Goal: Transaction & Acquisition: Download file/media

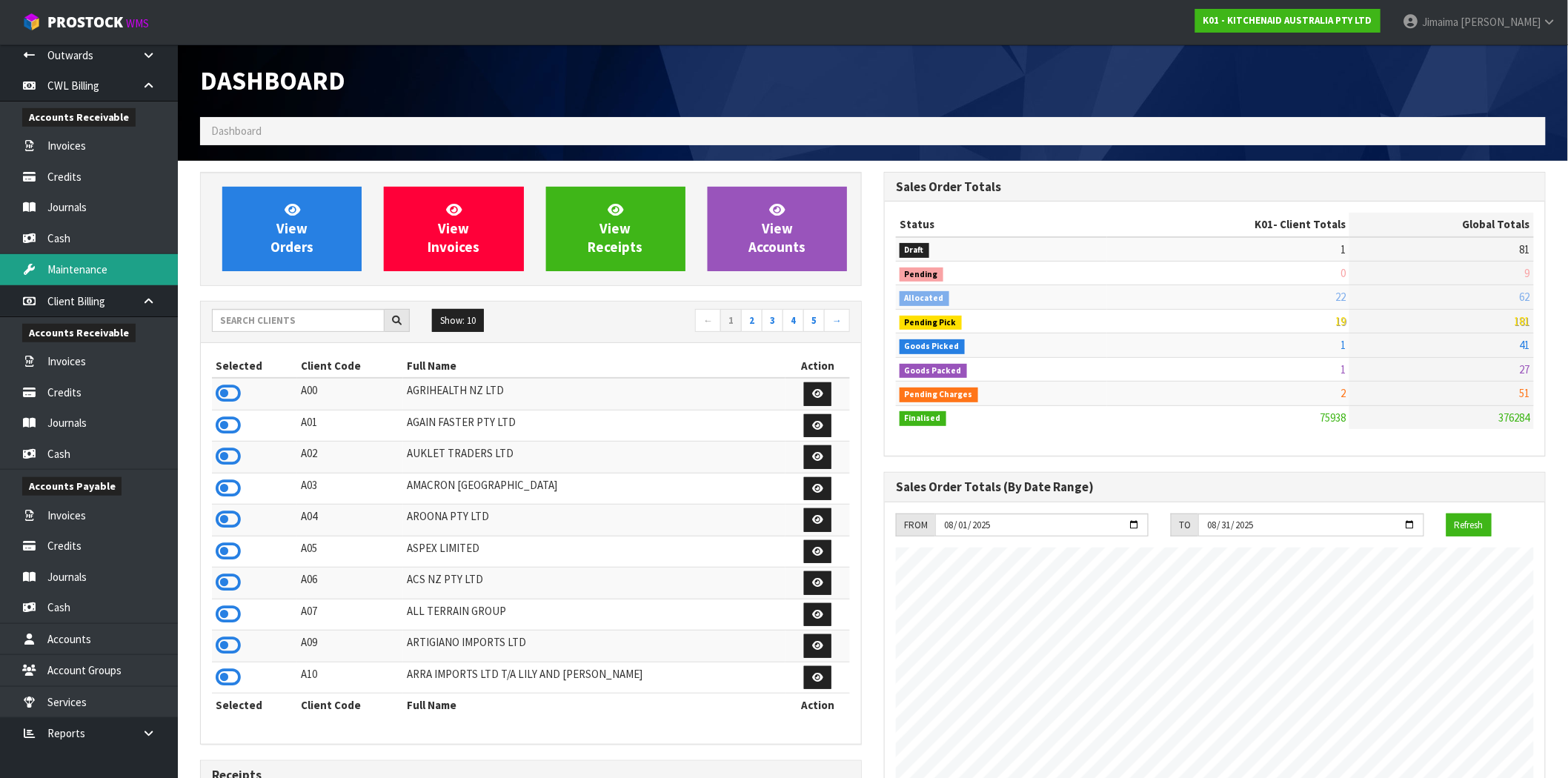
scroll to position [1122, 684]
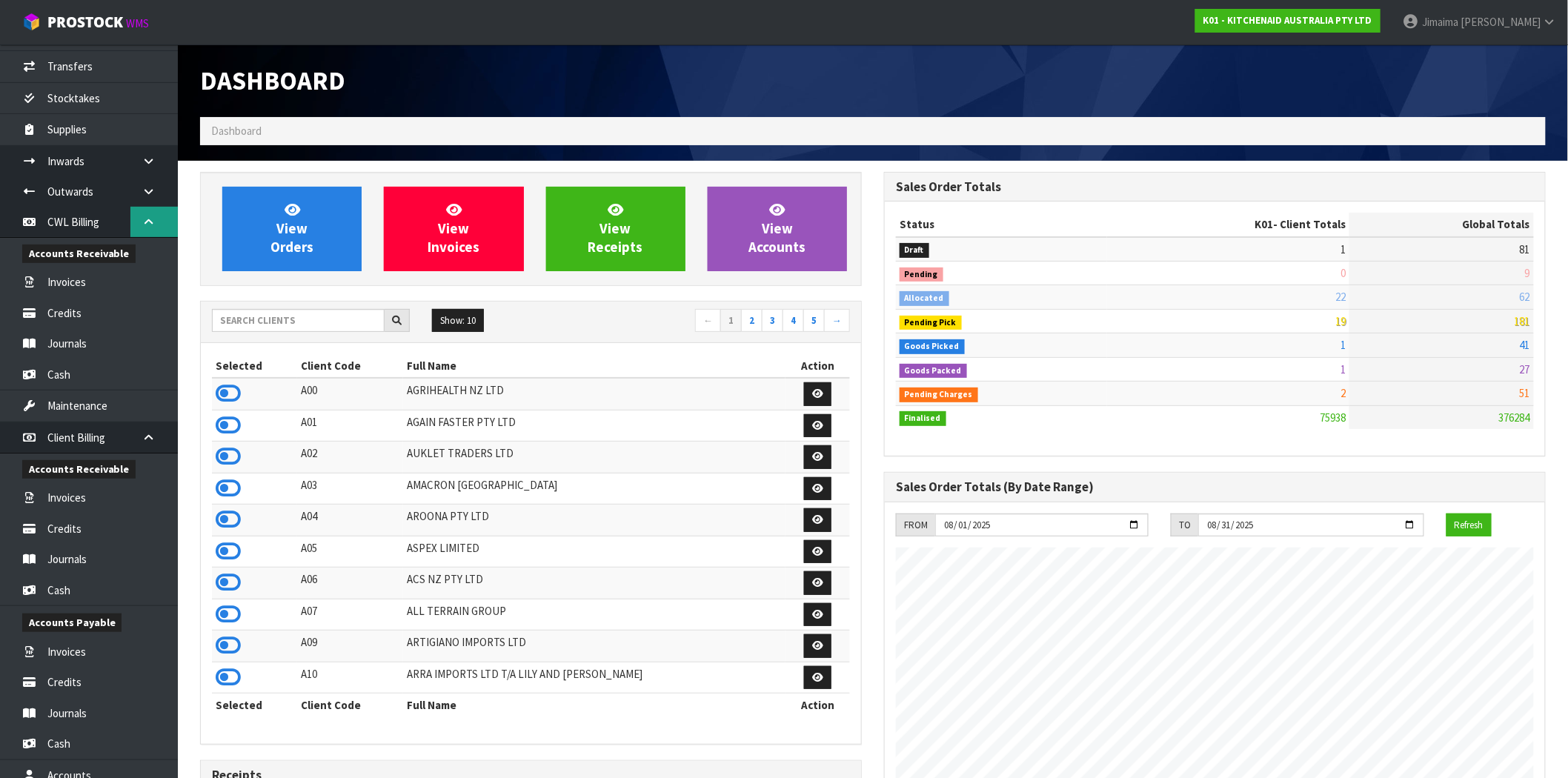
click at [149, 224] on icon at bounding box center [149, 221] width 14 height 11
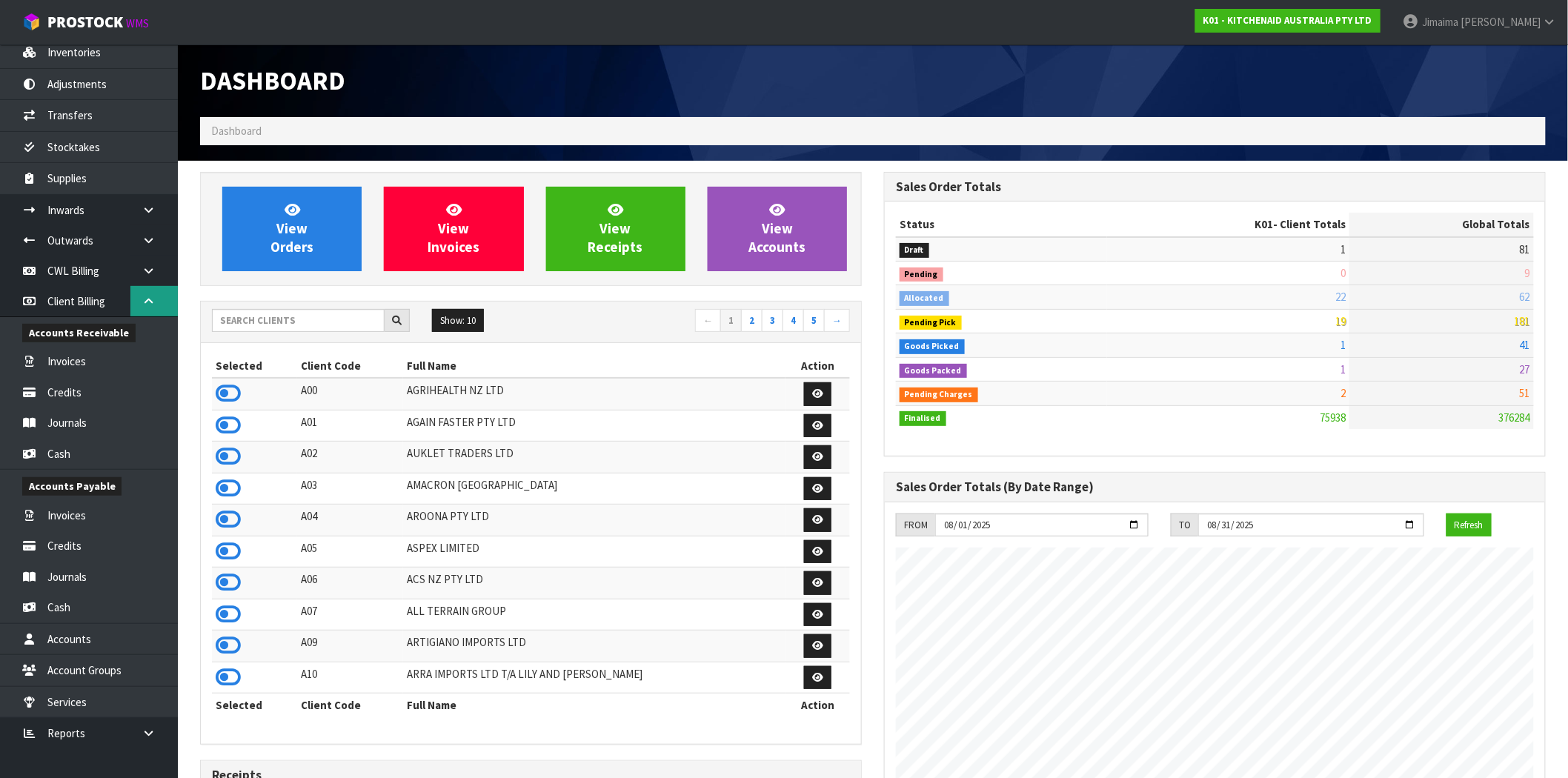
click at [153, 306] on link at bounding box center [154, 301] width 47 height 30
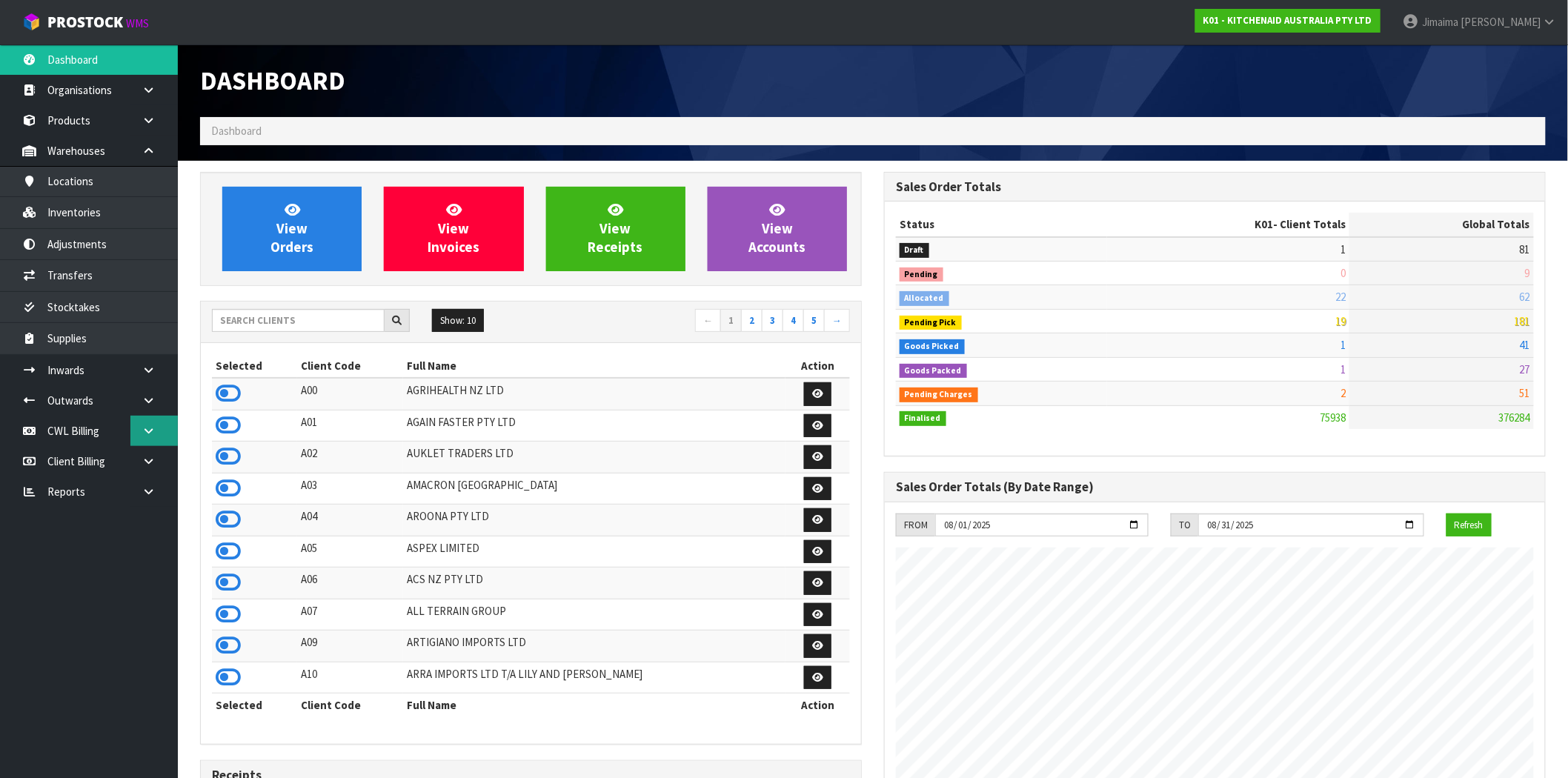
scroll to position [0, 0]
click at [150, 425] on icon at bounding box center [149, 430] width 14 height 11
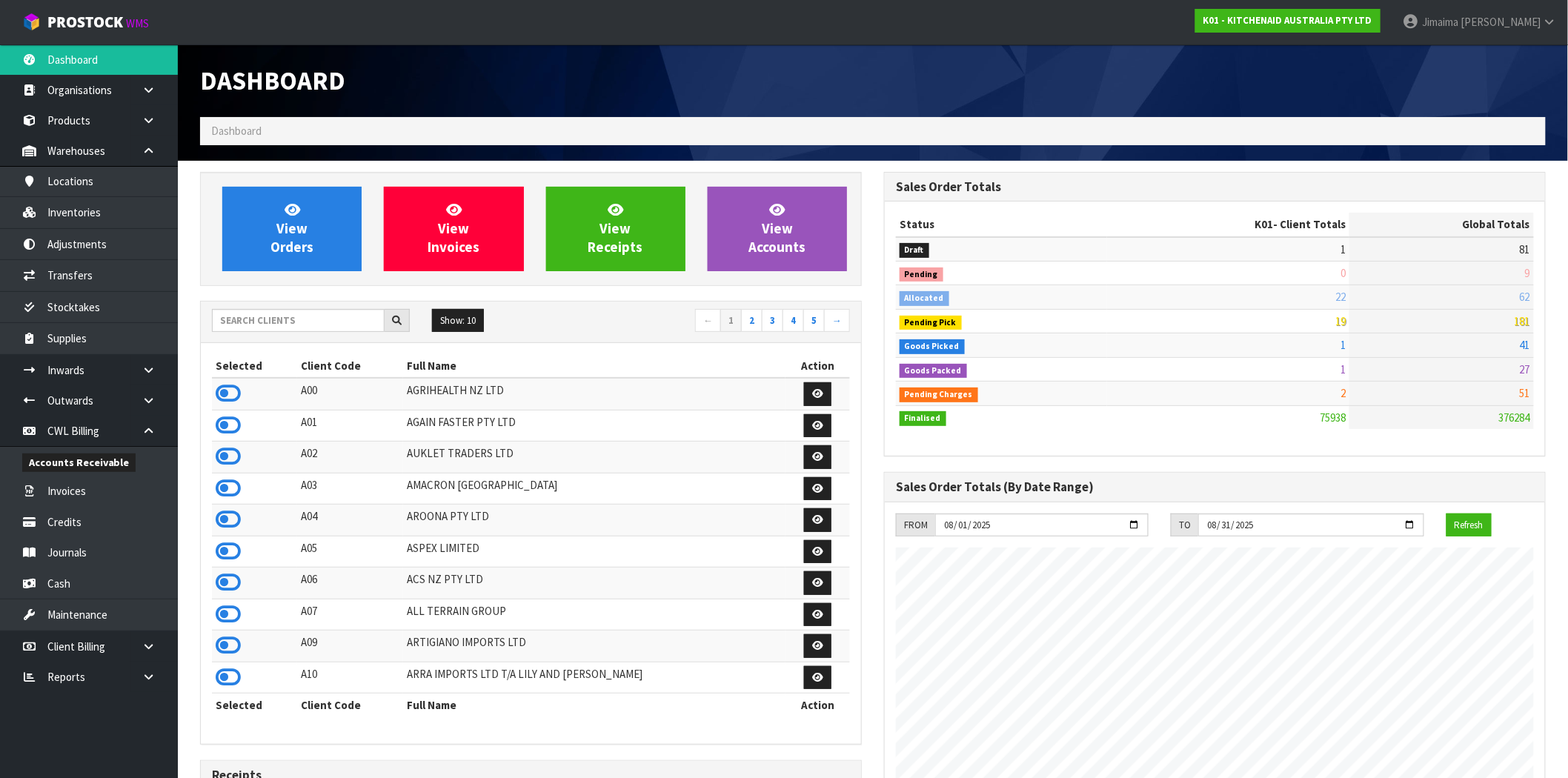
scroll to position [137, 0]
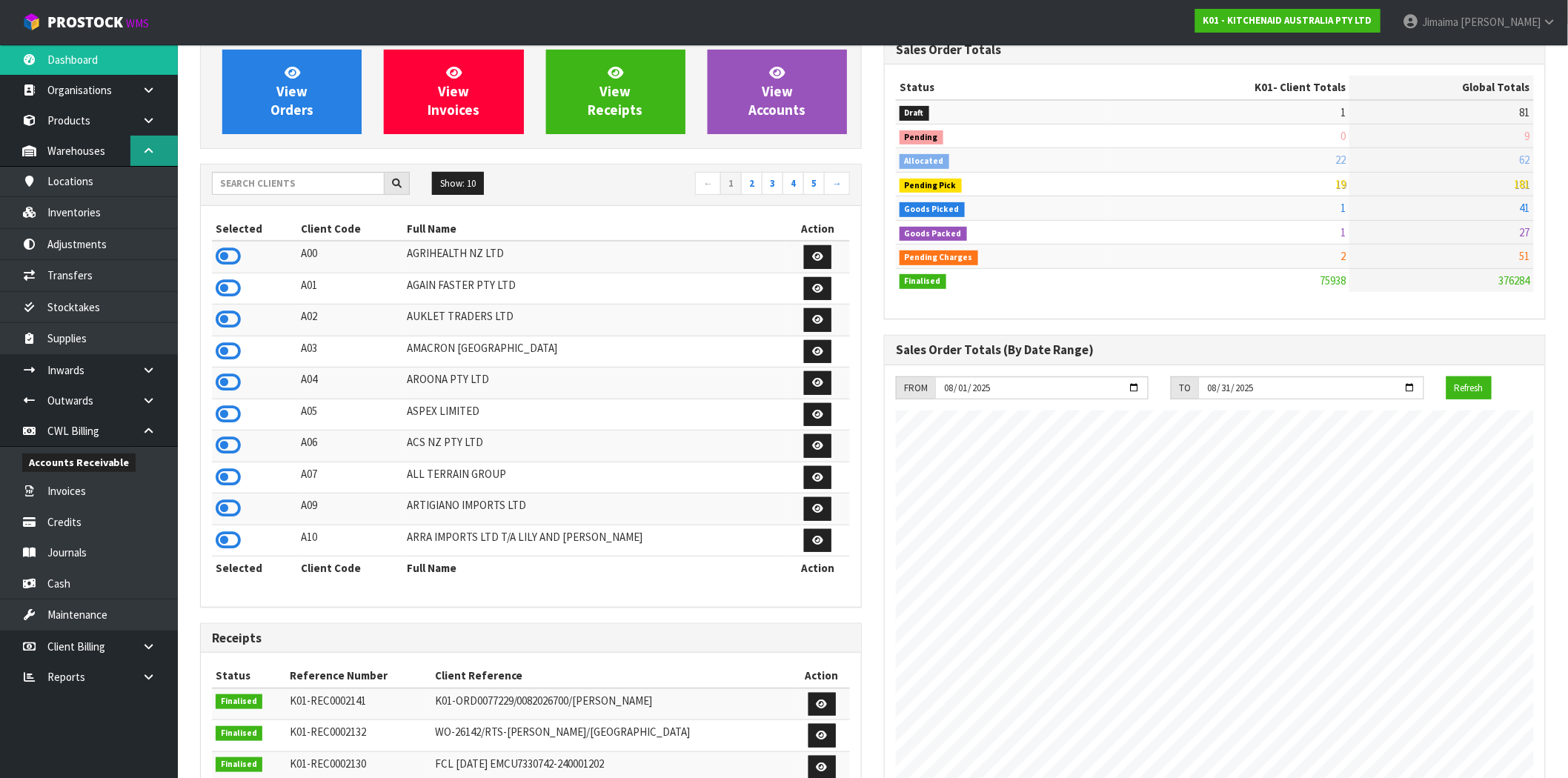
click at [149, 145] on icon at bounding box center [149, 150] width 14 height 11
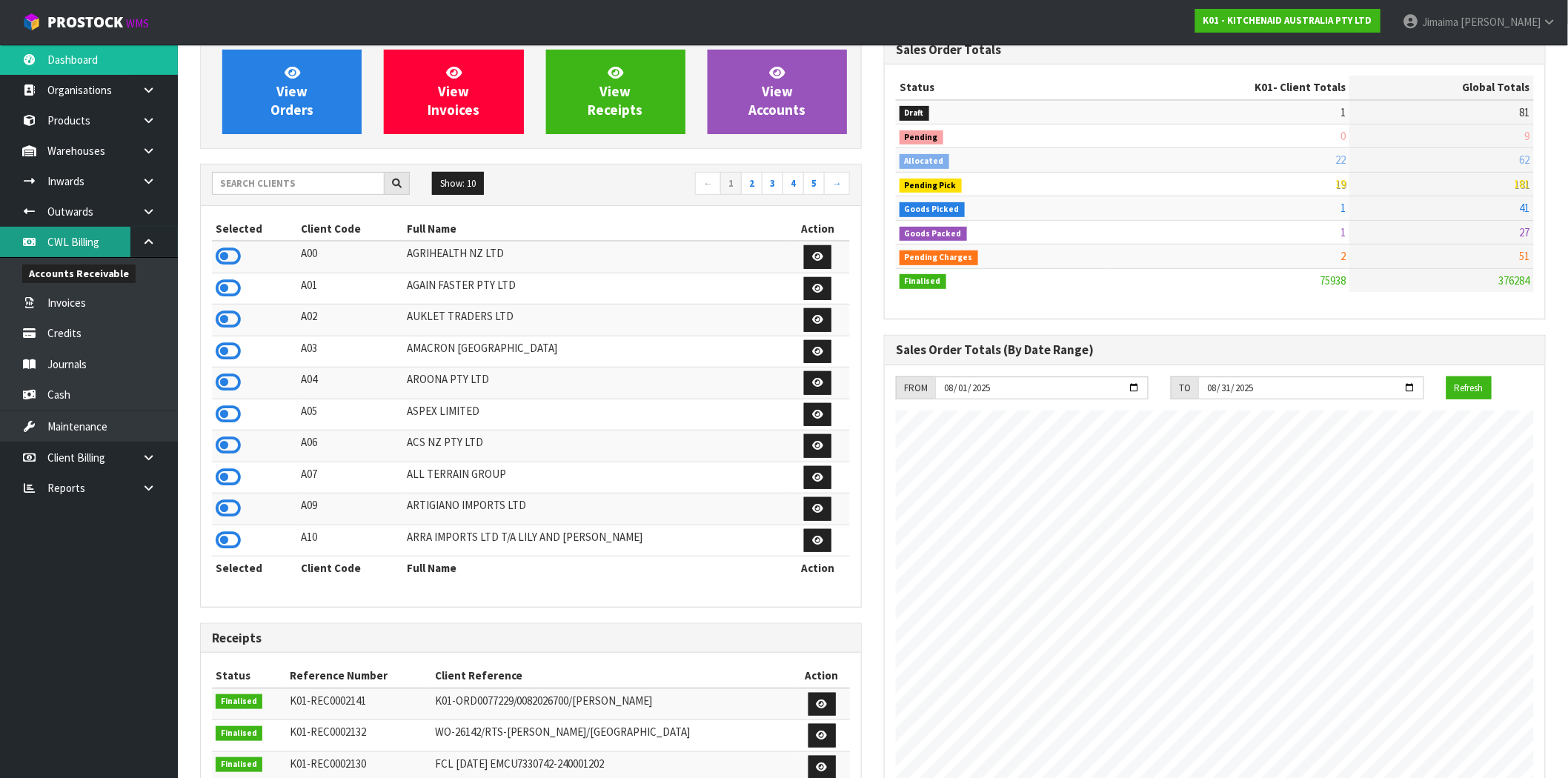
click at [93, 252] on link "CWL Billing" at bounding box center [89, 242] width 178 height 30
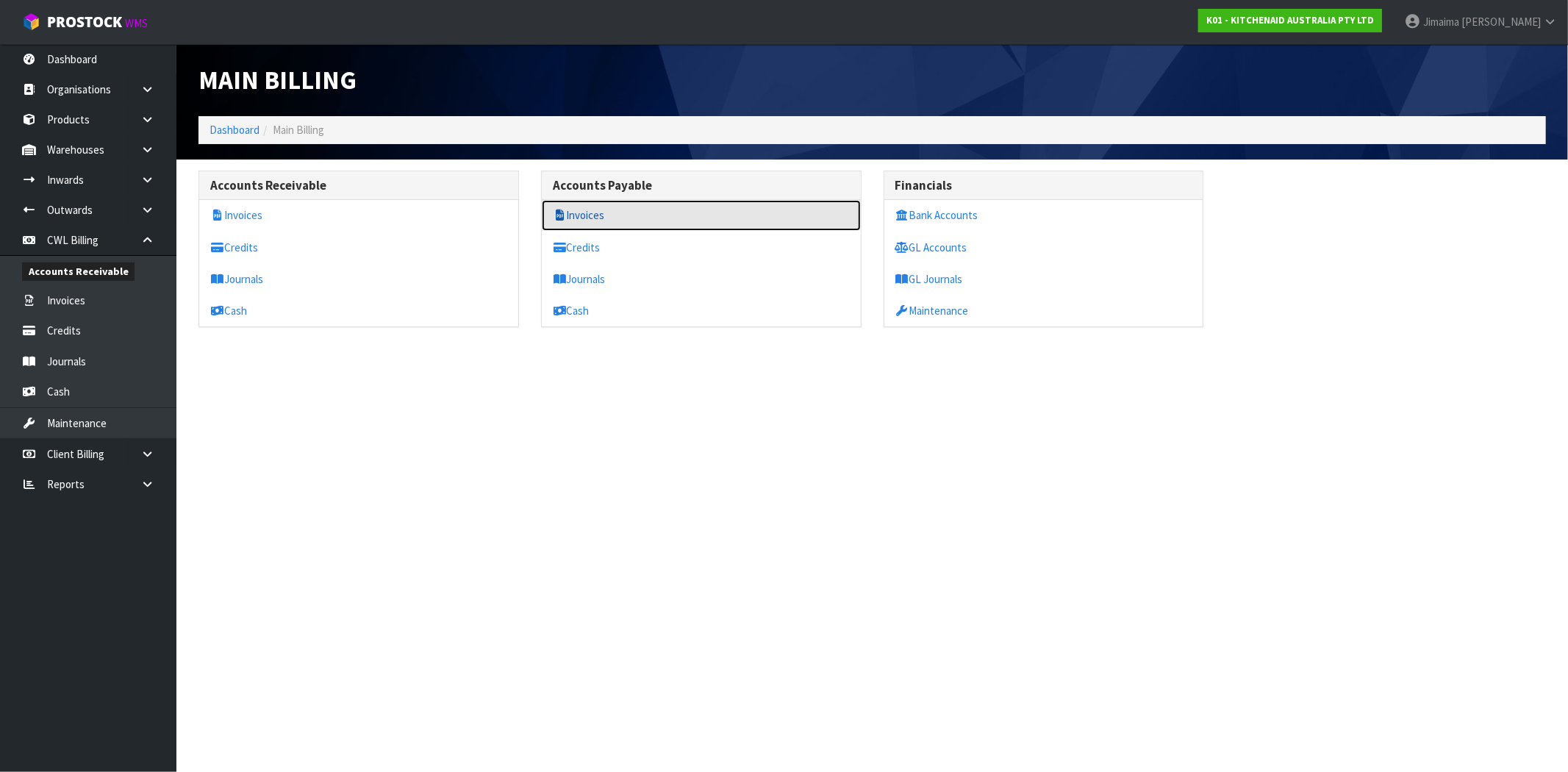
click at [588, 209] on link "Invoices" at bounding box center [701, 215] width 319 height 30
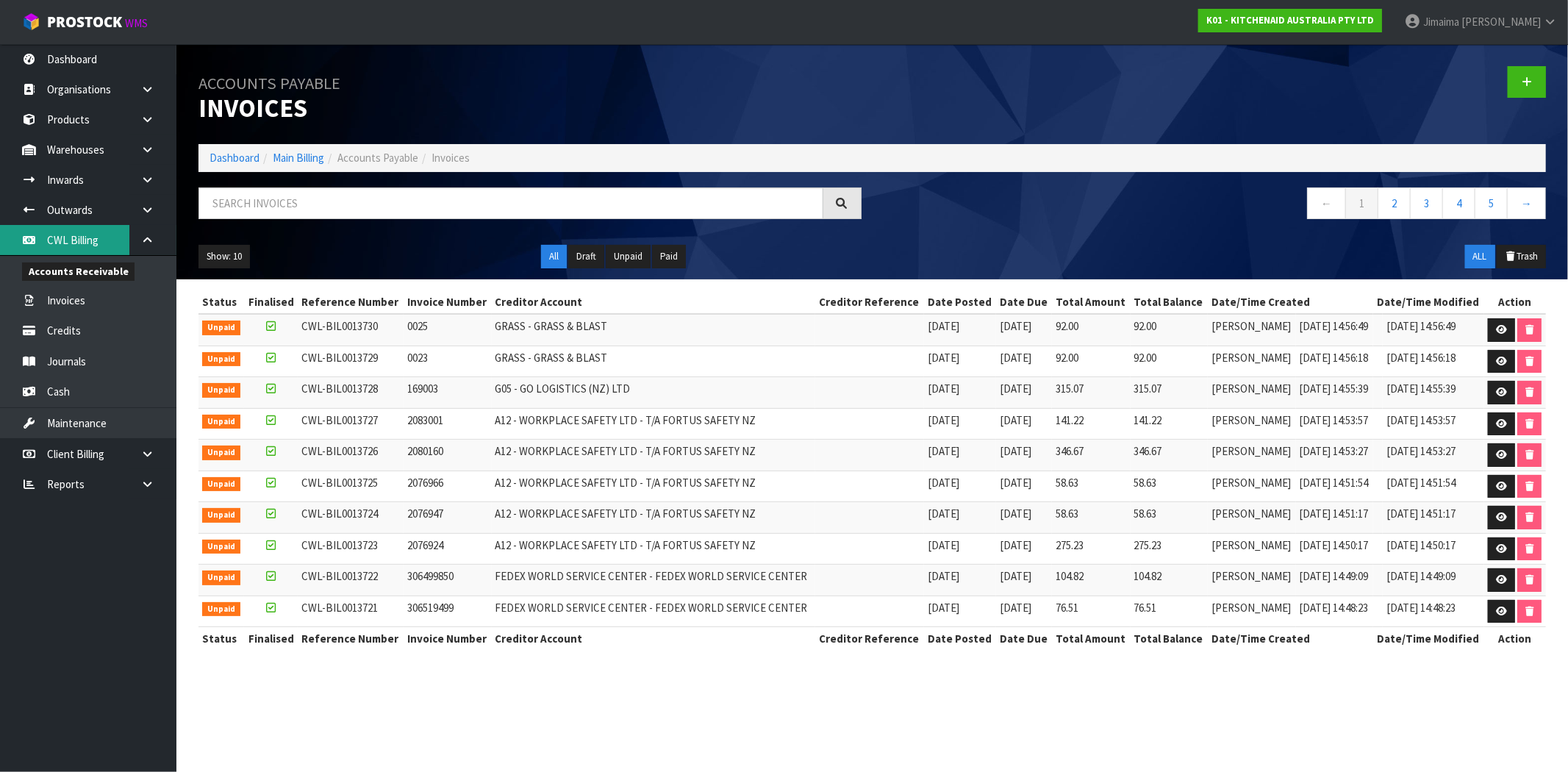
click at [90, 239] on link "CWL Billing" at bounding box center [88, 240] width 176 height 30
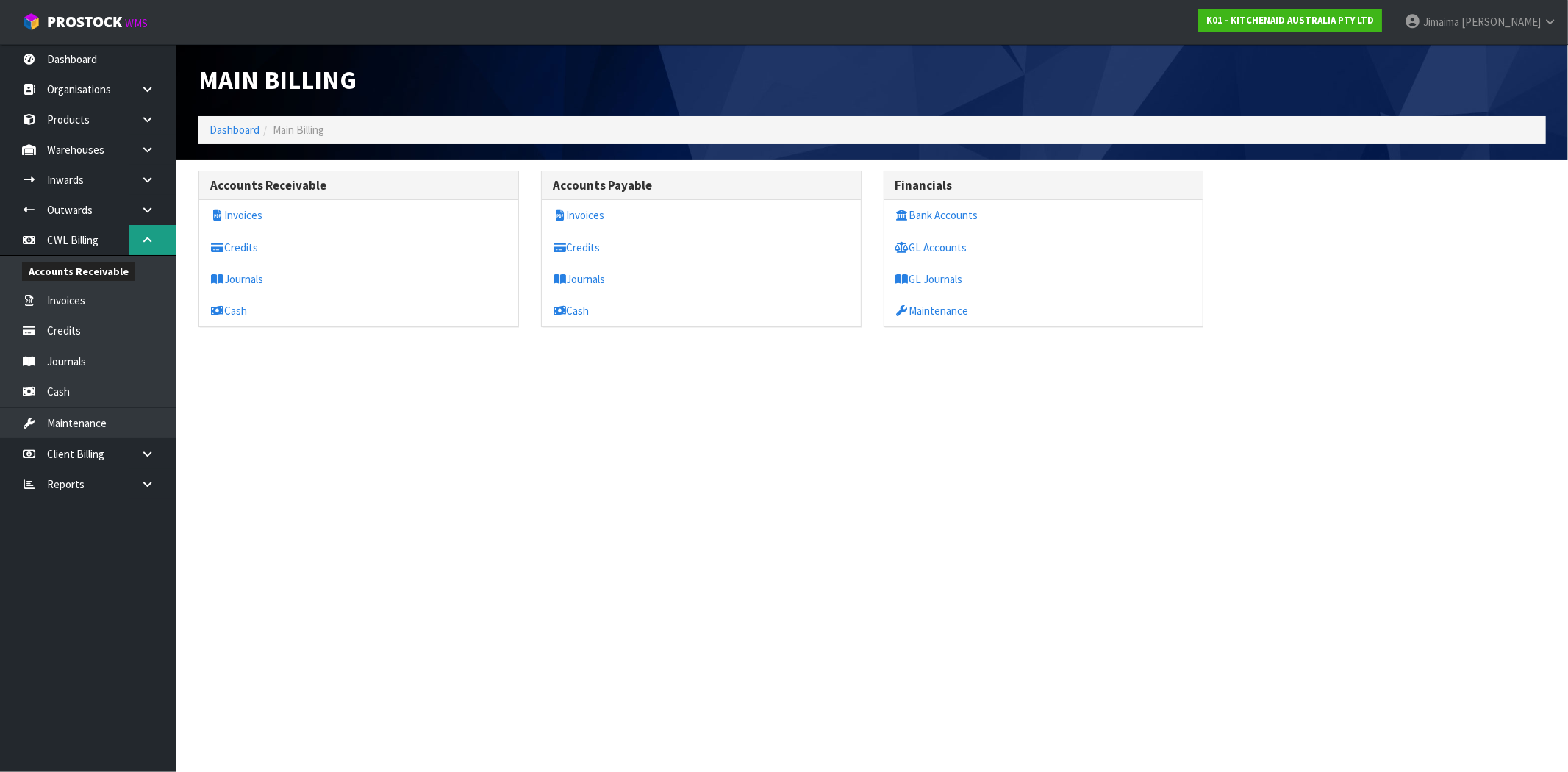
click at [161, 238] on link at bounding box center [153, 240] width 47 height 30
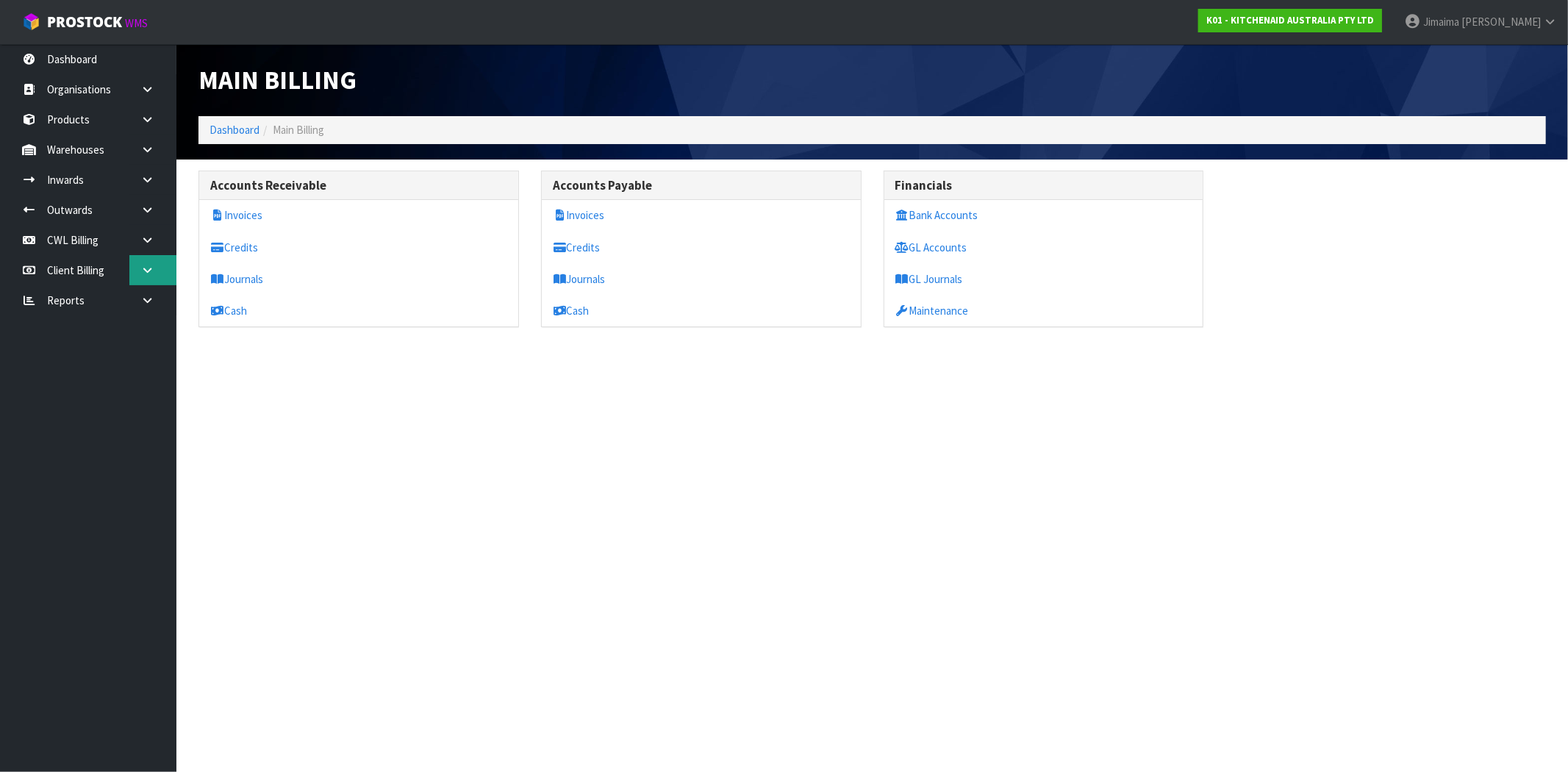
click at [144, 273] on icon at bounding box center [147, 270] width 14 height 11
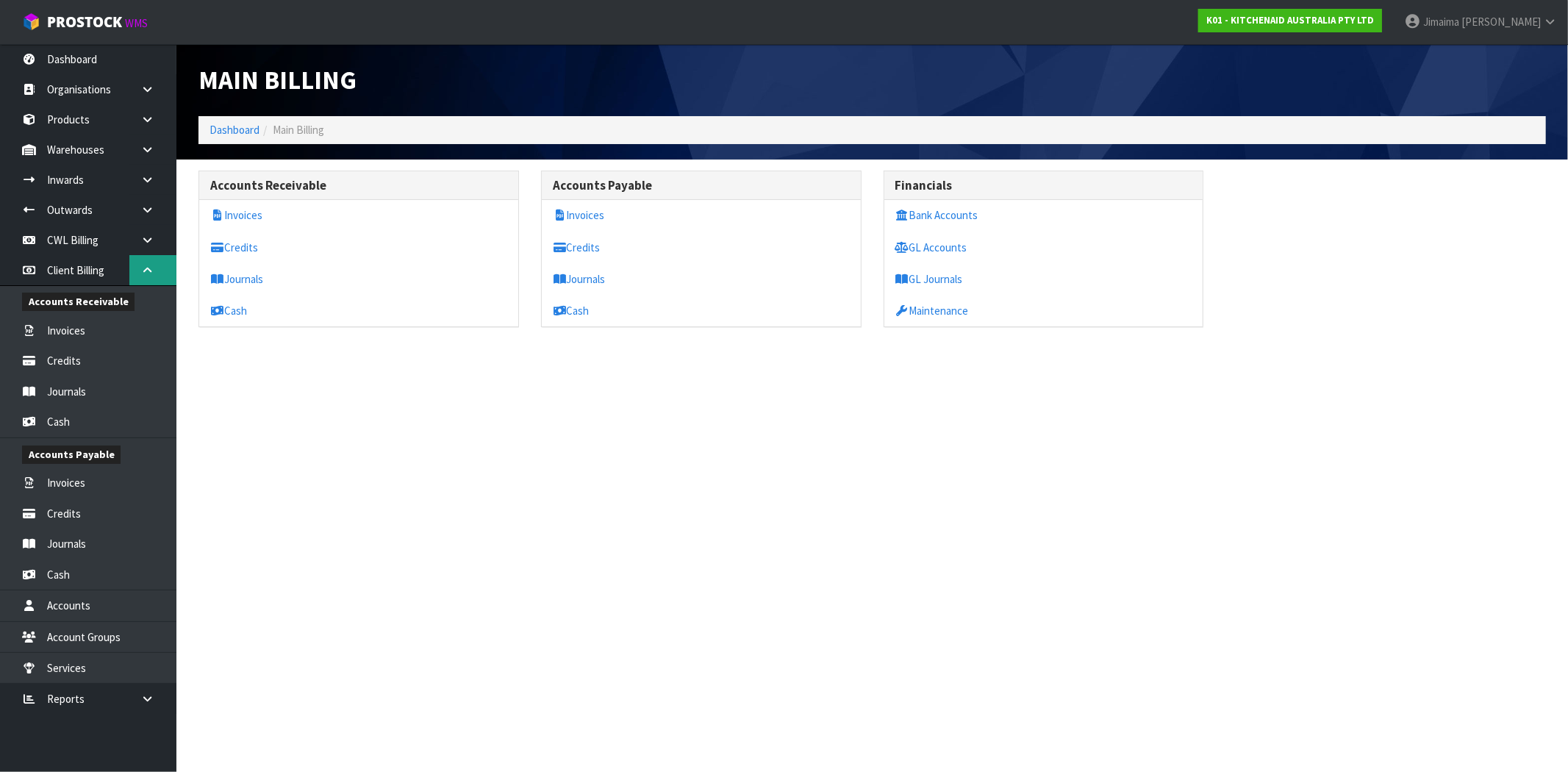
click at [144, 273] on icon at bounding box center [147, 270] width 14 height 11
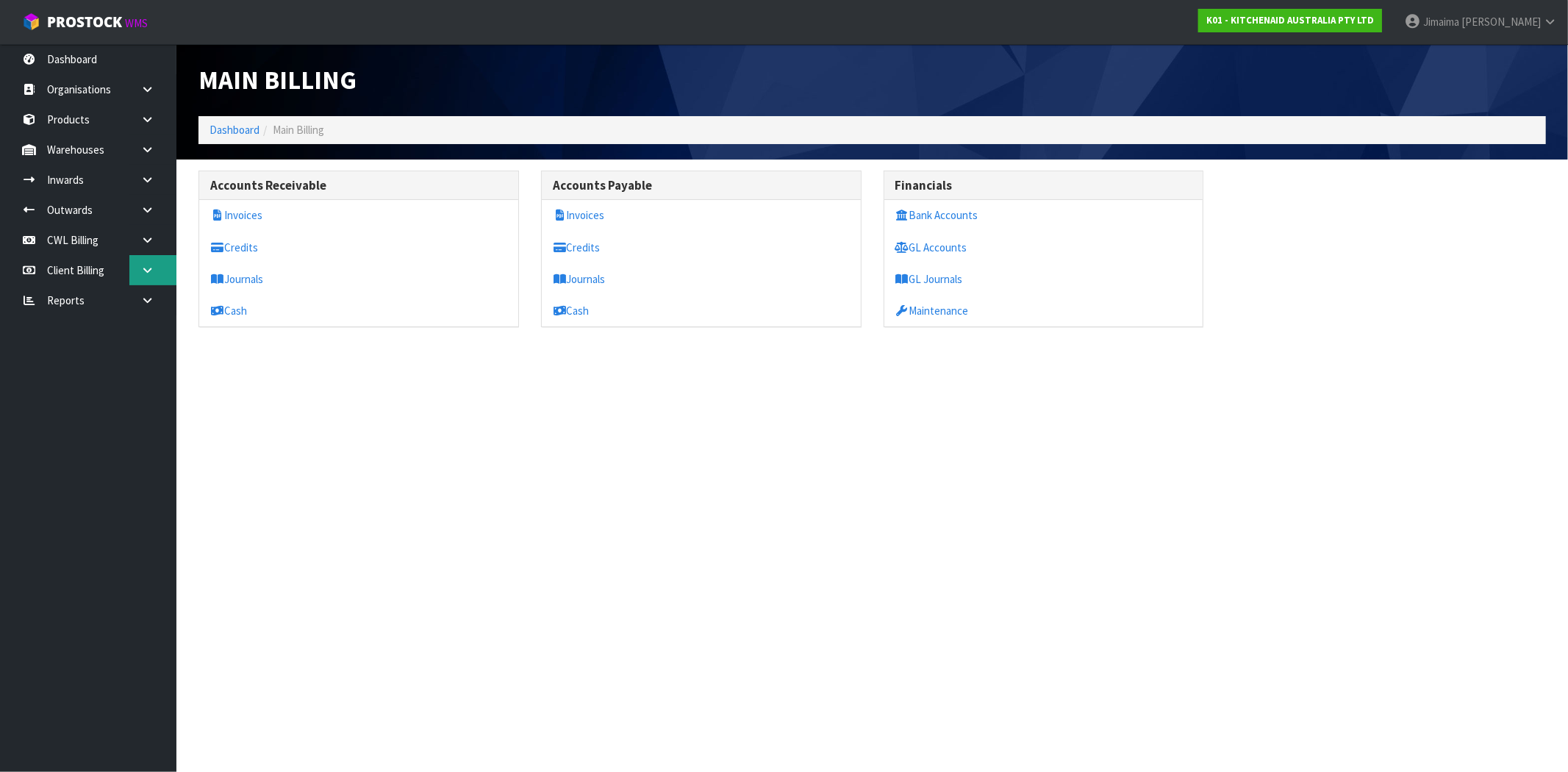
click at [144, 273] on icon at bounding box center [147, 270] width 14 height 11
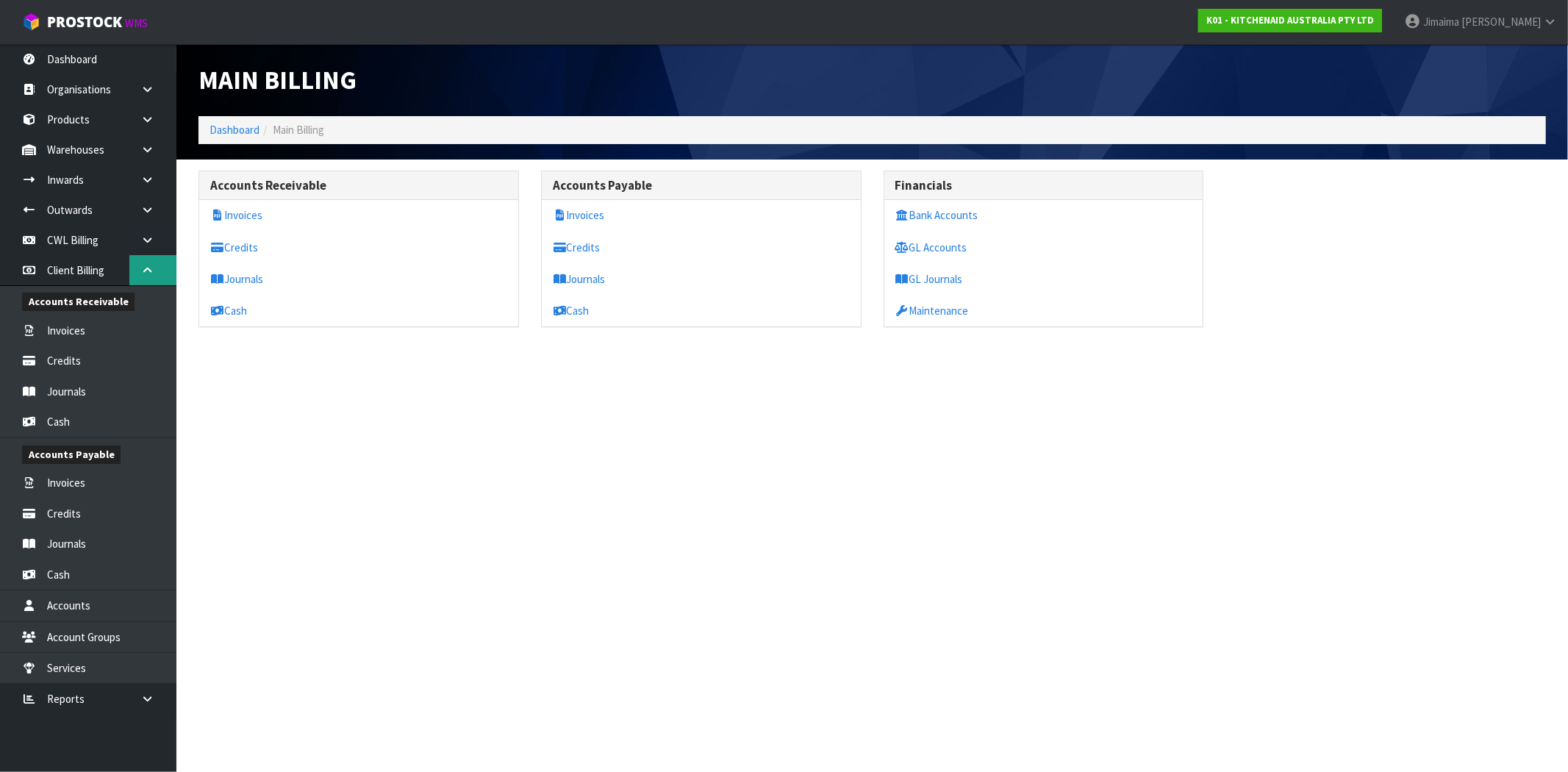
click at [144, 273] on icon at bounding box center [147, 270] width 14 height 11
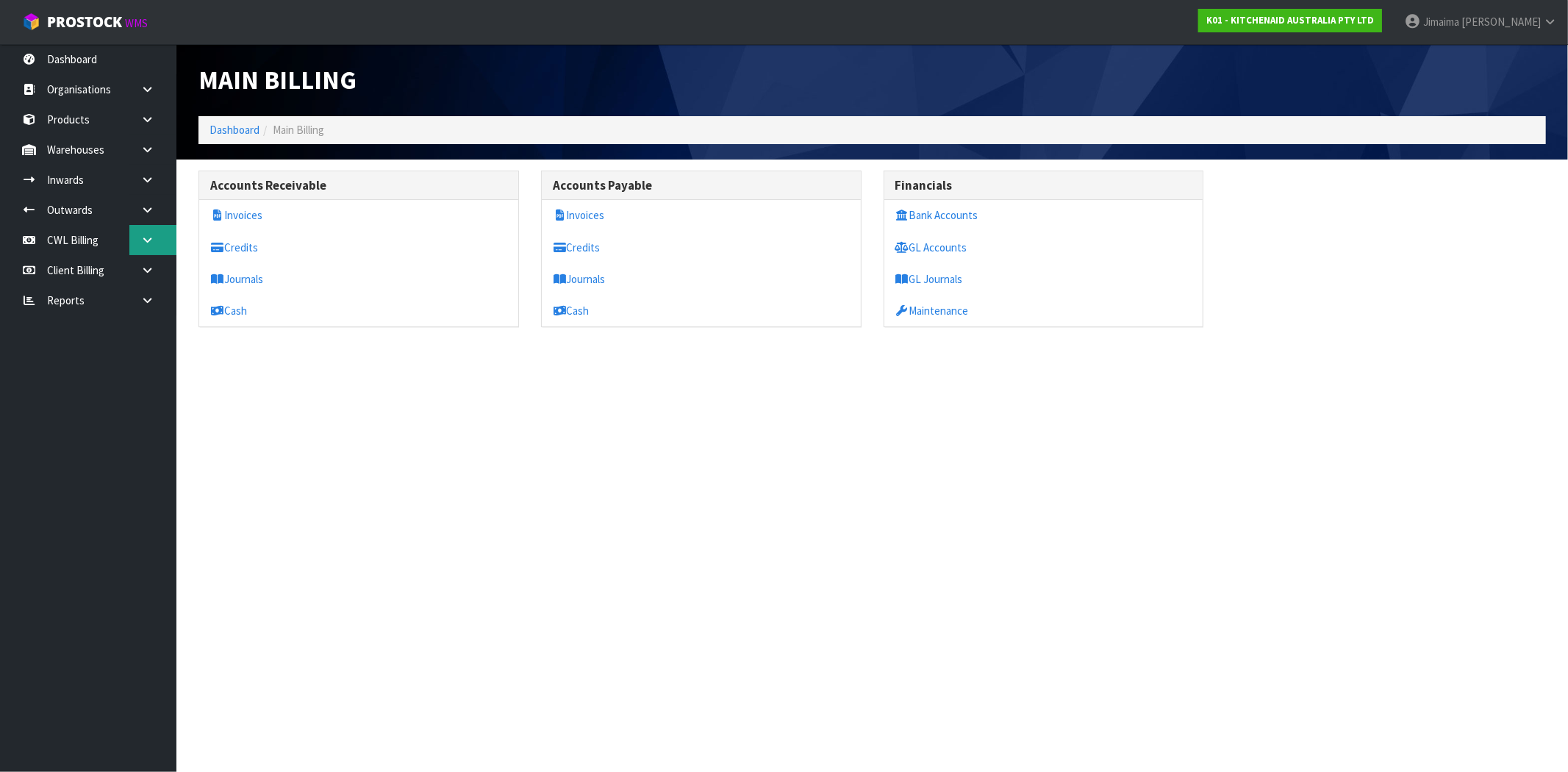
click at [136, 239] on link at bounding box center [153, 240] width 47 height 30
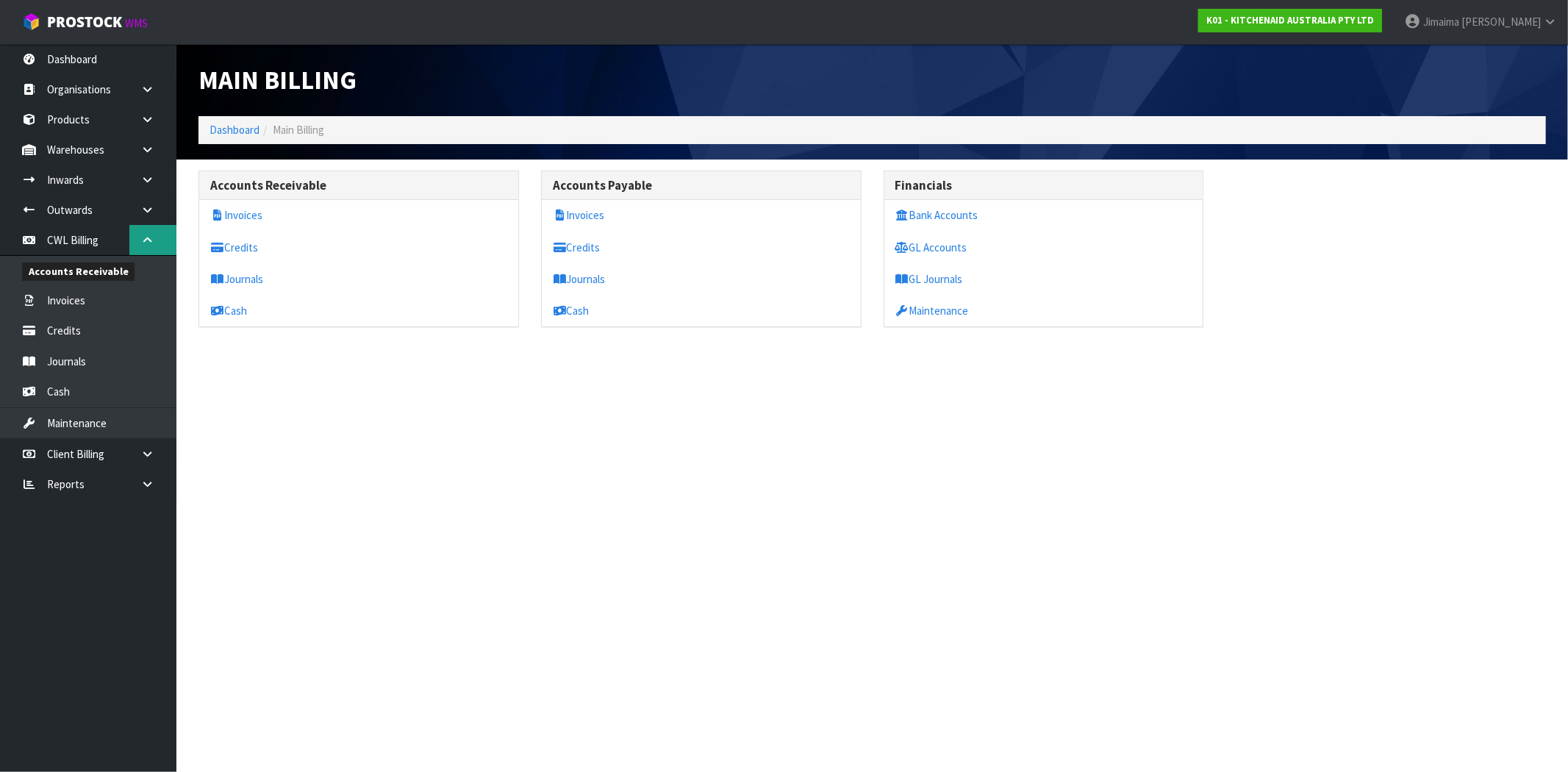
click at [136, 239] on link at bounding box center [153, 240] width 47 height 30
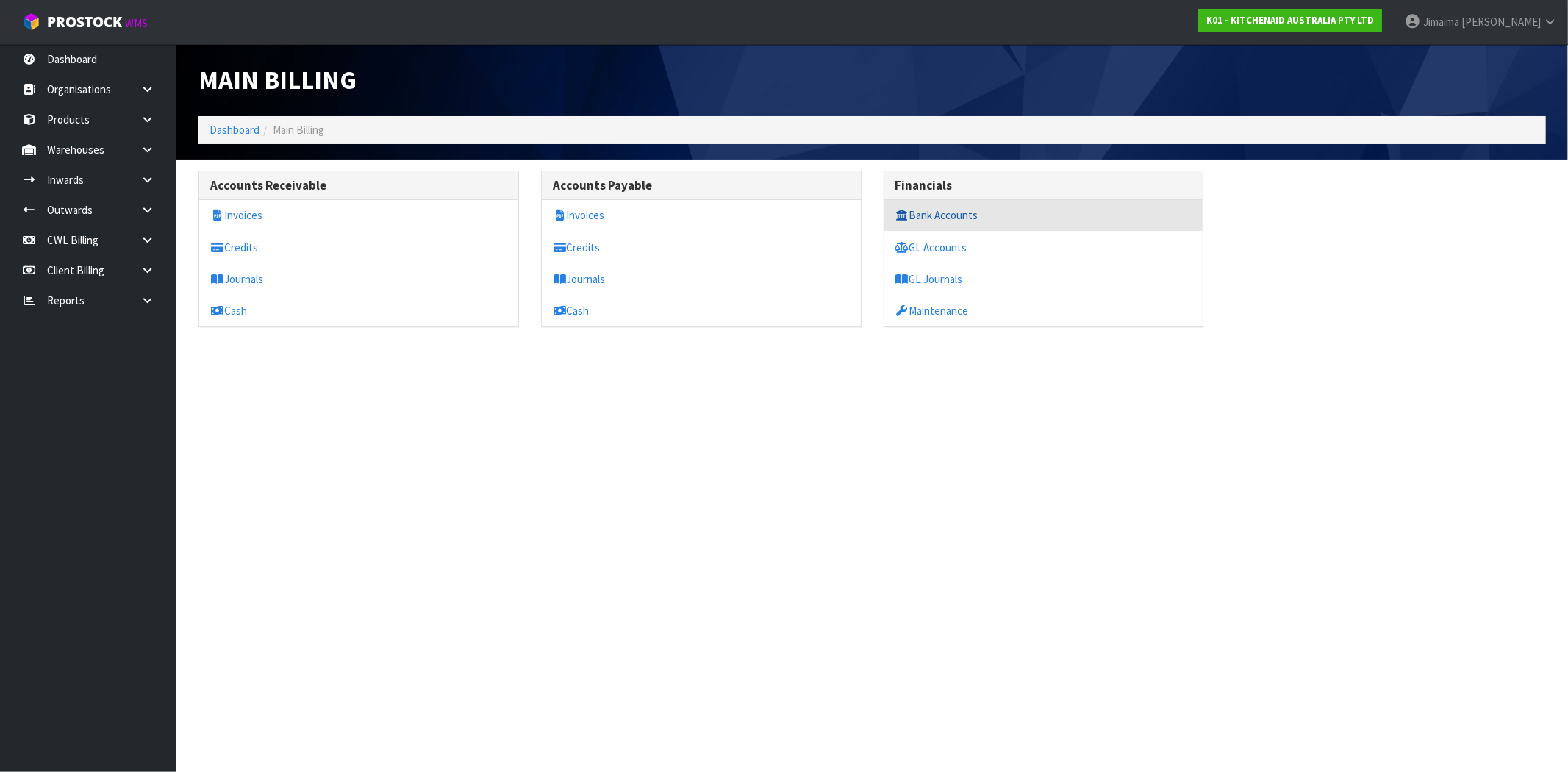
click at [956, 218] on link "Bank Accounts" at bounding box center [1044, 215] width 319 height 30
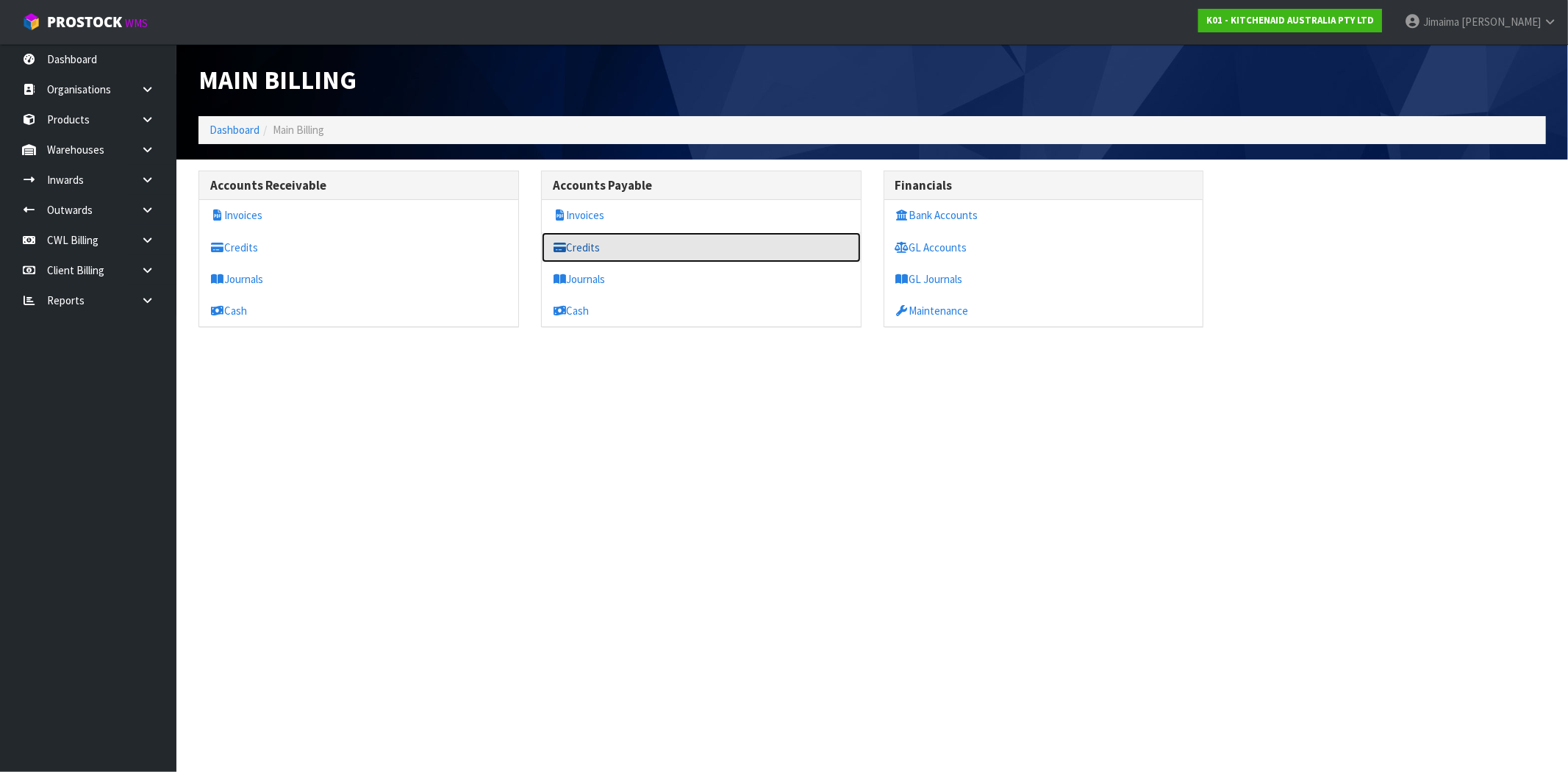
click at [581, 251] on link "Credits" at bounding box center [701, 247] width 319 height 30
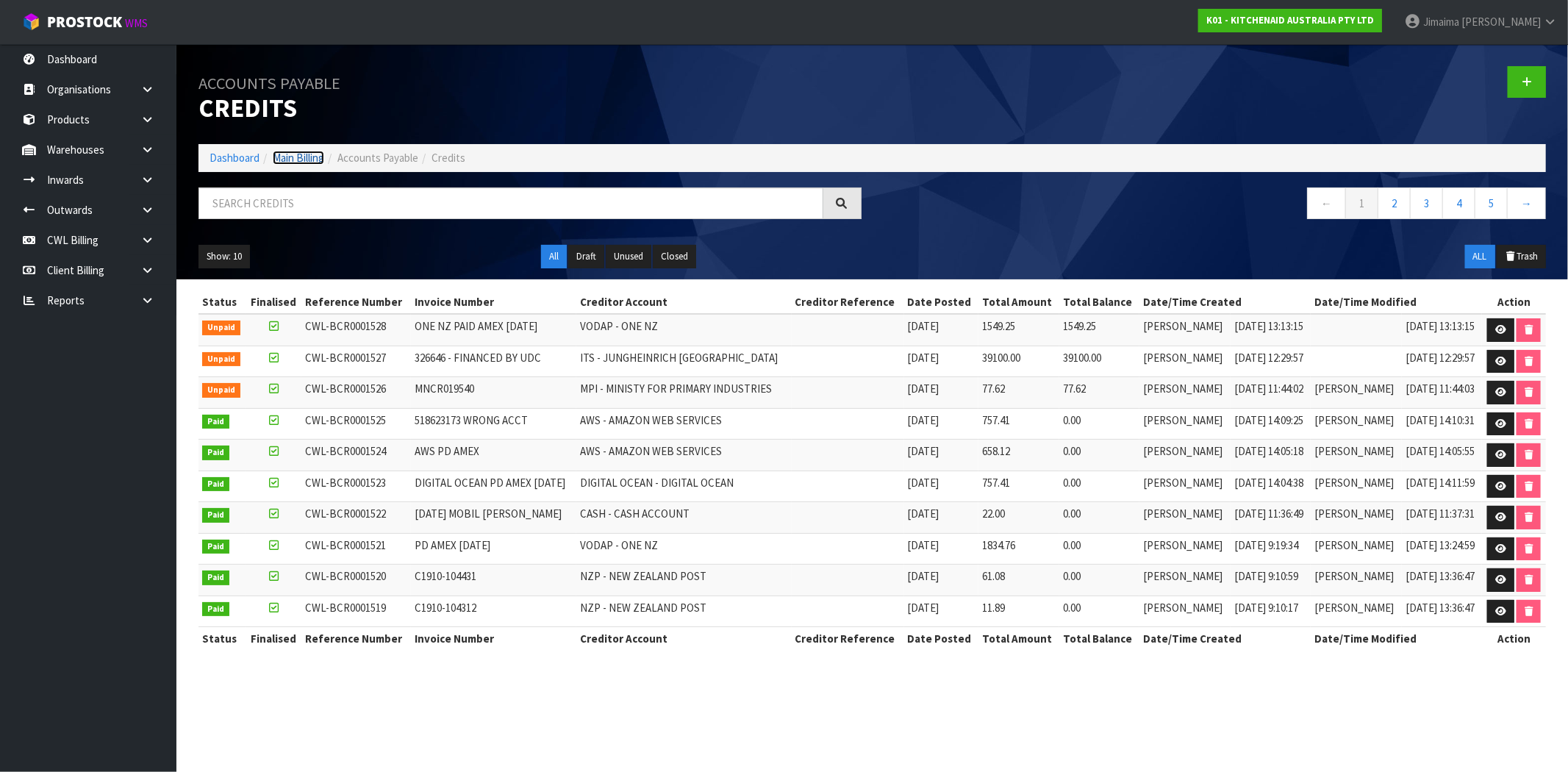
click at [303, 152] on link "Main Billing" at bounding box center [298, 158] width 51 height 14
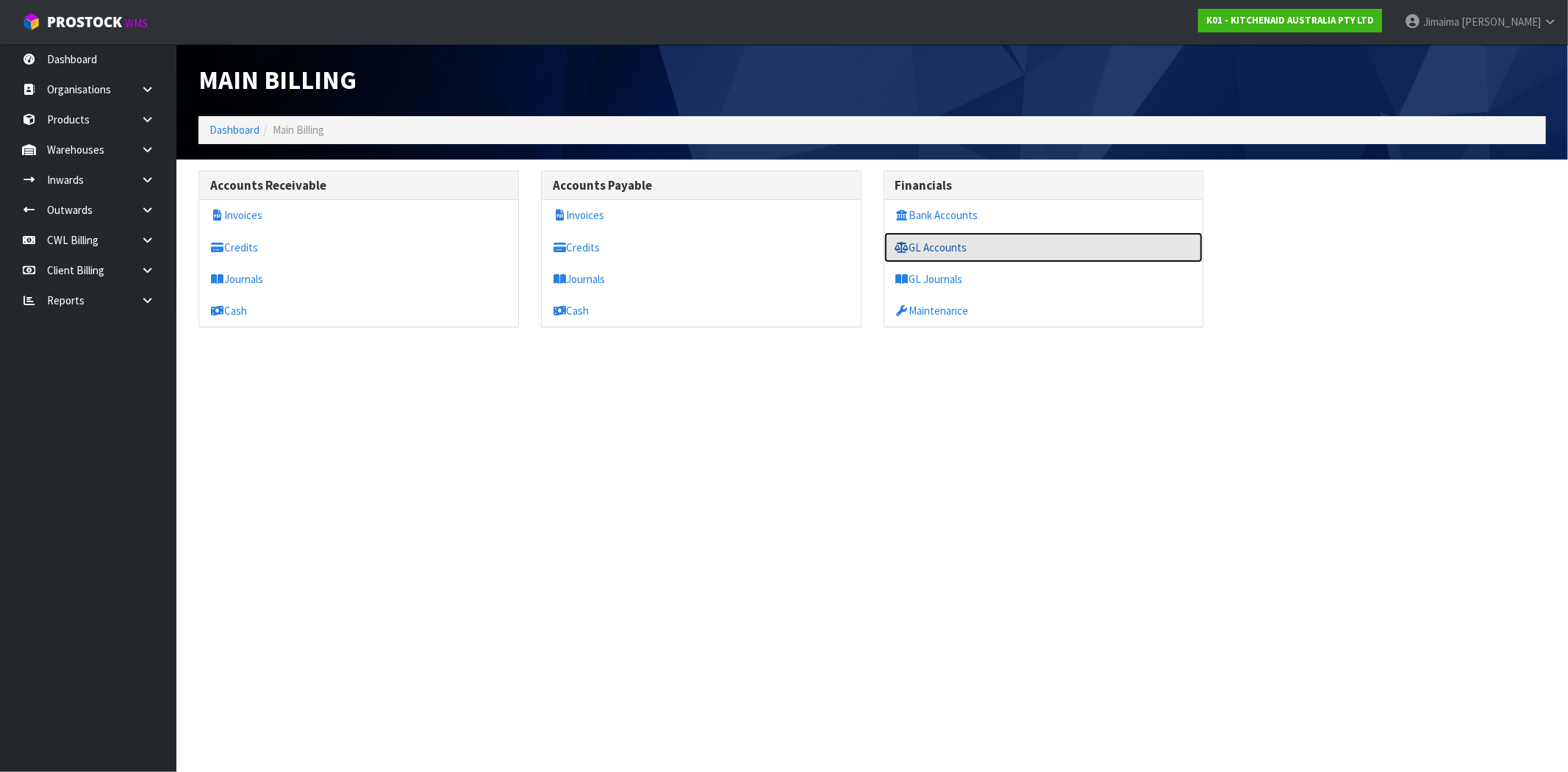
click at [944, 246] on link "GL Accounts" at bounding box center [1044, 247] width 319 height 30
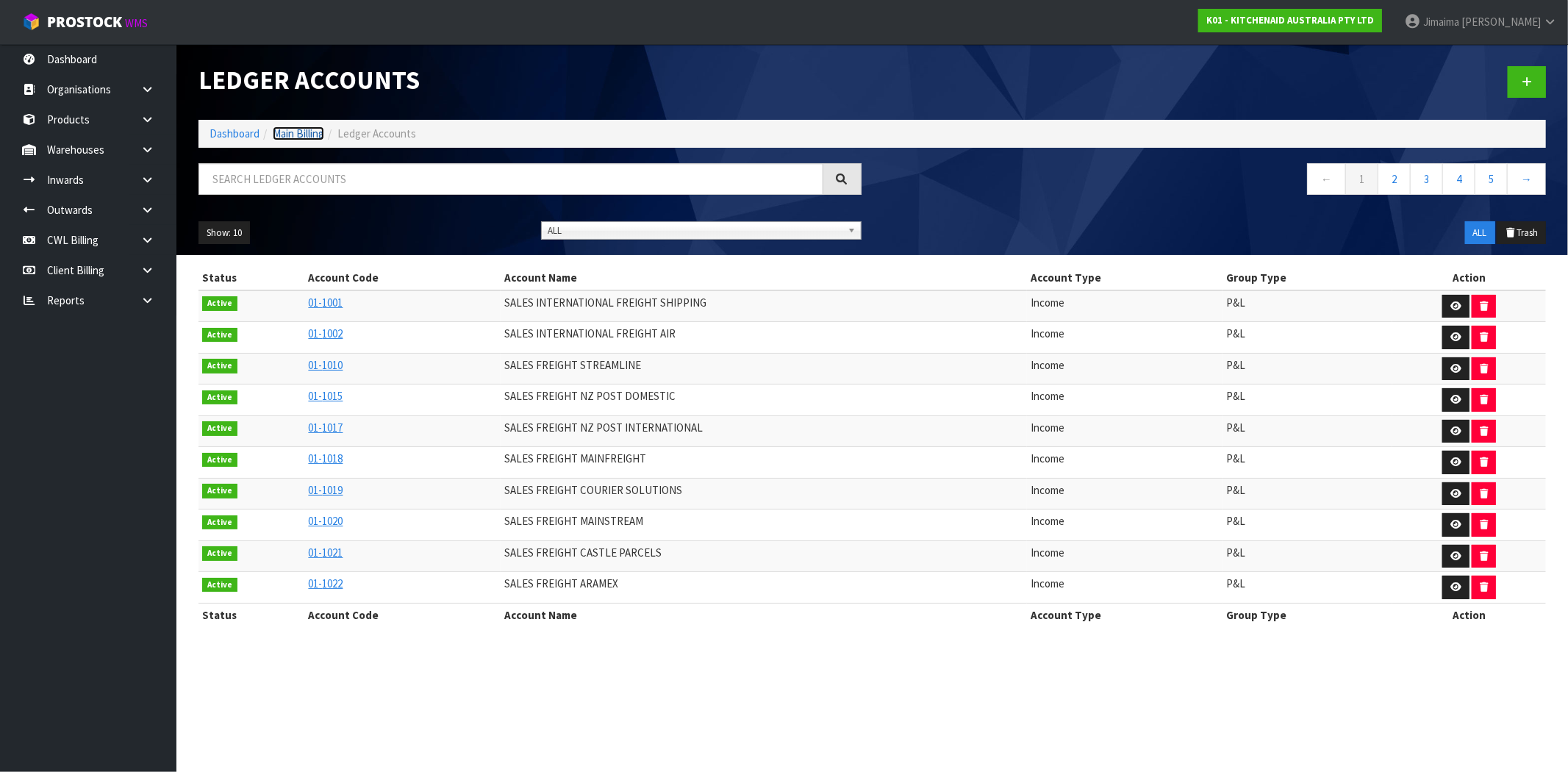
click at [289, 133] on link "Main Billing" at bounding box center [298, 133] width 51 height 14
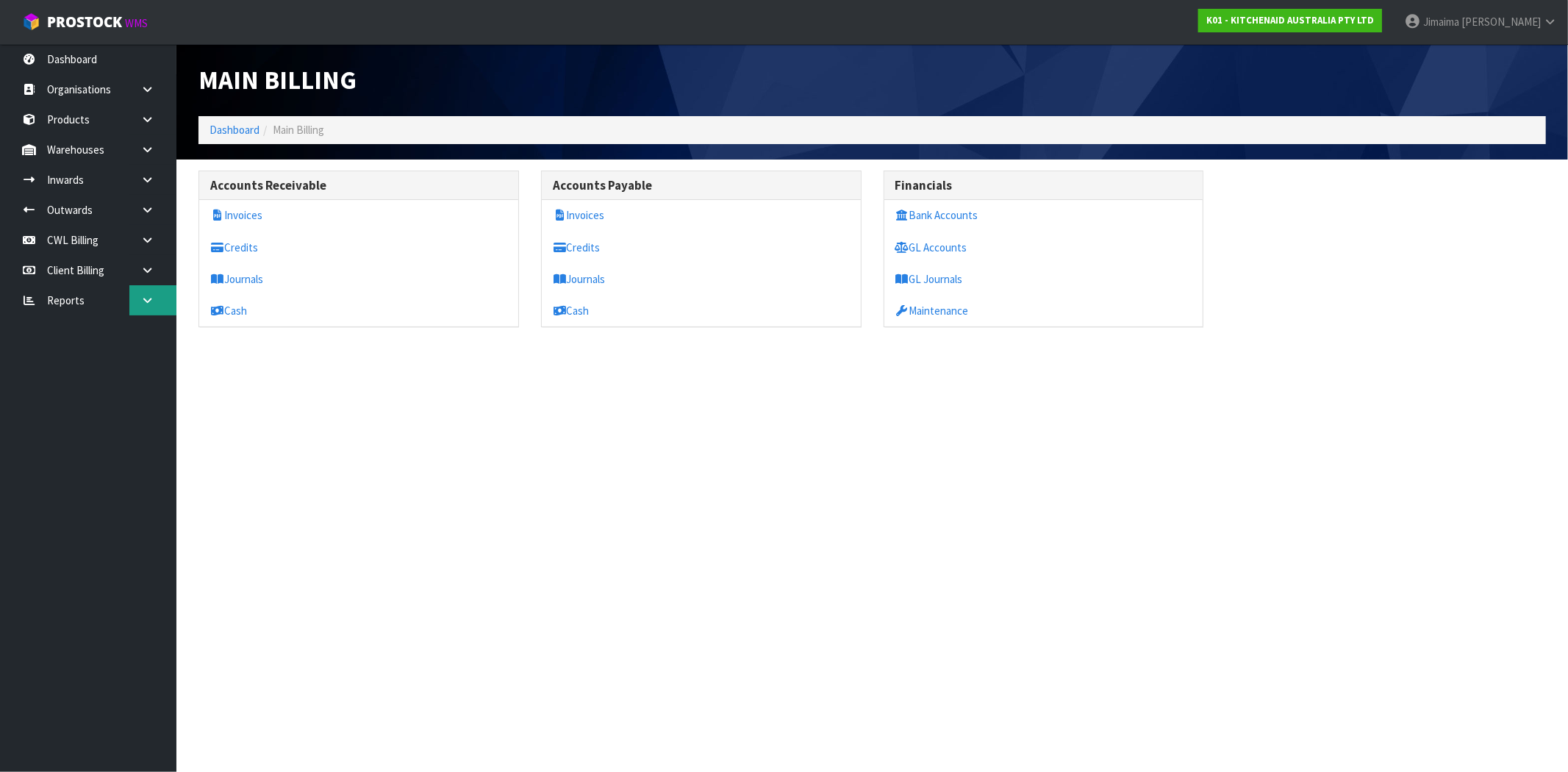
click at [161, 303] on link at bounding box center [153, 300] width 47 height 30
drag, startPoint x: 239, startPoint y: 130, endPoint x: 319, endPoint y: 176, distance: 92.3
click at [239, 130] on link "Dashboard" at bounding box center [234, 130] width 50 height 14
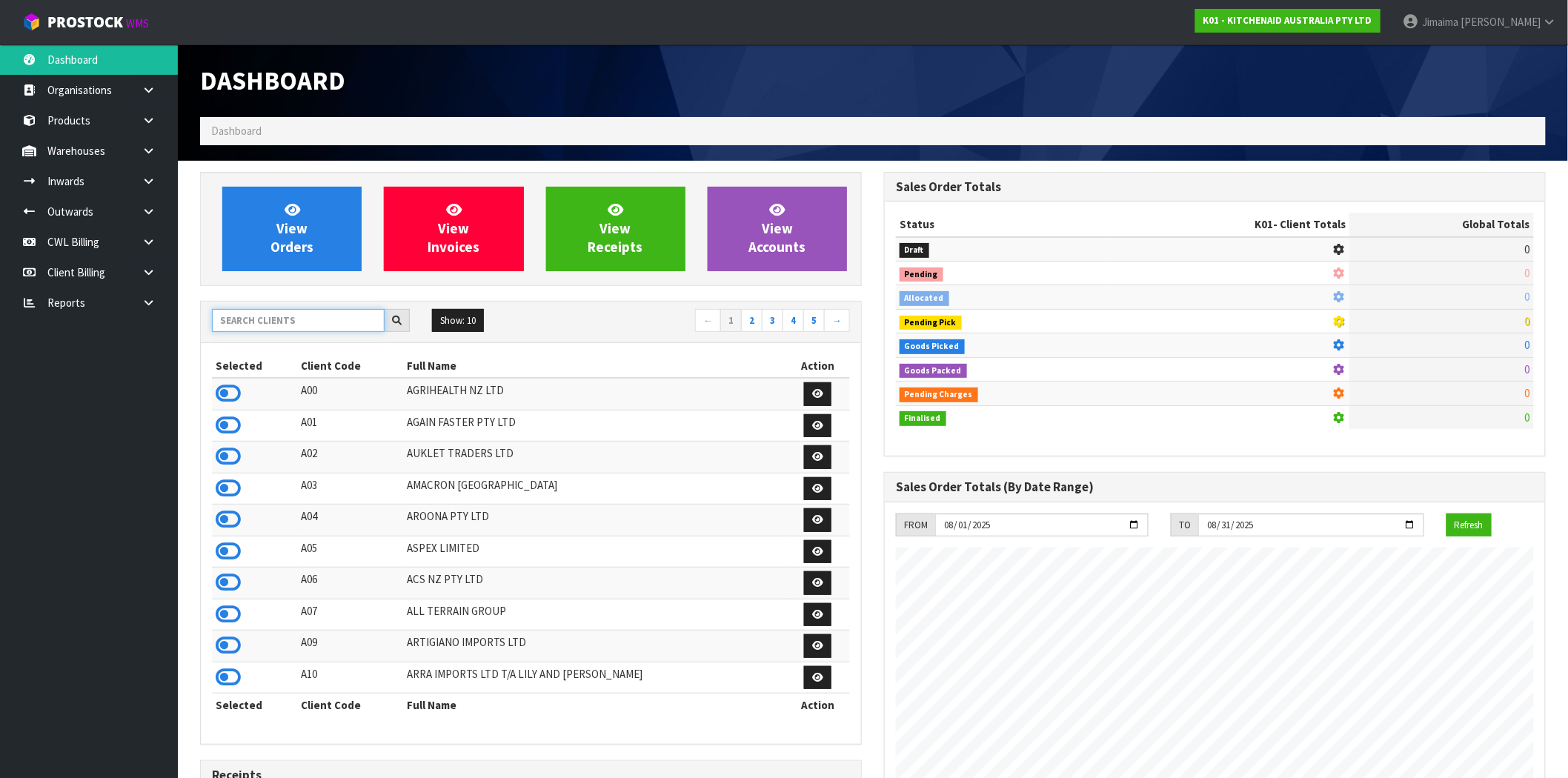
click at [315, 313] on input "text" at bounding box center [298, 320] width 173 height 23
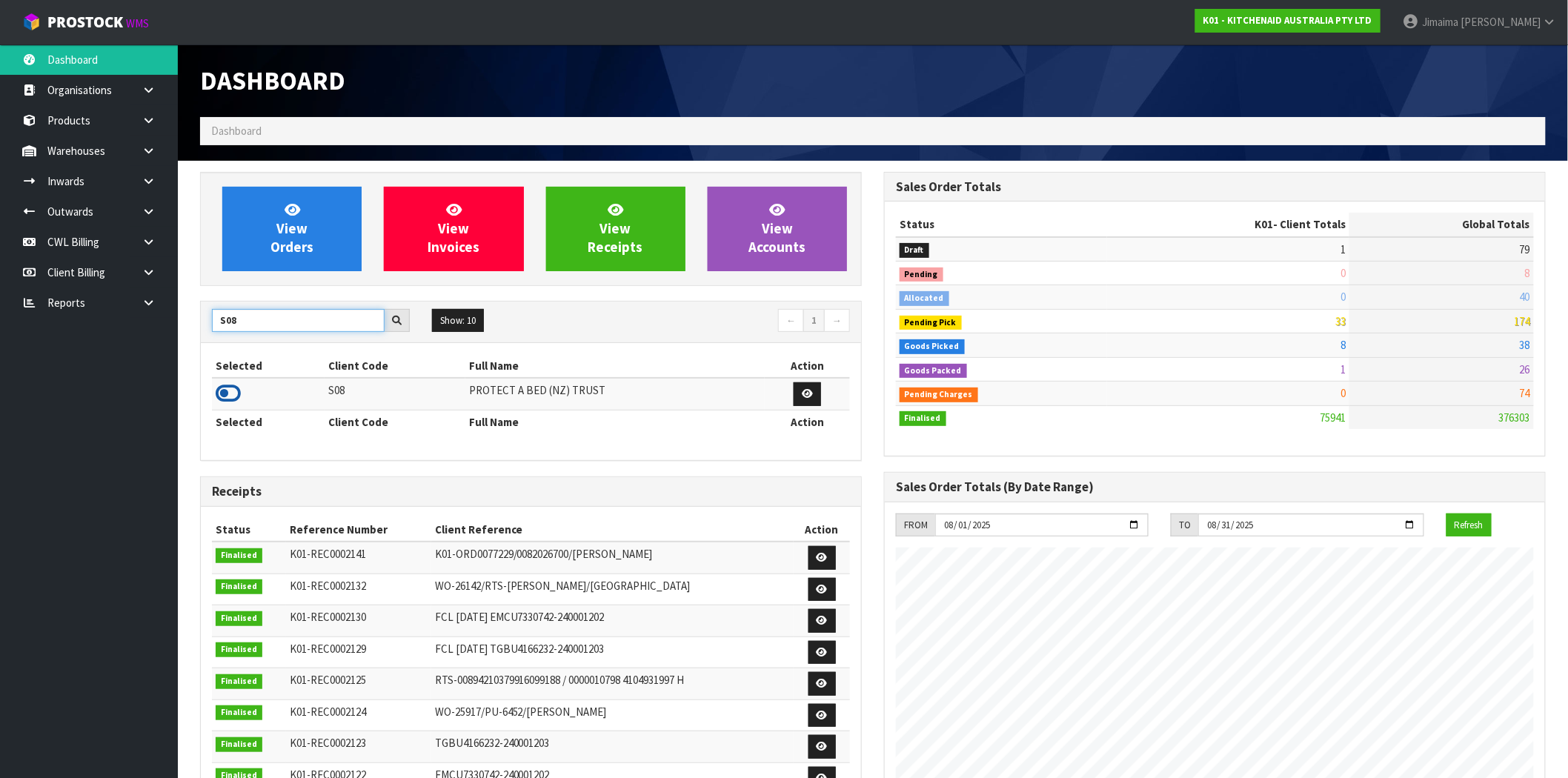
type input "S08"
click at [237, 391] on icon at bounding box center [228, 393] width 25 height 22
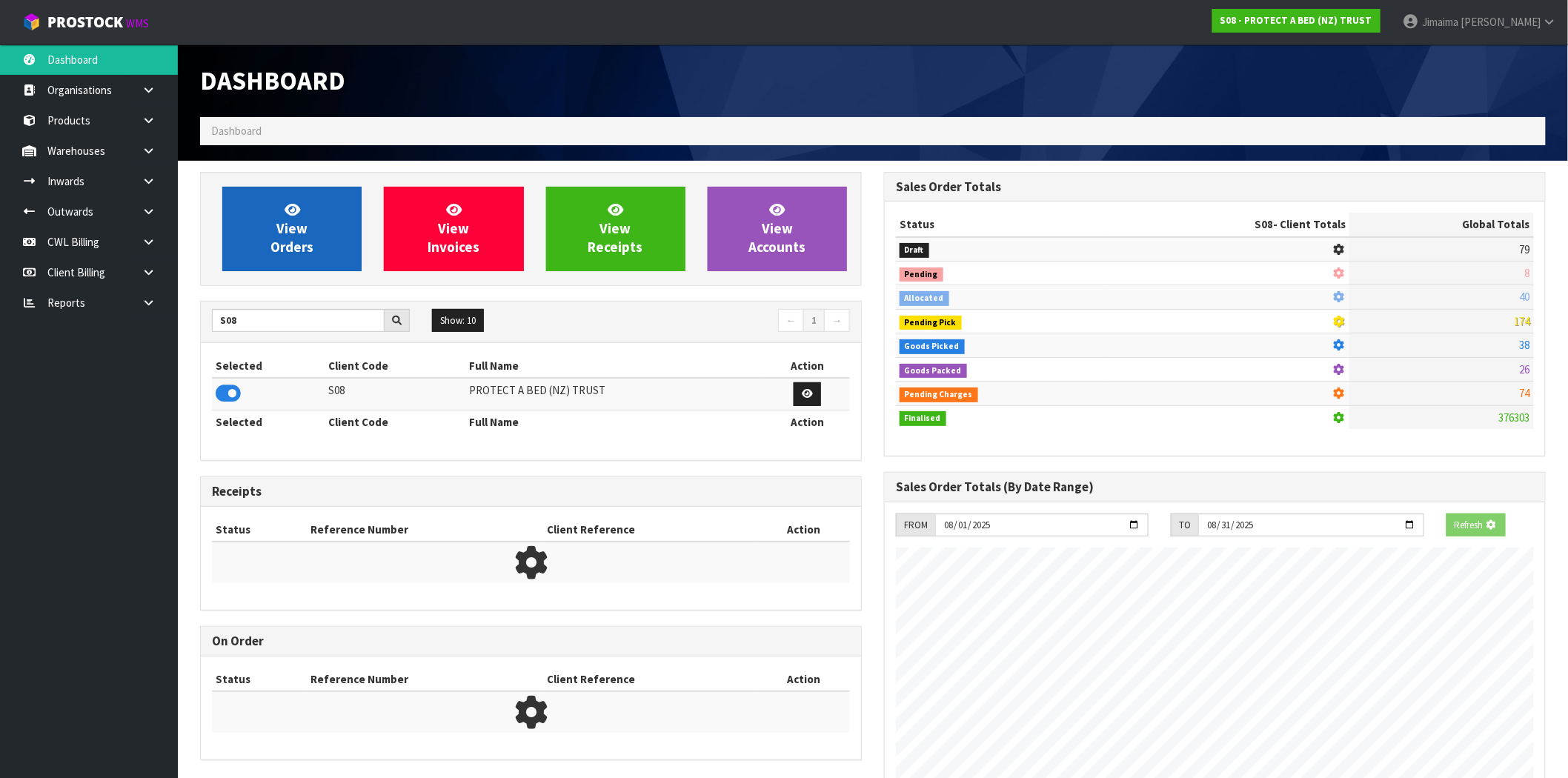
scroll to position [739690, 740138]
click at [295, 246] on span "View Orders" at bounding box center [292, 229] width 43 height 55
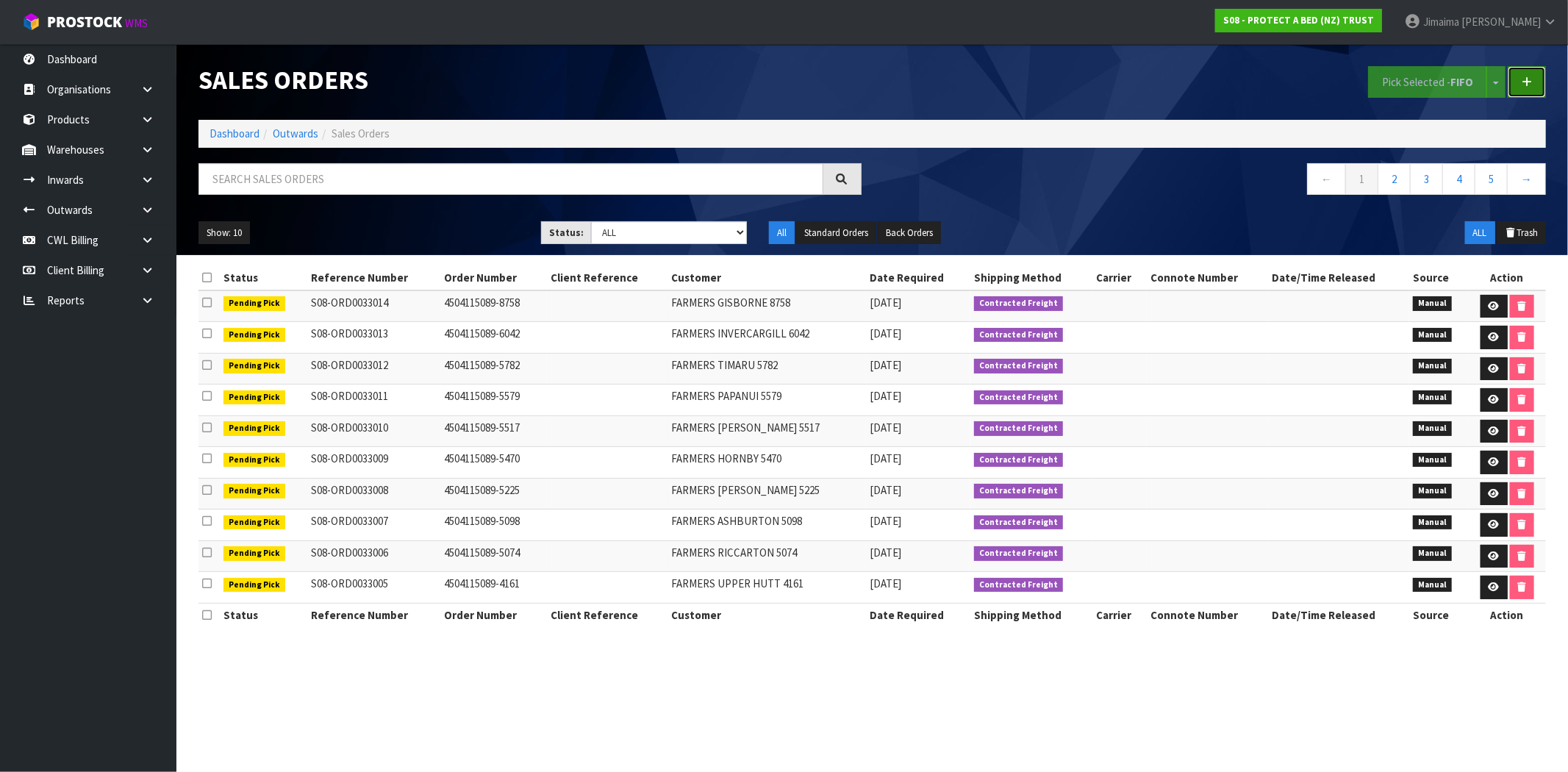
drag, startPoint x: 1530, startPoint y: 72, endPoint x: 1522, endPoint y: 71, distance: 8.1
click at [1530, 72] on link at bounding box center [1526, 82] width 38 height 32
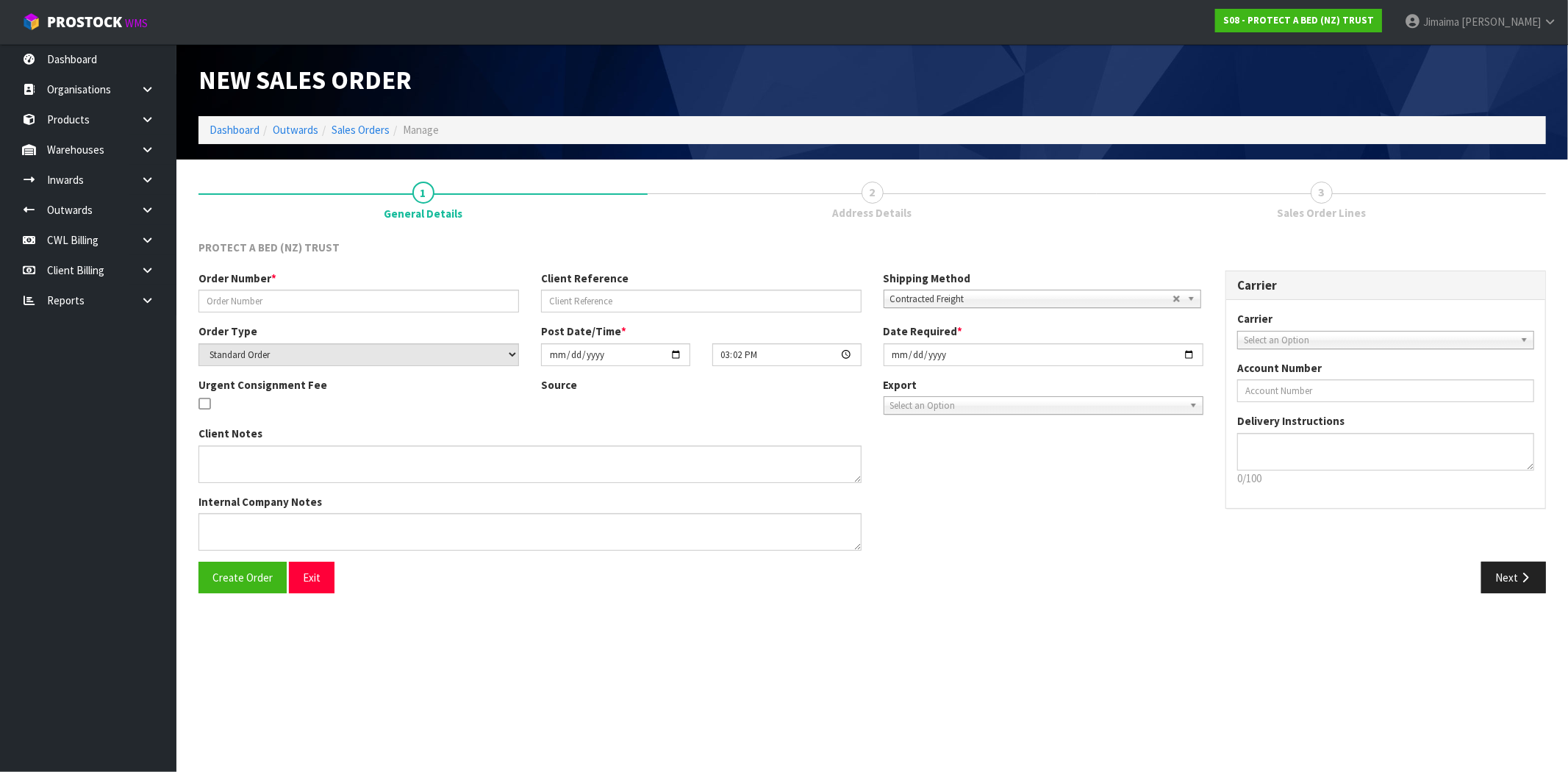
click at [297, 315] on div "Order Number * Client Reference Shipping Method Client Local Pickup Customer Lo…" at bounding box center [701, 297] width 1027 height 53
click at [296, 312] on div "Order Number * Client Reference Shipping Method Client Local Pickup Customer Lo…" at bounding box center [701, 297] width 1027 height 53
click at [300, 304] on input "text" at bounding box center [358, 301] width 320 height 23
paste input "OPO01621-POR"
type input "OPO01621-POR"
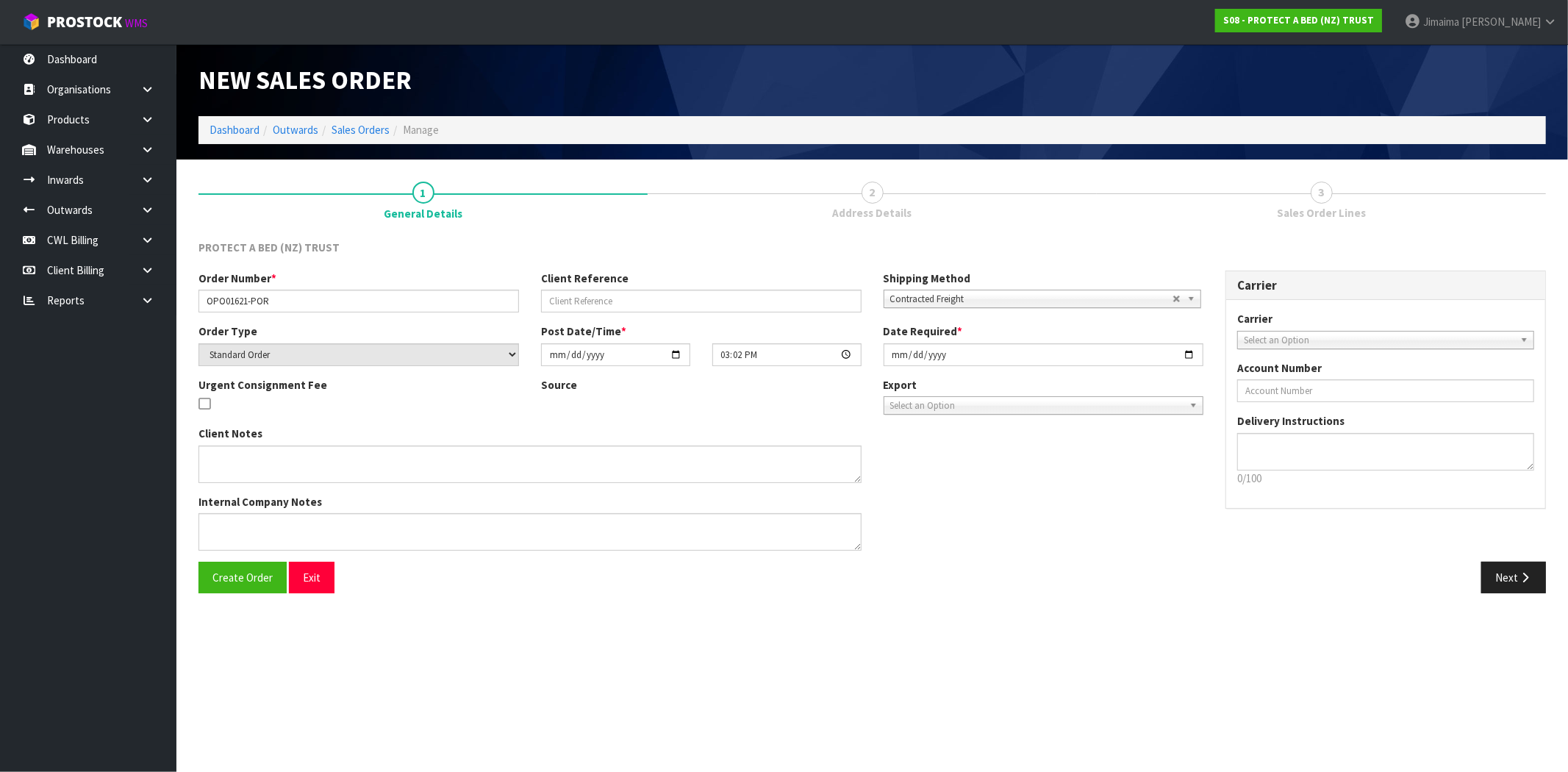
click at [251, 560] on div "Client Notes Internal Company Notes" at bounding box center [529, 493] width 685 height 136
click at [250, 564] on button "Create Order" at bounding box center [243, 577] width 88 height 32
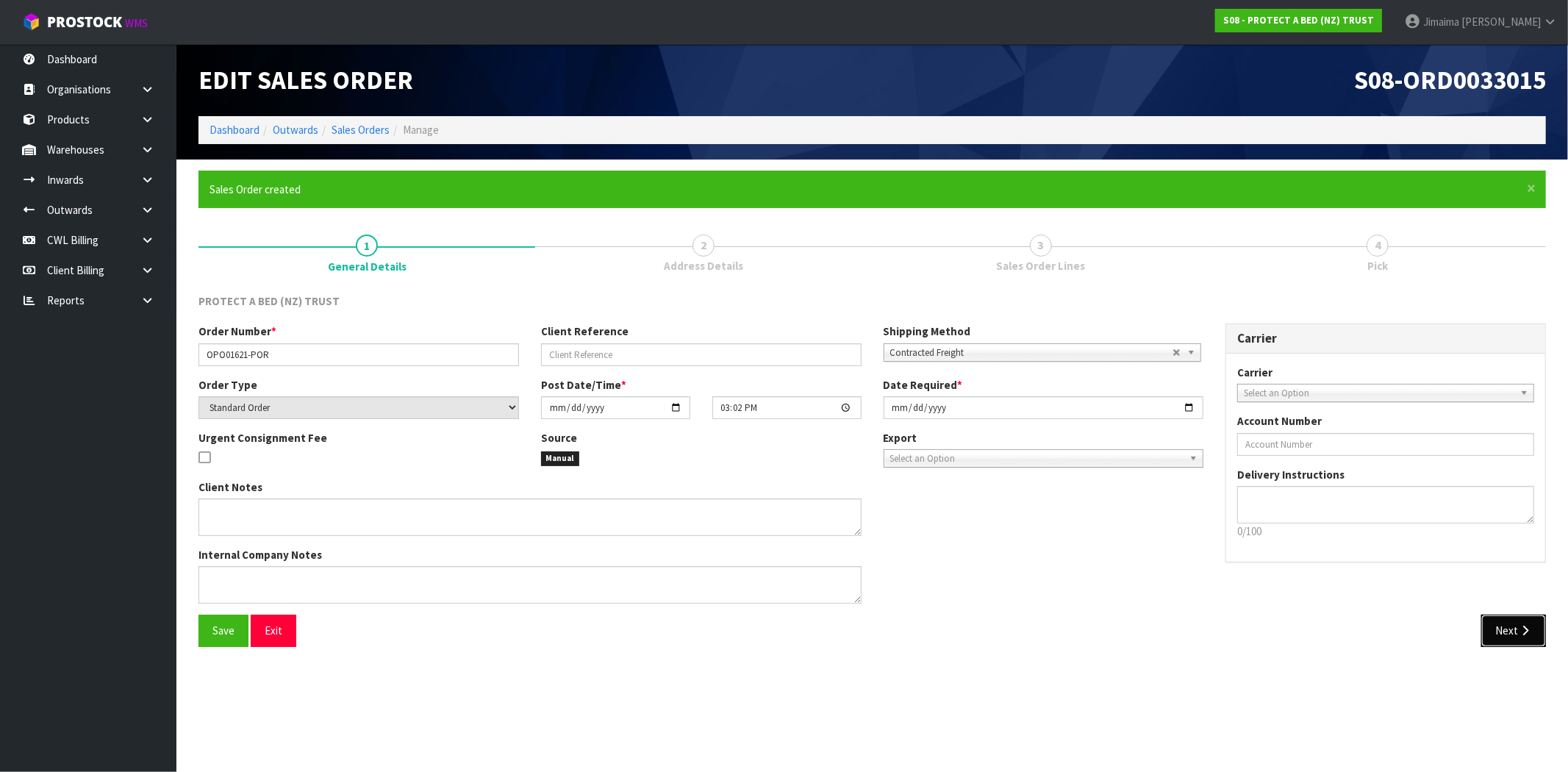
click at [1503, 641] on button "Next" at bounding box center [1512, 630] width 64 height 32
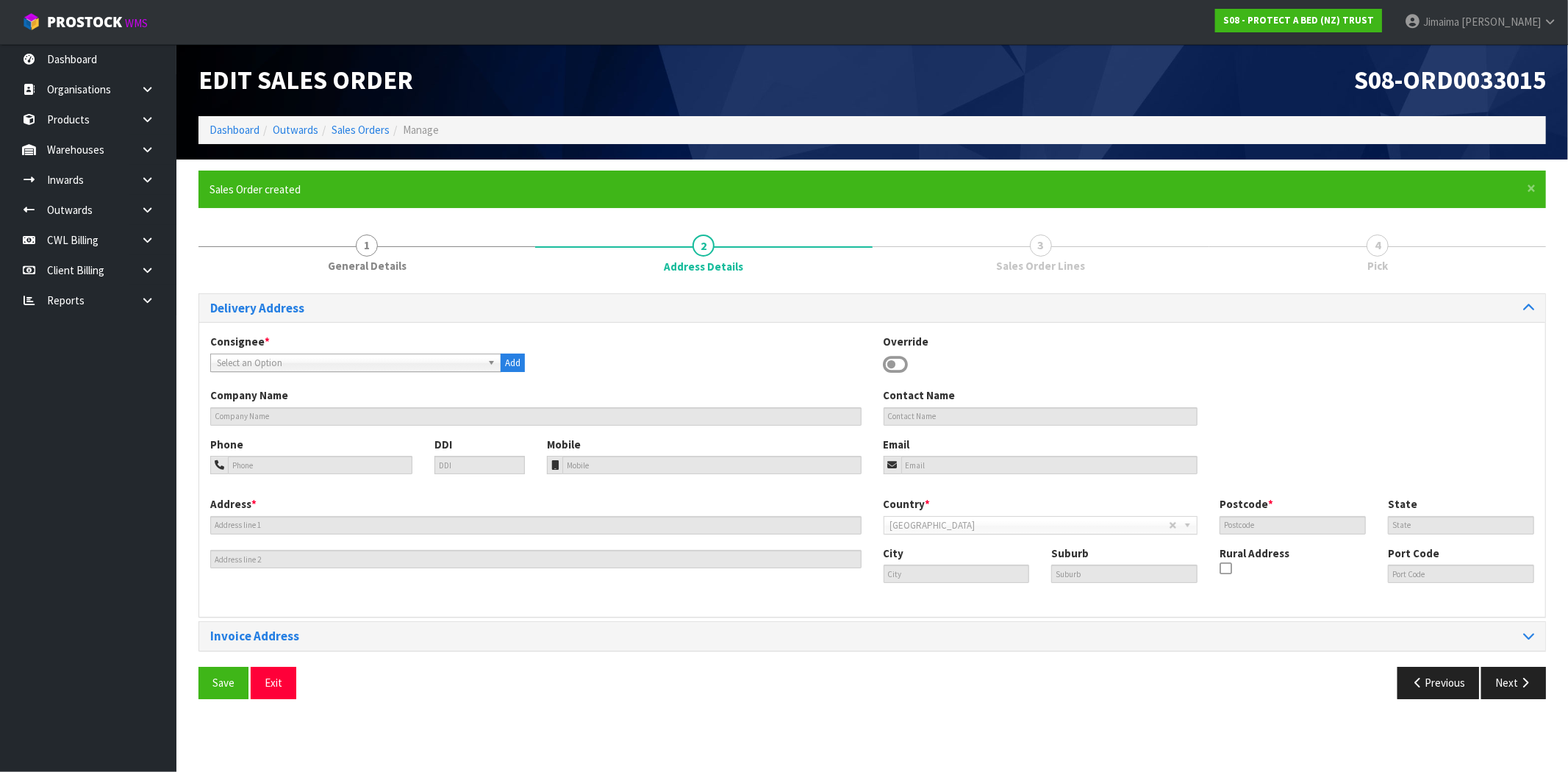
click at [318, 362] on span "Select an Option" at bounding box center [349, 363] width 265 height 18
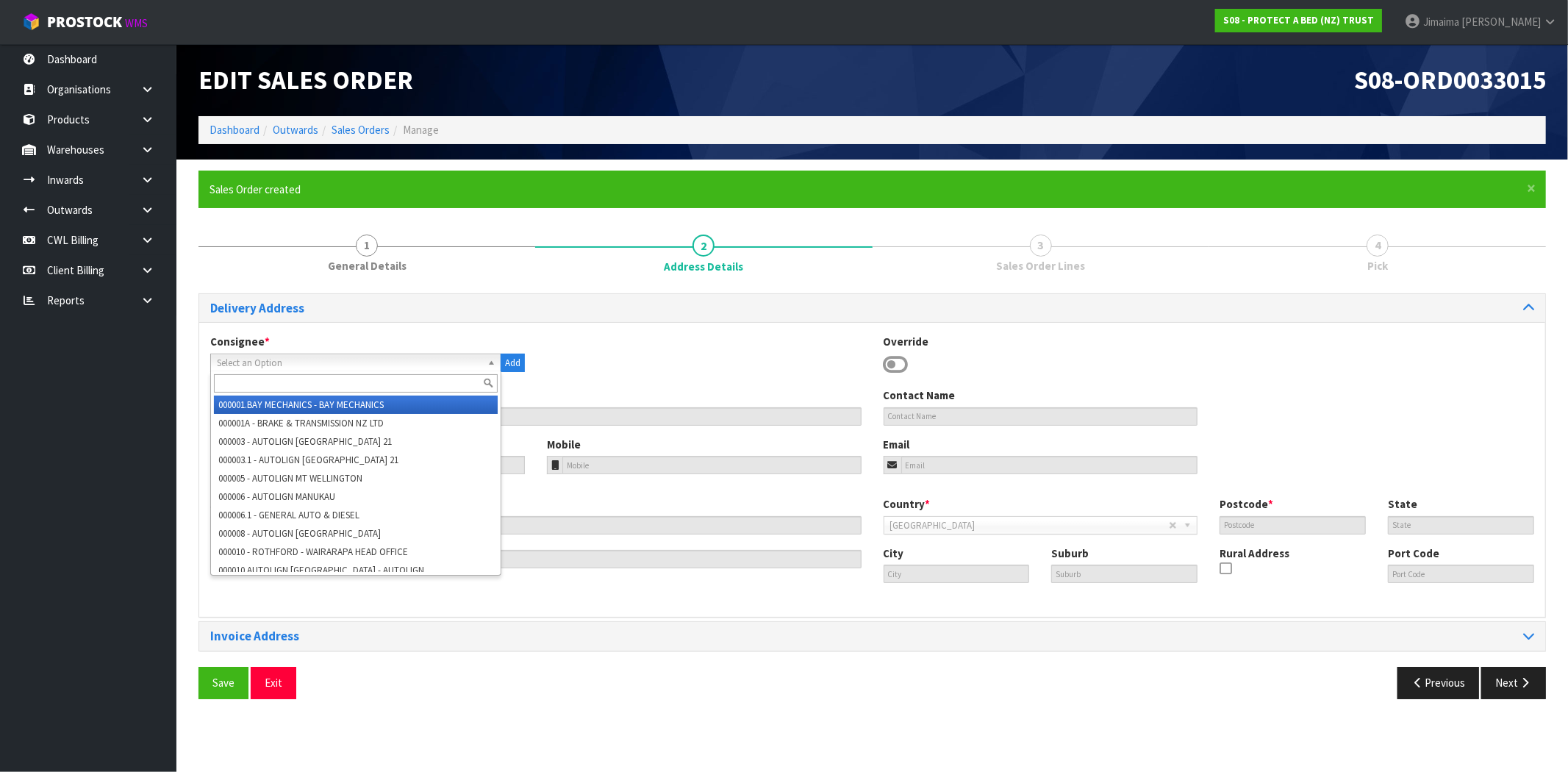
click at [302, 386] on input "text" at bounding box center [356, 383] width 284 height 19
type input "o"
type input "p"
type input "opo"
click at [300, 401] on em "OPO" at bounding box center [304, 404] width 19 height 12
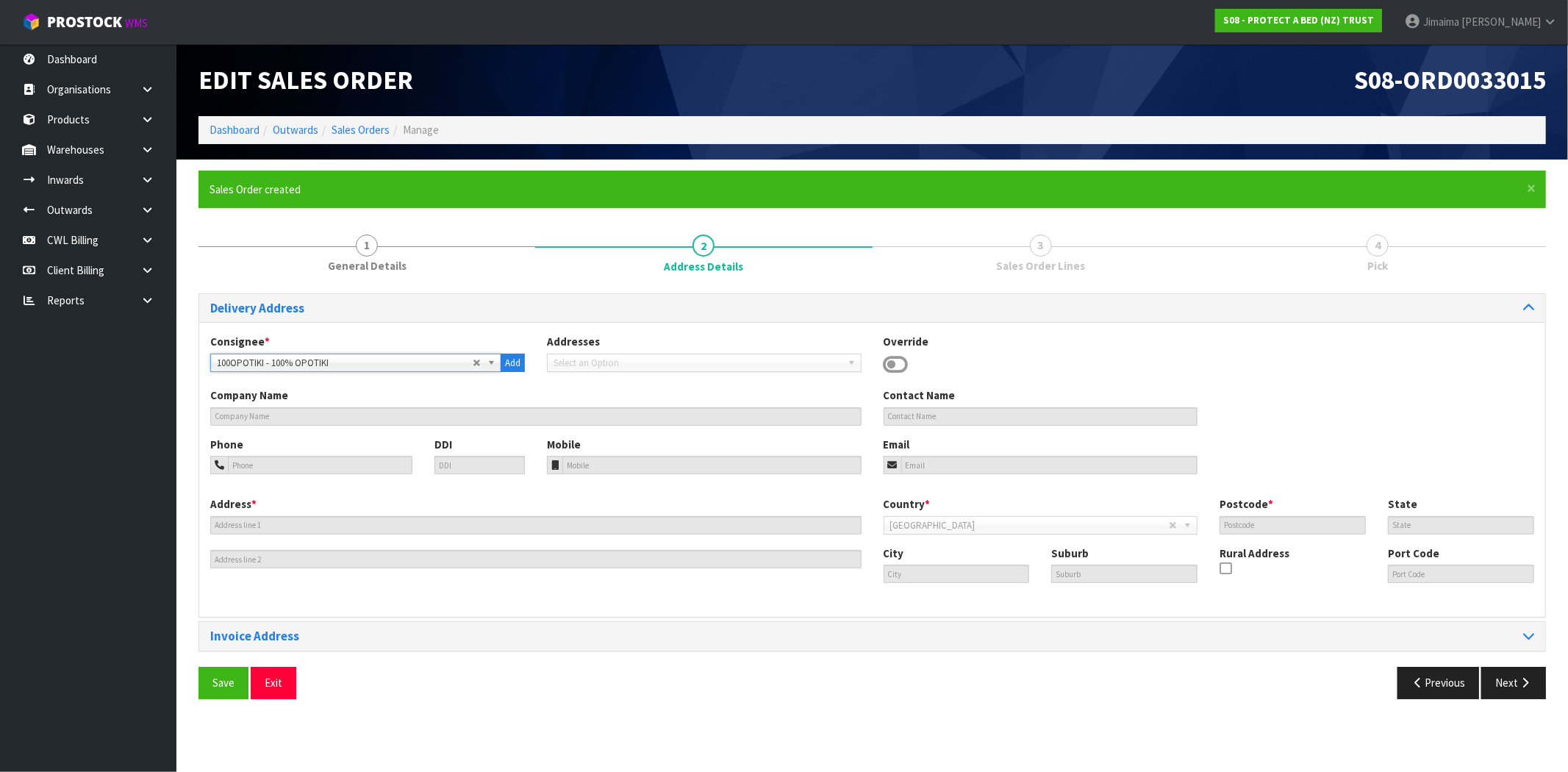
type input "100% OPOTIKI"
type input "JOEL CURLEY"
type input "07 315 6100"
type input "027 4200948"
type input "Sales@100opotiki.co.nz"
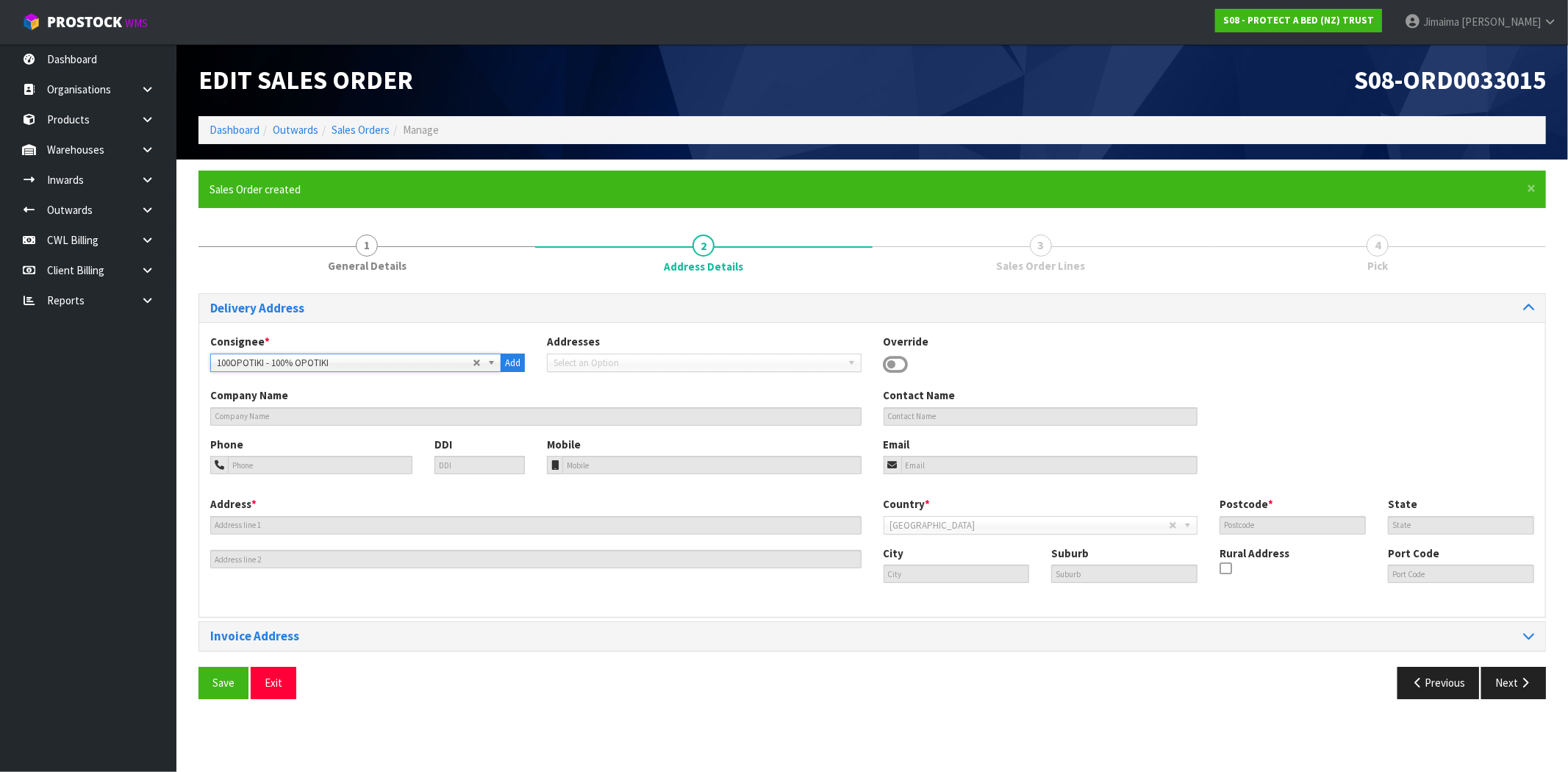
type input "120 CHURCH STREET"
type input "3122"
type input "Opotiki"
type input "OPOTIKI"
click at [218, 693] on button "Save" at bounding box center [223, 682] width 50 height 32
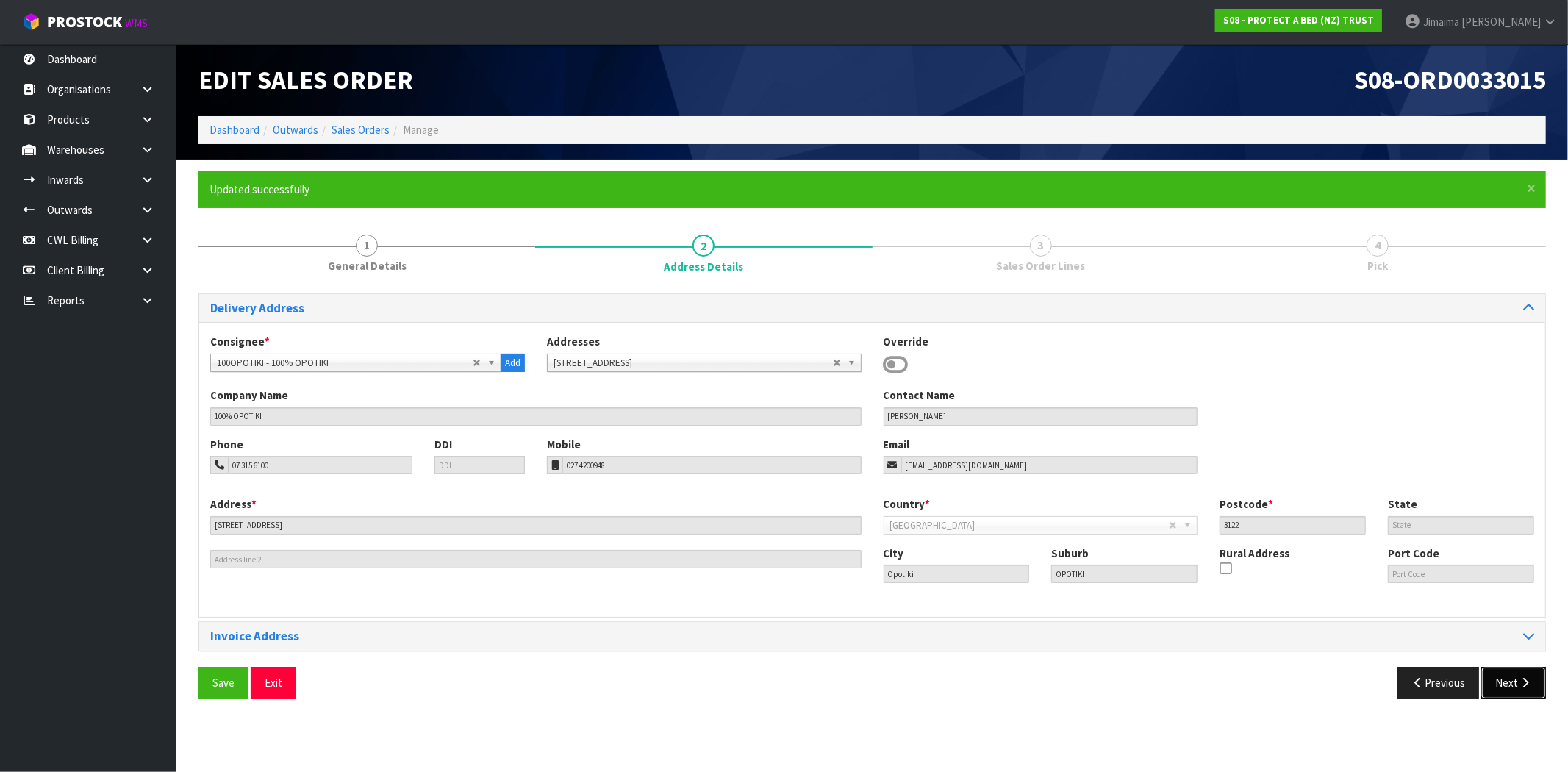
click at [1514, 693] on button "Next" at bounding box center [1512, 682] width 64 height 32
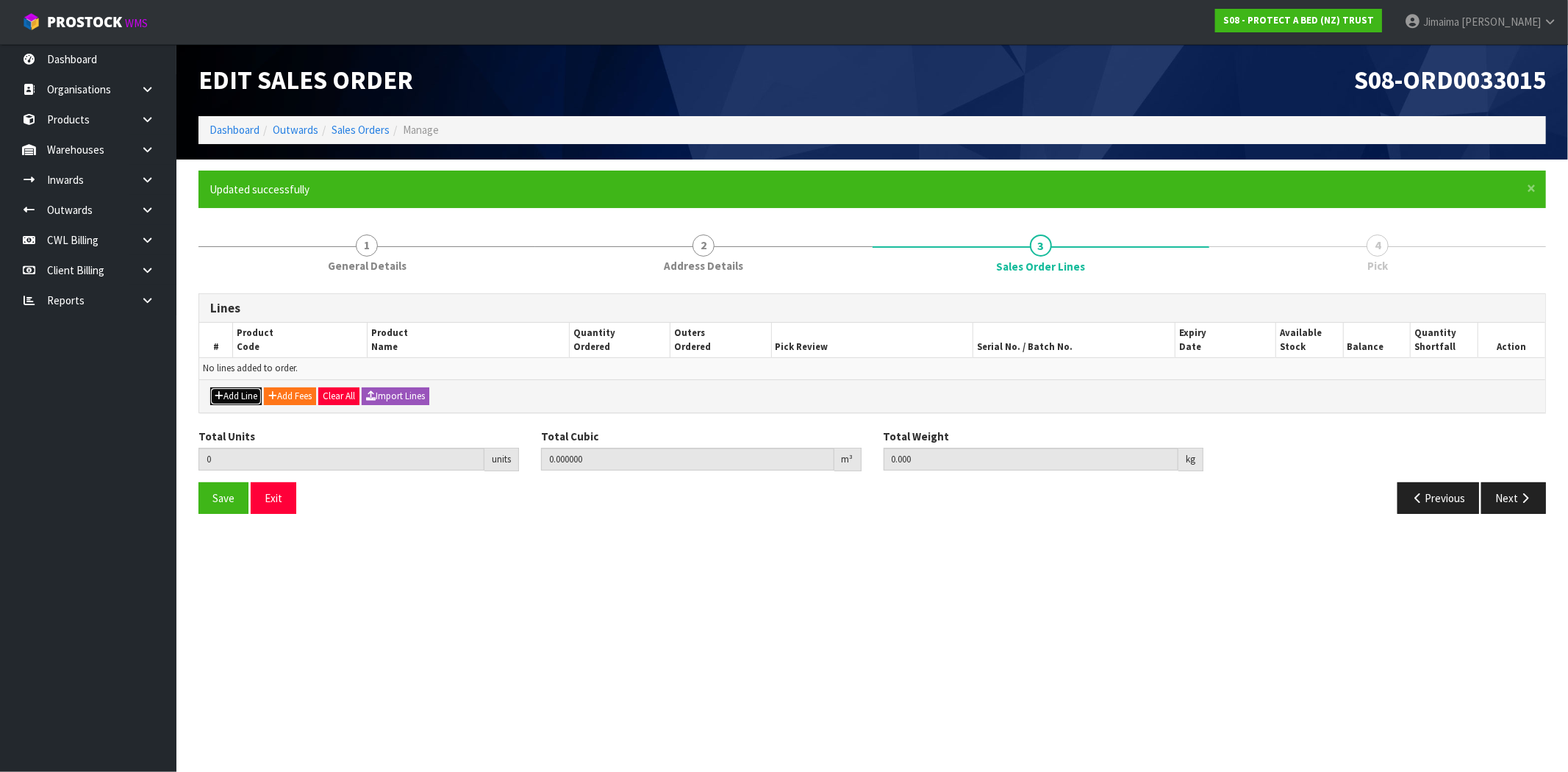
click at [223, 401] on button "Add Line" at bounding box center [236, 396] width 51 height 18
type input "0"
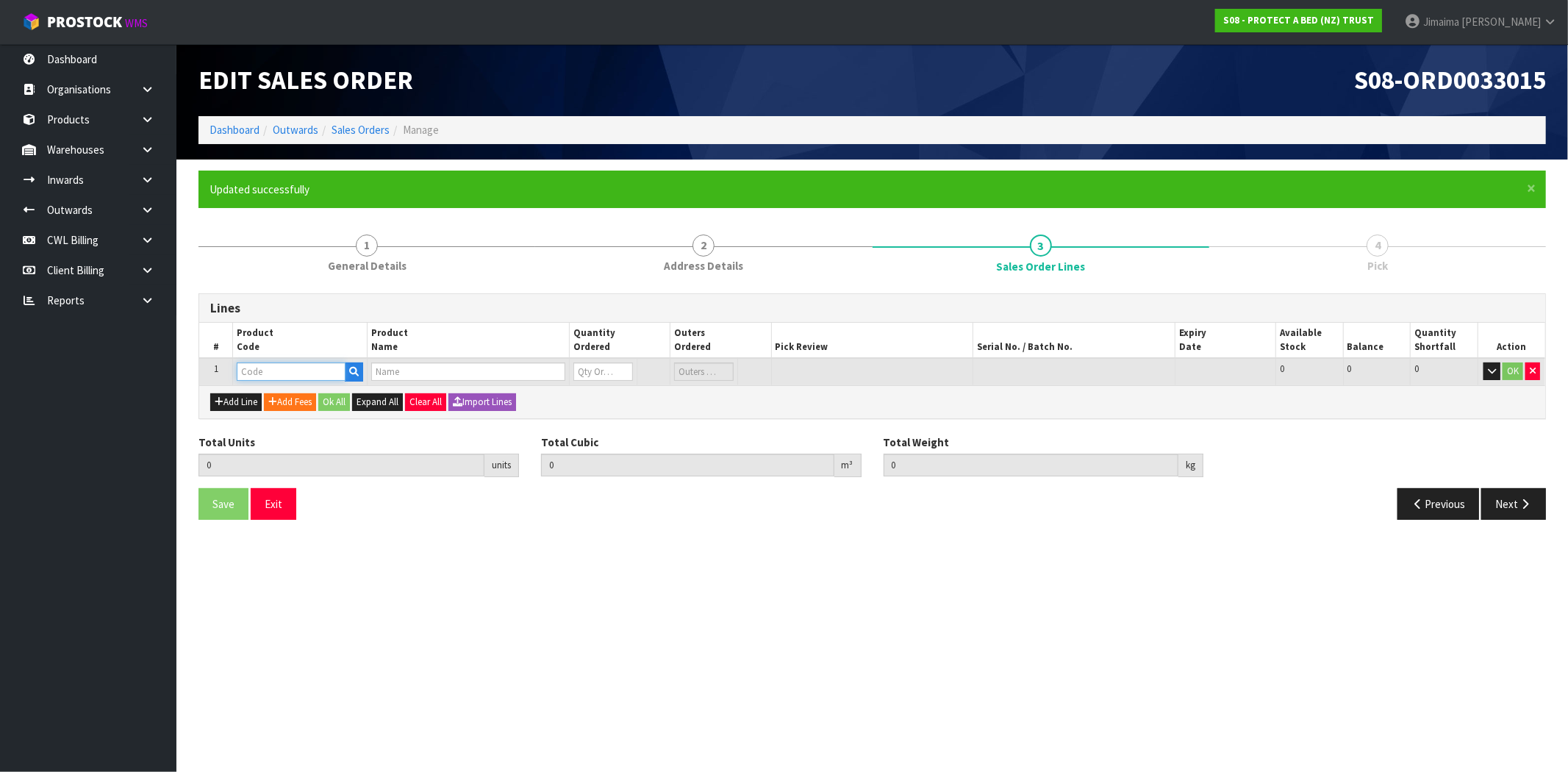
click at [300, 369] on input "text" at bounding box center [290, 371] width 109 height 19
paste input "F0042SKN0"
type input "F0042SKN0"
click at [638, 402] on div "Add Line Add Fees Ok All Expand All Clear All Import Lines" at bounding box center [872, 401] width 1346 height 33
click at [245, 370] on input "text" at bounding box center [290, 371] width 109 height 19
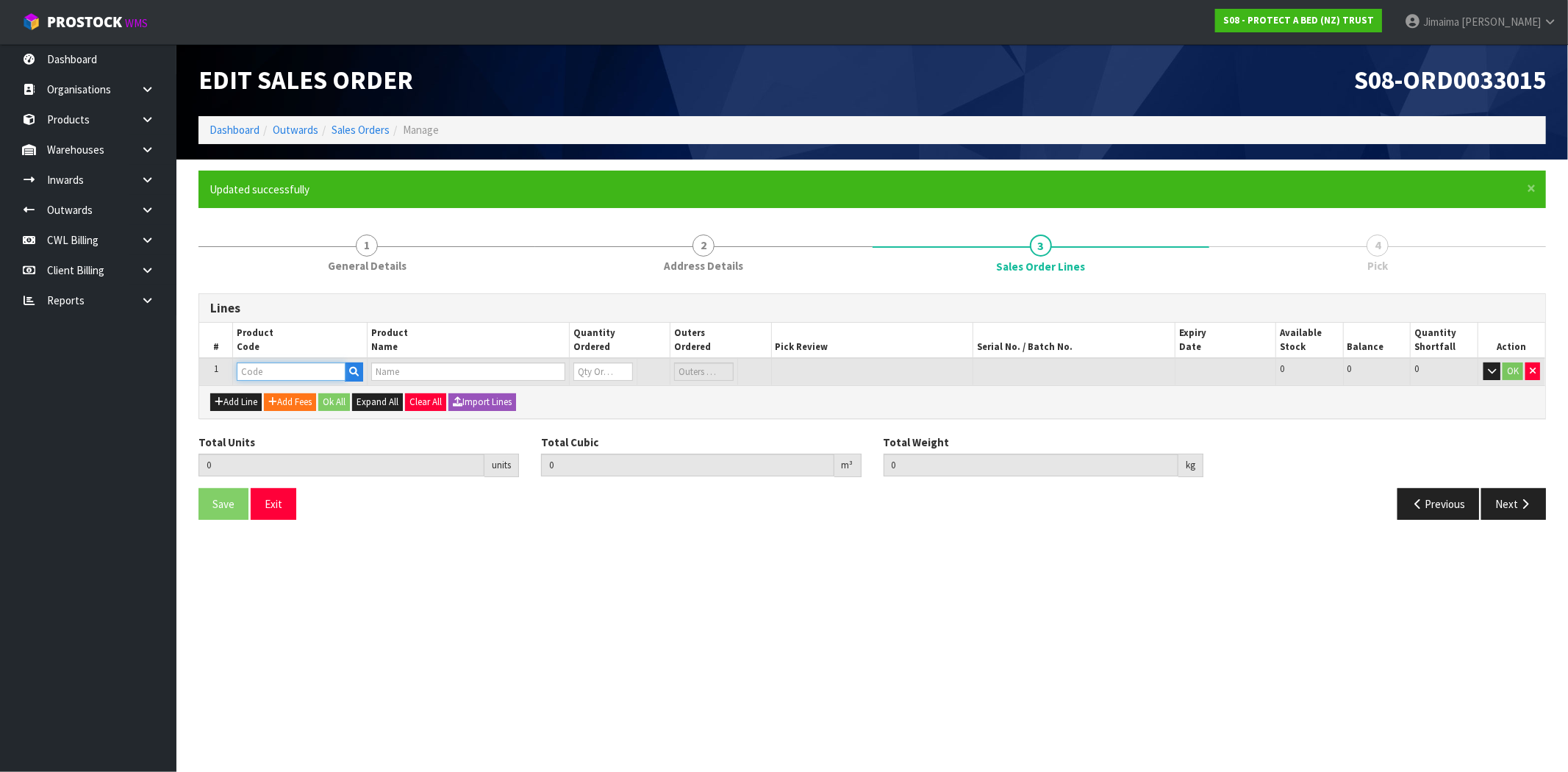
click at [271, 368] on input "text" at bounding box center [290, 371] width 109 height 19
paste input "F0042SKN0"
type input "F0600SKN0"
type input "0.000000"
type input "0.000"
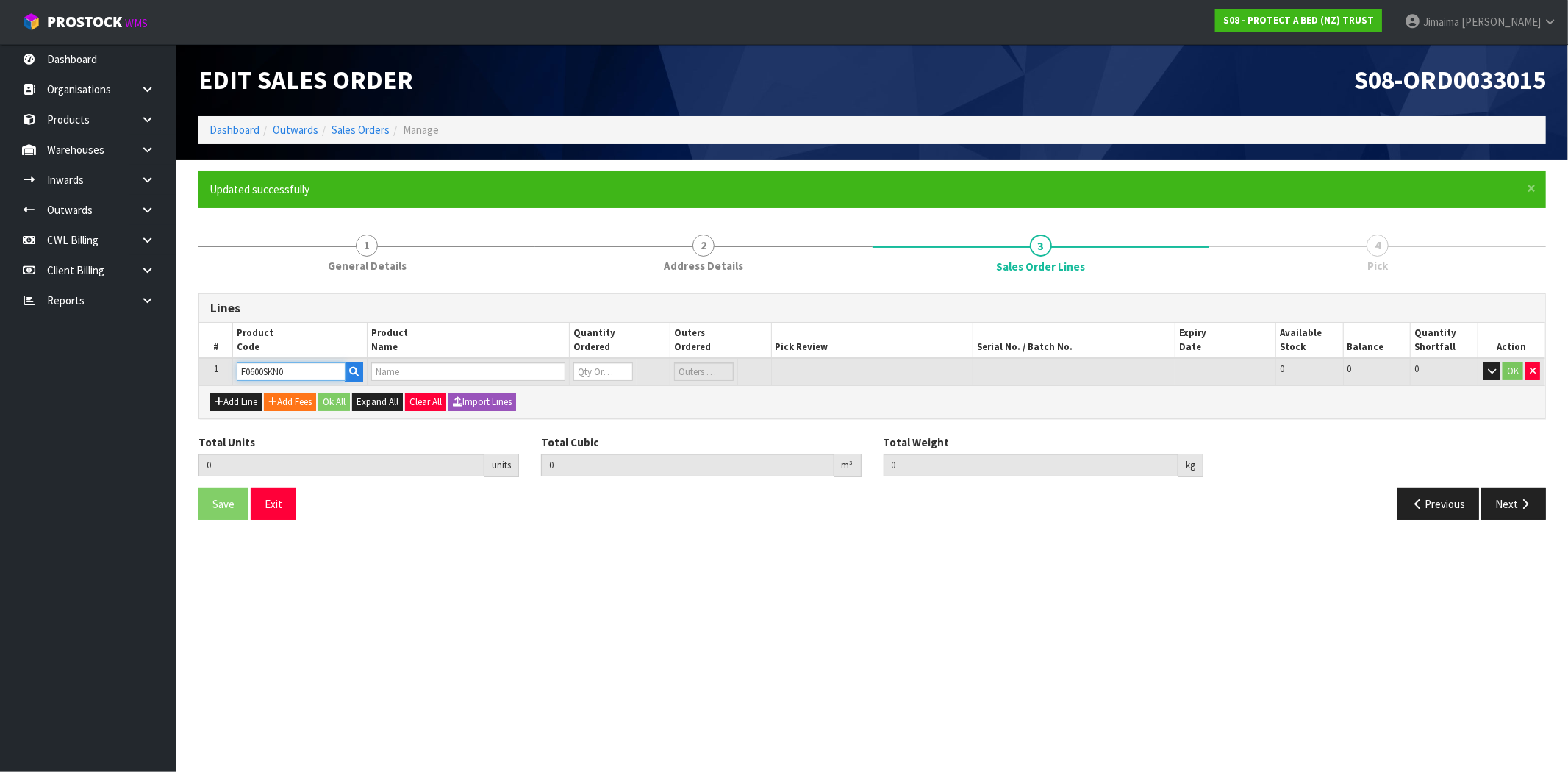
type input "BAMBOO JERSEY BXD SUPER KING"
type input "0"
type input "F0600SKN0"
click at [611, 371] on input "0" at bounding box center [603, 371] width 59 height 19
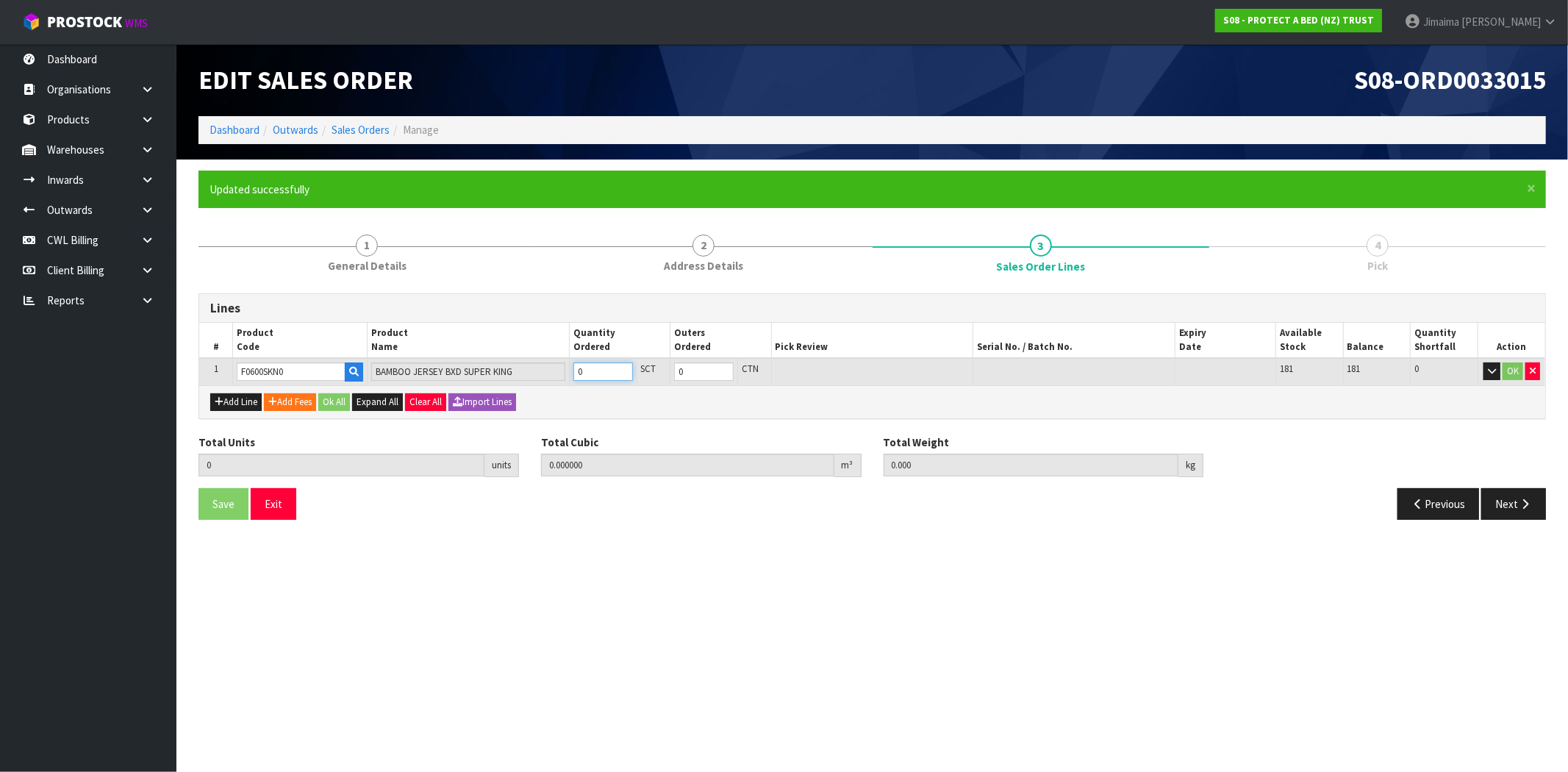
type input "1"
type input "0.007934"
type input "1"
click at [1503, 368] on button "OK" at bounding box center [1512, 371] width 20 height 18
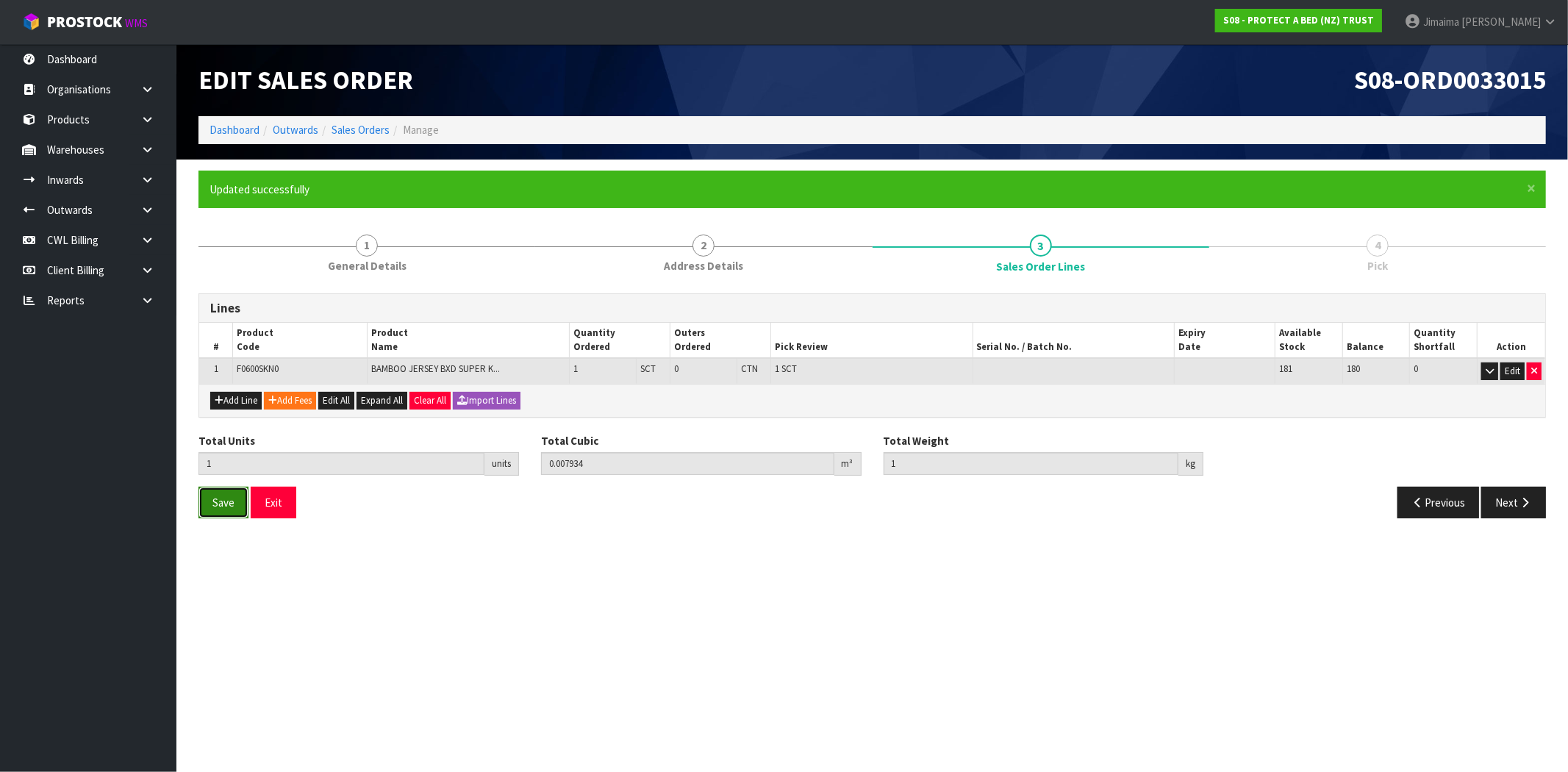
click at [214, 492] on button "Save" at bounding box center [223, 502] width 50 height 32
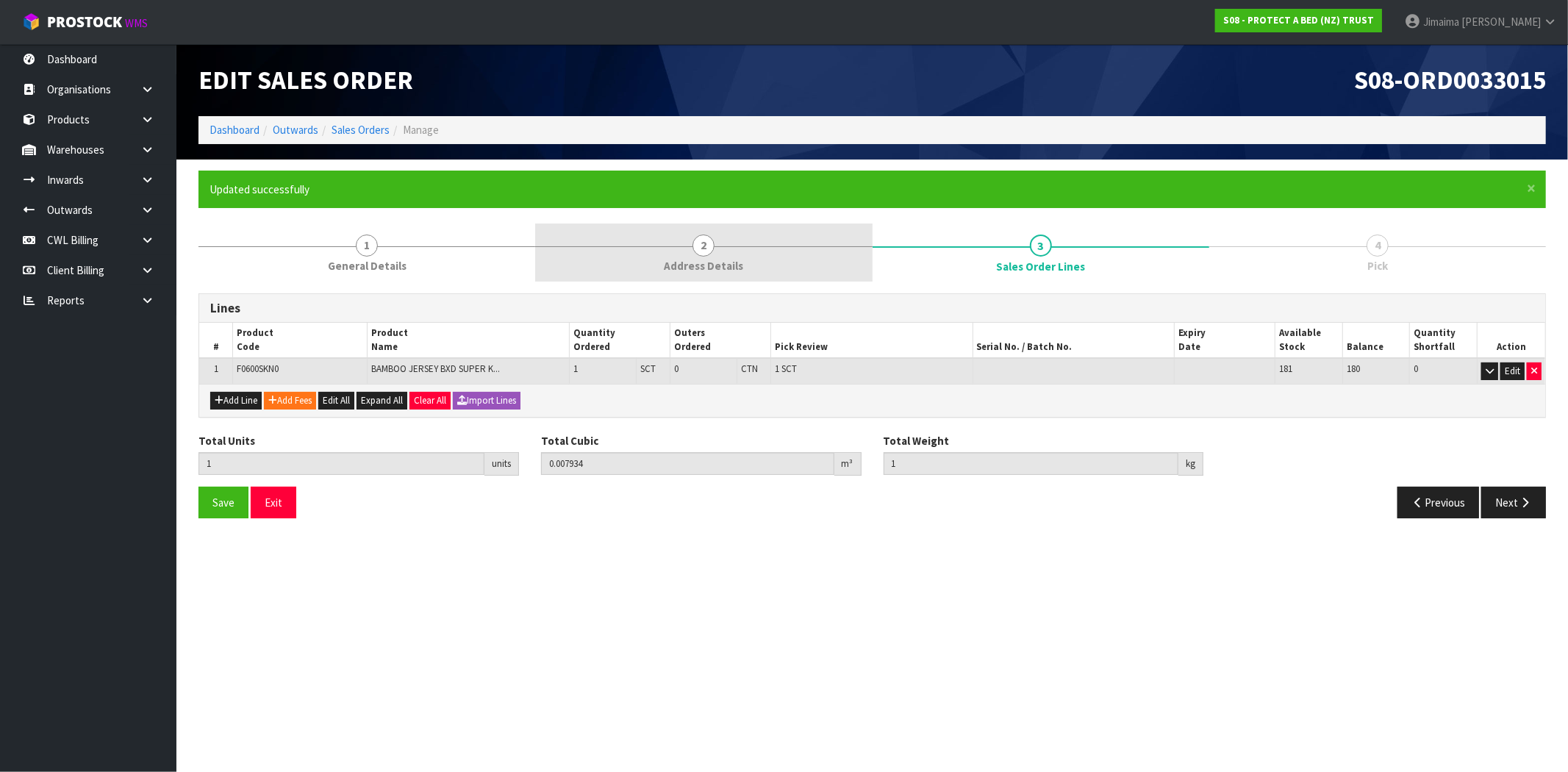
click at [700, 230] on link "2 Address Details" at bounding box center [702, 252] width 336 height 58
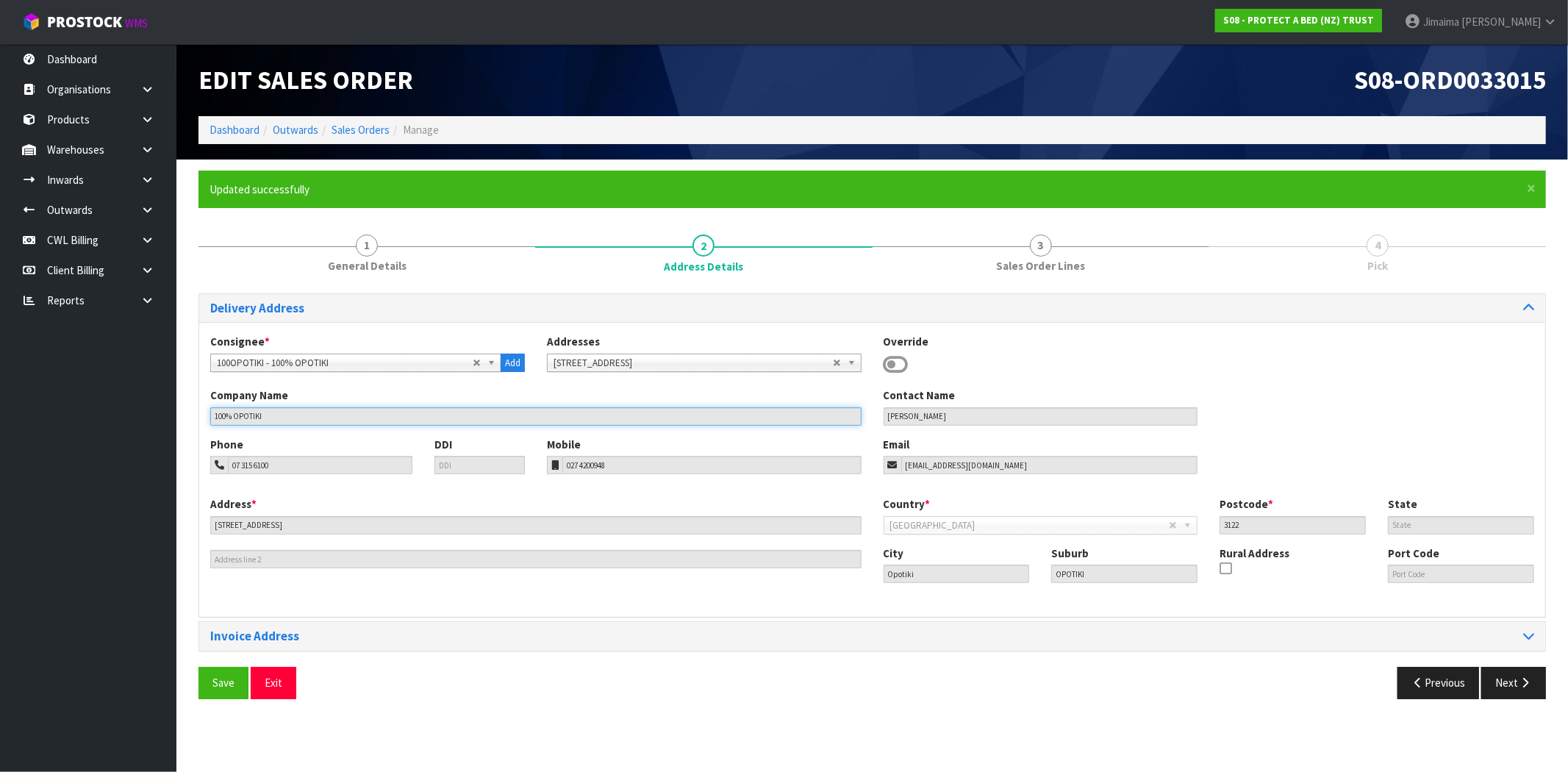
drag, startPoint x: 149, startPoint y: 431, endPoint x: 94, endPoint y: 417, distance: 56.8
click at [71, 432] on body "Toggle navigation ProStock WMS S08 - PROTECT A BED (NZ) TRUST Jimaima Reiher Lo…" at bounding box center [784, 386] width 1568 height 772
click at [1499, 678] on button "Next" at bounding box center [1512, 682] width 64 height 32
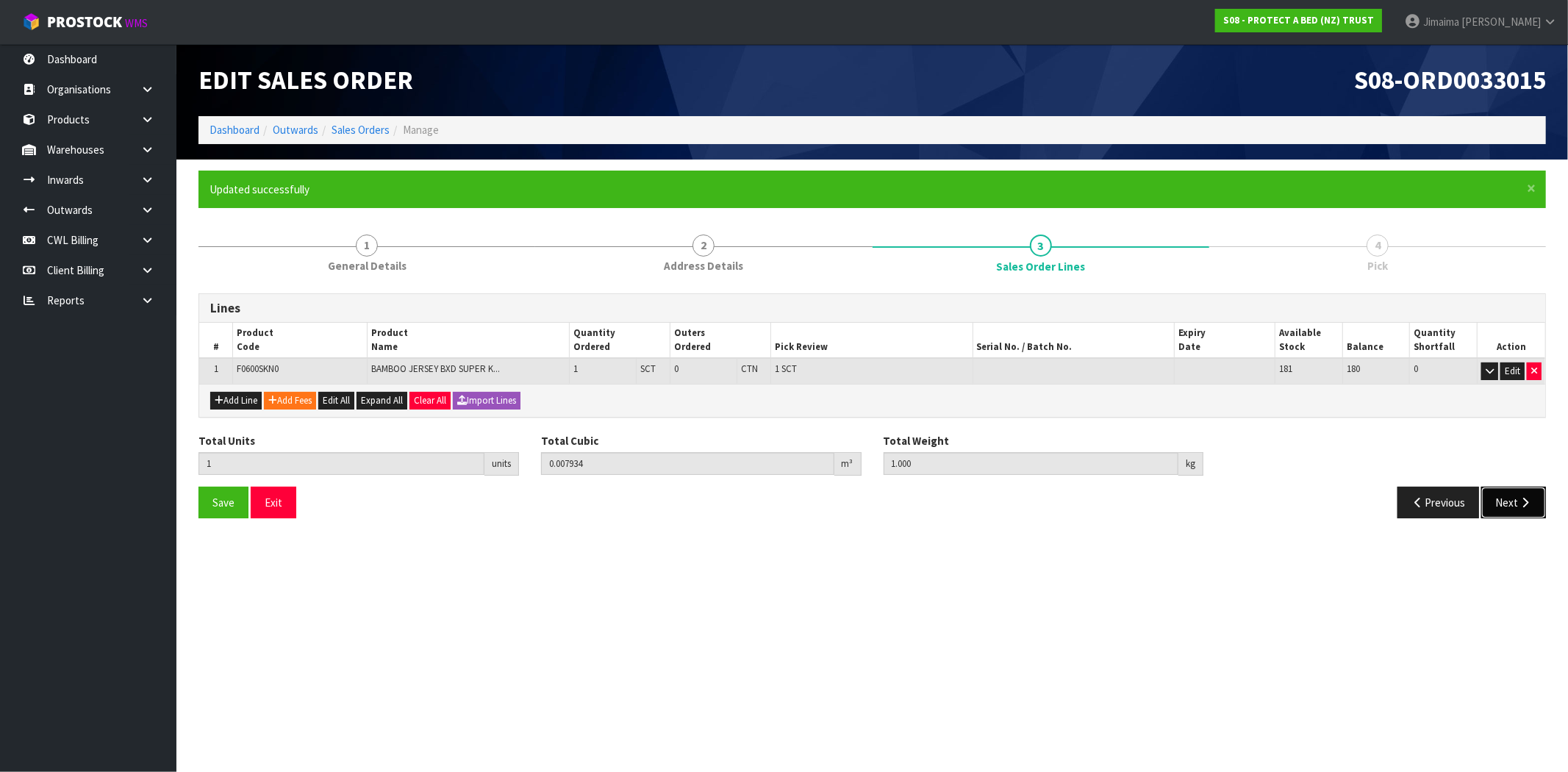
drag, startPoint x: 1526, startPoint y: 500, endPoint x: 1467, endPoint y: 497, distance: 59.1
click at [1525, 499] on icon "button" at bounding box center [1525, 502] width 14 height 11
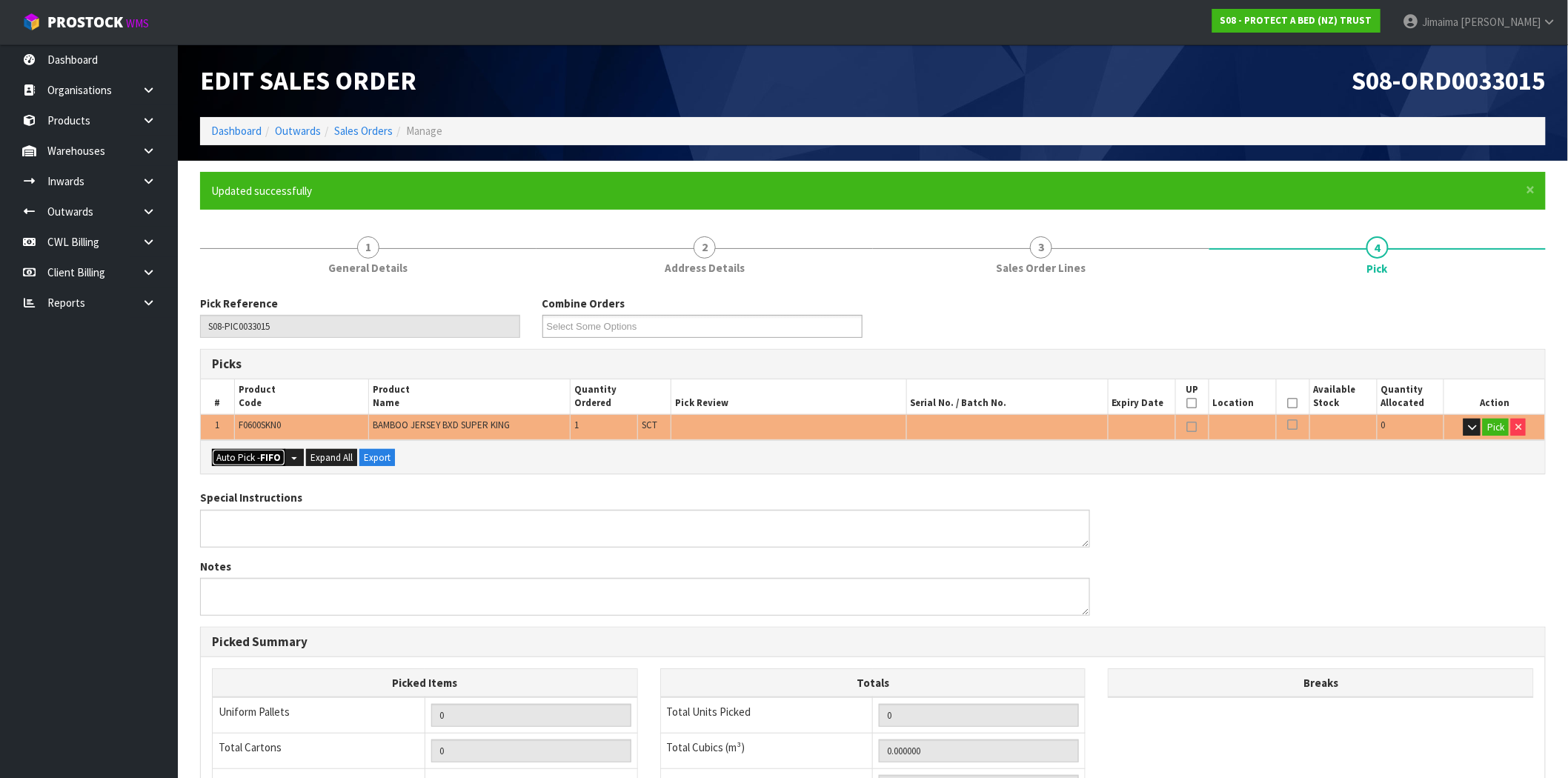
click at [253, 457] on button "Auto Pick - FIFO" at bounding box center [248, 458] width 73 height 18
type input "Sub-carton x 1"
type input "1"
type input "0.007934"
type input "1.000"
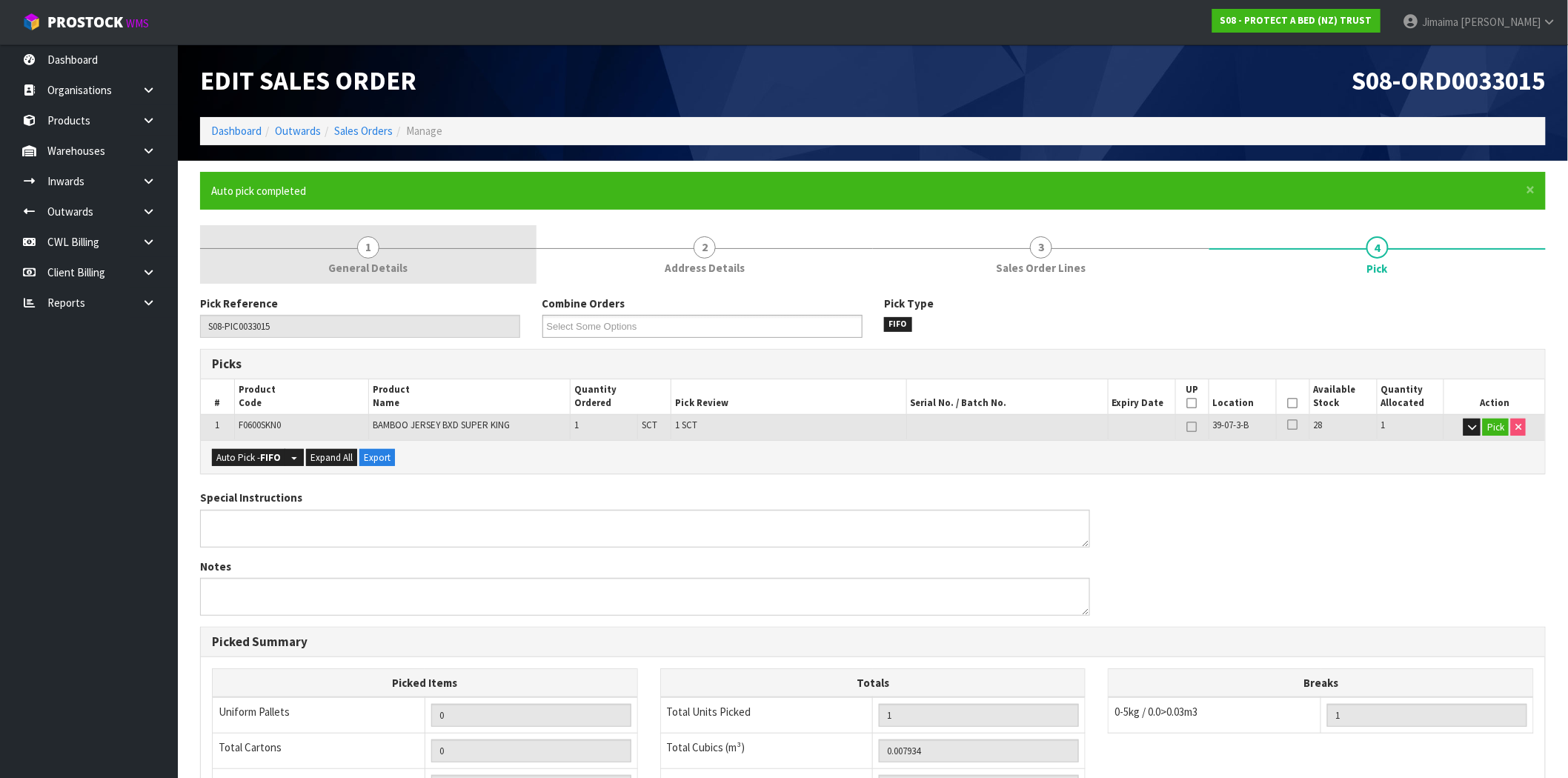
click at [319, 242] on link "1 General Details" at bounding box center [368, 254] width 336 height 59
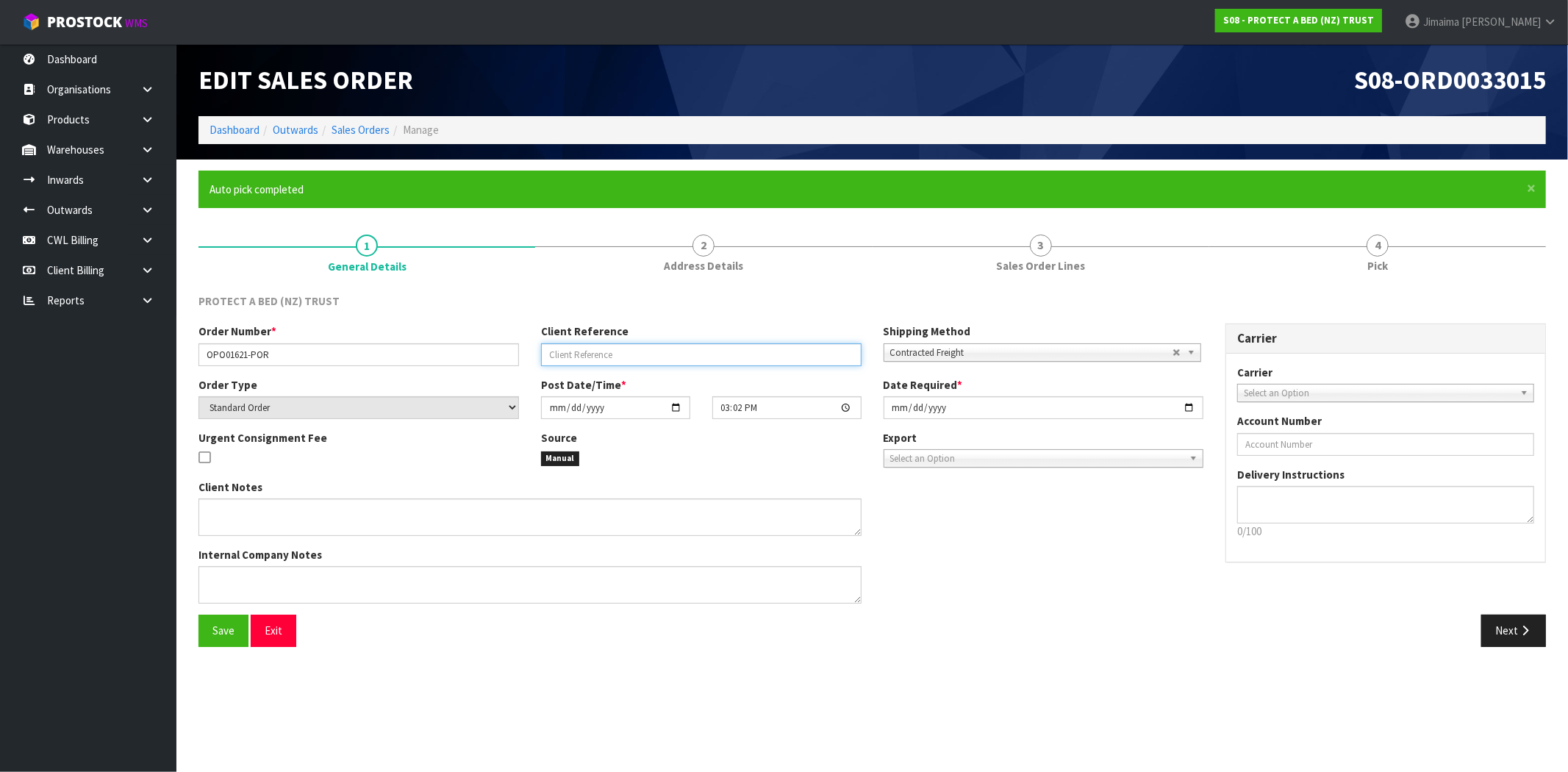
click at [612, 345] on input "text" at bounding box center [701, 355] width 320 height 23
type input ","
type input "<300 - ENQUIRED WITH CLIENT"
click at [1190, 406] on input "[DATE]" at bounding box center [1043, 408] width 320 height 23
type input "[DATE]"
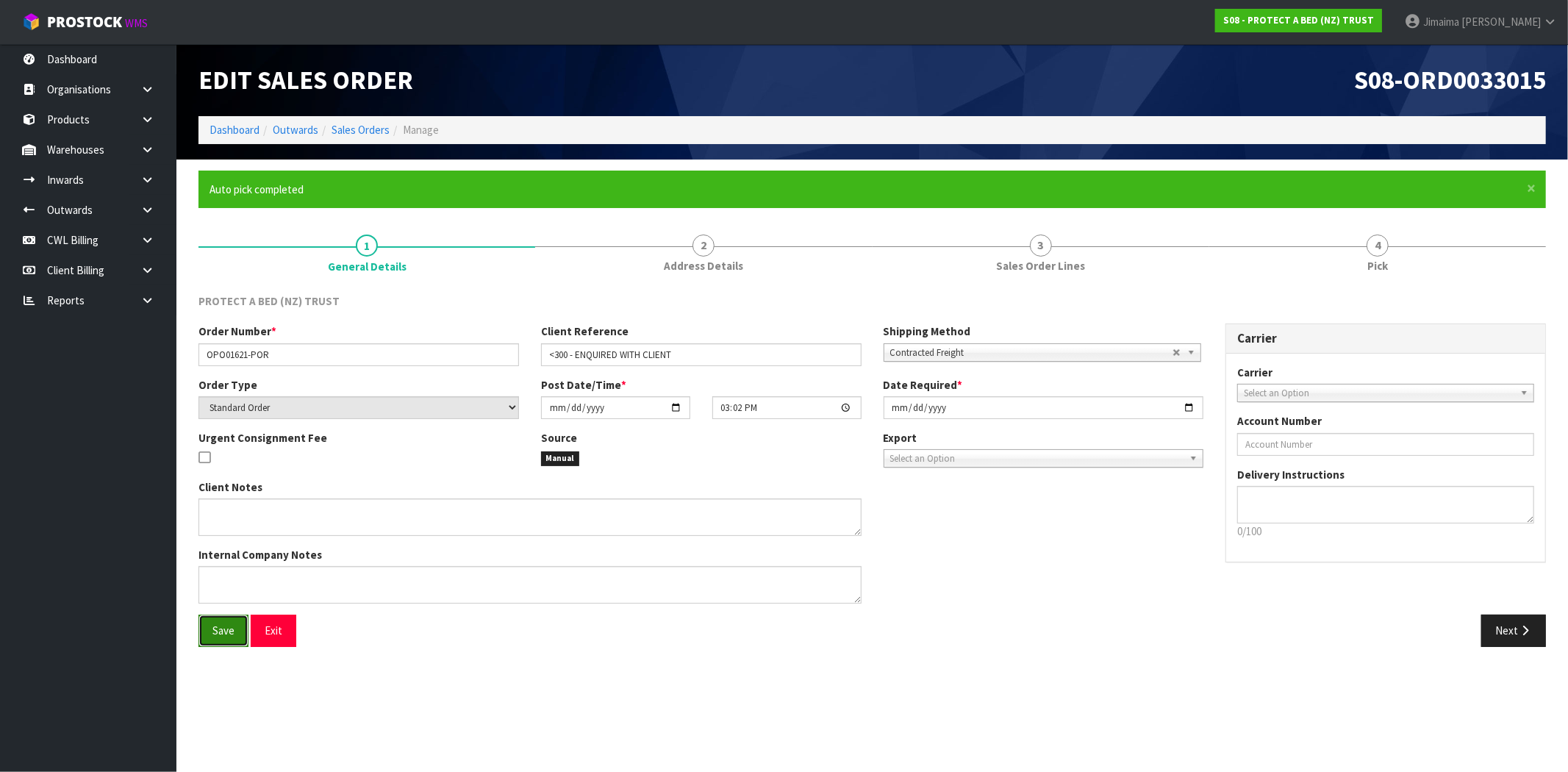
click at [227, 638] on button "Save" at bounding box center [223, 630] width 50 height 32
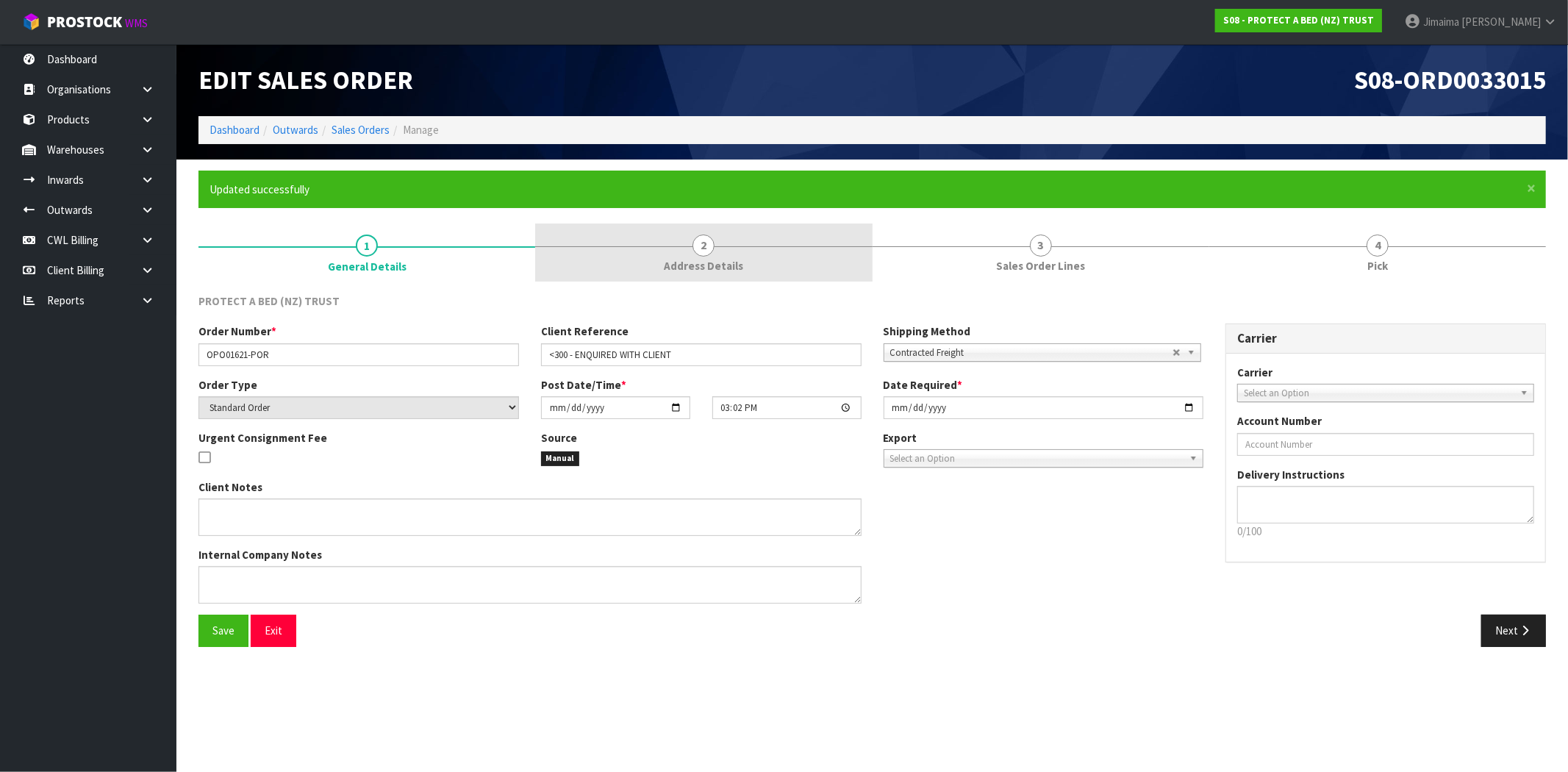
click at [728, 250] on link "2 Address Details" at bounding box center [702, 252] width 336 height 58
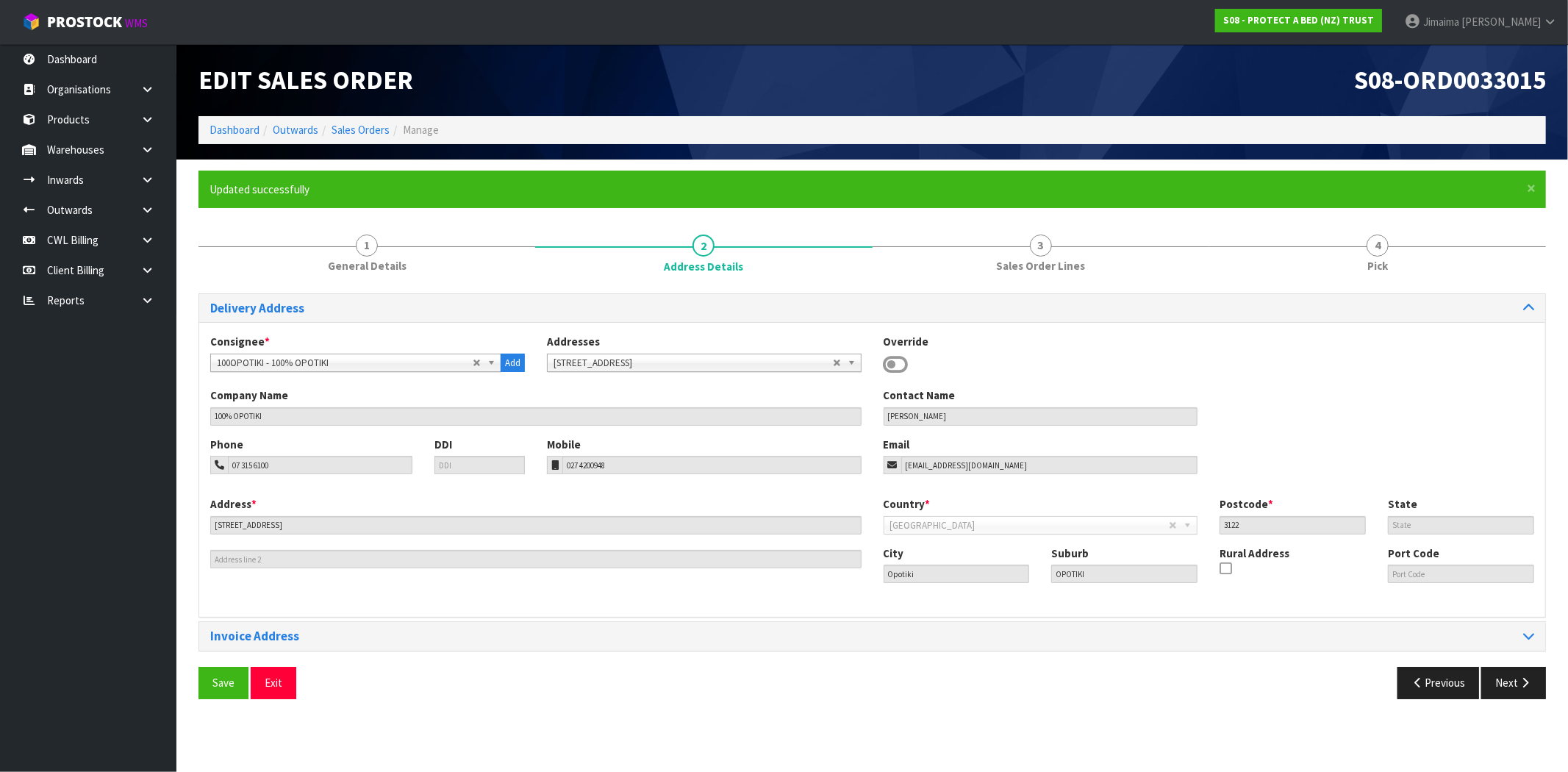
click at [382, 285] on div "Delivery Address Consignee * 000001.BAY MECHANICS - BAY MECHANICS 000001A - BRA…" at bounding box center [872, 496] width 1347 height 428
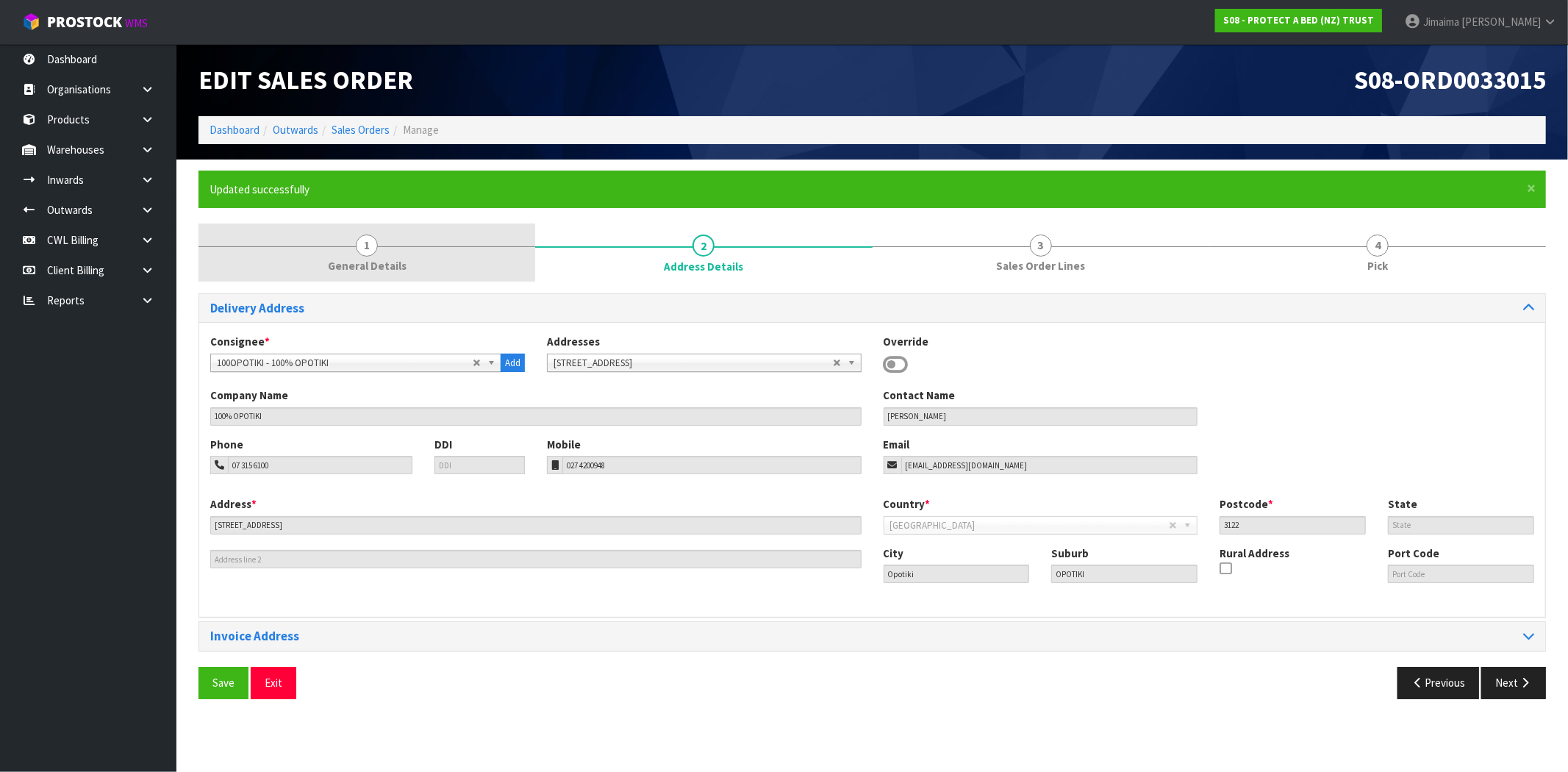
drag, startPoint x: 378, startPoint y: 260, endPoint x: 458, endPoint y: 261, distance: 80.0
click at [379, 260] on span "General Details" at bounding box center [366, 265] width 79 height 15
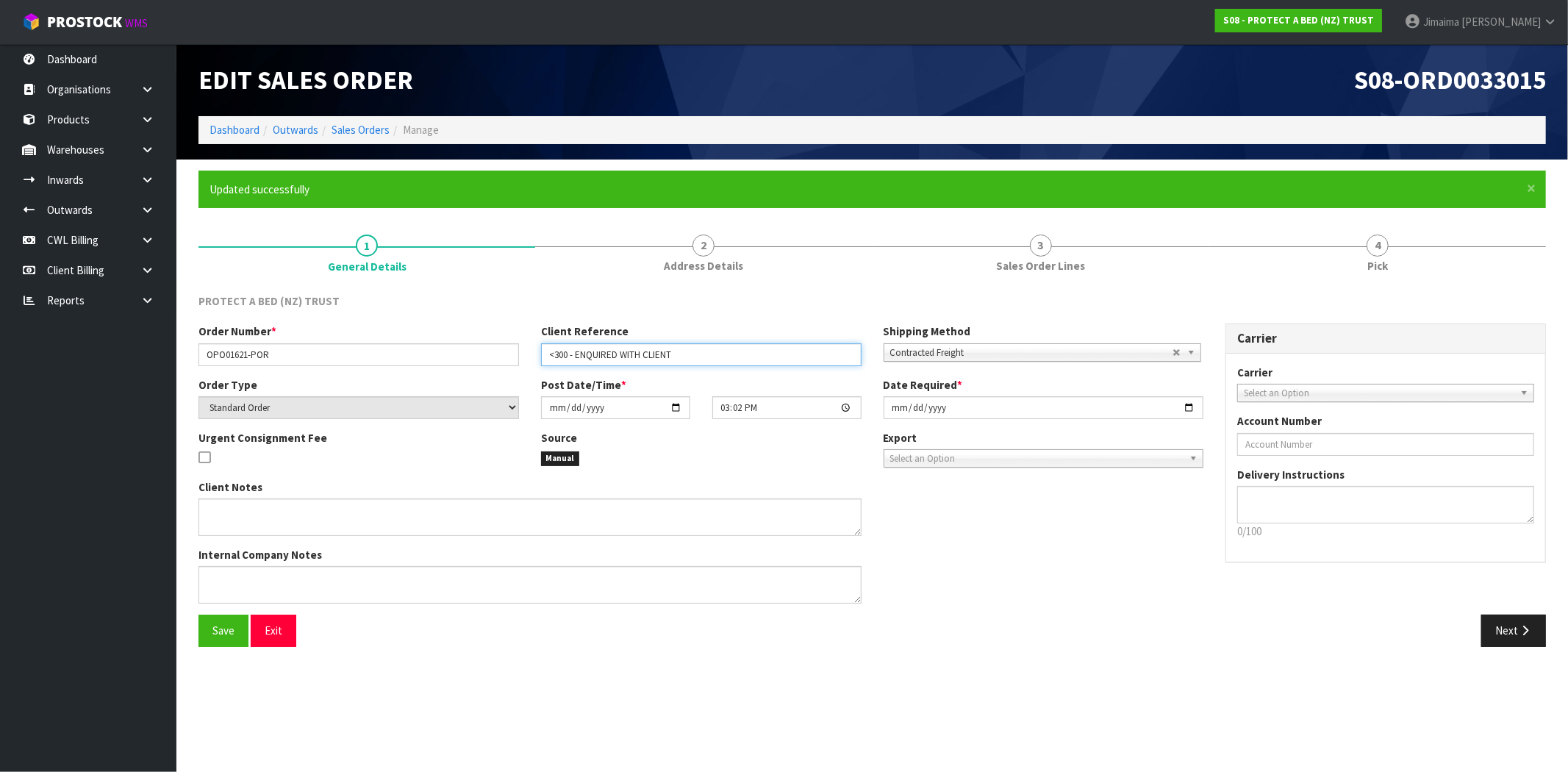
drag, startPoint x: 710, startPoint y: 343, endPoint x: 383, endPoint y: 364, distance: 327.7
click at [420, 371] on div "Order Number * OPO01621-POR Client Reference <300 - ENQUIRED WITH CLIENT Shippi…" at bounding box center [701, 349] width 1027 height 53
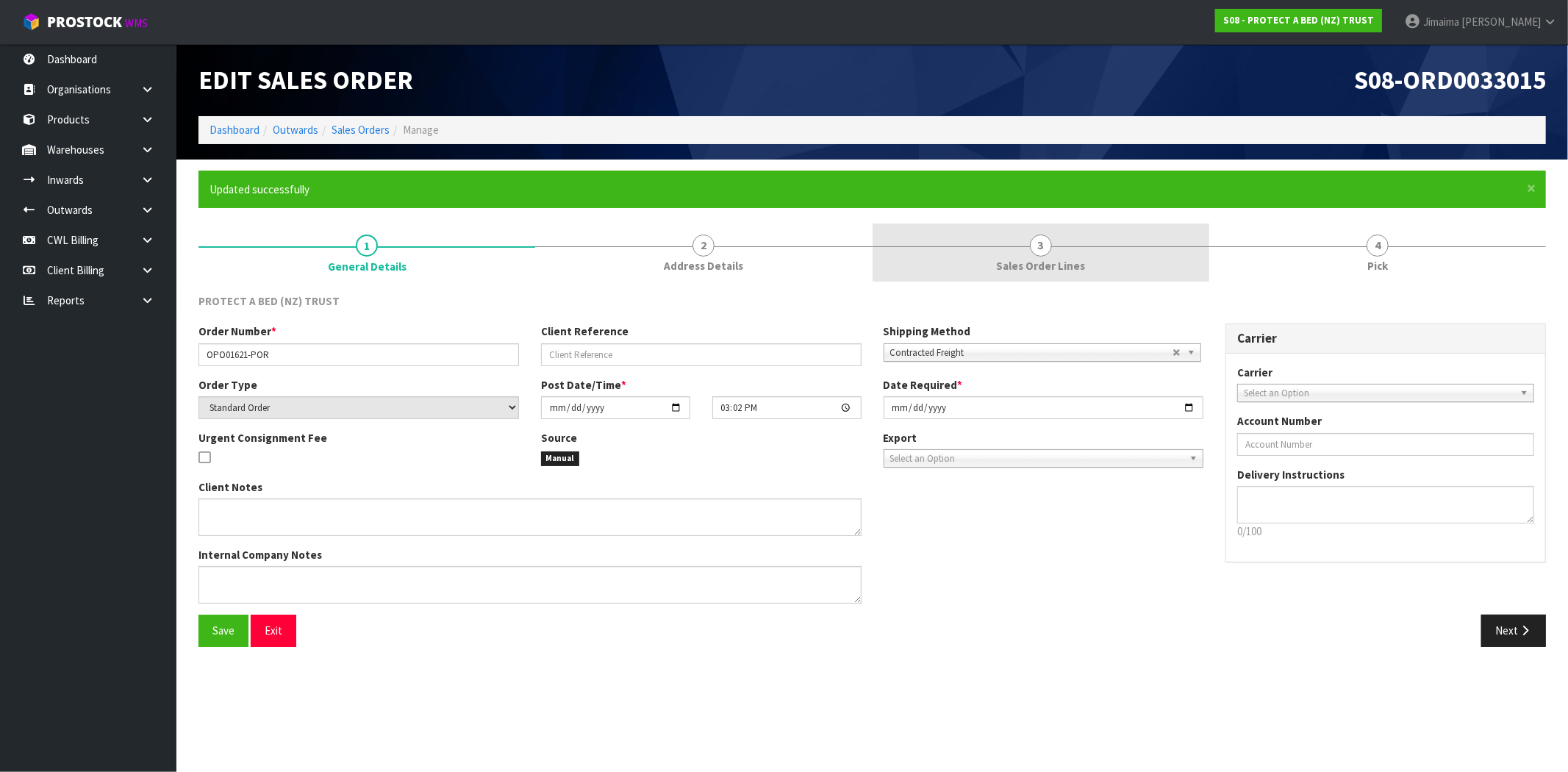
click at [1052, 266] on span "Sales Order Lines" at bounding box center [1040, 265] width 89 height 15
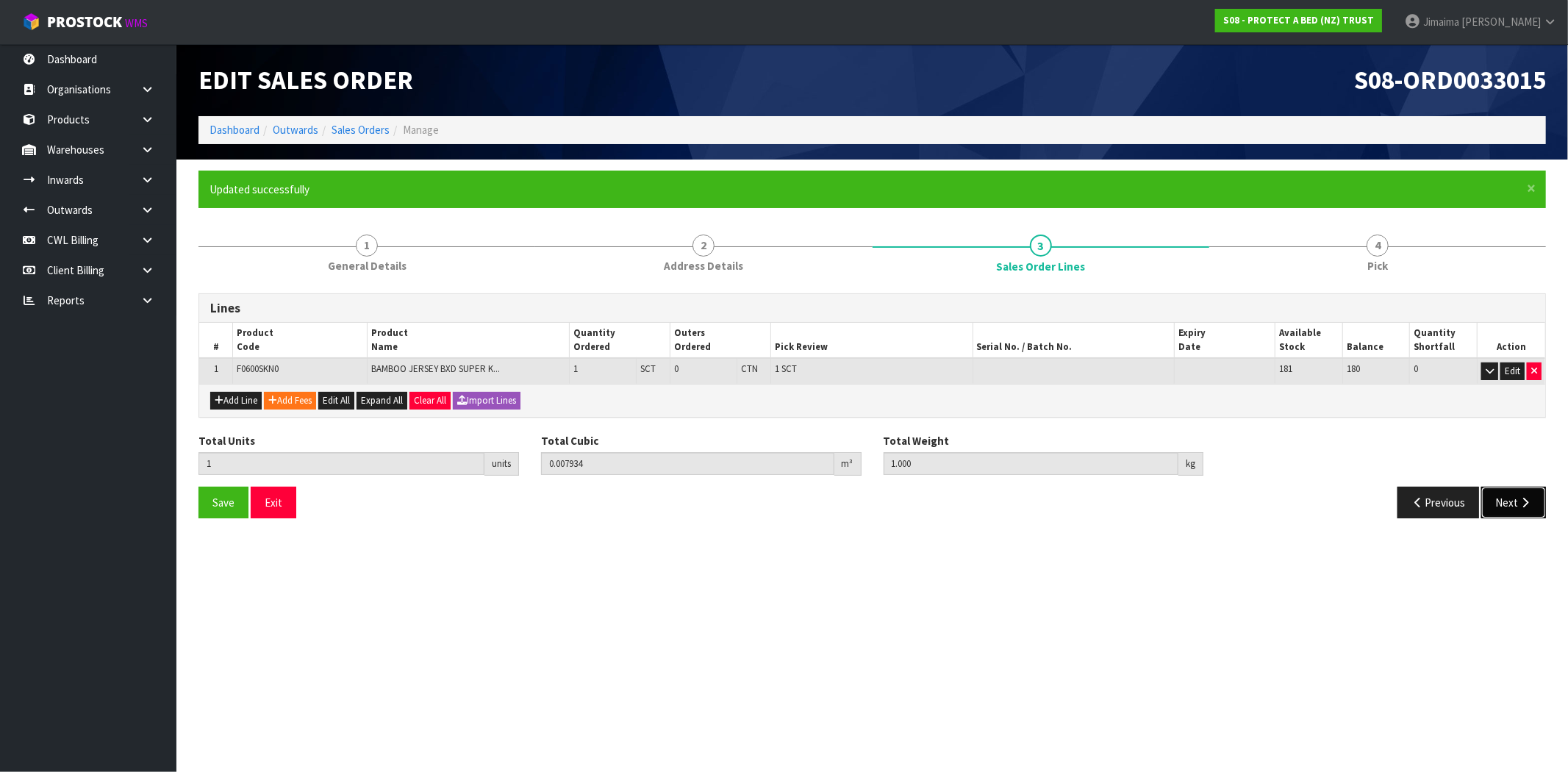
drag, startPoint x: 1521, startPoint y: 502, endPoint x: 1407, endPoint y: 514, distance: 114.6
click at [1520, 502] on icon "button" at bounding box center [1525, 502] width 14 height 11
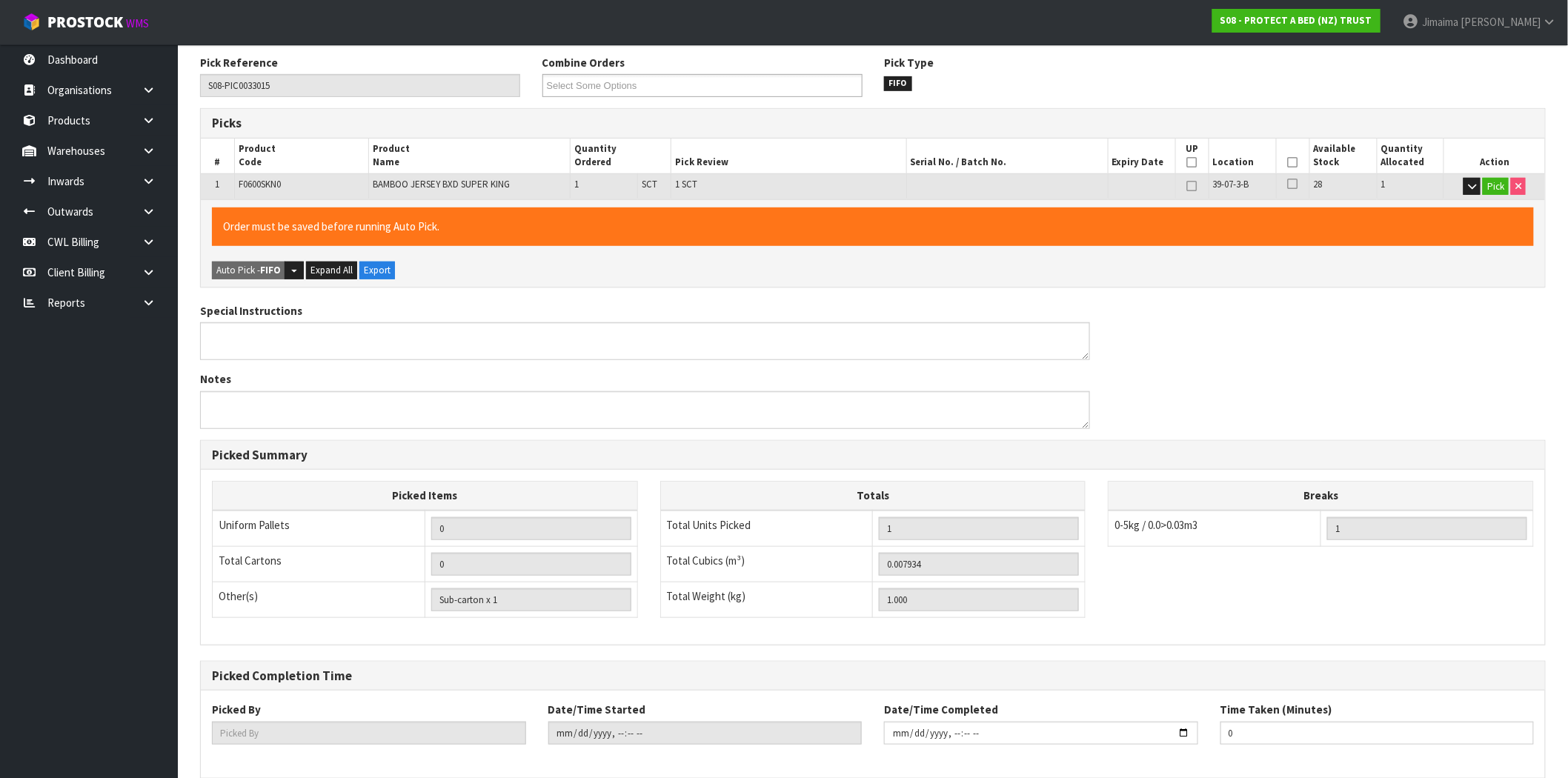
scroll to position [312, 0]
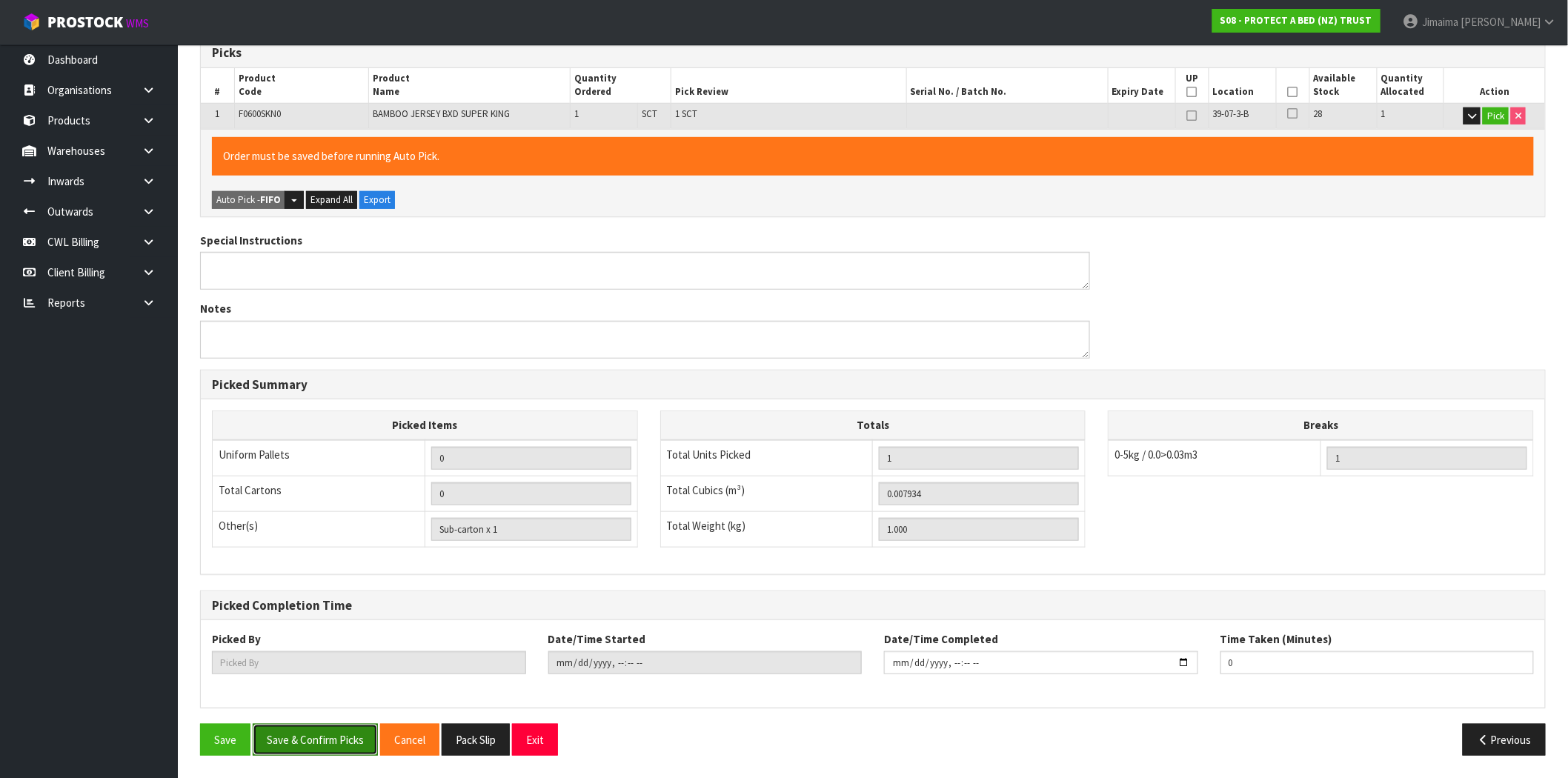
click at [284, 742] on button "Save & Confirm Picks" at bounding box center [315, 740] width 125 height 32
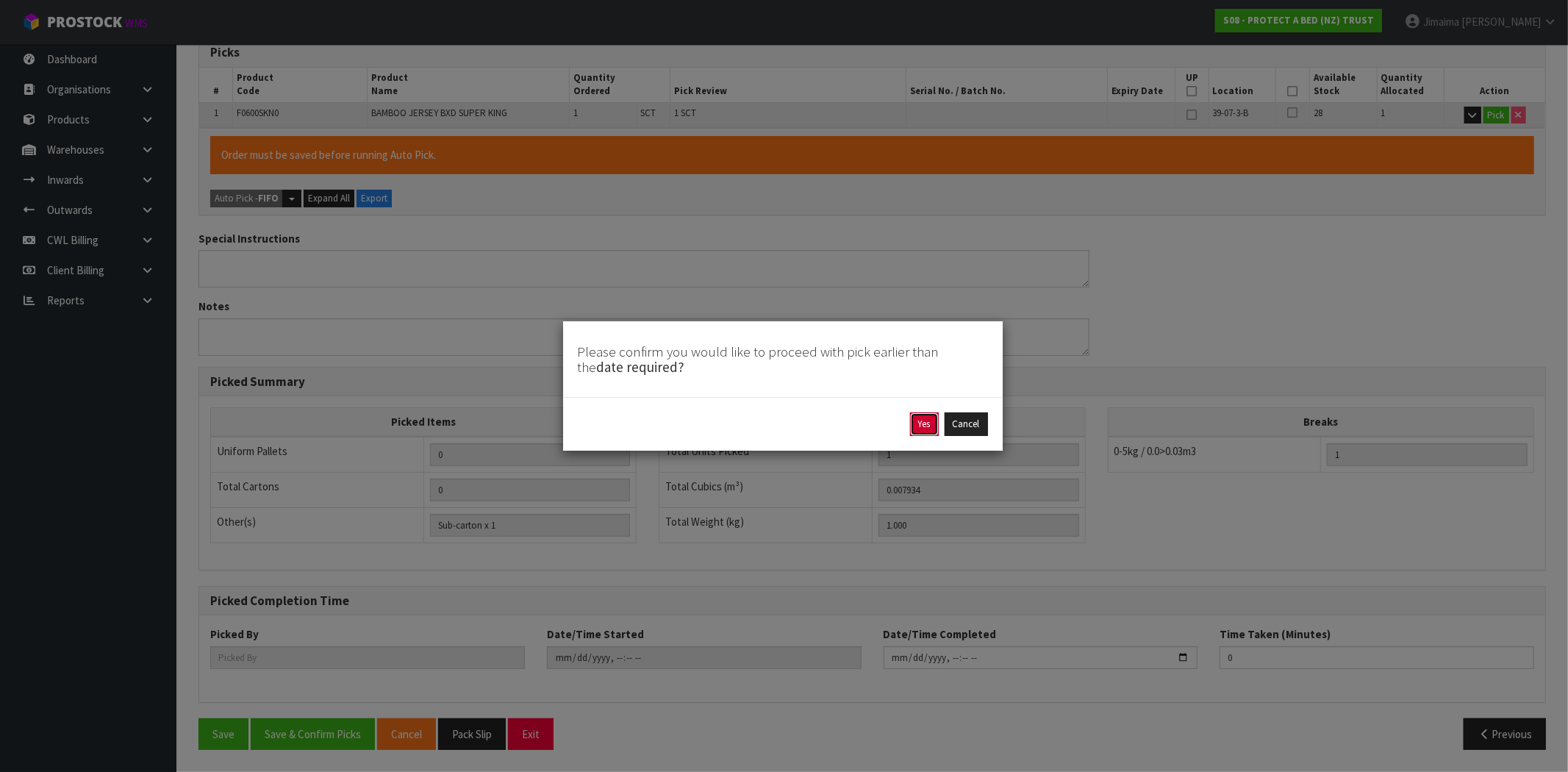
click at [919, 431] on button "Yes" at bounding box center [924, 423] width 28 height 24
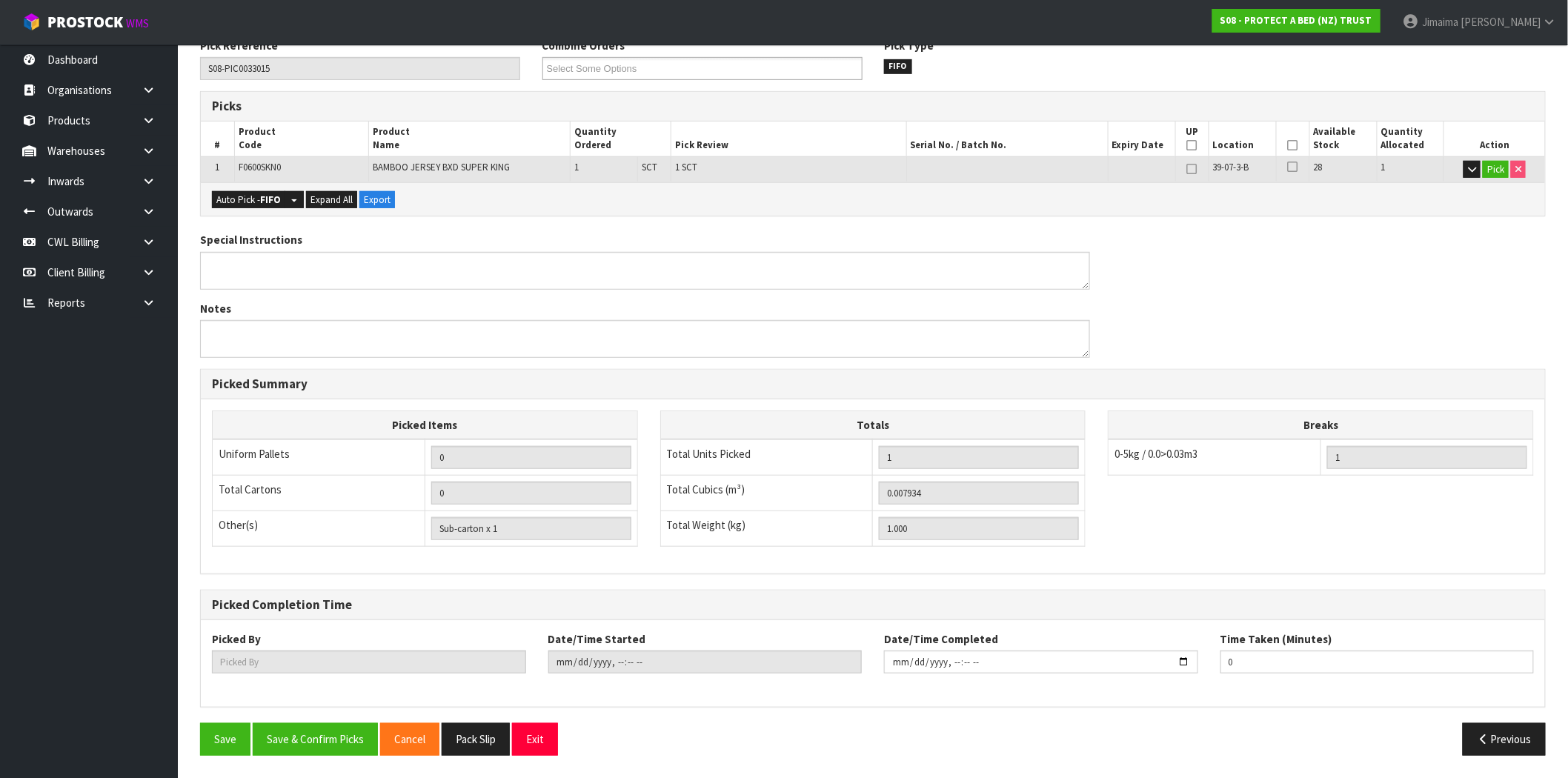
scroll to position [0, 0]
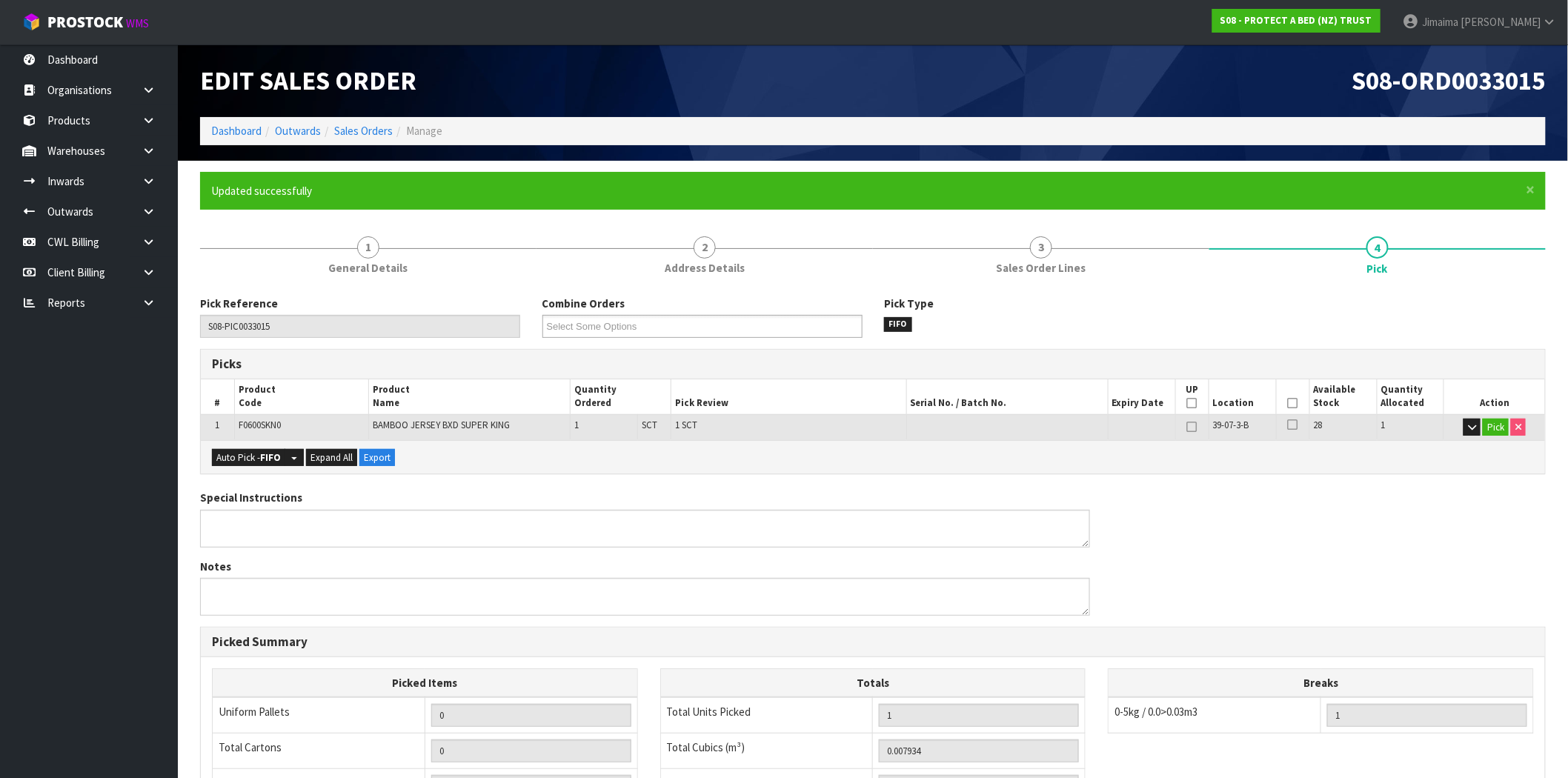
type input "Jimaima [PERSON_NAME]"
type input "2025-08-12T15:06:33"
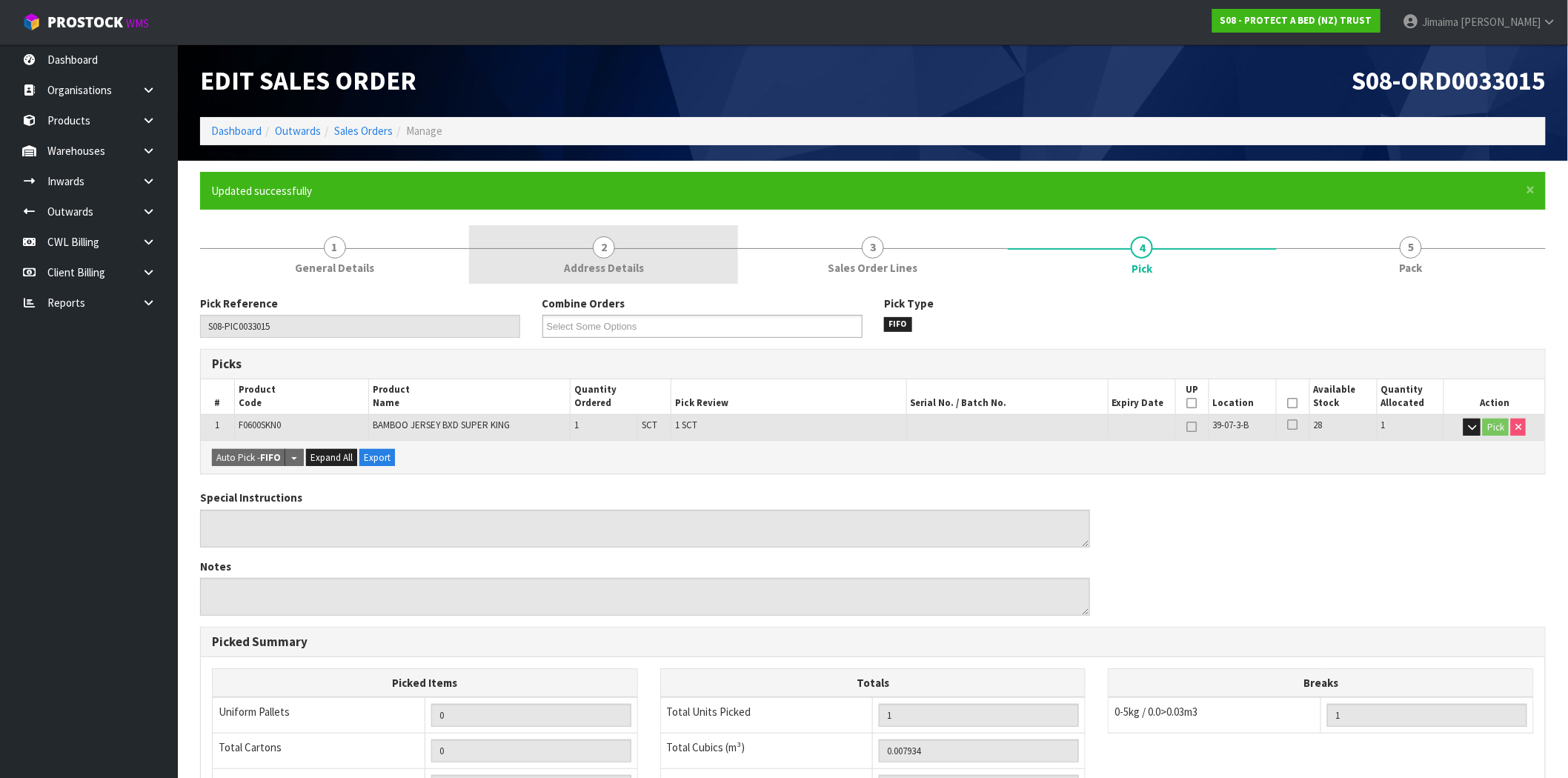
click at [628, 256] on link "2 Address Details" at bounding box center [603, 254] width 269 height 59
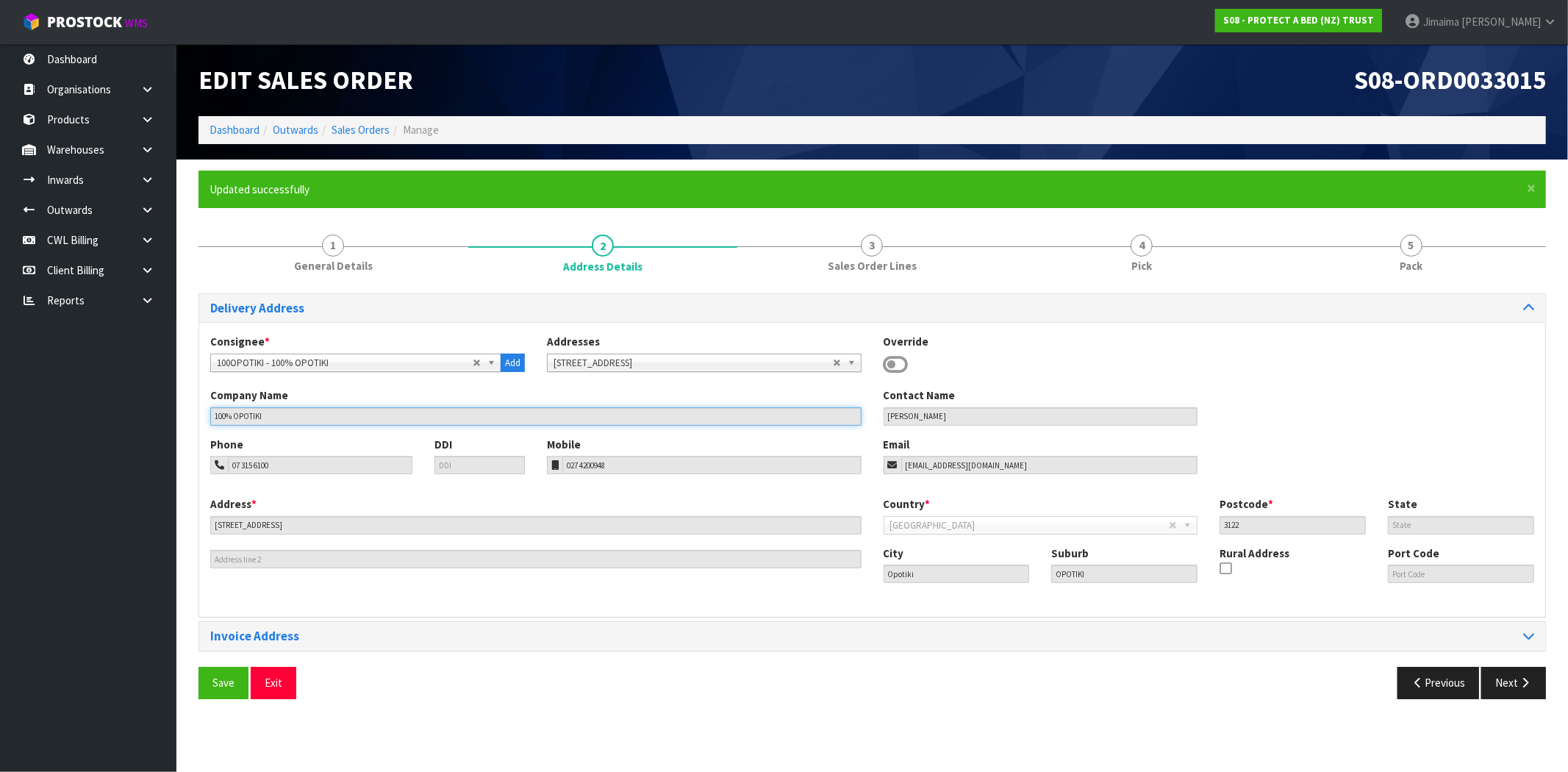
drag, startPoint x: 271, startPoint y: 412, endPoint x: 194, endPoint y: 382, distance: 82.6
click at [190, 404] on div "× Close Updated successfully 1 General Details 2 Address Details 3 Sales Order …" at bounding box center [872, 439] width 1369 height 539
click at [349, 133] on link "Sales Orders" at bounding box center [361, 130] width 58 height 14
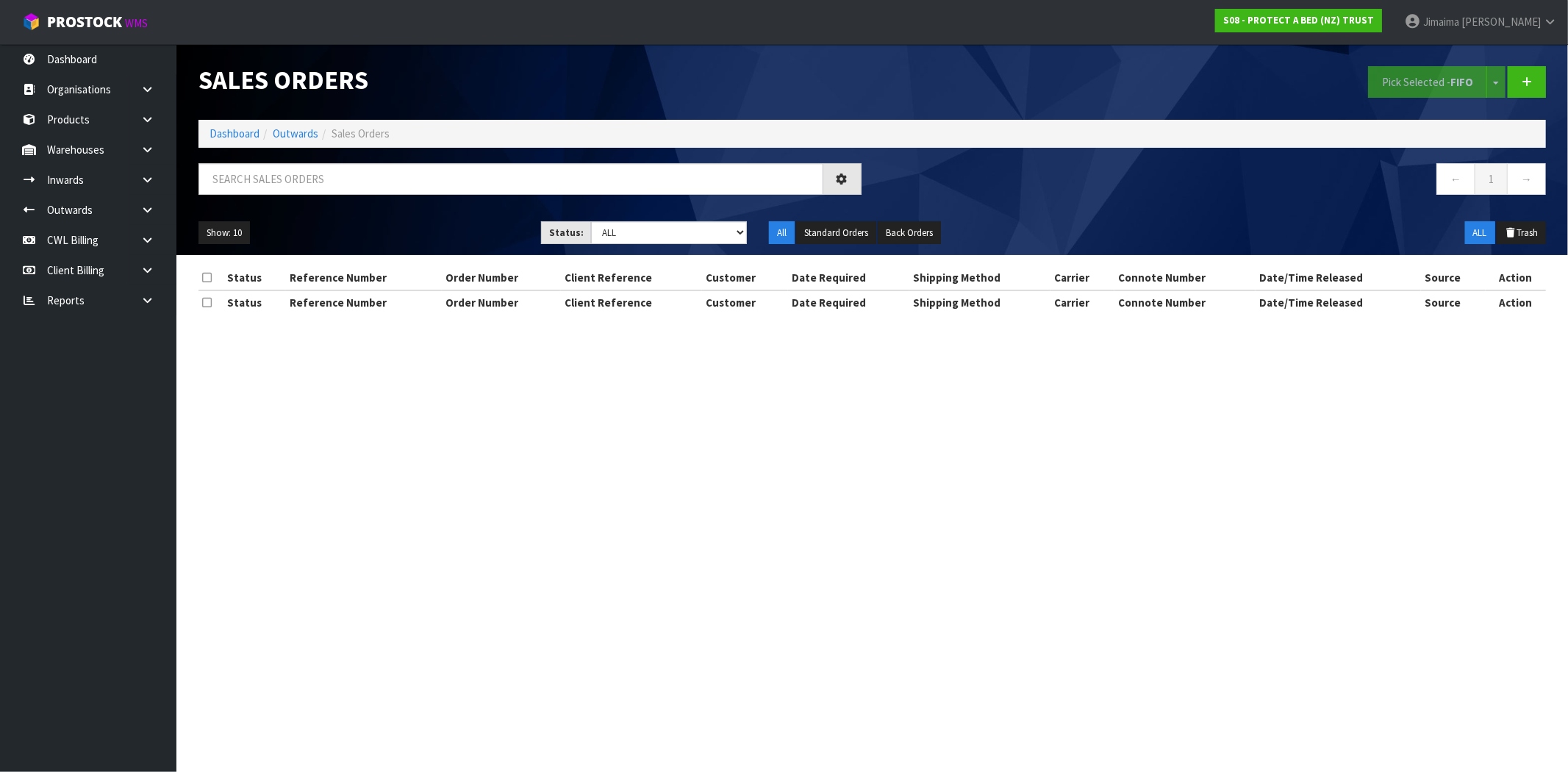
click at [284, 199] on div at bounding box center [529, 184] width 685 height 42
drag, startPoint x: 283, startPoint y: 173, endPoint x: 94, endPoint y: 181, distance: 189.2
click at [282, 173] on input "text" at bounding box center [511, 179] width 625 height 32
paste input "100% OPOTIKI"
type input "100% OPOTIKI"
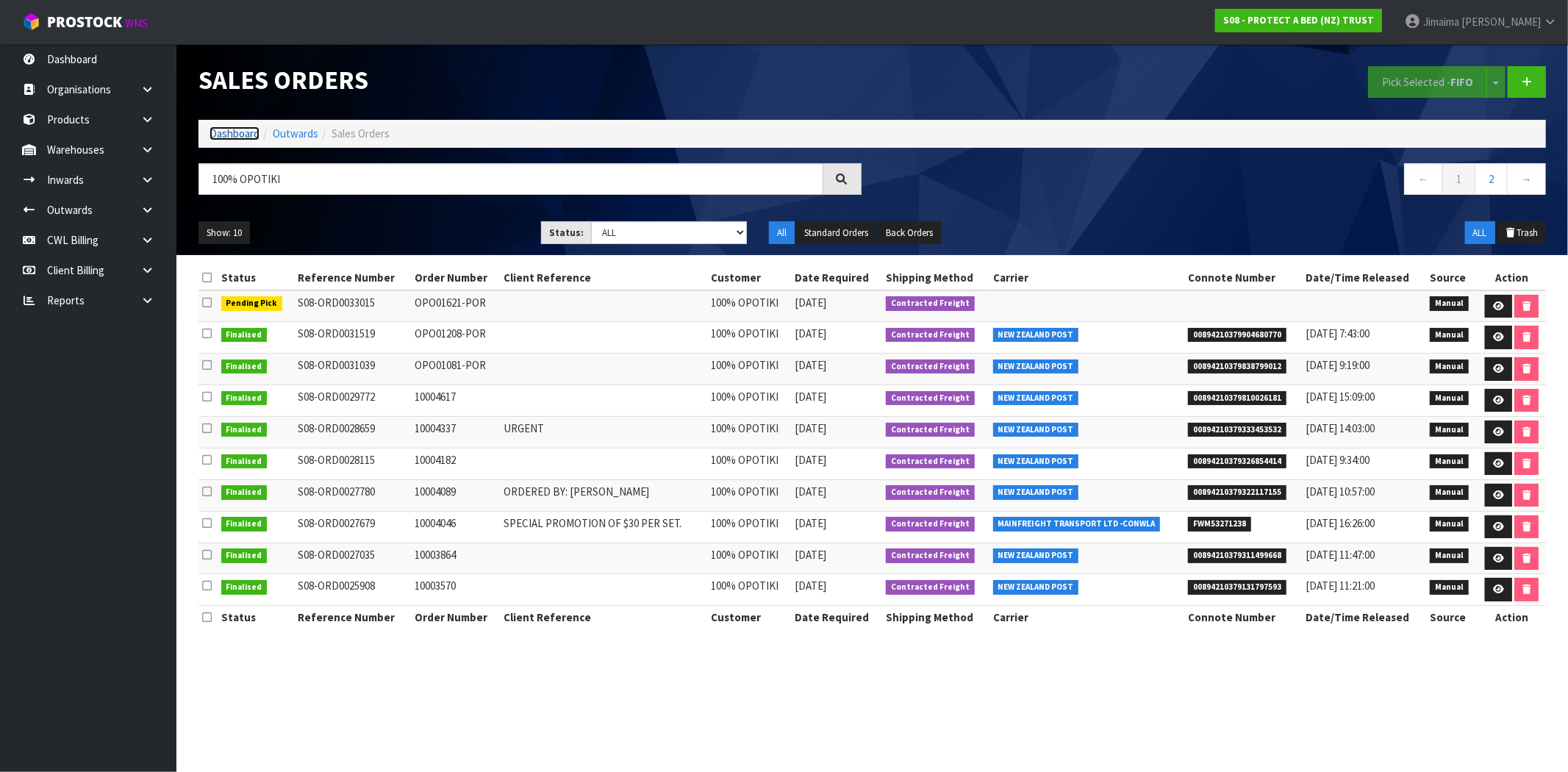
drag, startPoint x: 238, startPoint y: 134, endPoint x: 218, endPoint y: 137, distance: 20.2
click at [238, 134] on link "Dashboard" at bounding box center [234, 133] width 50 height 14
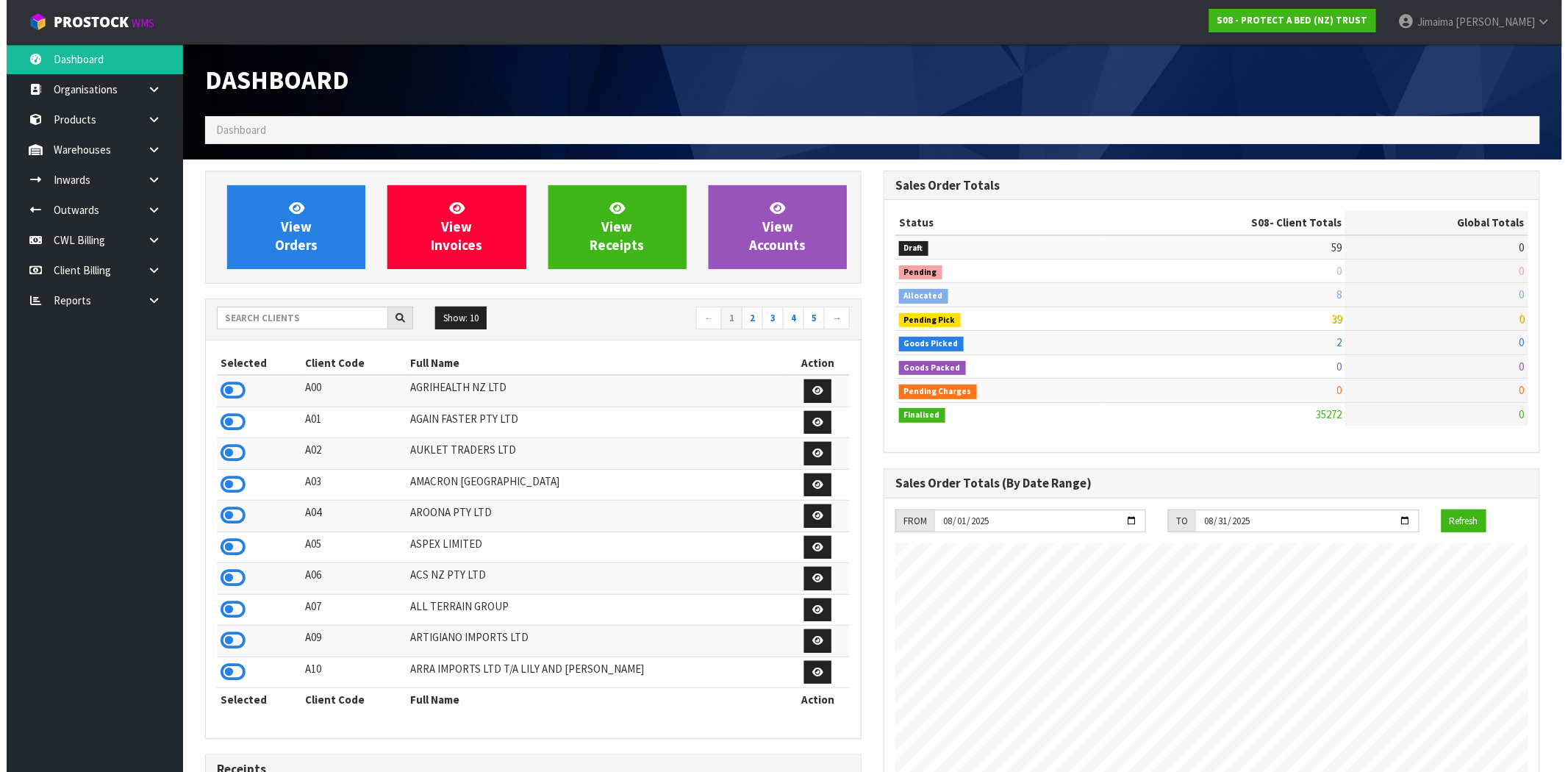
scroll to position [1113, 679]
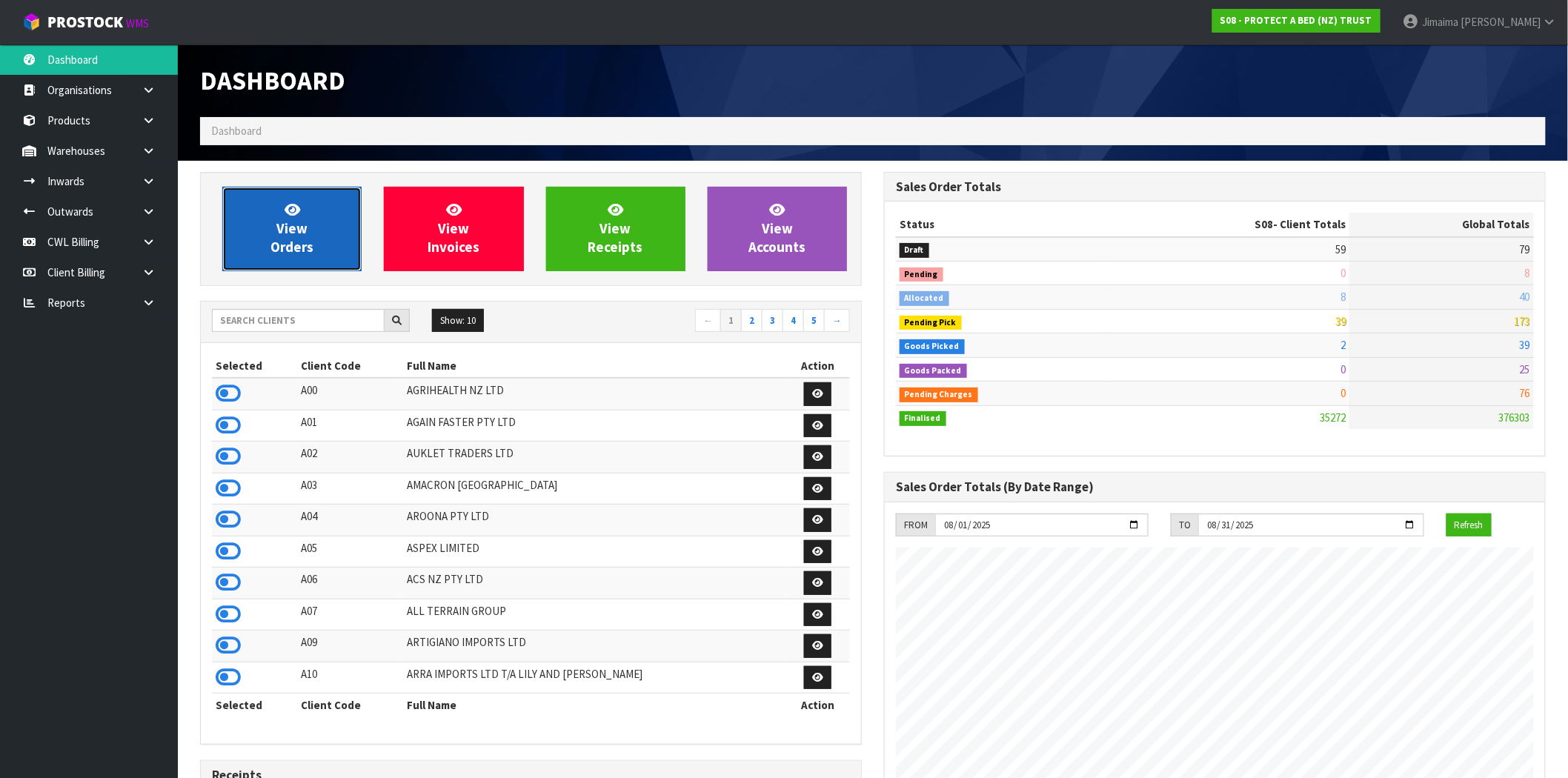
click at [301, 224] on span "View Orders" at bounding box center [292, 229] width 43 height 55
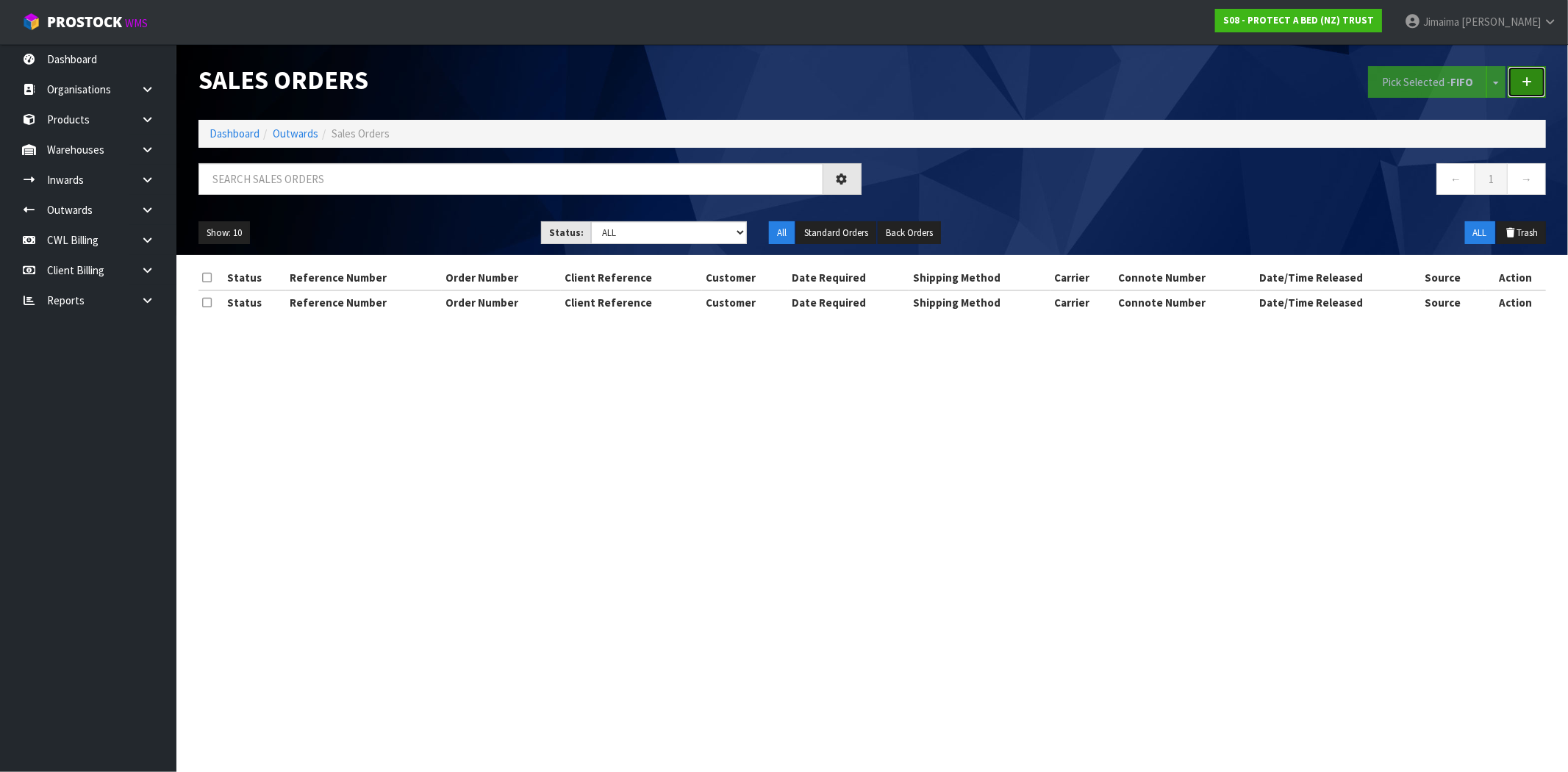
click at [1534, 71] on link at bounding box center [1526, 82] width 38 height 32
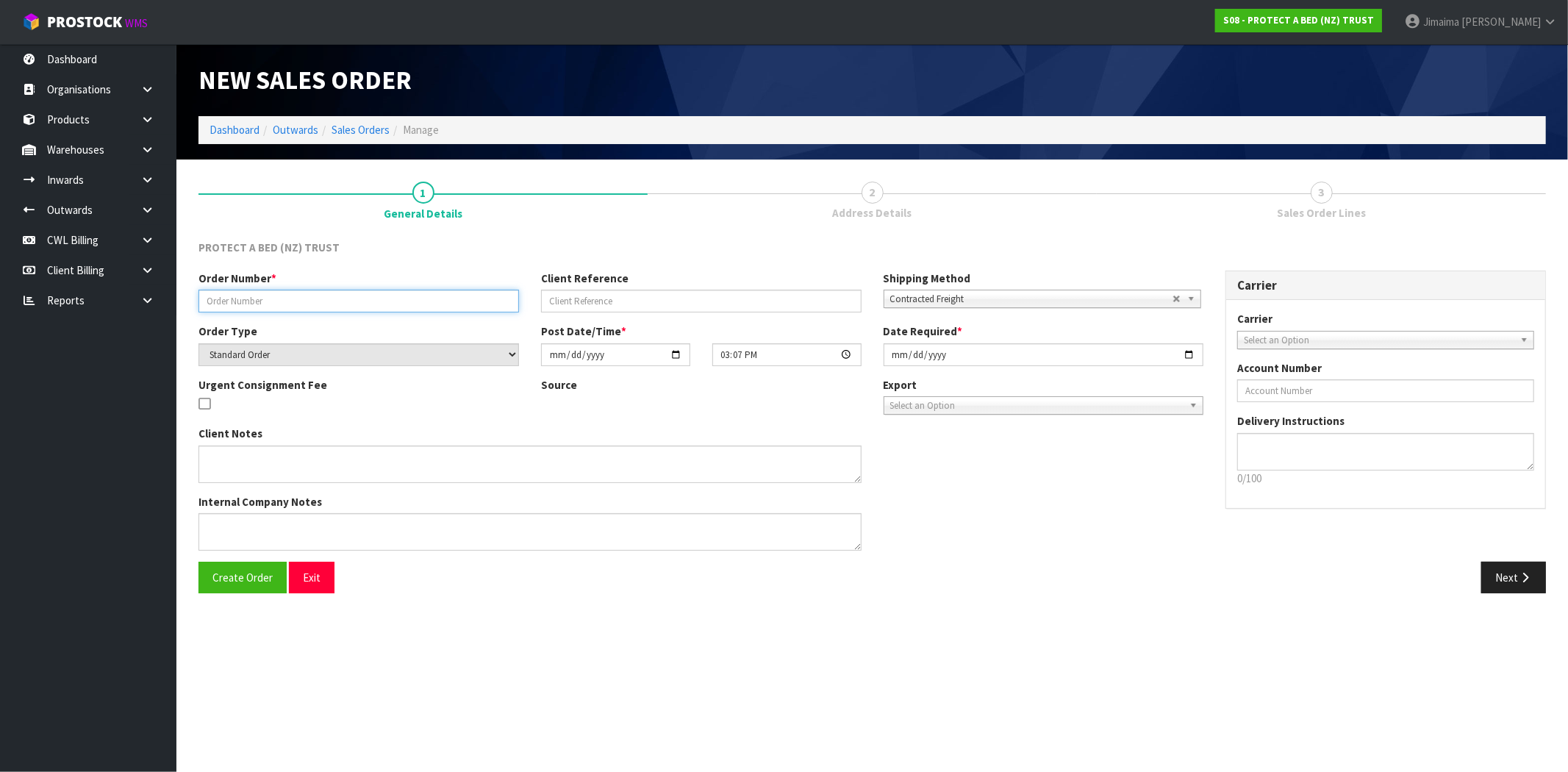
click at [471, 306] on input "text" at bounding box center [358, 301] width 320 height 23
paste input "6116429"
type input "6116429"
click at [247, 579] on span "Create Order" at bounding box center [243, 577] width 60 height 14
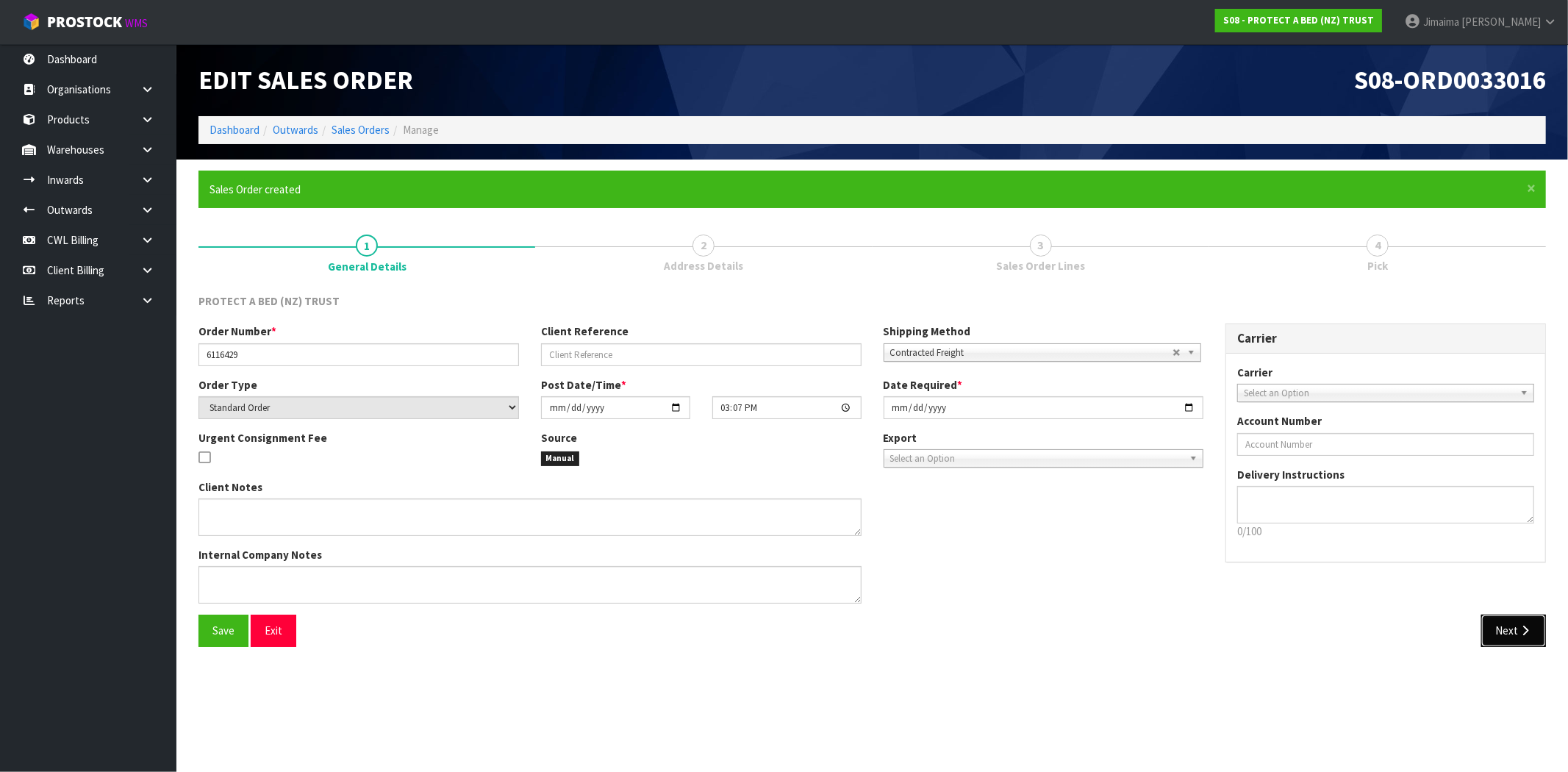
click at [1516, 627] on button "Next" at bounding box center [1512, 630] width 64 height 32
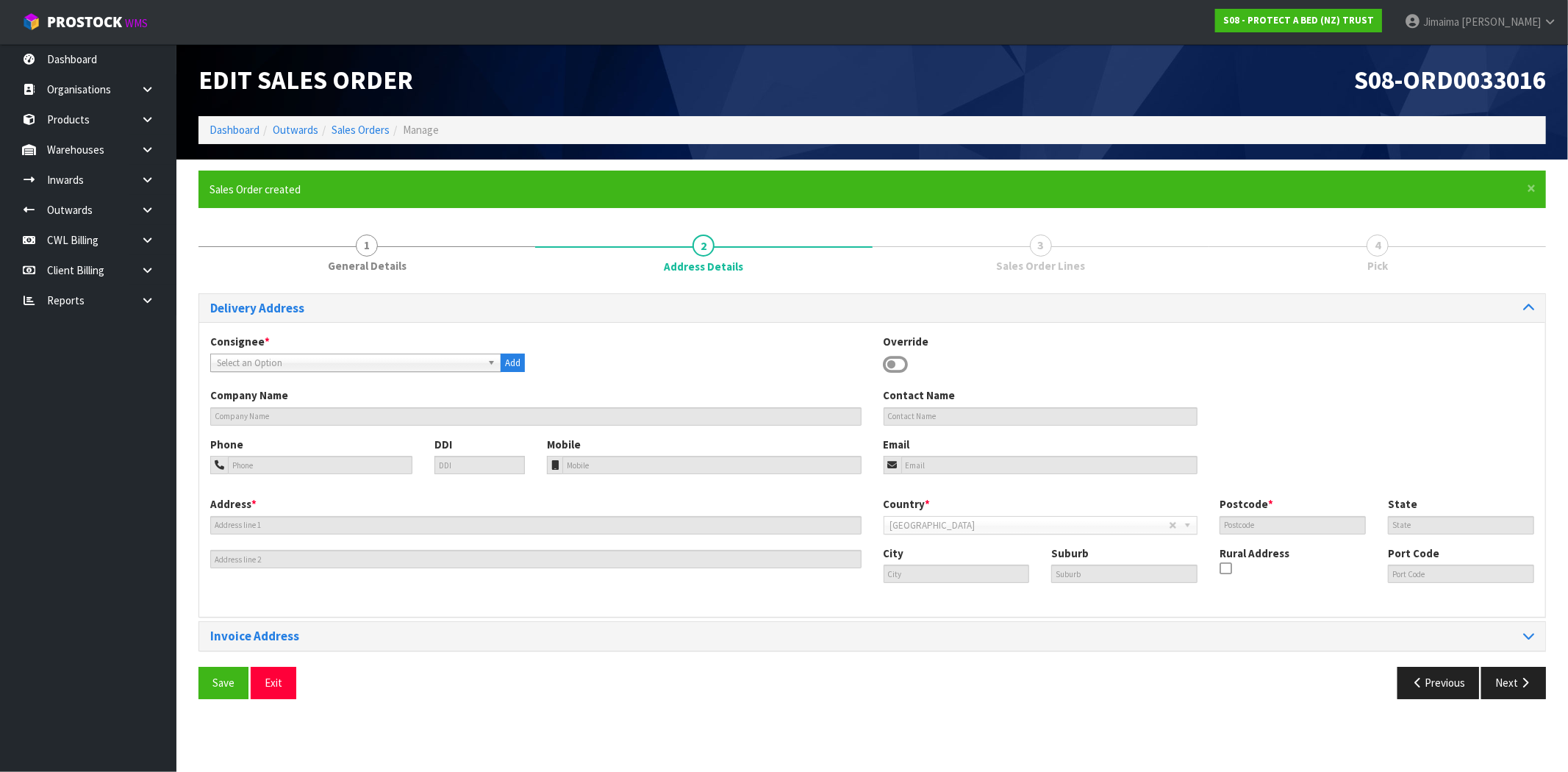
click at [252, 358] on span "Select an Option" at bounding box center [349, 363] width 265 height 18
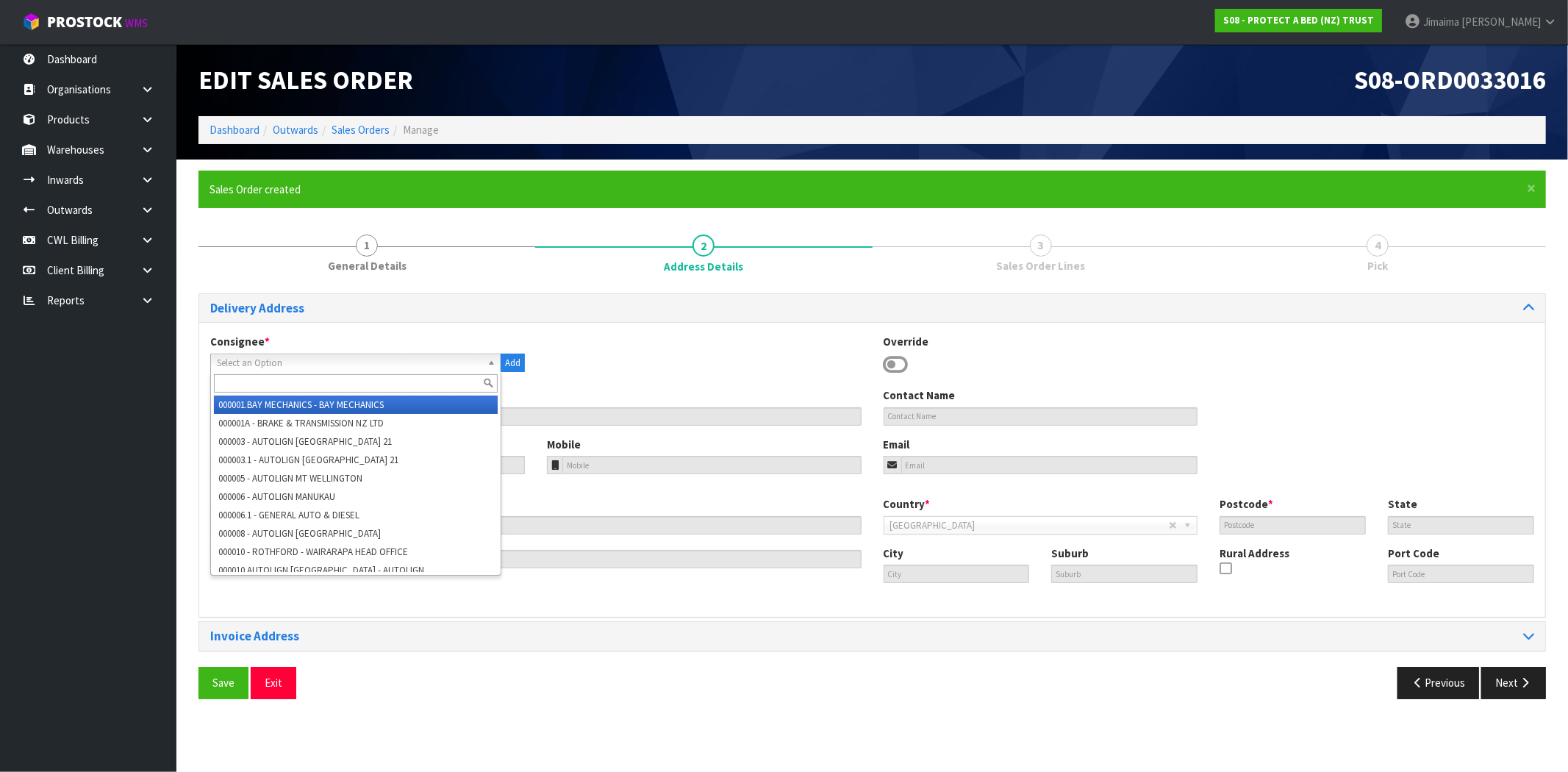
click at [240, 374] on input "text" at bounding box center [356, 383] width 284 height 19
click at [227, 379] on input "text" at bounding box center [356, 383] width 284 height 19
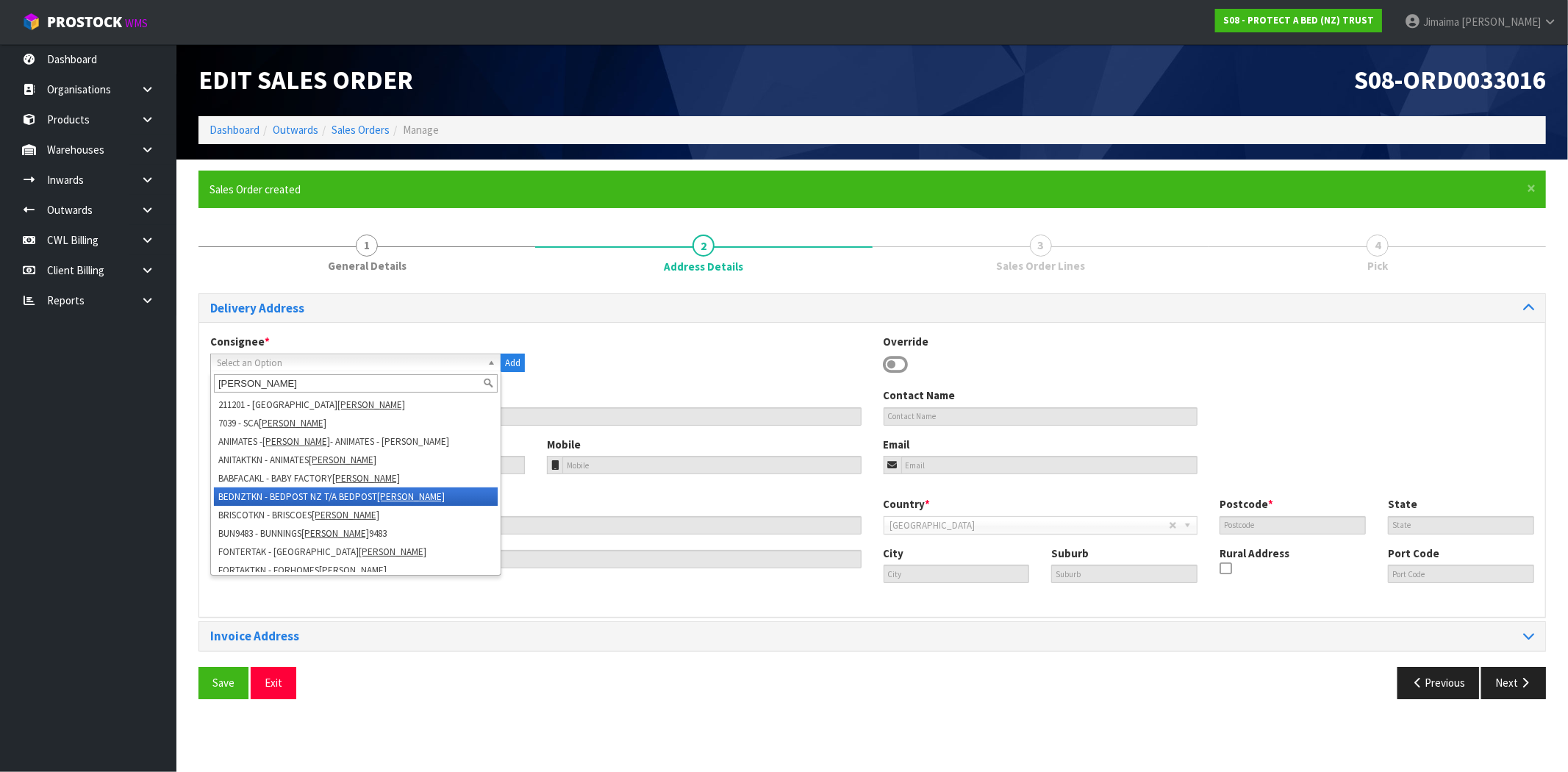
type input "takanini"
click at [326, 482] on li "BABFACAKL - BABY FACTORY TAKANINI" at bounding box center [356, 477] width 284 height 19
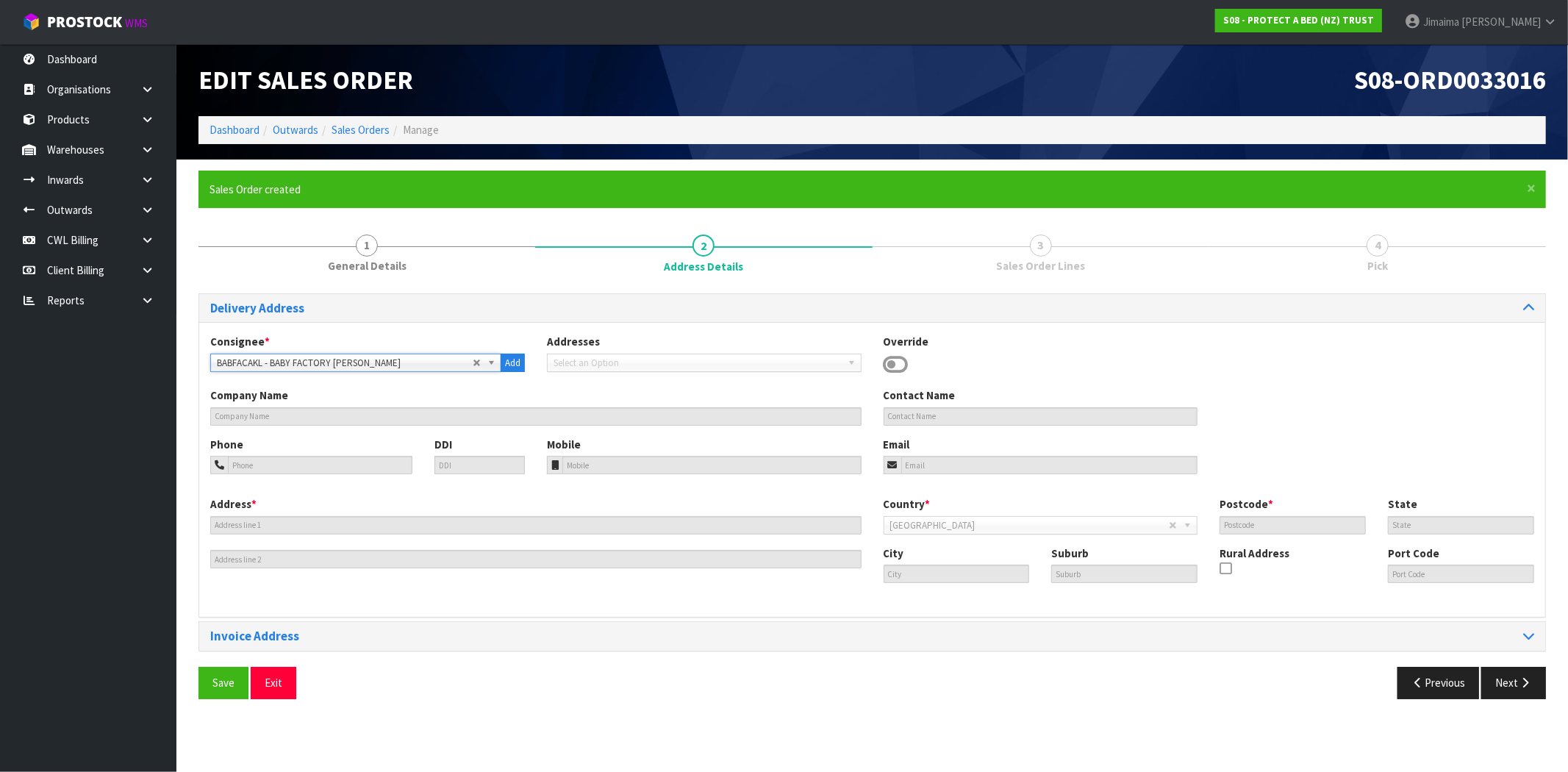
type input "BABY FACTORY TAKANINI"
type input "UNIT 9 SOUTHGATE HOMECENTRE"
type input "2105"
type input "AUK"
type input "TAKANINI"
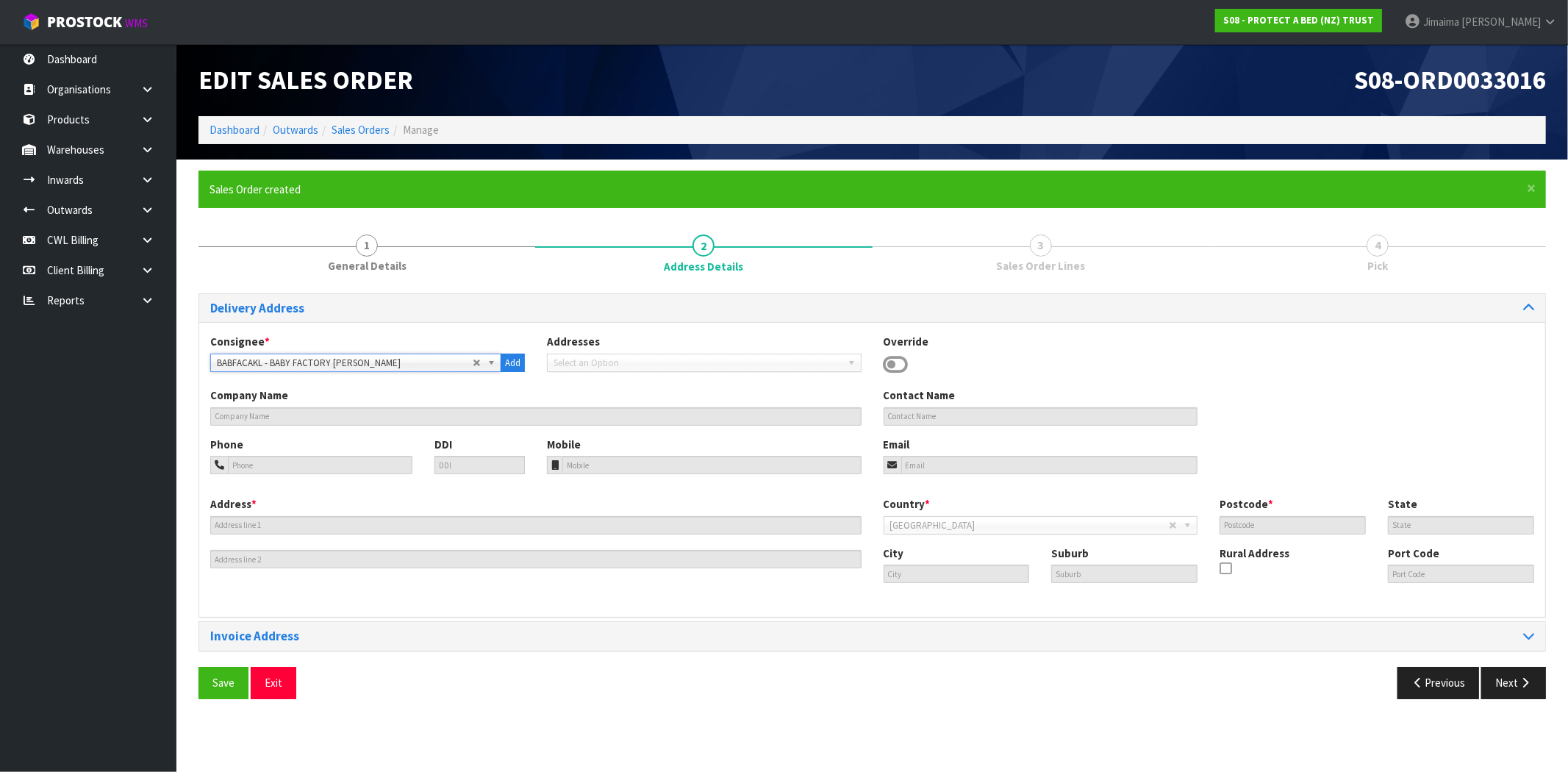
type input "230 GREAT SOUTH ROAD"
type input "NZAKL"
click at [284, 355] on span "BABFACAKL - BABY FACTORY TAKANINI" at bounding box center [345, 363] width 256 height 18
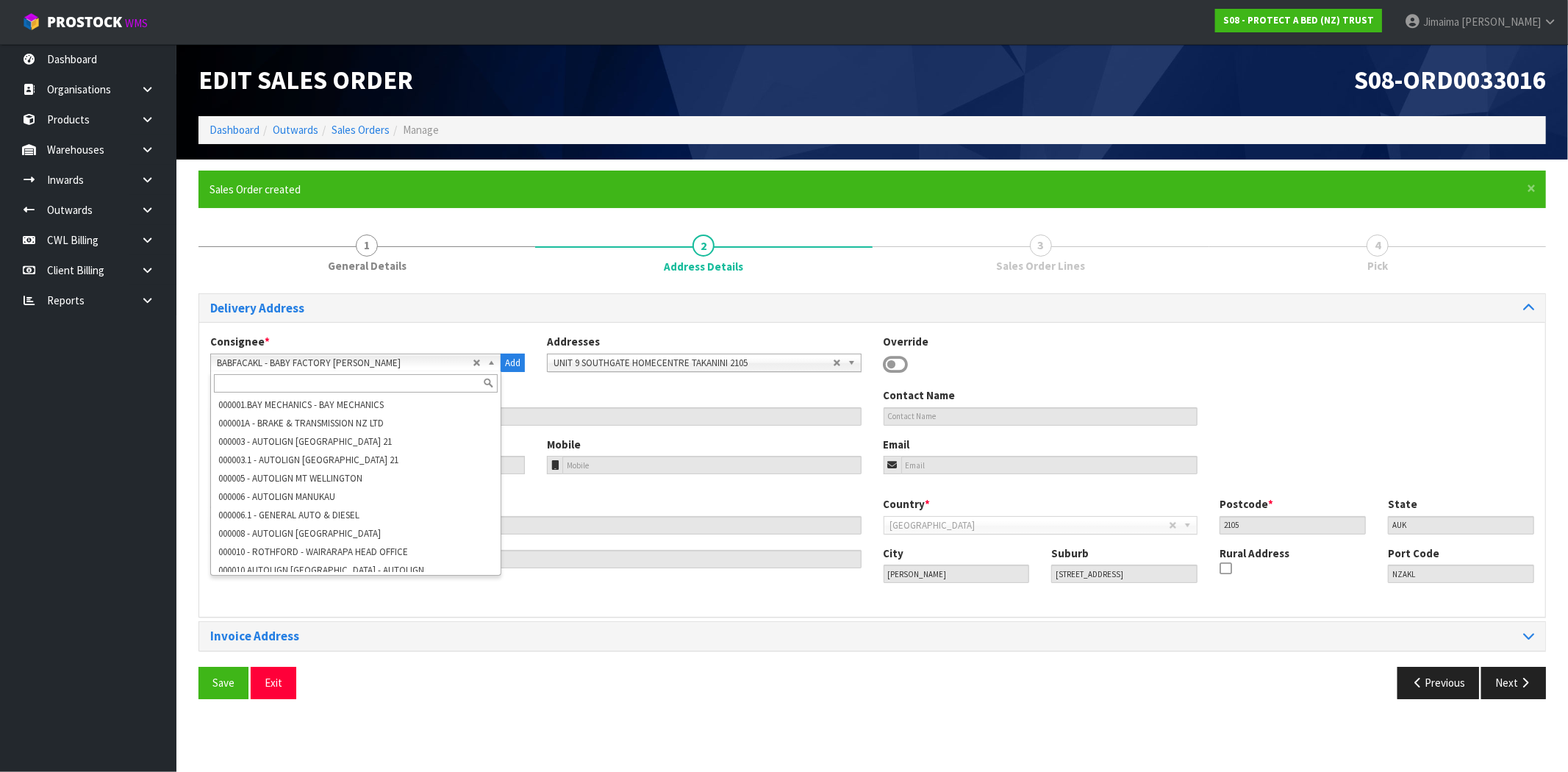
scroll to position [17969, 0]
click at [267, 380] on input "text" at bounding box center [356, 383] width 284 height 19
type input "baby factory"
click at [596, 394] on div "Company Name BABY FACTORY TAKANINI" at bounding box center [536, 406] width 673 height 37
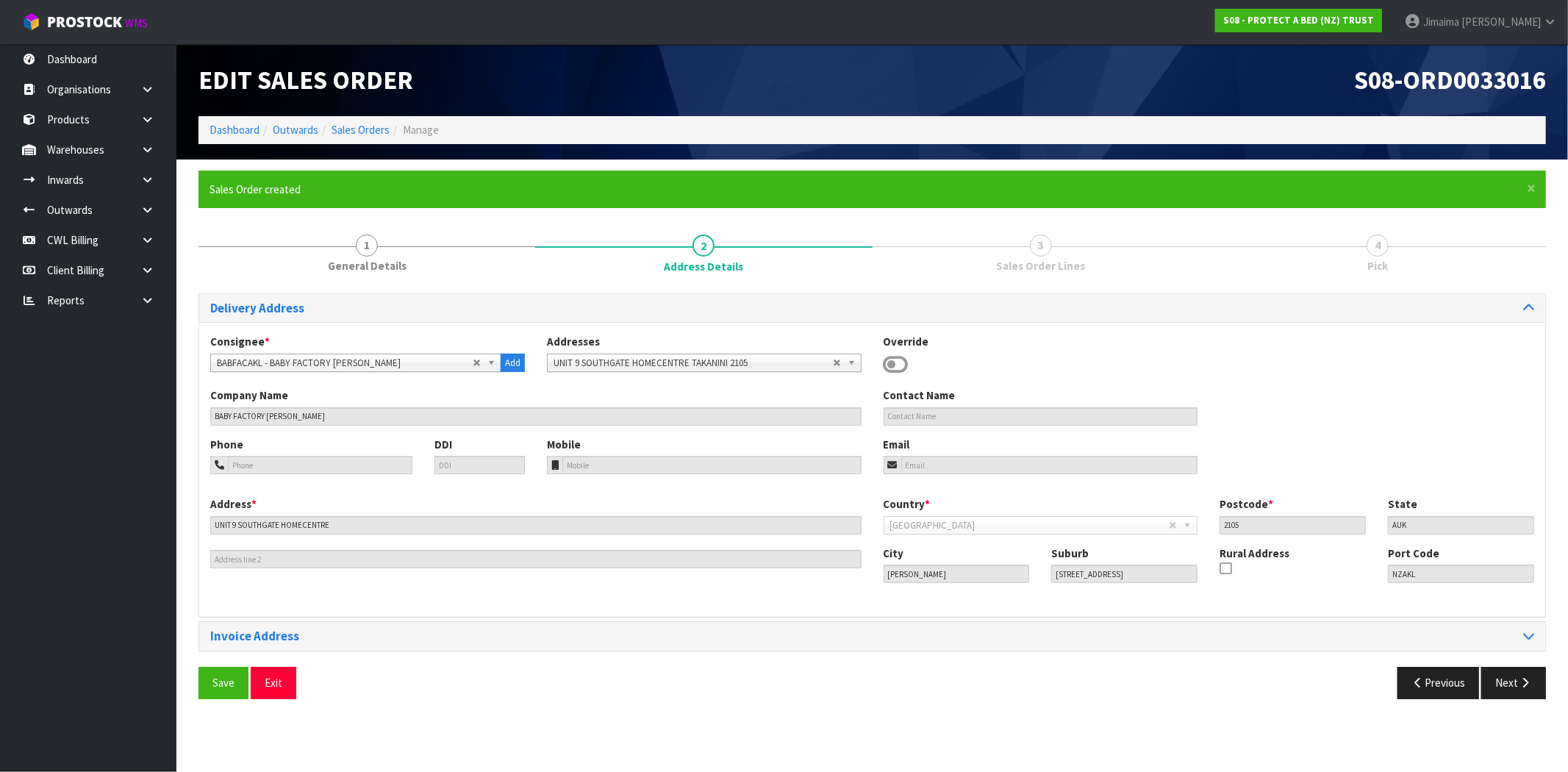
click at [849, 364] on b at bounding box center [853, 362] width 13 height 17
click at [444, 449] on label "DDI" at bounding box center [443, 444] width 18 height 15
drag, startPoint x: 317, startPoint y: 413, endPoint x: 114, endPoint y: 414, distance: 203.0
click at [114, 414] on body "Toggle navigation ProStock WMS S08 - PROTECT A BED (NZ) TRUST Jimaima Reiher Lo…" at bounding box center [784, 386] width 1568 height 772
drag, startPoint x: 486, startPoint y: 362, endPoint x: 443, endPoint y: 391, distance: 51.9
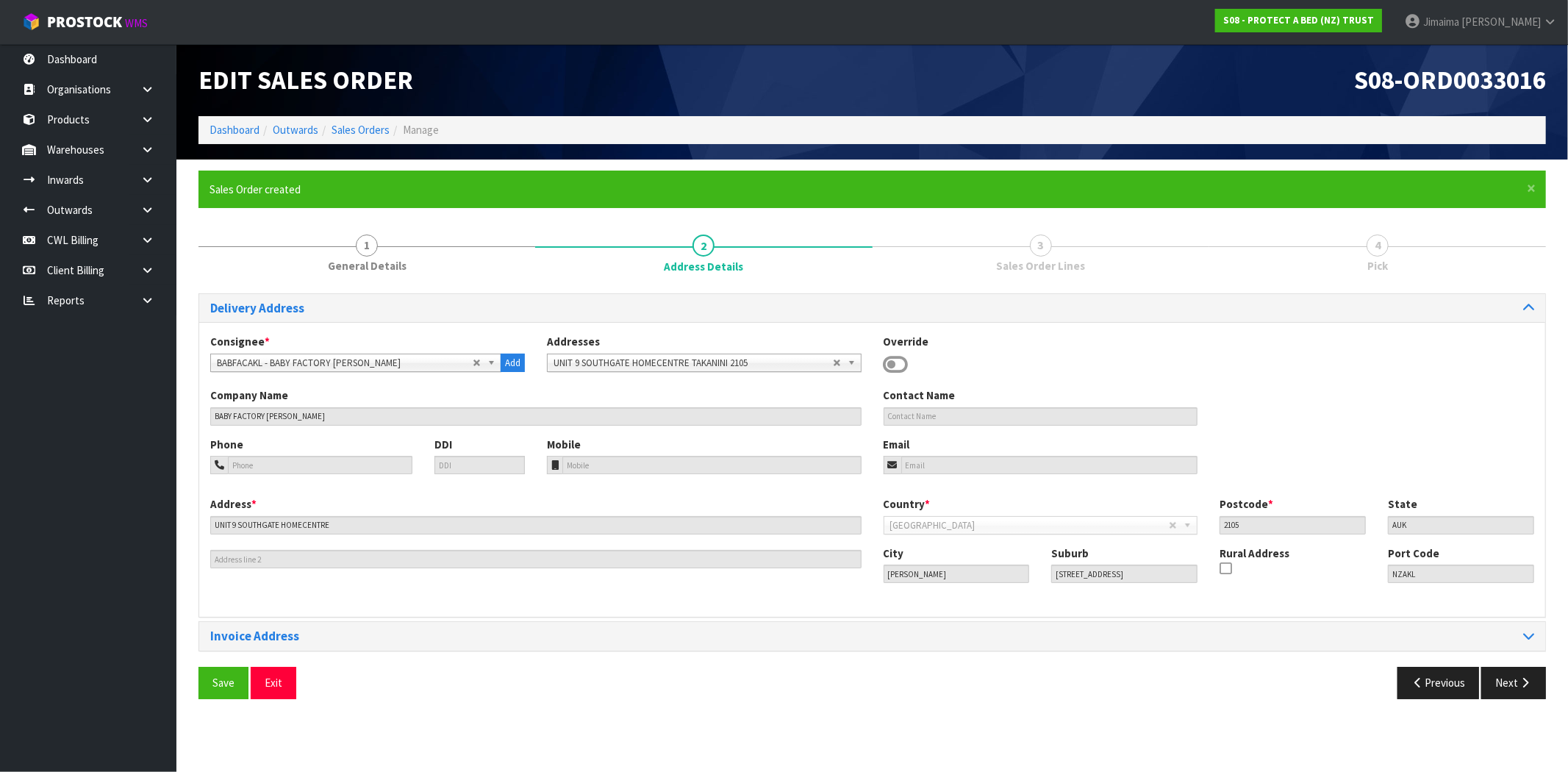
click at [487, 363] on b at bounding box center [493, 362] width 13 height 17
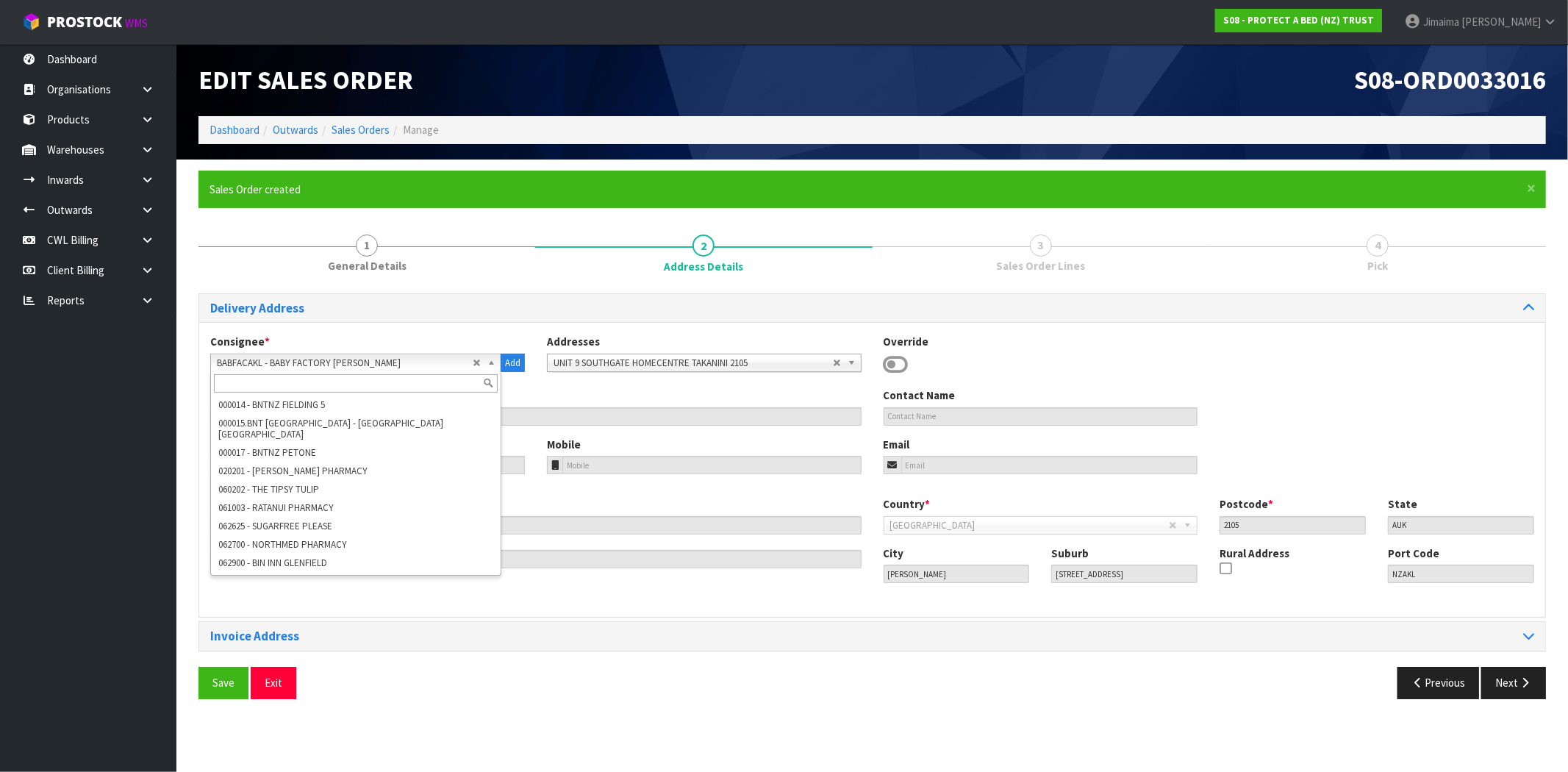
scroll to position [17961, 0]
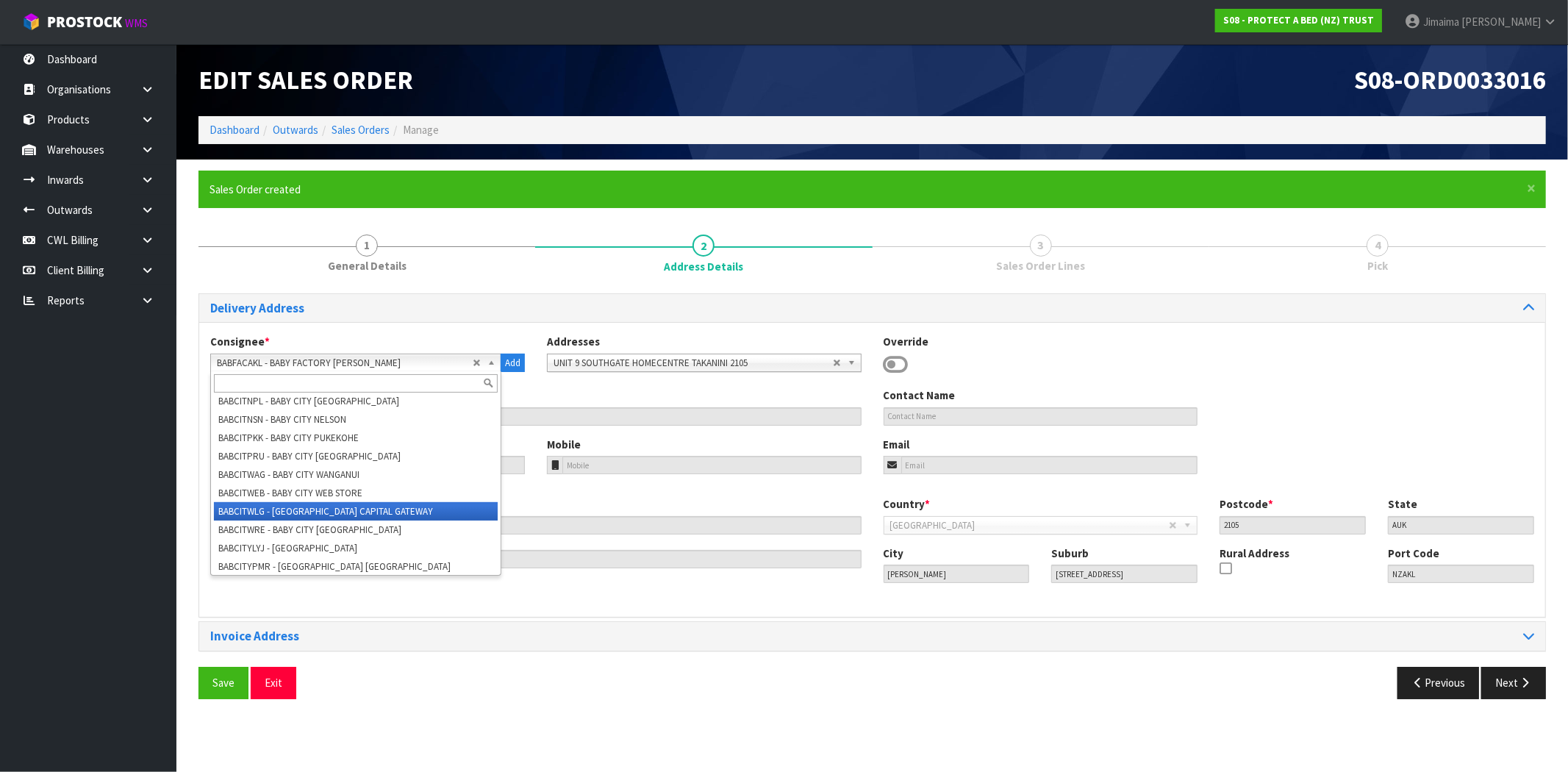
click at [314, 502] on li "BABCITWLG - BABY CITY CAPITAL GATEWAY" at bounding box center [356, 511] width 284 height 19
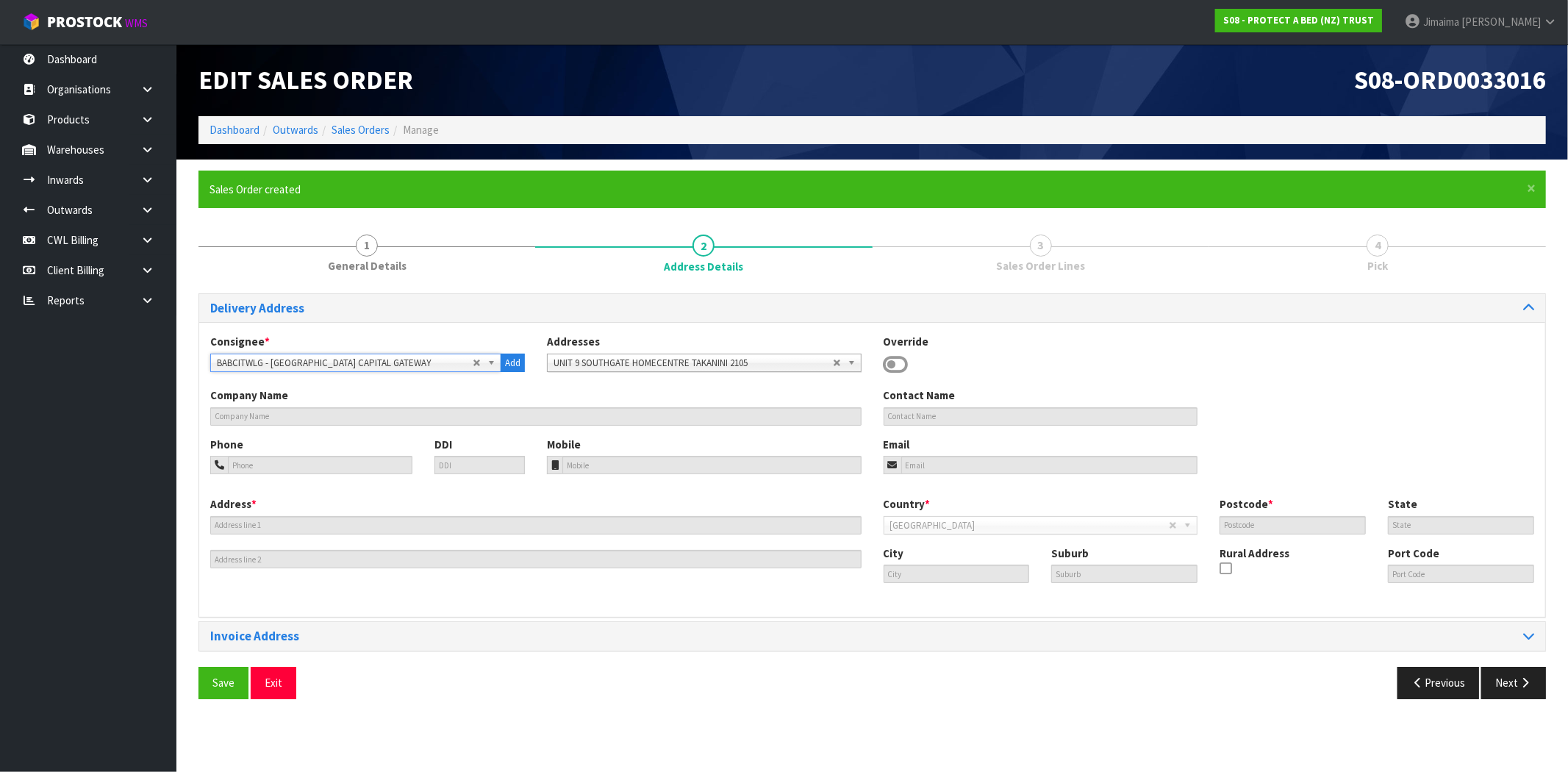
type input "BABY CITY CAPITAL GATEWAY"
type input "34-56 THORNDON QUAY"
type input "6011"
type input "WELLINGTON"
type input "THORNDON"
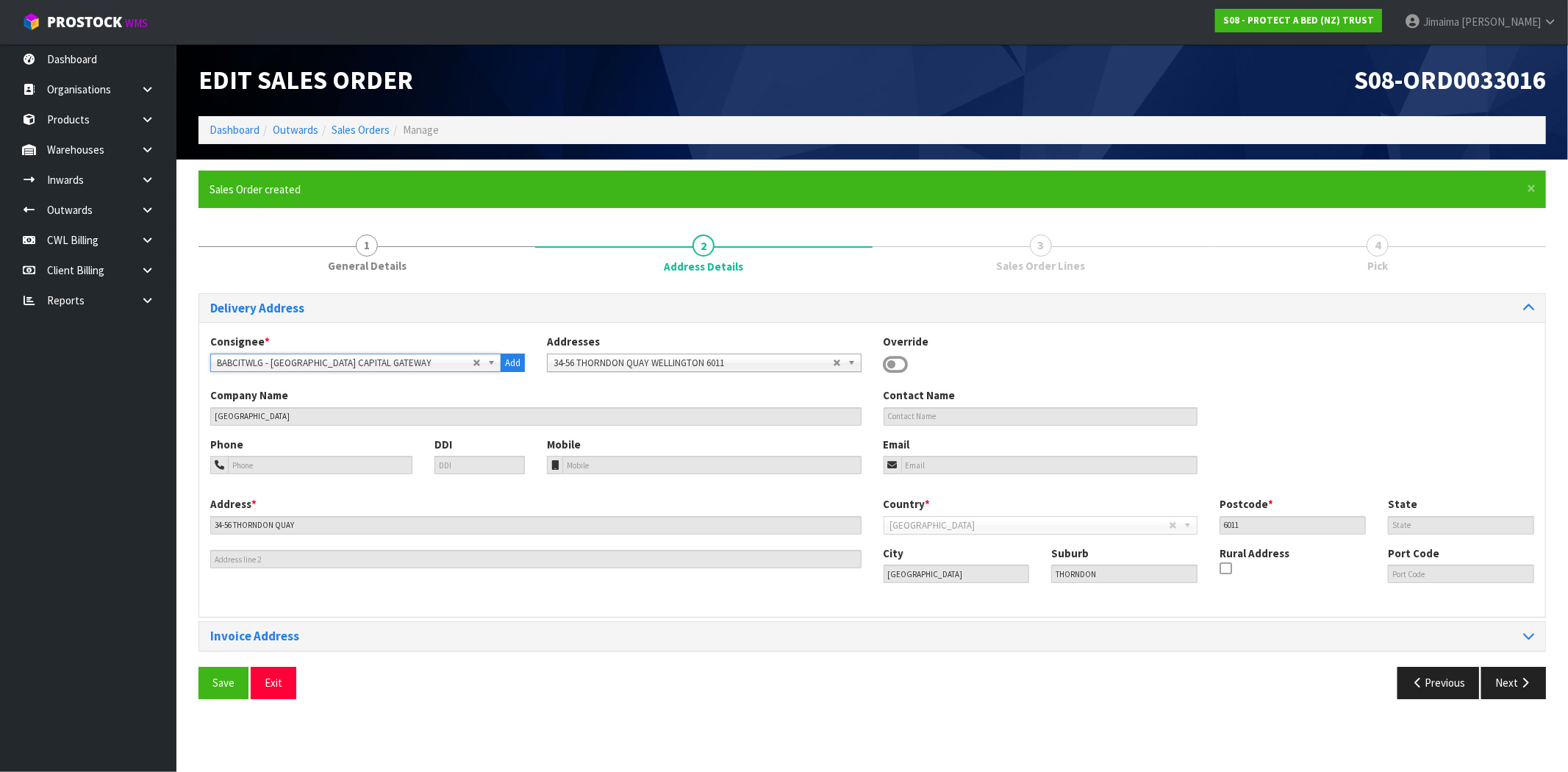
click at [490, 363] on b at bounding box center [493, 362] width 13 height 17
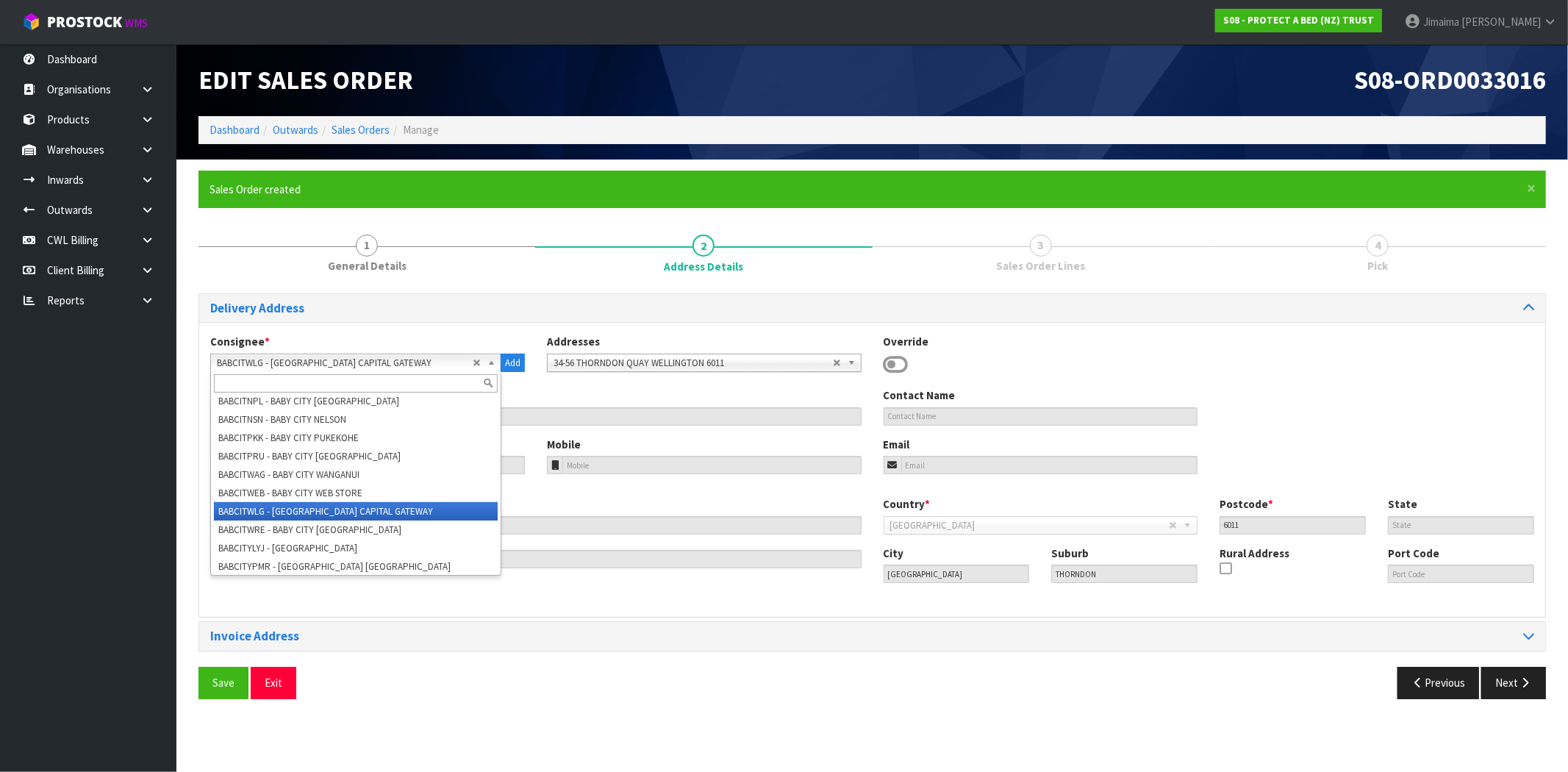
click at [386, 385] on input "text" at bounding box center [356, 383] width 284 height 19
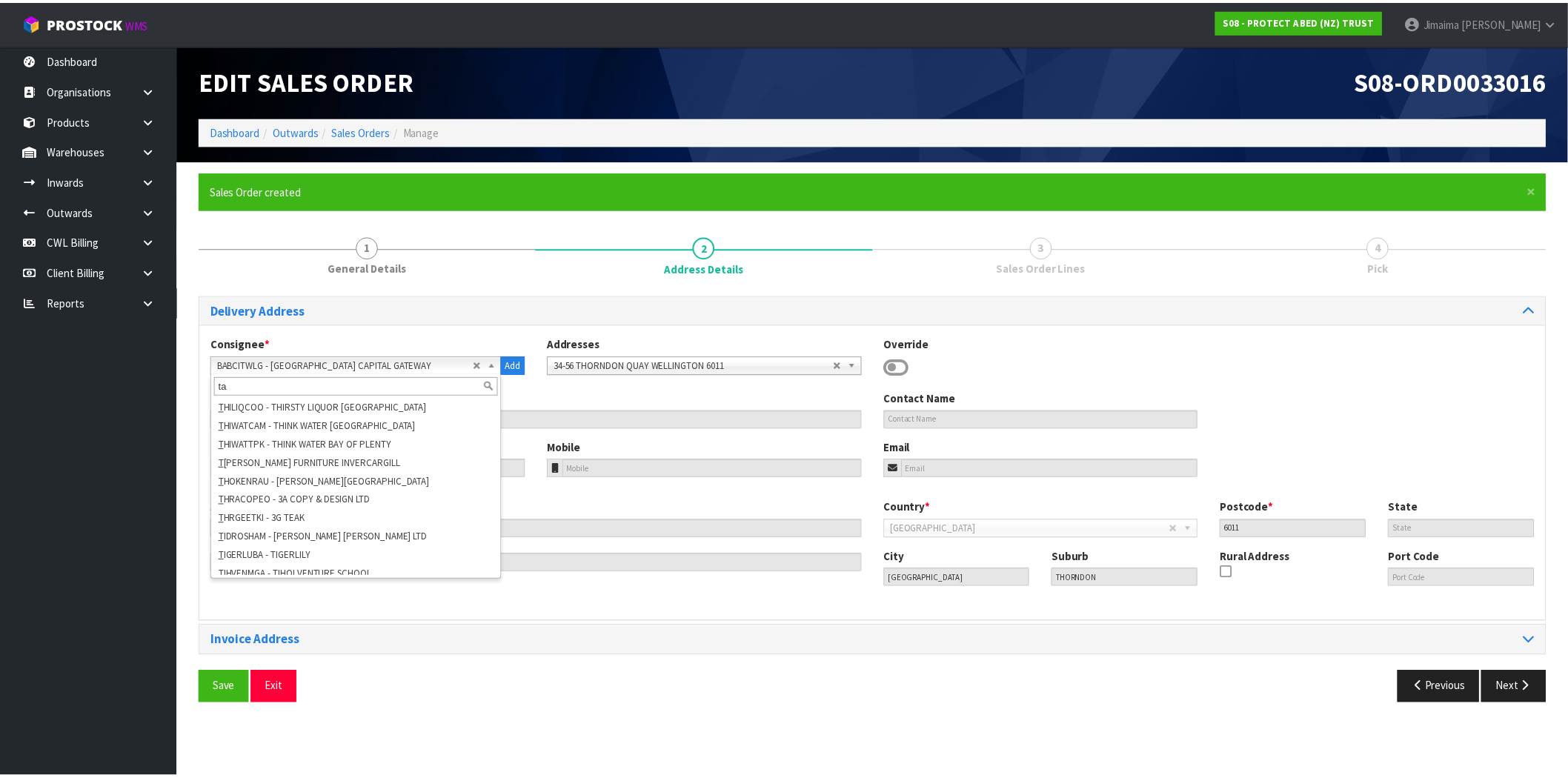
scroll to position [0, 0]
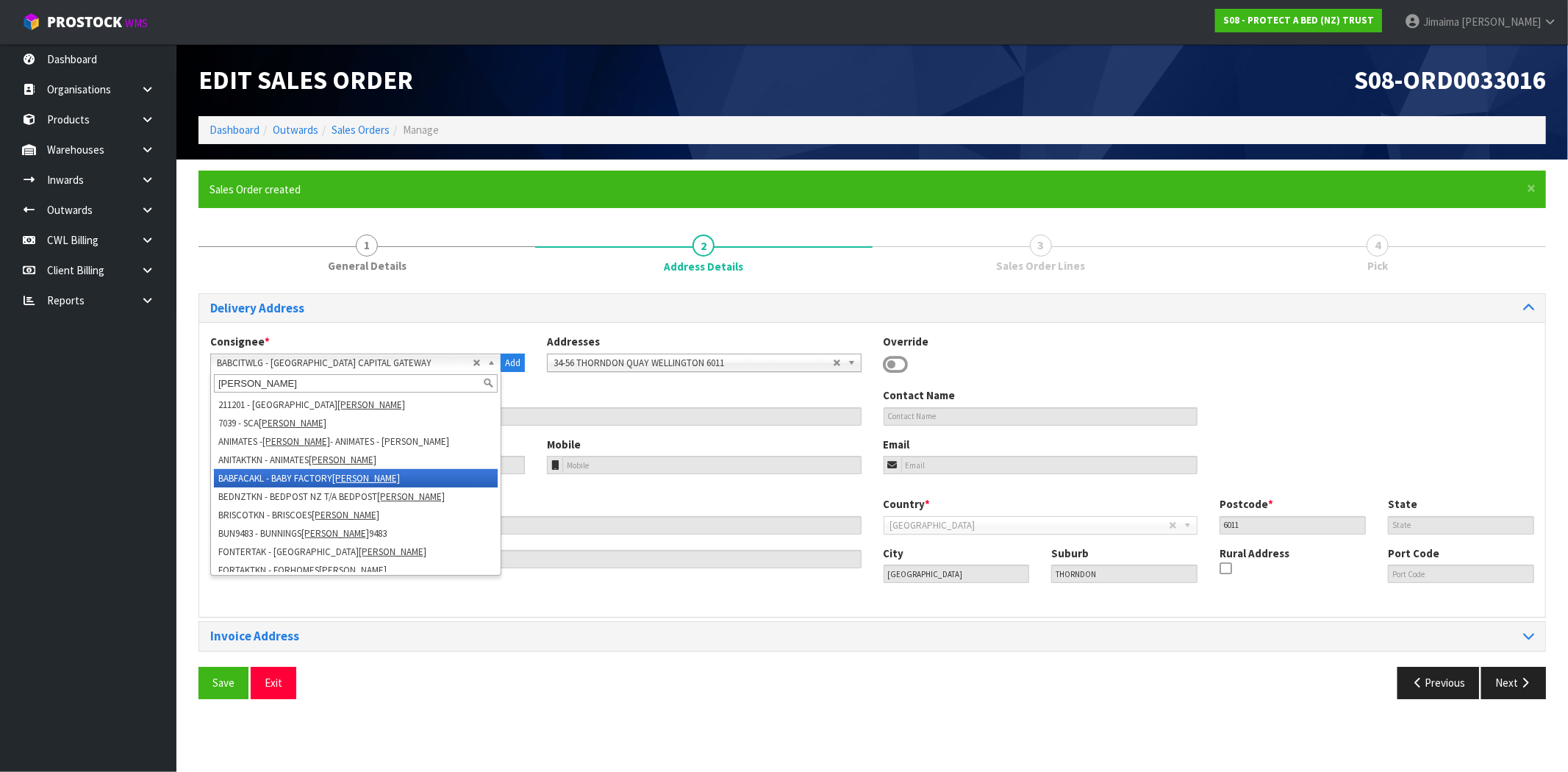
type input "takanini"
click at [377, 474] on li "BABFACAKL - BABY FACTORY TAKANINI" at bounding box center [356, 477] width 284 height 19
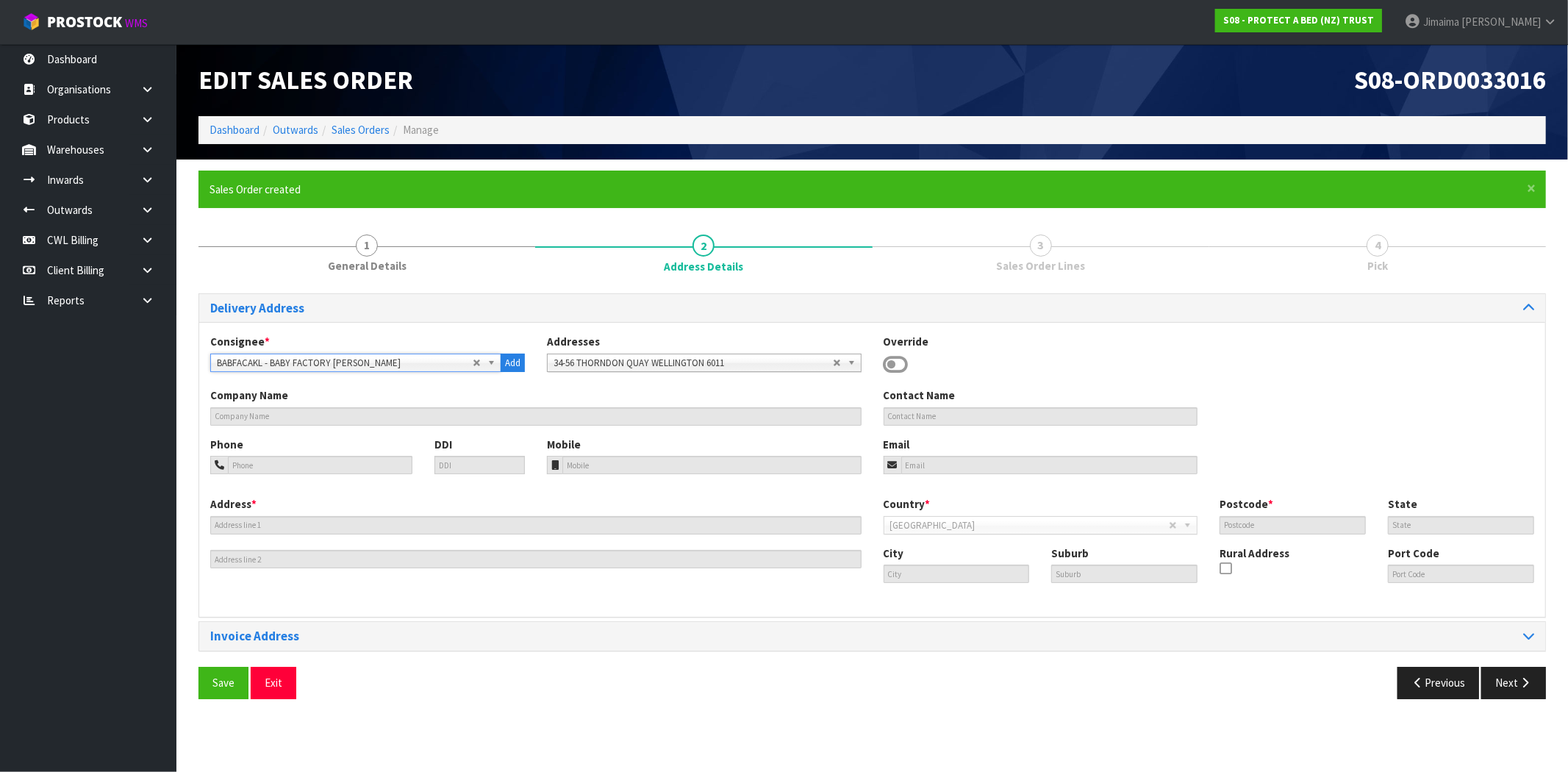
type input "BABY FACTORY TAKANINI"
type input "UNIT 9, 230 GREAT SOUTH ROAD"
type input "2105"
type input "AUK"
type input "TAKANINI"
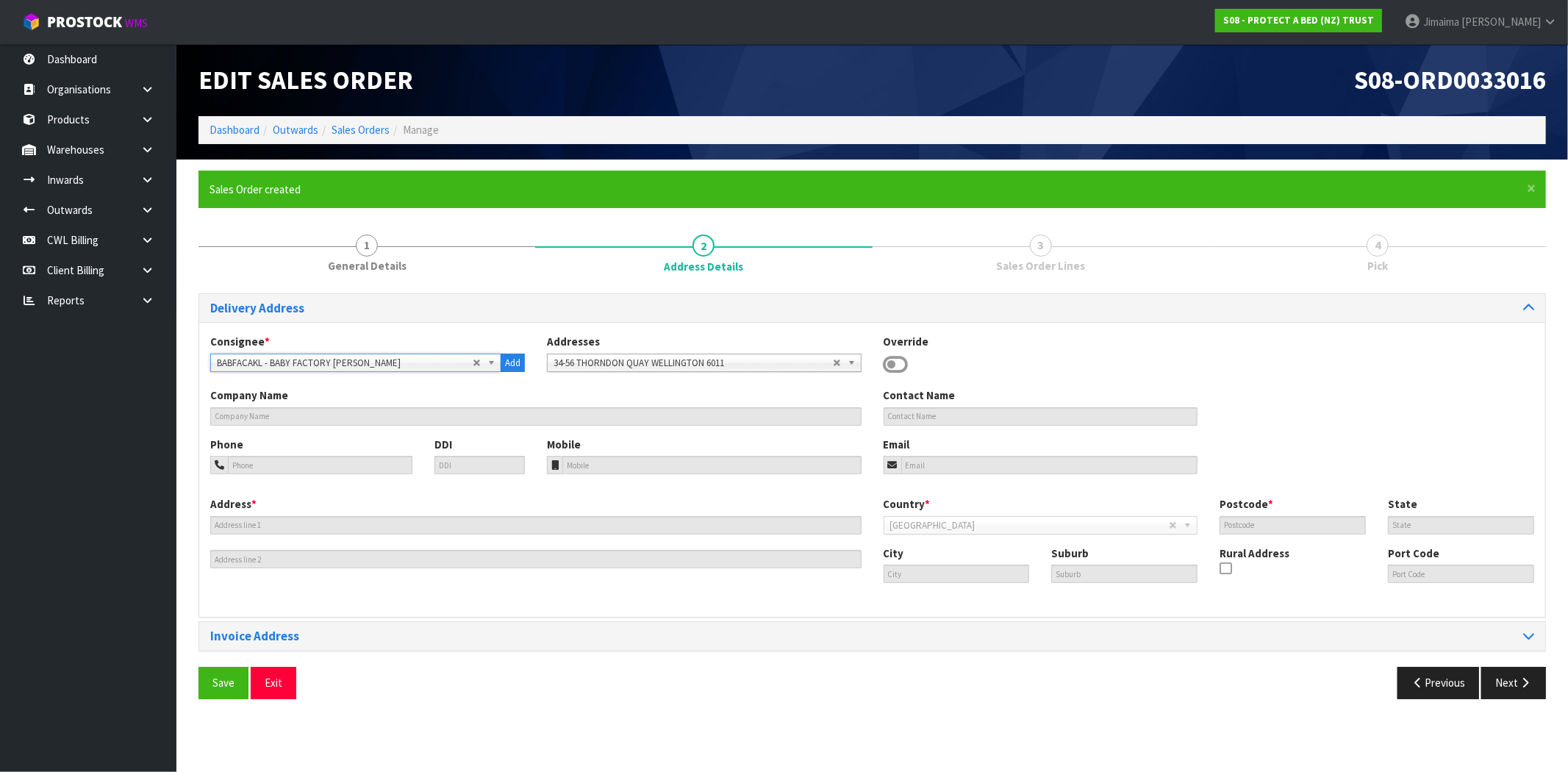
type input "SOUTHGATE HOMECENTRE"
type input "NZAKL"
click at [225, 684] on span "Save" at bounding box center [223, 682] width 22 height 14
click at [1505, 688] on button "Next" at bounding box center [1512, 682] width 64 height 32
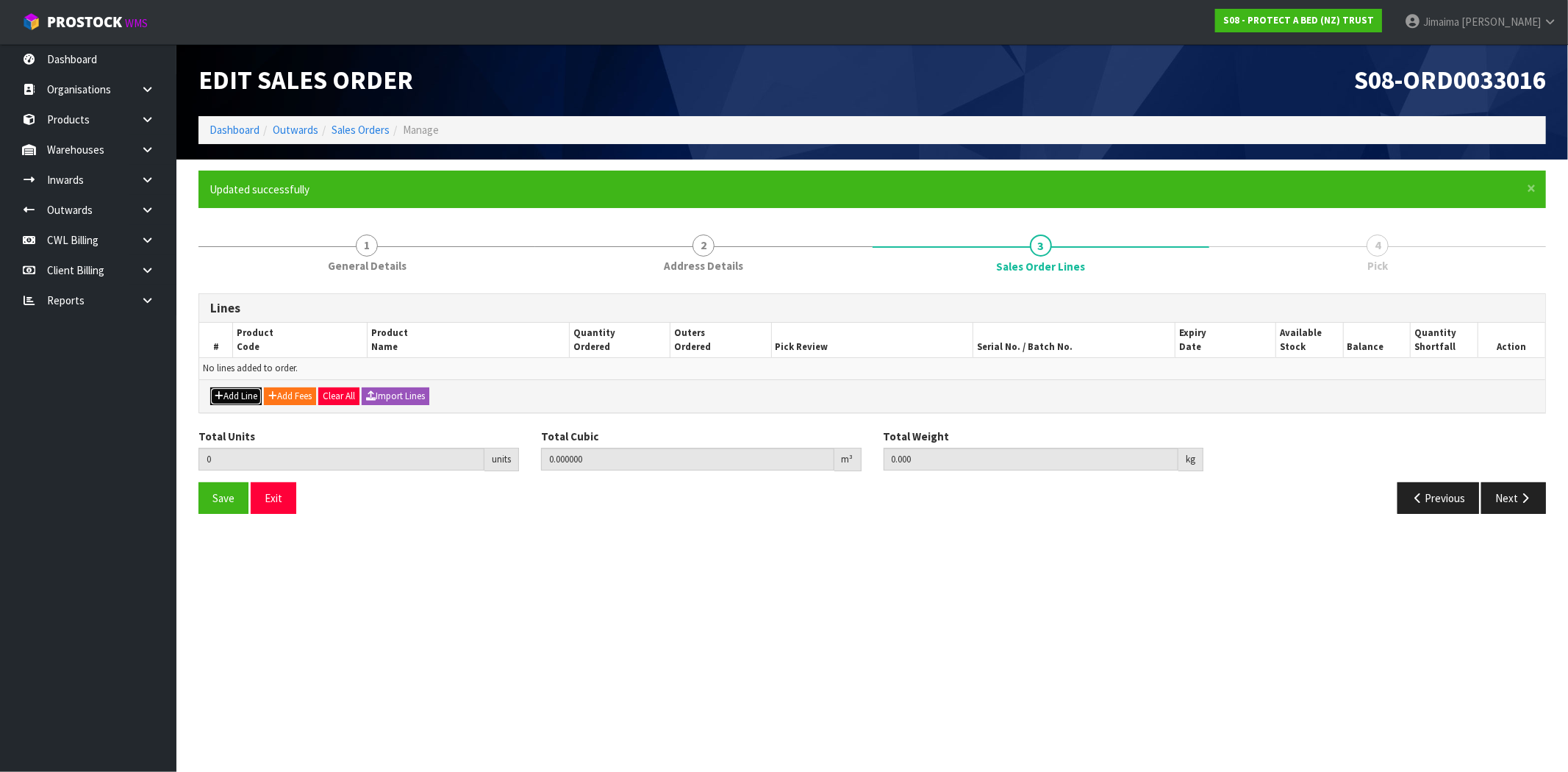
click at [230, 397] on button "Add Line" at bounding box center [236, 396] width 51 height 18
type input "0"
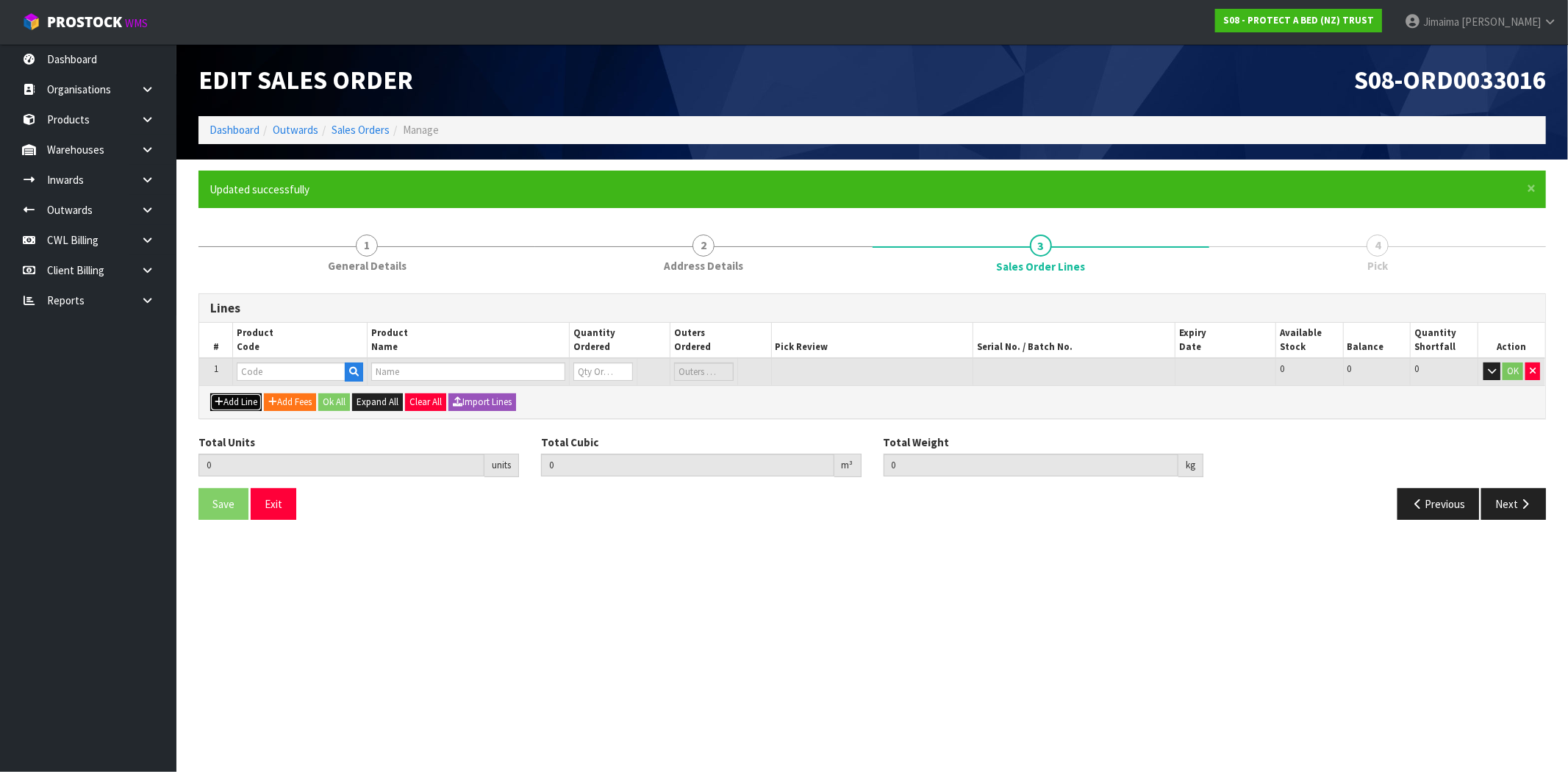
click at [230, 397] on button "Add Line" at bounding box center [236, 402] width 51 height 18
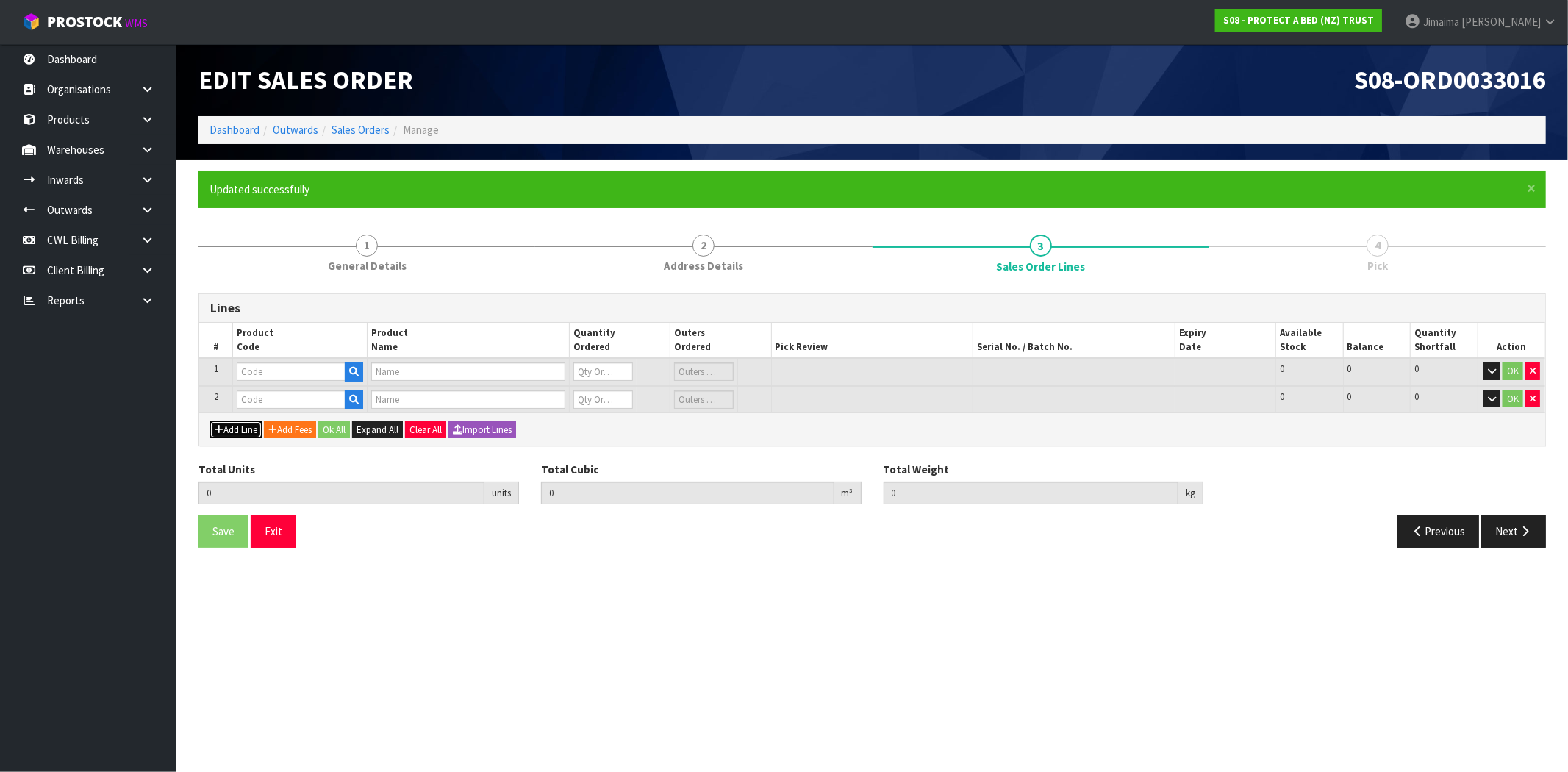
click at [233, 436] on button "Add Line" at bounding box center [236, 430] width 51 height 18
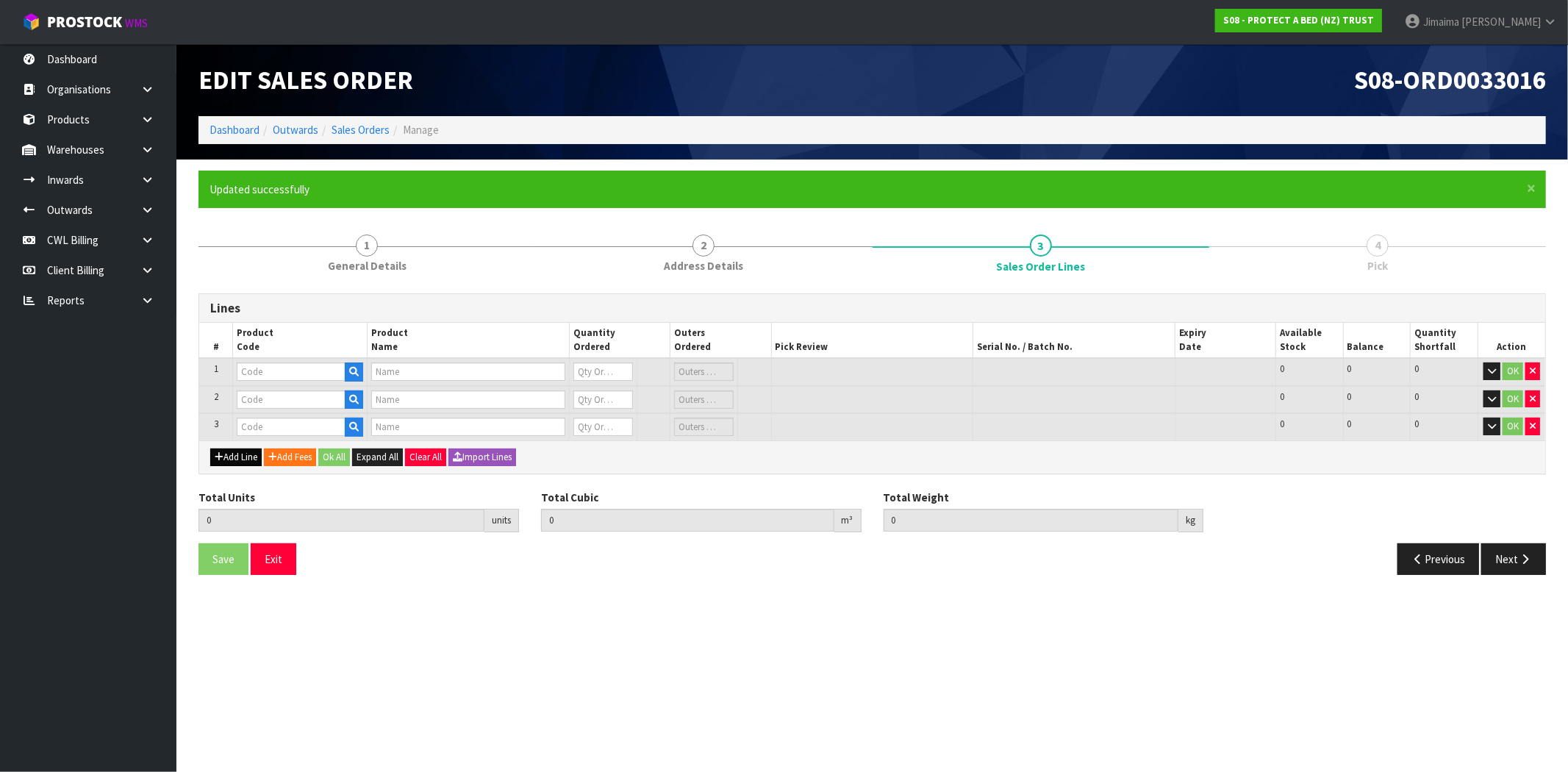
click at [236, 433] on td at bounding box center [300, 426] width 134 height 27
click at [233, 461] on button "Add Line" at bounding box center [236, 457] width 51 height 18
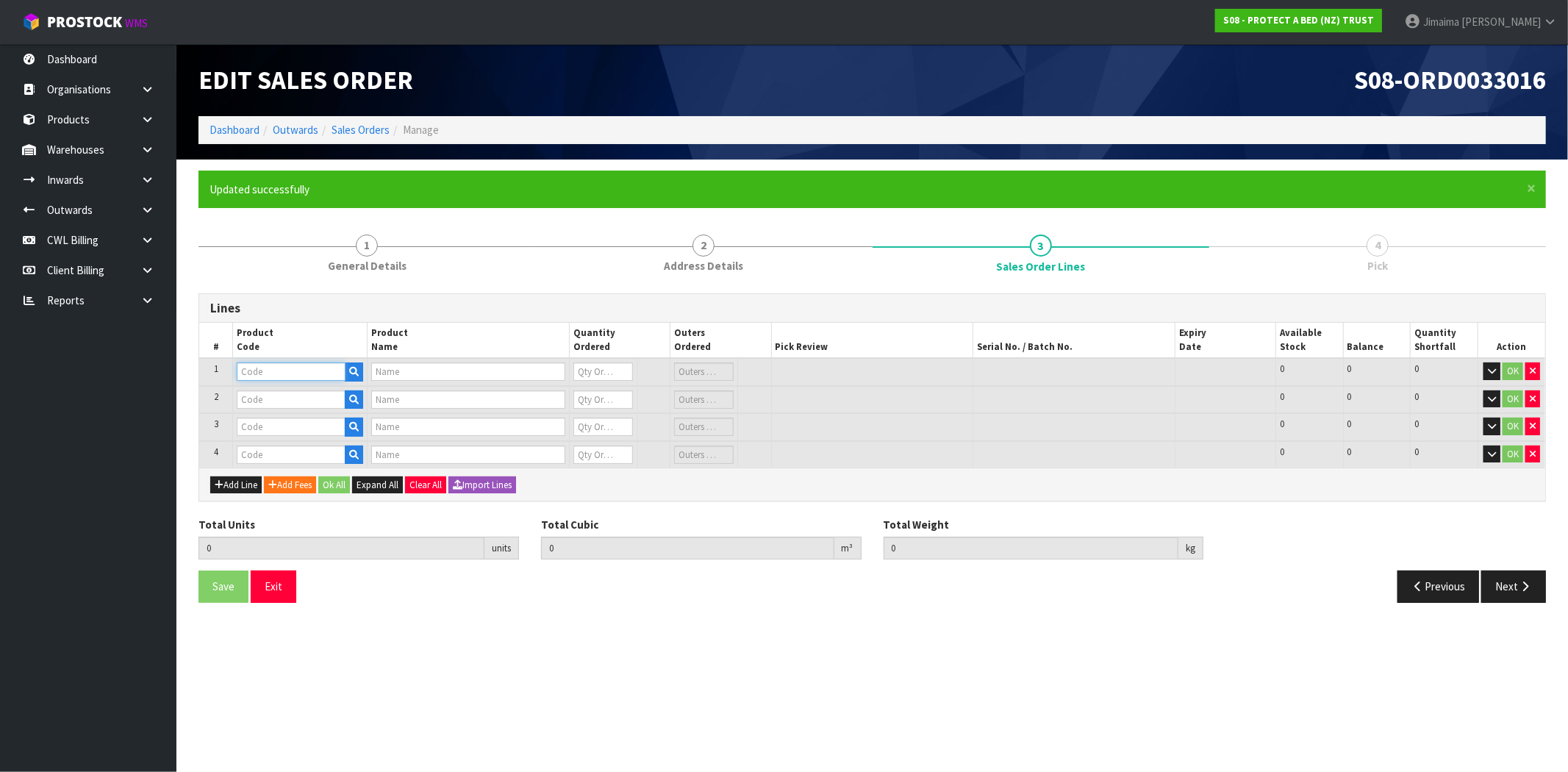
click at [304, 369] on input "text" at bounding box center [290, 371] width 109 height 19
paste input "22071"
type input "22071"
type input "INFANT FITTED BASSINETTE 45X80 COTTON"
type input "0"
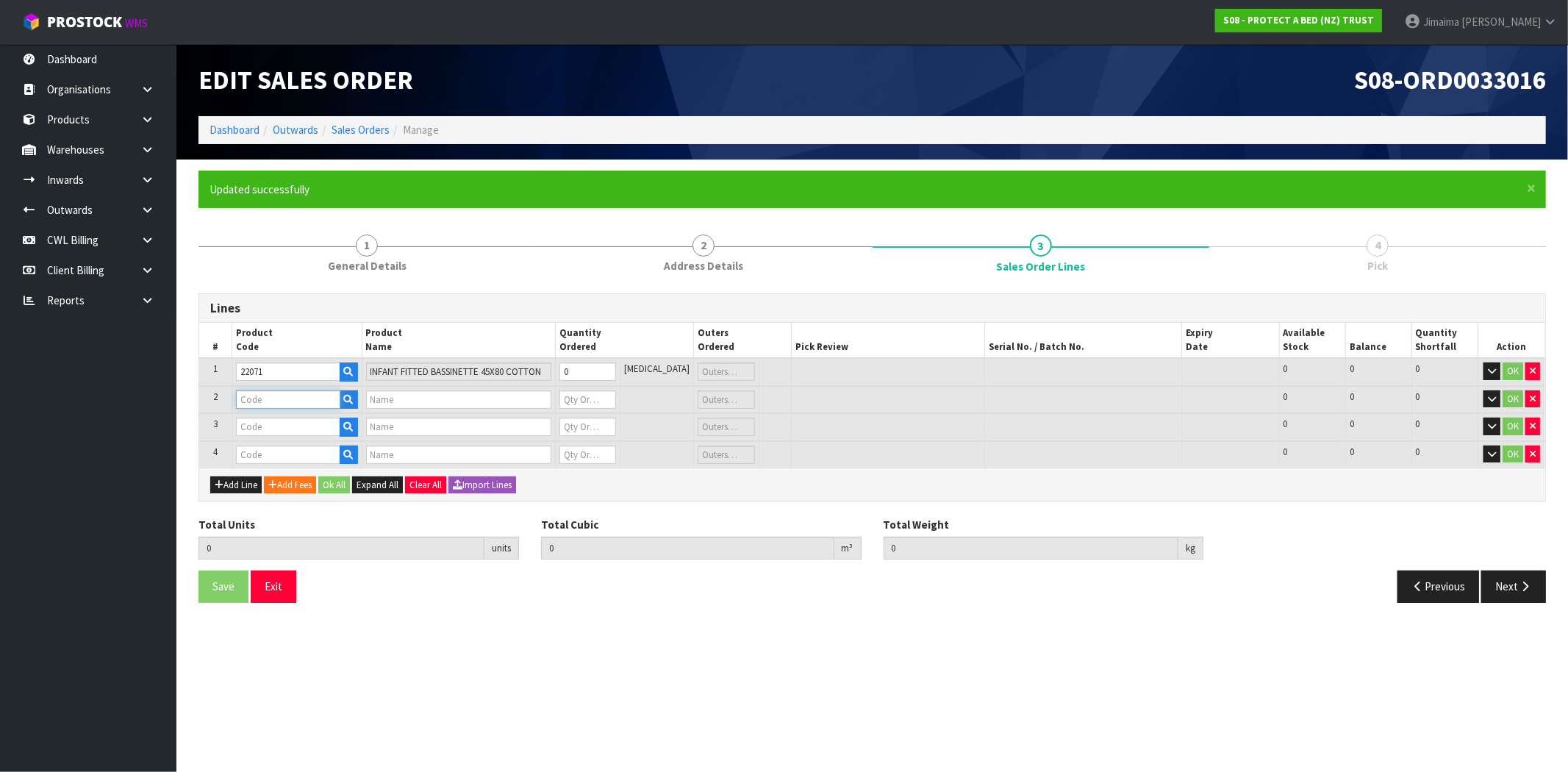
paste input "22131"
click at [321, 401] on input "22131" at bounding box center [288, 399] width 104 height 19
type input "22131"
type input "INFANT FITTED COT TWIN COTTON QUILTED"
type input "0"
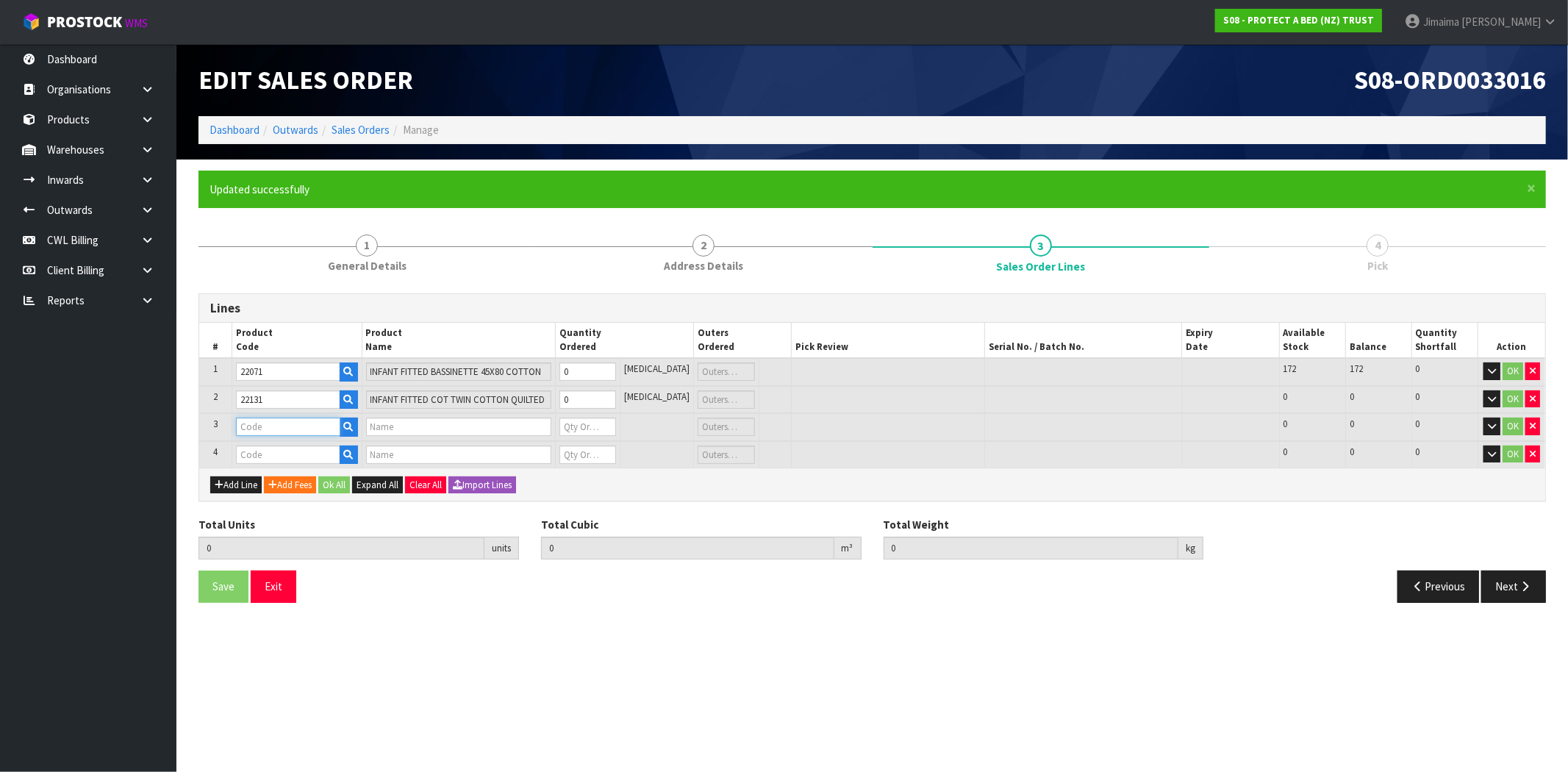
click at [268, 421] on input "text" at bounding box center [288, 426] width 104 height 19
paste input "22031"
type input "22031"
type input "INFANT FITTED COT 130X68 COTTON QUILTED"
type input "0"
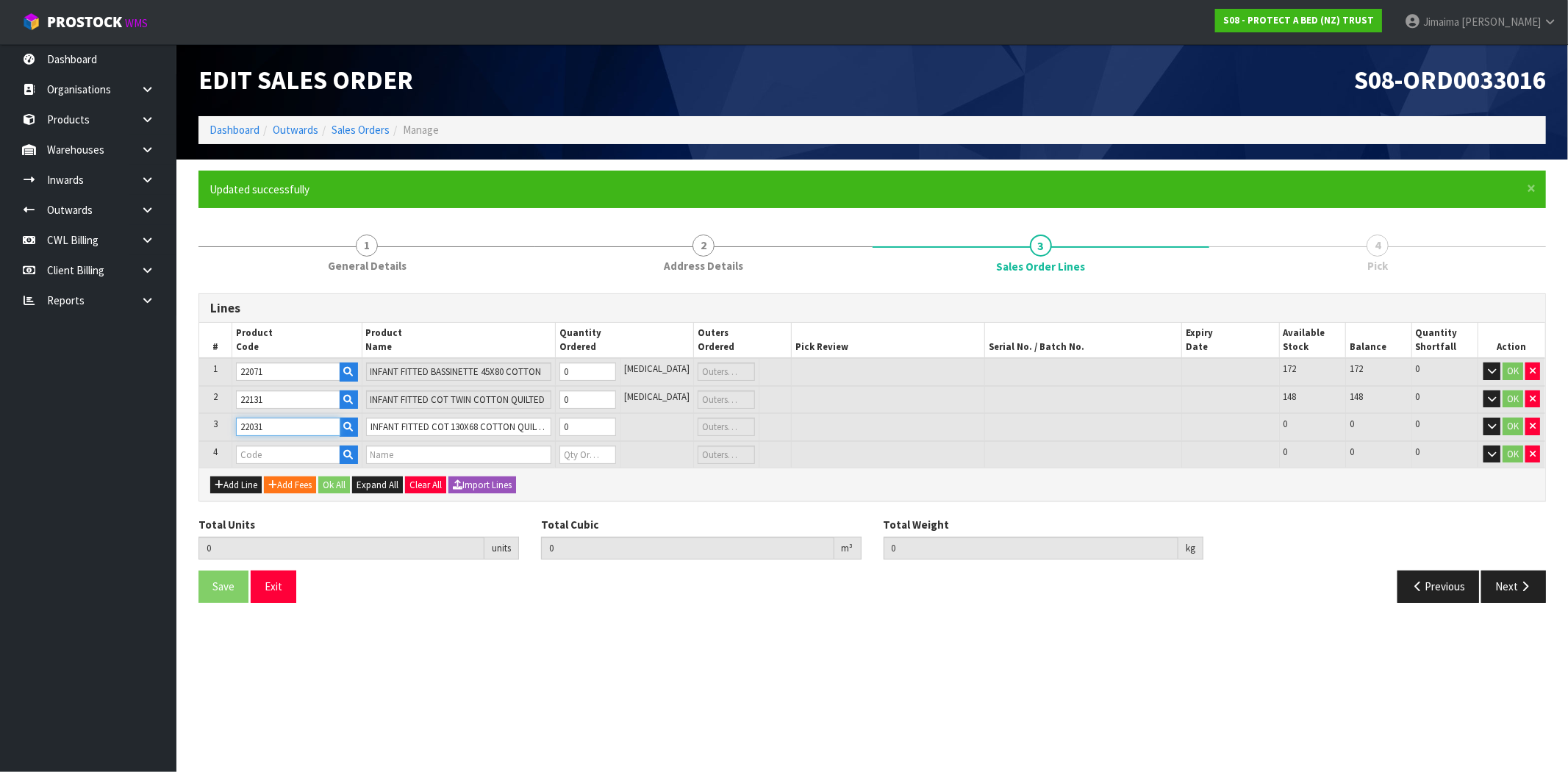
type input "22031"
click at [281, 453] on input "text" at bounding box center [288, 454] width 104 height 19
paste input "31100"
type input "31100"
type input "0.000000"
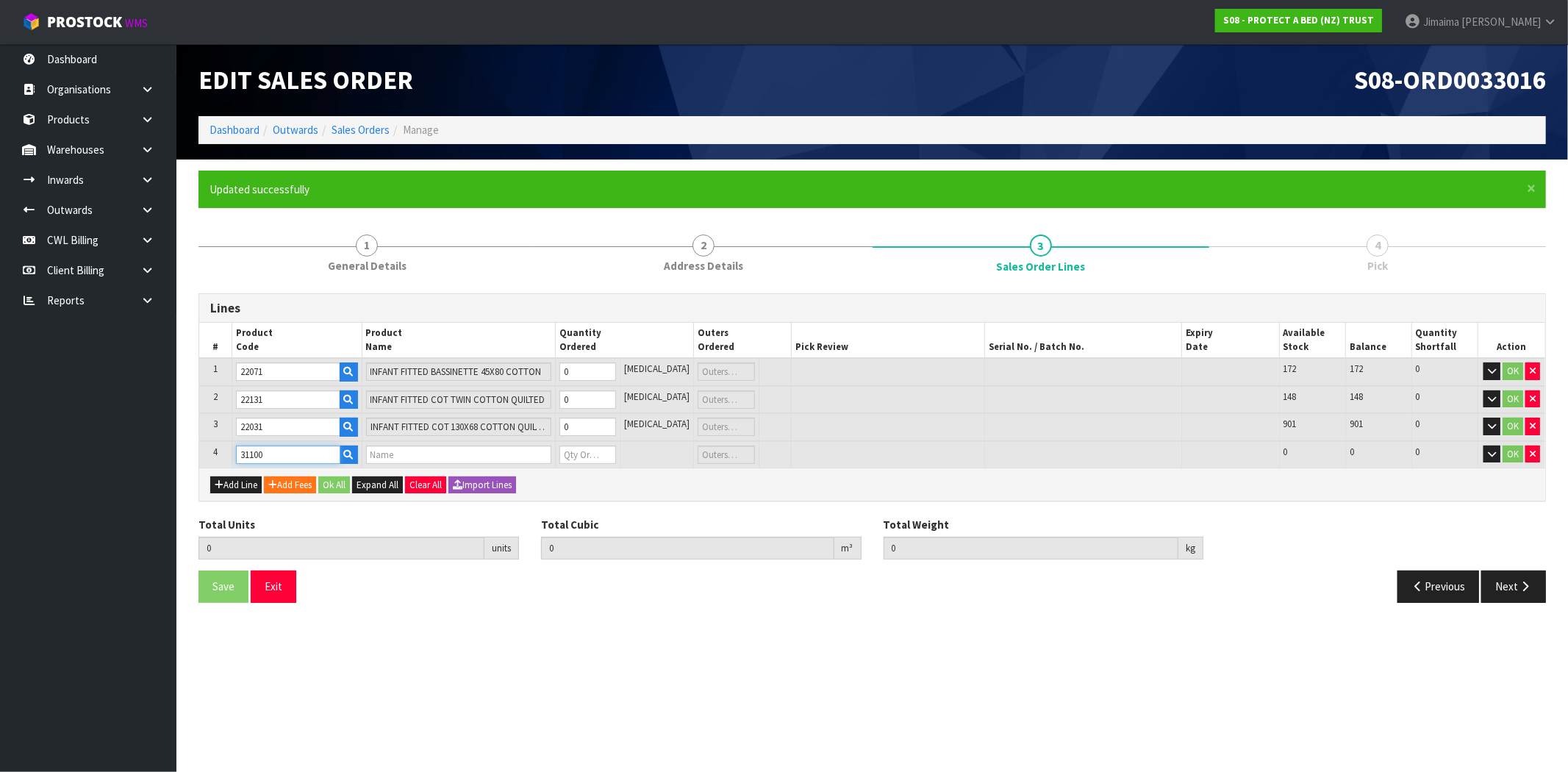
type input "0.000"
type input "DRAW SHEET/LINEN SINGLE"
type input "0"
type input "31100"
click at [589, 371] on input "0" at bounding box center [588, 371] width 56 height 19
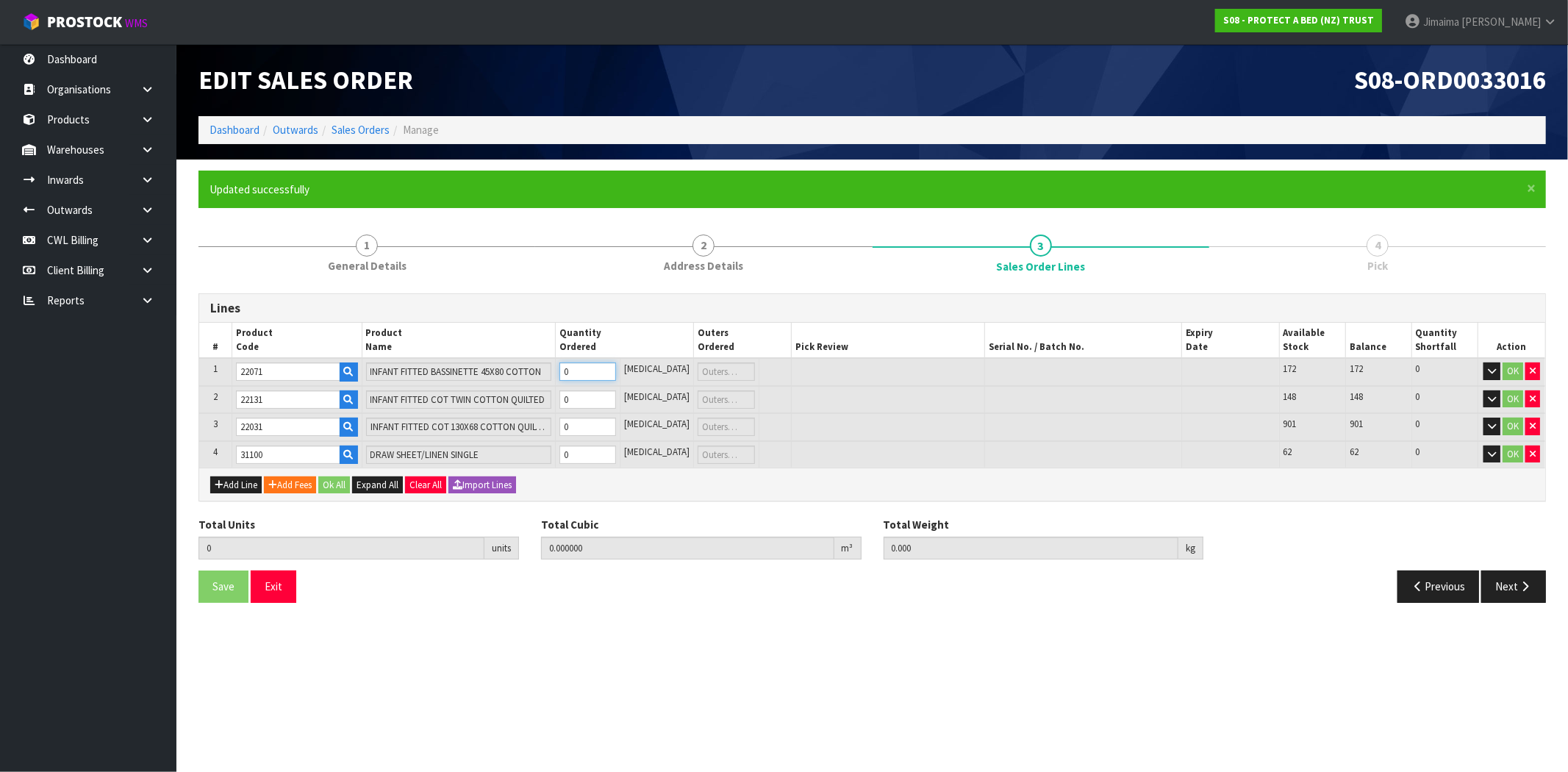
type input "3"
type input "0.0054"
type input "0.78"
type input "3"
click at [589, 380] on td "3" at bounding box center [587, 372] width 64 height 28
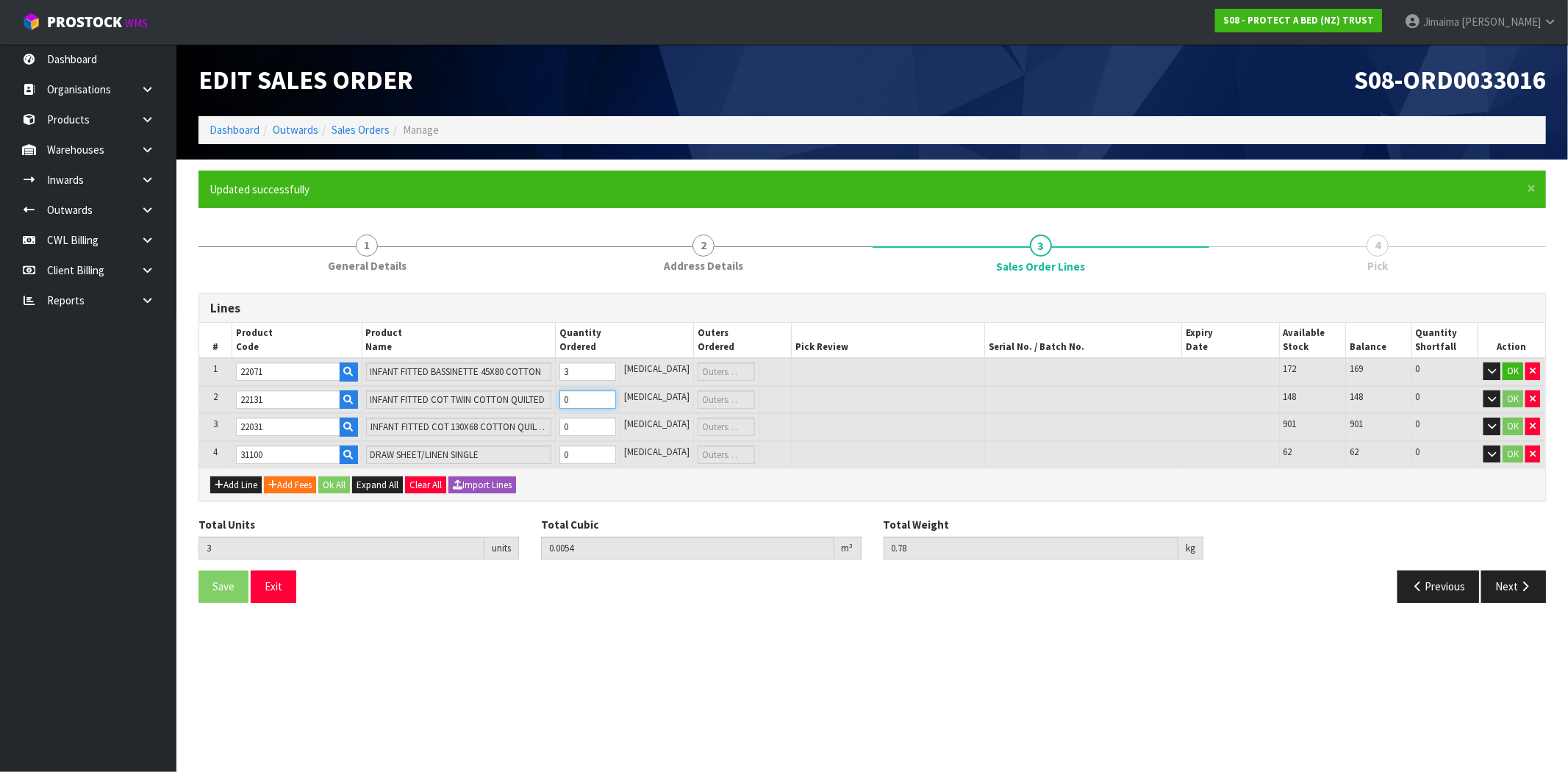
click at [589, 393] on input "0" at bounding box center [588, 399] width 56 height 19
type input "5"
type input "0.016554"
type input "2.78"
type input "2"
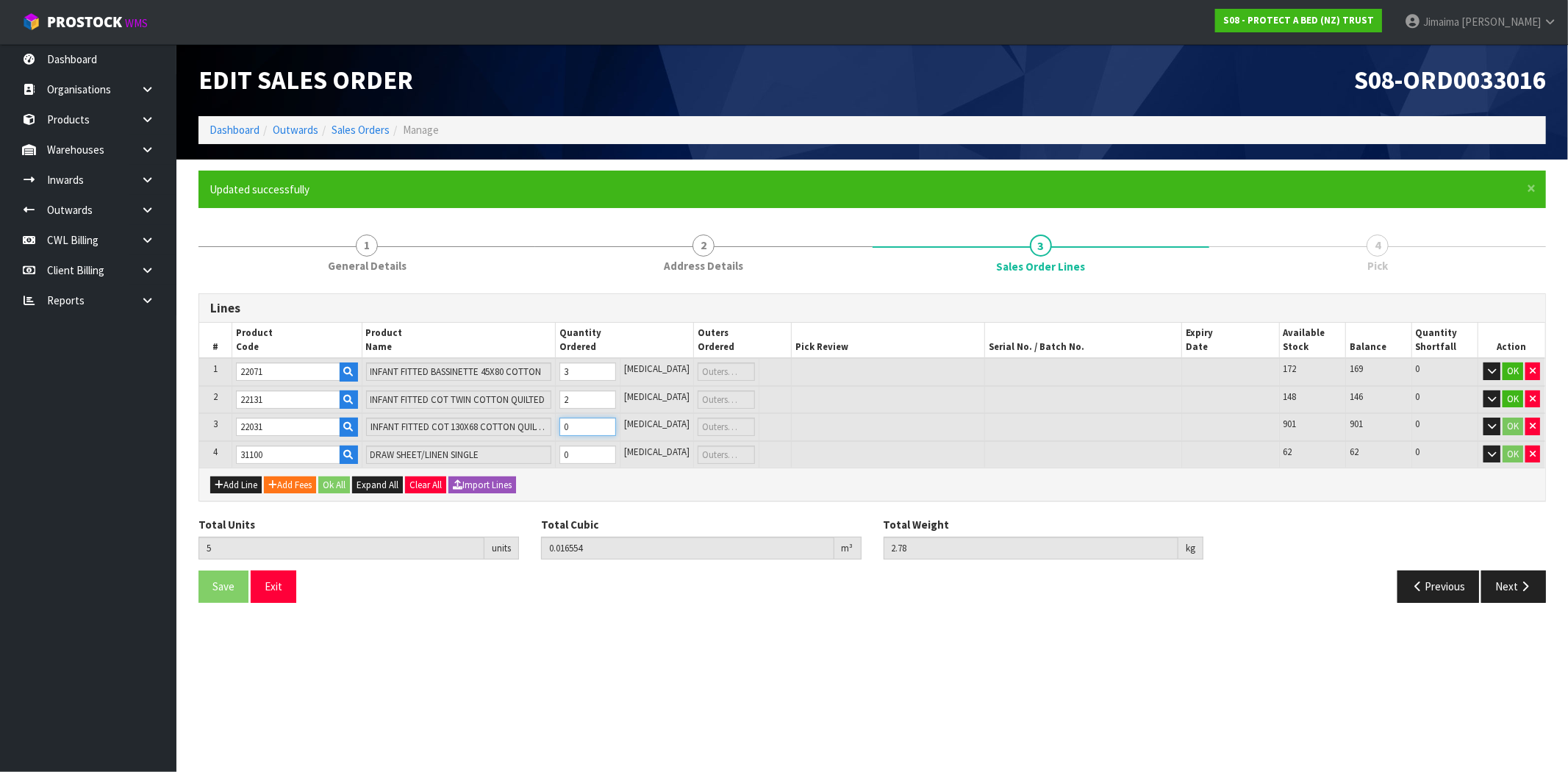
click at [590, 427] on input "0" at bounding box center [588, 426] width 56 height 19
type input "7"
type input "0.021504"
type input "3.7"
type input "2"
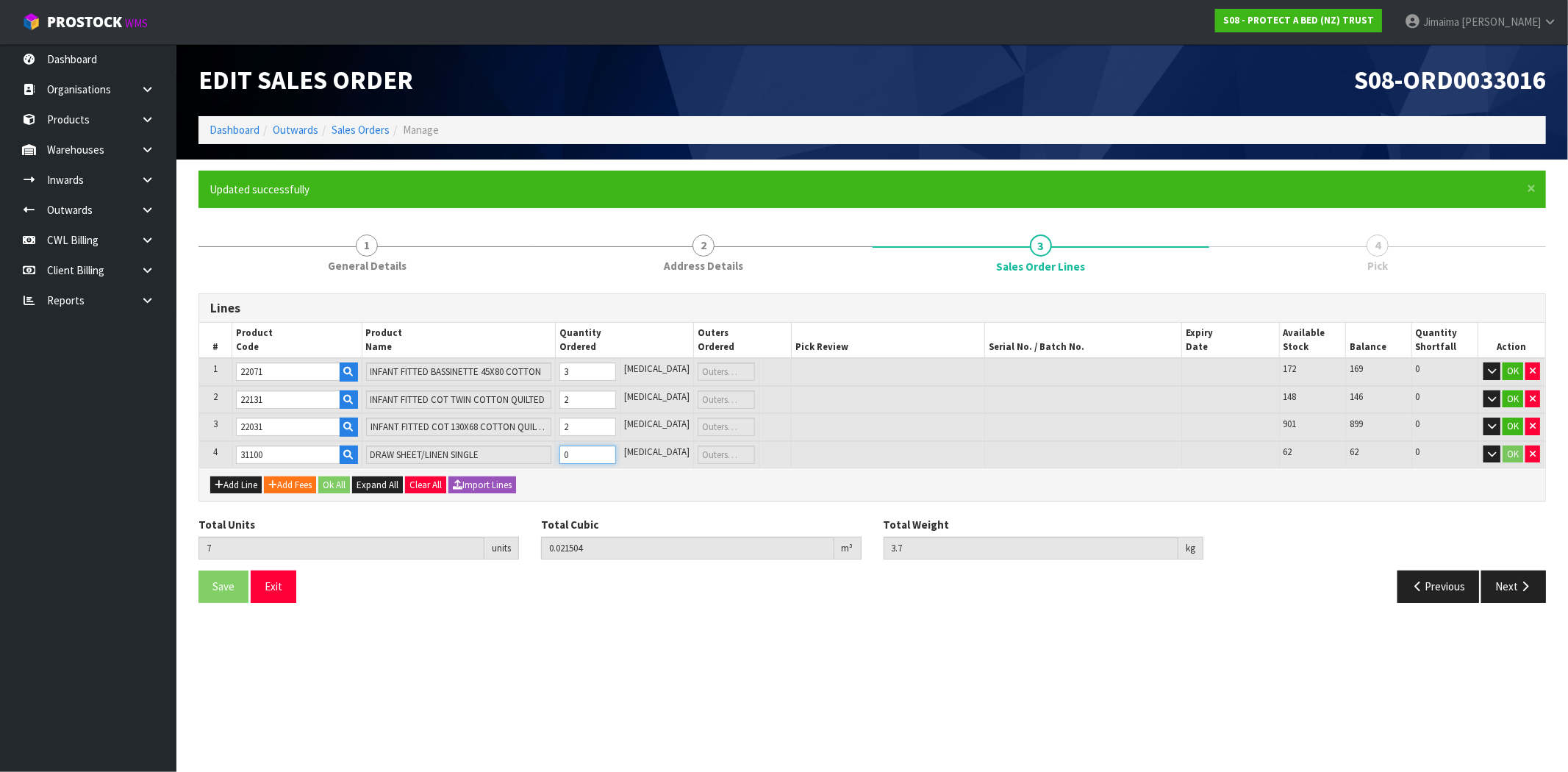
click at [589, 451] on input "0" at bounding box center [588, 454] width 56 height 19
type input "8"
type input "0.026992"
type input "4.15"
type input "1"
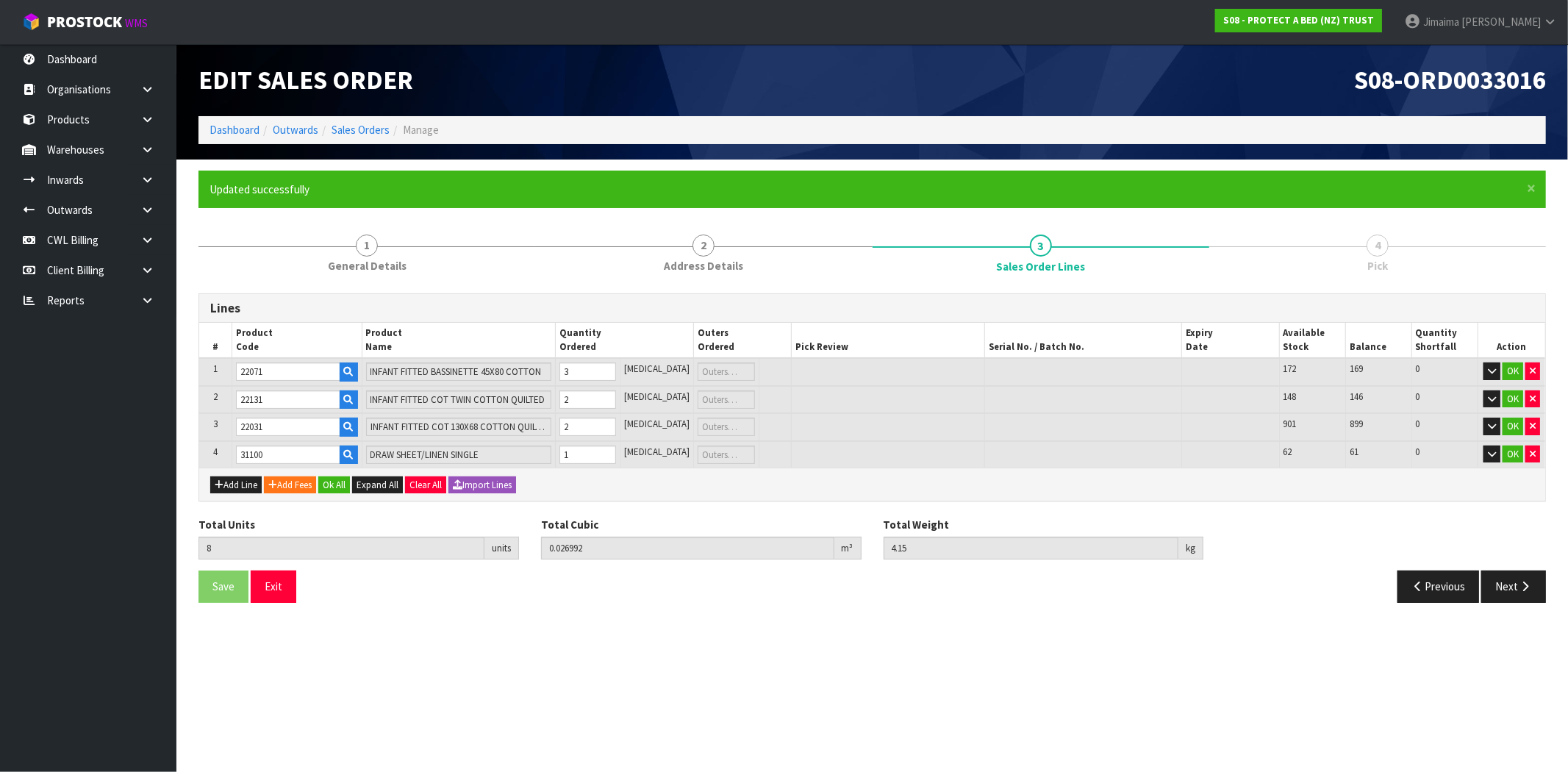
drag, startPoint x: 322, startPoint y: 482, endPoint x: 302, endPoint y: 517, distance: 40.3
click at [323, 482] on div "Add Line Add Fees Ok All Expand All Clear All Import Lines" at bounding box center [872, 483] width 1346 height 33
click at [334, 491] on div "Add Line Add Fees Ok All Expand All Clear All Import Lines" at bounding box center [872, 483] width 1346 height 33
click at [336, 486] on button "Ok All" at bounding box center [334, 485] width 32 height 18
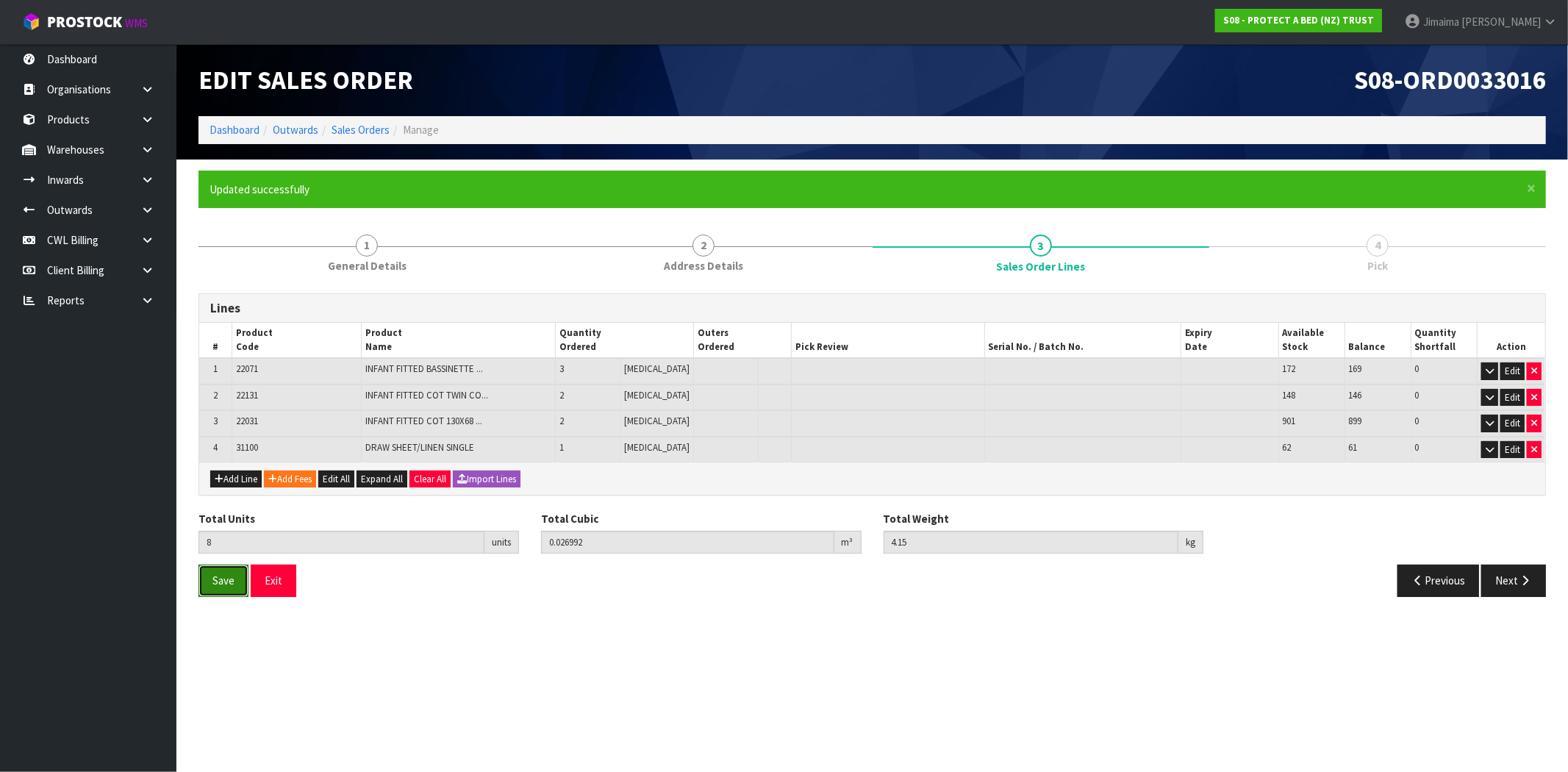
click at [229, 581] on span "Save" at bounding box center [223, 581] width 22 height 14
click at [1505, 583] on button "Next" at bounding box center [1512, 581] width 64 height 32
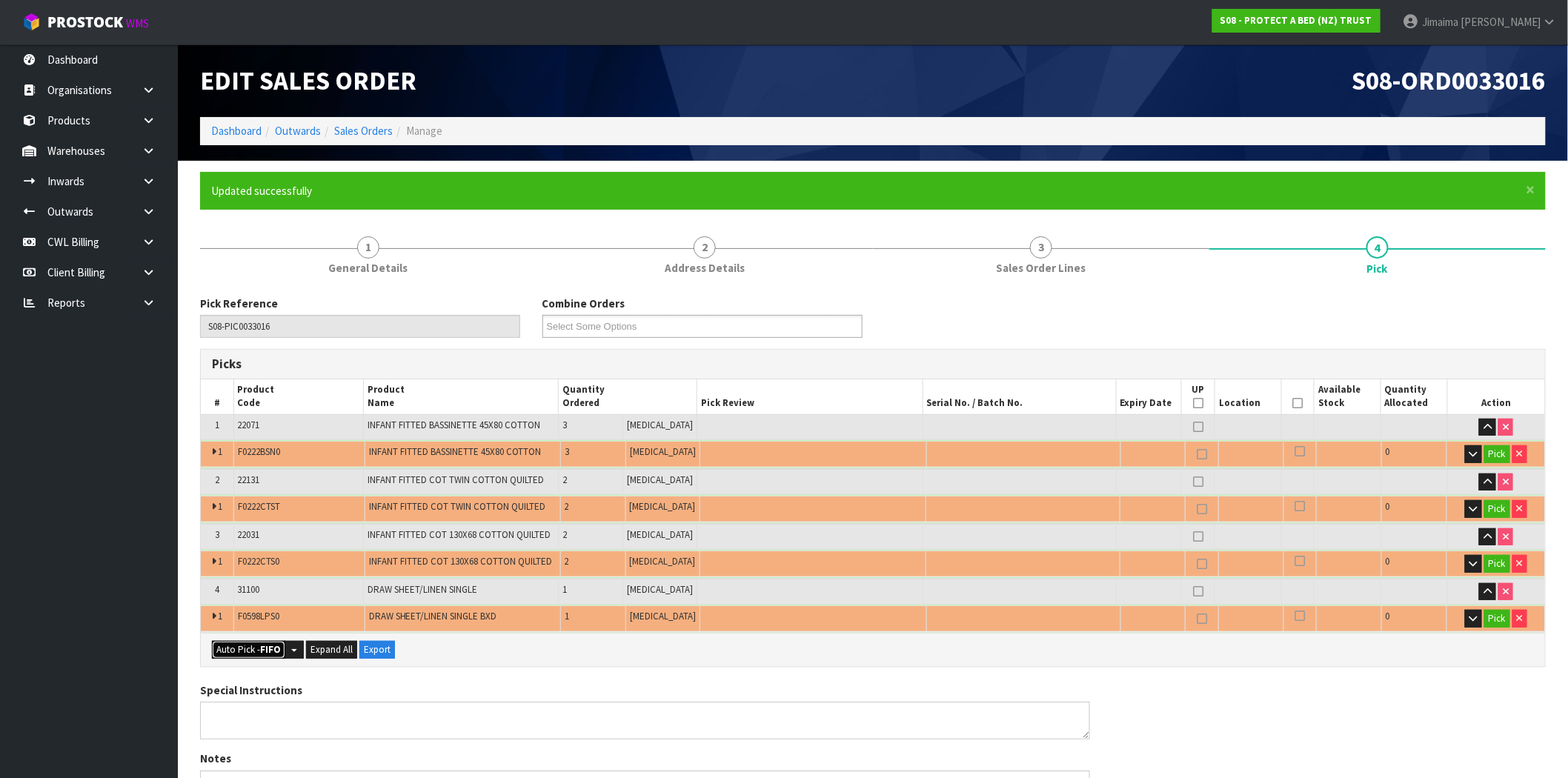
click at [256, 654] on button "Auto Pick - FIFO" at bounding box center [248, 650] width 73 height 18
type input "Piece x 8"
type input "8"
type input "0.026992"
type input "4.150"
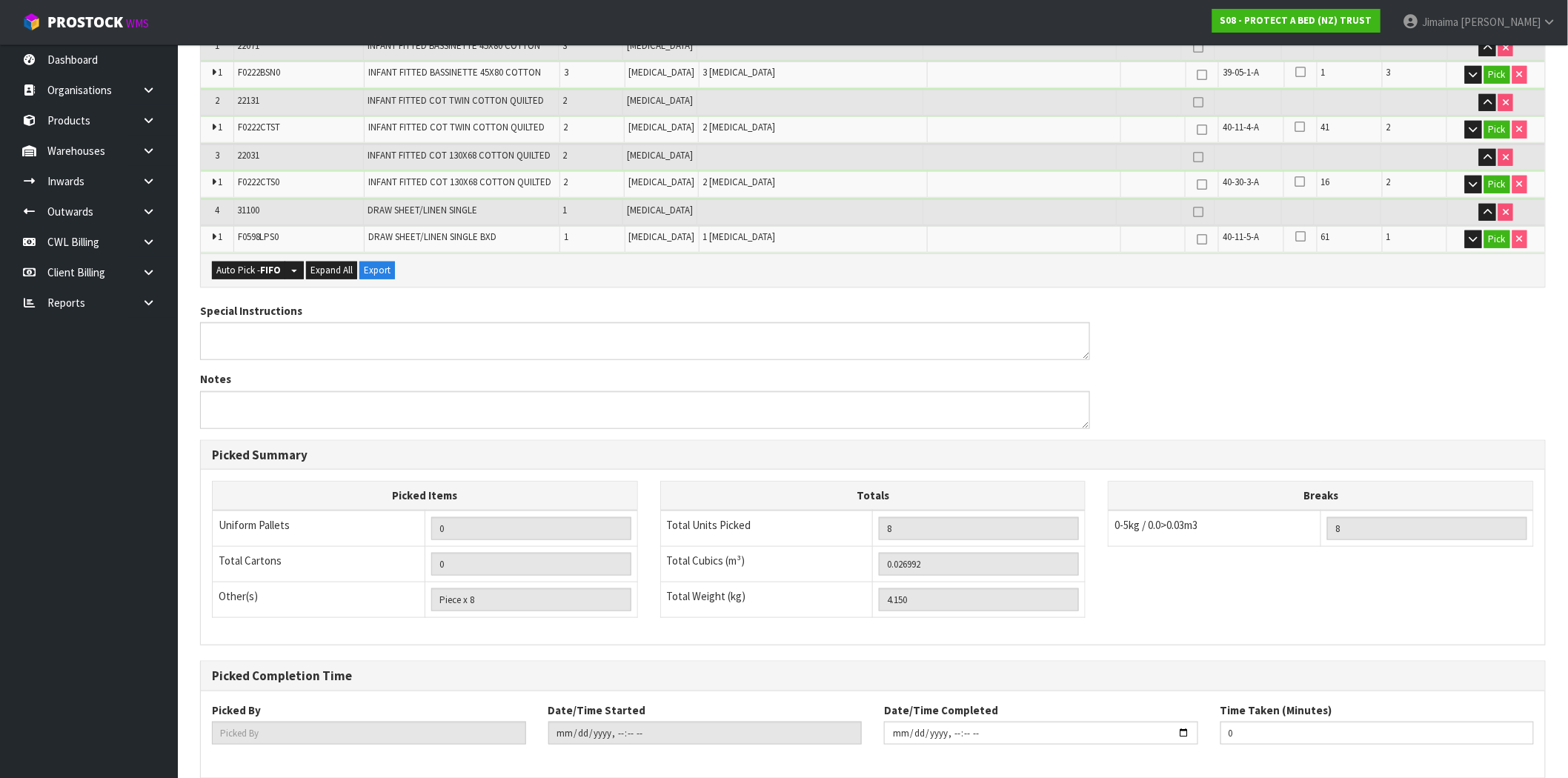
scroll to position [450, 0]
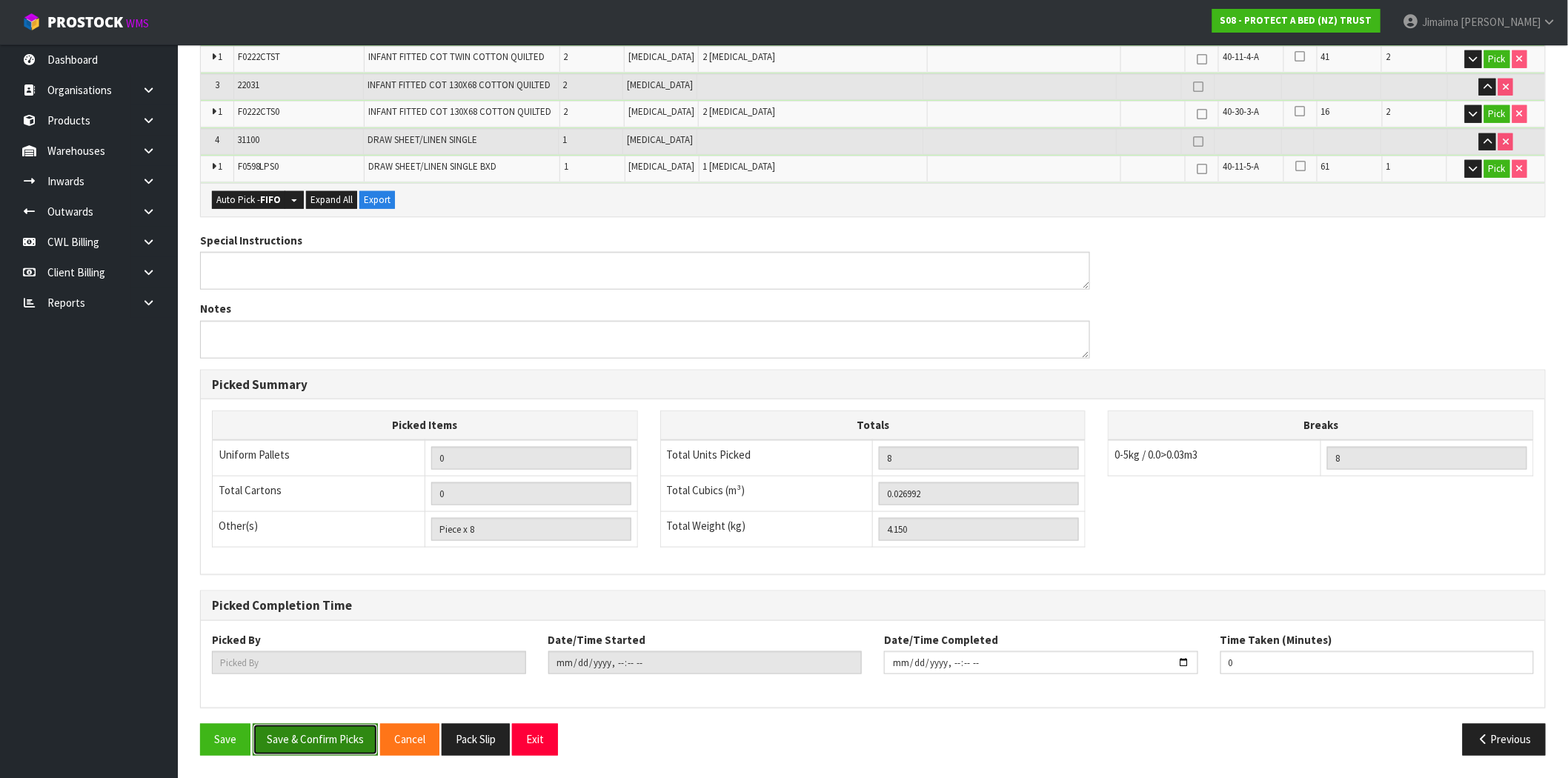
click at [299, 739] on button "Save & Confirm Picks" at bounding box center [315, 740] width 125 height 32
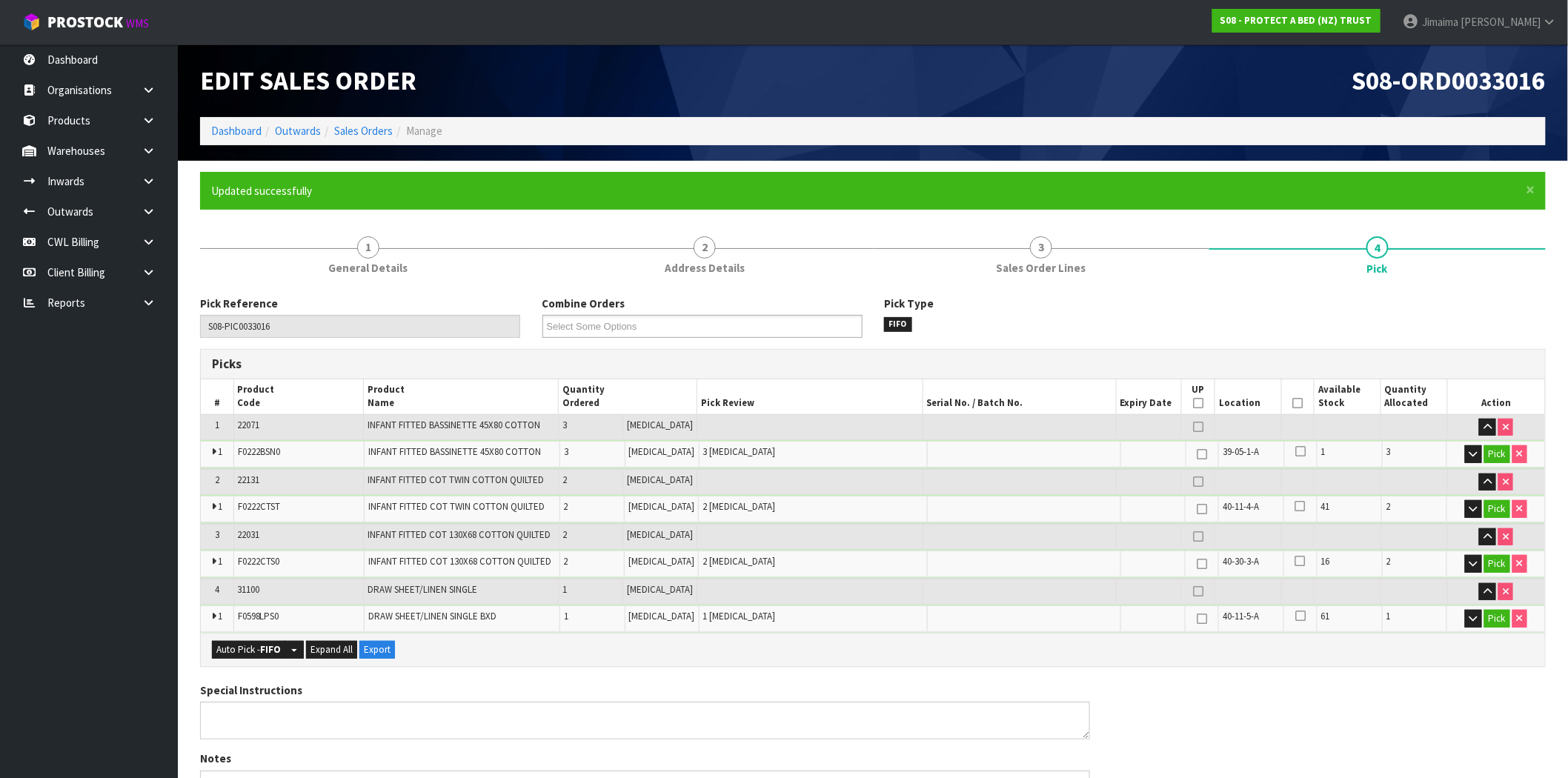
type input "Jimaima Reiher"
type input "2025-08-12T15:10:28"
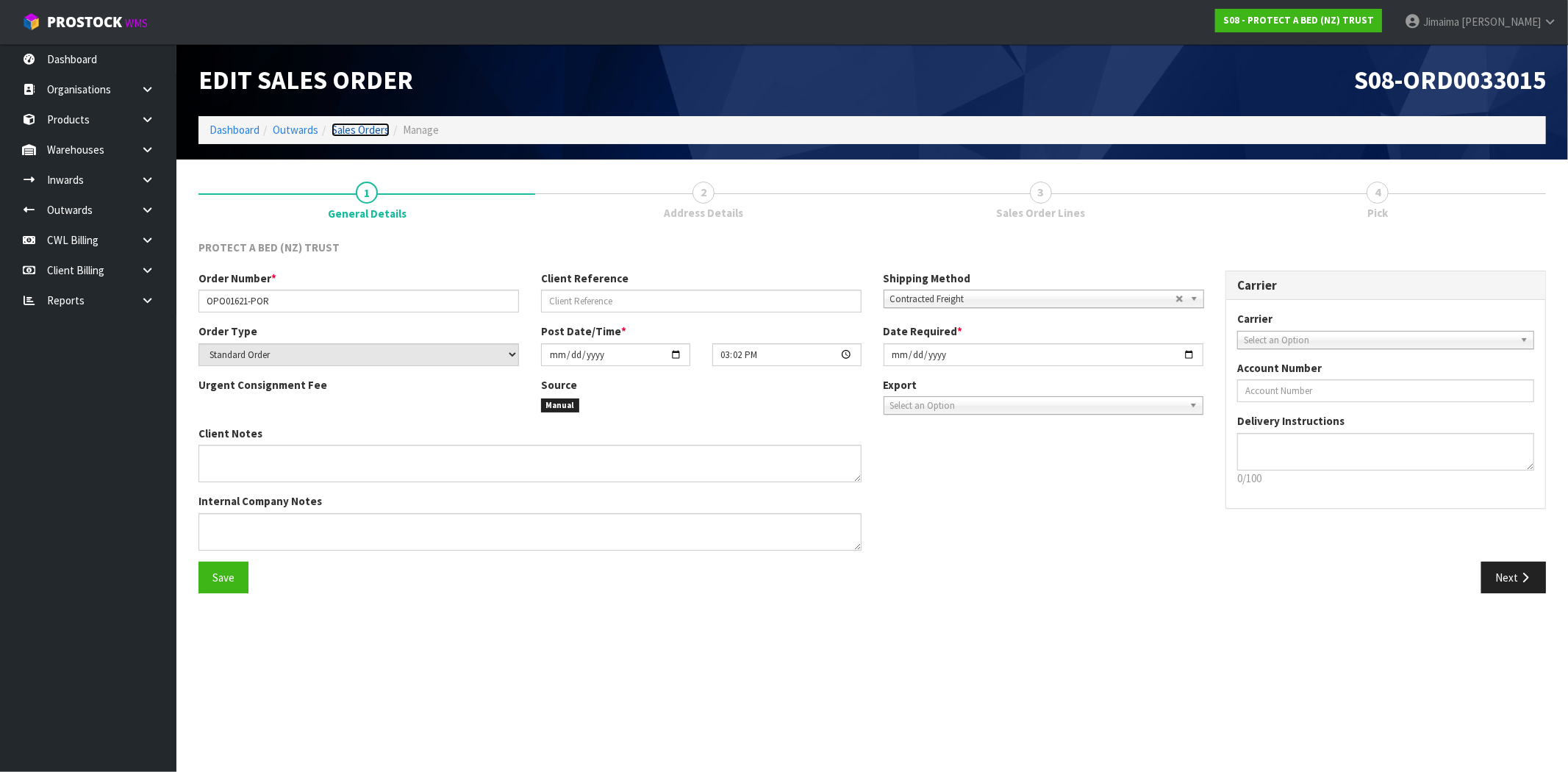
click at [334, 123] on link "Sales Orders" at bounding box center [361, 130] width 58 height 14
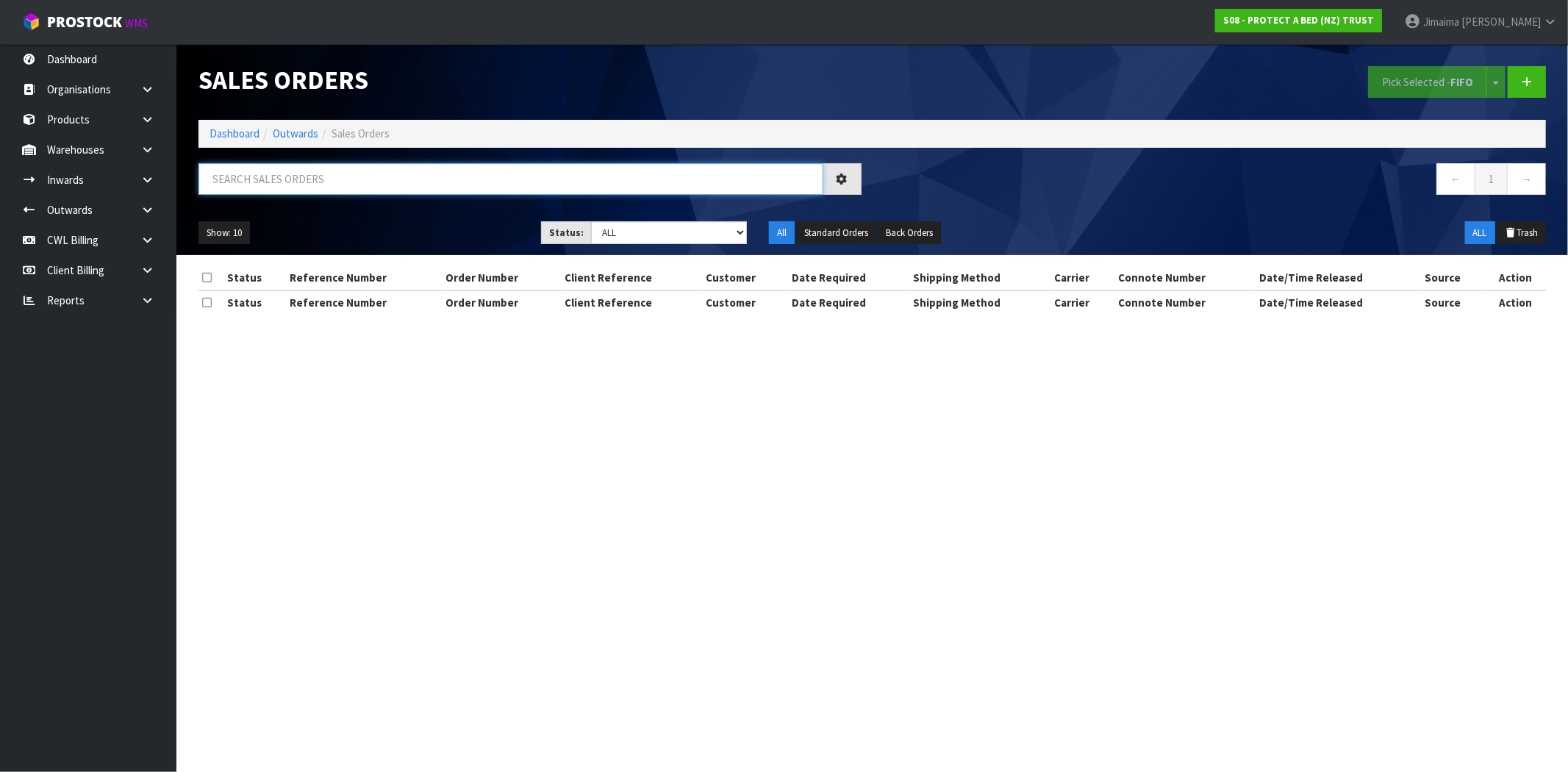
click at [253, 176] on input "text" at bounding box center [511, 179] width 625 height 32
paste input "100% OPOTIKI"
type input "100% OPOTIKI"
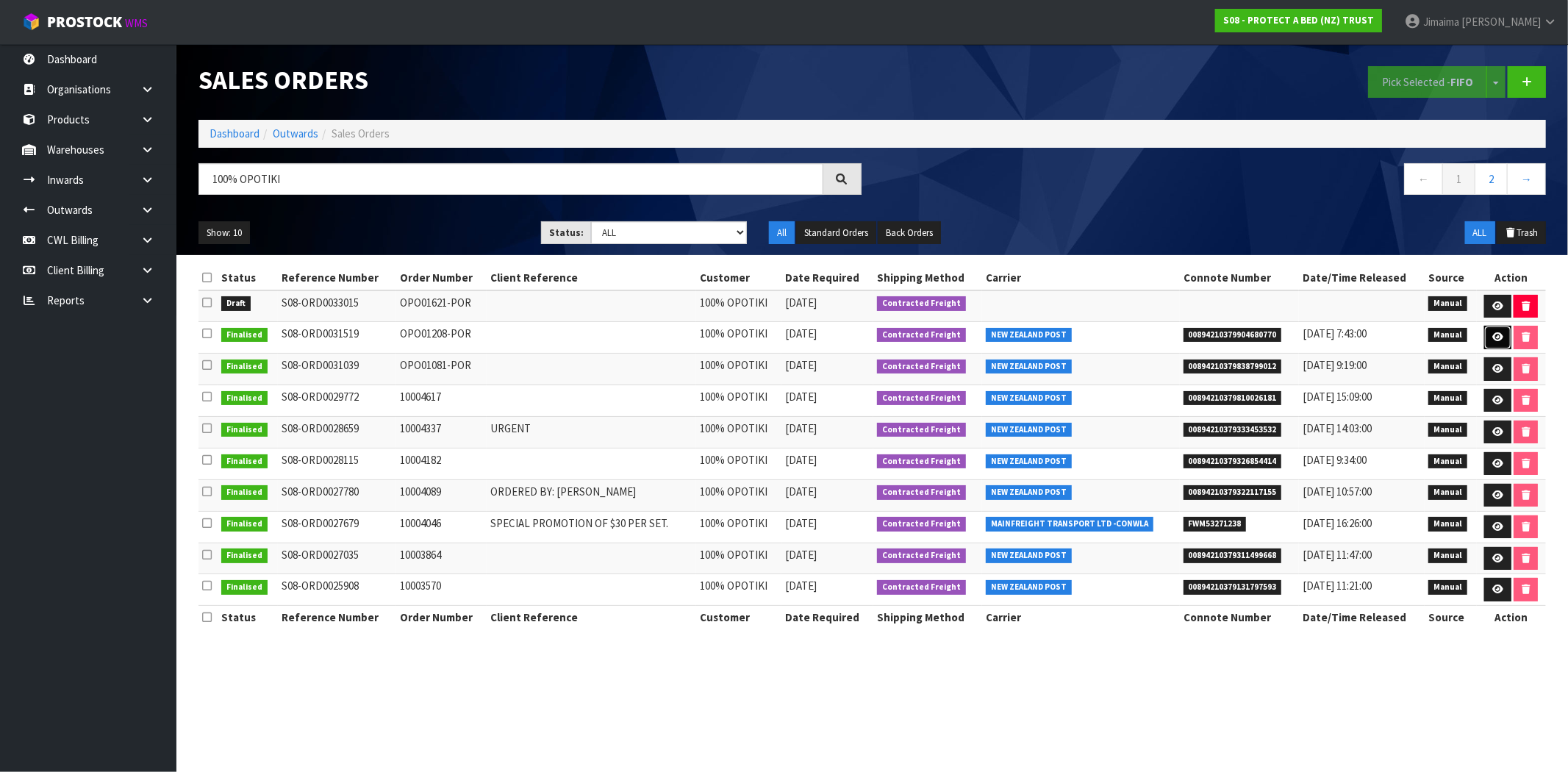
click at [1497, 338] on icon at bounding box center [1497, 336] width 11 height 10
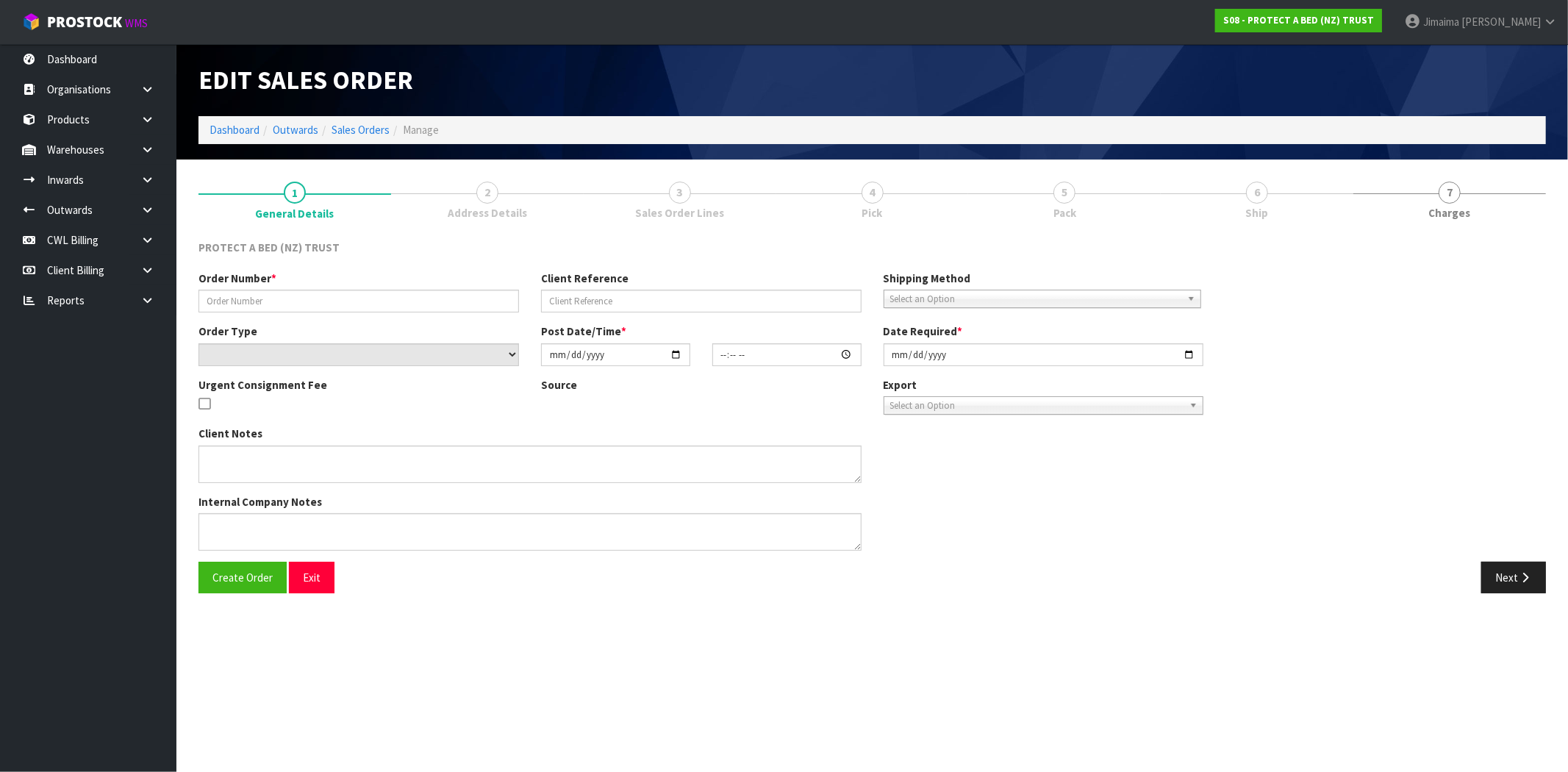
type input "OPO01208-POR"
select select "number:0"
type input "2025-04-30"
type input "14:01:00.000"
type input "2025-05-01"
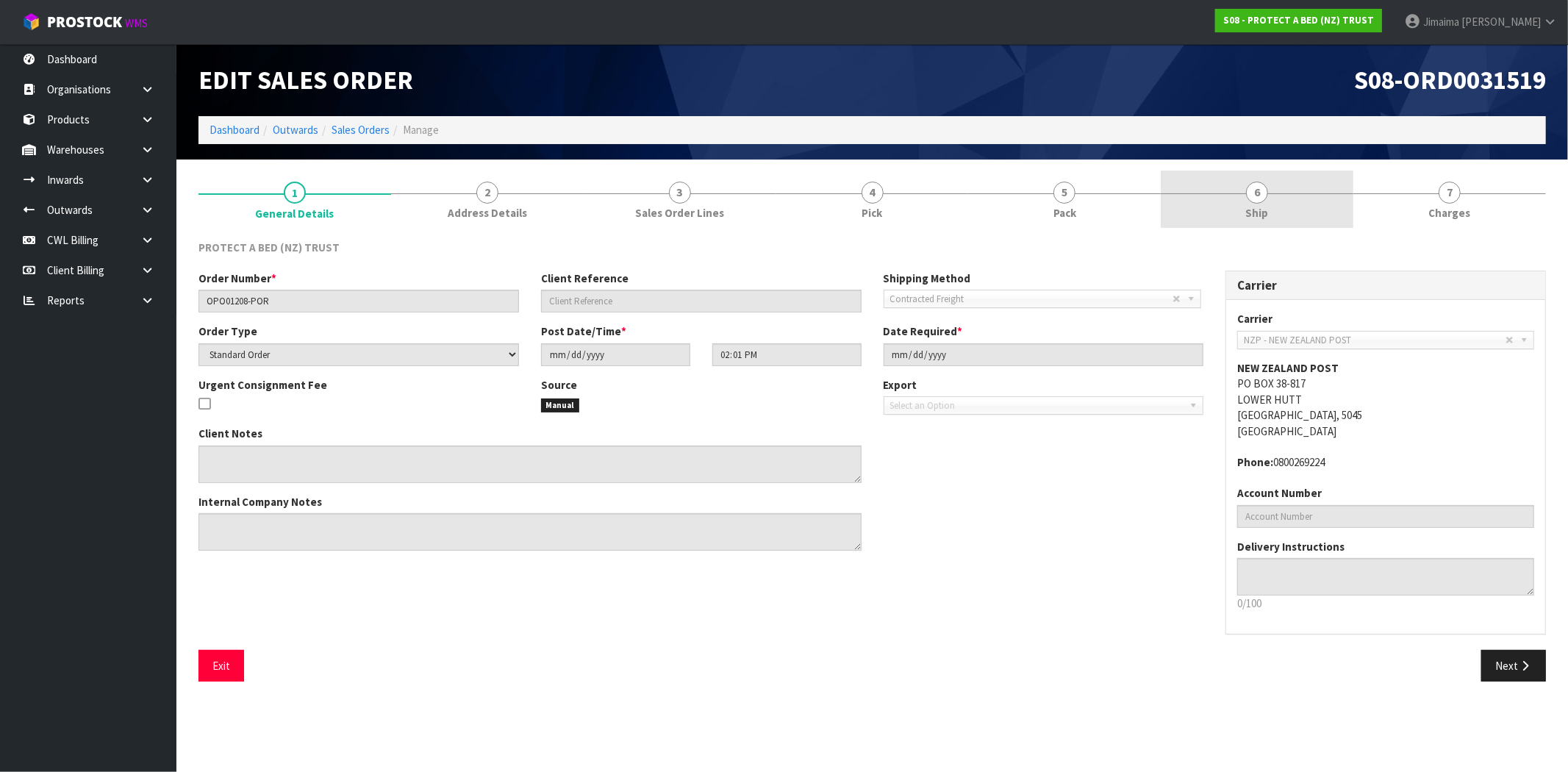
click at [1253, 187] on span "6" at bounding box center [1257, 192] width 22 height 22
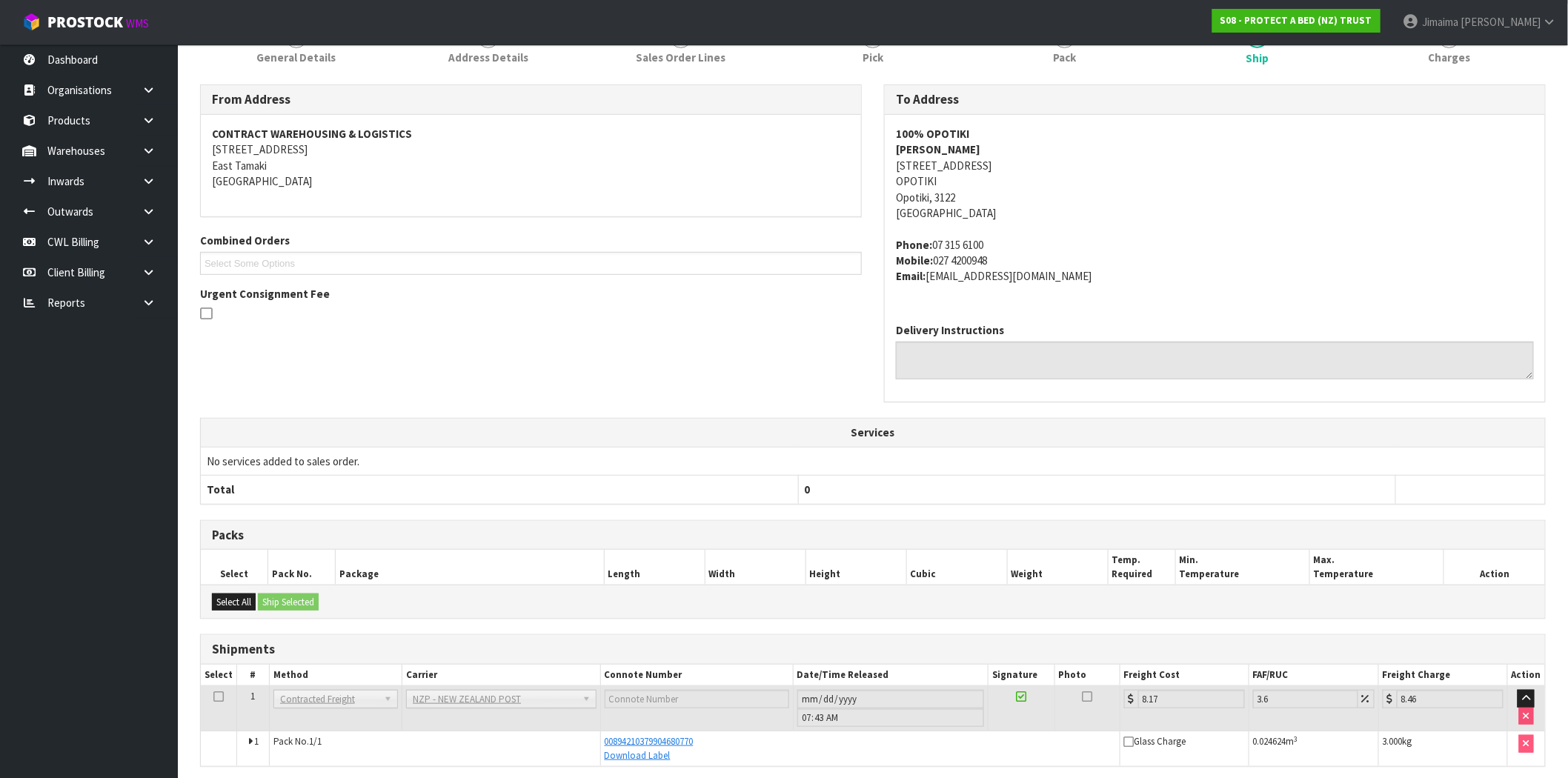
scroll to position [216, 0]
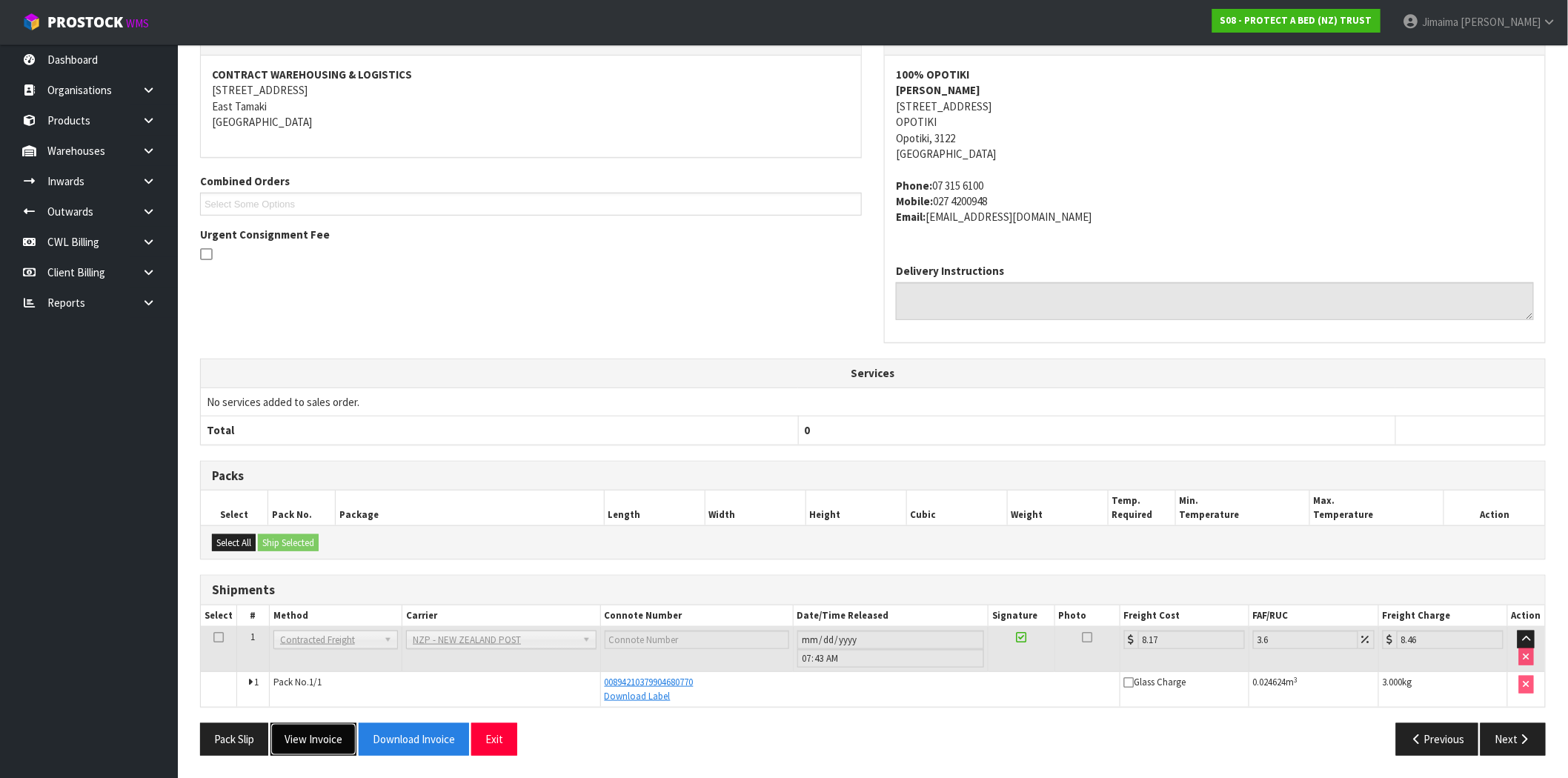
click at [318, 742] on button "View Invoice" at bounding box center [313, 739] width 86 height 32
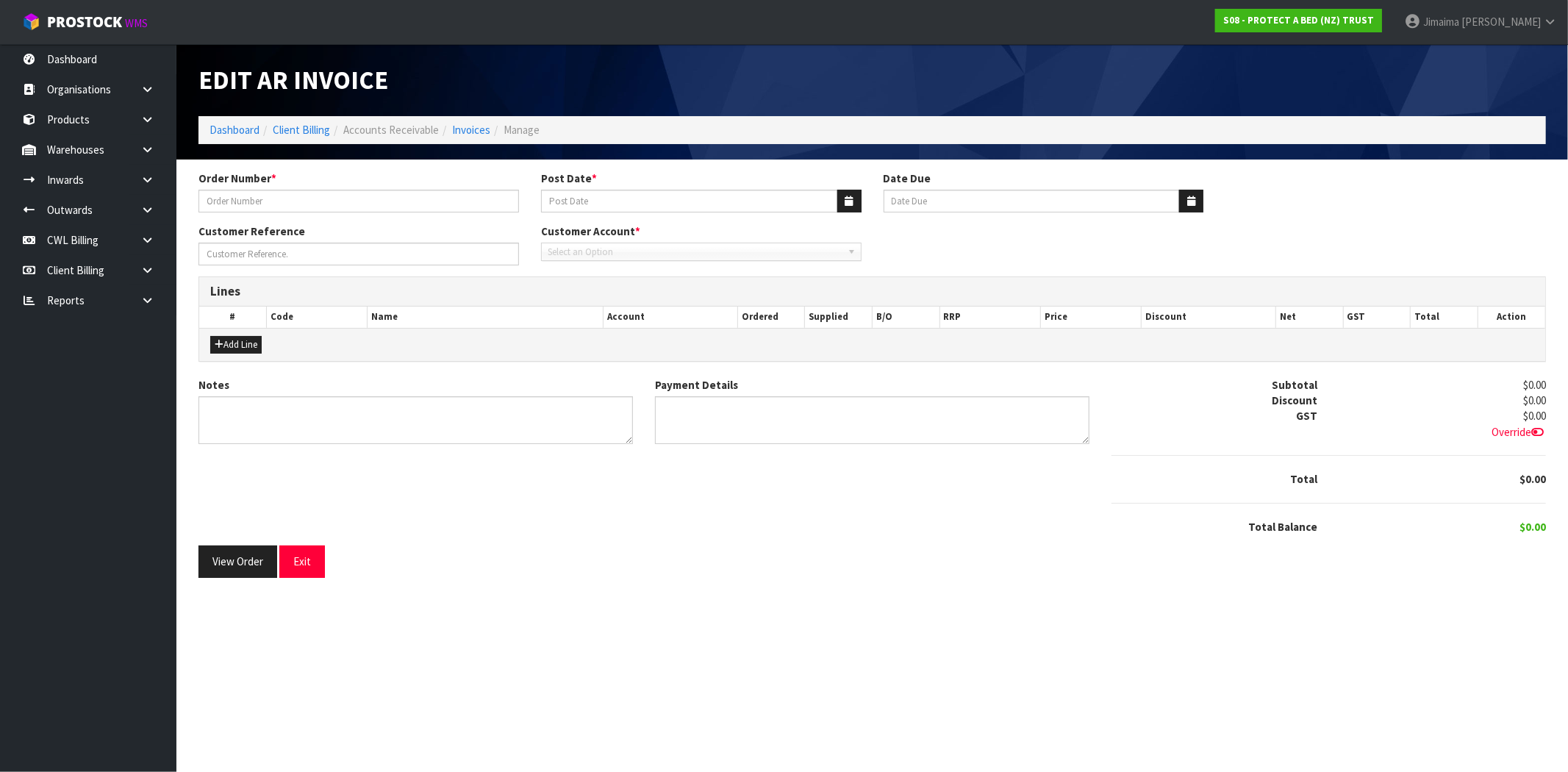
type input "OPO01208-POR"
type input "05/05/2025"
type input "20/06/2025"
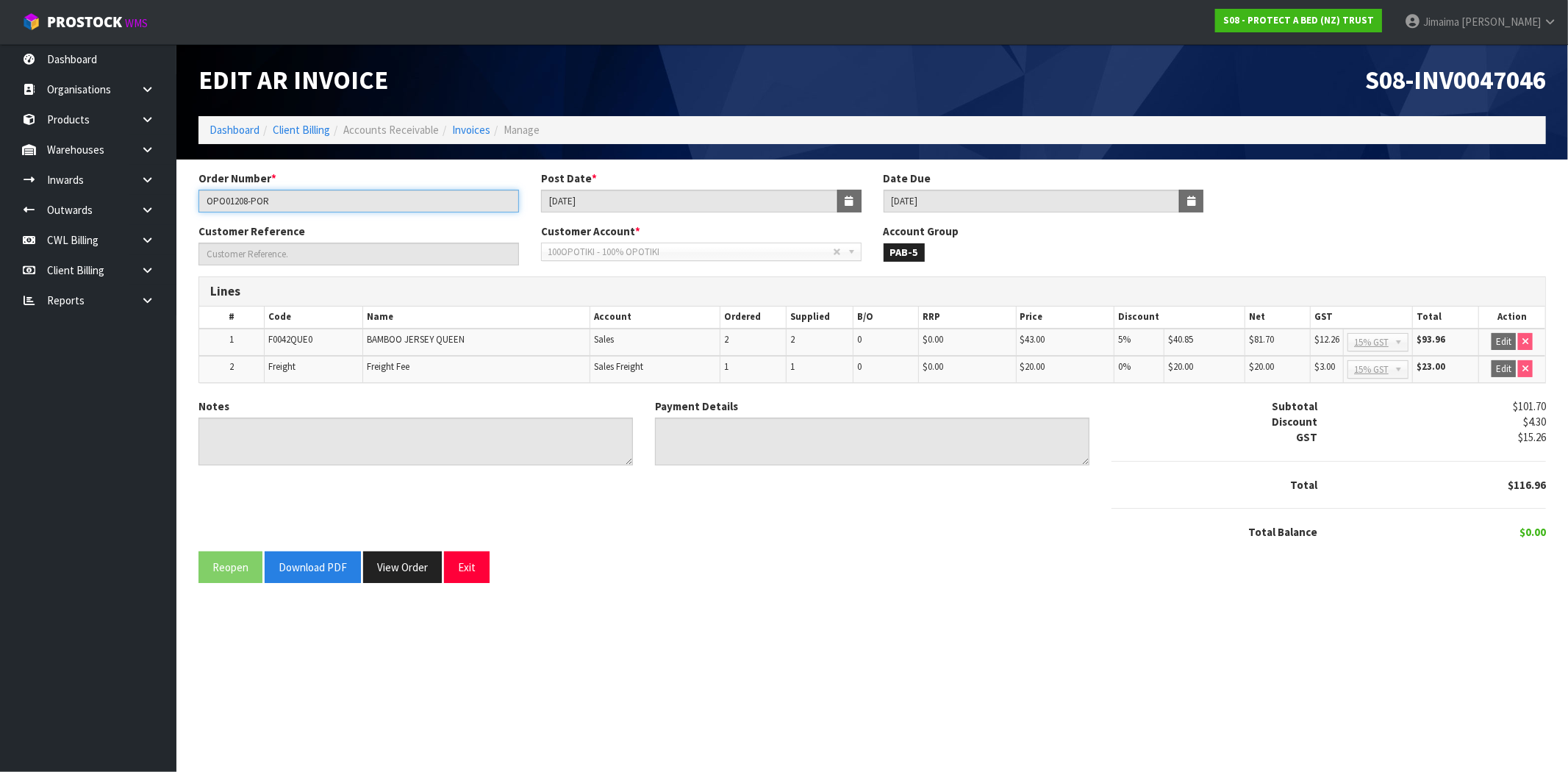
drag, startPoint x: 288, startPoint y: 199, endPoint x: 191, endPoint y: 199, distance: 97.0
click at [183, 199] on section "Order Number * OPO01208-POR Post Date * 05/05/2025 Date Due 20/06/2025 Customer…" at bounding box center [872, 383] width 1392 height 446
click at [157, 79] on link at bounding box center [153, 89] width 47 height 30
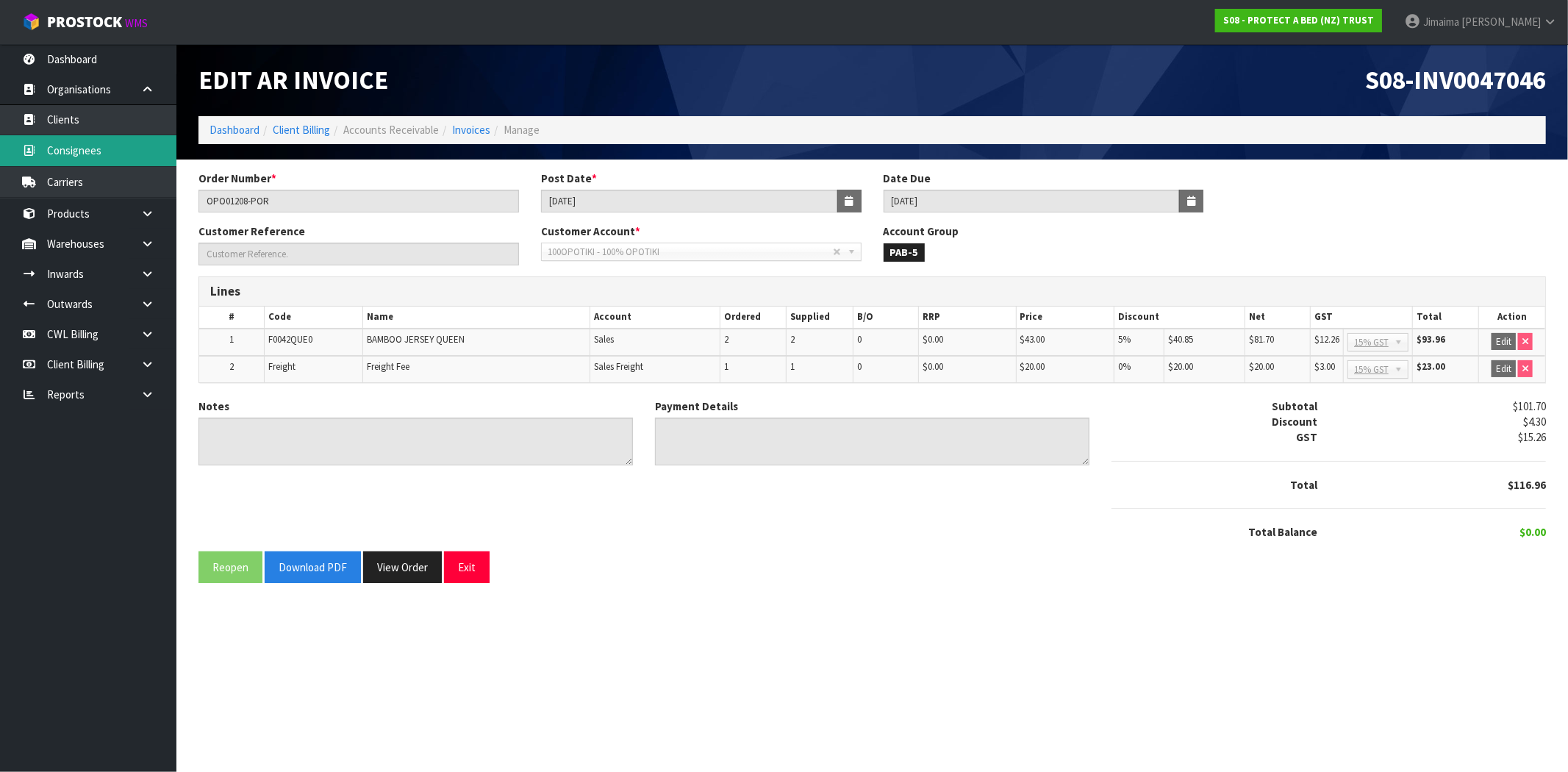
click at [111, 148] on link "Consignees" at bounding box center [88, 150] width 176 height 30
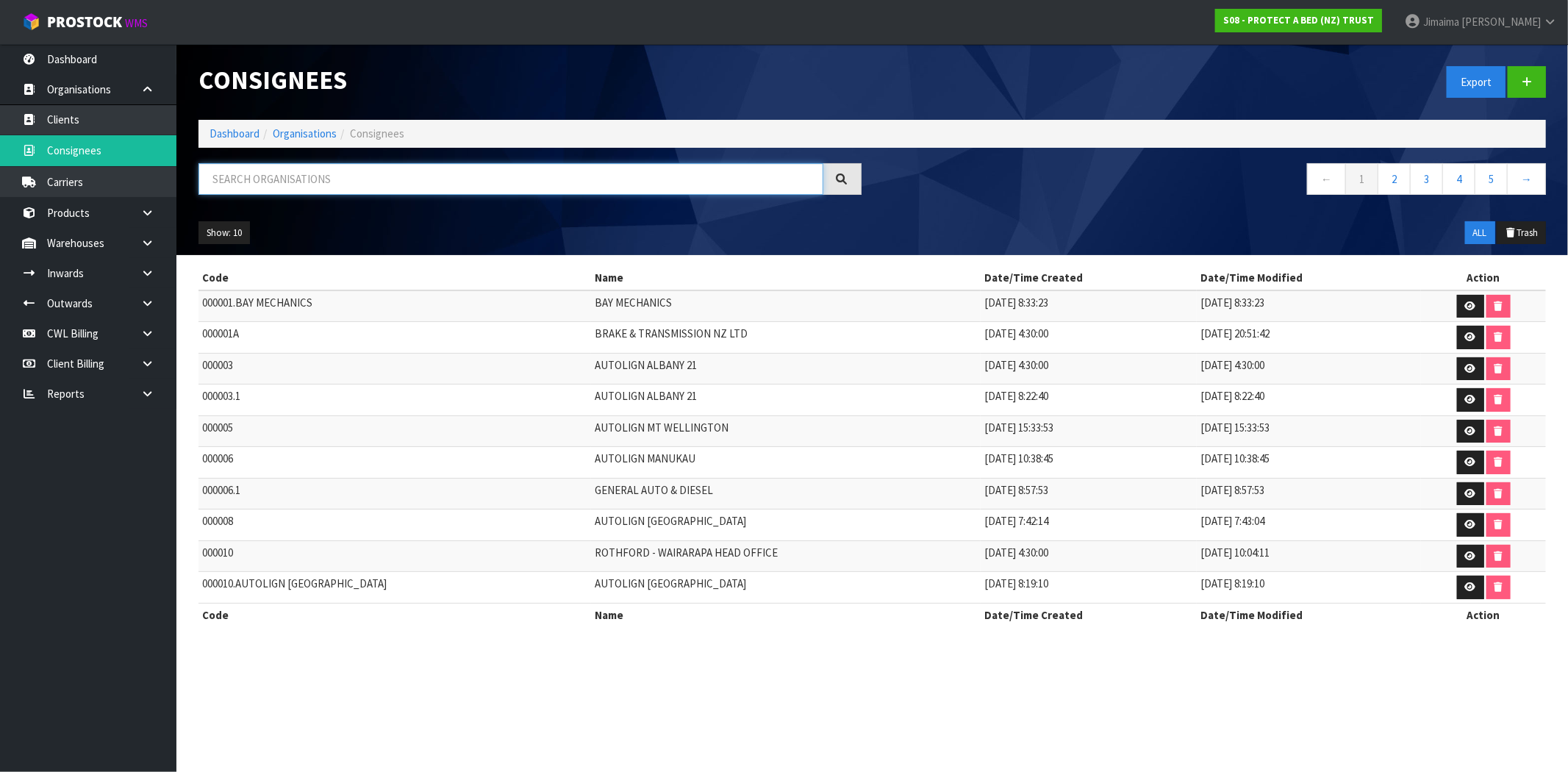
click at [398, 193] on input "text" at bounding box center [511, 179] width 625 height 32
paste input "BABY FACTORY TAKANINI"
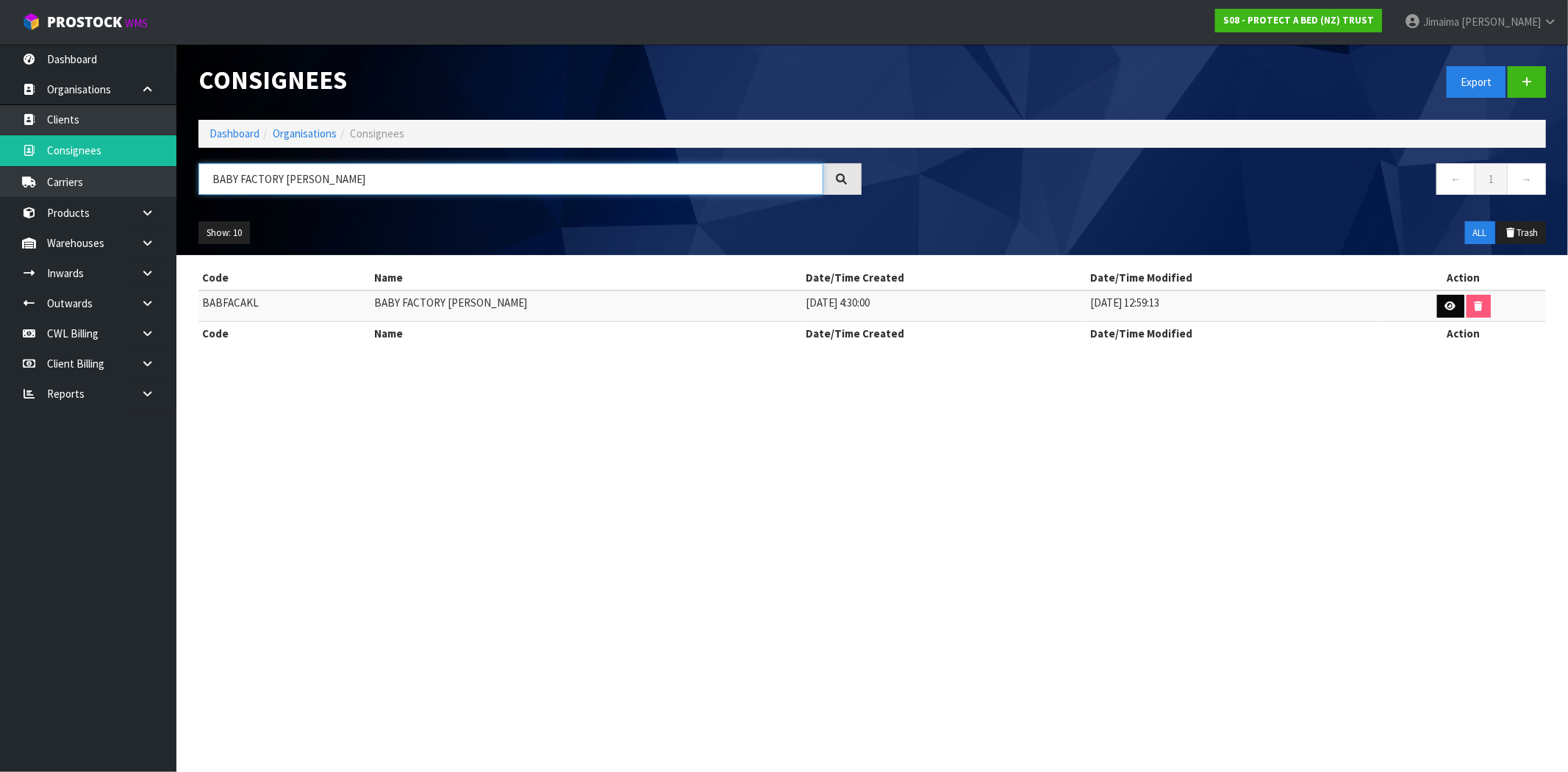
type input "BABY FACTORY TAKANINI"
click at [1445, 309] on icon at bounding box center [1451, 306] width 11 height 10
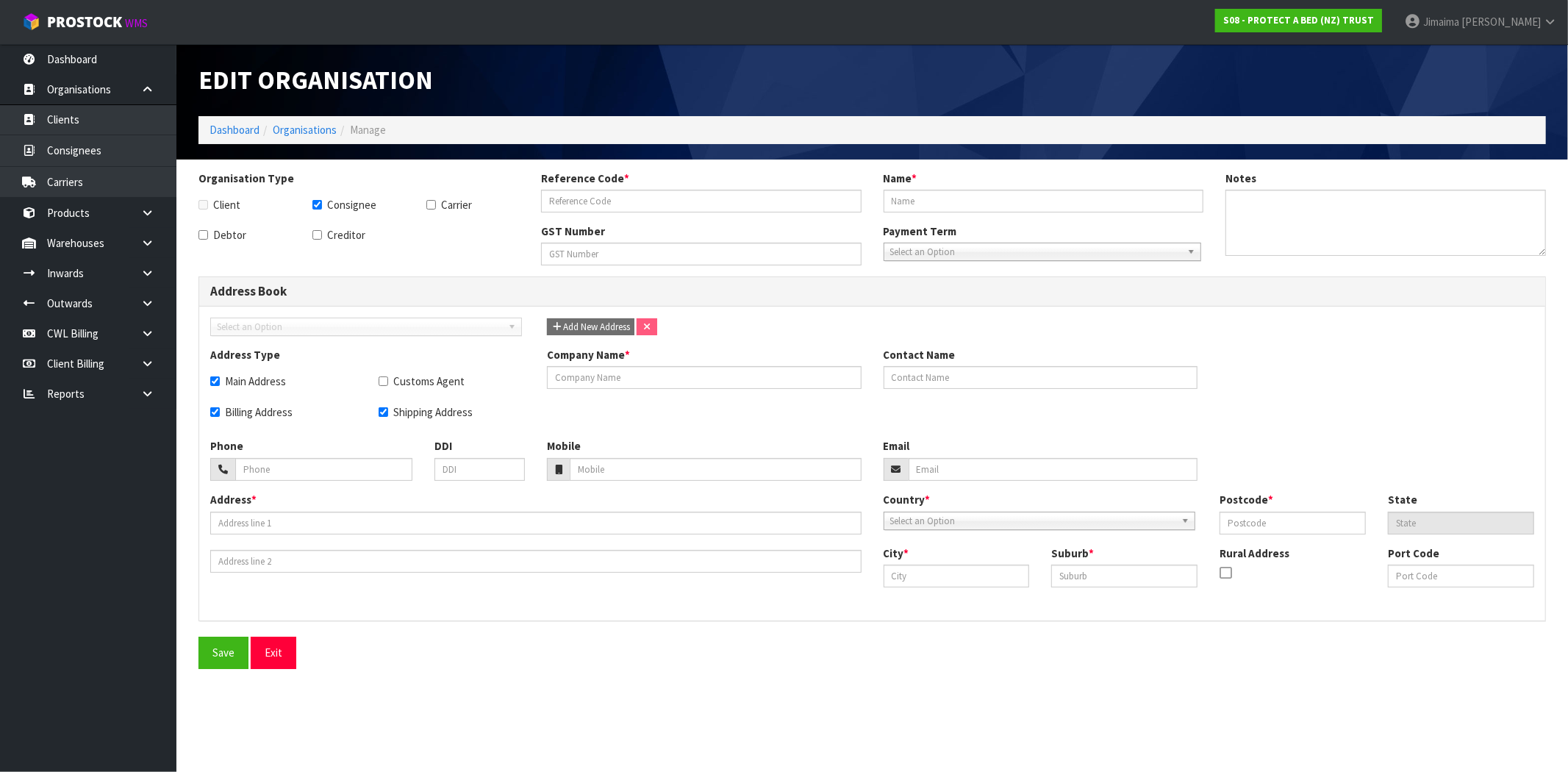
checkbox input "true"
type input "BABFACAKL"
type input "BABY FACTORY TAKANINI"
checkbox input "true"
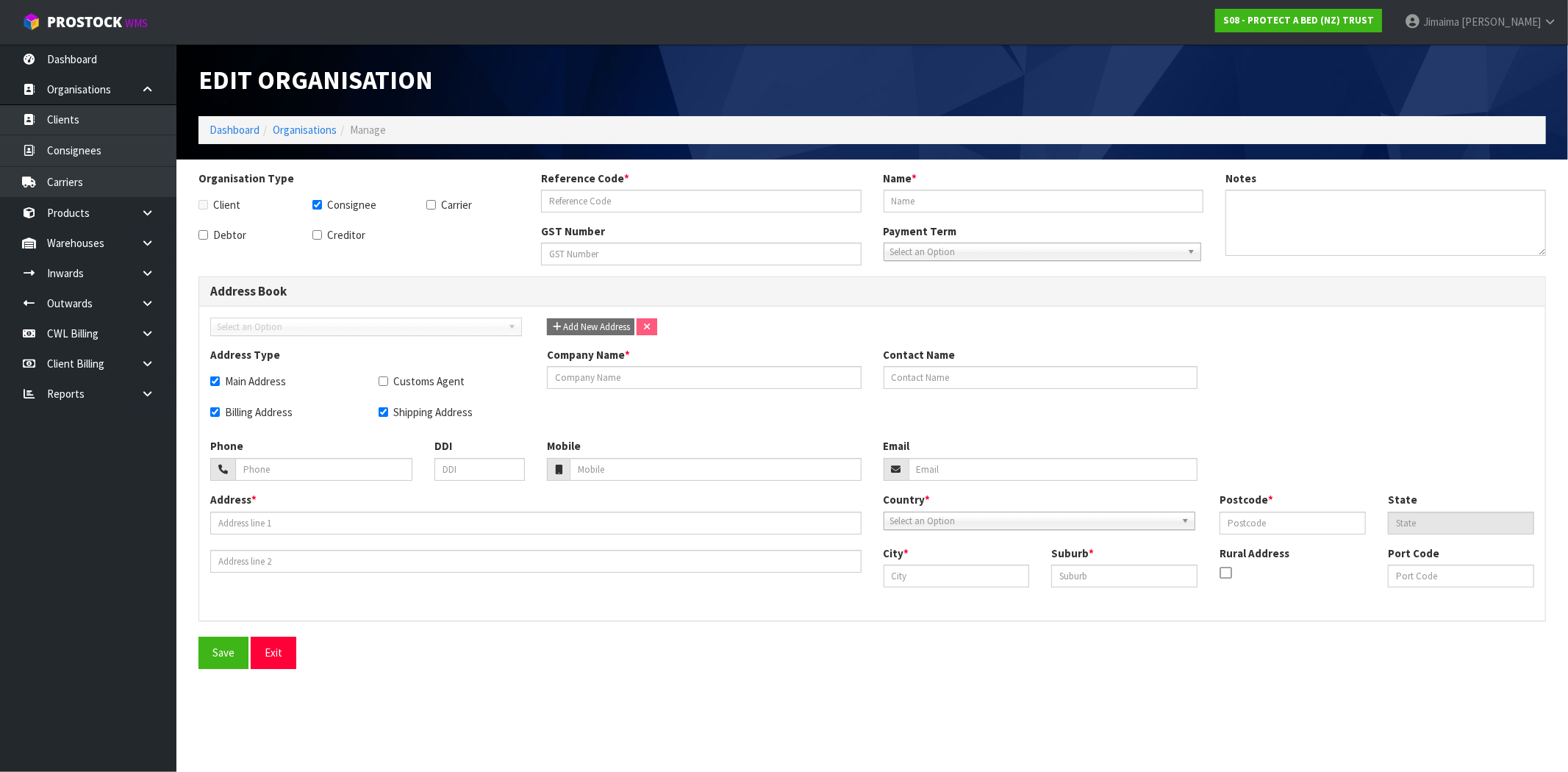
checkbox input "true"
type input "BABY FACTORY TAKANINI"
type input "UNIT 9 SOUTHGATE HOMECENTRE"
type input "2105"
type input "AUK"
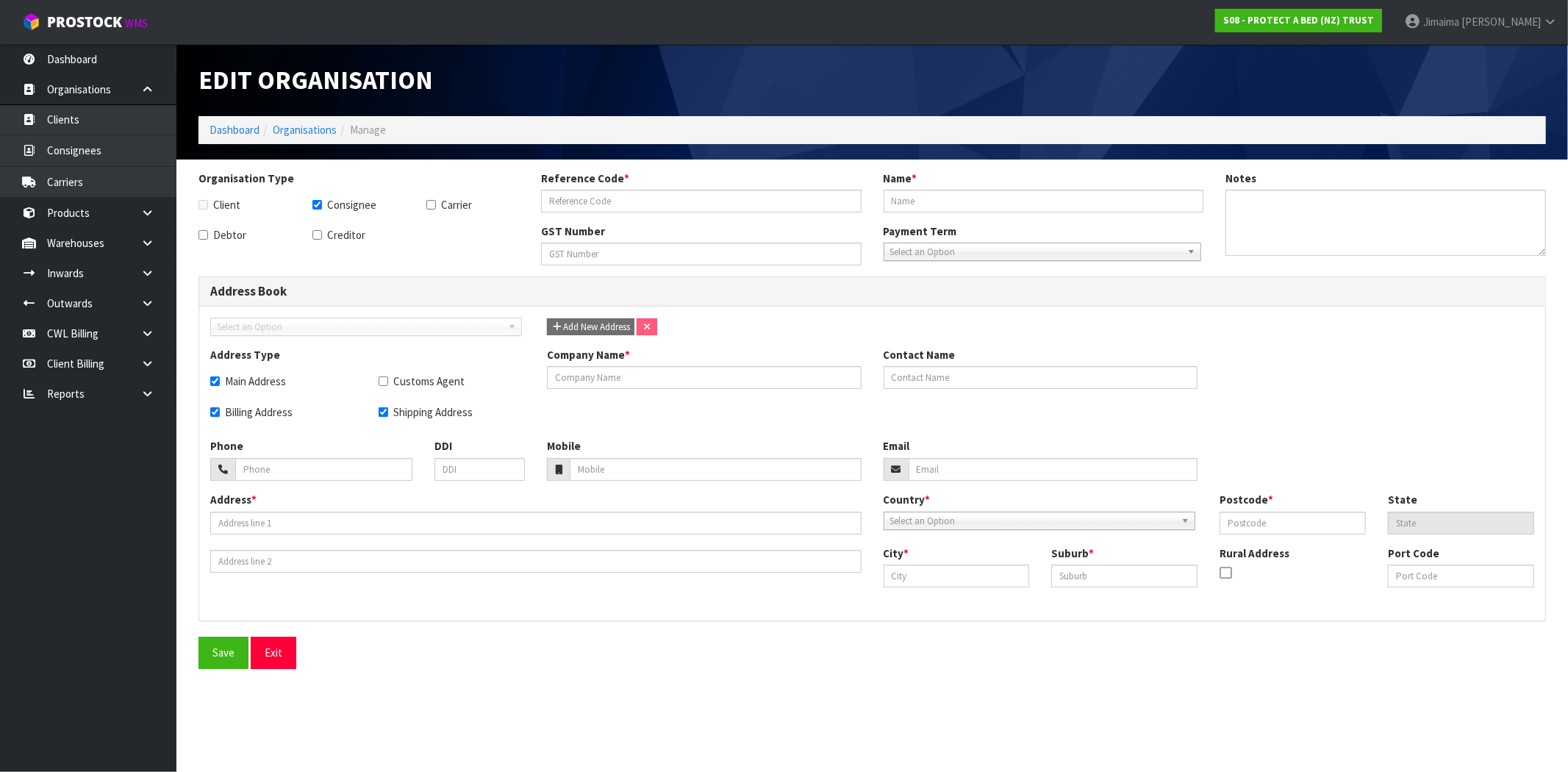
type input "TAKANINI"
type input "230 GREAT SOUTH ROAD"
type input "NZAKL"
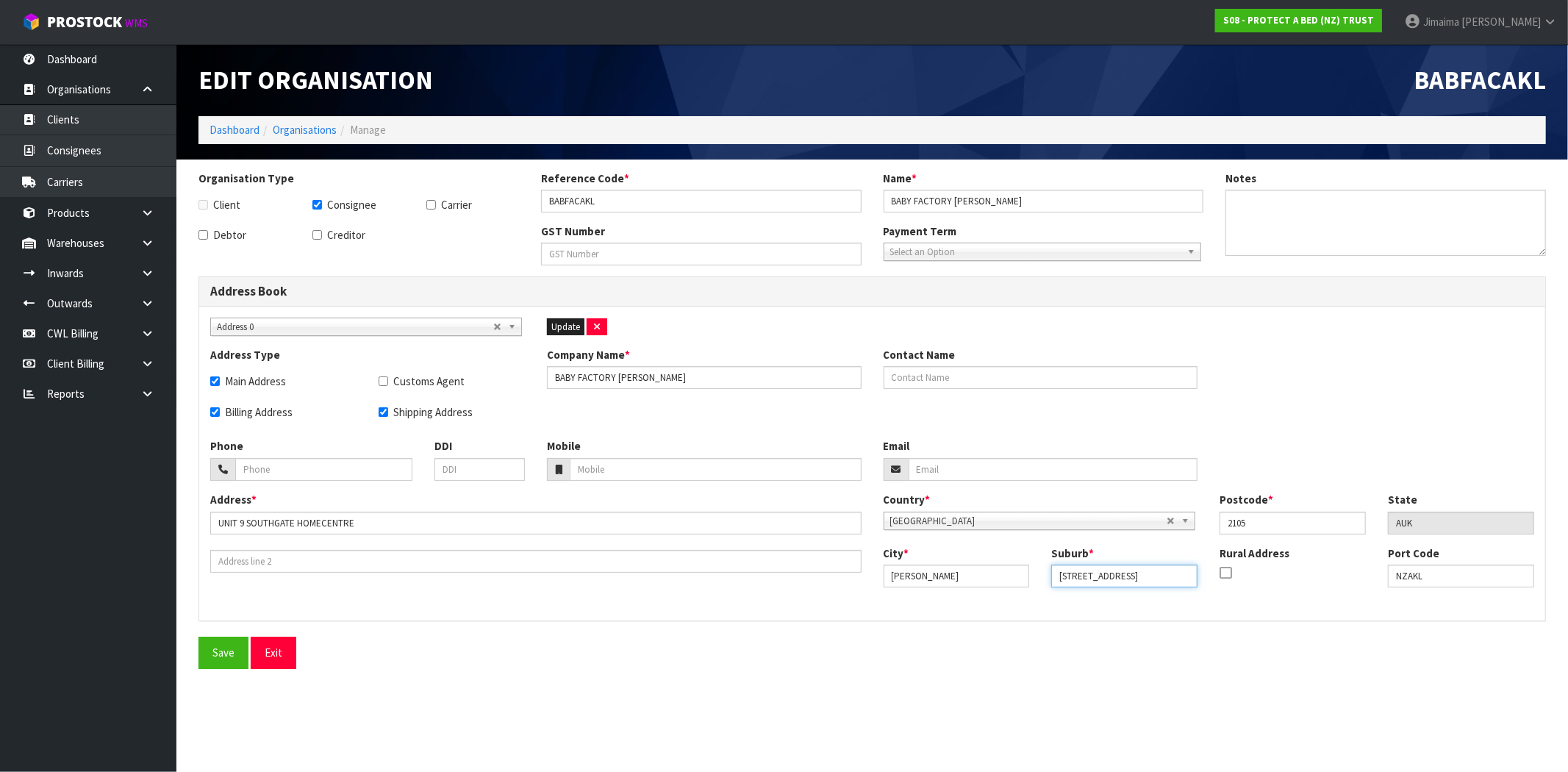
drag, startPoint x: 1148, startPoint y: 581, endPoint x: 1002, endPoint y: 581, distance: 146.0
click at [1002, 581] on div "City * TAKANINI Suburb * 230 GREAT SOUTH ROAD Rural Address Port Code NZAKL" at bounding box center [1209, 572] width 673 height 53
click at [293, 565] on input "text" at bounding box center [536, 561] width 651 height 23
paste input "230 GREAT SOUTH ROAD"
type input "230 GREAT SOUTH ROAD"
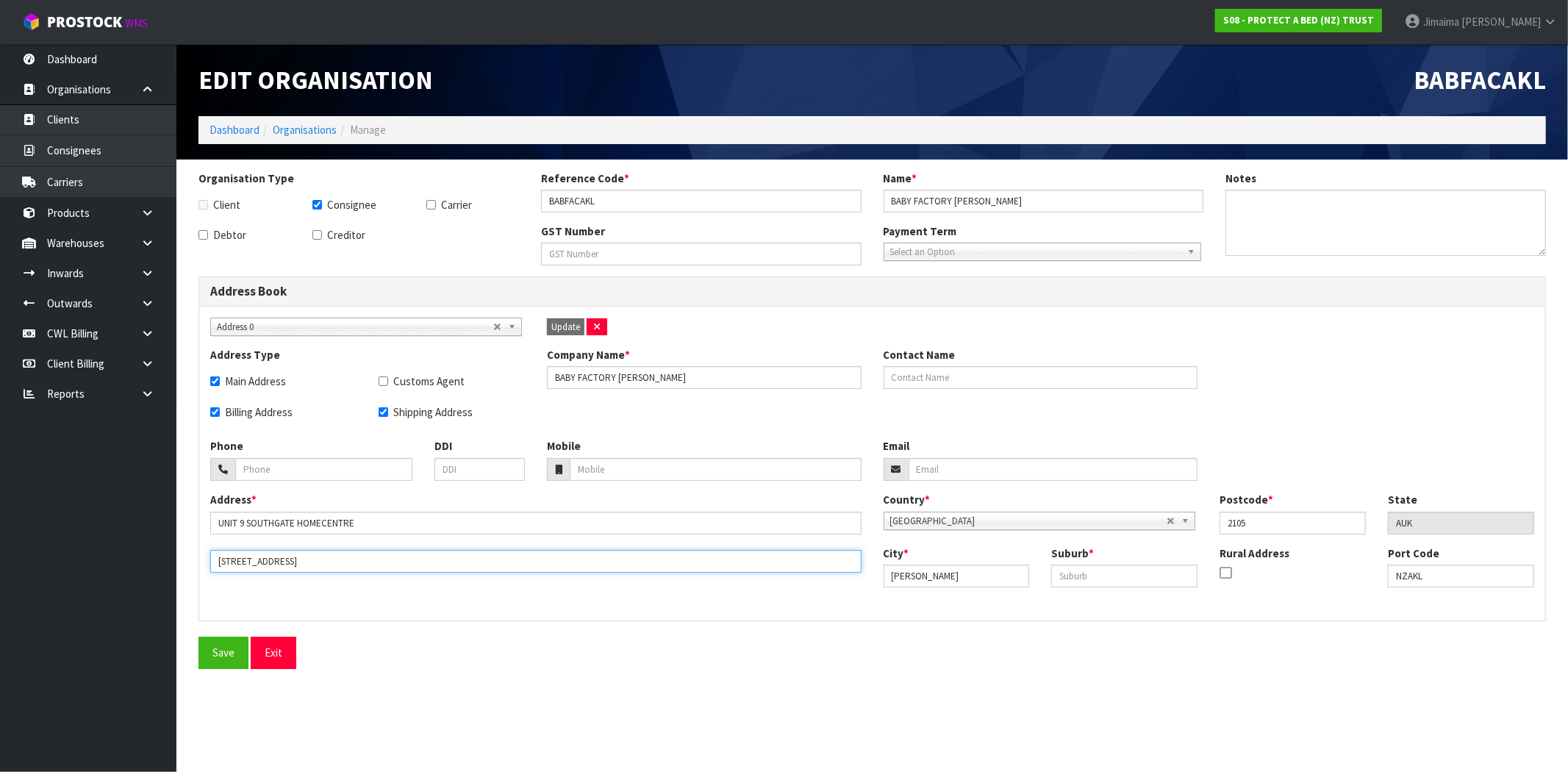
drag, startPoint x: 335, startPoint y: 558, endPoint x: 195, endPoint y: 566, distance: 140.2
click at [195, 566] on div "Organisation Type Client Consignee Carrier Debtor Creditor Reference Code * BAB…" at bounding box center [872, 419] width 1369 height 498
click at [244, 521] on input "UNIT 9 SOUTHGATE HOMECENTRE" at bounding box center [536, 523] width 651 height 23
paste input "230 GREAT SOUTH ROAD"
drag, startPoint x: 438, startPoint y: 538, endPoint x: 349, endPoint y: 556, distance: 90.8
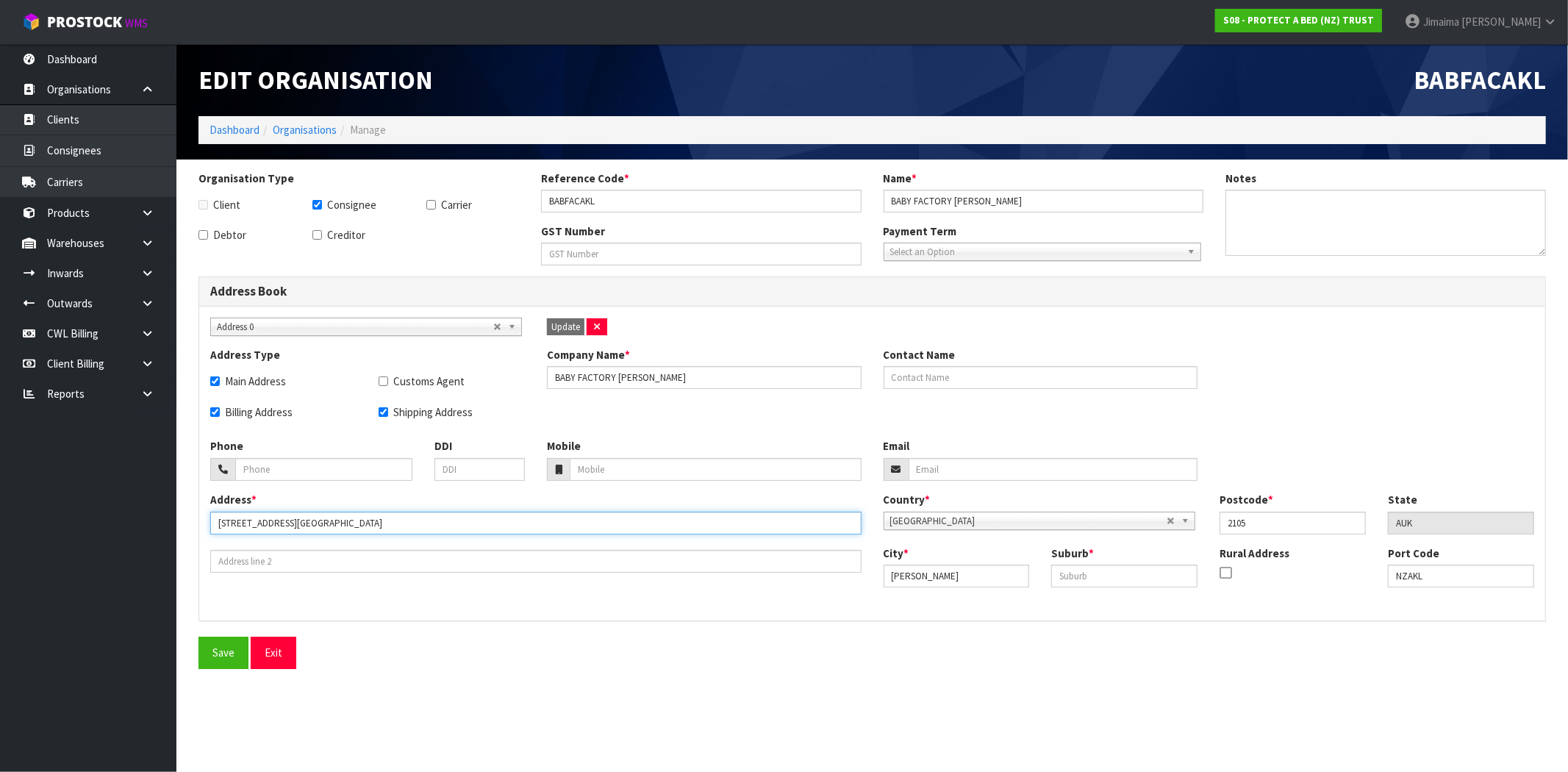
click at [349, 556] on div "Address * UNIT 9, 230 GREAT SOUTH ROAD SOUTHGATE HOMECENTRE" at bounding box center [536, 532] width 673 height 81
type input "UNIT 9, 230 GREAT SOUTH ROAD"
click at [341, 561] on input "text" at bounding box center [536, 561] width 651 height 23
paste input "SOUTHGATE HOMECENTRE"
type input "SOUTHGATE HOMECENTRE"
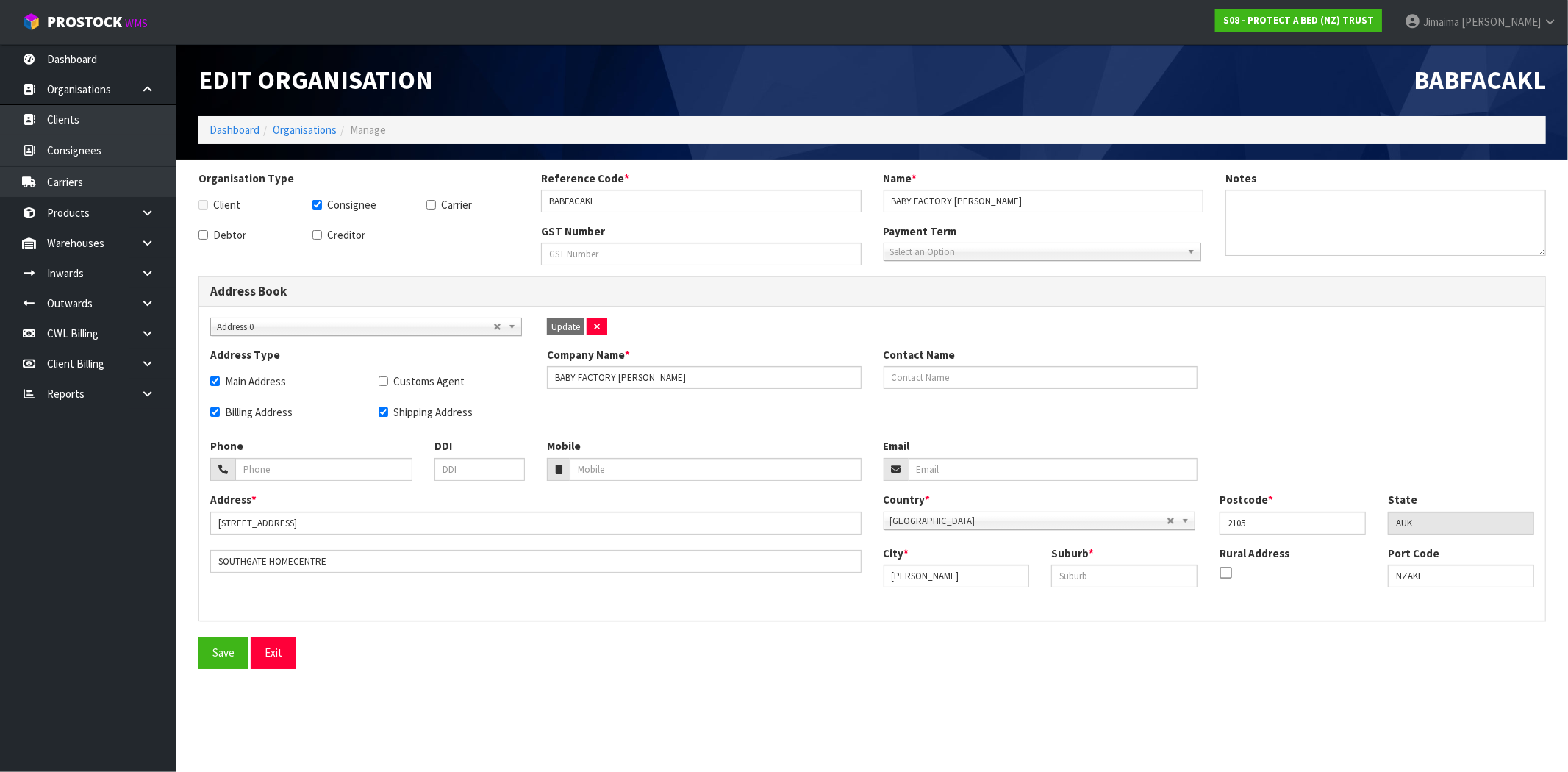
click at [530, 641] on div "Save Exit" at bounding box center [872, 652] width 1369 height 32
click at [1181, 575] on input "text" at bounding box center [1124, 576] width 146 height 23
drag, startPoint x: 371, startPoint y: 557, endPoint x: 165, endPoint y: 581, distance: 207.4
click at [165, 581] on body "Toggle navigation ProStock WMS S08 - PROTECT A BED (NZ) TRUST Jimaima Reiher Lo…" at bounding box center [784, 386] width 1568 height 772
click at [1128, 572] on input "text" at bounding box center [1124, 576] width 146 height 23
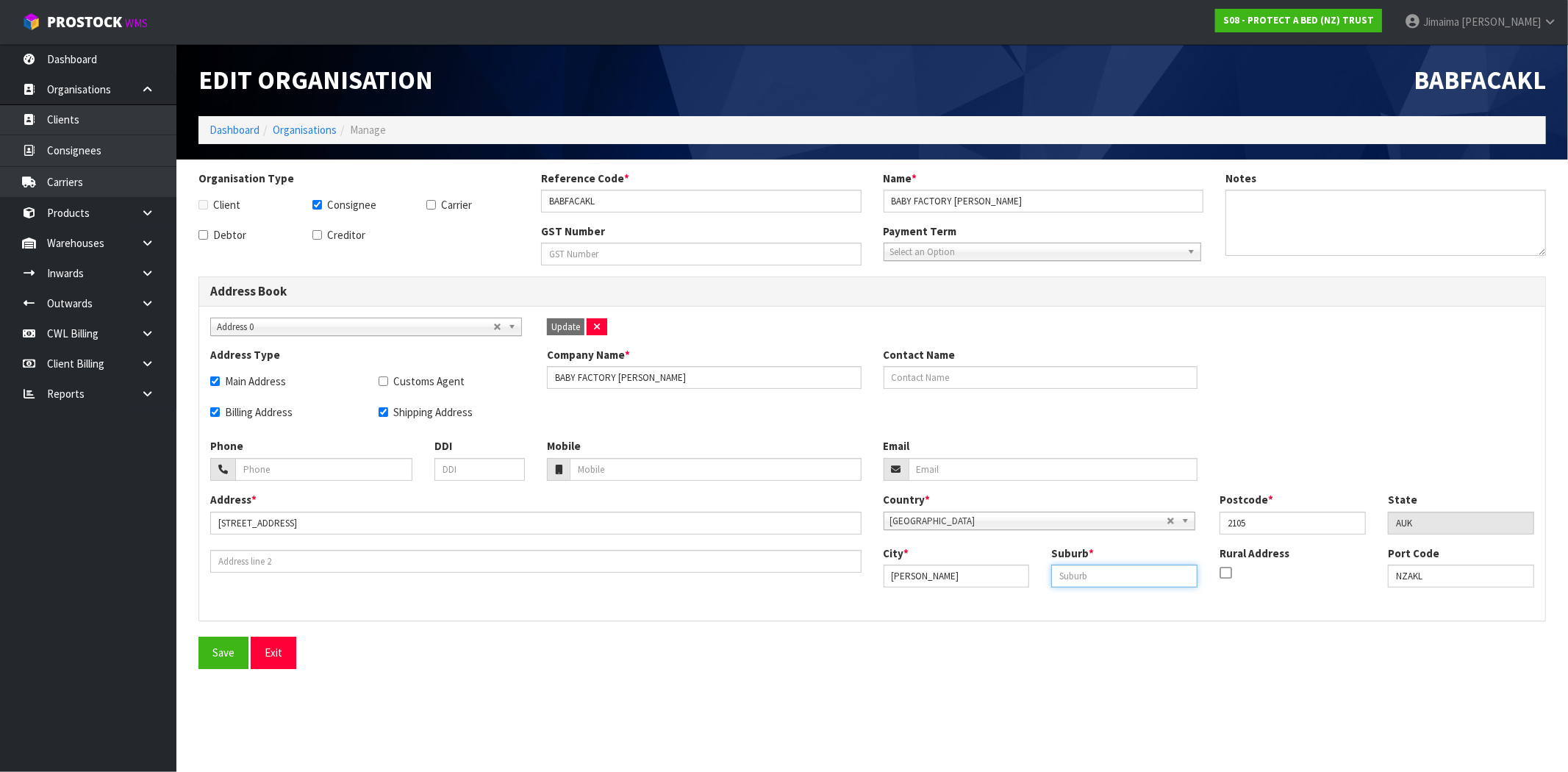
paste input "SOUTHGATE HOMECENTRE"
type input "SOUTHGATE HOMECENTRE"
click at [969, 658] on div "Save Exit" at bounding box center [872, 652] width 1369 height 32
click at [572, 319] on button "Update" at bounding box center [566, 327] width 37 height 18
checkbox input "false"
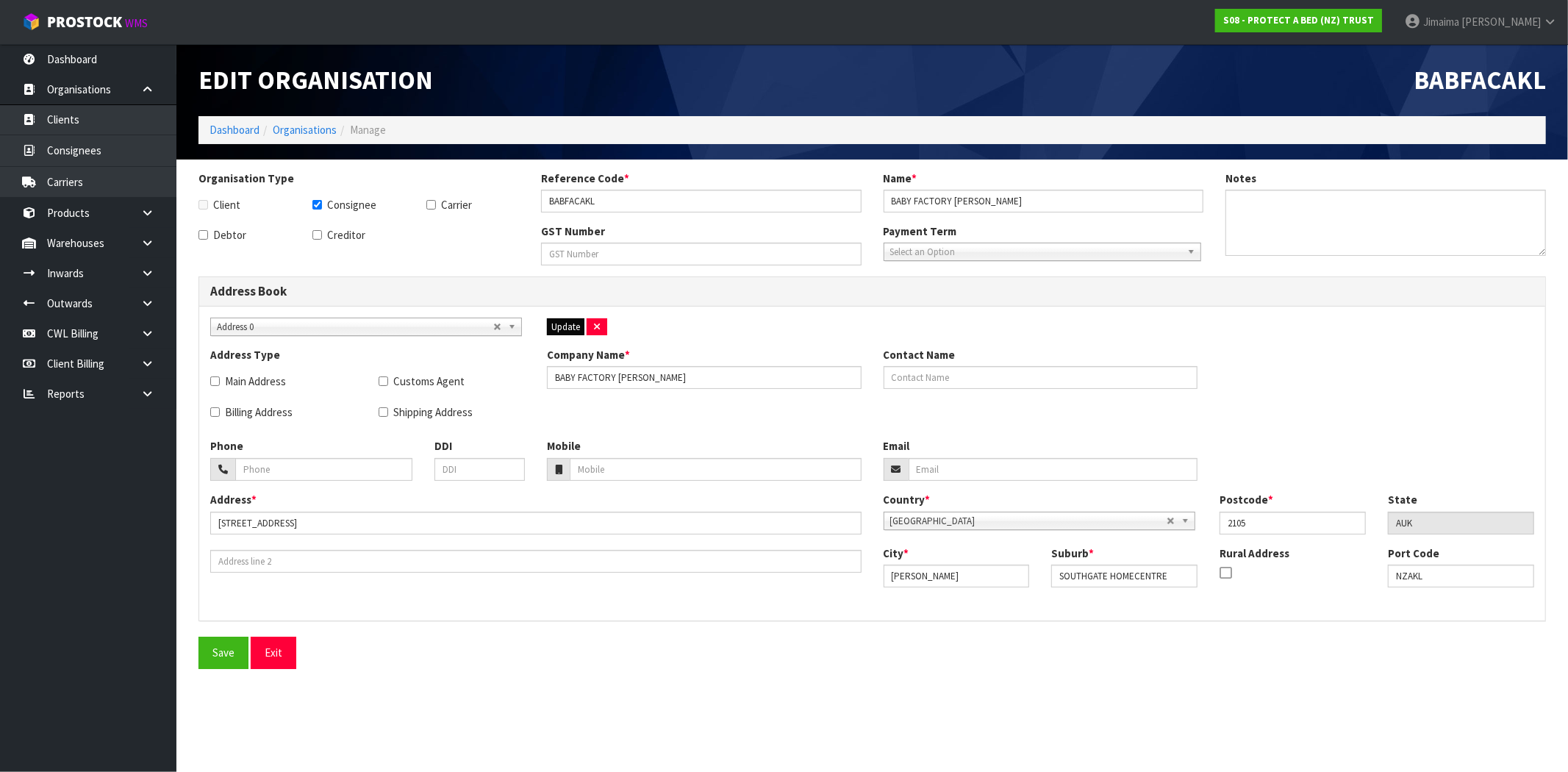
checkbox input "false"
click at [224, 656] on button "Save" at bounding box center [223, 652] width 50 height 32
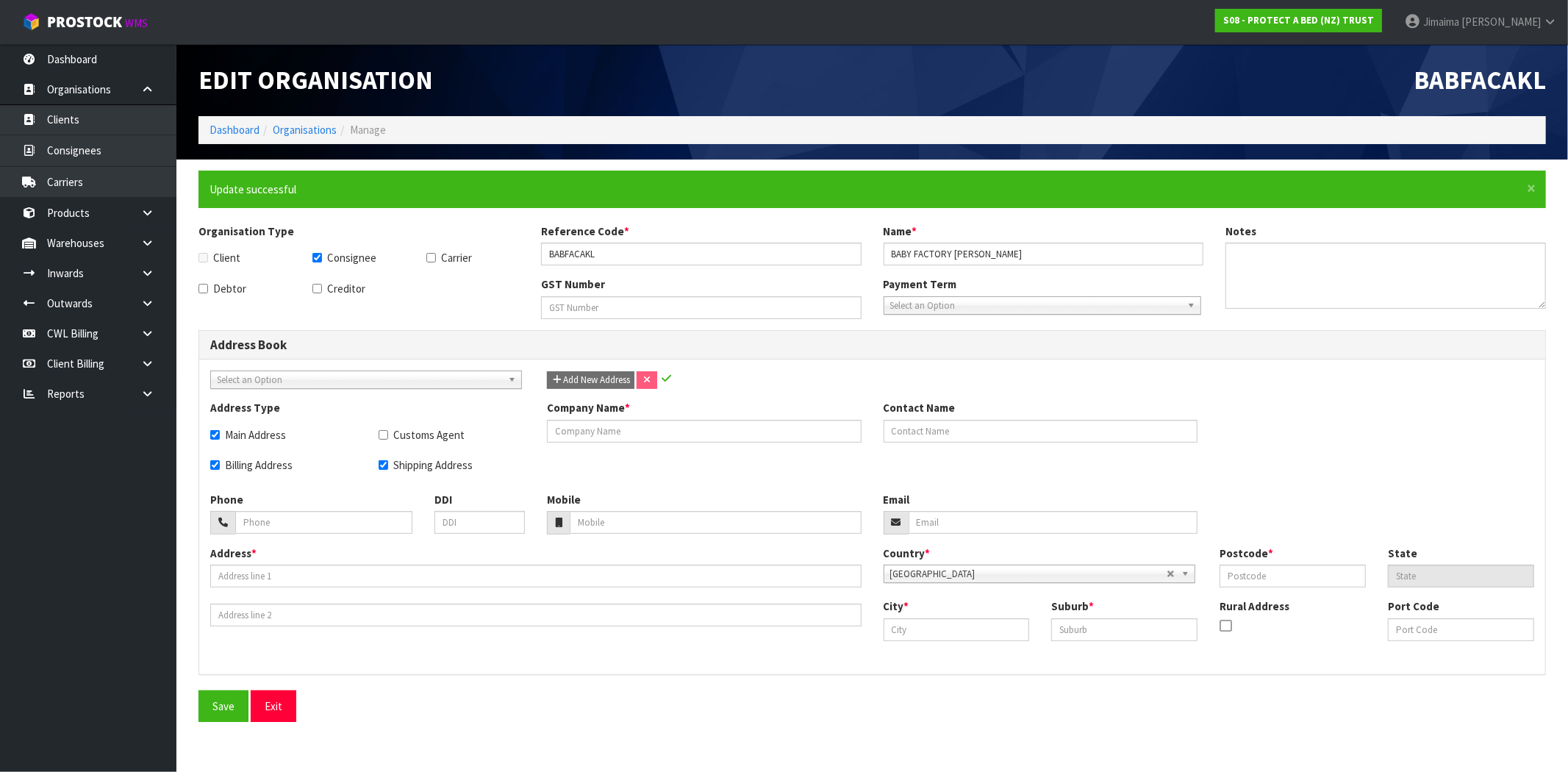
checkbox input "true"
type input "BABY FACTORY TAKANINI"
type input "UNIT 9, 230 GREAT SOUTH ROAD"
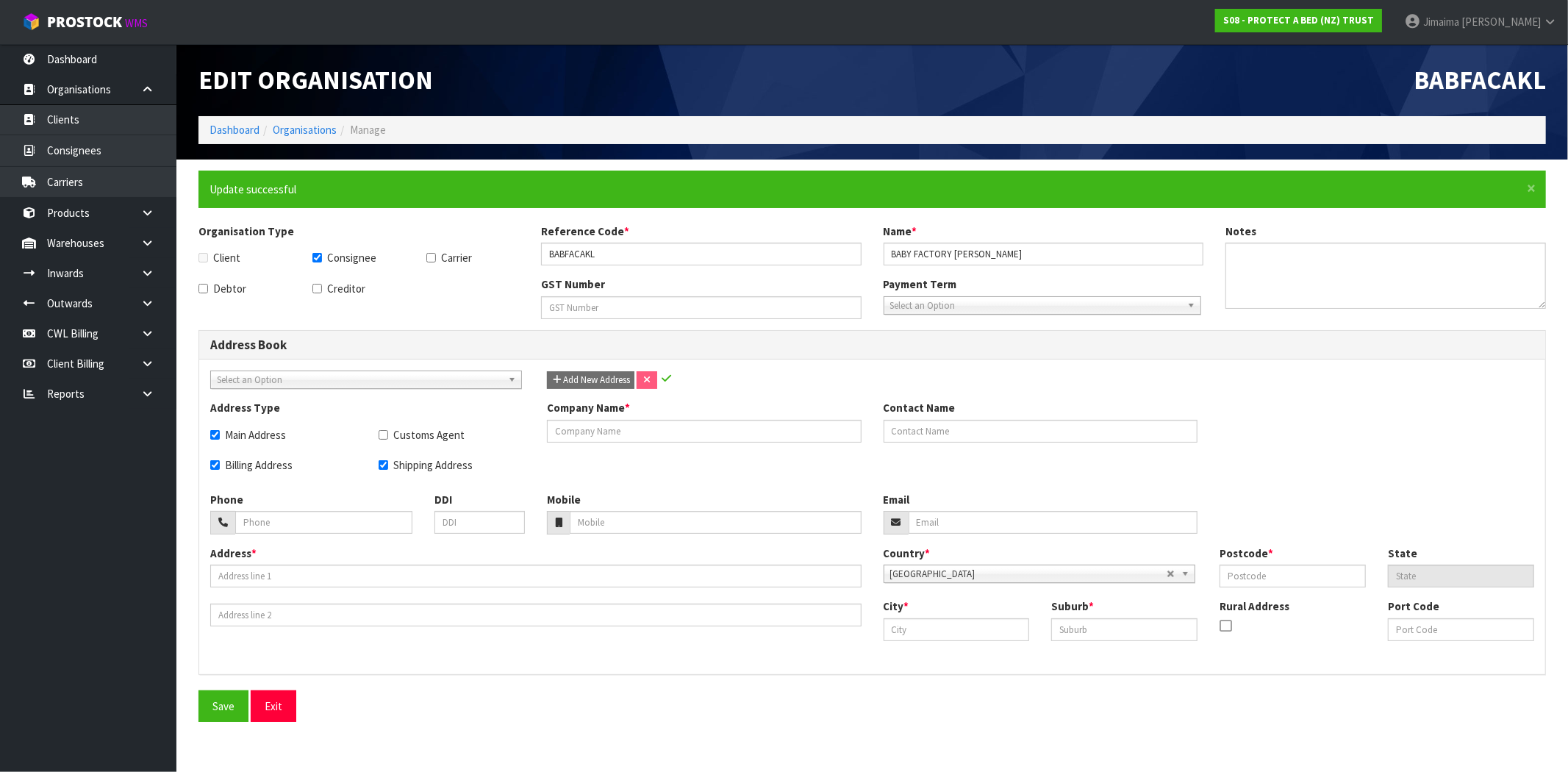
type input "2105"
type input "AUK"
type input "TAKANINI"
type input "SOUTHGATE HOMECENTRE"
type input "NZAKL"
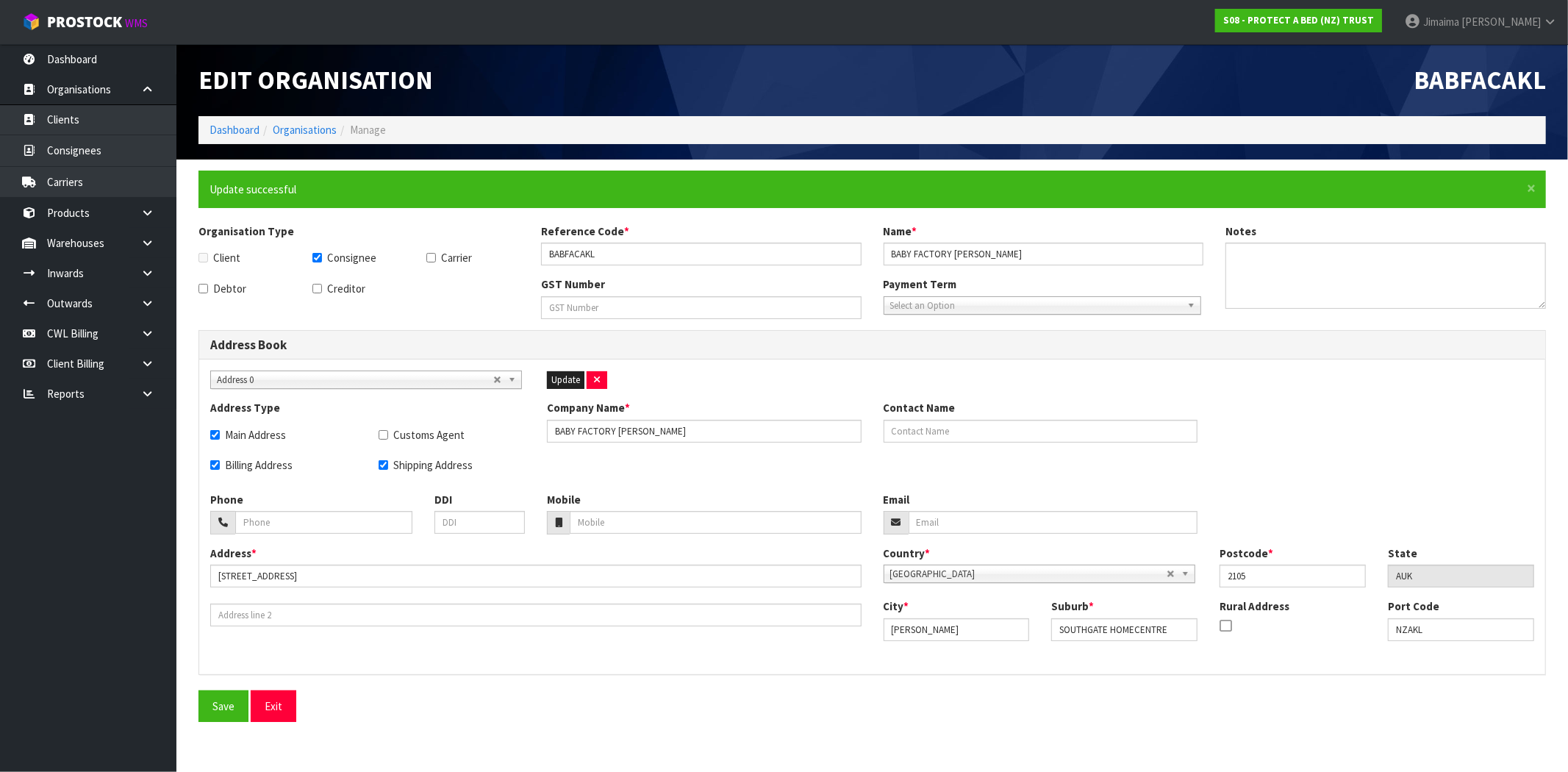
click at [245, 122] on li "Dashboard" at bounding box center [234, 129] width 50 height 15
click at [222, 130] on link "Dashboard" at bounding box center [234, 130] width 50 height 14
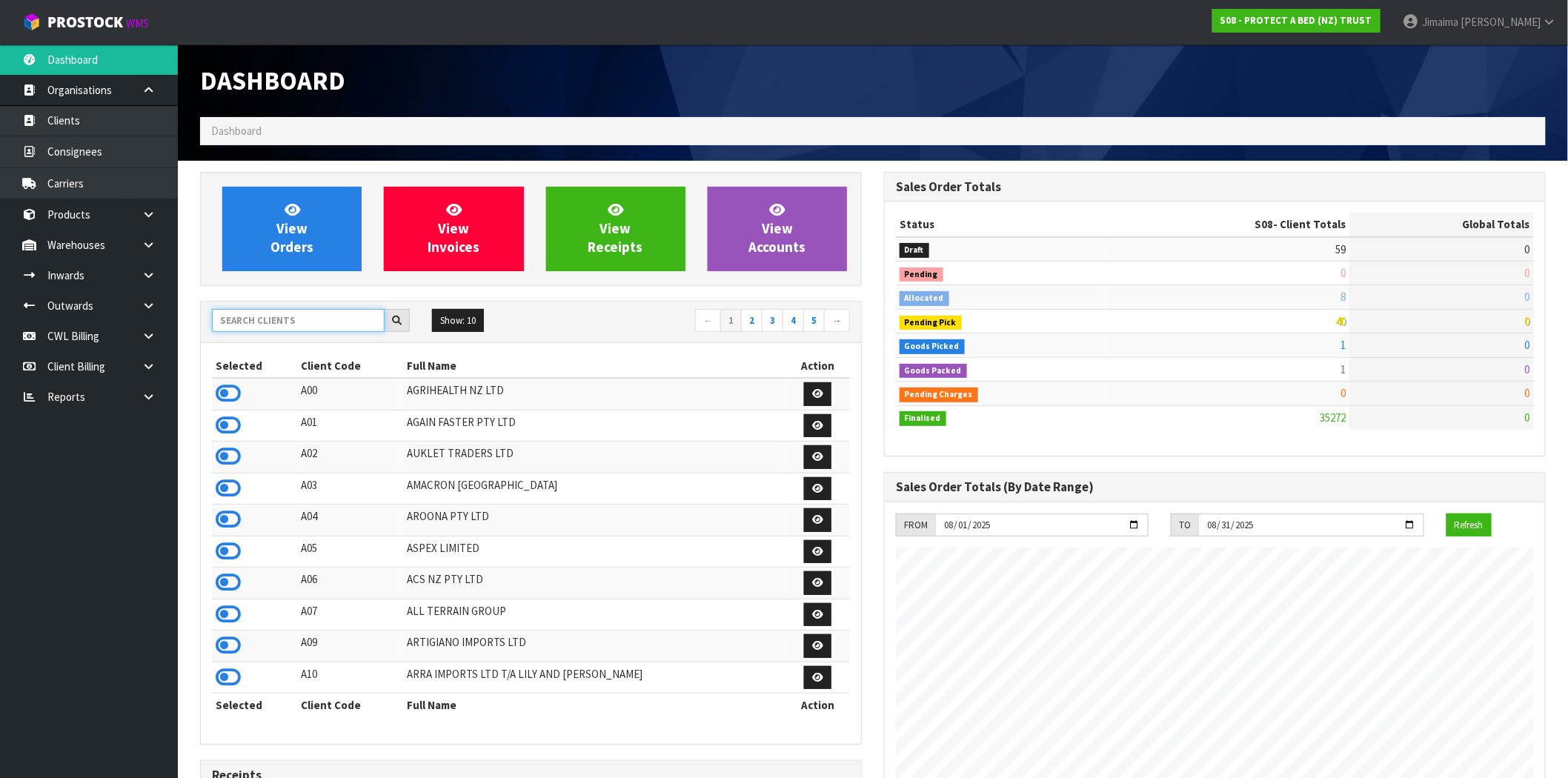
click at [280, 313] on input "text" at bounding box center [298, 320] width 173 height 23
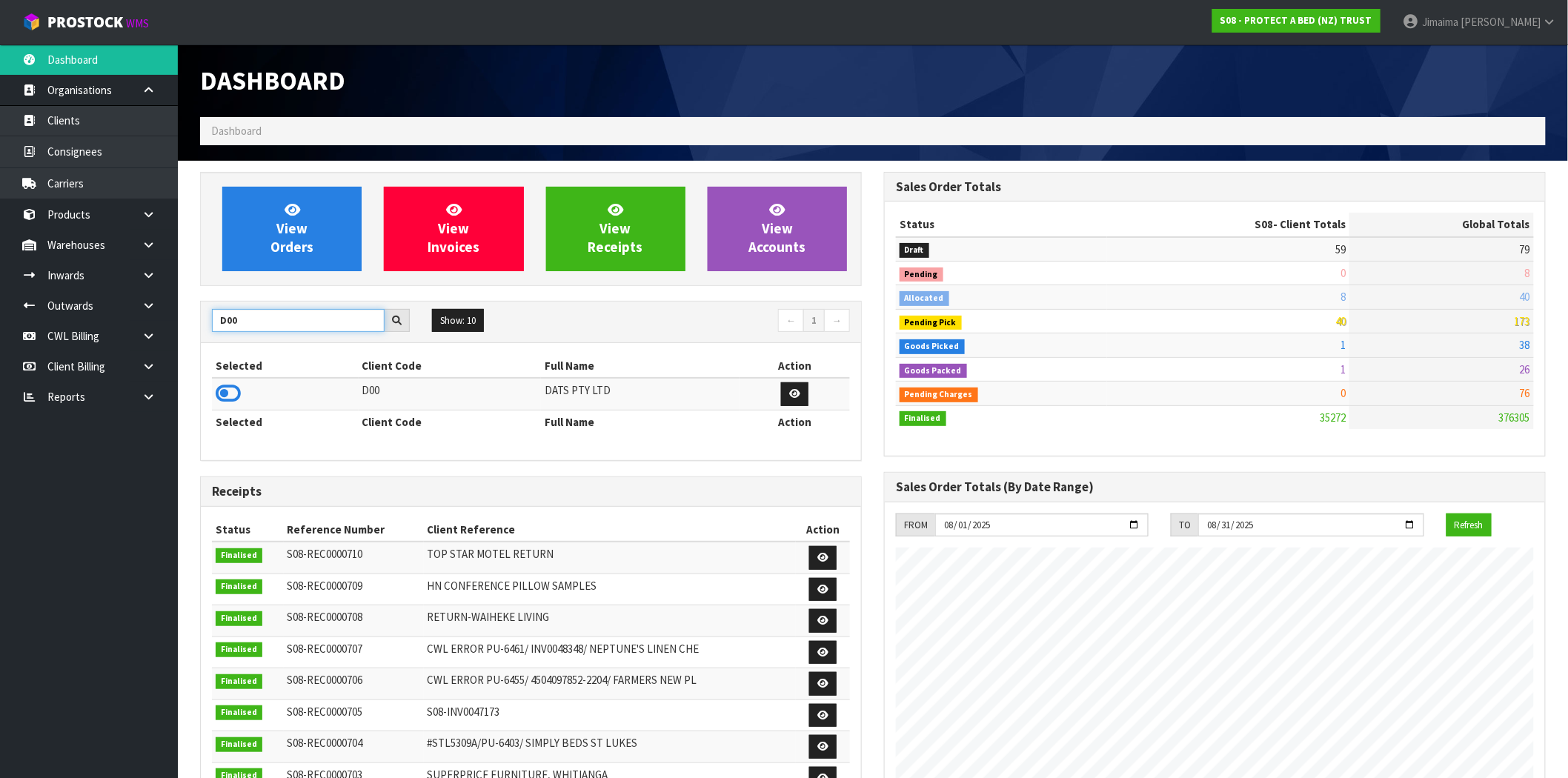
type input "D00"
click at [231, 397] on icon at bounding box center [228, 393] width 25 height 22
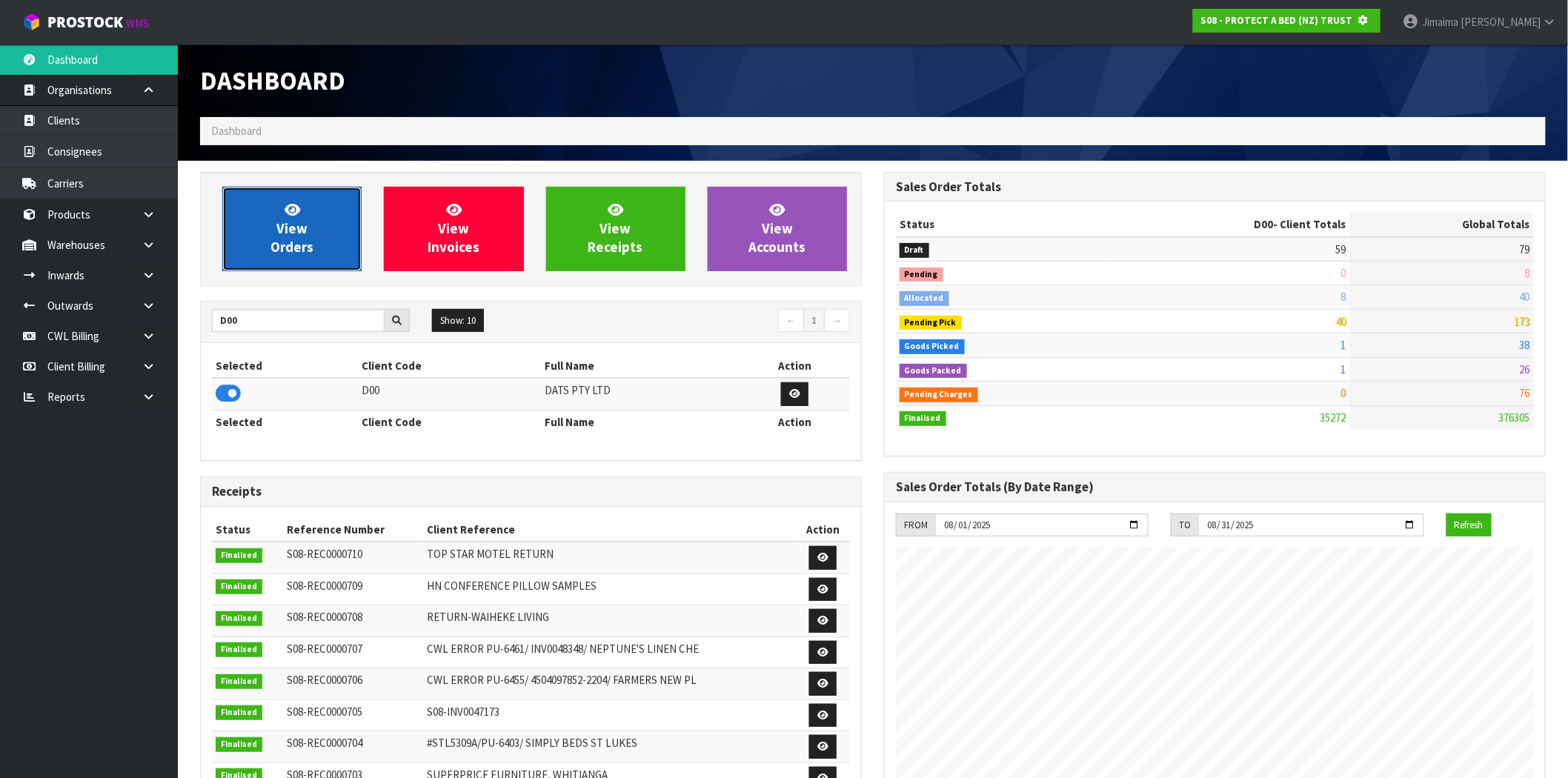
click at [284, 258] on link "View Orders" at bounding box center [292, 229] width 140 height 84
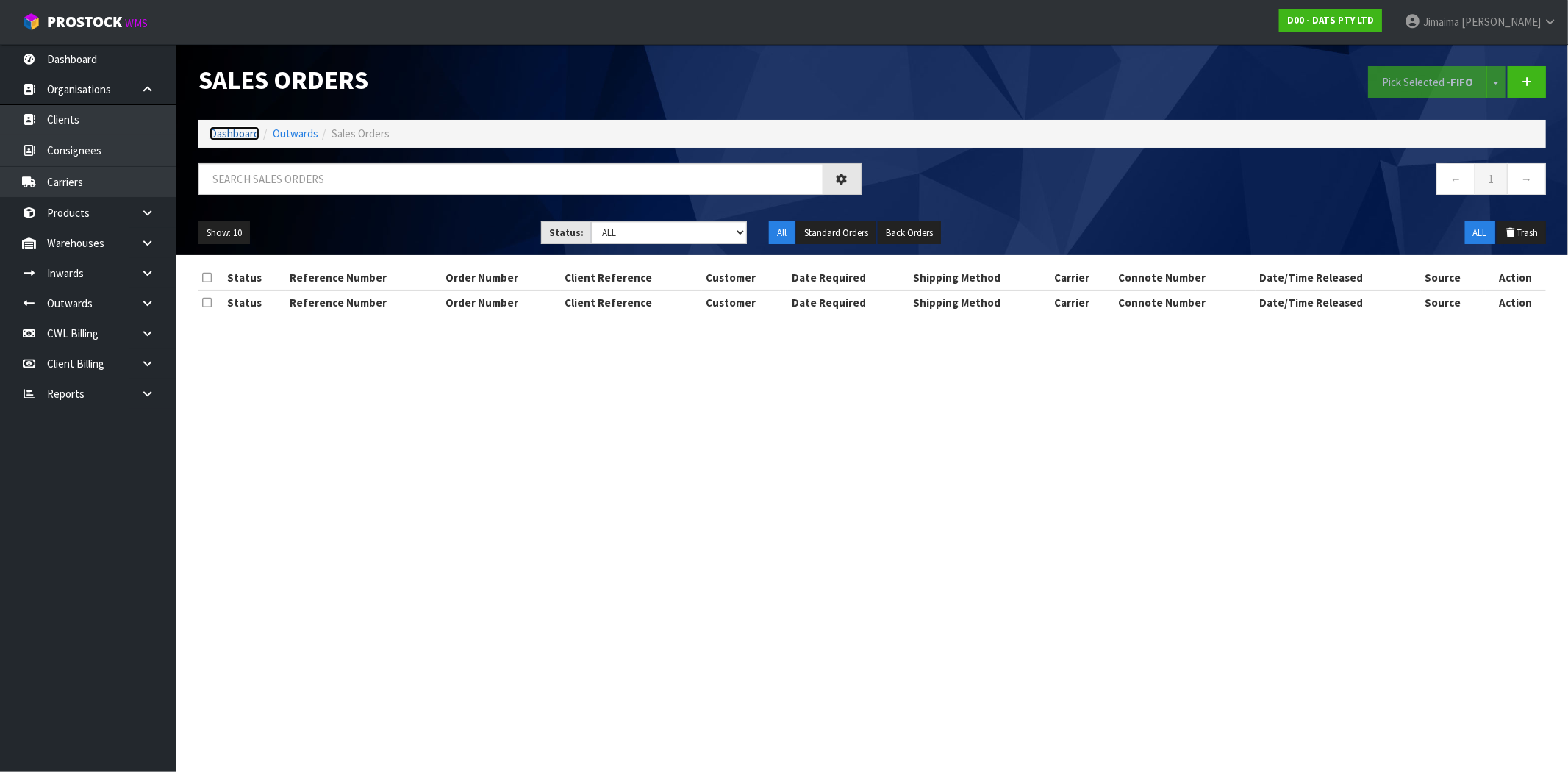
click at [251, 131] on link "Dashboard" at bounding box center [234, 133] width 50 height 14
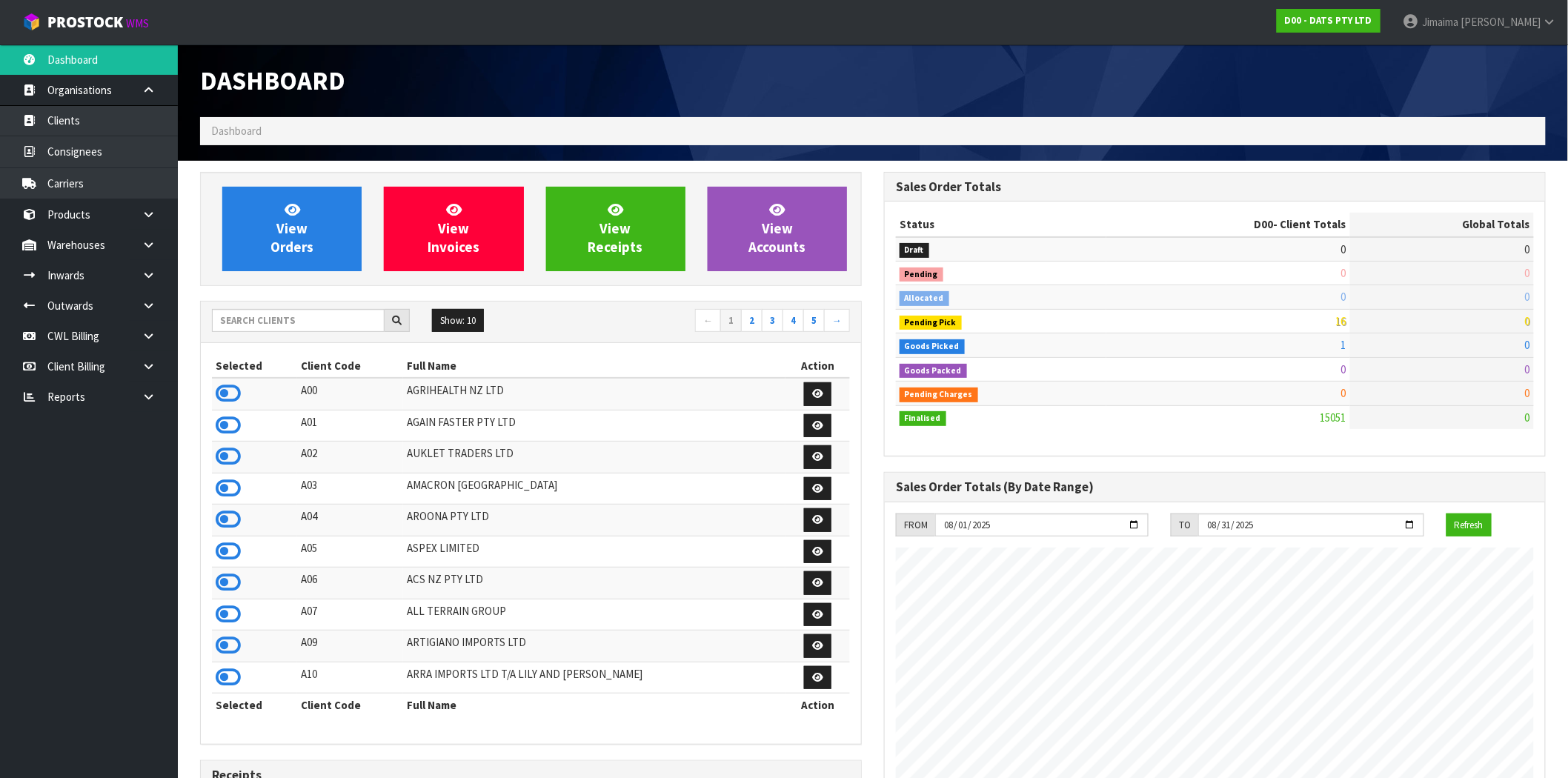
scroll to position [1122, 684]
click at [154, 361] on icon at bounding box center [149, 366] width 14 height 11
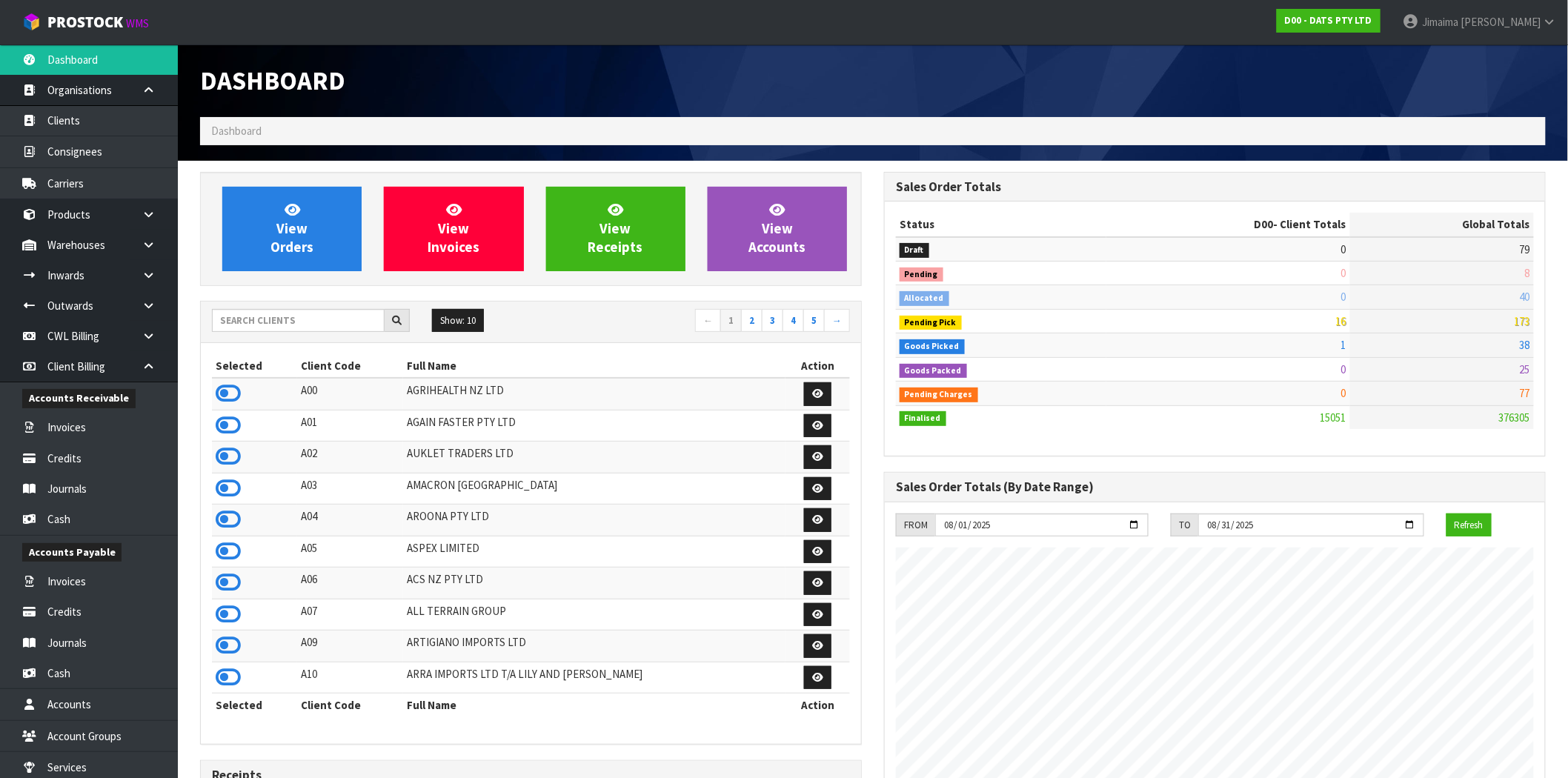
click at [113, 408] on div "Accounts Receivable" at bounding box center [89, 397] width 178 height 30
click at [91, 423] on link "Invoices" at bounding box center [89, 427] width 178 height 30
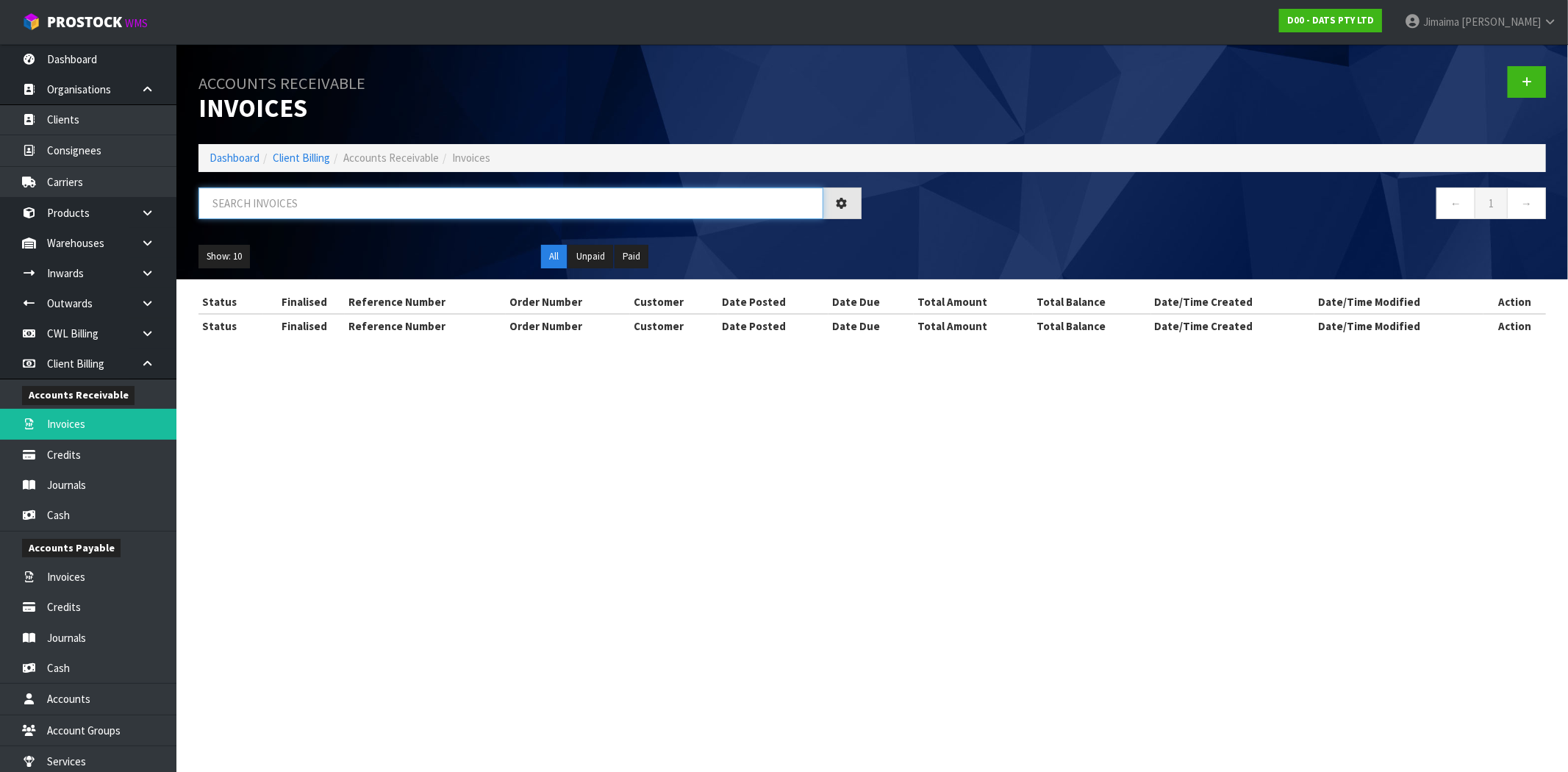
click at [431, 215] on input "text" at bounding box center [511, 203] width 625 height 32
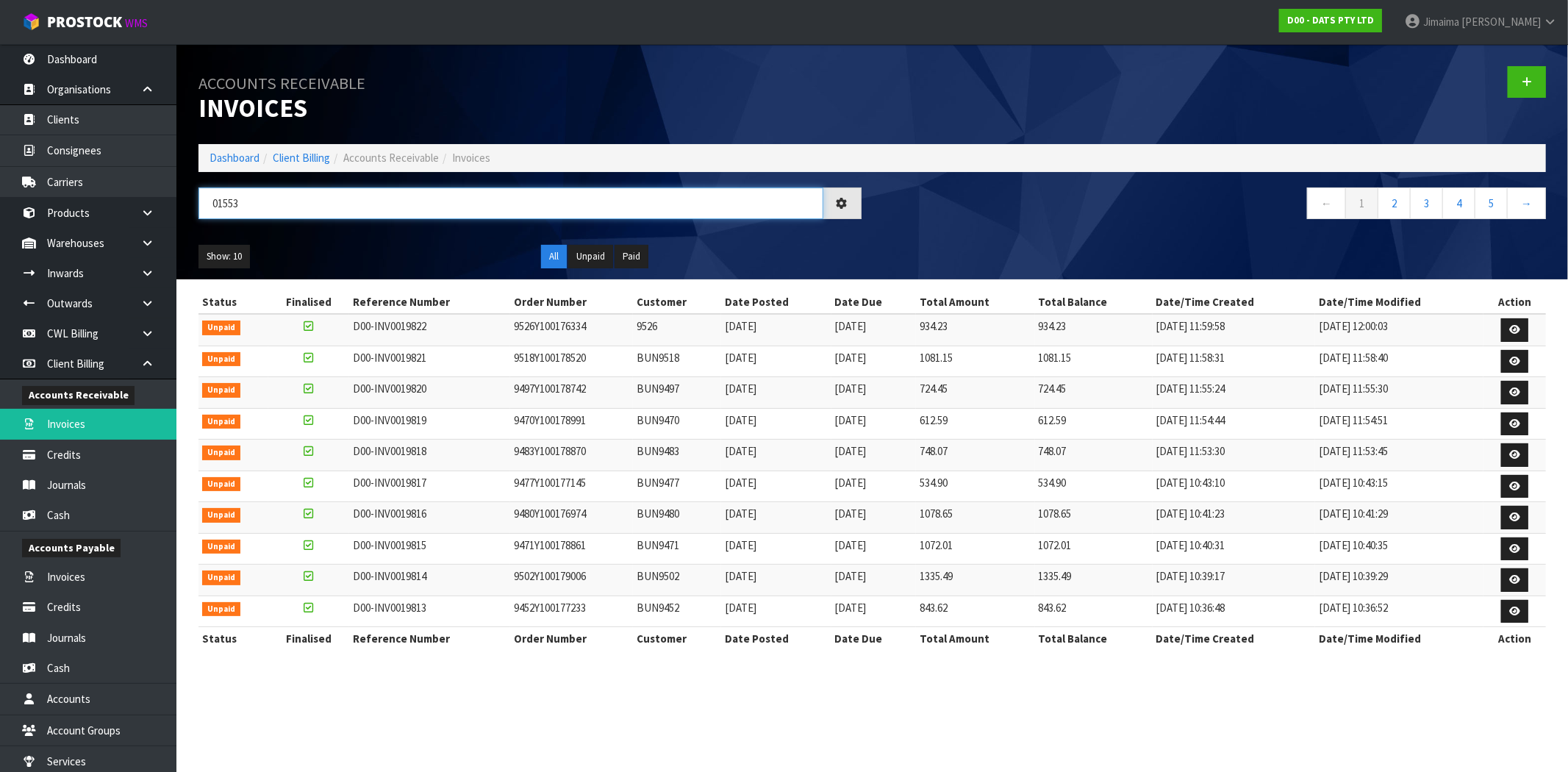
type input "015536"
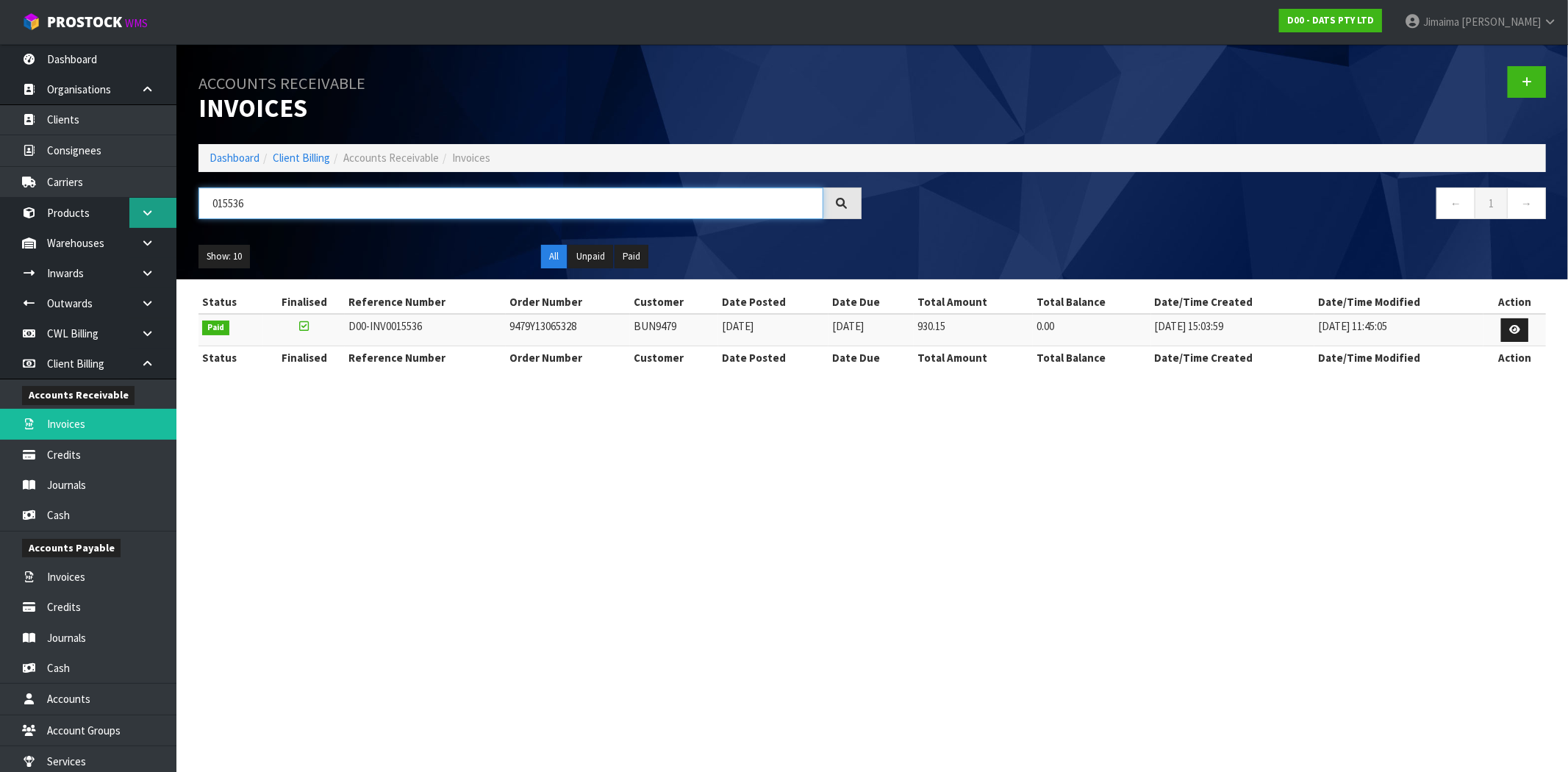
drag, startPoint x: 274, startPoint y: 207, endPoint x: 139, endPoint y: 225, distance: 136.2
click at [139, 225] on body "Toggle navigation ProStock WMS D00 - DATS PTY LTD Jimaima Reiher Logout Dashboa…" at bounding box center [784, 386] width 1568 height 772
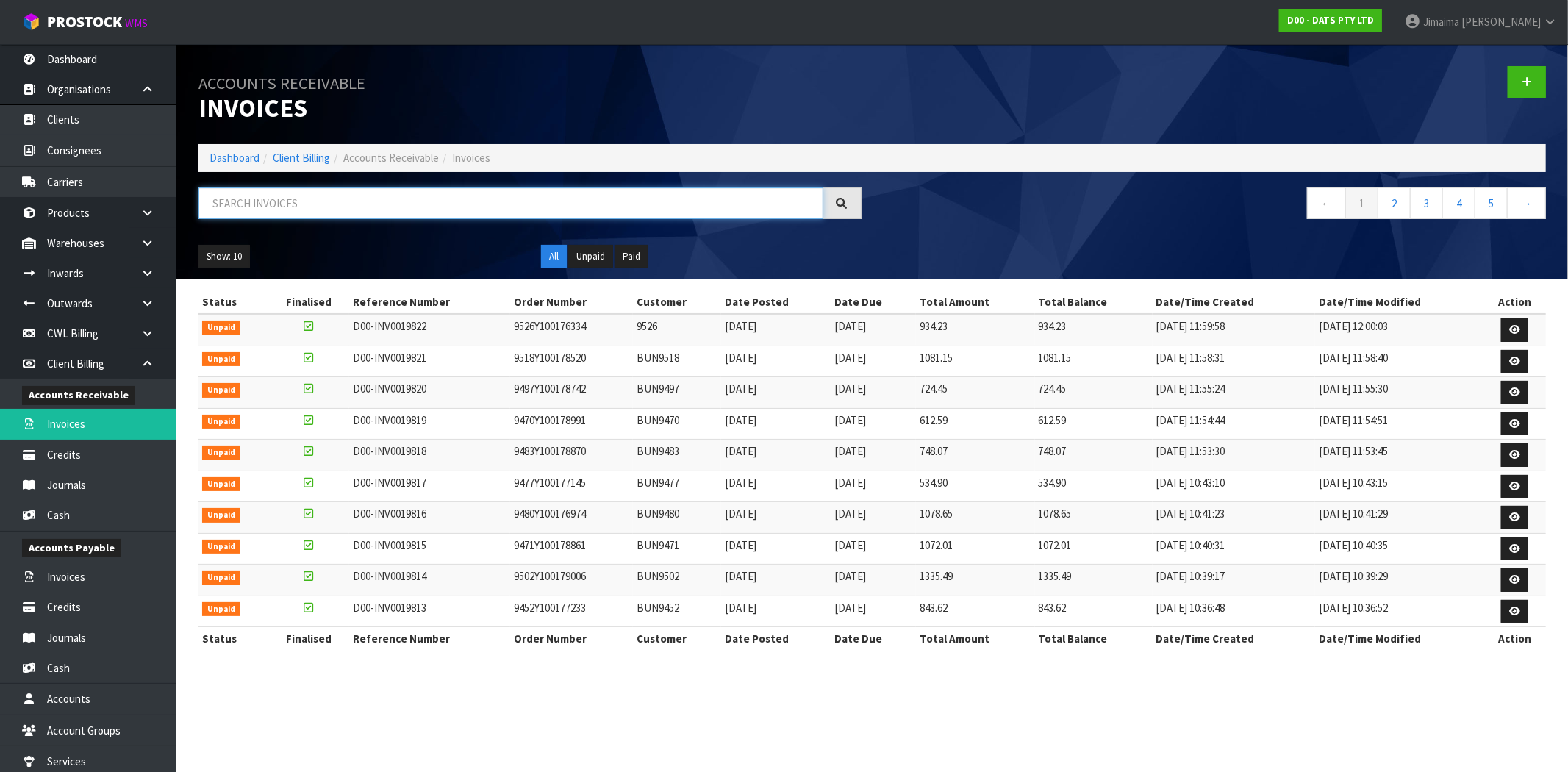
click at [423, 200] on input "text" at bounding box center [511, 203] width 625 height 32
type input "800"
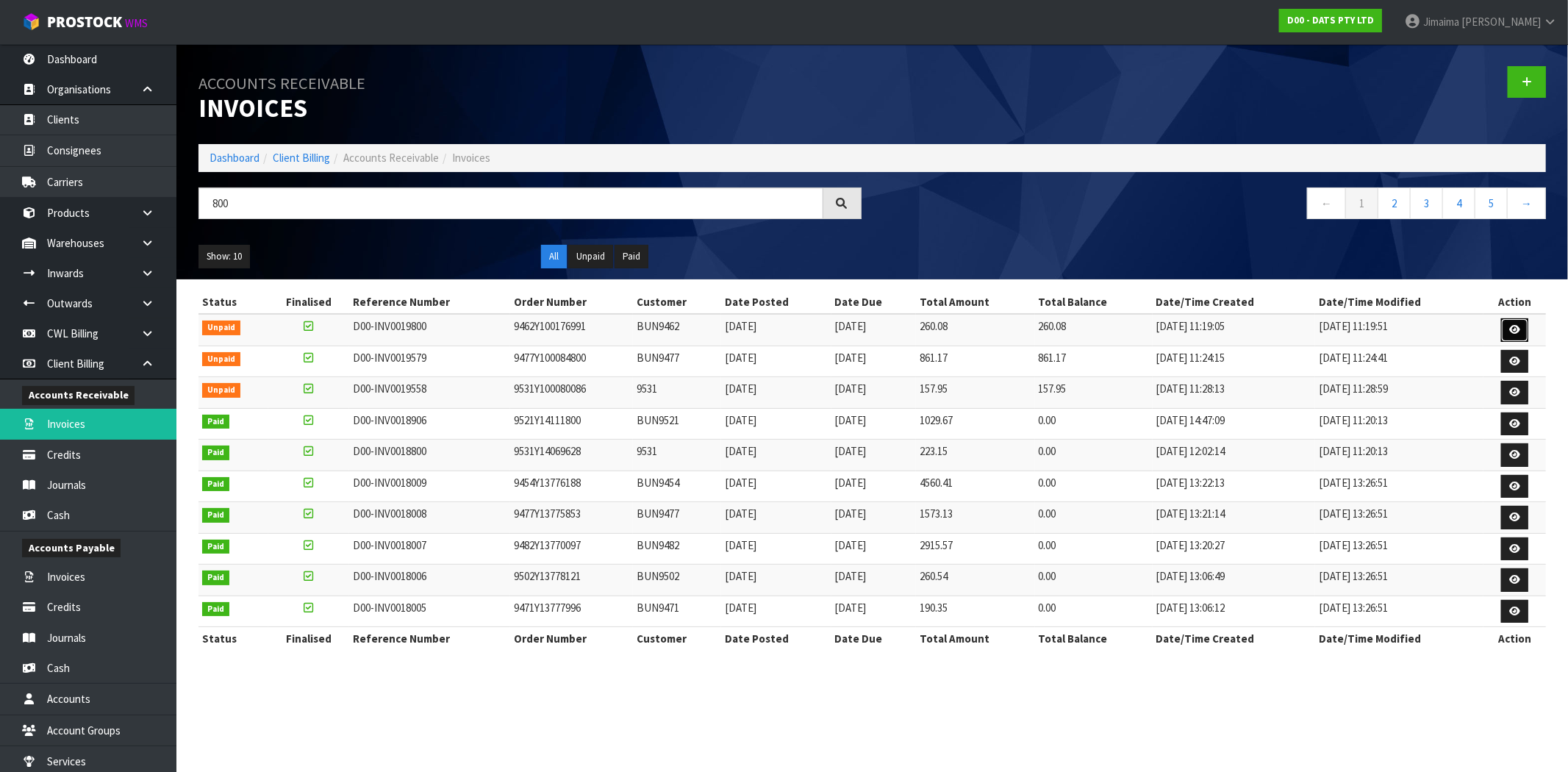
click at [1508, 325] on link at bounding box center [1514, 330] width 27 height 24
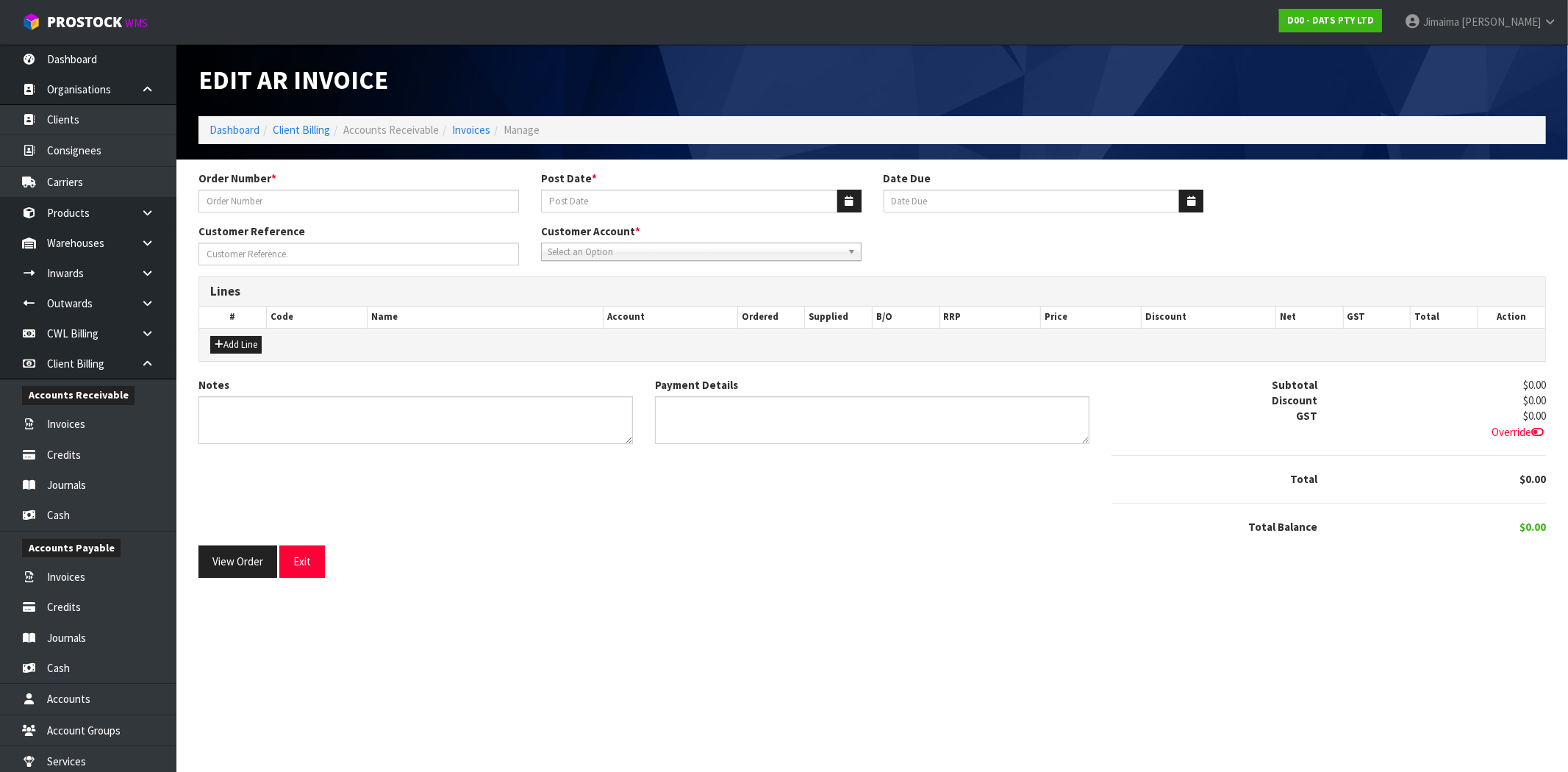
type input "9462Y100176991"
type input "[DATE]"
type input "20/09/2025"
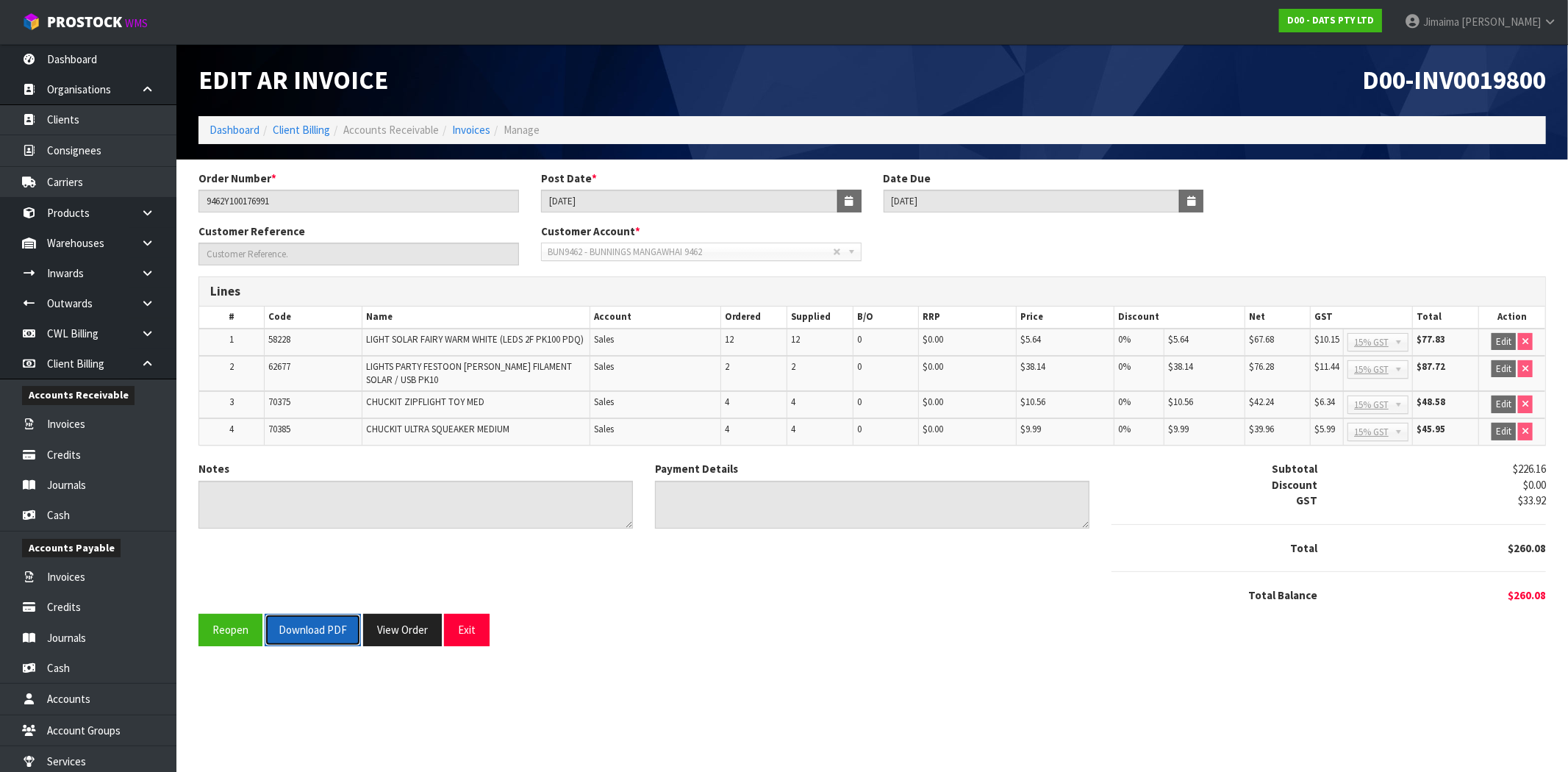
click at [329, 627] on button "Download PDF" at bounding box center [312, 630] width 96 height 32
click at [464, 135] on link "Invoices" at bounding box center [470, 130] width 38 height 14
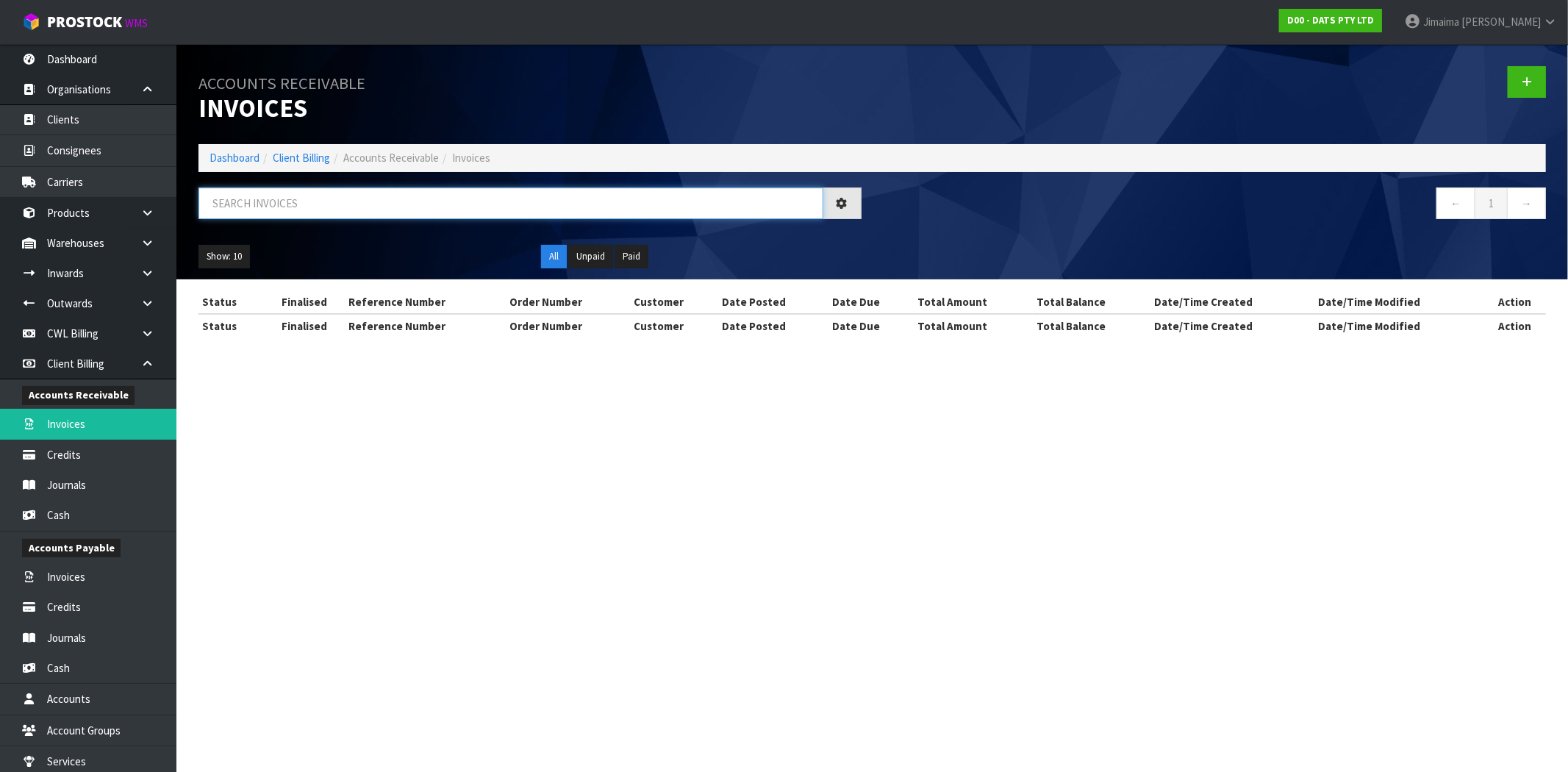
click at [265, 202] on input "text" at bounding box center [511, 203] width 625 height 32
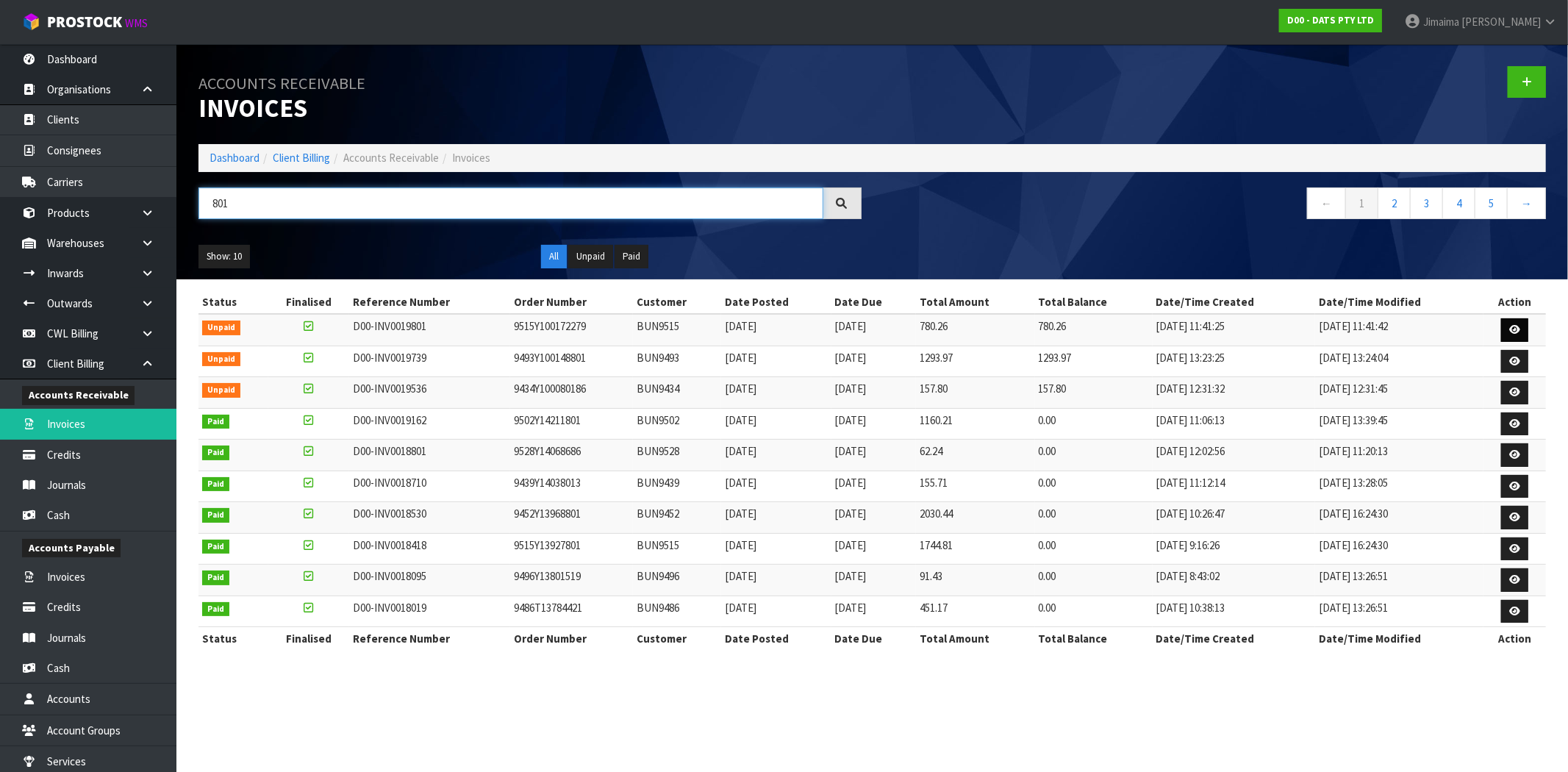
type input "801"
click at [1509, 328] on icon at bounding box center [1514, 329] width 11 height 10
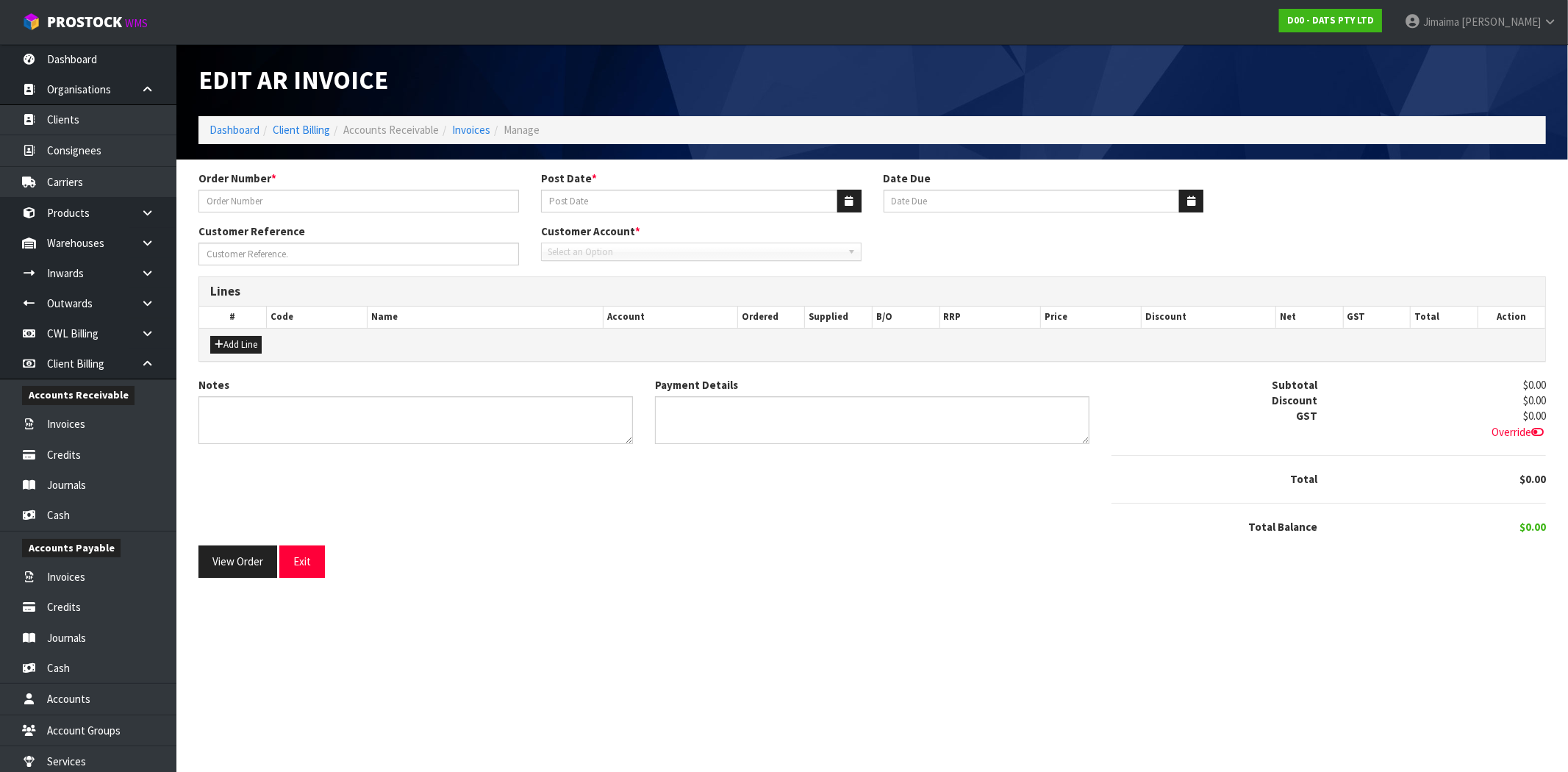
type input "9515Y100172279"
type input "[DATE]"
type input "20/09/2025"
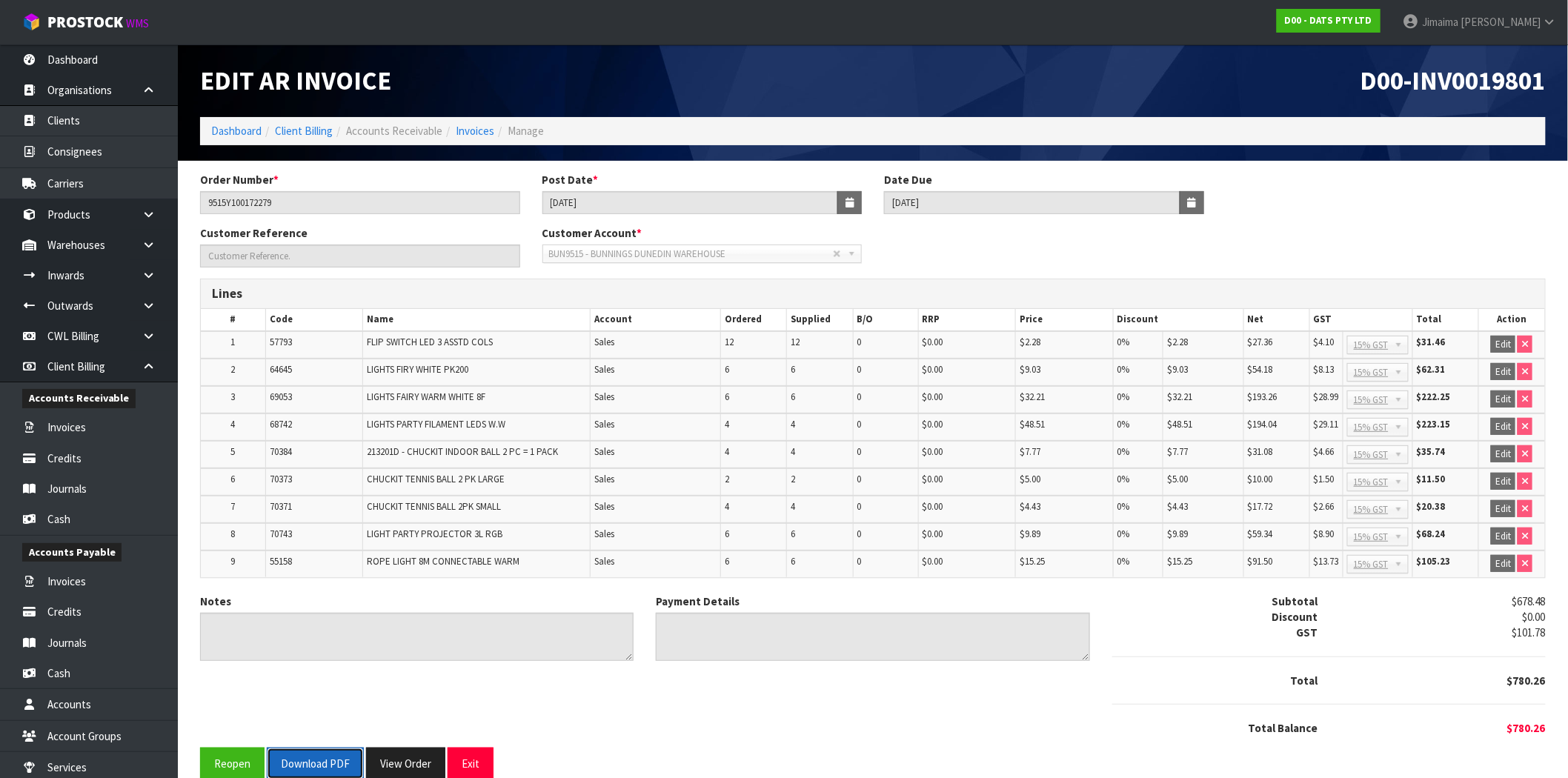
drag, startPoint x: 306, startPoint y: 760, endPoint x: 335, endPoint y: 549, distance: 213.0
click at [306, 760] on button "Download PDF" at bounding box center [315, 763] width 97 height 32
click at [463, 131] on link "Invoices" at bounding box center [474, 131] width 38 height 14
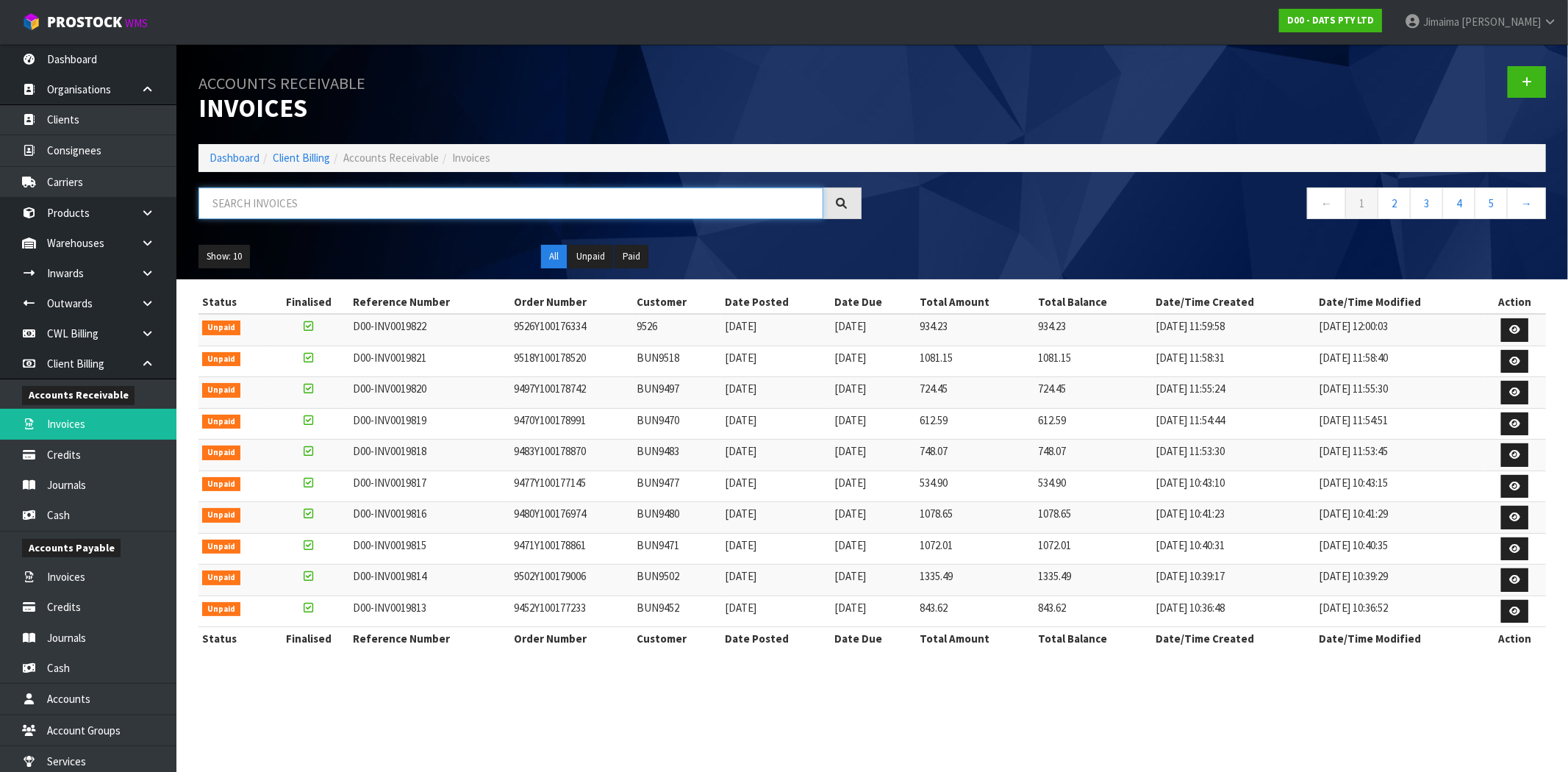
click at [385, 206] on input "text" at bounding box center [511, 203] width 625 height 32
type input "2"
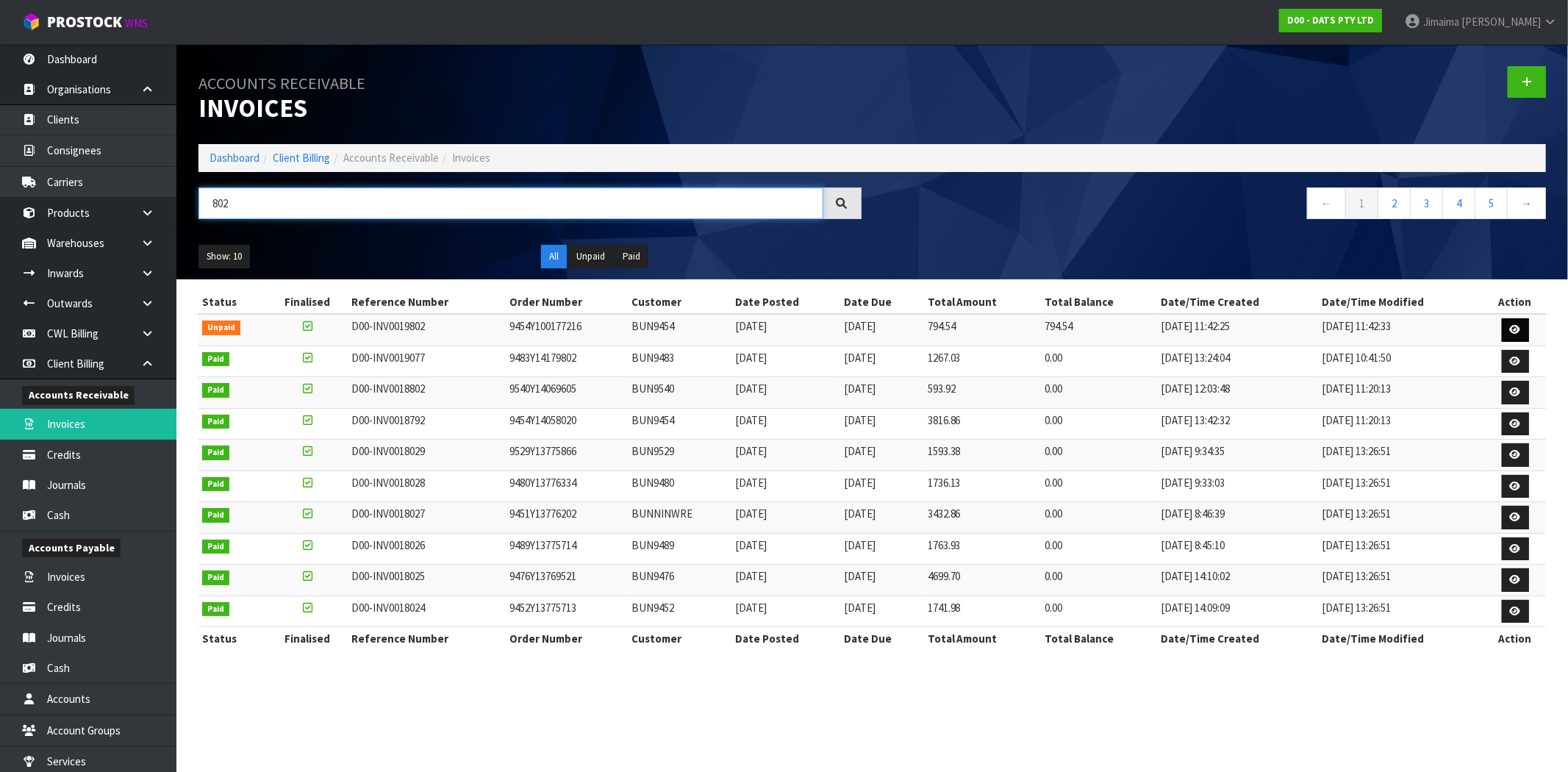
type input "802"
click at [1510, 321] on link at bounding box center [1515, 330] width 27 height 24
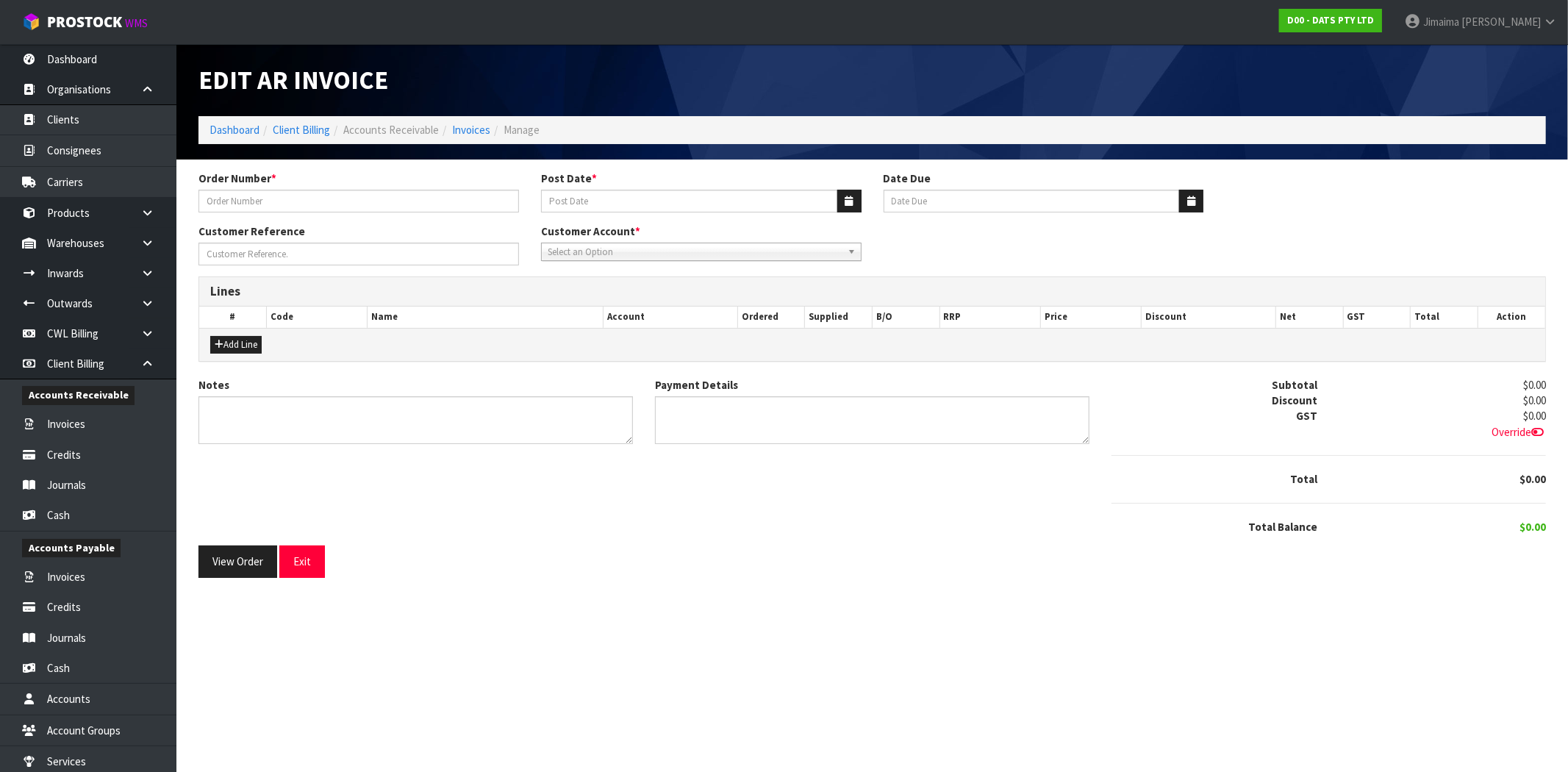
type input "9454Y100177216"
type input "[DATE]"
type input "20/09/2025"
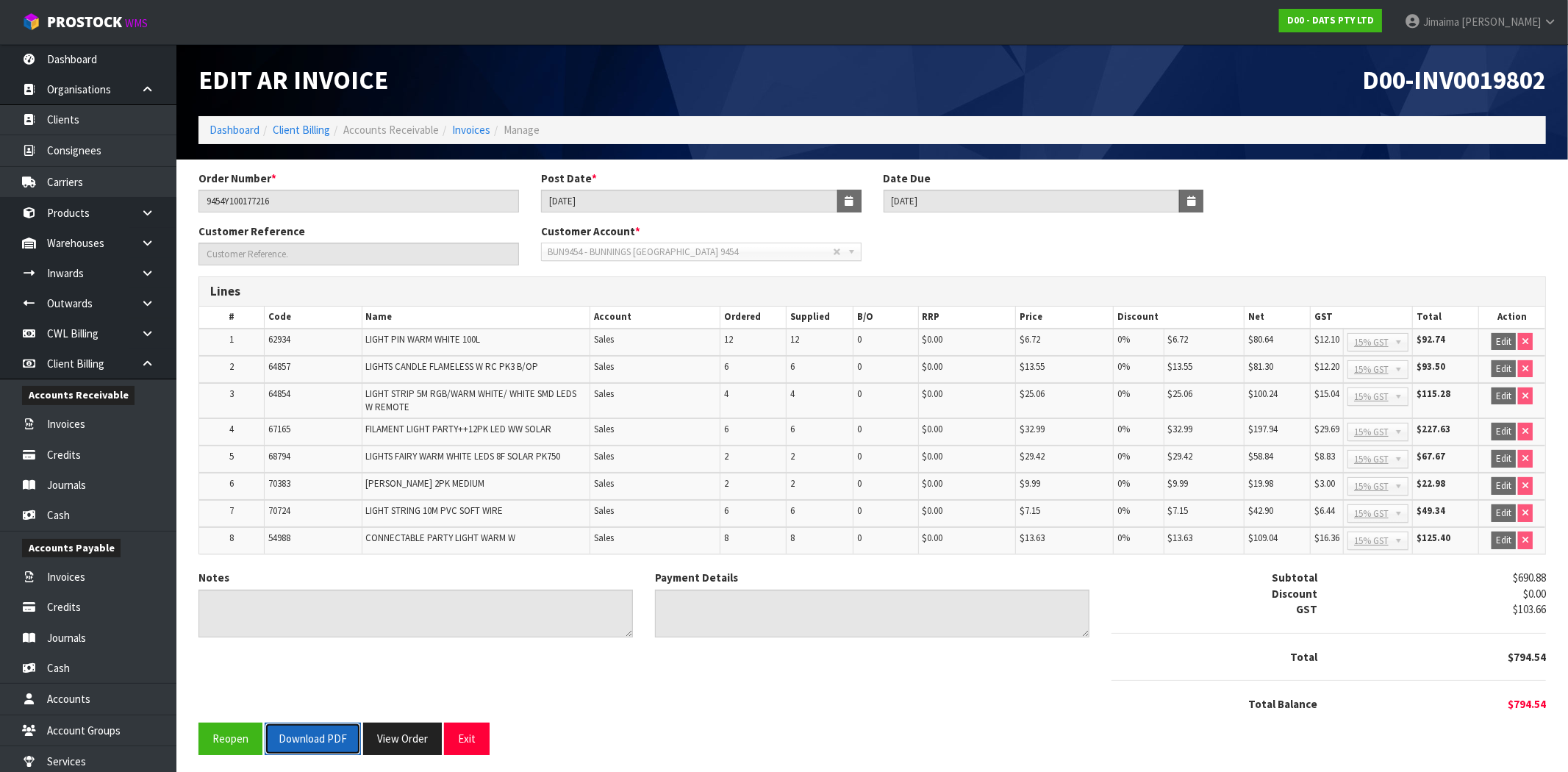
click at [324, 731] on button "Download PDF" at bounding box center [312, 738] width 96 height 32
click at [474, 128] on link "Invoices" at bounding box center [470, 130] width 38 height 14
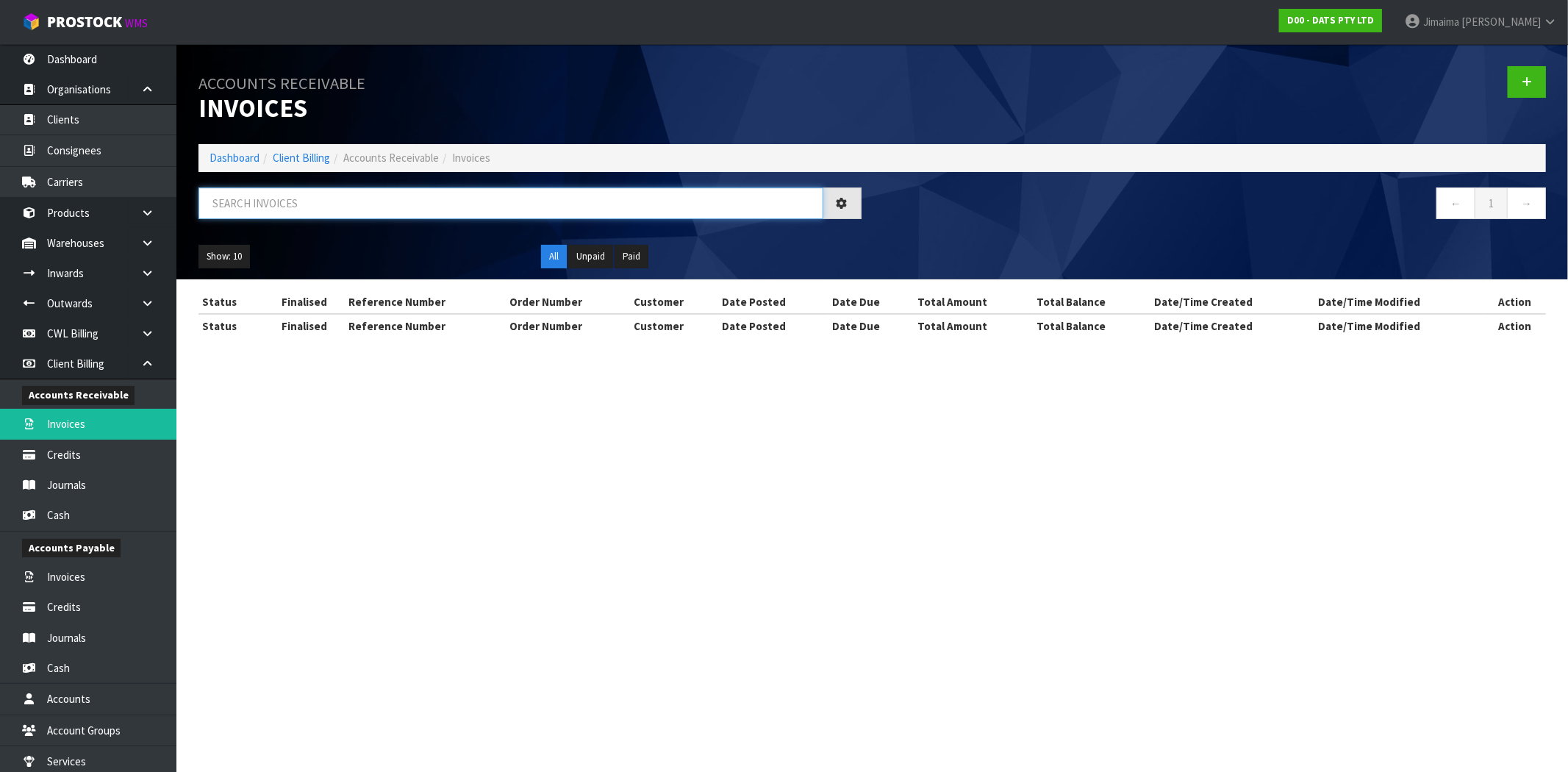
click at [284, 196] on input "text" at bounding box center [511, 203] width 625 height 32
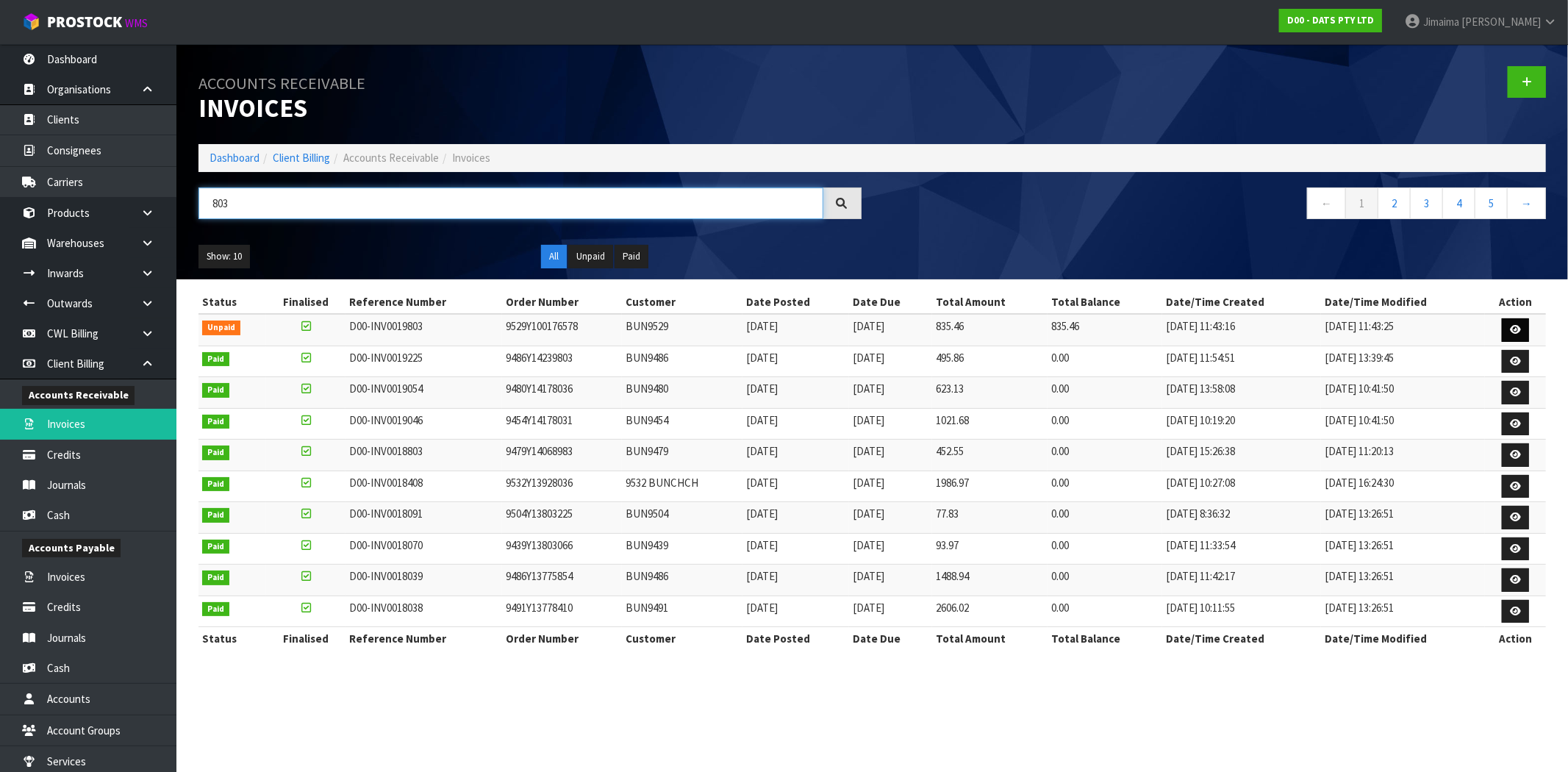
type input "803"
click at [1507, 329] on link at bounding box center [1515, 330] width 27 height 24
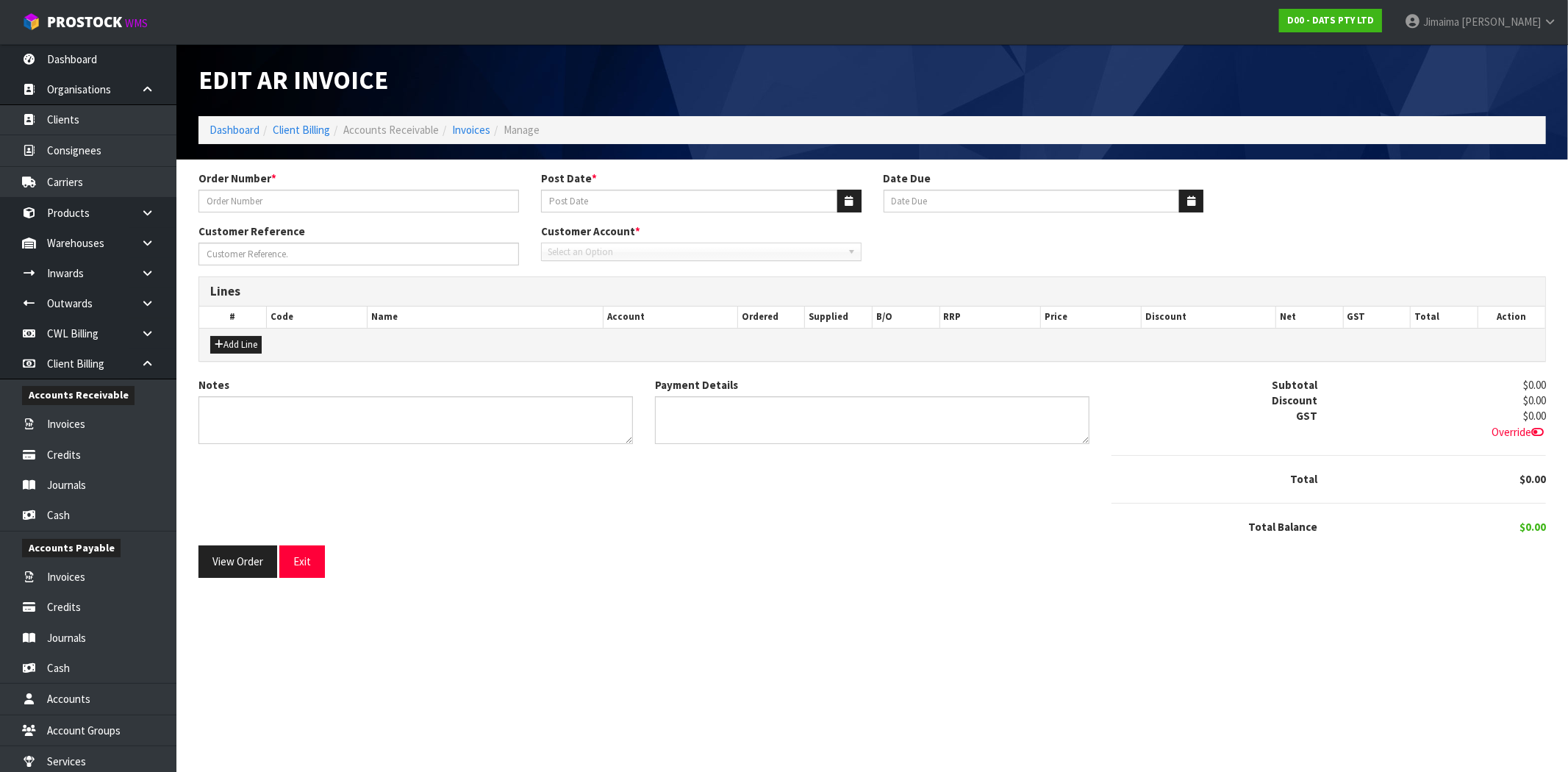
type input "9529Y100176578"
type input "[DATE]"
type input "20/09/2025"
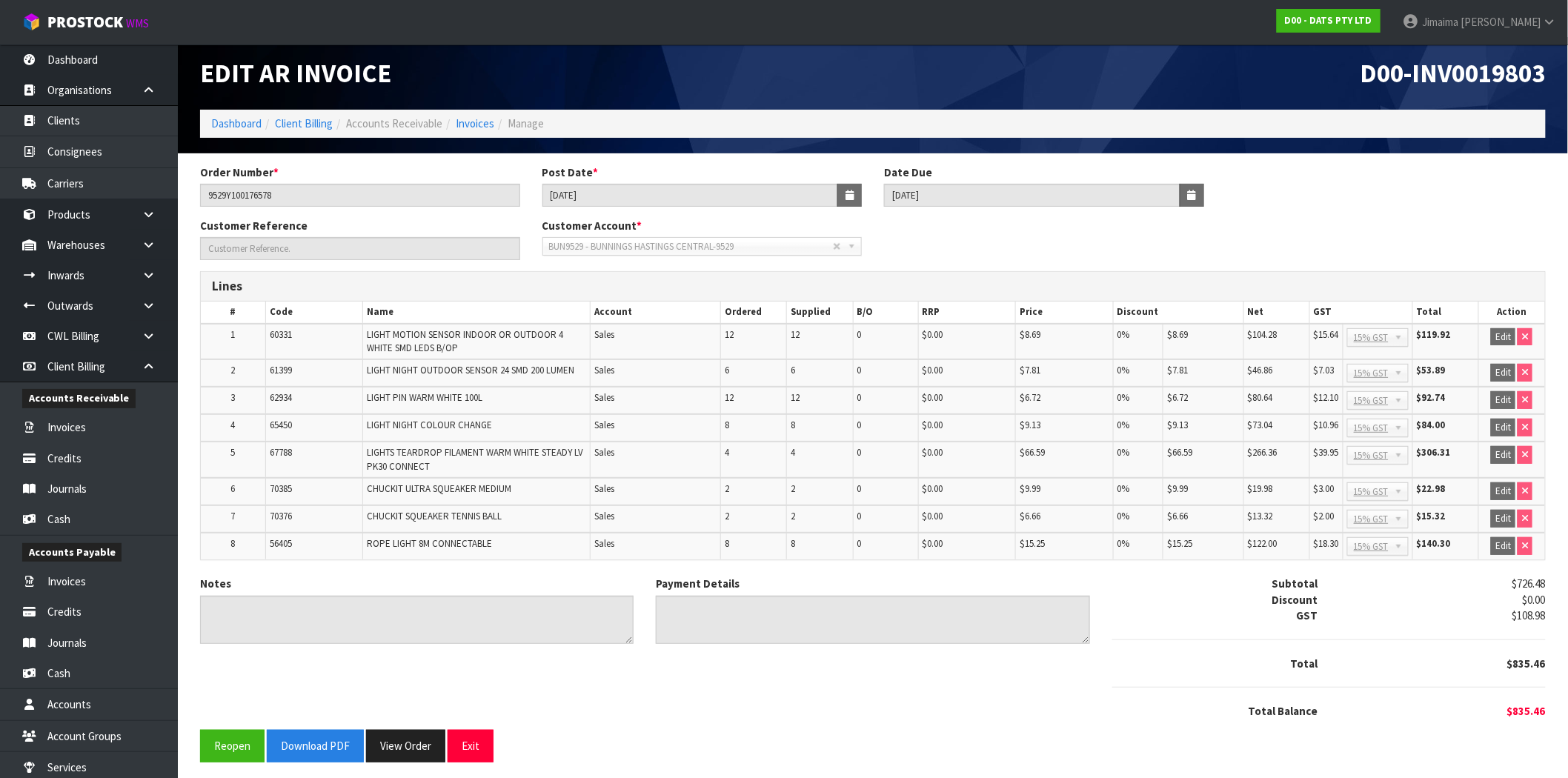
scroll to position [9, 0]
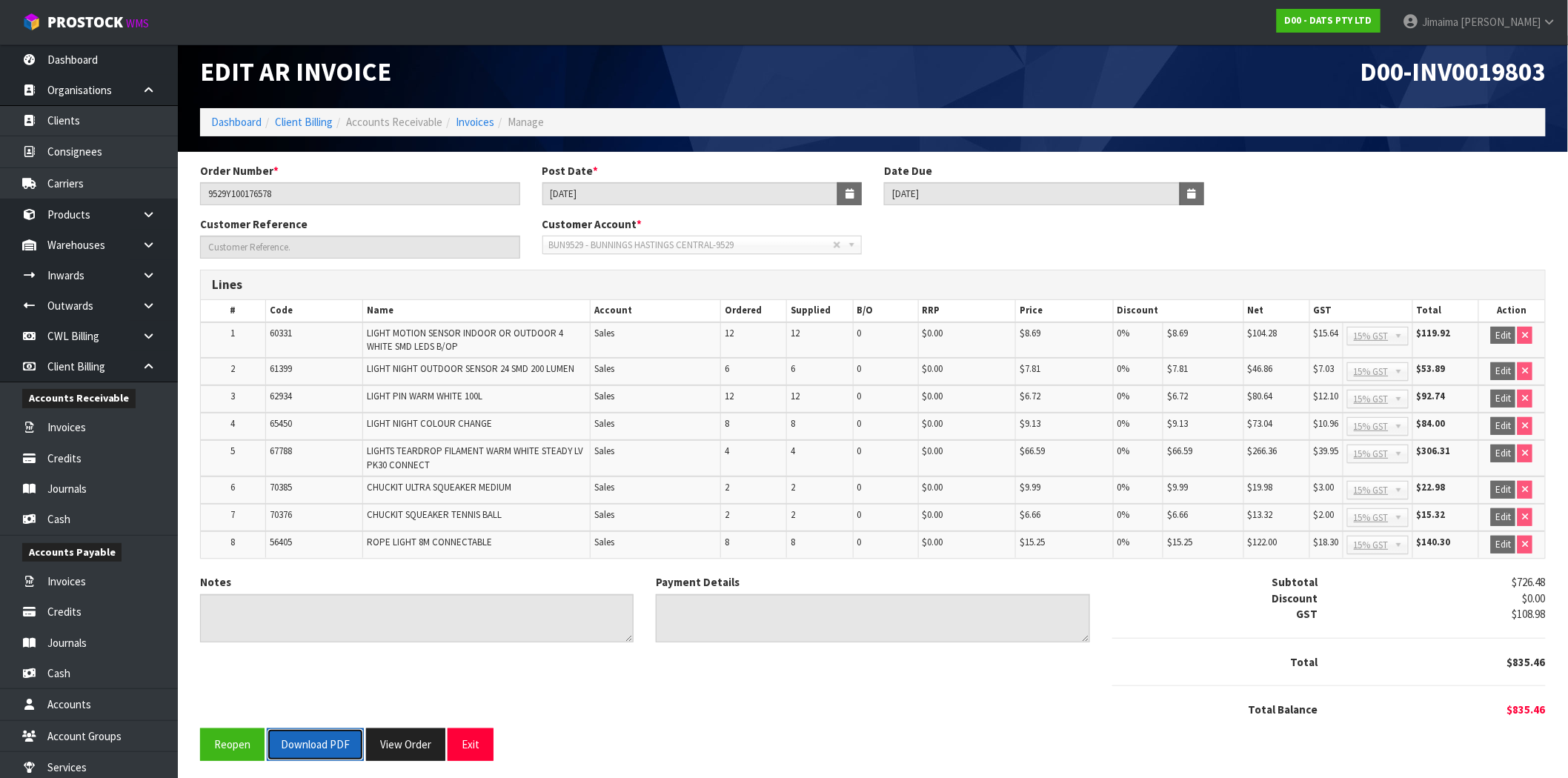
click at [300, 738] on button "Download PDF" at bounding box center [315, 744] width 97 height 32
click at [481, 121] on link "Invoices" at bounding box center [474, 122] width 38 height 14
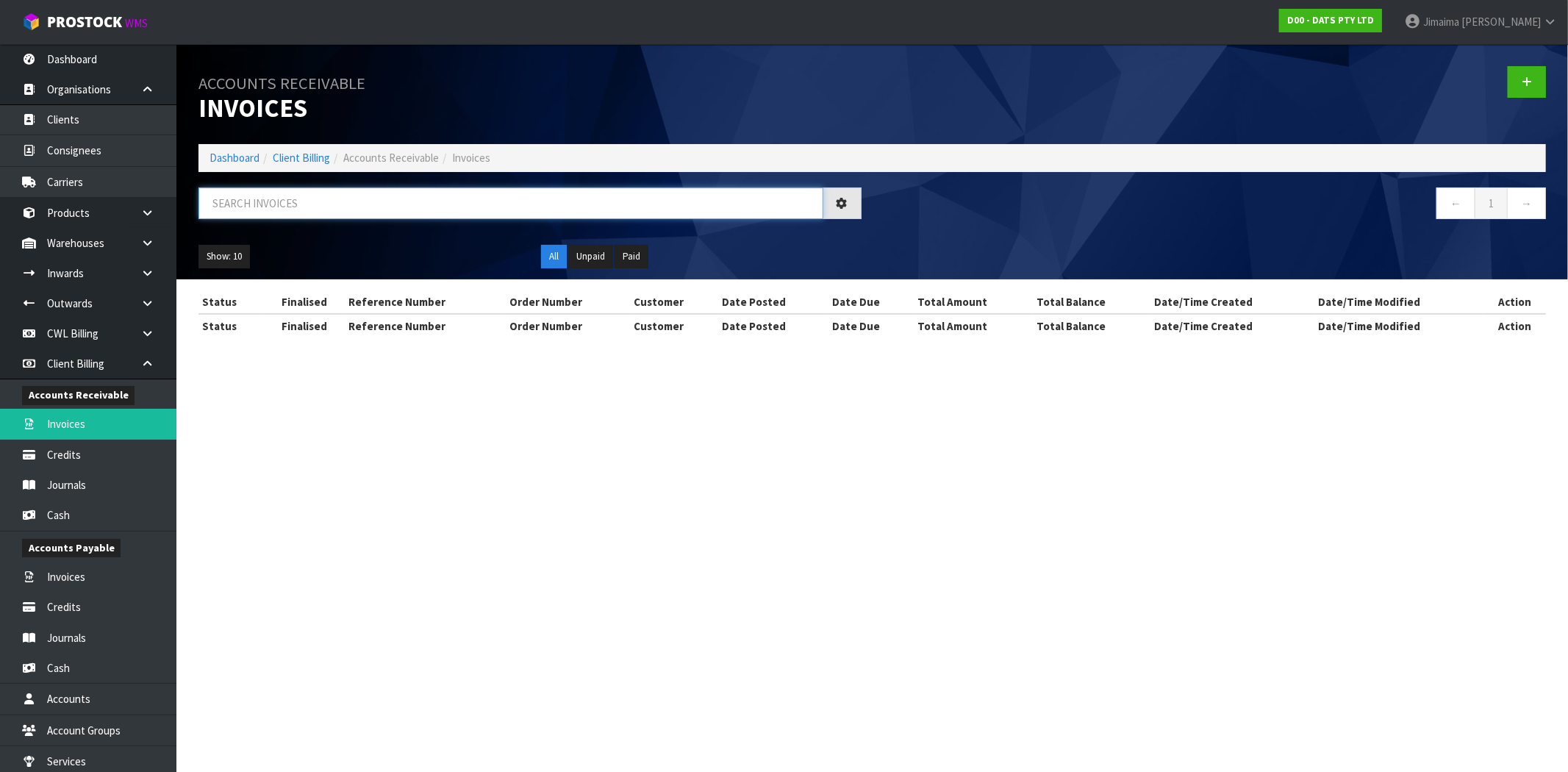
click at [278, 190] on input "text" at bounding box center [511, 203] width 625 height 32
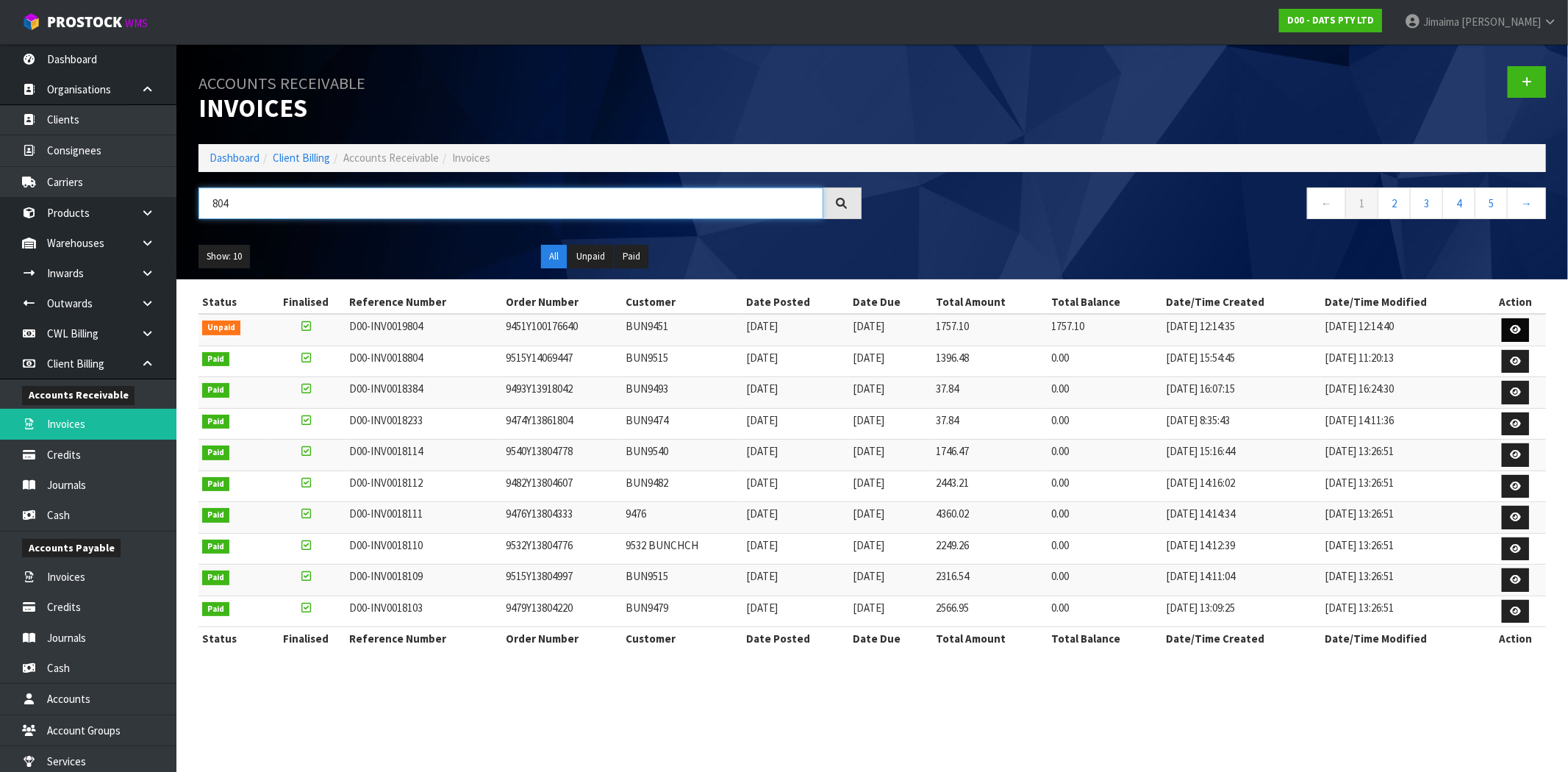
type input "804"
click at [1512, 335] on link at bounding box center [1515, 330] width 27 height 24
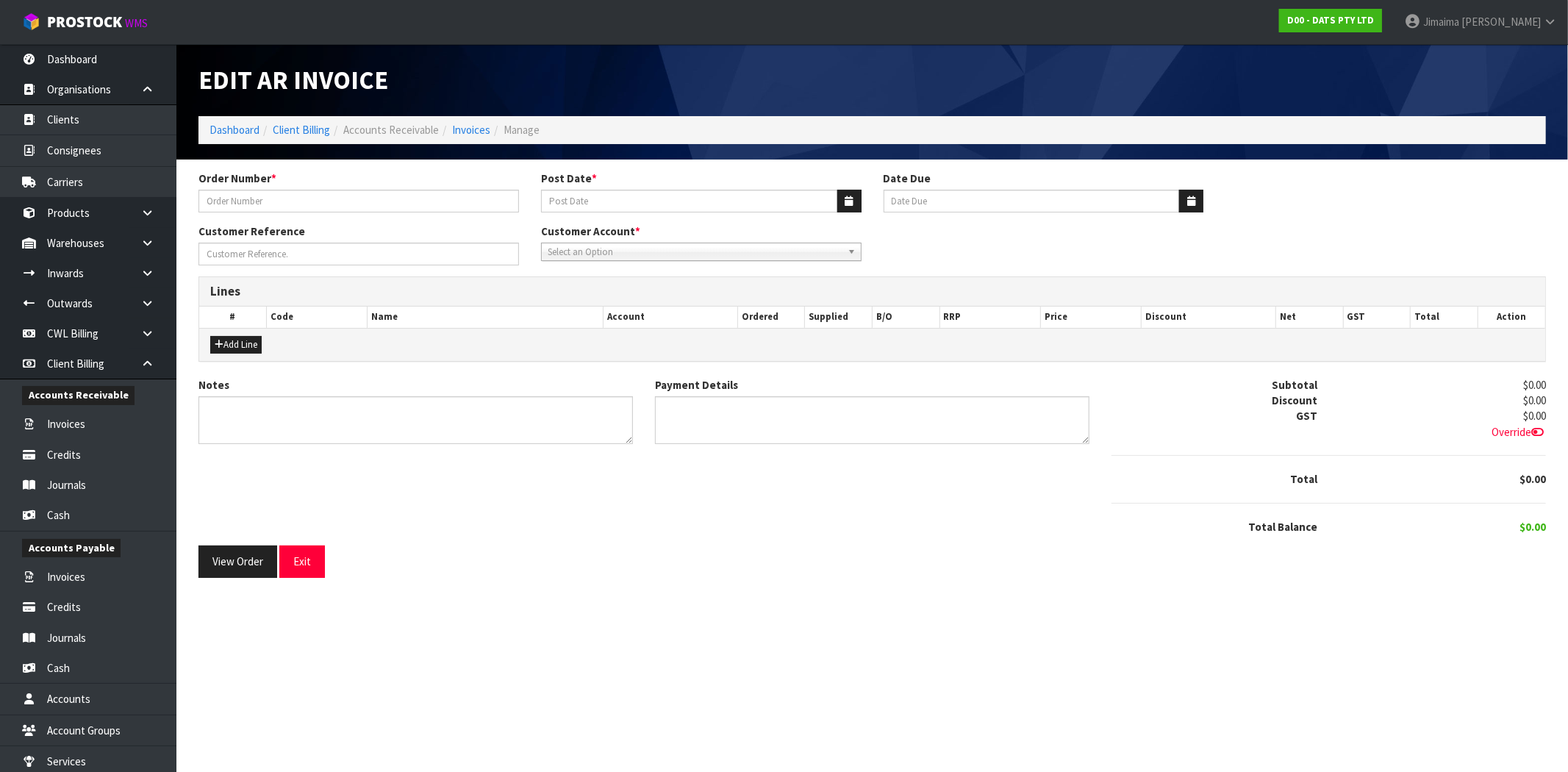
type input "9451Y100176640"
type input "[DATE]"
type input "20/09/2025"
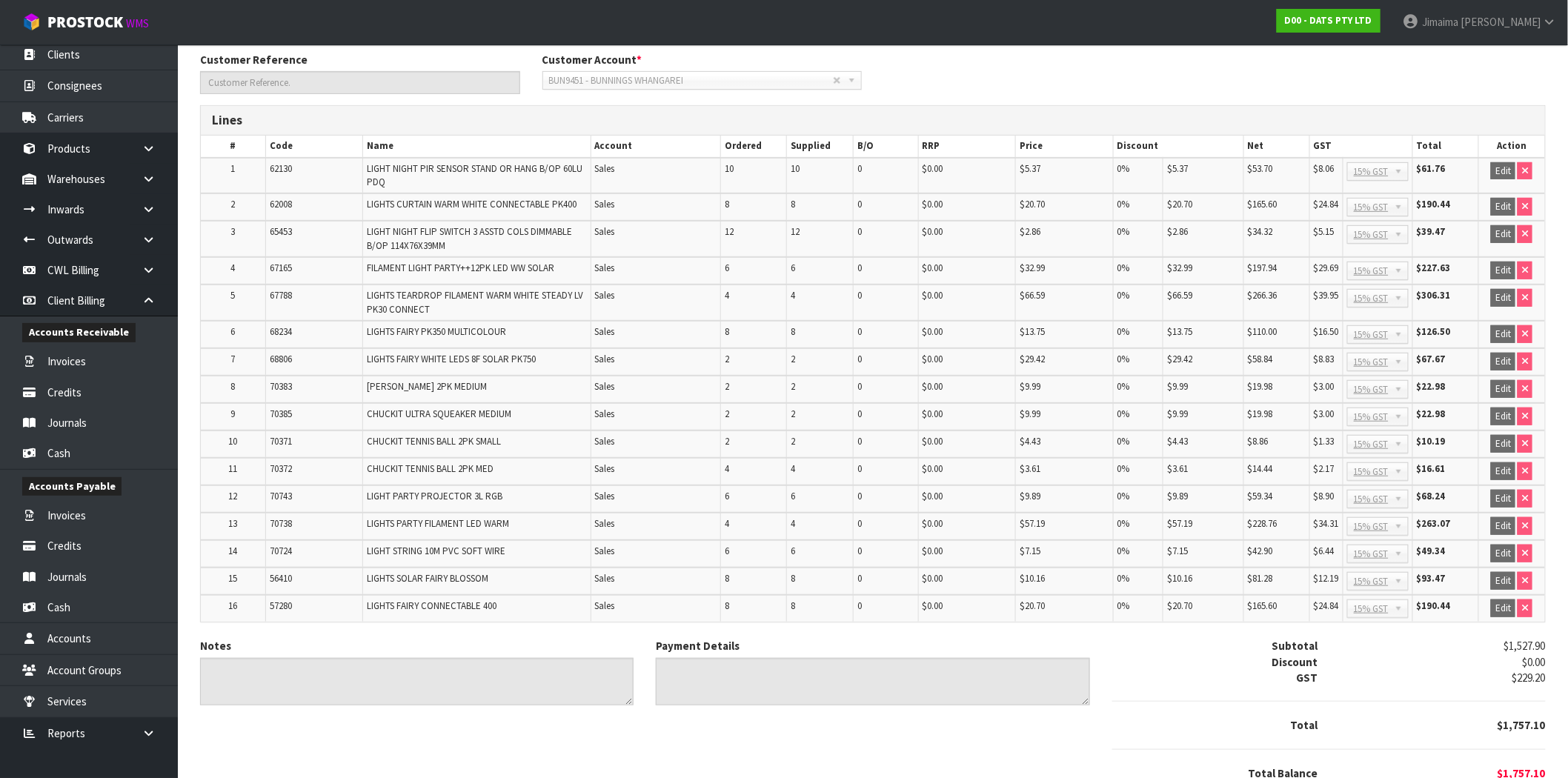
scroll to position [232, 0]
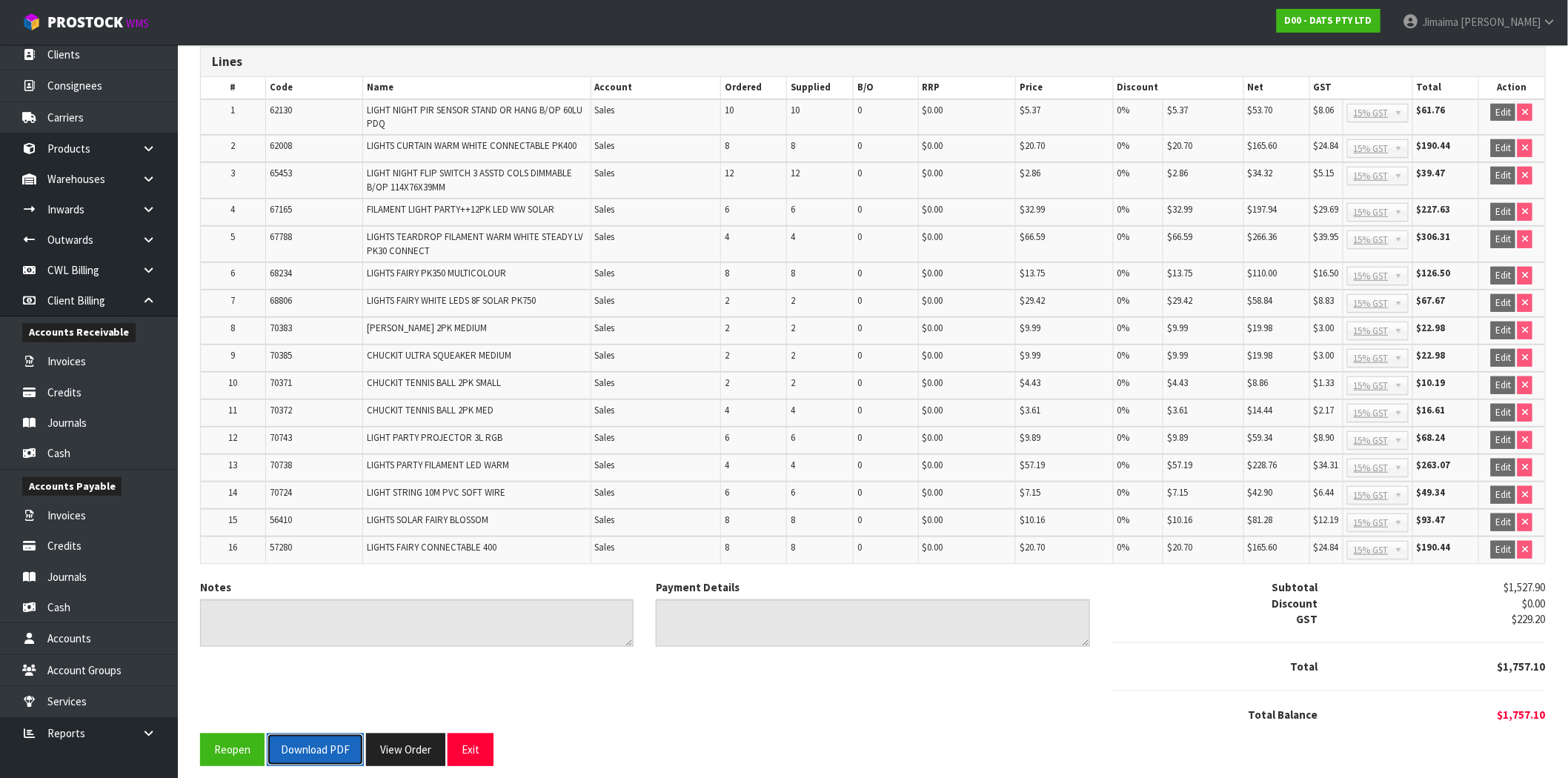
click at [309, 735] on button "Download PDF" at bounding box center [315, 750] width 97 height 32
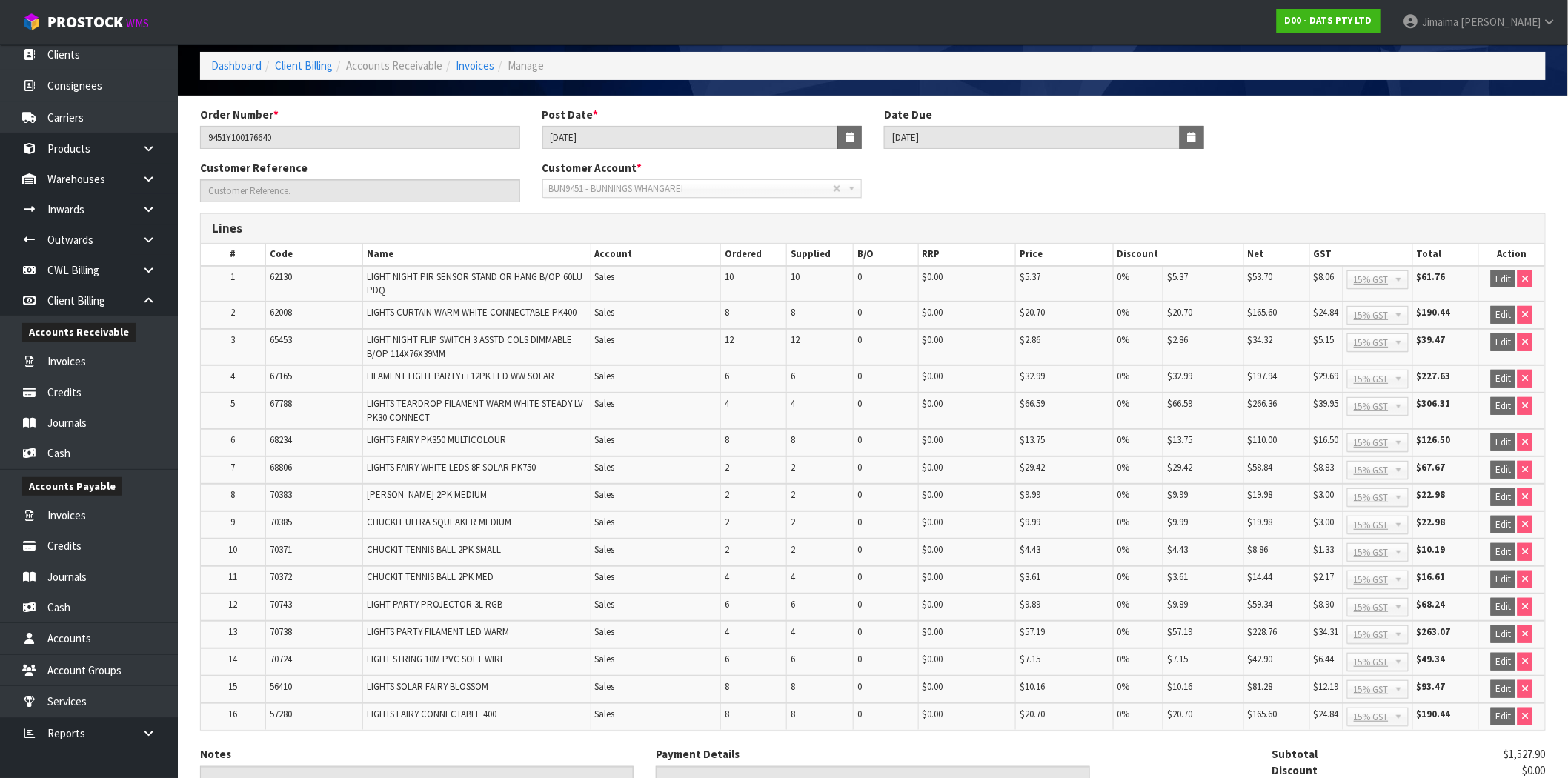
scroll to position [0, 0]
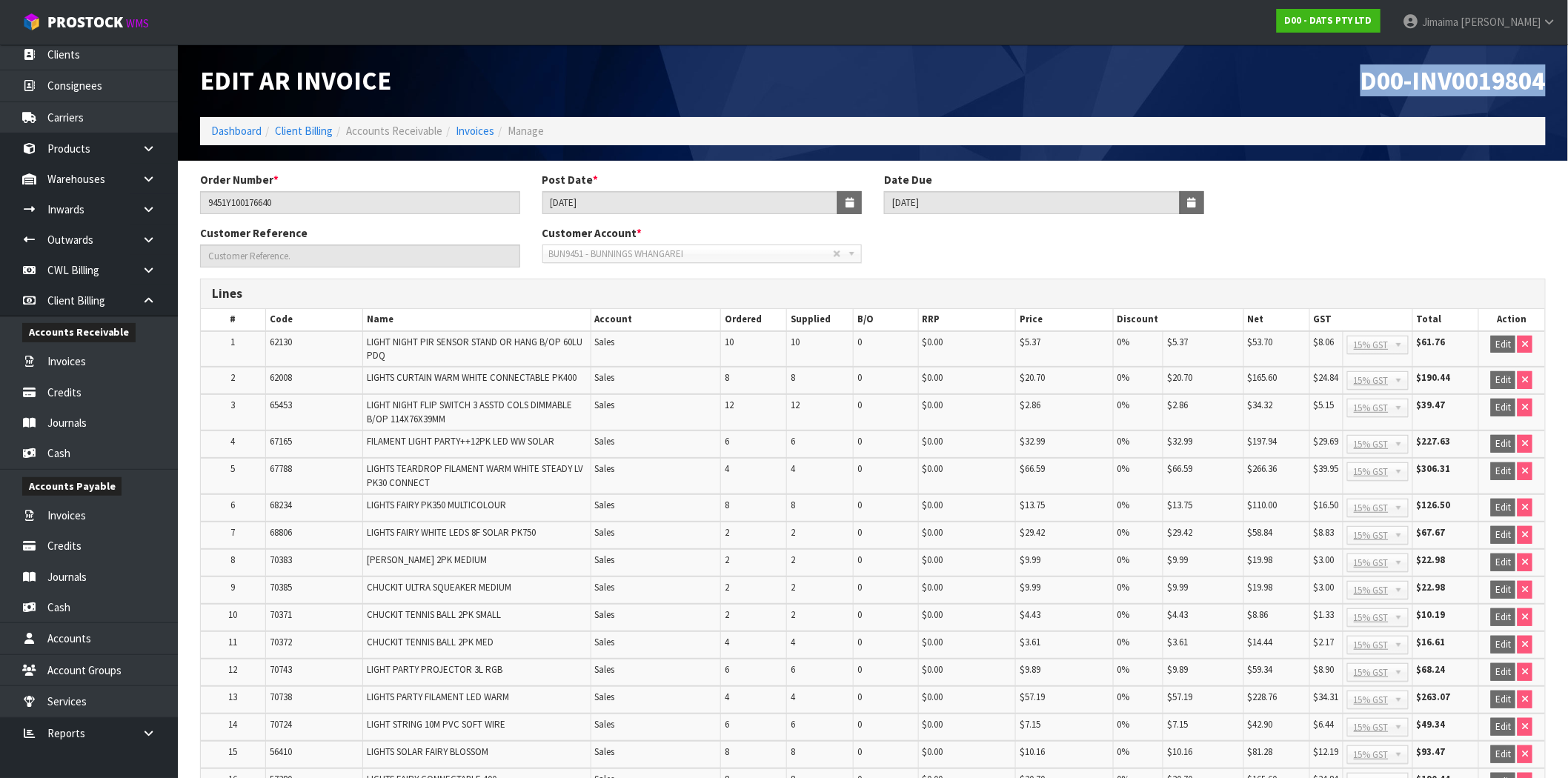
drag, startPoint x: 1455, startPoint y: 84, endPoint x: 1479, endPoint y: 100, distance: 28.8
click at [1568, 79] on html "Toggle navigation ProStock WMS D00 - DATS PTY LTD Jimaima Reiher Logout Dashboa…" at bounding box center [784, 389] width 1568 height 778
copy span "D00-INV0019804"
click at [485, 130] on link "Invoices" at bounding box center [474, 131] width 38 height 14
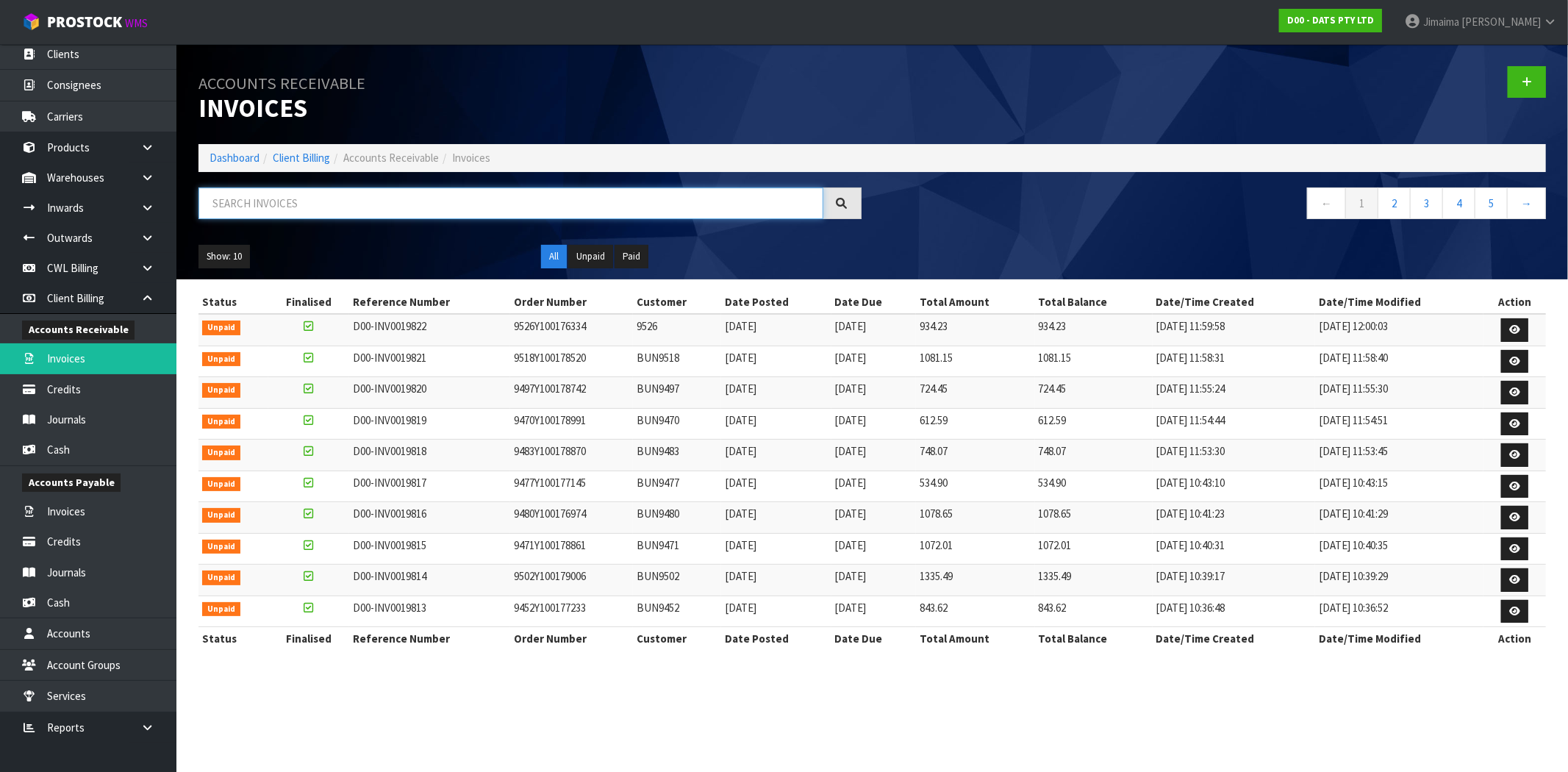
click at [236, 202] on input "text" at bounding box center [511, 203] width 625 height 32
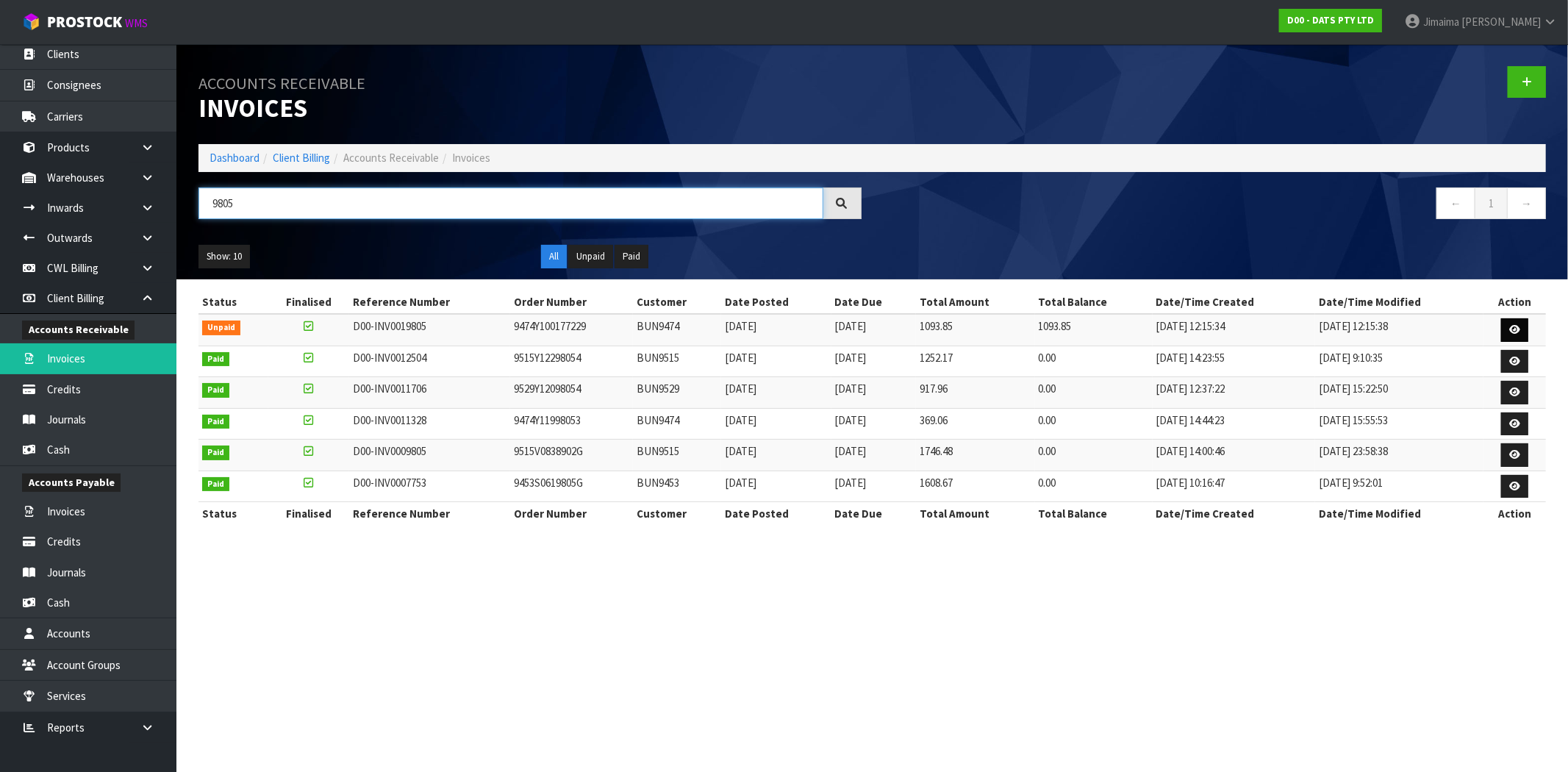
type input "9805"
click at [1515, 327] on icon at bounding box center [1514, 329] width 11 height 10
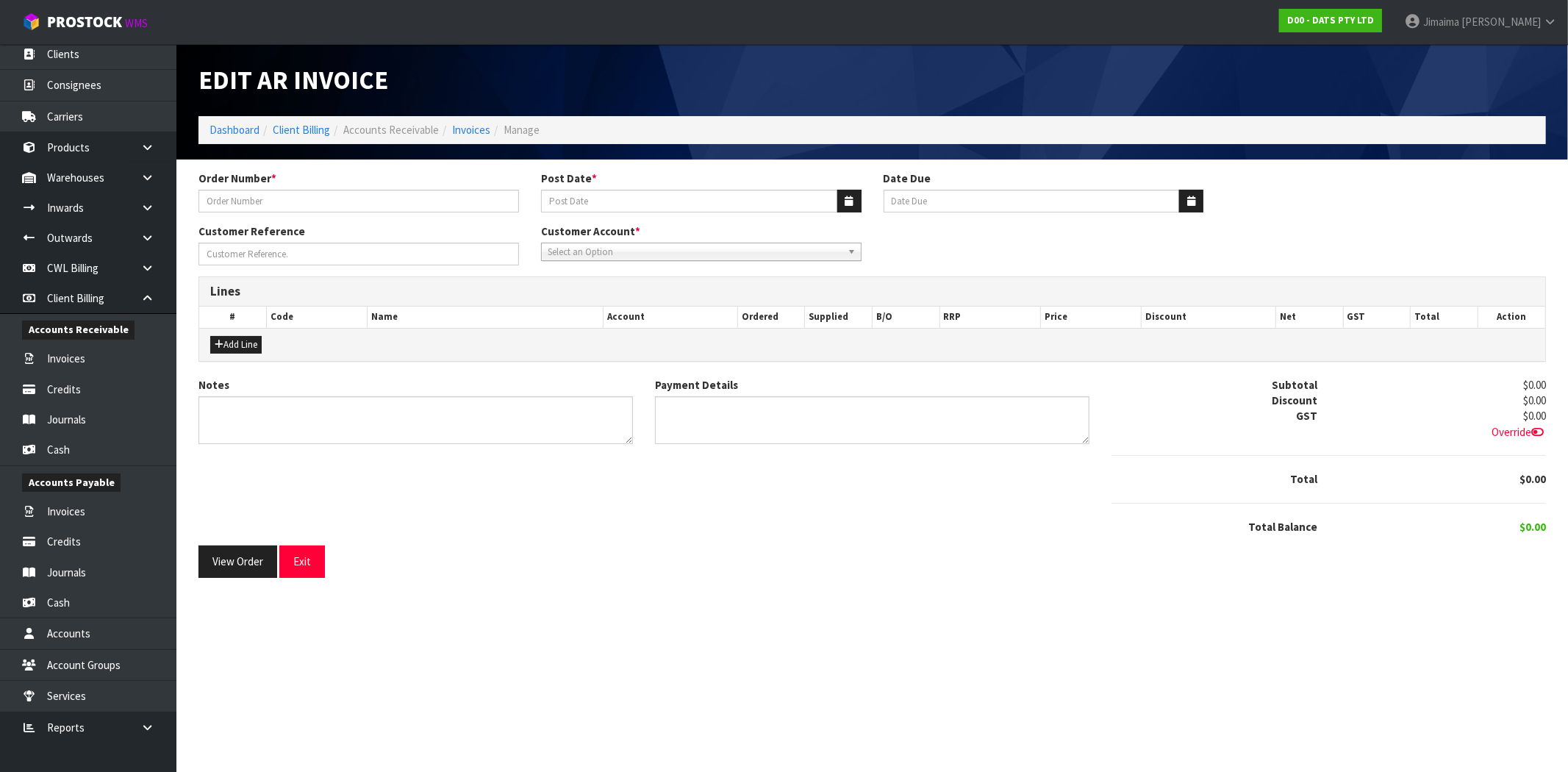
type input "9474Y100177229"
type input "[DATE]"
type input "20/09/2025"
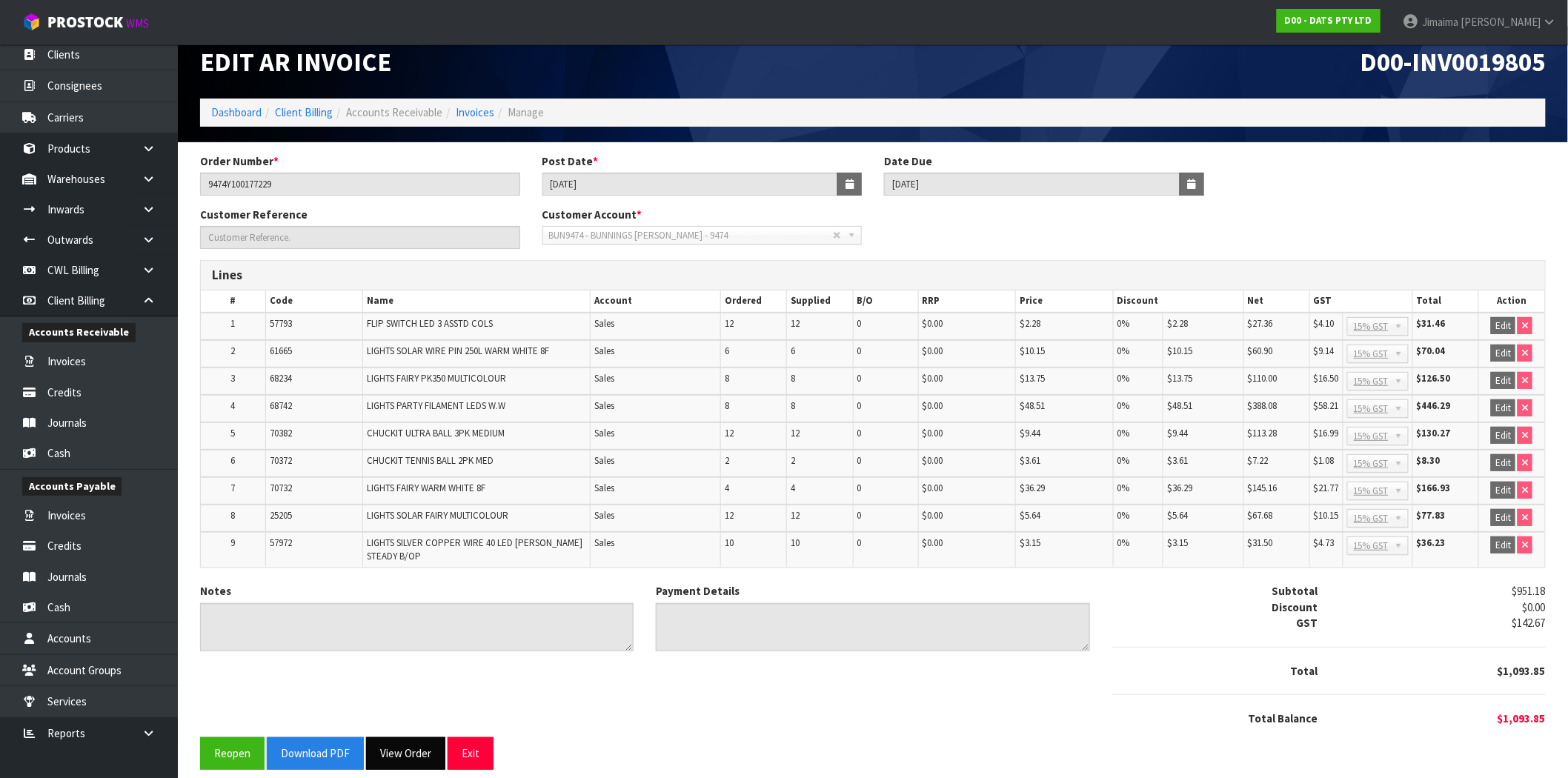
scroll to position [27, 0]
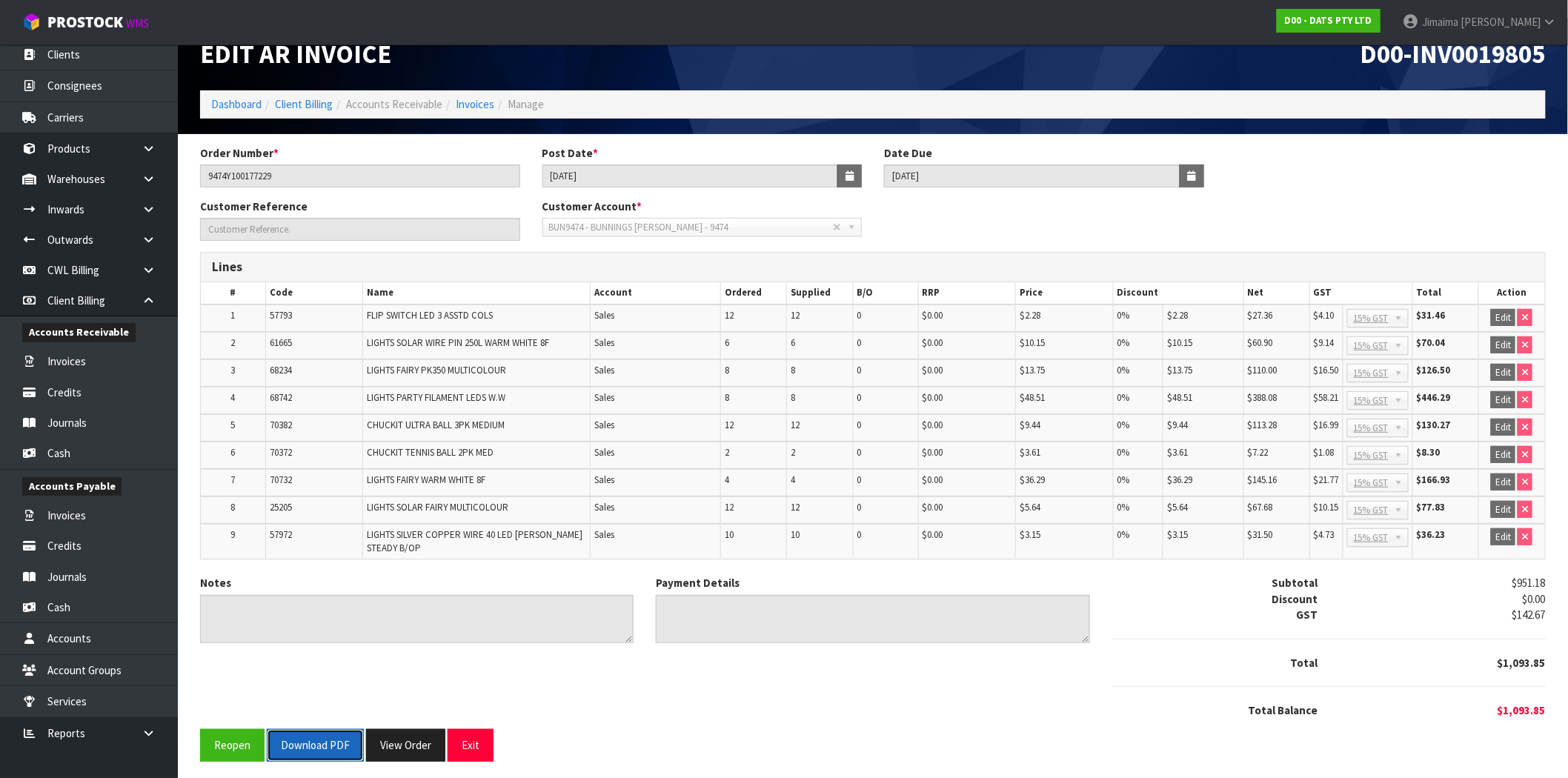
click at [312, 734] on button "Download PDF" at bounding box center [315, 745] width 97 height 32
drag, startPoint x: 477, startPoint y: 105, endPoint x: 438, endPoint y: 166, distance: 72.4
click at [477, 105] on link "Invoices" at bounding box center [474, 104] width 38 height 14
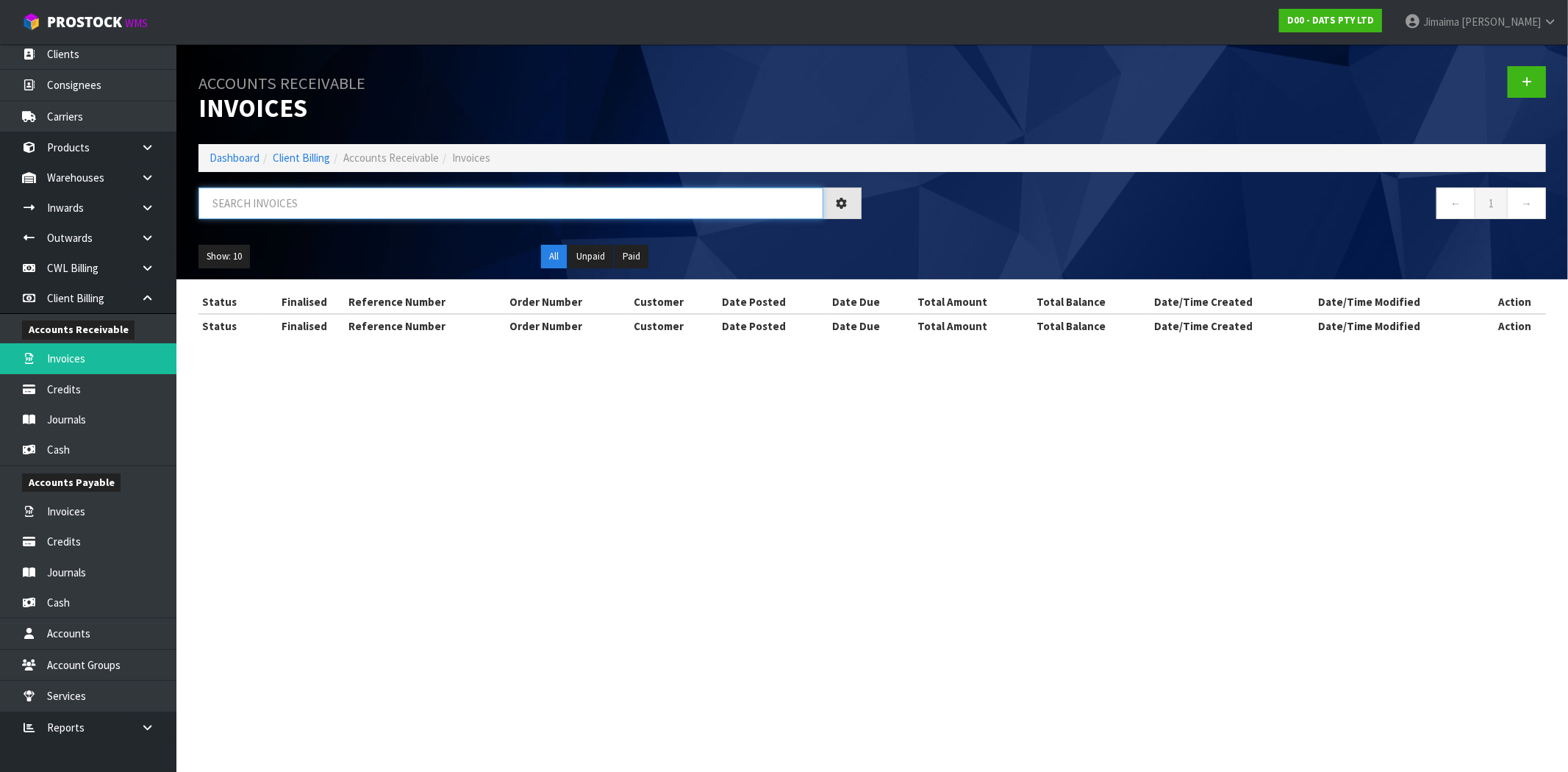
click at [293, 206] on input "text" at bounding box center [511, 203] width 625 height 32
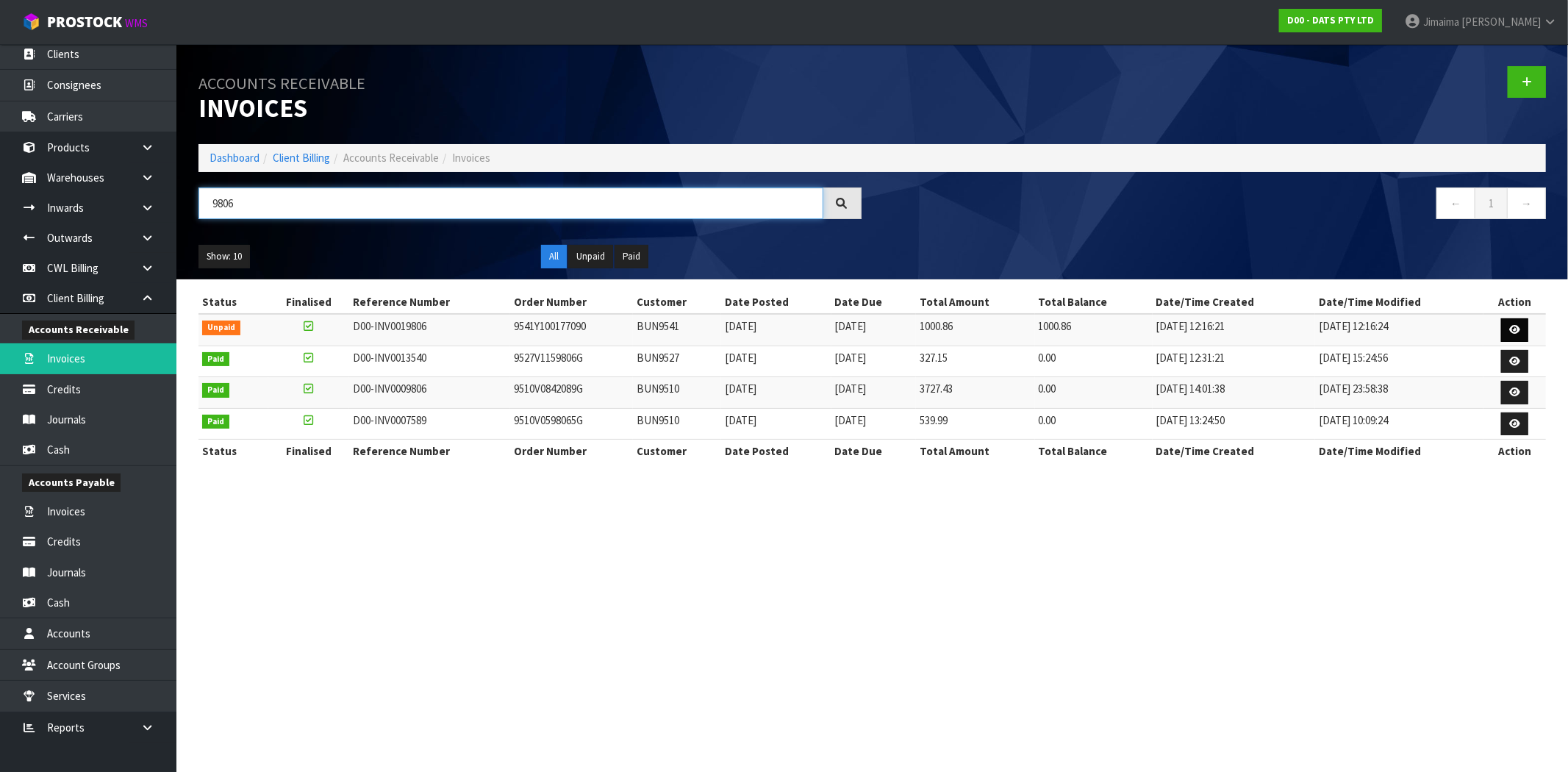
type input "9806"
click at [1523, 319] on link at bounding box center [1514, 330] width 27 height 24
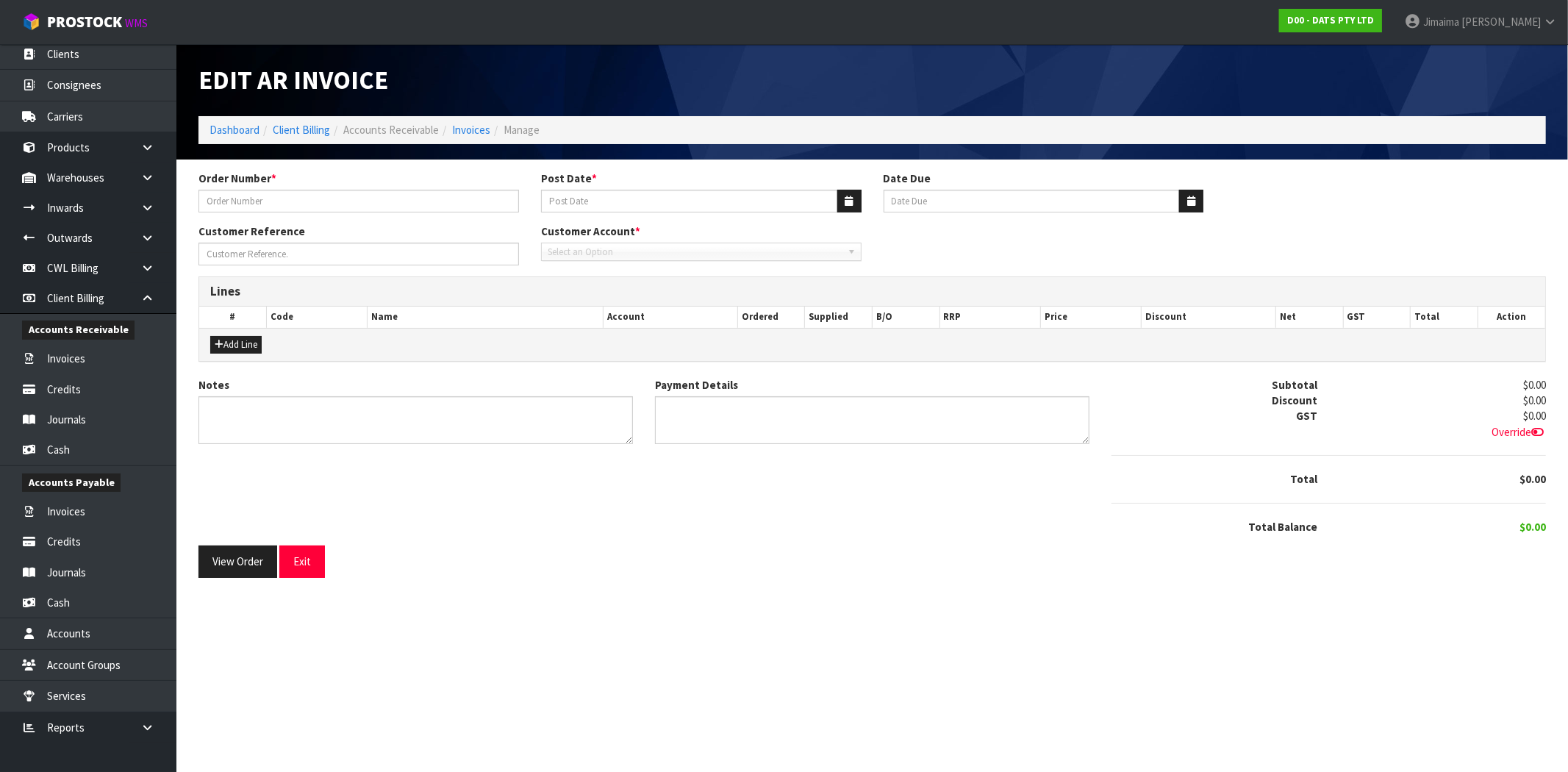
type input "9541Y100177090"
type input "[DATE]"
type input "20/09/2025"
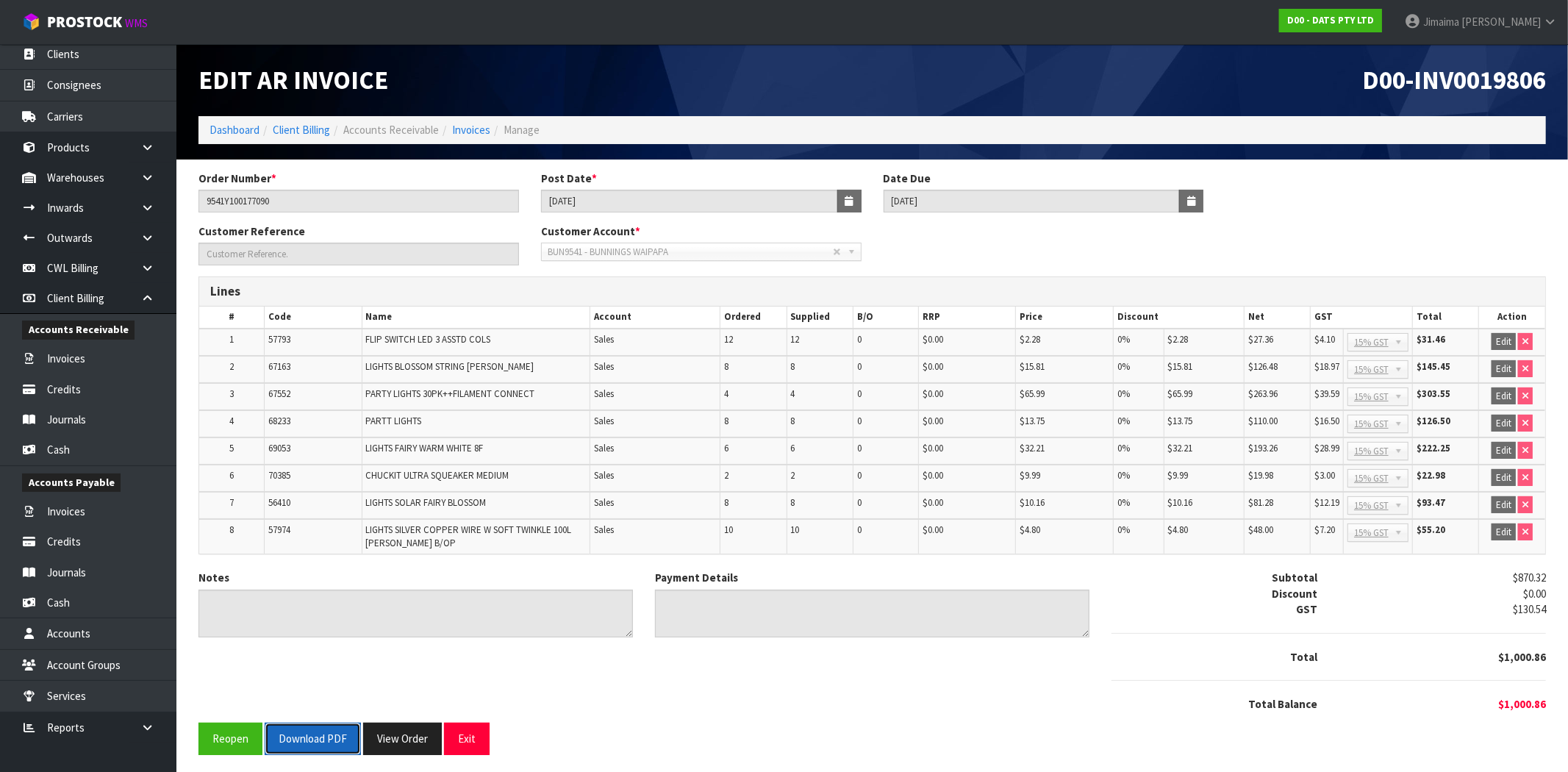
click at [302, 737] on button "Download PDF" at bounding box center [312, 738] width 96 height 32
click at [465, 127] on link "Invoices" at bounding box center [470, 130] width 38 height 14
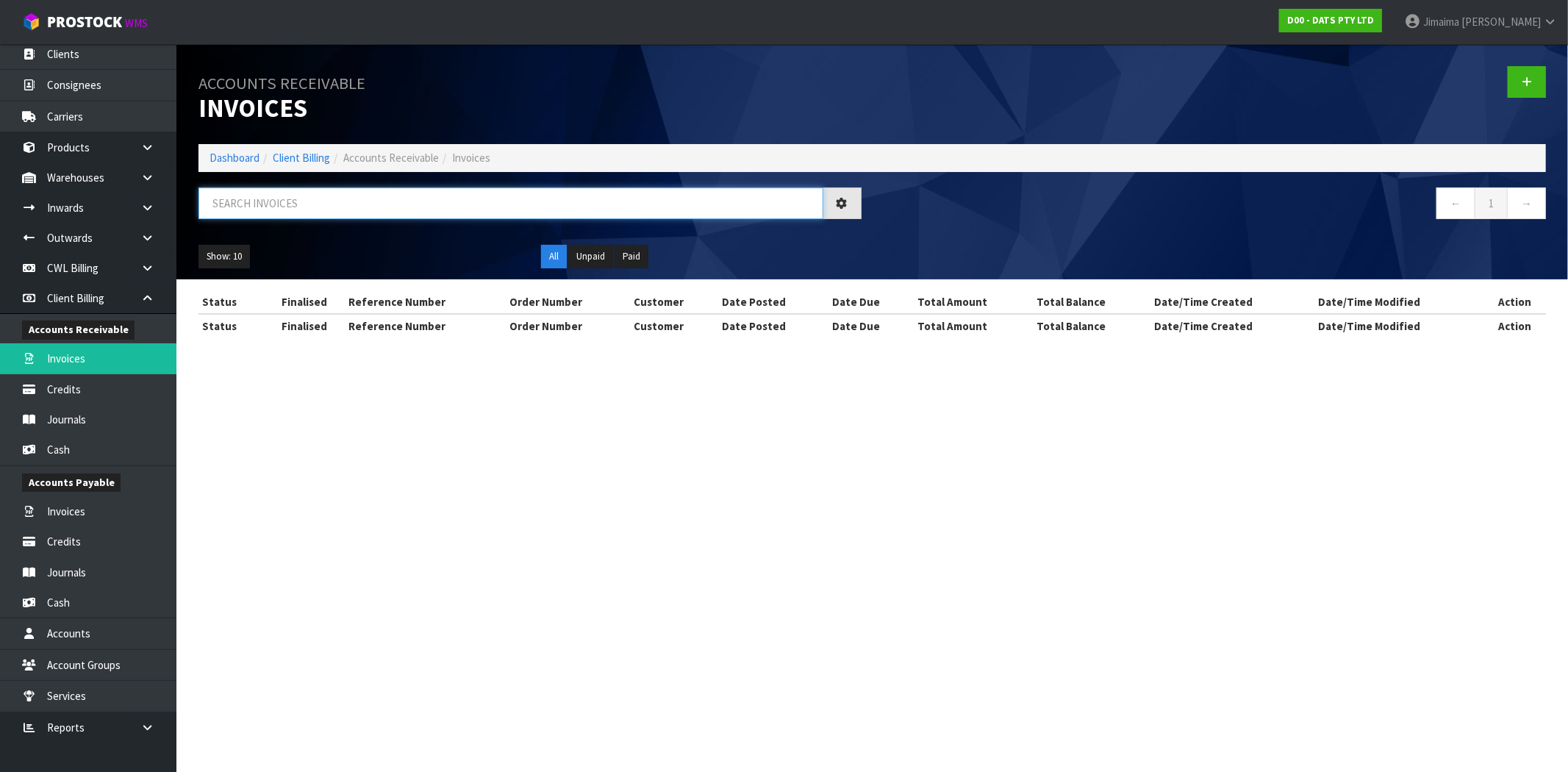
click at [341, 202] on input "text" at bounding box center [511, 203] width 625 height 32
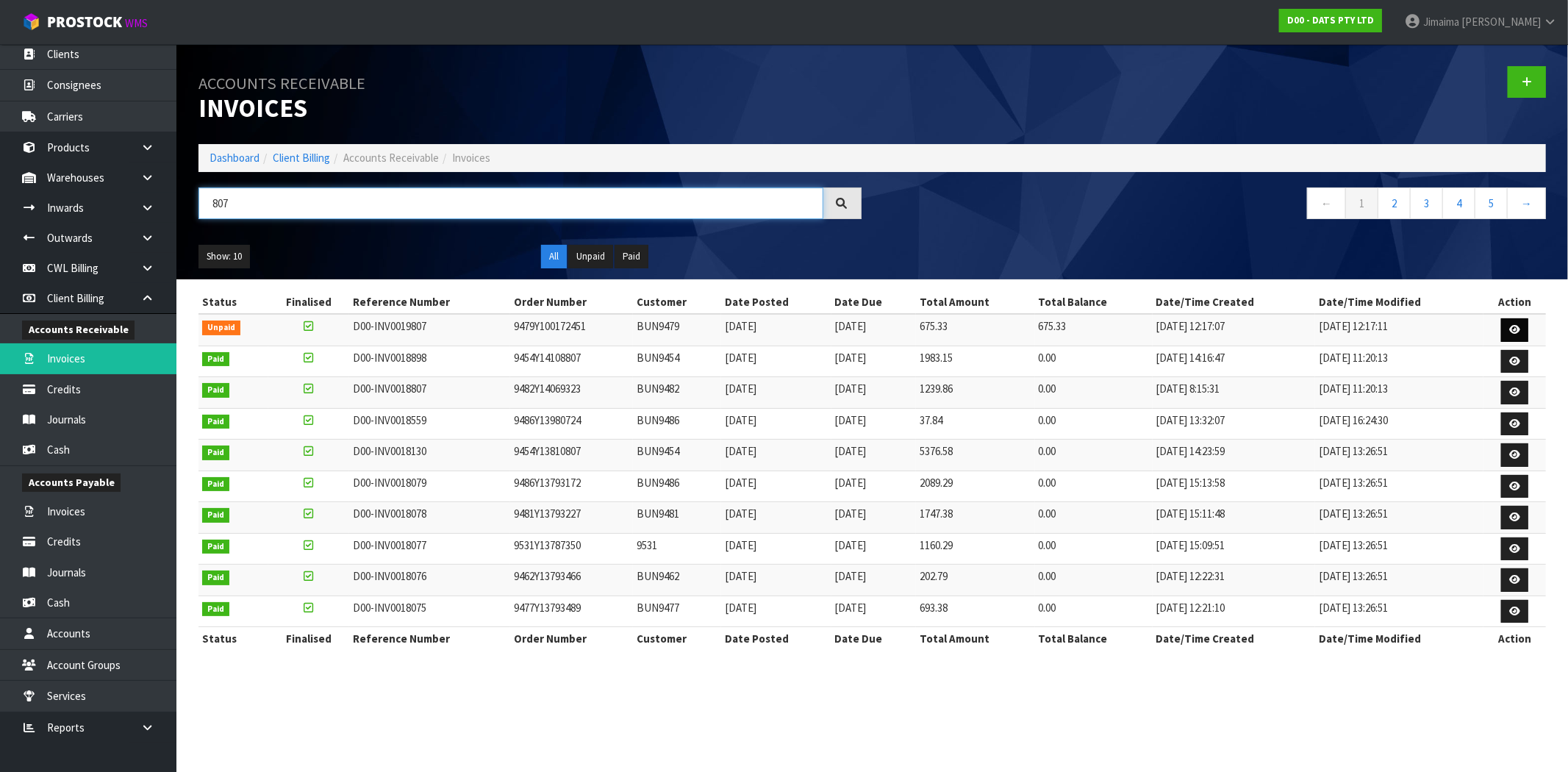
type input "807"
click at [1504, 327] on link at bounding box center [1514, 330] width 27 height 24
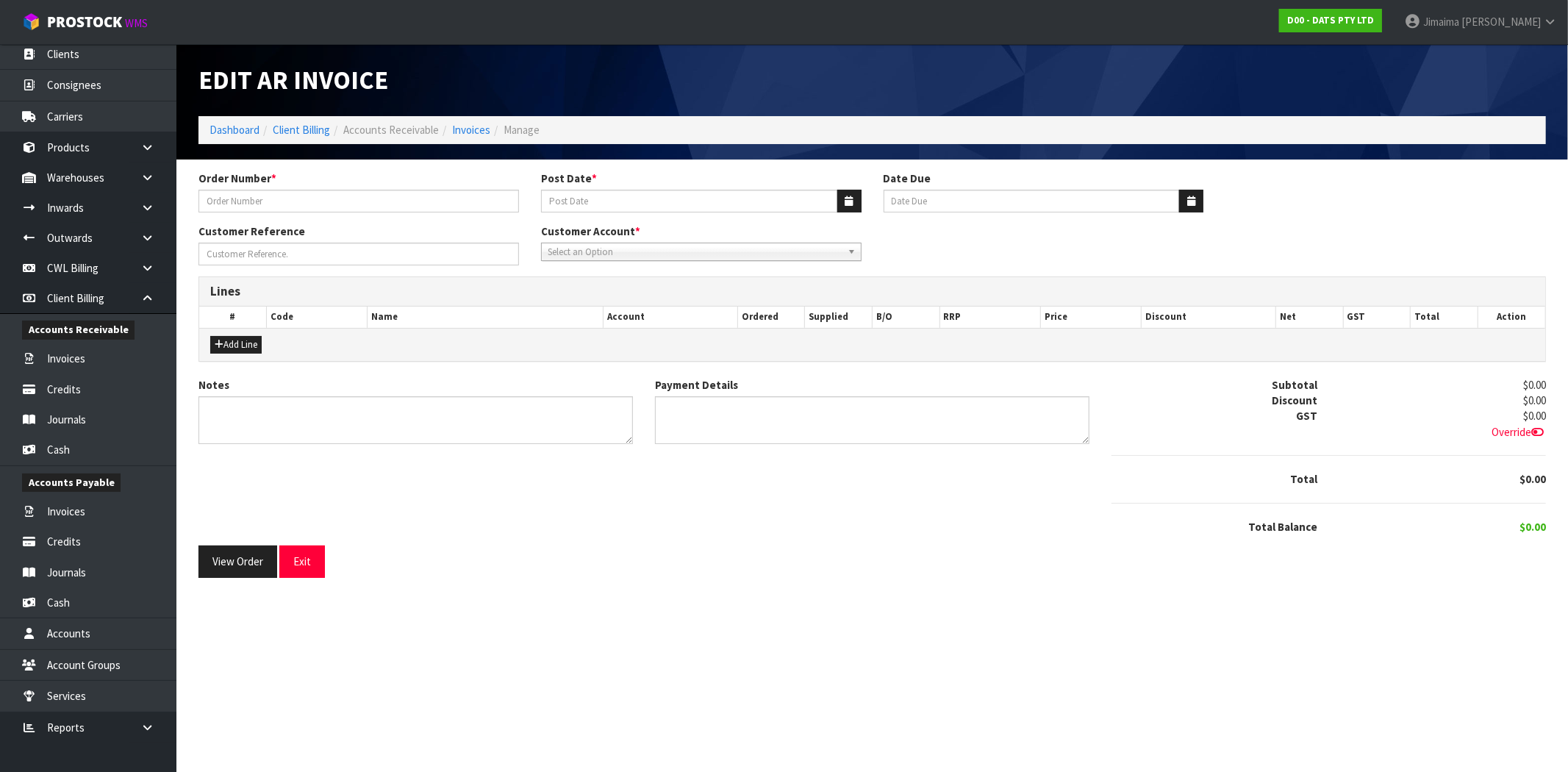
type input "9479Y100172451"
type input "[DATE]"
type input "20/09/2025"
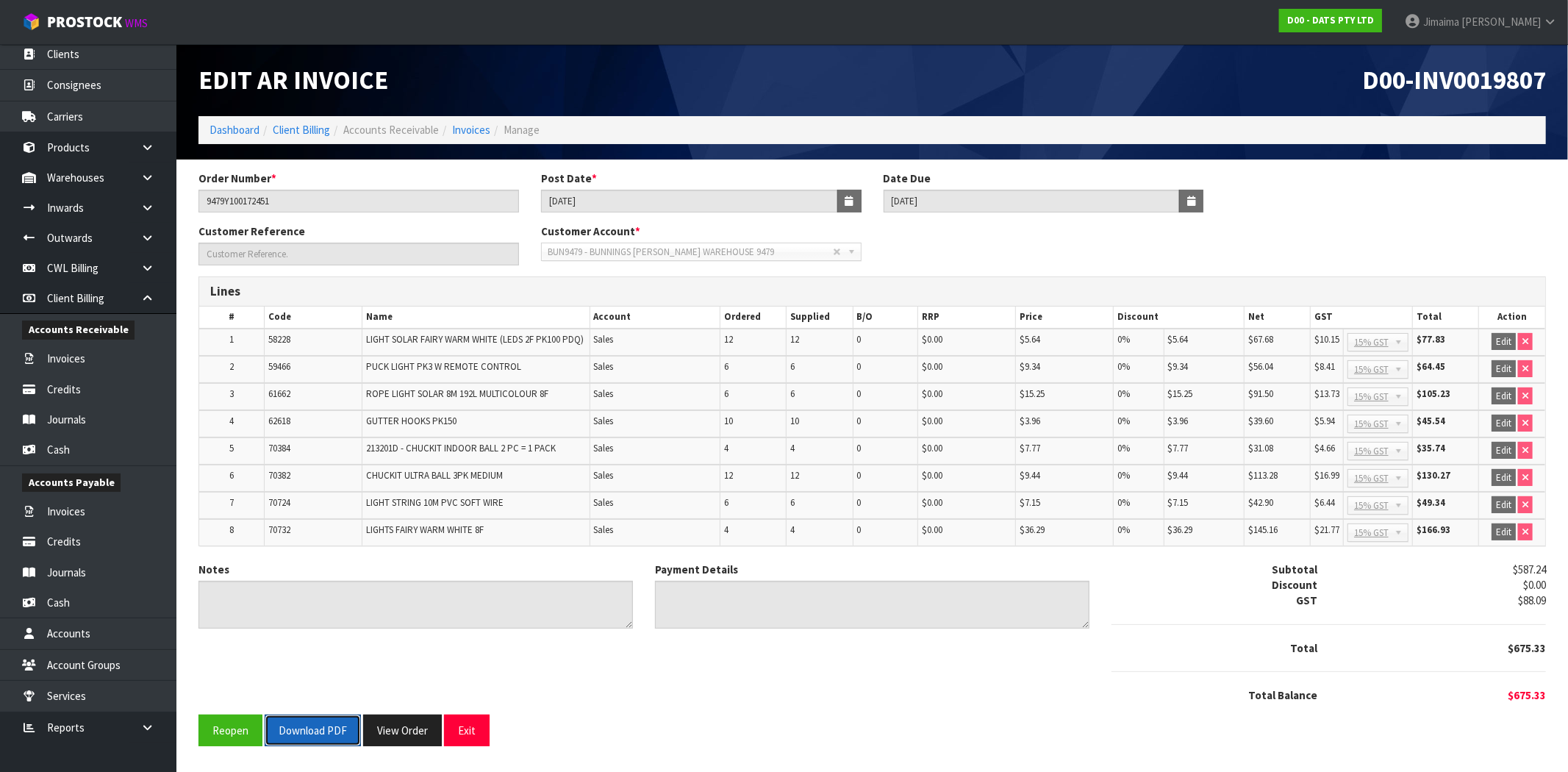
click at [321, 723] on button "Download PDF" at bounding box center [312, 731] width 96 height 32
drag, startPoint x: 475, startPoint y: 130, endPoint x: 444, endPoint y: 171, distance: 51.4
click at [475, 130] on link "Invoices" at bounding box center [470, 130] width 38 height 14
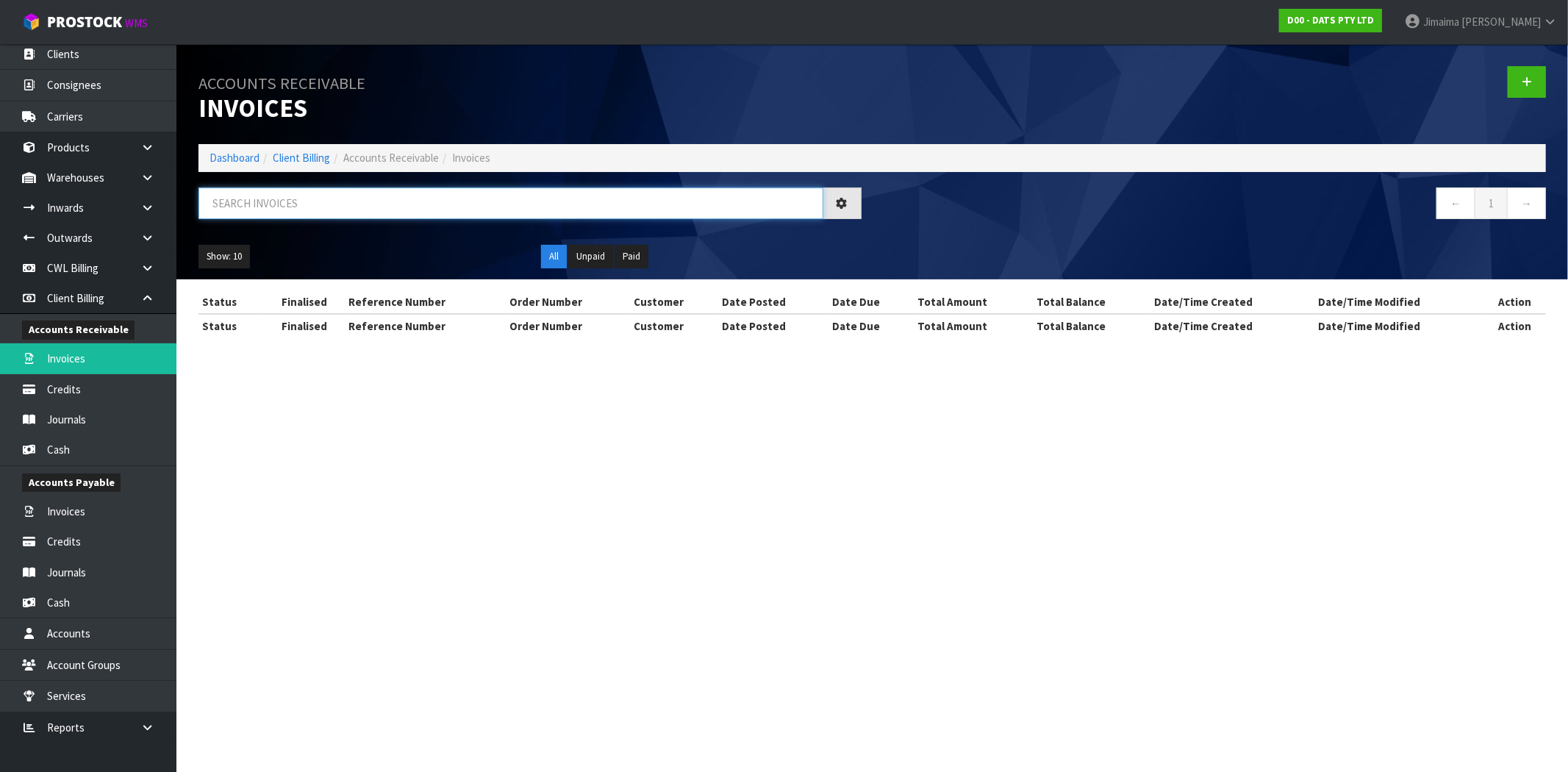
click at [354, 214] on input "text" at bounding box center [511, 203] width 625 height 32
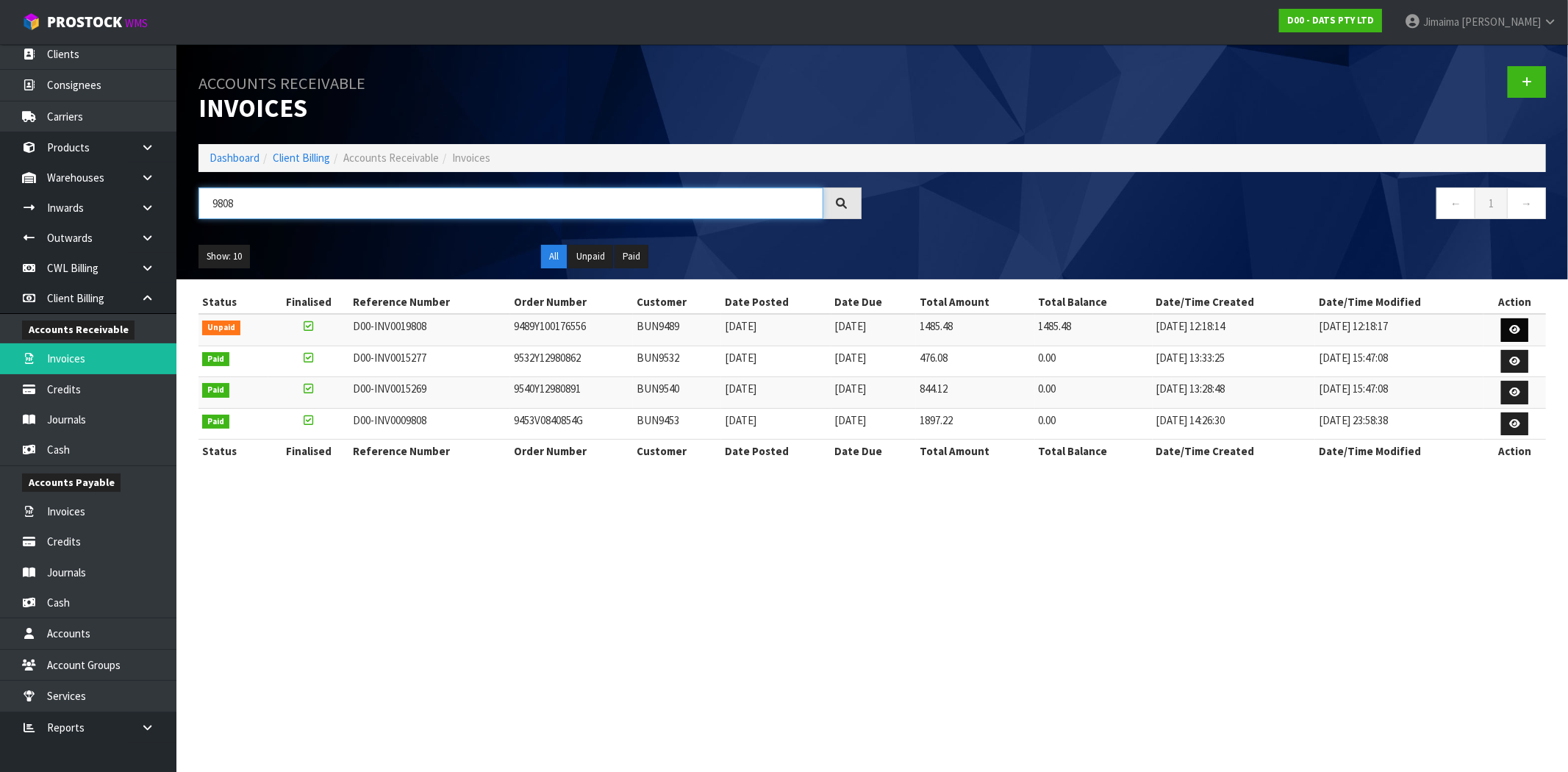
type input "9808"
click at [1512, 334] on icon at bounding box center [1514, 329] width 11 height 10
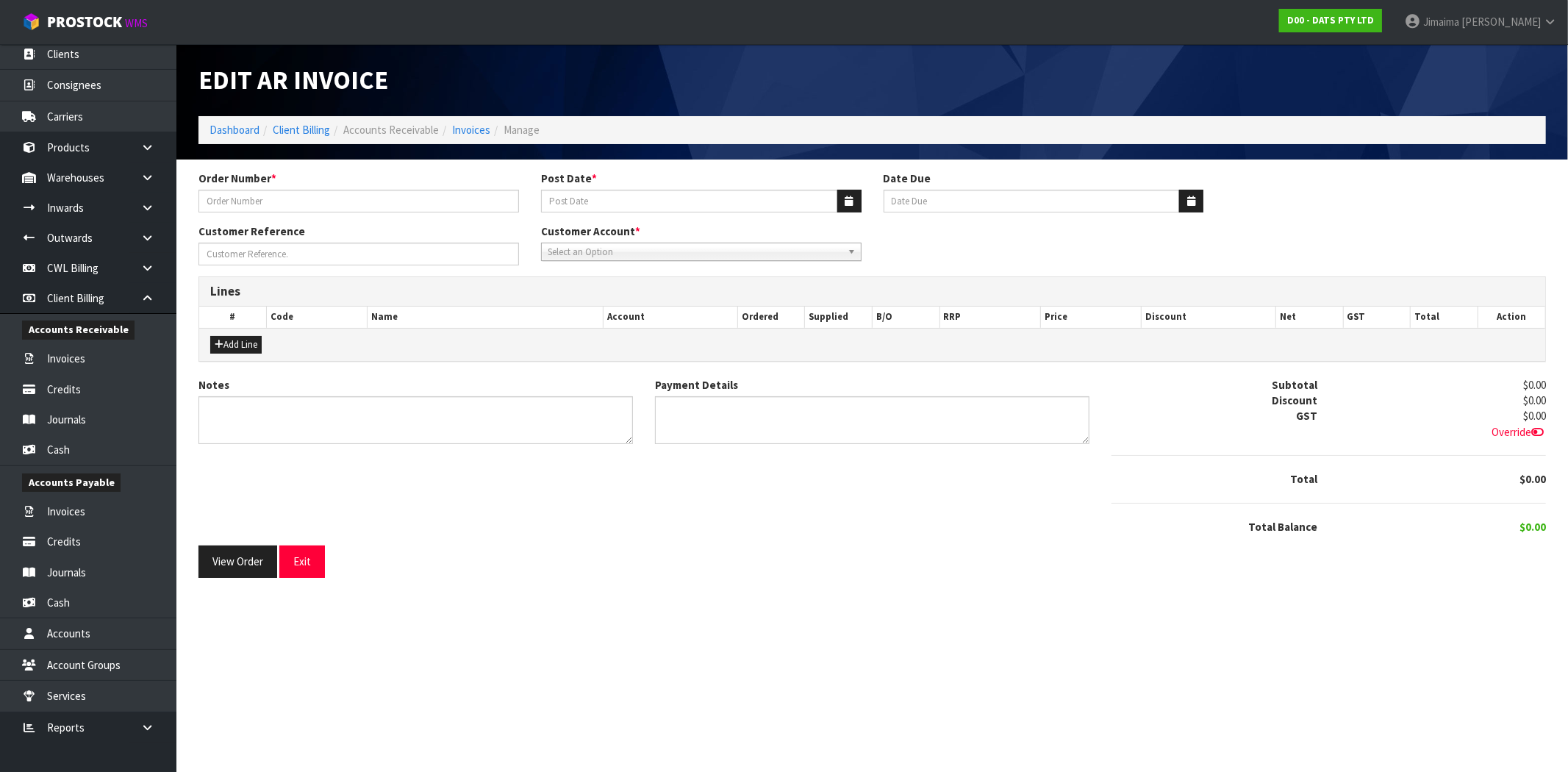
type input "9489Y100176556"
type input "[DATE]"
type input "20/09/2025"
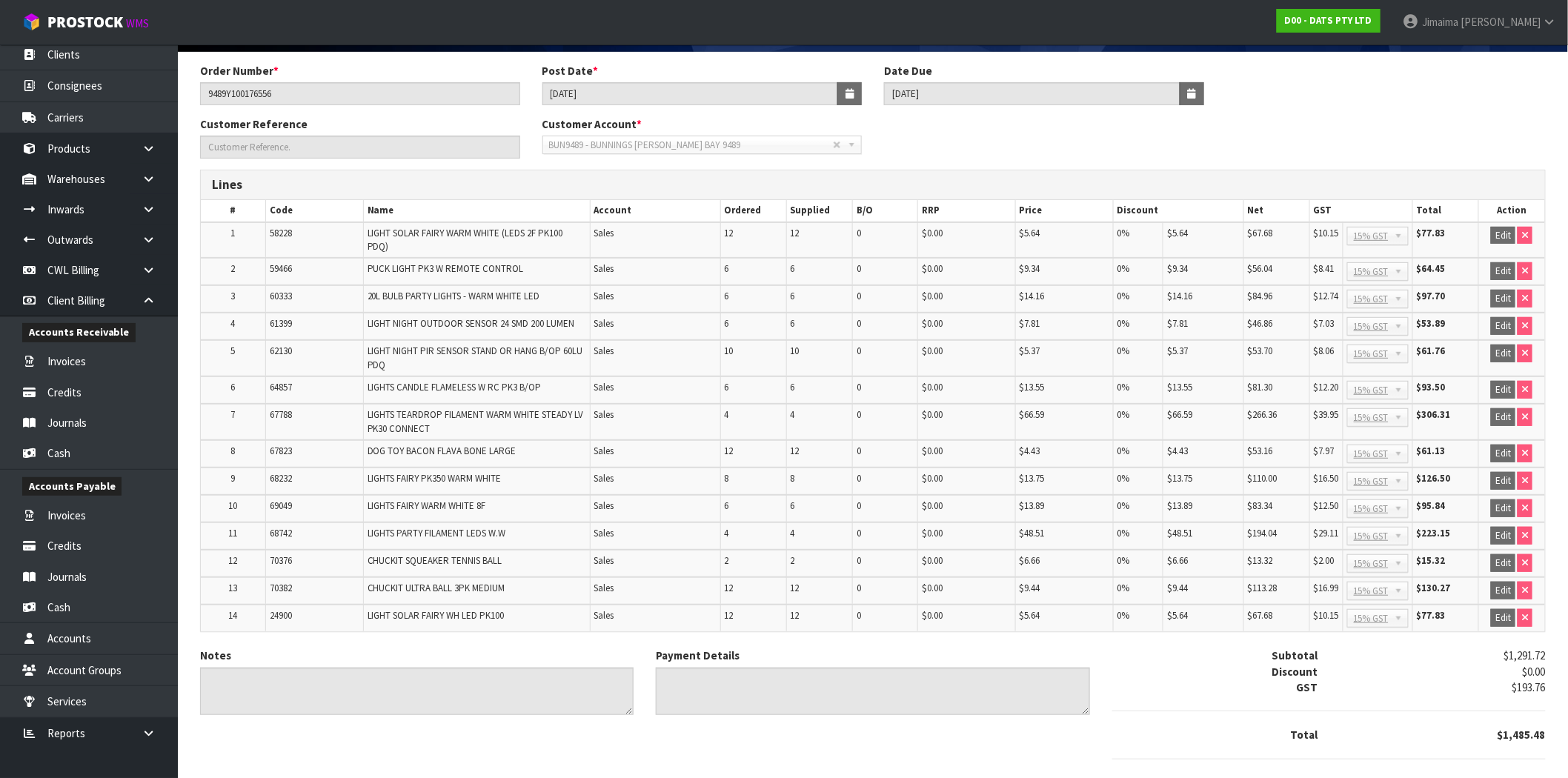
scroll to position [179, 0]
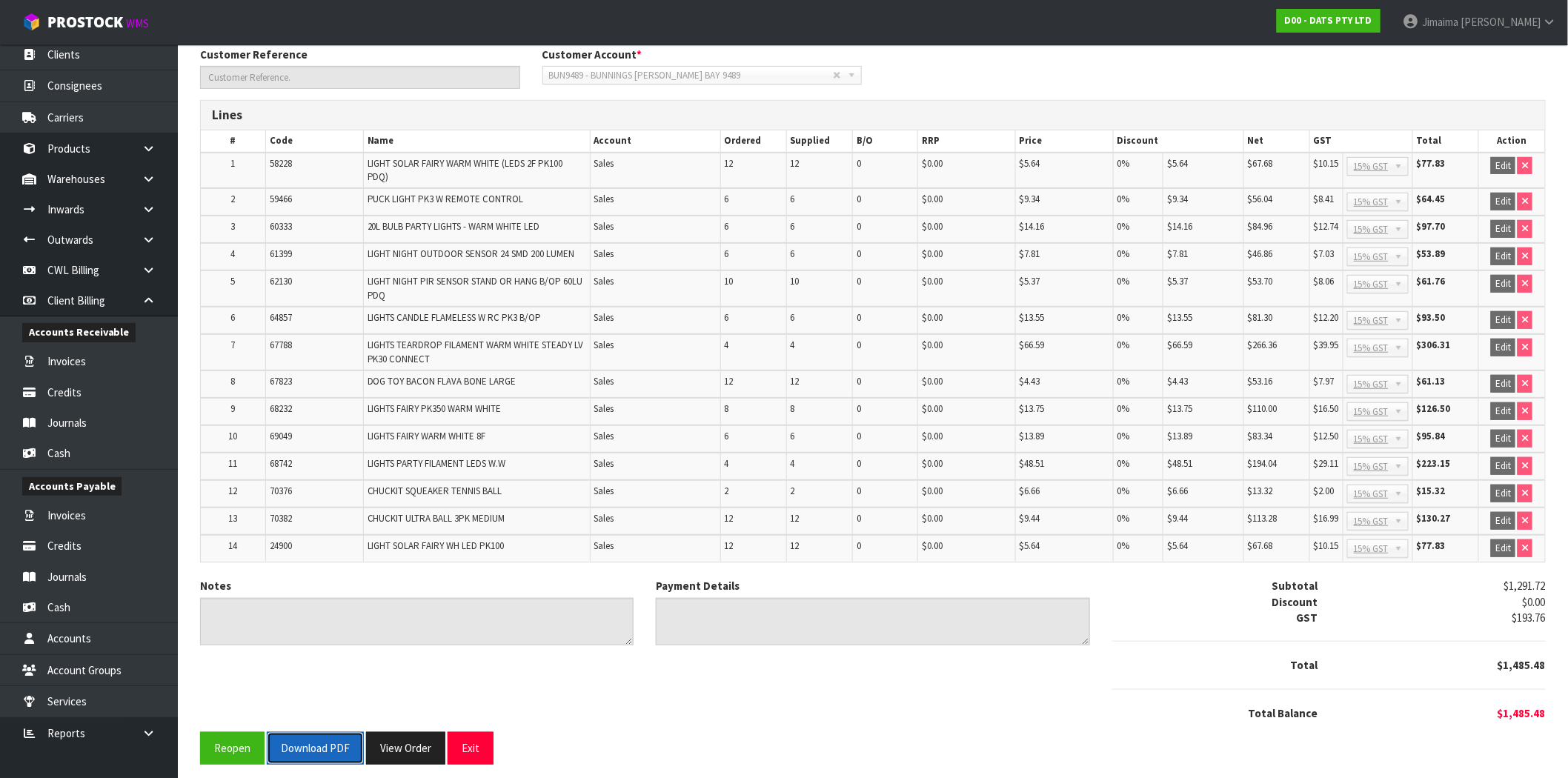
click at [311, 732] on button "Download PDF" at bounding box center [315, 748] width 97 height 32
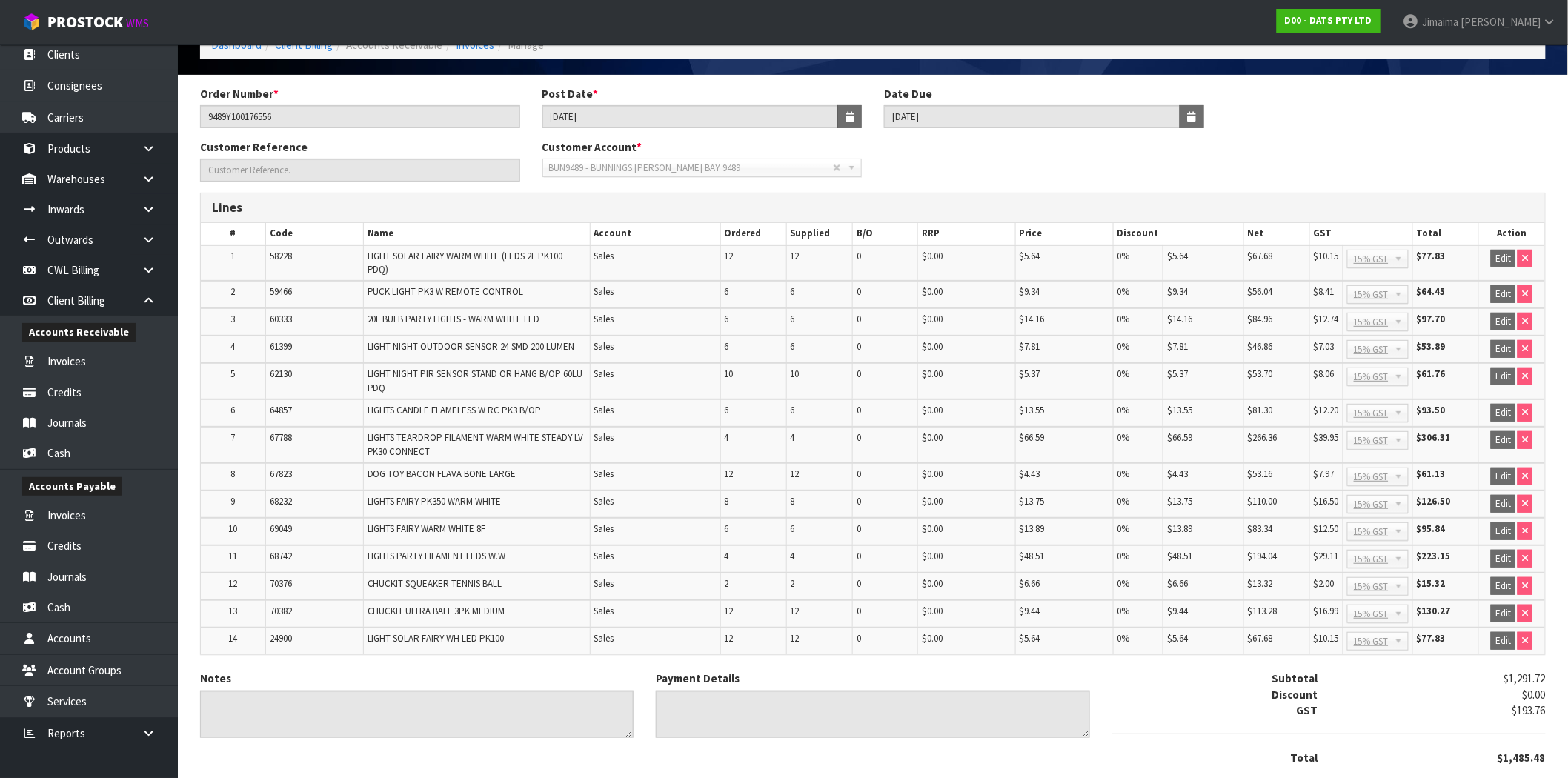
scroll to position [0, 0]
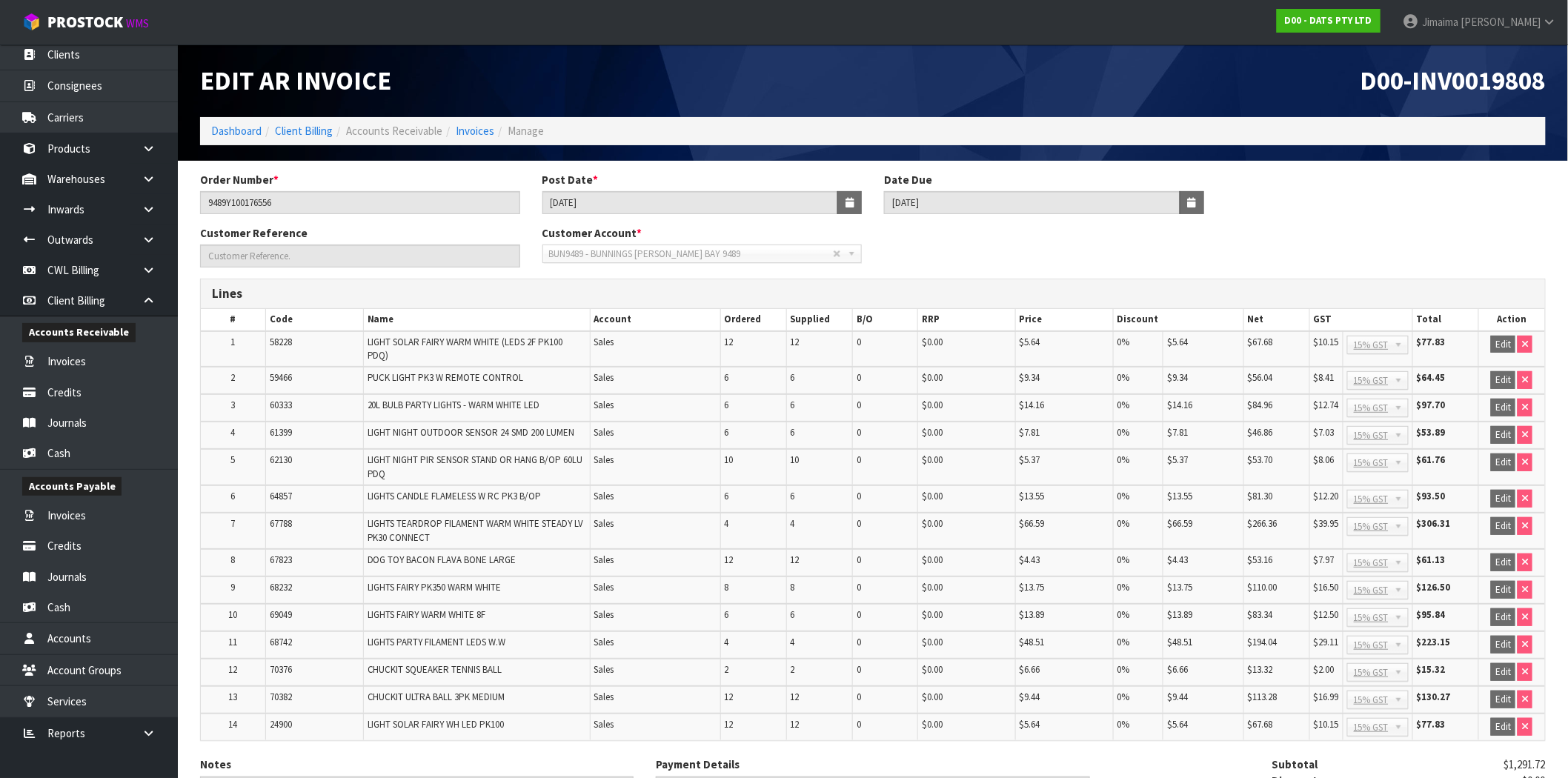
click at [812, 91] on h1 "Edit AR Invoice" at bounding box center [531, 81] width 662 height 28
click at [471, 131] on link "Invoices" at bounding box center [474, 131] width 38 height 14
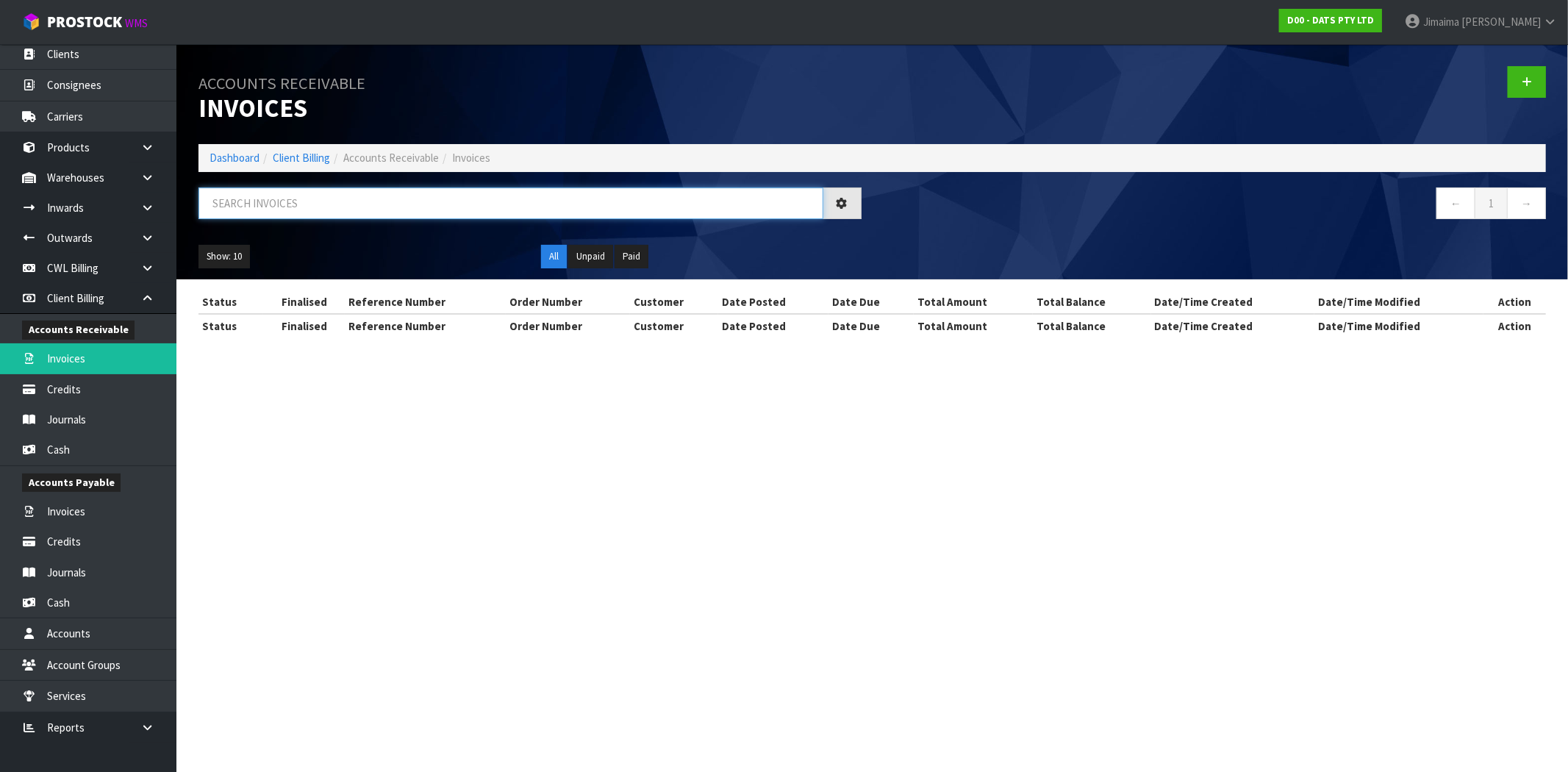
click at [299, 191] on input "text" at bounding box center [511, 203] width 625 height 32
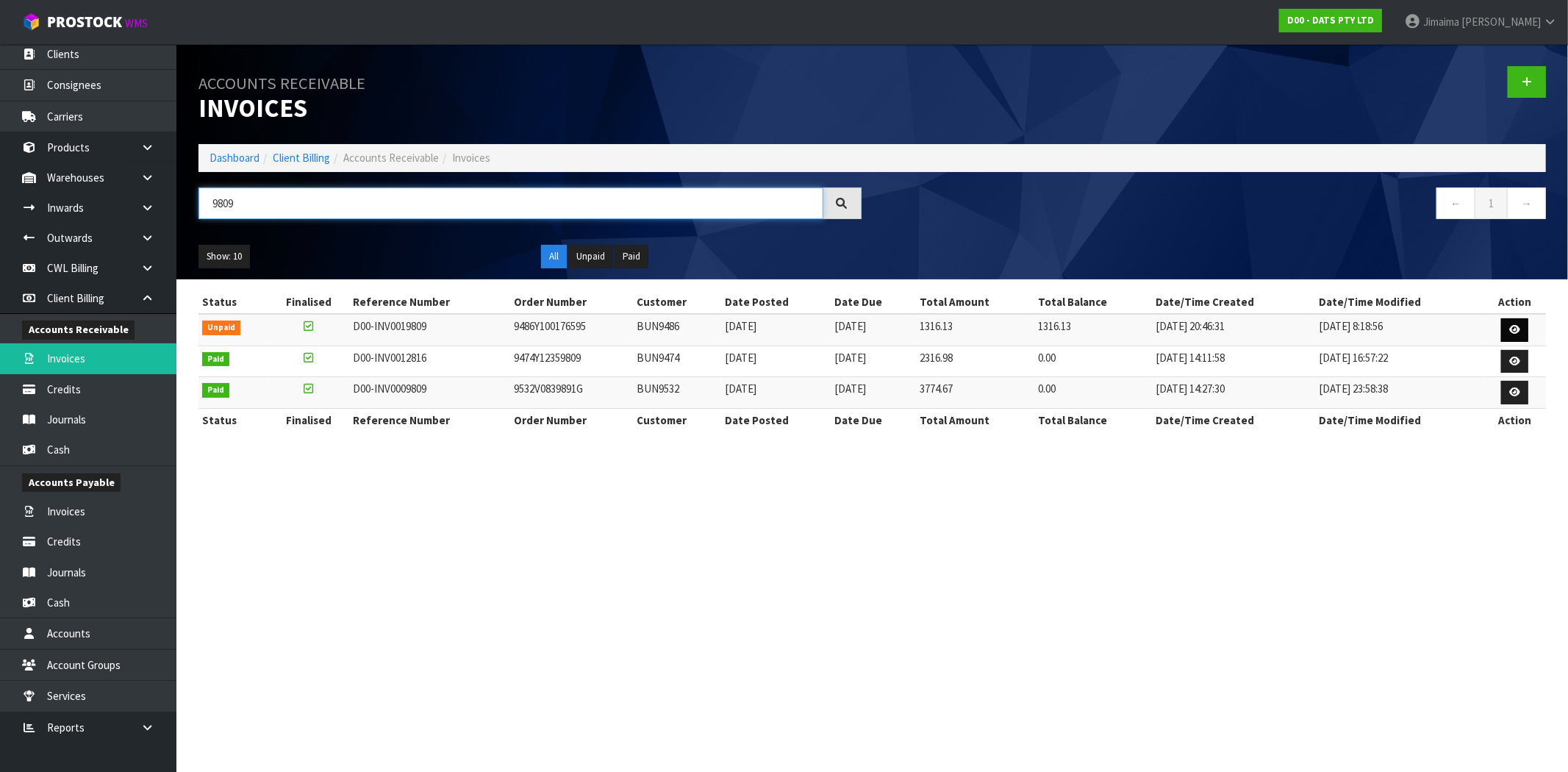
type input "9809"
click at [1503, 326] on link at bounding box center [1514, 330] width 27 height 24
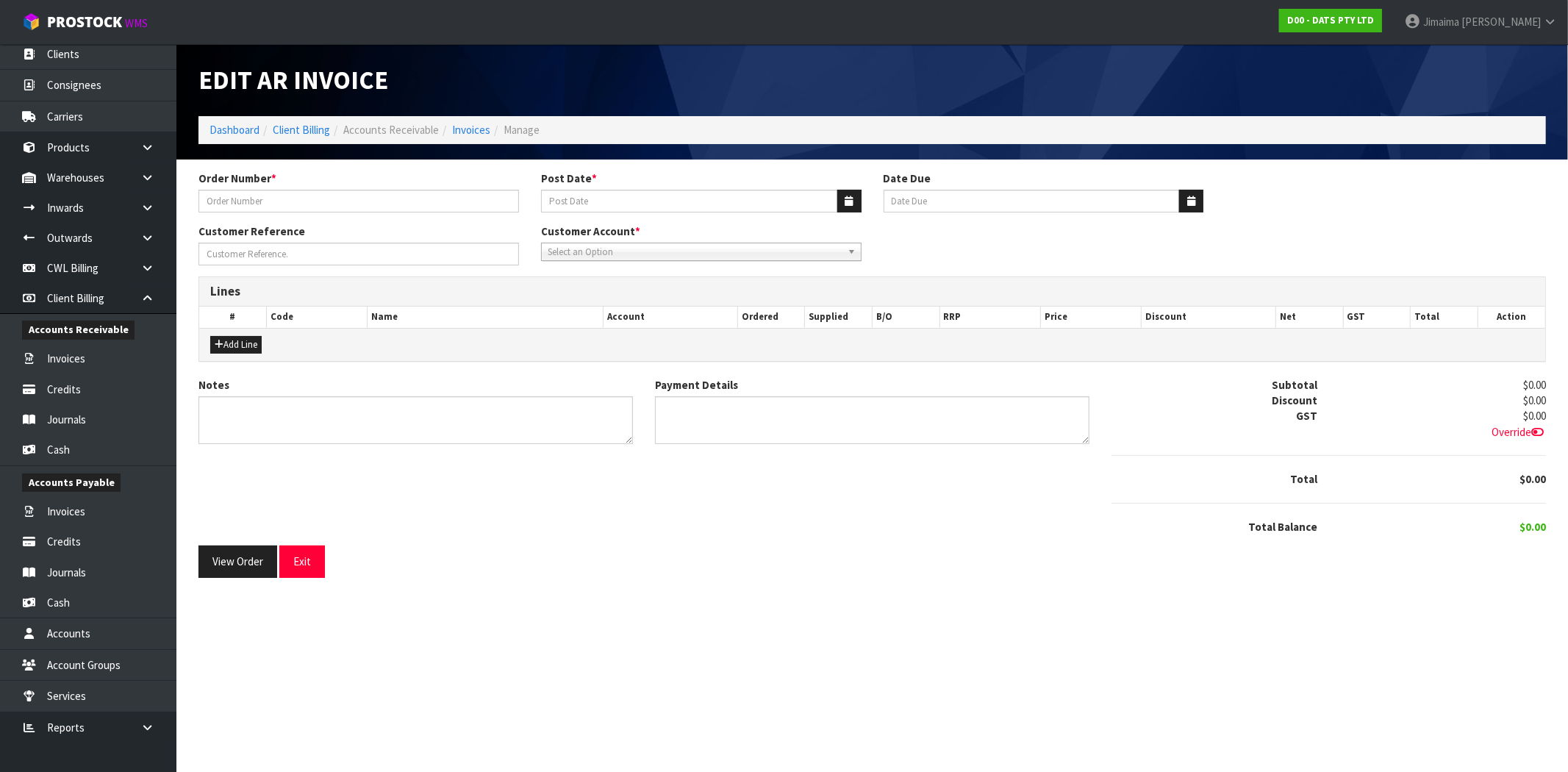
type input "9486Y100176595"
type input "[DATE]"
type input "20/09/2025"
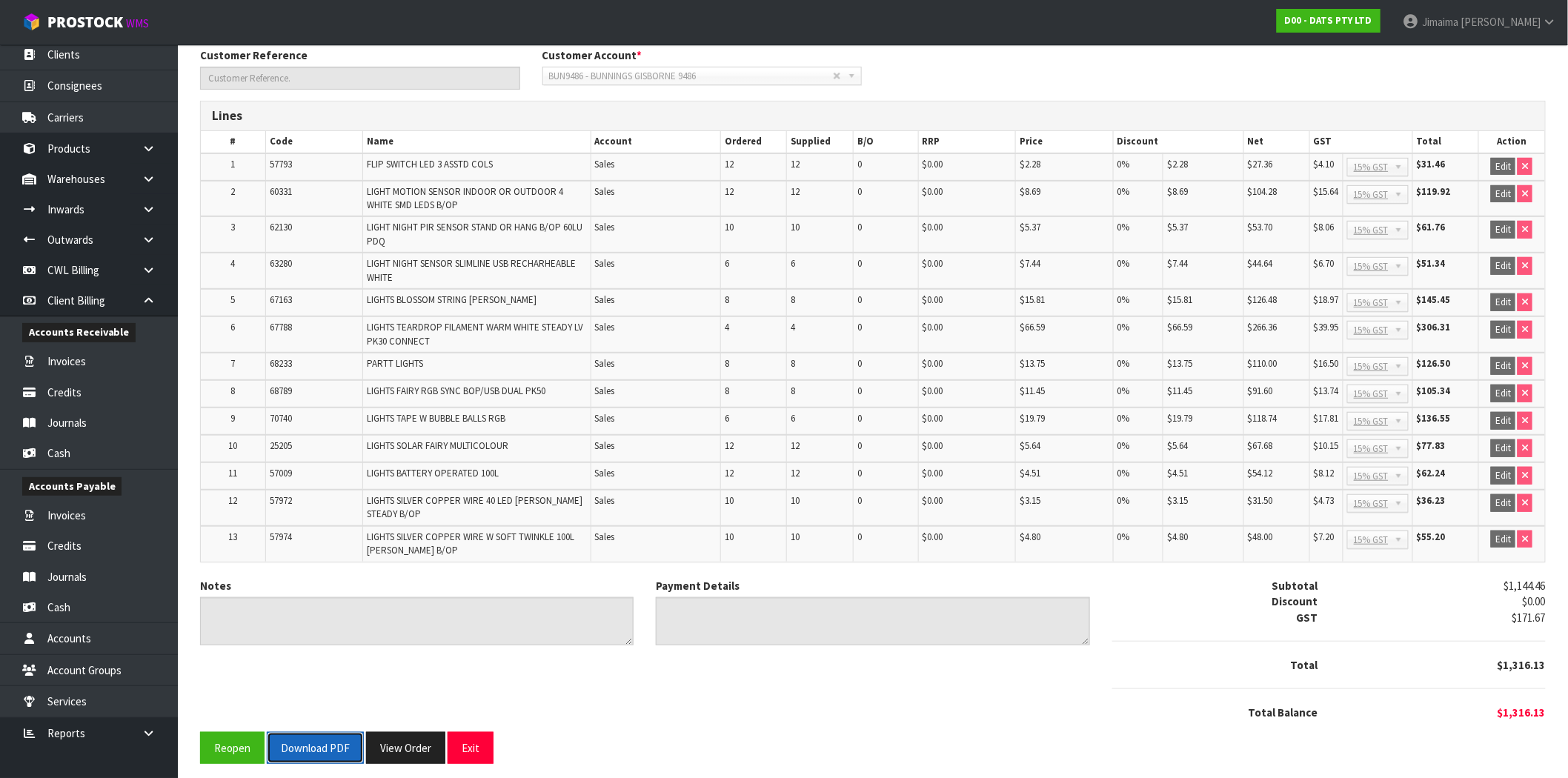
click at [309, 749] on button "Download PDF" at bounding box center [315, 748] width 97 height 32
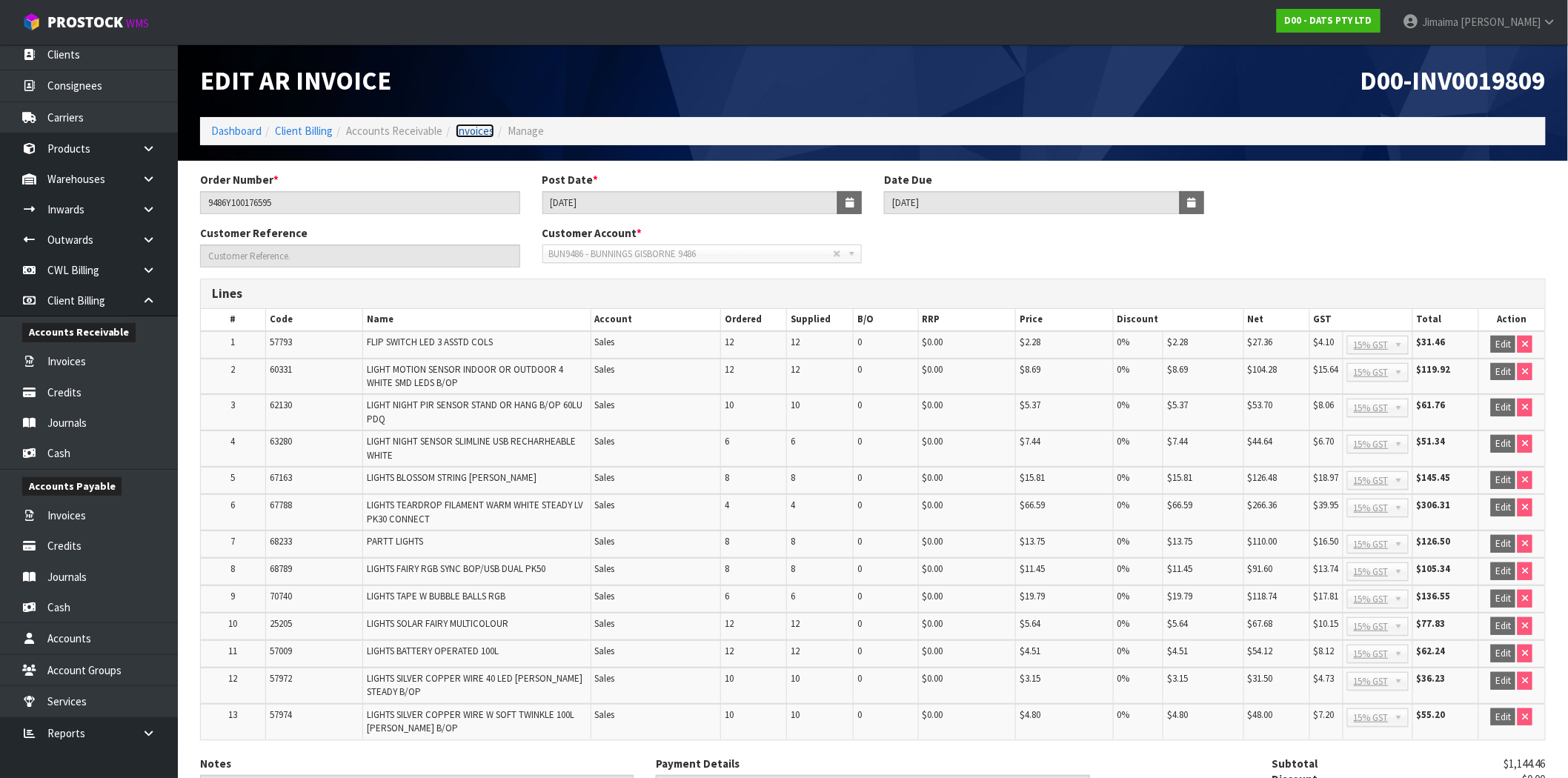
click at [470, 130] on link "Invoices" at bounding box center [474, 131] width 38 height 14
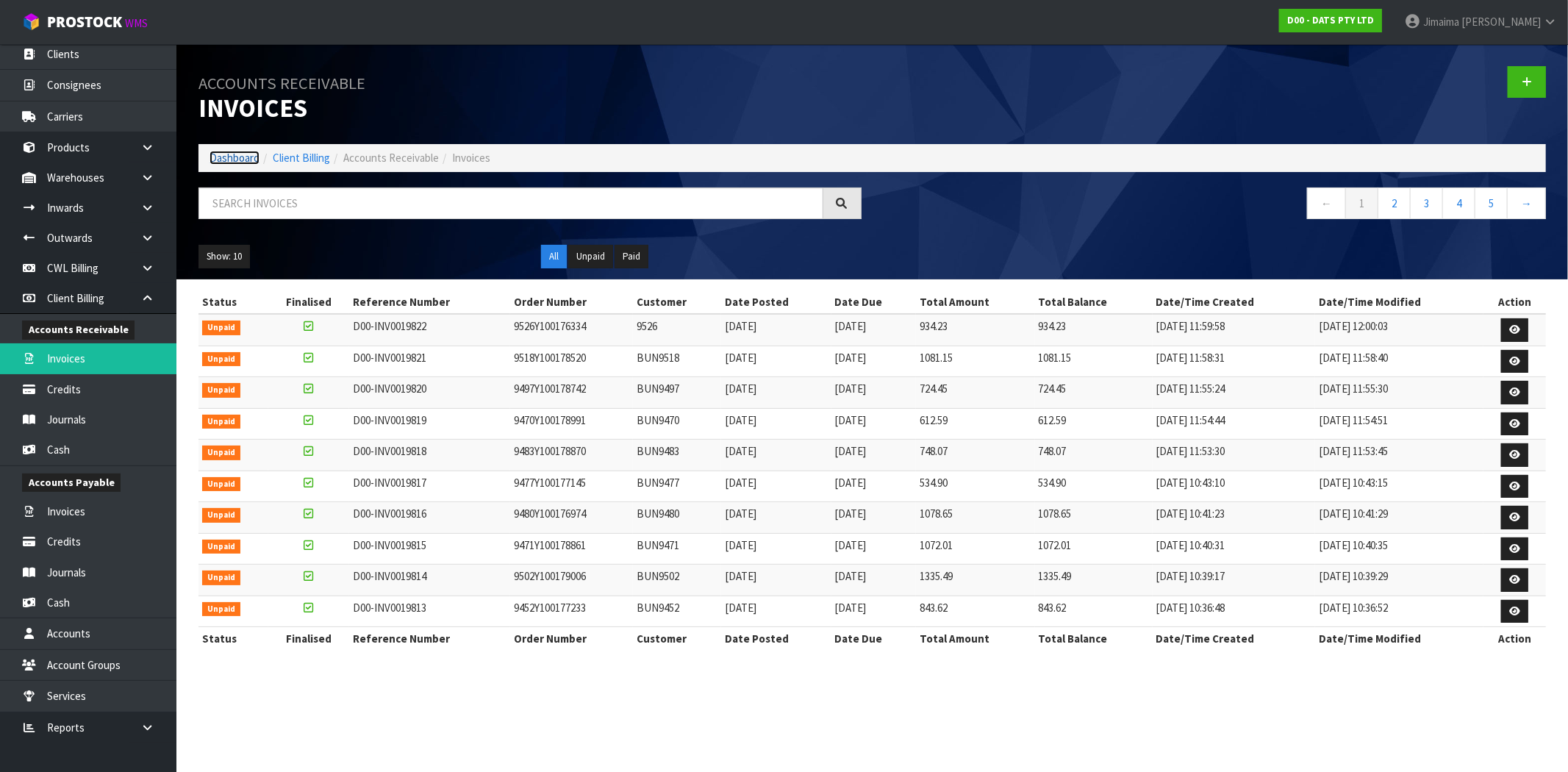
click at [236, 153] on link "Dashboard" at bounding box center [234, 158] width 50 height 14
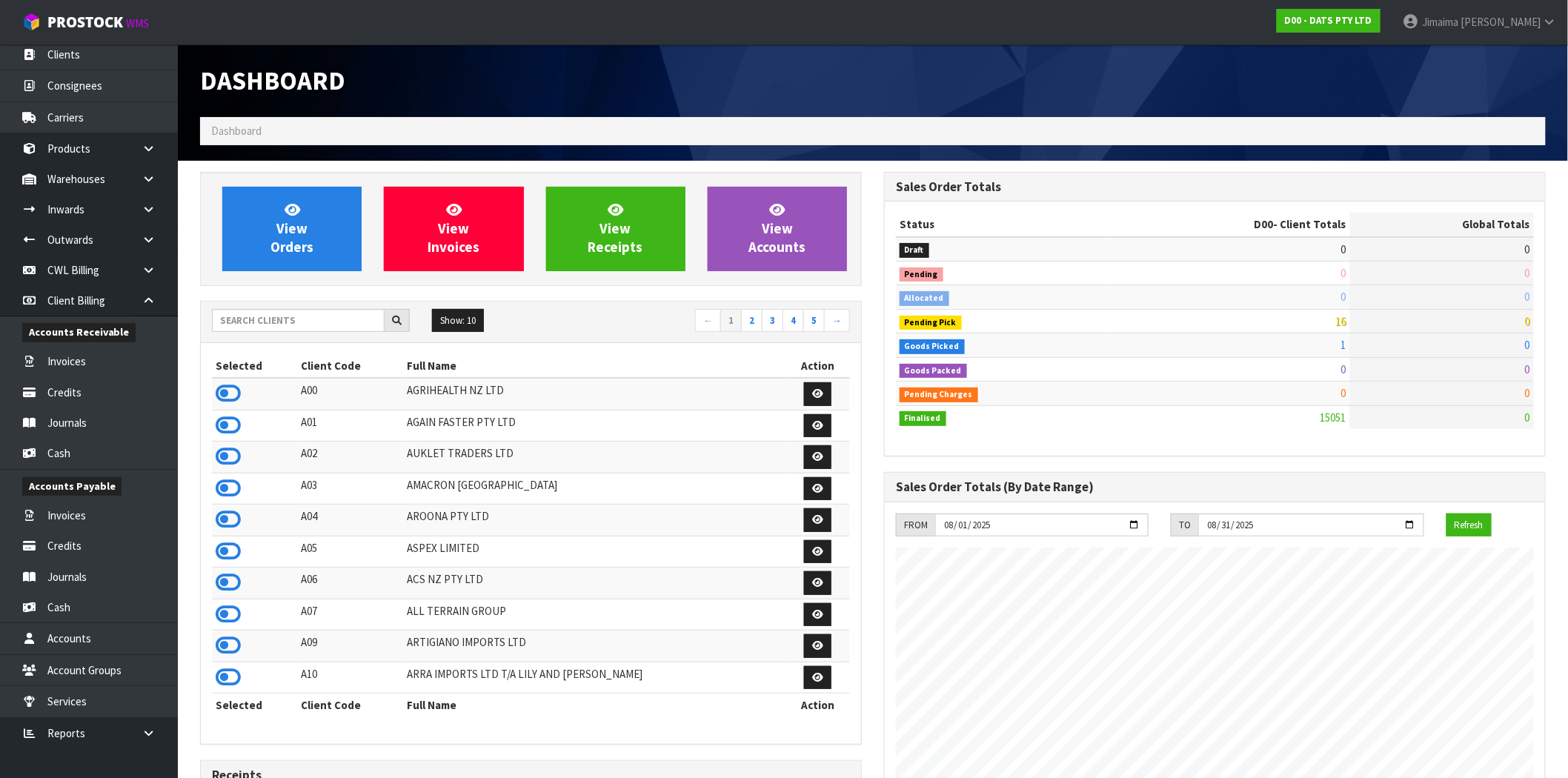
scroll to position [1122, 684]
click at [113, 361] on link "Invoices" at bounding box center [89, 361] width 178 height 30
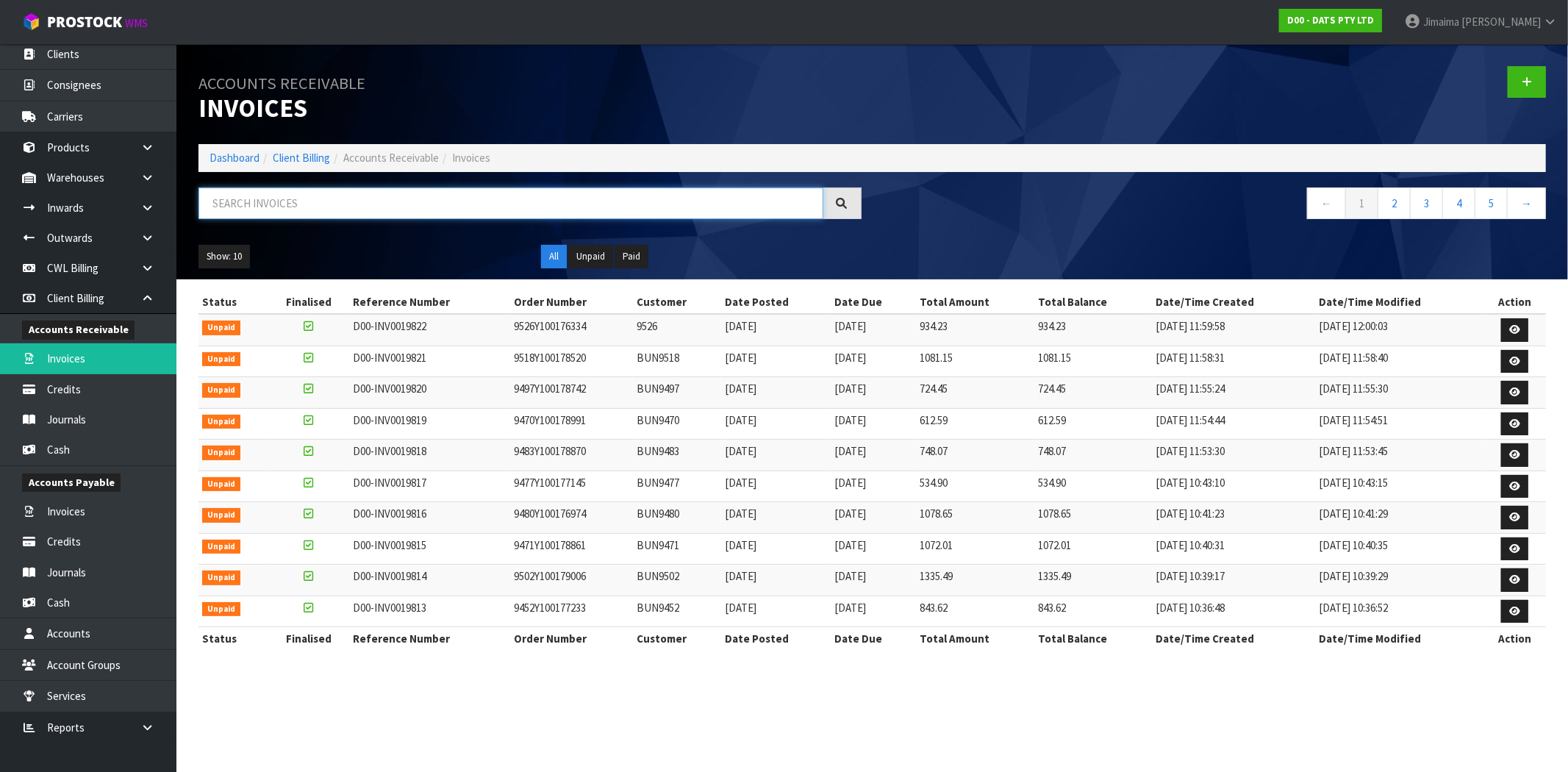
drag, startPoint x: 315, startPoint y: 187, endPoint x: 306, endPoint y: 202, distance: 17.5
click at [314, 187] on input "text" at bounding box center [511, 203] width 625 height 32
click at [306, 203] on input "text" at bounding box center [511, 203] width 625 height 32
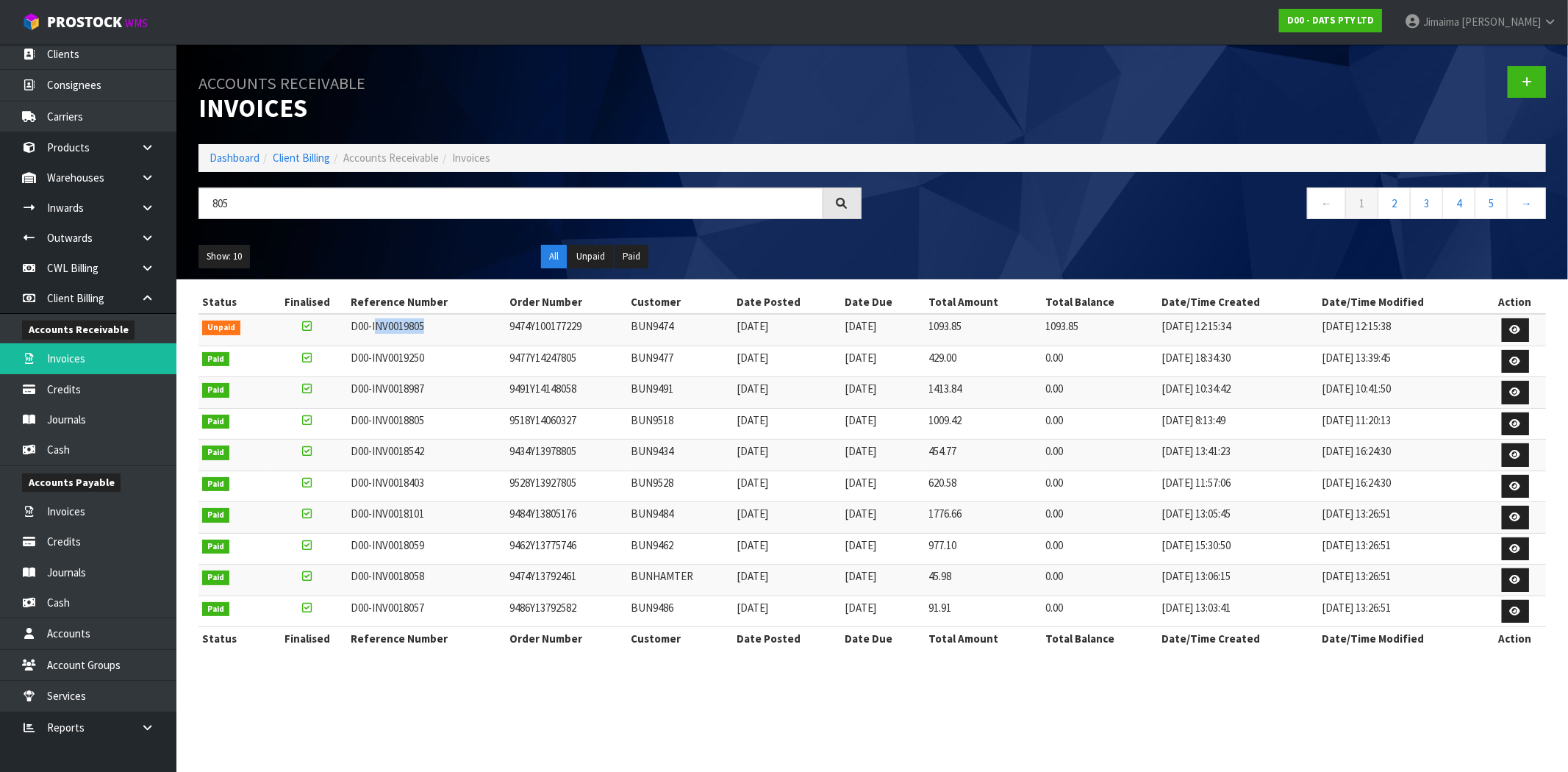
drag, startPoint x: 455, startPoint y: 321, endPoint x: 394, endPoint y: 319, distance: 61.0
click at [376, 321] on td "D00-INV0019805" at bounding box center [425, 330] width 158 height 32
click at [394, 319] on td "D00-INV0019805" at bounding box center [425, 330] width 158 height 32
drag, startPoint x: 394, startPoint y: 319, endPoint x: 378, endPoint y: 319, distance: 16.0
click at [394, 319] on td "D00-INV0019805" at bounding box center [425, 330] width 158 height 32
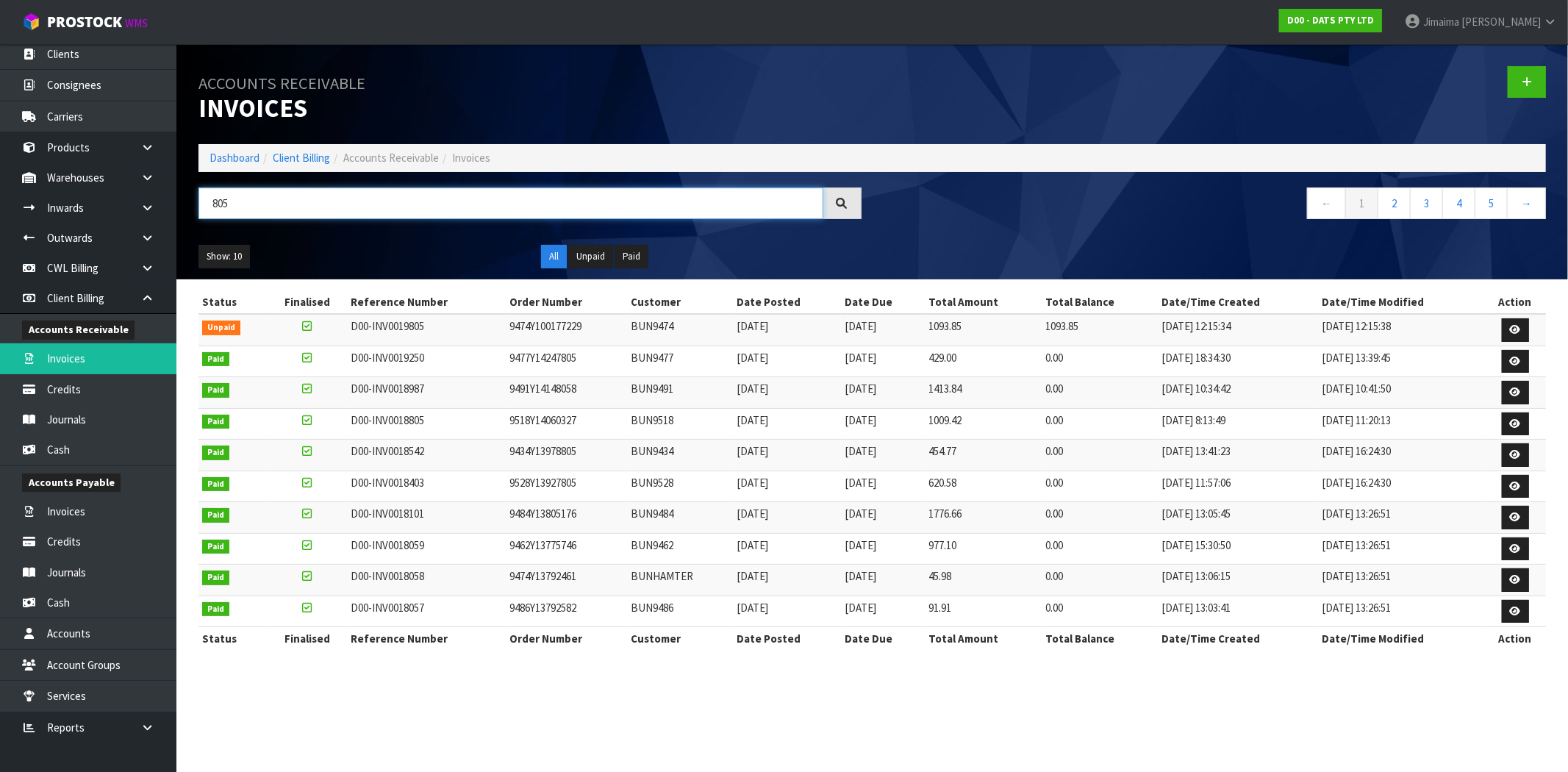
click at [304, 212] on input "805" at bounding box center [511, 203] width 625 height 32
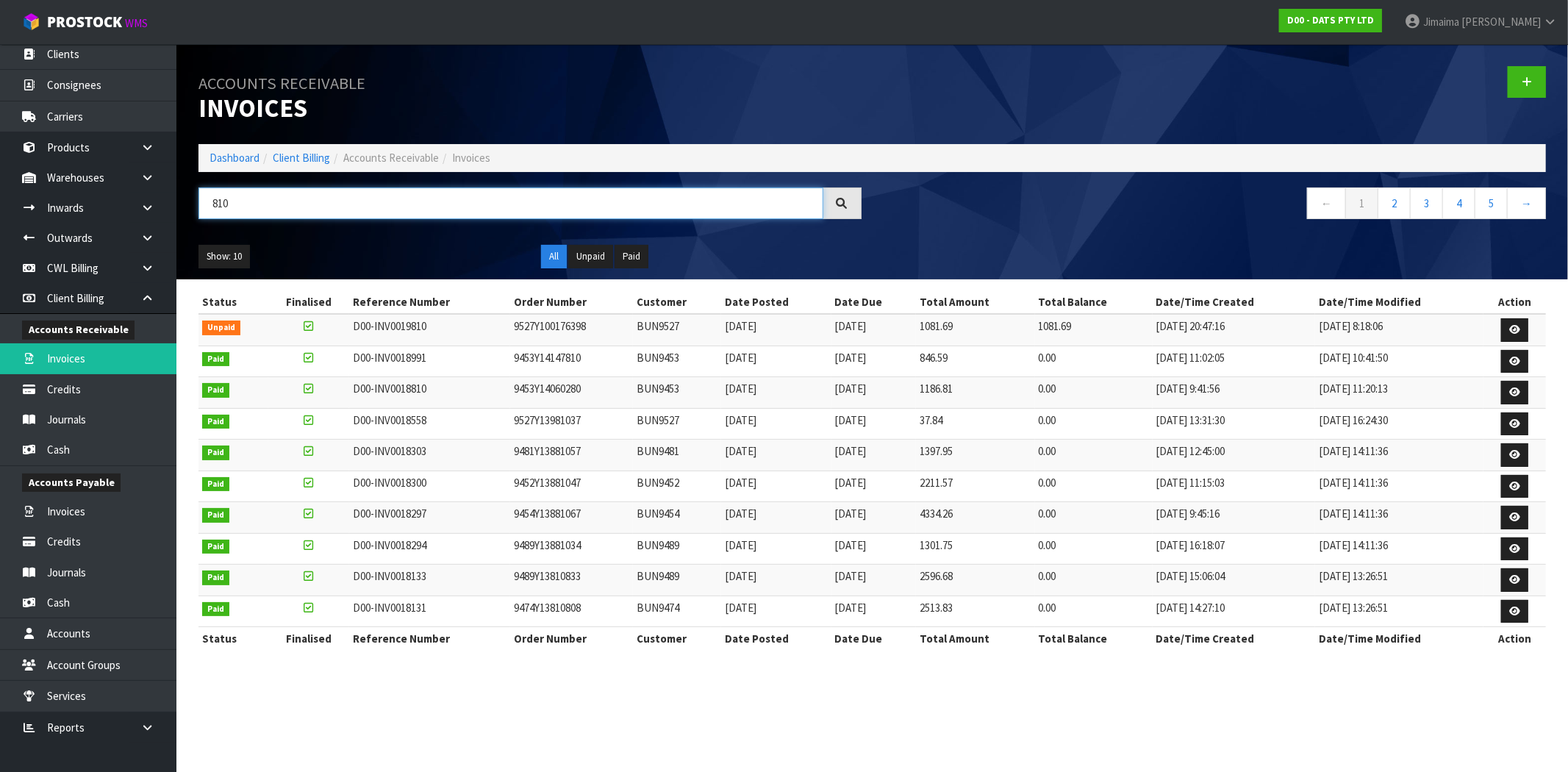
type input "810"
click at [848, 401] on td "20/03/2025" at bounding box center [874, 393] width 85 height 32
click at [1516, 332] on icon at bounding box center [1514, 329] width 11 height 10
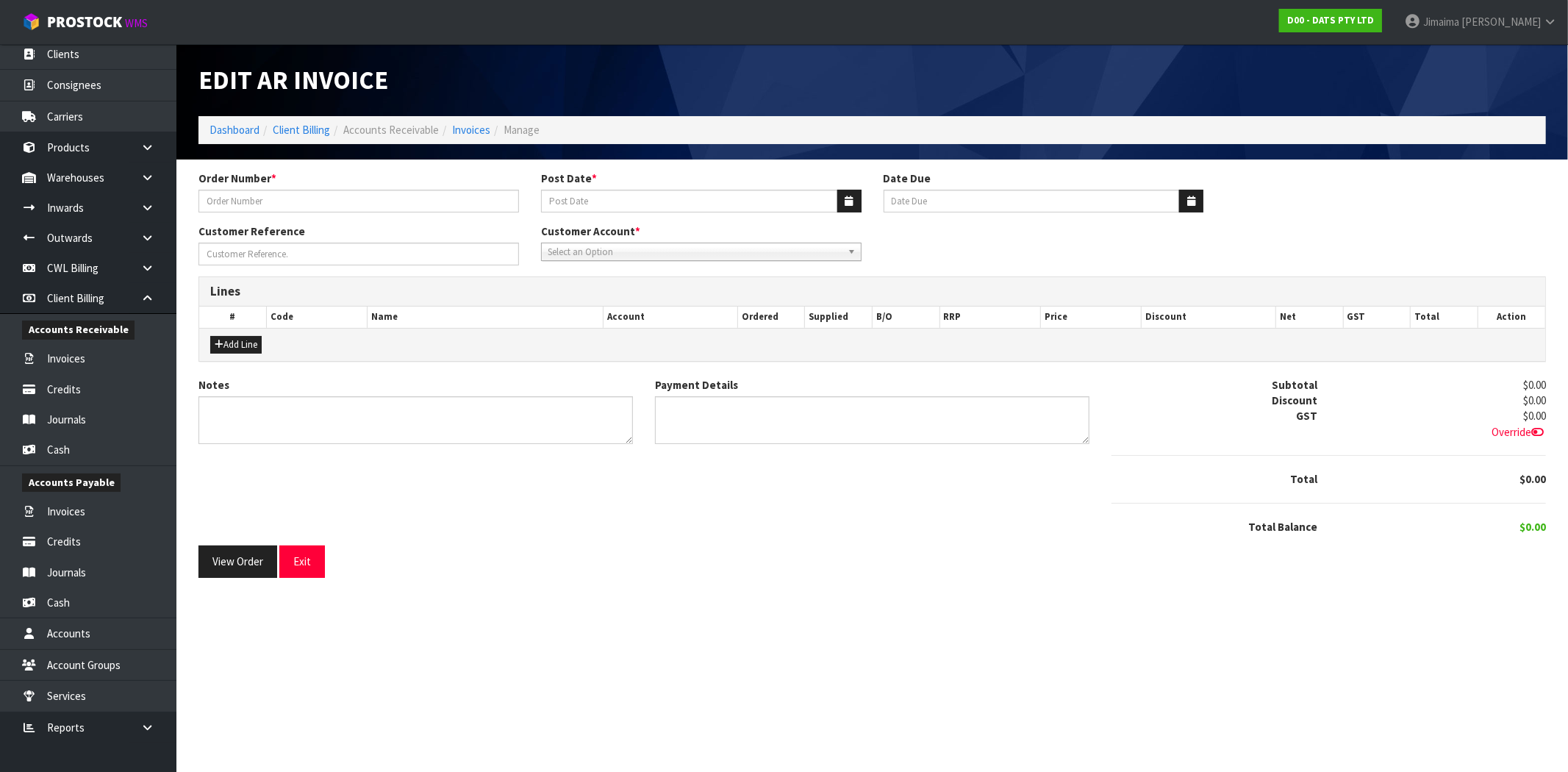
type input "9527Y100176398"
type input "[DATE]"
type input "20/09/2025"
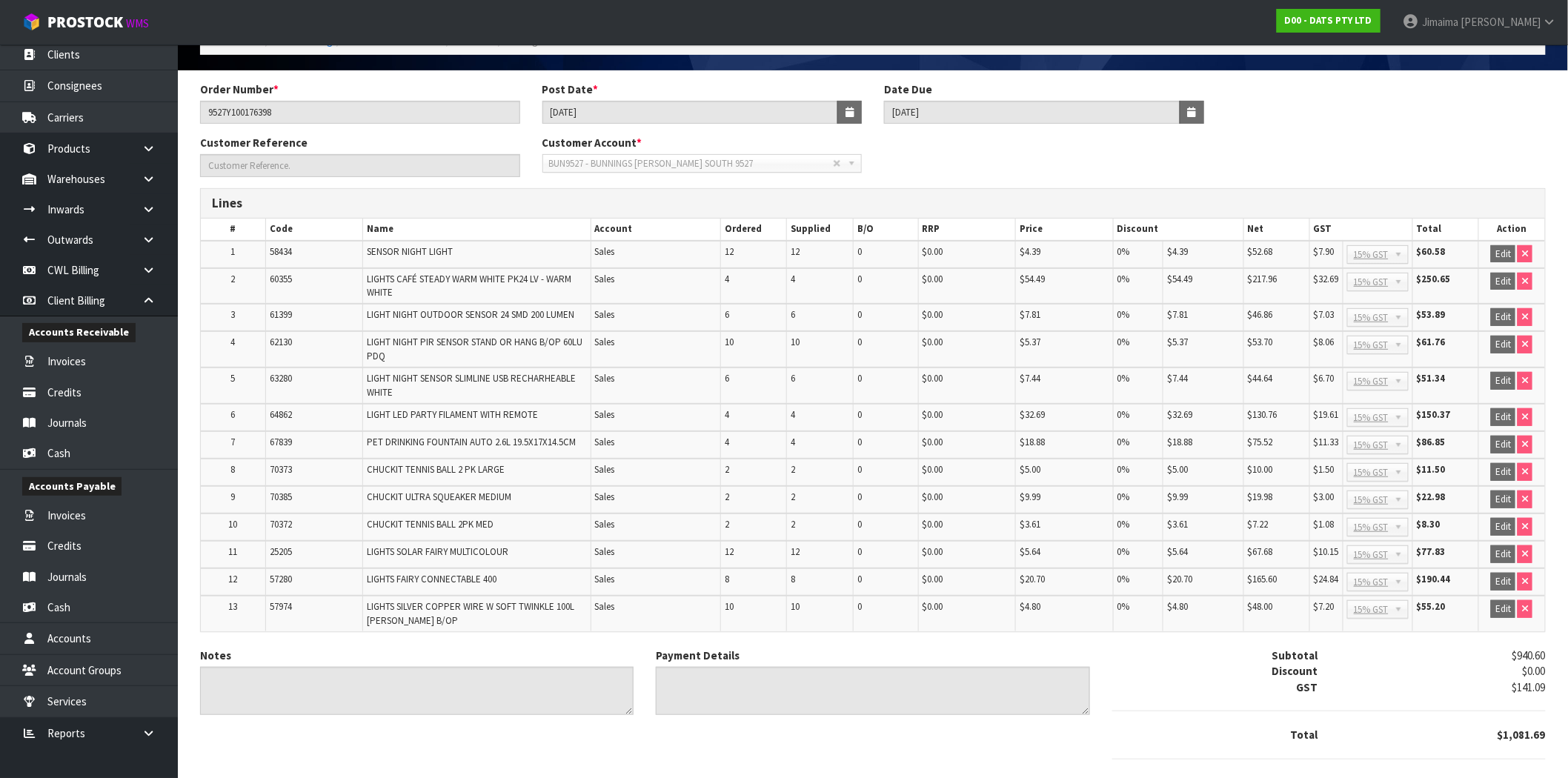
scroll to position [160, 0]
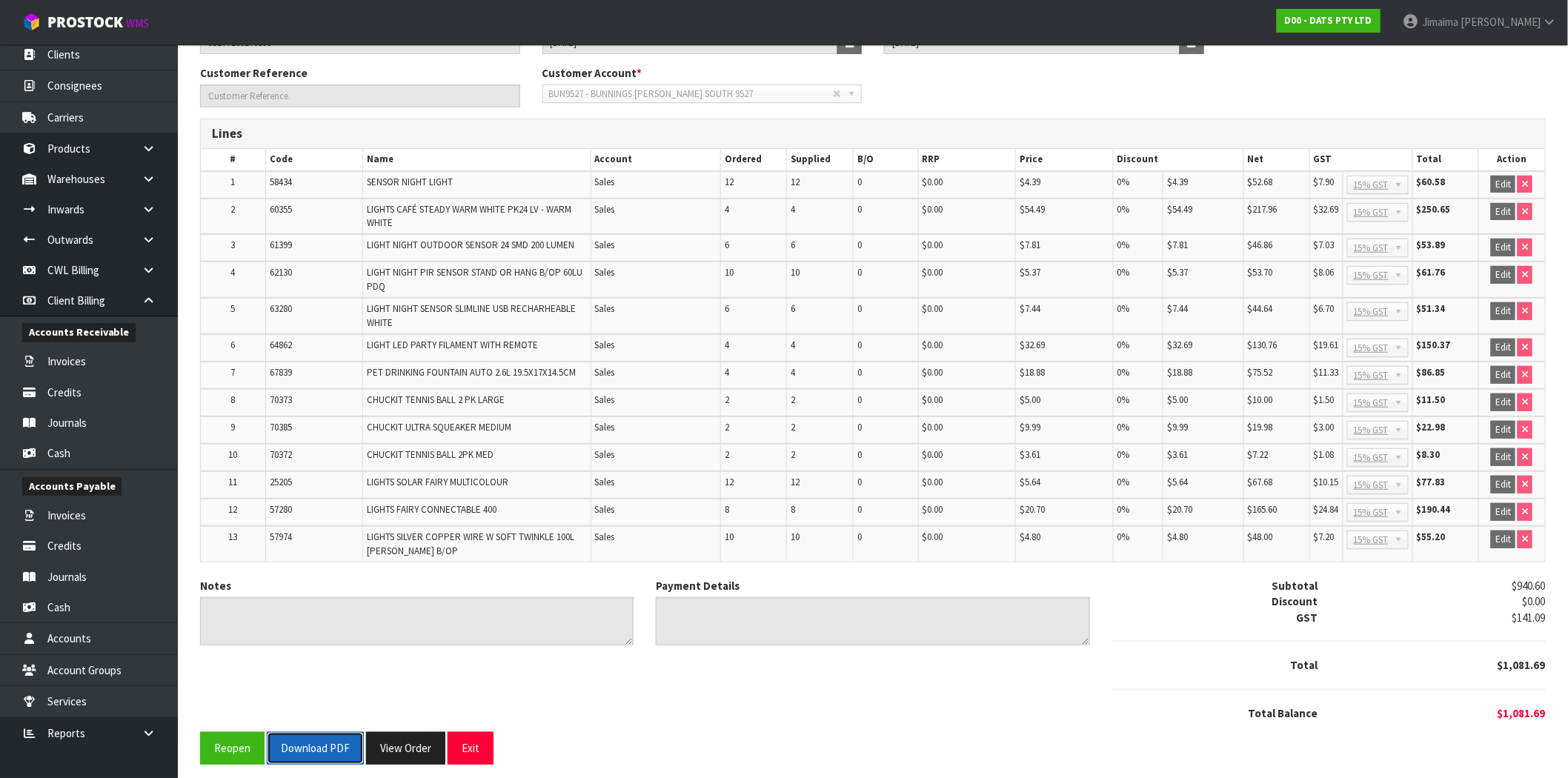
click at [312, 745] on button "Download PDF" at bounding box center [315, 748] width 97 height 32
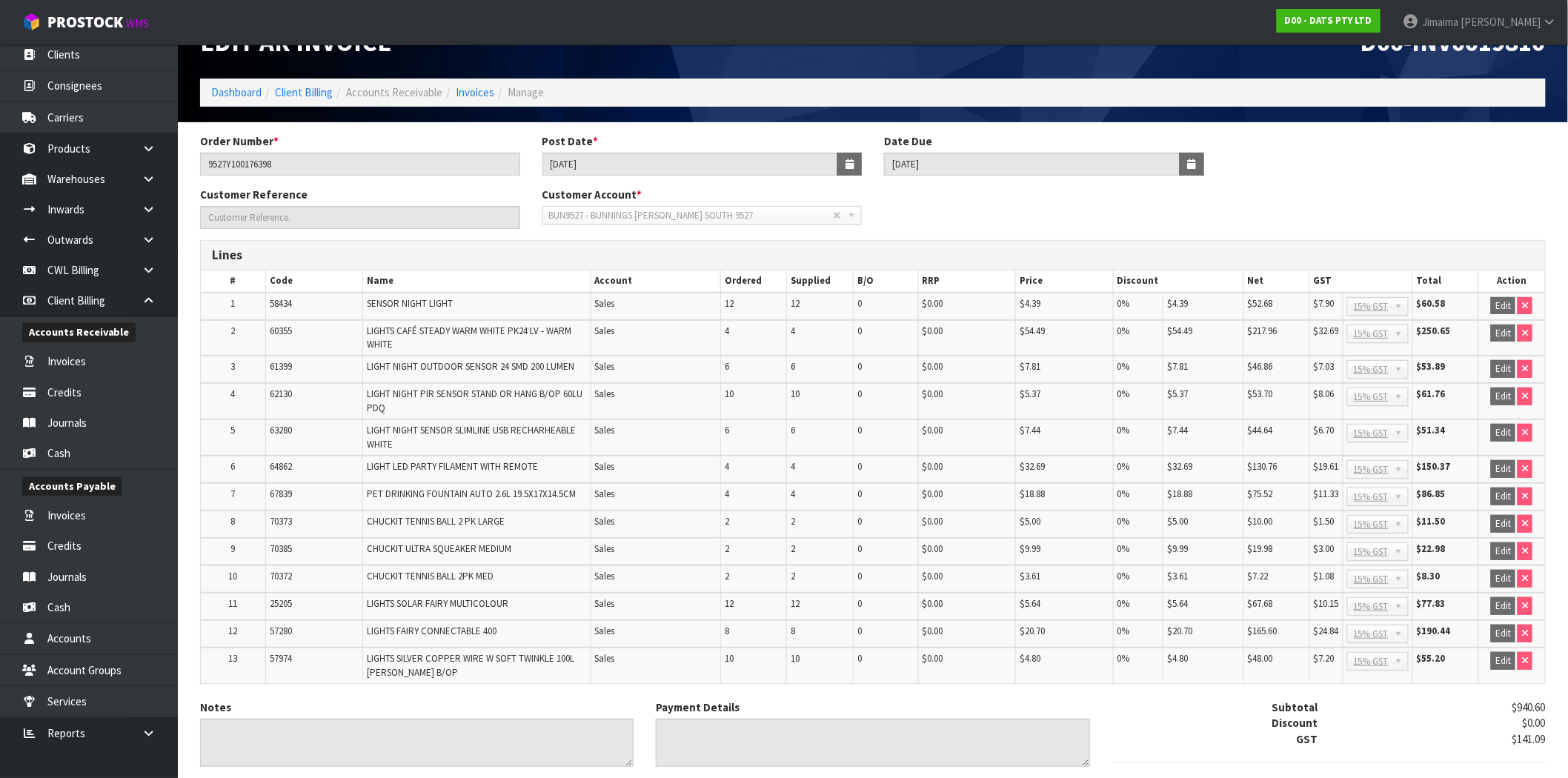
scroll to position [0, 0]
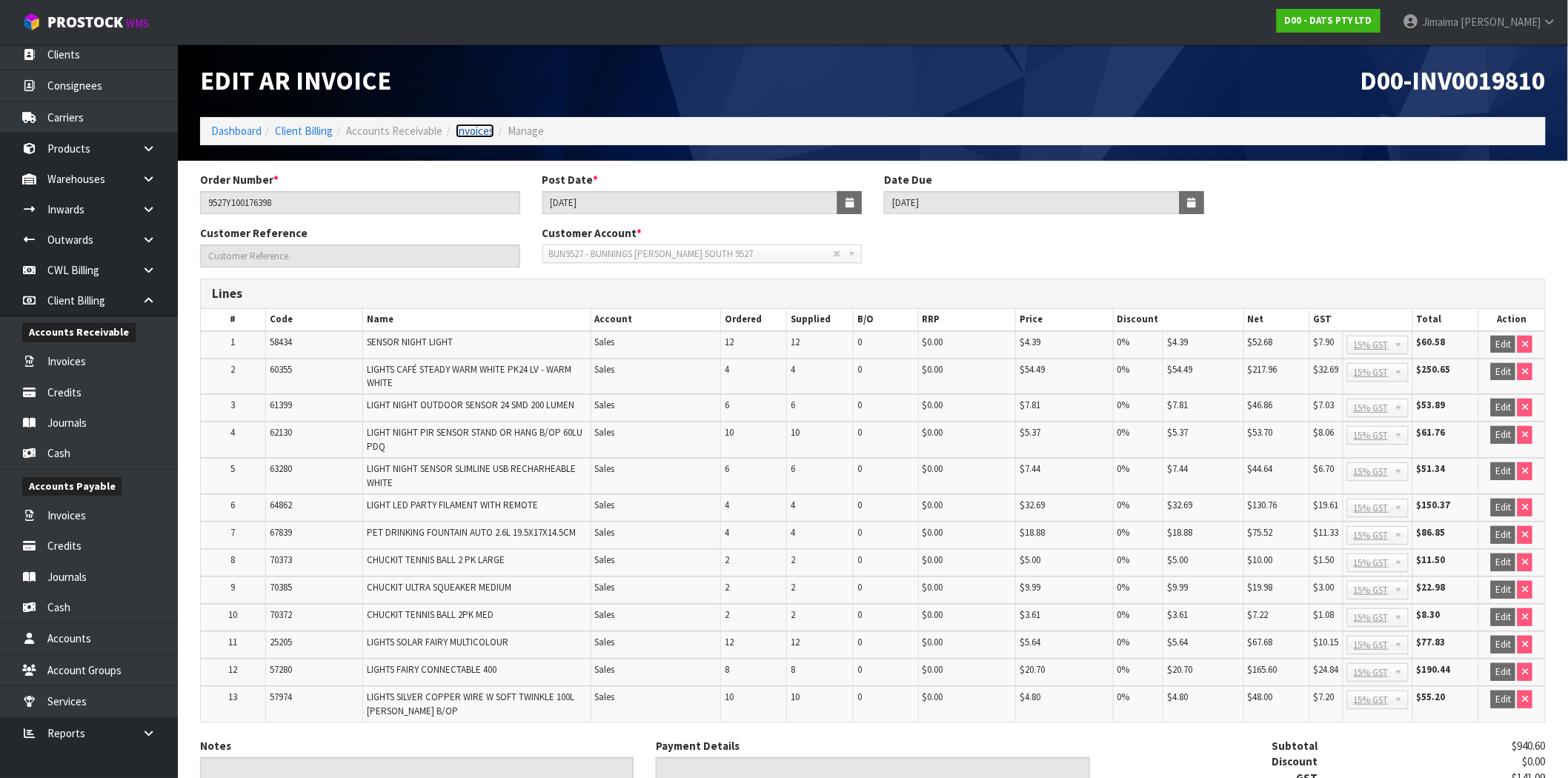
click at [476, 136] on link "Invoices" at bounding box center [474, 131] width 38 height 14
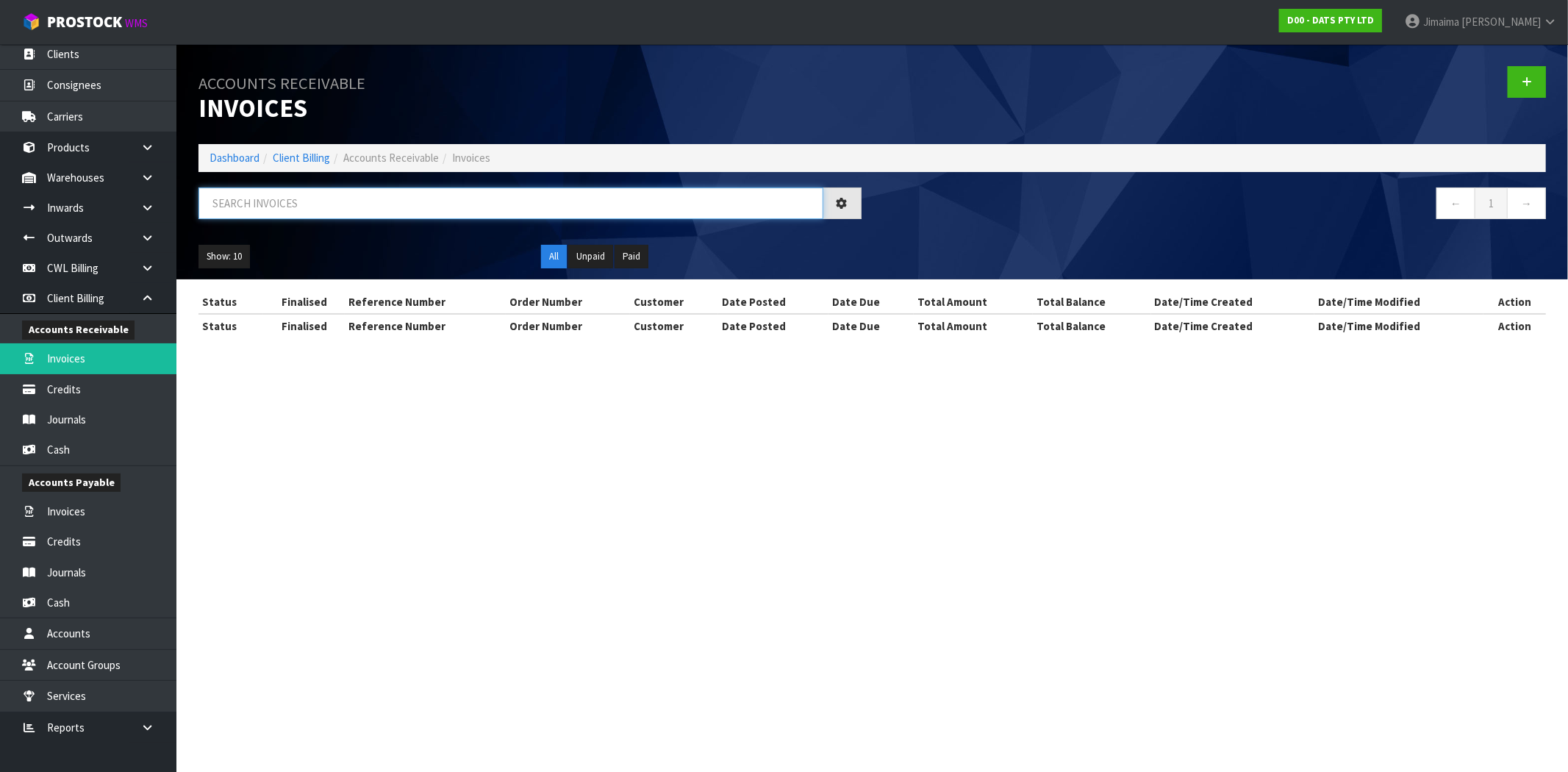
click at [314, 199] on input "text" at bounding box center [511, 203] width 625 height 32
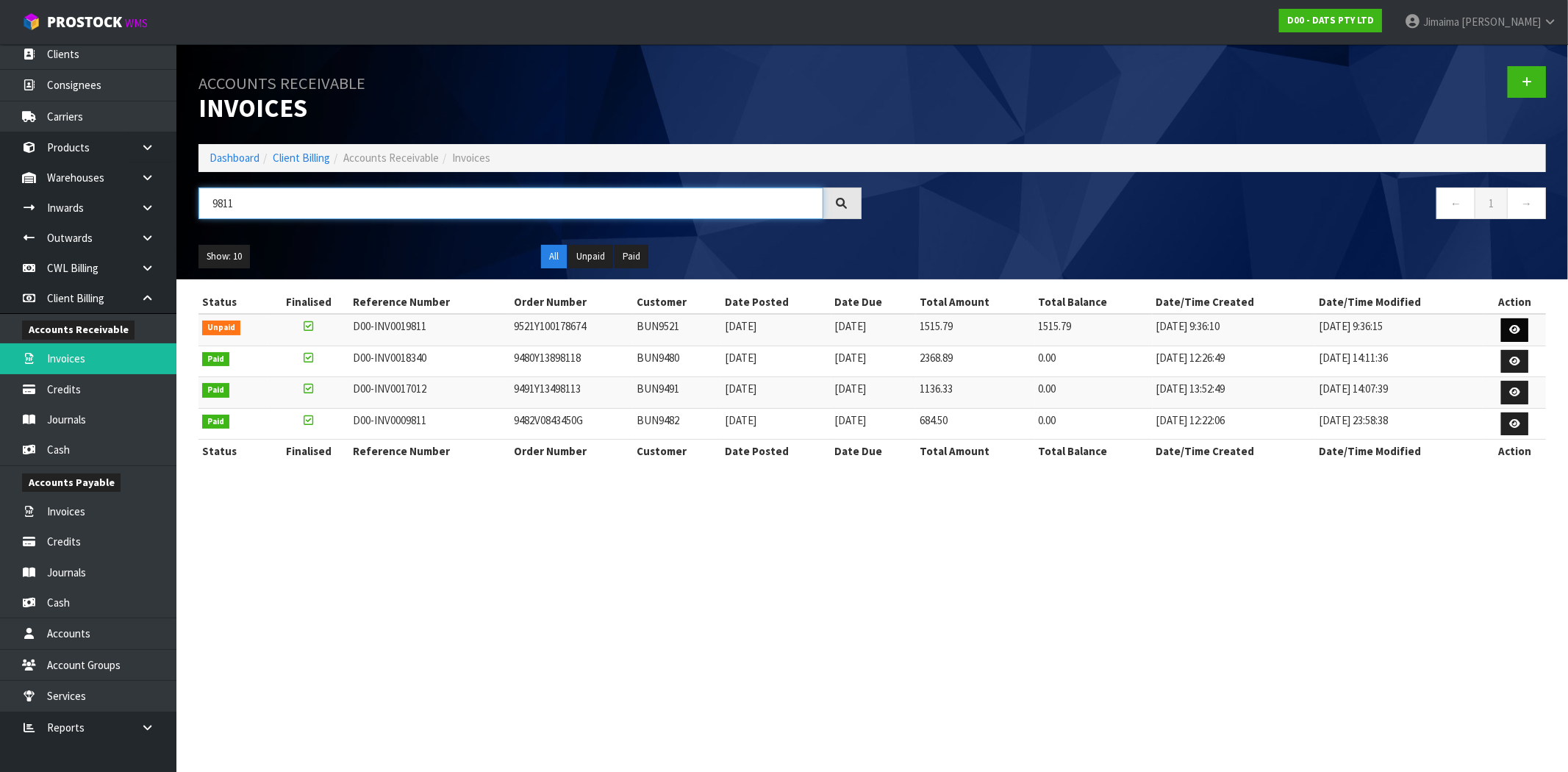
type input "9811"
click at [1507, 323] on link at bounding box center [1514, 330] width 27 height 24
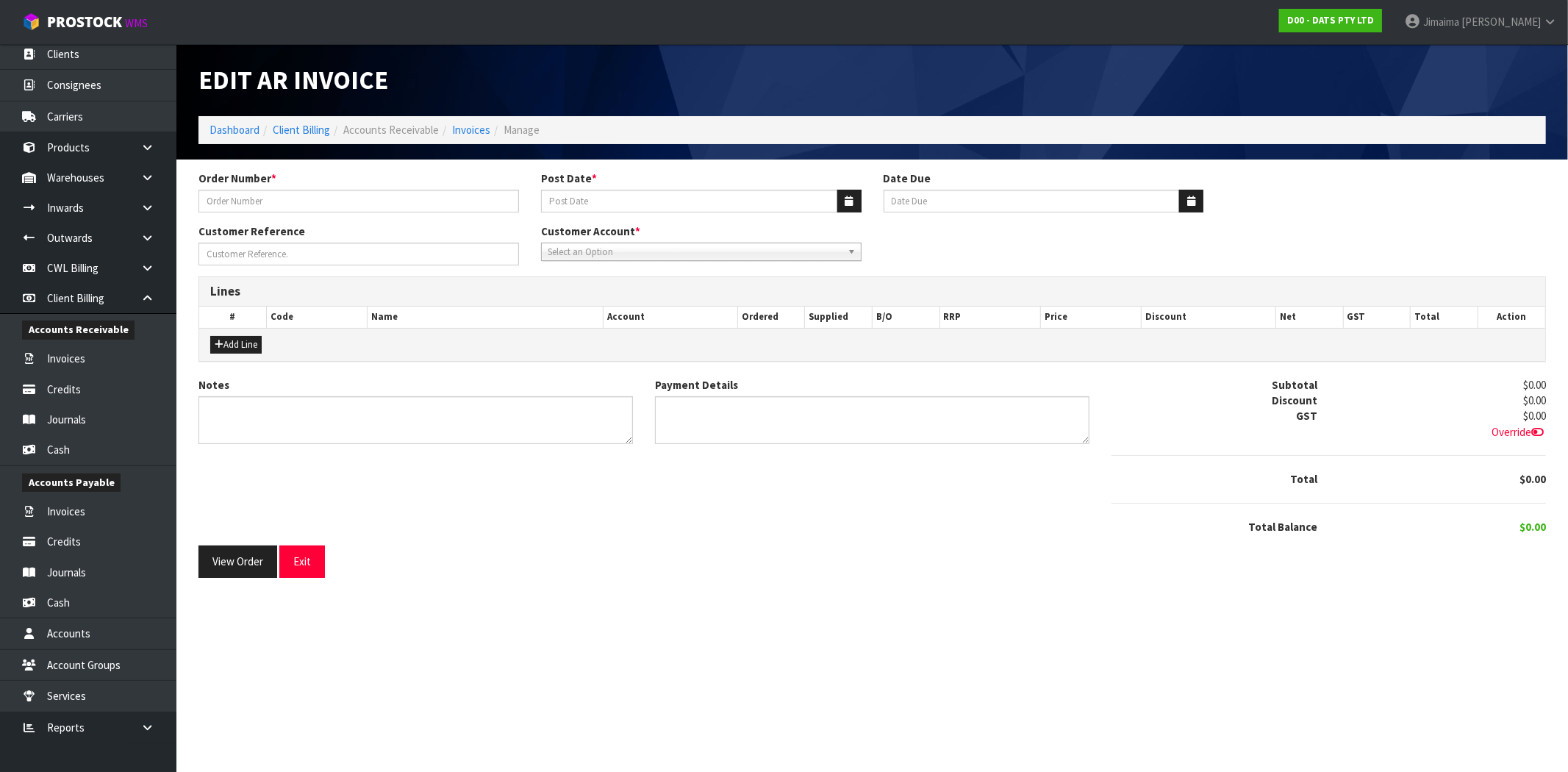
type input "9521Y100178674"
type input "[DATE]"
type input "20/09/2025"
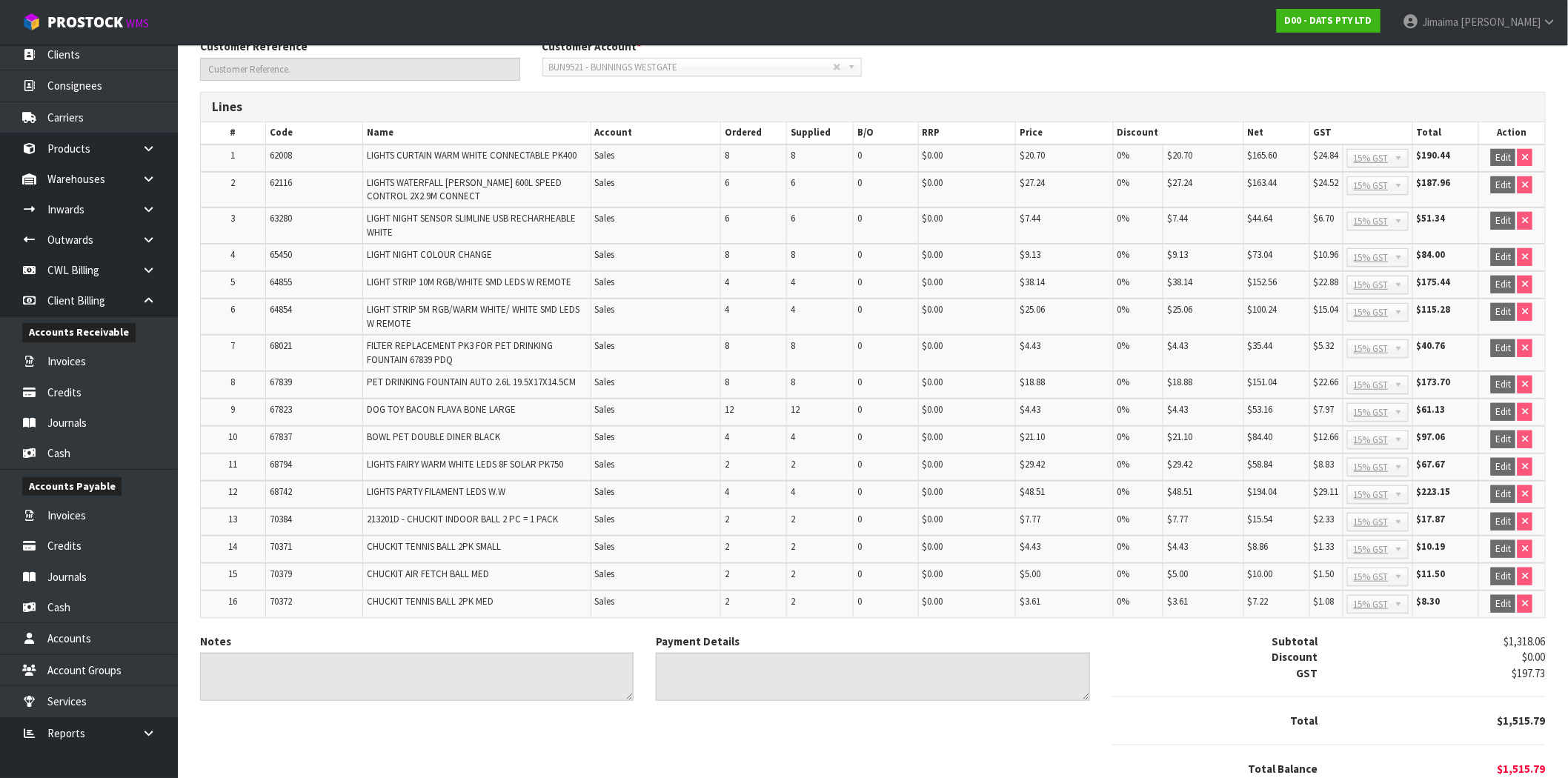
scroll to position [240, 0]
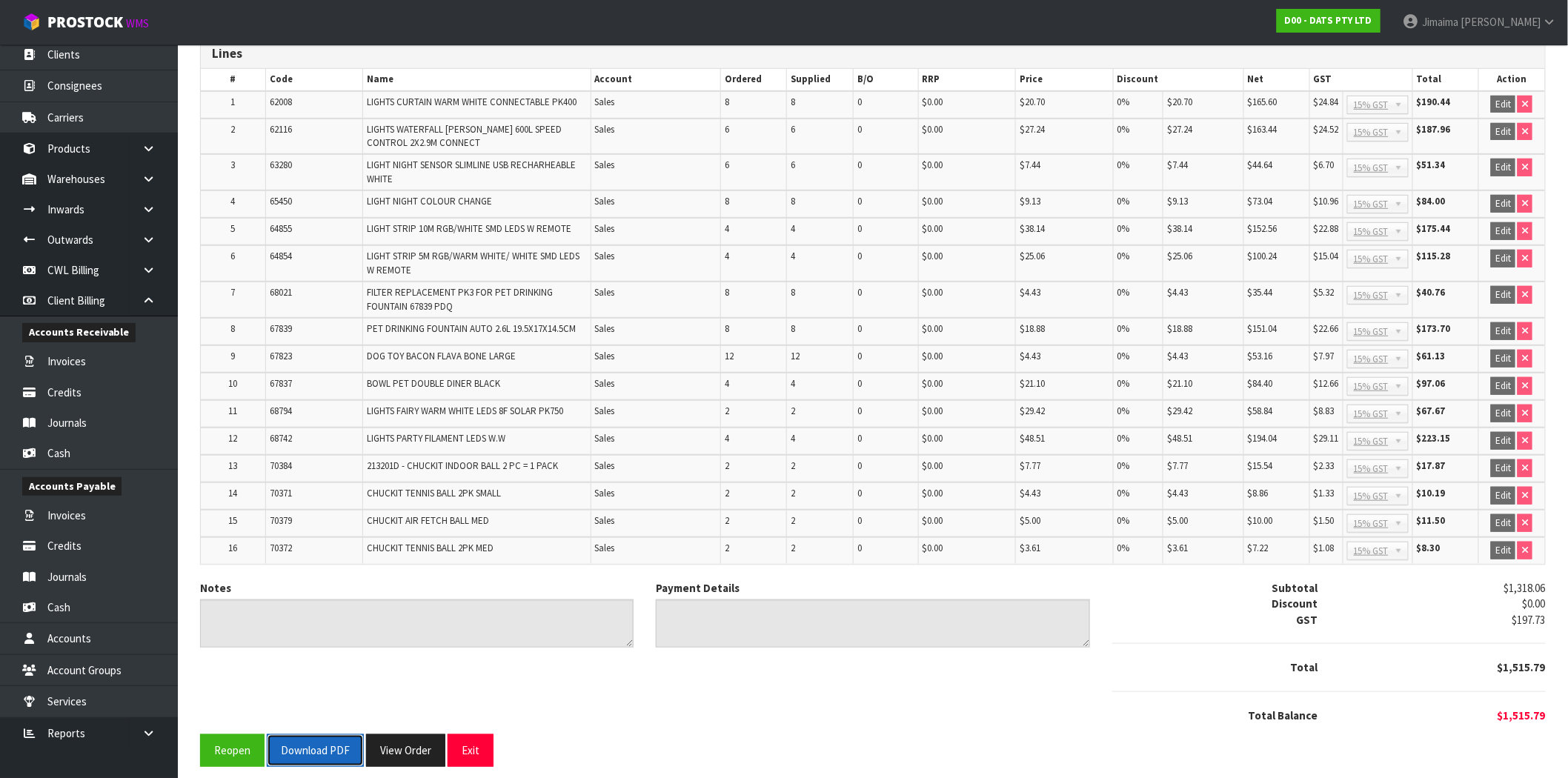
click at [325, 737] on button "Download PDF" at bounding box center [315, 750] width 97 height 32
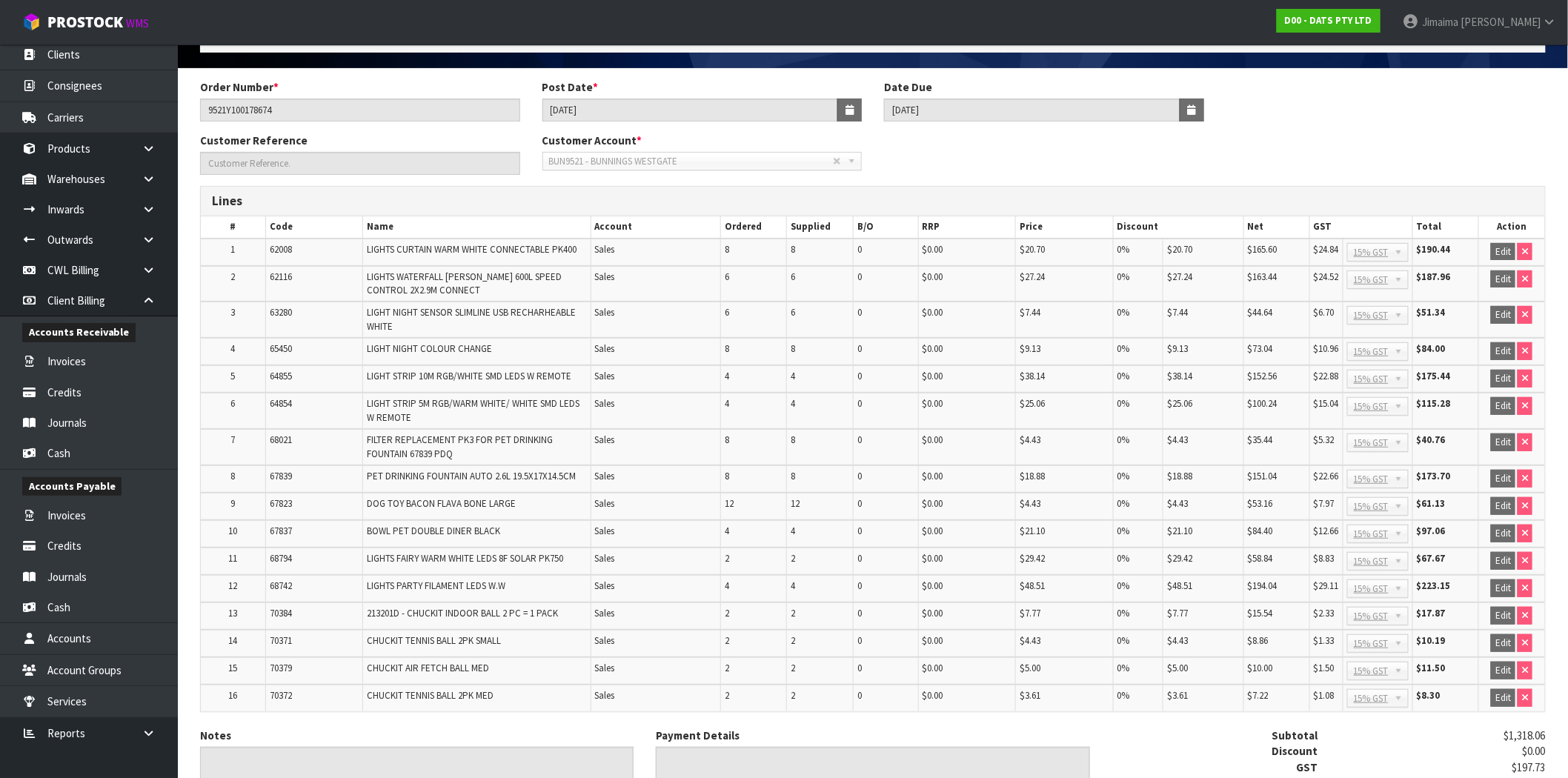
scroll to position [0, 0]
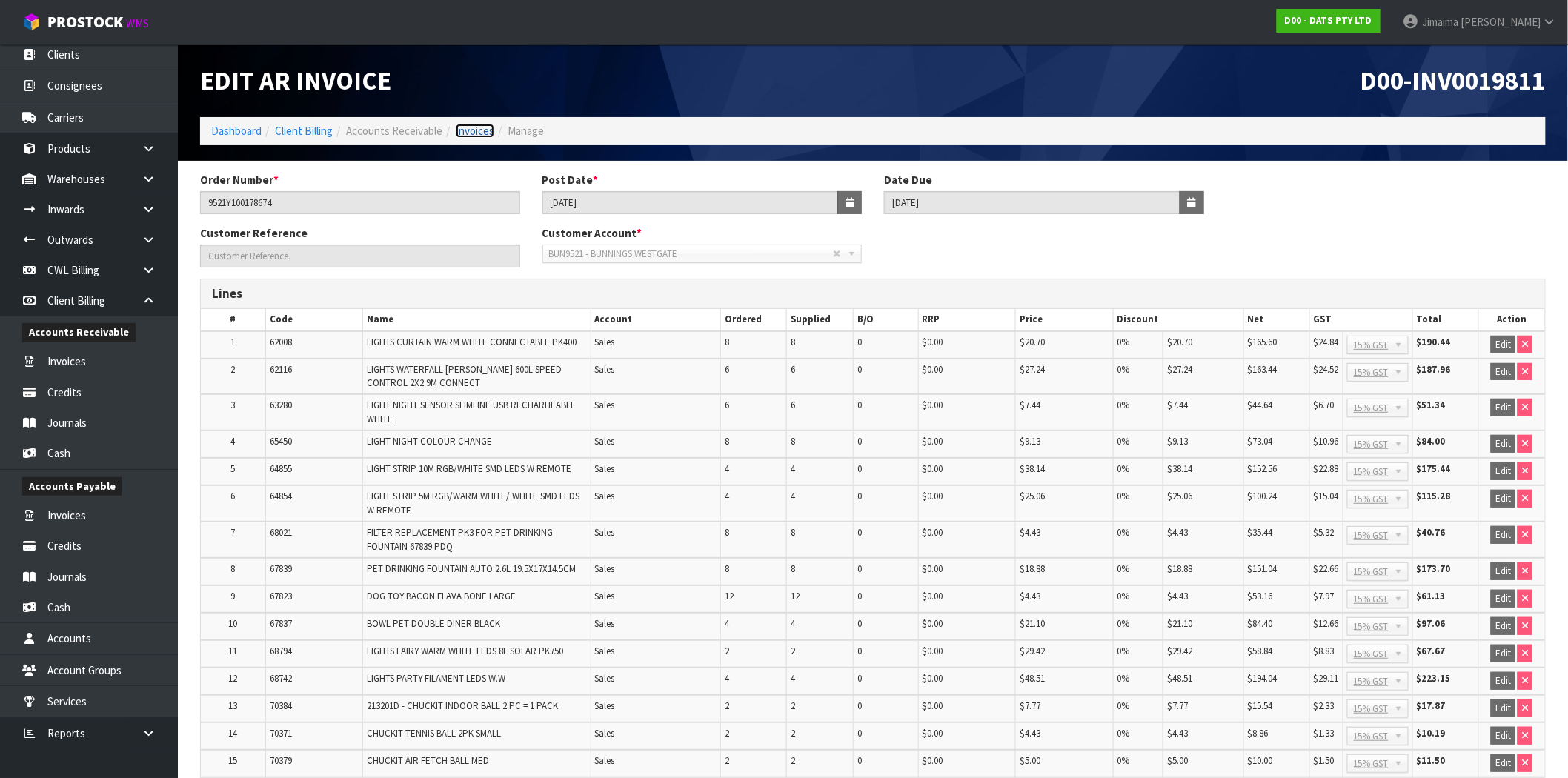
click at [465, 124] on link "Invoices" at bounding box center [474, 131] width 38 height 14
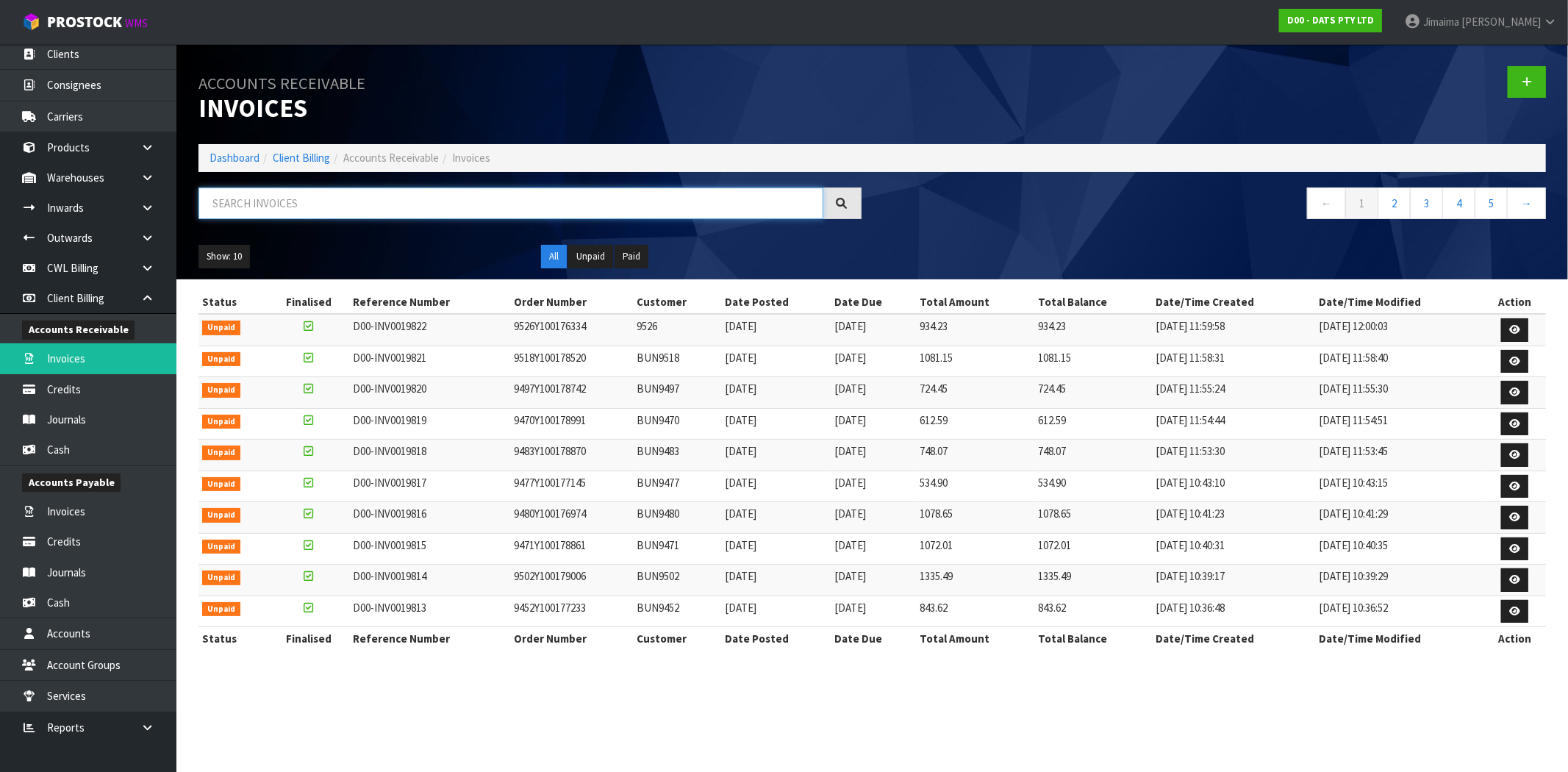
click at [402, 204] on input "text" at bounding box center [511, 203] width 625 height 32
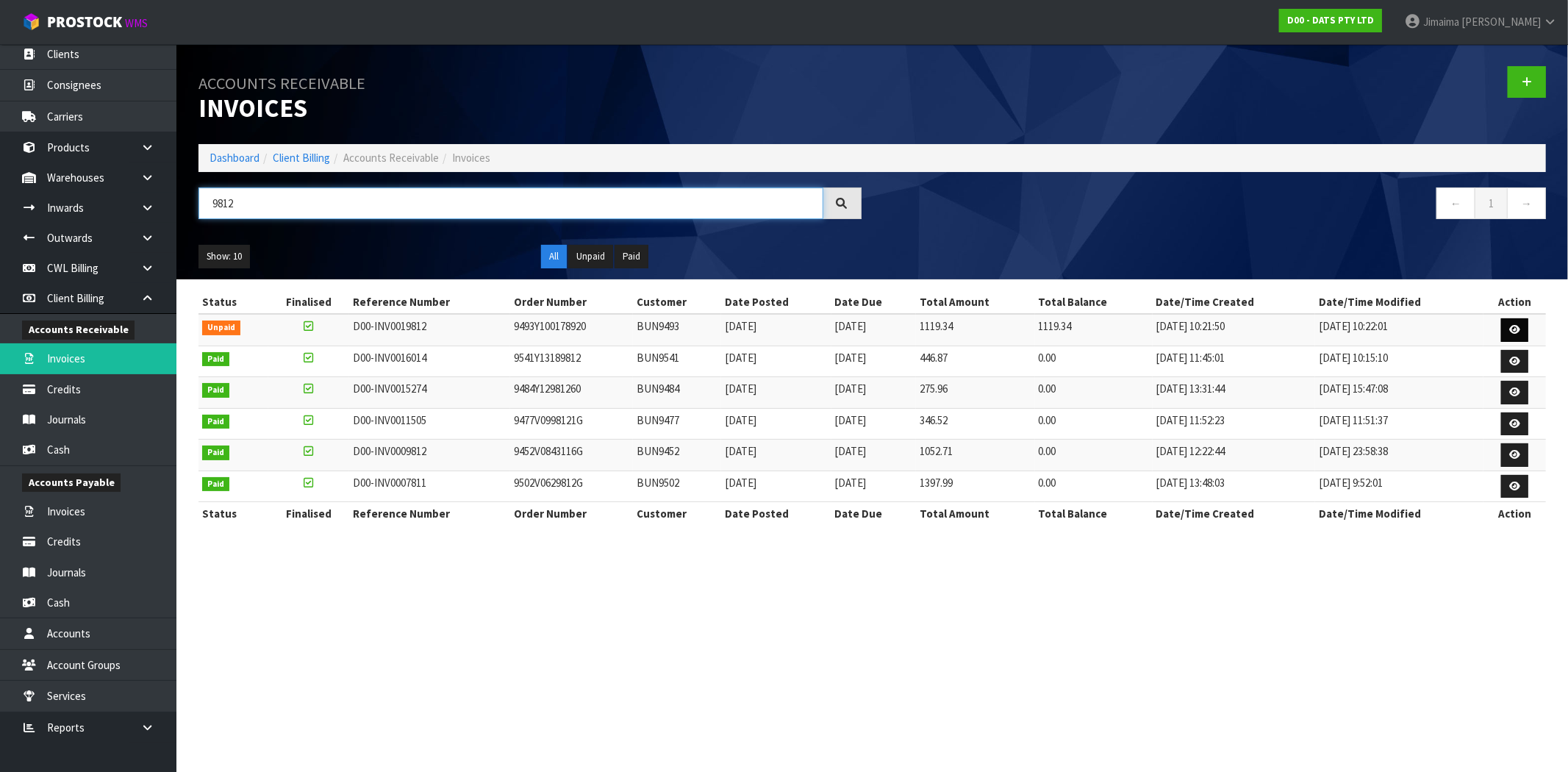
type input "9812"
click at [1511, 326] on icon at bounding box center [1514, 329] width 11 height 10
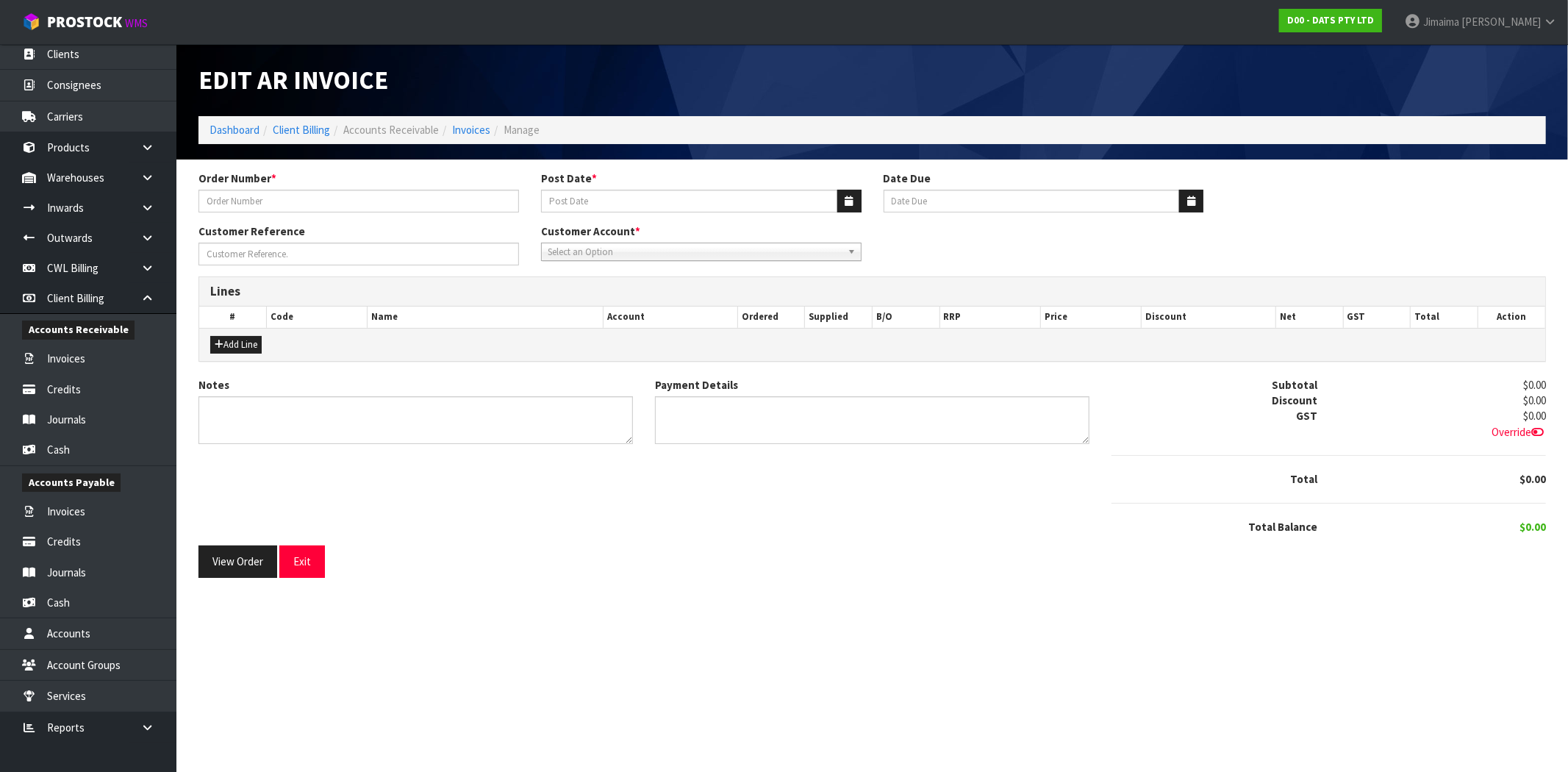
type input "9493Y100178920"
type input "[DATE]"
type input "20/09/2025"
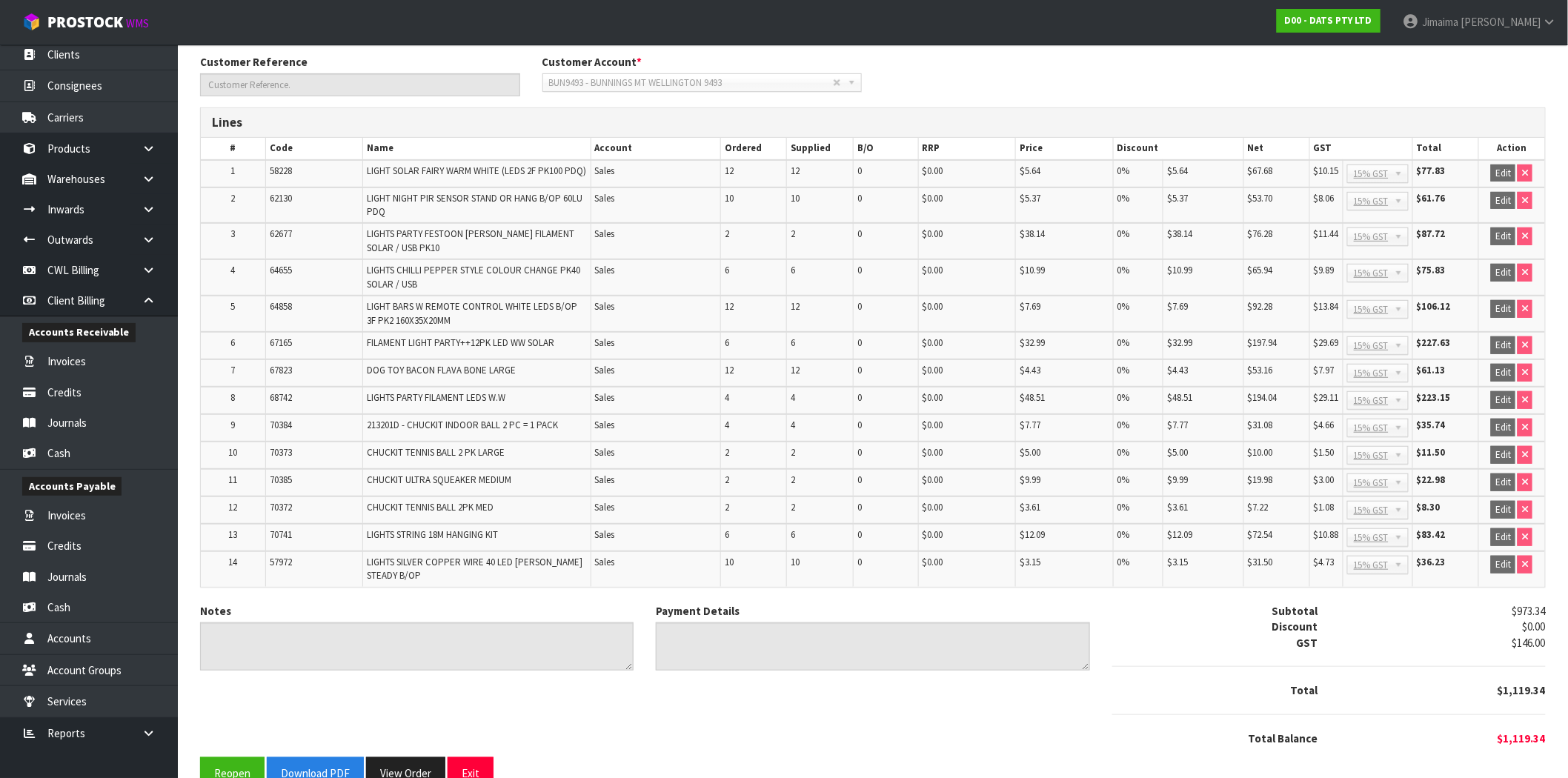
scroll to position [205, 0]
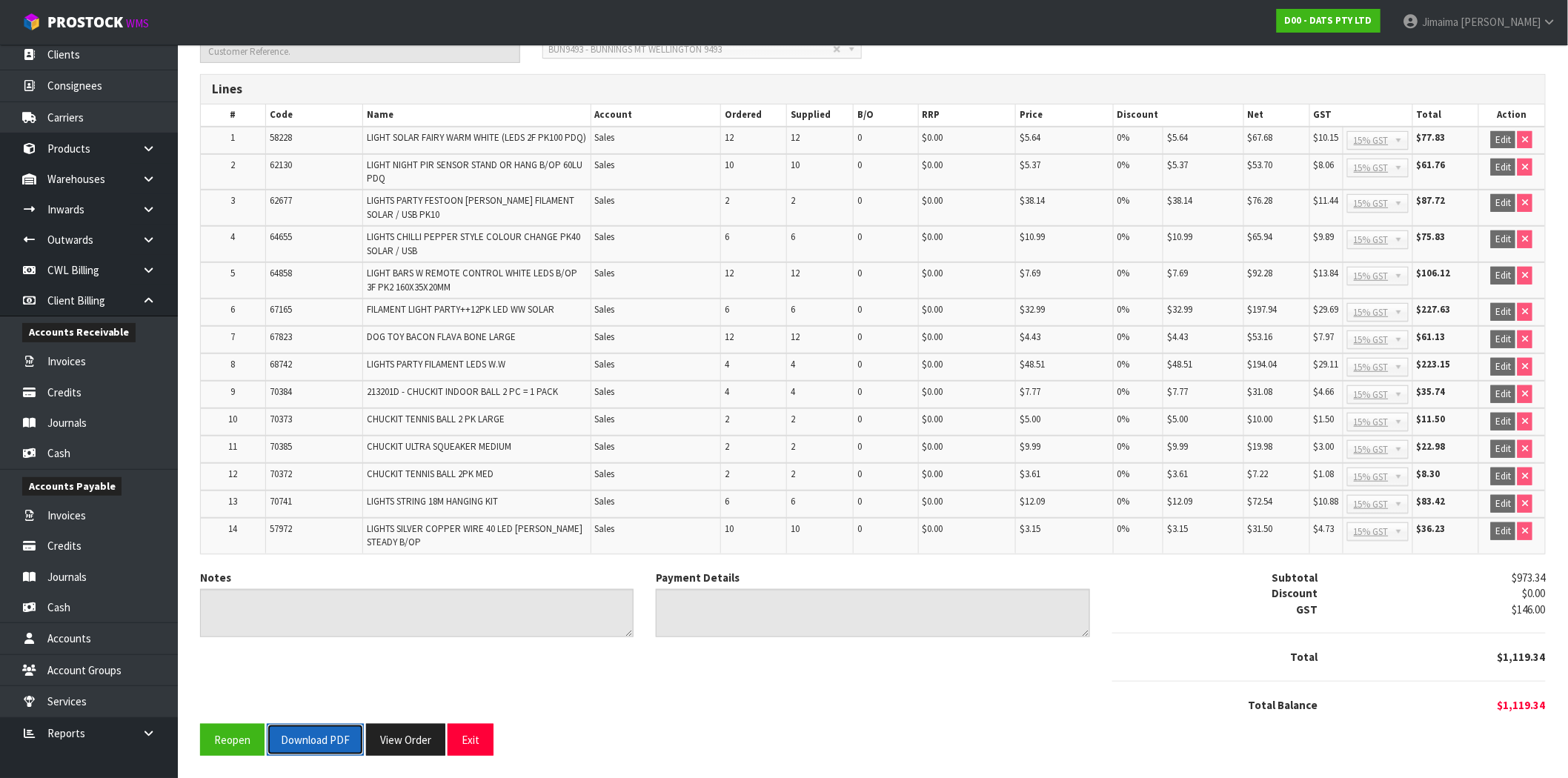
click at [314, 729] on button "Download PDF" at bounding box center [315, 740] width 97 height 32
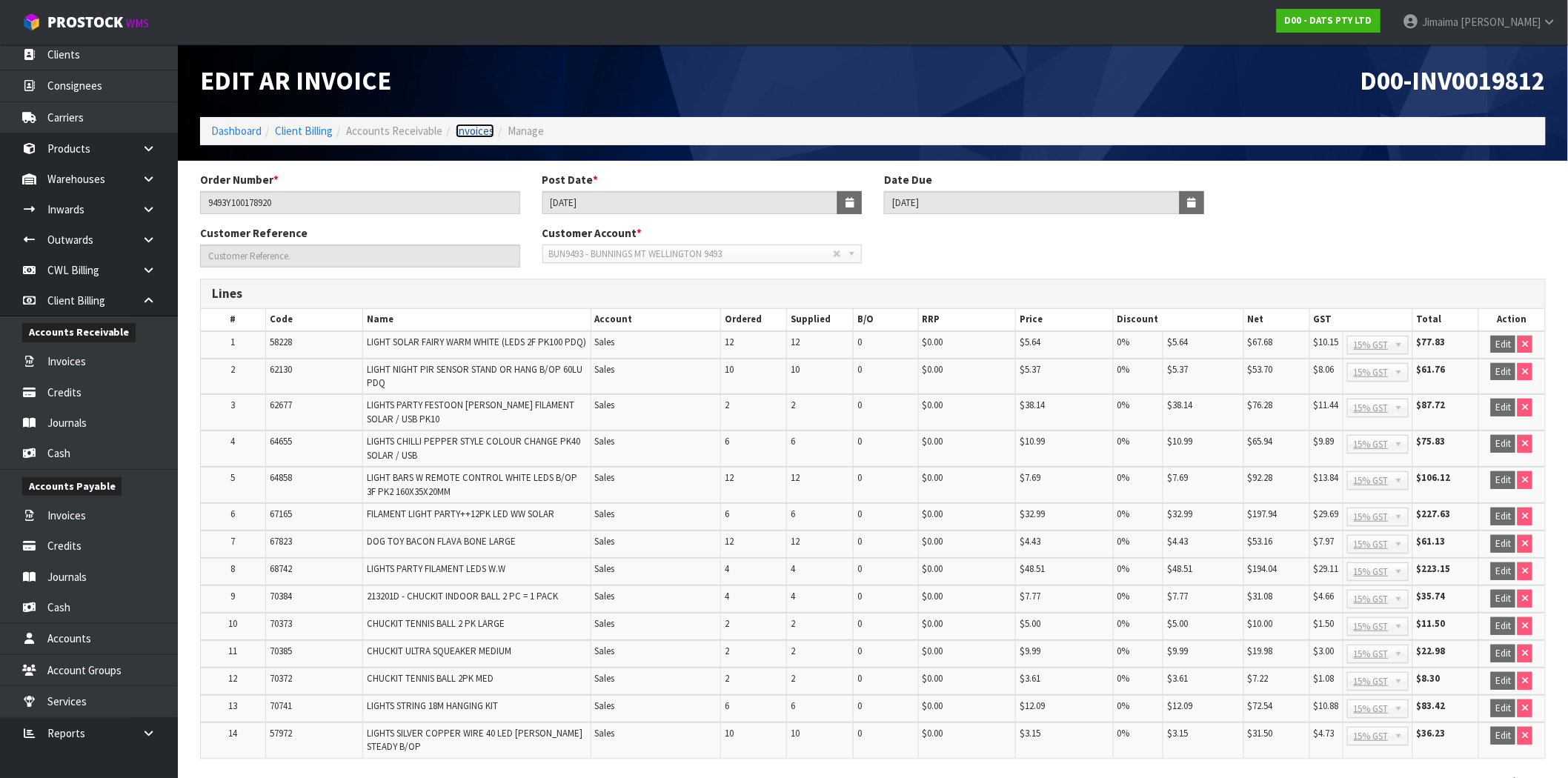
click at [463, 126] on link "Invoices" at bounding box center [474, 131] width 38 height 14
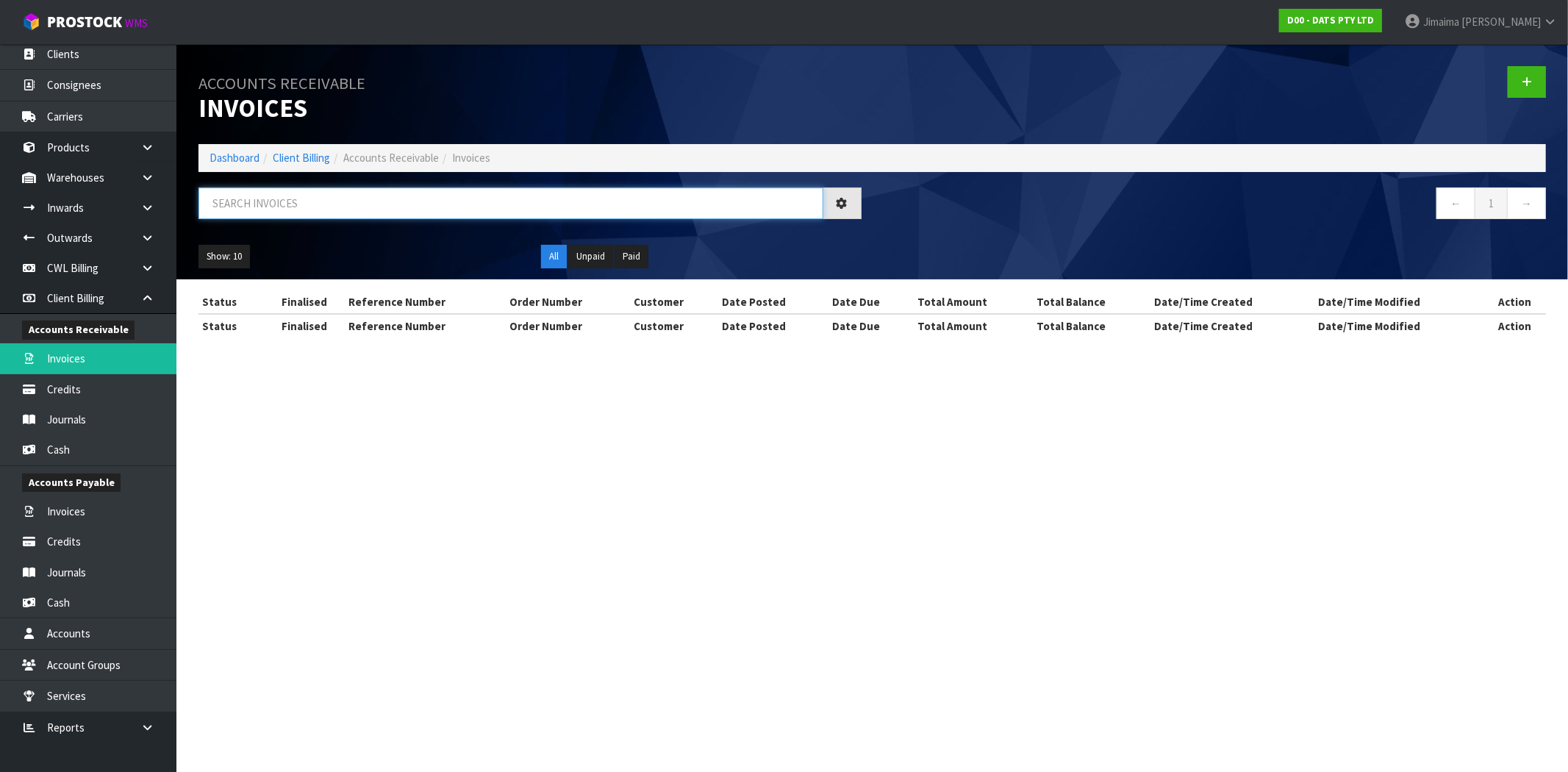
click at [288, 196] on input "text" at bounding box center [511, 203] width 625 height 32
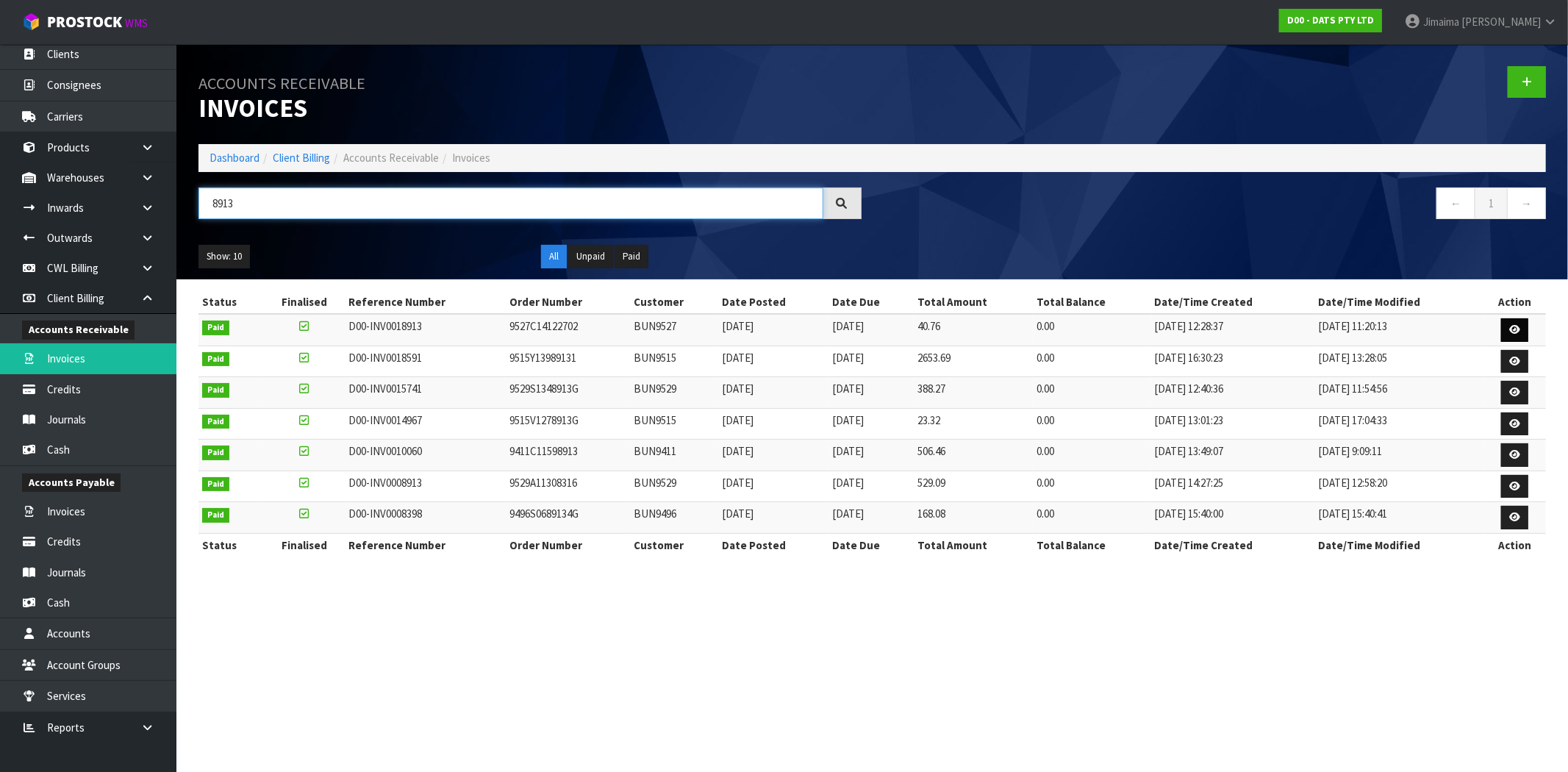
type input "8913"
click at [1512, 326] on icon at bounding box center [1514, 329] width 11 height 10
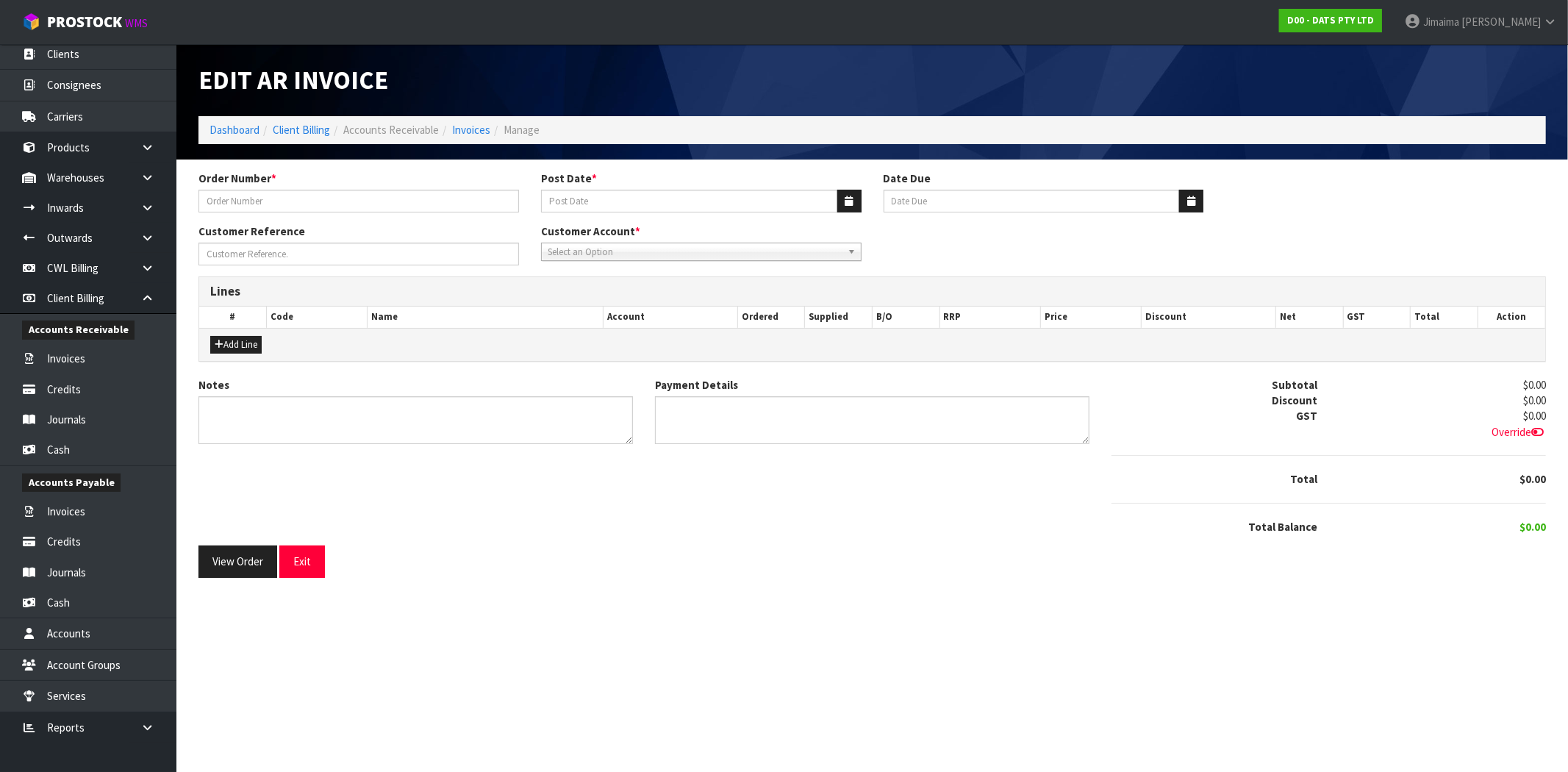
type input "9527C14122702"
type input "26/02/2025"
type input "20/03/2025"
type input "URGENT"
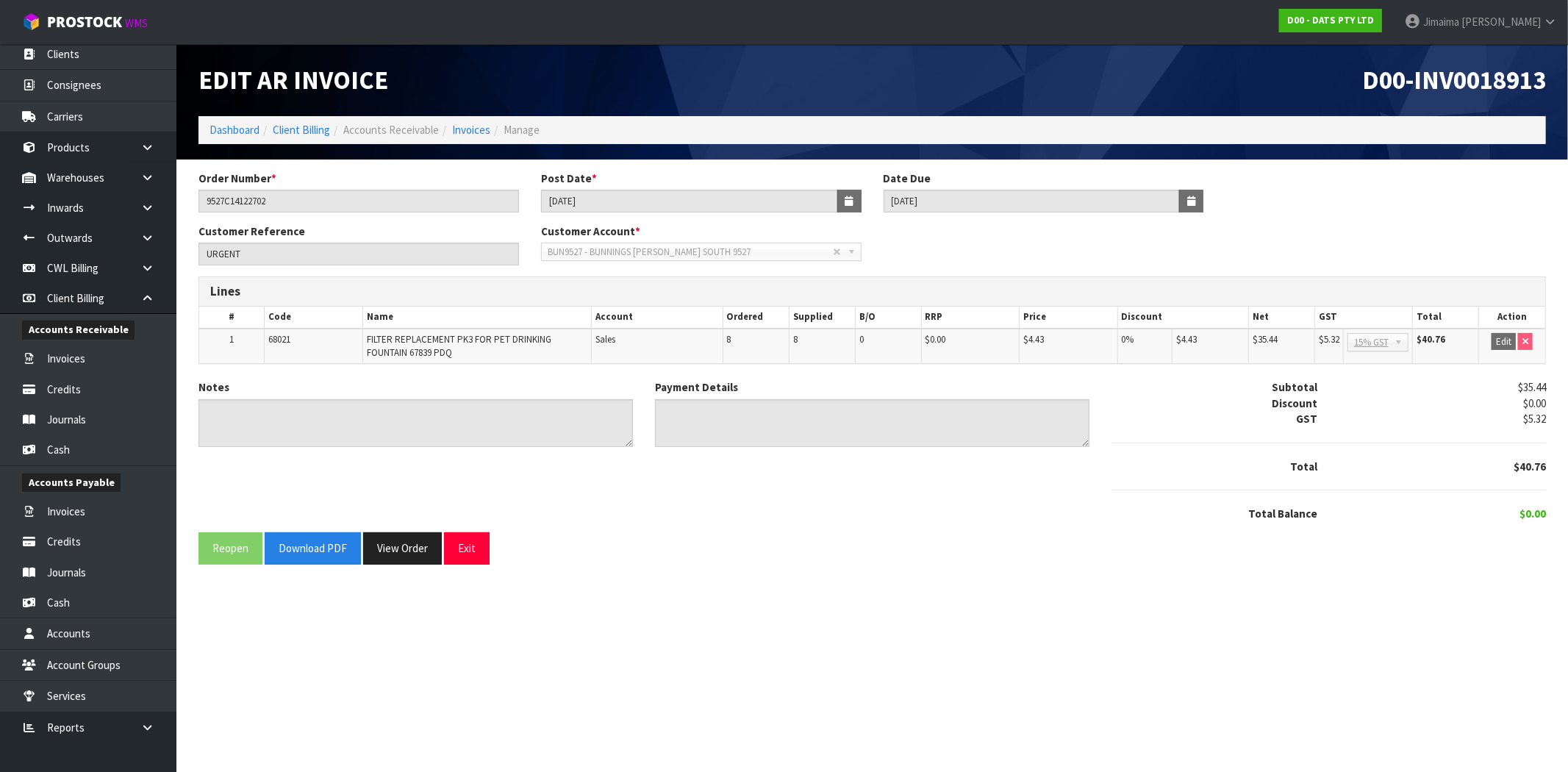
click at [482, 119] on ol "Dashboard Client Billing Accounts Receivable Invoices Manage" at bounding box center [872, 130] width 1347 height 27
click at [477, 123] on link "Invoices" at bounding box center [470, 130] width 38 height 14
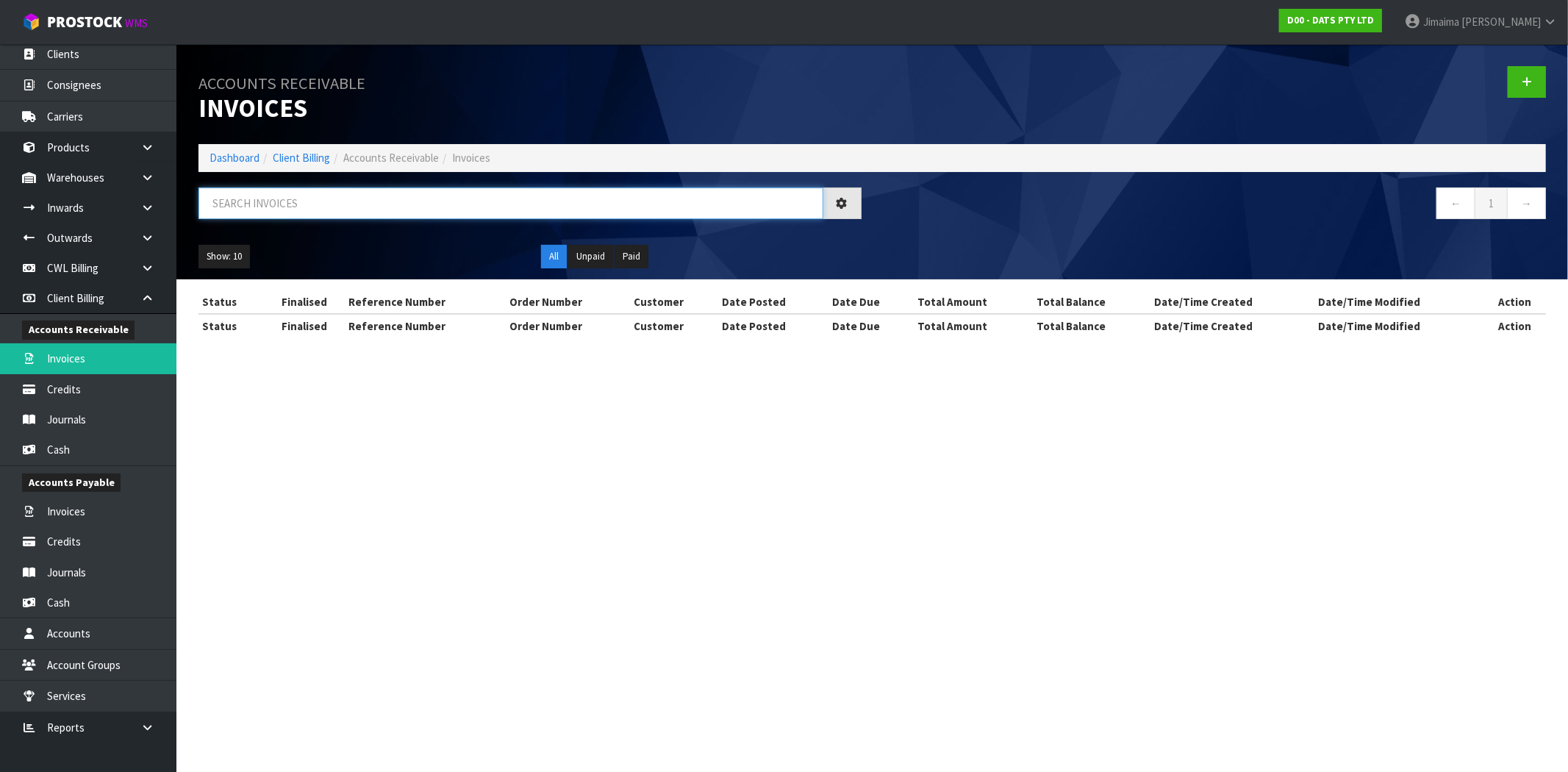
click at [293, 203] on input "text" at bounding box center [511, 203] width 625 height 32
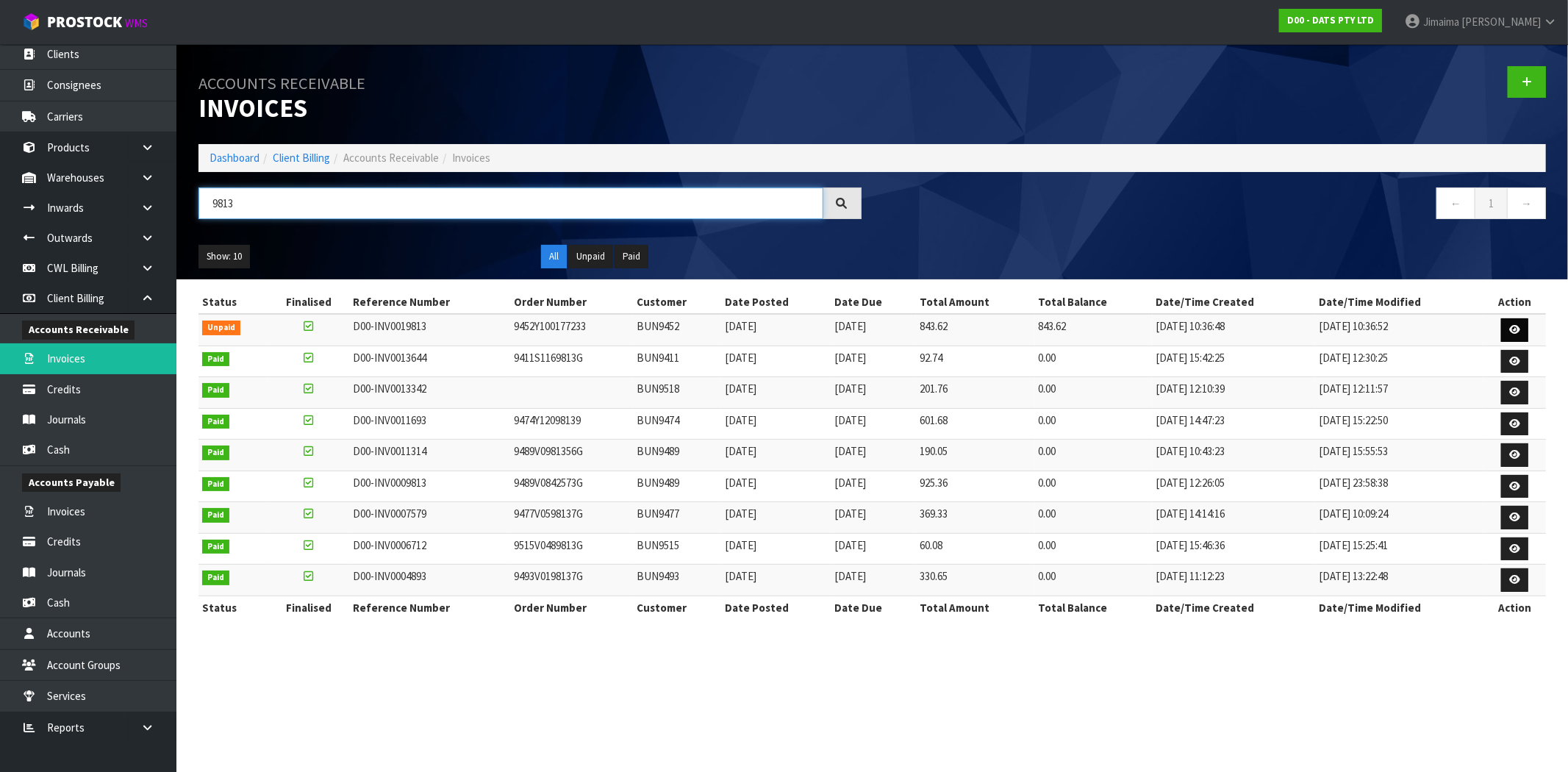
type input "9813"
click at [1514, 332] on icon at bounding box center [1514, 329] width 11 height 10
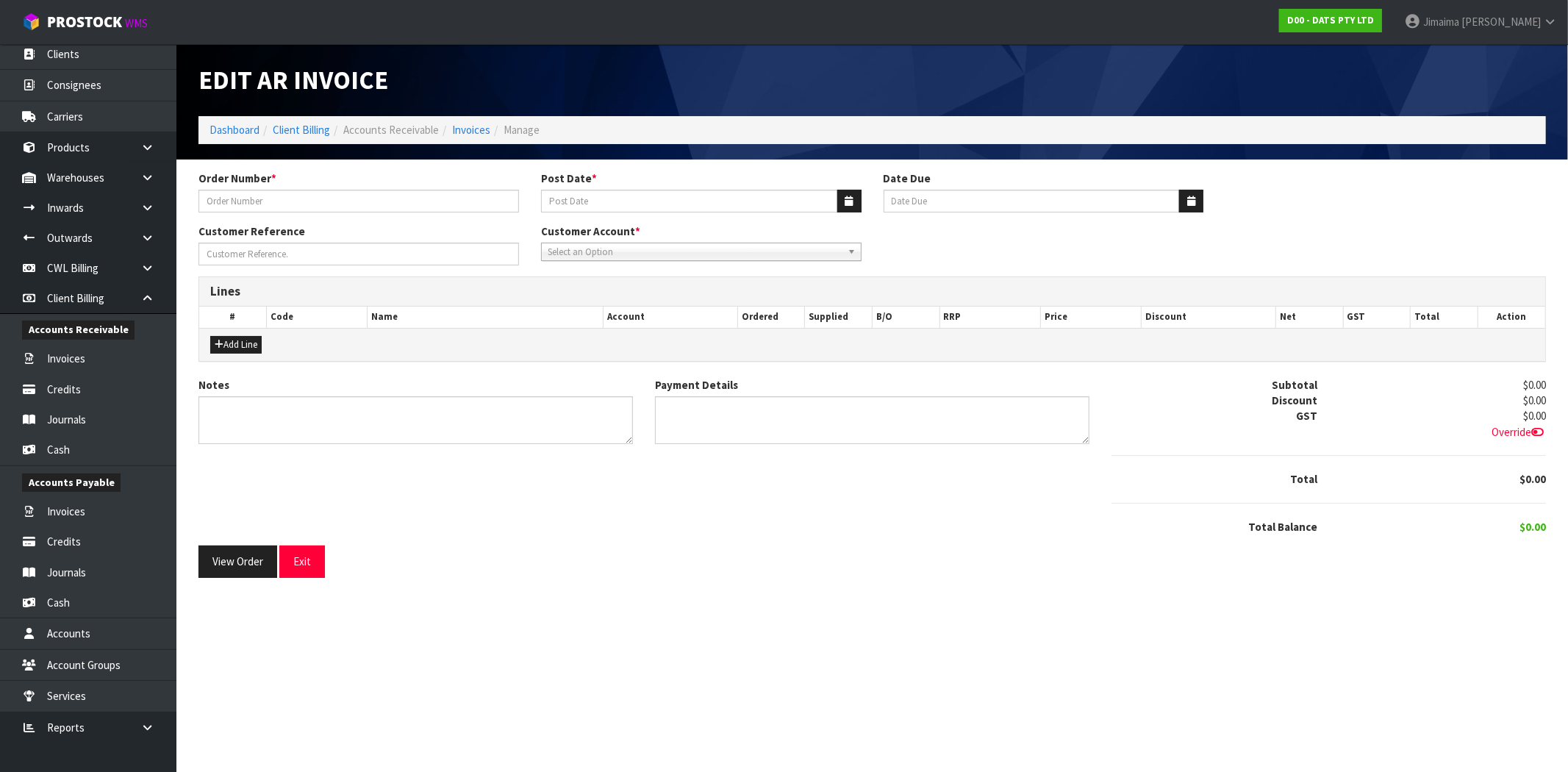
type input "9452Y100177233"
type input "[DATE]"
type input "20/09/2025"
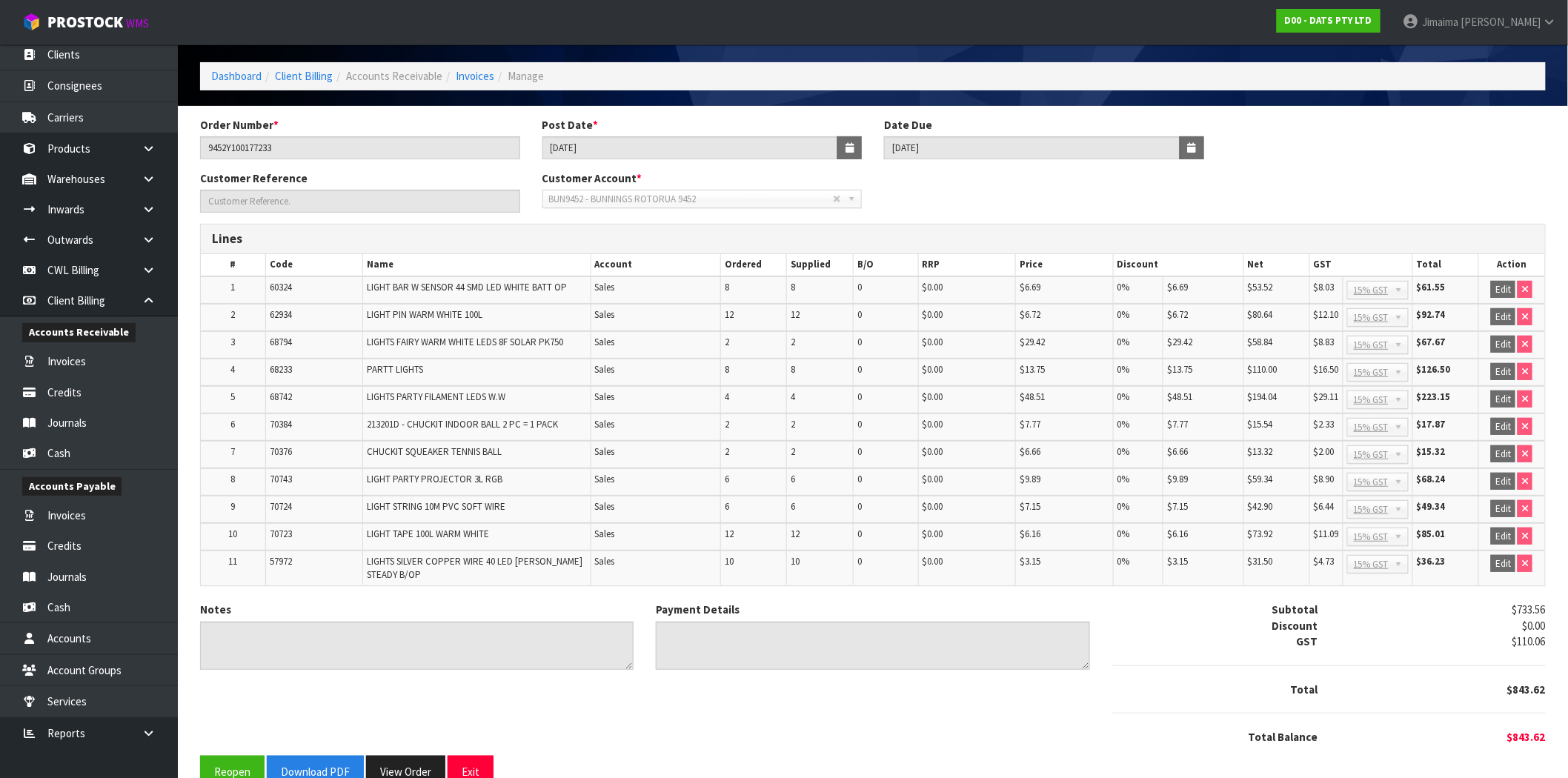
scroll to position [80, 0]
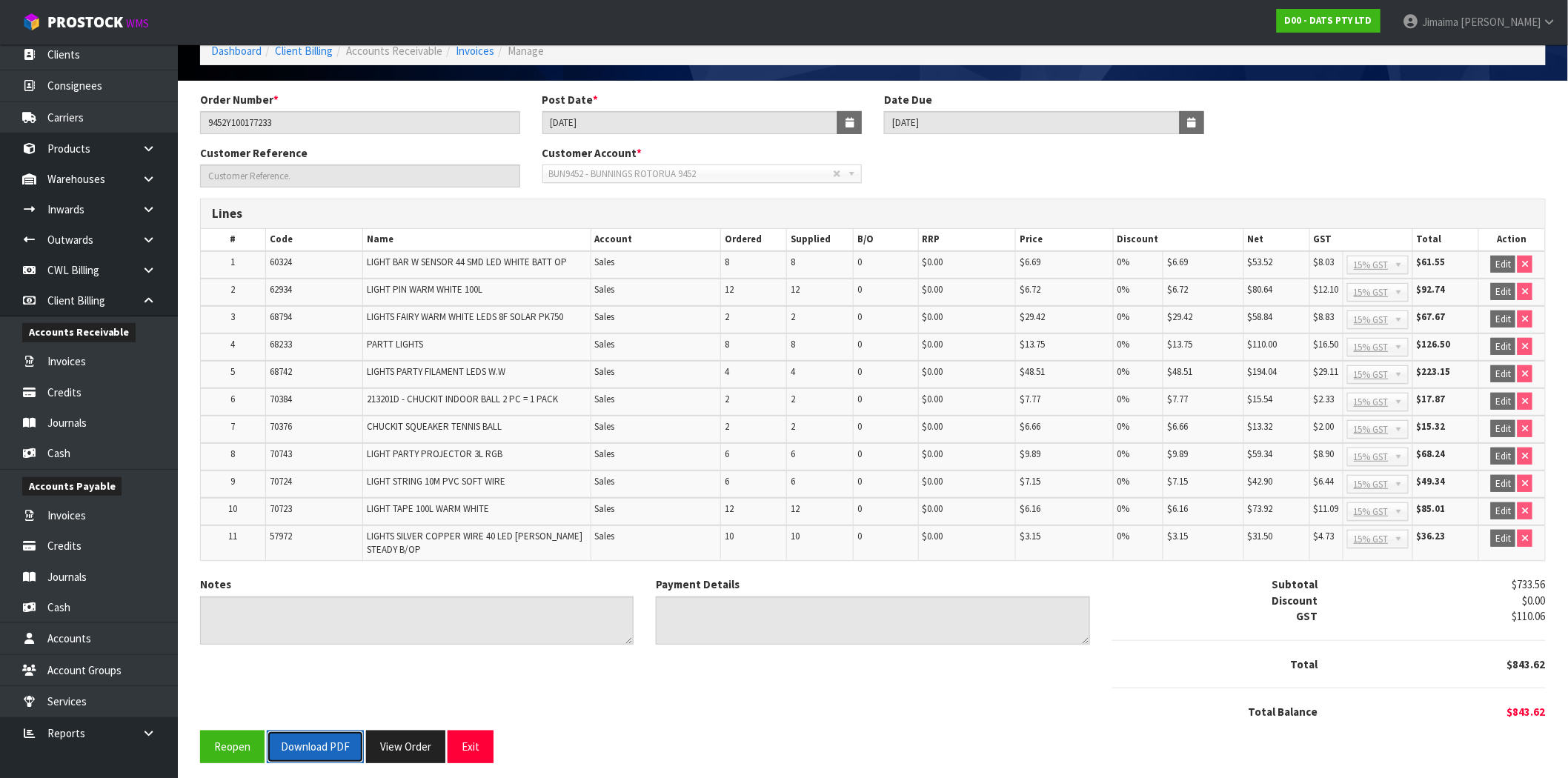
click at [322, 732] on button "Download PDF" at bounding box center [315, 746] width 97 height 32
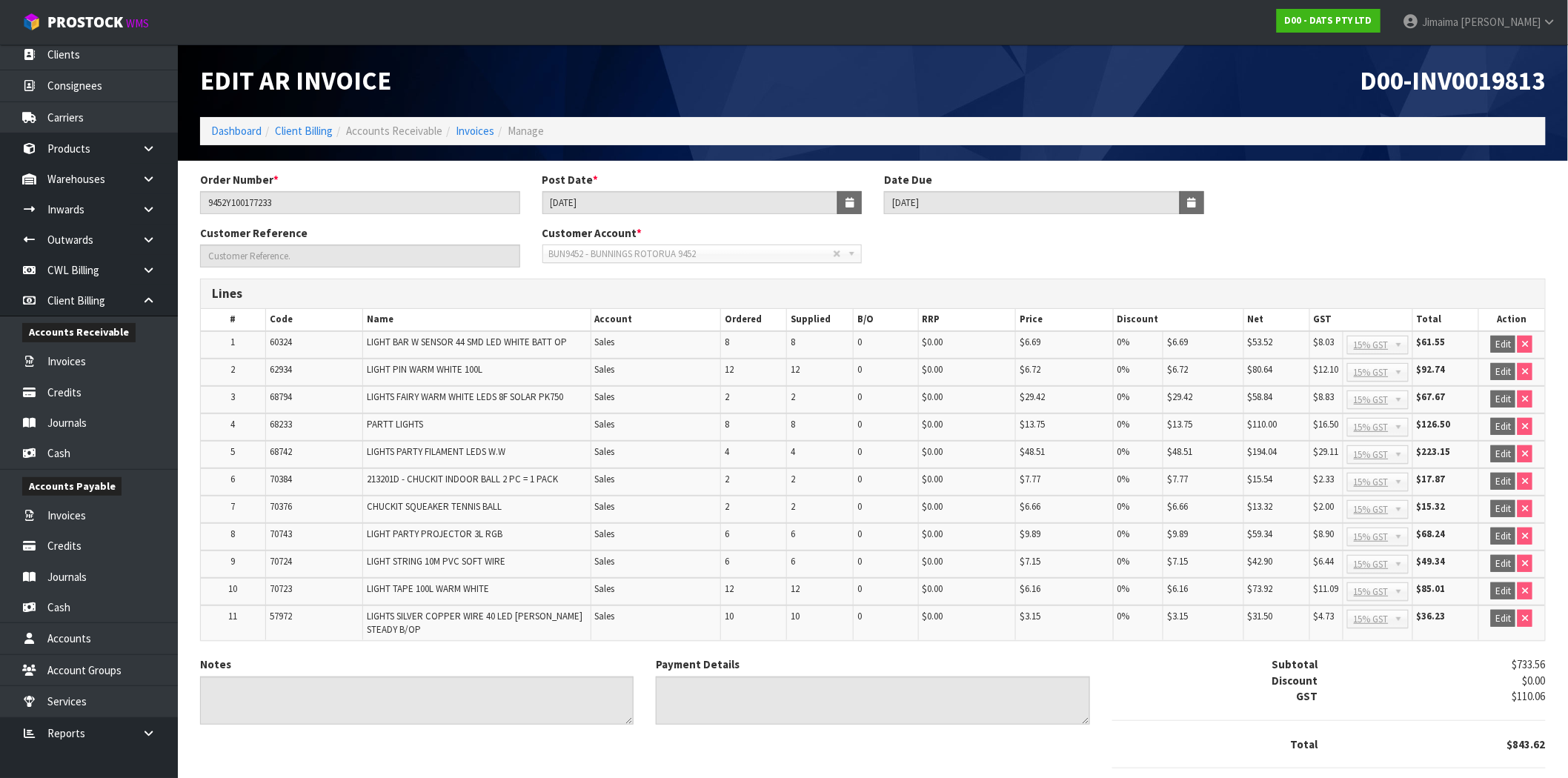
click at [252, 215] on div "Order Number * 9452Y100177233 Post Date * 12/08/2025 Date Due 20/09/2025" at bounding box center [872, 198] width 1368 height 53
click at [251, 215] on div "Order Number * 9452Y100177233 Post Date * 12/08/2025 Date Due 20/09/2025" at bounding box center [872, 198] width 1368 height 53
click at [478, 130] on link "Invoices" at bounding box center [474, 131] width 38 height 14
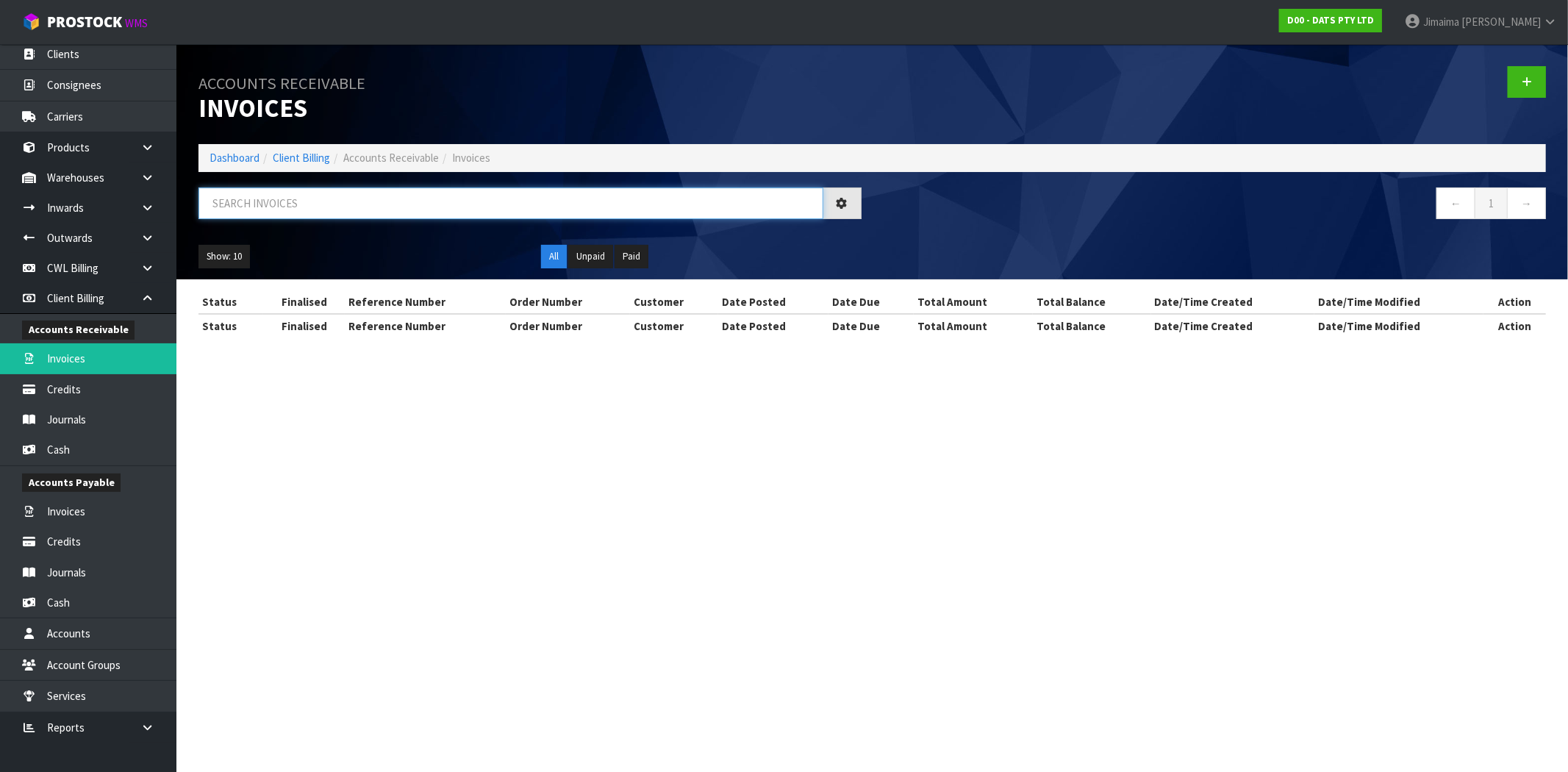
click at [254, 206] on input "text" at bounding box center [511, 203] width 625 height 32
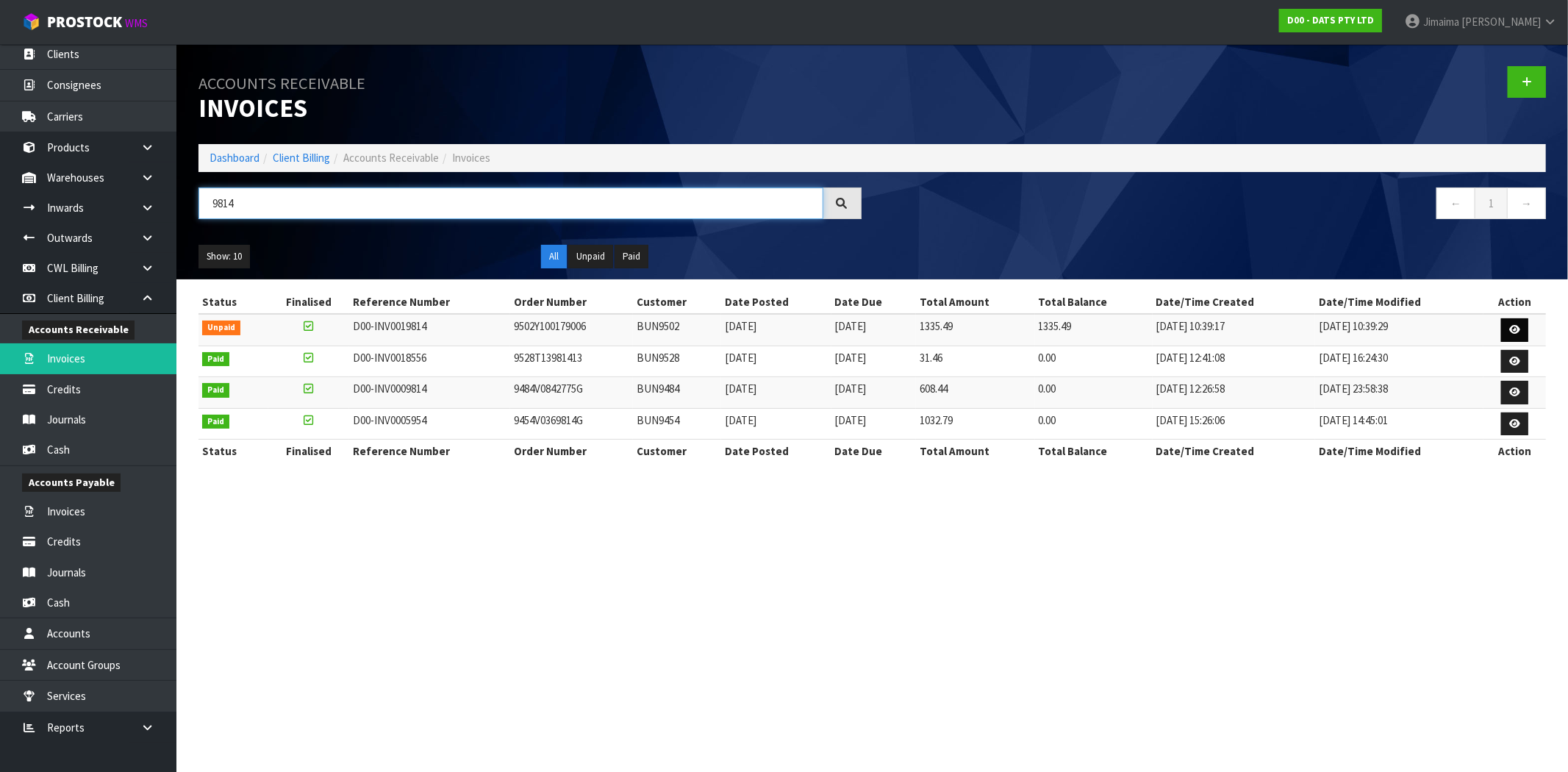
type input "9814"
click at [1512, 327] on icon at bounding box center [1514, 329] width 11 height 10
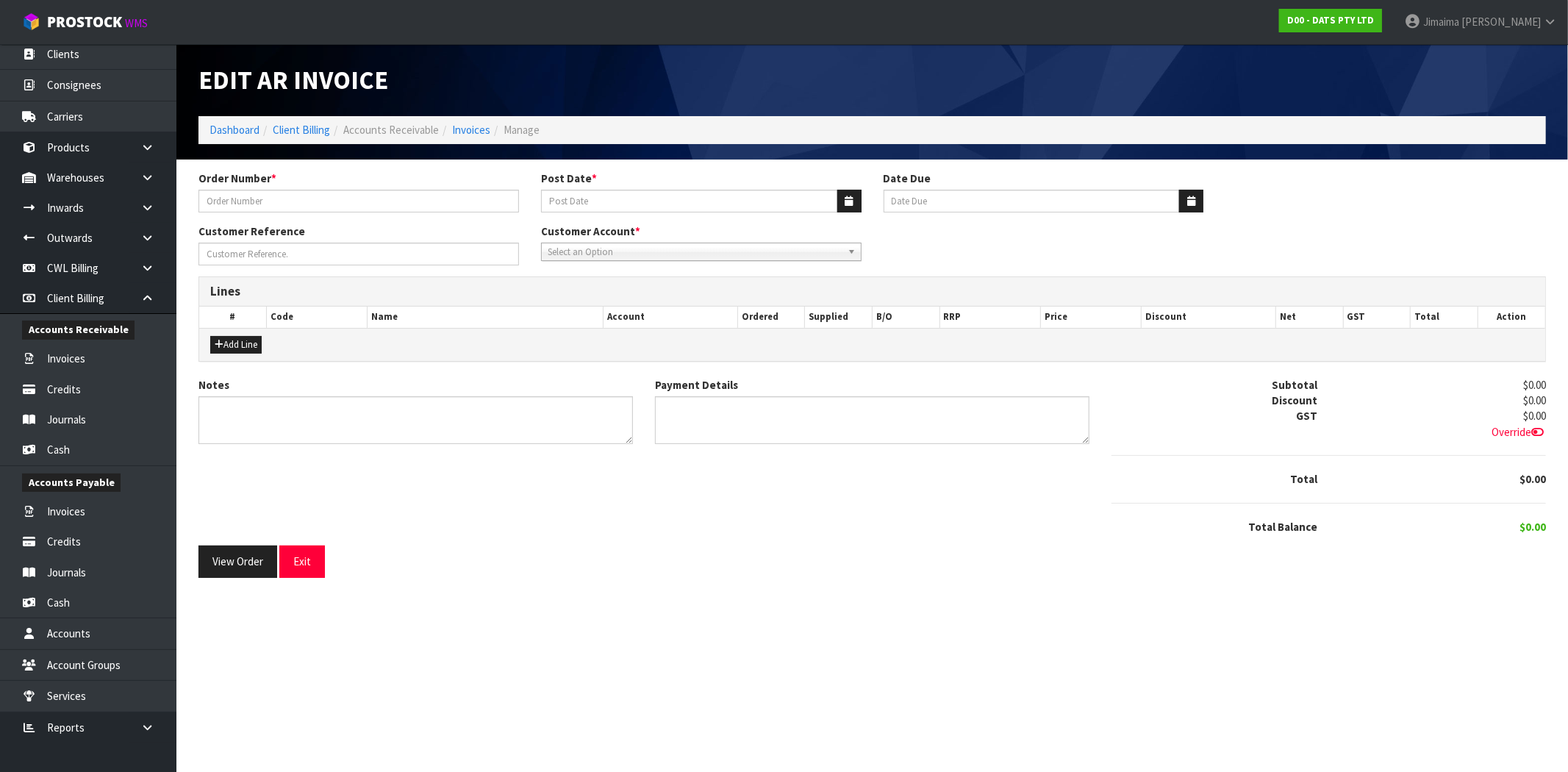
type input "9502Y100179006"
type input "[DATE]"
type input "20/09/2025"
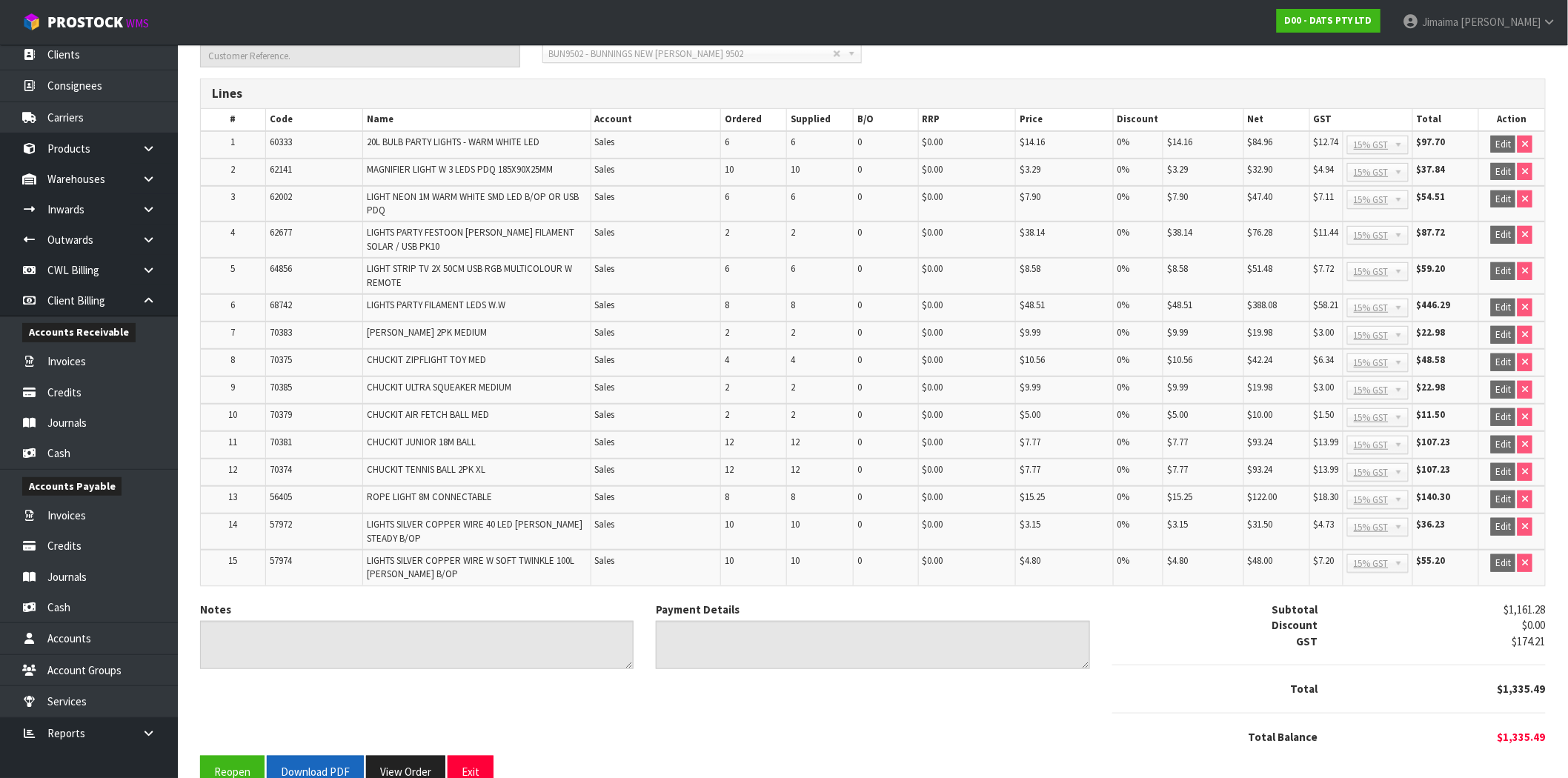
scroll to position [223, 0]
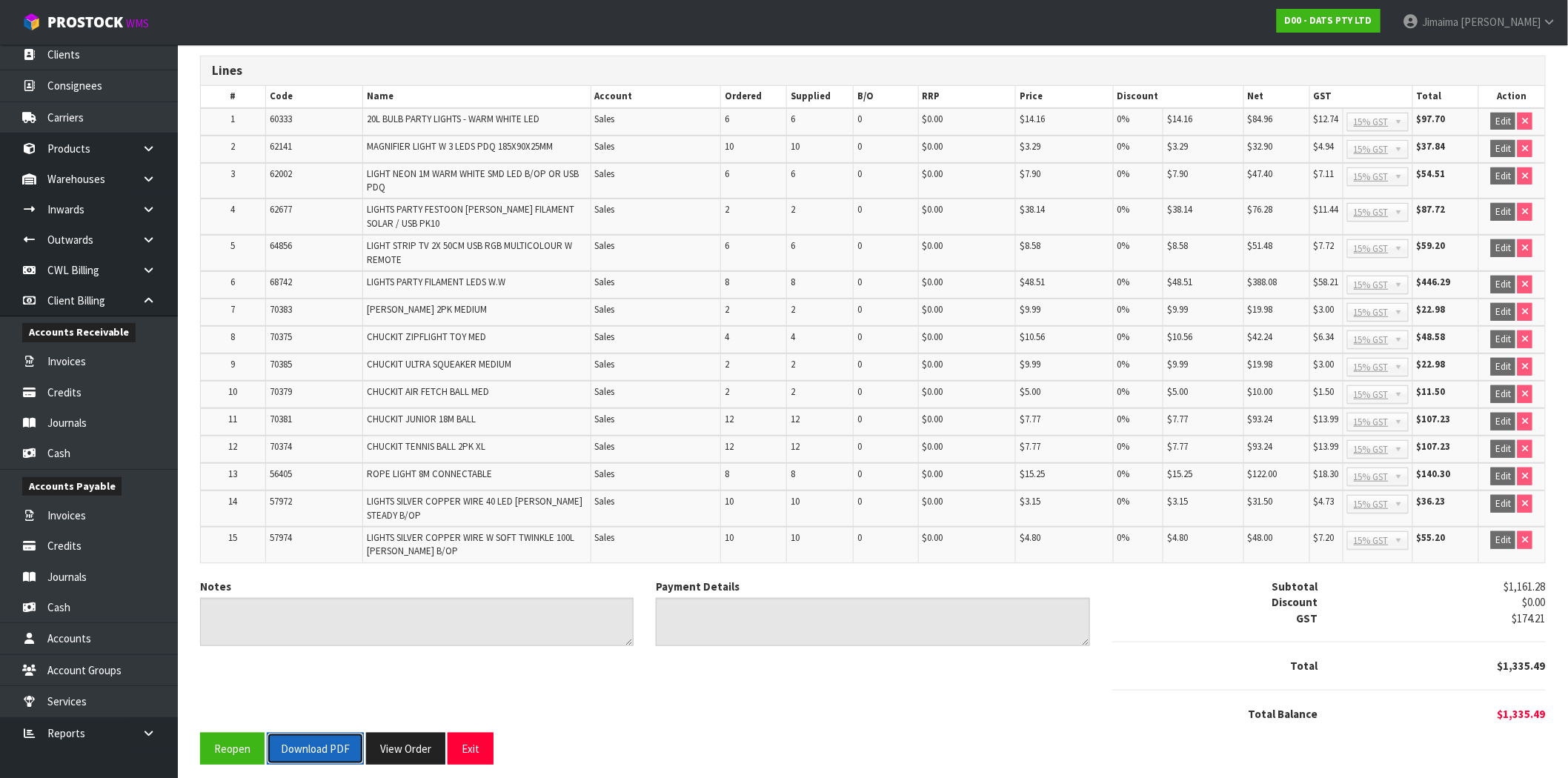
click at [344, 733] on button "Download PDF" at bounding box center [315, 749] width 97 height 32
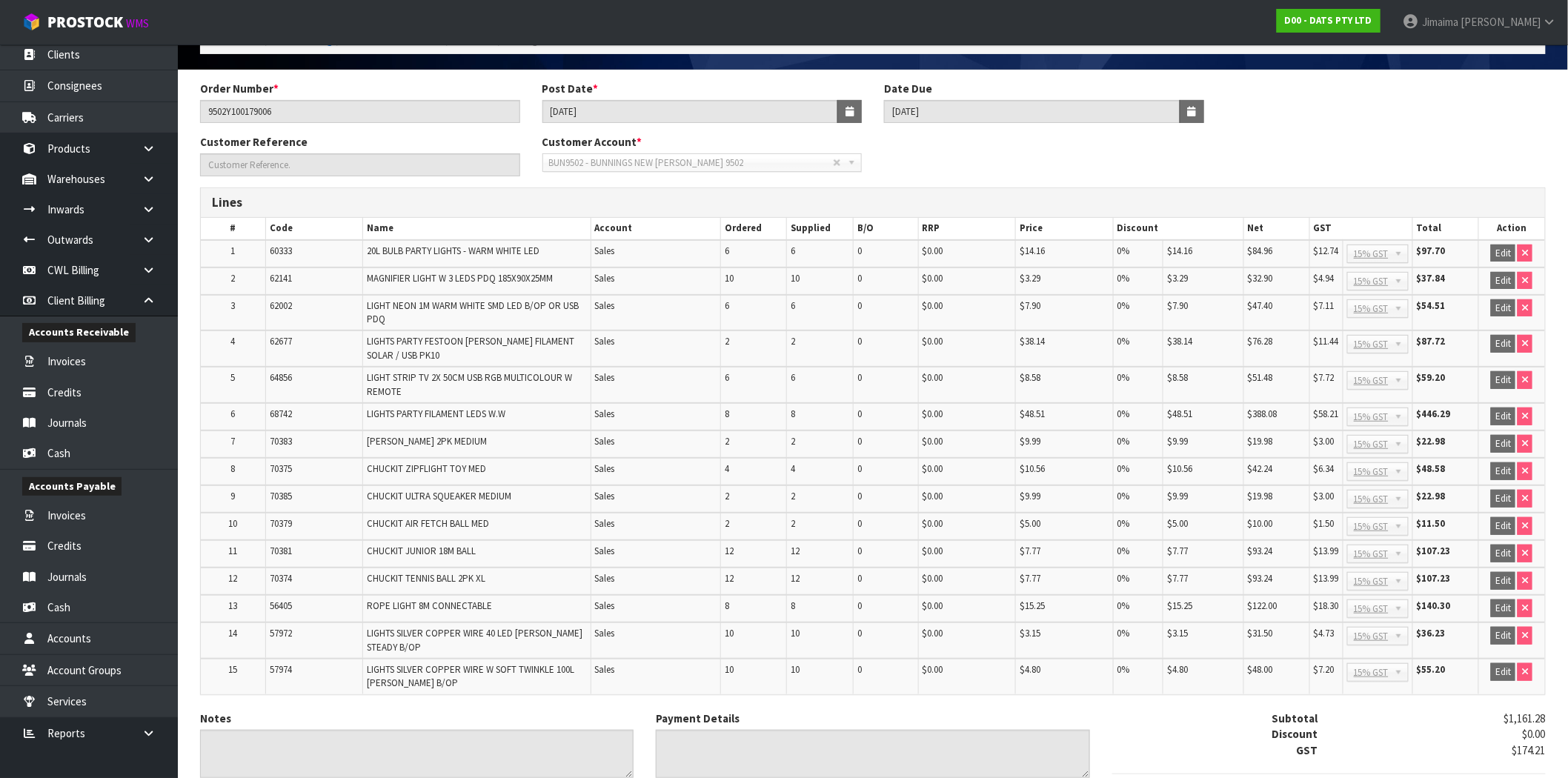
scroll to position [0, 0]
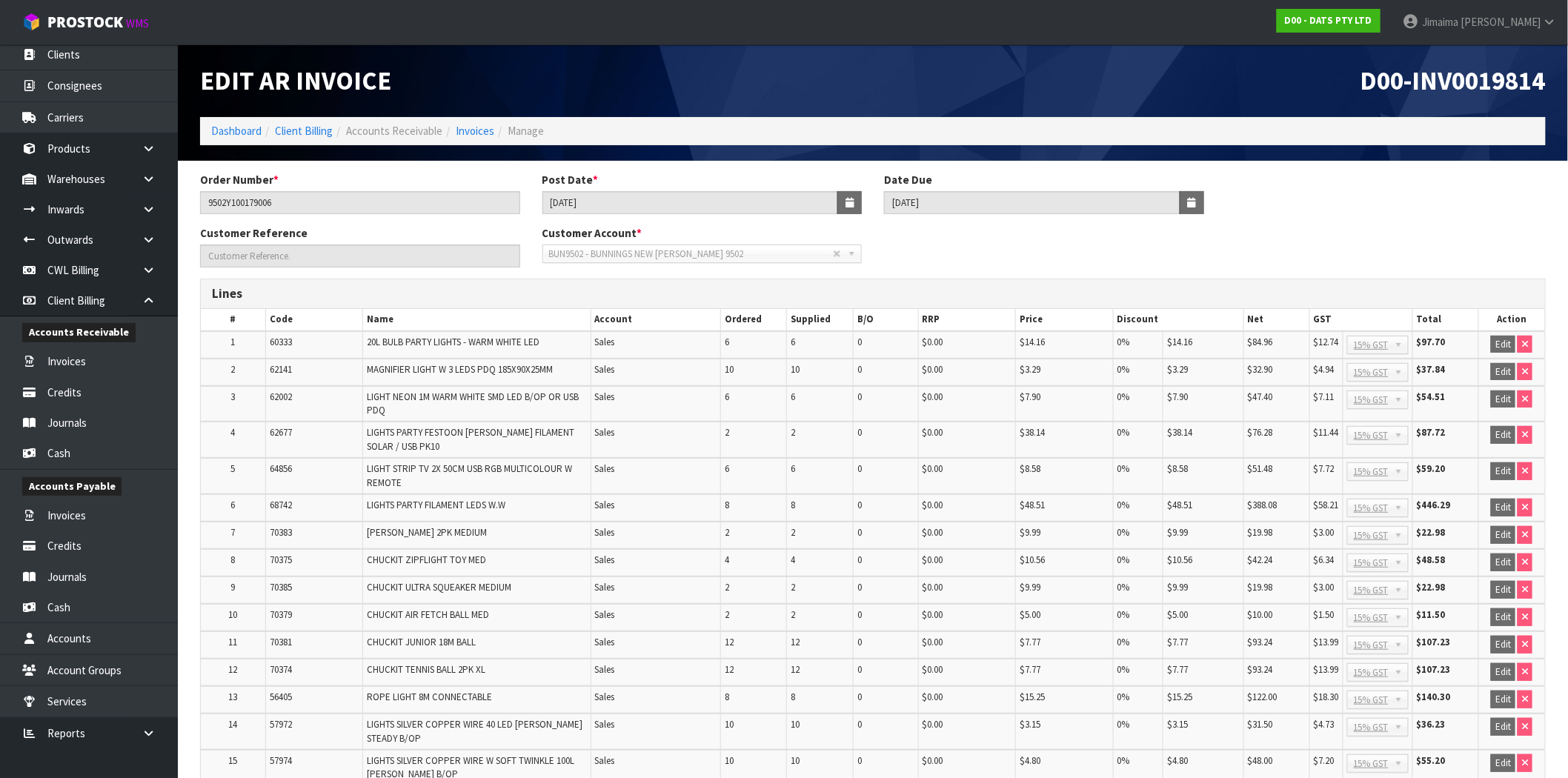
click at [1498, 67] on span "D00-INV0019814" at bounding box center [1452, 80] width 185 height 32
copy span "INV0019814"
click at [480, 127] on link "Invoices" at bounding box center [474, 131] width 38 height 14
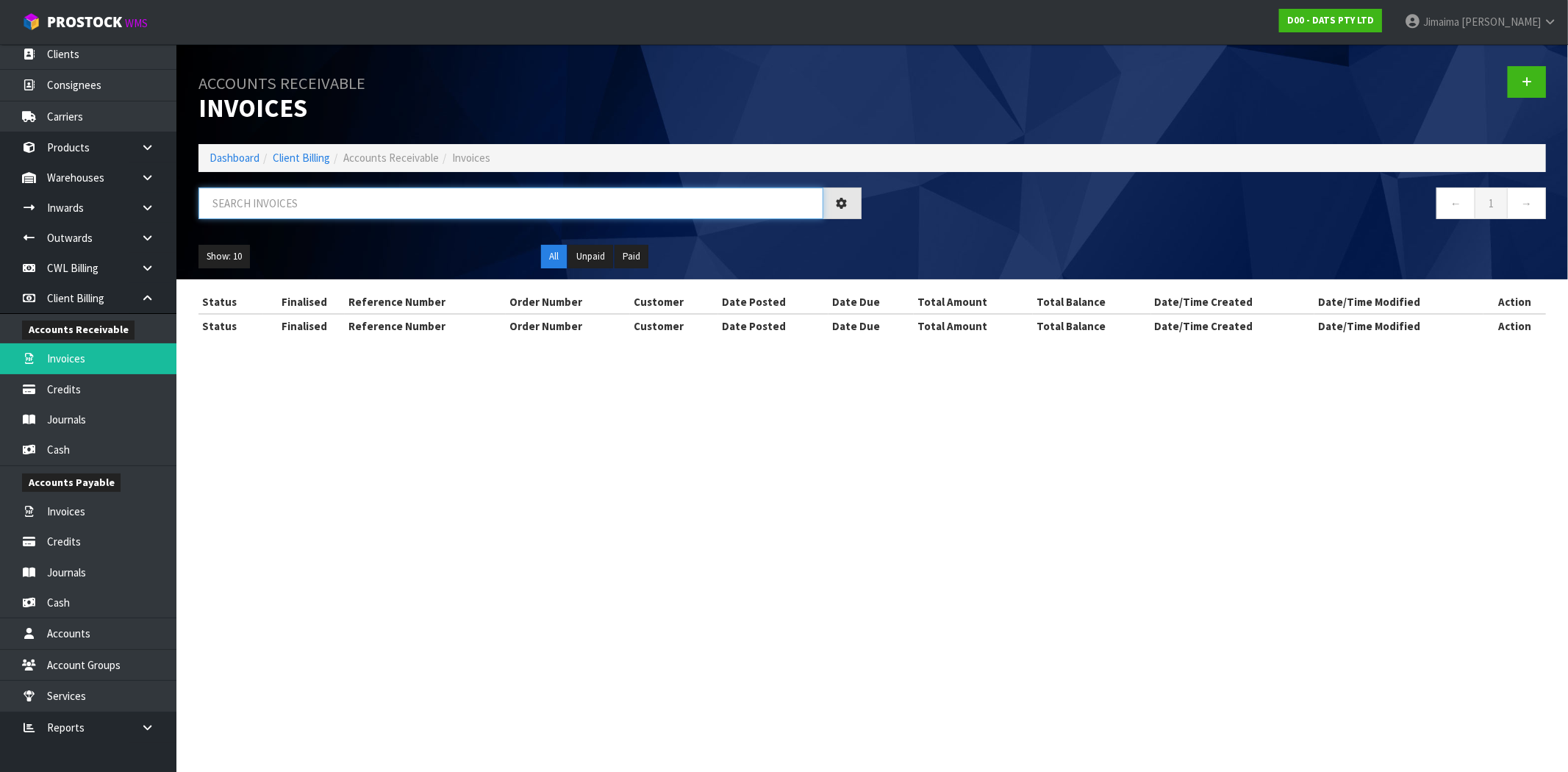
click at [267, 203] on input "text" at bounding box center [511, 203] width 625 height 32
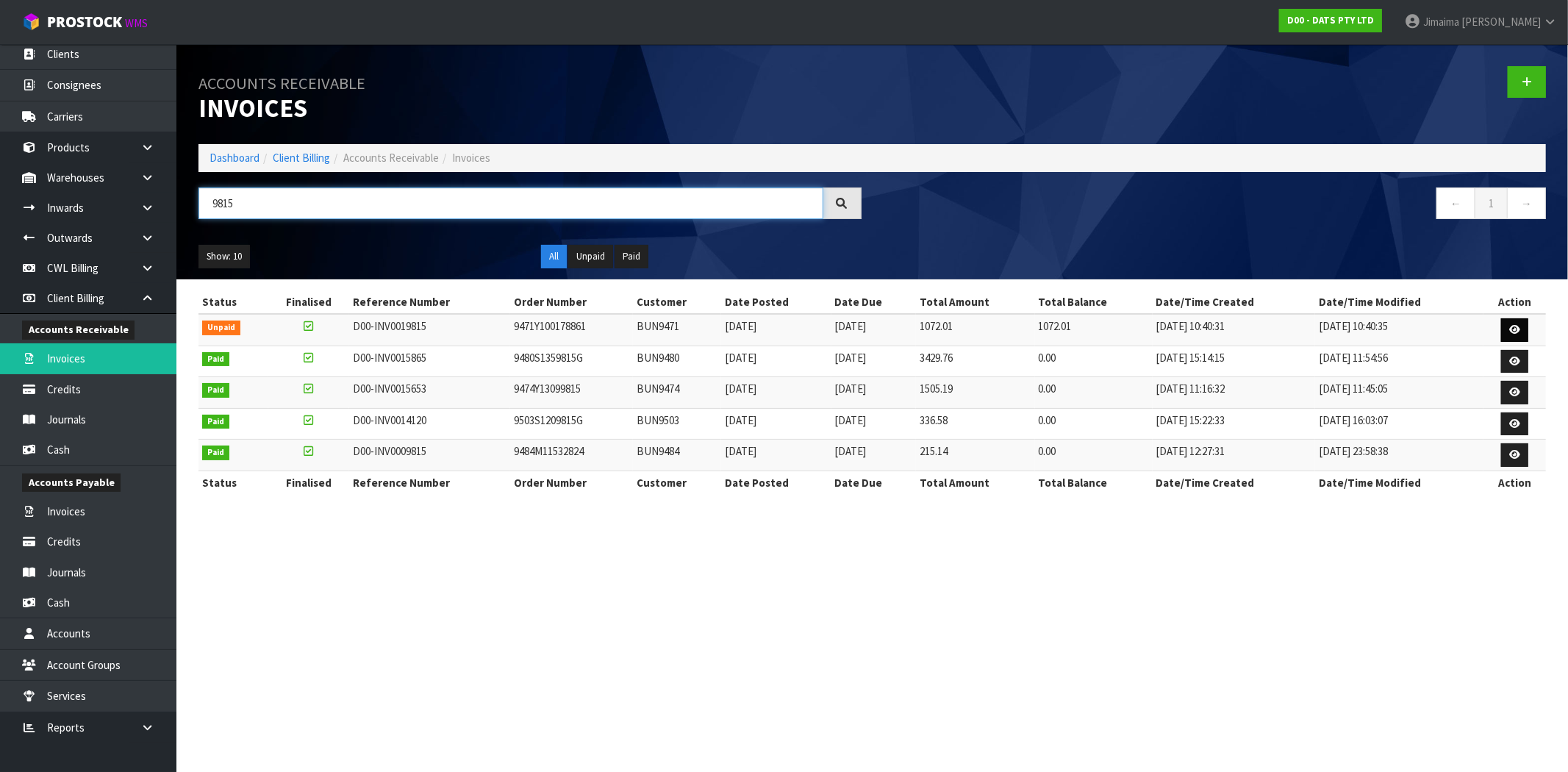
type input "9815"
click at [1514, 325] on icon at bounding box center [1514, 329] width 11 height 10
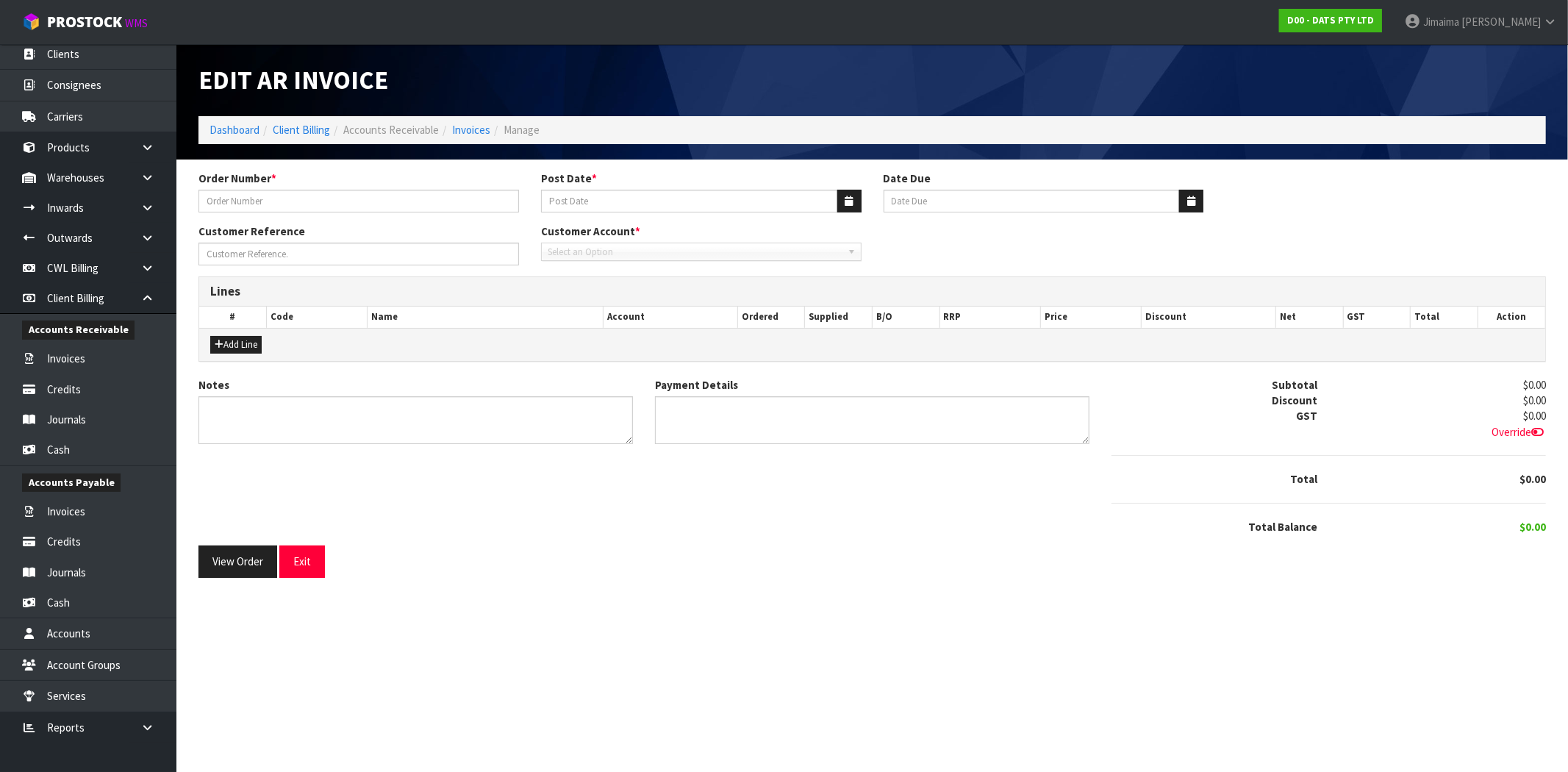
type input "9471Y100178861"
type input "[DATE]"
type input "20/09/2025"
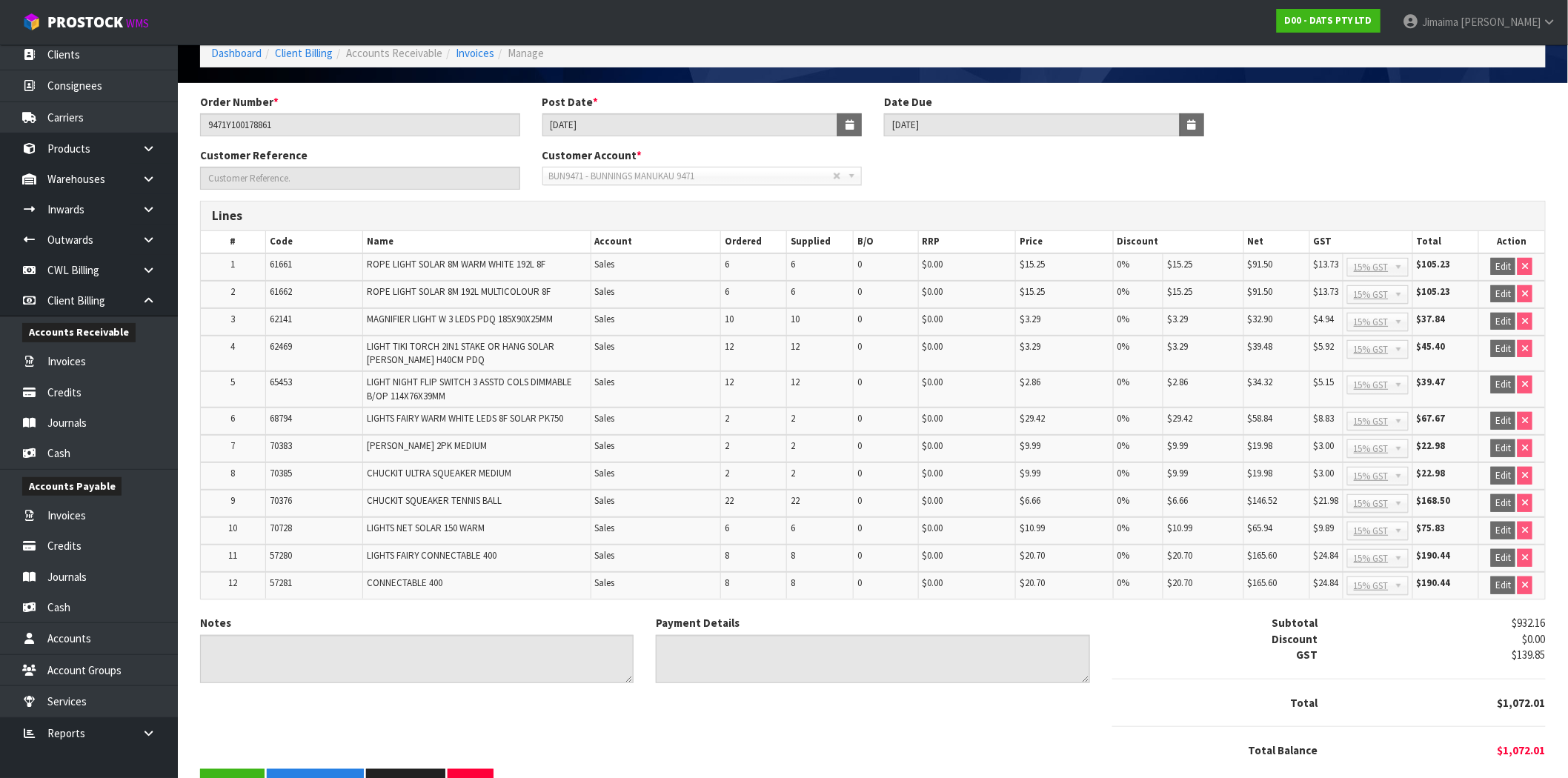
scroll to position [116, 0]
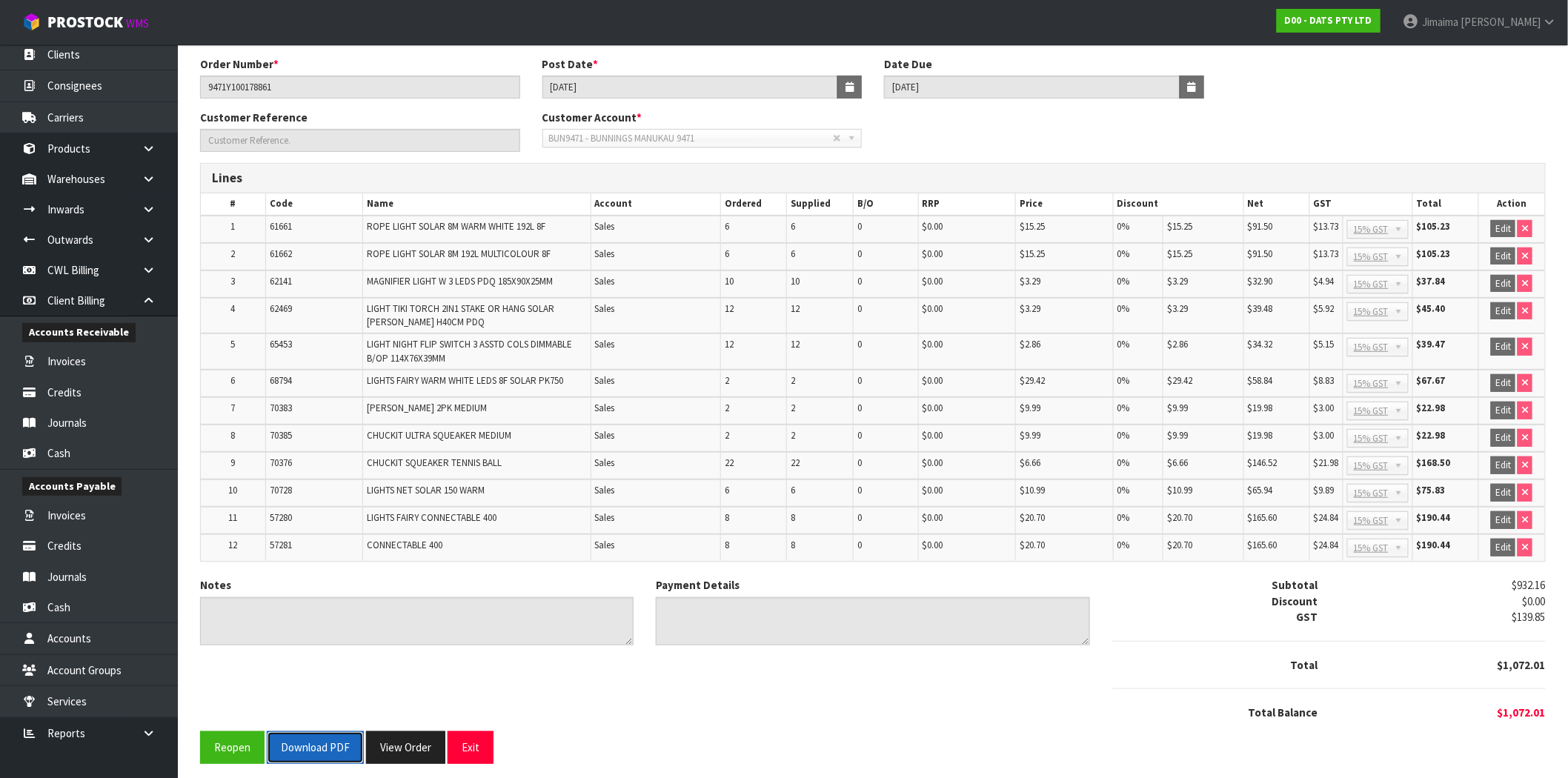
click at [319, 735] on button "Download PDF" at bounding box center [315, 747] width 97 height 32
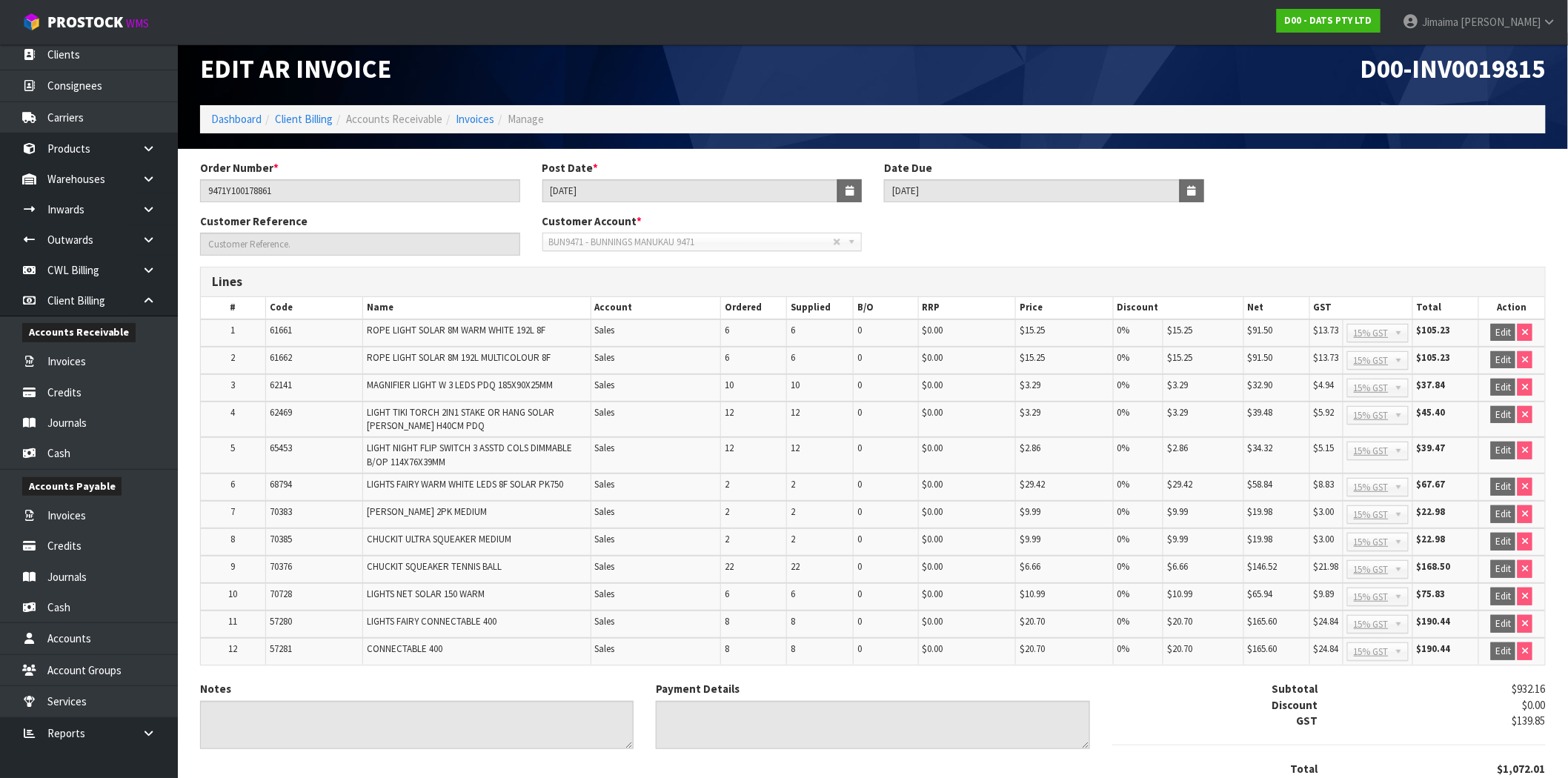
scroll to position [0, 0]
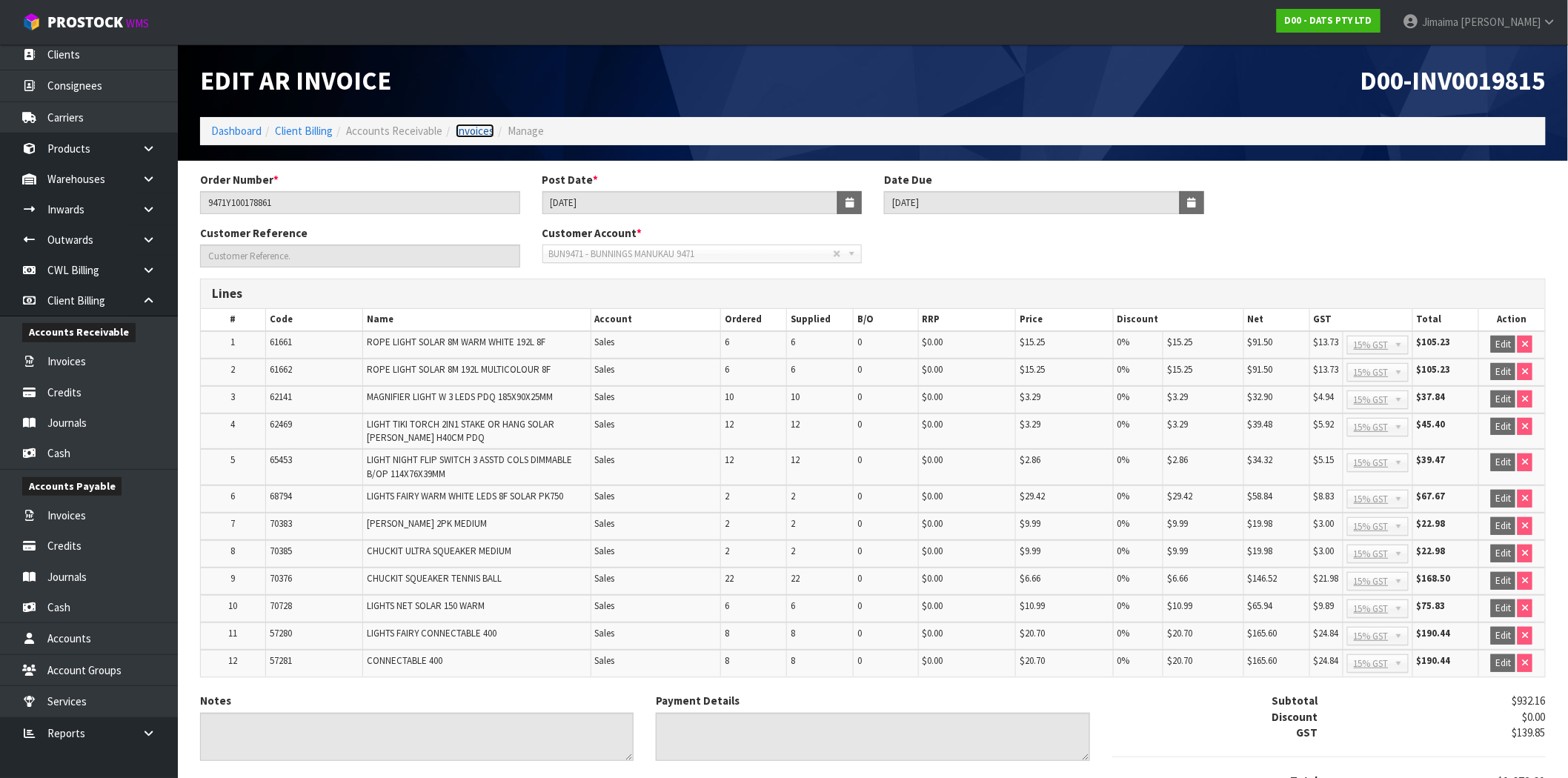
click at [460, 126] on link "Invoices" at bounding box center [474, 131] width 38 height 14
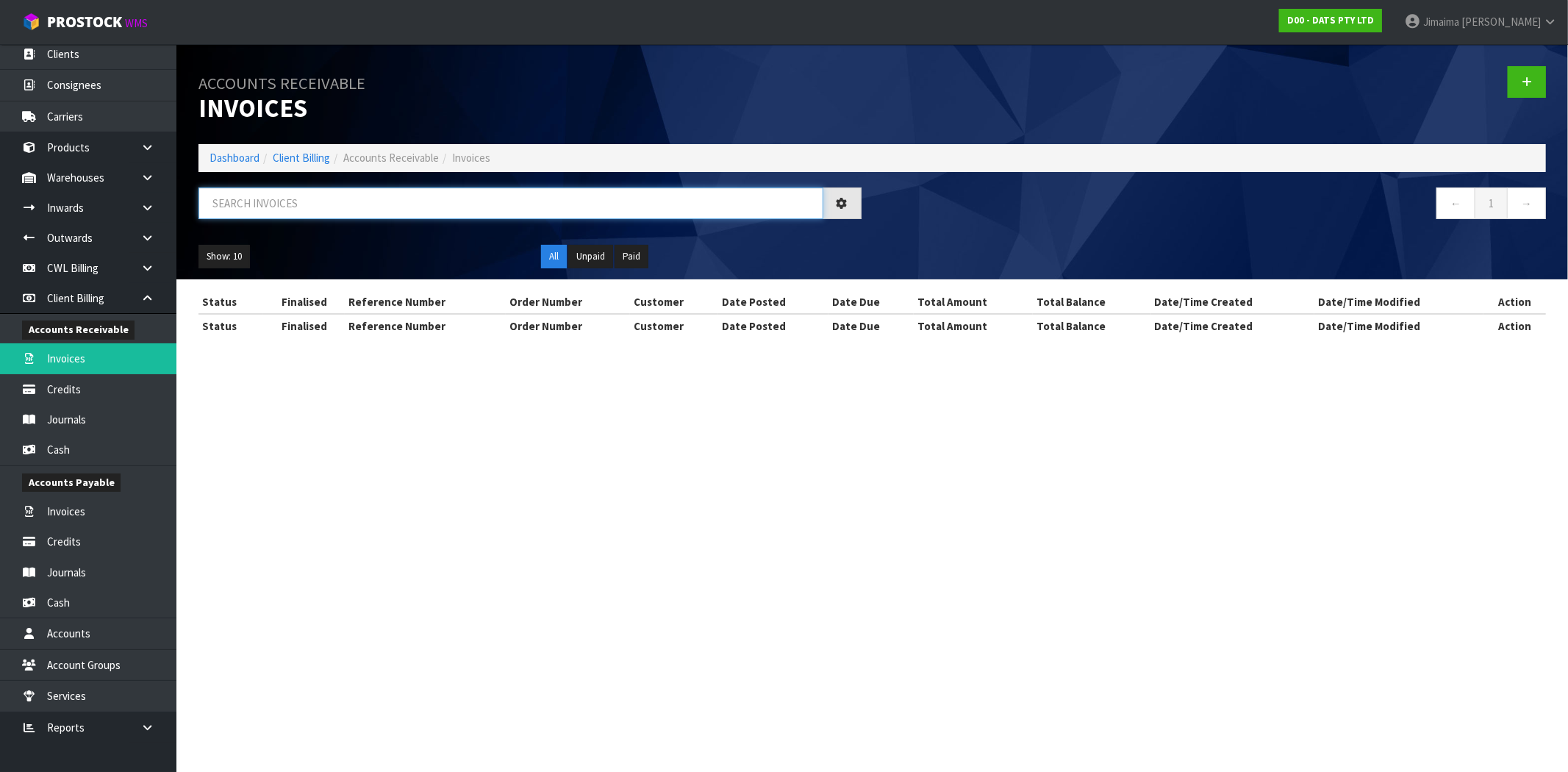
click at [307, 194] on input "text" at bounding box center [511, 203] width 625 height 32
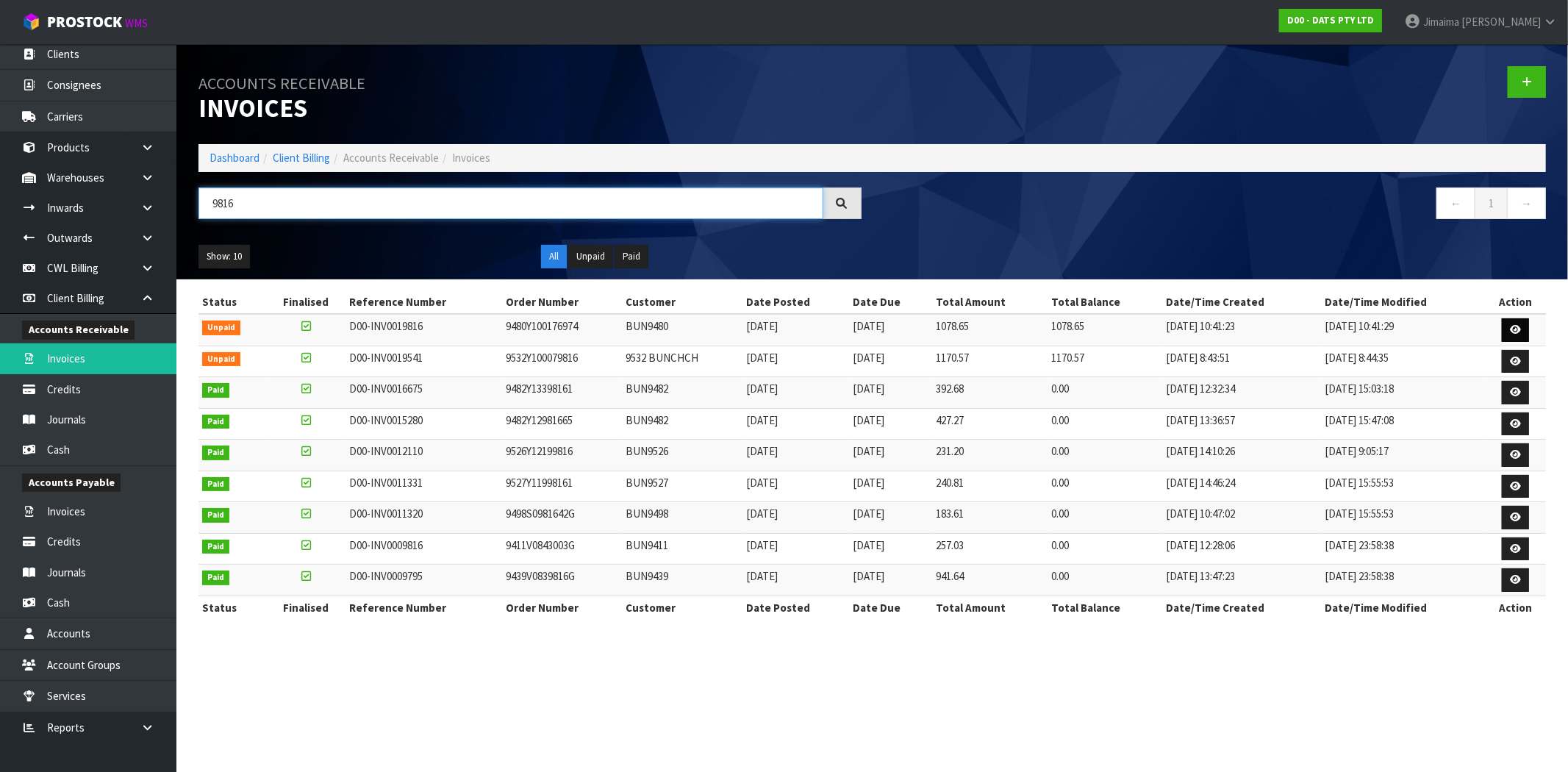
type input "9816"
click at [1519, 327] on icon at bounding box center [1515, 329] width 11 height 10
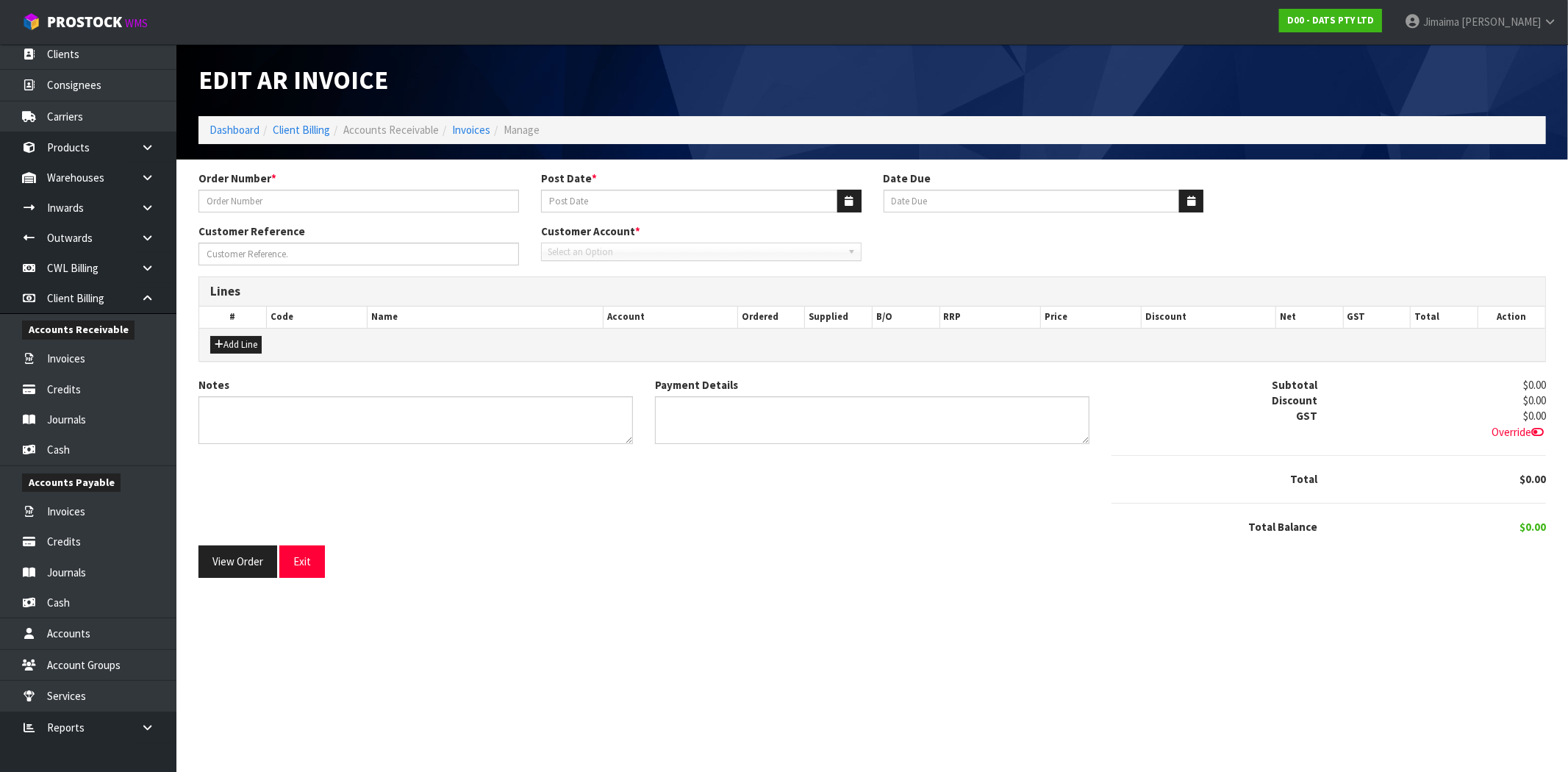
type input "9480Y100176974"
type input "[DATE]"
type input "20/09/2025"
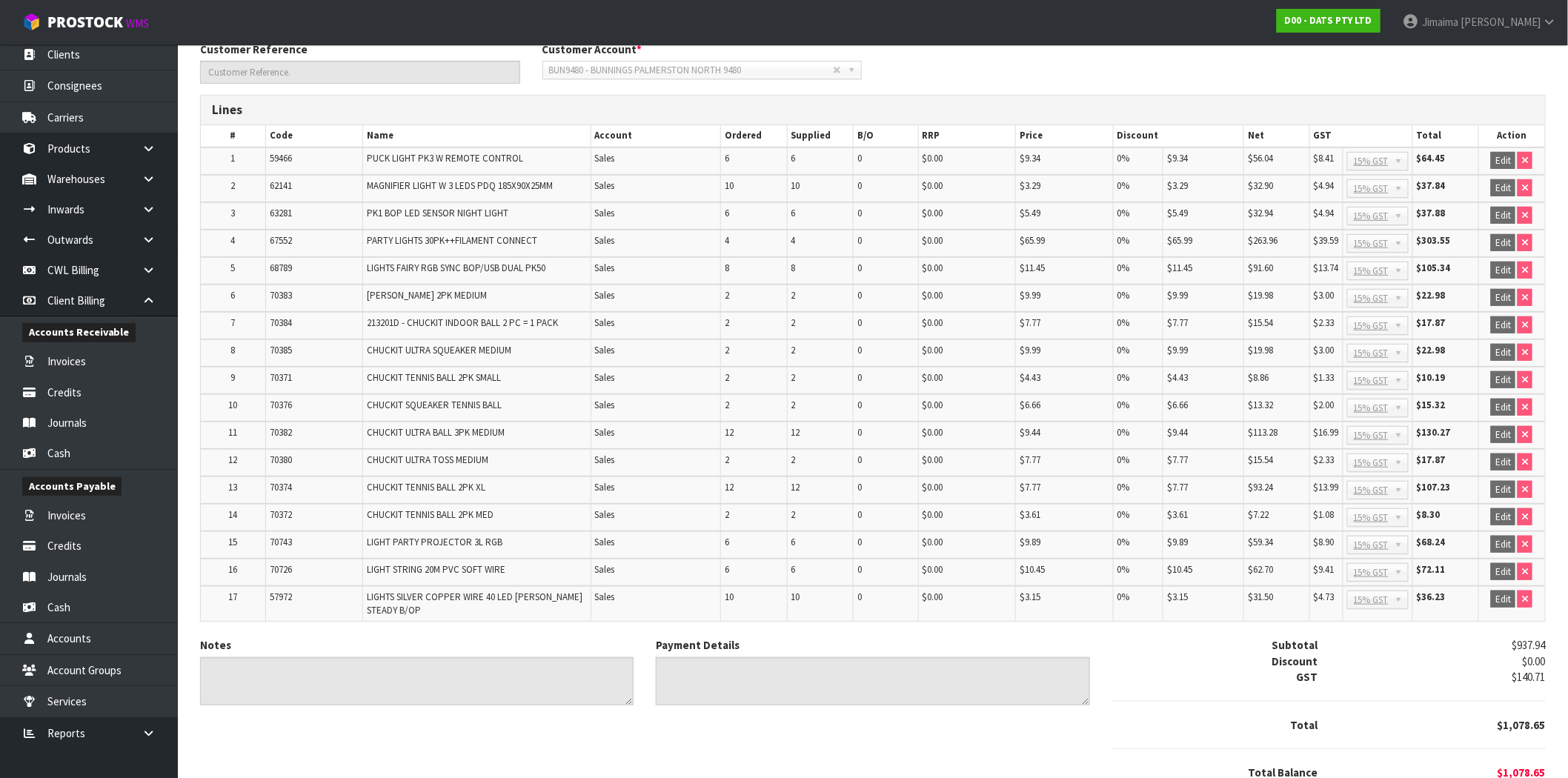
scroll to position [241, 0]
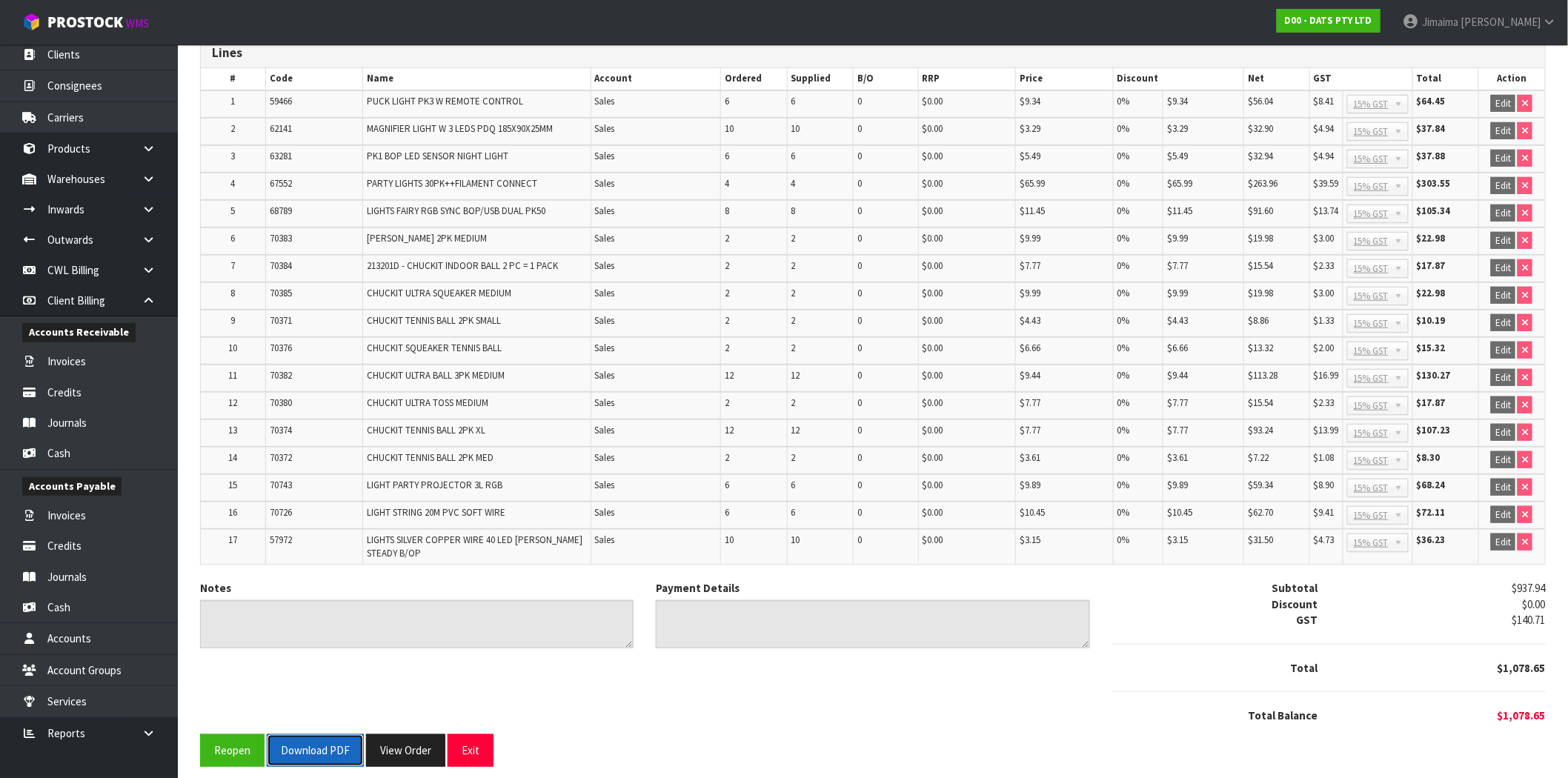
click at [314, 748] on button "Download PDF" at bounding box center [315, 750] width 97 height 32
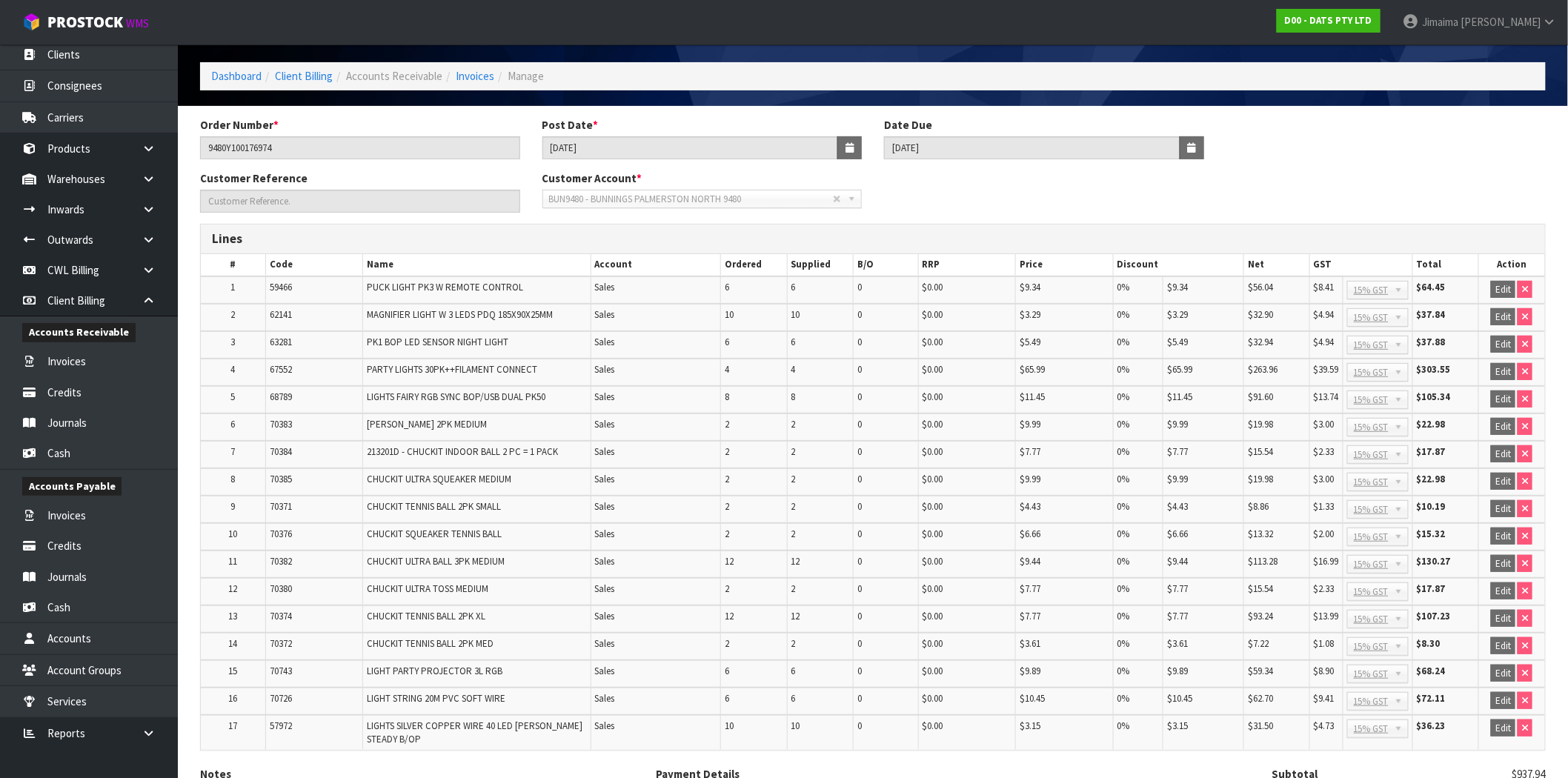
scroll to position [0, 0]
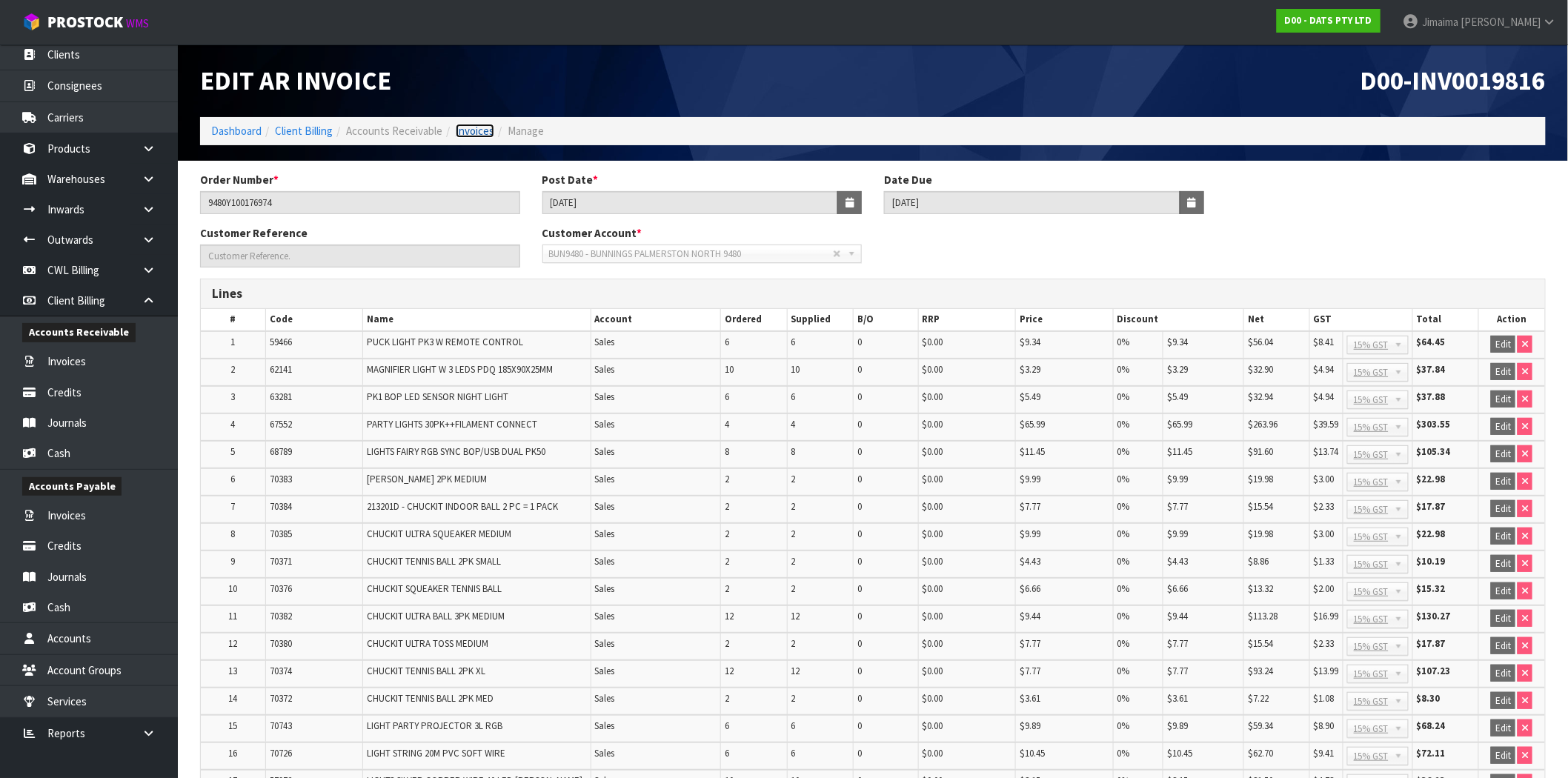
click at [463, 128] on link "Invoices" at bounding box center [474, 131] width 38 height 14
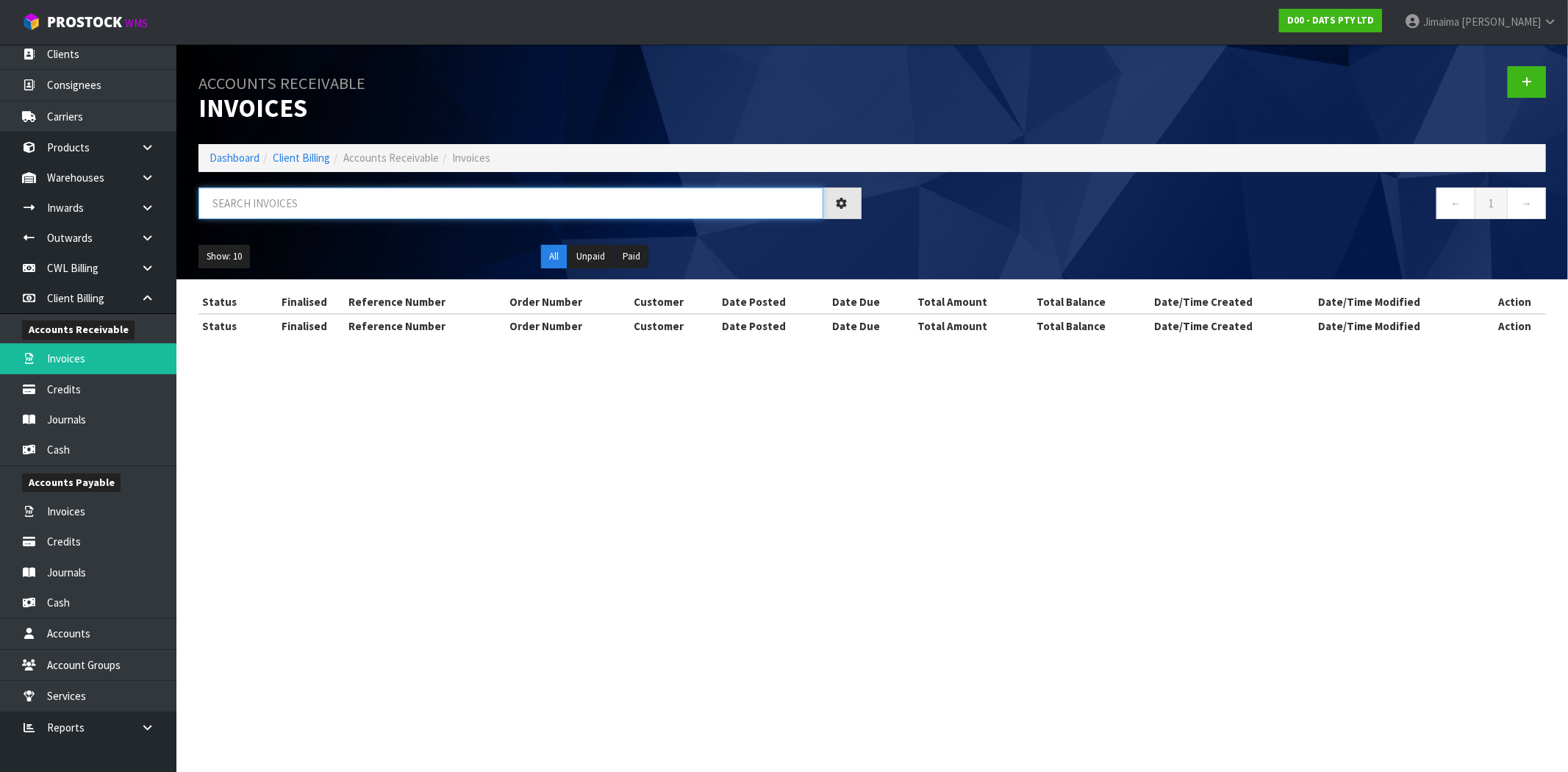
click at [261, 214] on input "text" at bounding box center [511, 203] width 625 height 32
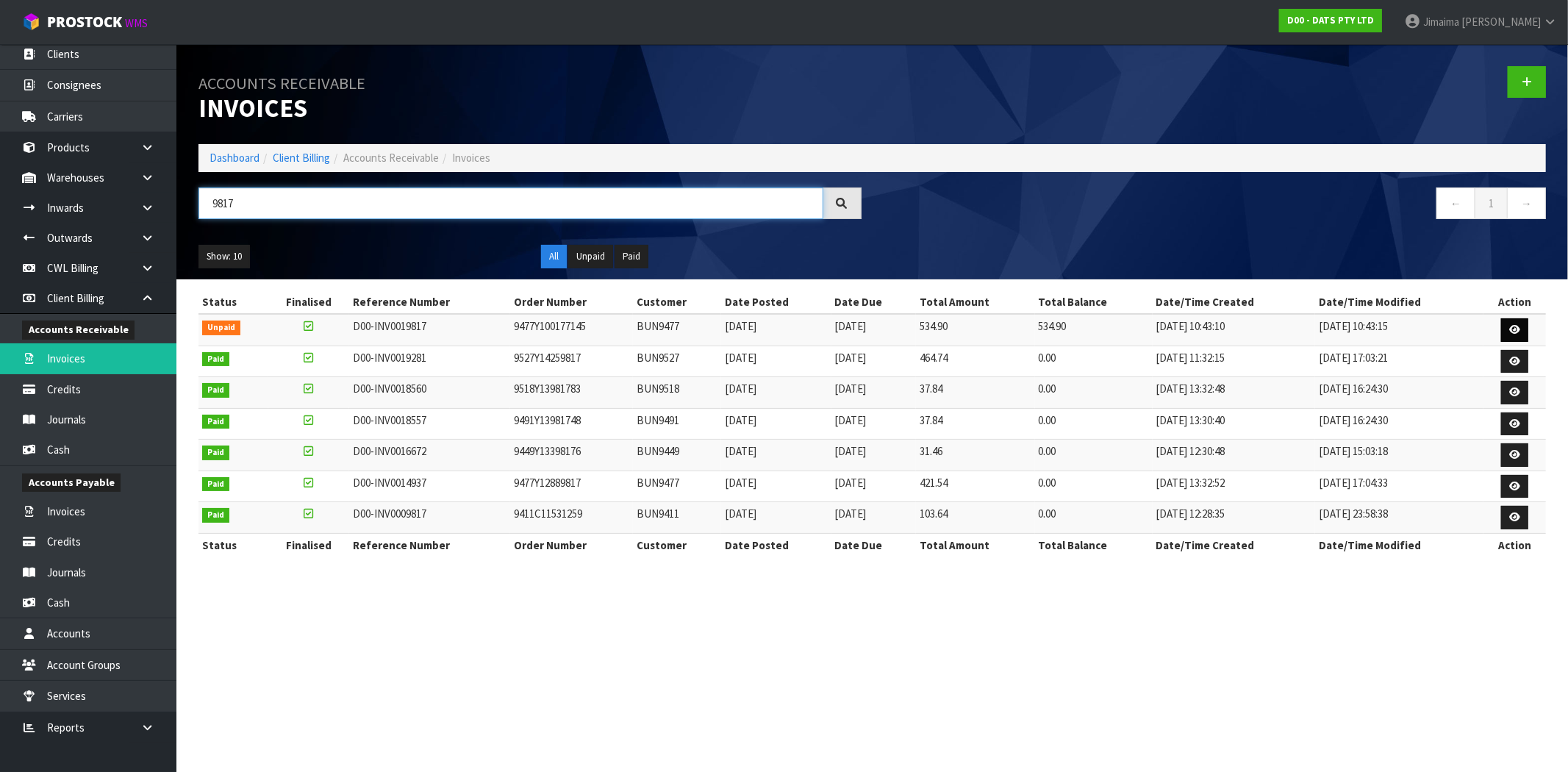
type input "9817"
click at [1516, 323] on link at bounding box center [1514, 330] width 27 height 24
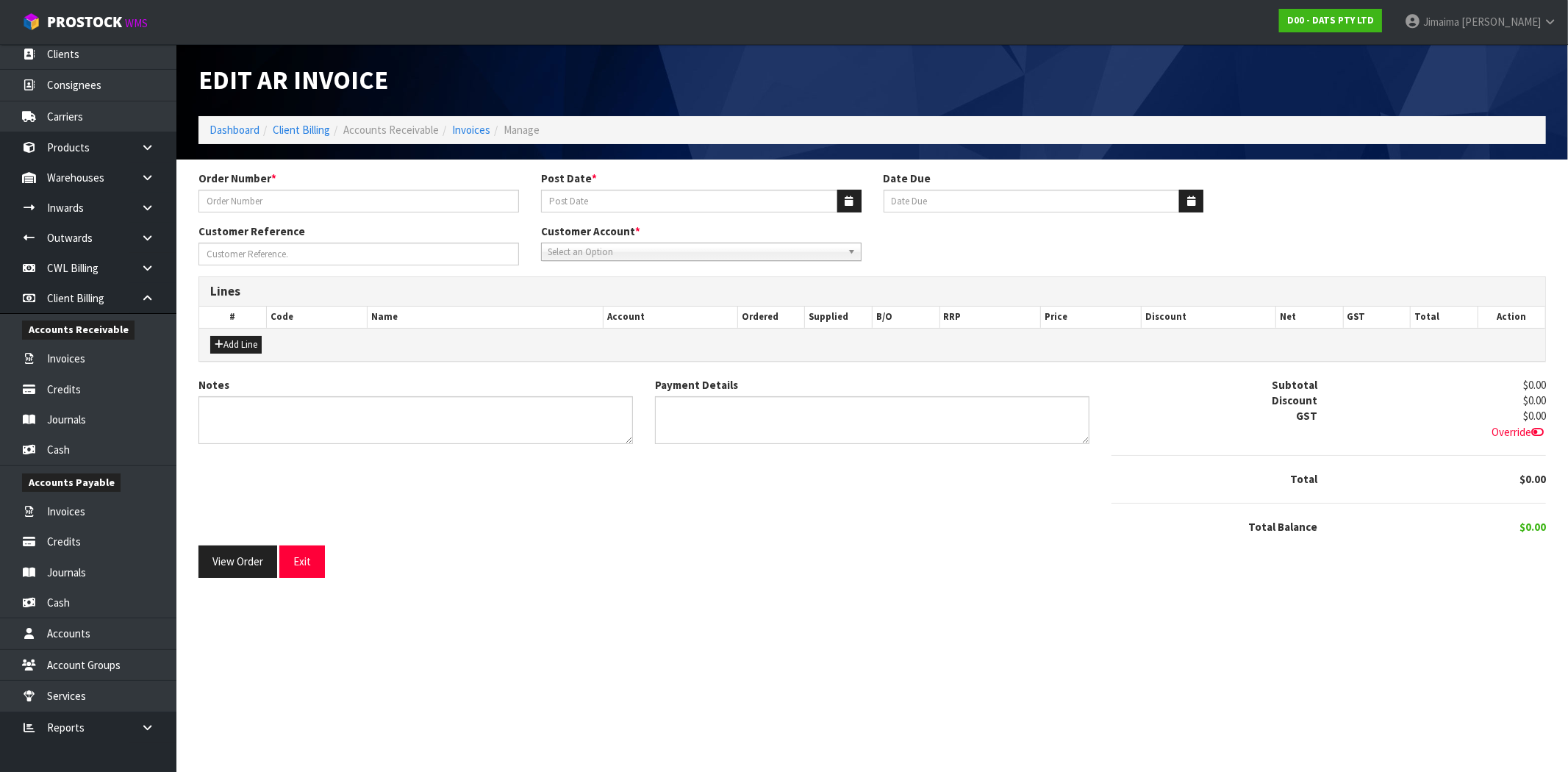
type input "9477Y100177145"
type input "[DATE]"
type input "20/09/2025"
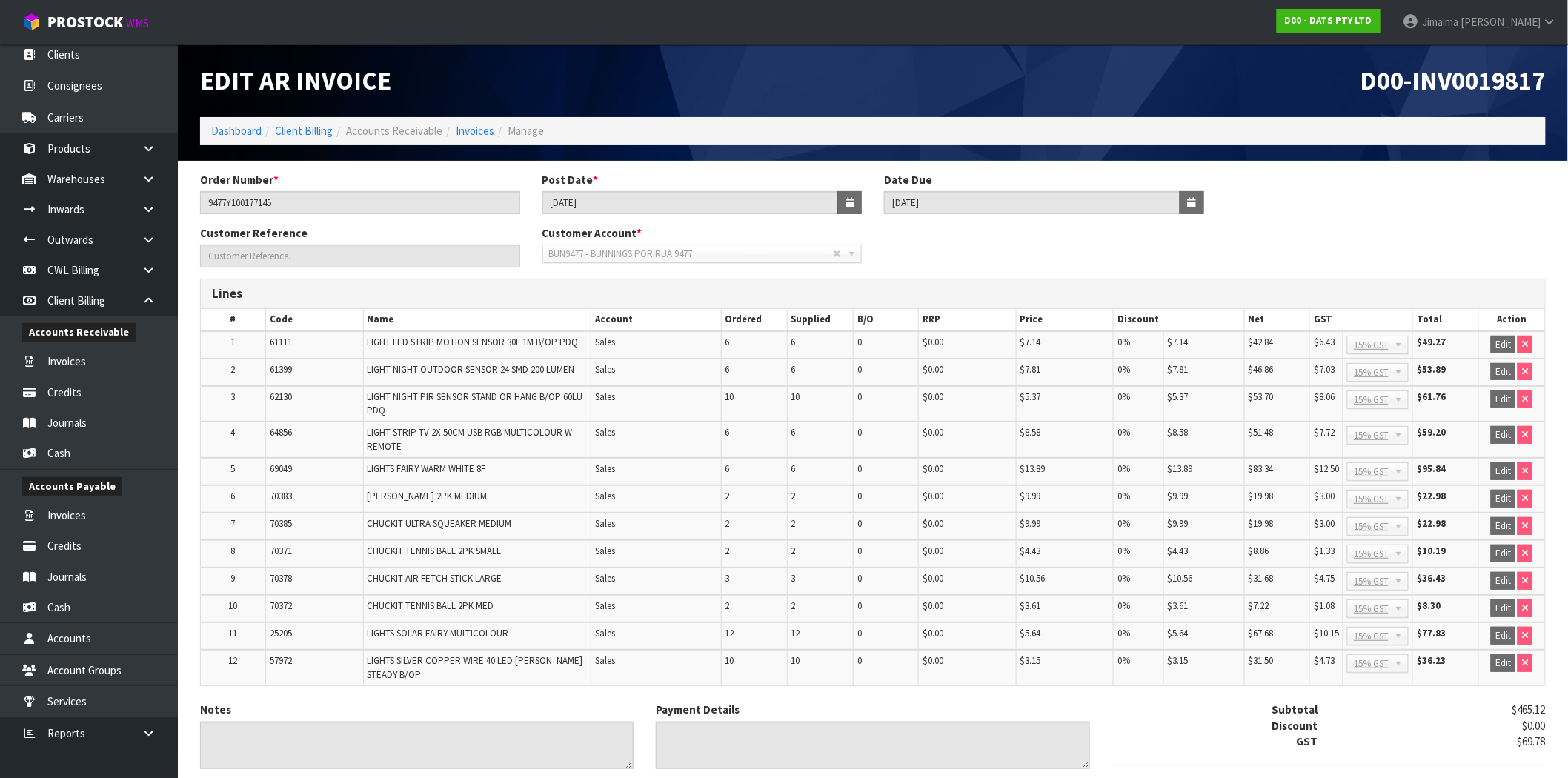
scroll to position [124, 0]
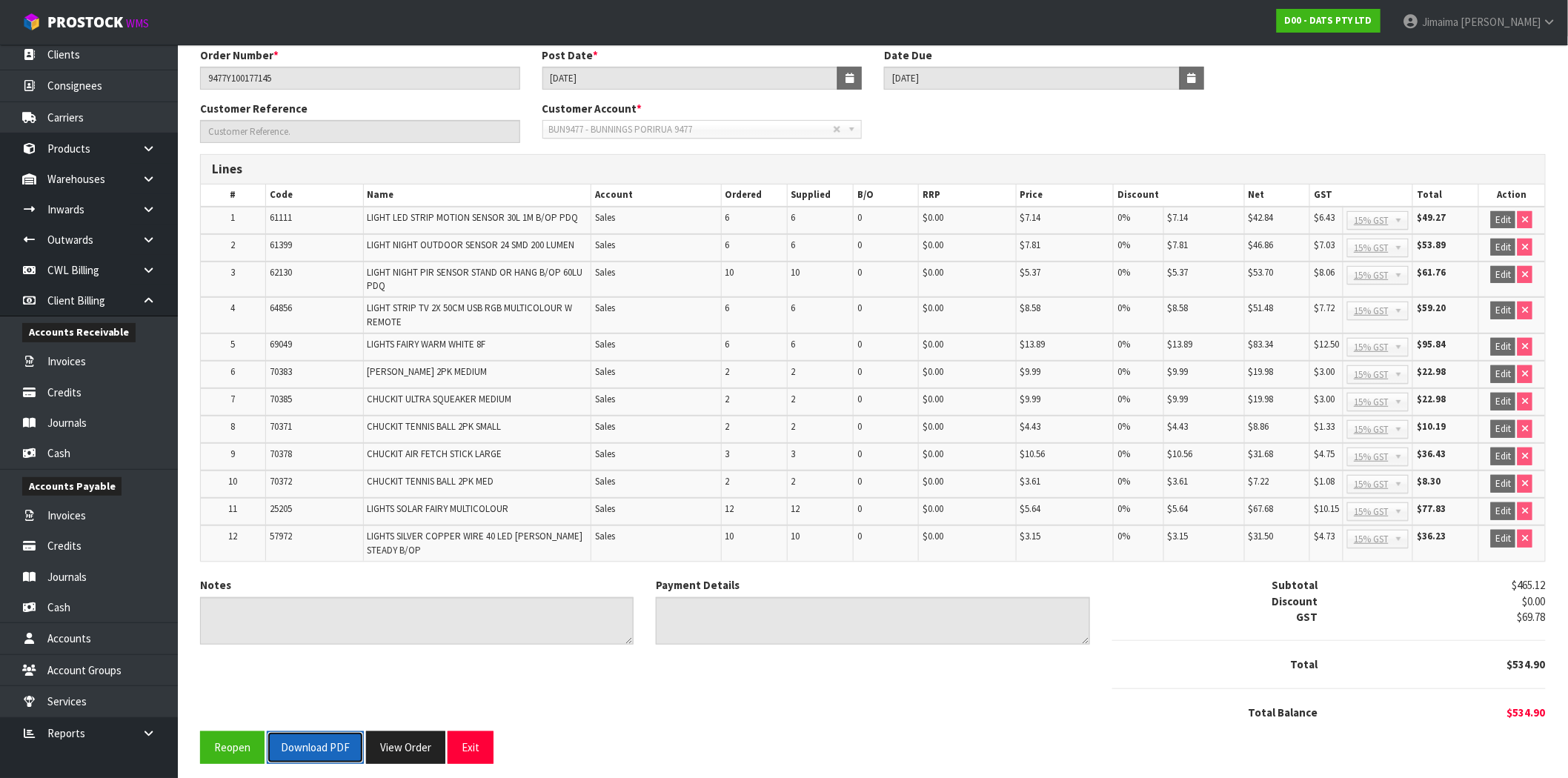
click at [315, 750] on button "Download PDF" at bounding box center [315, 747] width 97 height 32
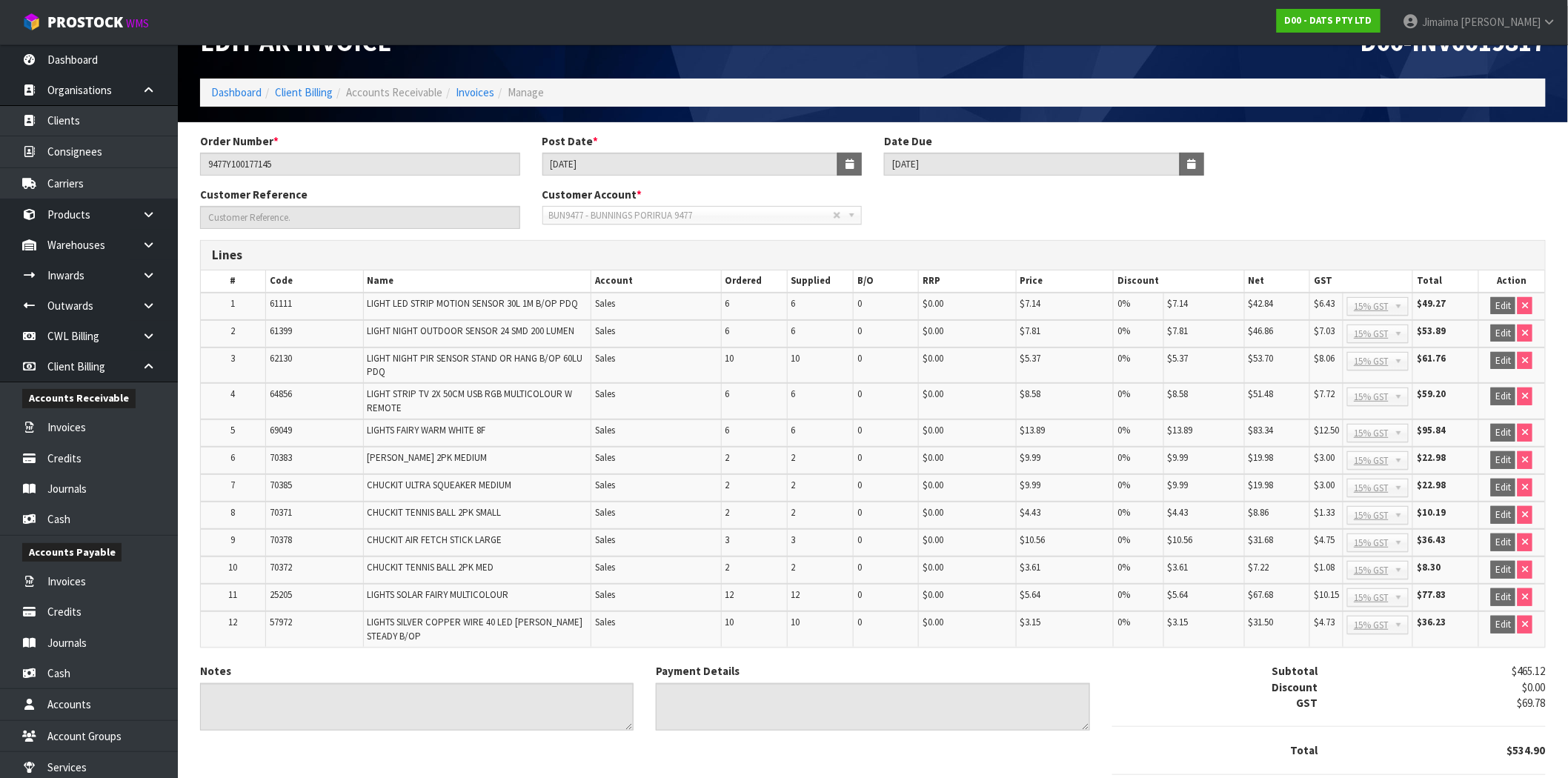
scroll to position [0, 0]
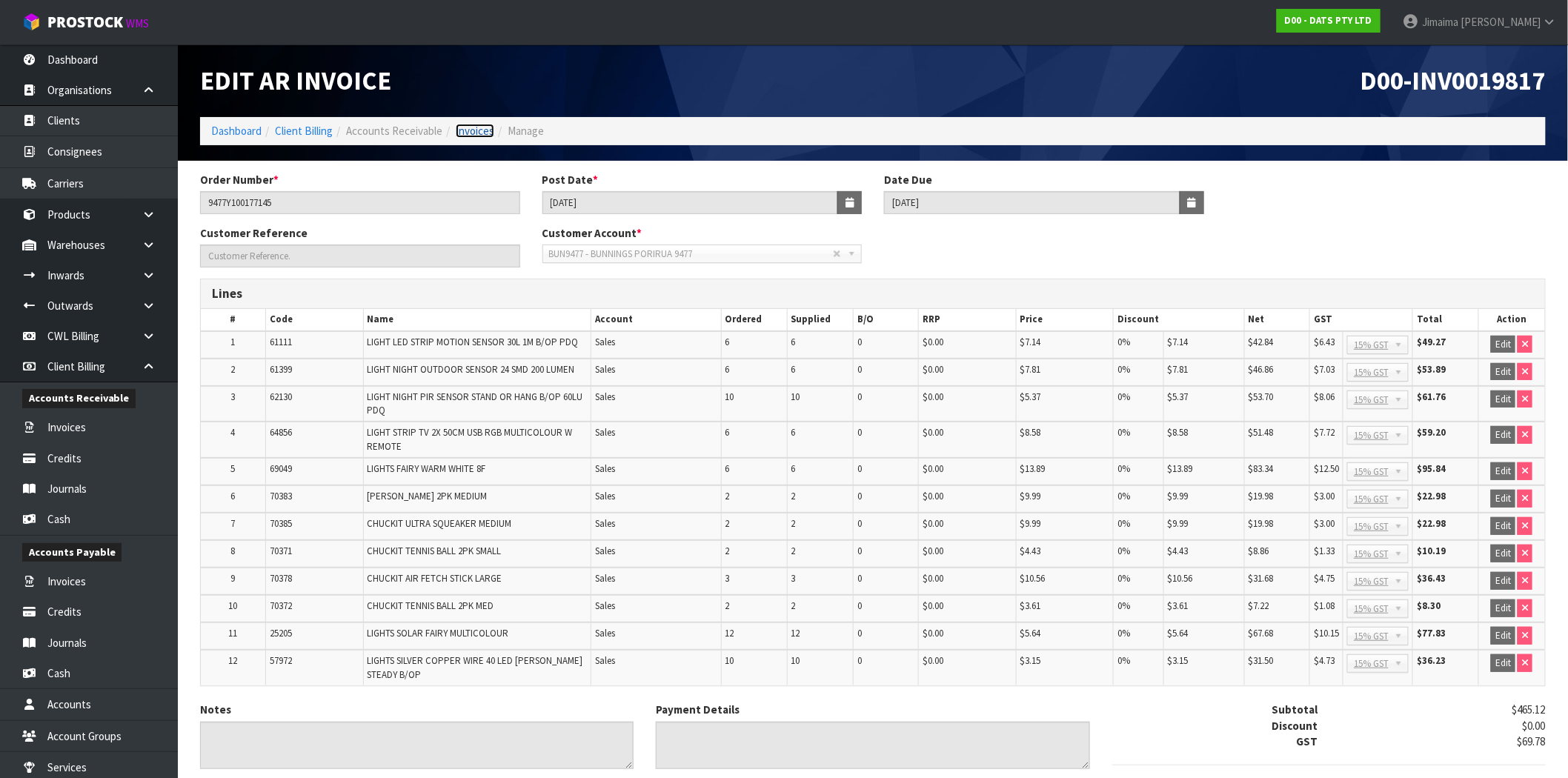
click at [468, 129] on link "Invoices" at bounding box center [474, 131] width 38 height 14
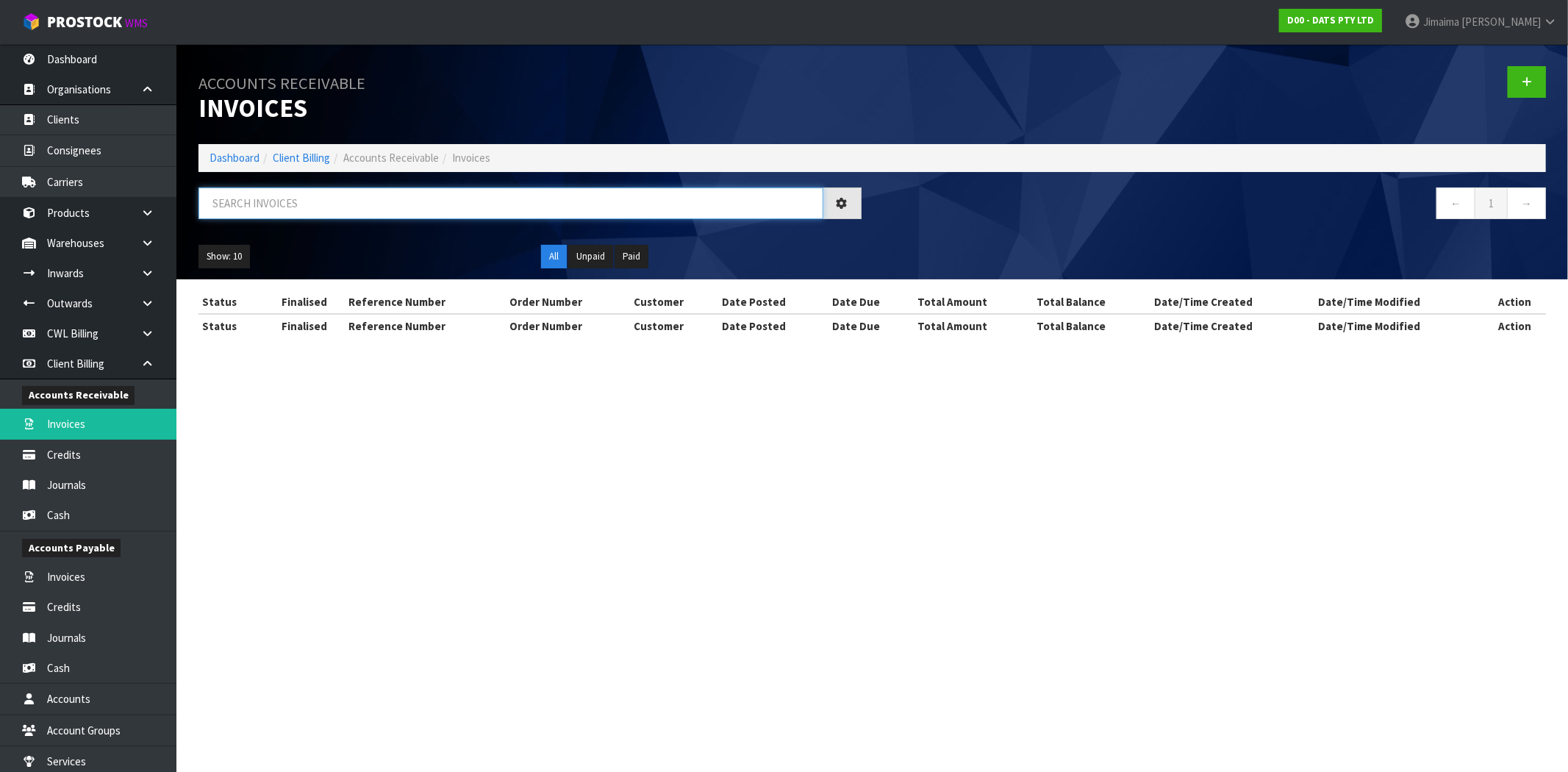
click at [328, 199] on input "text" at bounding box center [511, 203] width 625 height 32
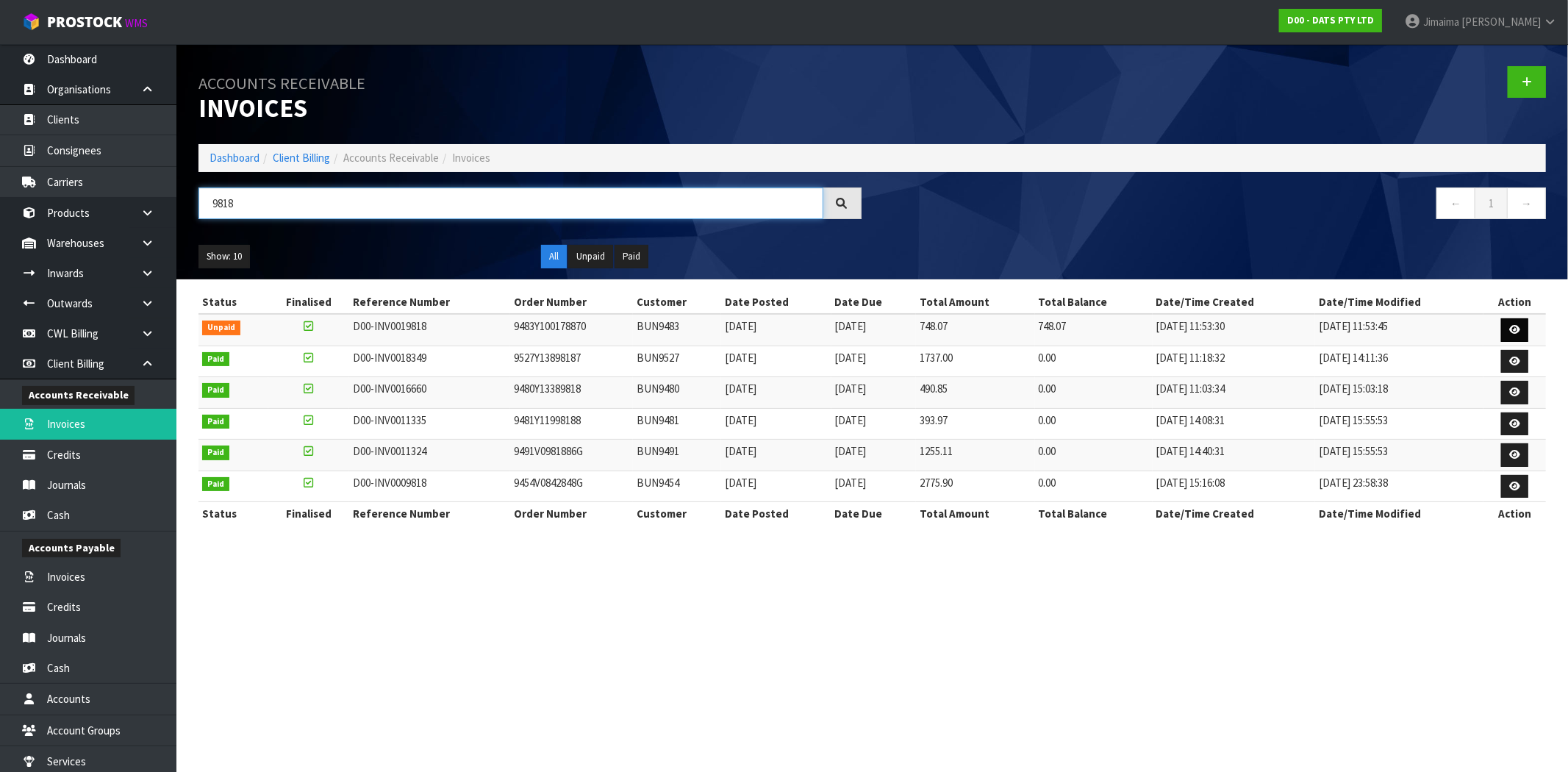
type input "9818"
click at [1510, 332] on icon at bounding box center [1514, 329] width 11 height 10
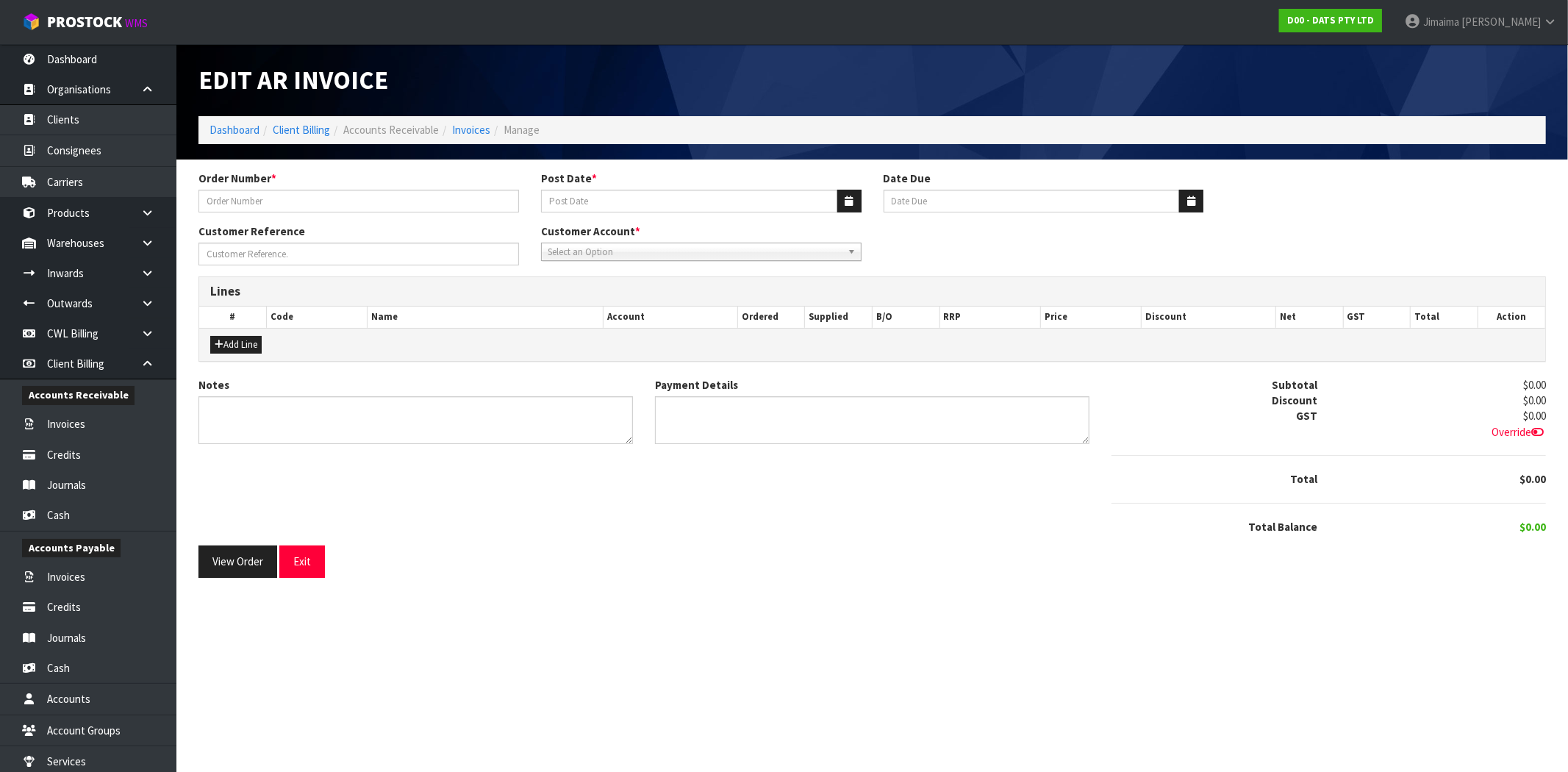
type input "9483Y100178870"
type input "[DATE]"
type input "20/09/2025"
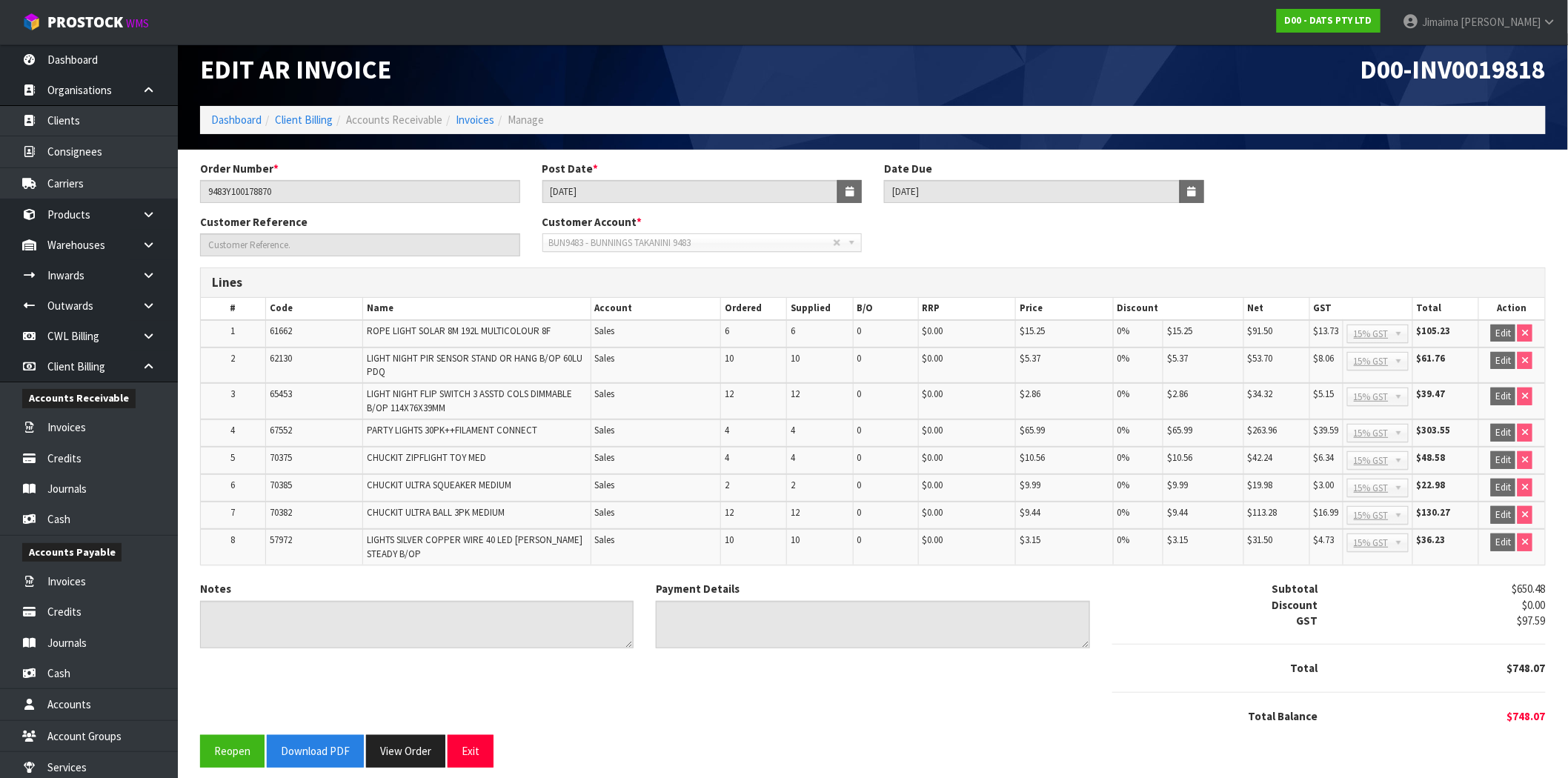
scroll to position [18, 0]
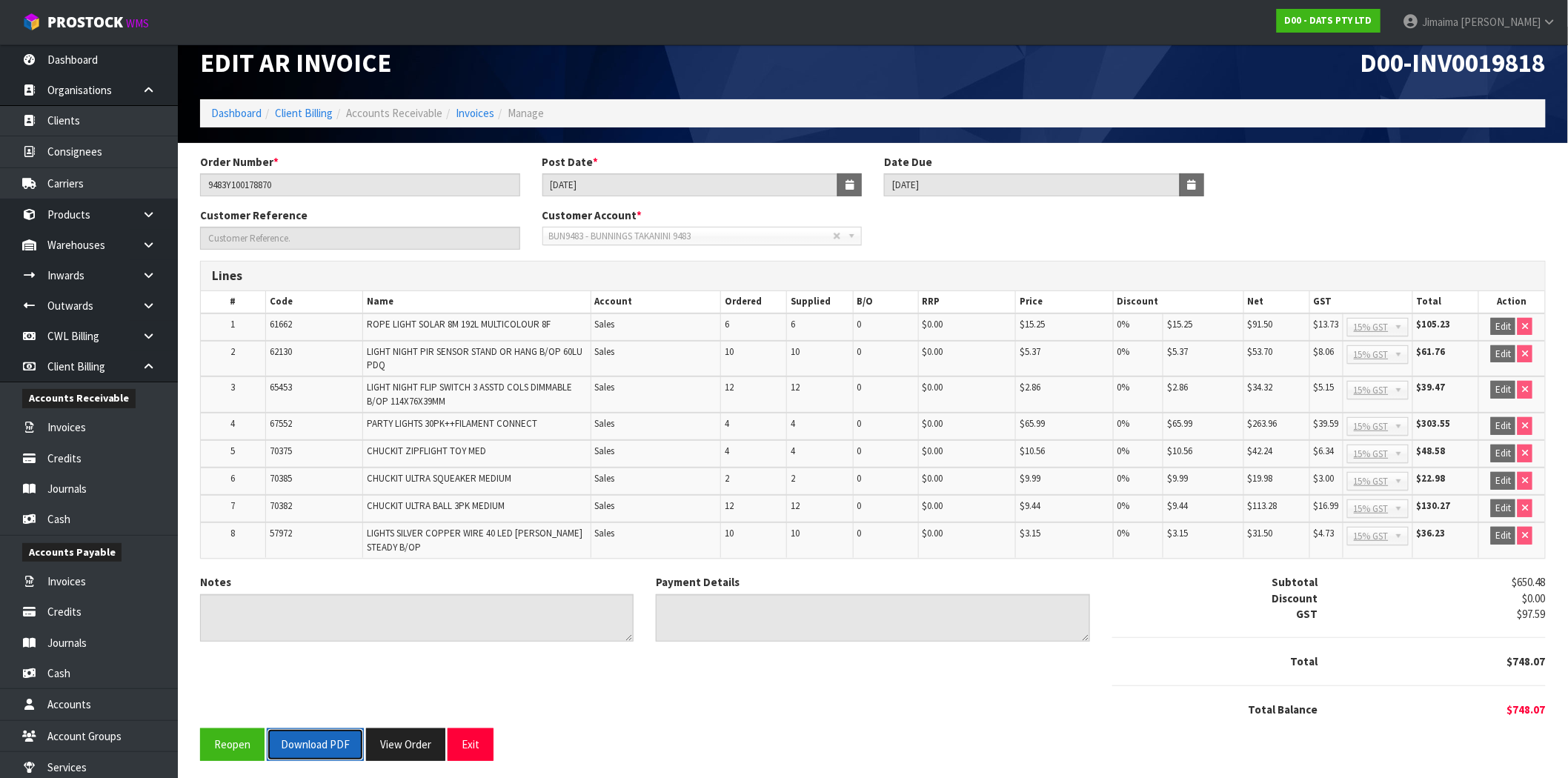
click at [313, 747] on button "Download PDF" at bounding box center [315, 744] width 97 height 32
click at [471, 116] on link "Invoices" at bounding box center [474, 113] width 38 height 14
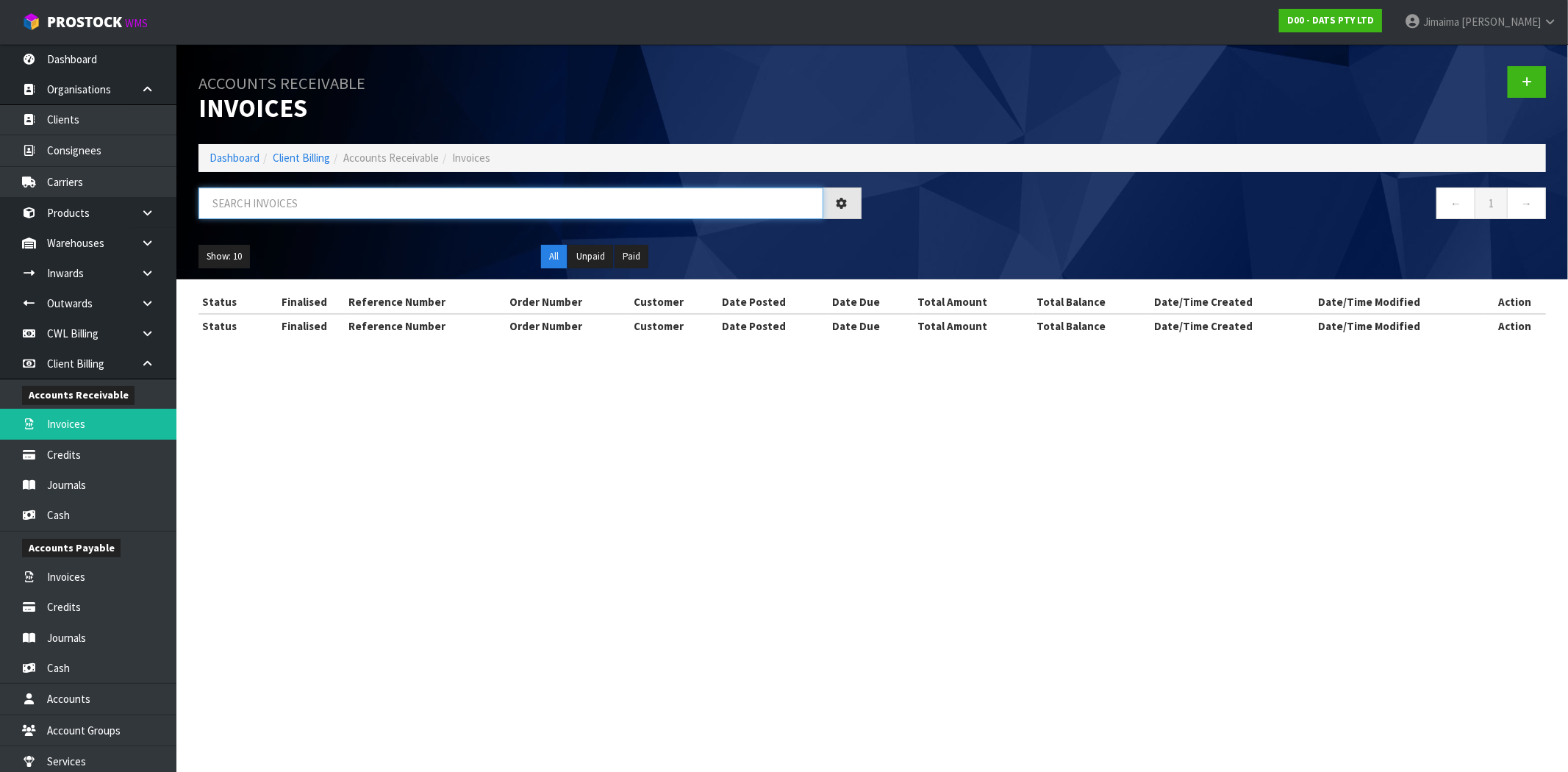
drag, startPoint x: 297, startPoint y: 199, endPoint x: 269, endPoint y: 187, distance: 30.5
click at [273, 187] on input "text" at bounding box center [511, 203] width 625 height 32
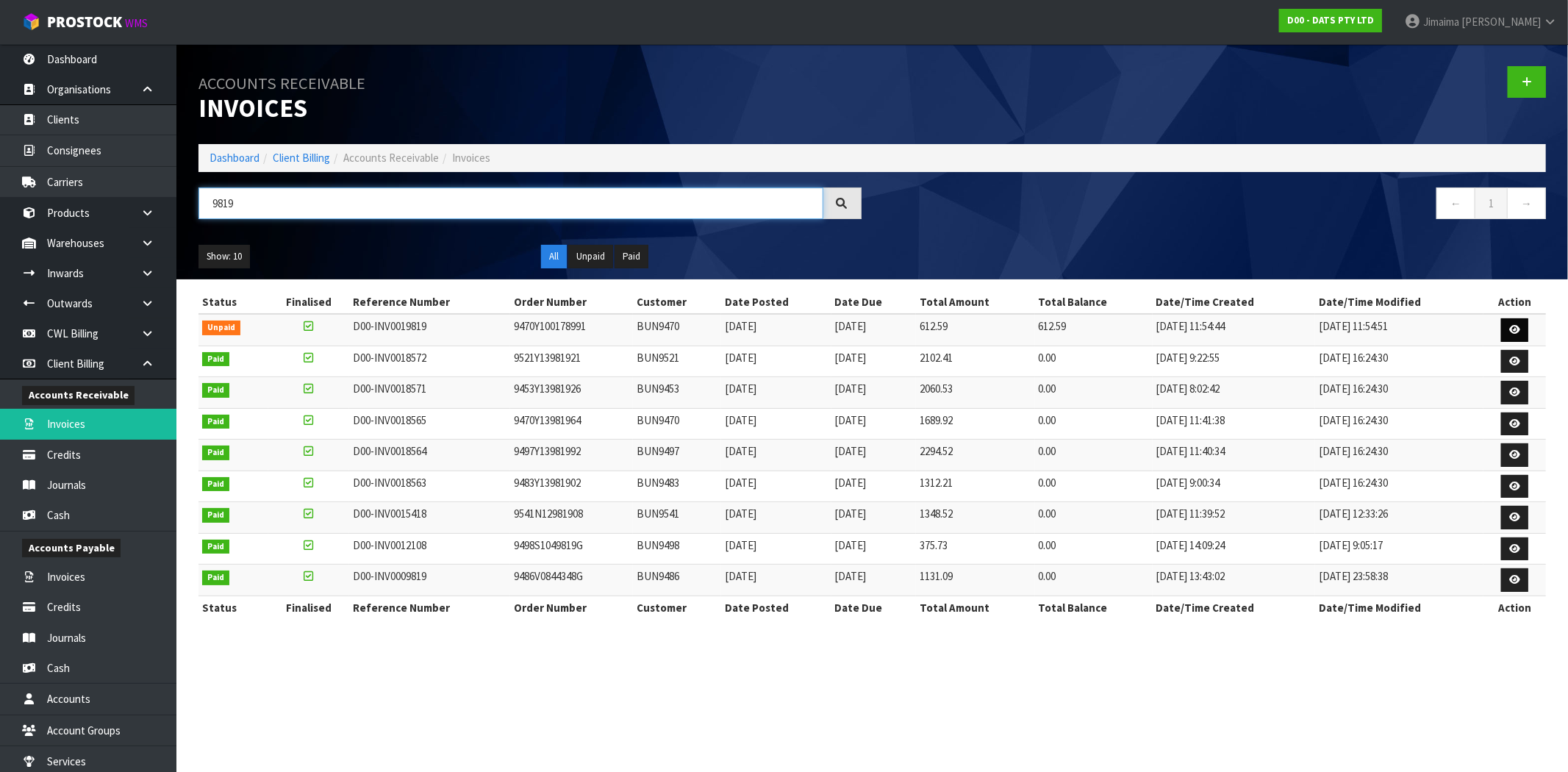
type input "9819"
click at [1507, 334] on link at bounding box center [1514, 330] width 27 height 24
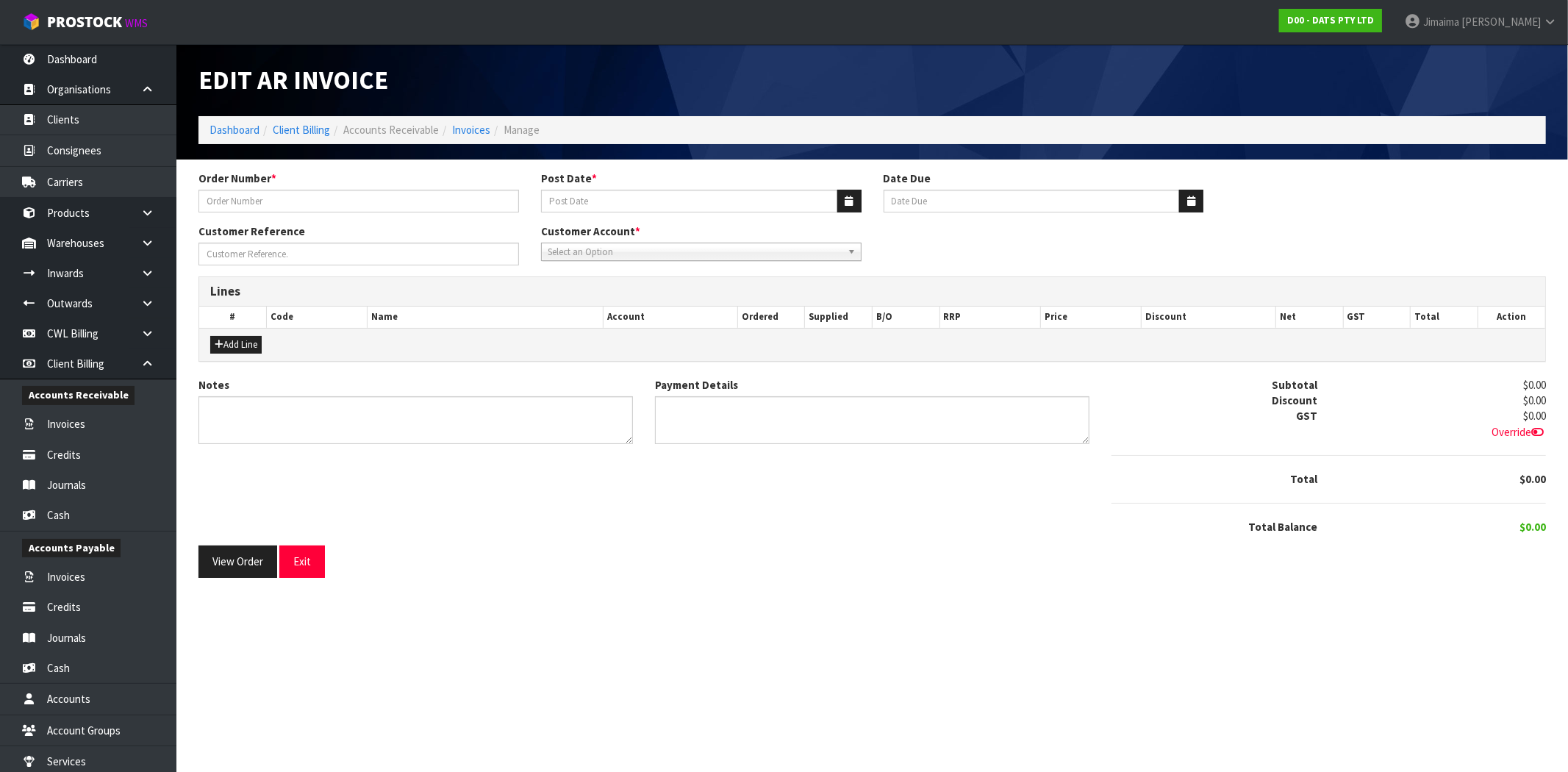
type input "9470Y100178991"
type input "[DATE]"
type input "20/09/2025"
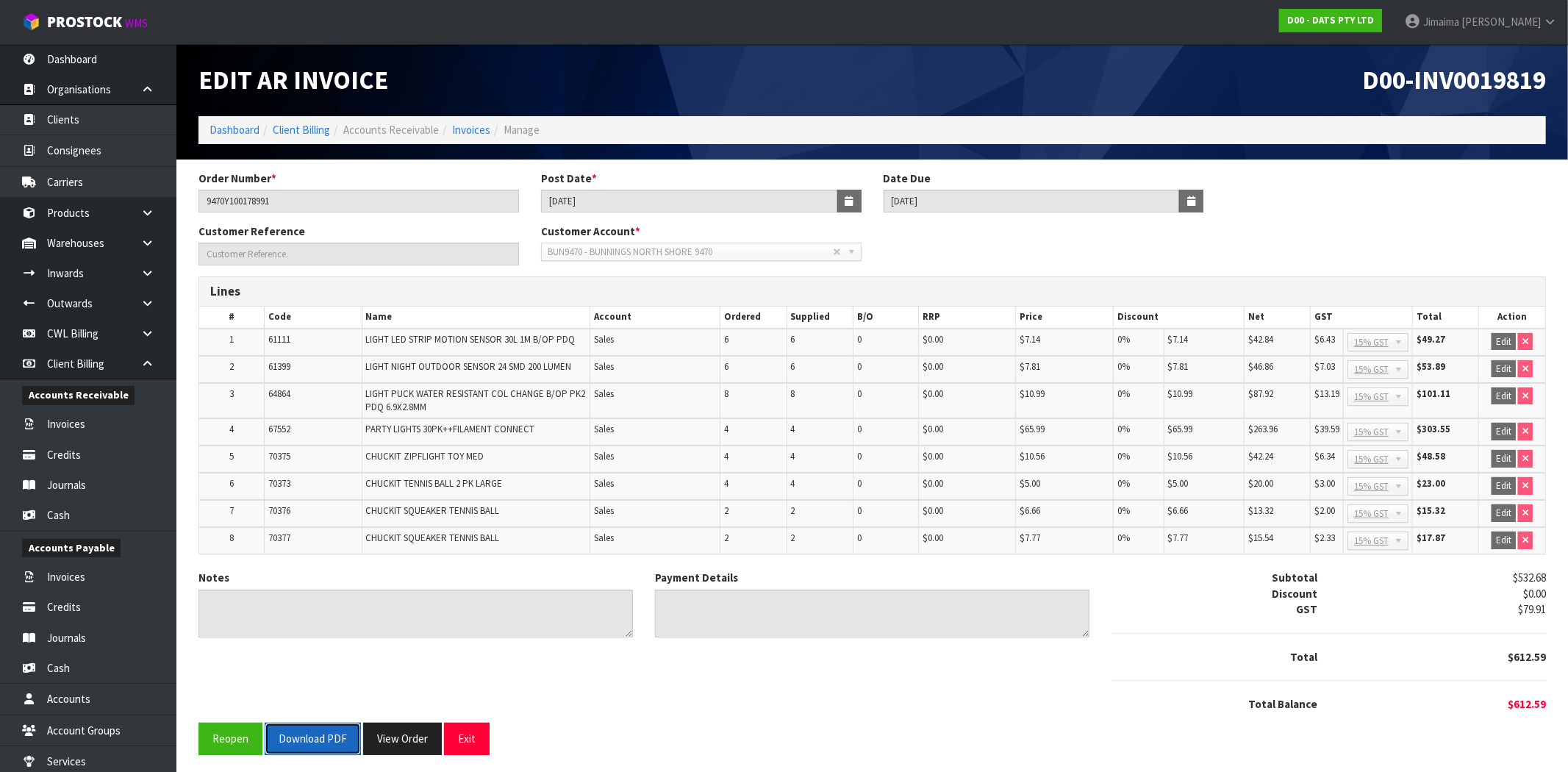
click at [304, 731] on button "Download PDF" at bounding box center [312, 738] width 96 height 32
click at [473, 124] on link "Invoices" at bounding box center [470, 130] width 38 height 14
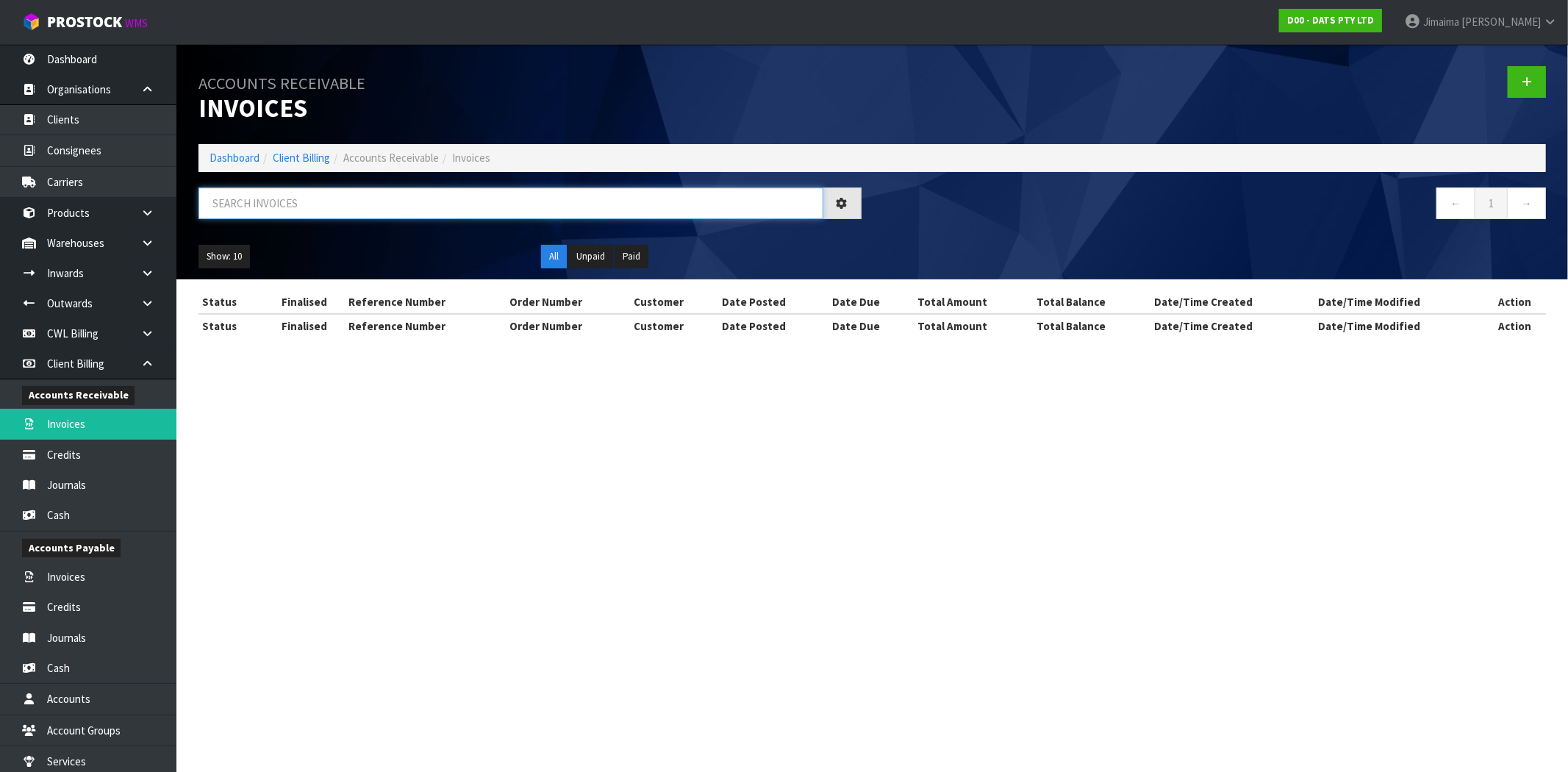
click at [266, 199] on input "text" at bounding box center [511, 203] width 625 height 32
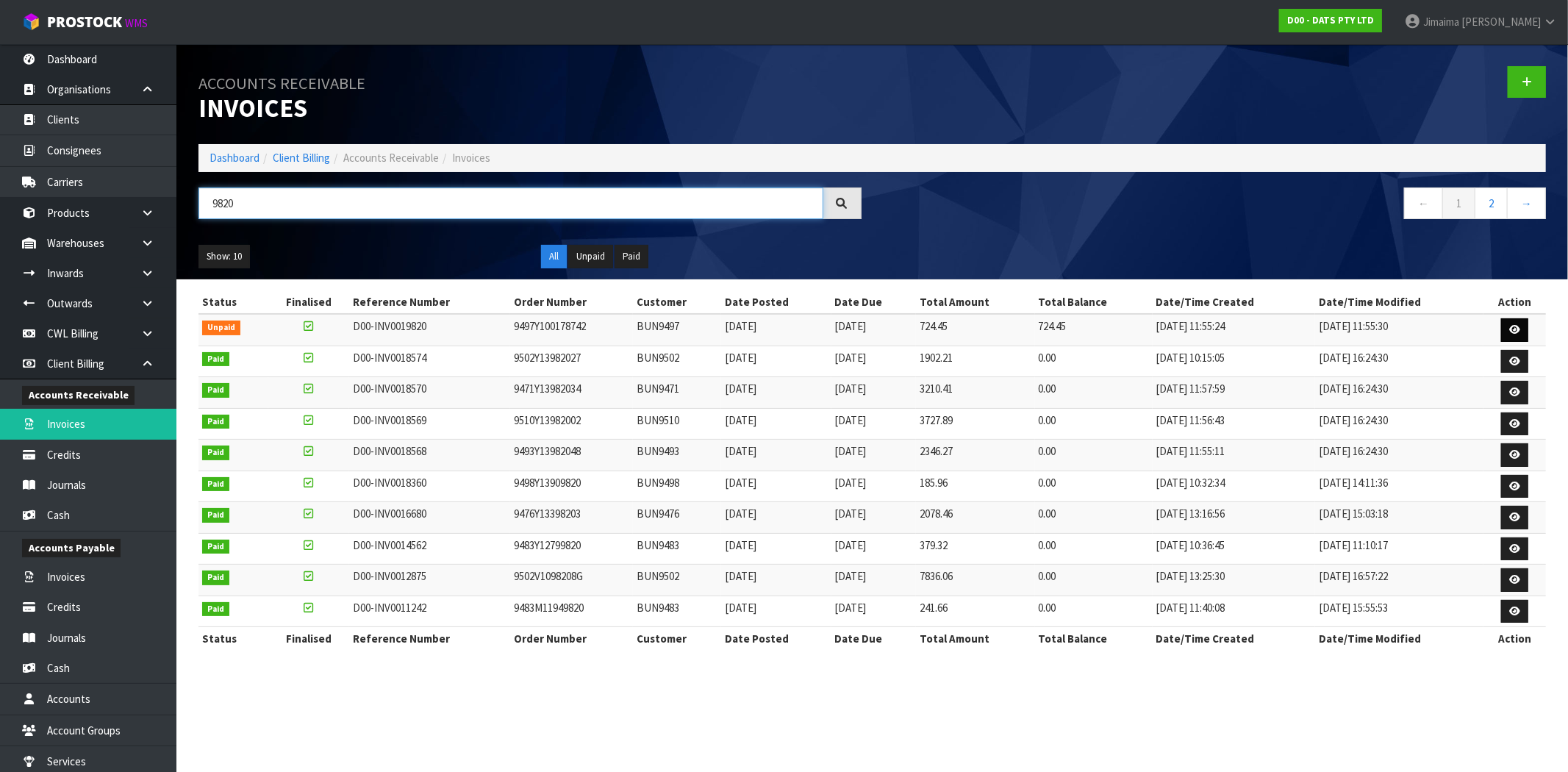
type input "9820"
click at [1514, 332] on icon at bounding box center [1514, 329] width 11 height 10
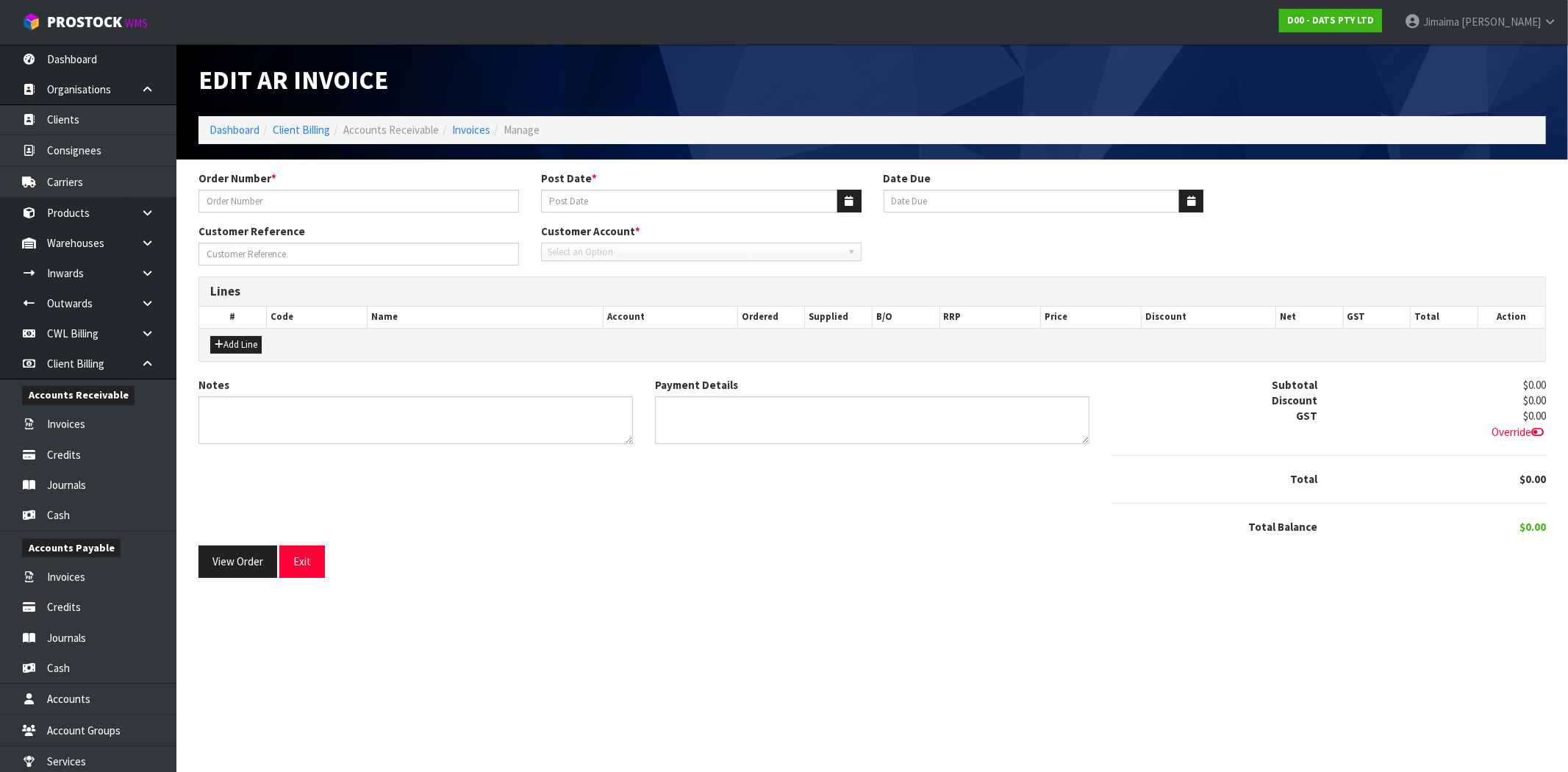
type input "9497Y100178742"
type input "[DATE]"
type input "20/09/2025"
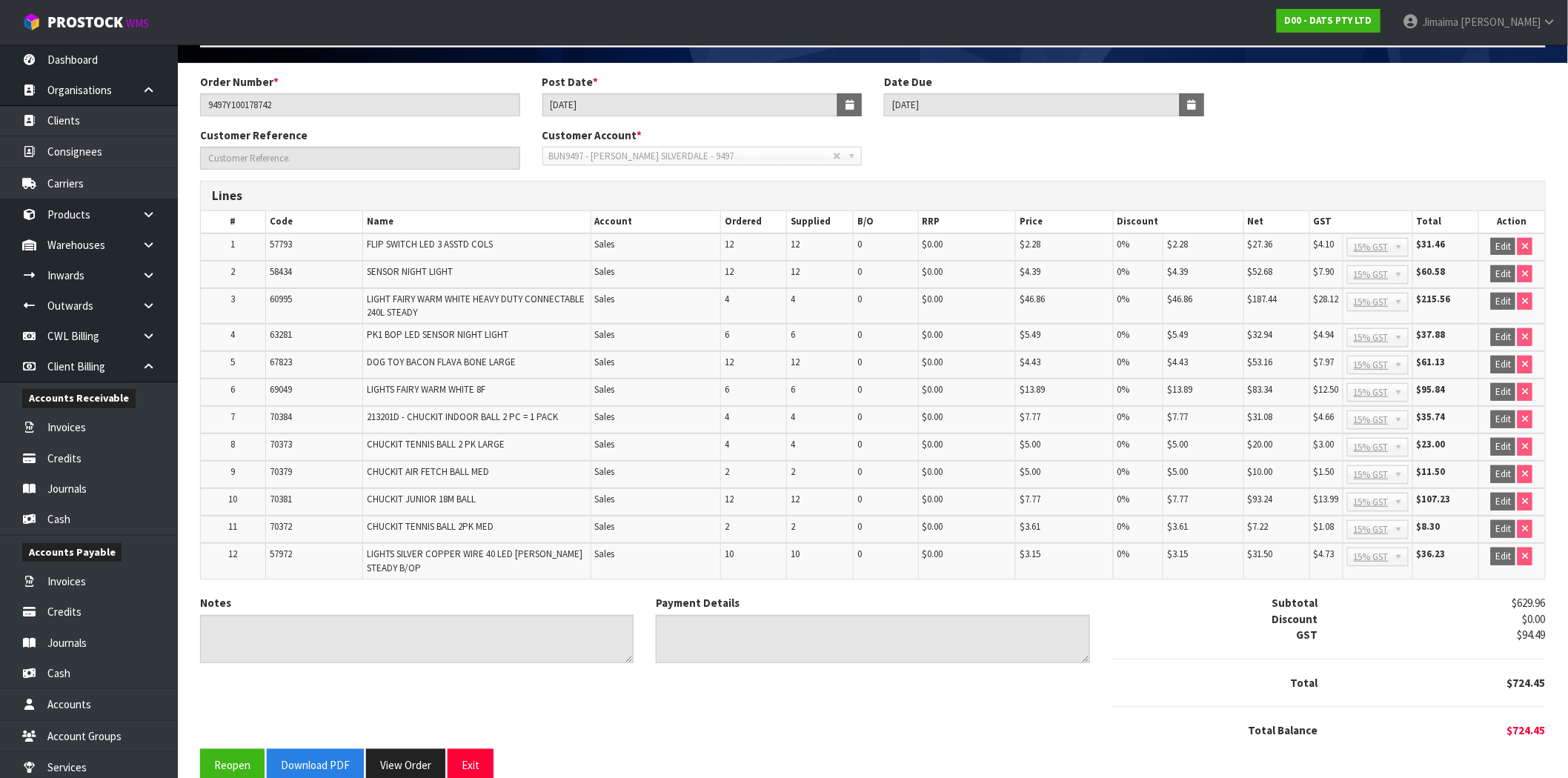
scroll to position [116, 0]
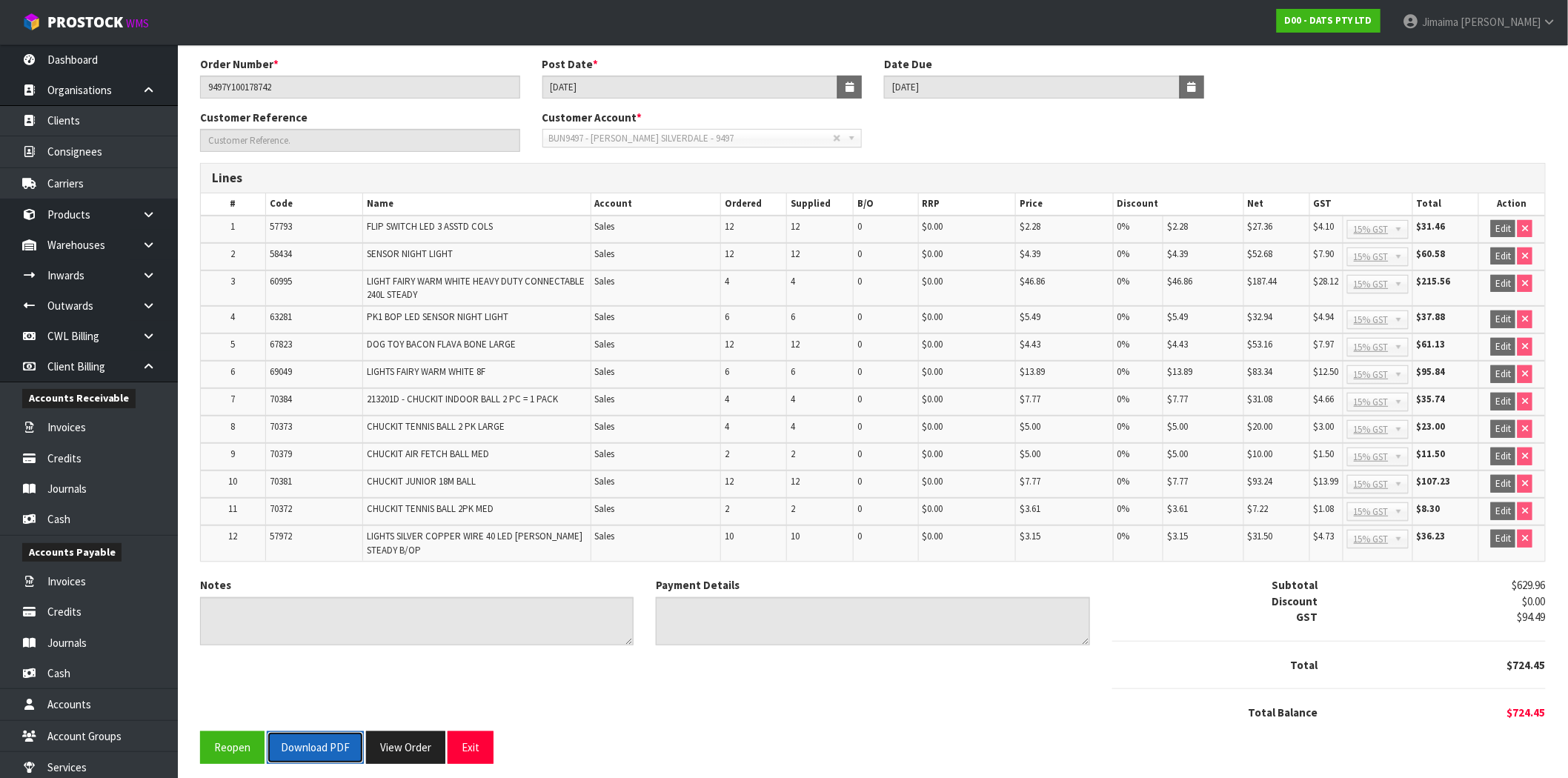
click at [313, 742] on button "Download PDF" at bounding box center [315, 747] width 97 height 32
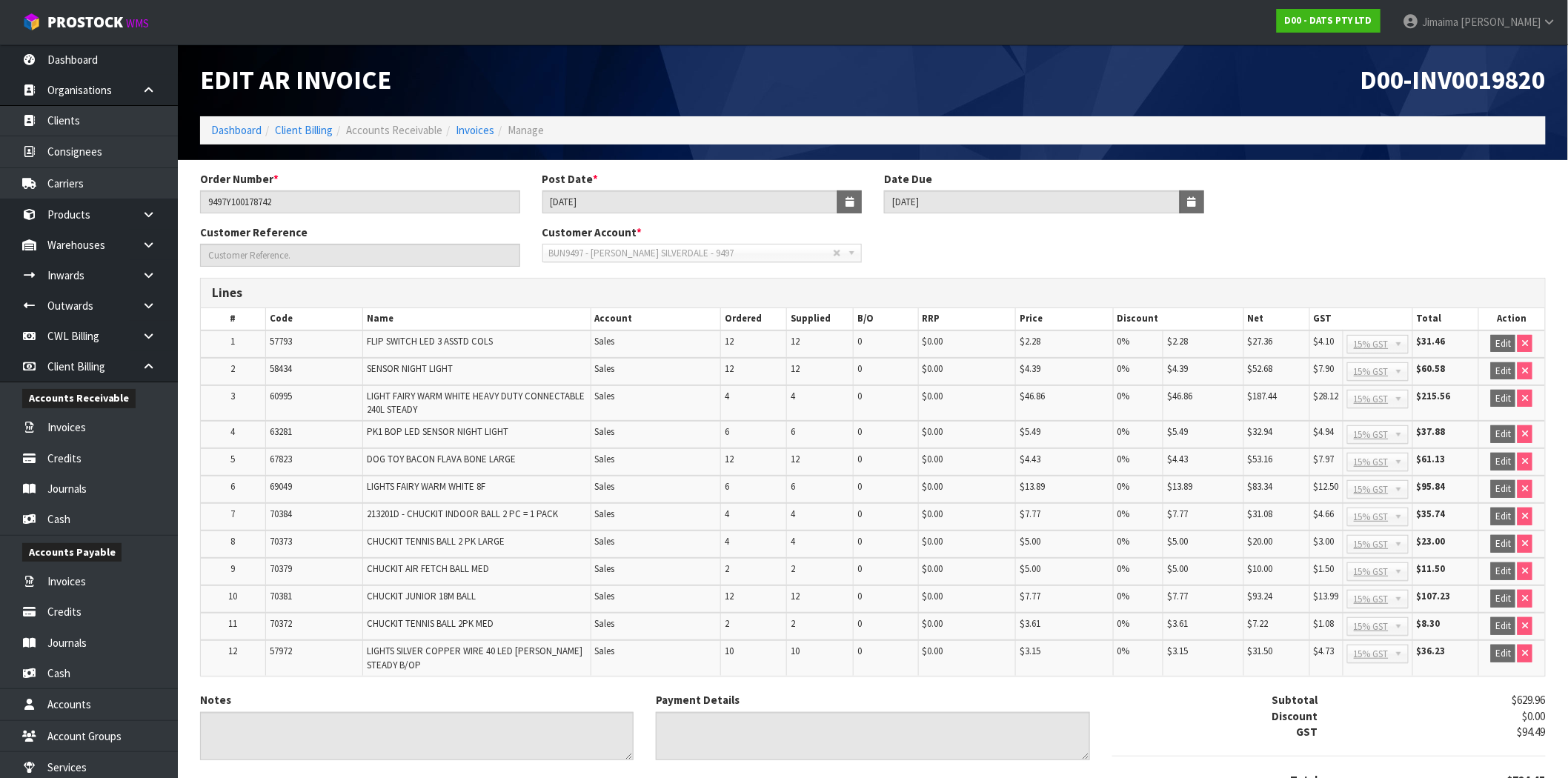
scroll to position [0, 0]
click at [470, 126] on link "Invoices" at bounding box center [474, 131] width 38 height 14
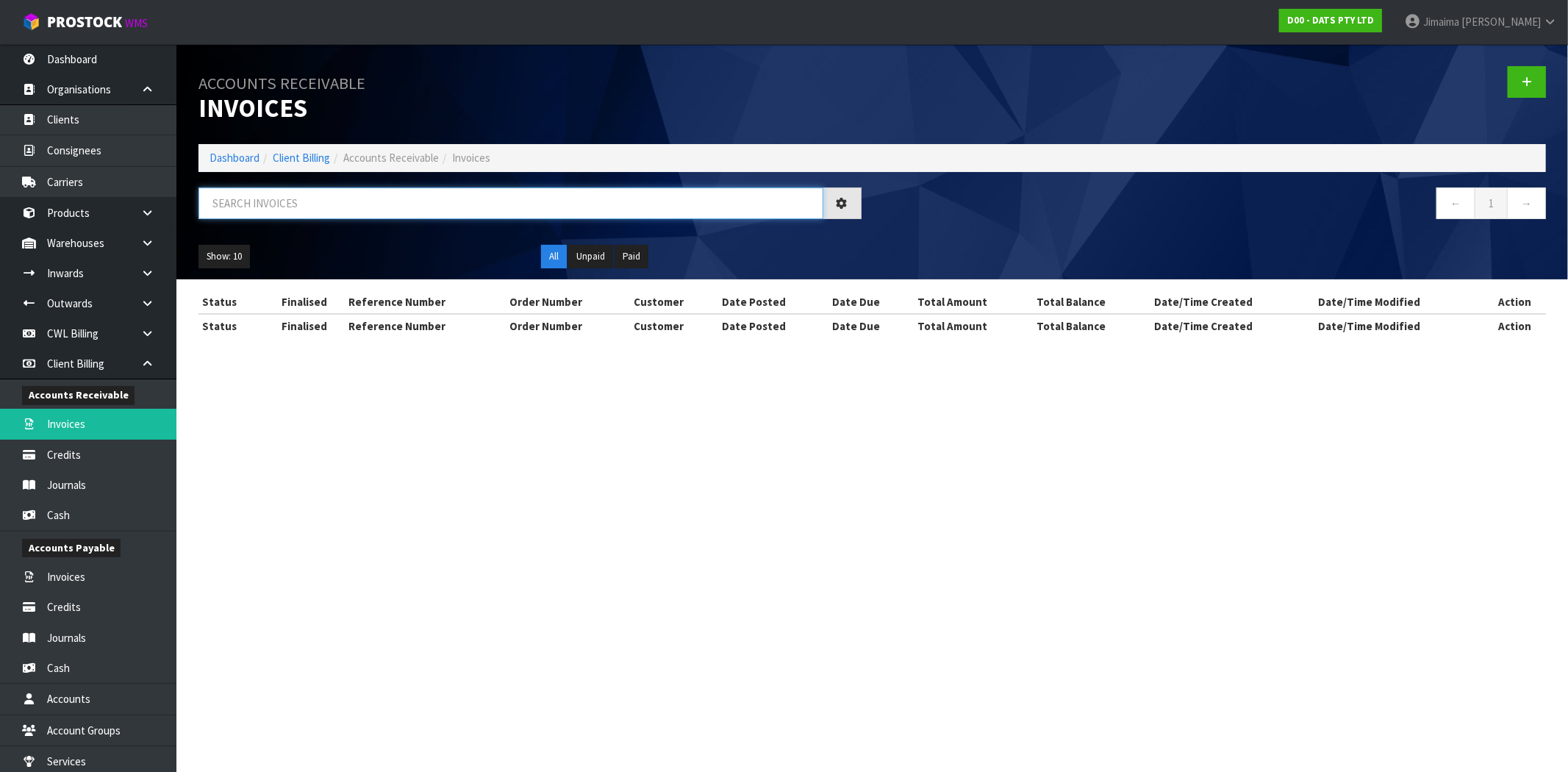
click at [271, 200] on input "text" at bounding box center [511, 203] width 625 height 32
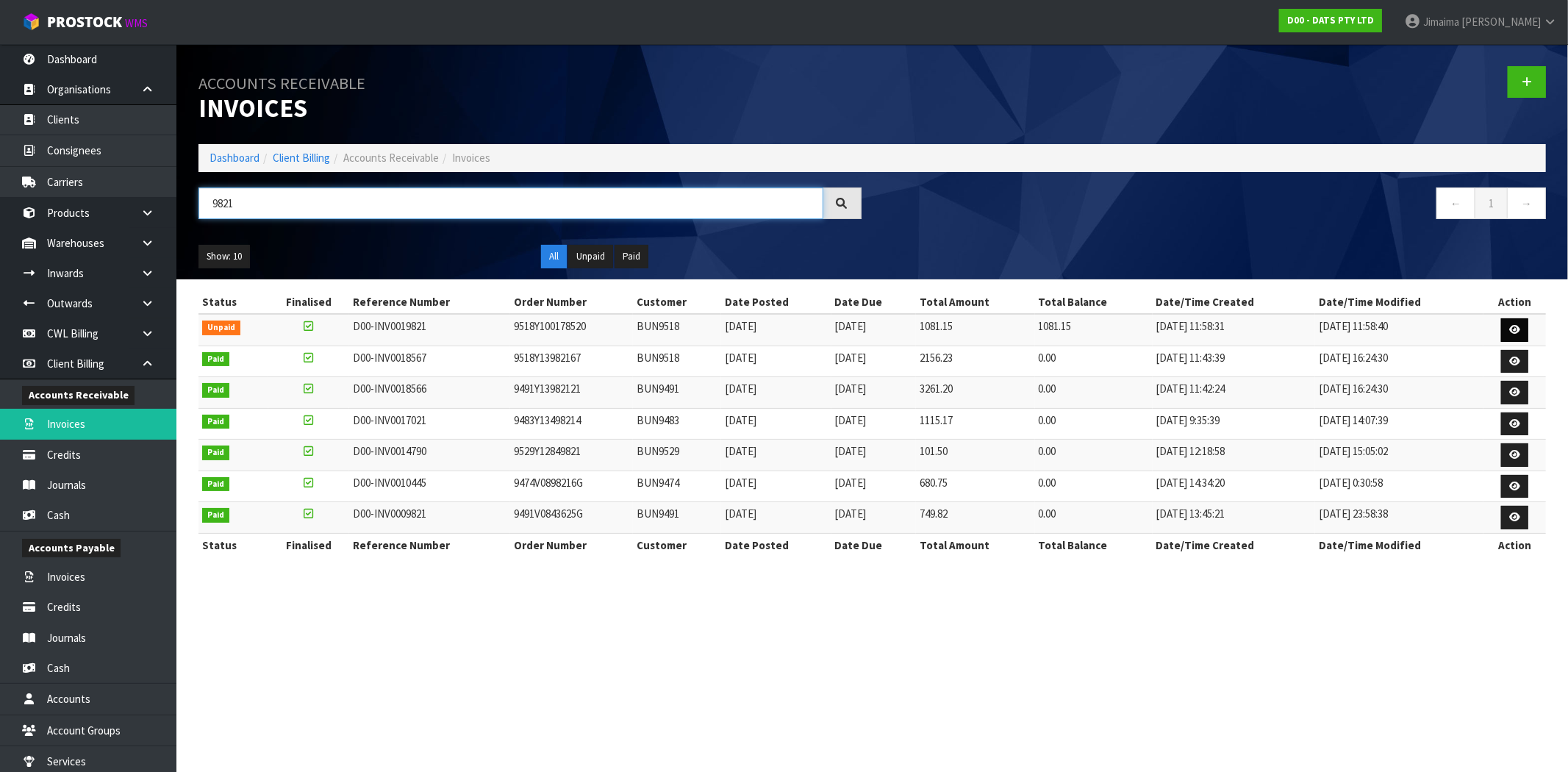
type input "9821"
drag, startPoint x: 1516, startPoint y: 326, endPoint x: 1501, endPoint y: 332, distance: 16.2
click at [1514, 326] on icon at bounding box center [1514, 329] width 11 height 10
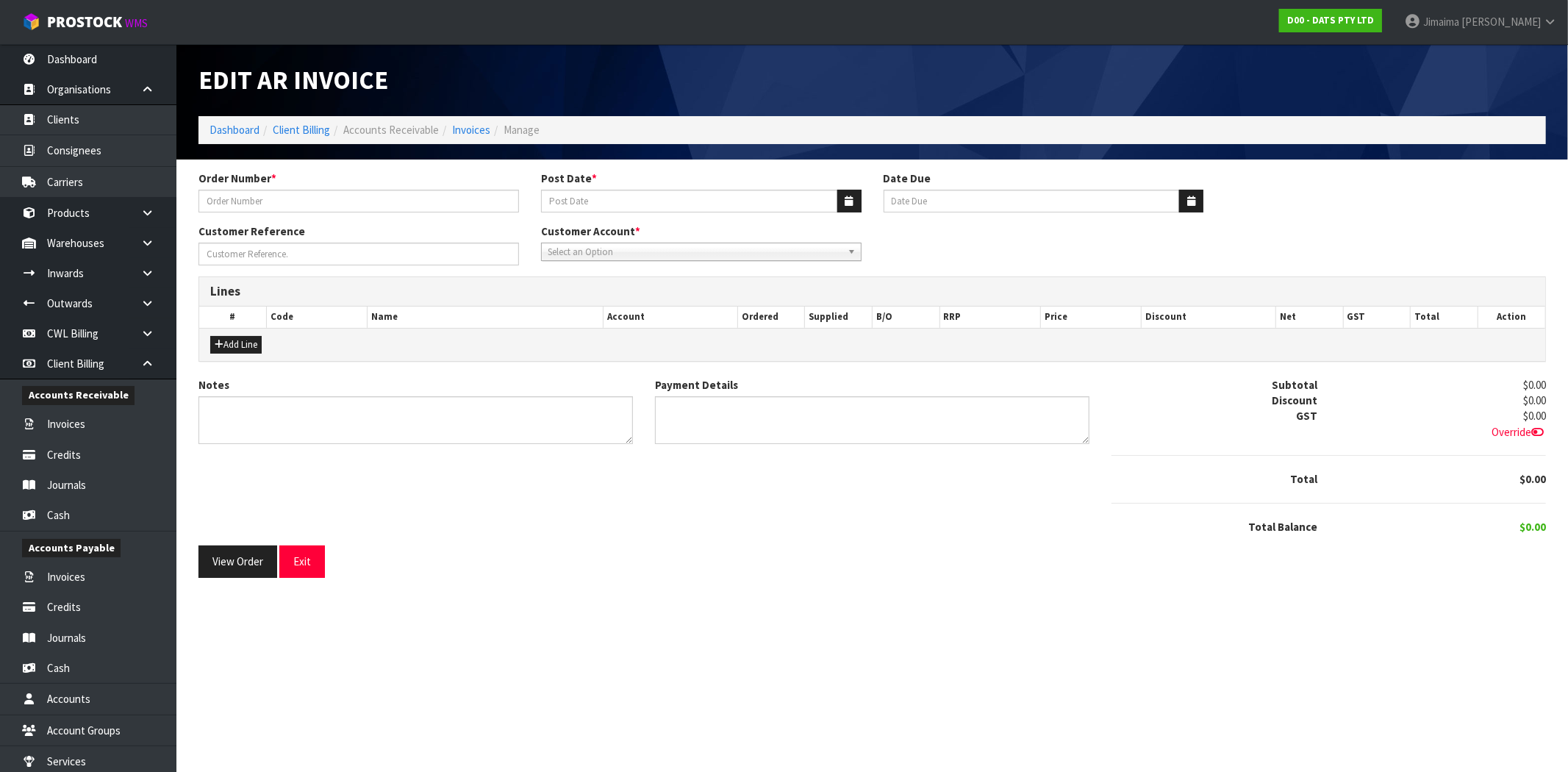
type input "9518Y100178520"
type input "[DATE]"
type input "20/09/2025"
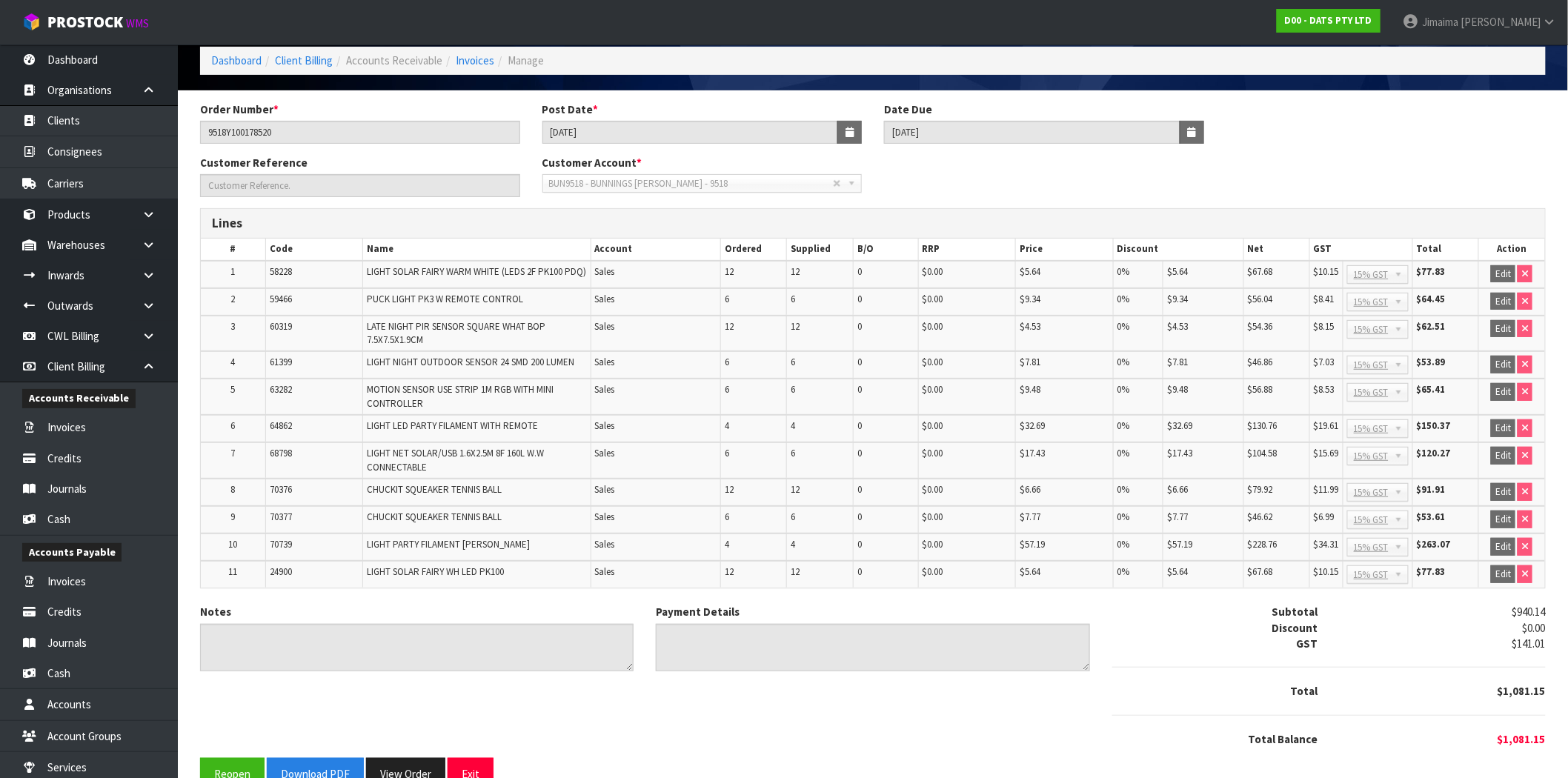
scroll to position [107, 0]
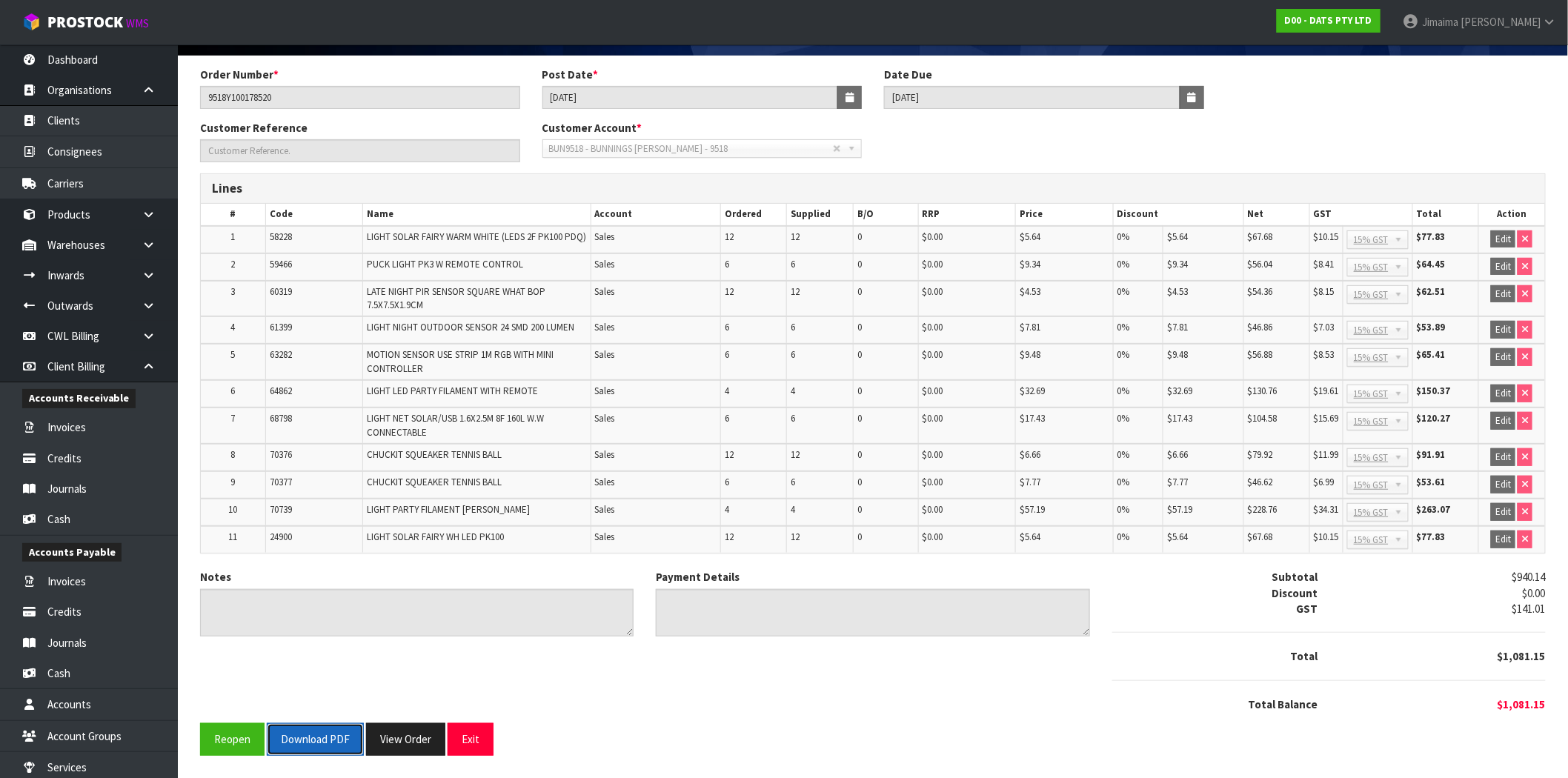
click at [316, 730] on button "Download PDF" at bounding box center [315, 739] width 97 height 32
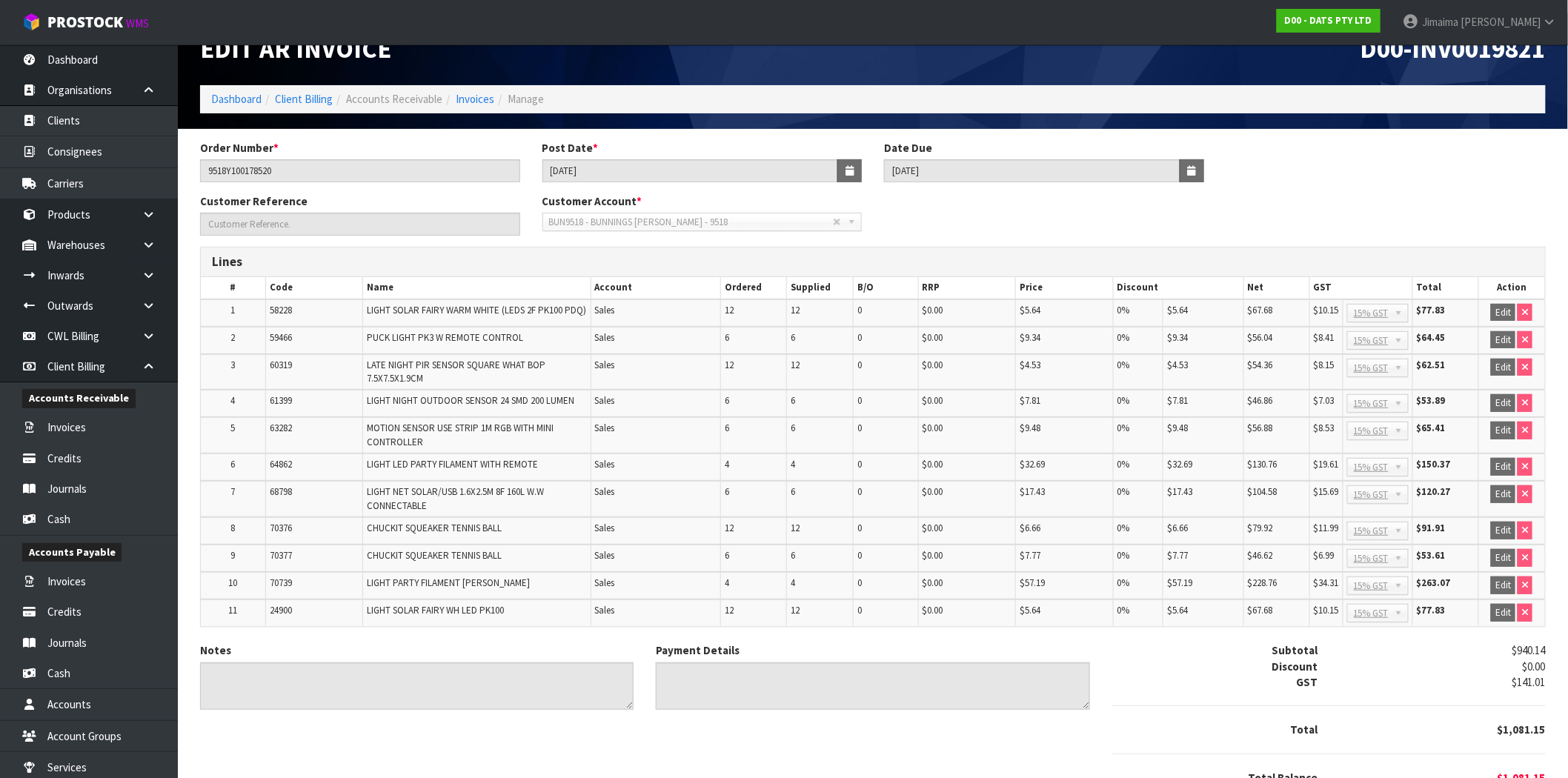
scroll to position [0, 0]
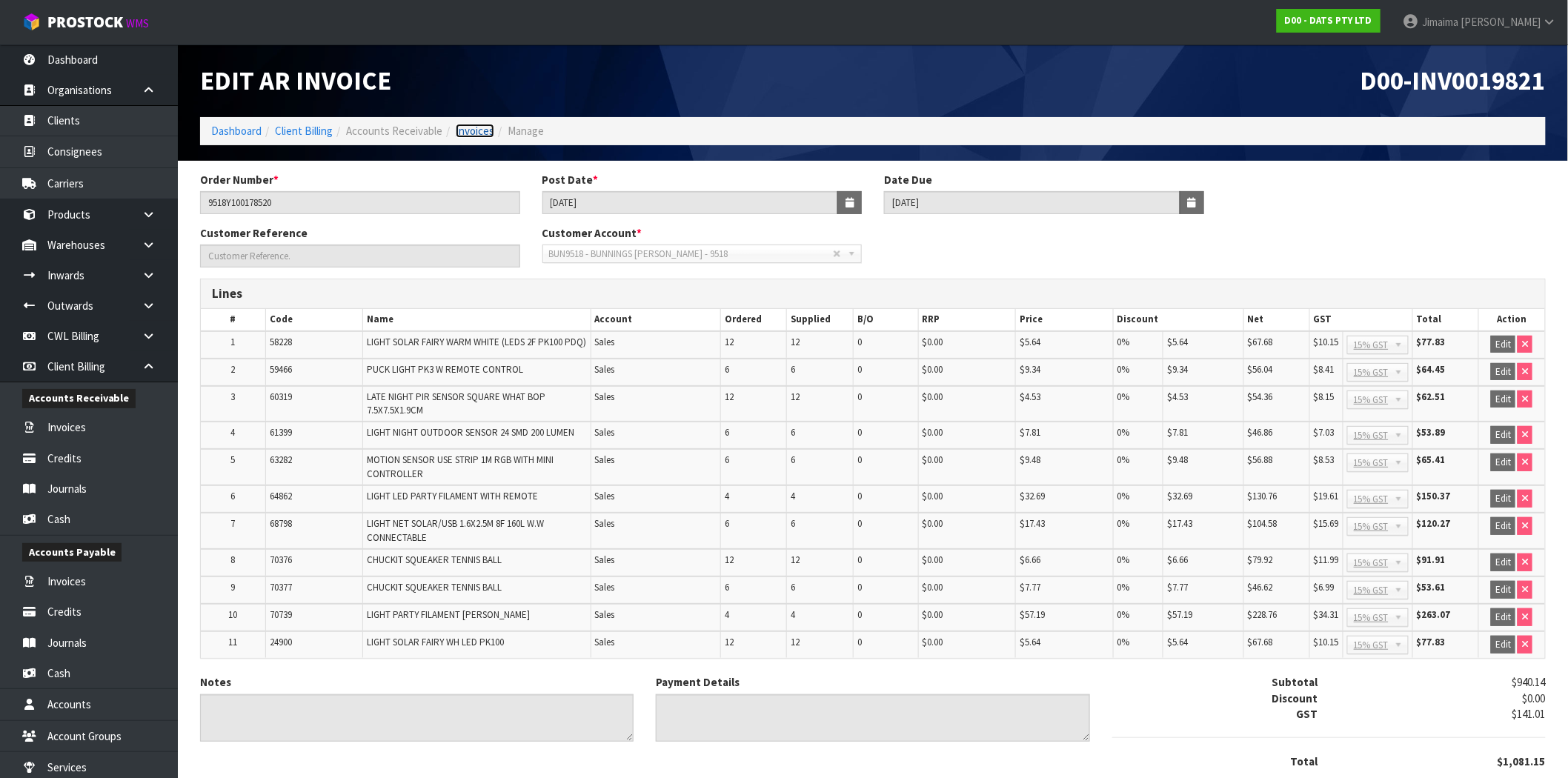
click at [461, 131] on link "Invoices" at bounding box center [474, 131] width 38 height 14
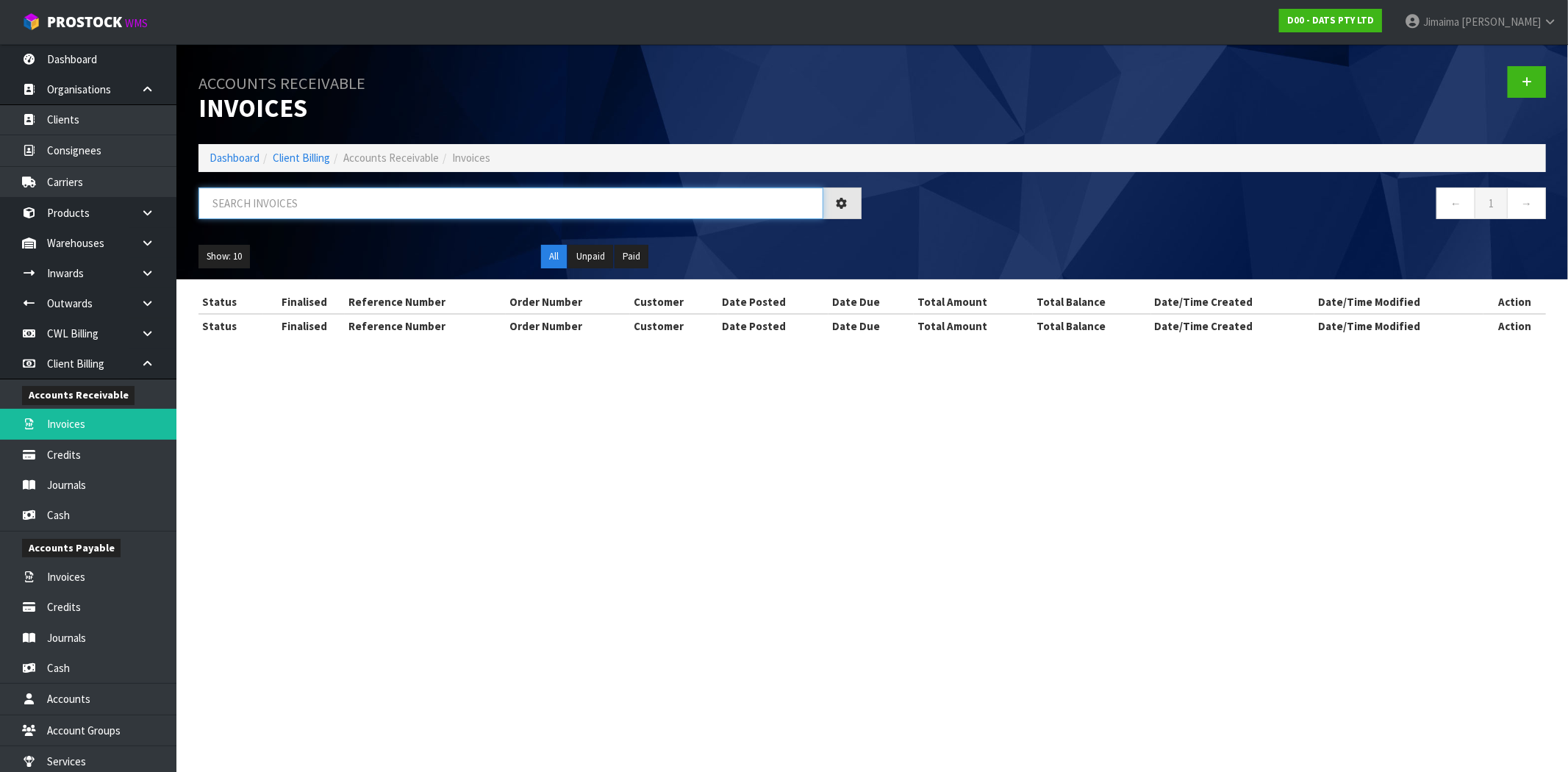
click at [380, 199] on input "text" at bounding box center [511, 203] width 625 height 32
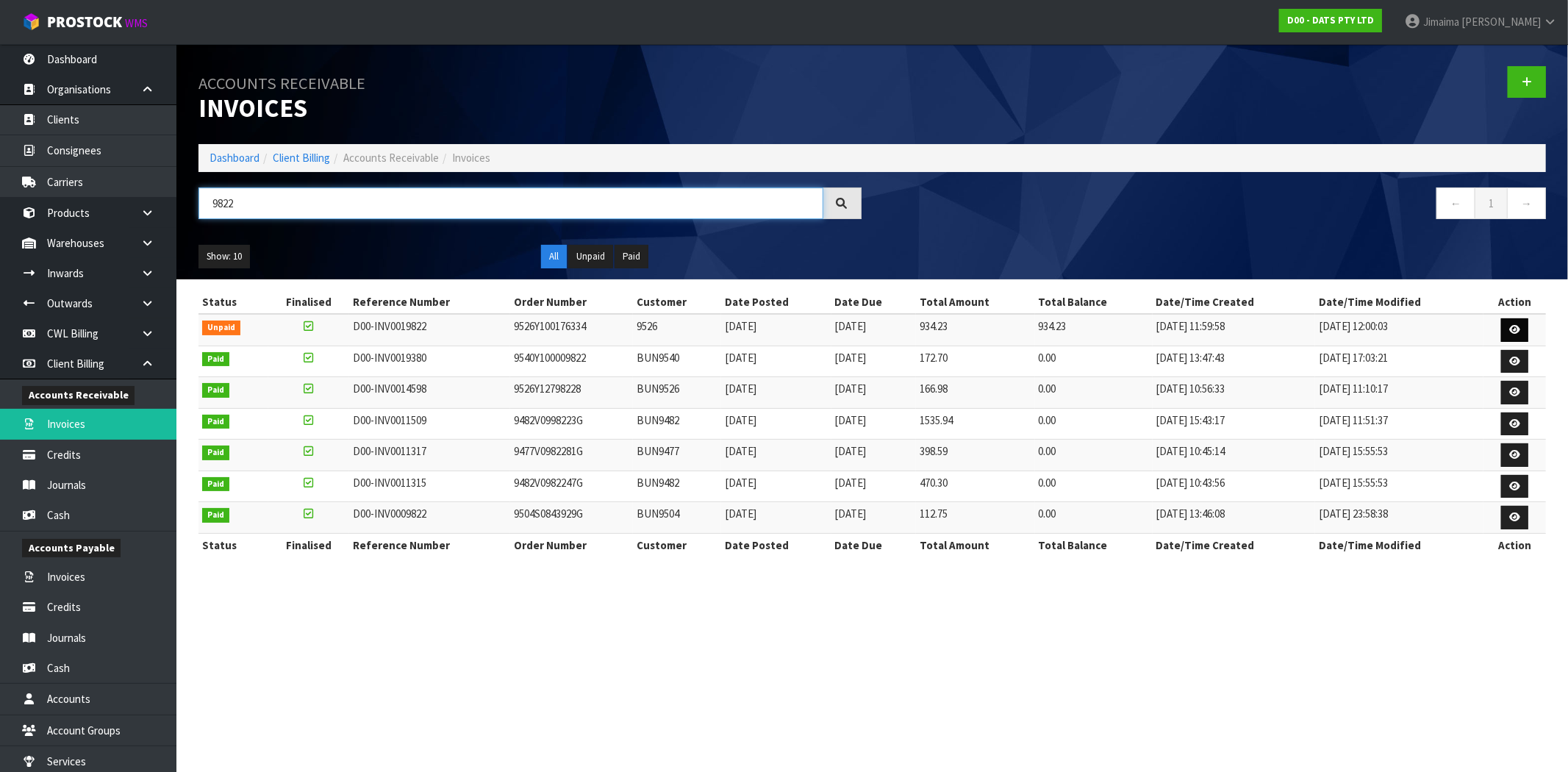
type input "9822"
click at [1502, 332] on link at bounding box center [1514, 330] width 27 height 24
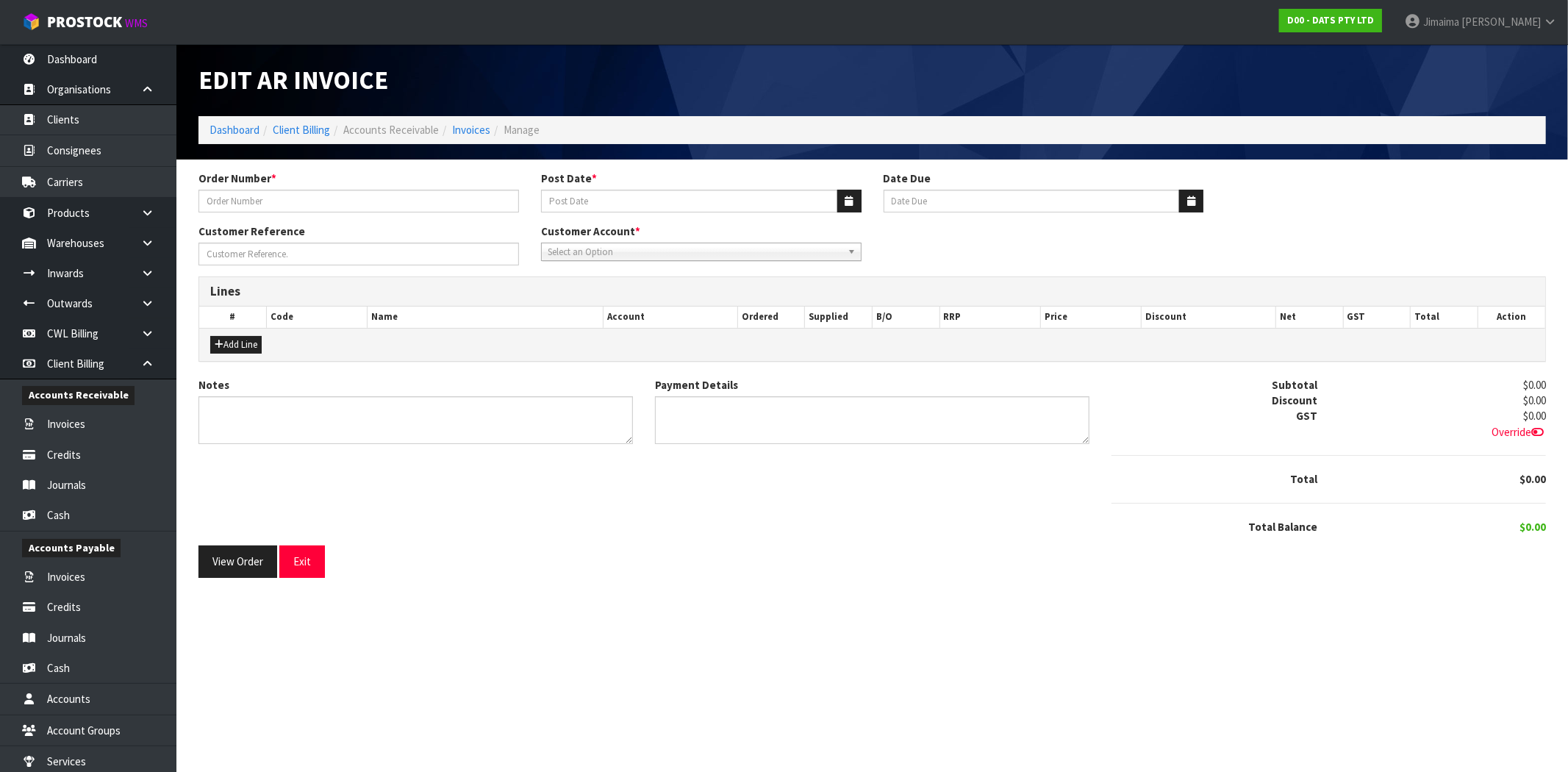
type input "9526Y100176334"
type input "[DATE]"
type input "20/09/2025"
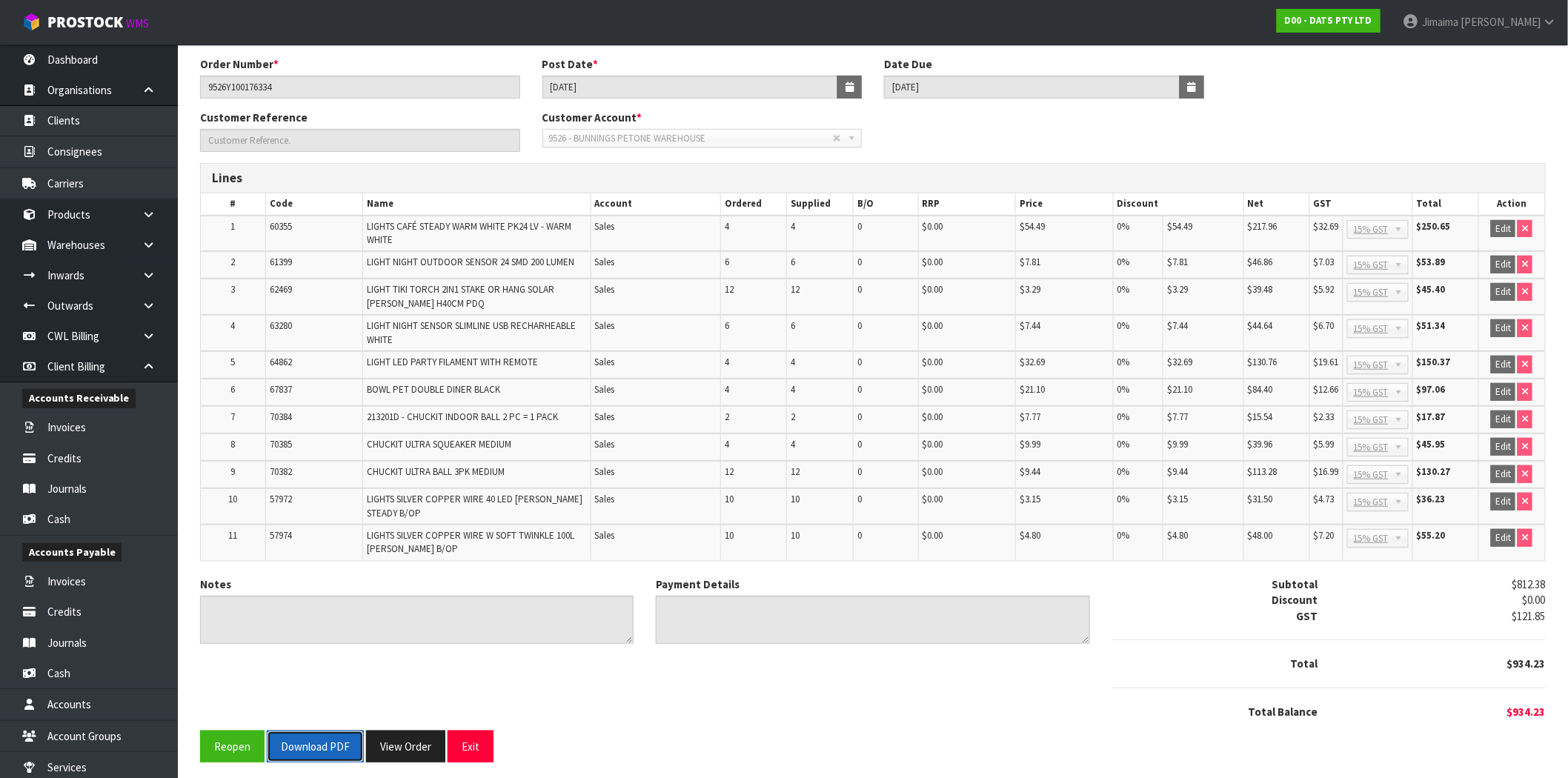
click at [336, 734] on button "Download PDF" at bounding box center [315, 746] width 97 height 32
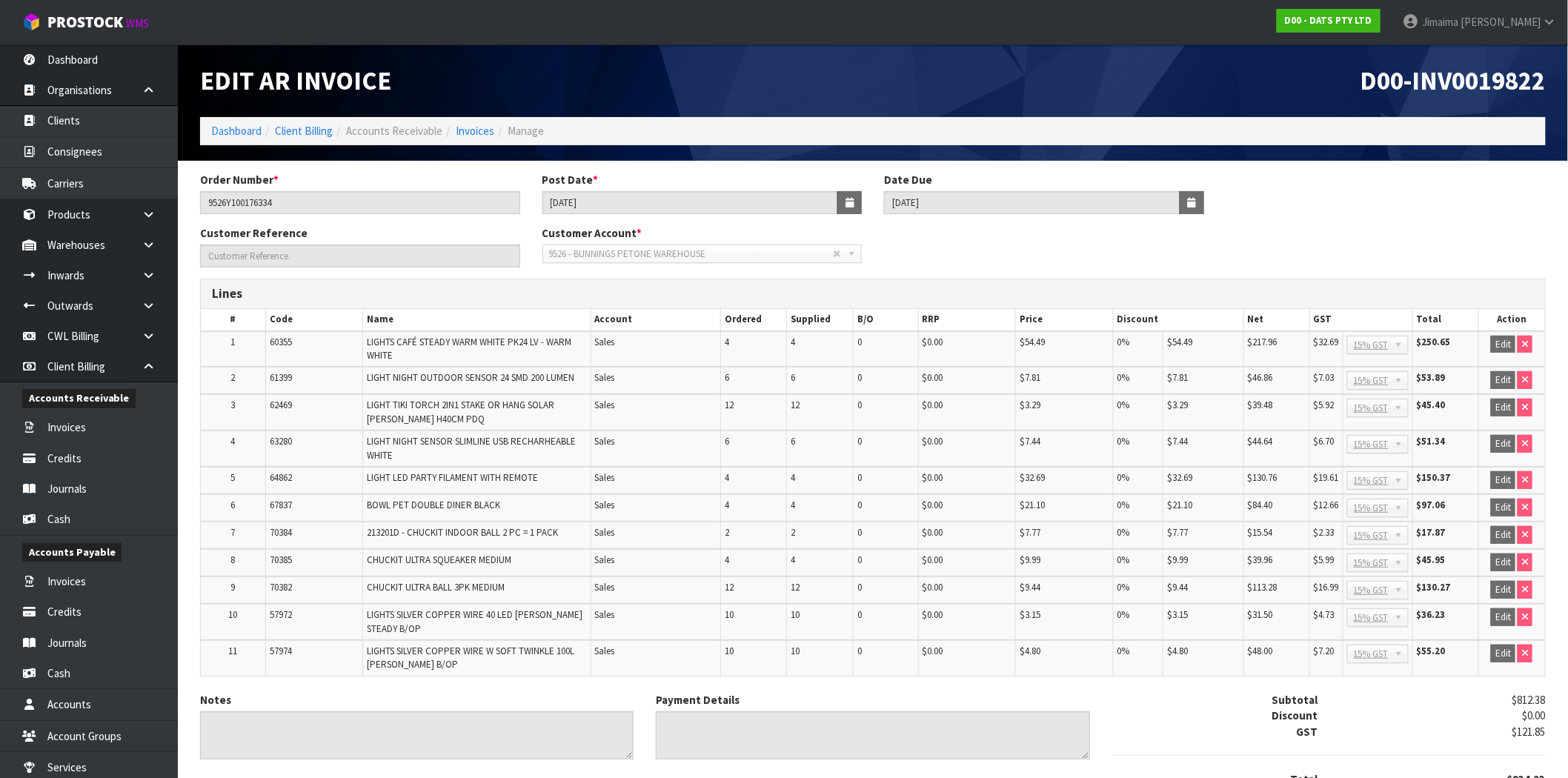
click at [1493, 76] on span "D00-INV0019822" at bounding box center [1452, 80] width 185 height 32
copy span "INV0019822"
click at [229, 129] on link "Dashboard" at bounding box center [236, 131] width 51 height 14
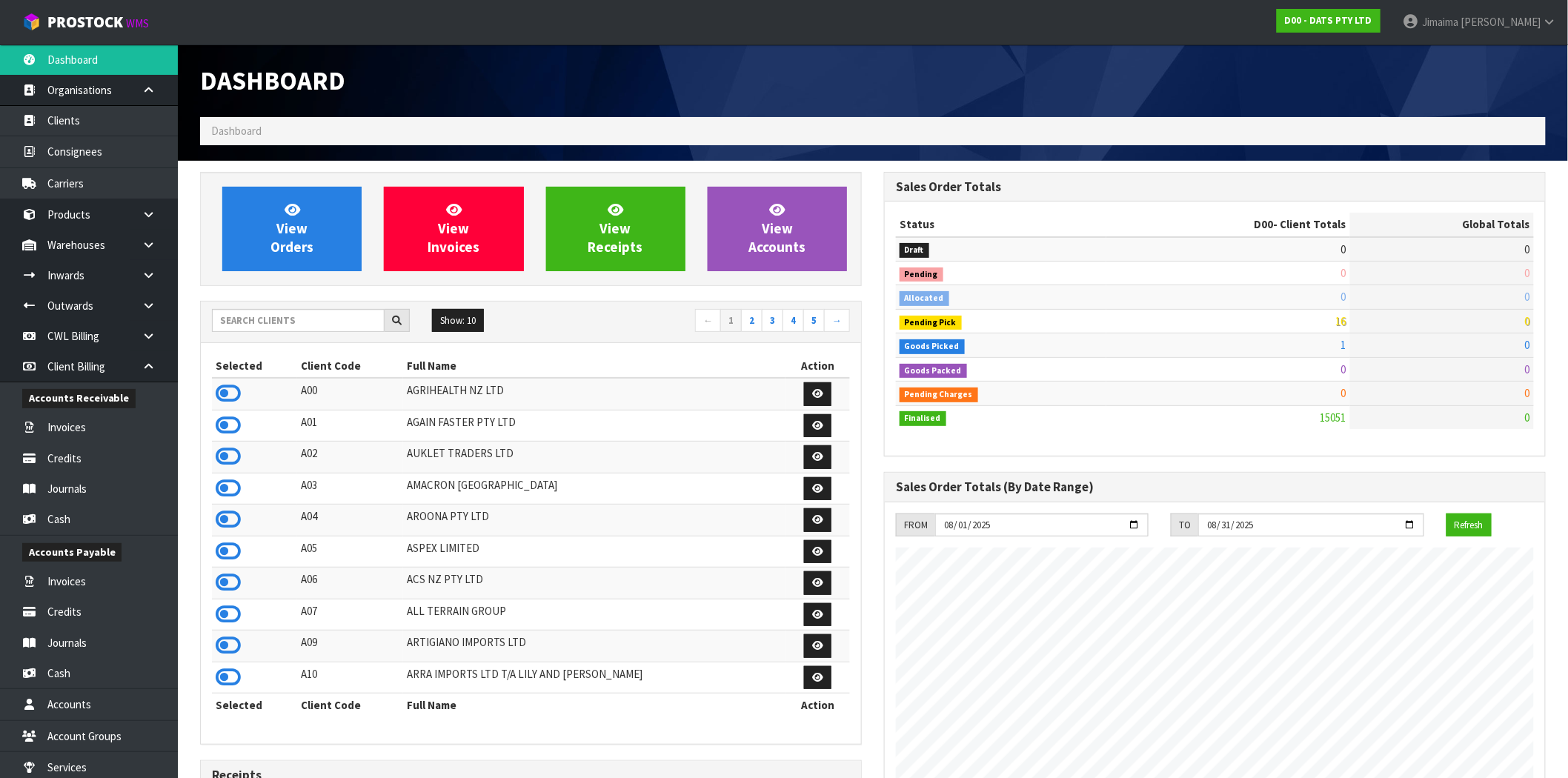
scroll to position [1122, 684]
click at [238, 327] on input "text" at bounding box center [298, 320] width 173 height 23
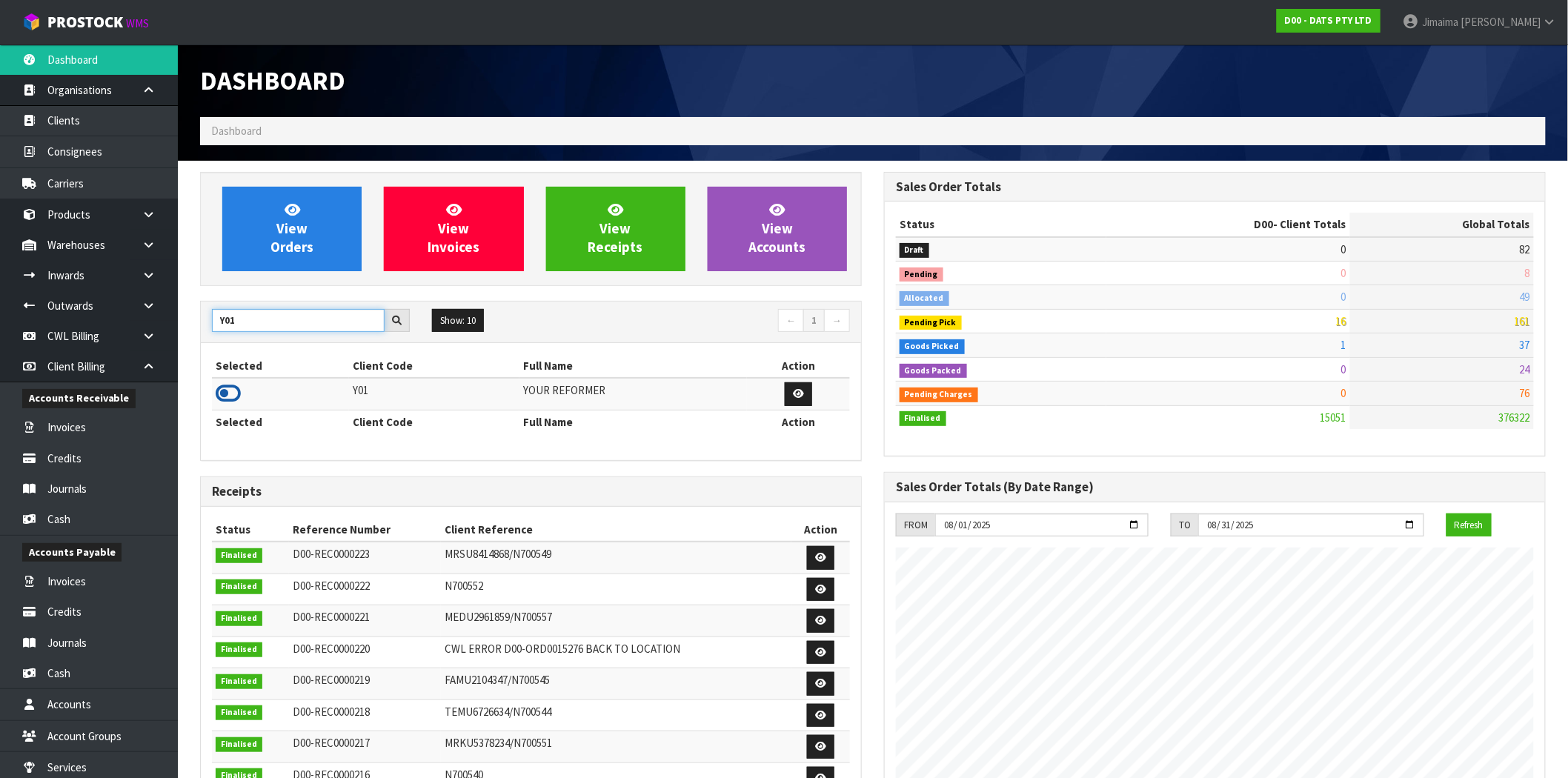
type input "Y01"
drag, startPoint x: 235, startPoint y: 385, endPoint x: 286, endPoint y: 308, distance: 92.4
click at [235, 383] on icon at bounding box center [228, 393] width 25 height 22
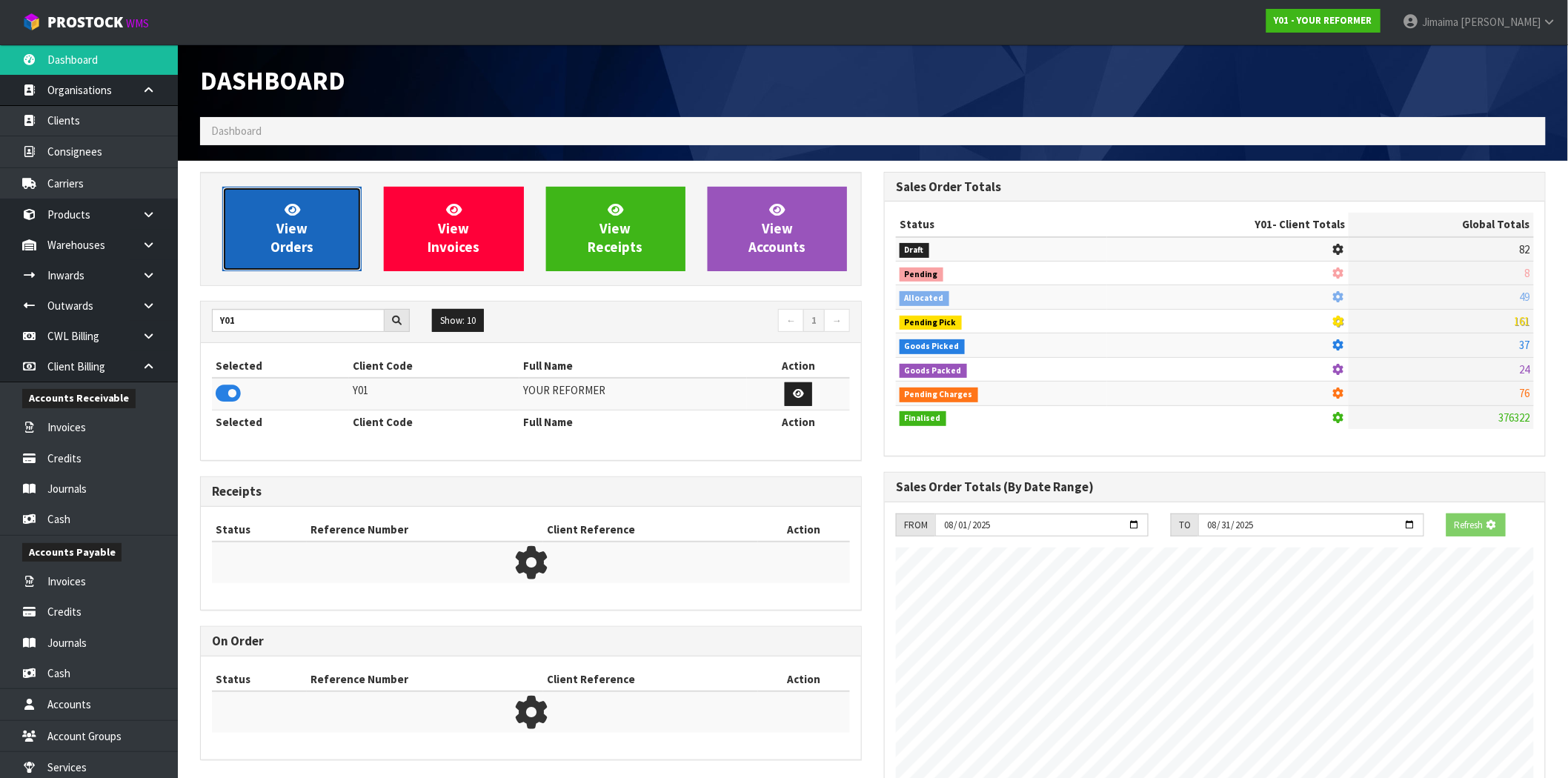
scroll to position [739690, 740138]
click at [300, 251] on span "View Orders" at bounding box center [292, 229] width 43 height 55
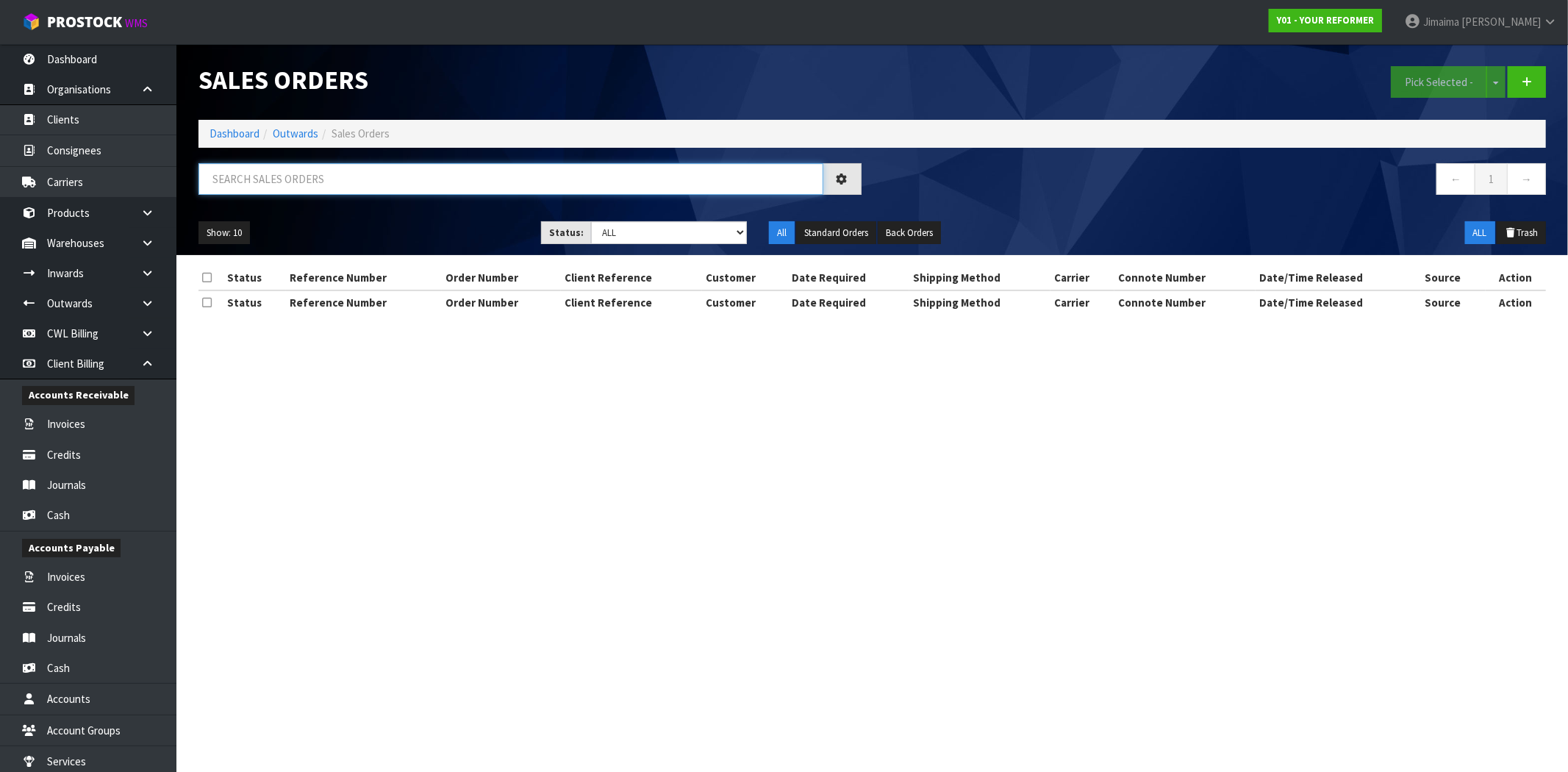
click at [244, 173] on input "text" at bounding box center [511, 179] width 625 height 32
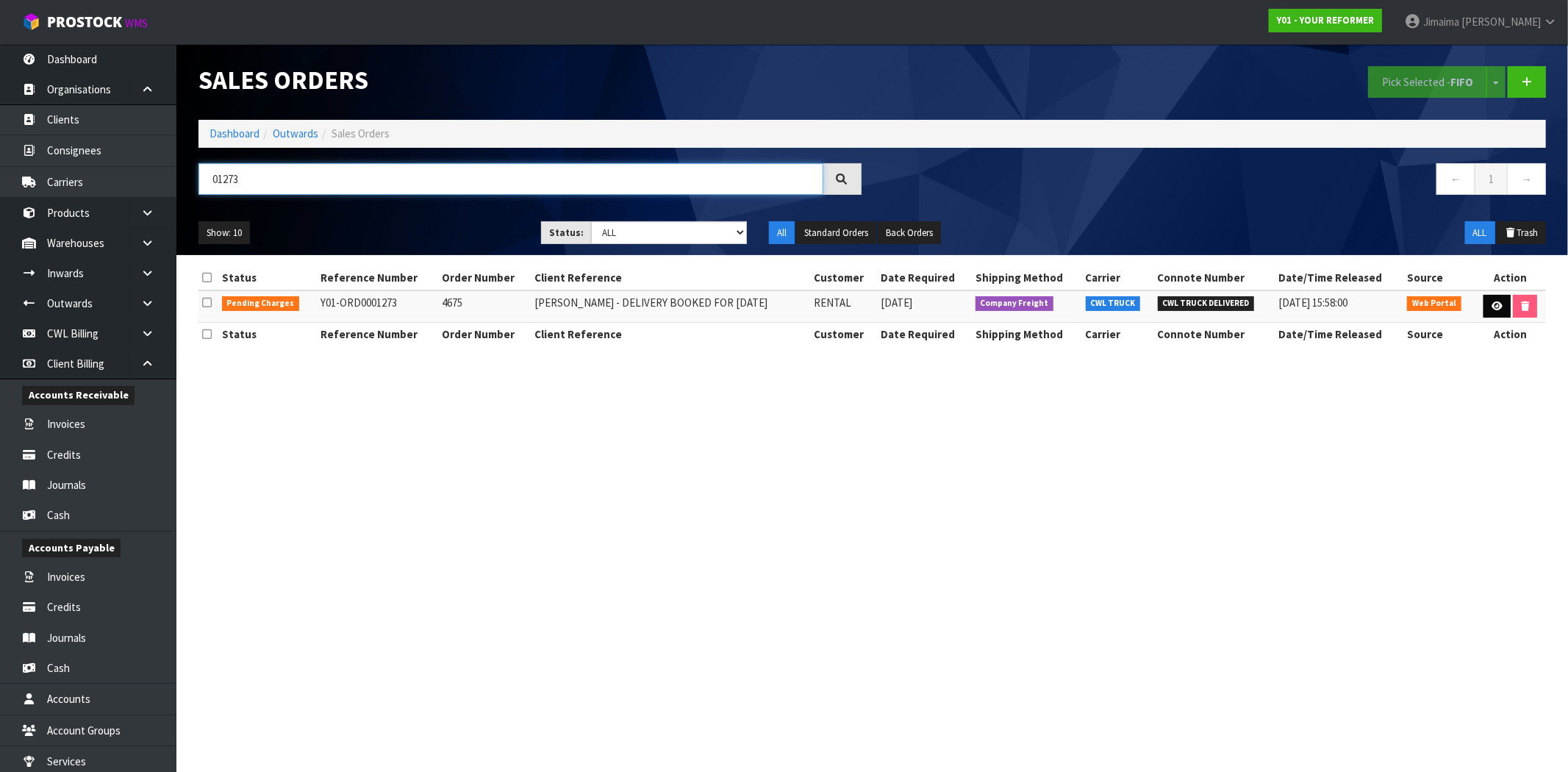
type input "01273"
click at [1491, 306] on icon at bounding box center [1497, 306] width 11 height 10
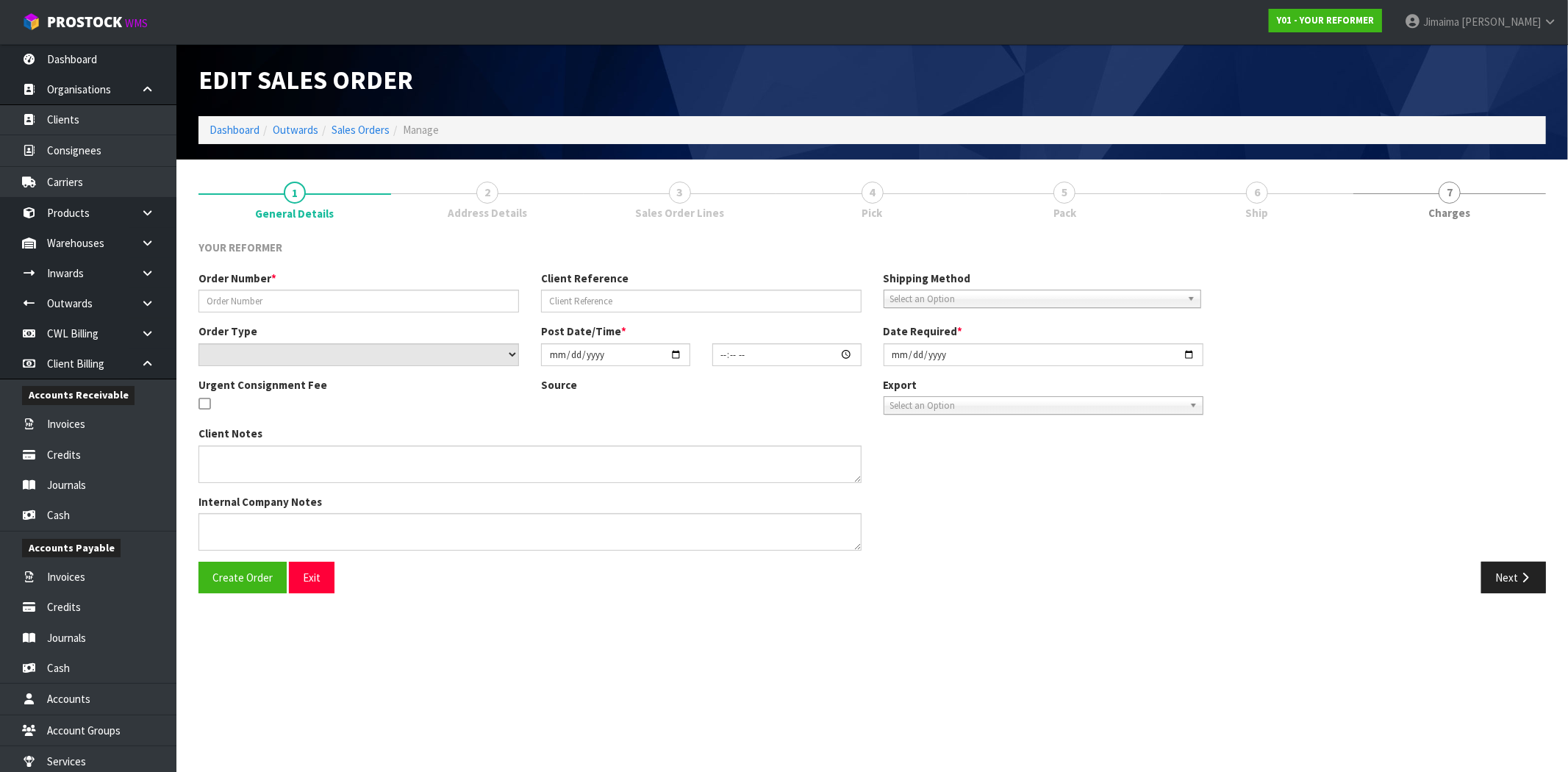
type input "4675"
type input "[PERSON_NAME] - DELIVERY BOOKED FOR [DATE]"
select select "number:0"
type input "2025-08-05"
type input "12:27:00.000"
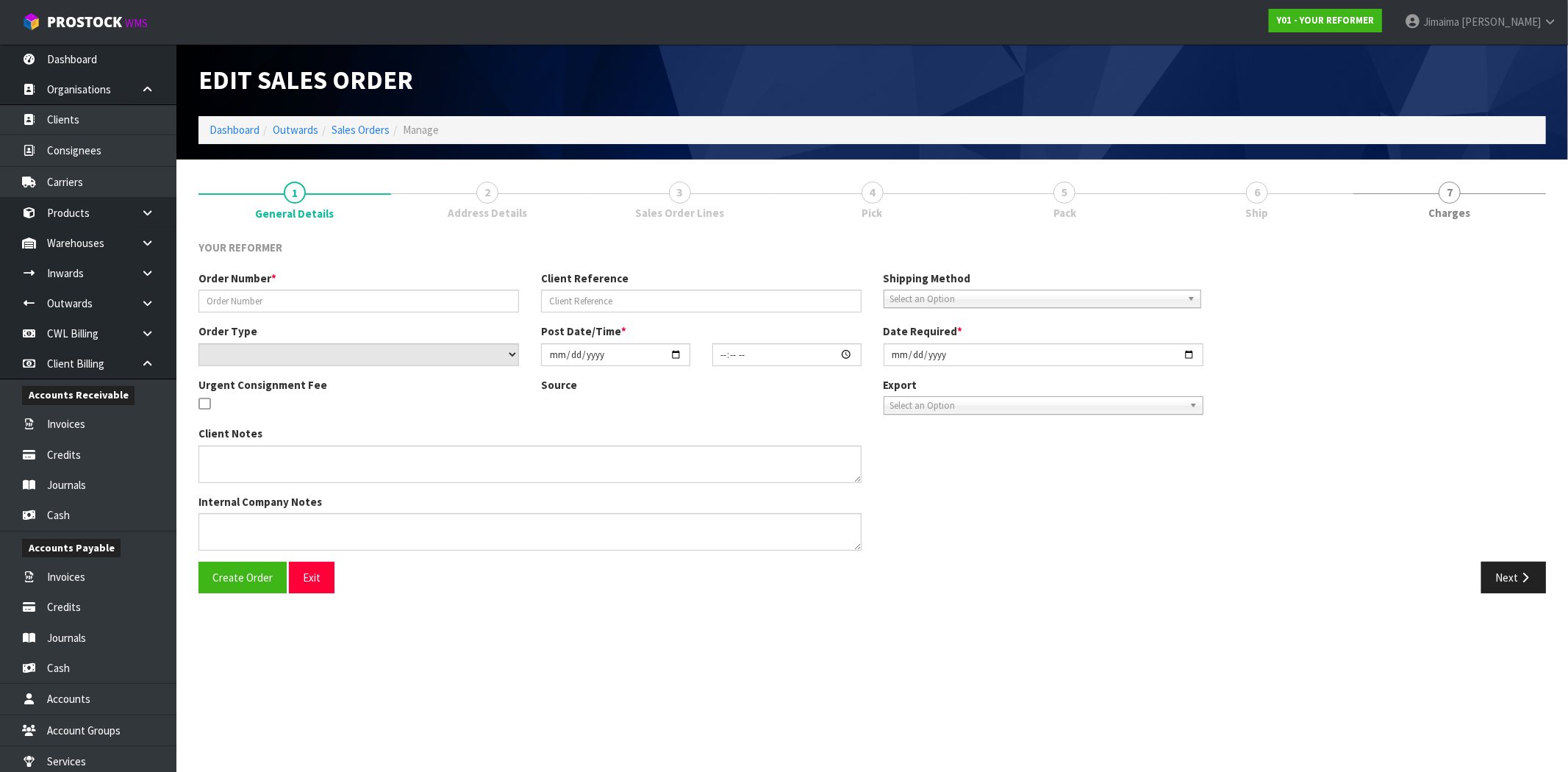
type input "2025-08-06"
type textarea "JACEL RIBAS 62 KEYWELLA DRIVE CONIFER GROVE AUK AUCKLAND 2112 NEW ZEALAND +64 2…"
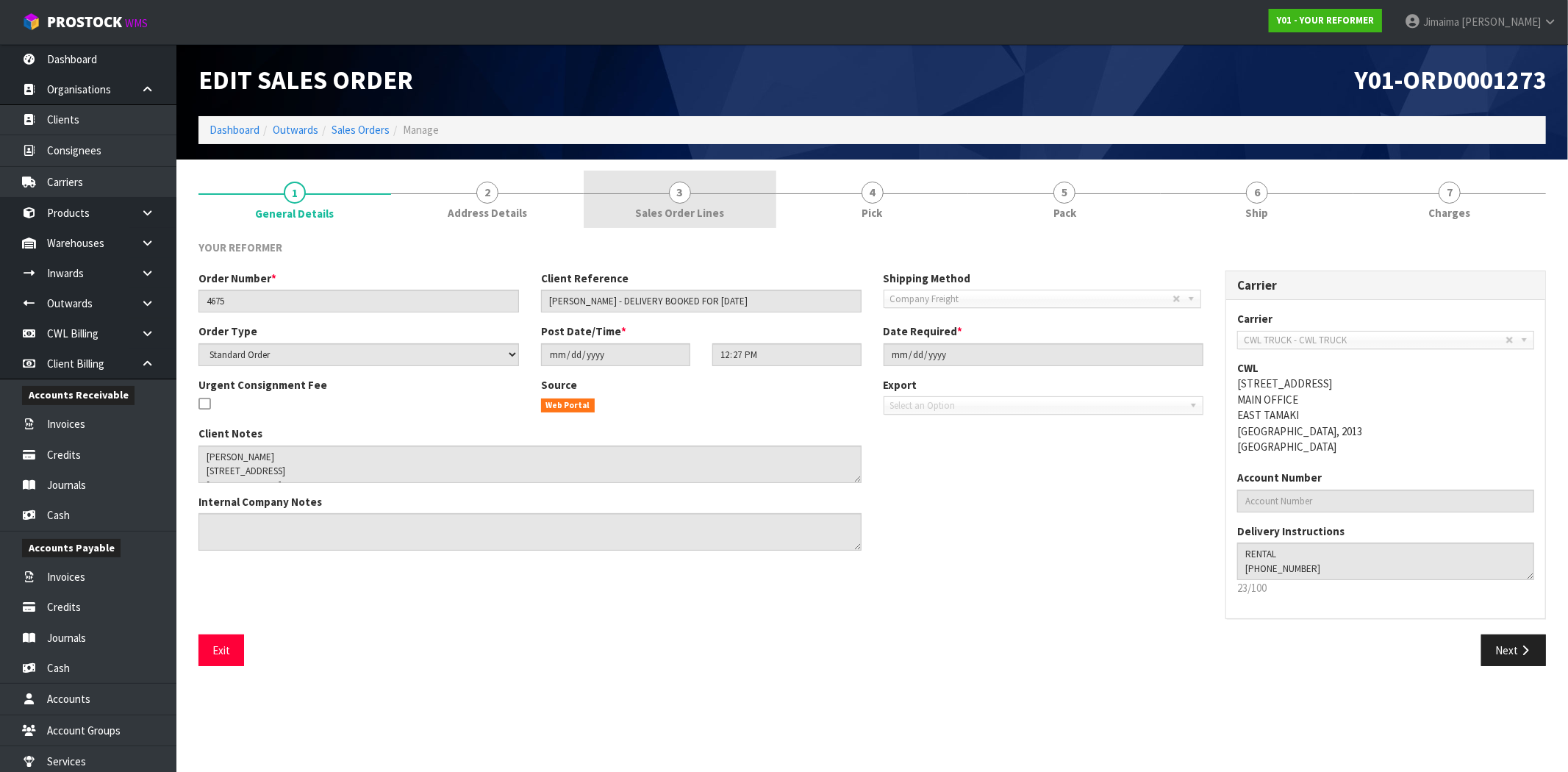
click at [728, 200] on link "3 Sales Order Lines" at bounding box center [679, 199] width 192 height 58
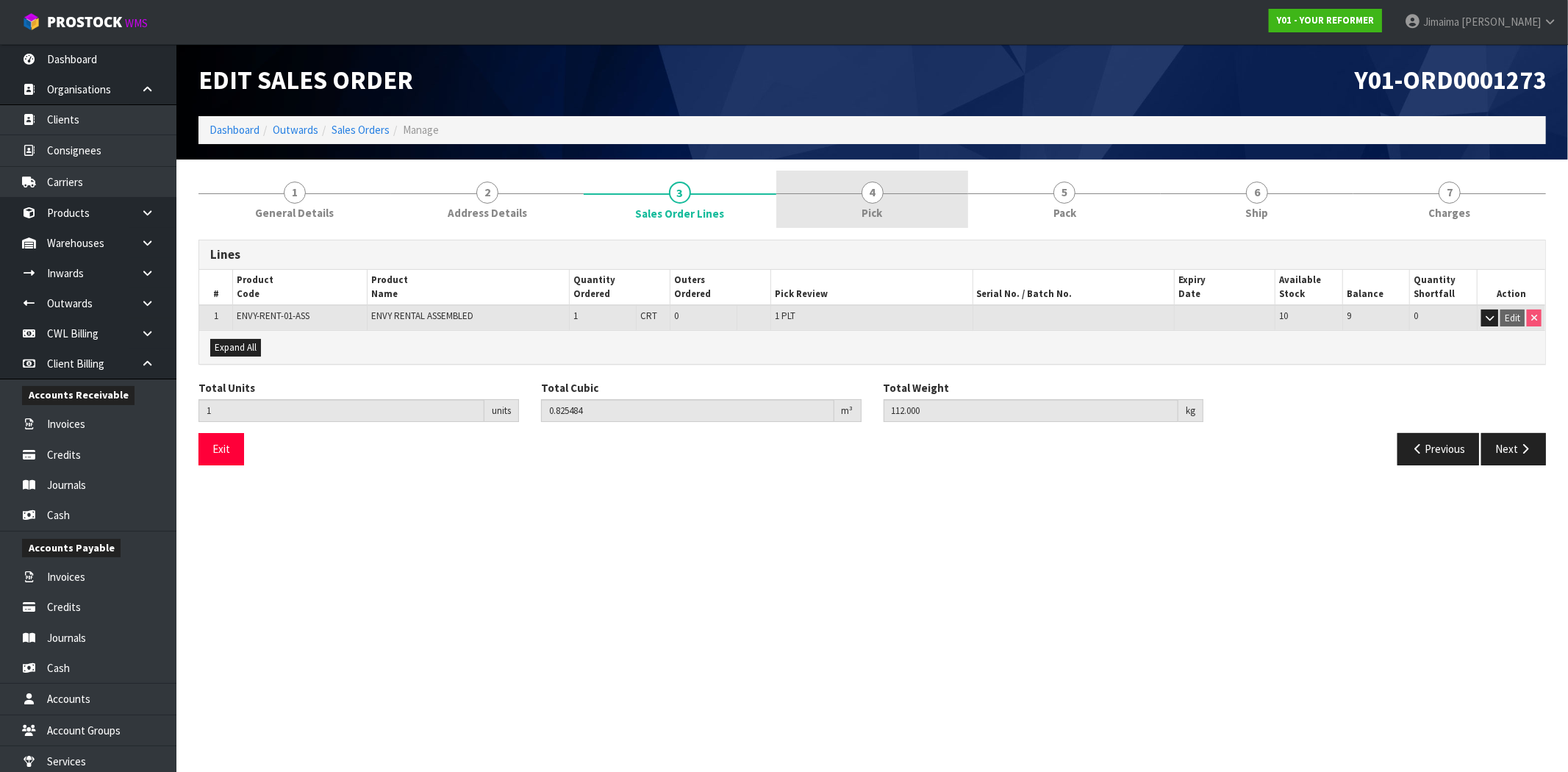
click at [905, 196] on link "4 Pick" at bounding box center [873, 199] width 192 height 58
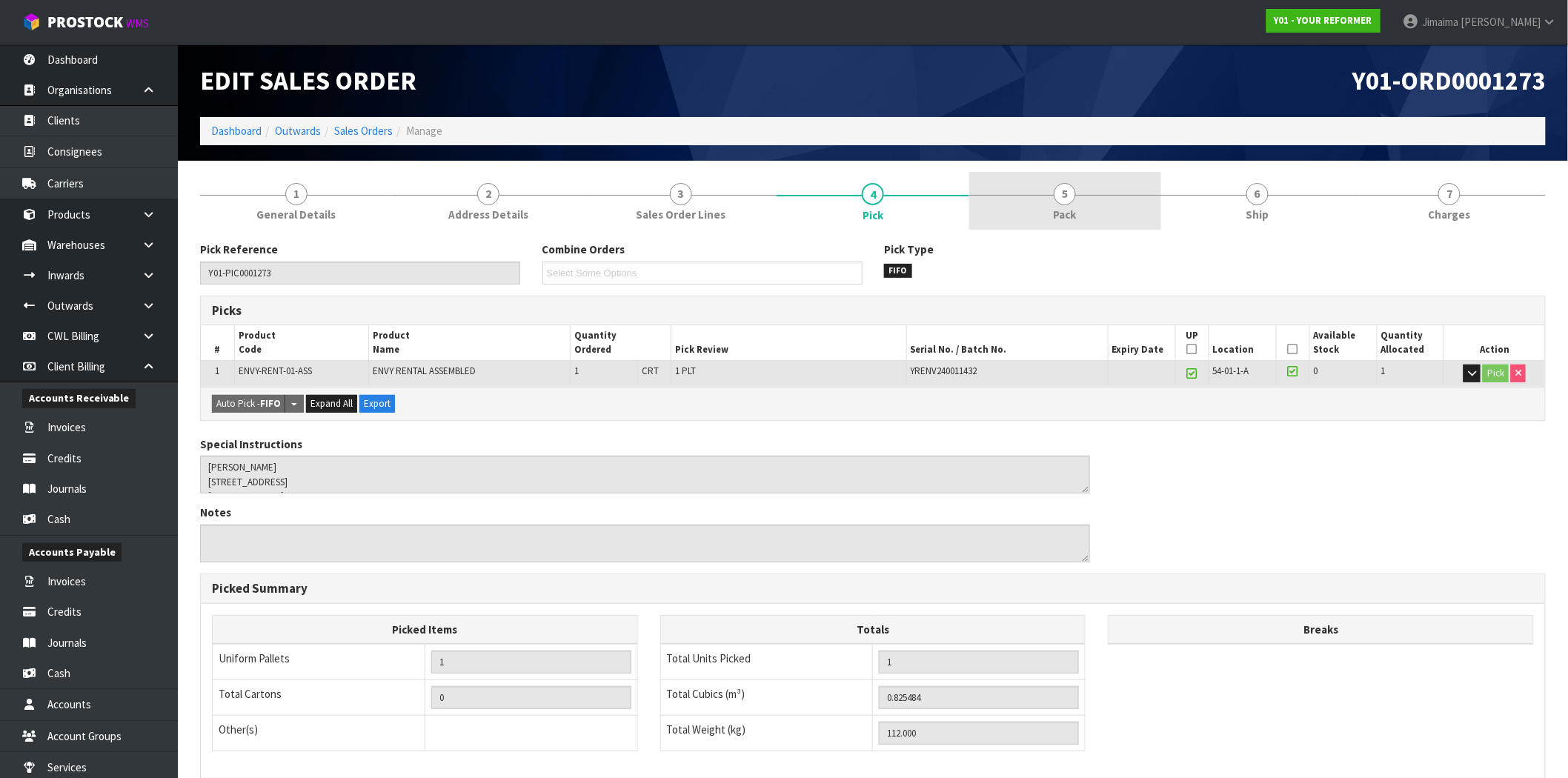
click at [1065, 197] on span "5" at bounding box center [1064, 194] width 22 height 22
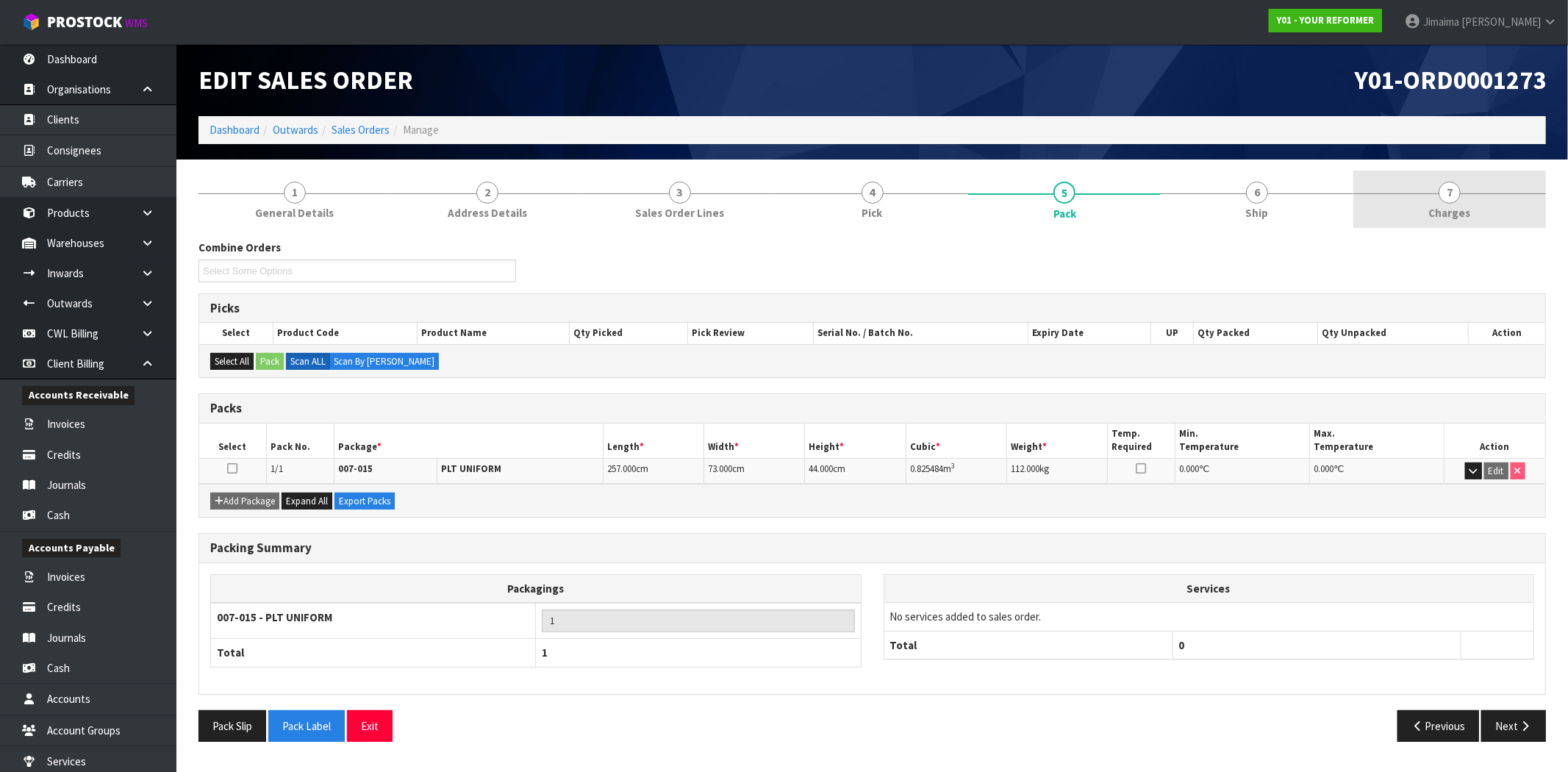
click at [1434, 203] on link "7 Charges" at bounding box center [1449, 199] width 192 height 58
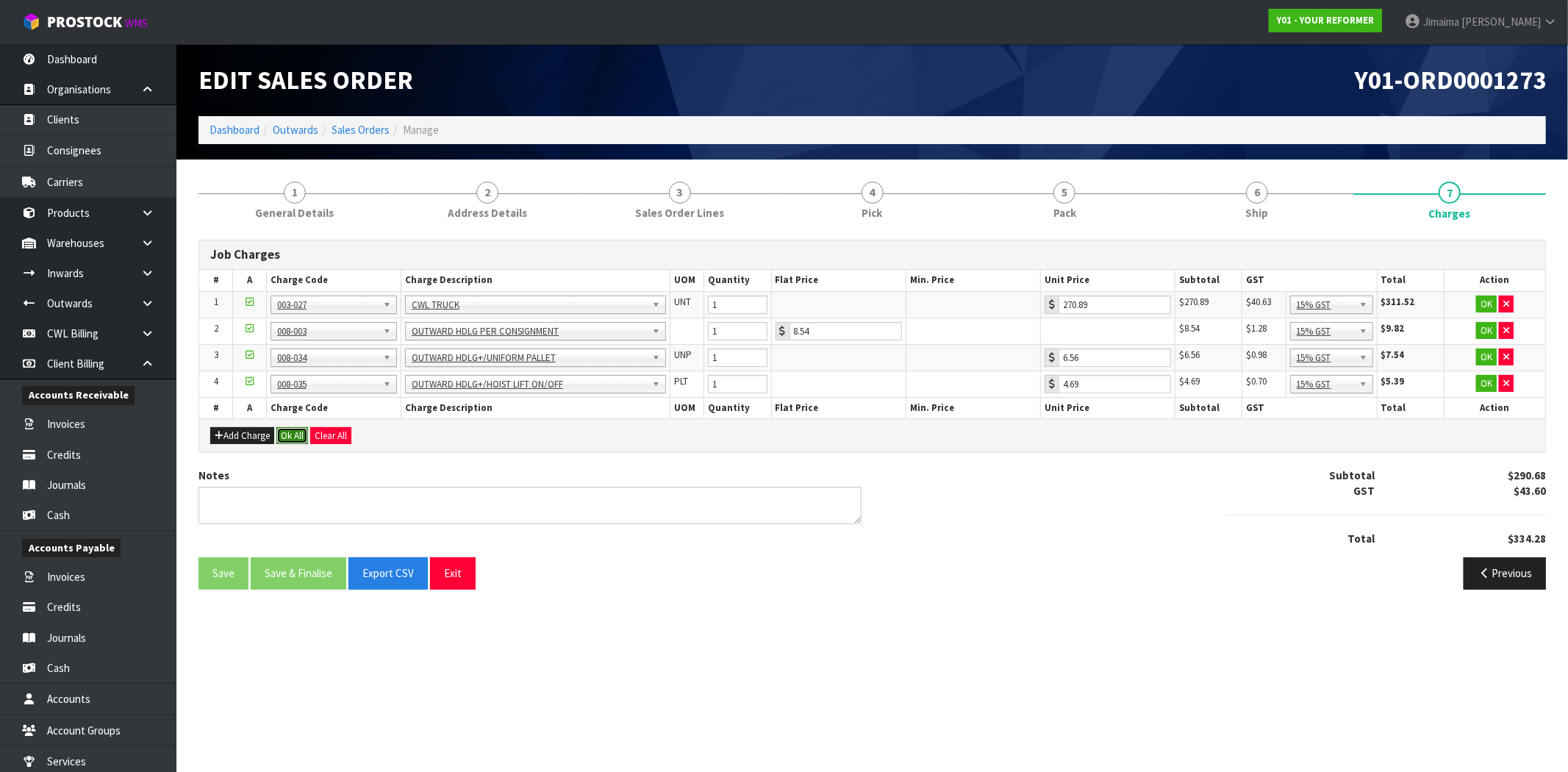
click at [306, 437] on button "Ok All" at bounding box center [292, 436] width 32 height 18
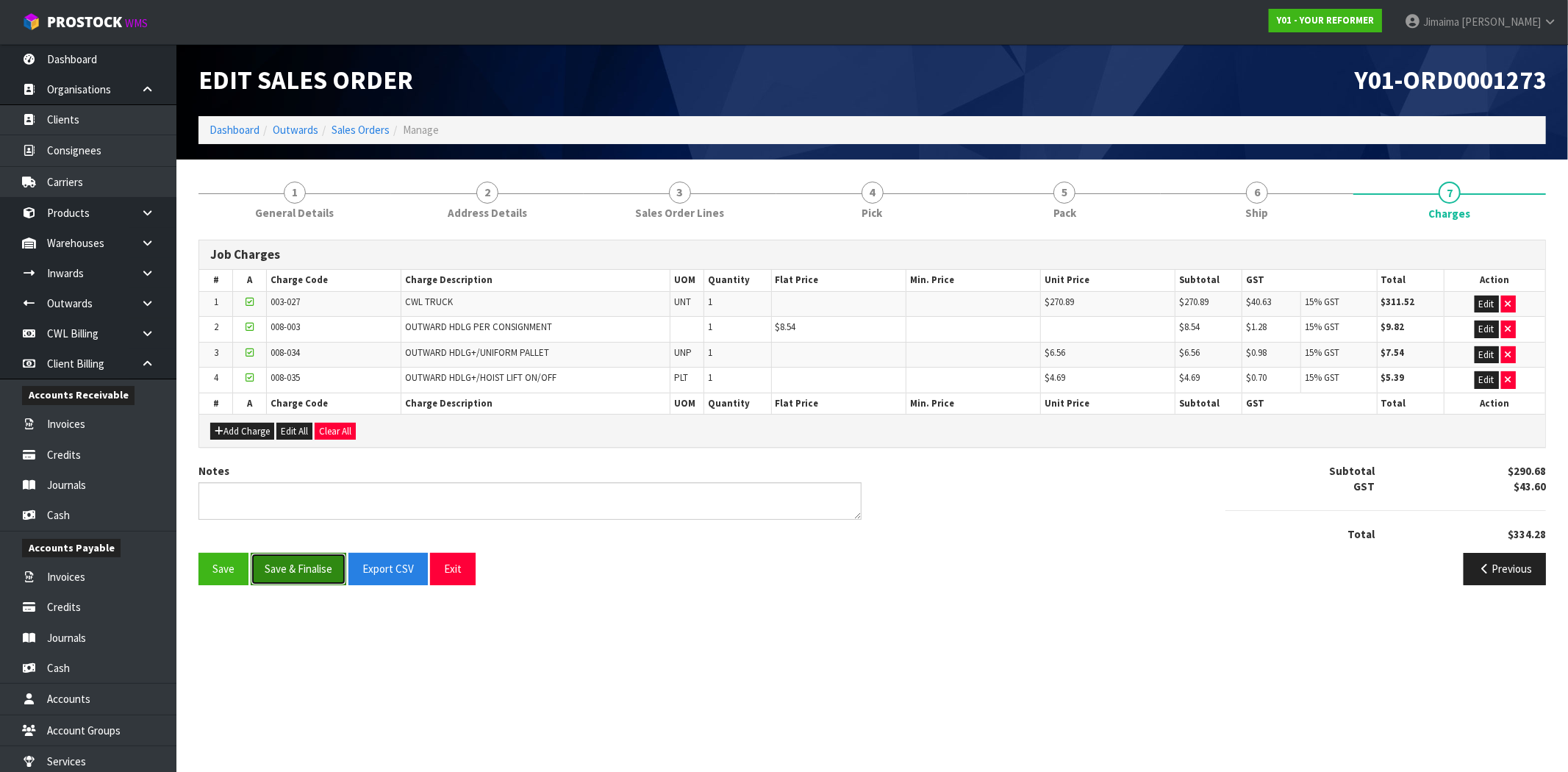
click at [302, 572] on button "Save & Finalise" at bounding box center [298, 568] width 95 height 32
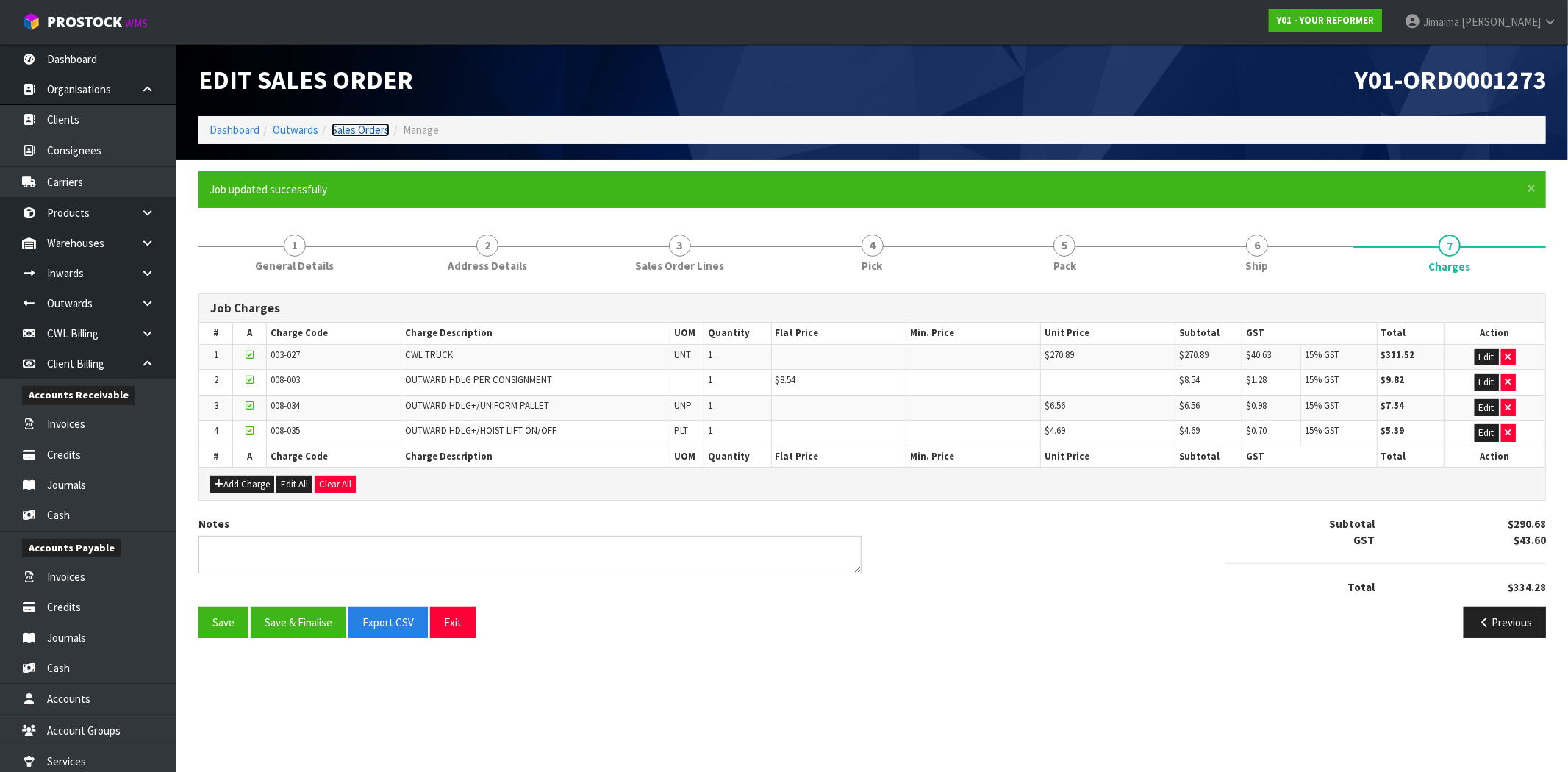
click at [360, 130] on link "Sales Orders" at bounding box center [361, 130] width 58 height 14
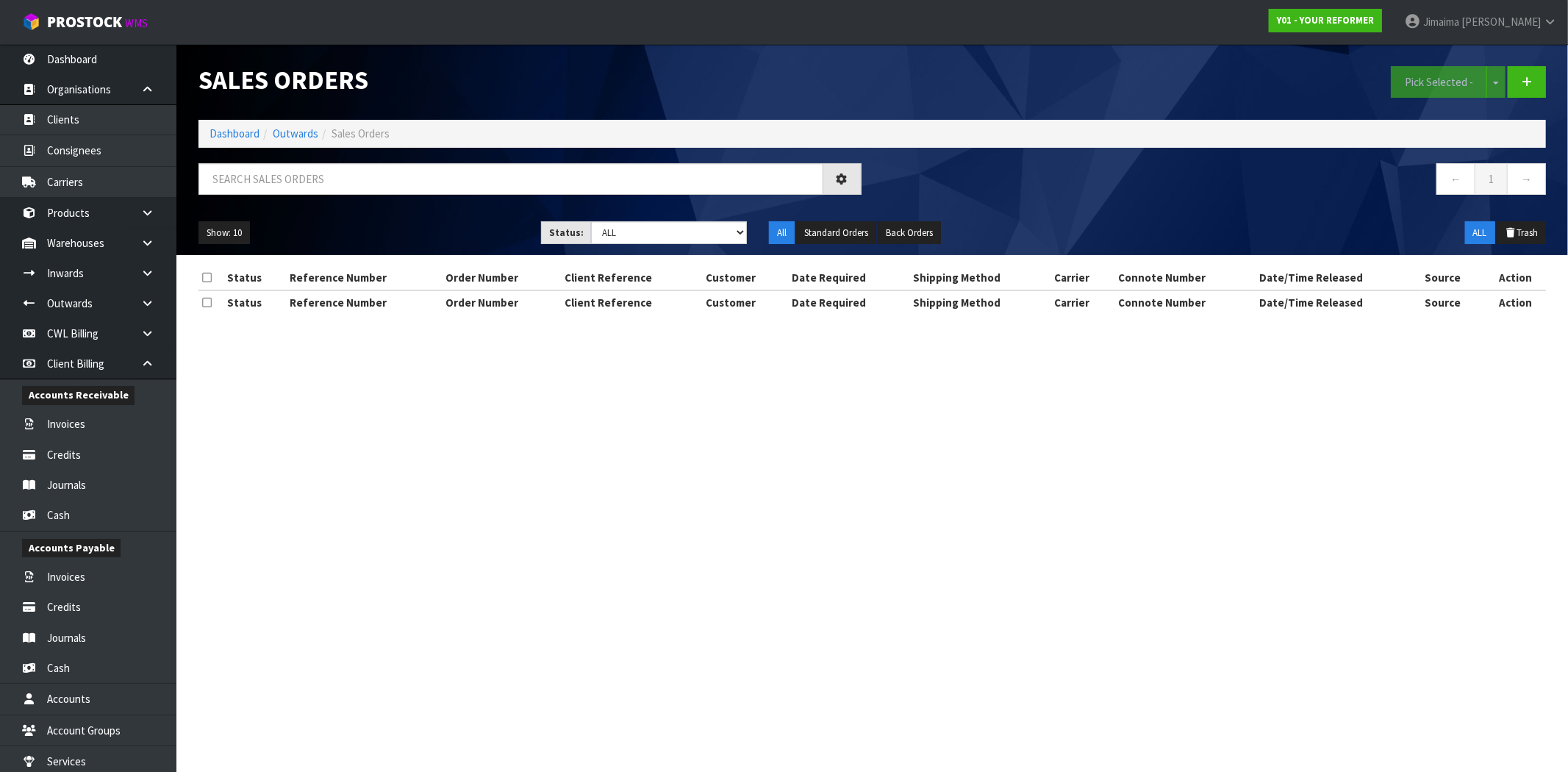
click at [266, 204] on div at bounding box center [529, 184] width 685 height 42
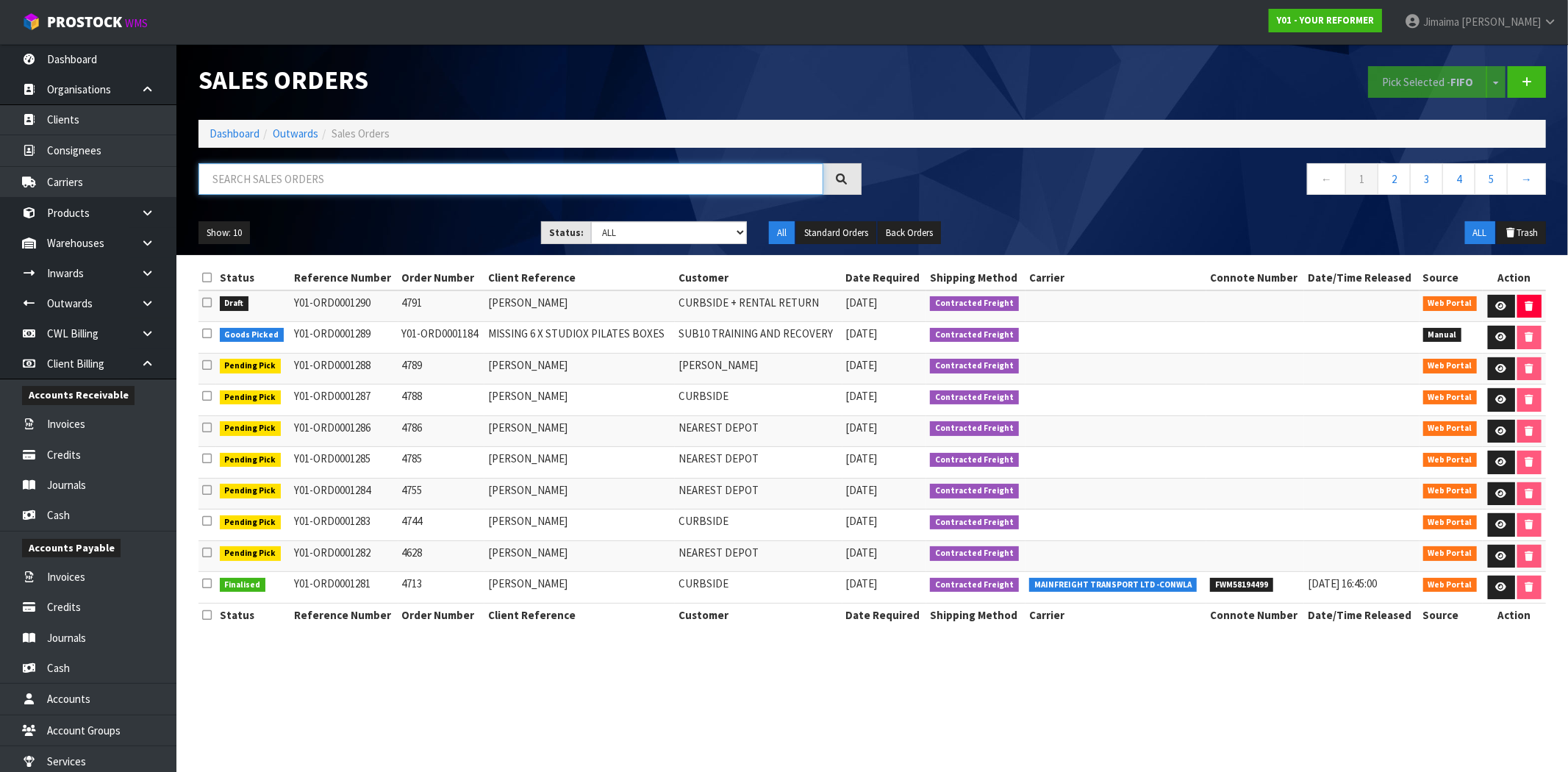
click at [266, 190] on input "text" at bounding box center [511, 179] width 625 height 32
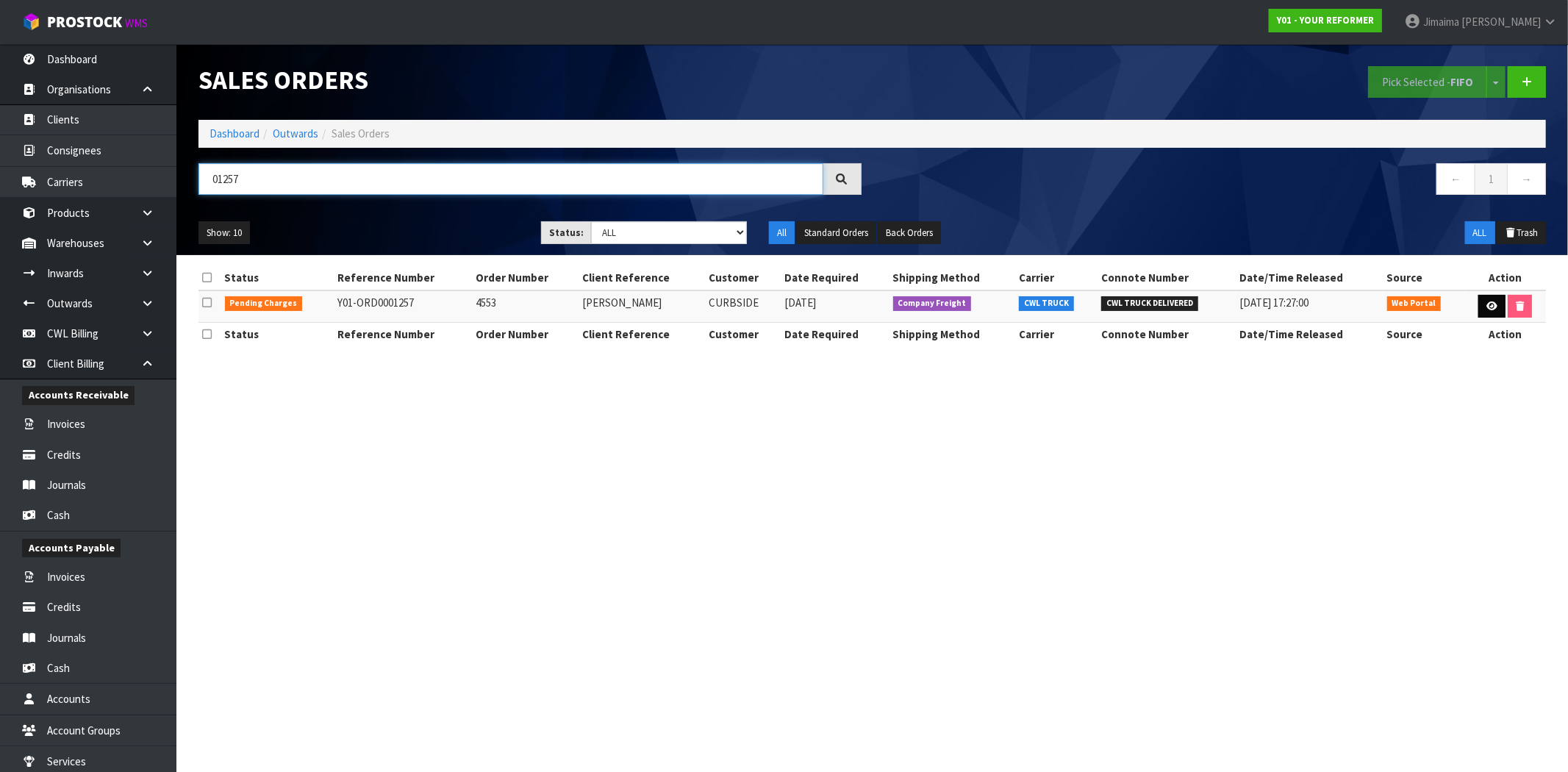
type input "01257"
click at [1481, 306] on link at bounding box center [1491, 306] width 27 height 24
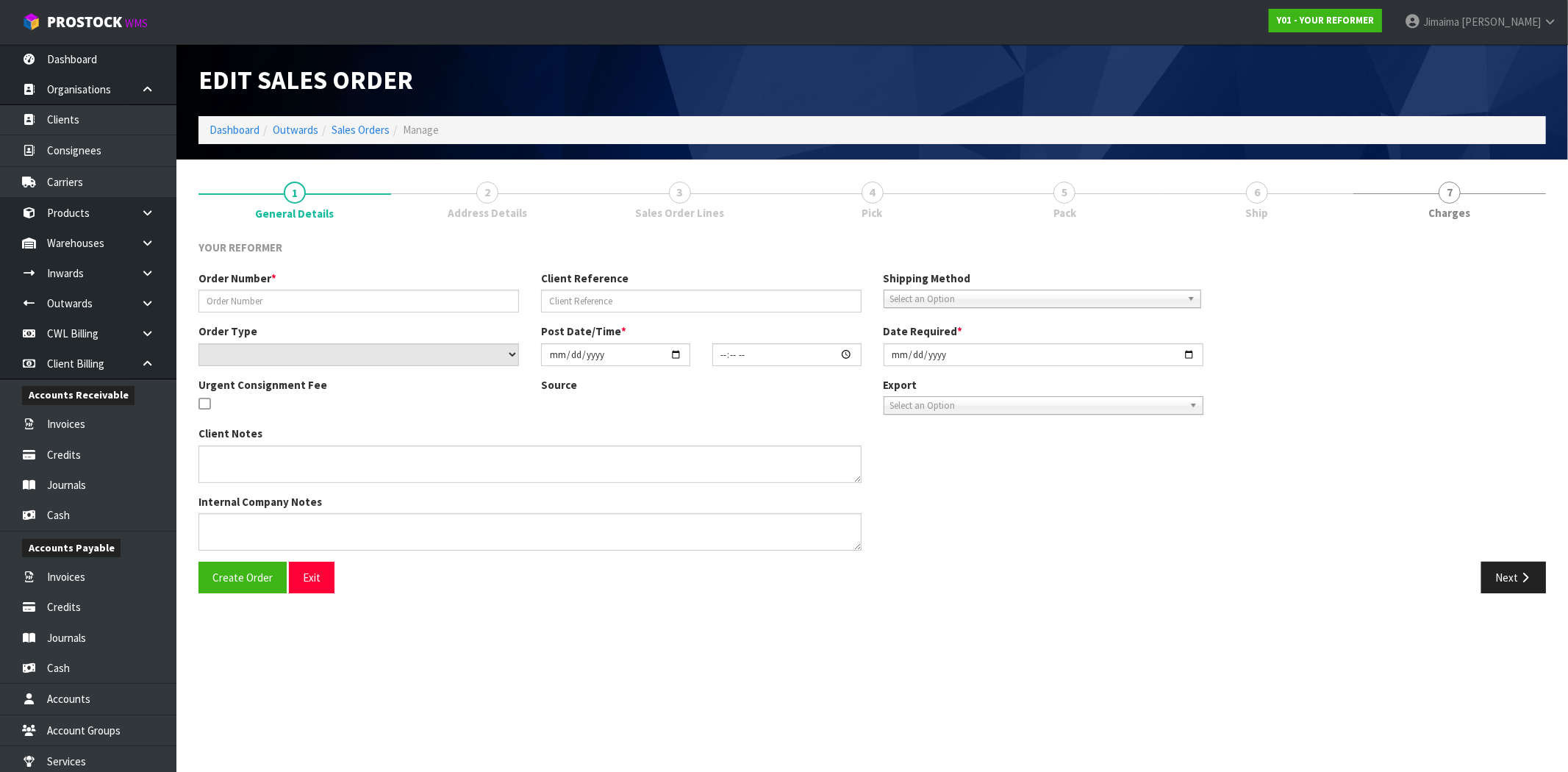
type input "4553"
type input "[PERSON_NAME]"
select select "number:0"
type input "2025-07-28"
type input "14:13:00.000"
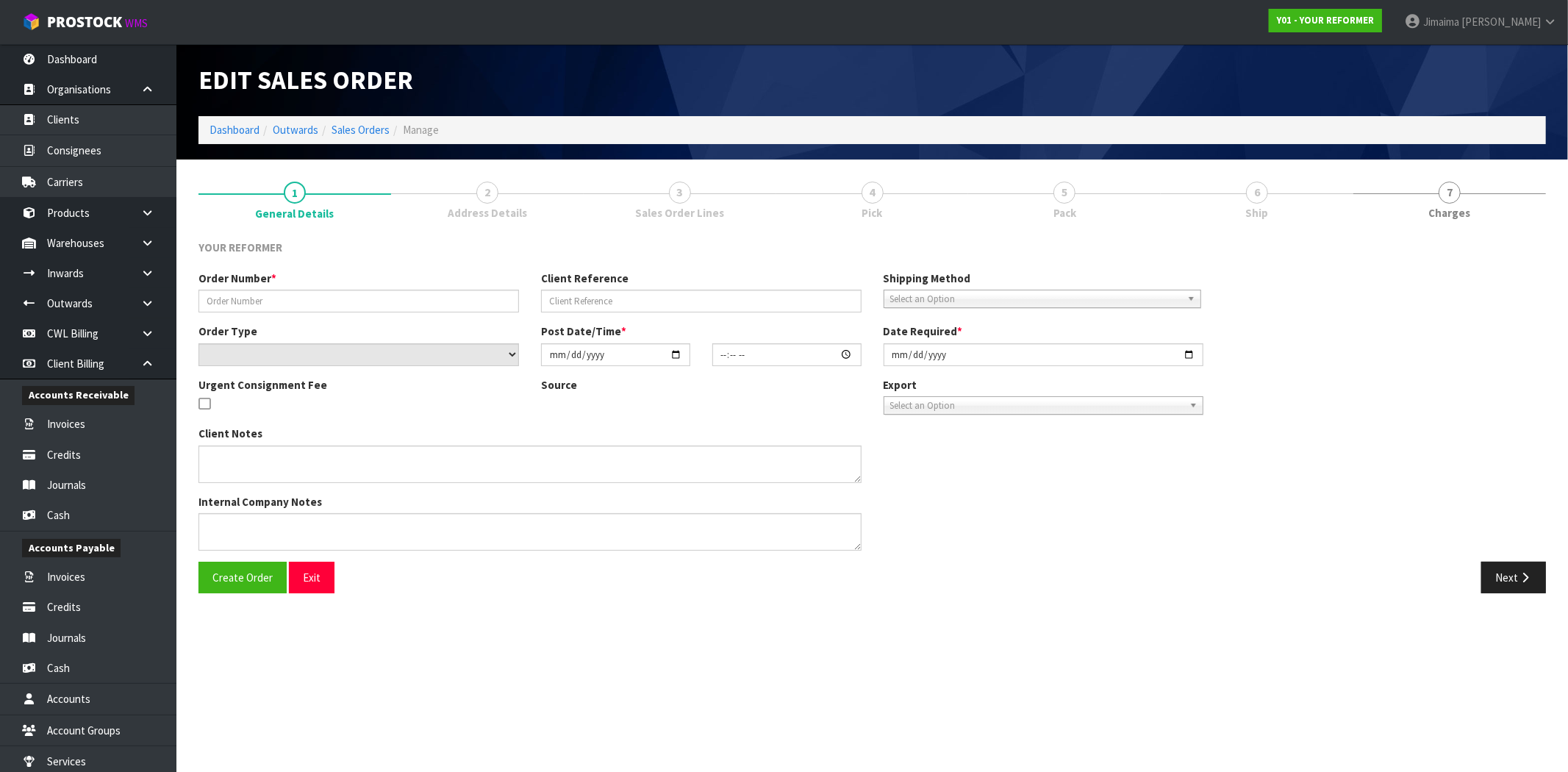
type input "2025-07-29"
type textarea "NICOLE WATTON 144 RUNCIMAN ROAD AUK PUKEKOHE EAST 2677 NEW ZEALAND +64 21 132 8…"
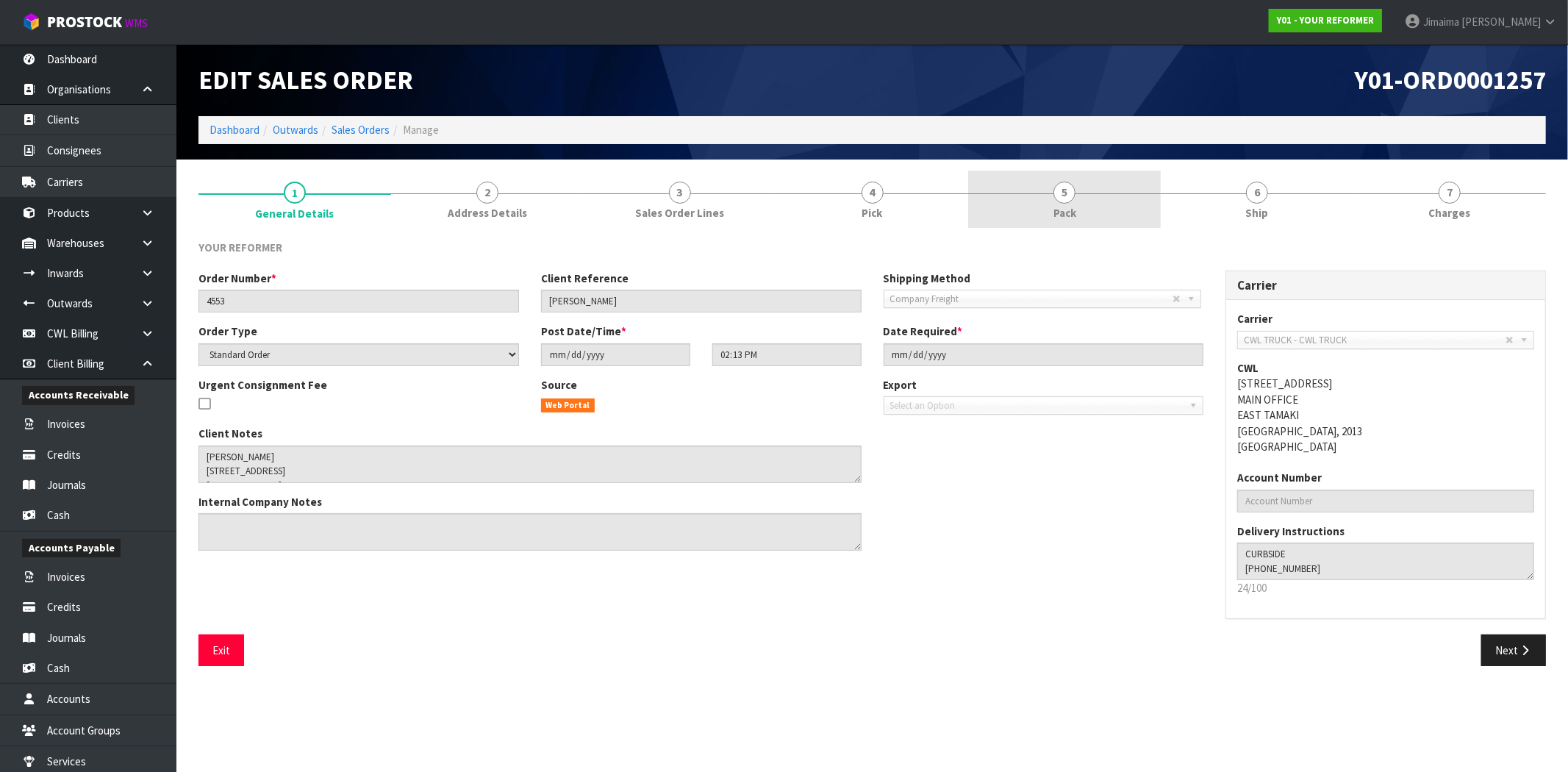
drag, startPoint x: 1177, startPoint y: 206, endPoint x: 1097, endPoint y: 225, distance: 82.2
click at [1177, 206] on link "6 Ship" at bounding box center [1257, 199] width 192 height 58
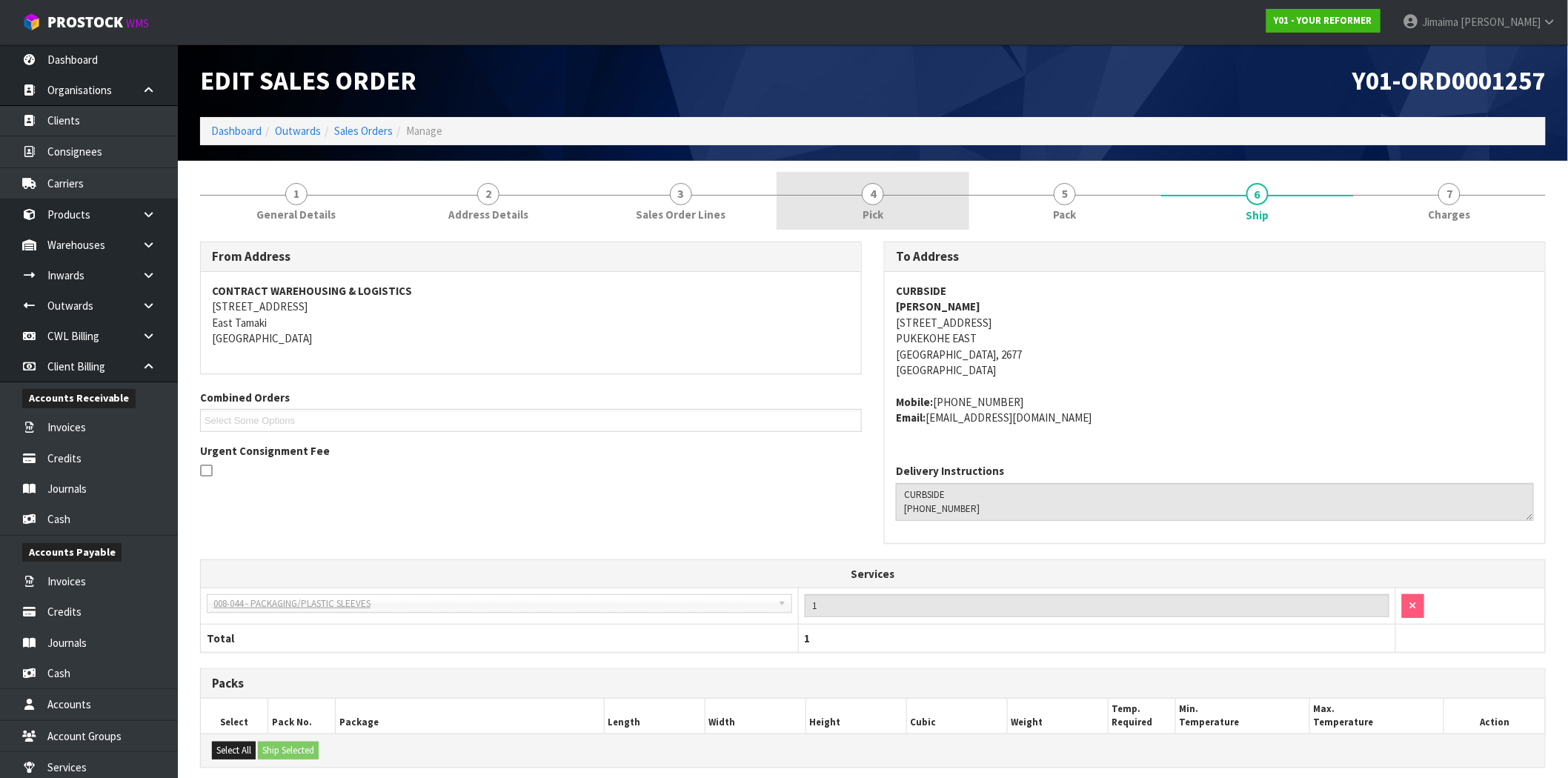
drag, startPoint x: 883, startPoint y: 205, endPoint x: 858, endPoint y: 225, distance: 32.0
click at [881, 205] on link "4 Pick" at bounding box center [872, 201] width 192 height 59
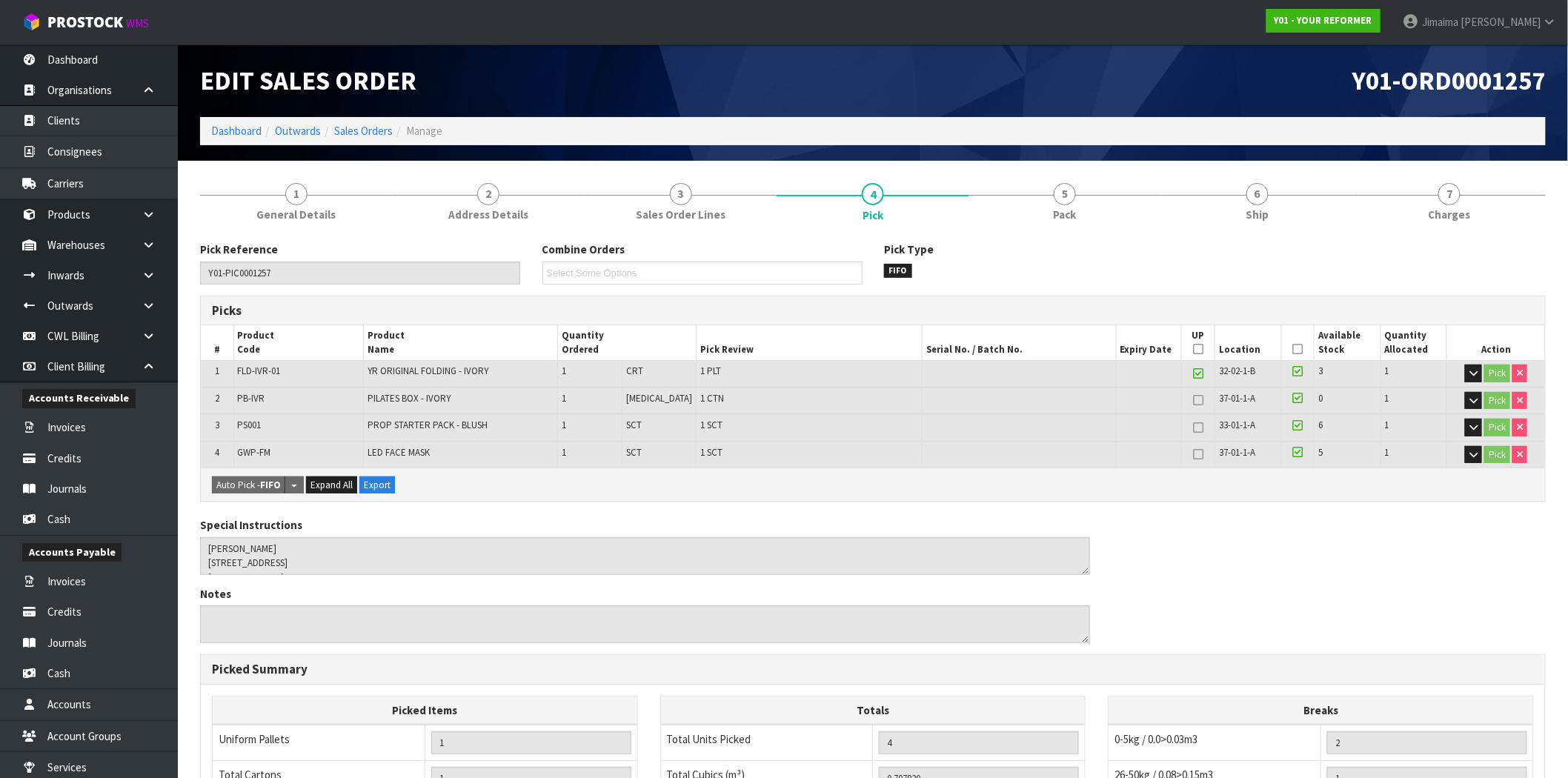
click at [1085, 233] on div "Pick Reference Y01-PIC0001257 Combine Orders Y01-ORD0001272 Y01-ORD0001274 Y01-…" at bounding box center [872, 641] width 1346 height 822
click at [1074, 222] on span "Pack" at bounding box center [1065, 213] width 23 height 15
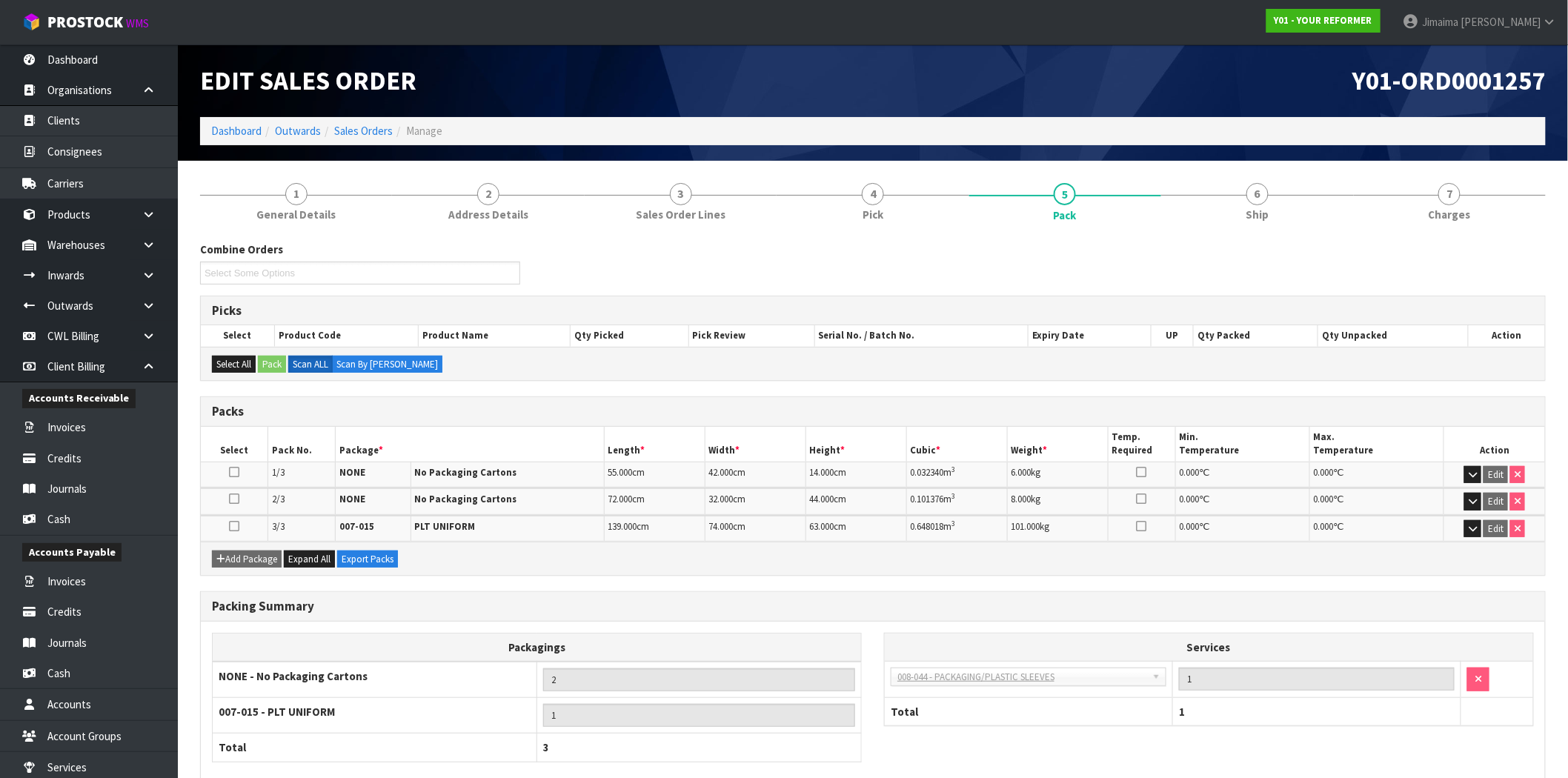
click at [1439, 198] on span "7" at bounding box center [1449, 194] width 22 height 22
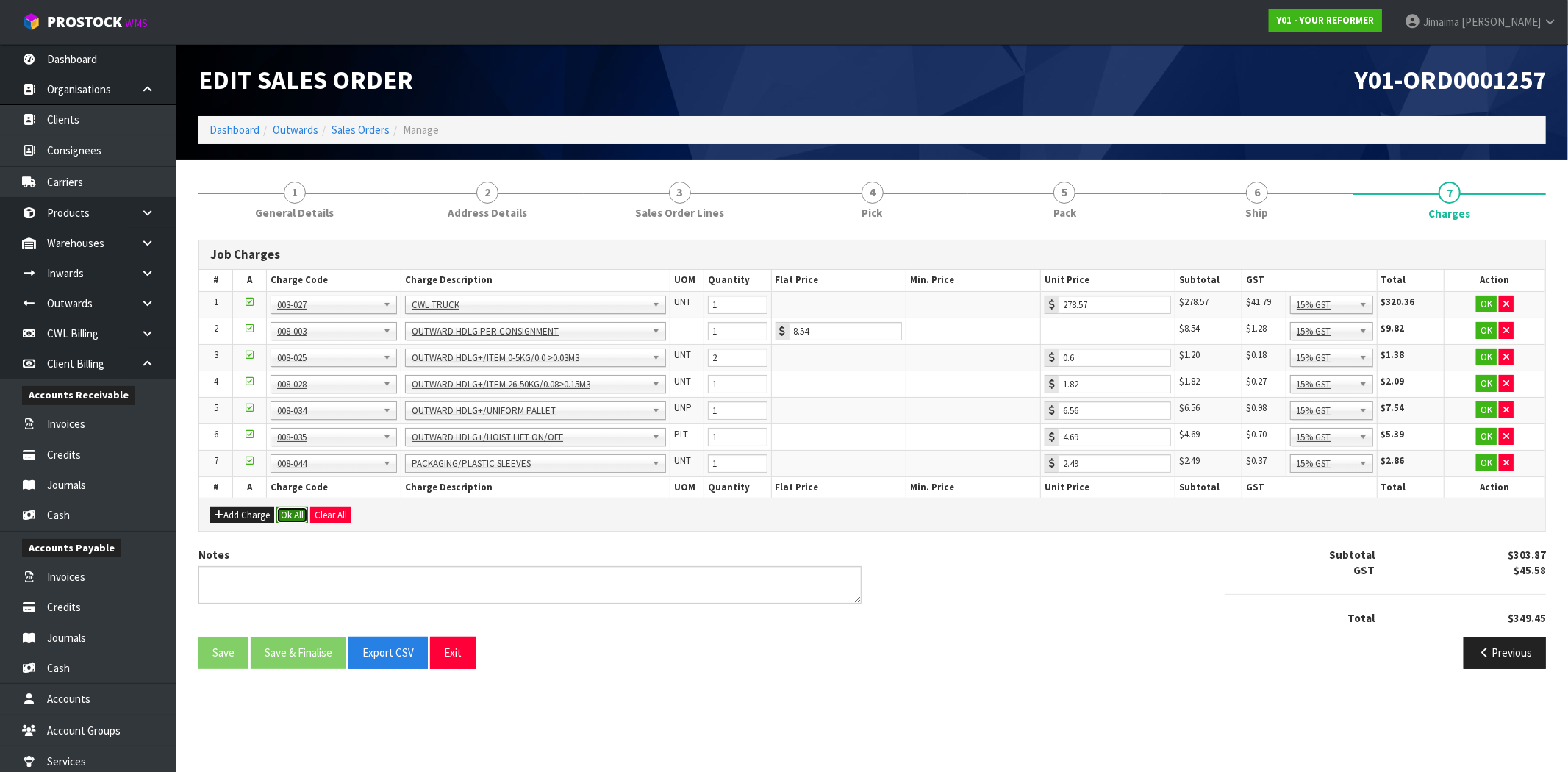
click at [292, 508] on button "Ok All" at bounding box center [292, 515] width 32 height 18
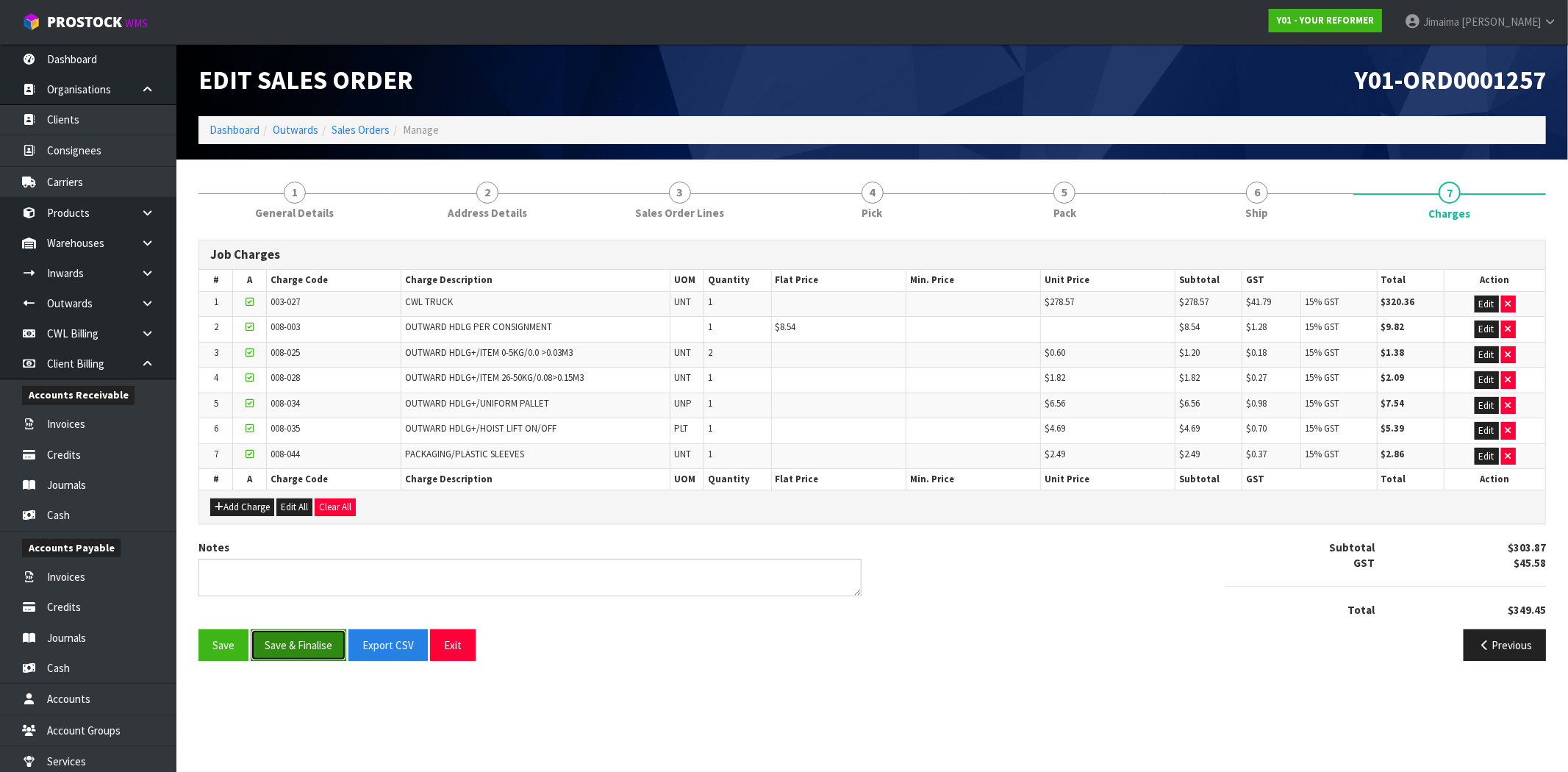
click at [302, 650] on button "Save & Finalise" at bounding box center [298, 645] width 95 height 32
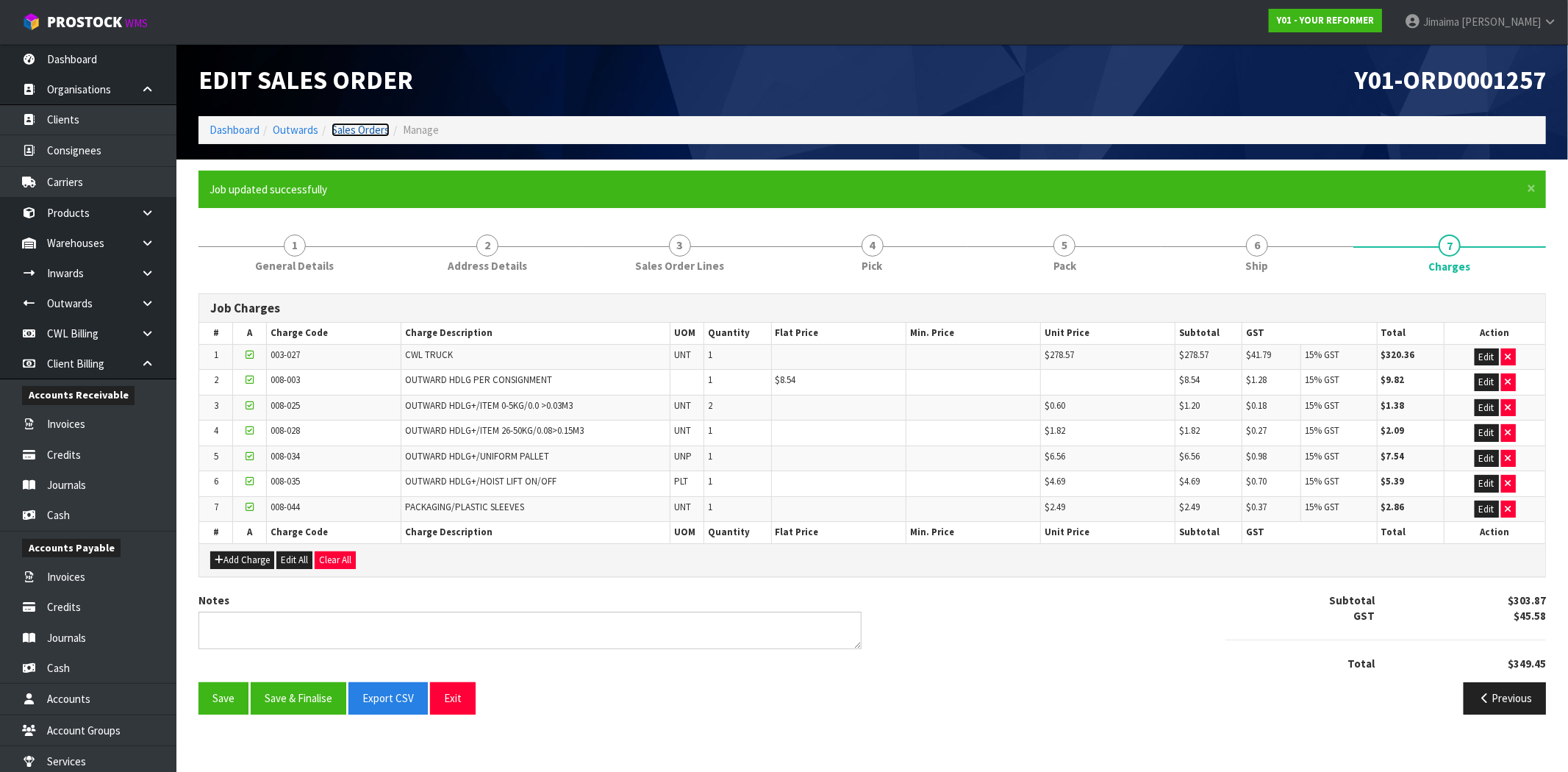
click at [358, 134] on link "Sales Orders" at bounding box center [361, 130] width 58 height 14
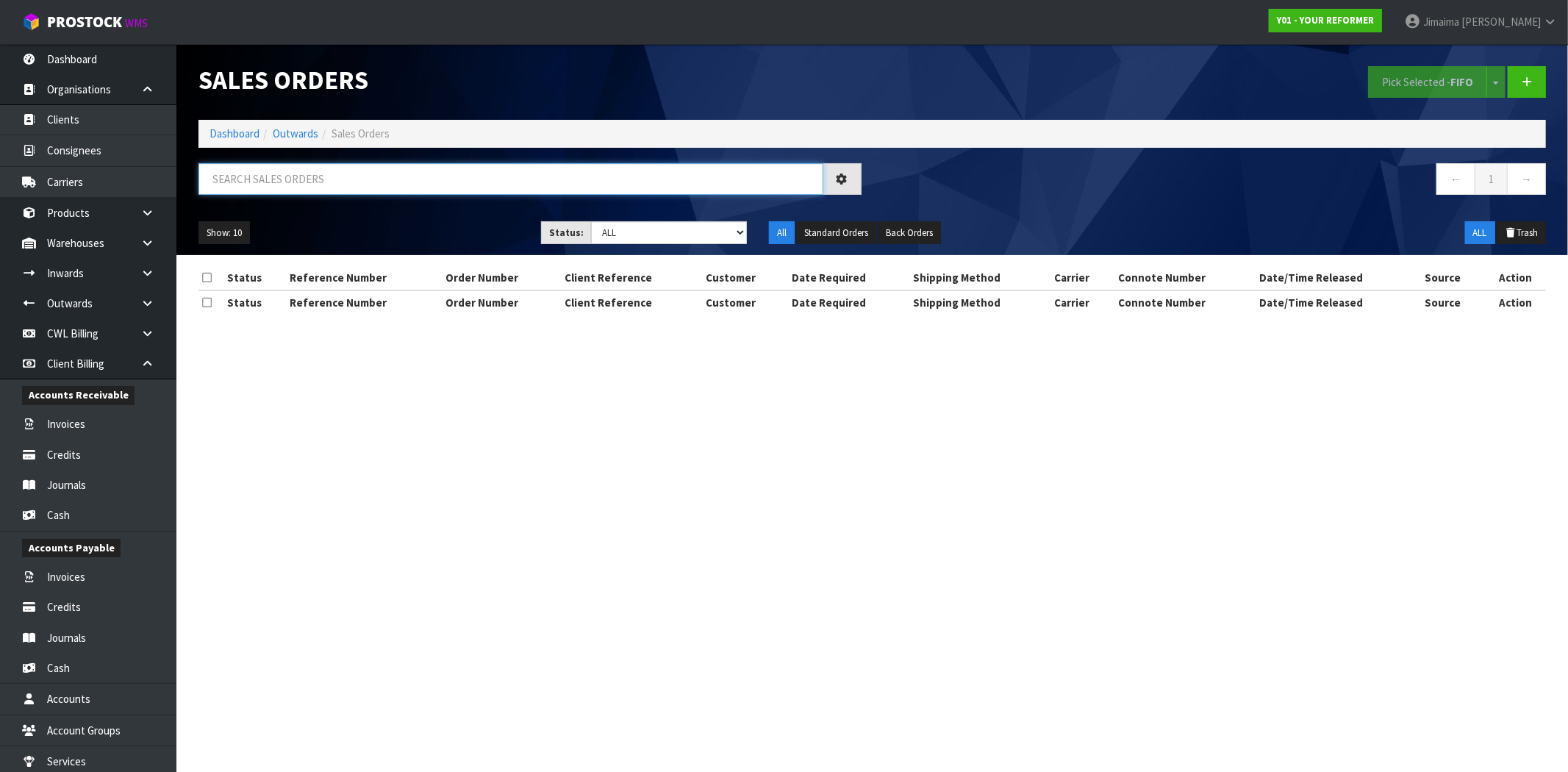
click at [335, 189] on input "text" at bounding box center [511, 179] width 625 height 32
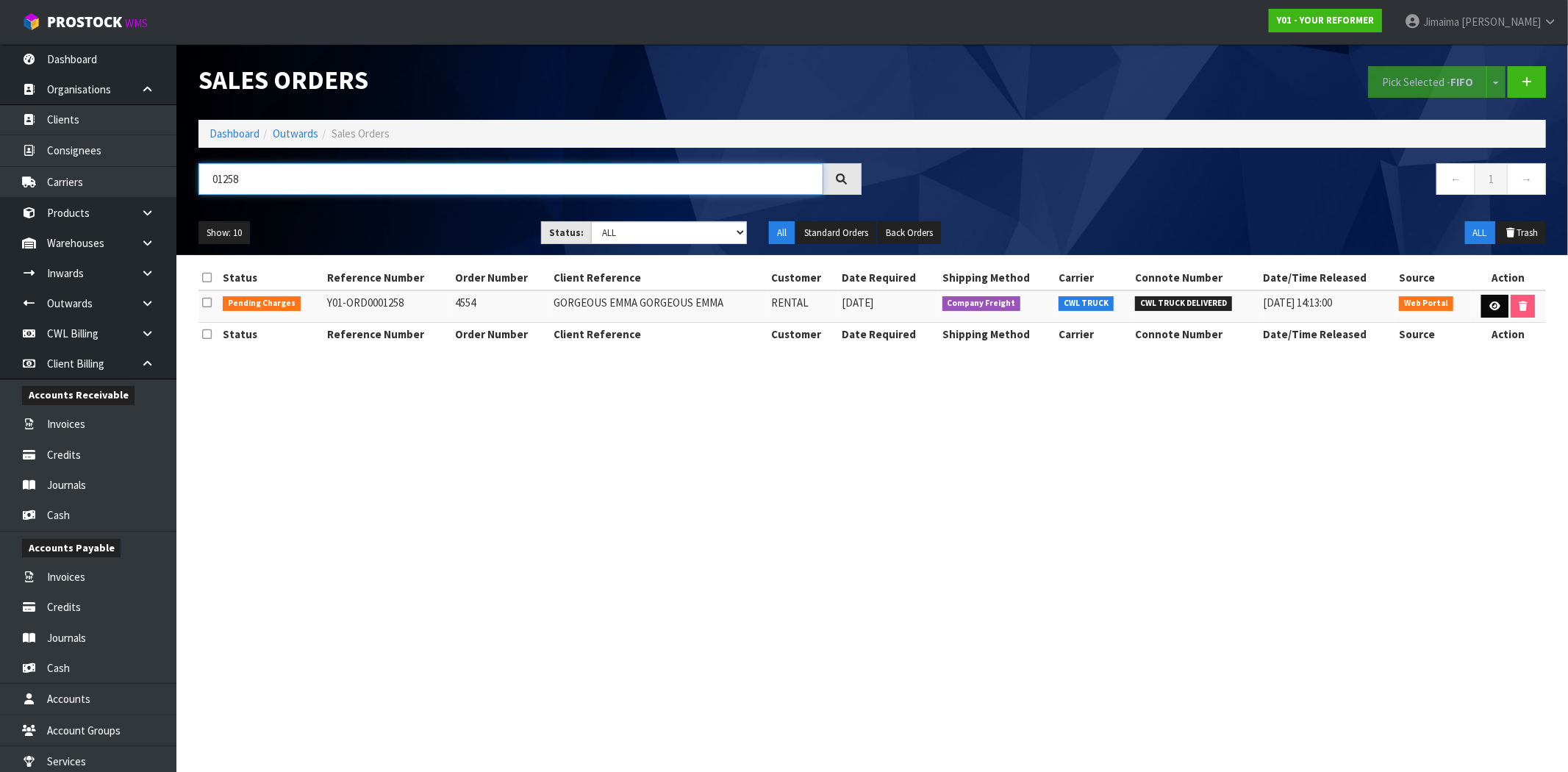
type input "01258"
click at [1502, 305] on link at bounding box center [1494, 306] width 27 height 24
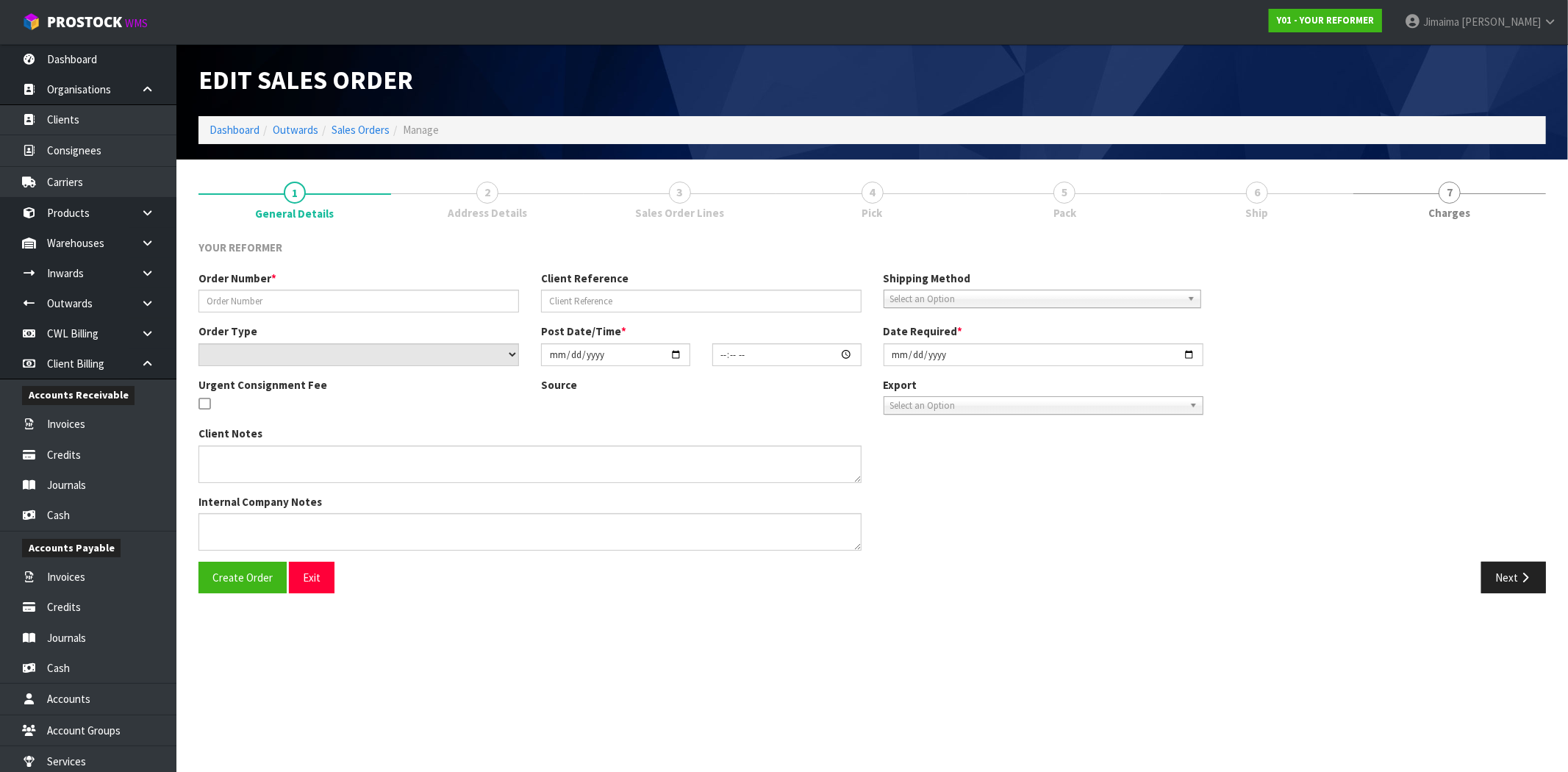
type input "4554"
type input "GORGEOUS EMMA GORGEOUS EMMA"
select select "number:0"
type input "2025-07-28"
type input "12:23:00.000"
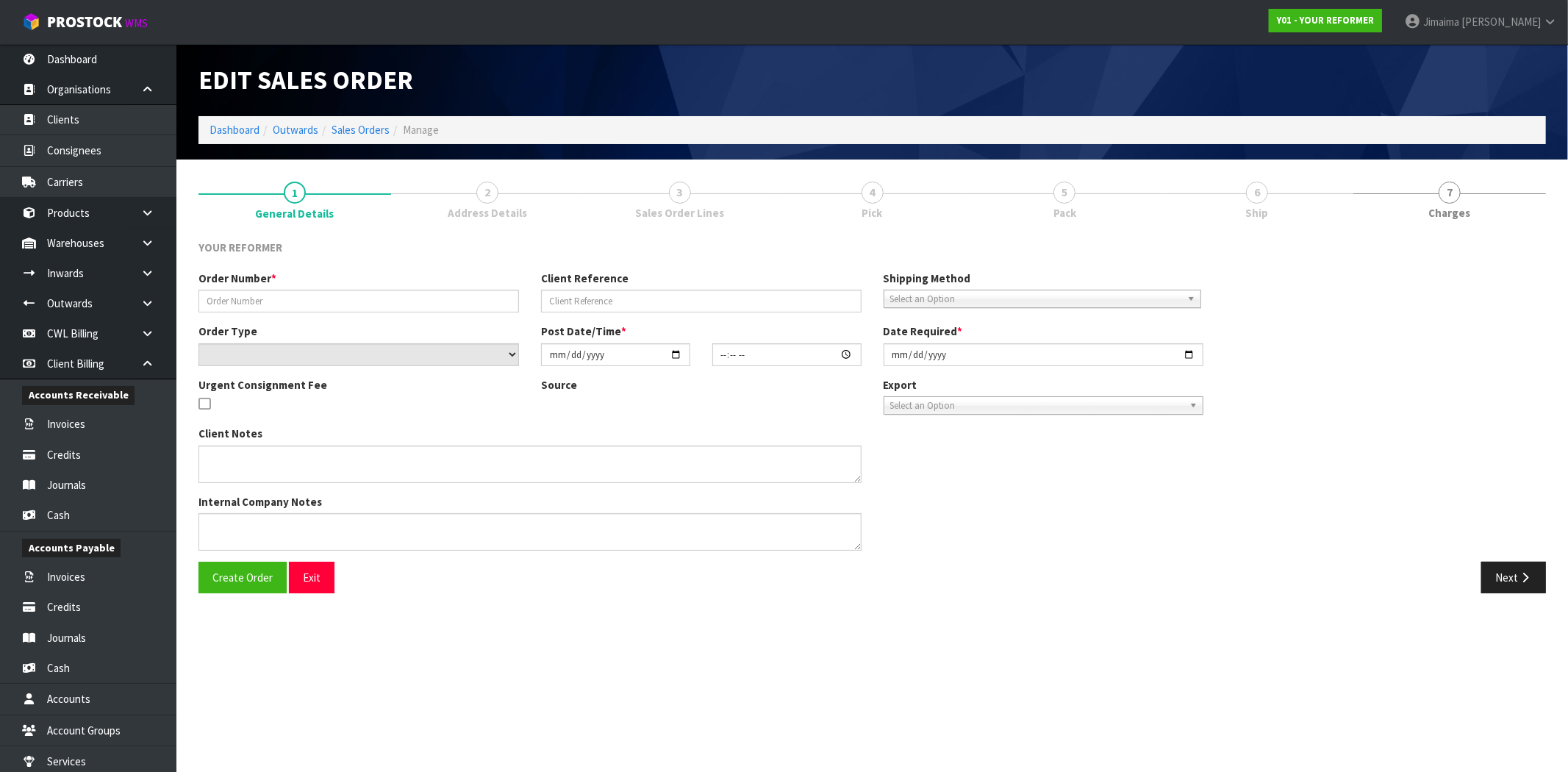
type input "2025-07-29"
type textarea "GORGEOUS EMMA GORGEOUS EMMA 38B WILTSHIRE PL AUK AUCKLAND 2014 NEW ZEALAND +64 …"
type textarea "REMOVED ENVY-RENT-01-ASS AND USED SOCK FROM CANCELLED ORDER 1228"
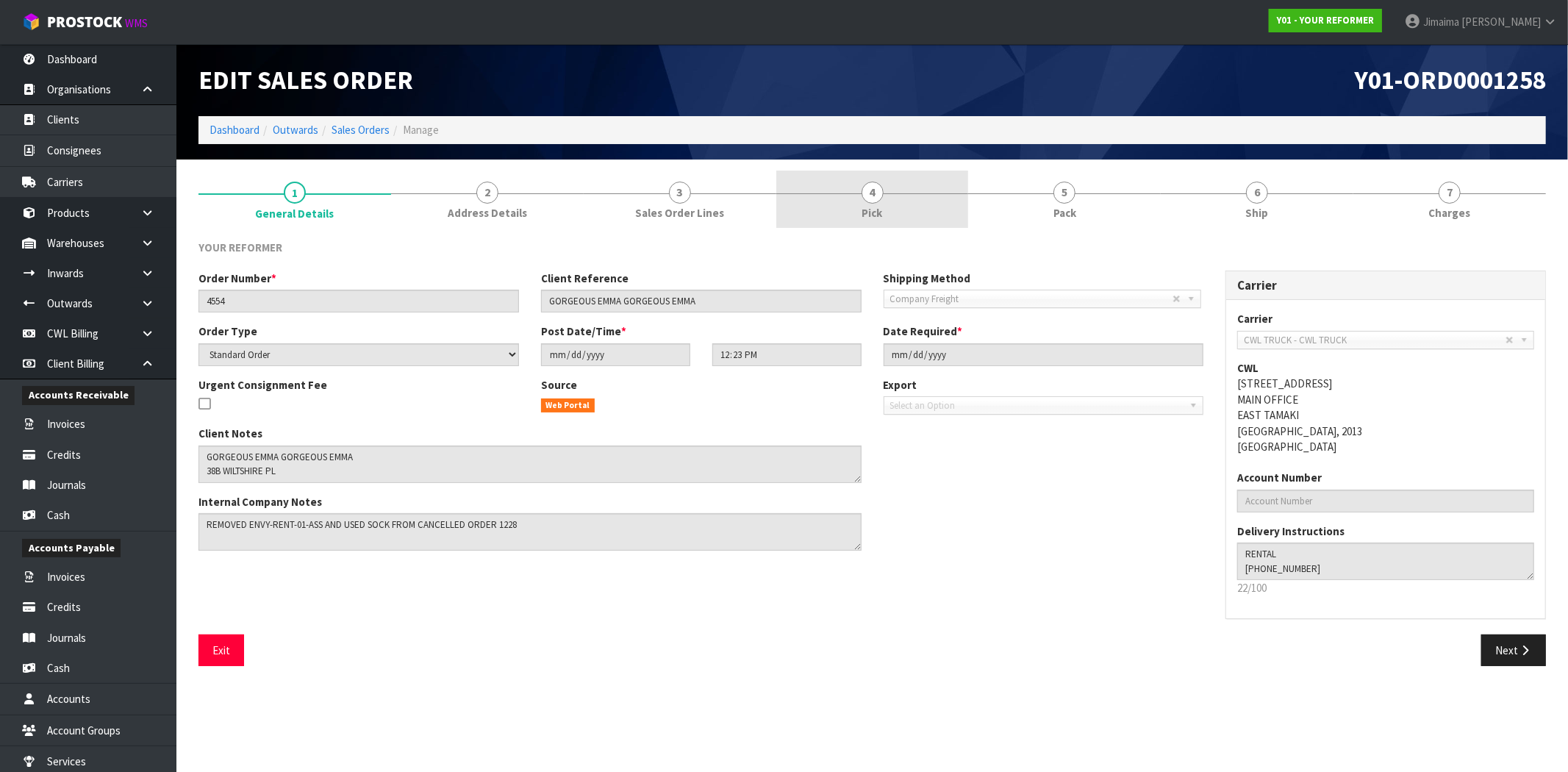
click at [866, 211] on span "Pick" at bounding box center [872, 212] width 20 height 15
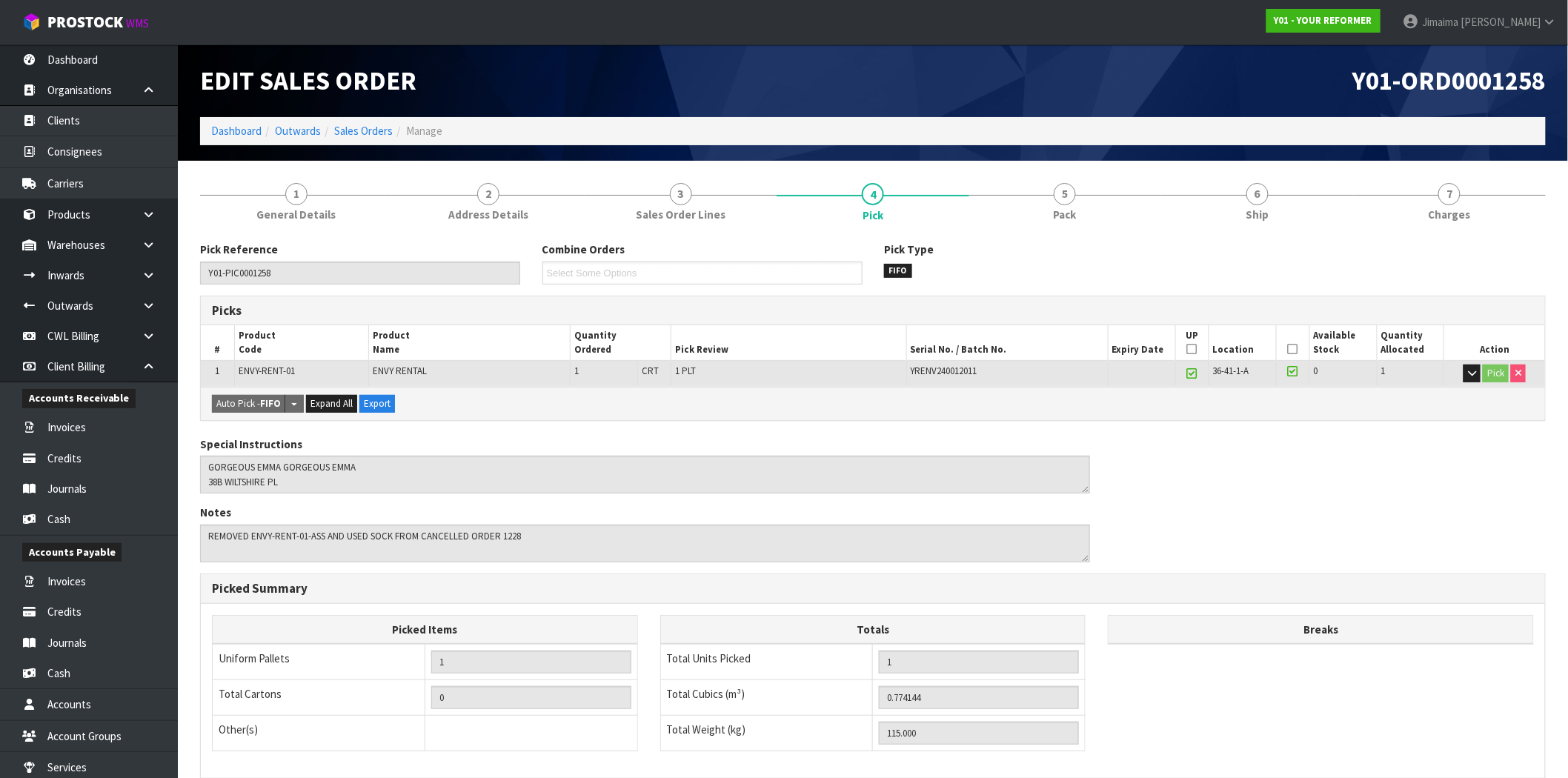
click at [1050, 206] on link "5 Pack" at bounding box center [1065, 201] width 192 height 59
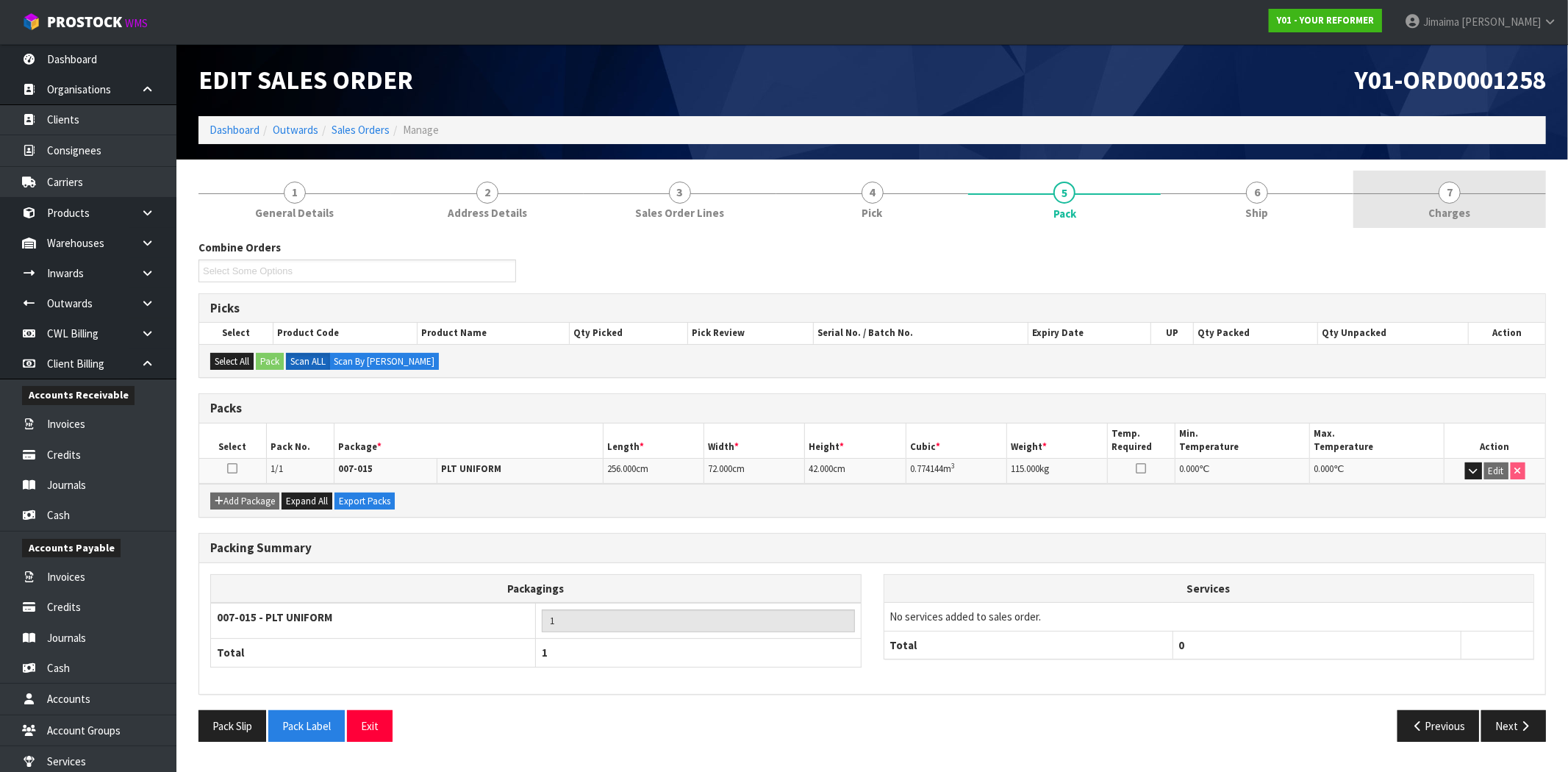
click at [1488, 214] on link "7 Charges" at bounding box center [1449, 199] width 192 height 58
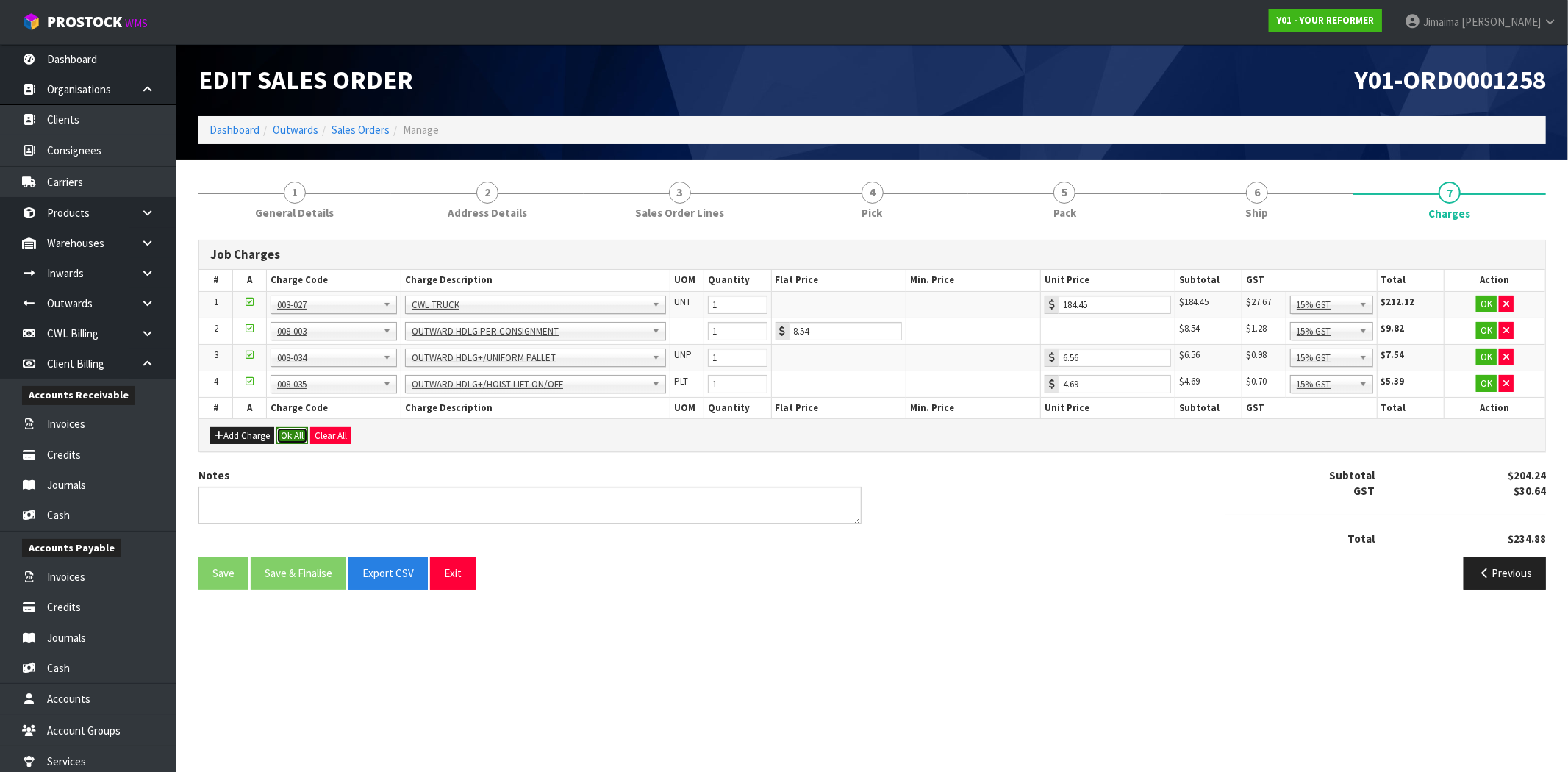
click at [284, 431] on button "Ok All" at bounding box center [292, 436] width 32 height 18
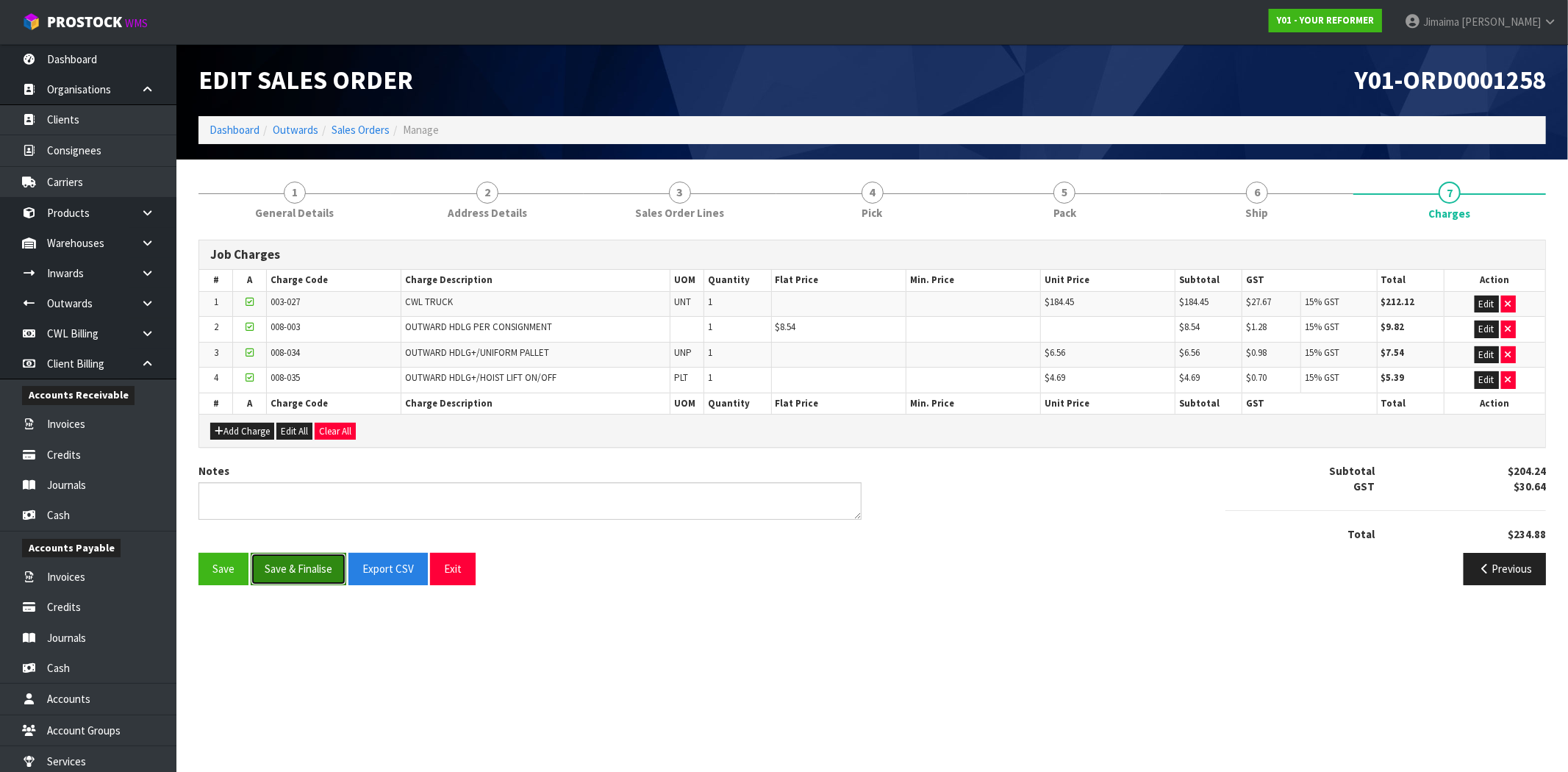
click at [319, 565] on button "Save & Finalise" at bounding box center [298, 568] width 95 height 32
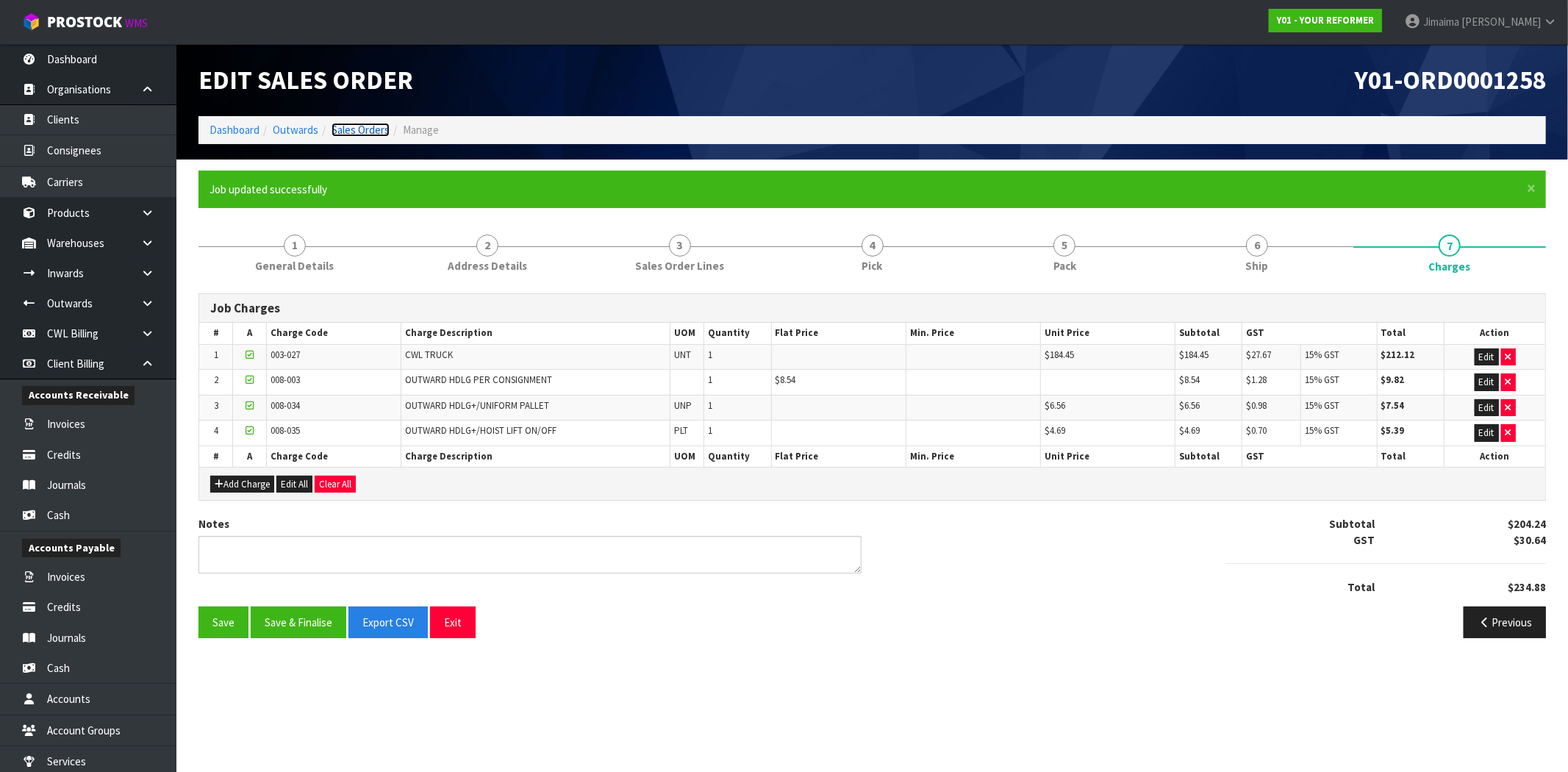
click at [356, 131] on link "Sales Orders" at bounding box center [361, 130] width 58 height 14
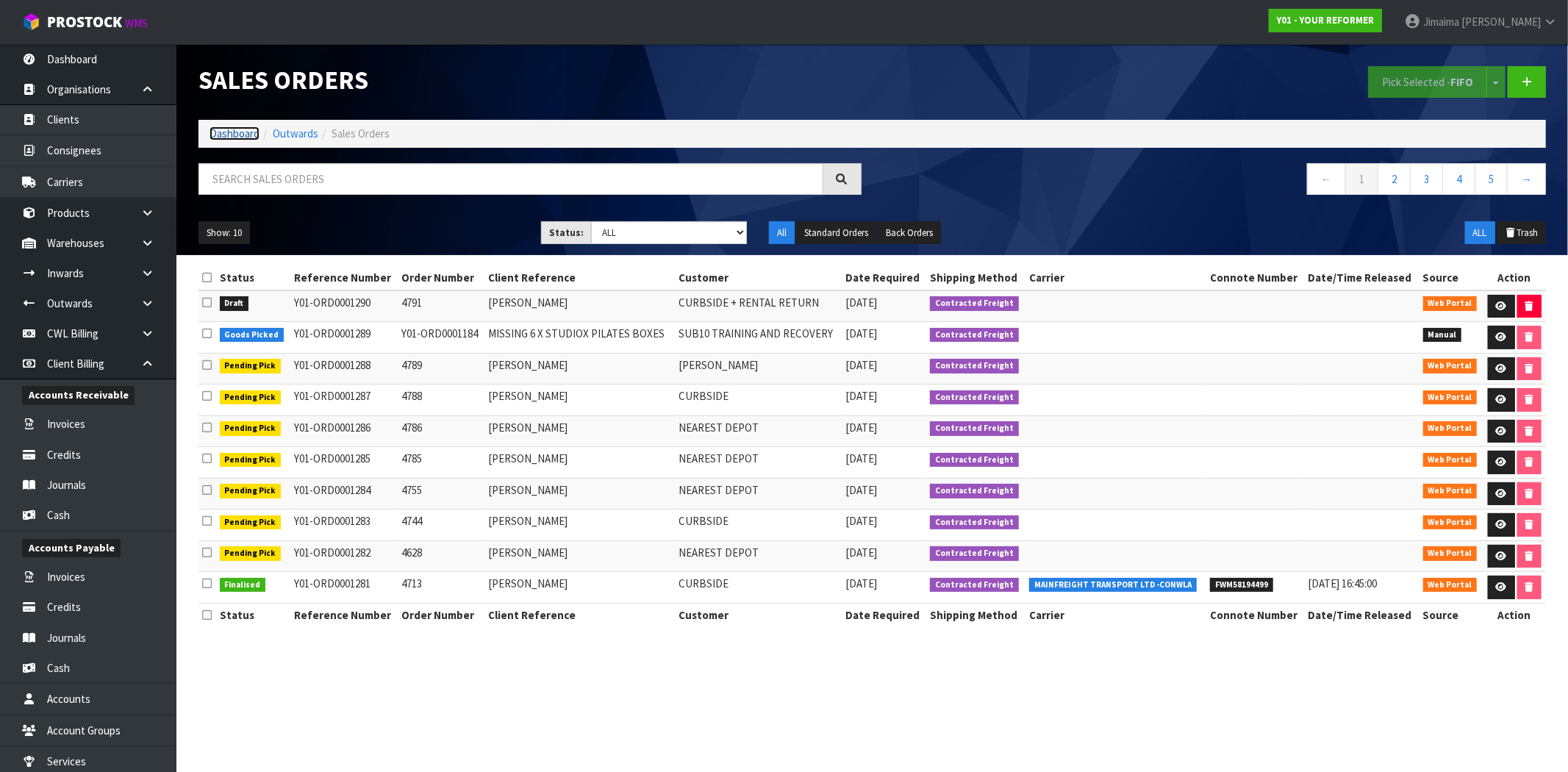
click at [217, 134] on link "Dashboard" at bounding box center [234, 133] width 50 height 14
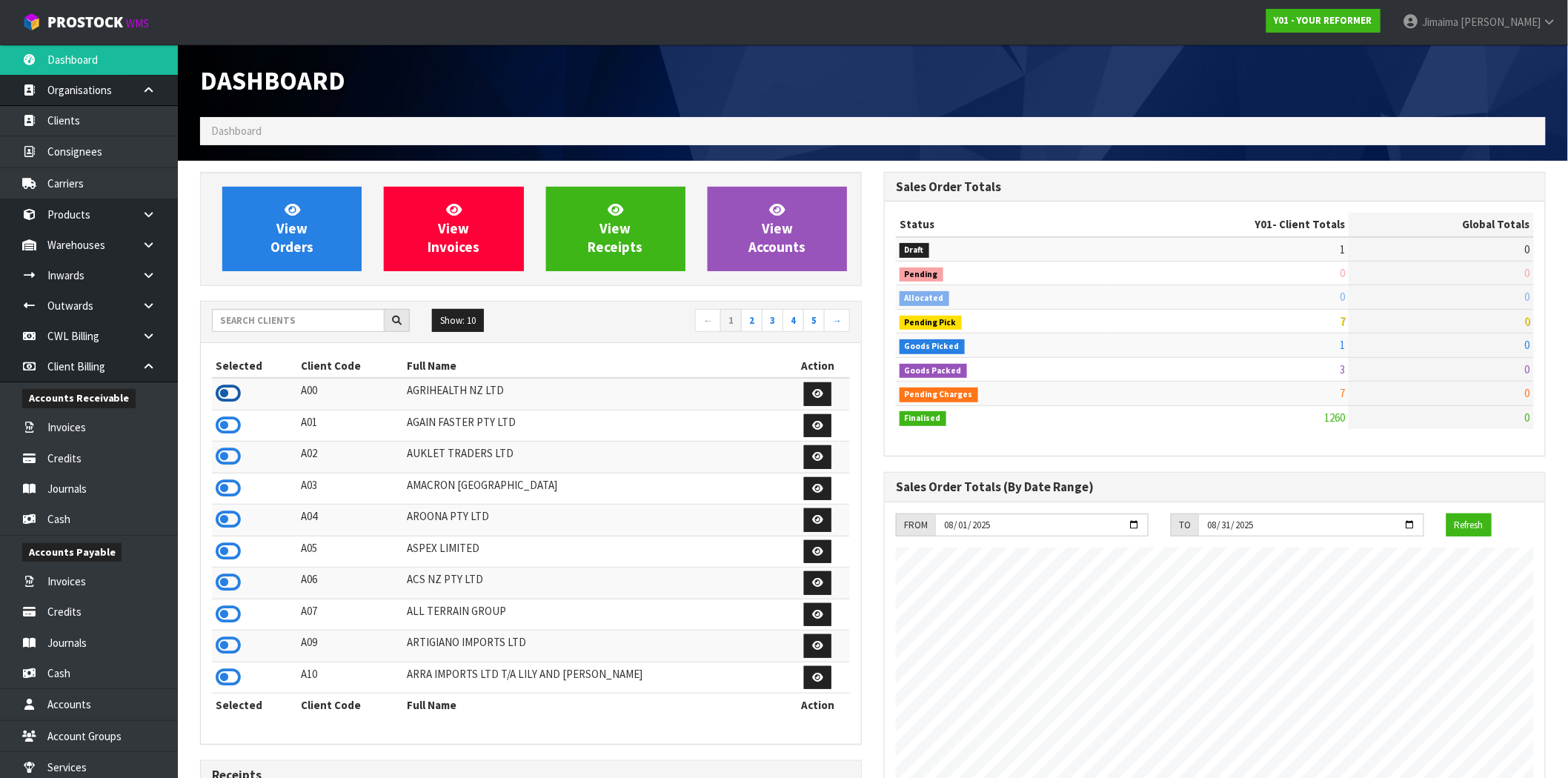
scroll to position [739490, 740138]
click at [220, 392] on icon at bounding box center [228, 393] width 25 height 22
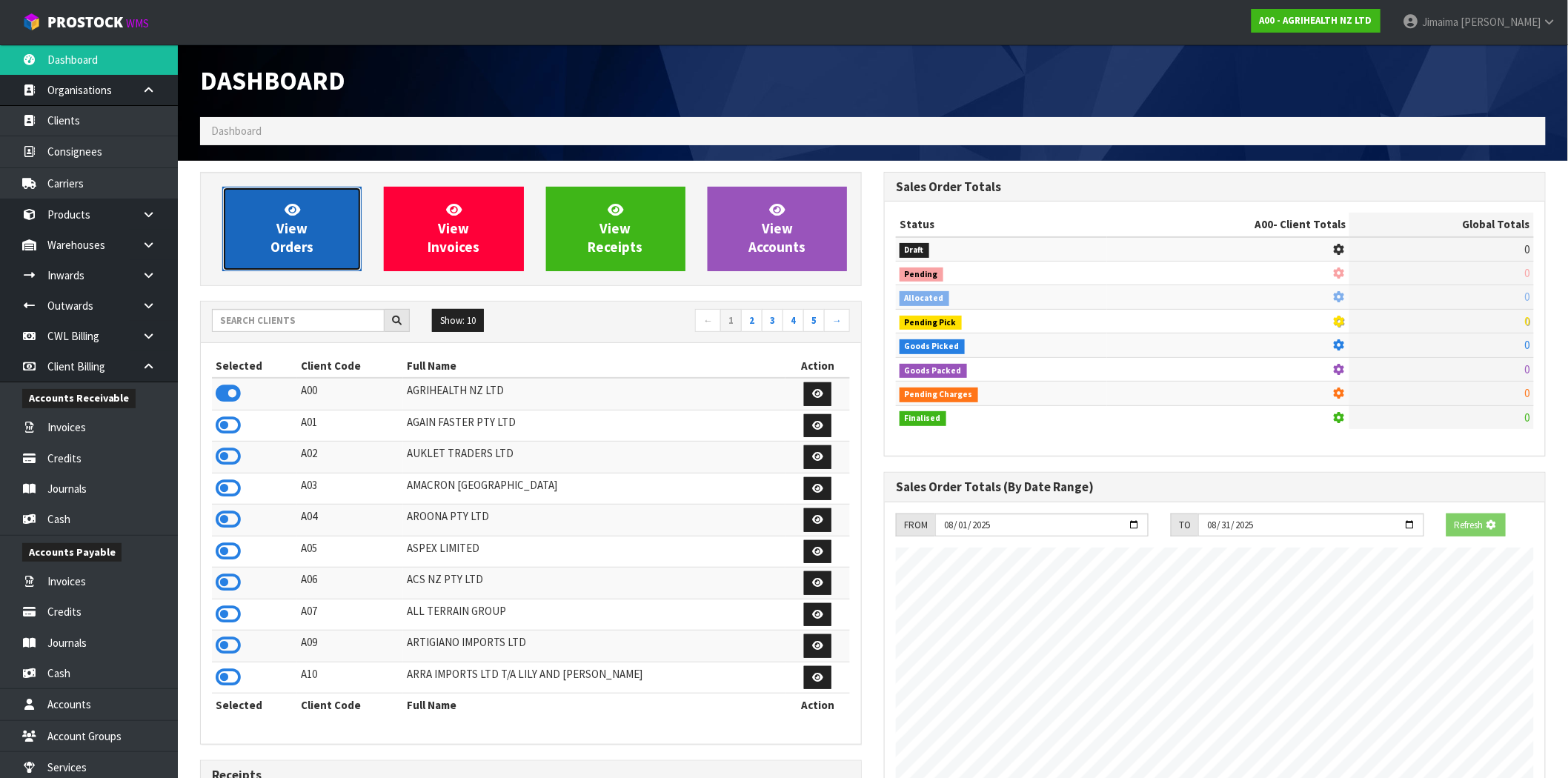
scroll to position [739690, 740138]
click at [309, 215] on link "View Orders" at bounding box center [292, 229] width 140 height 84
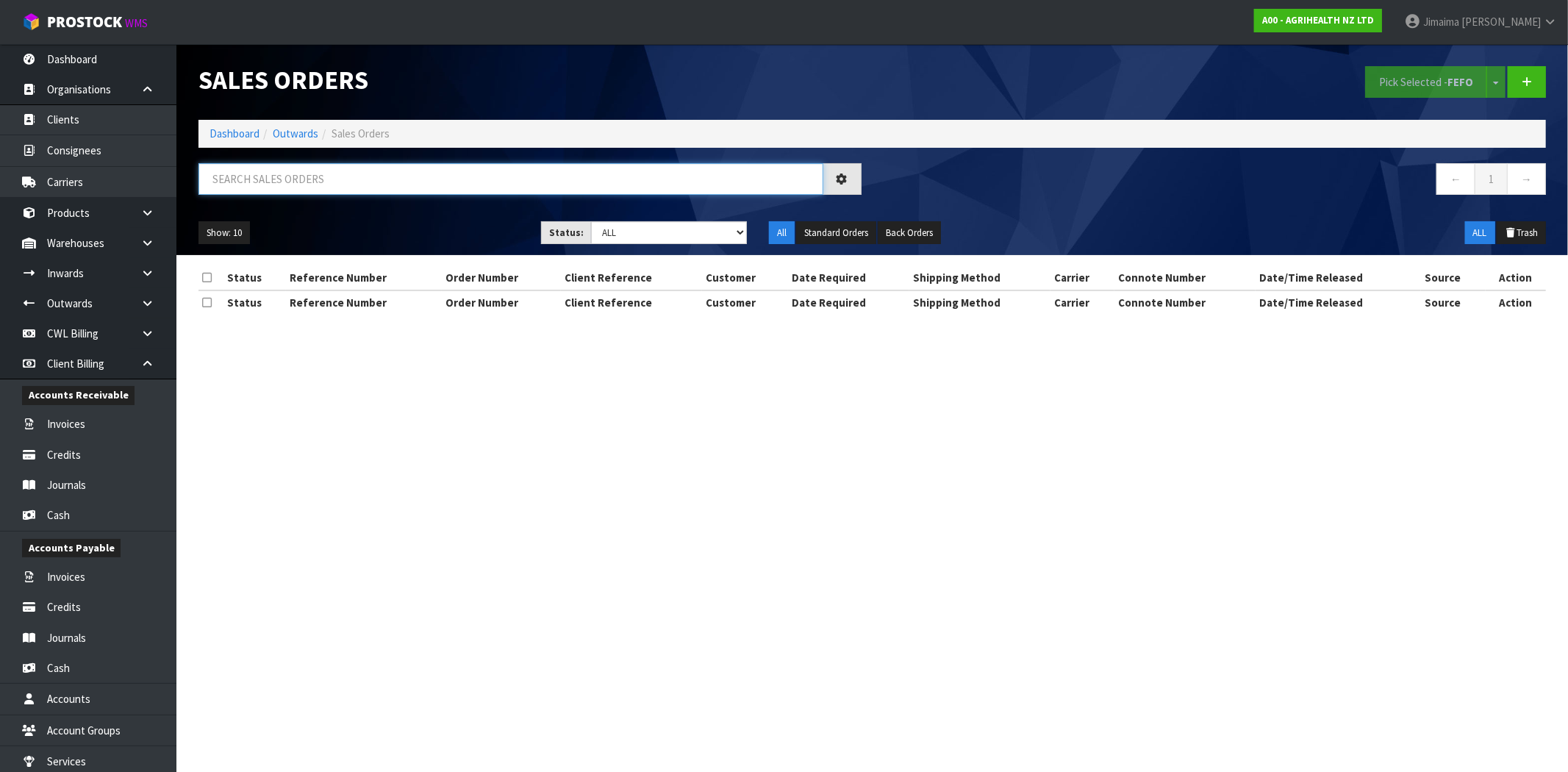
click at [302, 173] on input "text" at bounding box center [511, 179] width 625 height 32
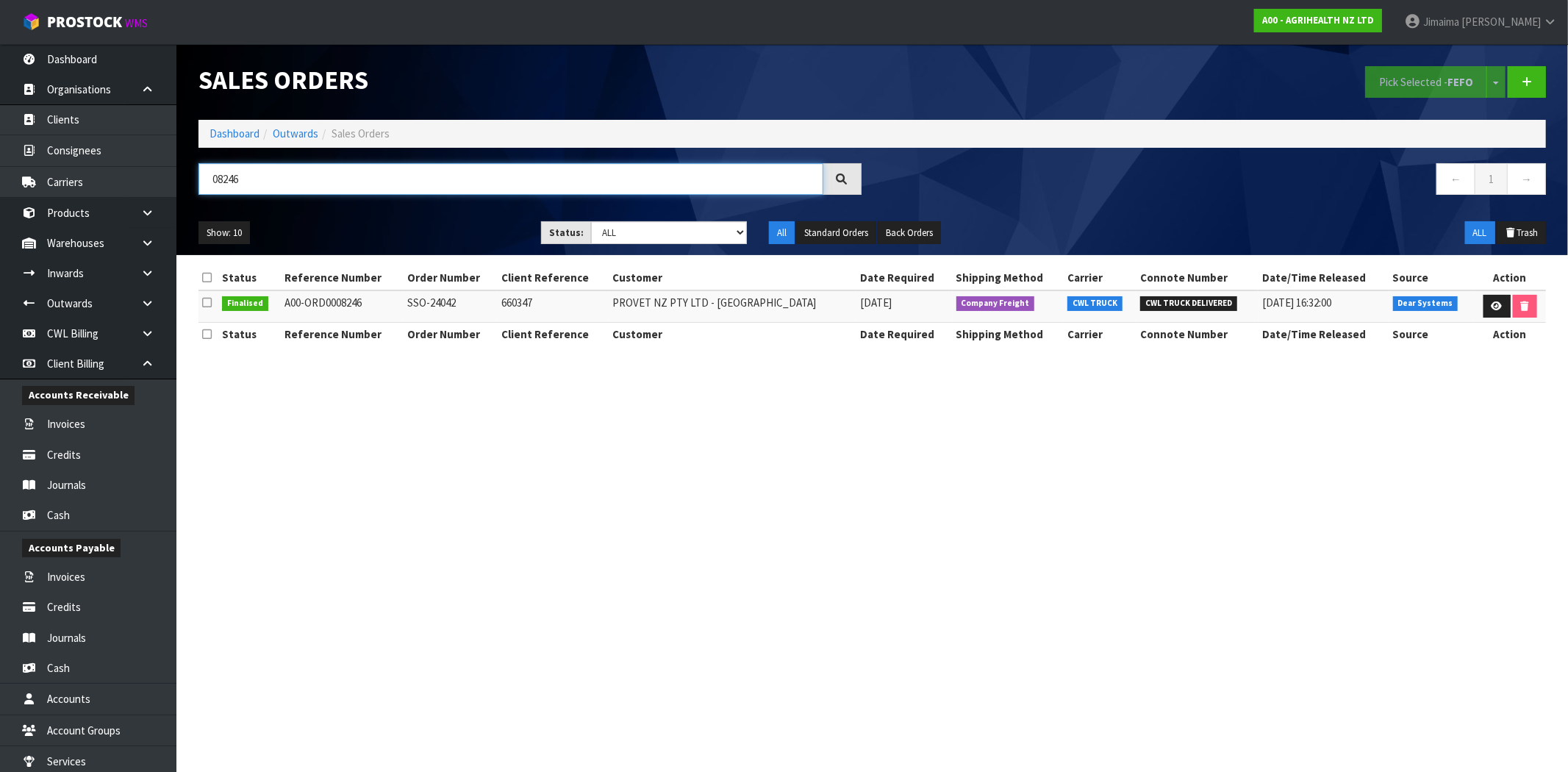
type input "08246"
click at [584, 306] on td "660347" at bounding box center [553, 306] width 111 height 32
click at [233, 134] on link "Dashboard" at bounding box center [234, 133] width 50 height 14
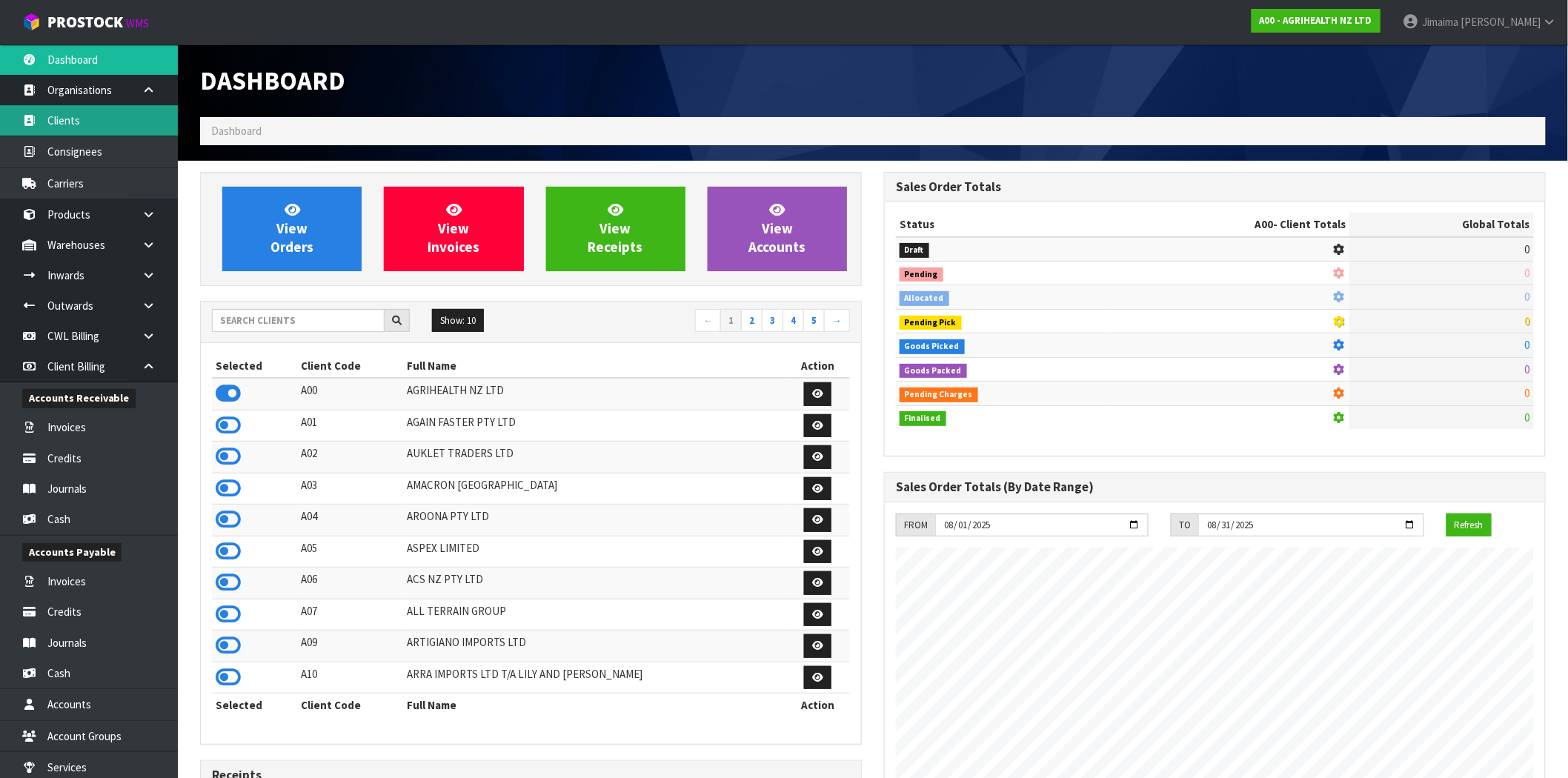
scroll to position [1122, 684]
click at [300, 322] on input "text" at bounding box center [298, 320] width 173 height 23
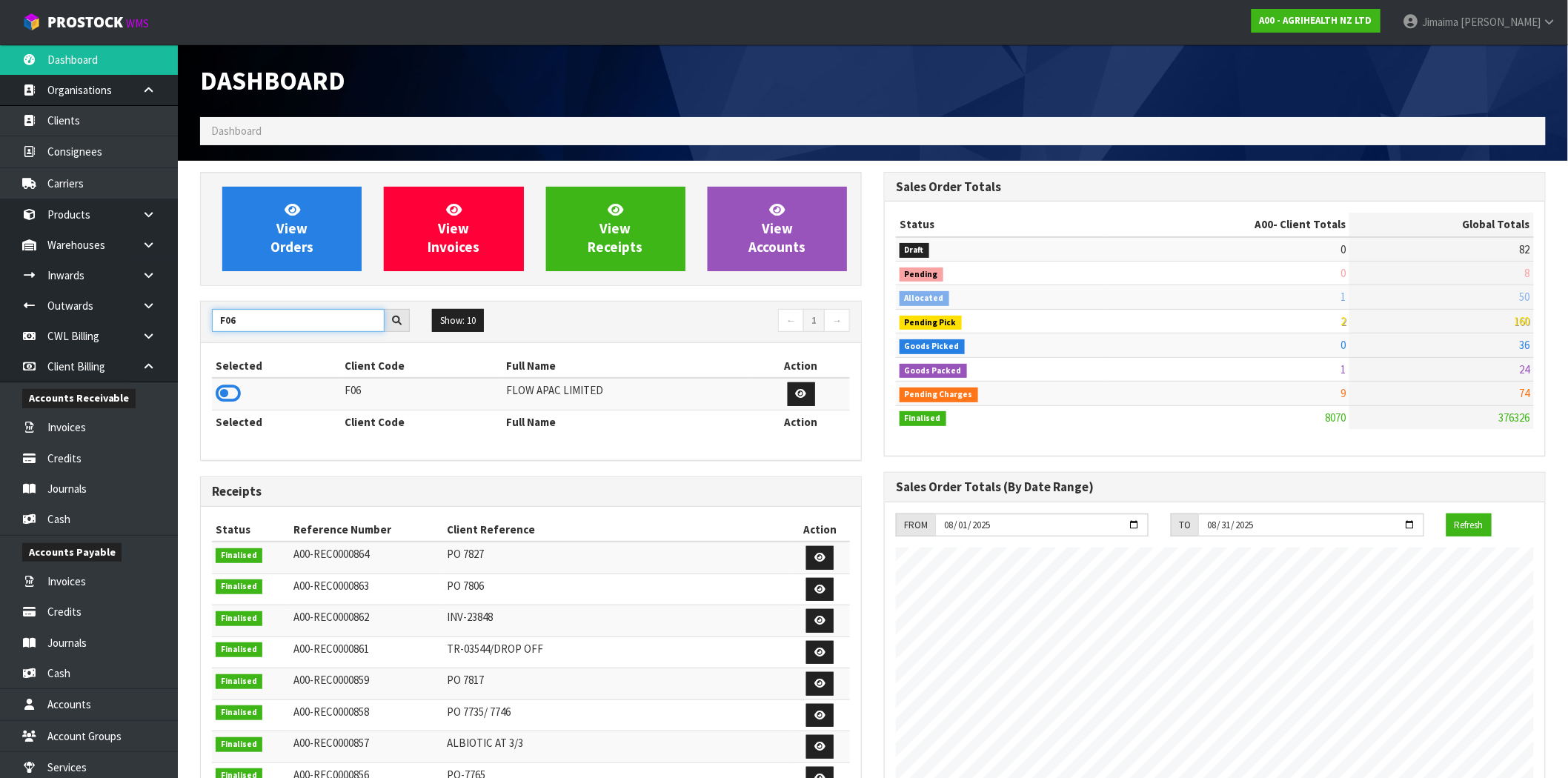
type input "F06"
click at [224, 397] on icon at bounding box center [228, 393] width 25 height 22
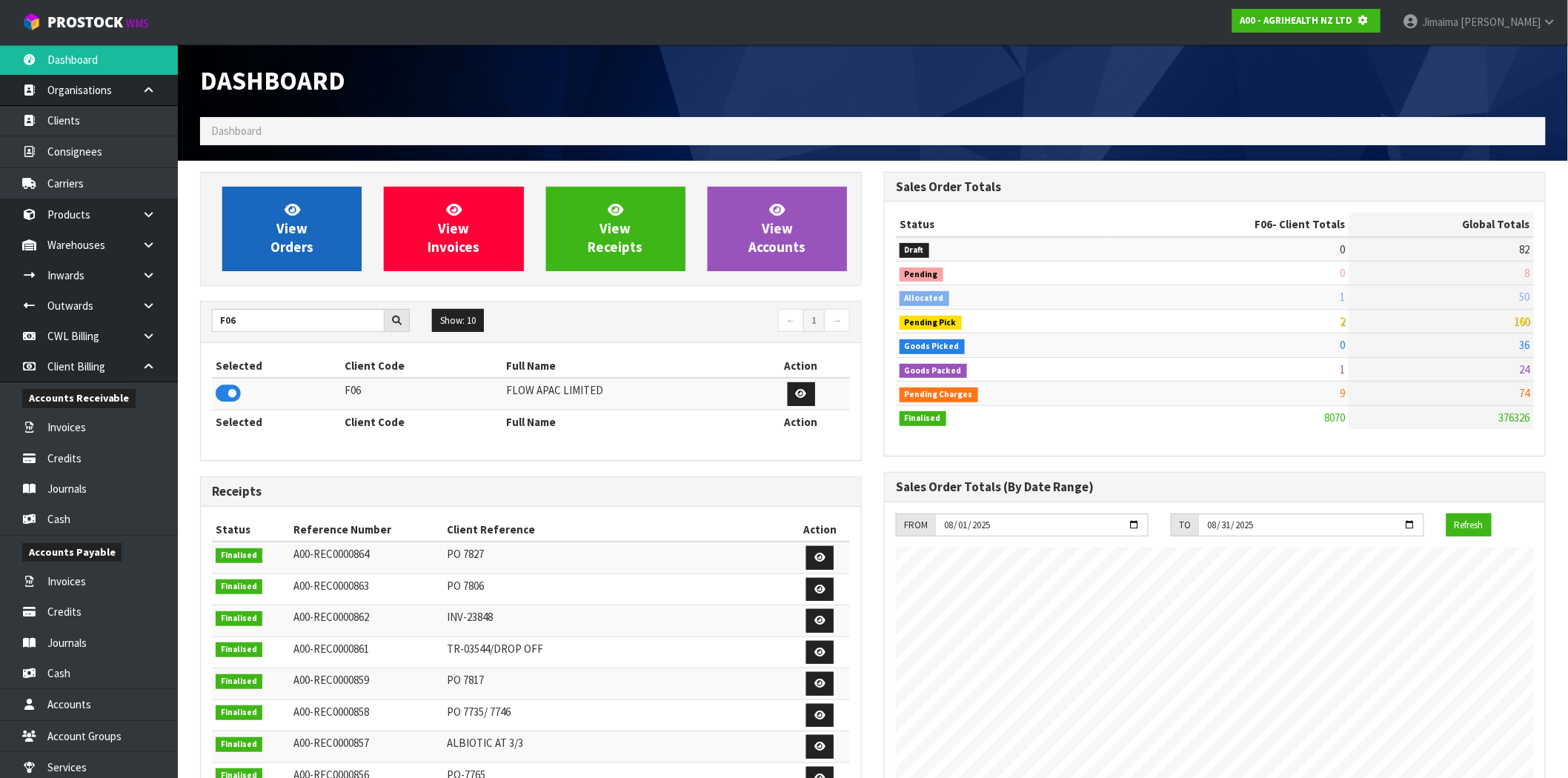
scroll to position [739690, 740138]
click at [339, 217] on link "View Orders" at bounding box center [292, 229] width 140 height 84
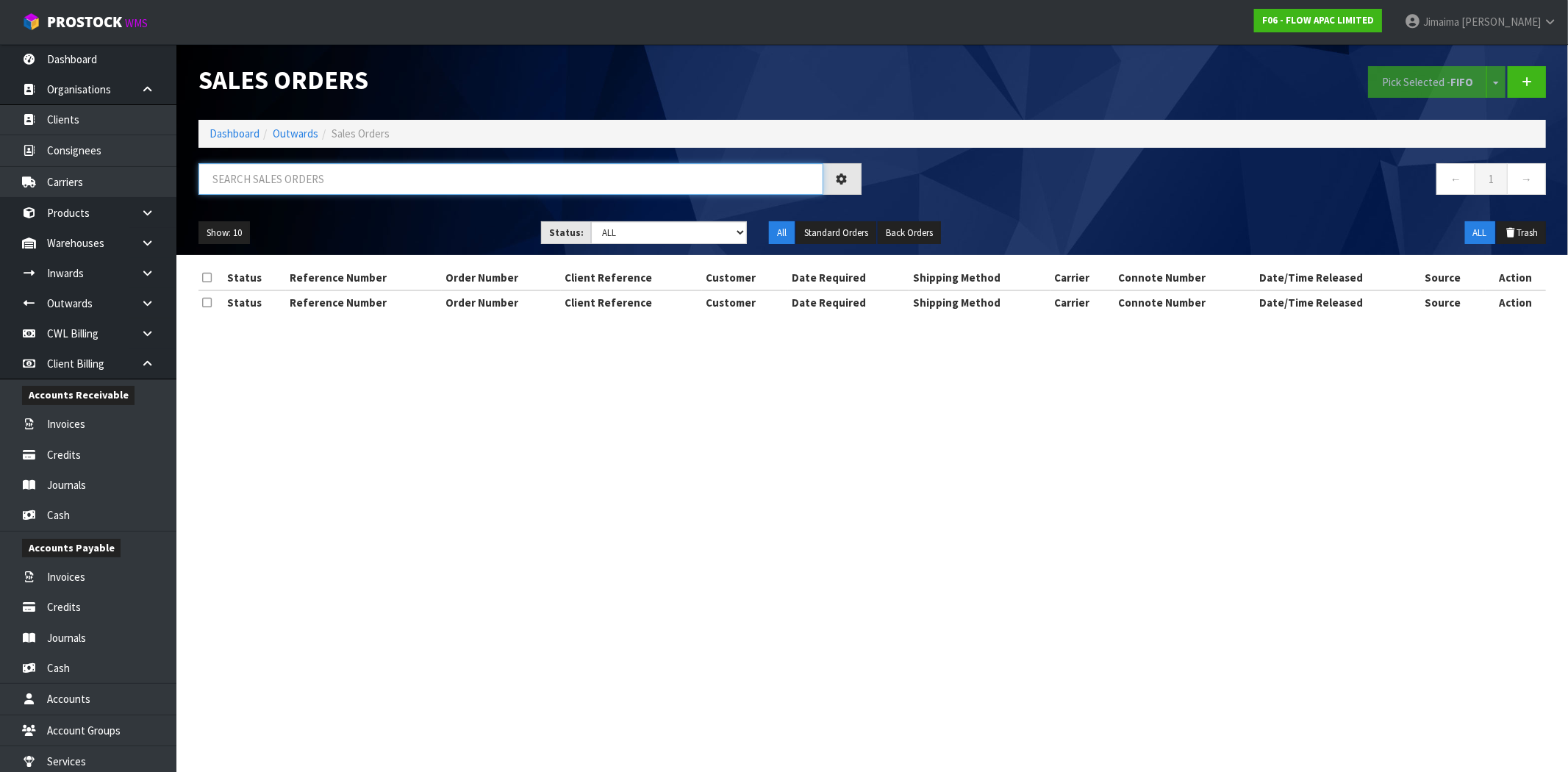
click at [303, 178] on input "text" at bounding box center [511, 179] width 625 height 32
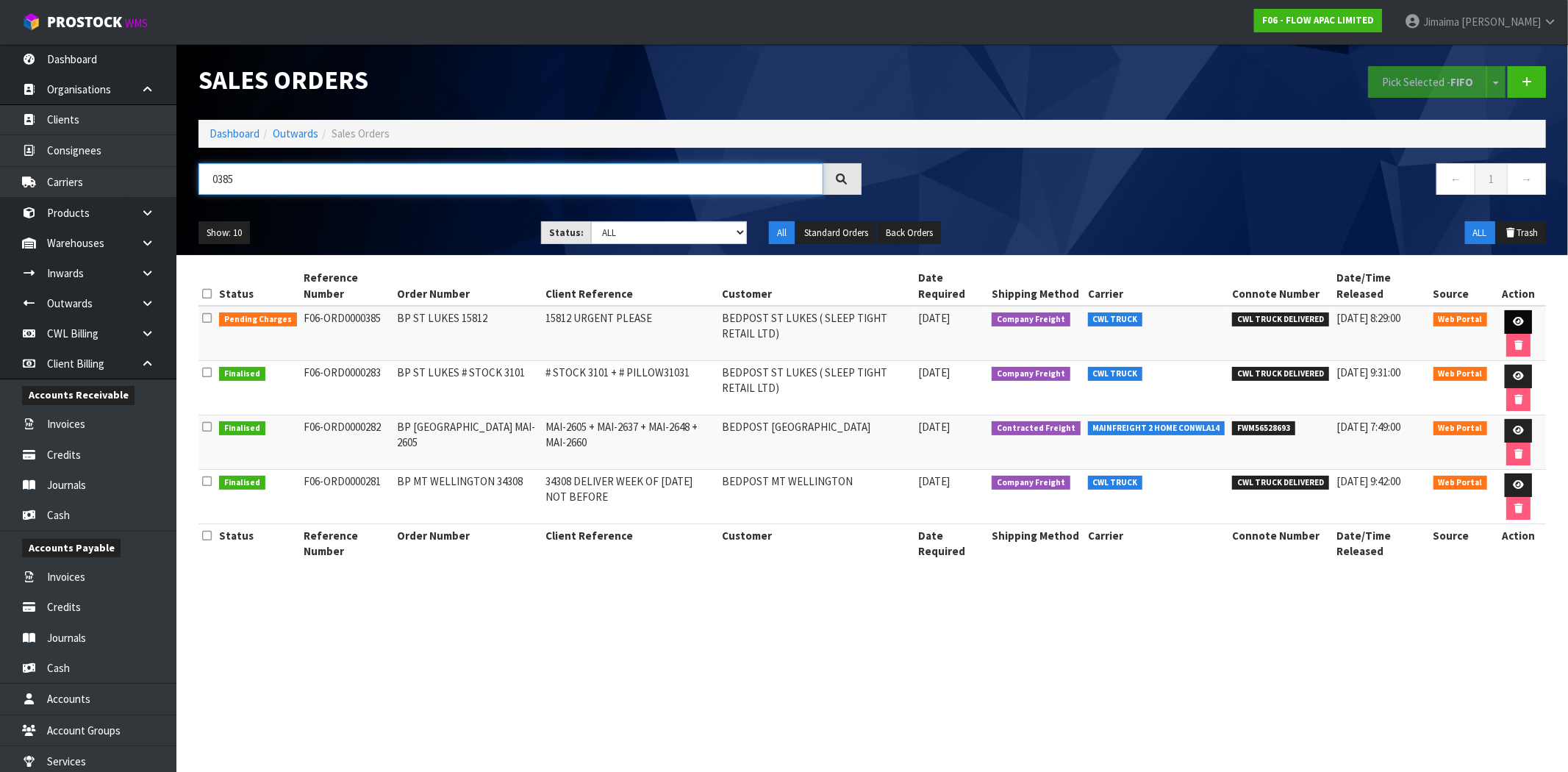
type input "0385"
click at [1525, 314] on link at bounding box center [1518, 322] width 27 height 24
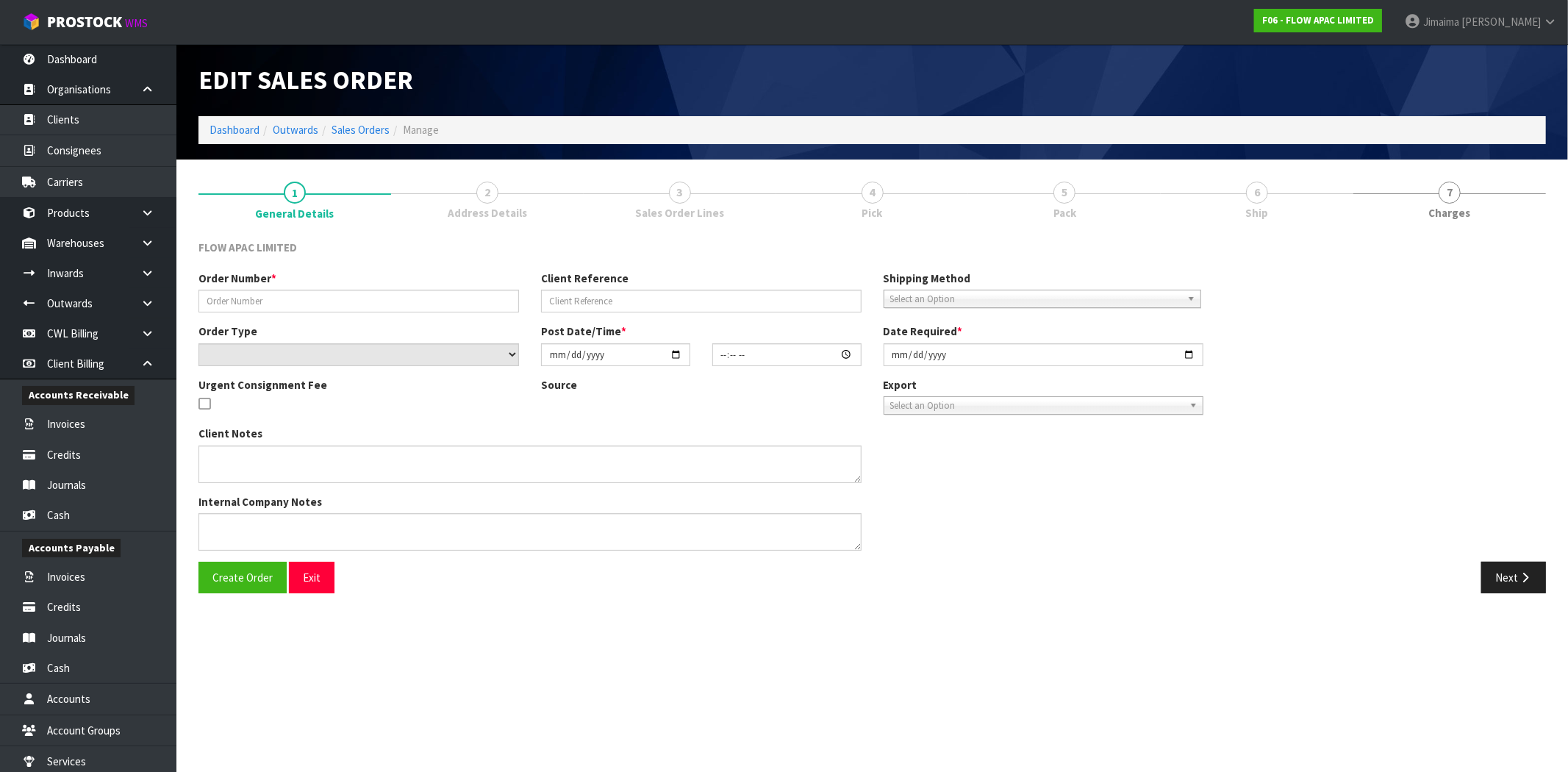
type input "BP ST LUKES 15812"
type input "15812 URGENT PLEASE"
select select "number:0"
type input "2025-08-08"
type input "01:16:00.000"
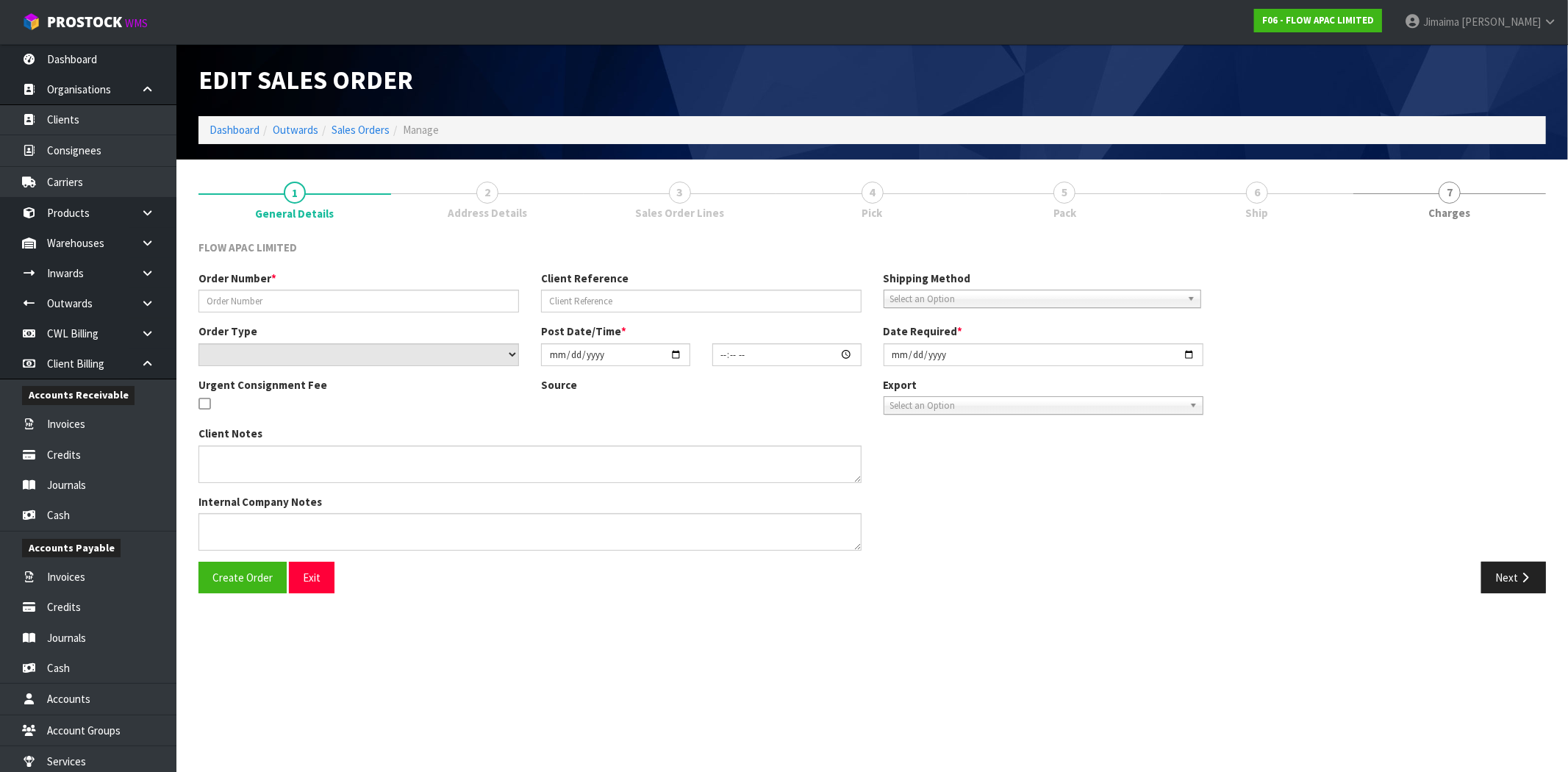
type input "2025-08-08"
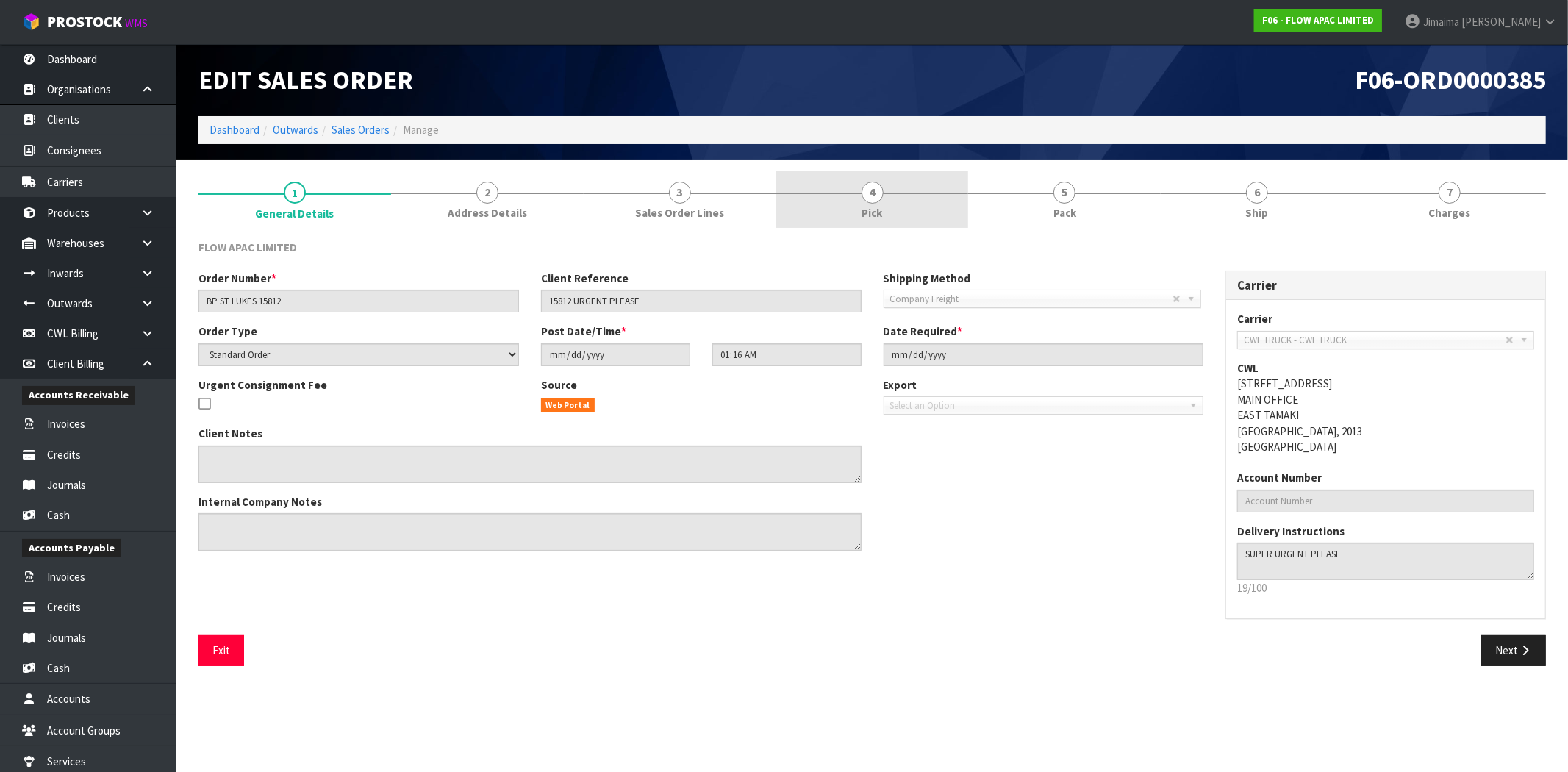
click at [878, 201] on span "4" at bounding box center [872, 192] width 22 height 22
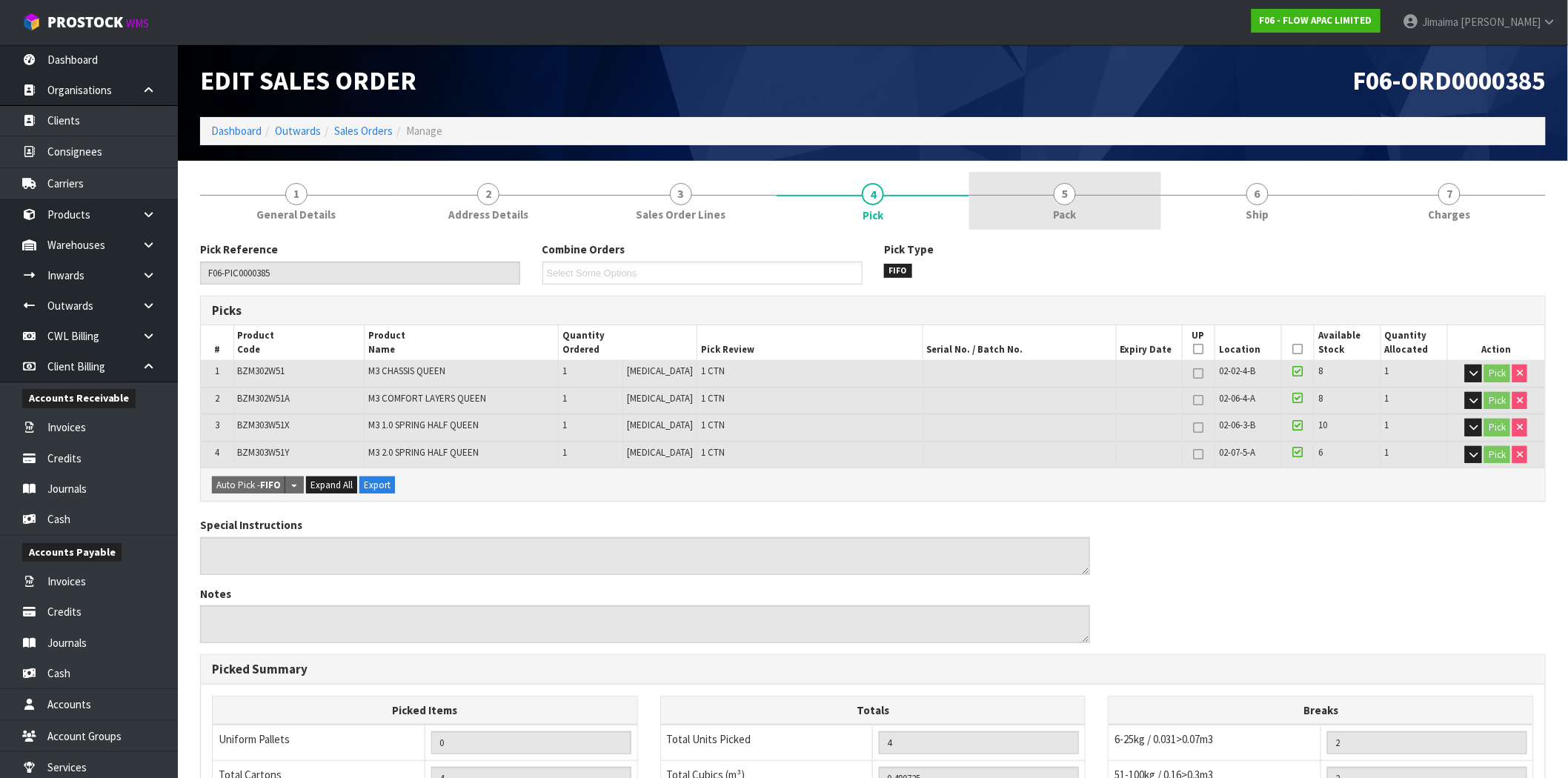
click at [1049, 186] on link "5 Pack" at bounding box center [1065, 201] width 192 height 59
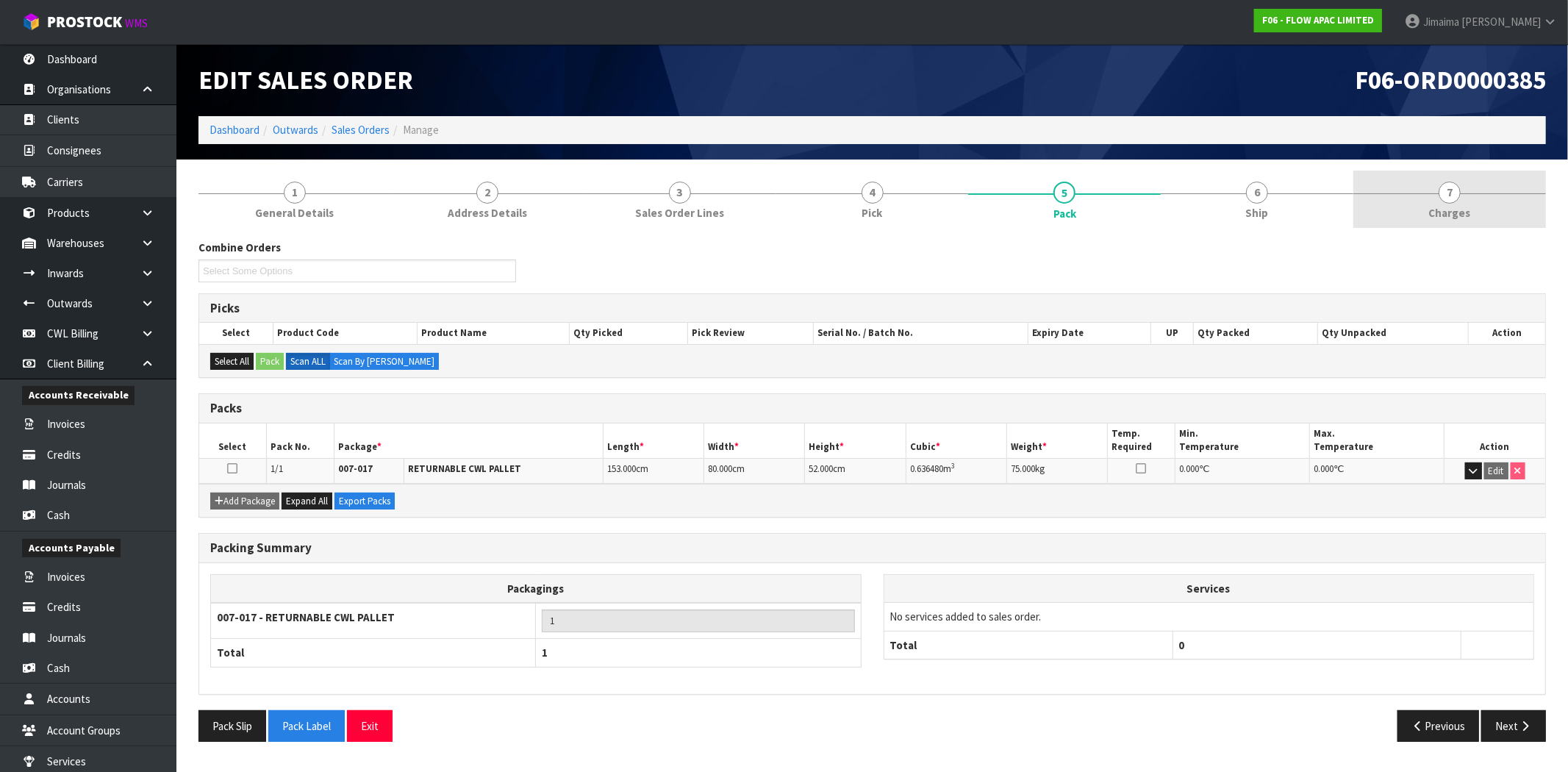
click at [1416, 196] on link "7 Charges" at bounding box center [1449, 199] width 192 height 58
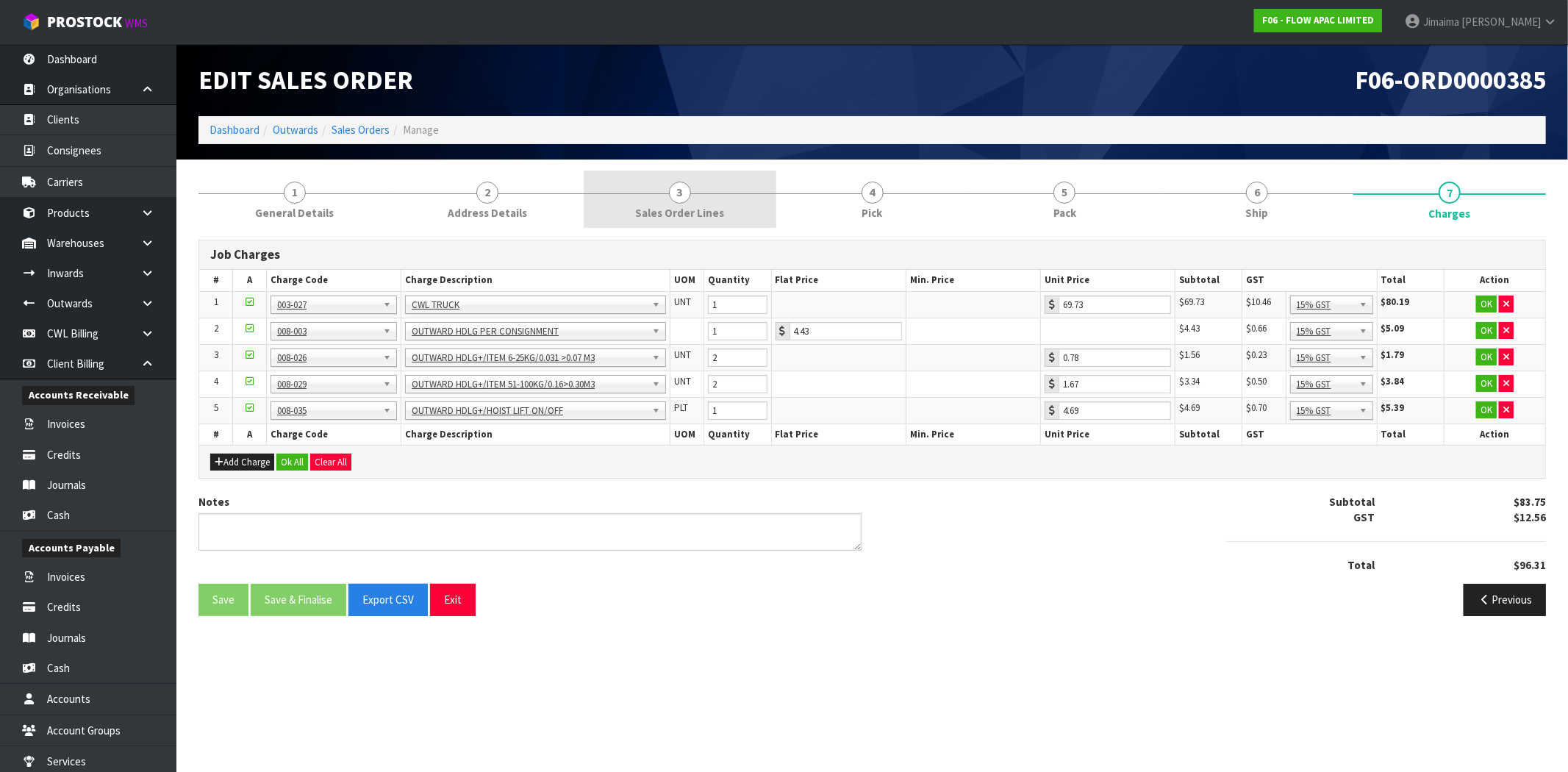
click at [626, 218] on link "3 Sales Order Lines" at bounding box center [679, 199] width 192 height 58
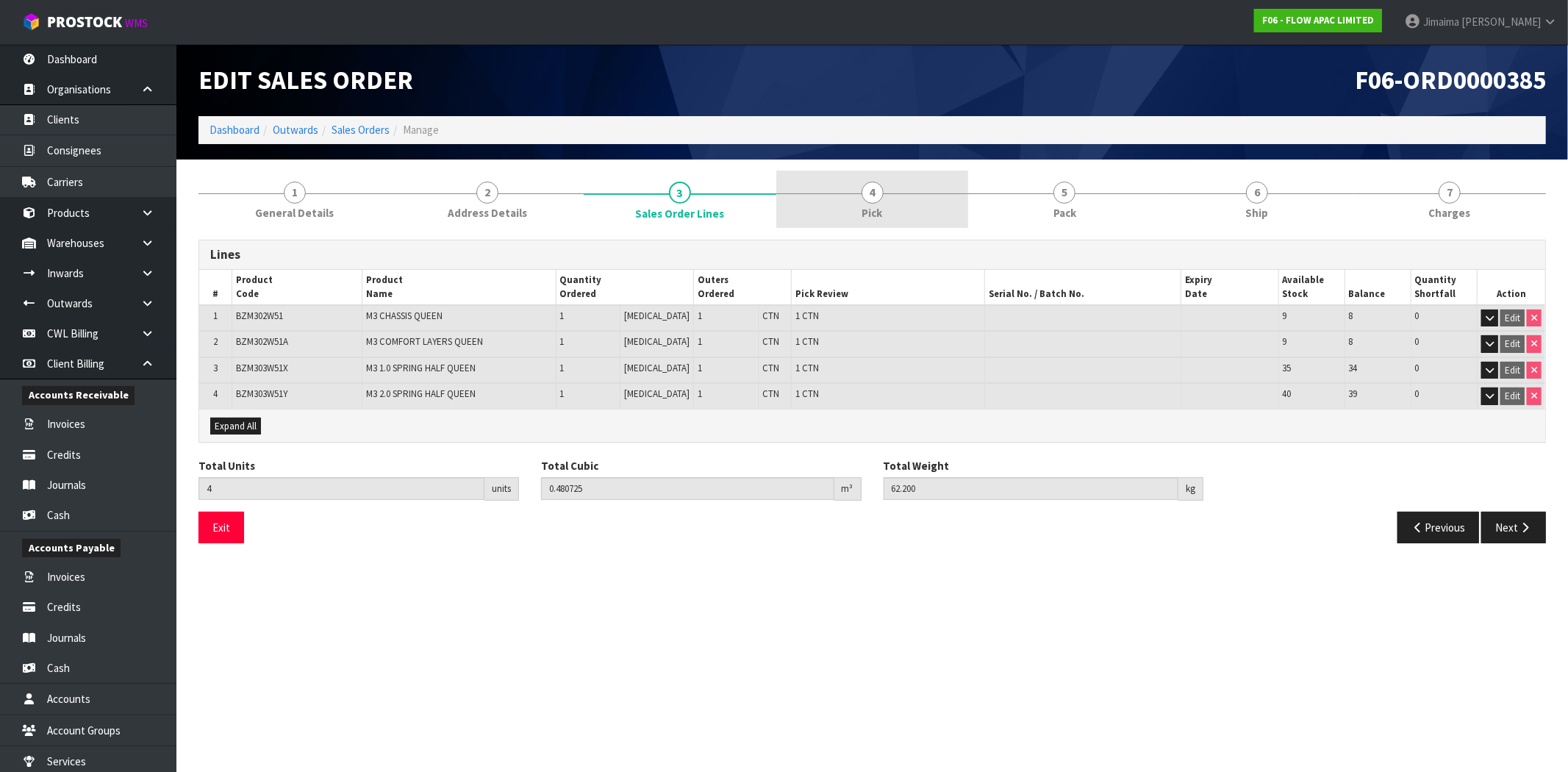
click at [888, 203] on link "4 Pick" at bounding box center [873, 199] width 192 height 58
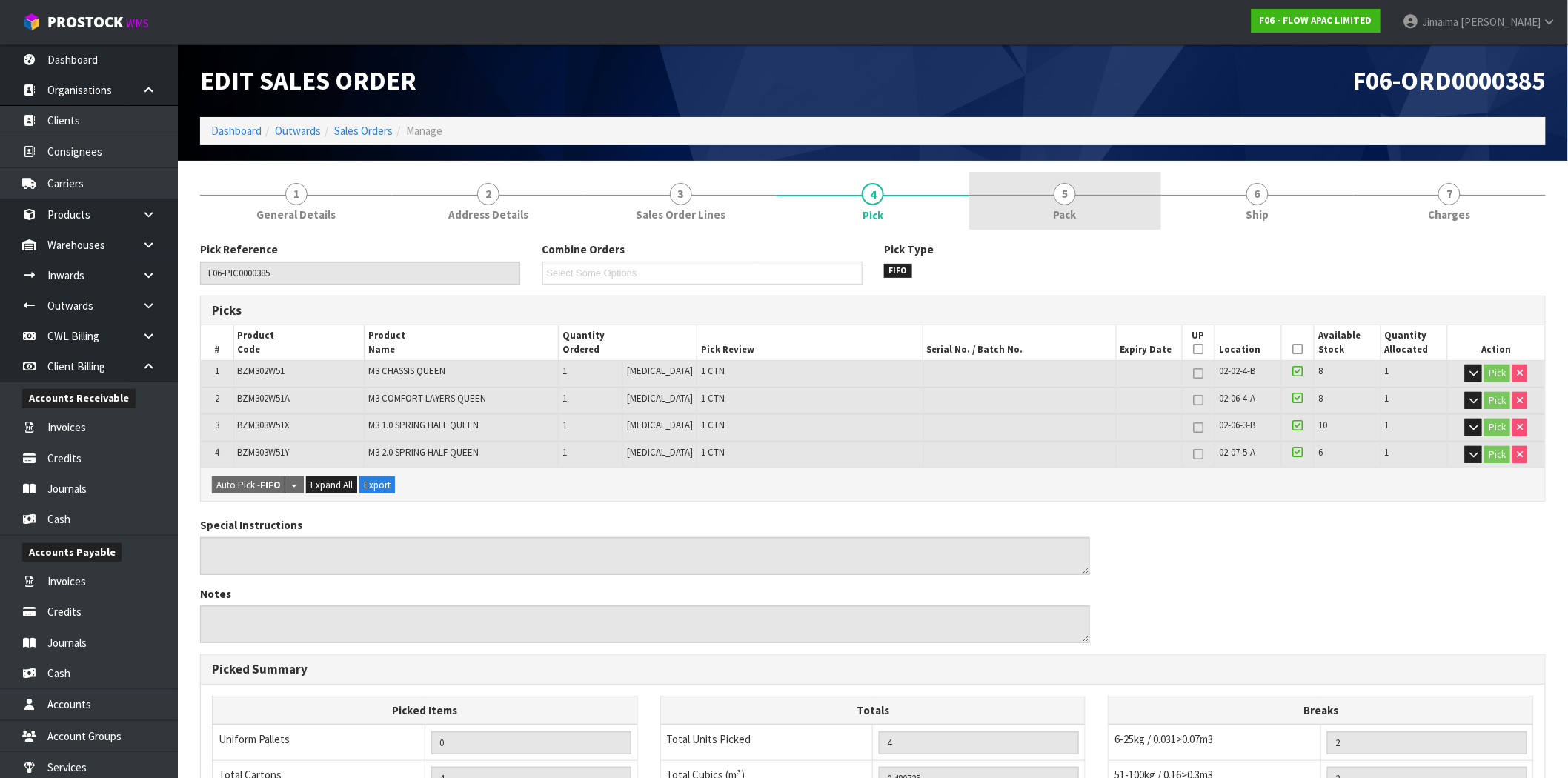
click at [1094, 200] on link "5 Pack" at bounding box center [1065, 201] width 192 height 59
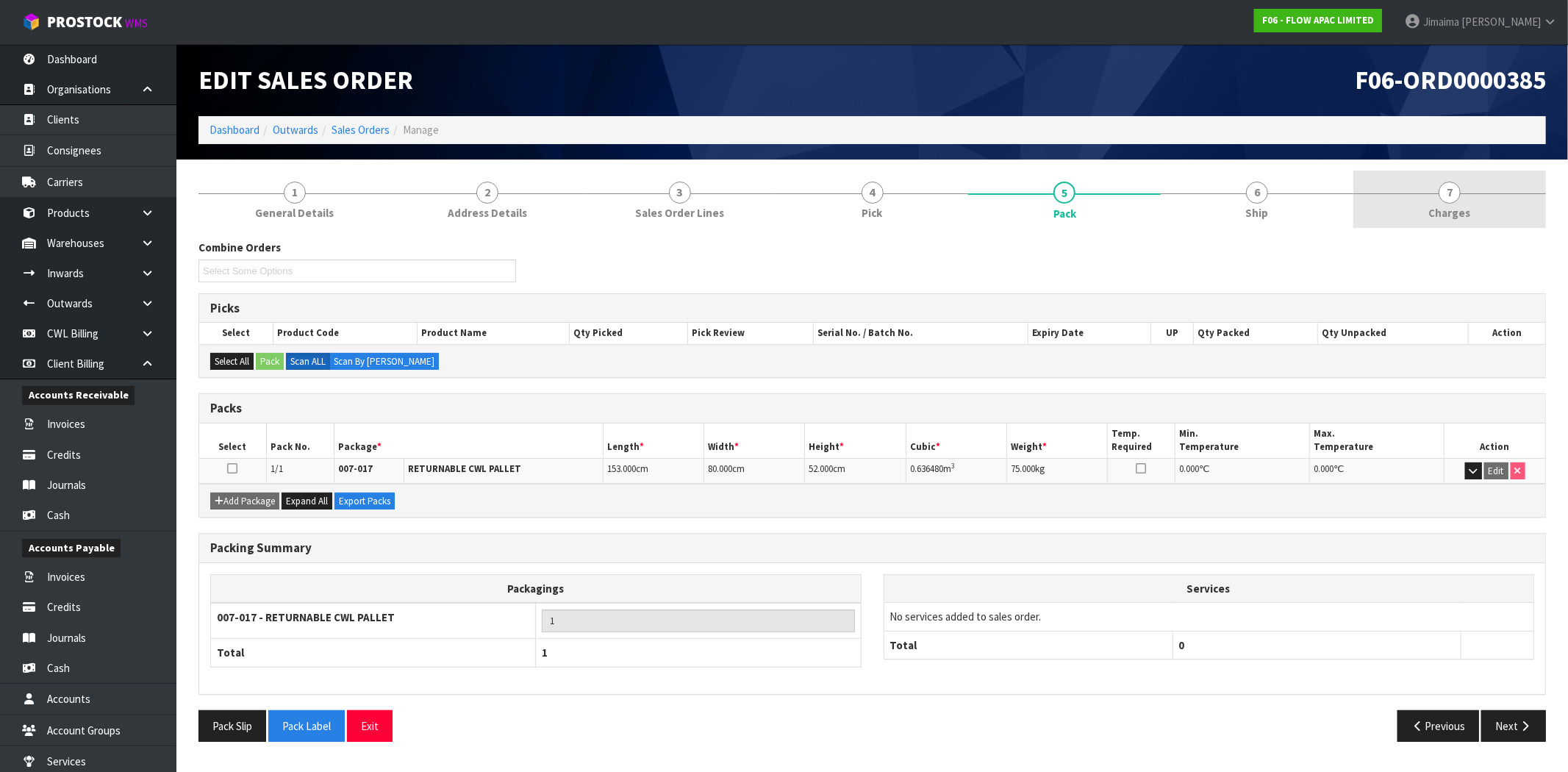
click at [1461, 184] on link "7 Charges" at bounding box center [1449, 199] width 192 height 58
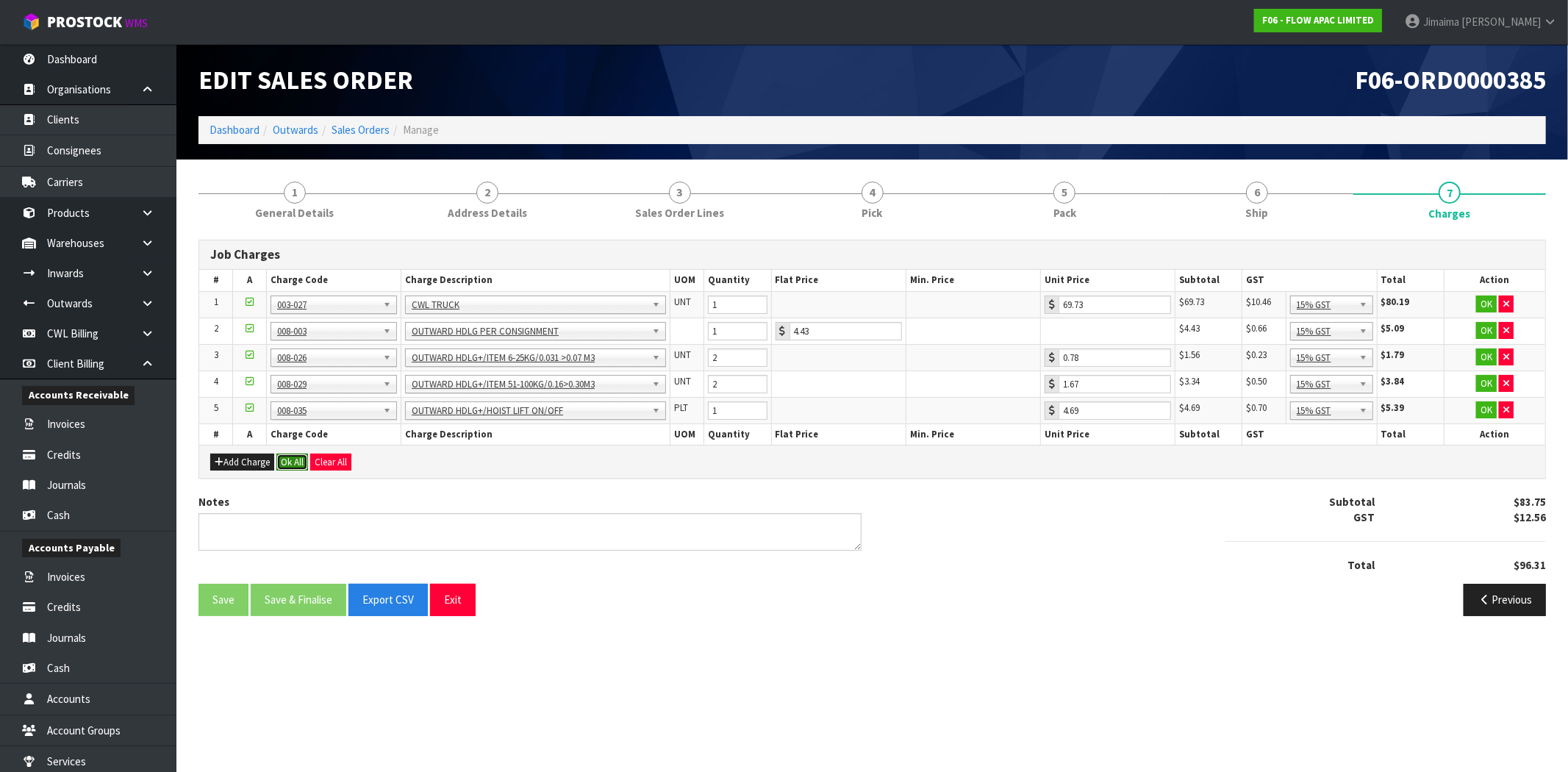
click at [289, 455] on button "Ok All" at bounding box center [292, 462] width 32 height 18
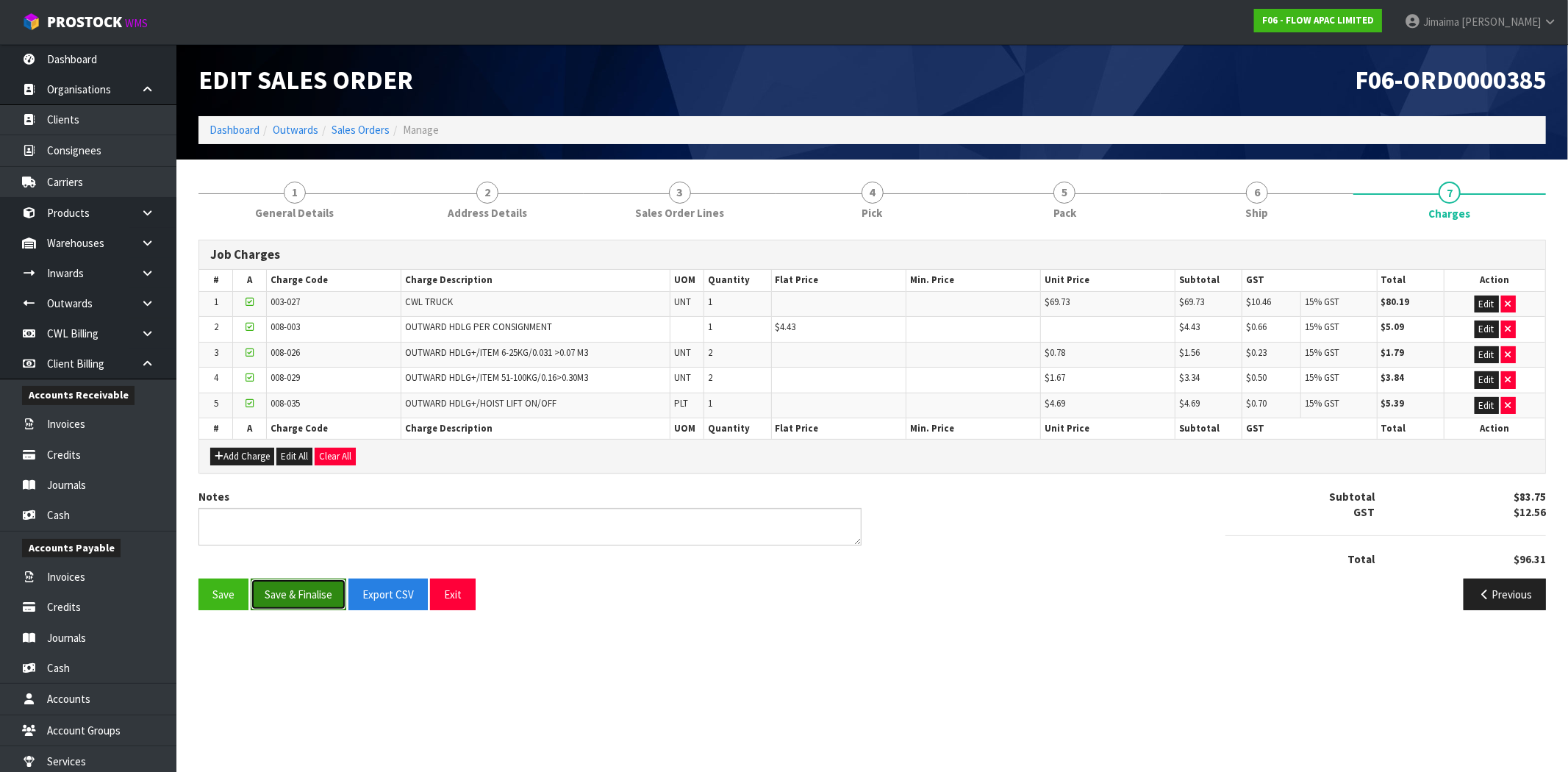
click at [311, 594] on button "Save & Finalise" at bounding box center [298, 595] width 95 height 32
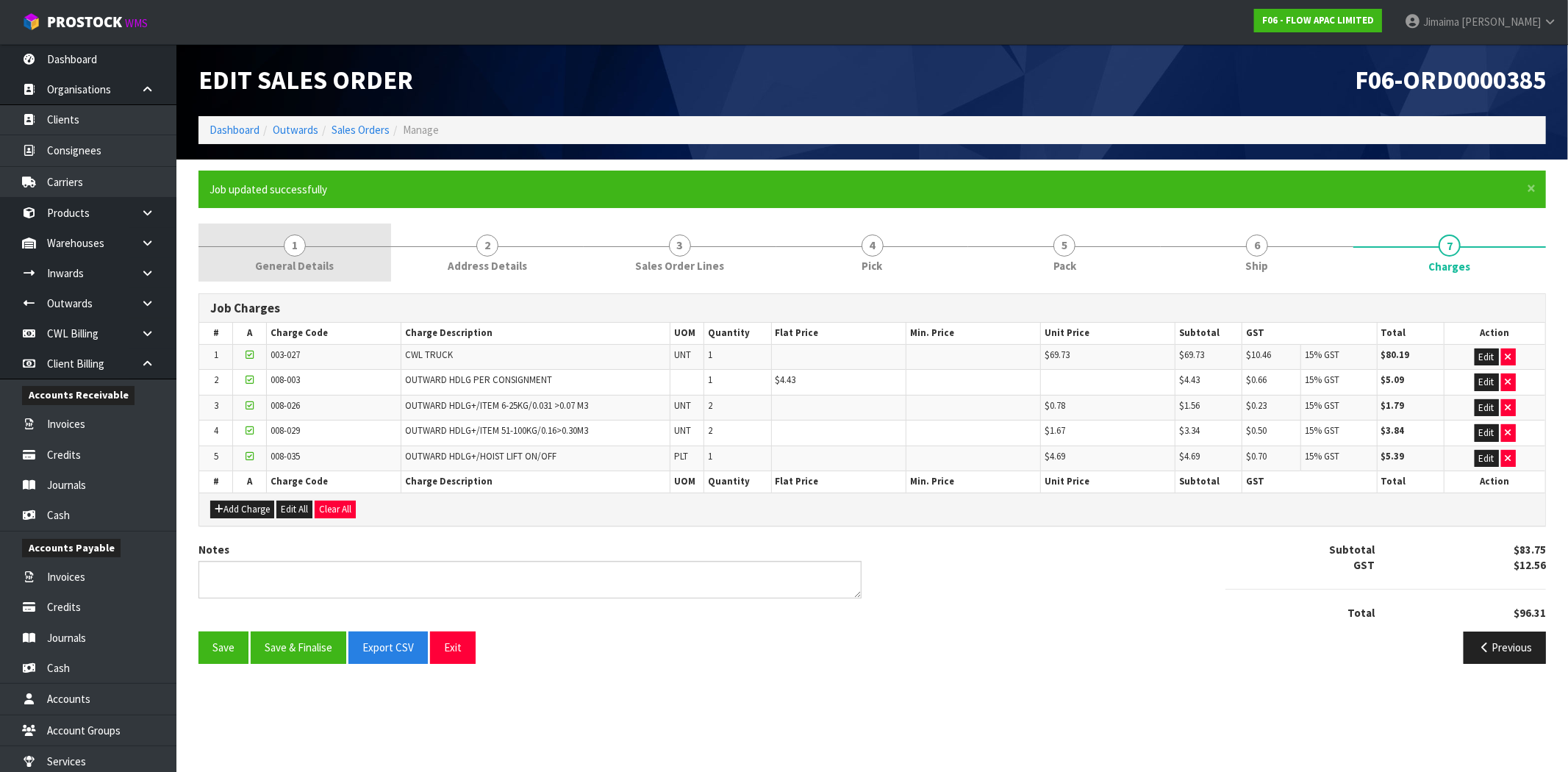
click at [332, 232] on link "1 General Details" at bounding box center [295, 252] width 192 height 58
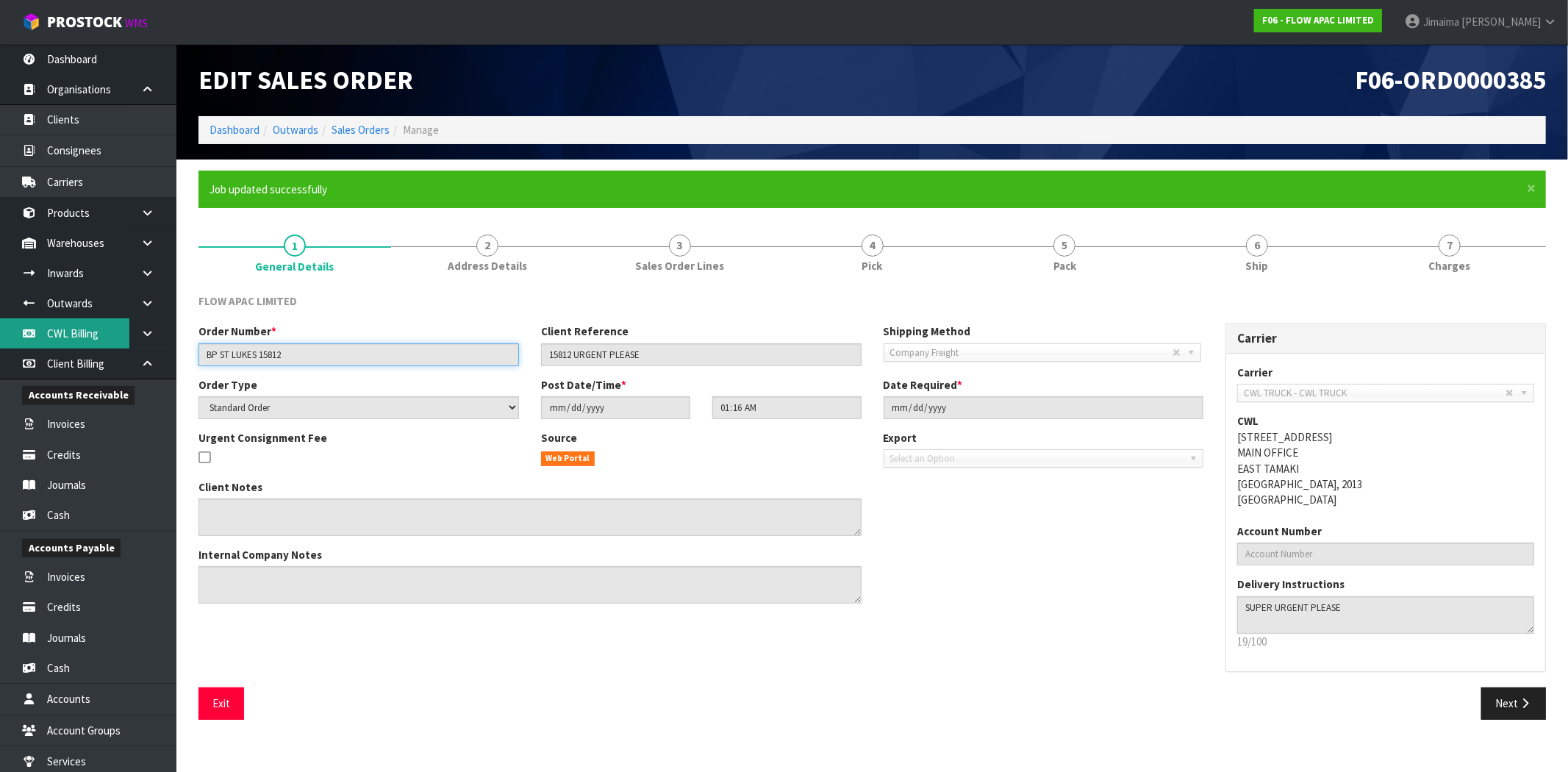
drag, startPoint x: 310, startPoint y: 349, endPoint x: 48, endPoint y: 345, distance: 262.0
click at [42, 347] on body "Toggle navigation ProStock WMS F06 - FLOW APAC LIMITED Jimaima Reiher Logout Da…" at bounding box center [784, 386] width 1568 height 772
click at [371, 123] on link "Sales Orders" at bounding box center [361, 130] width 58 height 14
click at [243, 128] on link "Dashboard" at bounding box center [234, 130] width 50 height 14
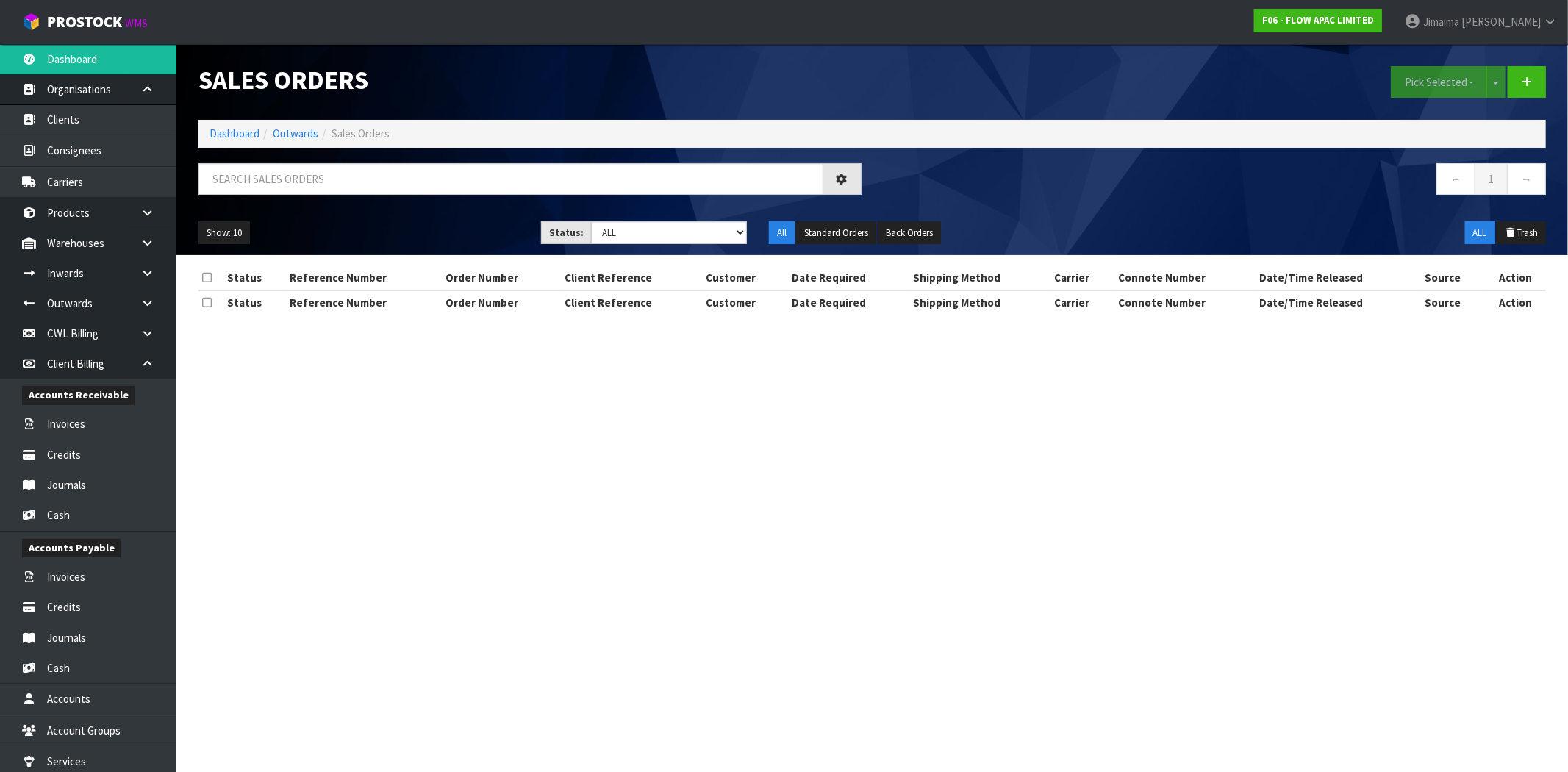
click at [243, 128] on link "Dashboard" at bounding box center [234, 133] width 50 height 14
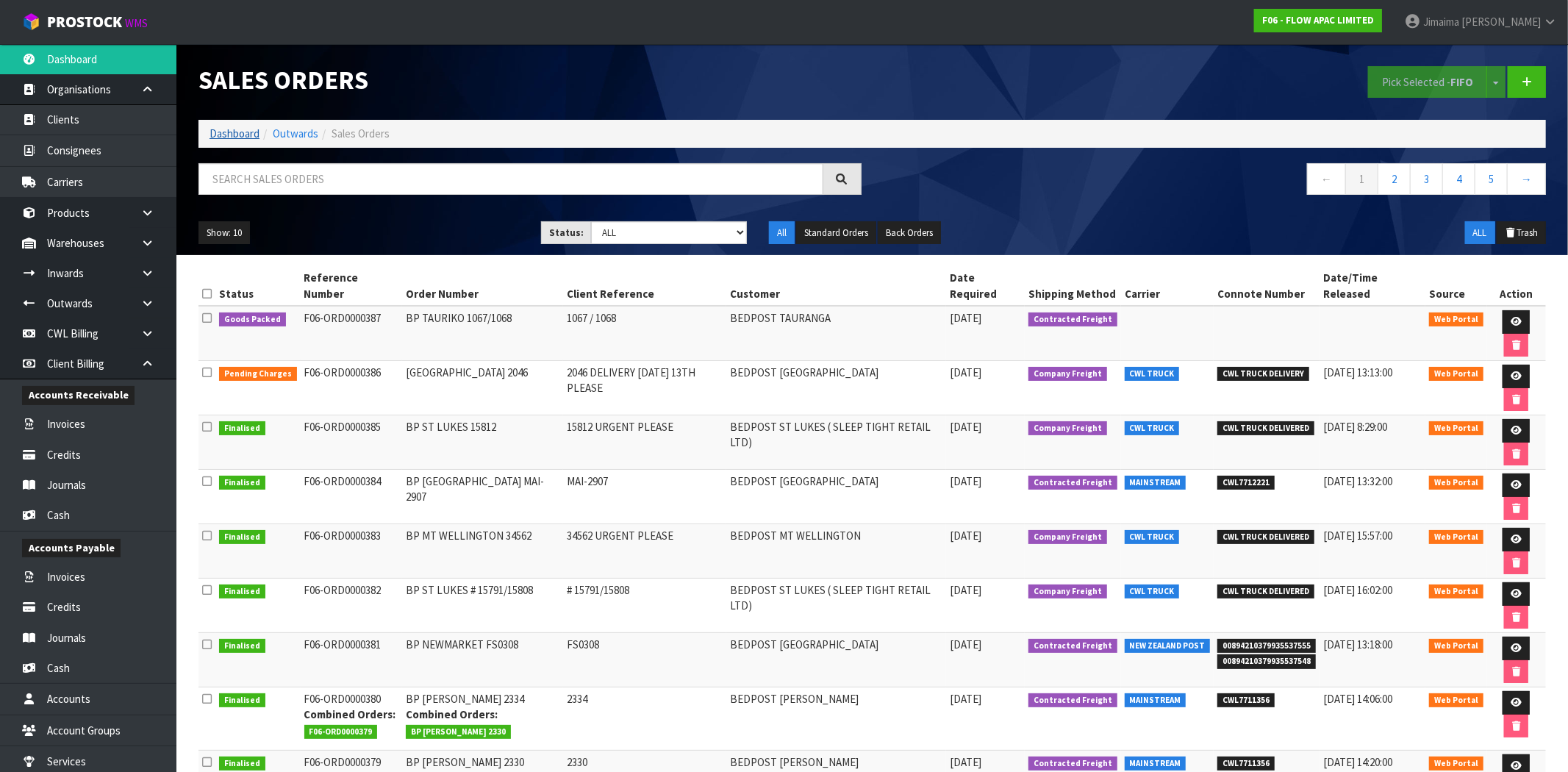
click at [214, 134] on link "Dashboard" at bounding box center [234, 133] width 50 height 14
click at [237, 118] on div "Sales Orders Pick Selected - FIFO Split button! FIFO - First In First Out FEFO …" at bounding box center [872, 82] width 1369 height 76
click at [231, 125] on ol "Dashboard Outwards Sales Orders" at bounding box center [872, 133] width 1347 height 27
click at [226, 133] on link "Dashboard" at bounding box center [234, 133] width 50 height 14
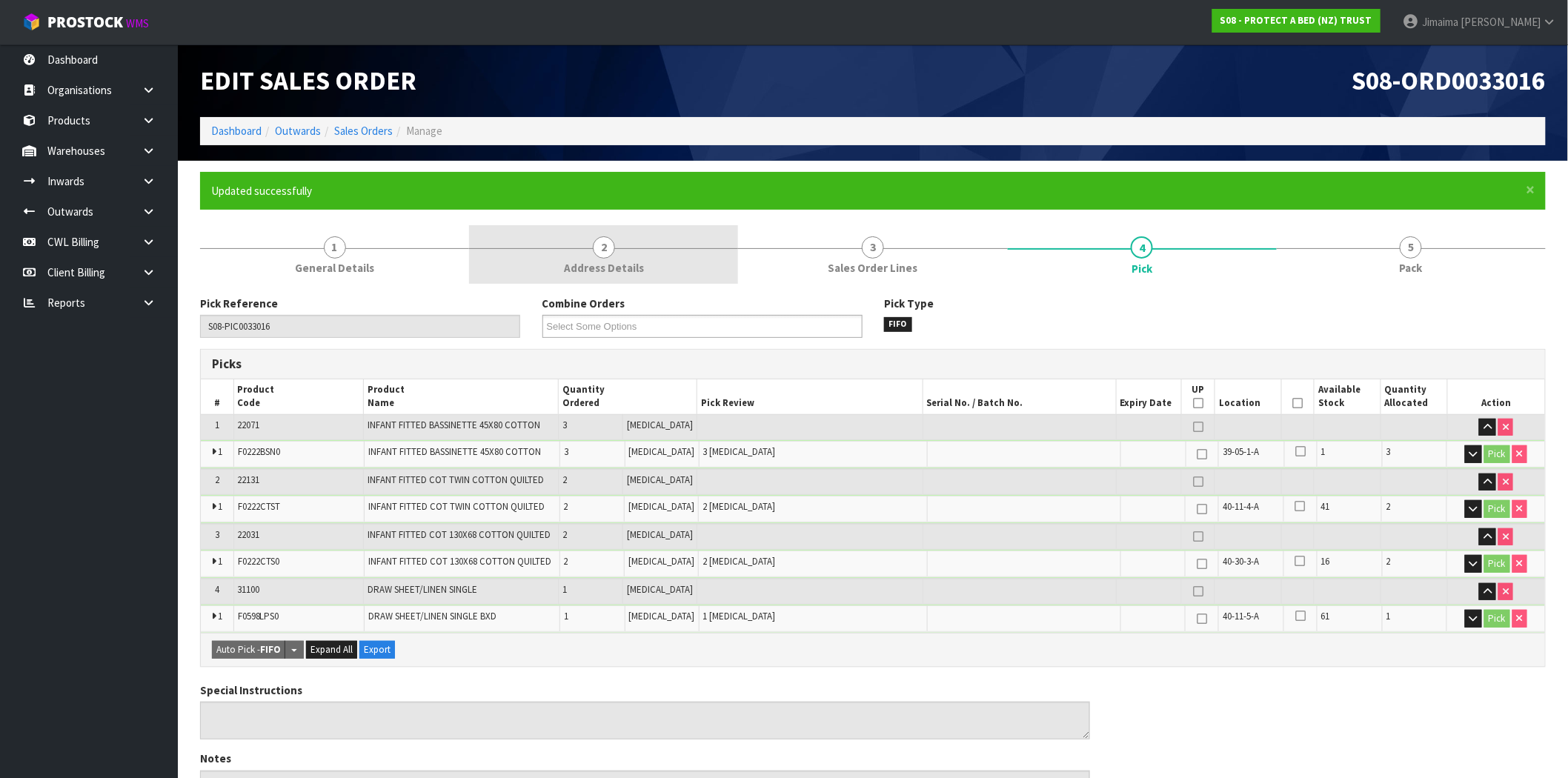
click at [631, 246] on link "2 Address Details" at bounding box center [603, 254] width 269 height 59
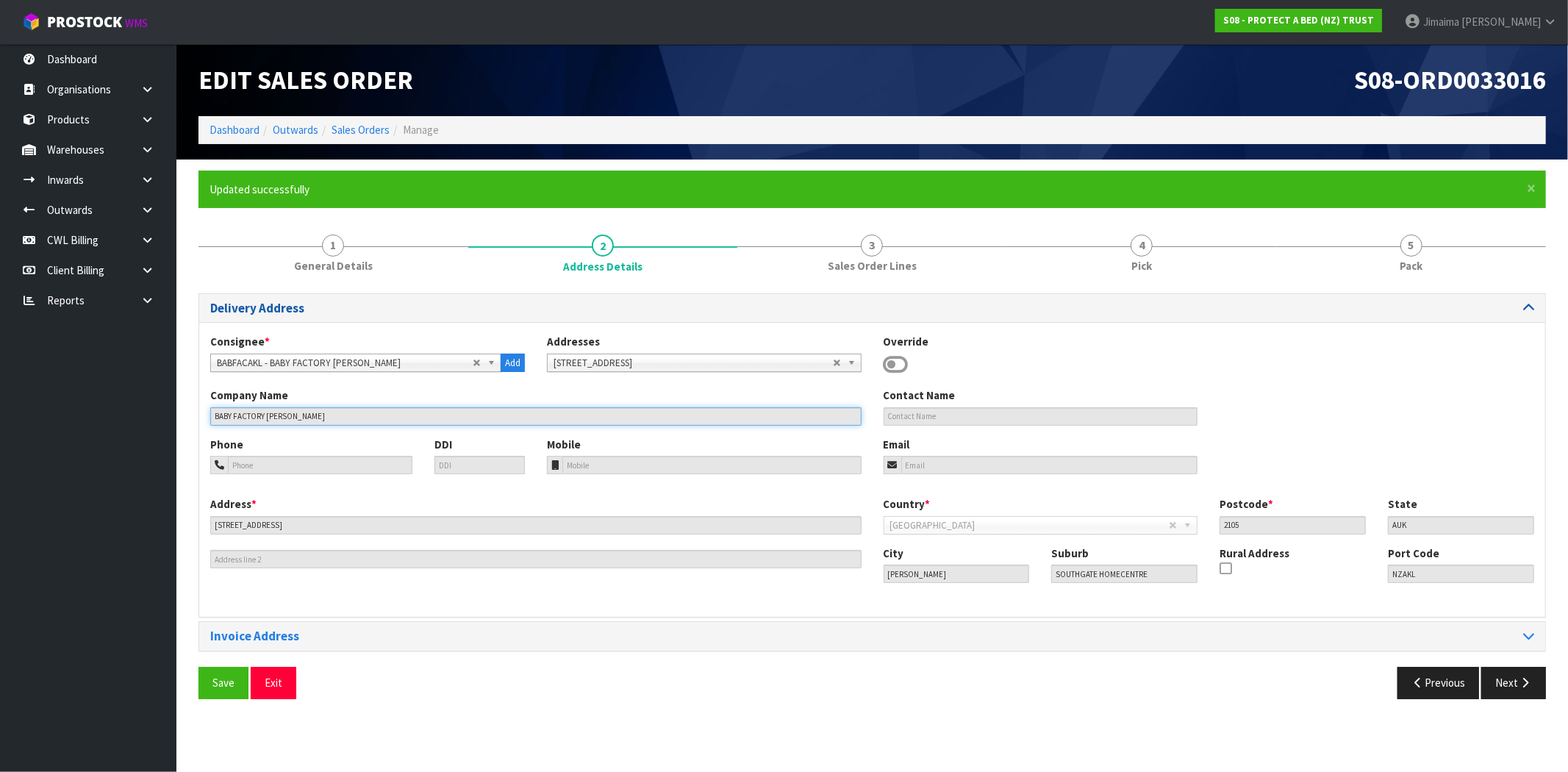
drag, startPoint x: 147, startPoint y: 411, endPoint x: 271, endPoint y: 311, distance: 159.3
click at [149, 409] on body "Toggle navigation ProStock WMS S08 - PROTECT A BED (NZ) TRUST Jimaima [PERSON_N…" at bounding box center [784, 386] width 1568 height 772
click at [364, 127] on link "Sales Orders" at bounding box center [361, 130] width 58 height 14
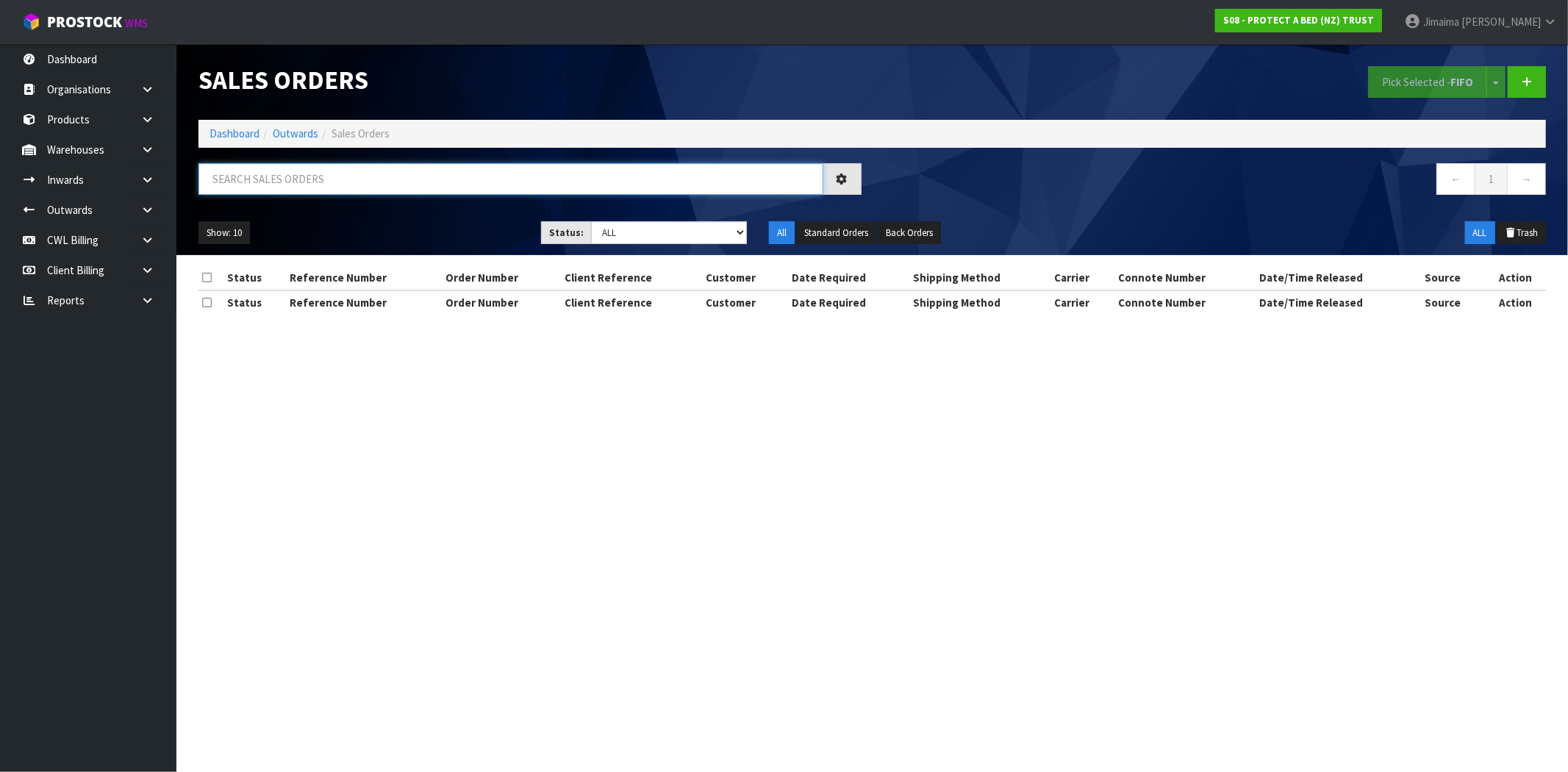
click at [261, 187] on input "text" at bounding box center [511, 179] width 625 height 32
paste input "BABY FACTORY [PERSON_NAME]"
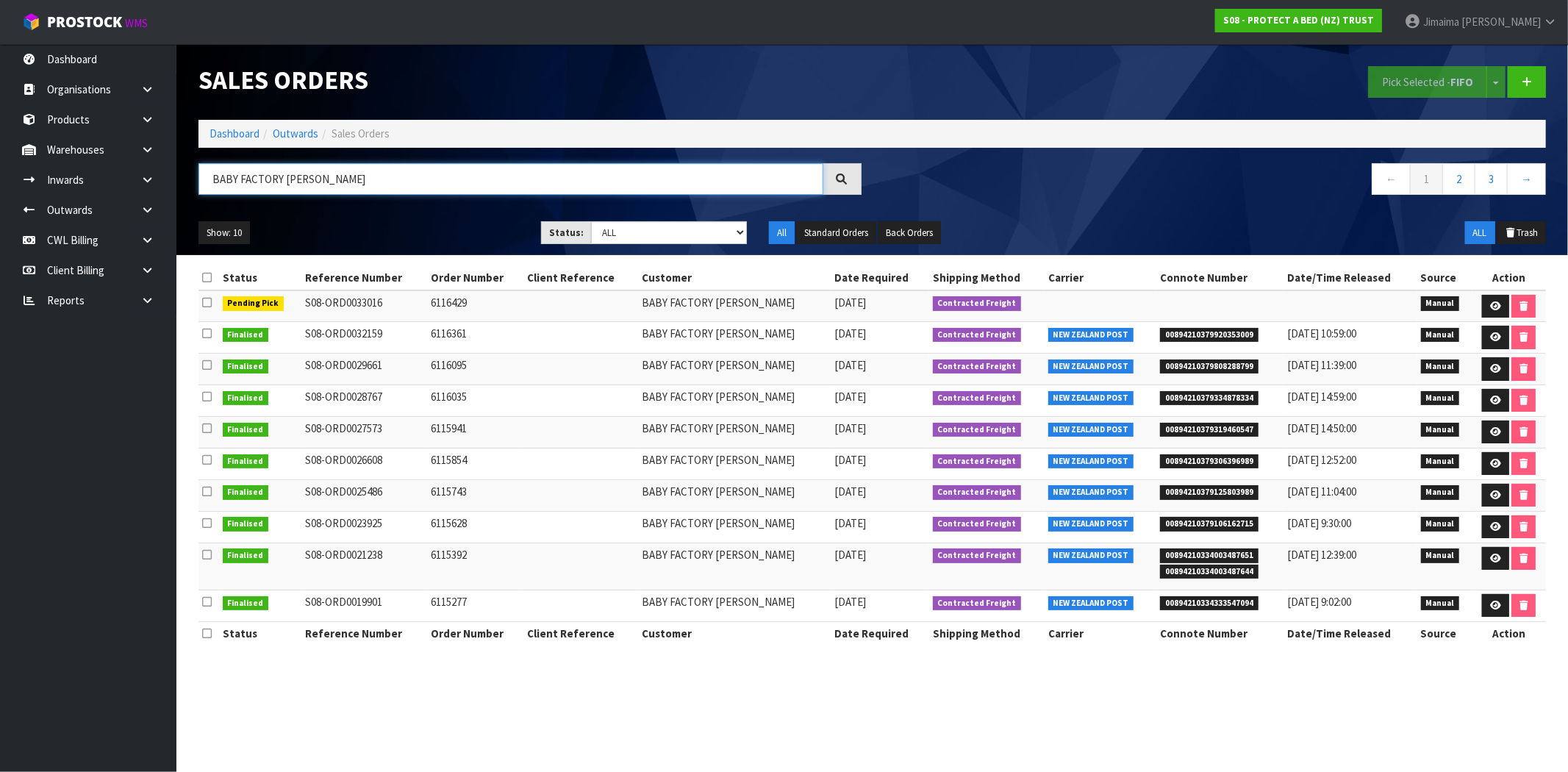
type input "BABY FACTORY [PERSON_NAME]"
click at [1500, 304] on link at bounding box center [1495, 306] width 27 height 24
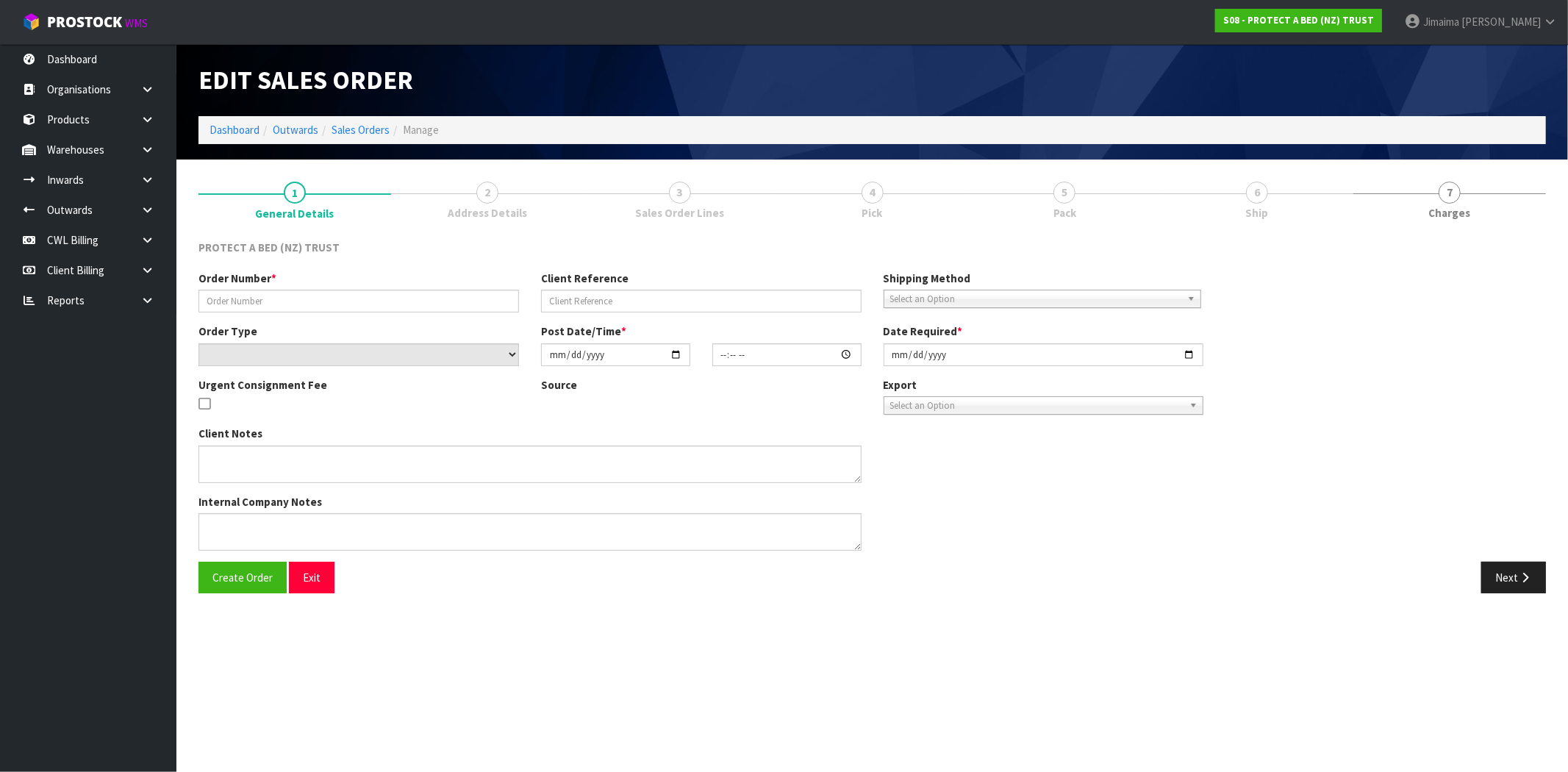
type input "6116429"
select select "number:0"
type input "[DATE]"
type input "15:07:00.000"
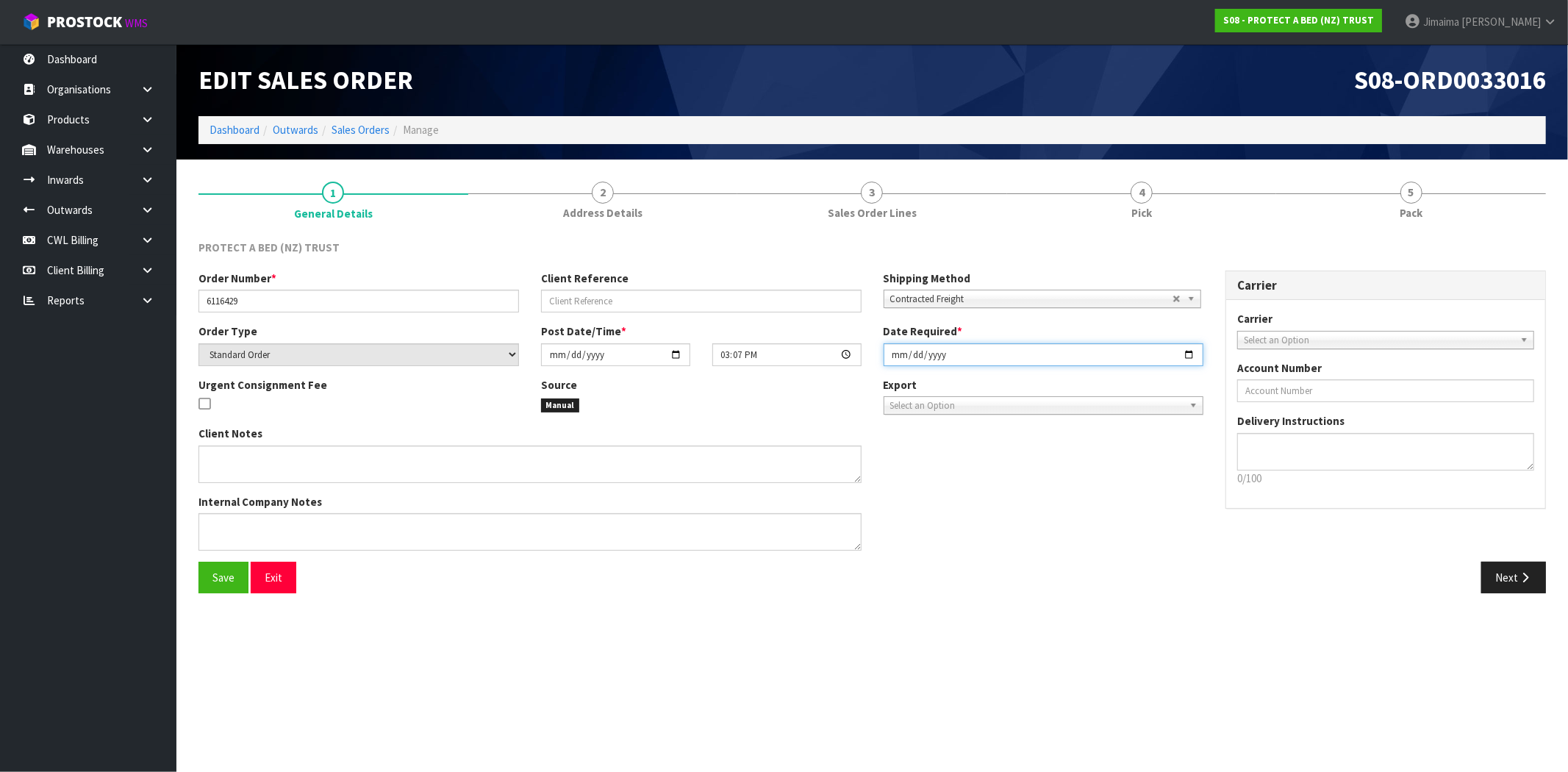
click at [1186, 354] on input "[DATE]" at bounding box center [1043, 355] width 320 height 23
type input "2025-08-13"
click at [207, 581] on button "Save" at bounding box center [223, 577] width 50 height 32
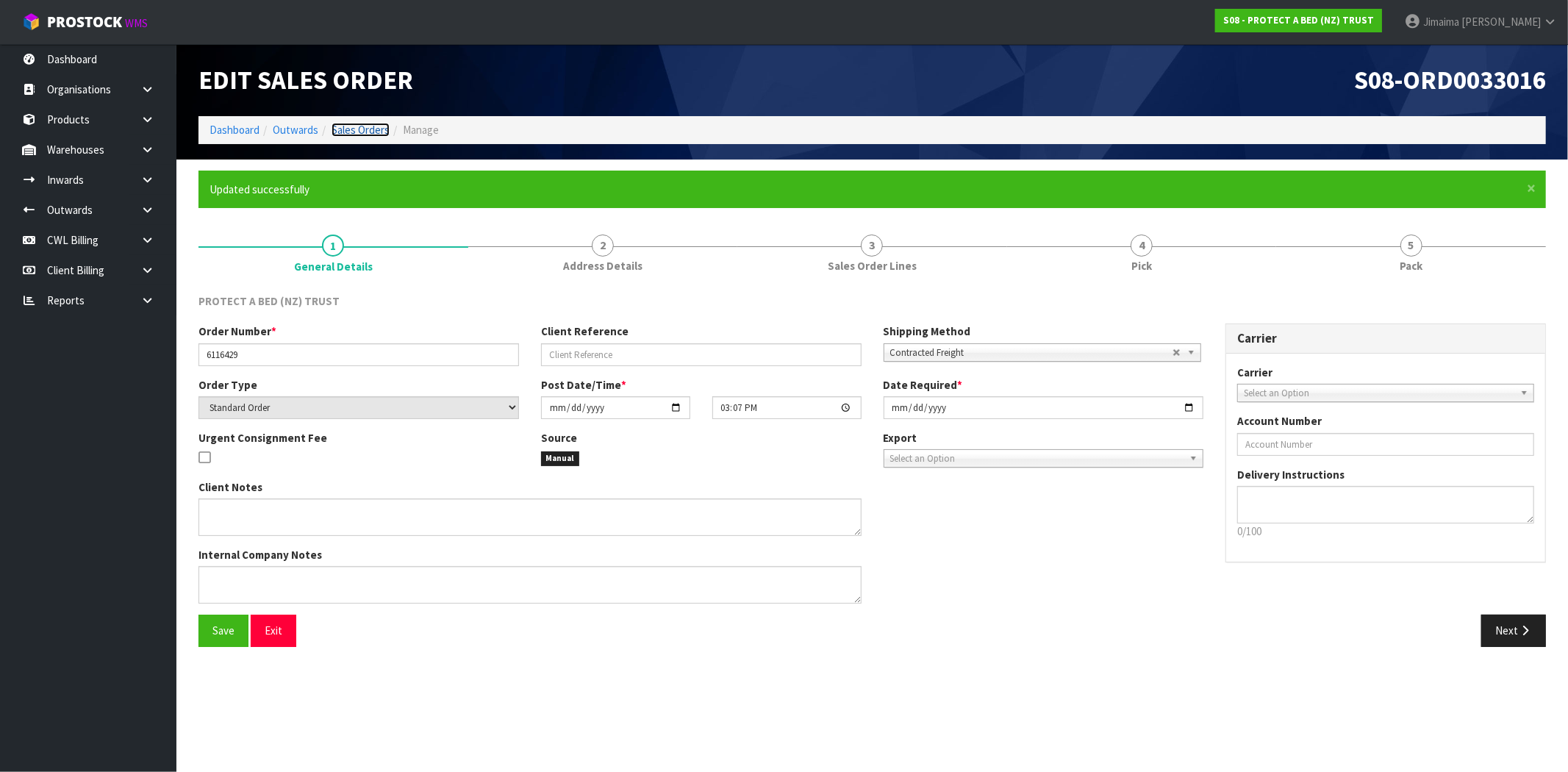
click at [366, 133] on link "Sales Orders" at bounding box center [361, 130] width 58 height 14
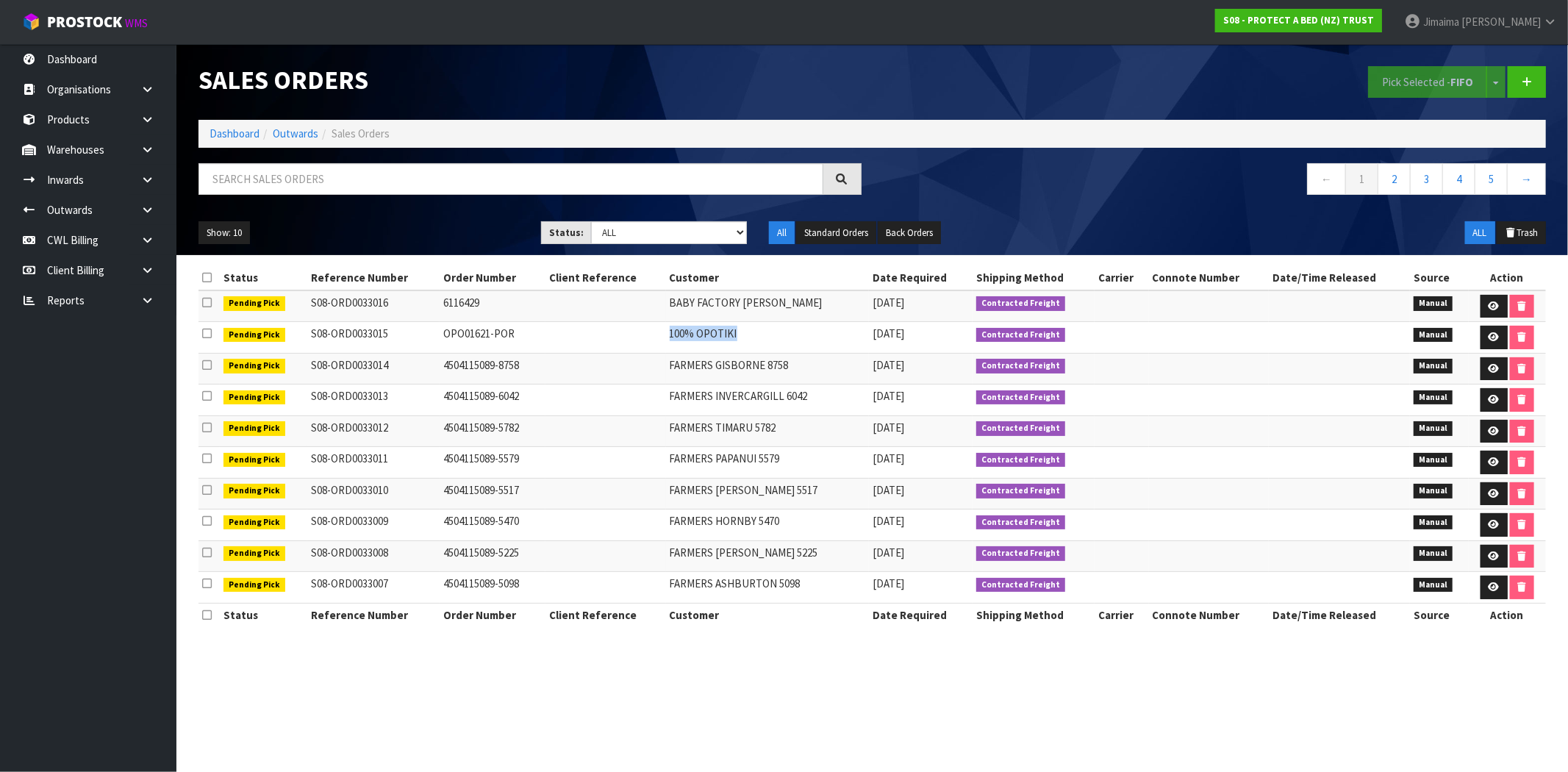
drag, startPoint x: 766, startPoint y: 327, endPoint x: 620, endPoint y: 335, distance: 146.2
click at [620, 335] on tr "Pending Pick S08-ORD0033015 OPO01621-POR 100% OPOTIKI 13/08/2025 Contracted Fre…" at bounding box center [872, 338] width 1347 height 32
copy tr "100% OPOTIKI"
click at [497, 174] on input "text" at bounding box center [511, 179] width 625 height 32
paste input "100% OPOTIKI"
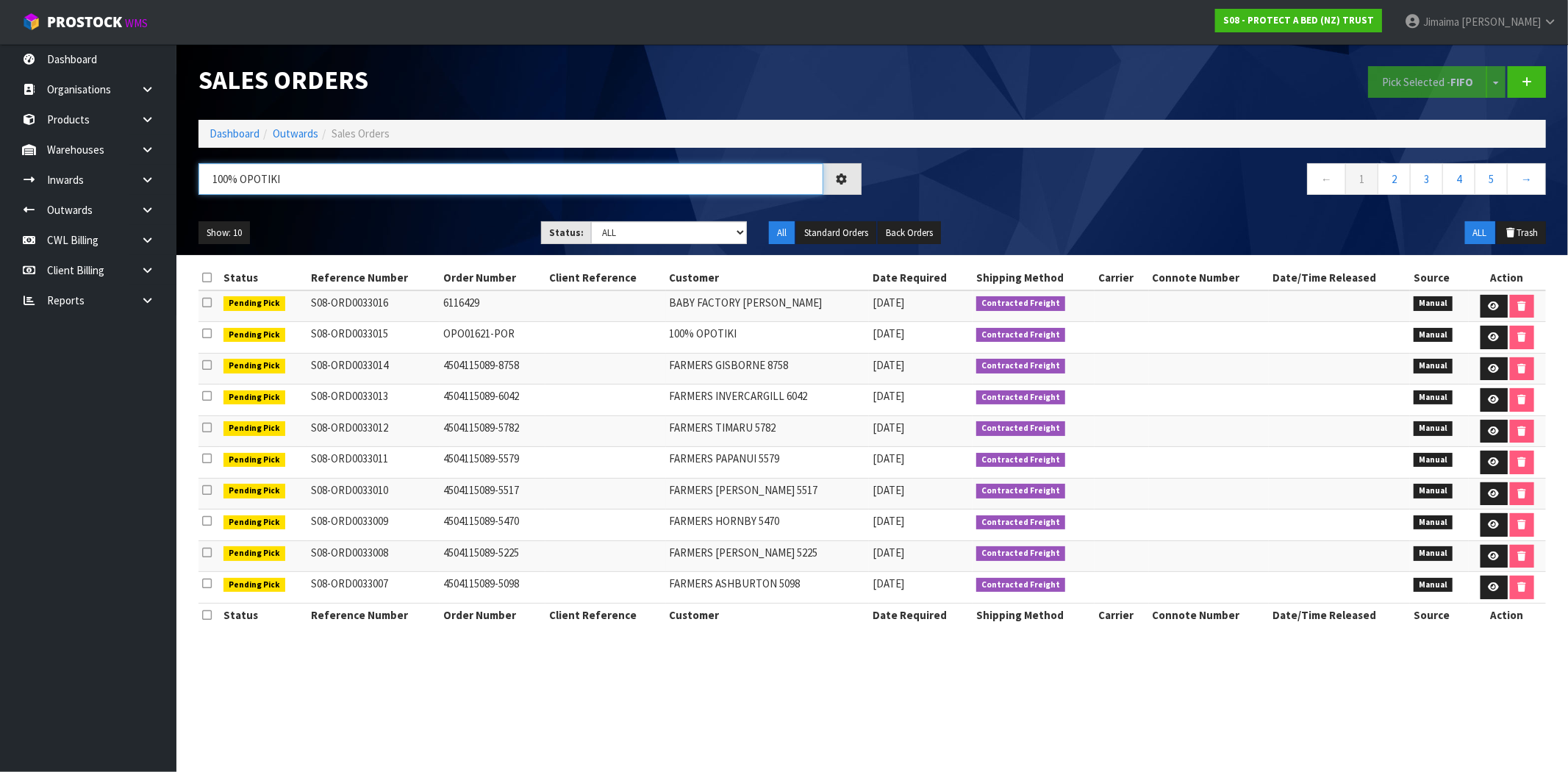
type input "100% OPOTIKI"
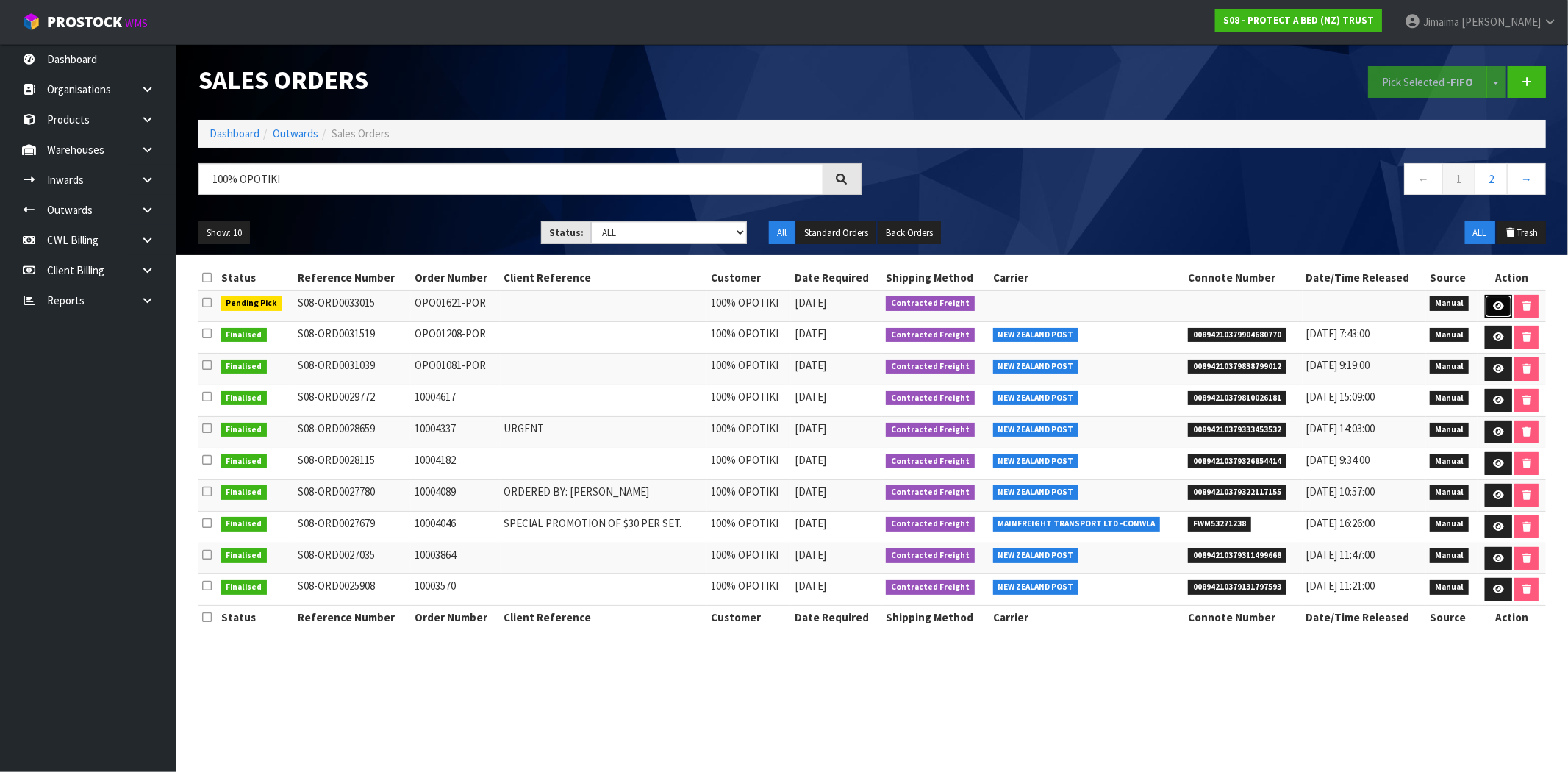
click at [1485, 304] on link at bounding box center [1498, 306] width 27 height 24
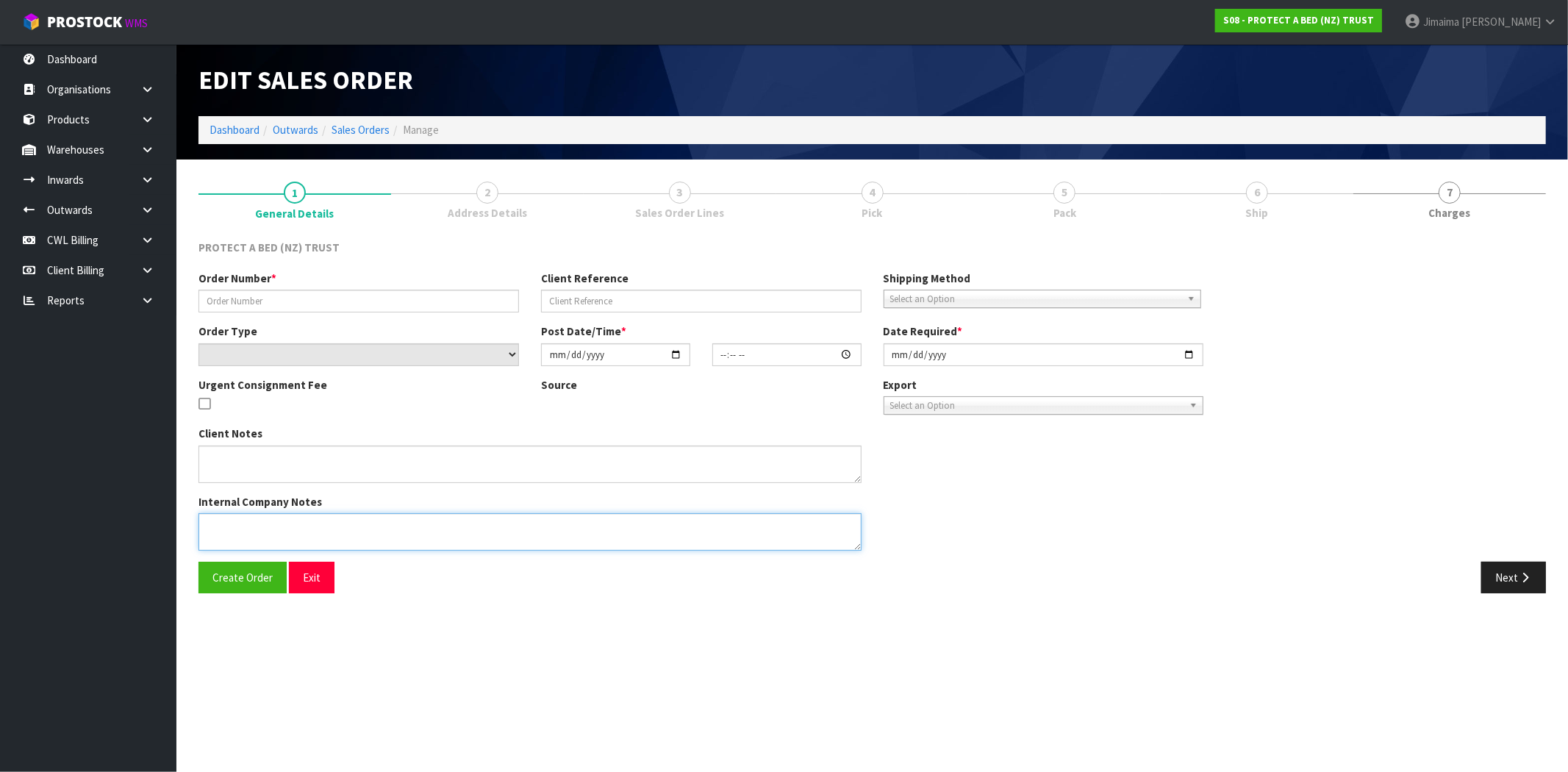
click at [245, 531] on textarea at bounding box center [529, 531] width 663 height 37
type input "OPO01621-POR"
select select "number:0"
type input "[DATE]"
type input "15:02:00.000"
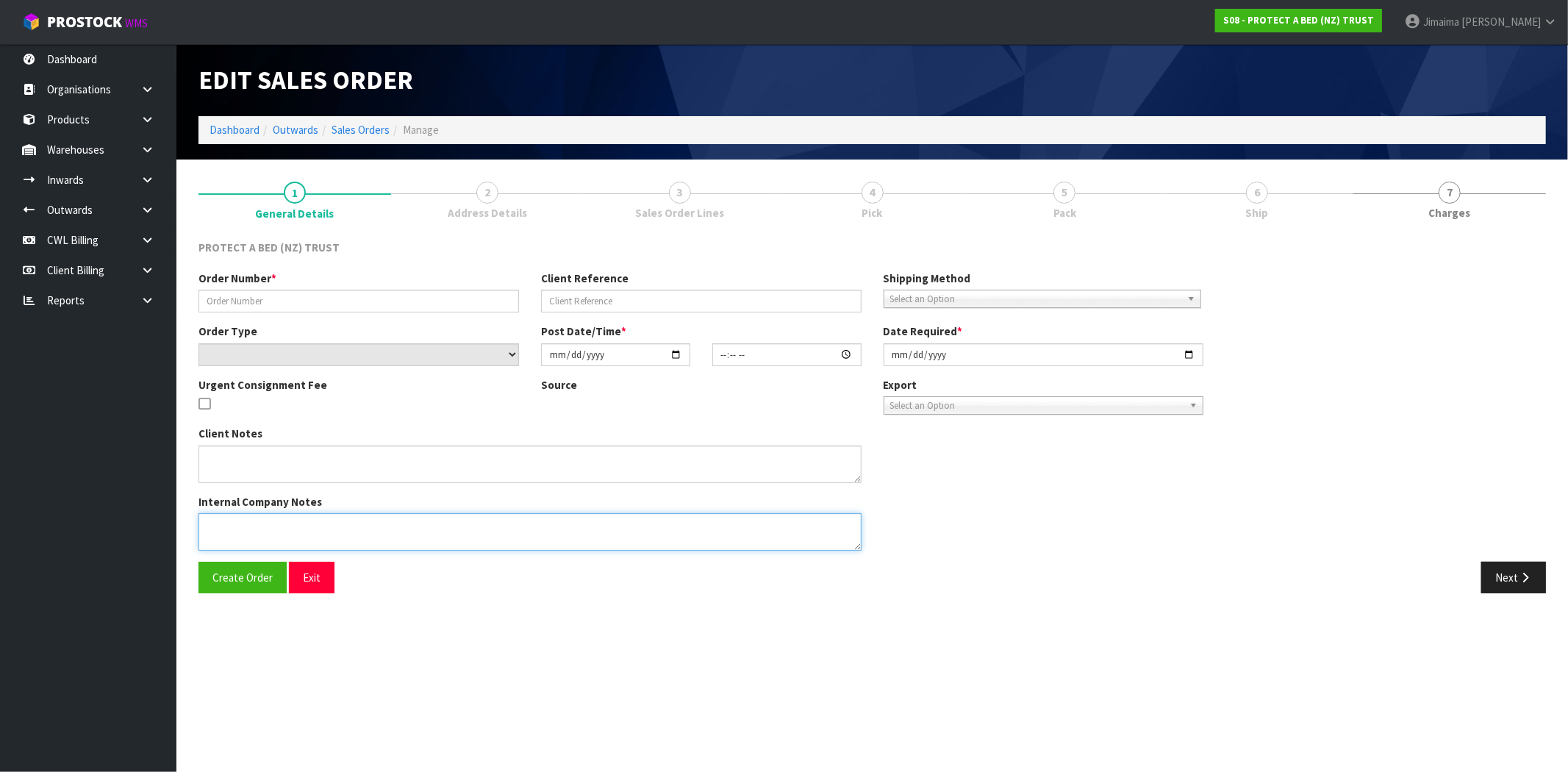
type input "2025-08-13"
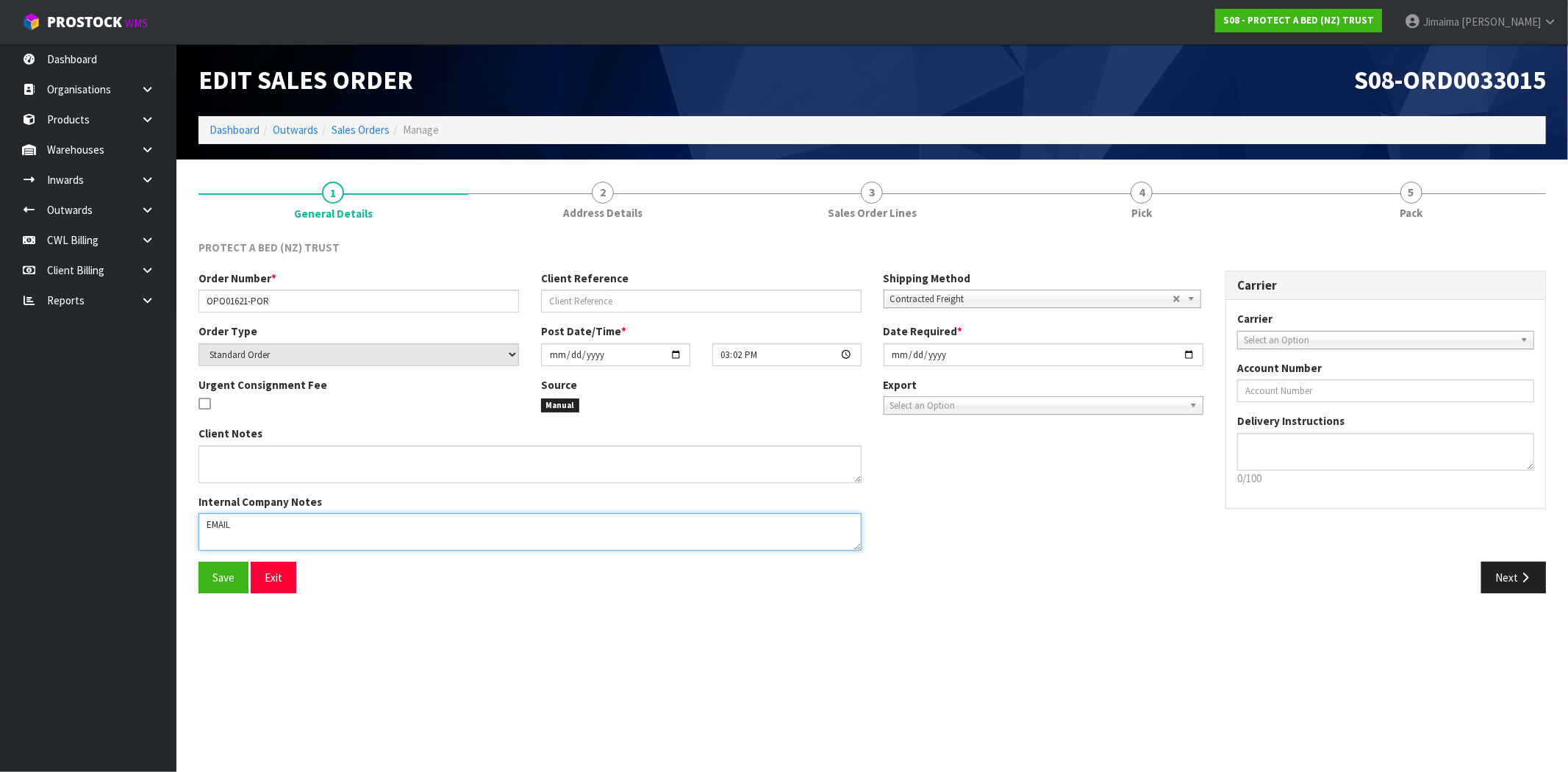
paste textarea "EDI@HGS.CO.NZ"
type textarea "EMAIL EDI@HGS.CO.NZ INVOICE ONCE DESPATCHED"
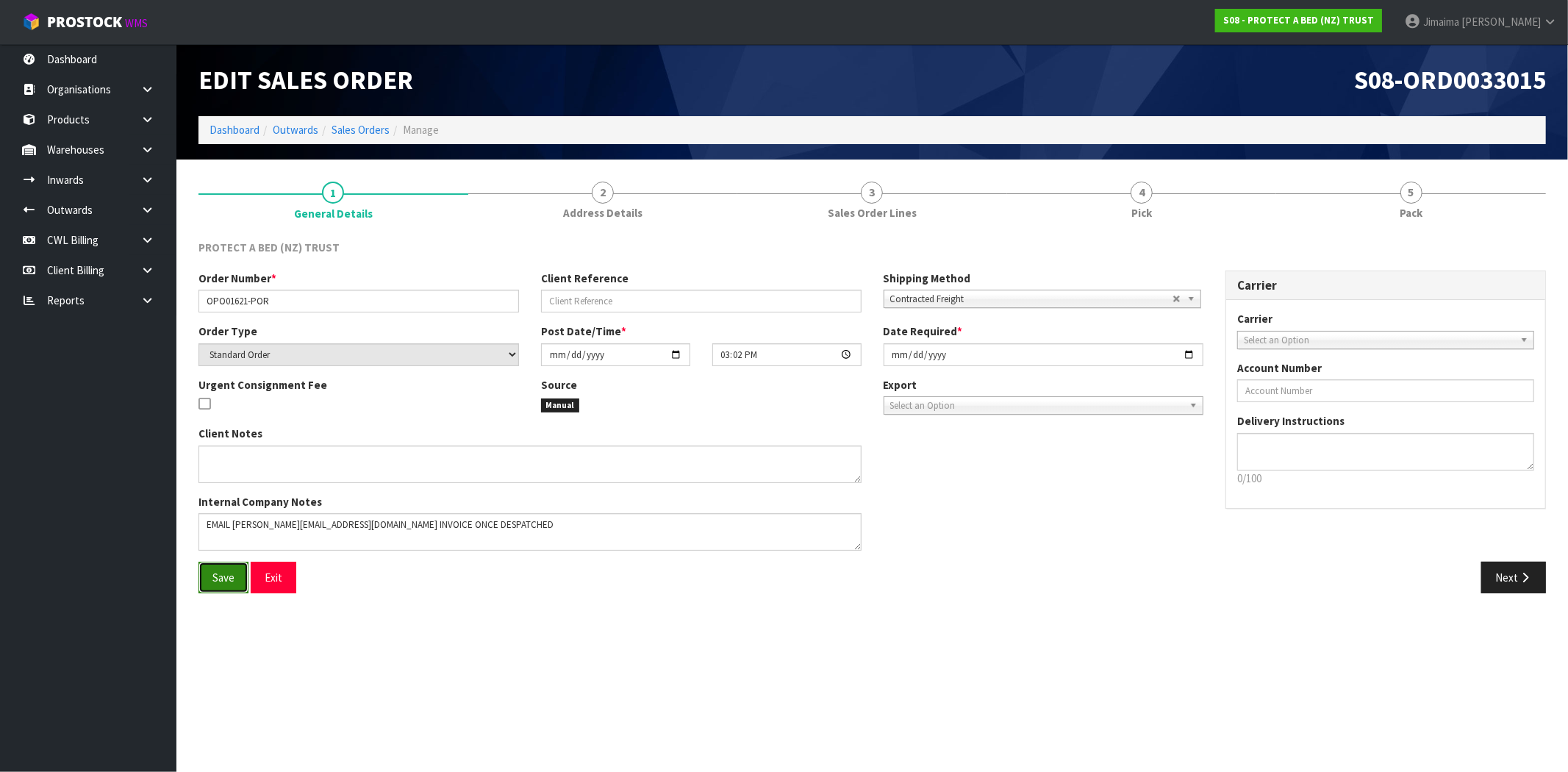
click at [217, 582] on span "Save" at bounding box center [223, 577] width 22 height 14
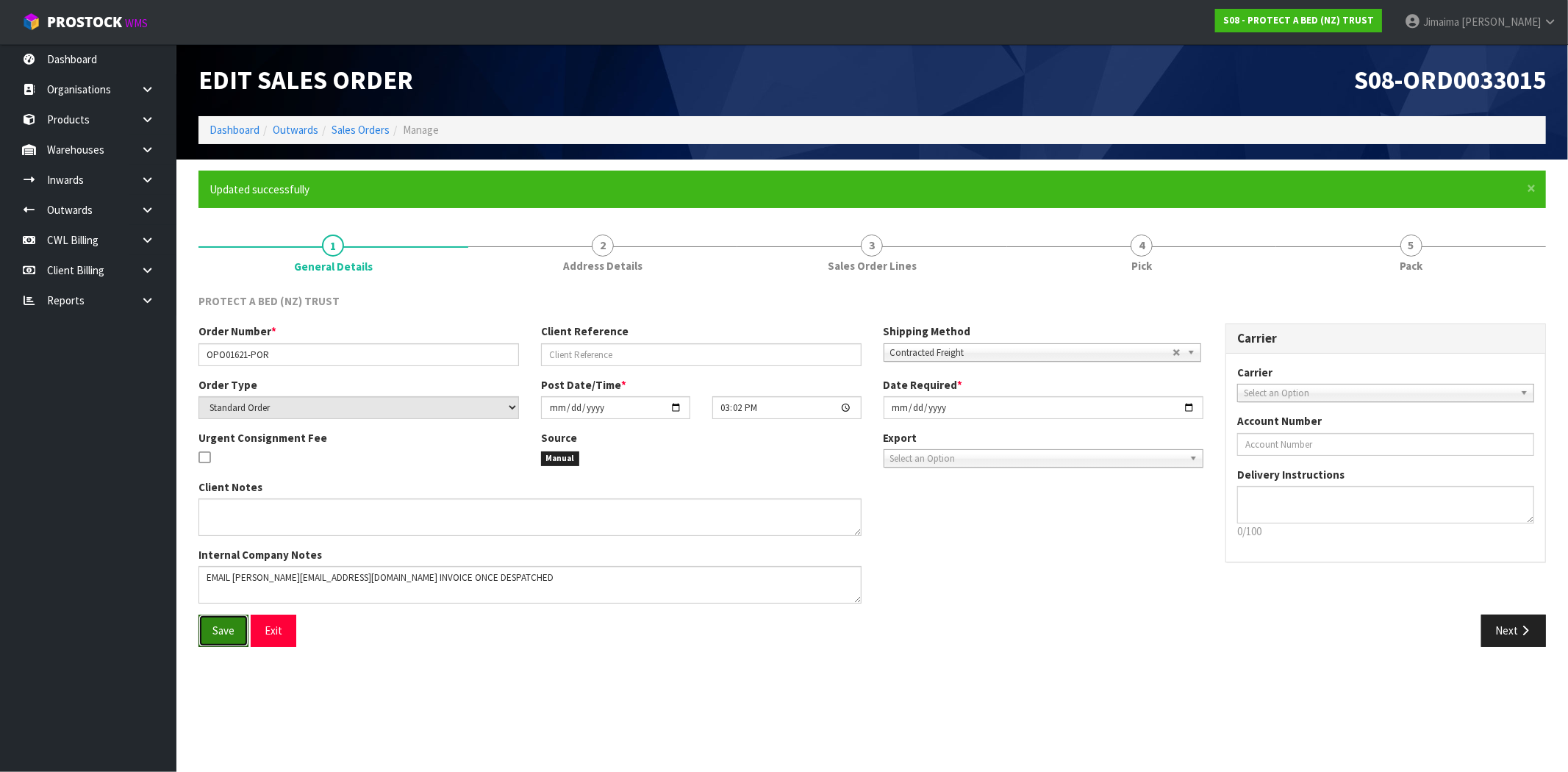
click at [227, 633] on span "Save" at bounding box center [223, 630] width 22 height 14
click at [362, 134] on link "Sales Orders" at bounding box center [361, 130] width 58 height 14
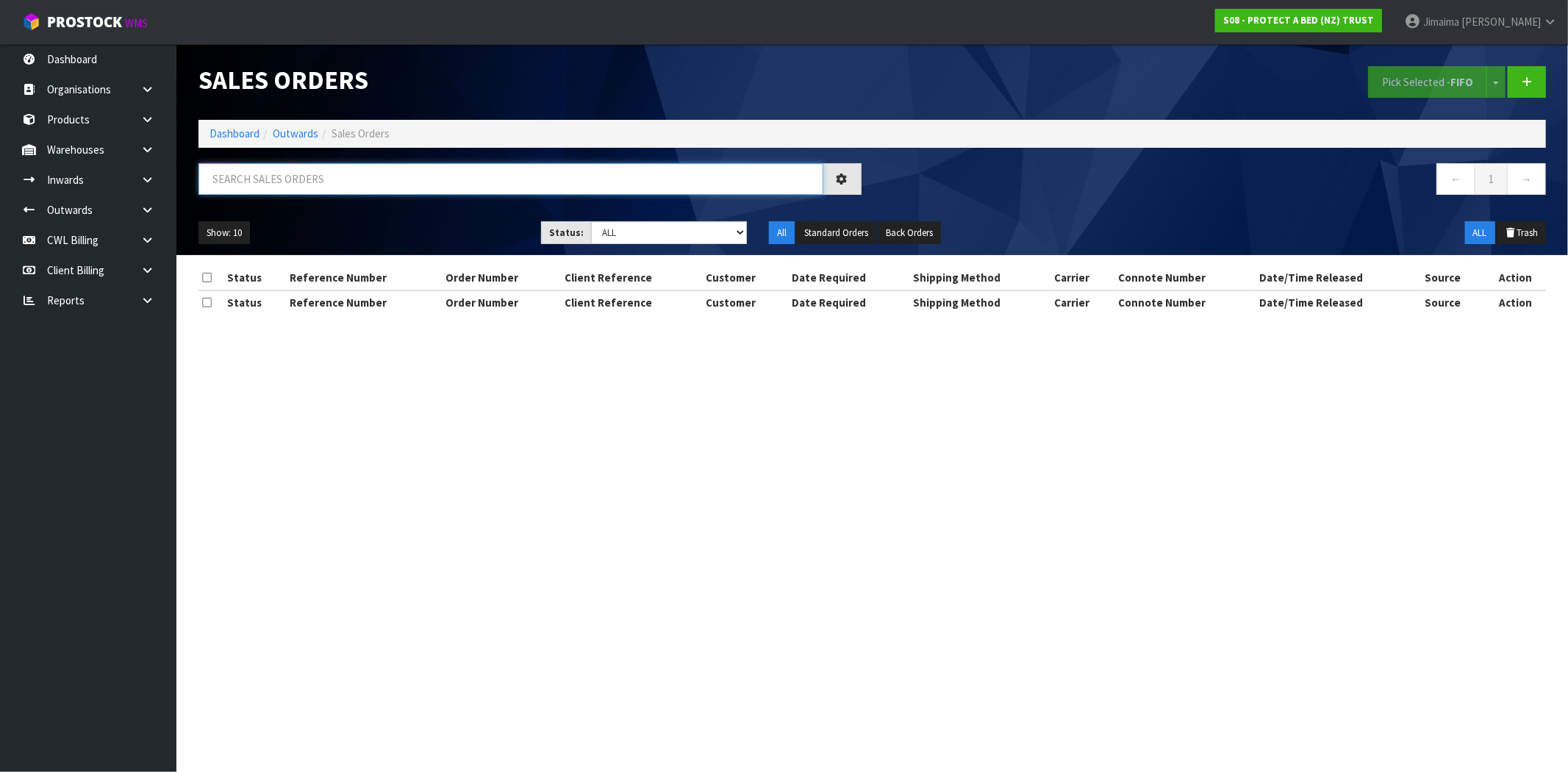
click at [397, 184] on input "text" at bounding box center [511, 179] width 625 height 32
type input "NEPTUNE"
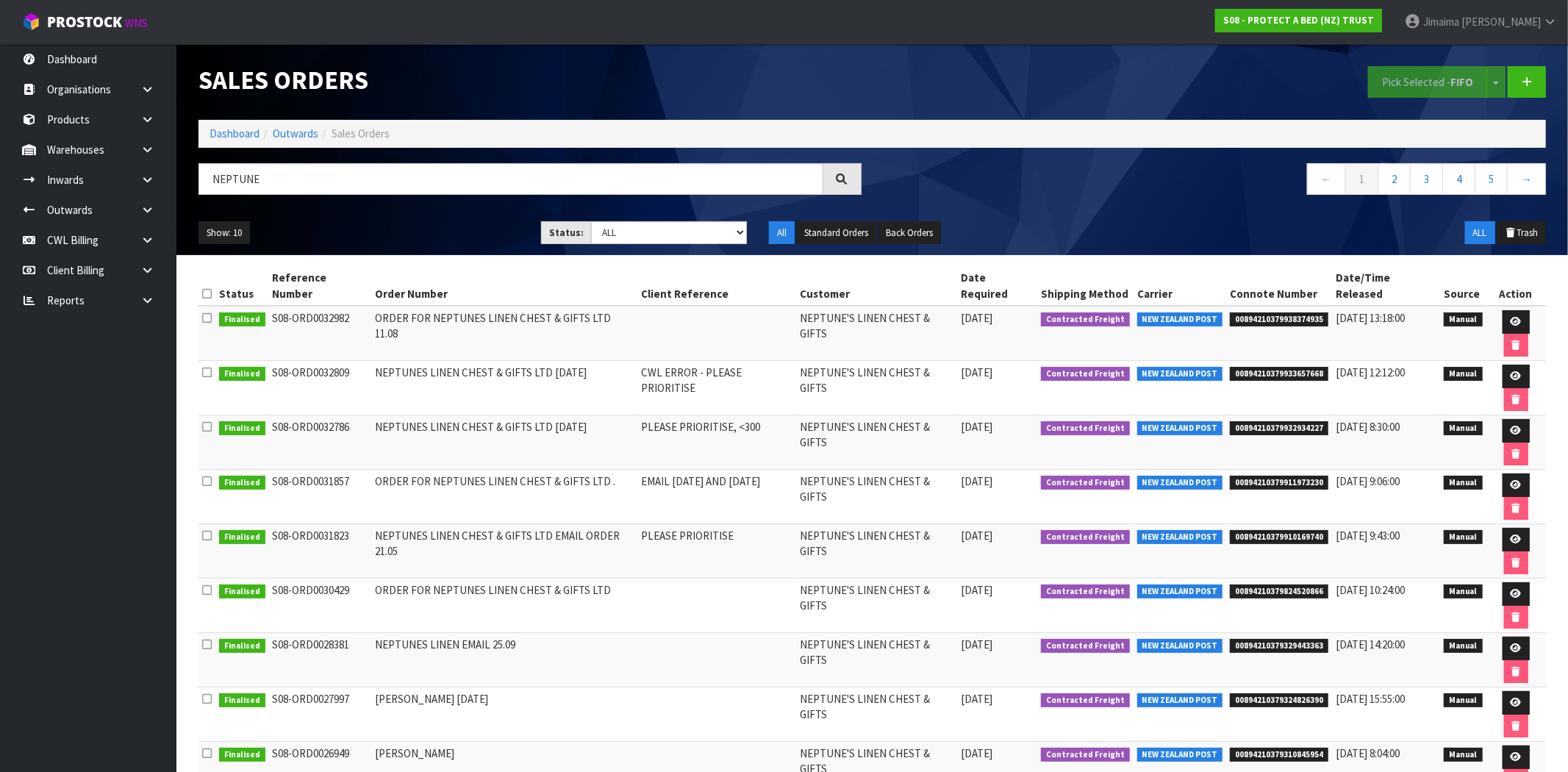
click at [1291, 312] on span "00894210379938374935" at bounding box center [1279, 319] width 99 height 15
copy span "00894210379938374935"
click at [252, 139] on link "Dashboard" at bounding box center [234, 133] width 50 height 14
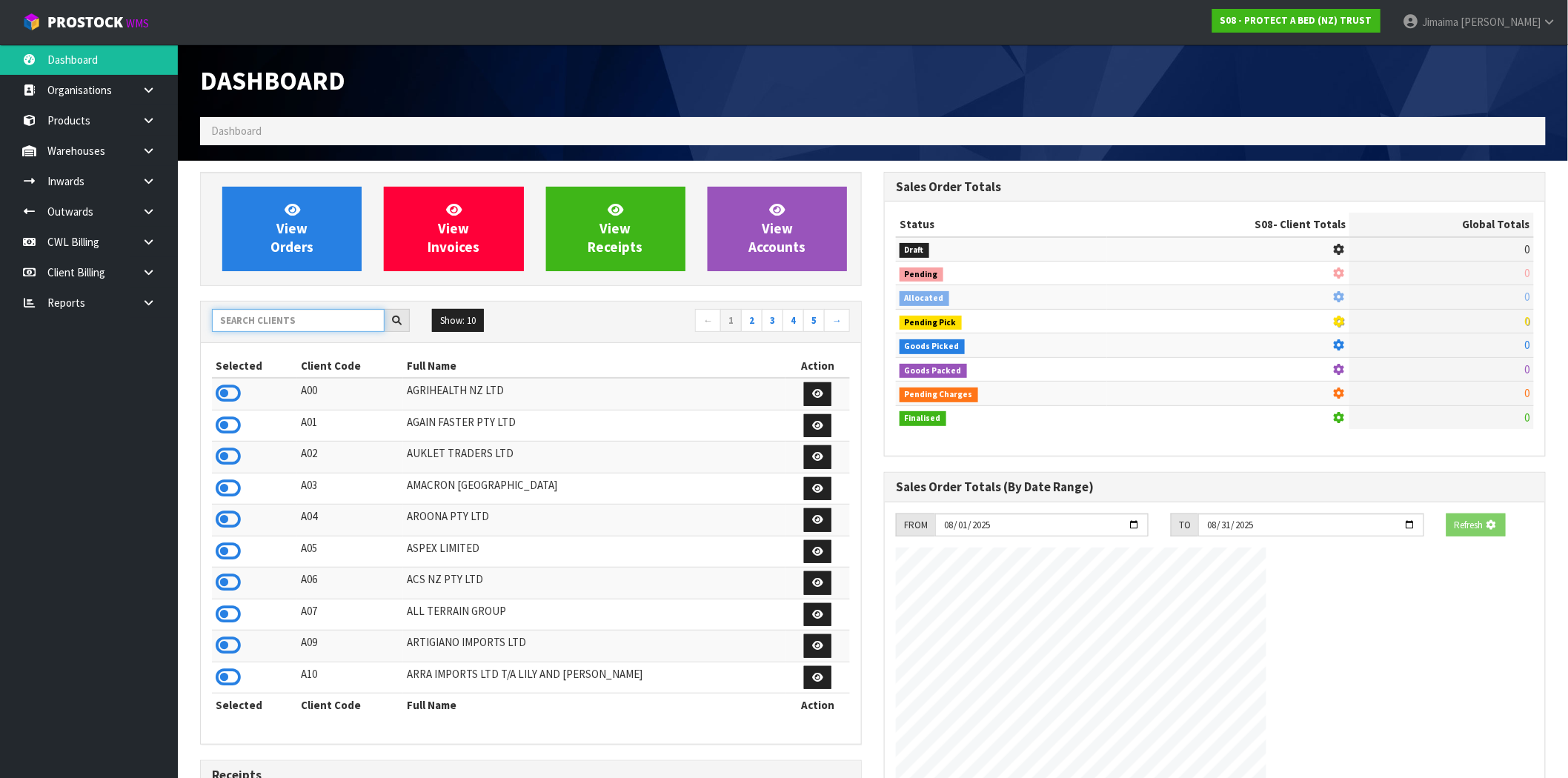
click at [292, 313] on input "text" at bounding box center [298, 320] width 173 height 23
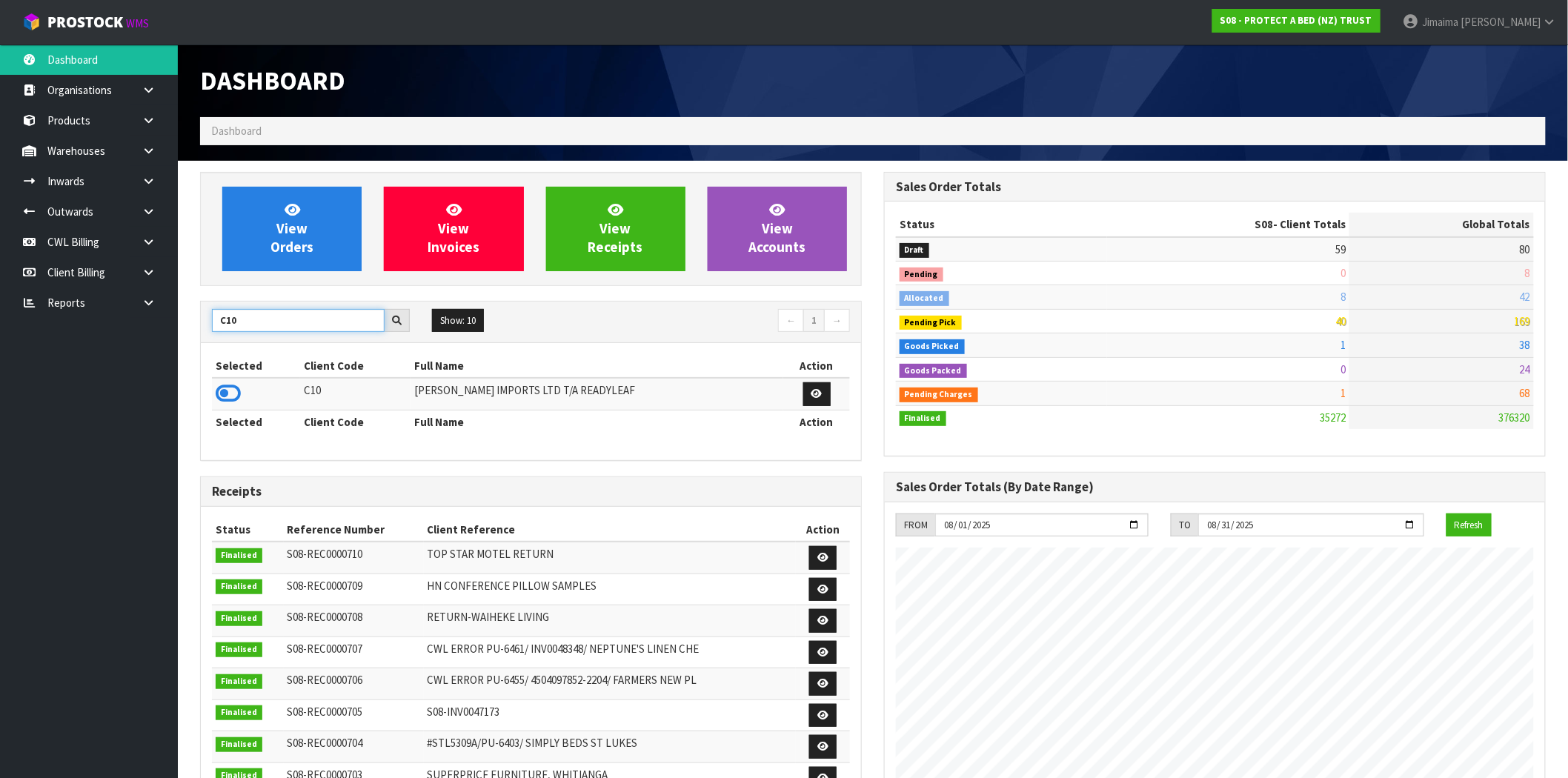
type input "C10"
click at [215, 389] on td at bounding box center [255, 394] width 88 height 32
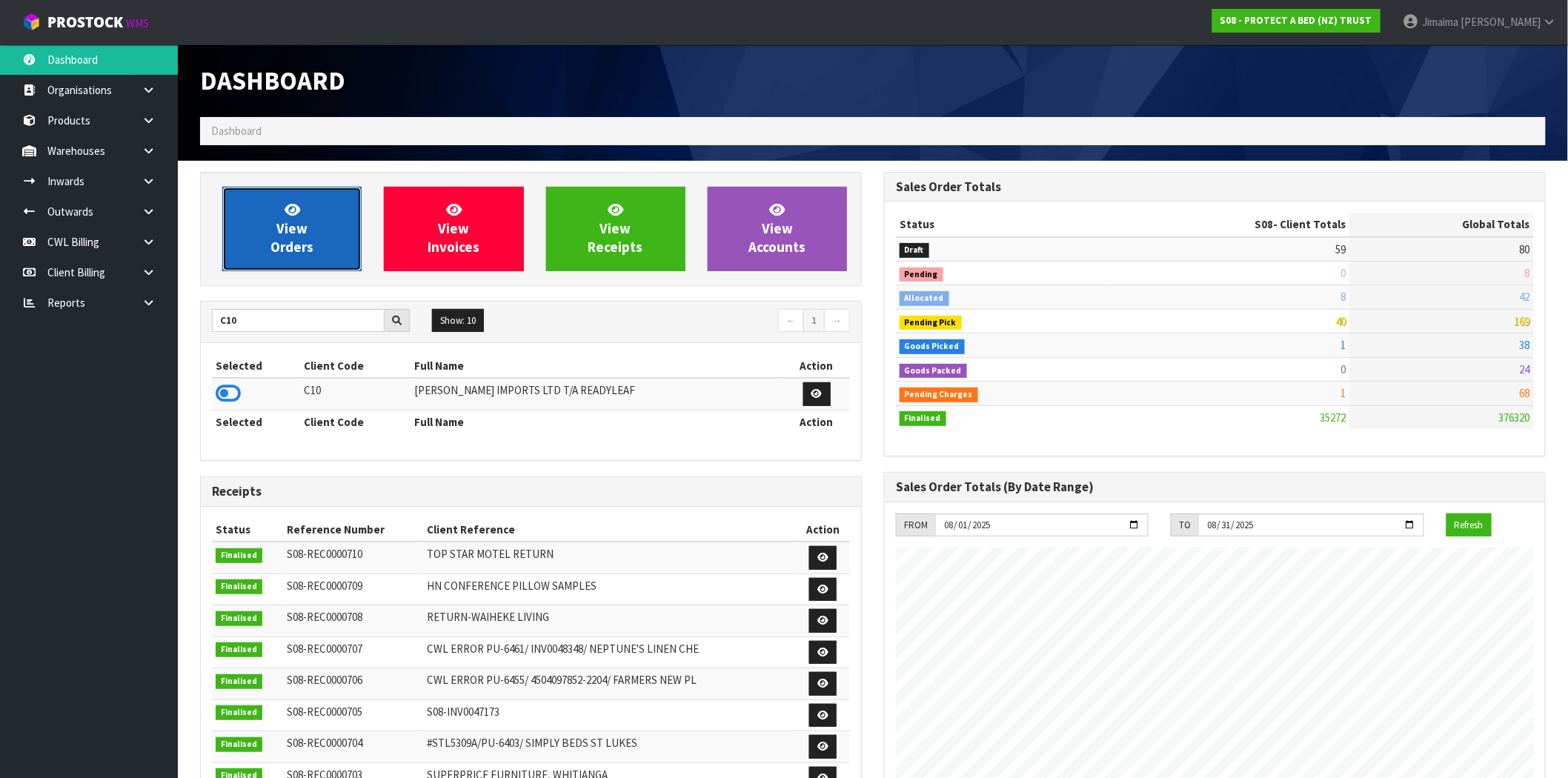
click at [293, 256] on link "View Orders" at bounding box center [292, 229] width 140 height 84
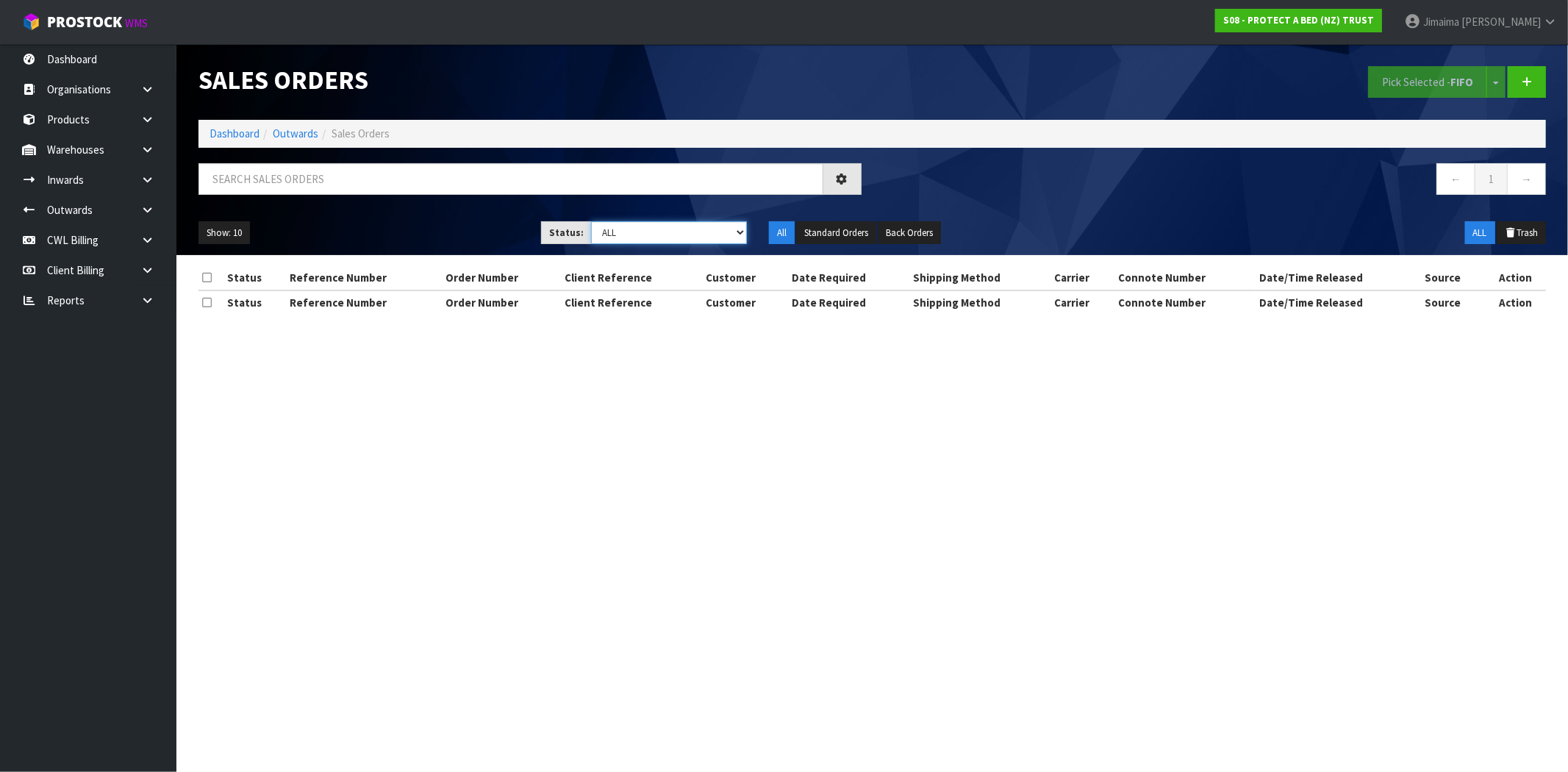
click at [686, 222] on select "Draft Pending Allocated Pending Pick Goods Picked Goods Packed Pending Charges …" at bounding box center [669, 233] width 156 height 23
select select "string:6"
click at [591, 221] on select "Draft Pending Allocated Pending Pick Goods Picked Goods Packed Pending Charges …" at bounding box center [669, 233] width 156 height 23
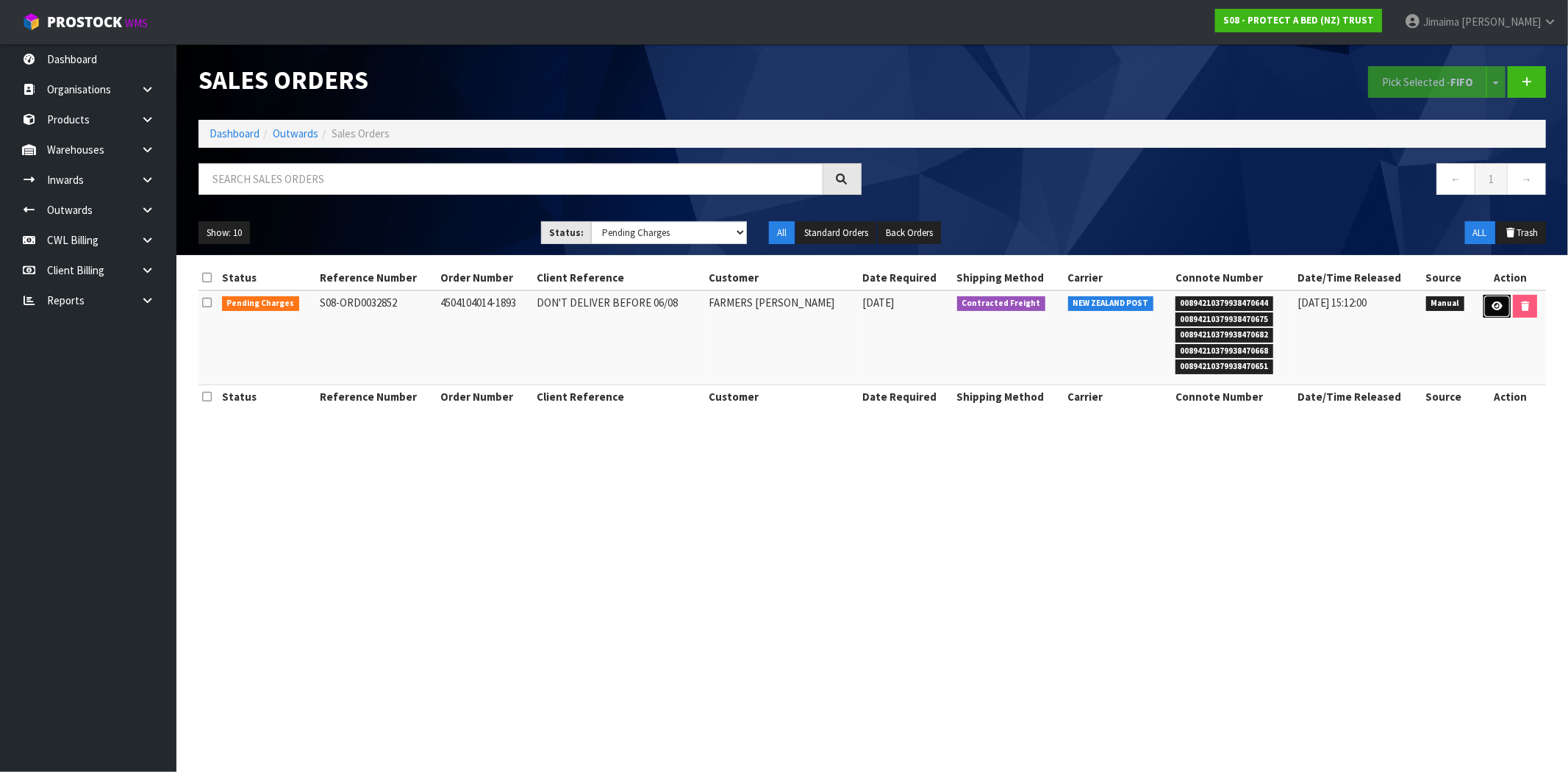
click at [1489, 305] on link at bounding box center [1497, 306] width 27 height 24
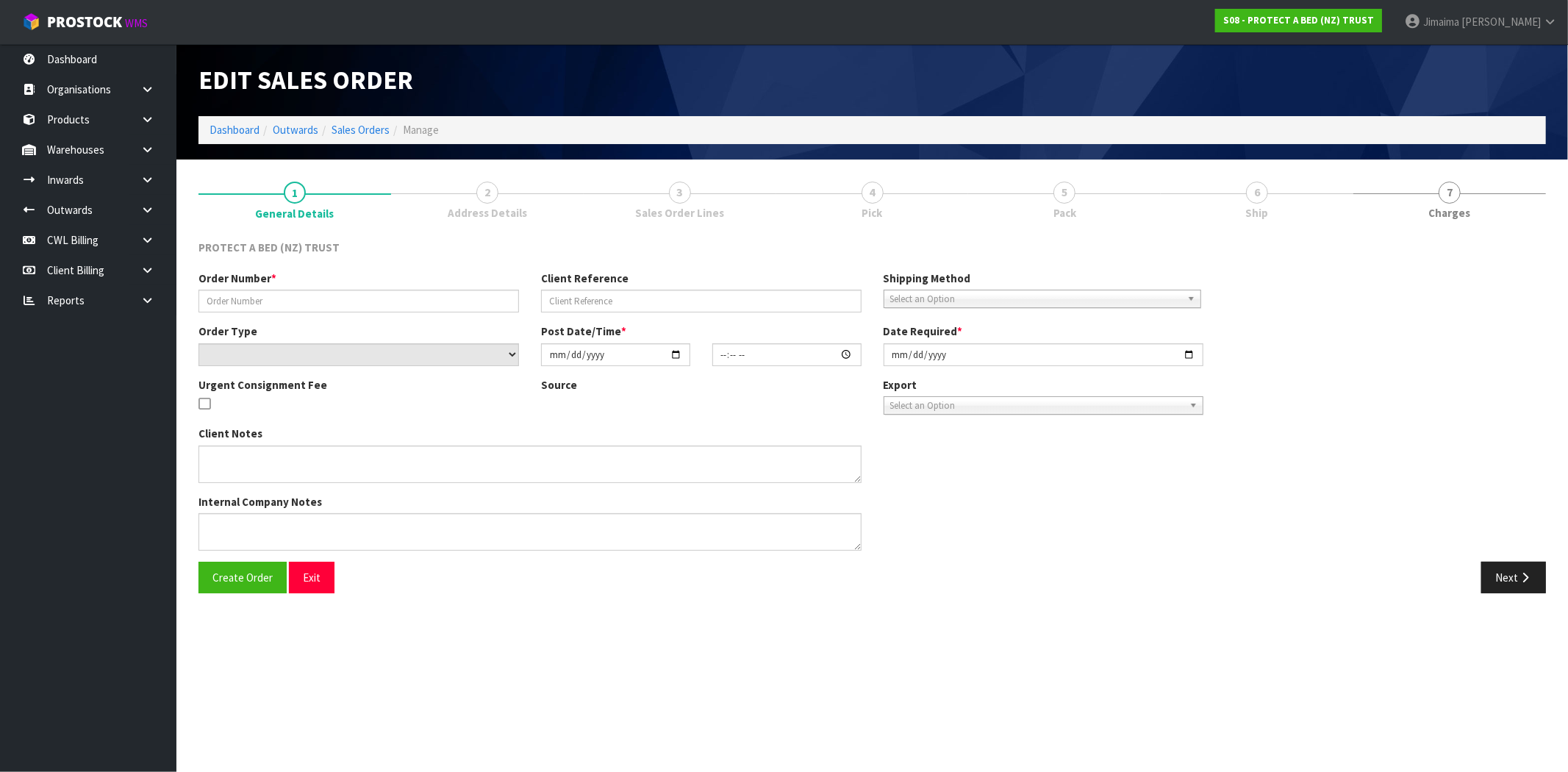
type input "4504104014-1893"
type input "DON'T DELIVER BEFORE 06/08"
select select "number:0"
type input "2025-07-31"
type input "13:05:00.000"
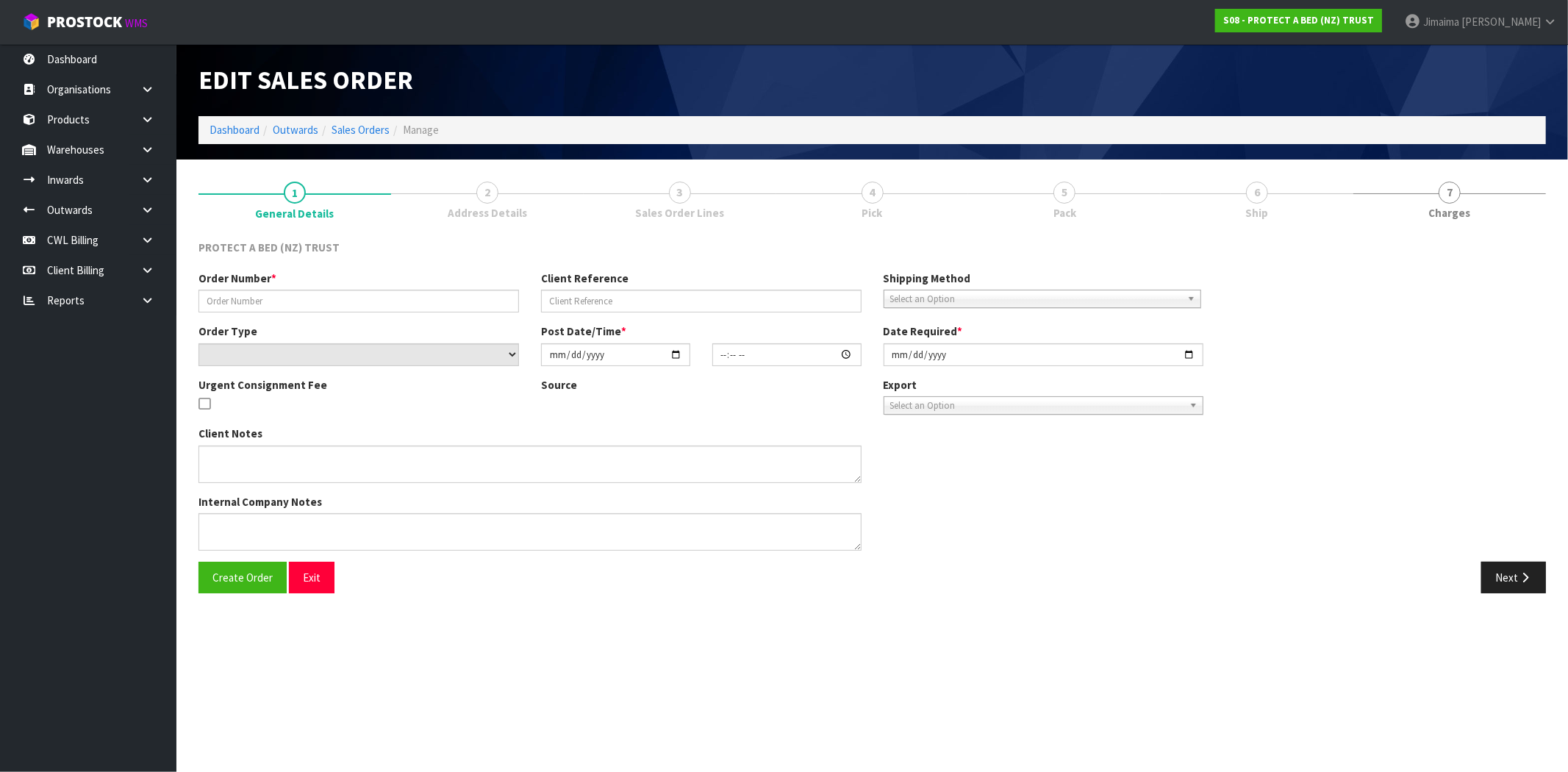
type input "2025-08-05"
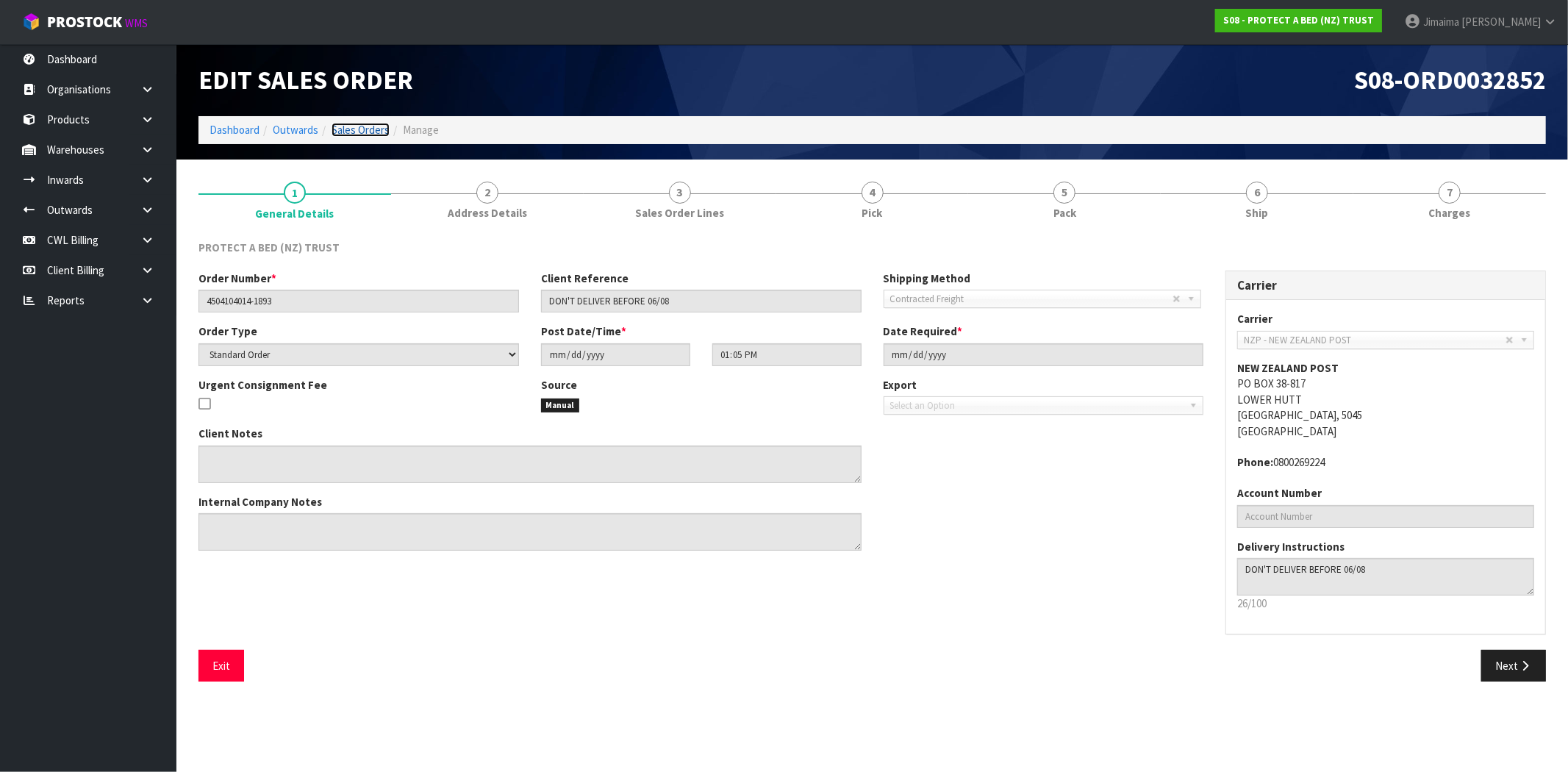
click at [346, 123] on link "Sales Orders" at bounding box center [361, 130] width 58 height 14
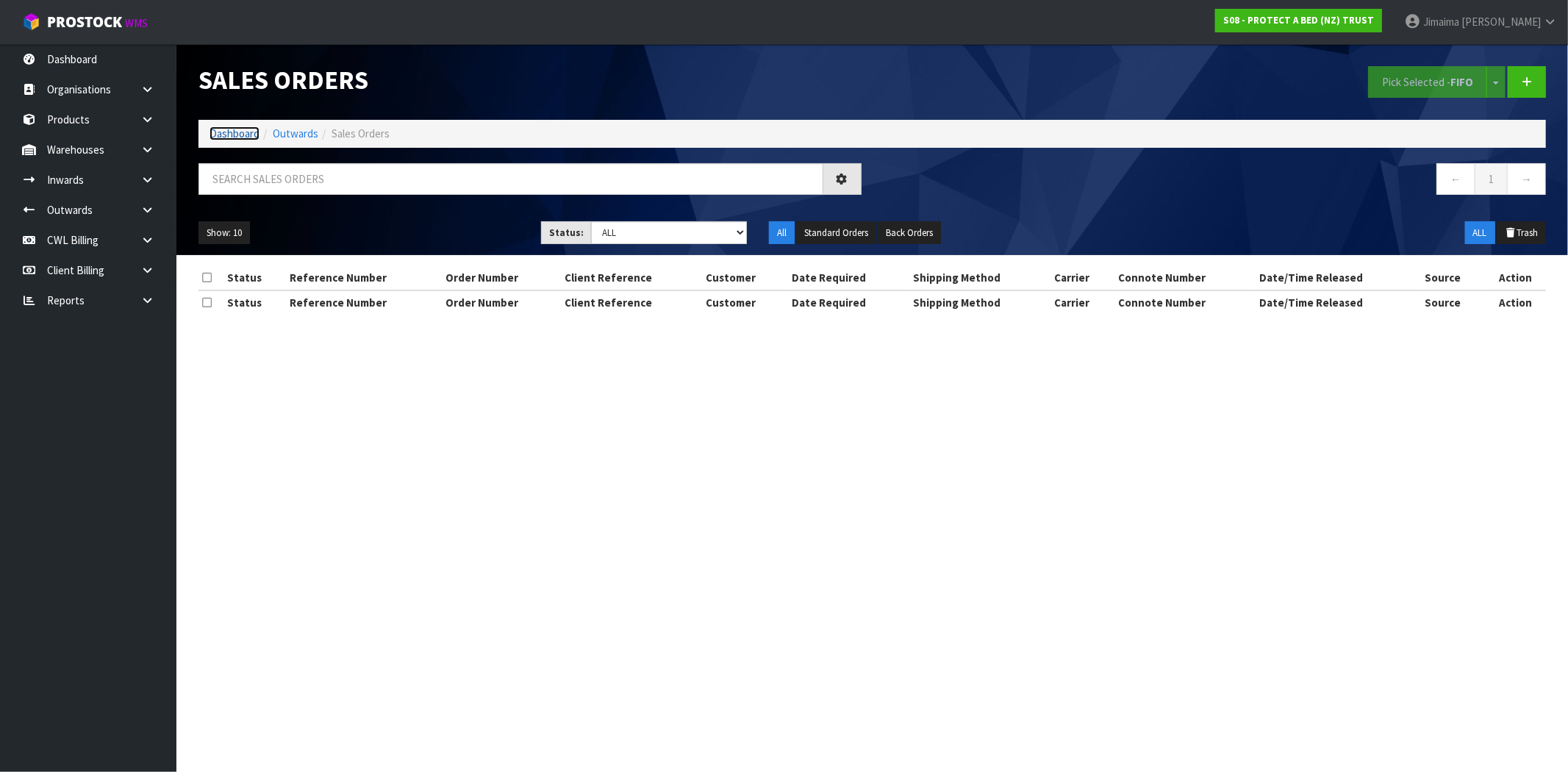
click at [250, 129] on link "Dashboard" at bounding box center [234, 133] width 50 height 14
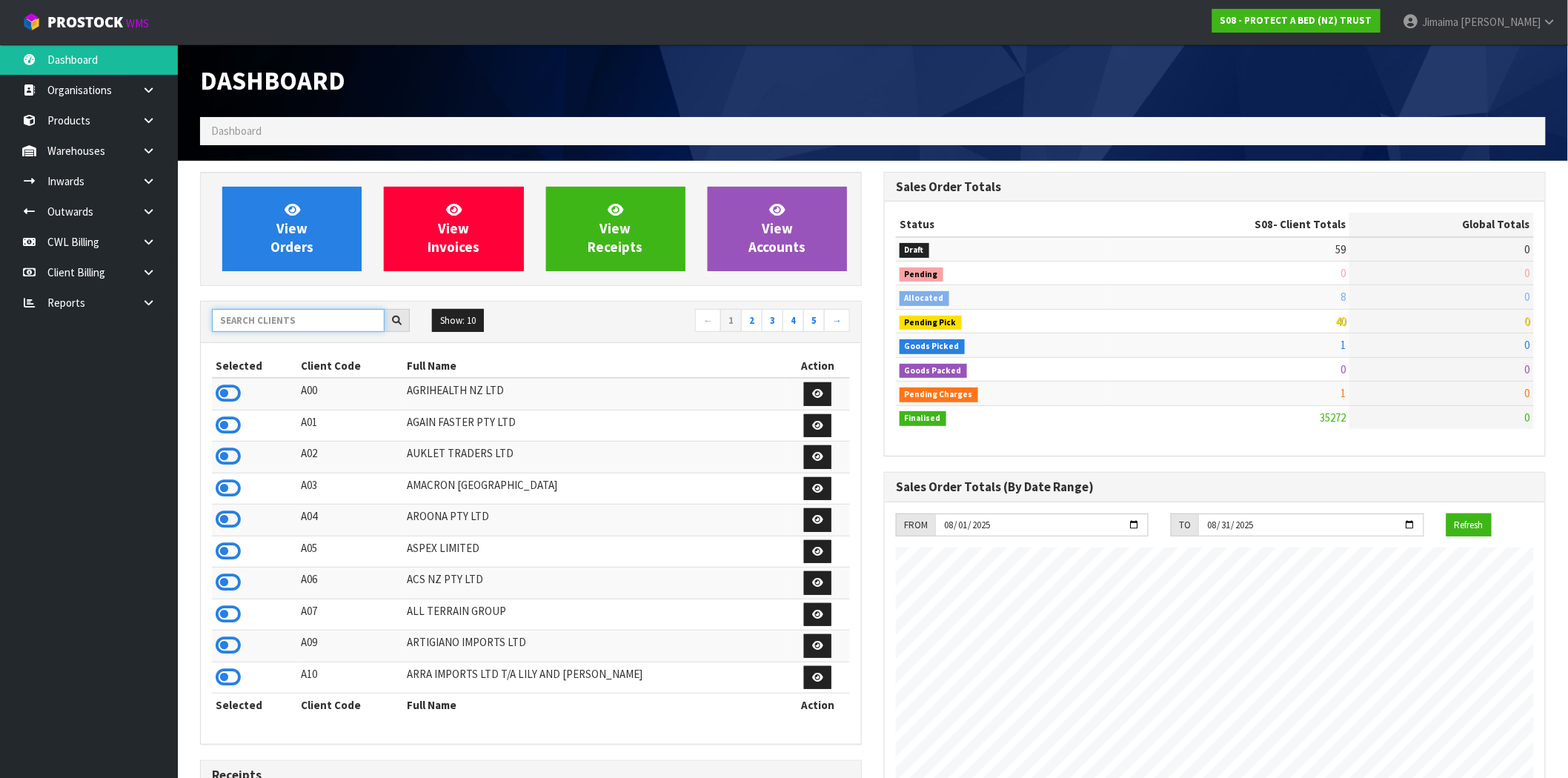
click at [276, 317] on input "text" at bounding box center [298, 320] width 173 height 23
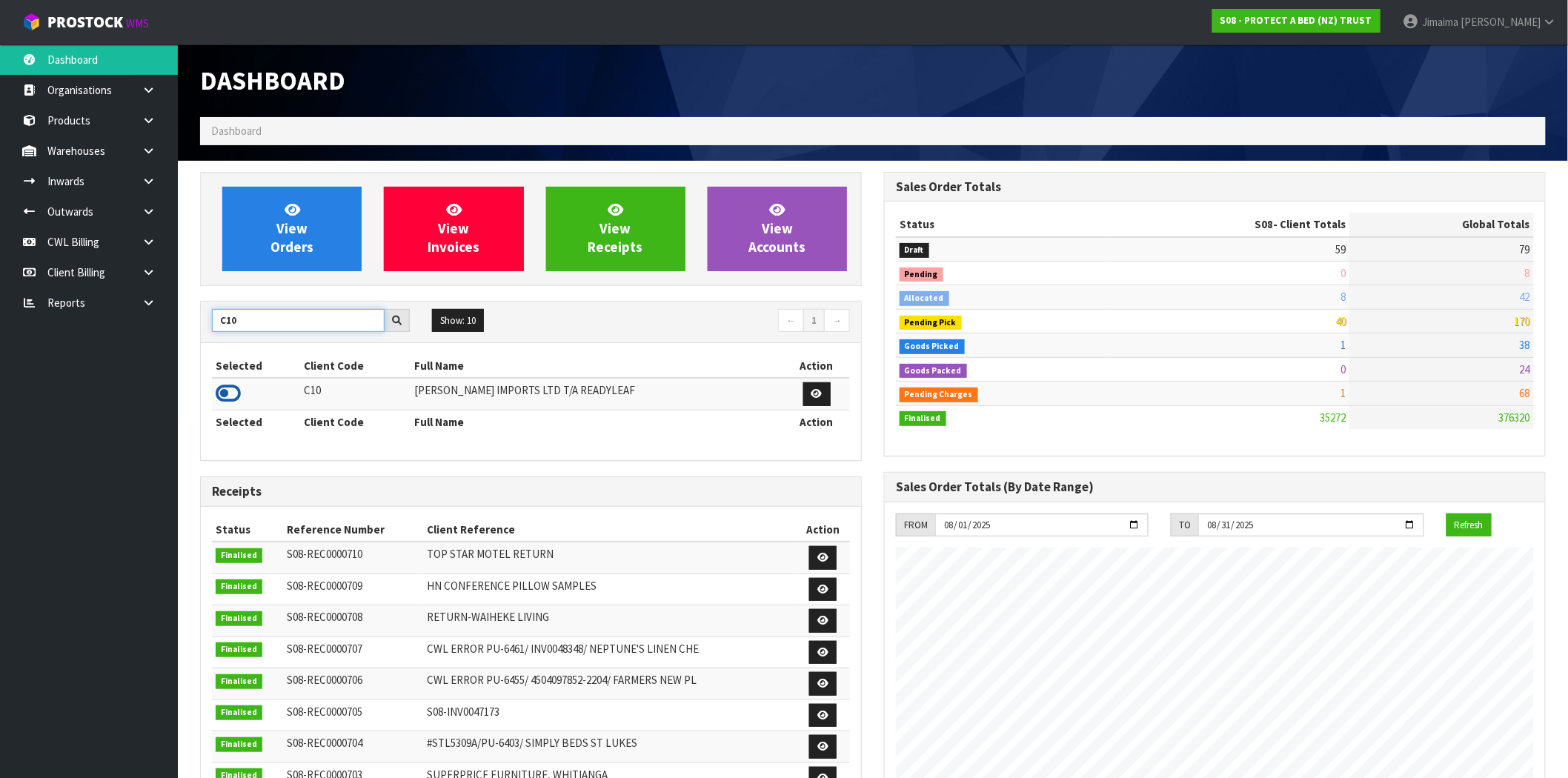
type input "C10"
drag, startPoint x: 233, startPoint y: 393, endPoint x: 278, endPoint y: 237, distance: 162.4
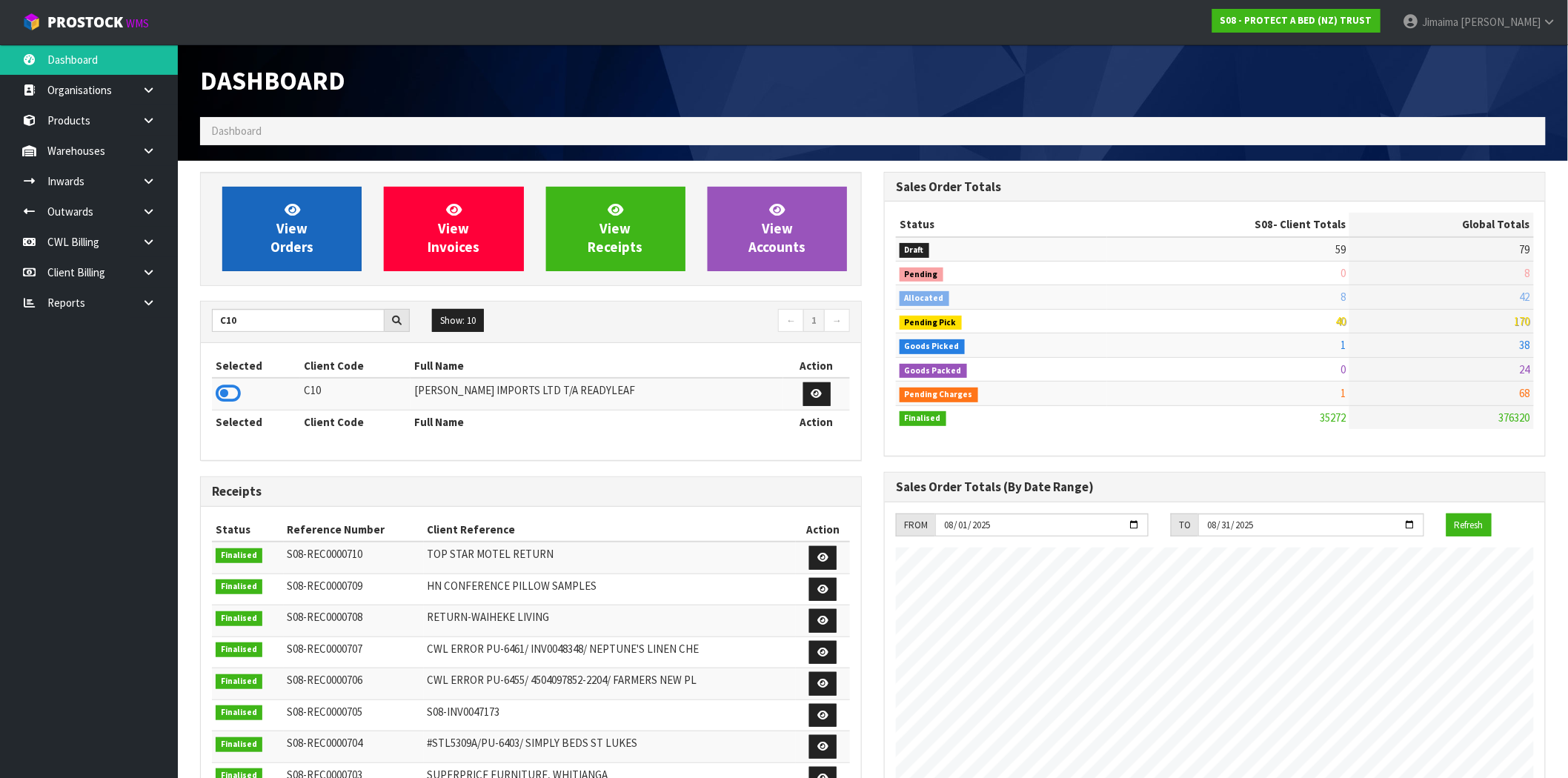
click at [233, 392] on icon at bounding box center [228, 393] width 25 height 22
click at [277, 219] on link "View Orders" at bounding box center [292, 229] width 140 height 84
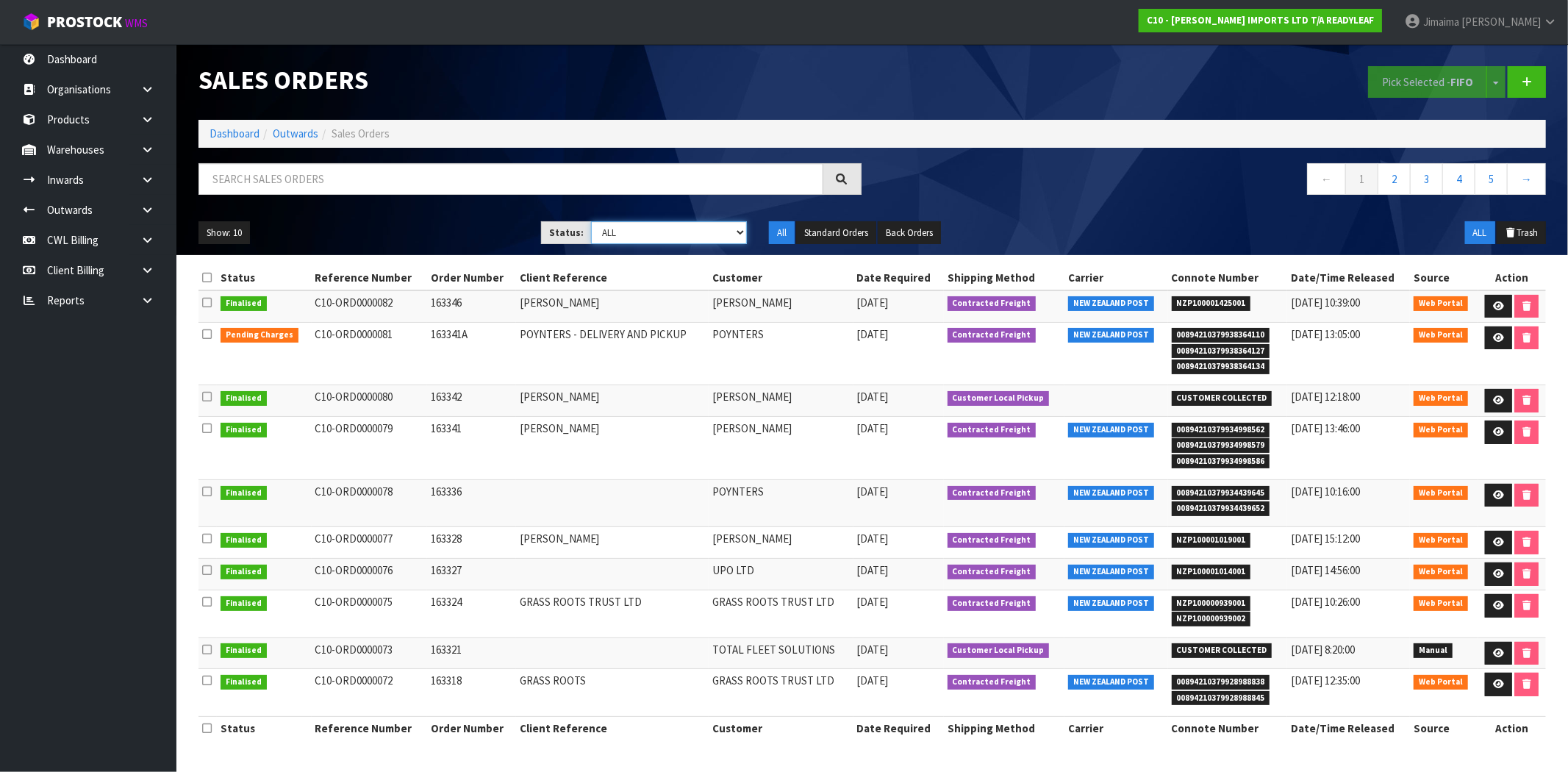
click at [621, 237] on select "Draft Pending Allocated Pending Pick Goods Picked Goods Packed Pending Charges …" at bounding box center [669, 233] width 156 height 23
click at [484, 351] on td "163341A" at bounding box center [471, 354] width 89 height 64
click at [1482, 334] on td at bounding box center [1512, 354] width 68 height 64
click at [1485, 328] on link at bounding box center [1498, 338] width 27 height 24
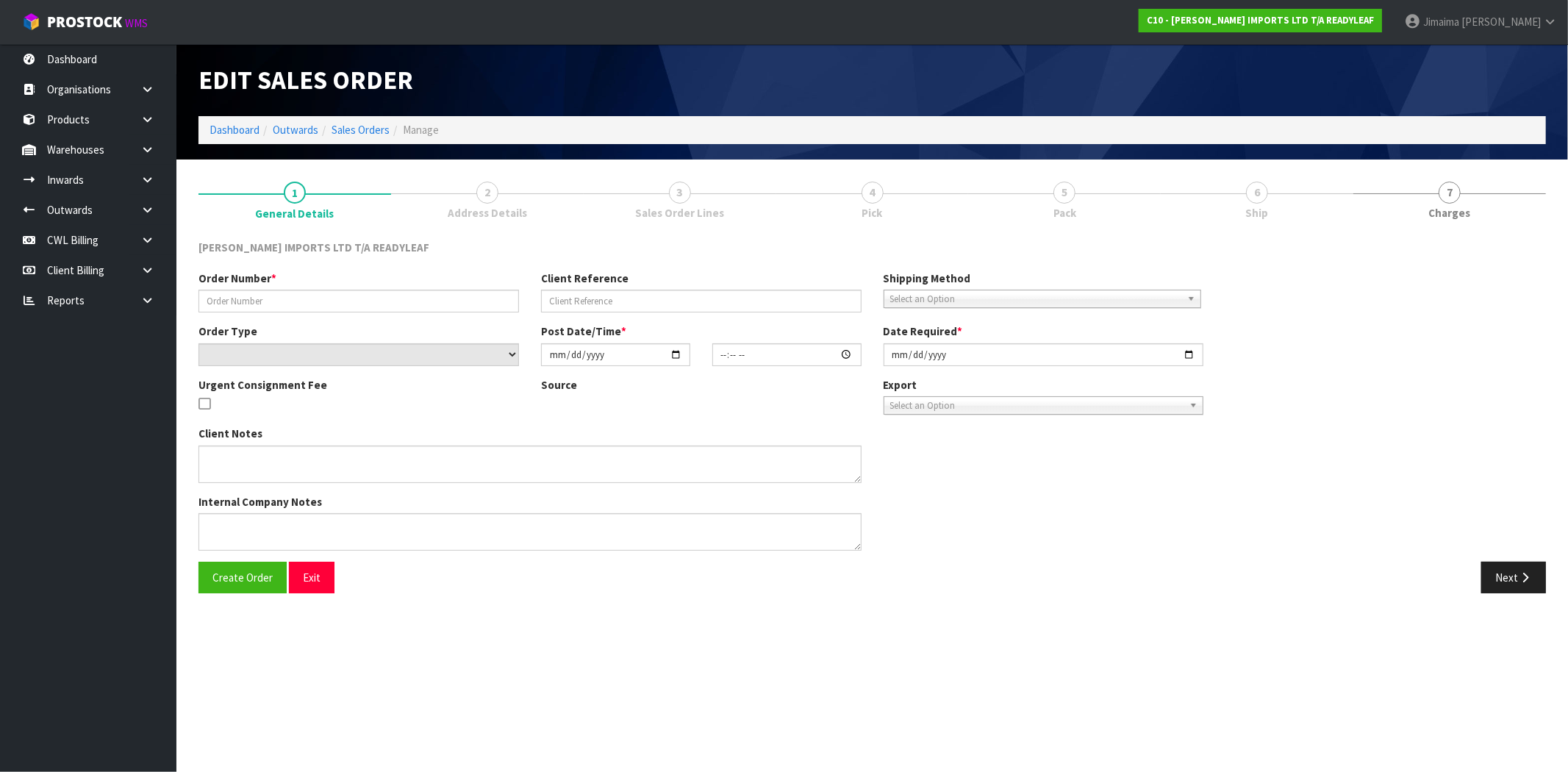
type input "163341A"
type input "POYNTERS - DELIVERY AND PICKUP"
select select "number:0"
type input "[DATE]"
type input "11:19:00.000"
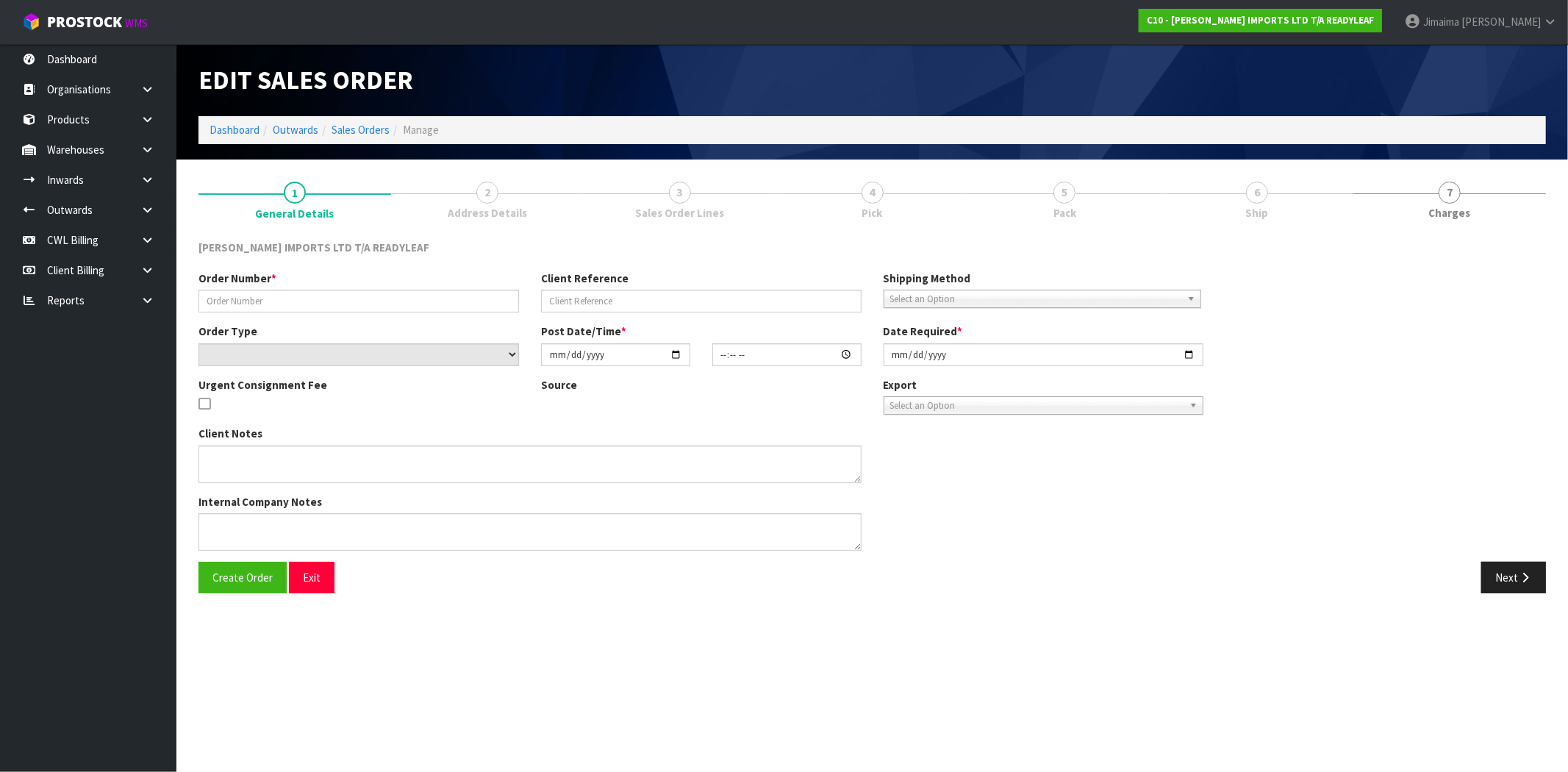
type input "[DATE]"
type textarea "WHEN THE REPLACEMENT CARTONS ARE DELIVERED PLEASE HAVE READY THE 3 CARTONS YOU …"
type textarea "THIS IS JUST TO NOTIFY YOU THAT I'VE PLACED AN ORDER (163341A) TO DELIVER 3 CAR…"
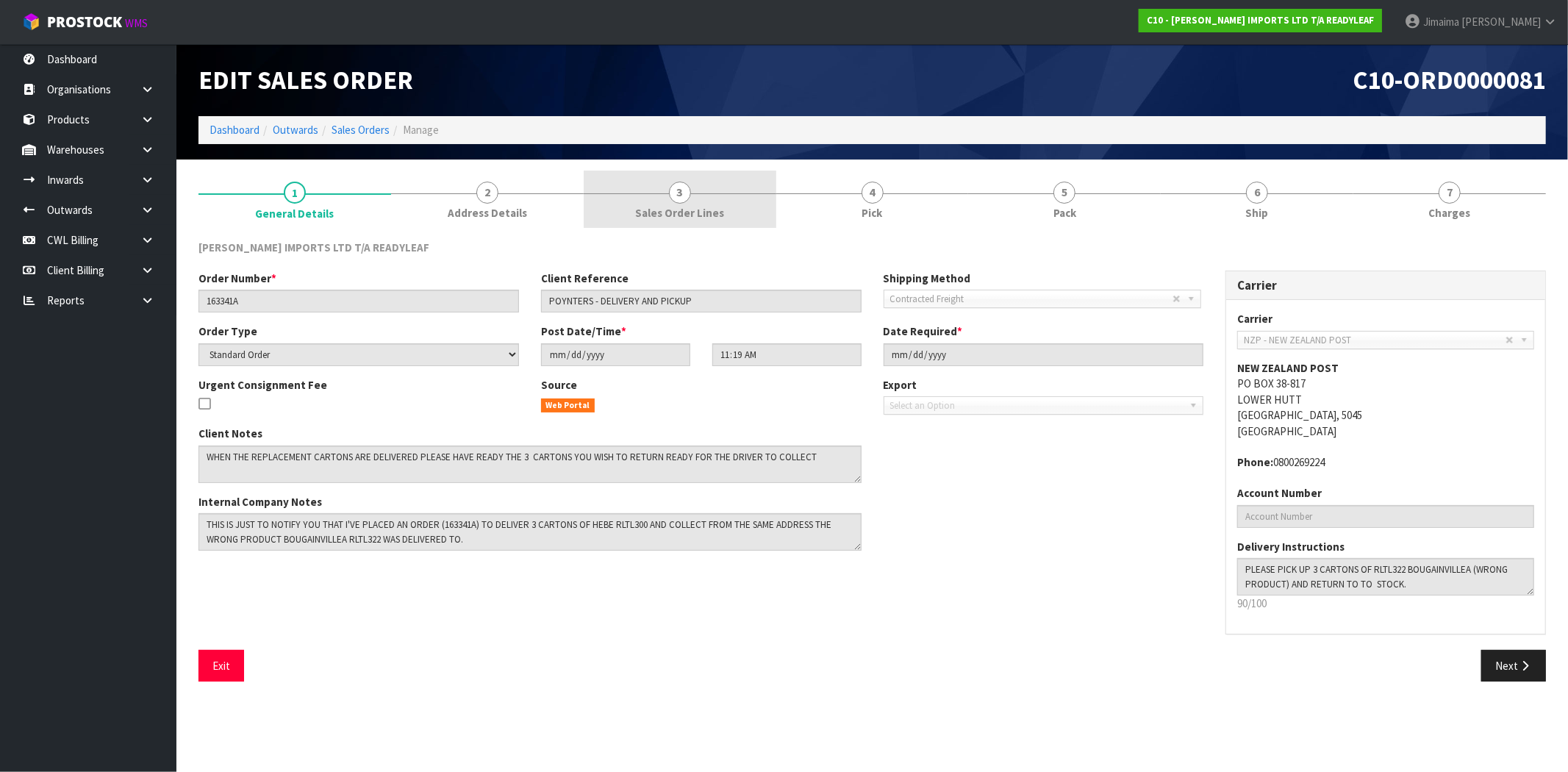
click at [647, 200] on link "3 Sales Order Lines" at bounding box center [679, 199] width 192 height 58
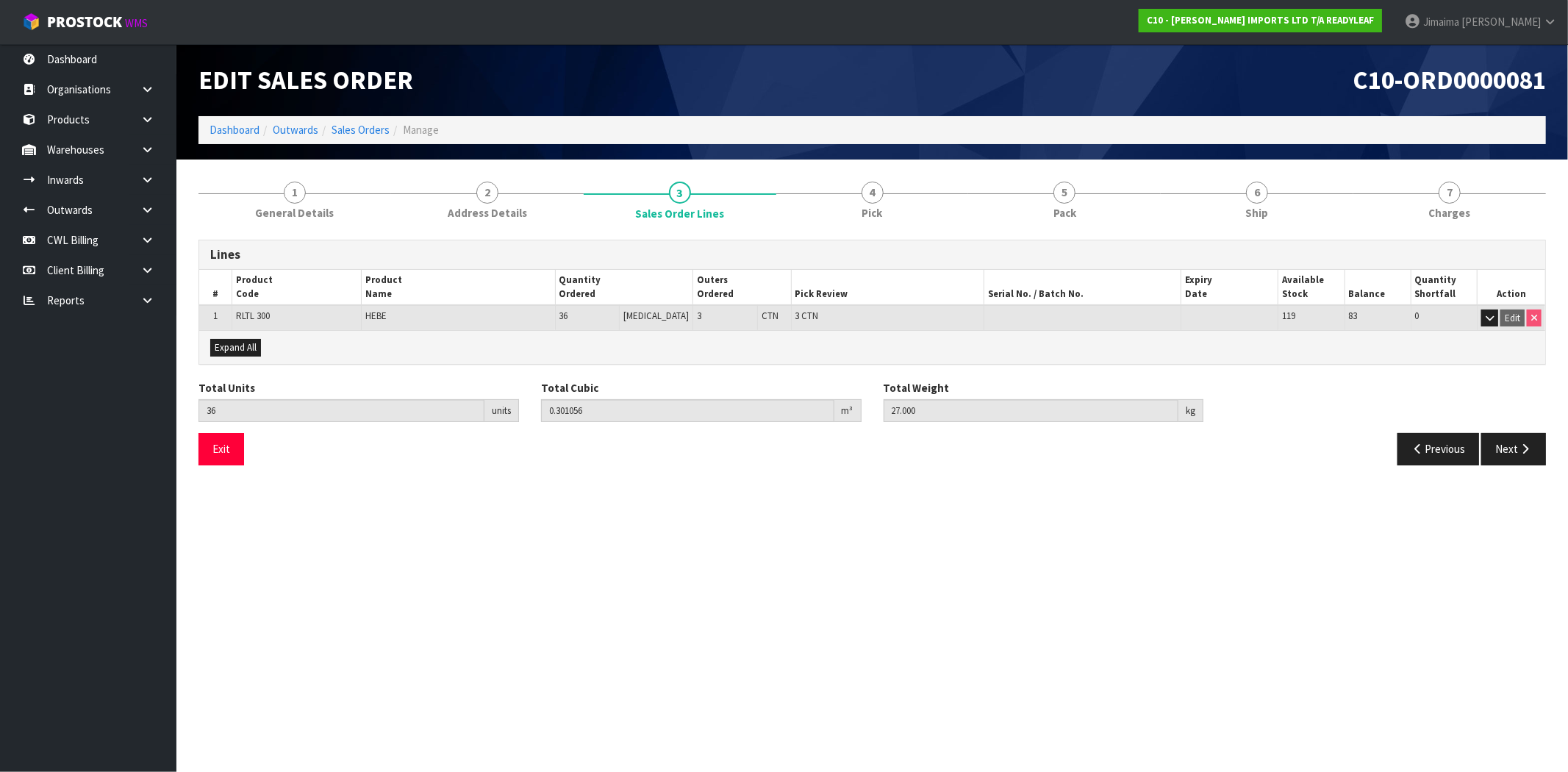
click at [218, 120] on ol "Dashboard Outwards Sales Orders Manage" at bounding box center [872, 130] width 1347 height 27
click at [218, 126] on link "Dashboard" at bounding box center [234, 130] width 50 height 14
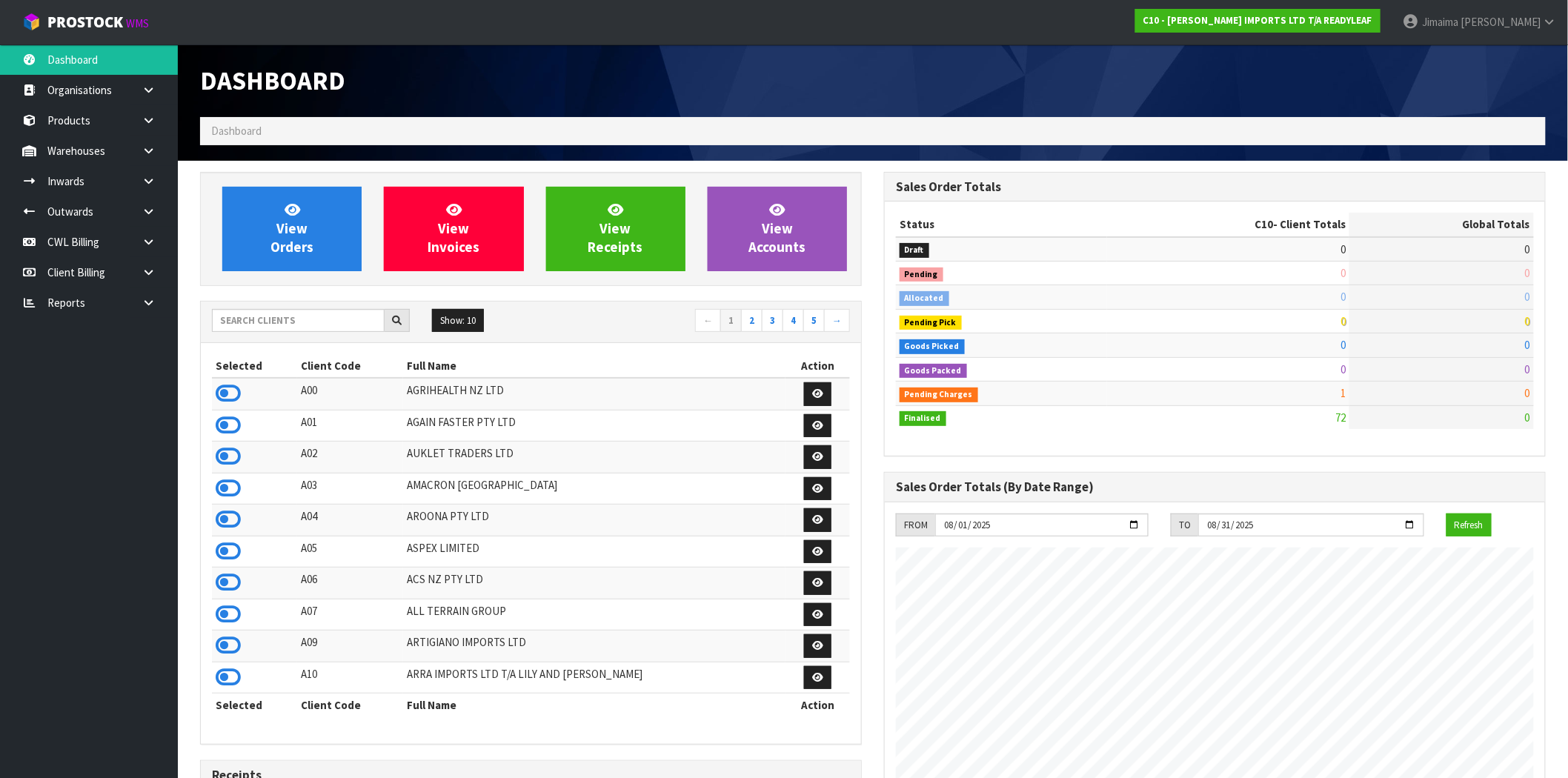
scroll to position [930, 684]
click at [275, 312] on input "text" at bounding box center [298, 320] width 173 height 23
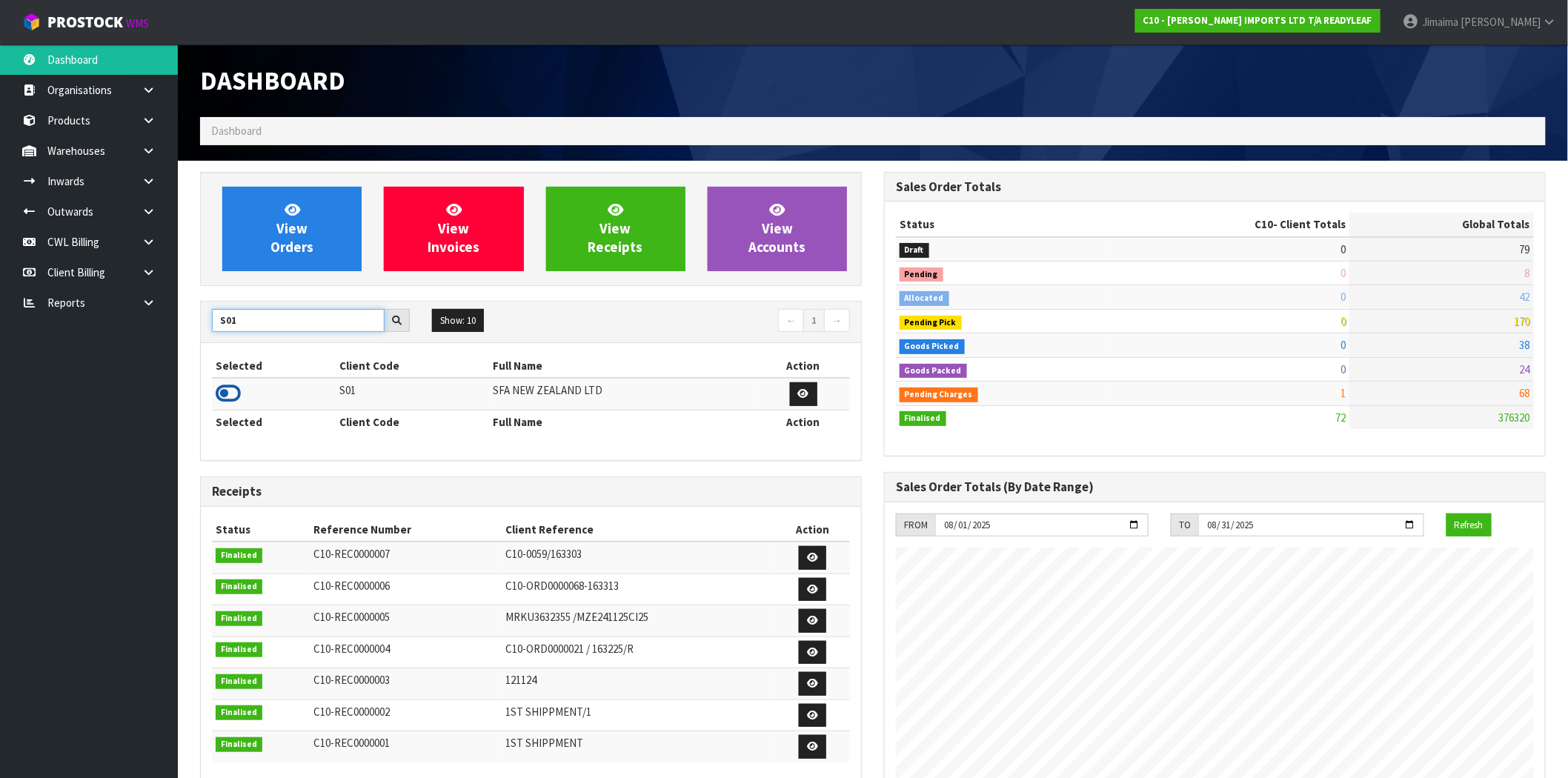
type input "S01"
click at [235, 397] on icon at bounding box center [228, 393] width 25 height 22
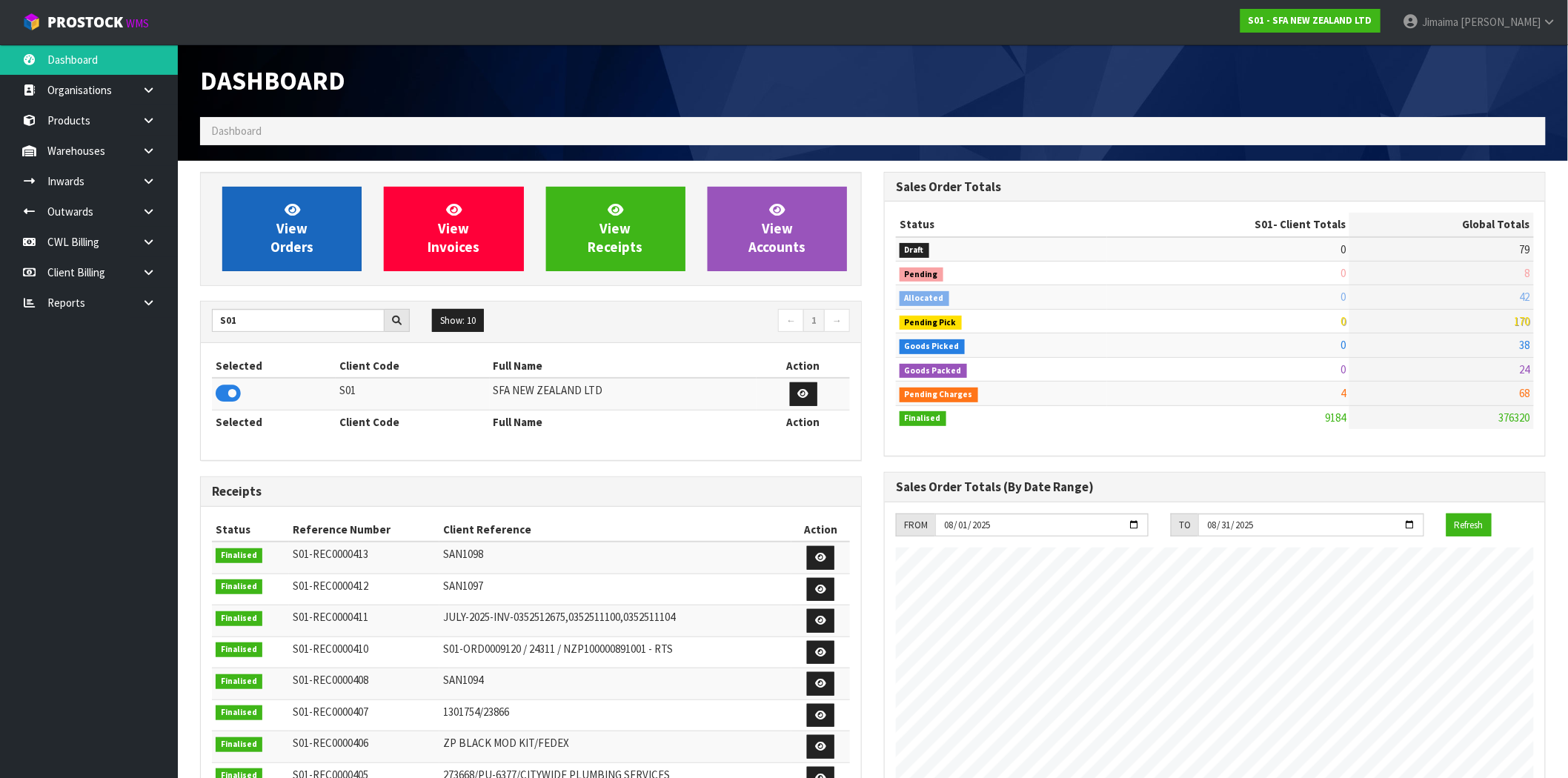
scroll to position [1122, 684]
drag, startPoint x: 322, startPoint y: 219, endPoint x: 840, endPoint y: 246, distance: 518.7
click at [323, 219] on link "View Orders" at bounding box center [292, 229] width 140 height 84
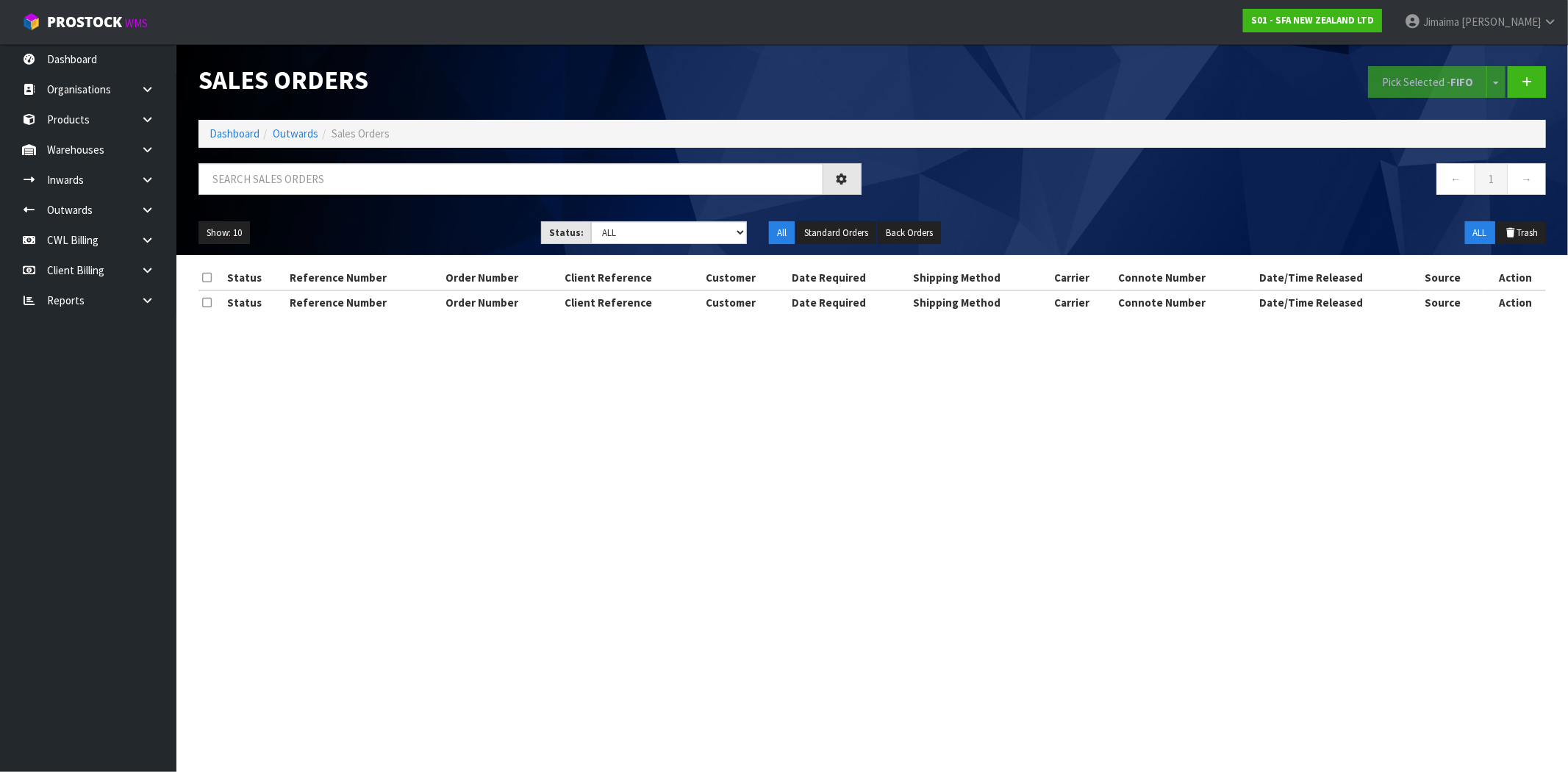
click at [665, 246] on div "Show: 10 5 10 25 50 Status: Draft Pending Allocated Pending Pick Goods Picked G…" at bounding box center [872, 233] width 1369 height 46
click at [666, 241] on select "Draft Pending Allocated Pending Pick Goods Picked Goods Packed Pending Charges …" at bounding box center [669, 233] width 156 height 23
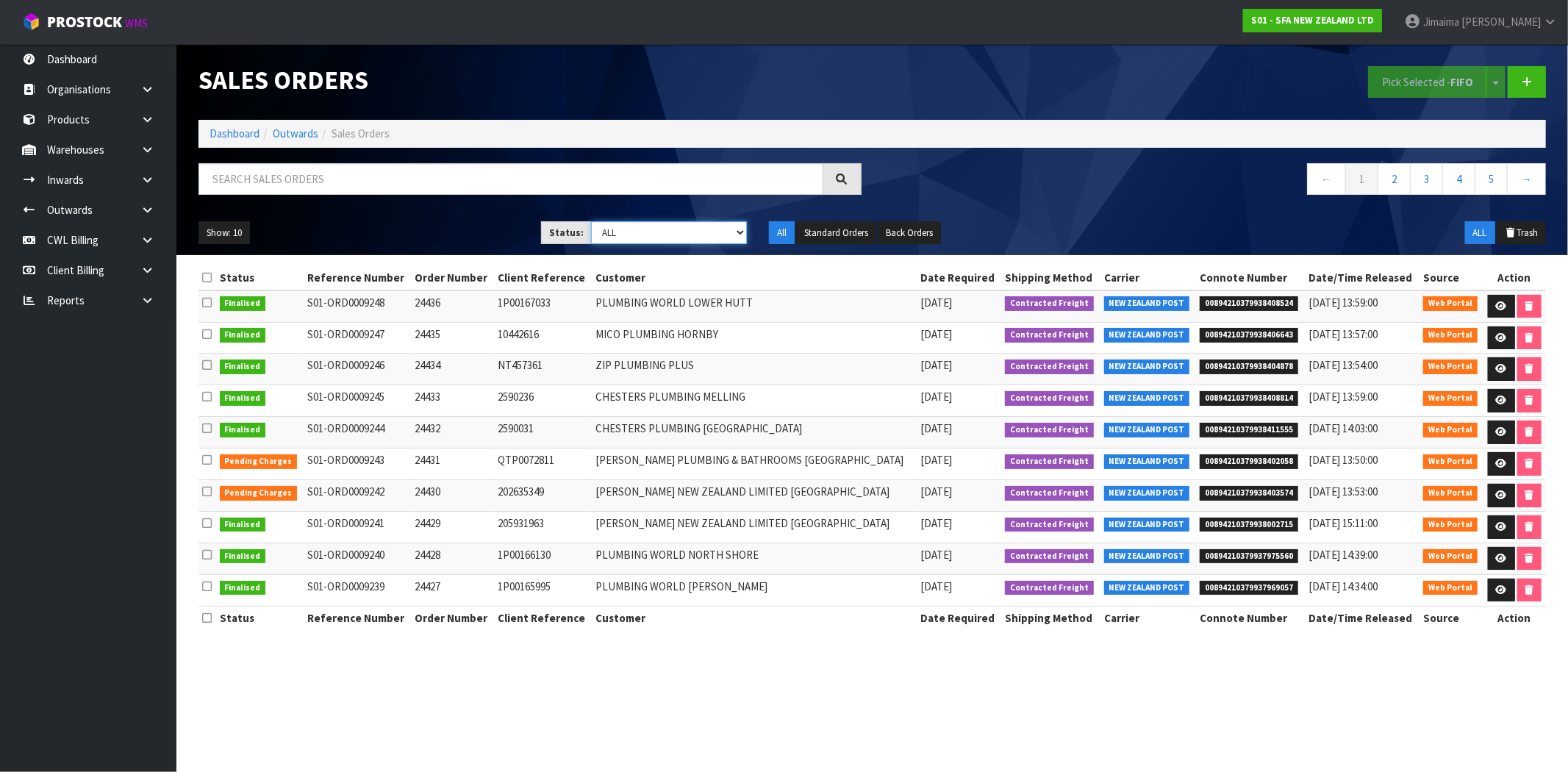
select select "string:6"
click at [591, 221] on select "Draft Pending Allocated Pending Pick Goods Picked Goods Packed Pending Charges …" at bounding box center [669, 233] width 156 height 23
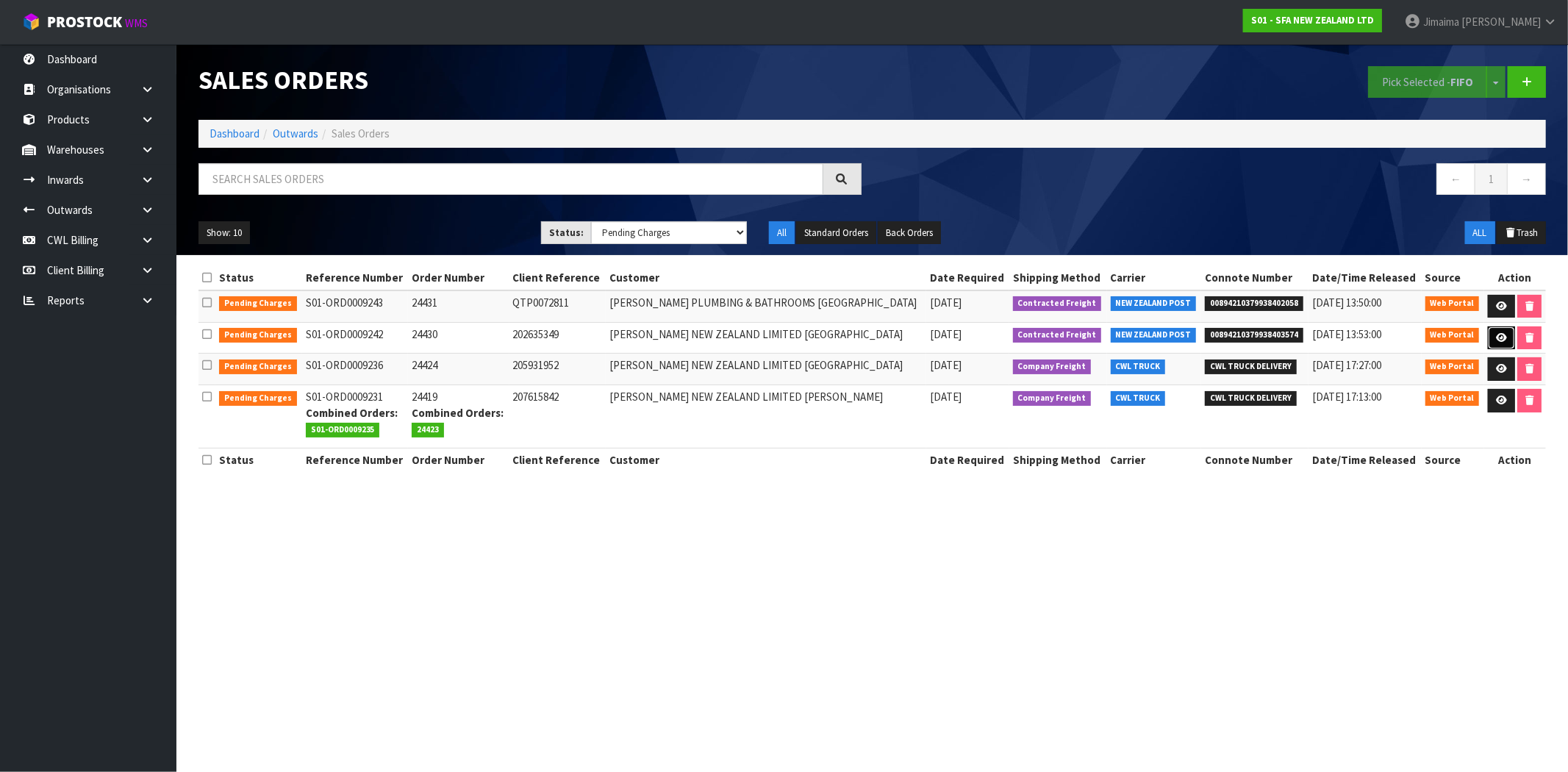
click at [1489, 334] on link at bounding box center [1501, 338] width 27 height 24
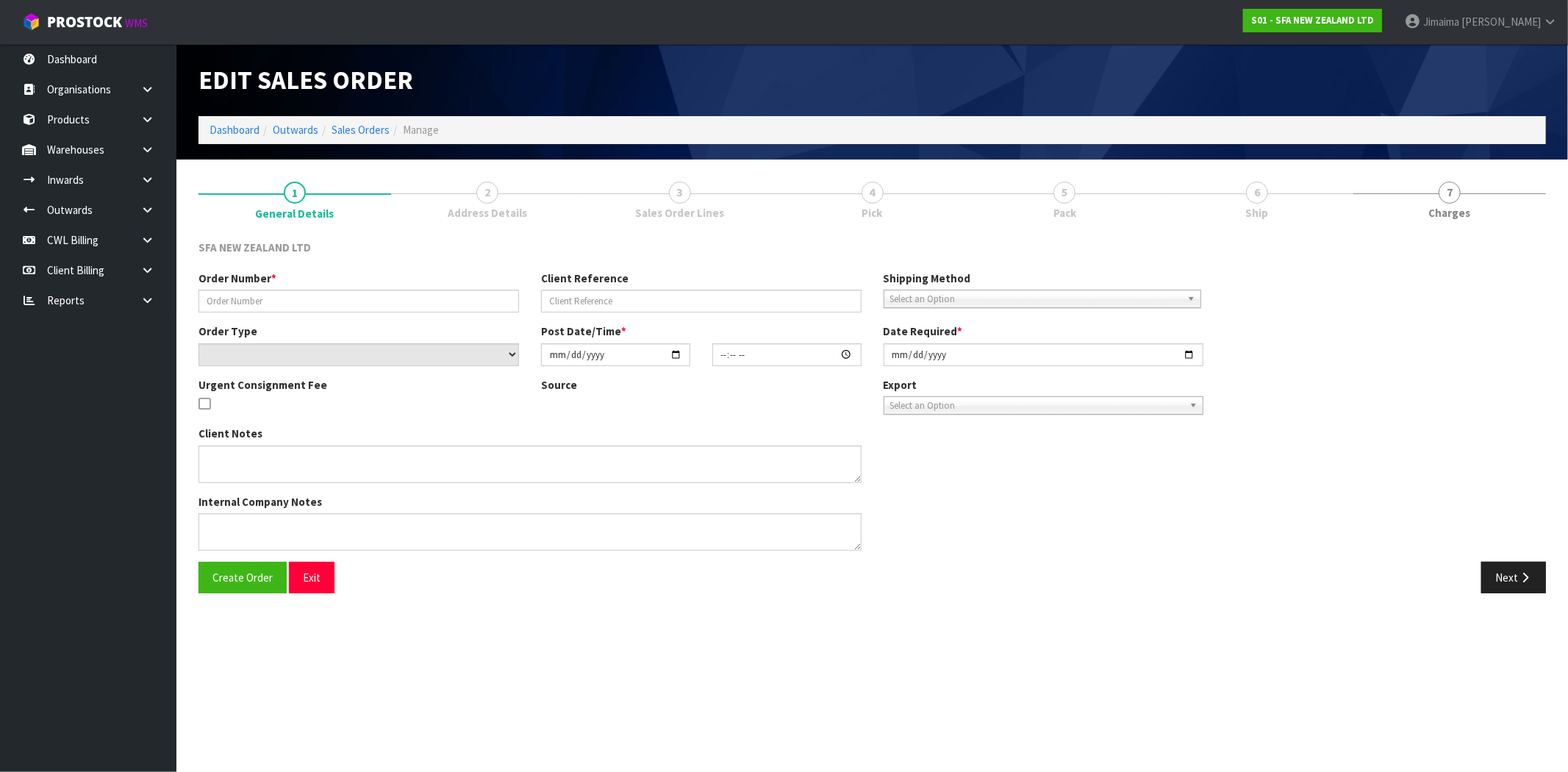
type input "24430"
type input "202635349"
select select "number:0"
type input "[DATE]"
type input "09:45:00.000"
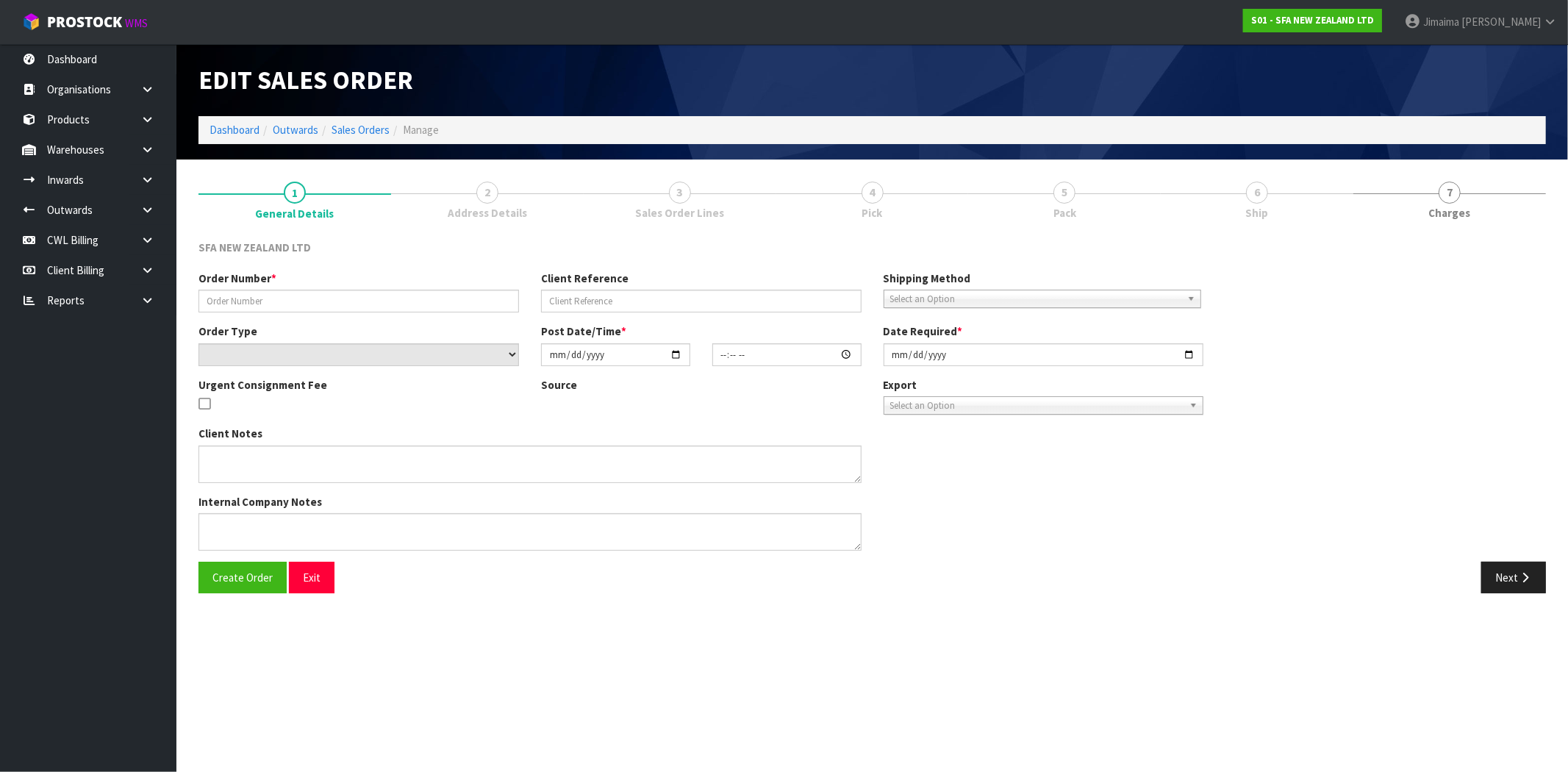
type input "[DATE]"
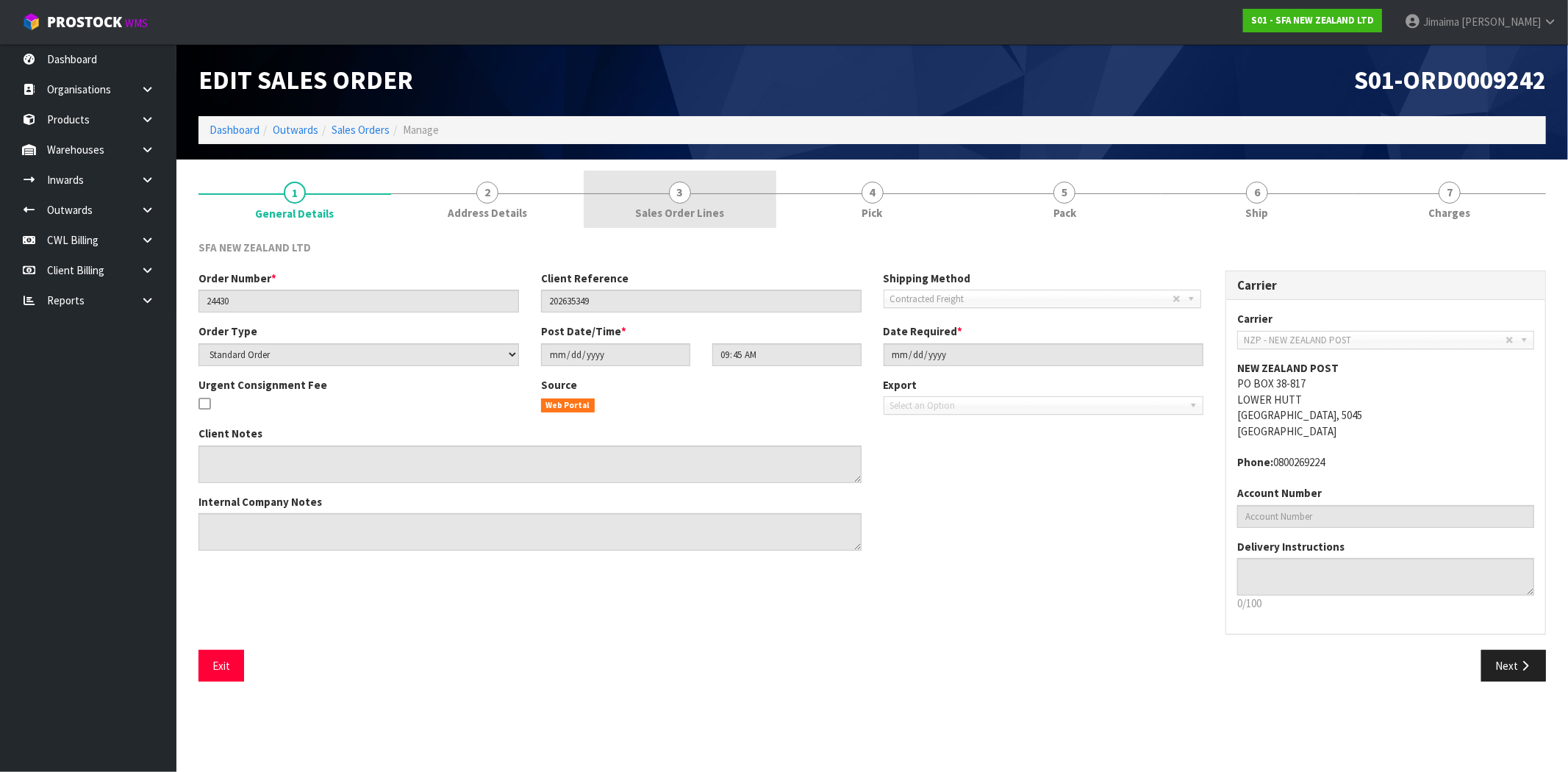
click at [672, 210] on span "Sales Order Lines" at bounding box center [679, 212] width 89 height 15
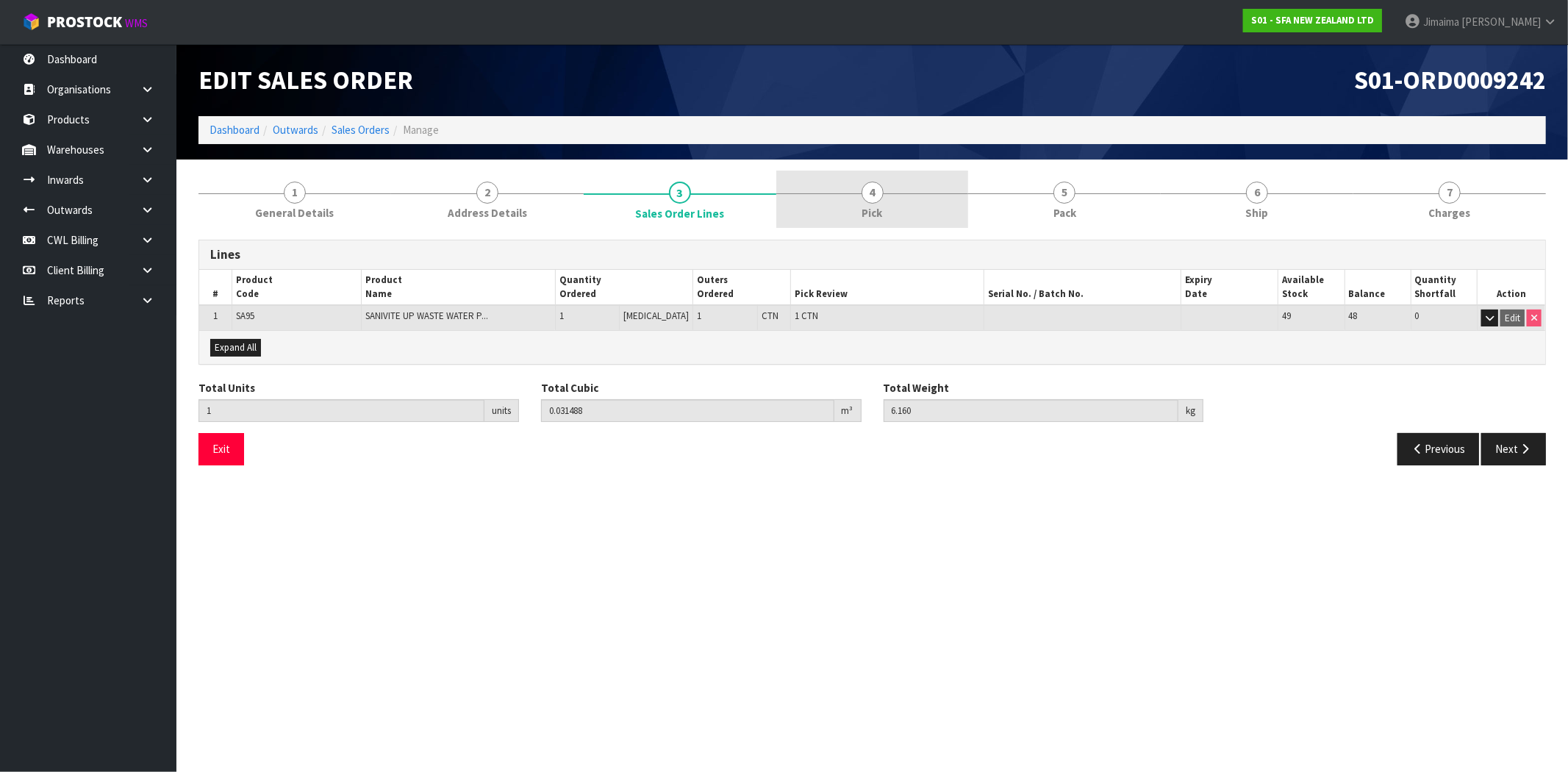
drag, startPoint x: 900, startPoint y: 209, endPoint x: 989, endPoint y: 200, distance: 89.5
click at [901, 209] on link "4 Pick" at bounding box center [873, 199] width 192 height 58
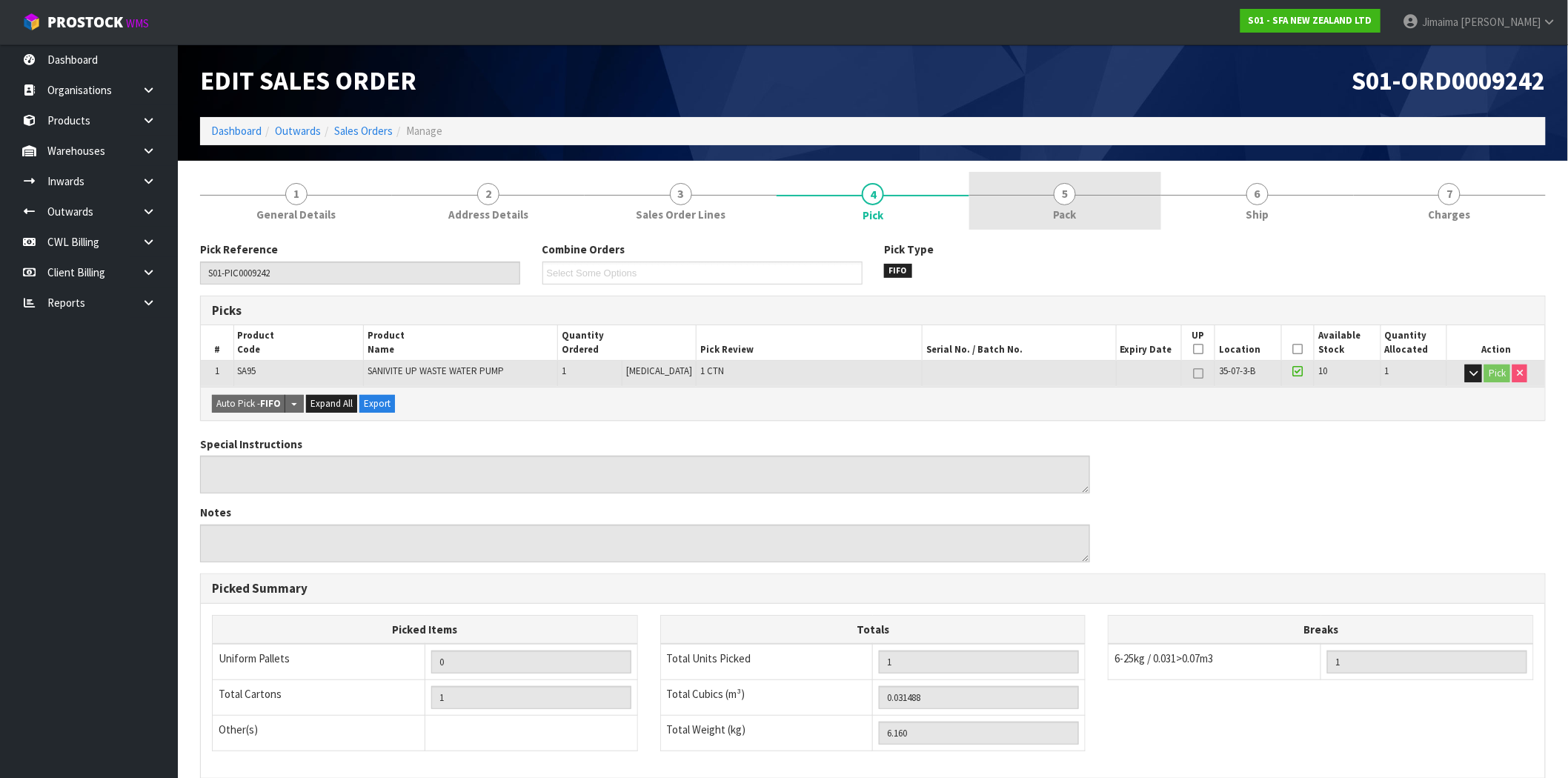
drag, startPoint x: 1041, startPoint y: 202, endPoint x: 1060, endPoint y: 201, distance: 19.0
click at [1041, 202] on link "5 Pack" at bounding box center [1065, 201] width 192 height 59
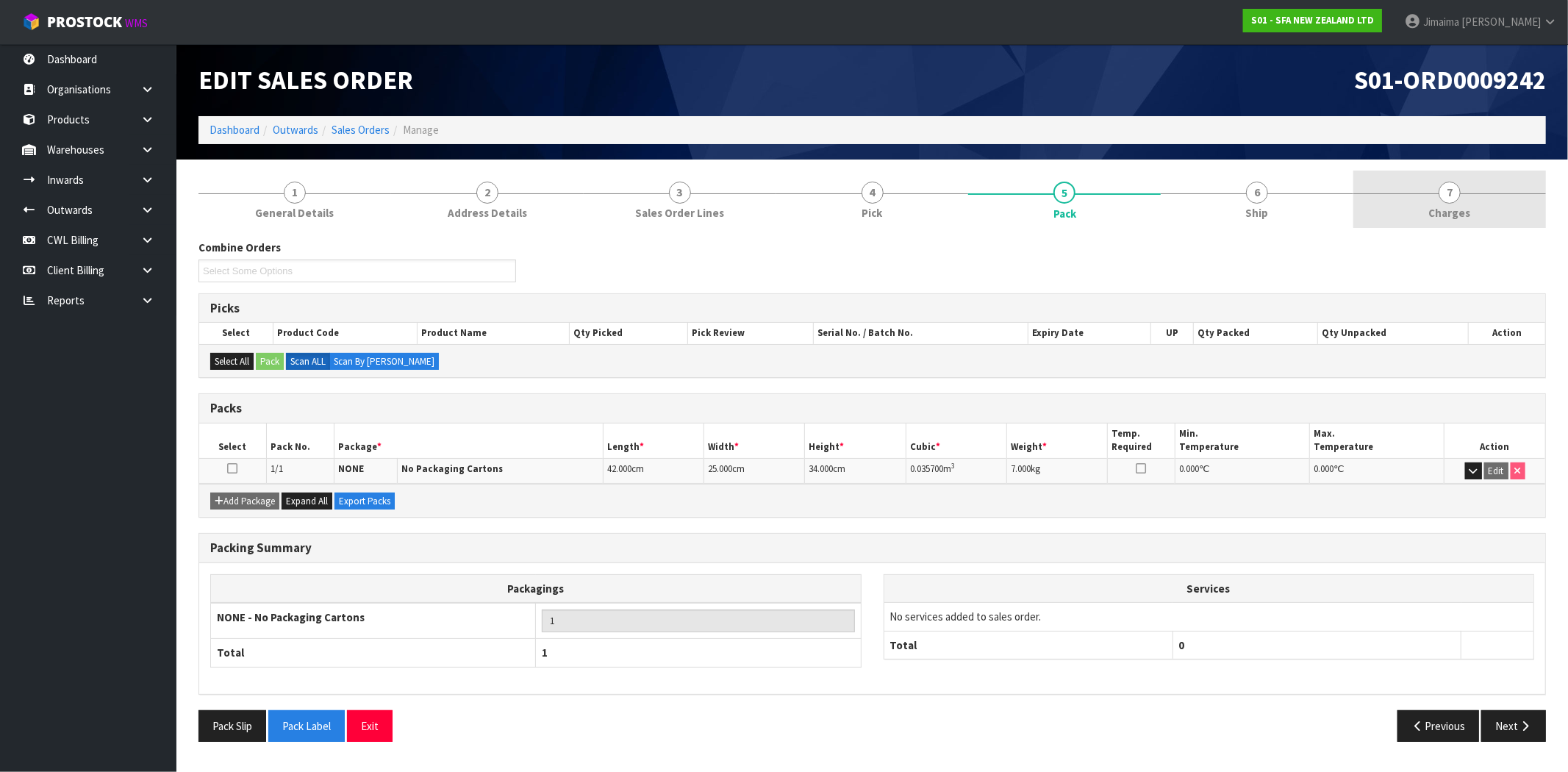
drag, startPoint x: 1520, startPoint y: 217, endPoint x: 1480, endPoint y: 225, distance: 40.8
click at [1519, 217] on link "7 [GEOGRAPHIC_DATA]" at bounding box center [1449, 199] width 192 height 58
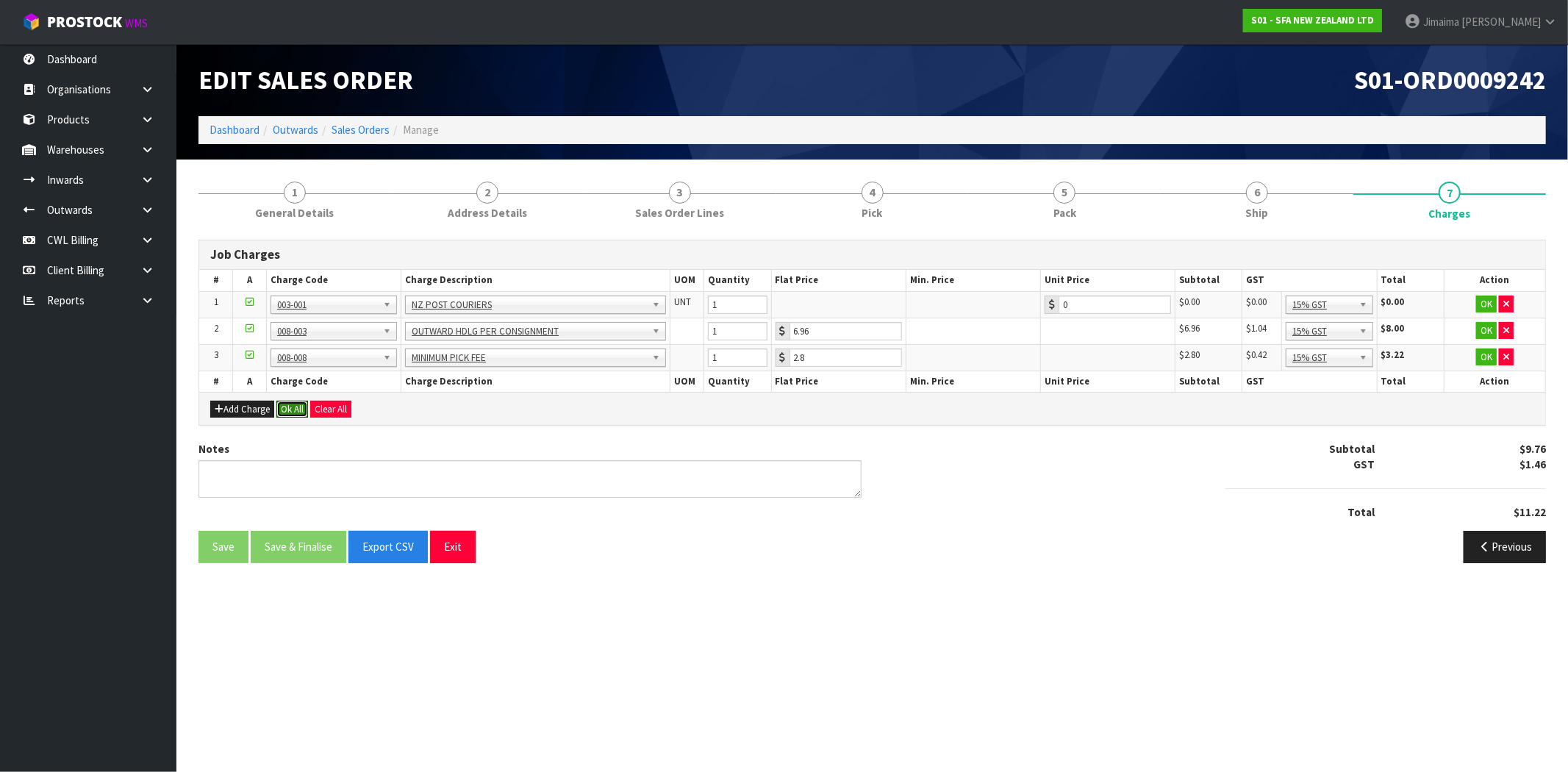
drag, startPoint x: 284, startPoint y: 413, endPoint x: 311, endPoint y: 486, distance: 77.8
click at [285, 413] on button "Ok All" at bounding box center [292, 409] width 32 height 18
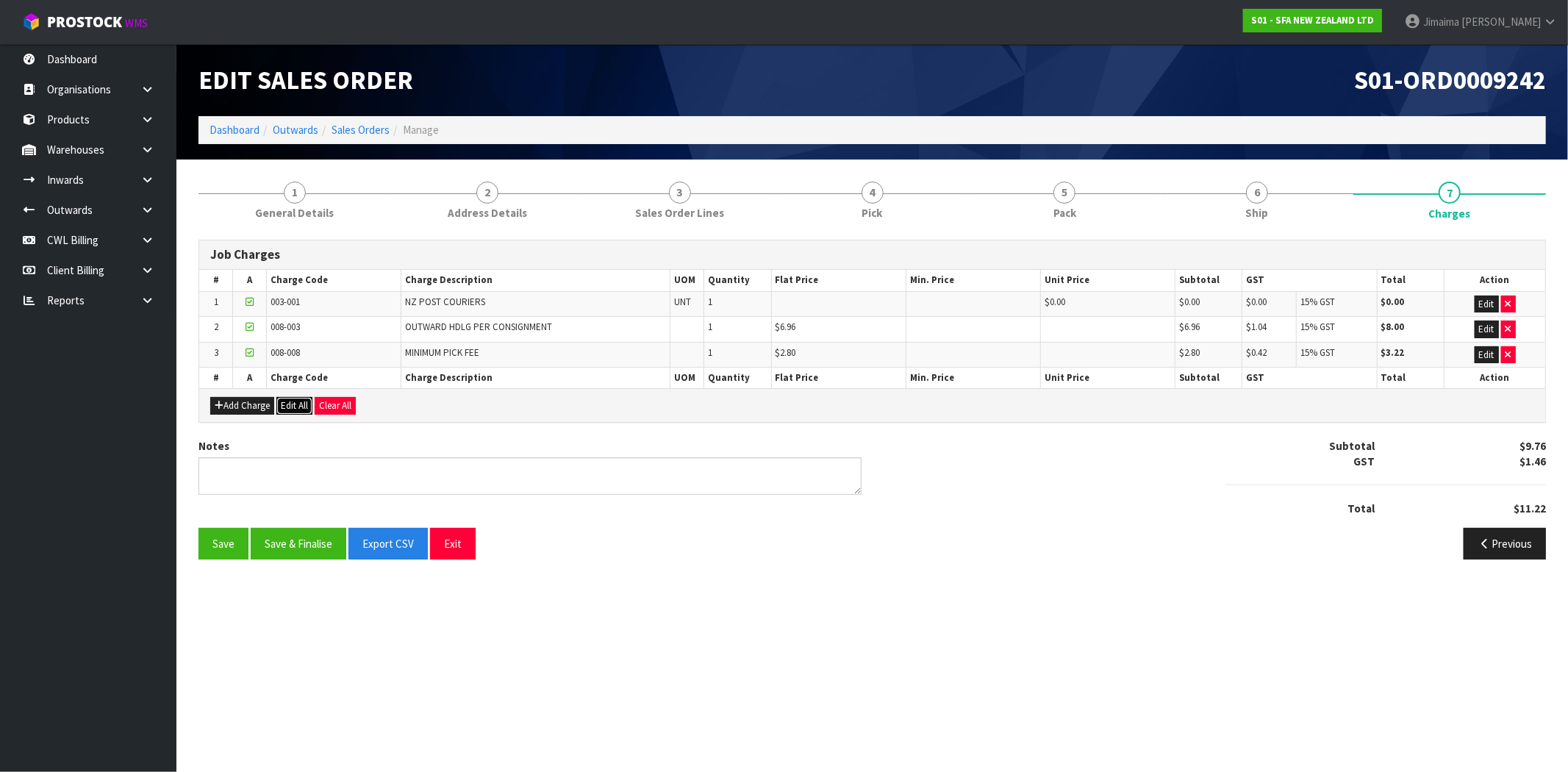
click at [297, 410] on button "Edit All" at bounding box center [294, 406] width 36 height 18
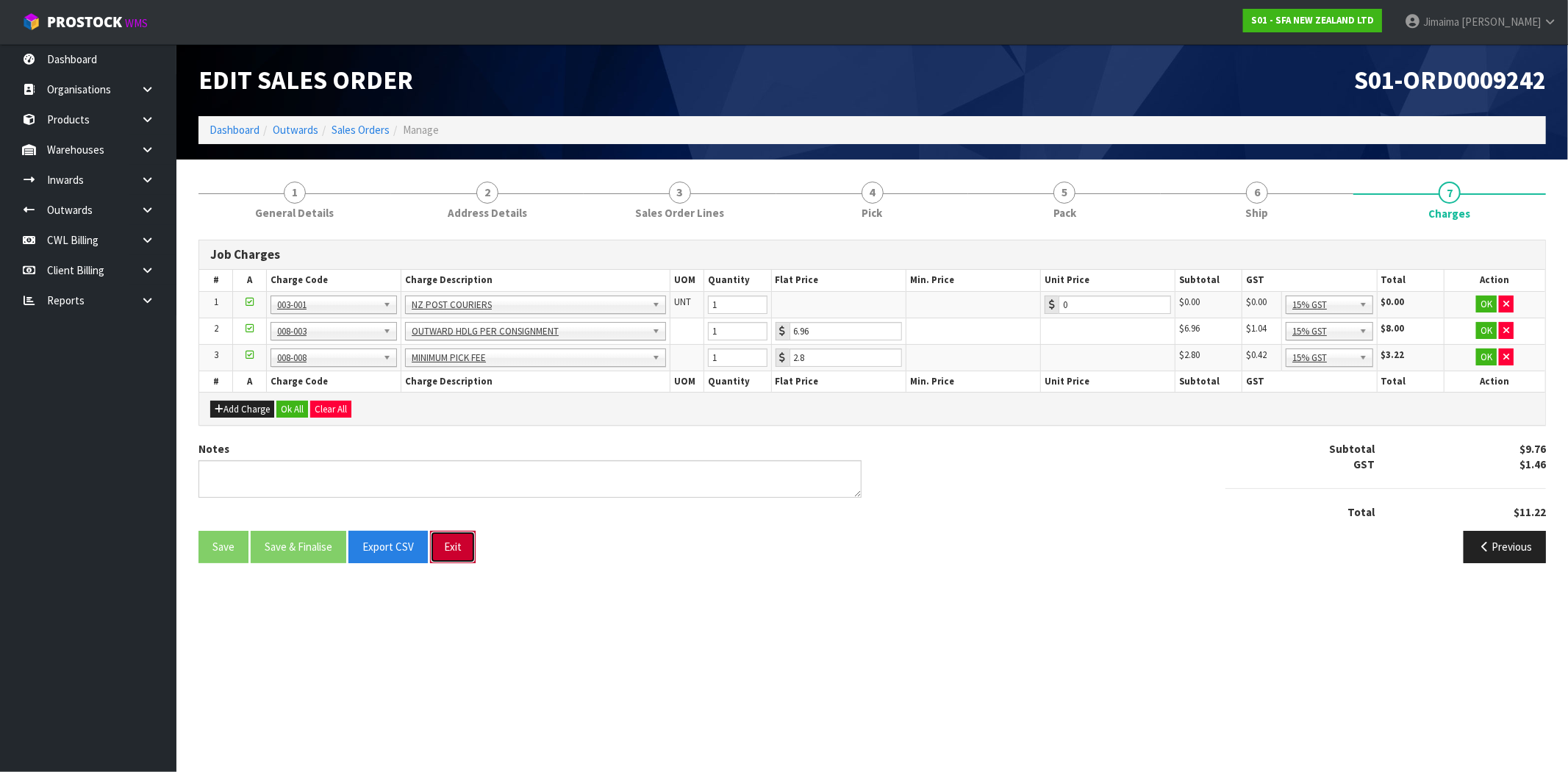
click at [454, 537] on button "Exit" at bounding box center [453, 546] width 46 height 32
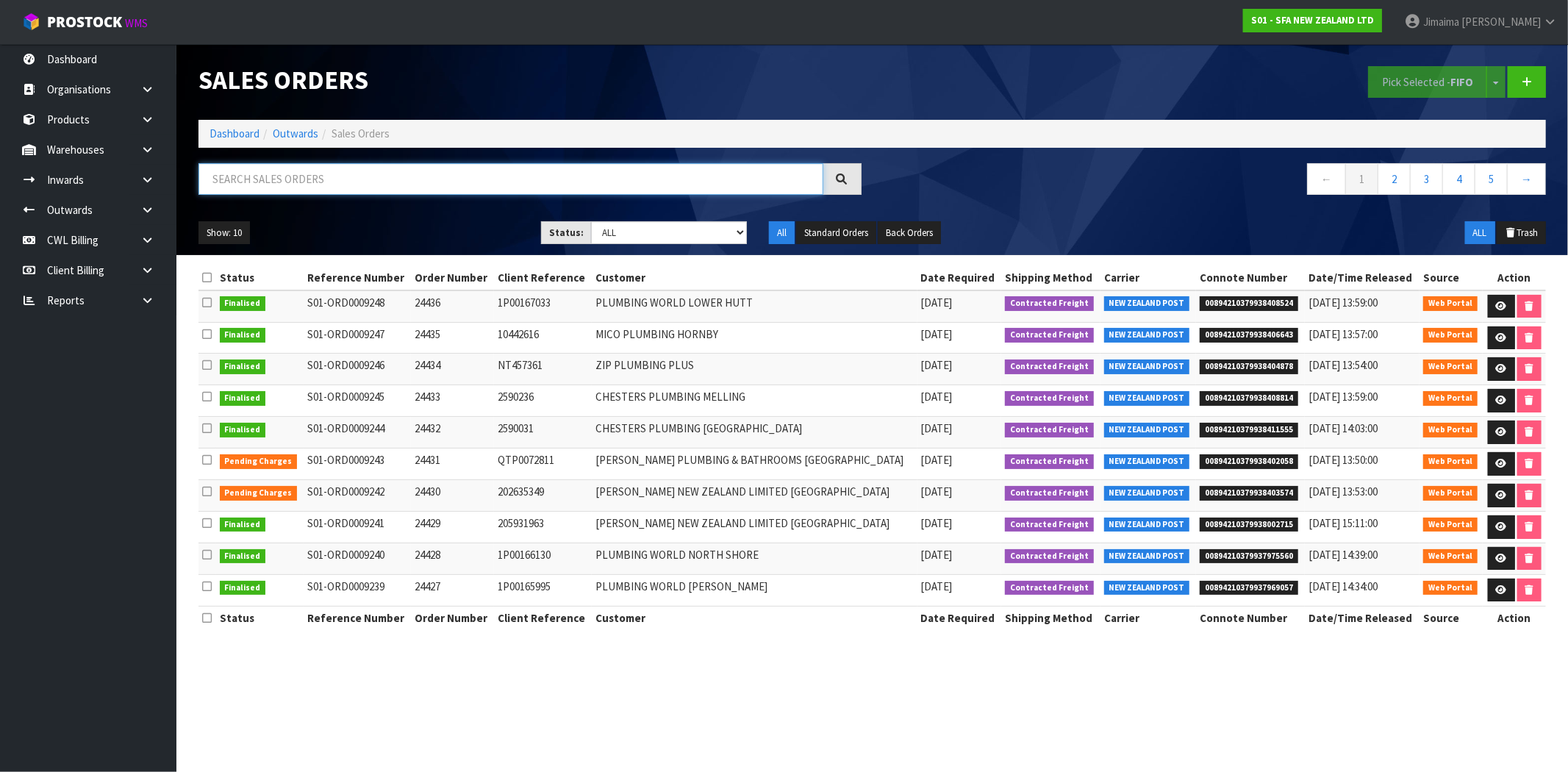
click at [366, 173] on input "text" at bounding box center [511, 179] width 625 height 32
click at [1496, 461] on icon at bounding box center [1501, 463] width 11 height 10
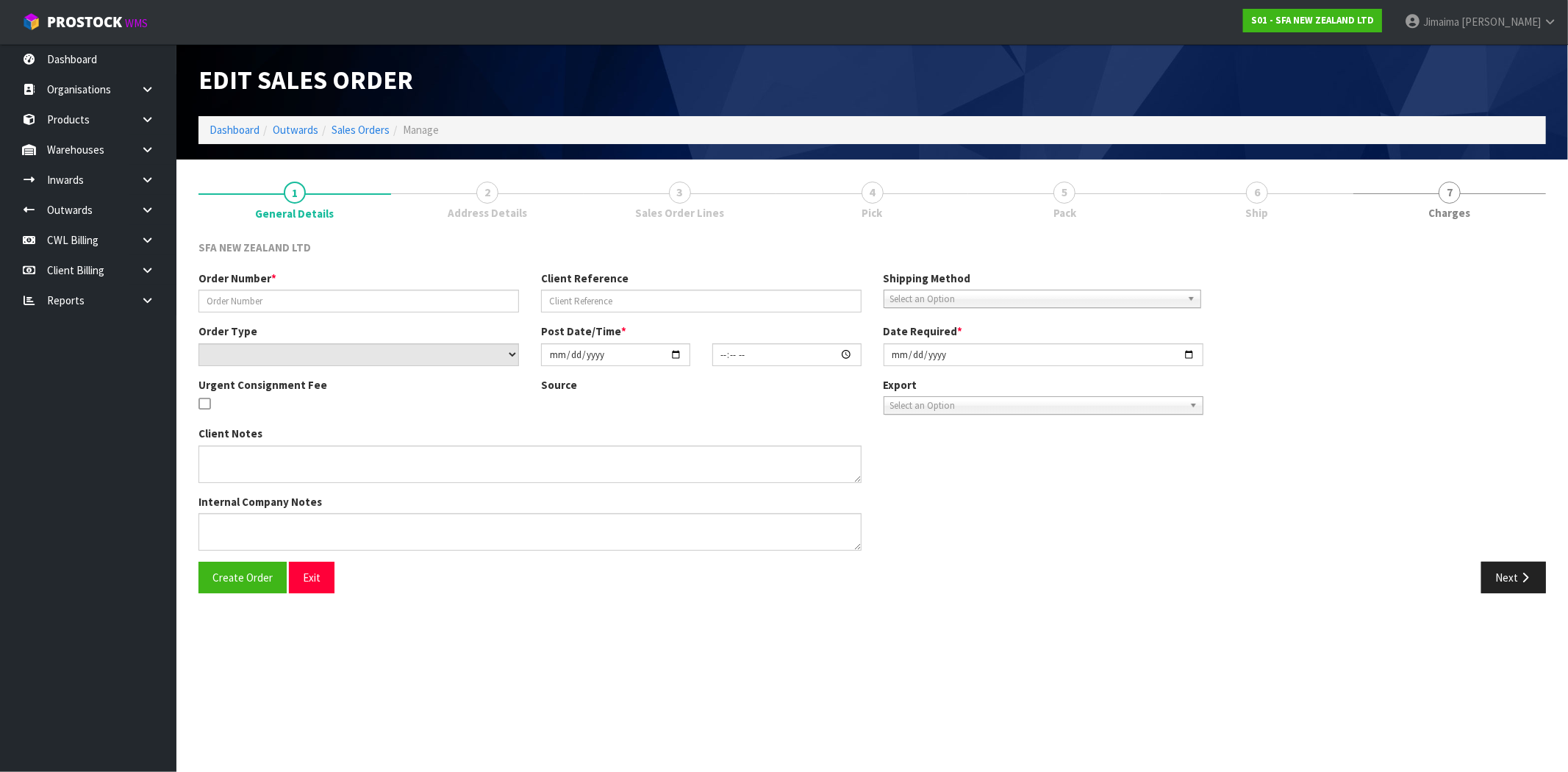
type input "24431"
type input "QTP0072811"
select select "number:0"
type input "[DATE]"
type input "09:46:00.000"
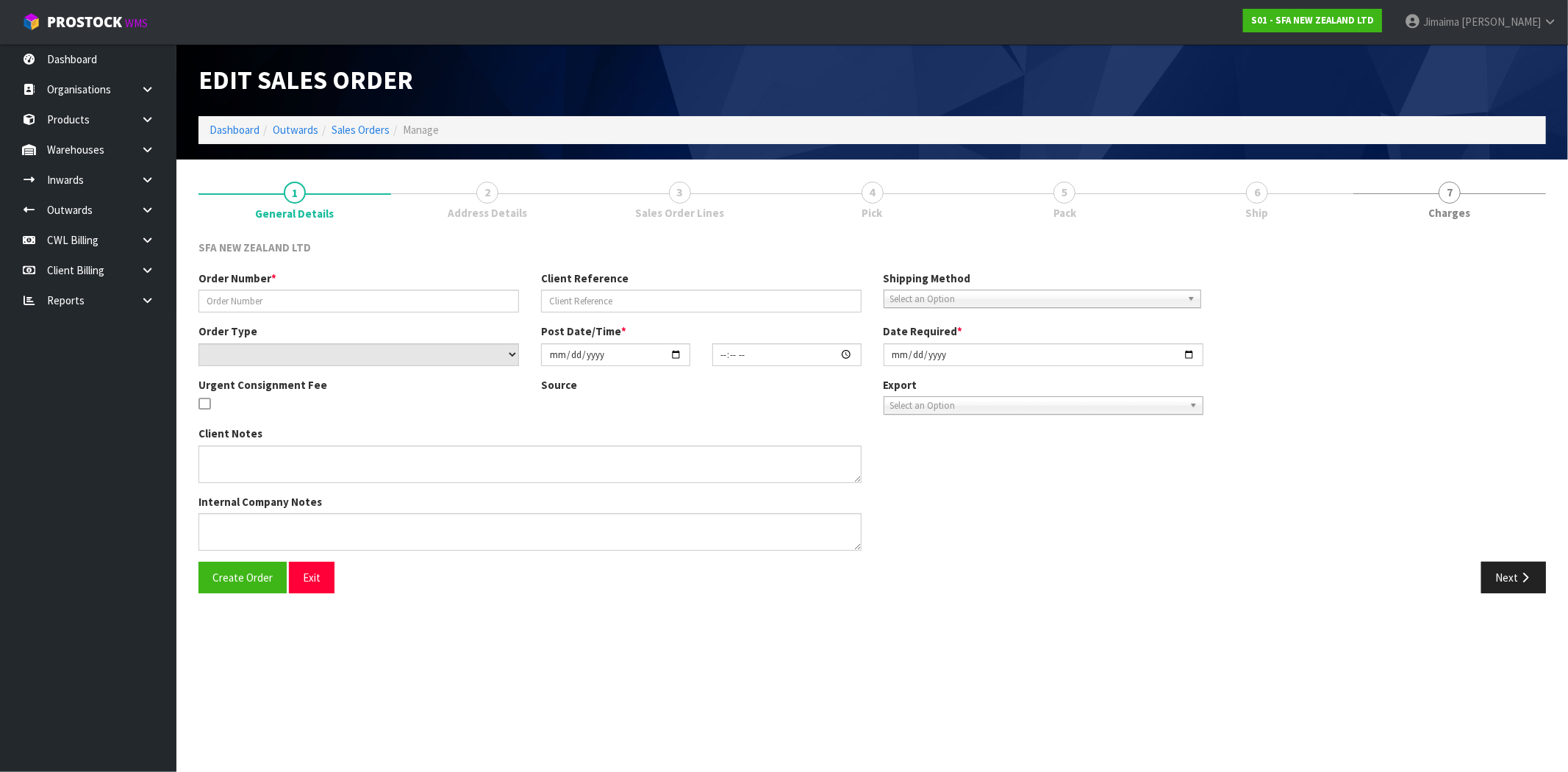
type input "[DATE]"
click at [650, 196] on link "3 Sales Order Lines" at bounding box center [679, 199] width 192 height 58
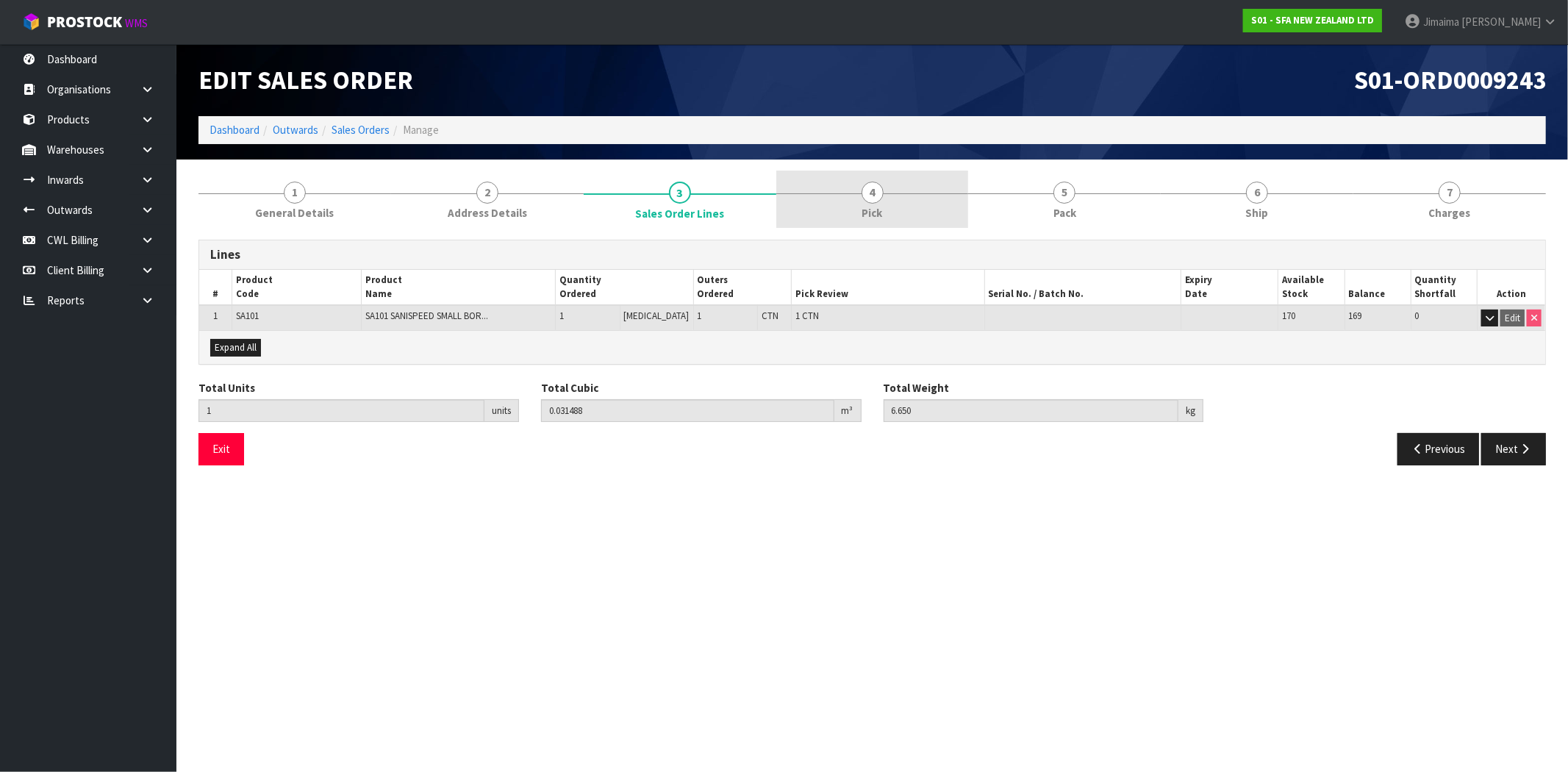
click at [891, 180] on link "4 Pick" at bounding box center [873, 199] width 192 height 58
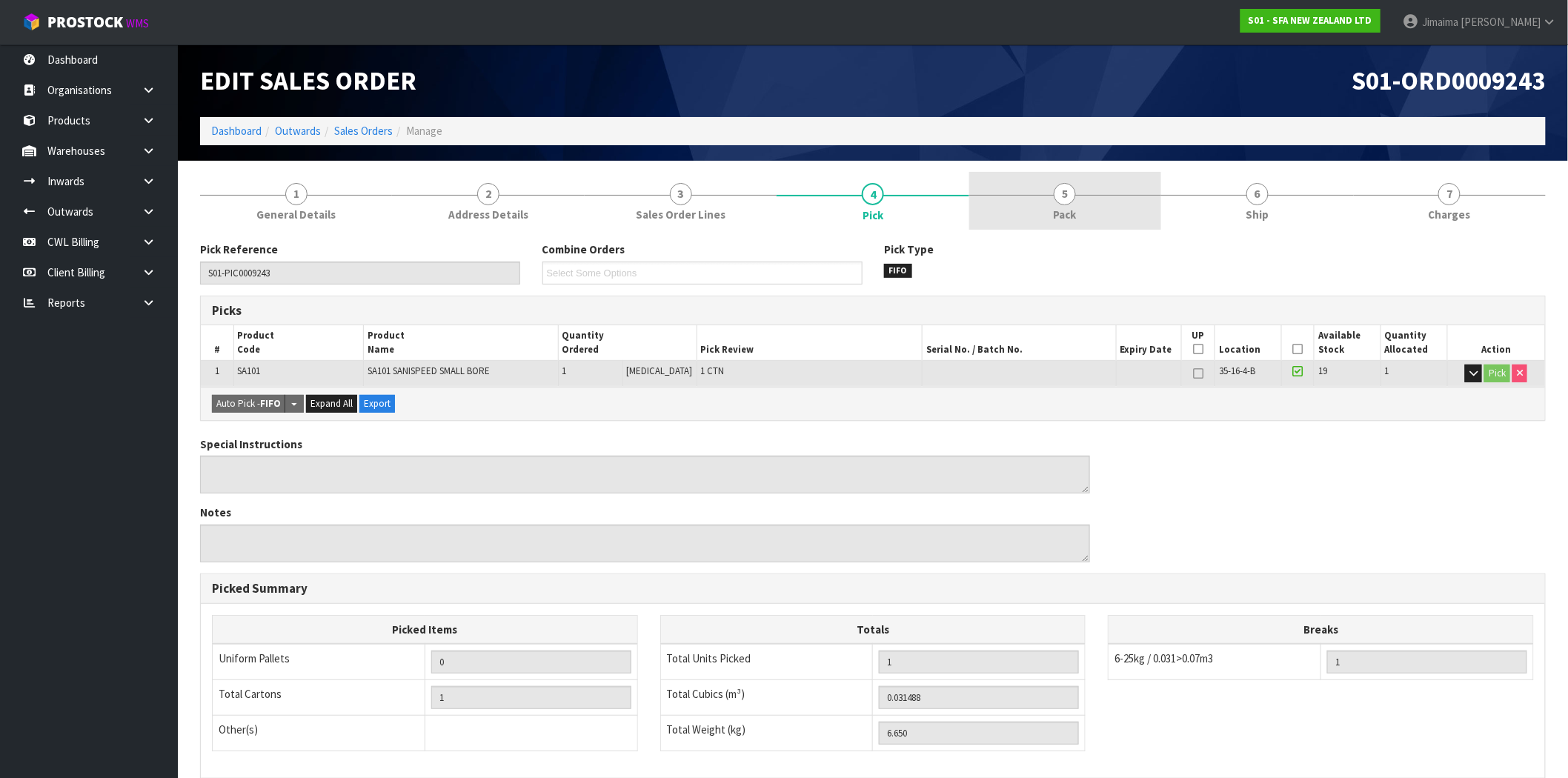
click at [1056, 180] on link "5 Pack" at bounding box center [1065, 201] width 192 height 59
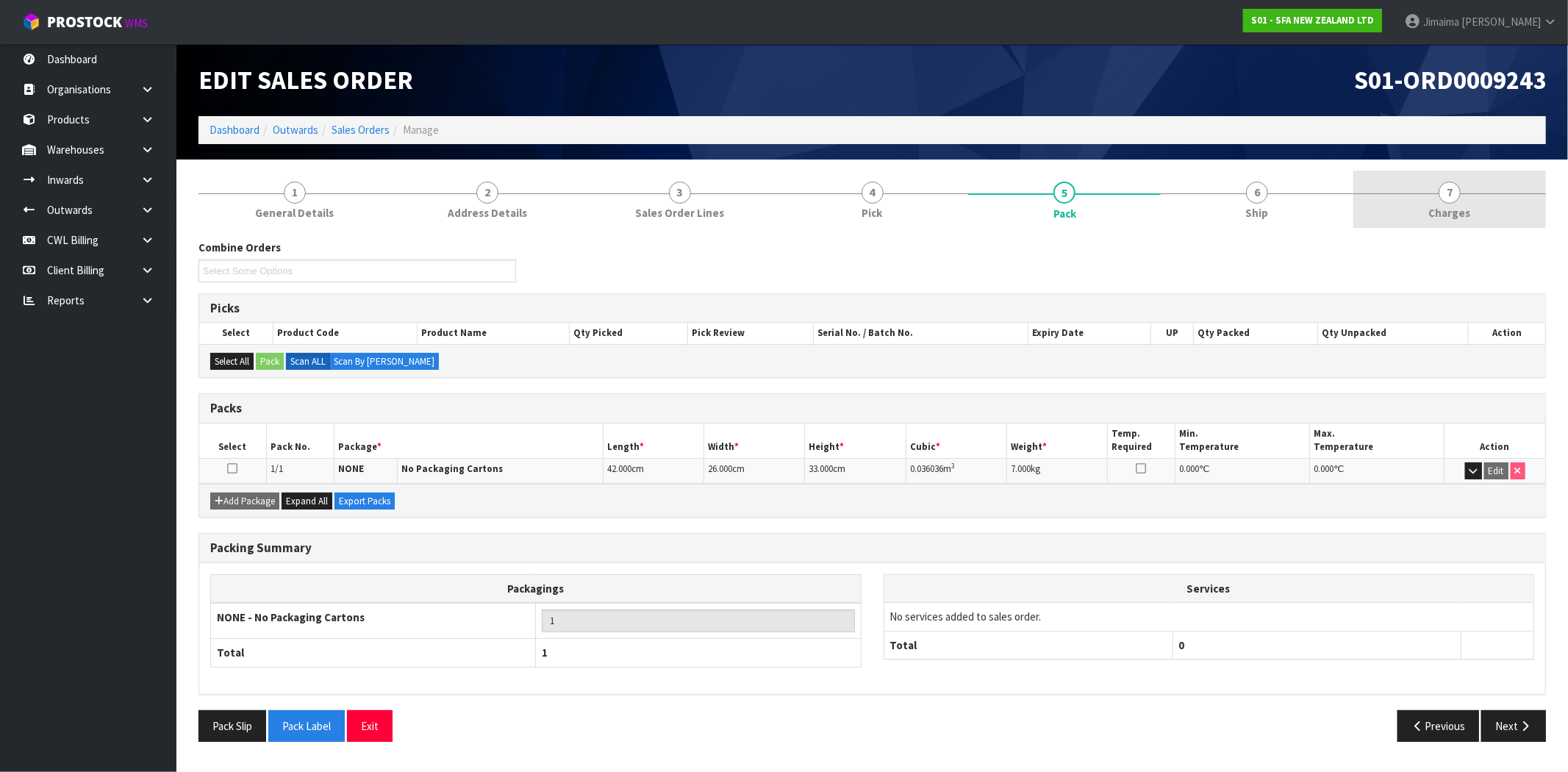
click at [1368, 190] on link "7 [GEOGRAPHIC_DATA]" at bounding box center [1449, 199] width 192 height 58
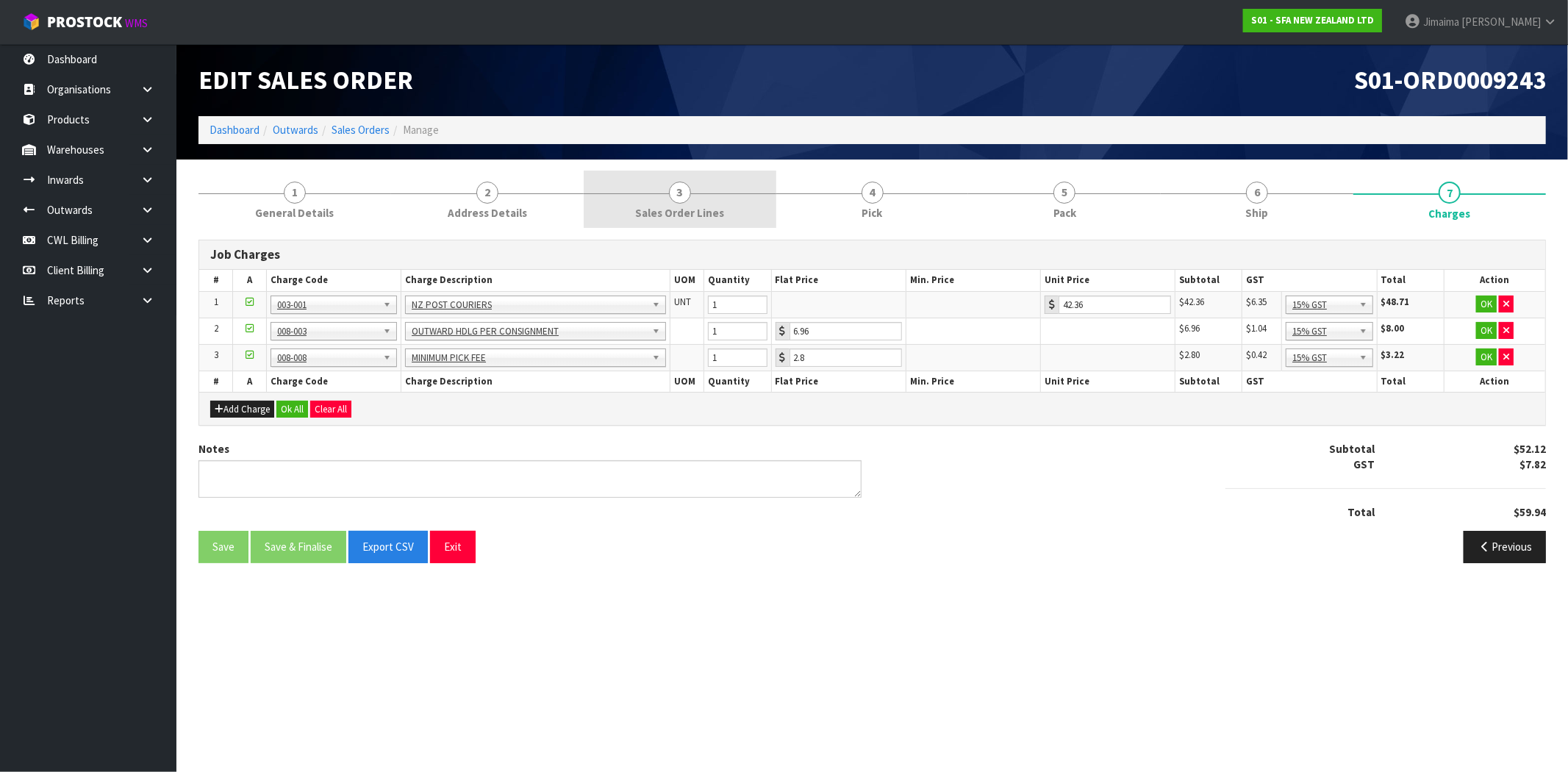
click at [666, 217] on span "Sales Order Lines" at bounding box center [679, 212] width 89 height 15
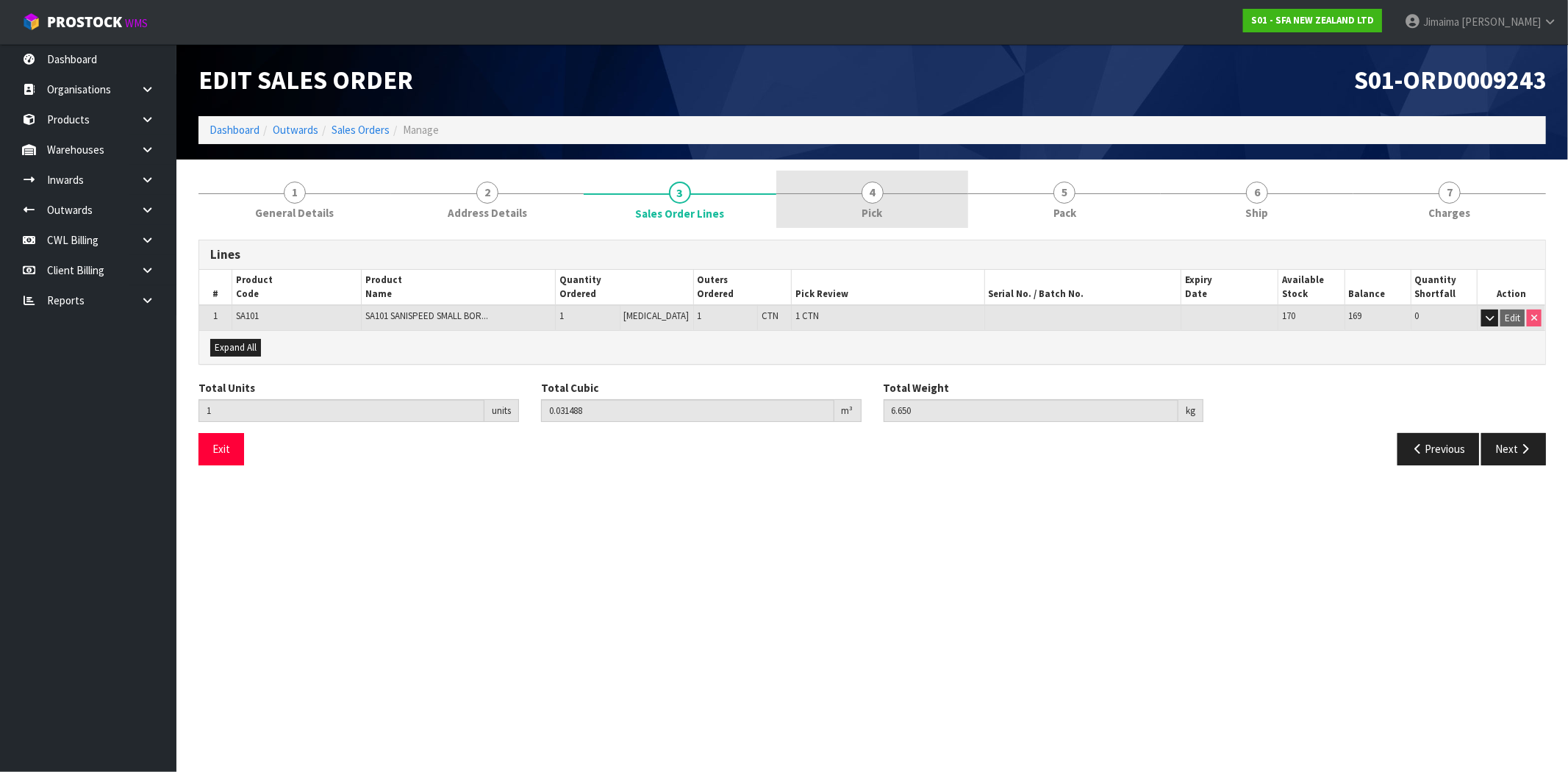
click at [855, 216] on link "4 Pick" at bounding box center [873, 199] width 192 height 58
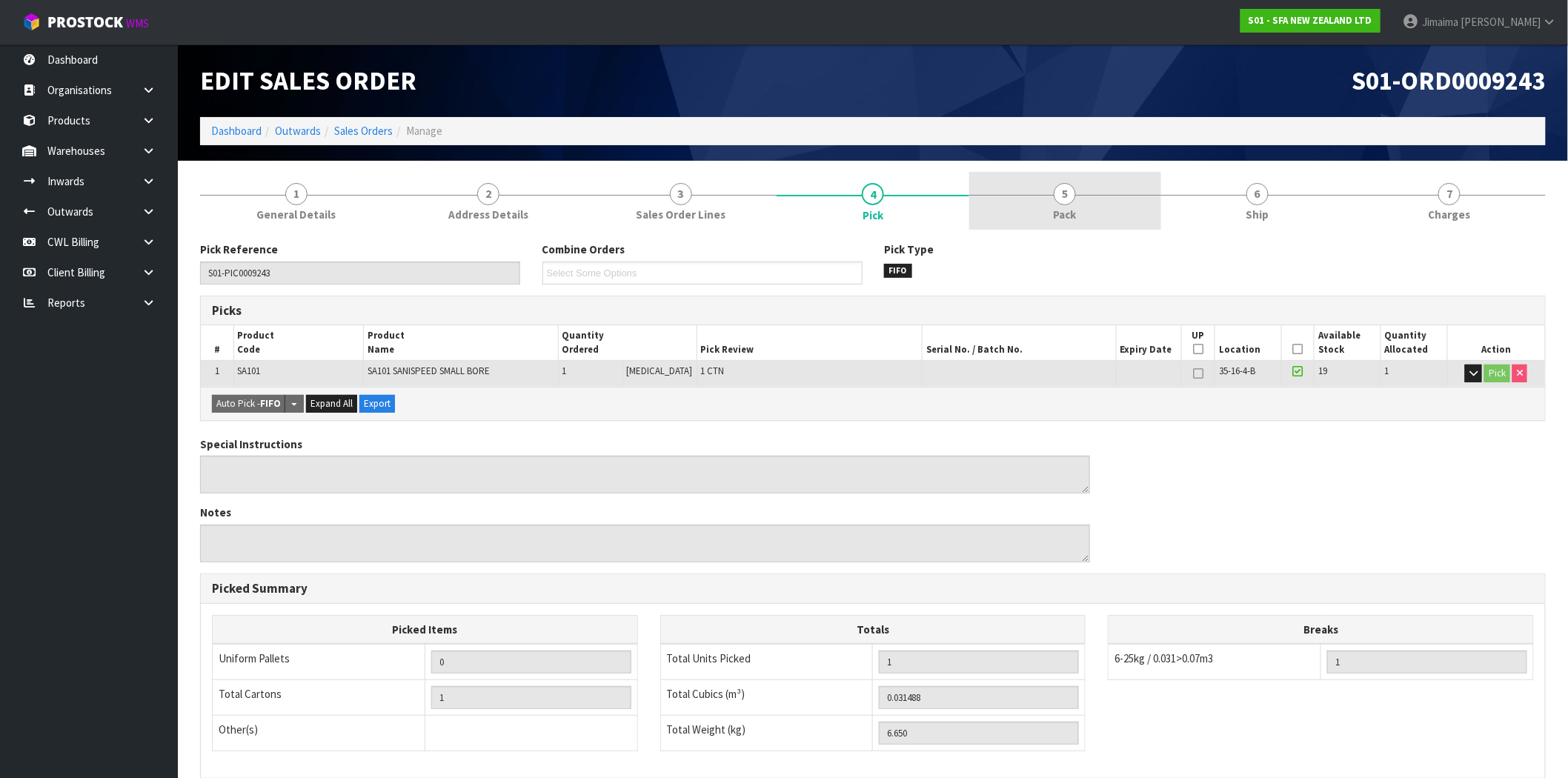
click at [1005, 198] on link "5 Pack" at bounding box center [1065, 201] width 192 height 59
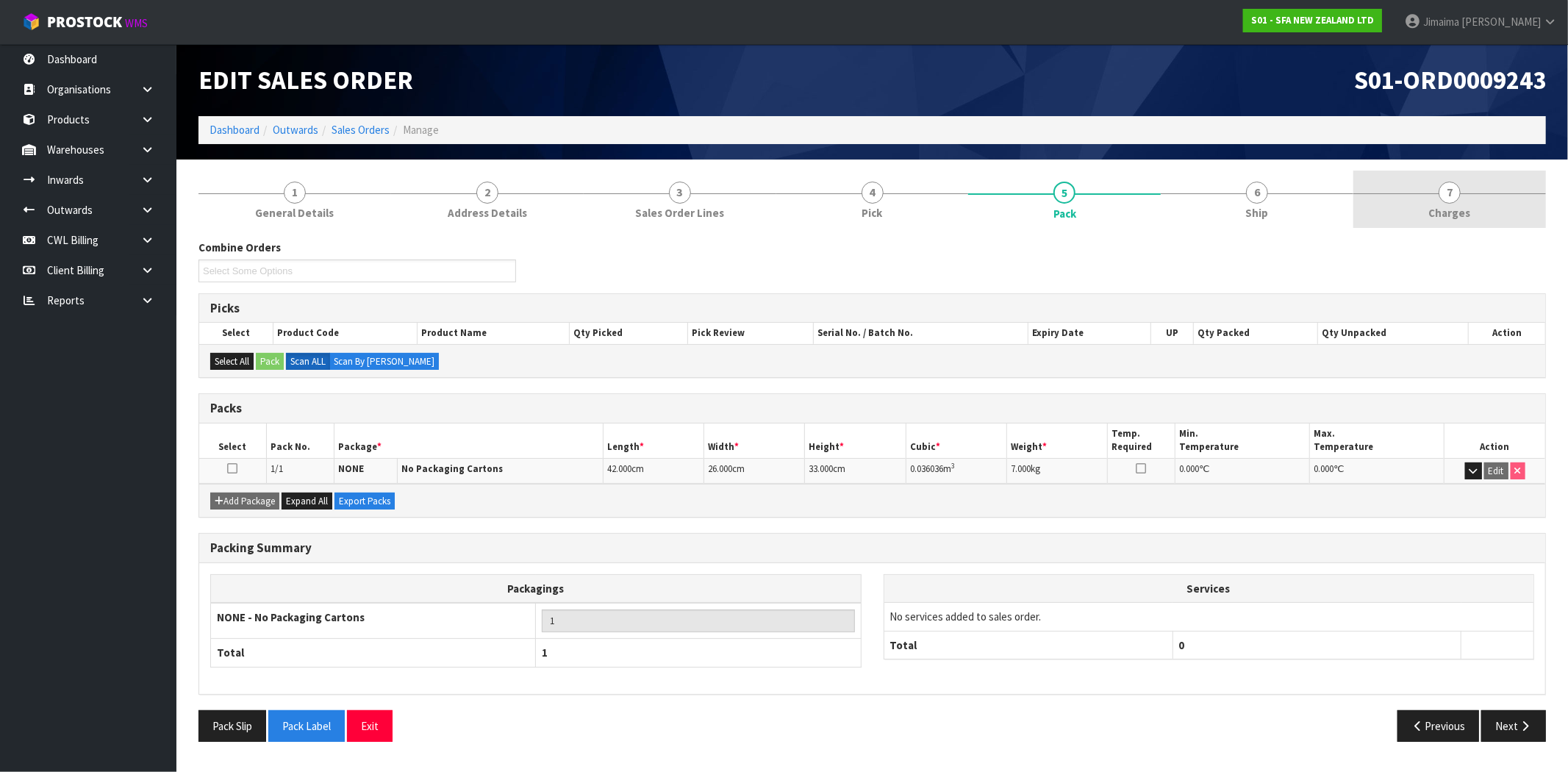
click at [1460, 193] on link "7 [GEOGRAPHIC_DATA]" at bounding box center [1449, 199] width 192 height 58
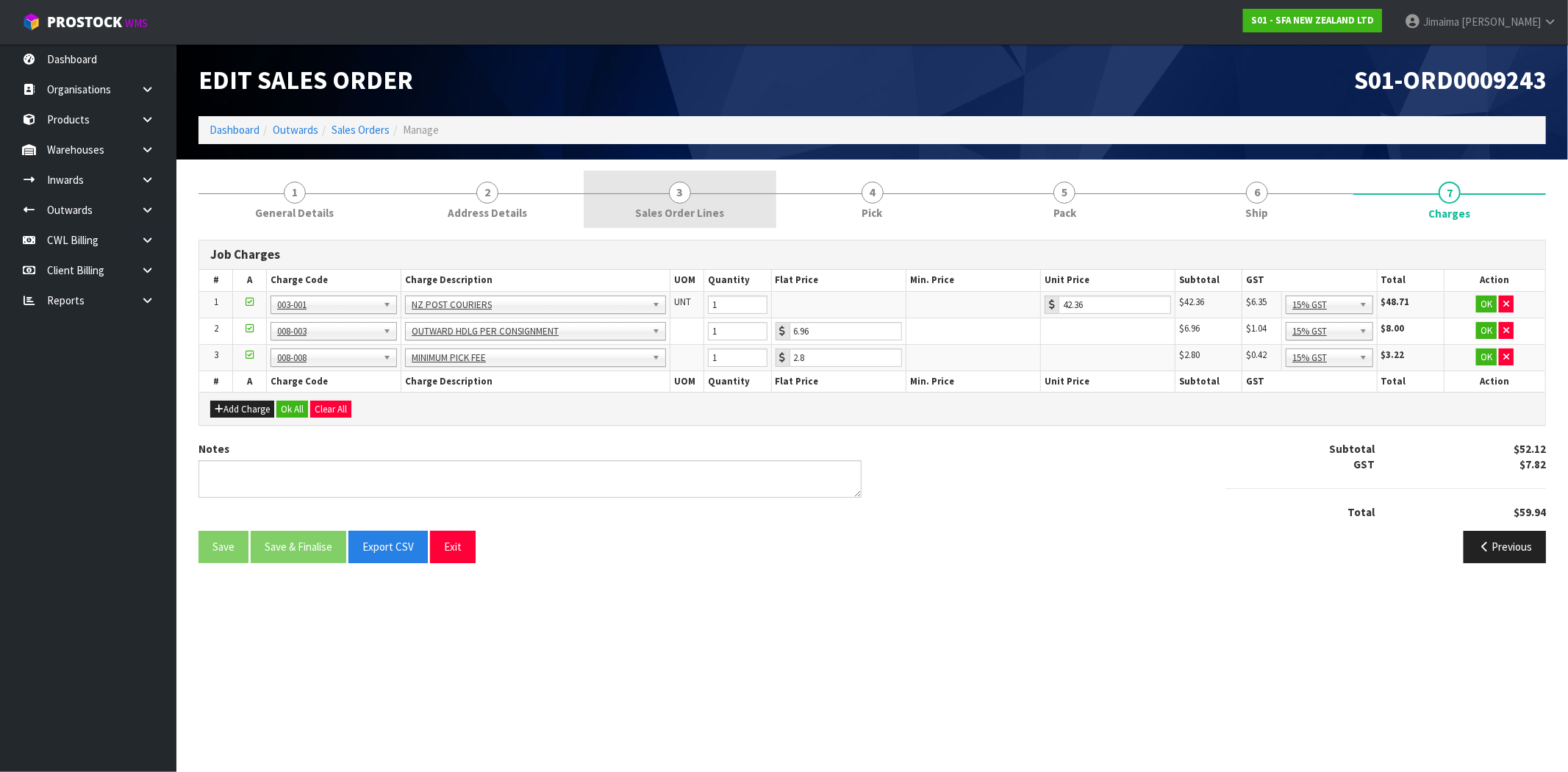
drag, startPoint x: 672, startPoint y: 216, endPoint x: 789, endPoint y: 219, distance: 117.0
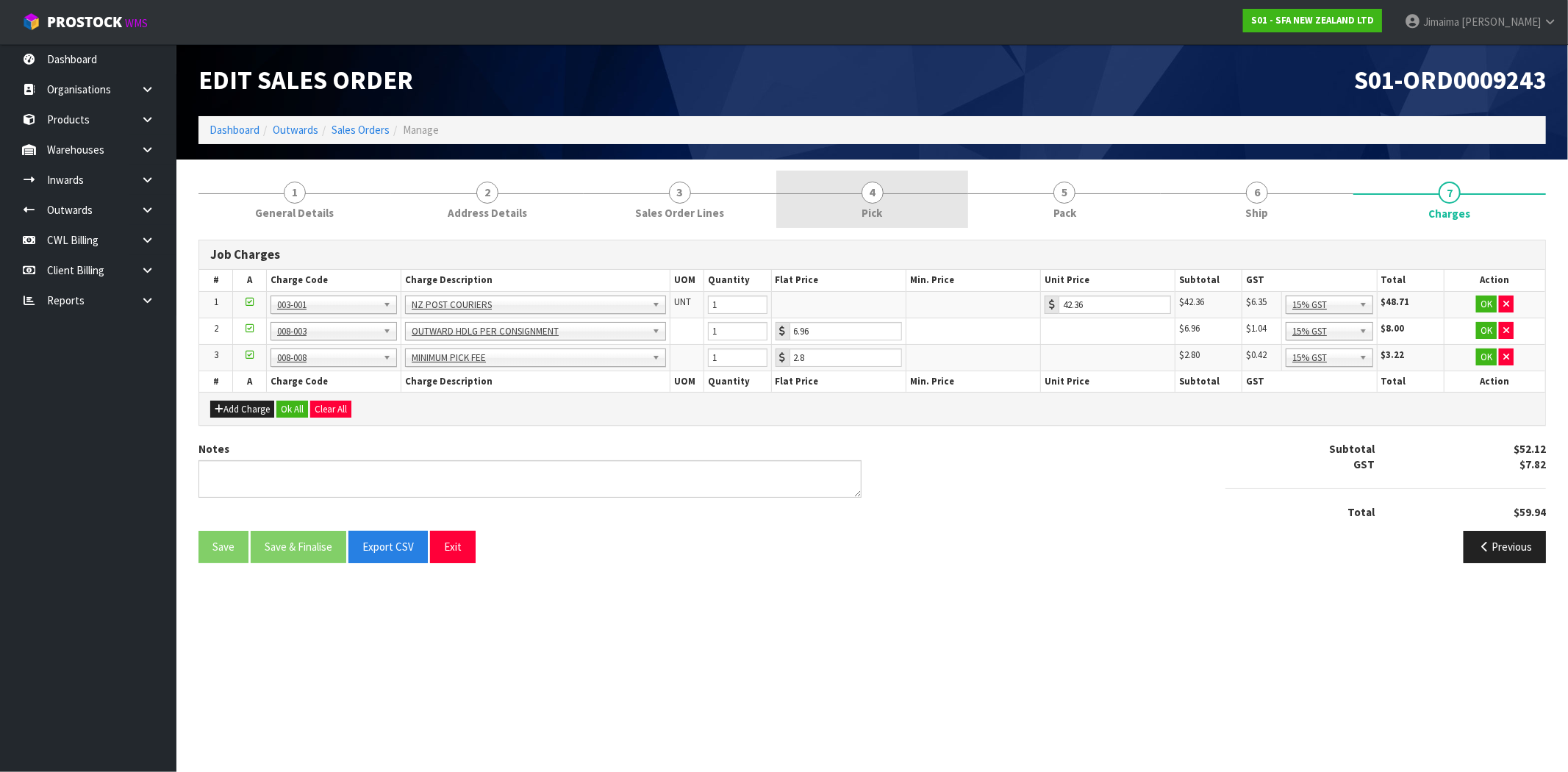
click at [674, 216] on span "Sales Order Lines" at bounding box center [679, 212] width 89 height 15
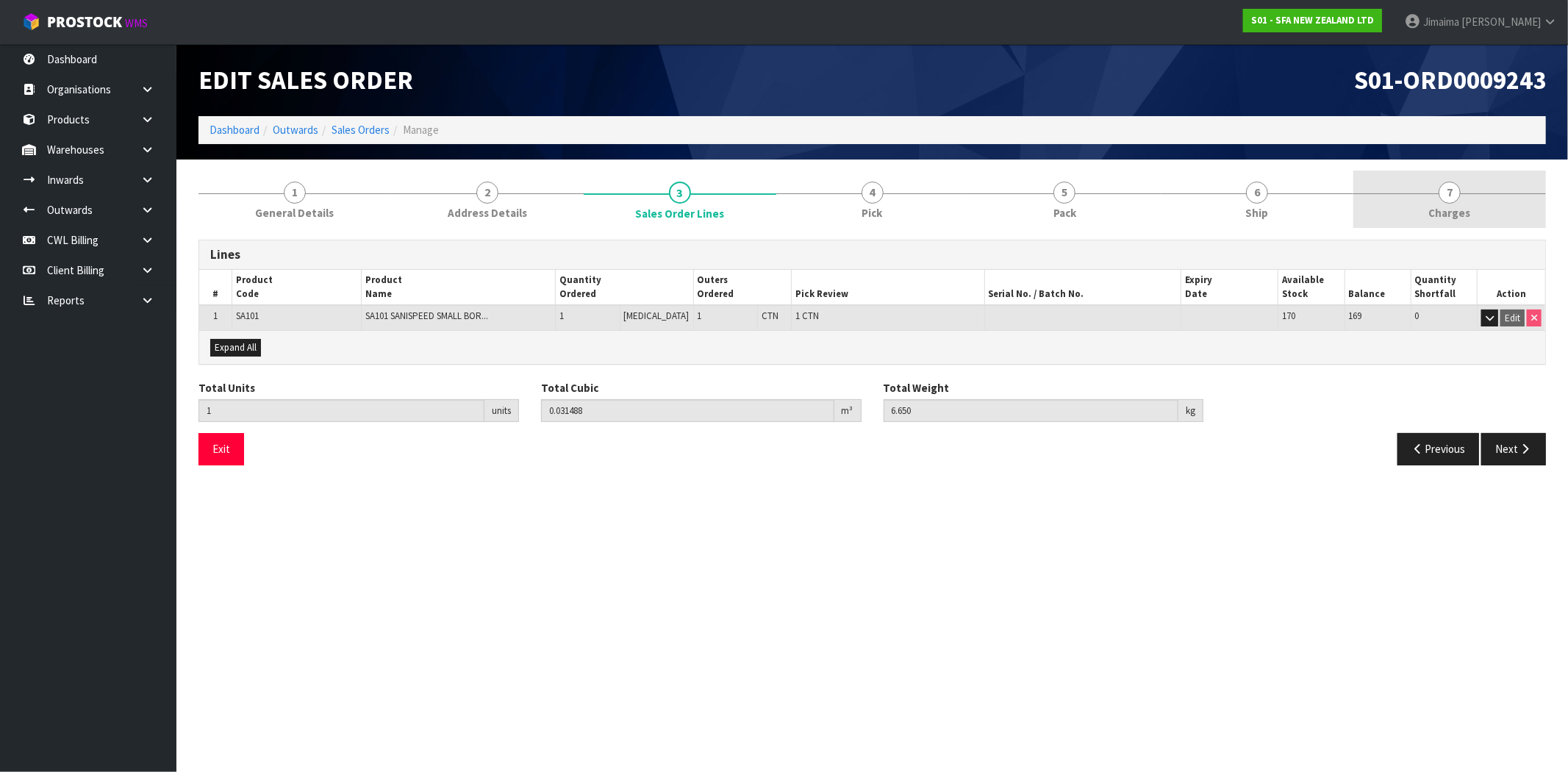
click at [1457, 211] on span "Charges" at bounding box center [1449, 212] width 41 height 15
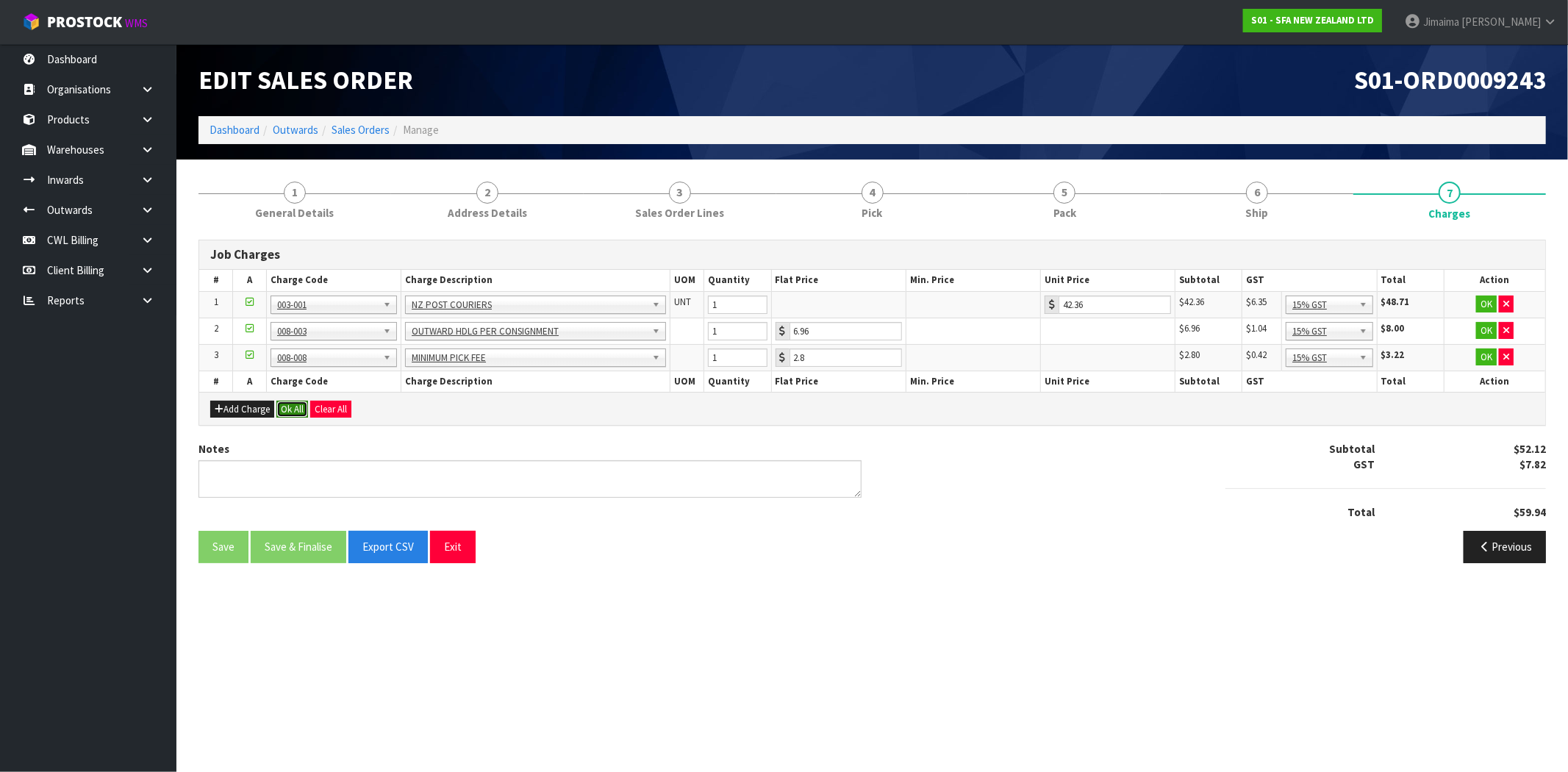
click at [277, 407] on button "Ok All" at bounding box center [292, 409] width 32 height 18
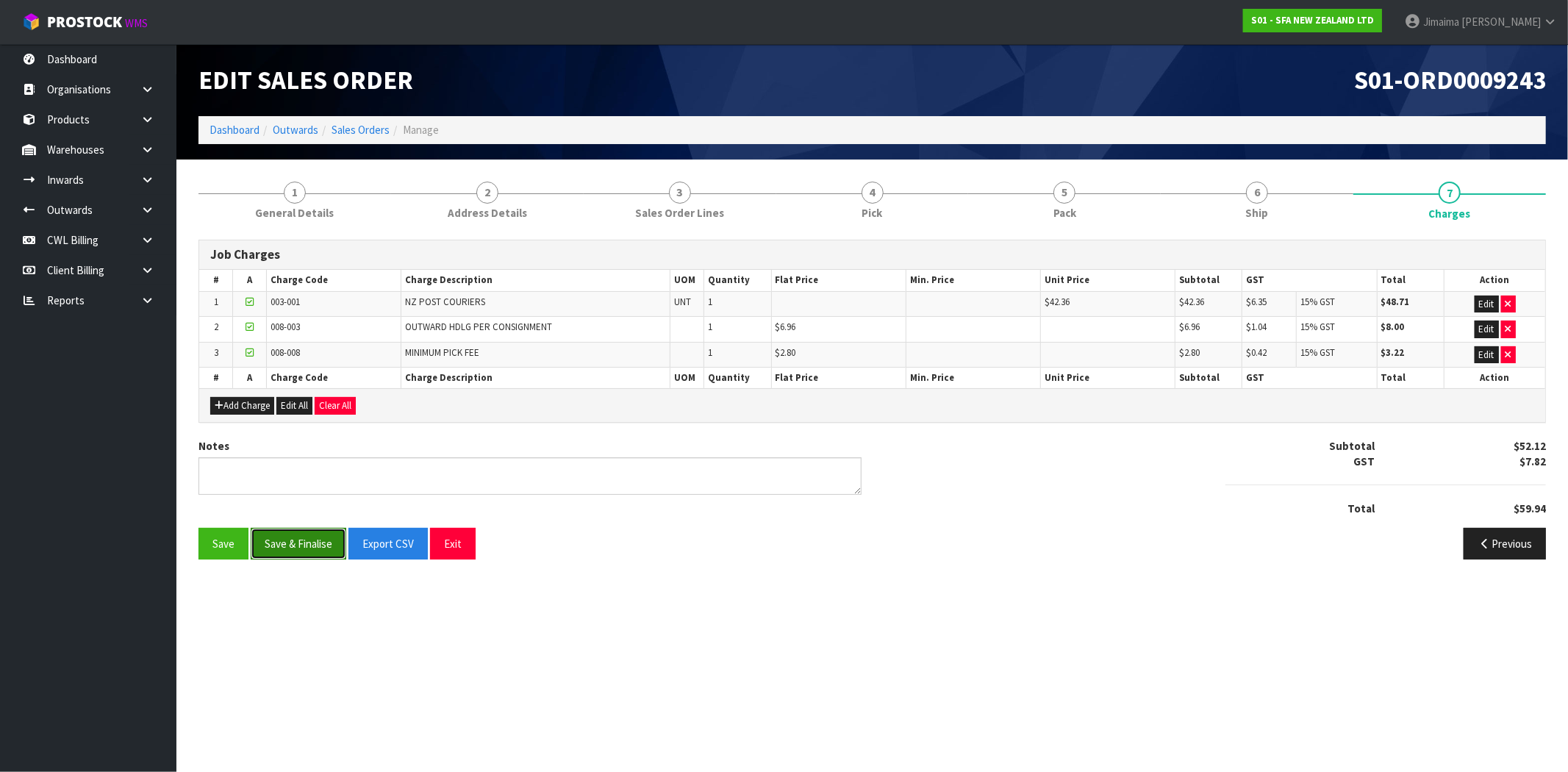
click at [321, 534] on button "Save & Finalise" at bounding box center [298, 543] width 95 height 32
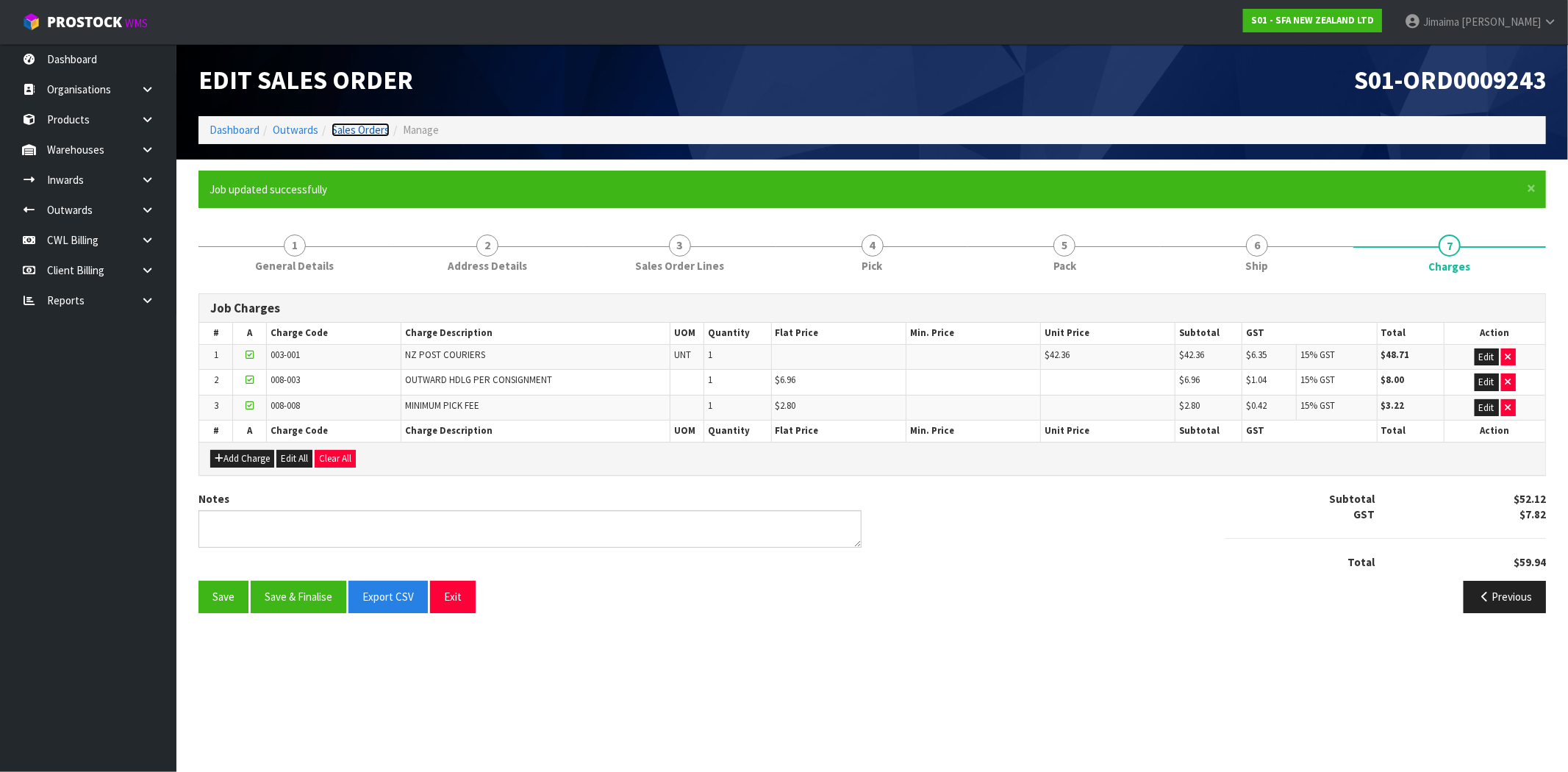
click at [350, 128] on link "Sales Orders" at bounding box center [361, 130] width 58 height 14
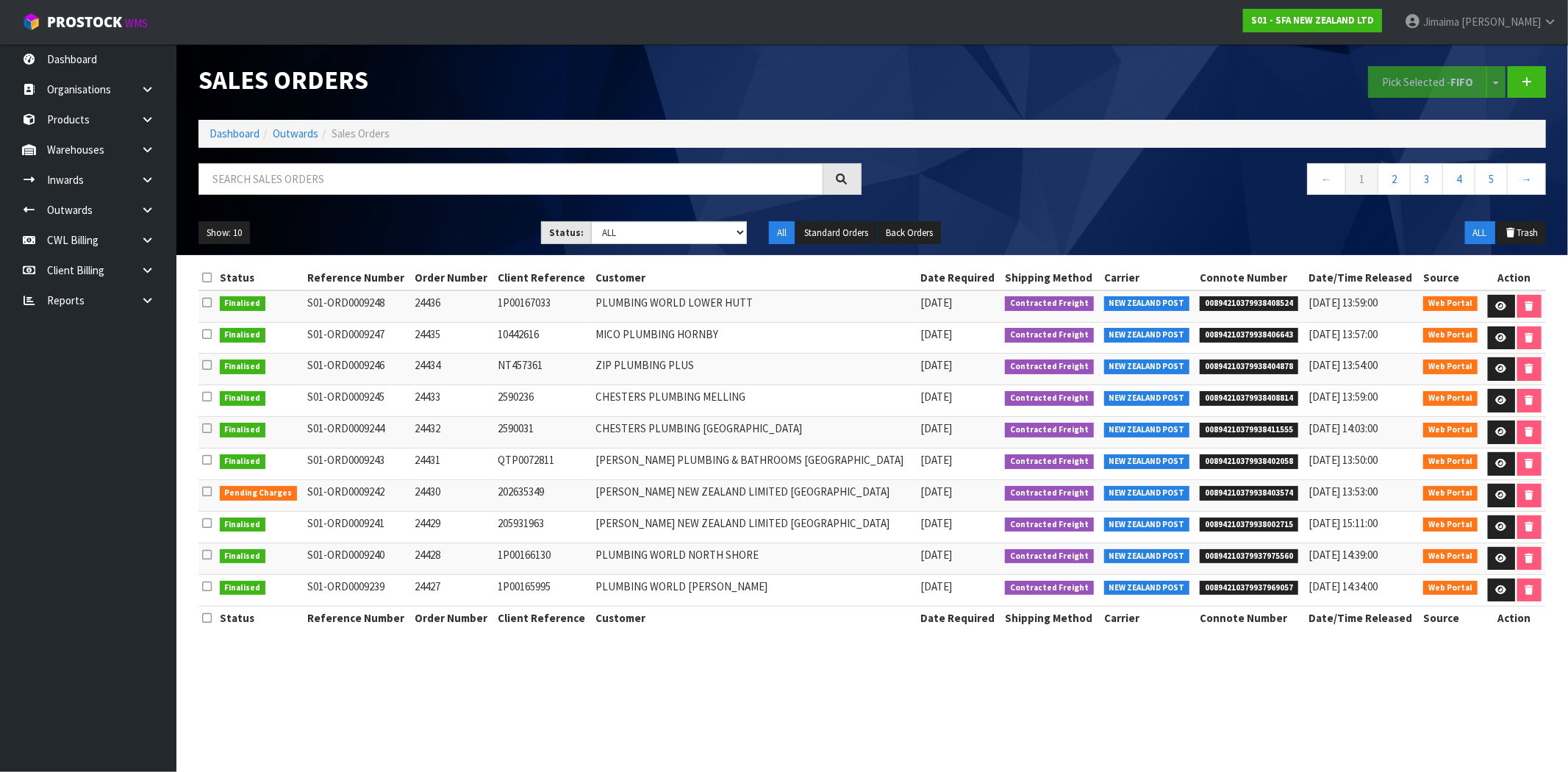
click at [214, 141] on li "Dashboard" at bounding box center [234, 132] width 50 height 15
click at [225, 125] on li "Dashboard" at bounding box center [234, 132] width 50 height 15
click at [251, 130] on link "Dashboard" at bounding box center [234, 133] width 50 height 14
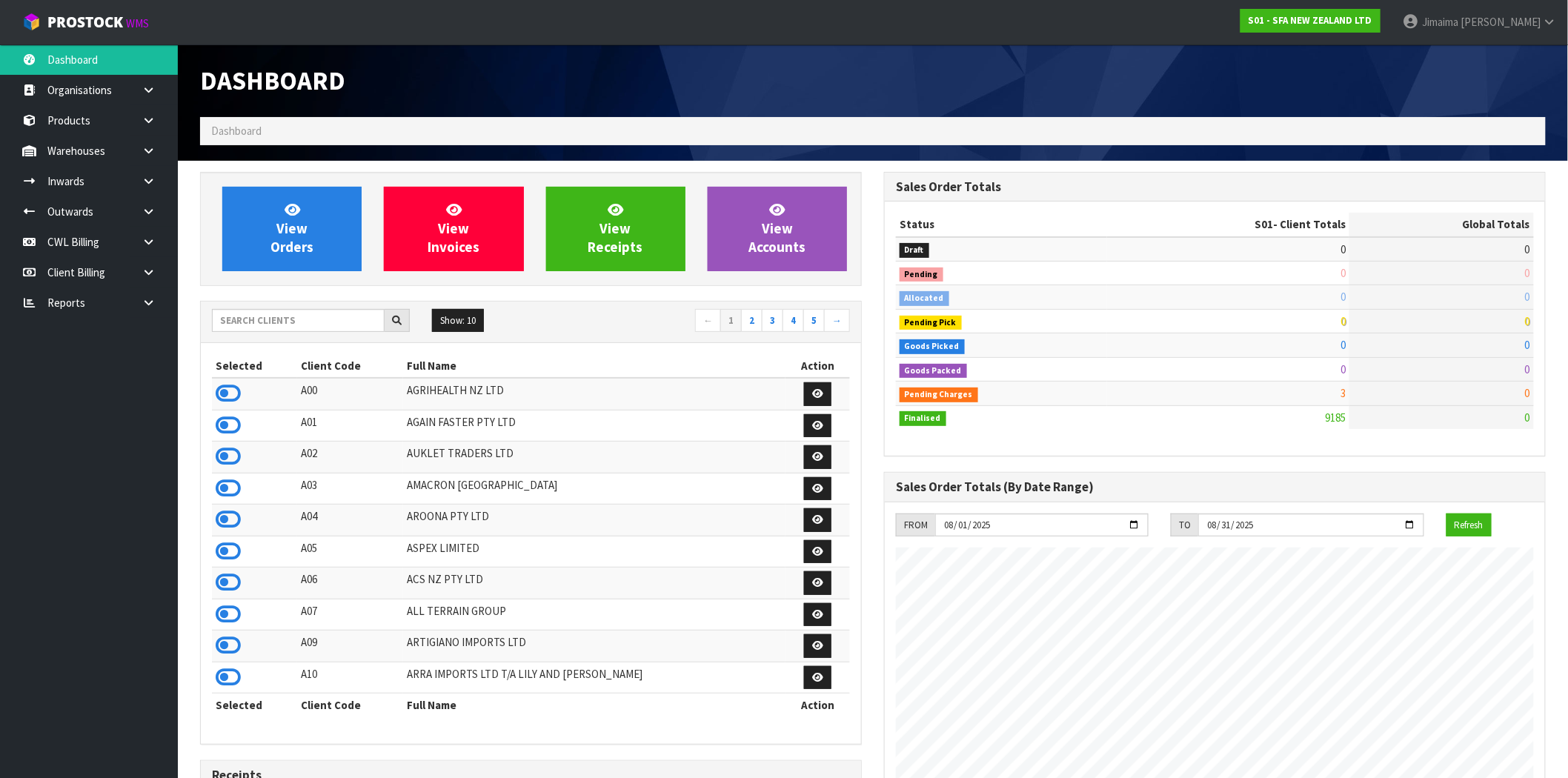
scroll to position [1122, 684]
click at [275, 315] on input "text" at bounding box center [298, 320] width 173 height 23
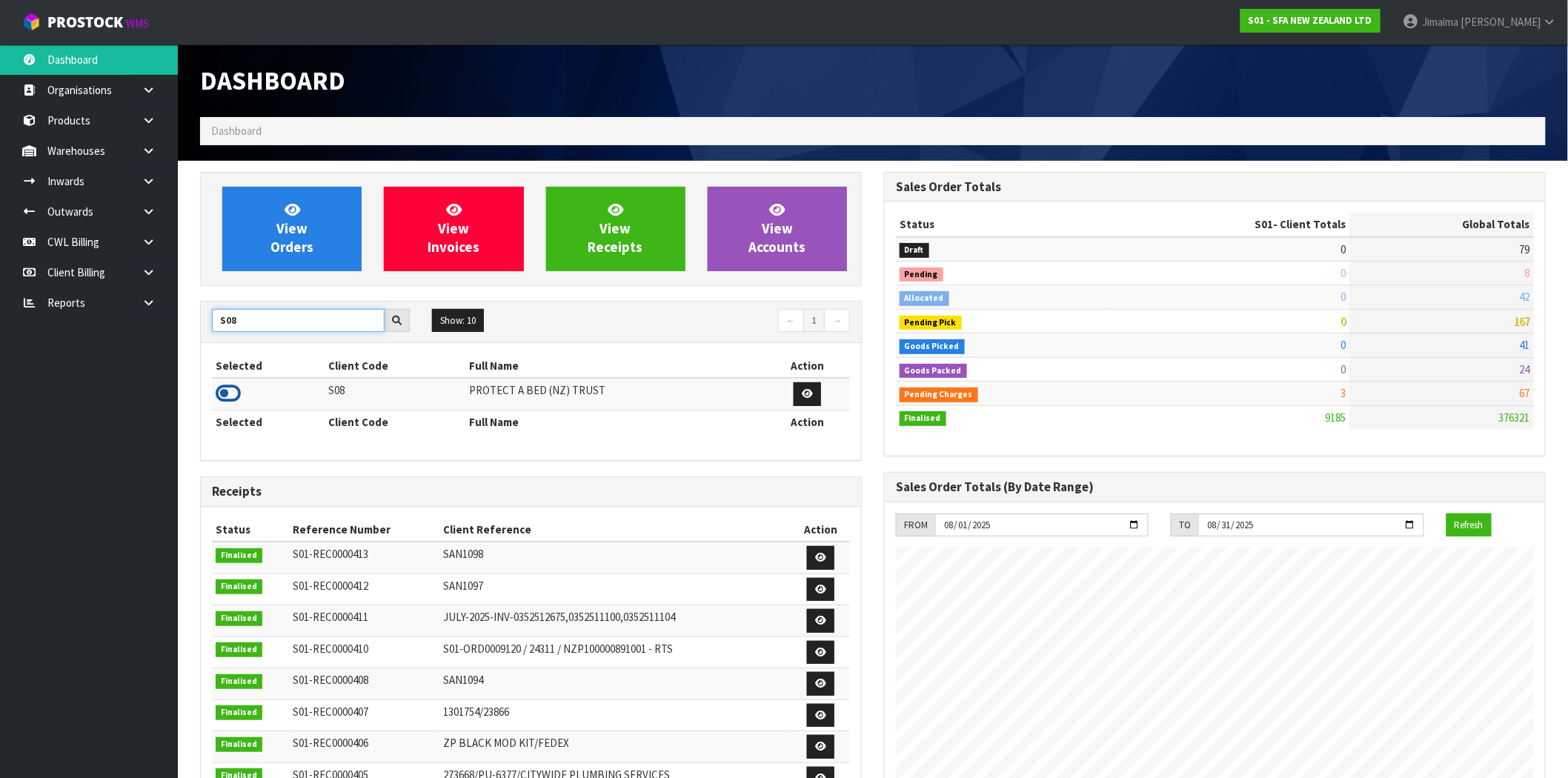
type input "S08"
click at [236, 389] on icon at bounding box center [228, 393] width 25 height 22
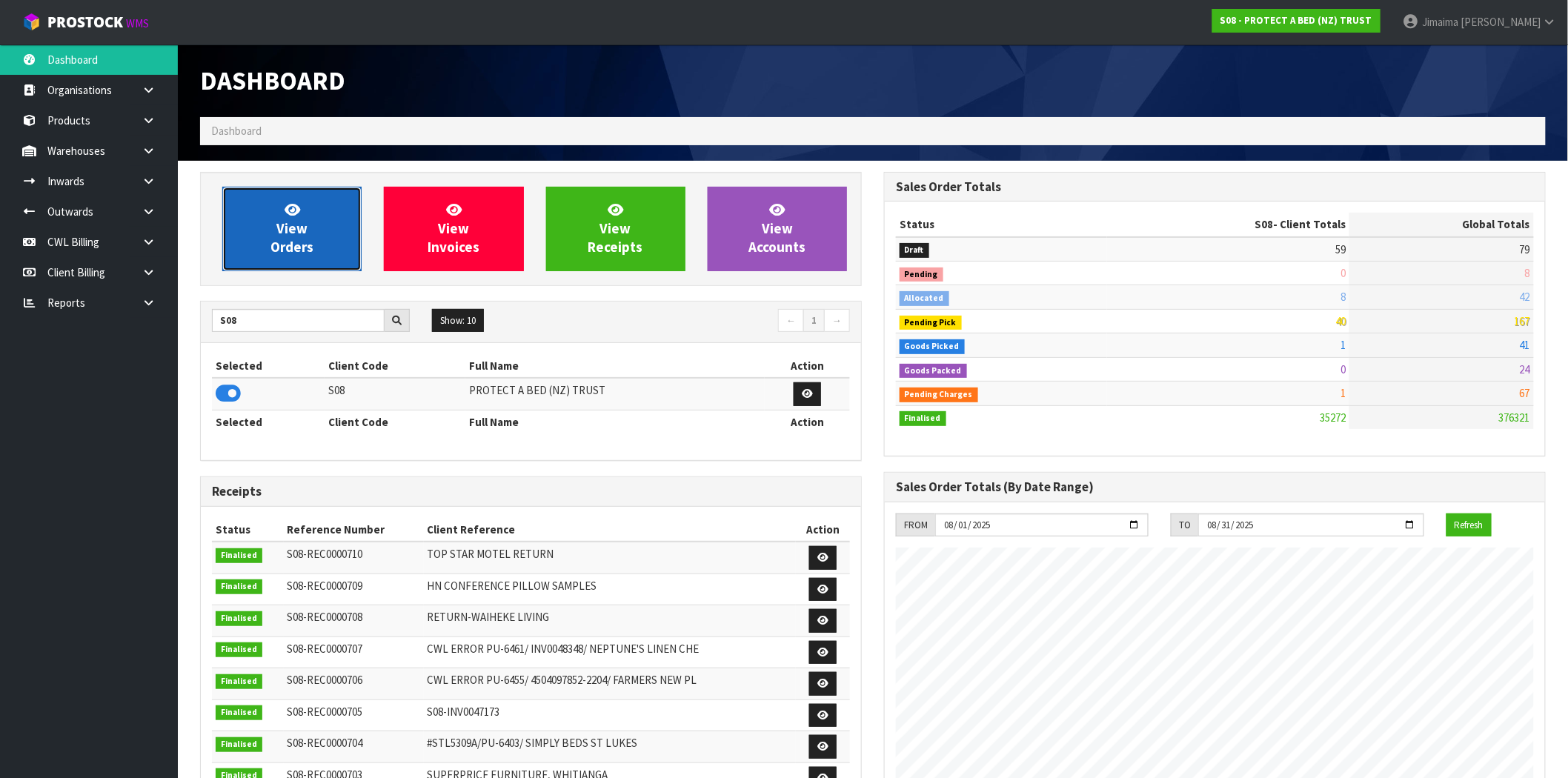
click at [310, 228] on link "View Orders" at bounding box center [292, 229] width 140 height 84
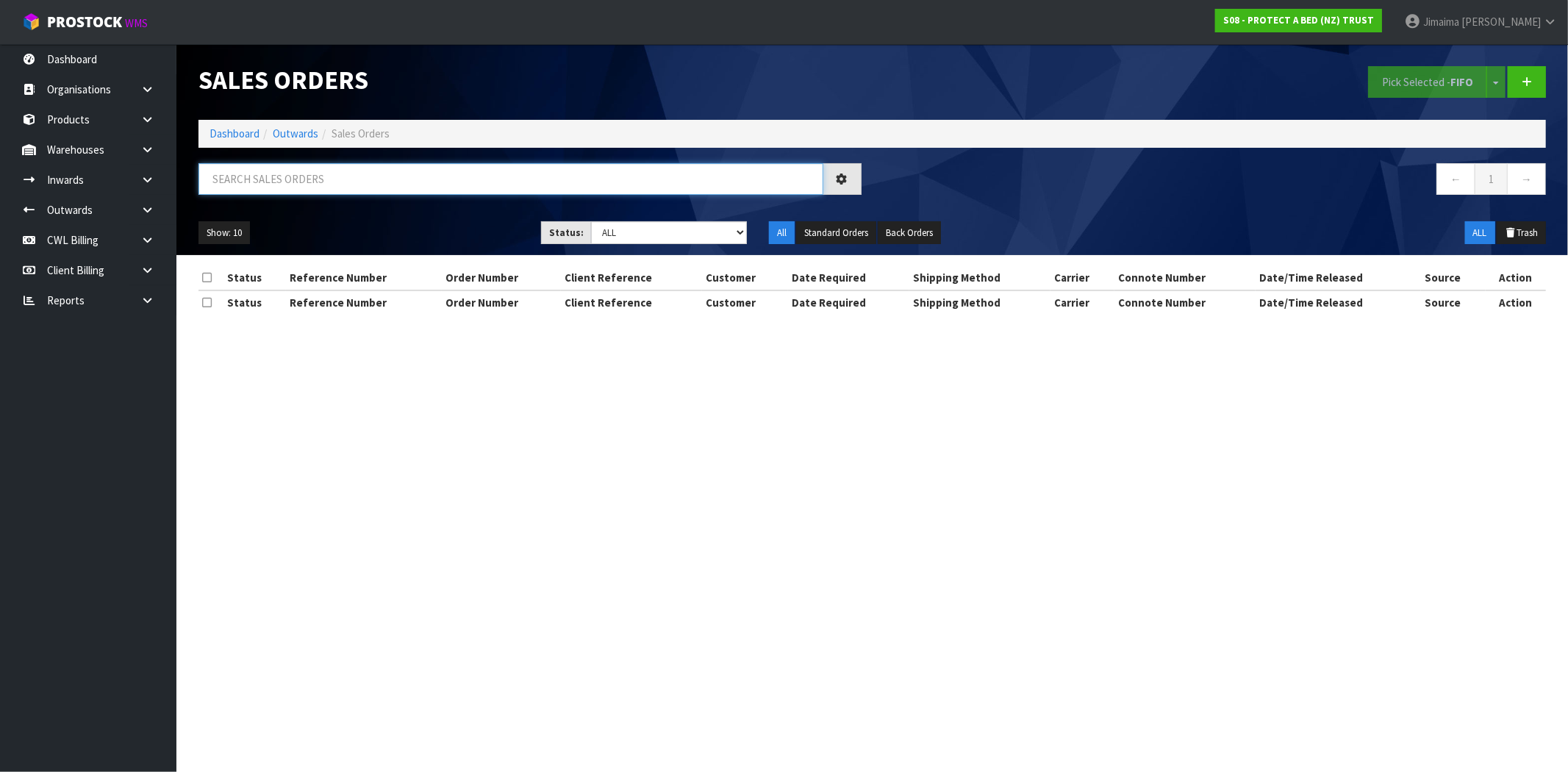
click at [297, 175] on input "text" at bounding box center [511, 179] width 625 height 32
type input "032852"
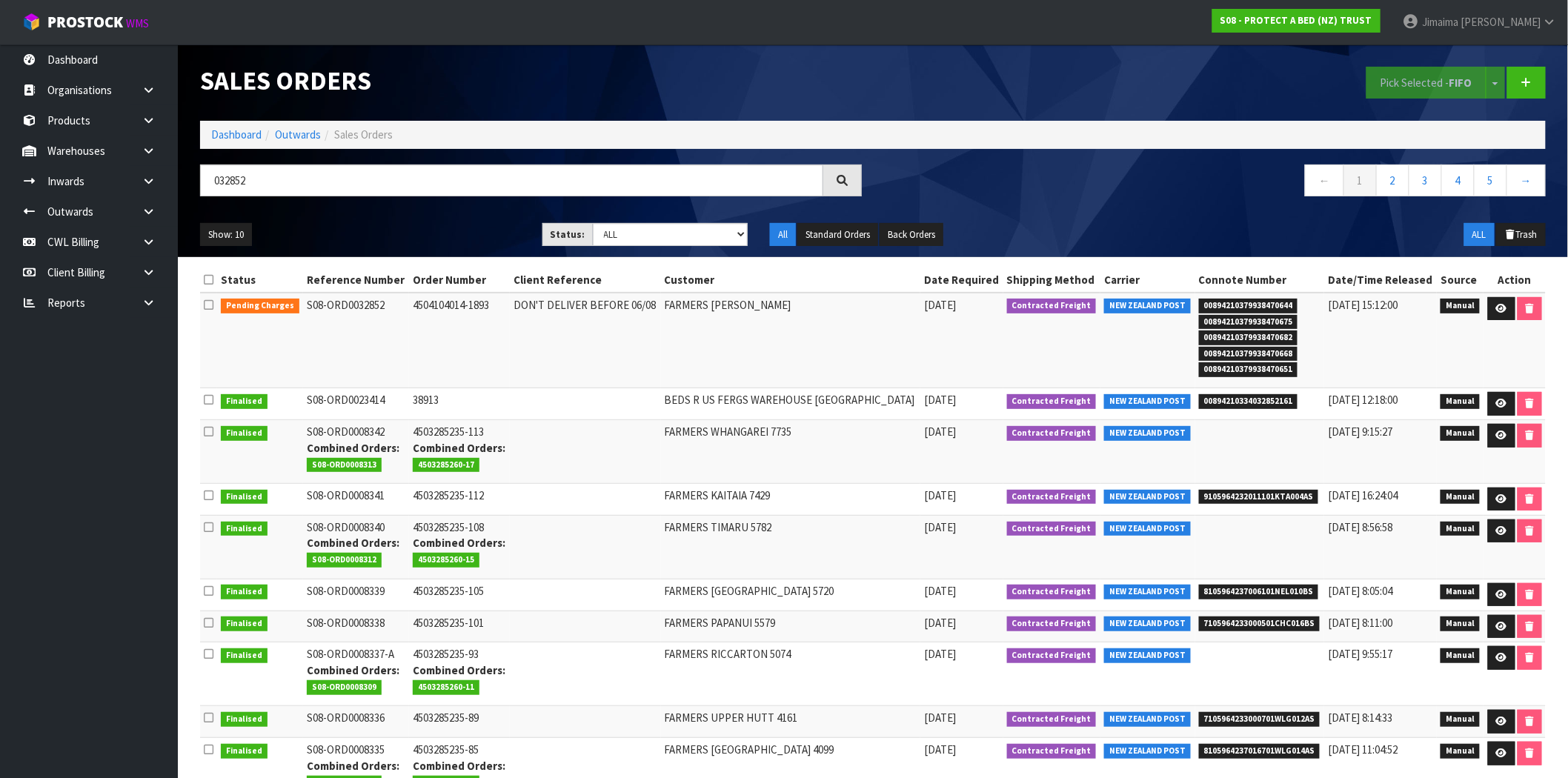
click at [482, 301] on td "4504104014-1893" at bounding box center [459, 340] width 101 height 95
click at [456, 308] on td "4504104014-1893" at bounding box center [459, 340] width 101 height 95
copy td "4504104014"
click at [487, 302] on td "4504104014-1893" at bounding box center [459, 340] width 101 height 95
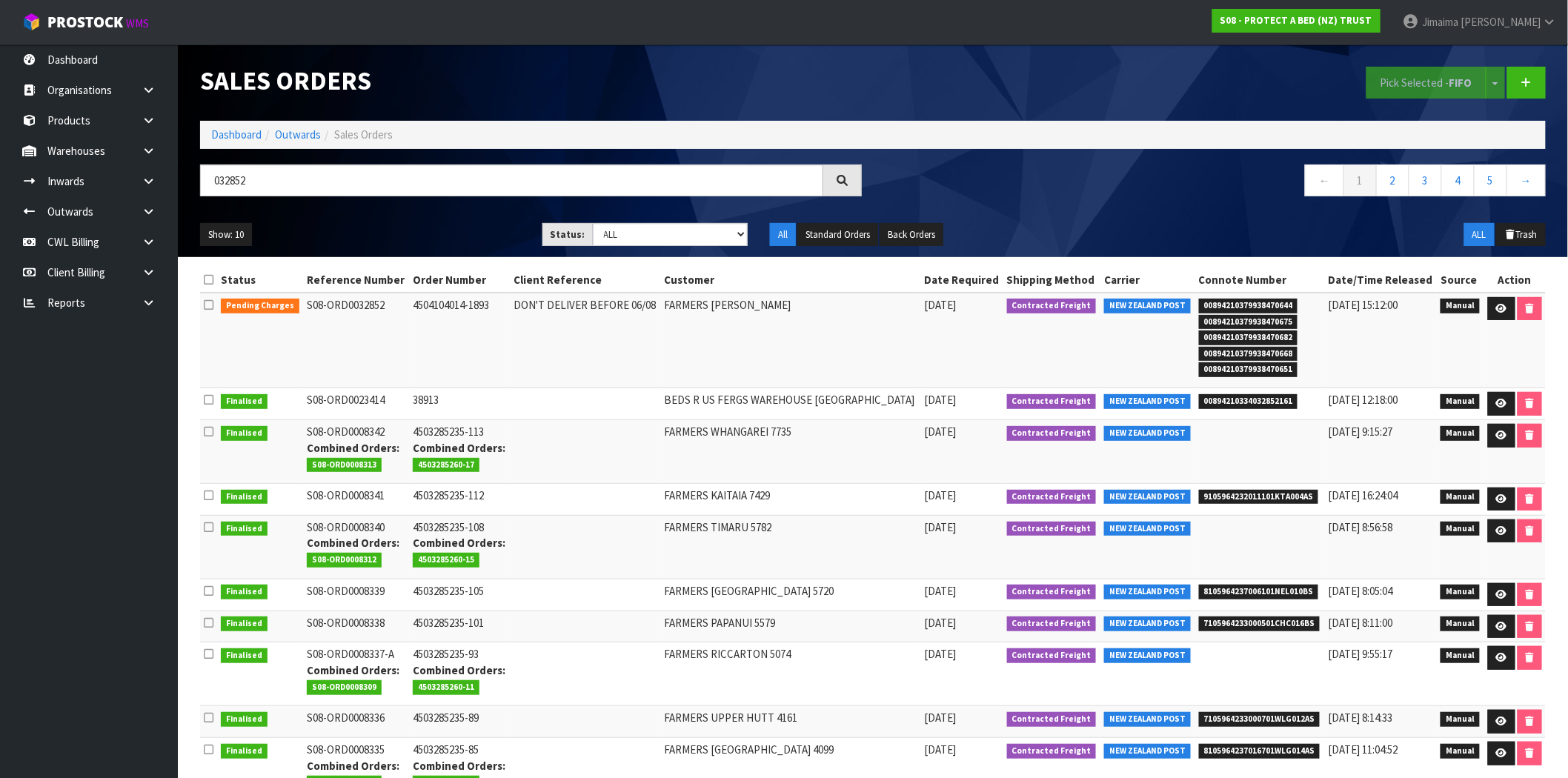
click at [487, 302] on td "4504104014-1893" at bounding box center [459, 340] width 101 height 95
copy td "1893"
click at [1496, 312] on icon at bounding box center [1501, 309] width 11 height 10
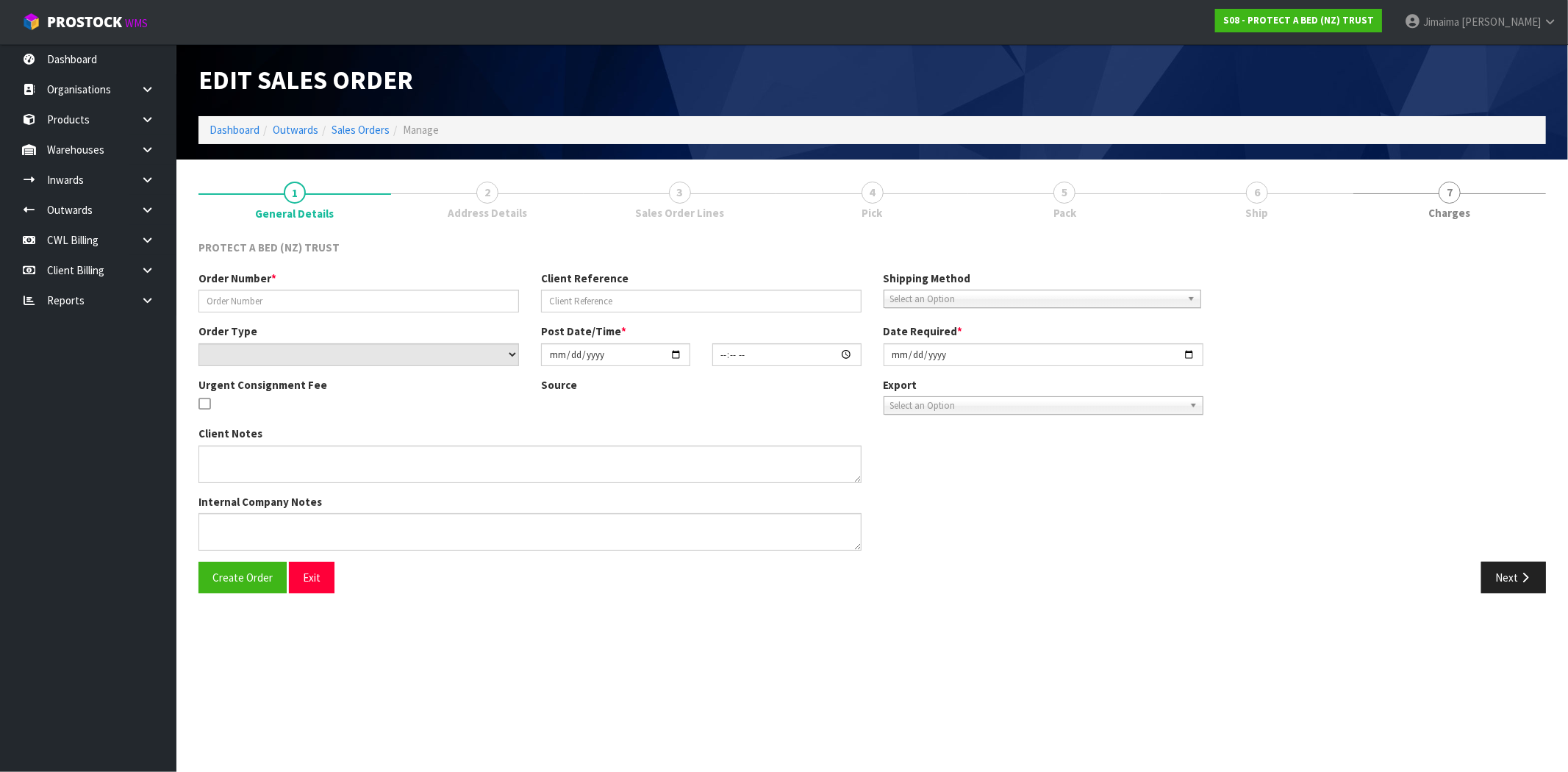
type input "4504104014-1893"
type input "DON'T DELIVER BEFORE 06/08"
select select "number:0"
type input "2025-07-31"
type input "13:05:00.000"
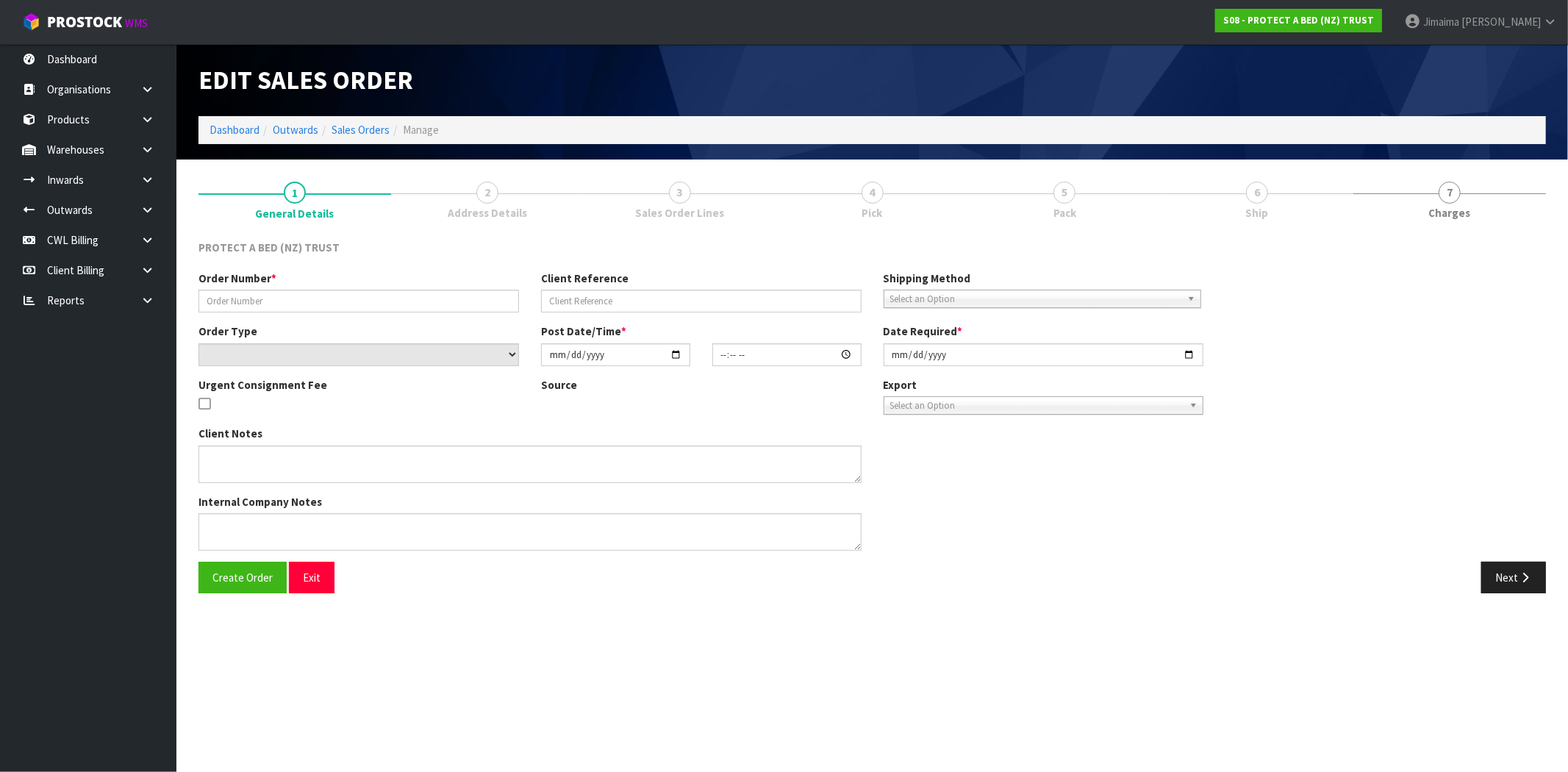
type input "2025-08-05"
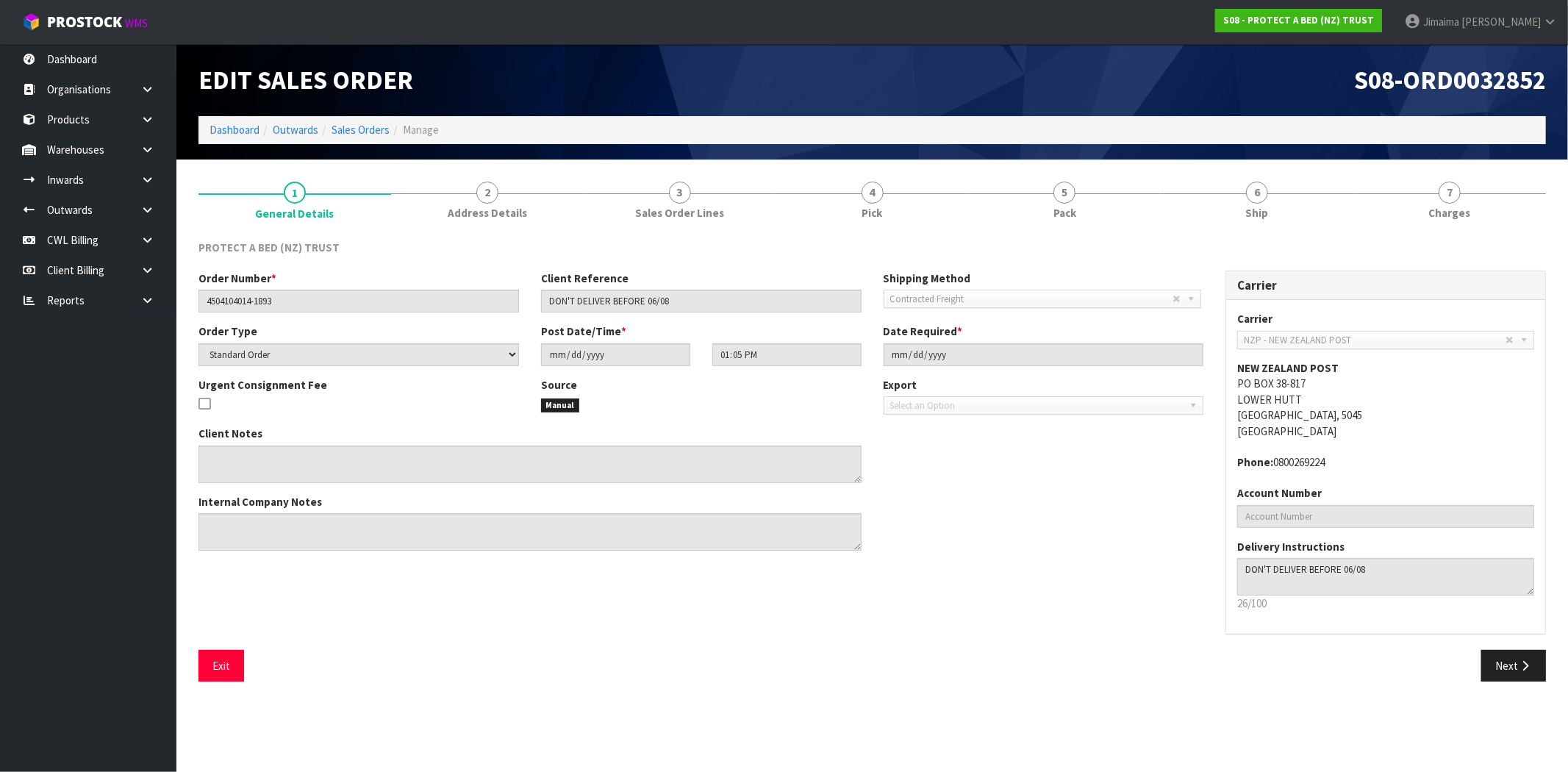
click at [1250, 207] on span "Ship" at bounding box center [1257, 212] width 23 height 15
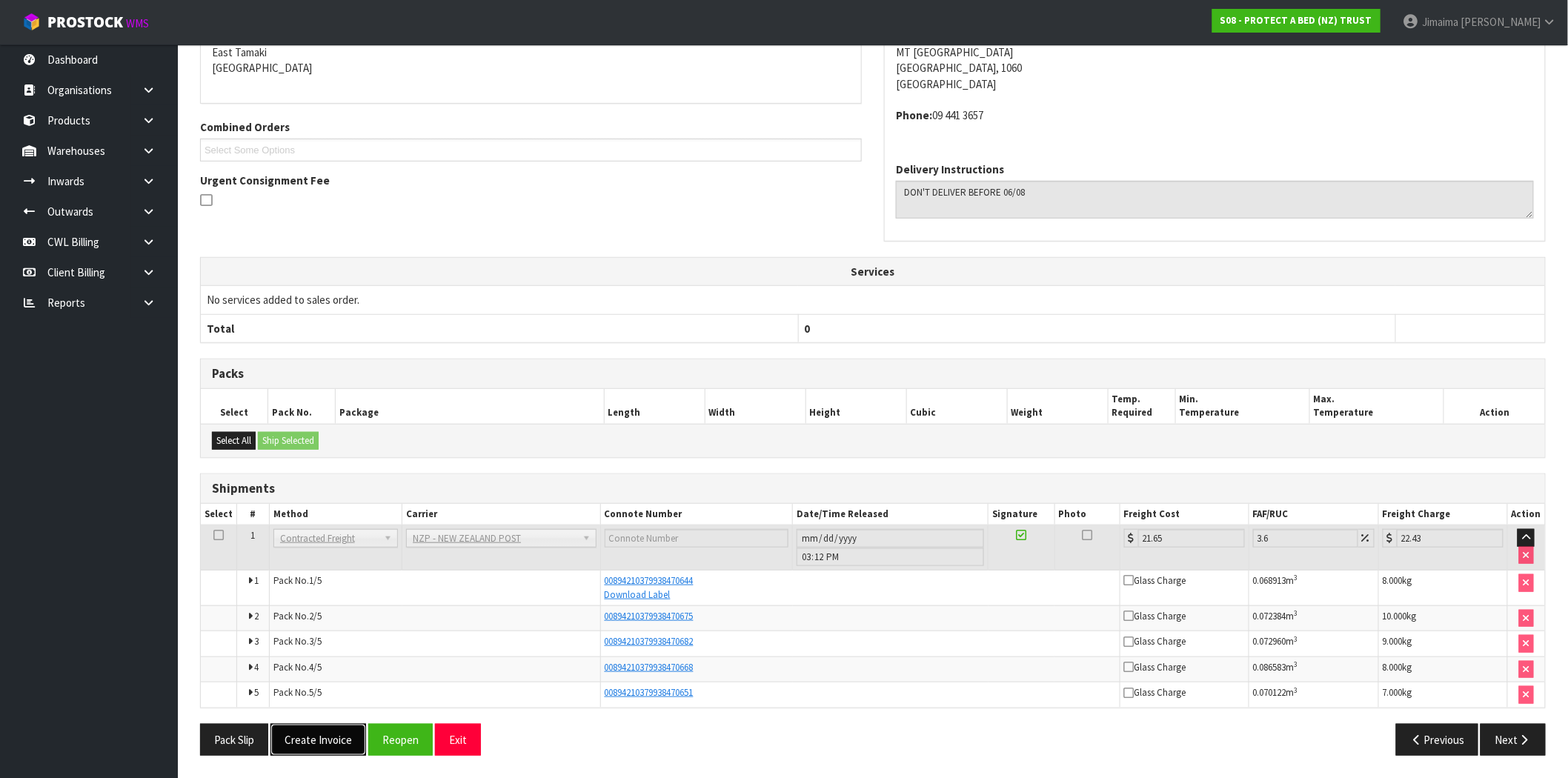
click at [336, 742] on button "Create Invoice" at bounding box center [318, 740] width 95 height 32
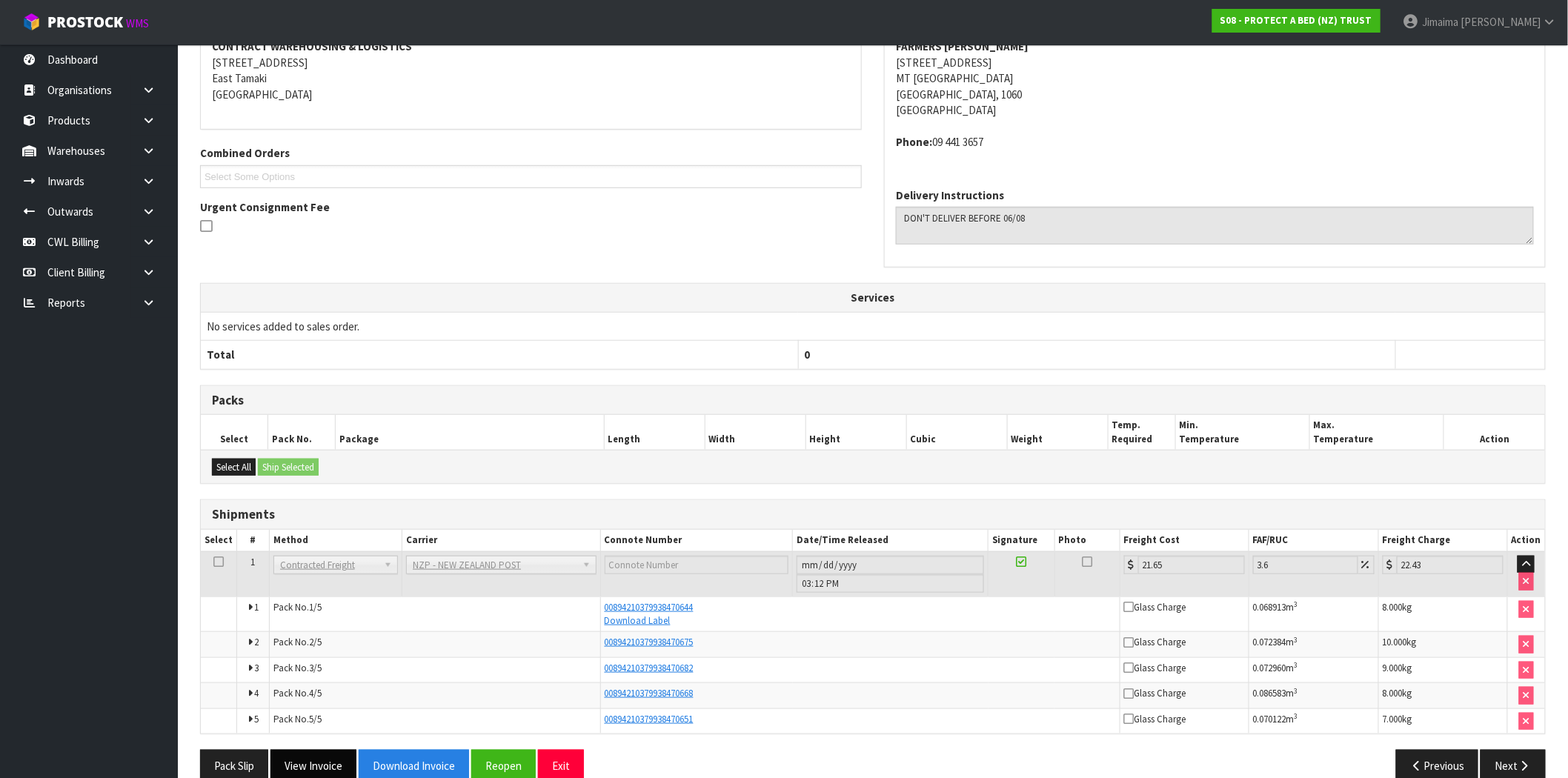
scroll to position [325, 0]
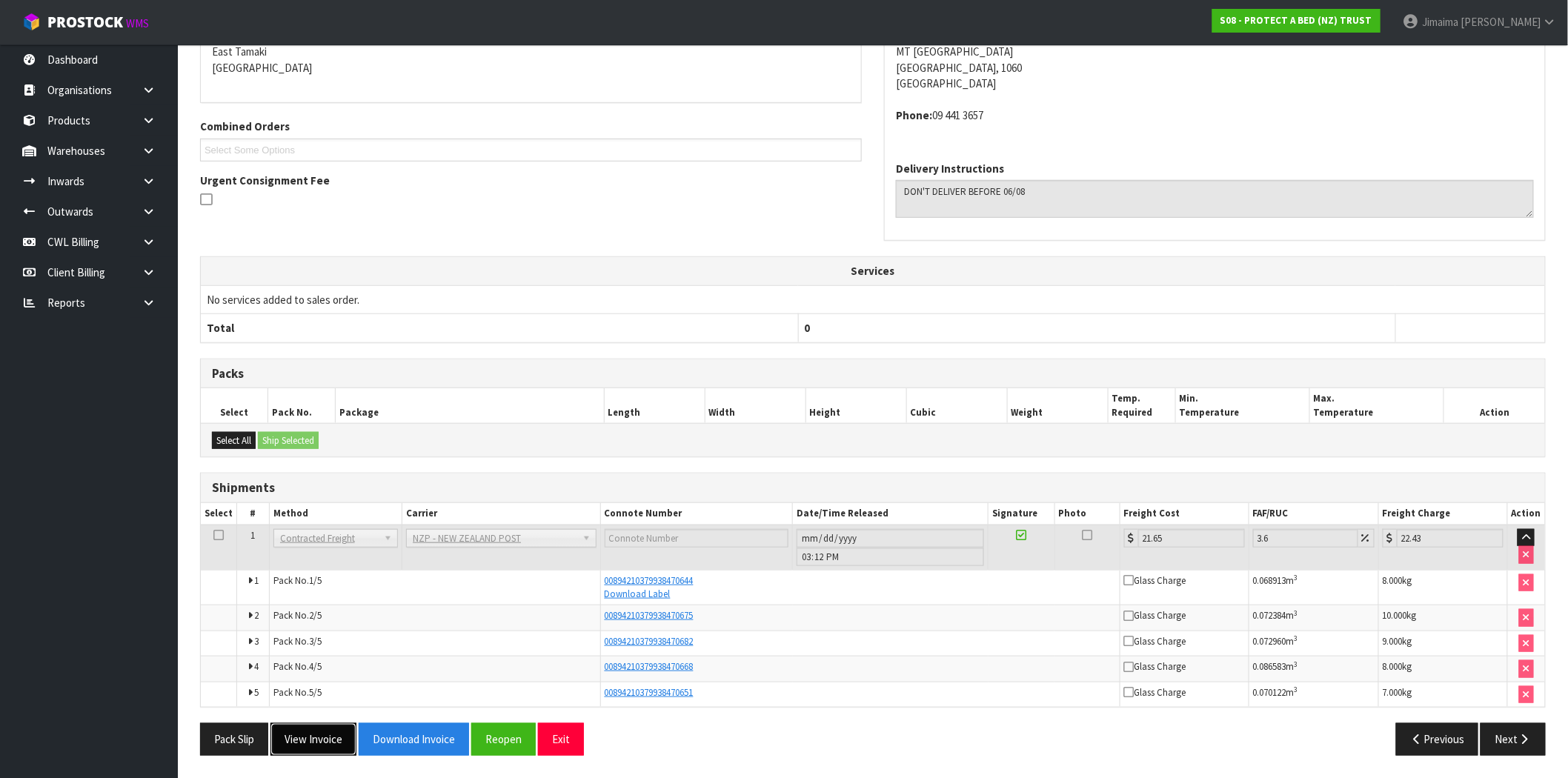
click at [334, 724] on button "View Invoice" at bounding box center [313, 739] width 86 height 32
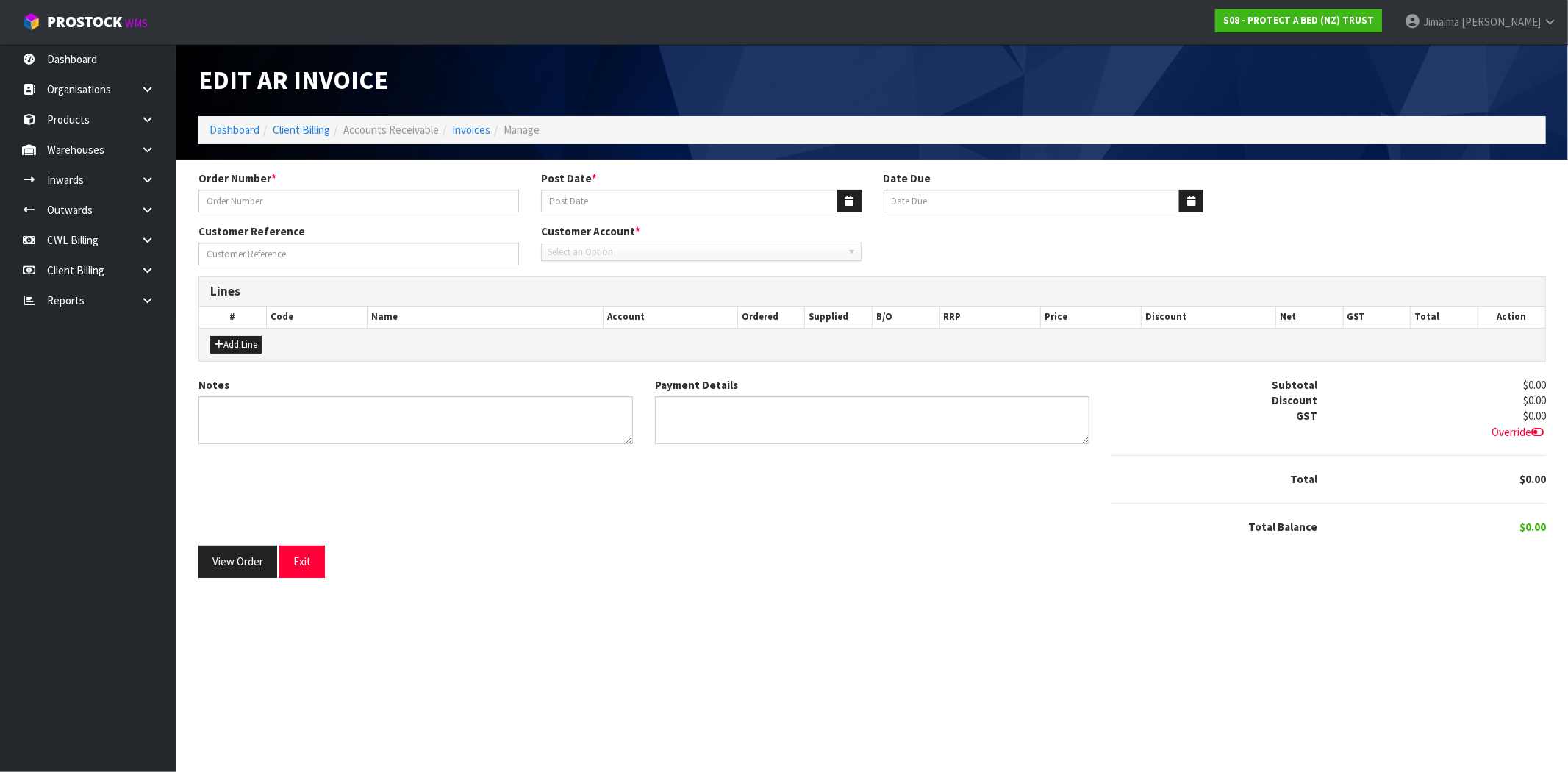
type input "4504104014-1893"
type input "[DATE]"
type input "20/09/2025"
type input "DON'T DELIVER BEFORE 06/08"
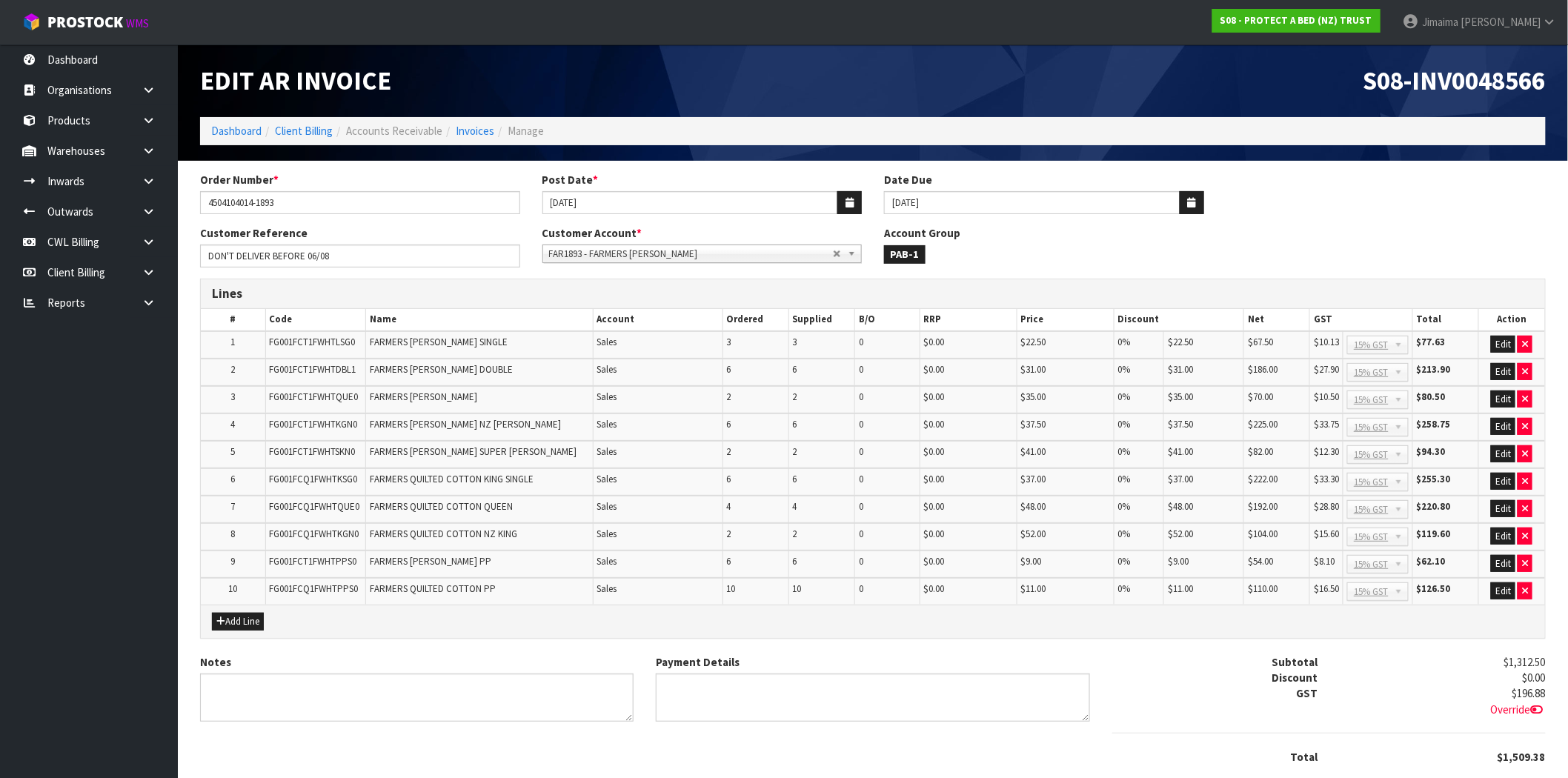
drag, startPoint x: 1287, startPoint y: 341, endPoint x: 1222, endPoint y: 343, distance: 65.0
click at [1221, 342] on tr "1 FG001FCT1FWHTLSG0 FARMERS TERRY SINGLE Sales 3 3 0 $0.00 $22.50 0% $22.50 $67…" at bounding box center [872, 344] width 1344 height 28
drag, startPoint x: 1284, startPoint y: 365, endPoint x: 1225, endPoint y: 364, distance: 59.0
click at [1218, 364] on tr "2 FG001FCT1FWHTDBL1 FARMERS TERRY DOUBLE Sales 6 6 0 $0.00 $31.00 0% $31.00 $18…" at bounding box center [872, 372] width 1344 height 28
click at [1239, 398] on tr "3 FG001FCT1FWHTQUE0 FARMERS TERRY QUEEN Sales 2 2 0 $0.00 $35.00 0% $35.00 $70.…" at bounding box center [872, 399] width 1344 height 28
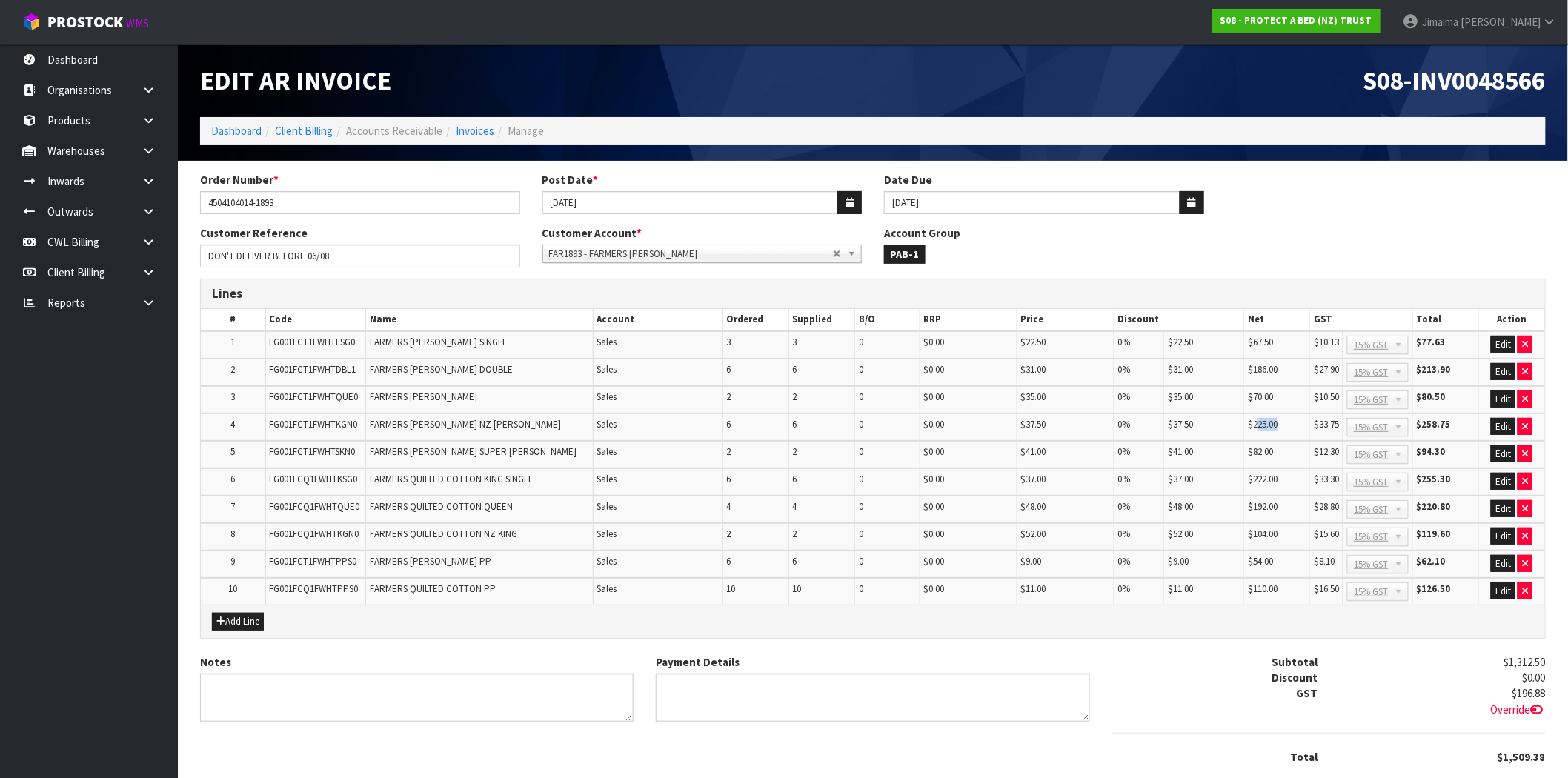
drag, startPoint x: 1294, startPoint y: 421, endPoint x: 1254, endPoint y: 419, distance: 40.0
click at [1256, 419] on td "$225.00" at bounding box center [1277, 427] width 66 height 28
click at [1216, 449] on tr "5 FG001FCT1FWHTSKN0 FARMERS TERRY SUPER KING Sales 2 2 0 $0.00 $41.00 0% $41.00…" at bounding box center [872, 454] width 1344 height 28
drag, startPoint x: 1249, startPoint y: 477, endPoint x: 1276, endPoint y: 494, distance: 31.9
click at [1239, 477] on tr "6 FG001FCQ1FWHTKSG0 FARMERS QUILTED COTTON KING SINGLE Sales 6 6 0 $0.00 $37.00…" at bounding box center [872, 481] width 1344 height 28
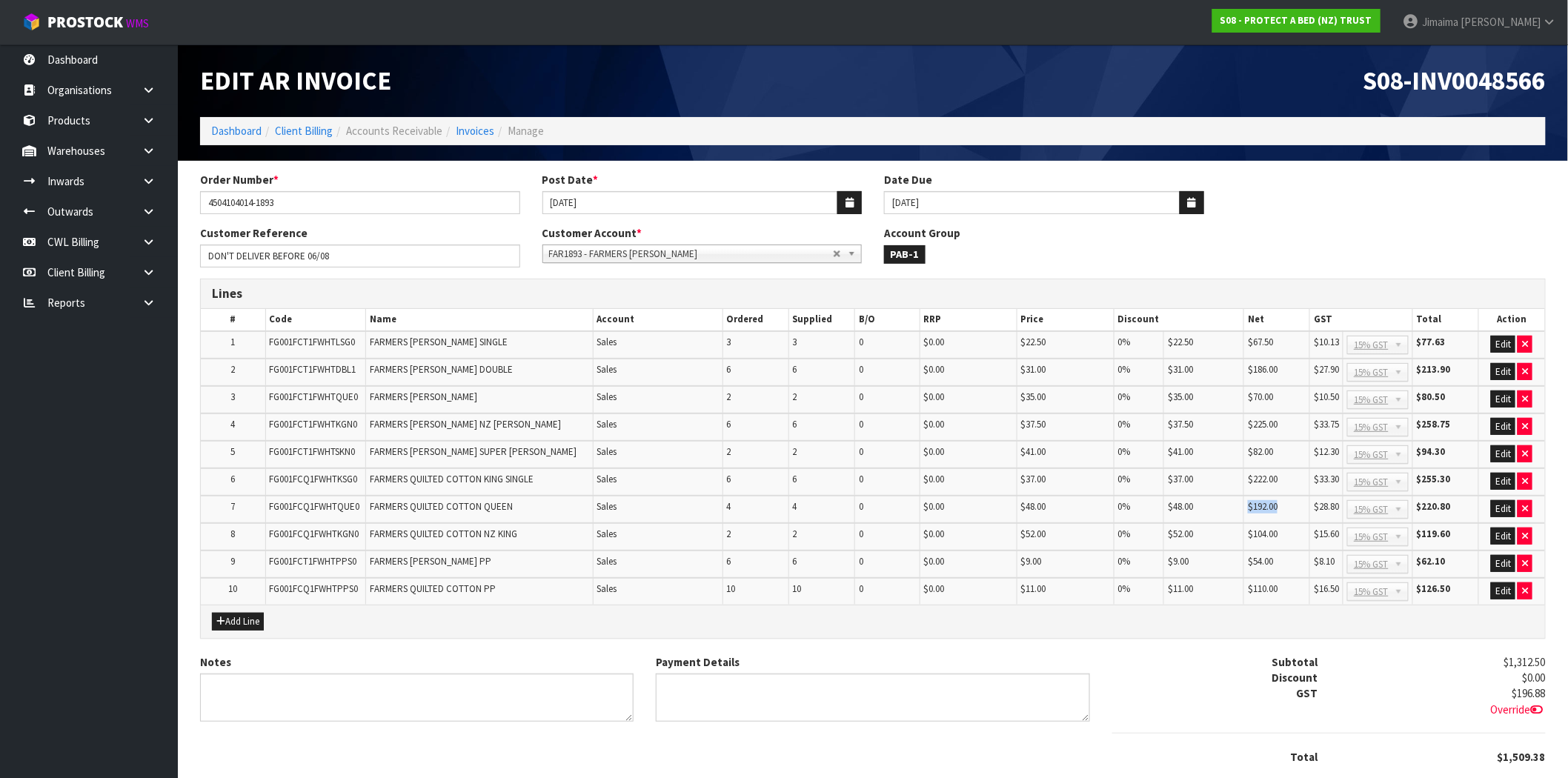
drag, startPoint x: 1278, startPoint y: 501, endPoint x: 1267, endPoint y: 521, distance: 22.8
click at [1227, 506] on tr "7 FG001FCQ1FWHTQUE0 FARMERS QUILTED COTTON QUEEN Sales 4 4 0 $0.00 $48.00 0% $4…" at bounding box center [872, 509] width 1344 height 28
drag, startPoint x: 1297, startPoint y: 525, endPoint x: 1259, endPoint y: 532, distance: 38.6
click at [1254, 531] on td "$104.00" at bounding box center [1277, 536] width 66 height 28
click at [1239, 566] on tr "9 FG001FCT1FWHTPPS0 FARMERS TERRY PP Sales 6 6 0 $0.00 $9.00 0% $9.00 $54.00 $8…" at bounding box center [872, 564] width 1344 height 28
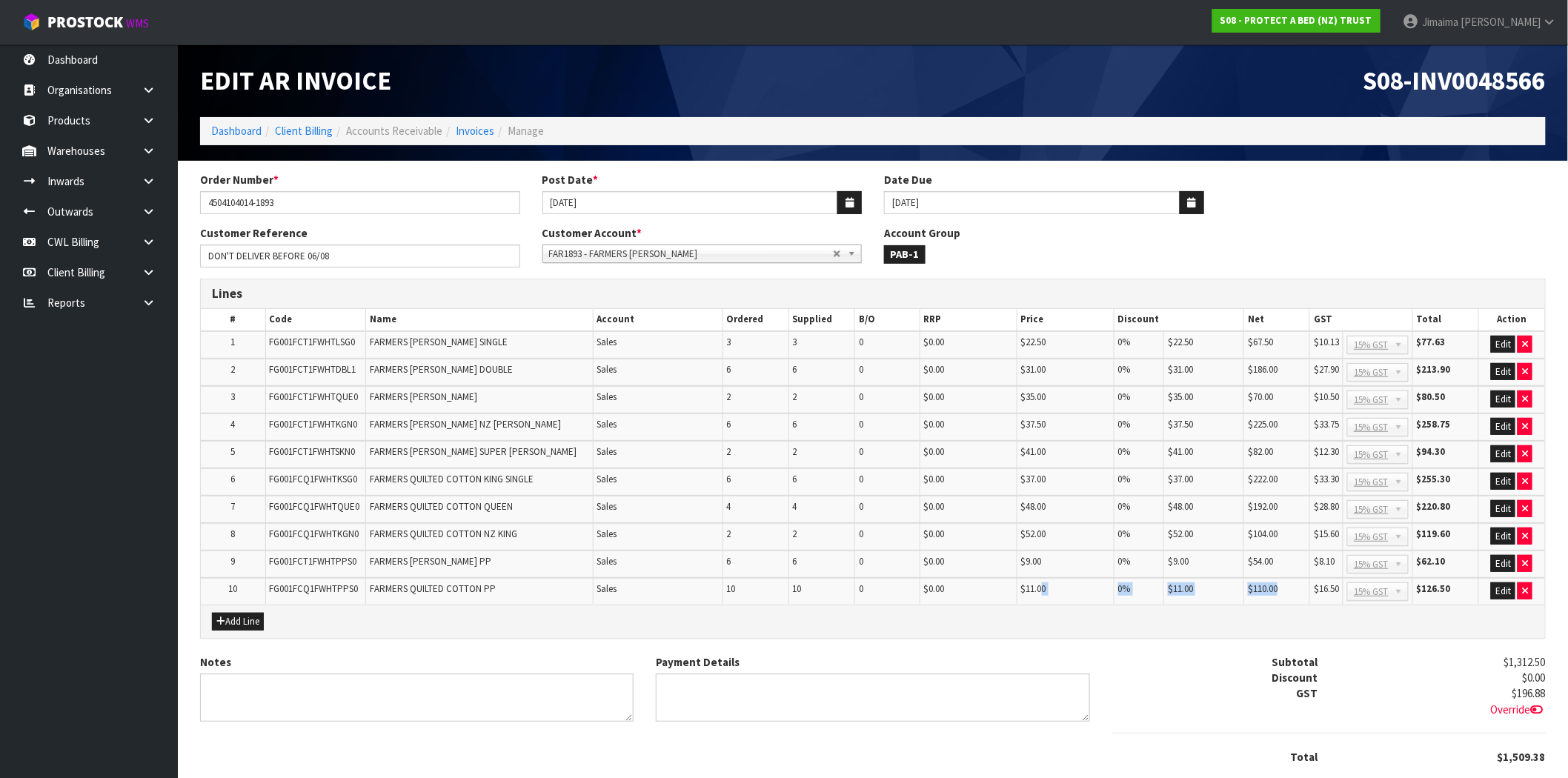
drag, startPoint x: 1209, startPoint y: 585, endPoint x: 854, endPoint y: 581, distance: 355.0
click at [942, 583] on tr "10 FG001FCQ1FWHTPPS0 FARMERS QUILTED COTTON PP Sales 10 10 0 $0.00 $11.00 0% $1…" at bounding box center [872, 591] width 1344 height 27
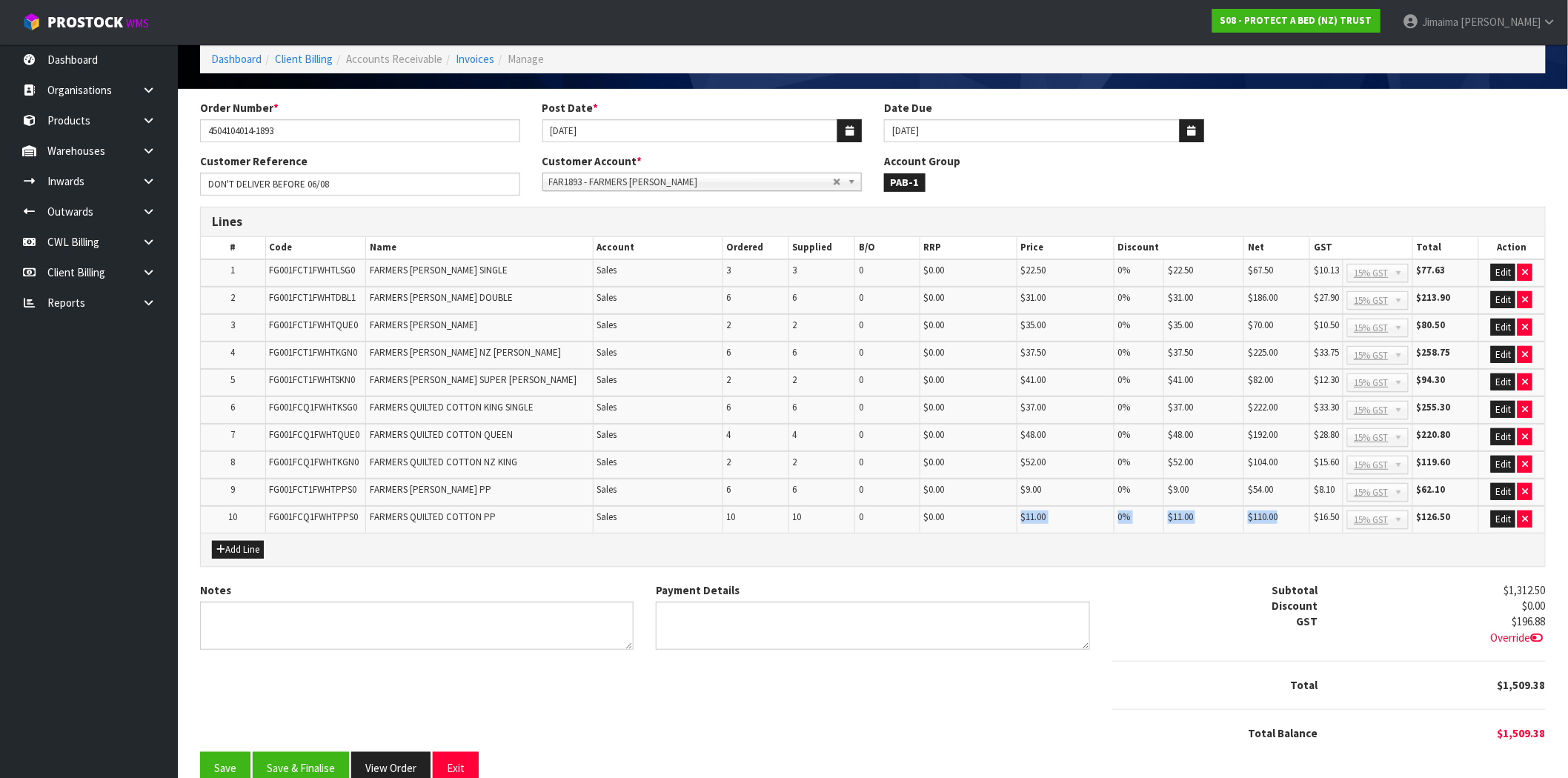
scroll to position [93, 0]
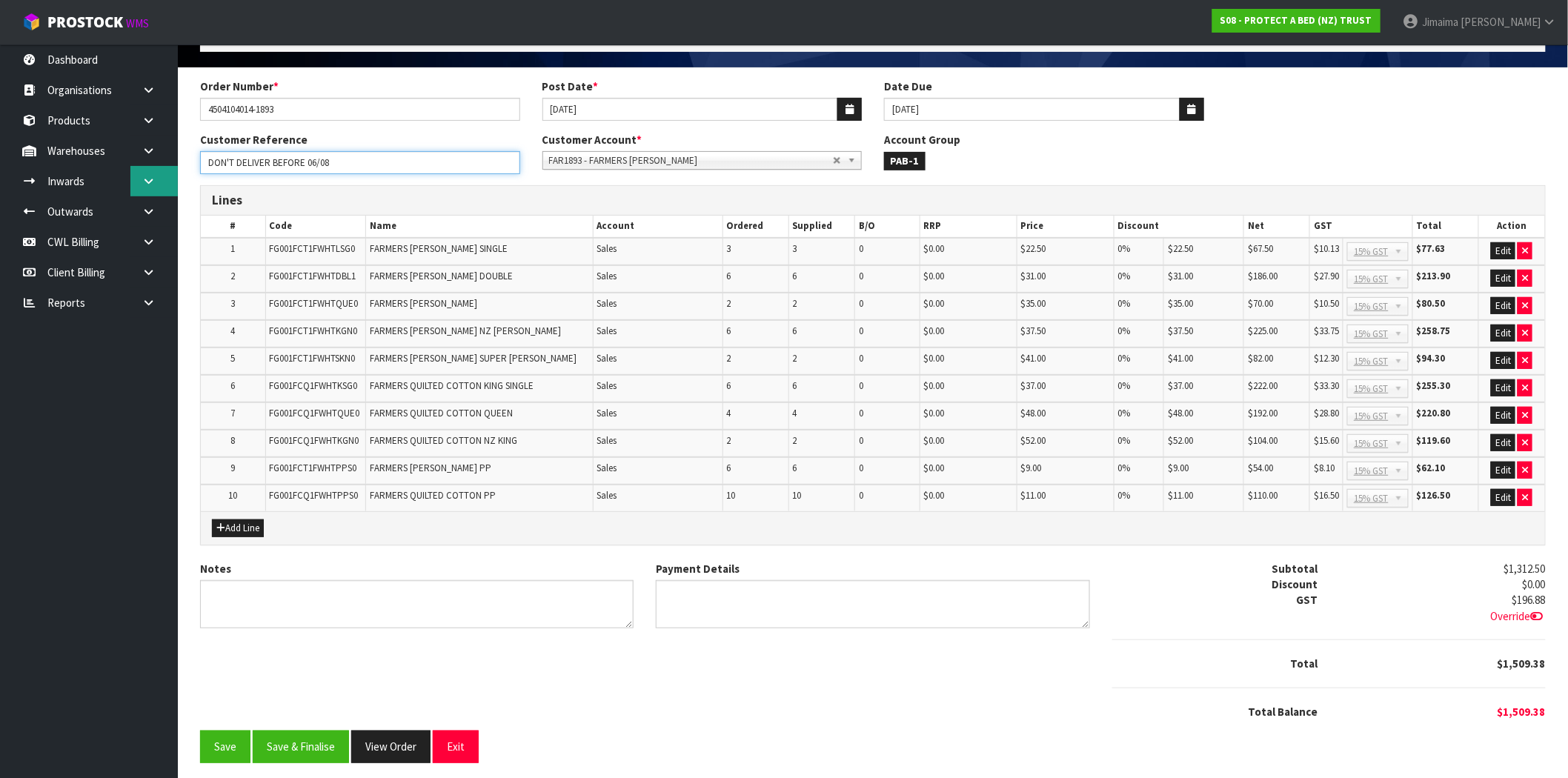
drag, startPoint x: 166, startPoint y: 174, endPoint x: 138, endPoint y: 162, distance: 30.5
click at [86, 174] on body "Toggle navigation ProStock WMS S08 - PROTECT A BED (NZ) TRUST Jimaima [PERSON_N…" at bounding box center [784, 295] width 1568 height 778
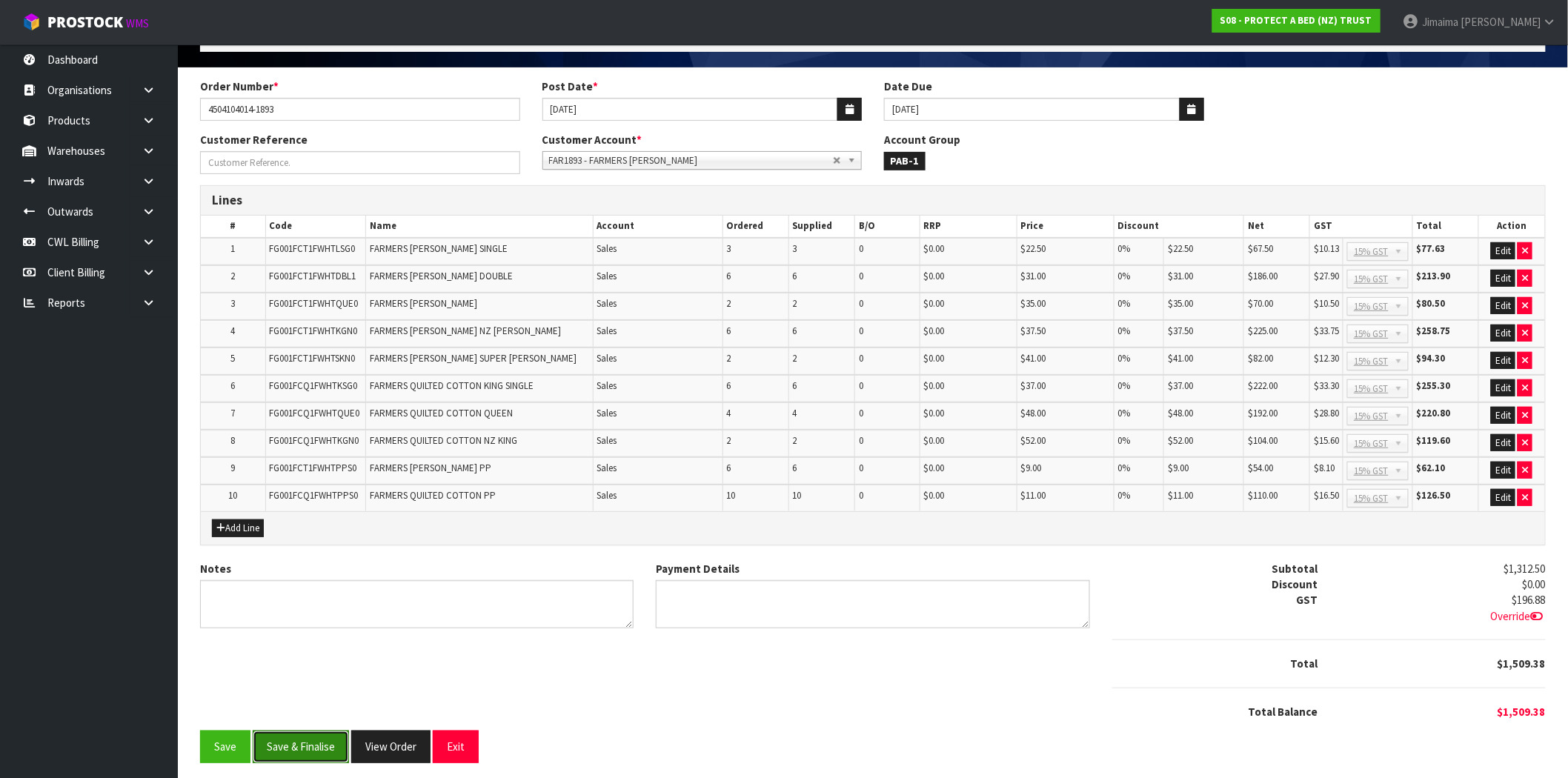
click at [312, 747] on button "Save & Finalise" at bounding box center [301, 746] width 96 height 32
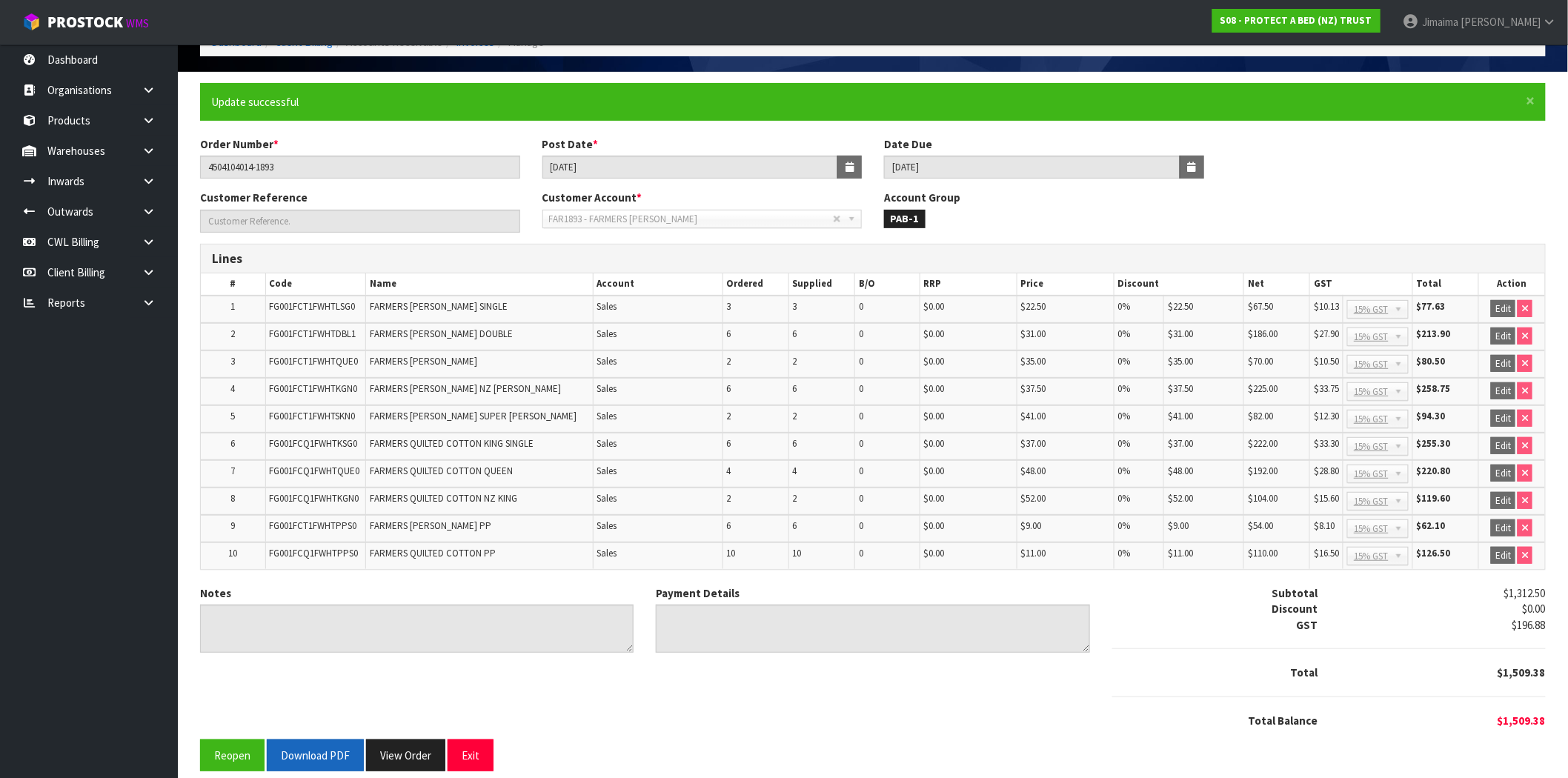
scroll to position [99, 0]
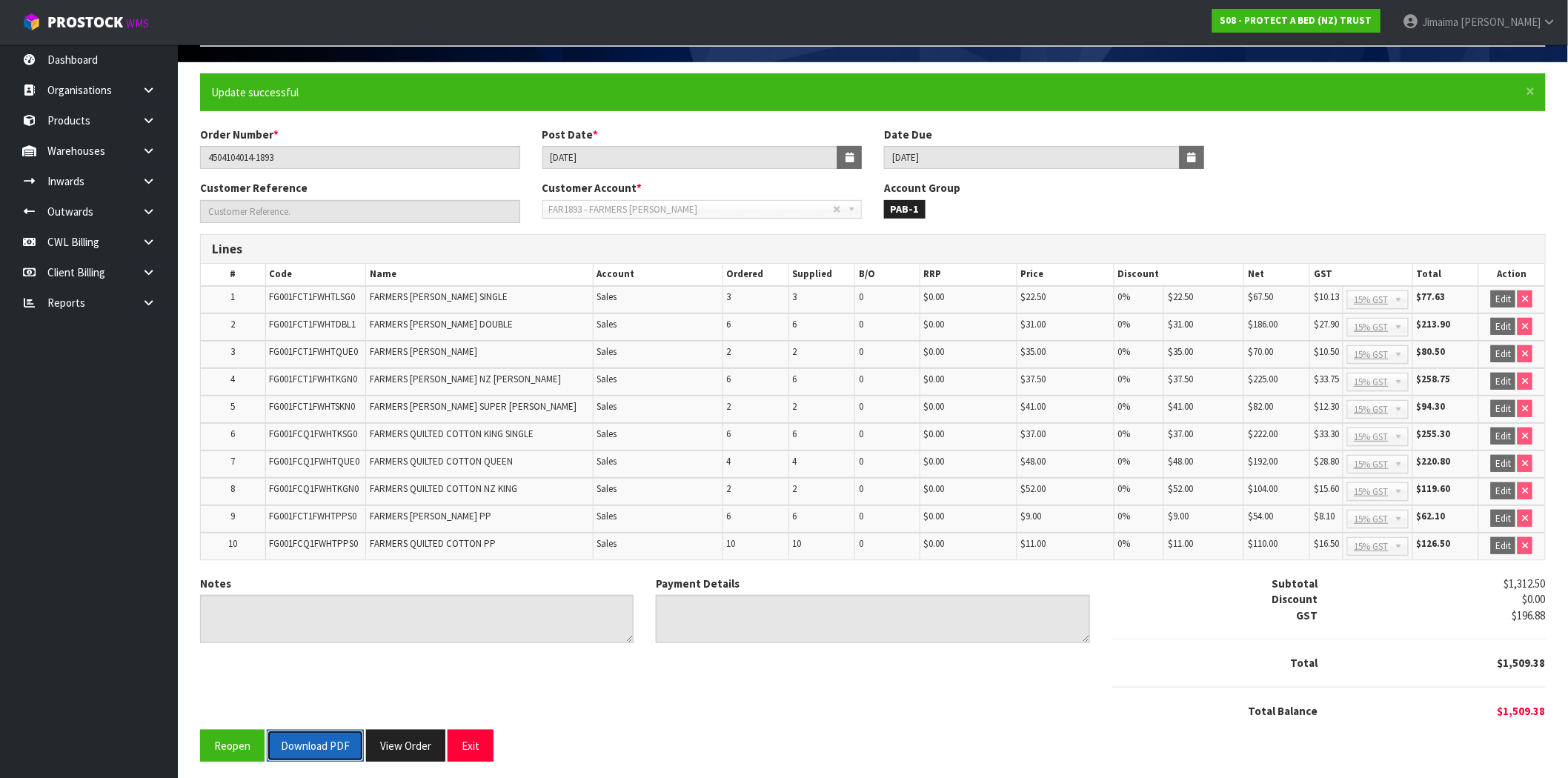
click at [316, 742] on button "Download PDF" at bounding box center [315, 745] width 97 height 32
click at [400, 736] on button "View Order" at bounding box center [405, 745] width 79 height 32
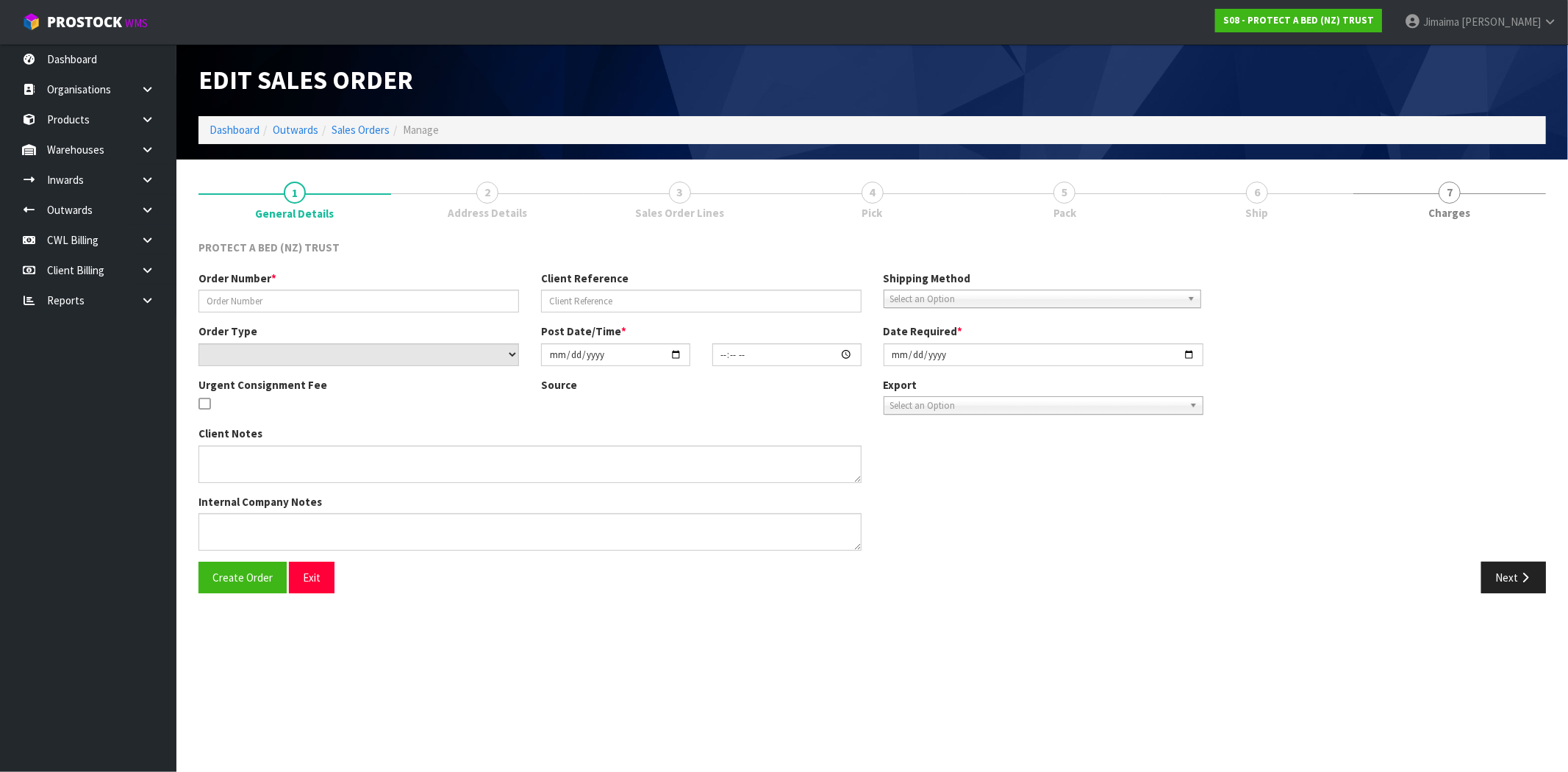
type input "4504104014-1893"
type input "DON'T DELIVER BEFORE 06/08"
select select "number:0"
type input "2025-07-31"
type input "13:05:00.000"
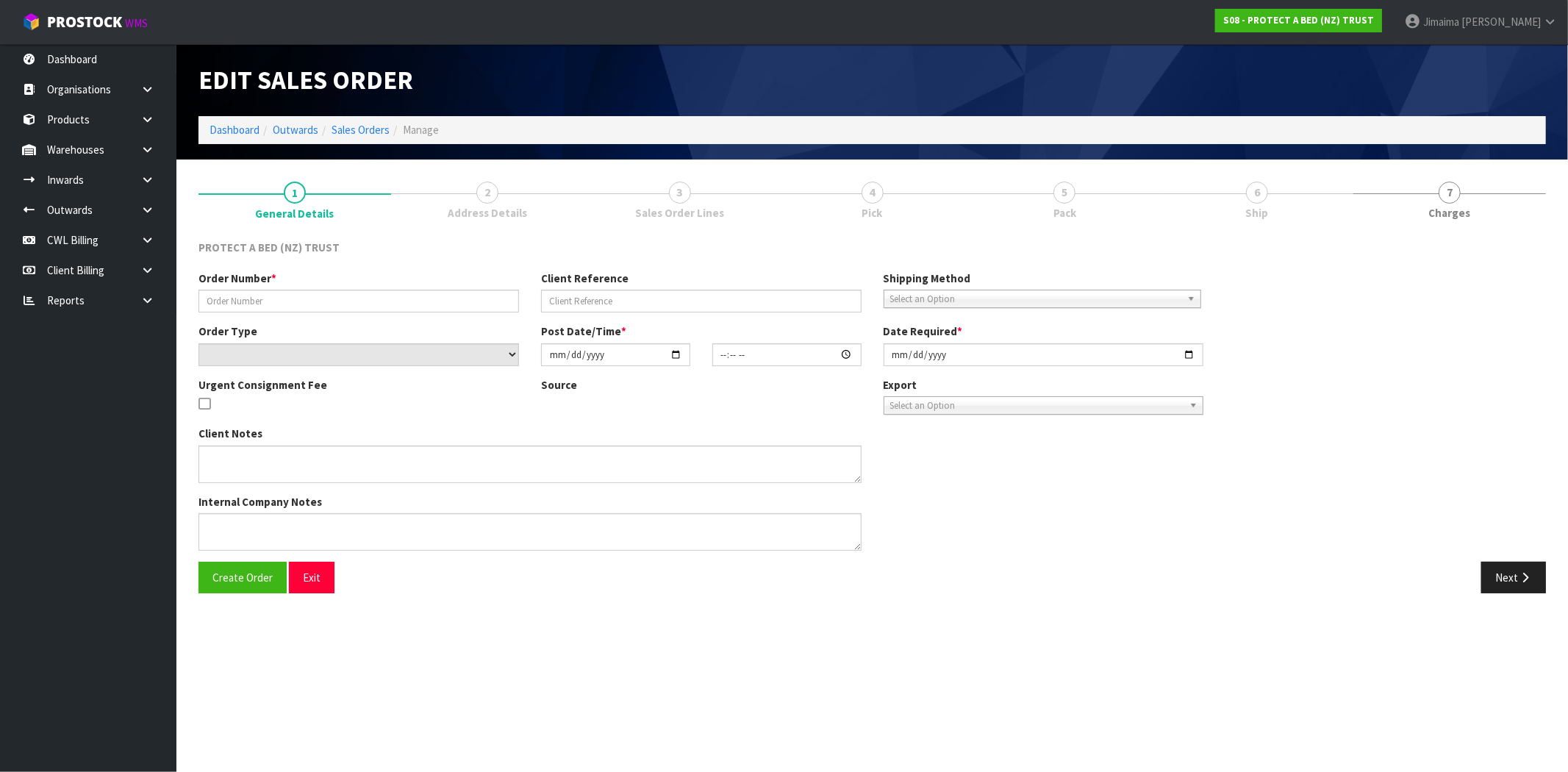
type input "2025-08-05"
click at [666, 208] on span "Sales Order Lines" at bounding box center [679, 212] width 89 height 15
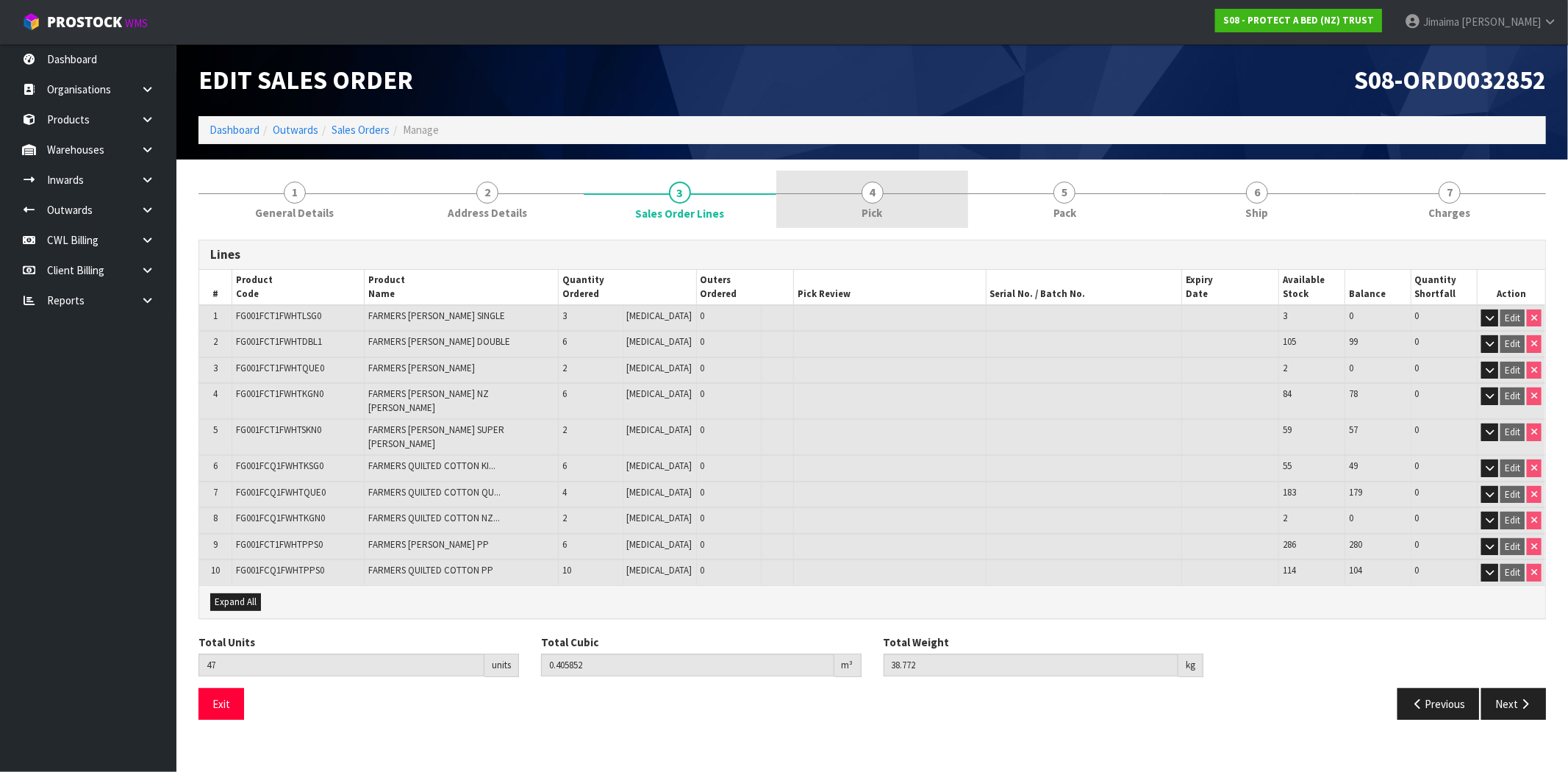
click at [924, 190] on link "4 Pick" at bounding box center [873, 199] width 192 height 58
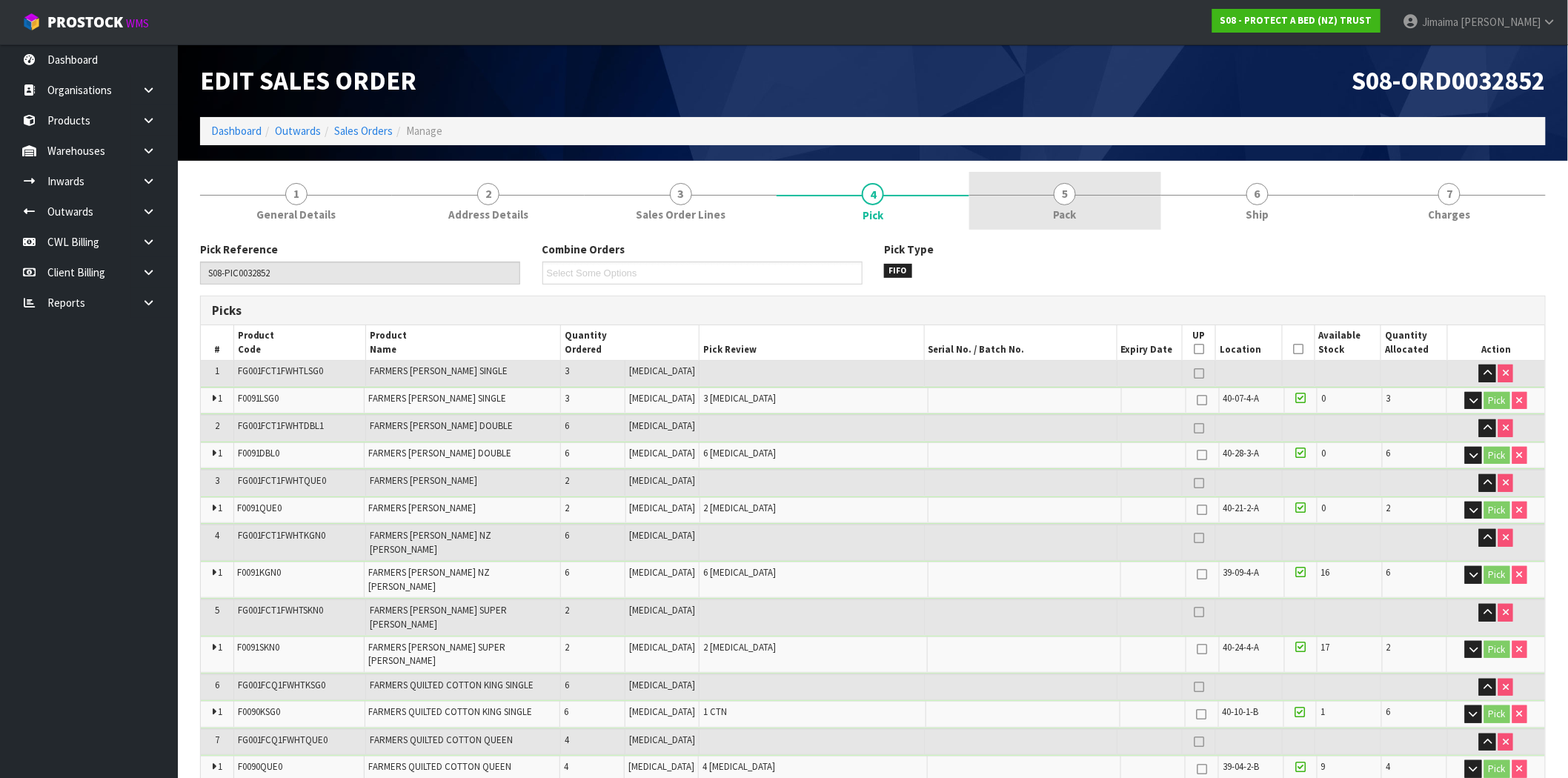
click at [1069, 190] on span "5" at bounding box center [1064, 194] width 22 height 22
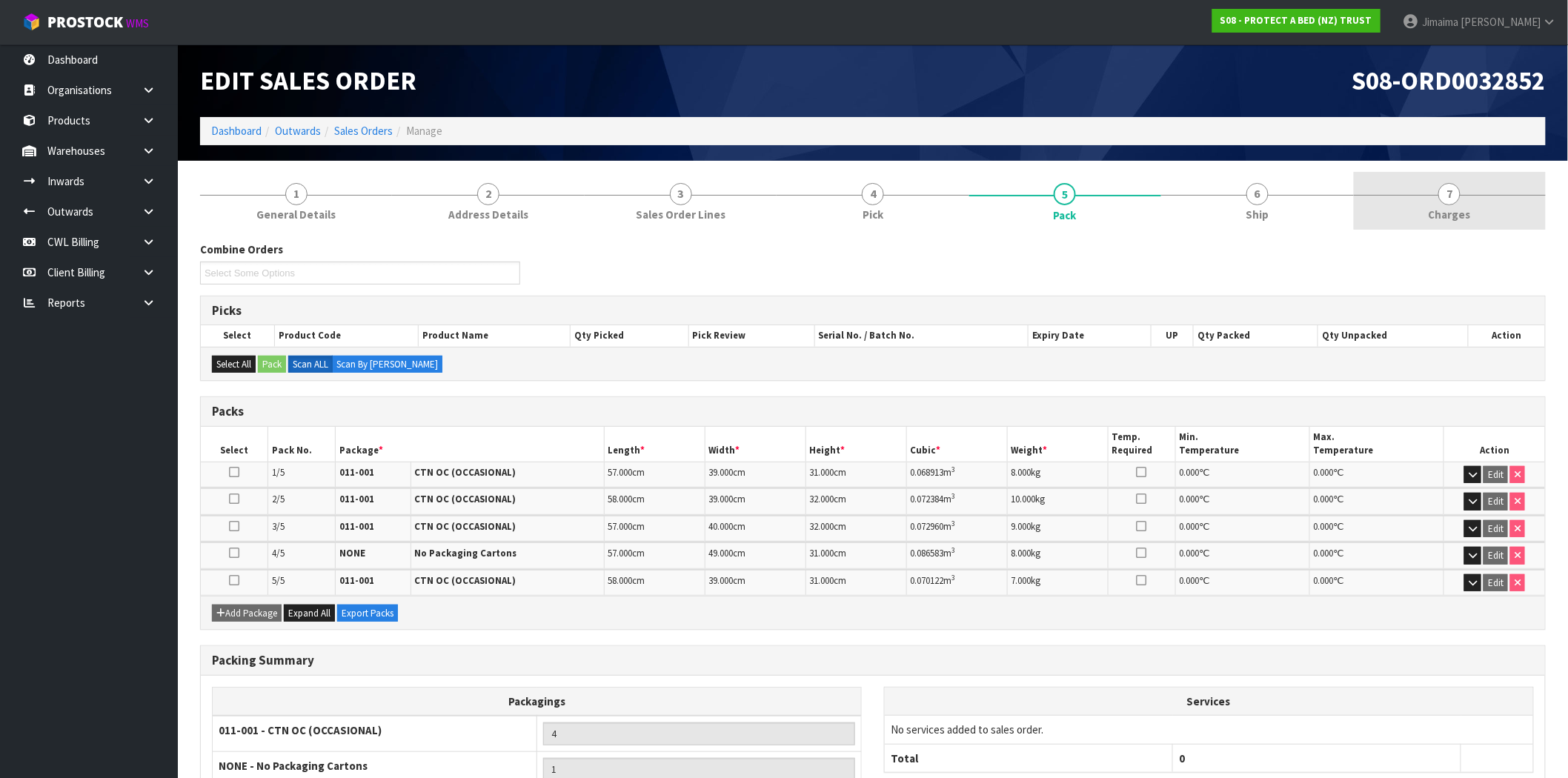
click at [1435, 180] on link "7 [GEOGRAPHIC_DATA]" at bounding box center [1450, 201] width 192 height 59
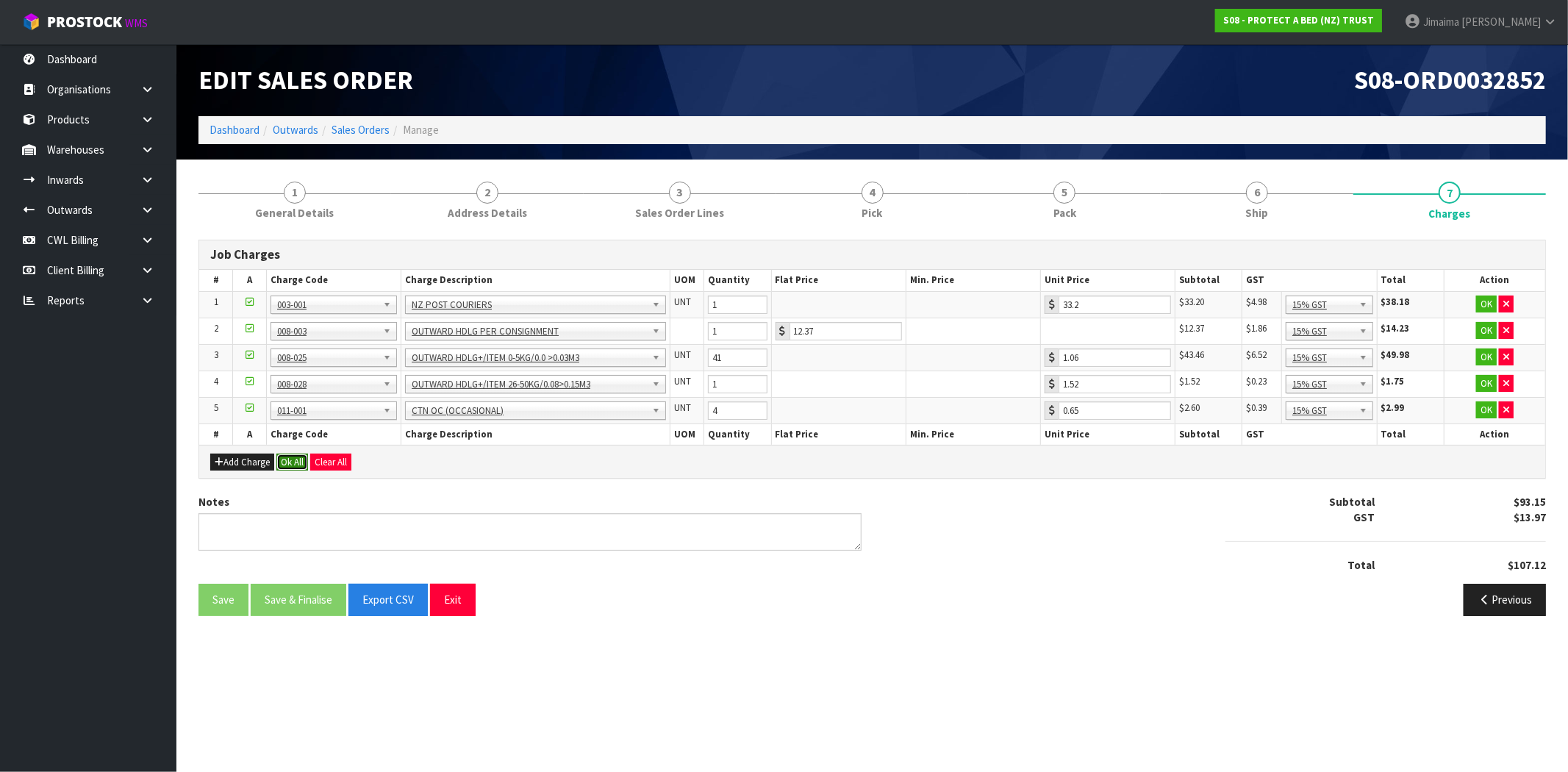
click at [295, 460] on button "Ok All" at bounding box center [292, 462] width 32 height 18
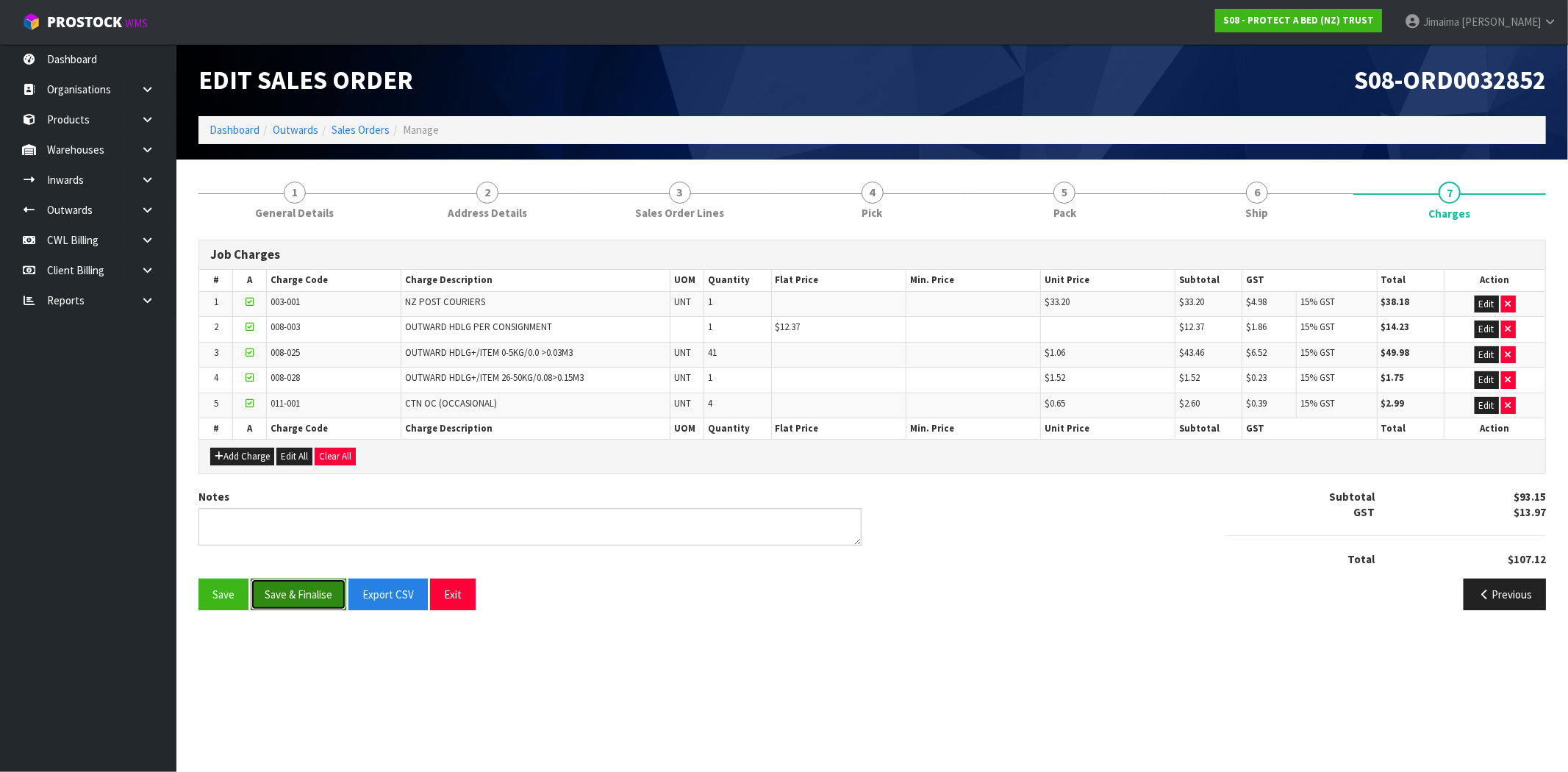
drag, startPoint x: 292, startPoint y: 596, endPoint x: 237, endPoint y: 548, distance: 73.0
click at [292, 594] on button "Save & Finalise" at bounding box center [298, 595] width 95 height 32
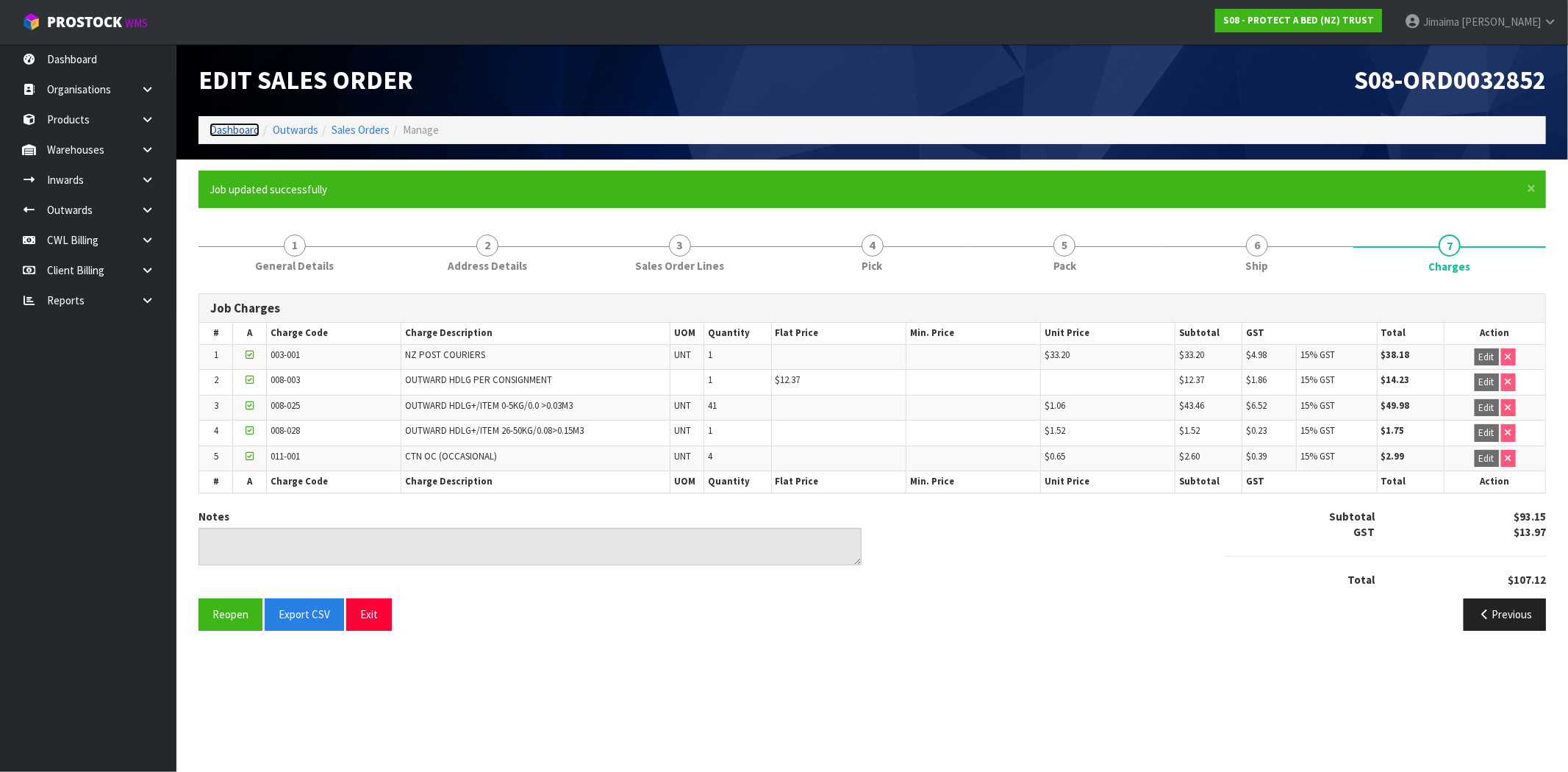
click at [251, 130] on link "Dashboard" at bounding box center [234, 130] width 50 height 14
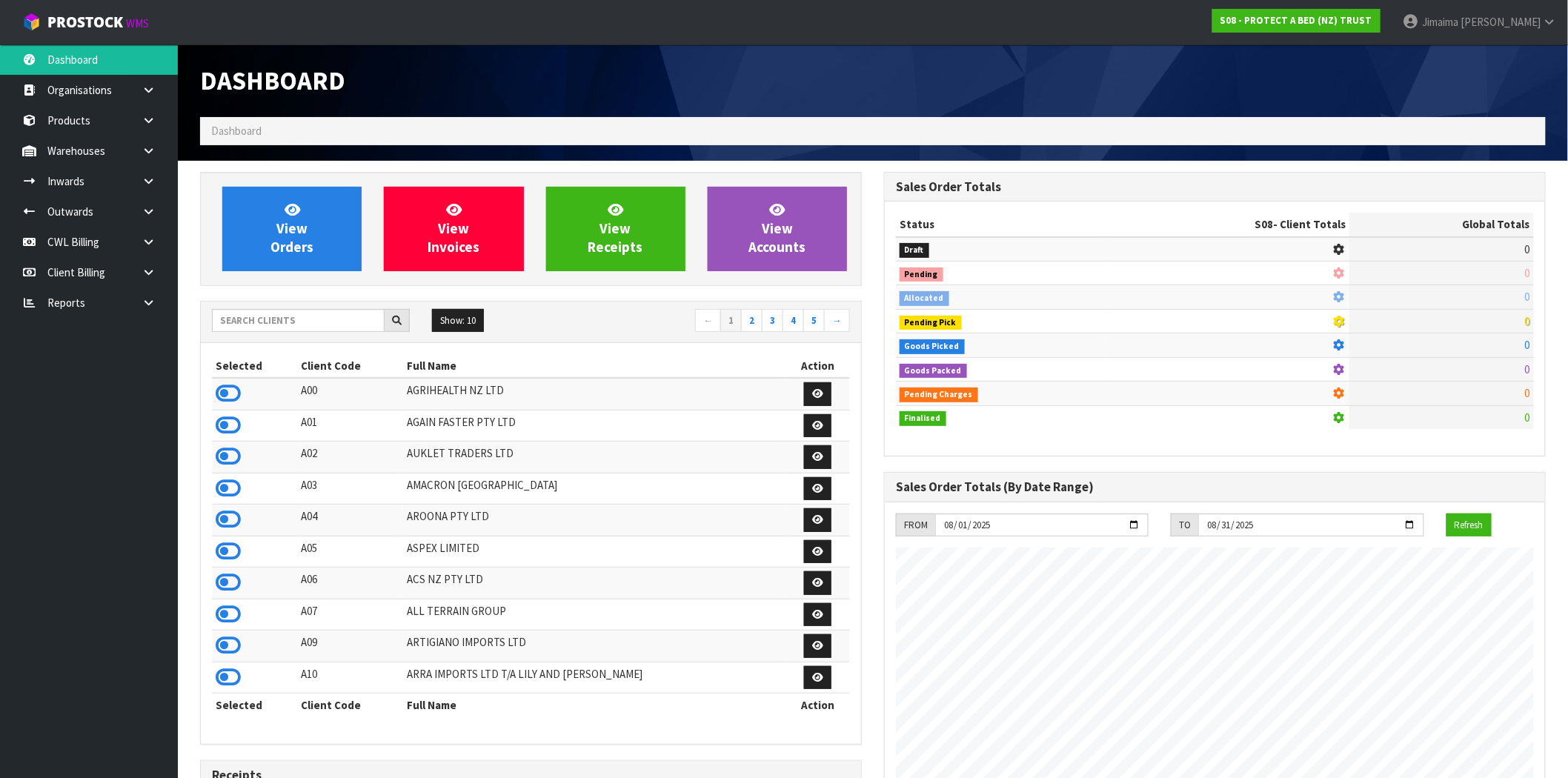
scroll to position [924, 684]
click at [279, 321] on input "text" at bounding box center [298, 320] width 173 height 23
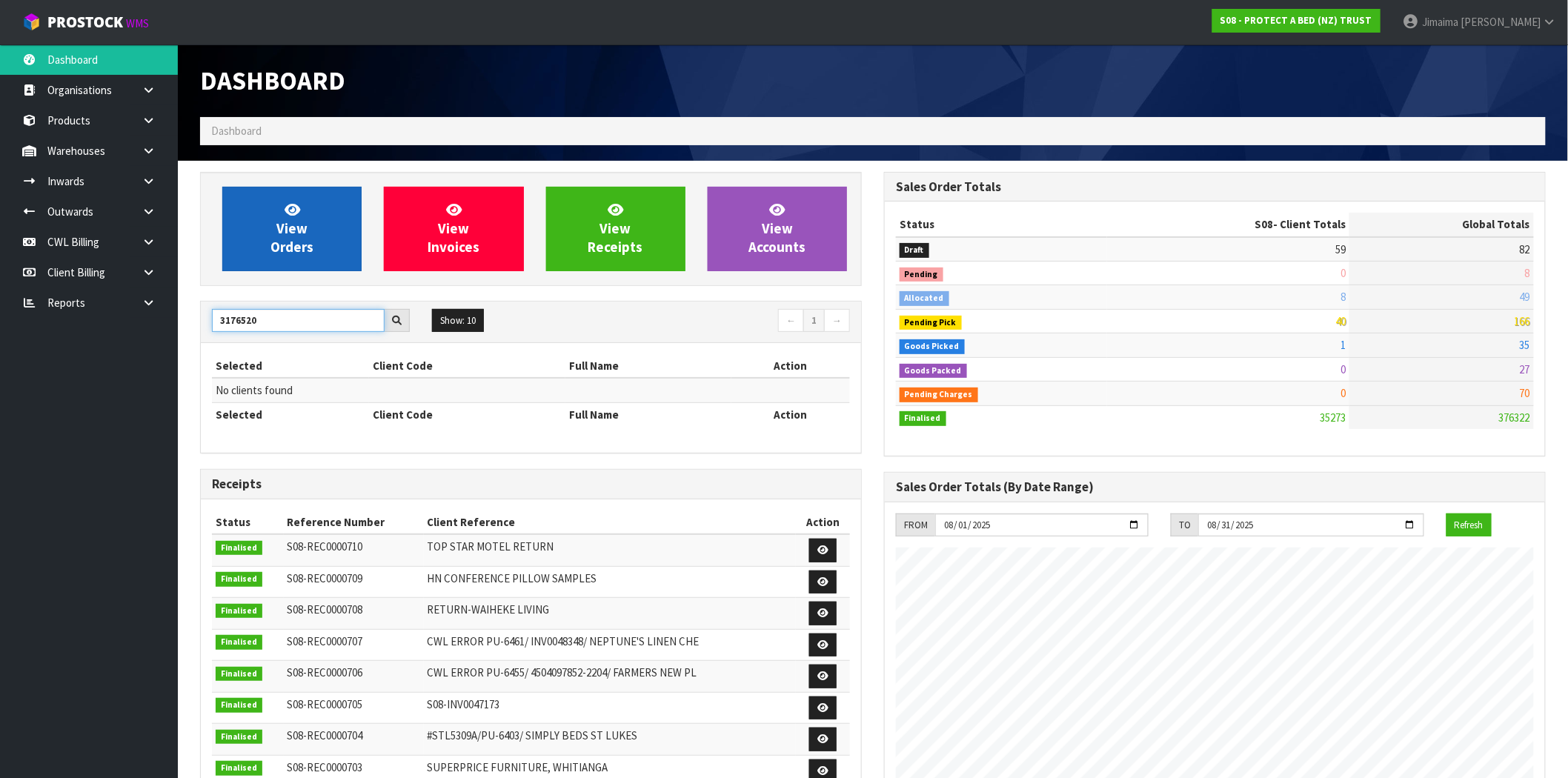
type input "3176520"
click at [296, 251] on span "View Orders" at bounding box center [292, 229] width 43 height 55
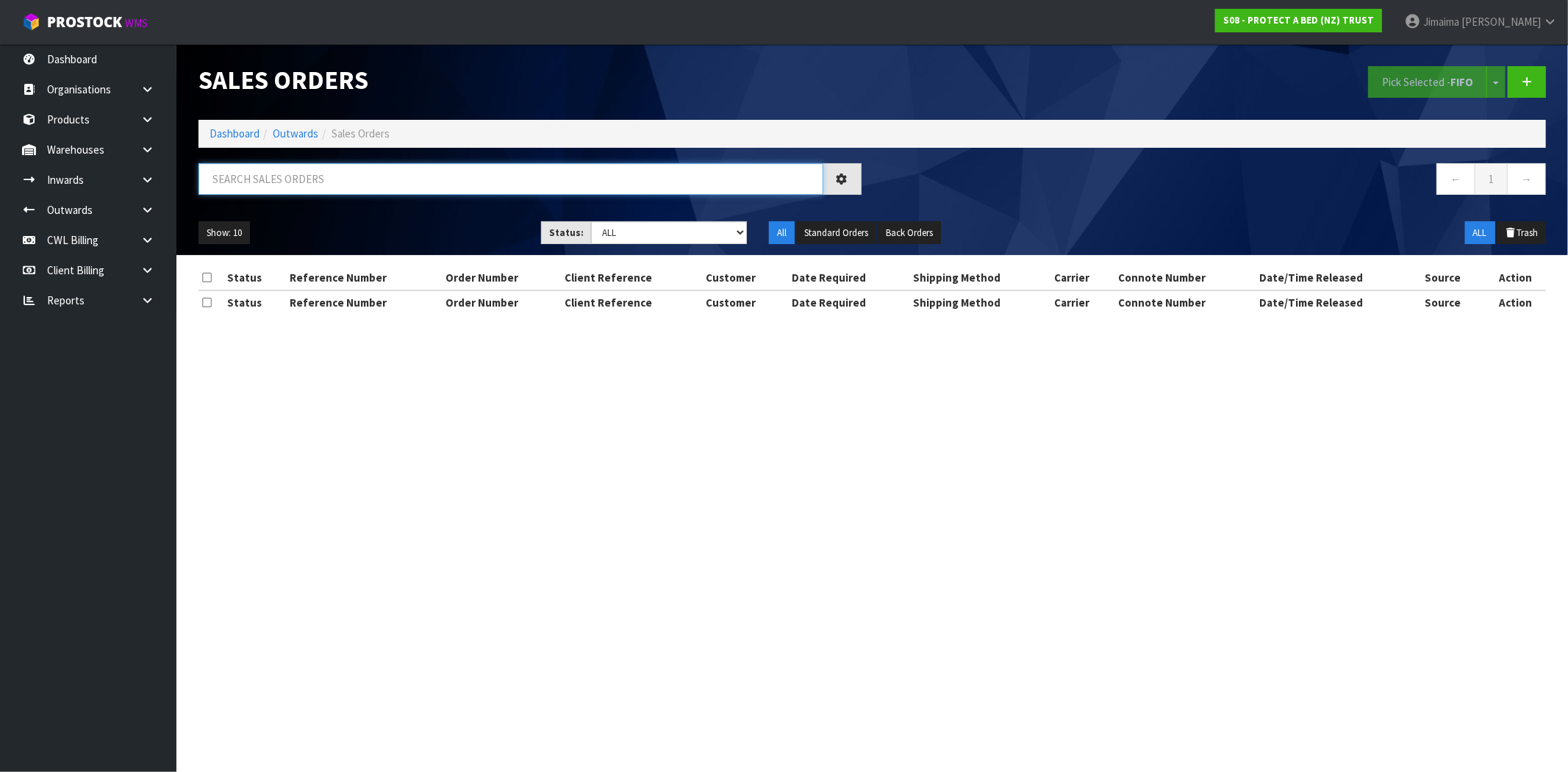
click at [317, 178] on input "text" at bounding box center [511, 179] width 625 height 32
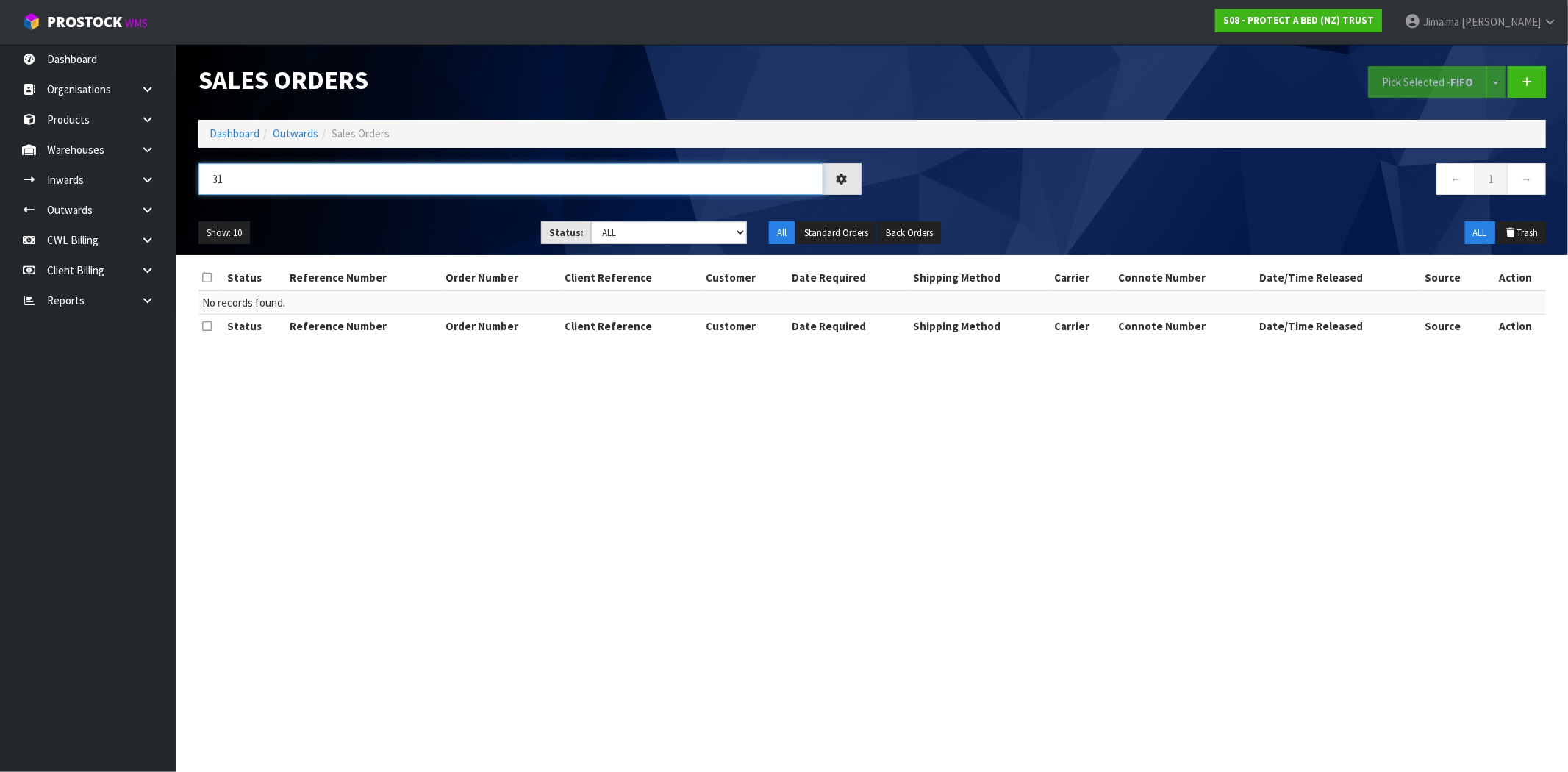
type input "3"
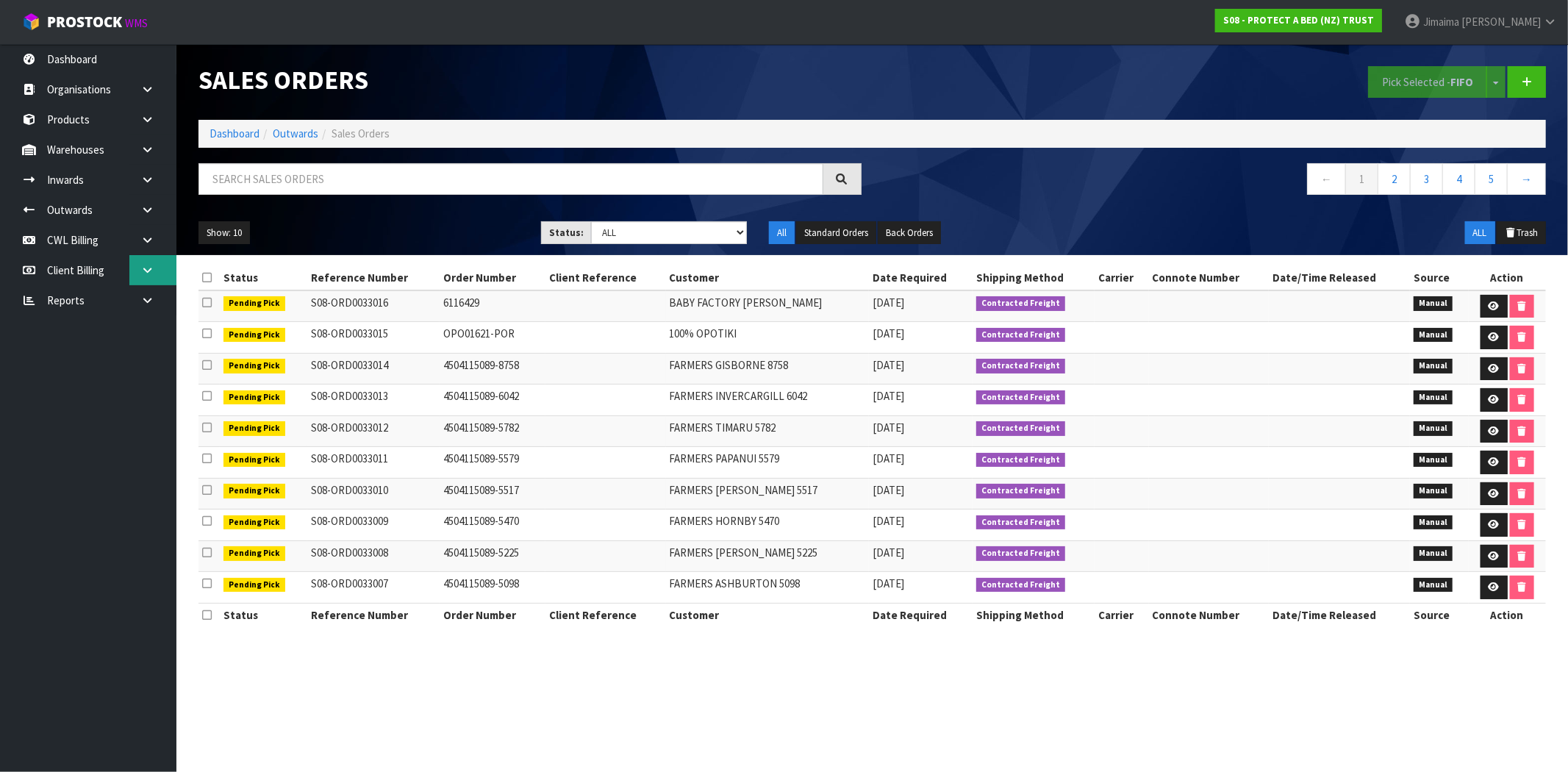
click at [148, 259] on link at bounding box center [153, 270] width 47 height 30
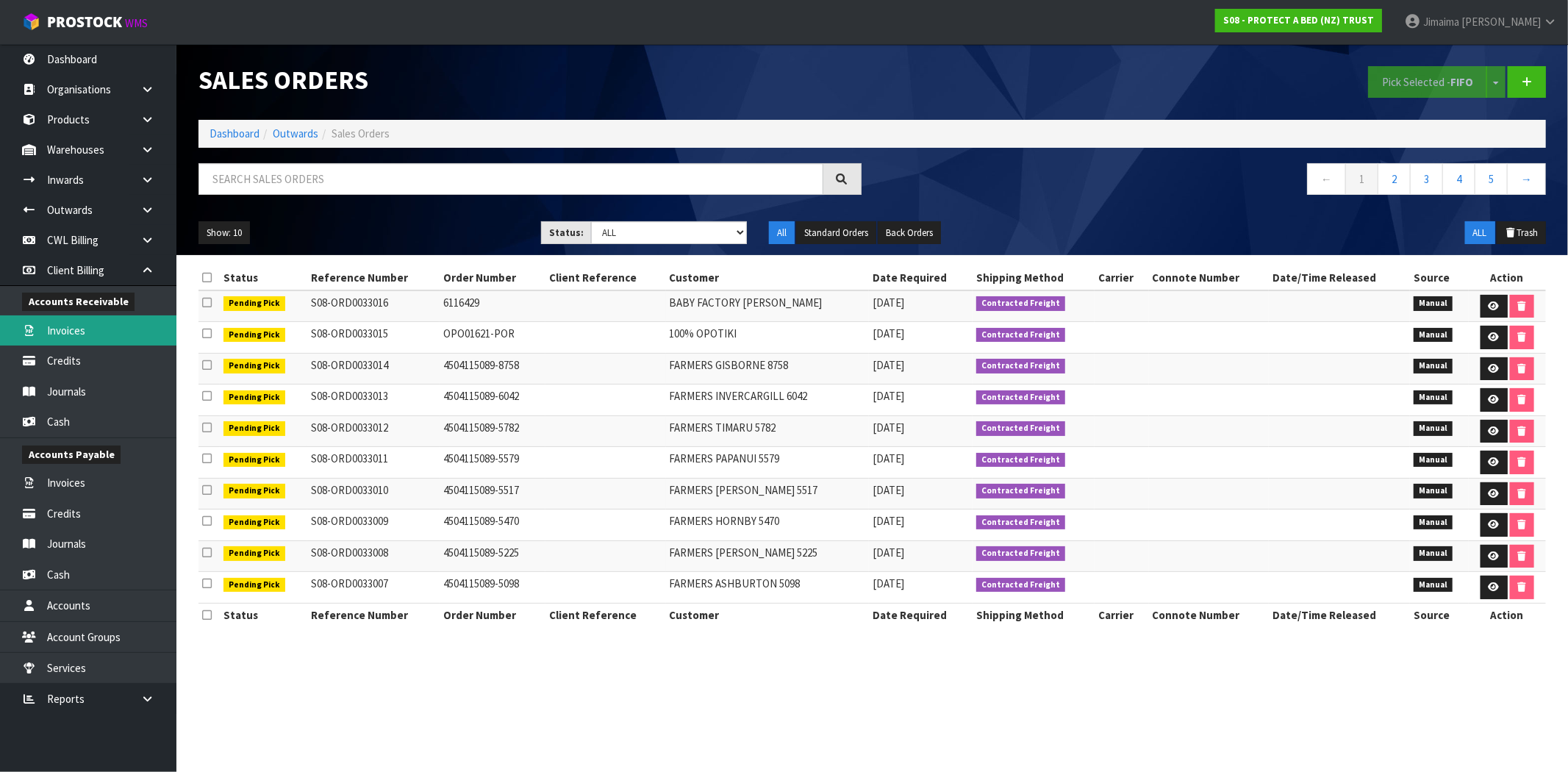
click at [112, 319] on link "Invoices" at bounding box center [88, 330] width 176 height 30
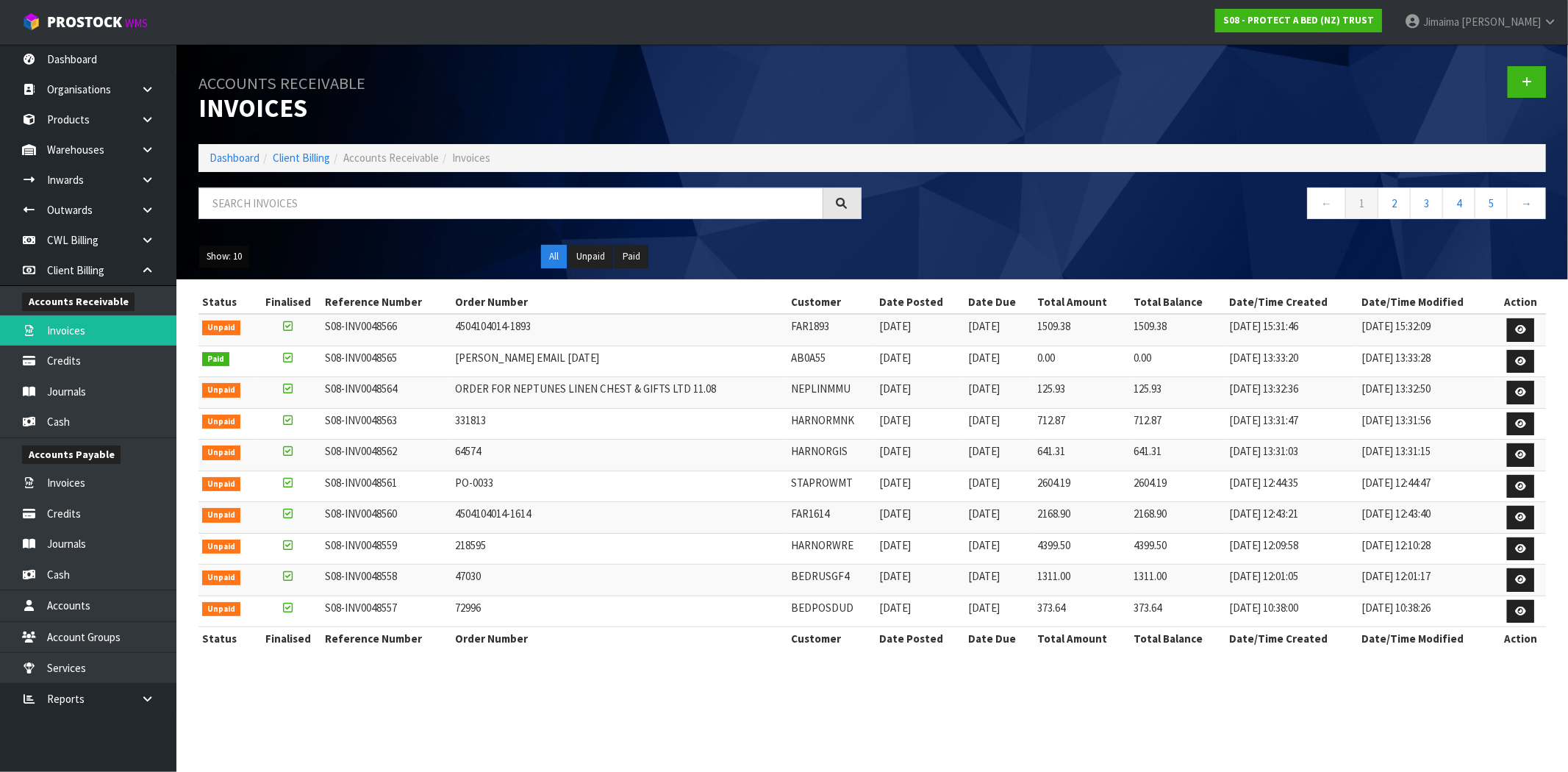
click at [234, 265] on button "Show: 10" at bounding box center [224, 256] width 51 height 24
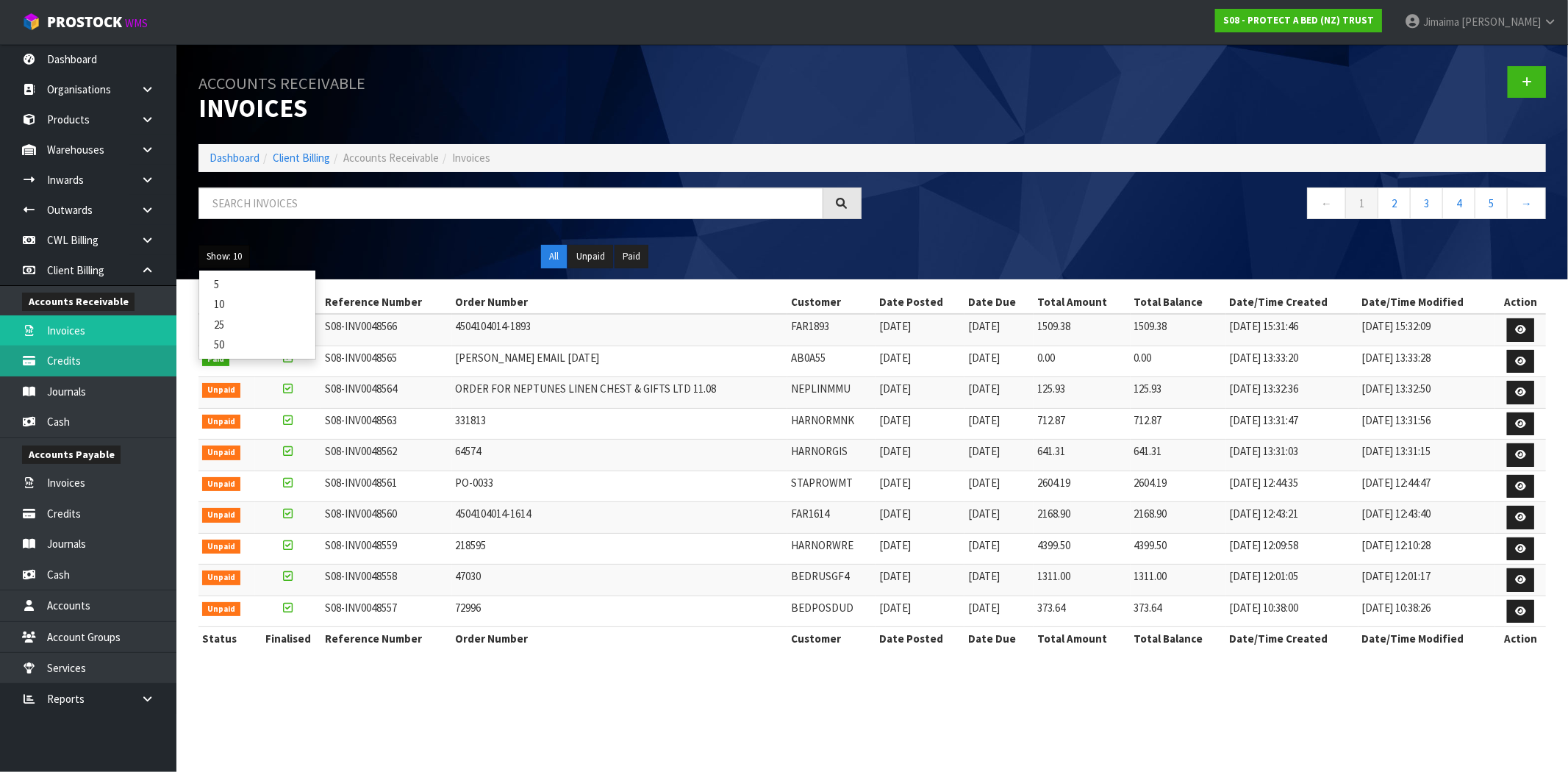
drag, startPoint x: 112, startPoint y: 363, endPoint x: 184, endPoint y: 349, distance: 73.3
click at [112, 363] on link "Credits" at bounding box center [88, 360] width 176 height 30
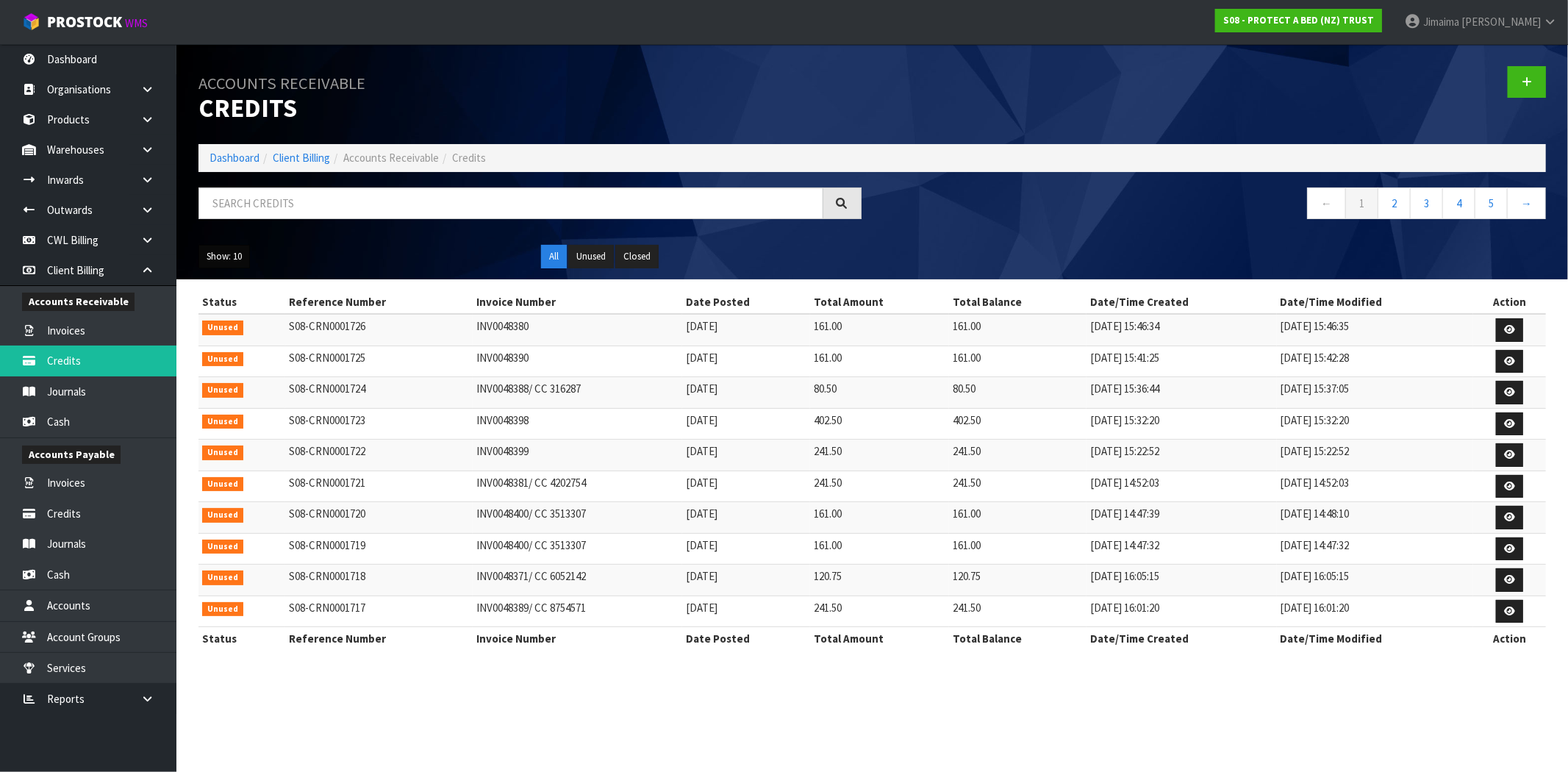
click at [241, 258] on button "Show: 10" at bounding box center [224, 256] width 51 height 24
click at [255, 341] on link "50" at bounding box center [258, 344] width 116 height 19
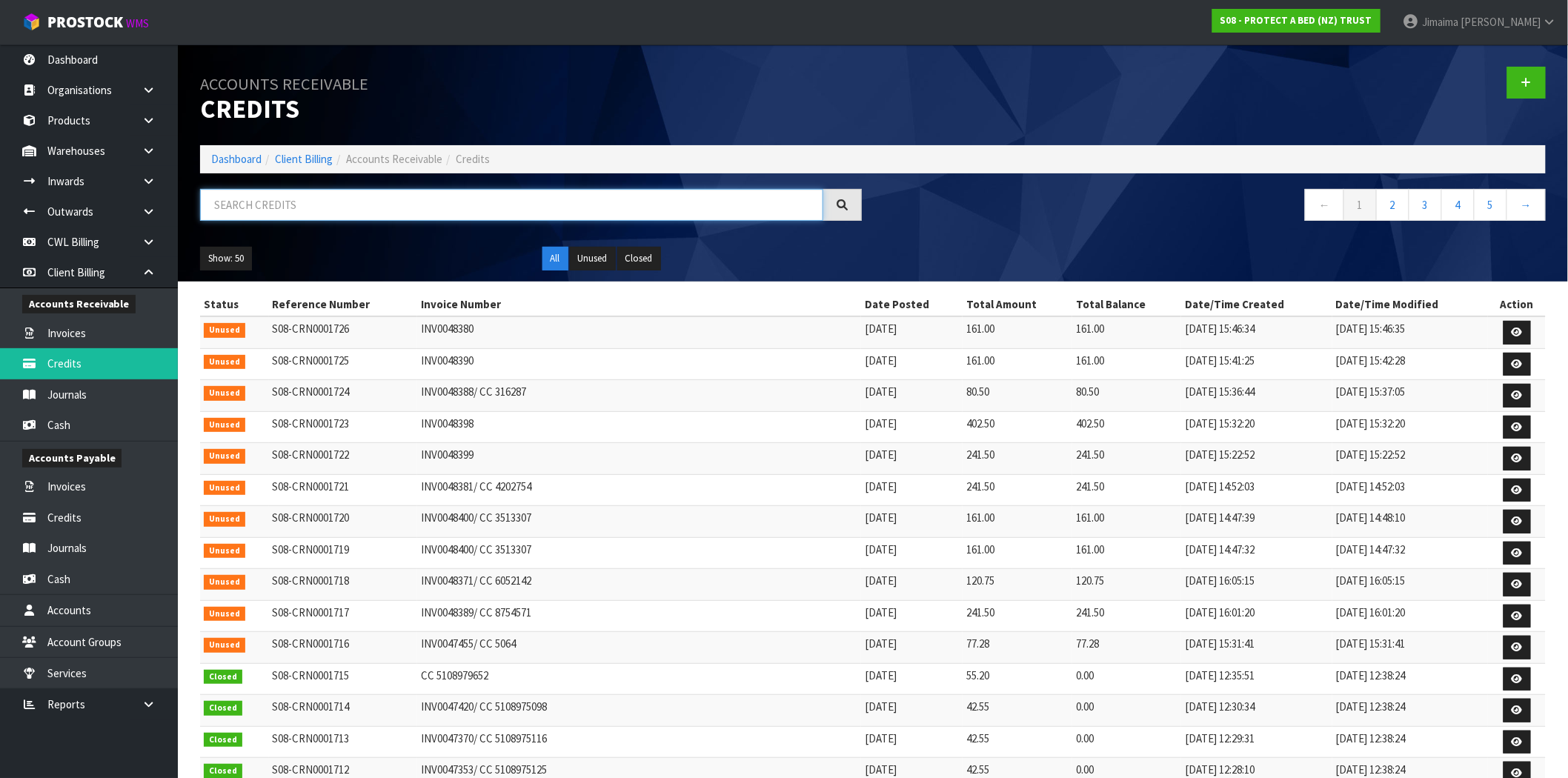
click at [323, 202] on input "text" at bounding box center [511, 205] width 623 height 32
click at [1386, 197] on link "2" at bounding box center [1392, 205] width 33 height 32
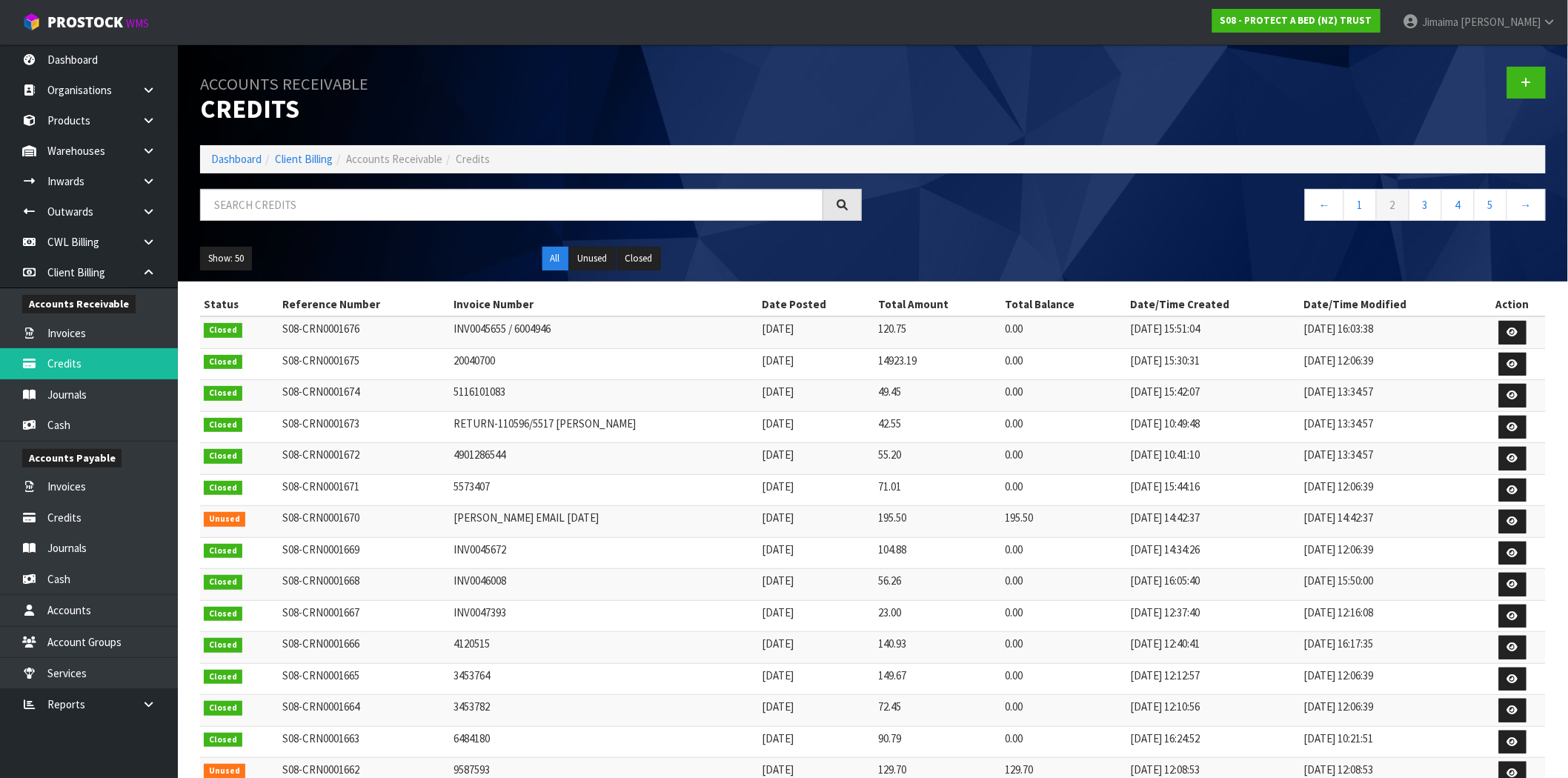
click at [496, 397] on td "5116101083" at bounding box center [604, 396] width 309 height 32
click at [676, 548] on td "INV0045672" at bounding box center [604, 553] width 309 height 32
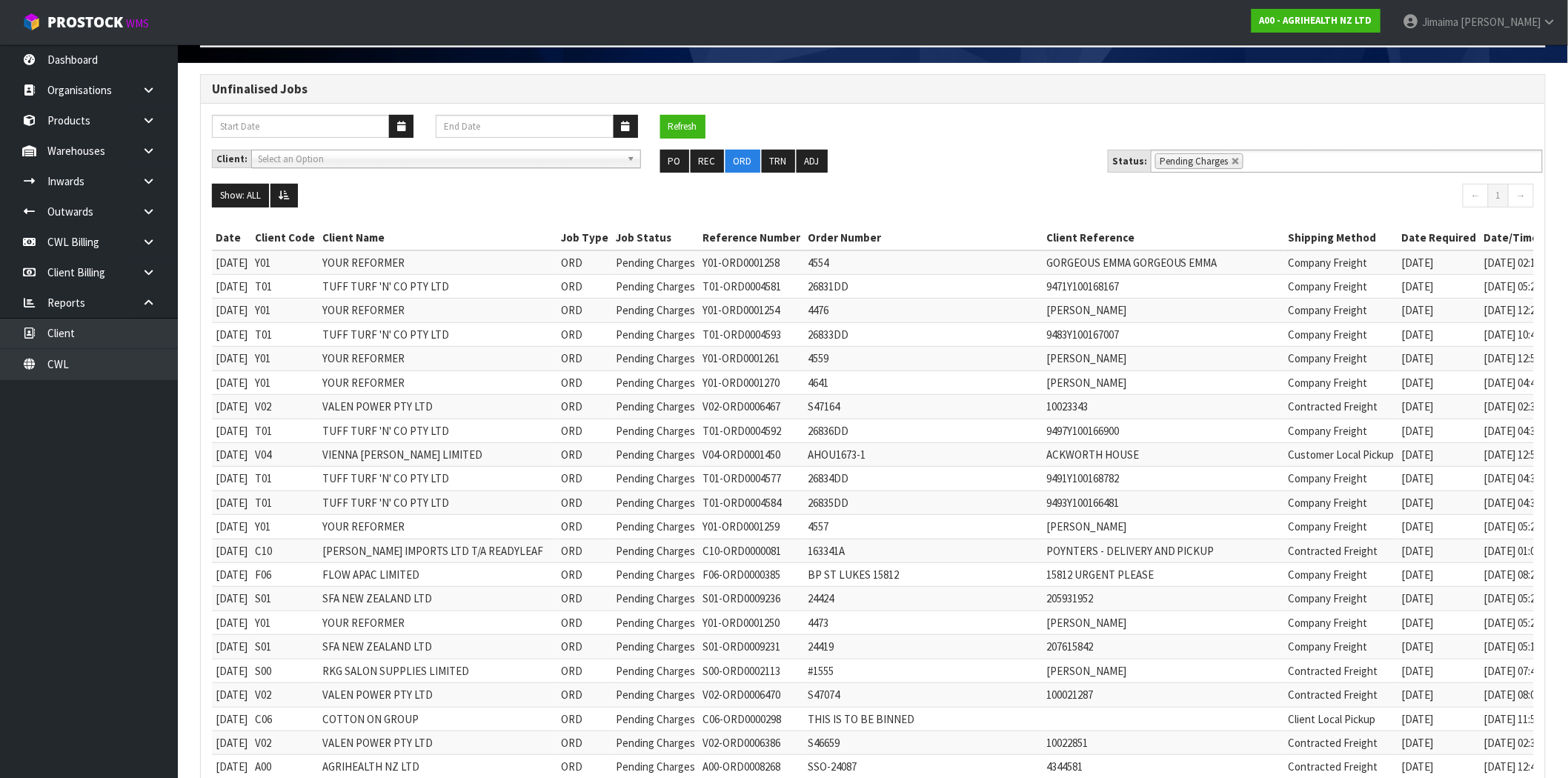
scroll to position [137, 0]
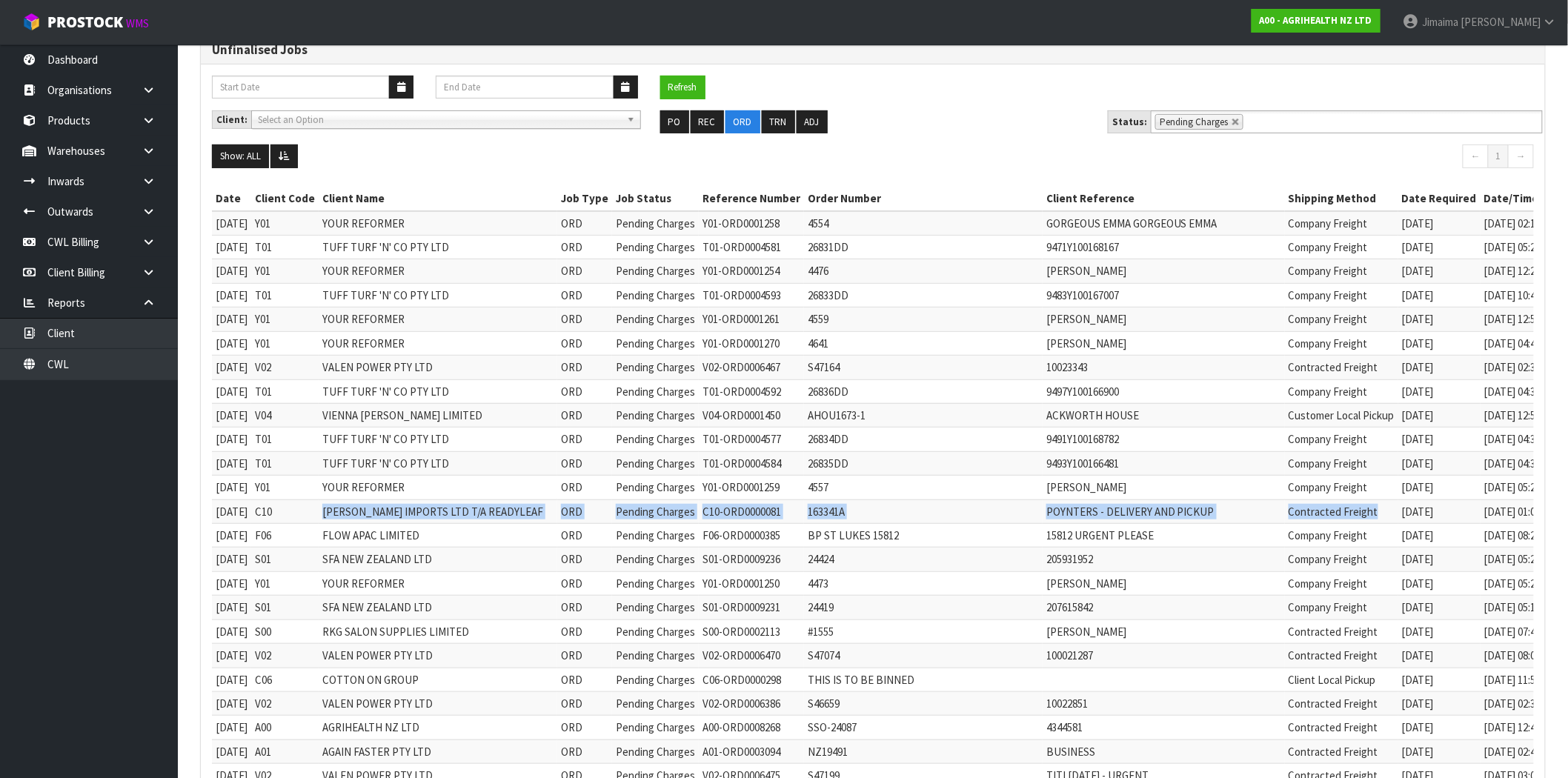
drag, startPoint x: 1341, startPoint y: 516, endPoint x: 334, endPoint y: 521, distance: 1007.0
click at [331, 522] on tr "11/08/2025 C10 CANNON IMPORTS LTD T/A READYLEAF ORD Pending Charges C10-ORD0000…" at bounding box center [902, 510] width 1380 height 24
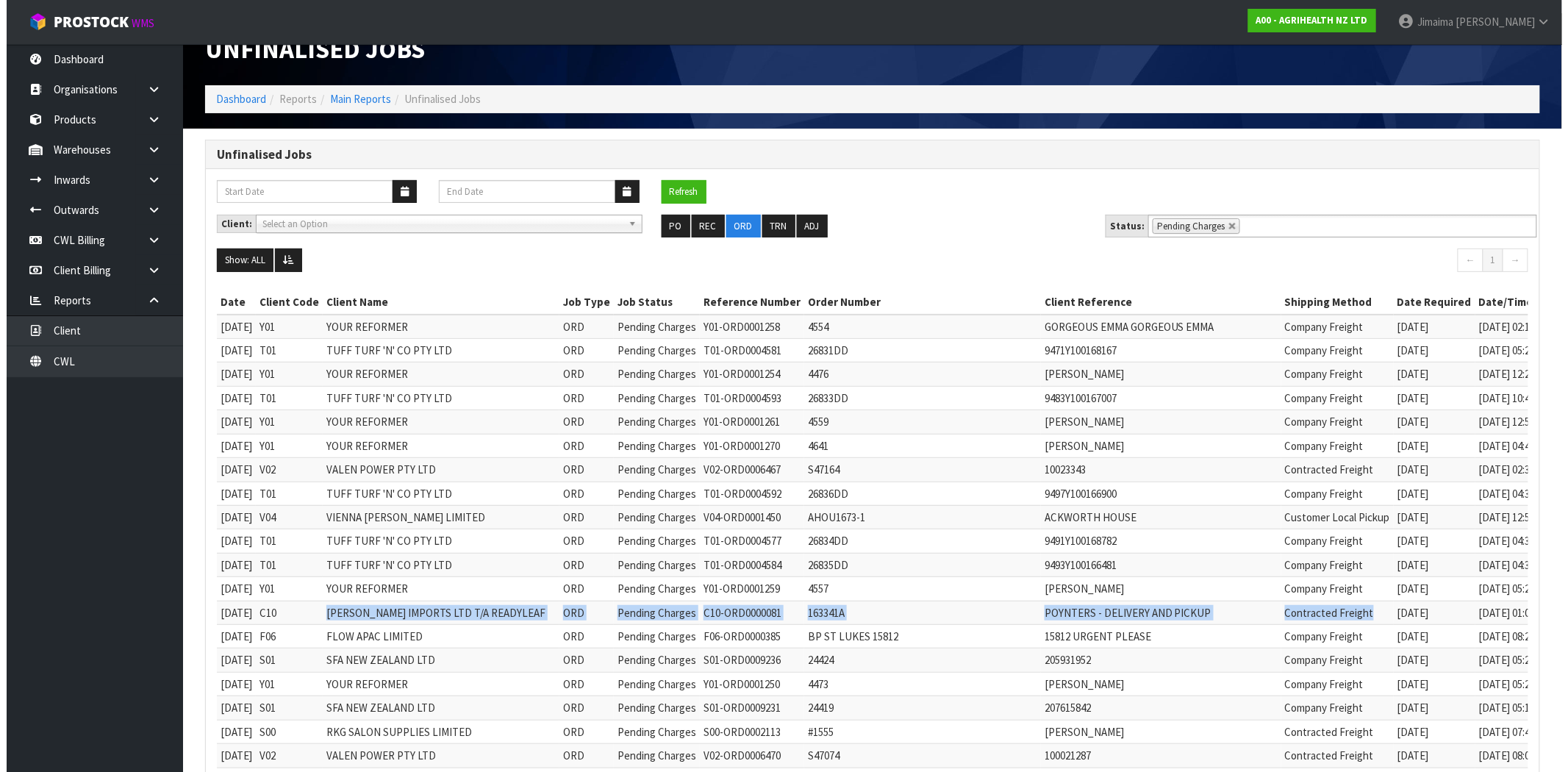
scroll to position [0, 0]
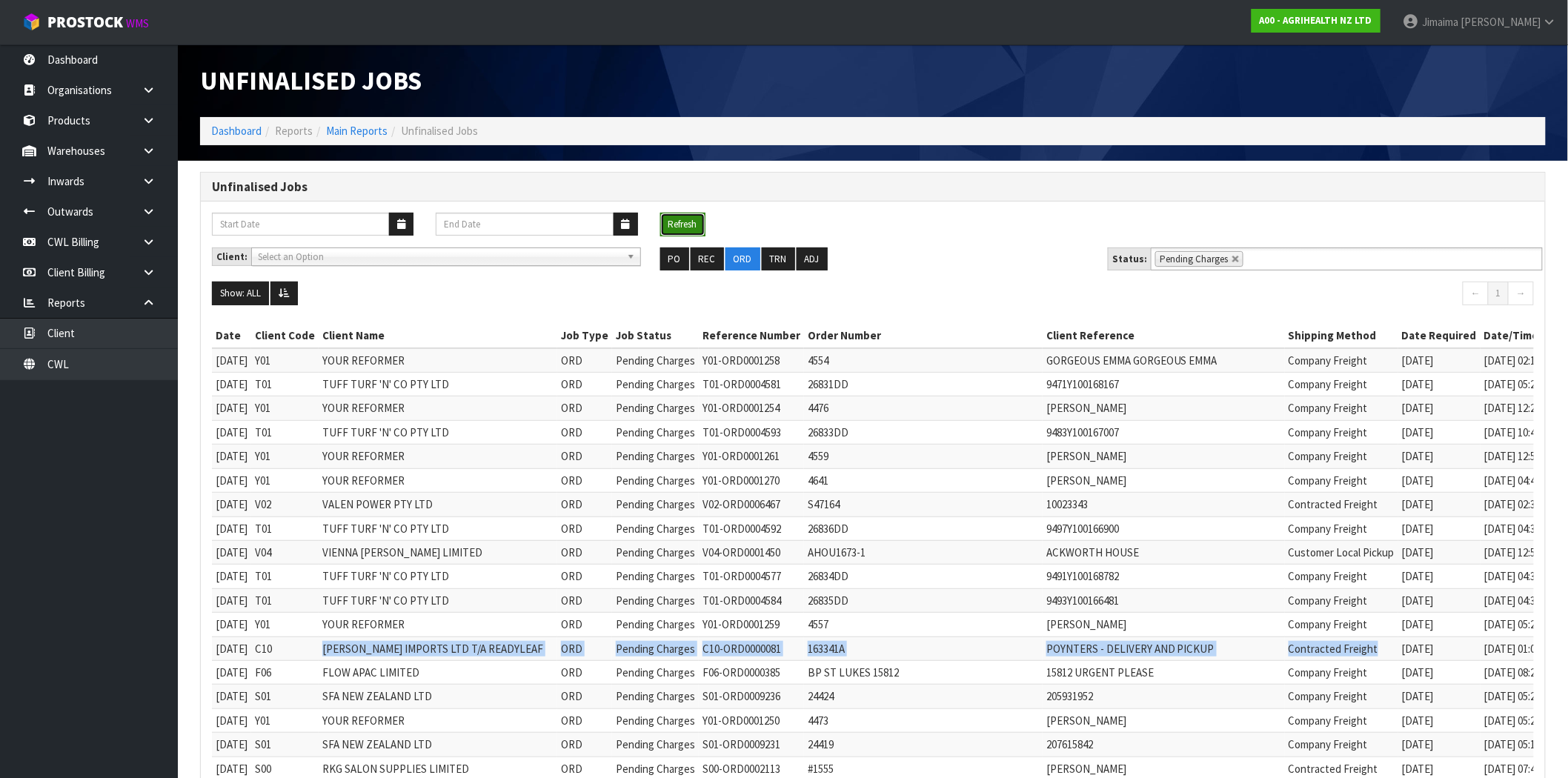
click at [686, 225] on button "Refresh" at bounding box center [682, 224] width 45 height 24
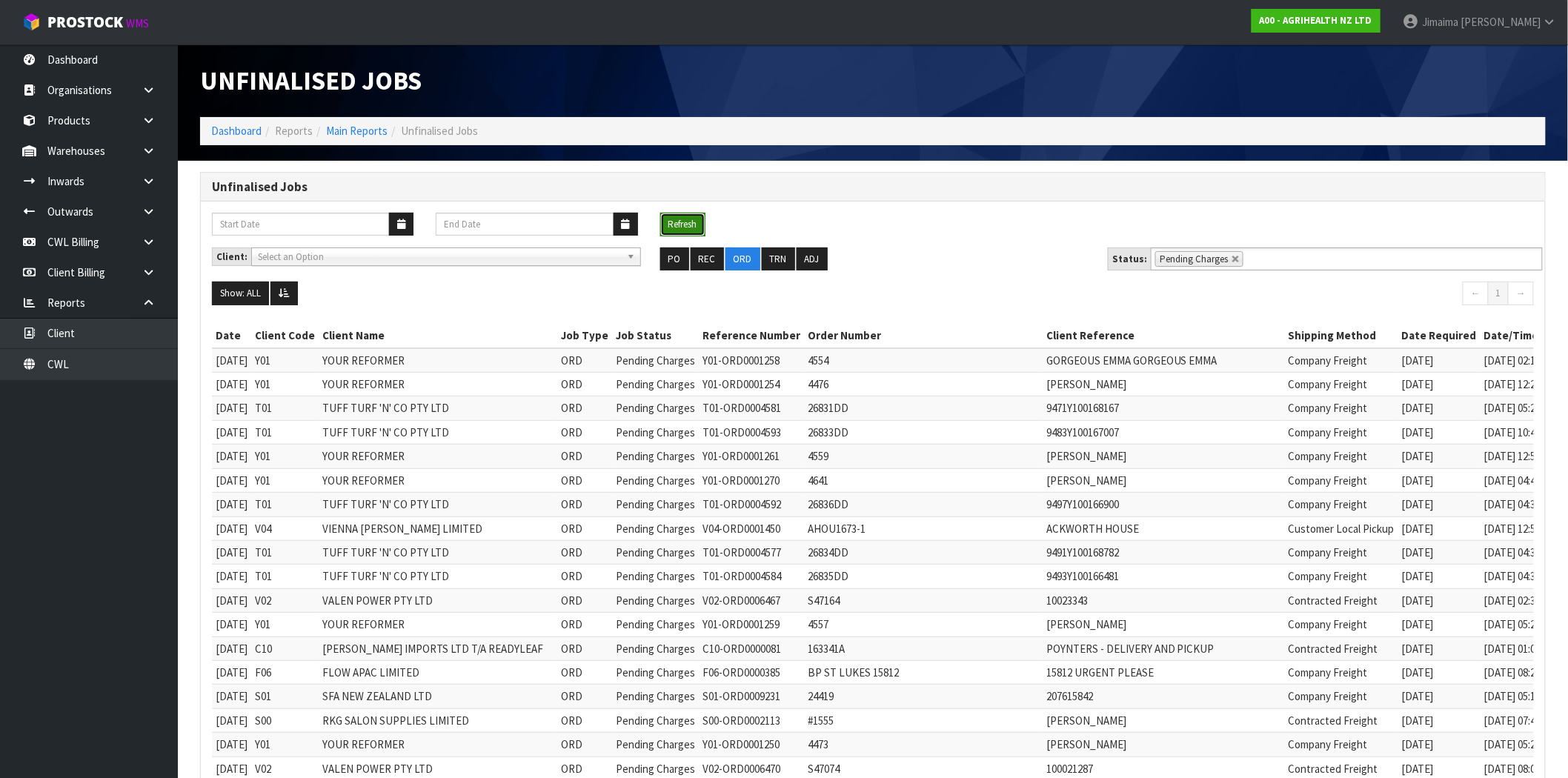
click at [694, 219] on button "Refresh" at bounding box center [682, 224] width 45 height 24
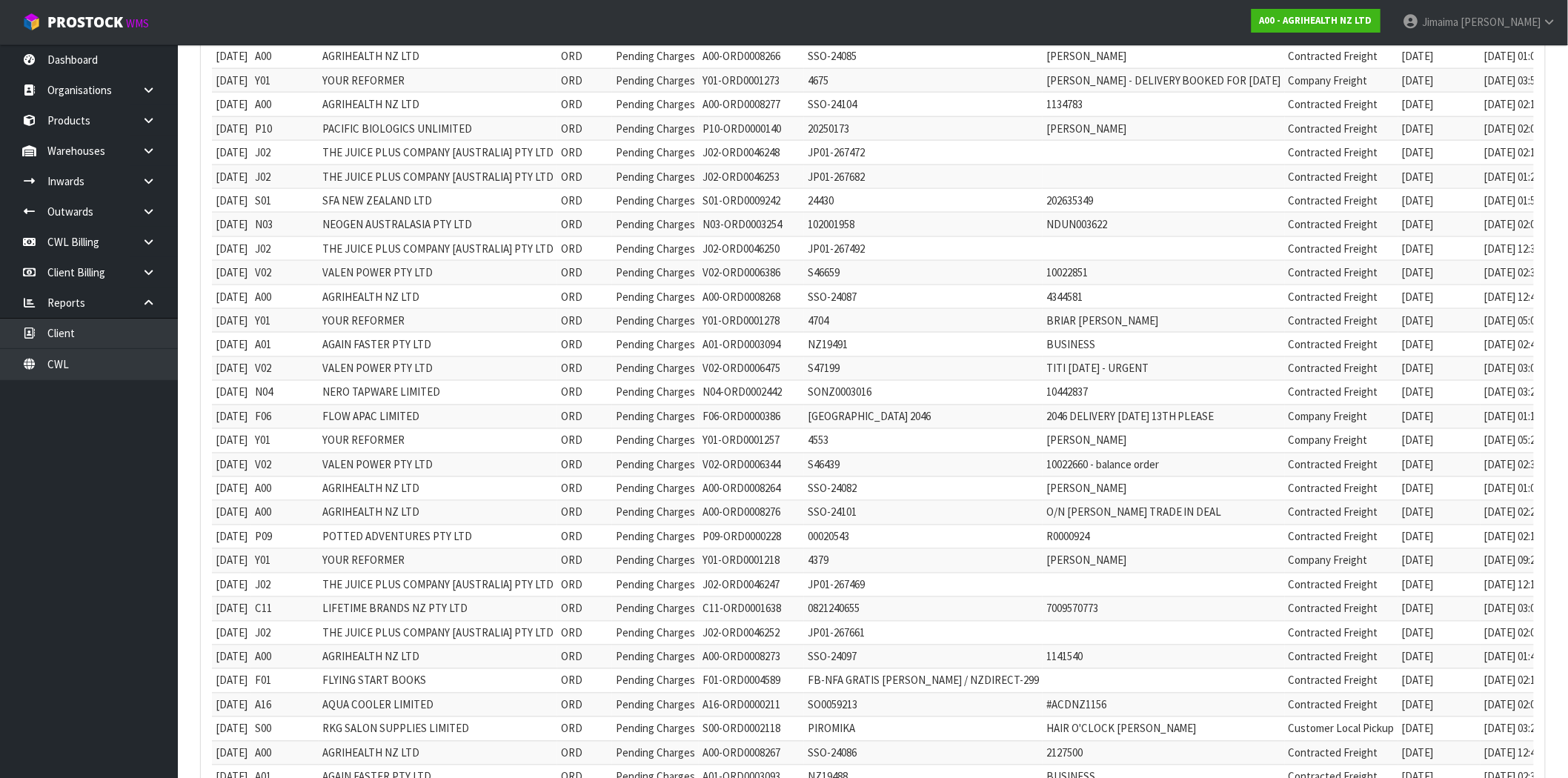
scroll to position [685, 0]
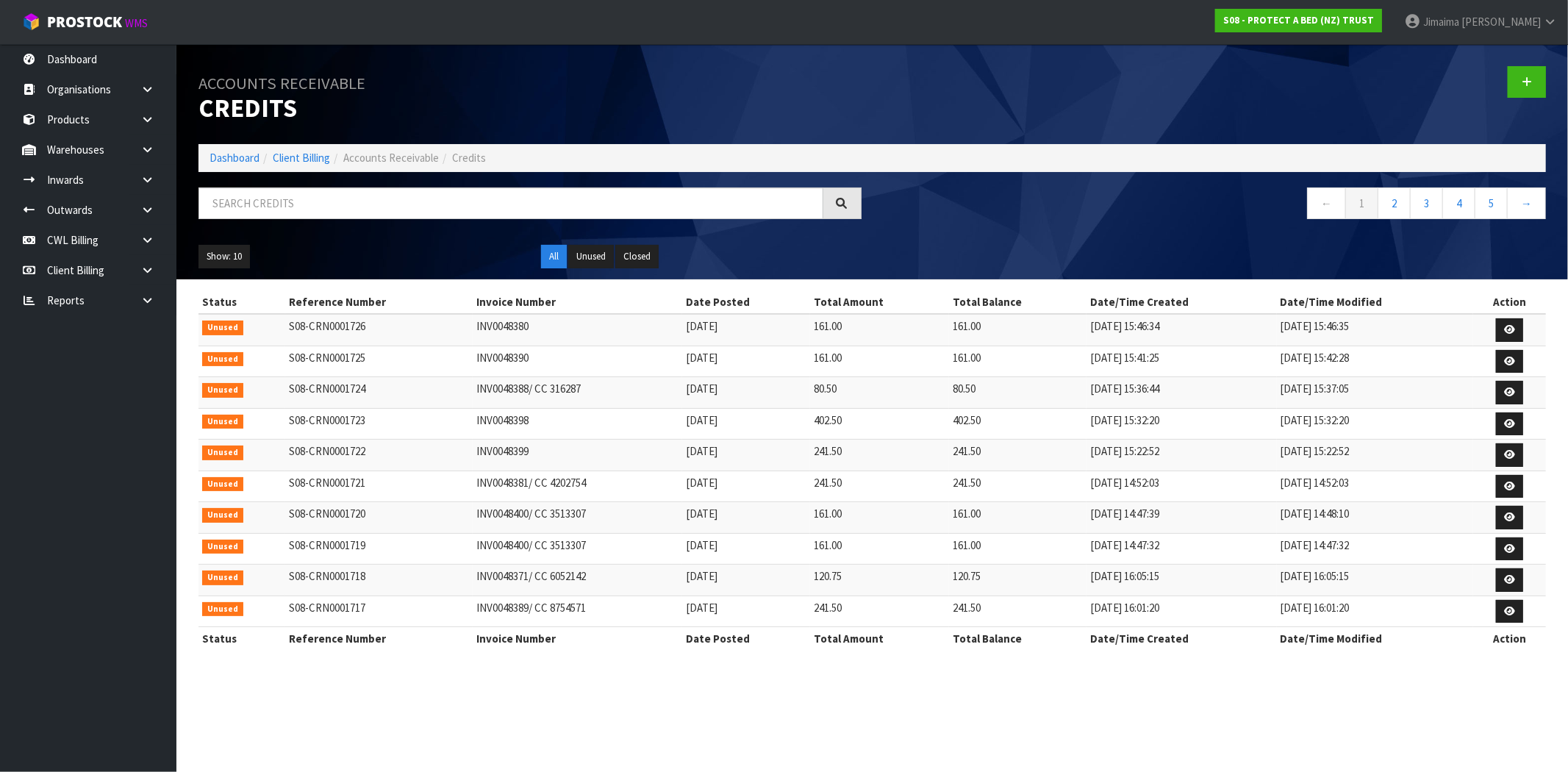
click at [223, 150] on li "Dashboard" at bounding box center [234, 157] width 50 height 15
click at [222, 150] on li "Dashboard" at bounding box center [234, 157] width 50 height 15
click at [236, 141] on div "Accounts Receivable Credits" at bounding box center [529, 94] width 685 height 100
click at [56, 124] on link "Products" at bounding box center [88, 119] width 176 height 30
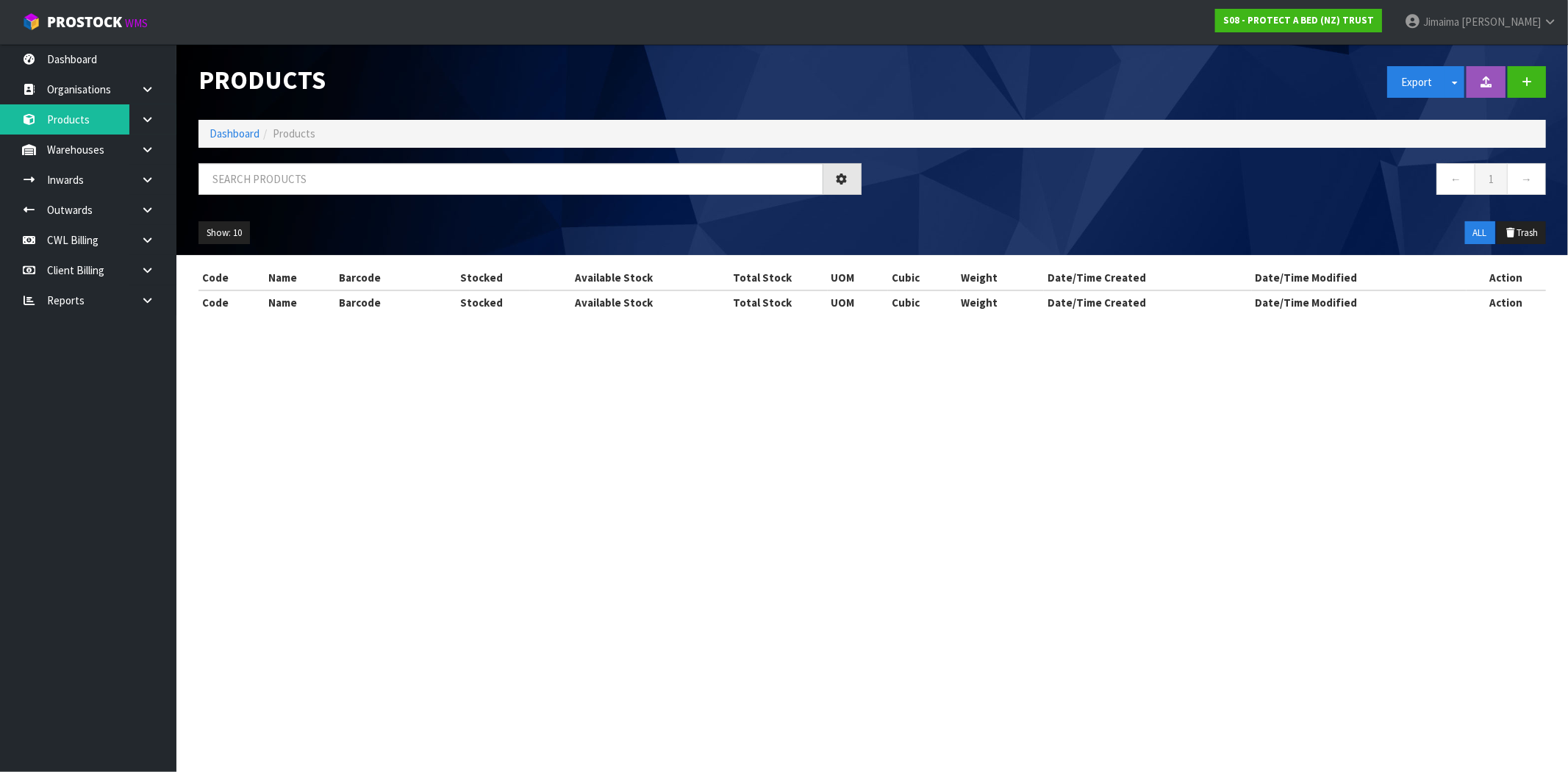
click at [250, 200] on div at bounding box center [529, 184] width 685 height 42
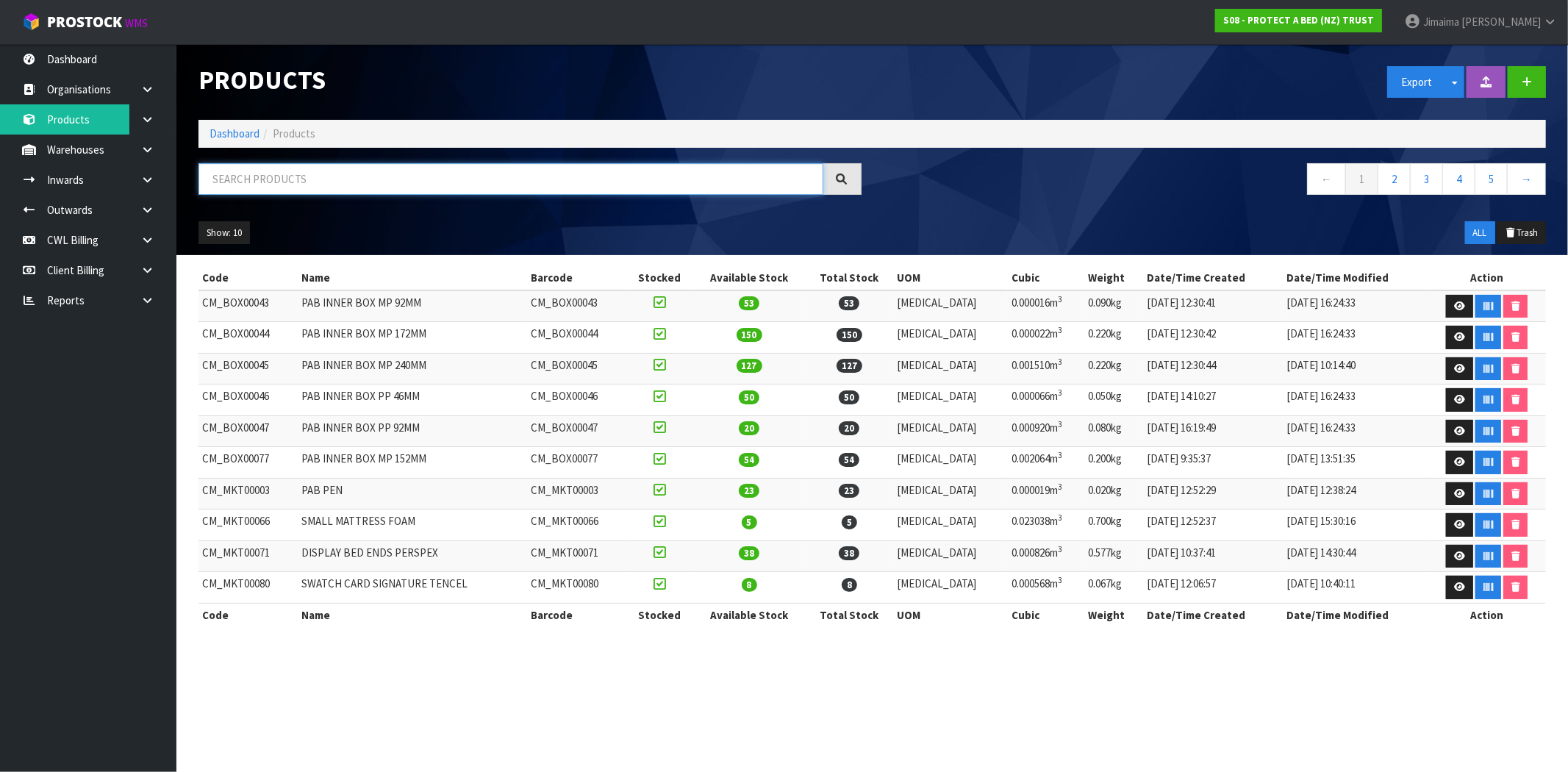
click at [247, 167] on input "text" at bounding box center [511, 179] width 625 height 32
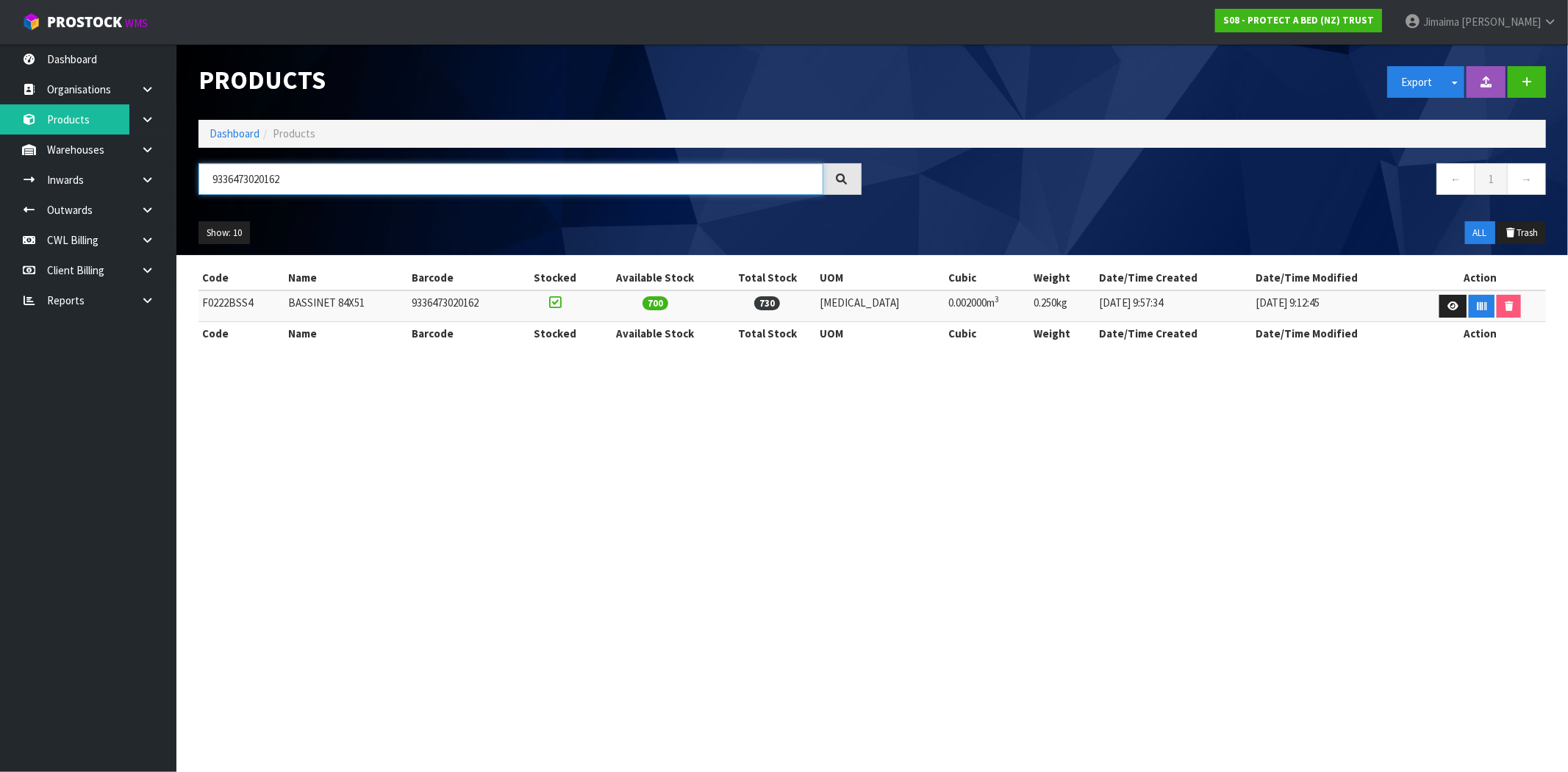
type input "9336473020162"
click at [227, 297] on td "F0222BSS4" at bounding box center [241, 306] width 86 height 32
copy td "F0222BSS4"
click at [144, 205] on icon at bounding box center [147, 210] width 14 height 11
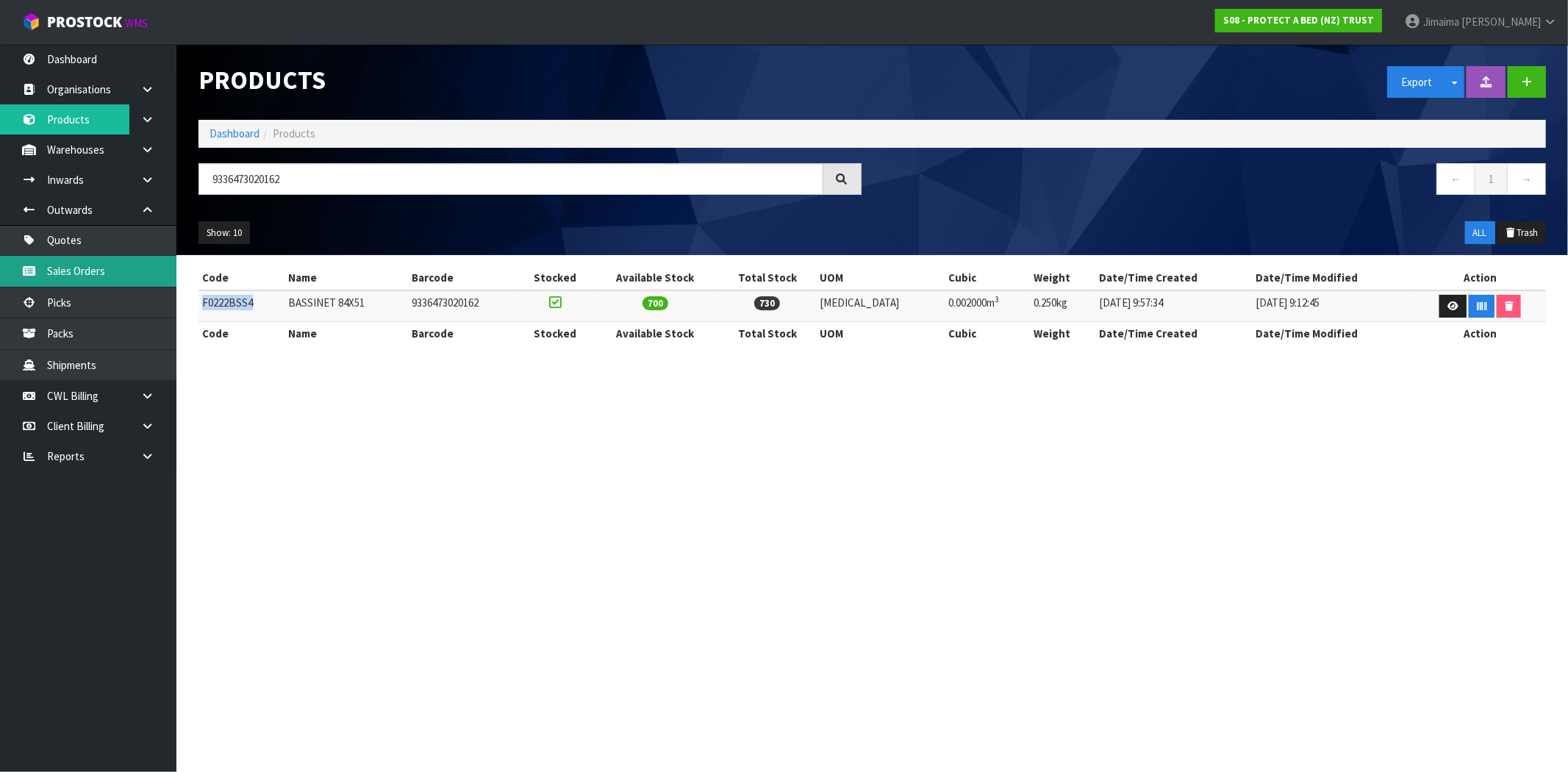
click at [90, 270] on link "Sales Orders" at bounding box center [88, 271] width 176 height 30
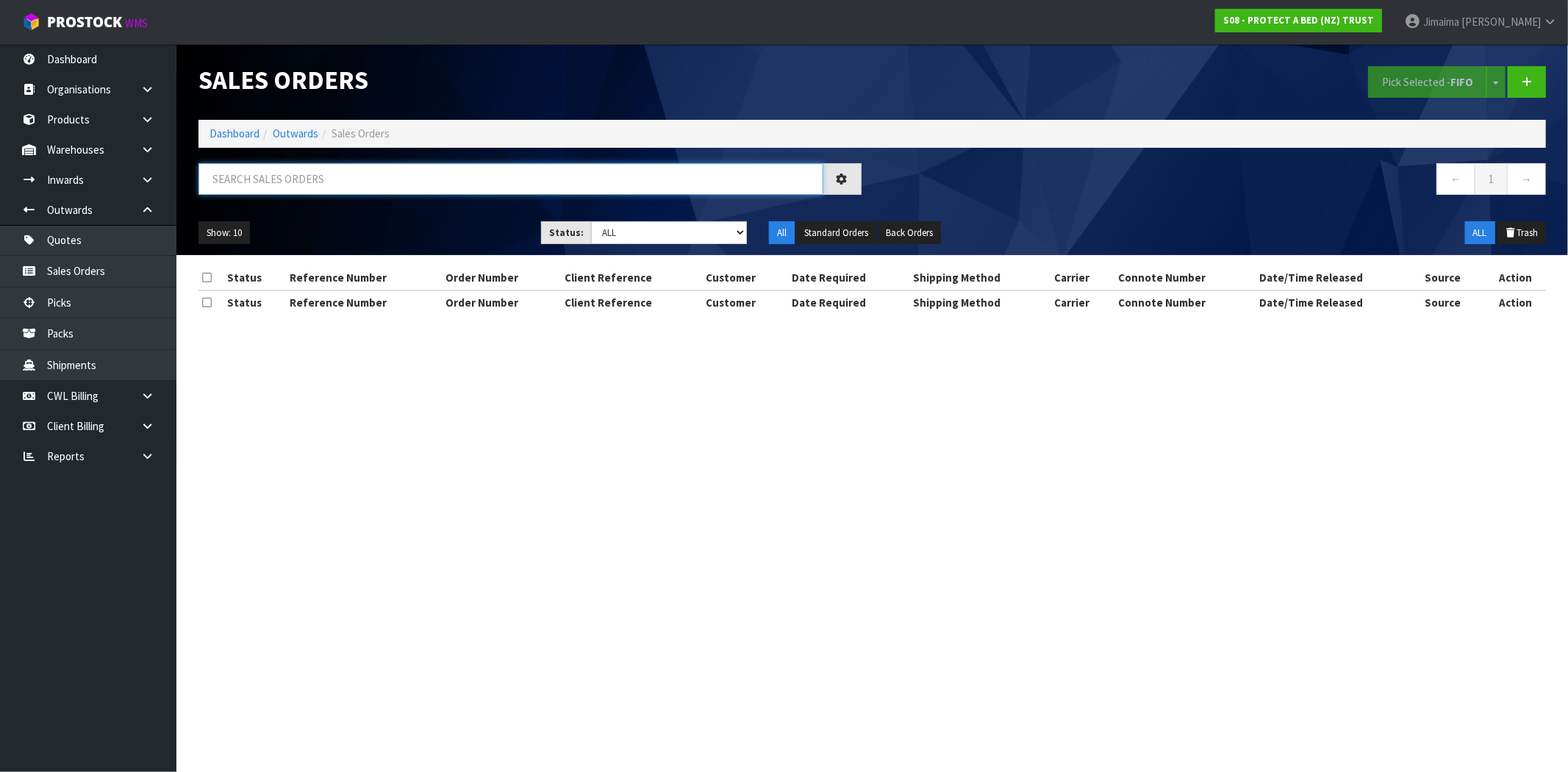
click at [329, 187] on input "text" at bounding box center [511, 179] width 625 height 32
paste input "F0222BSS4"
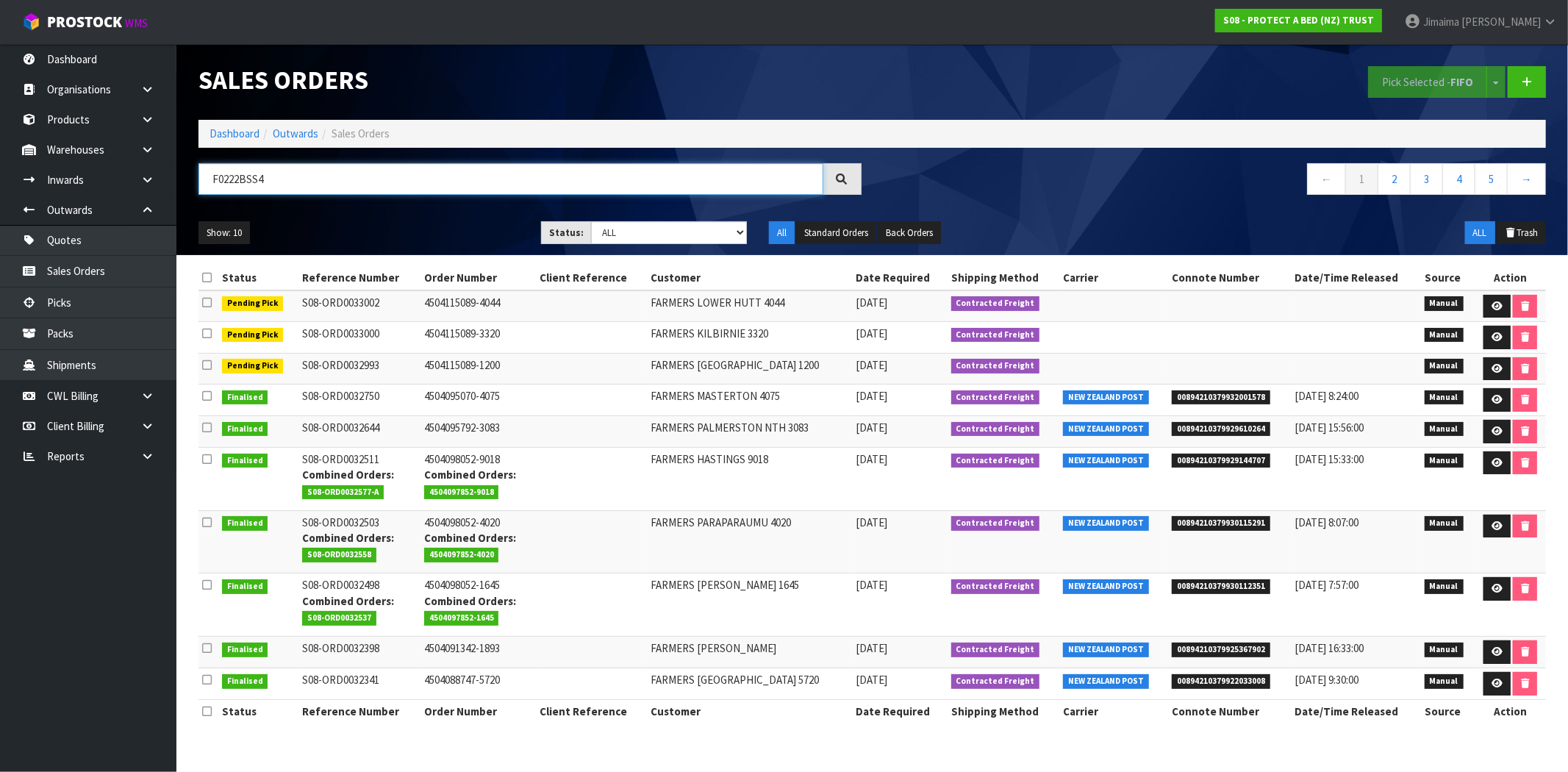
type input "F0222BSS4"
click at [530, 647] on td "4504091342-1893" at bounding box center [478, 652] width 116 height 32
drag, startPoint x: 284, startPoint y: 179, endPoint x: 56, endPoint y: 200, distance: 229.0
click at [63, 200] on body "Toggle navigation ProStock WMS S08 - PROTECT A BED (NZ) TRUST Jimaima [PERSON_N…" at bounding box center [784, 386] width 1568 height 772
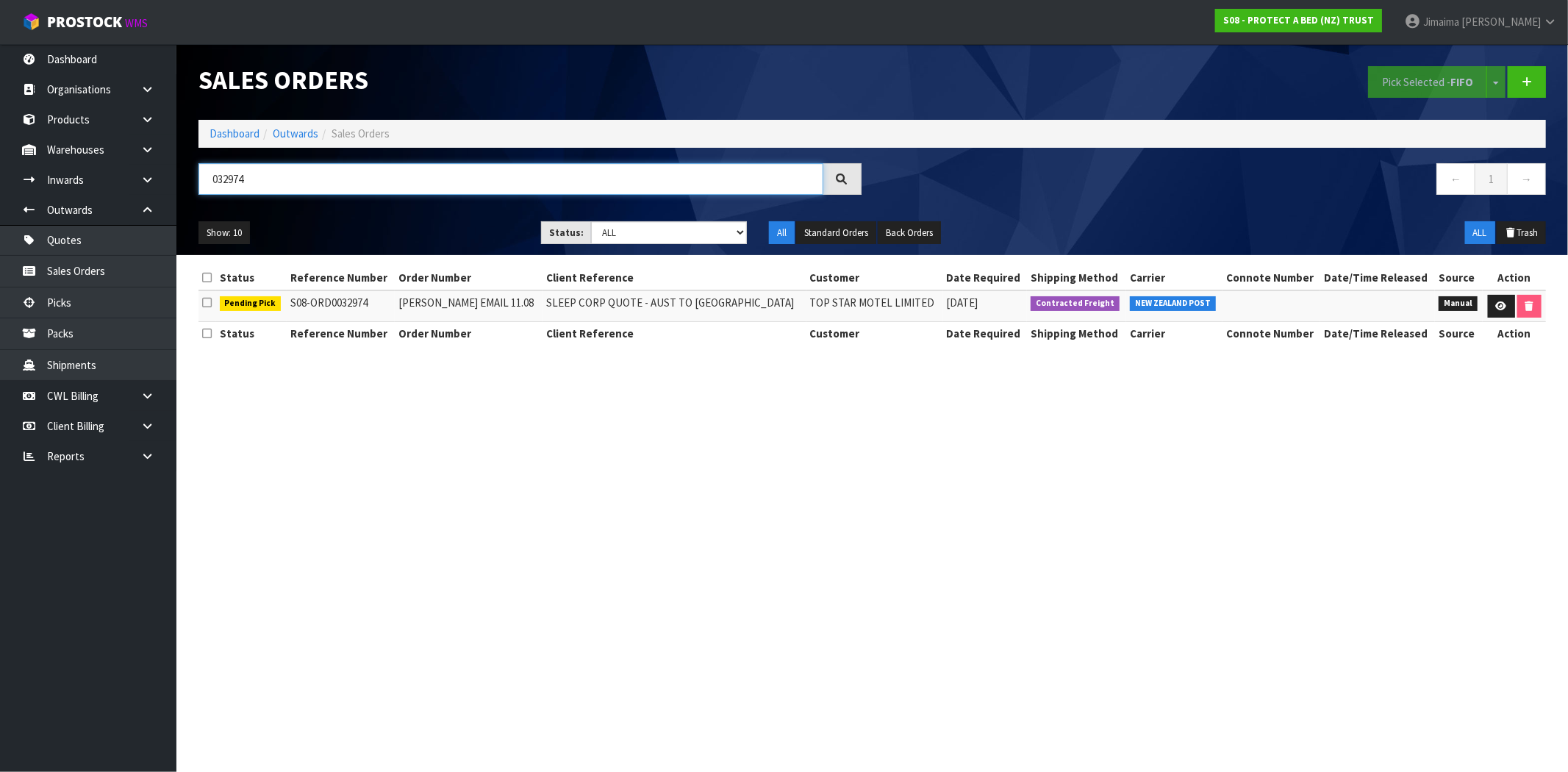
drag, startPoint x: 266, startPoint y: 183, endPoint x: 178, endPoint y: 183, distance: 88.0
click at [179, 184] on header "Sales Orders Pick Selected - FIFO Split button! FIFO - First In First Out FEFO …" at bounding box center [872, 149] width 1392 height 211
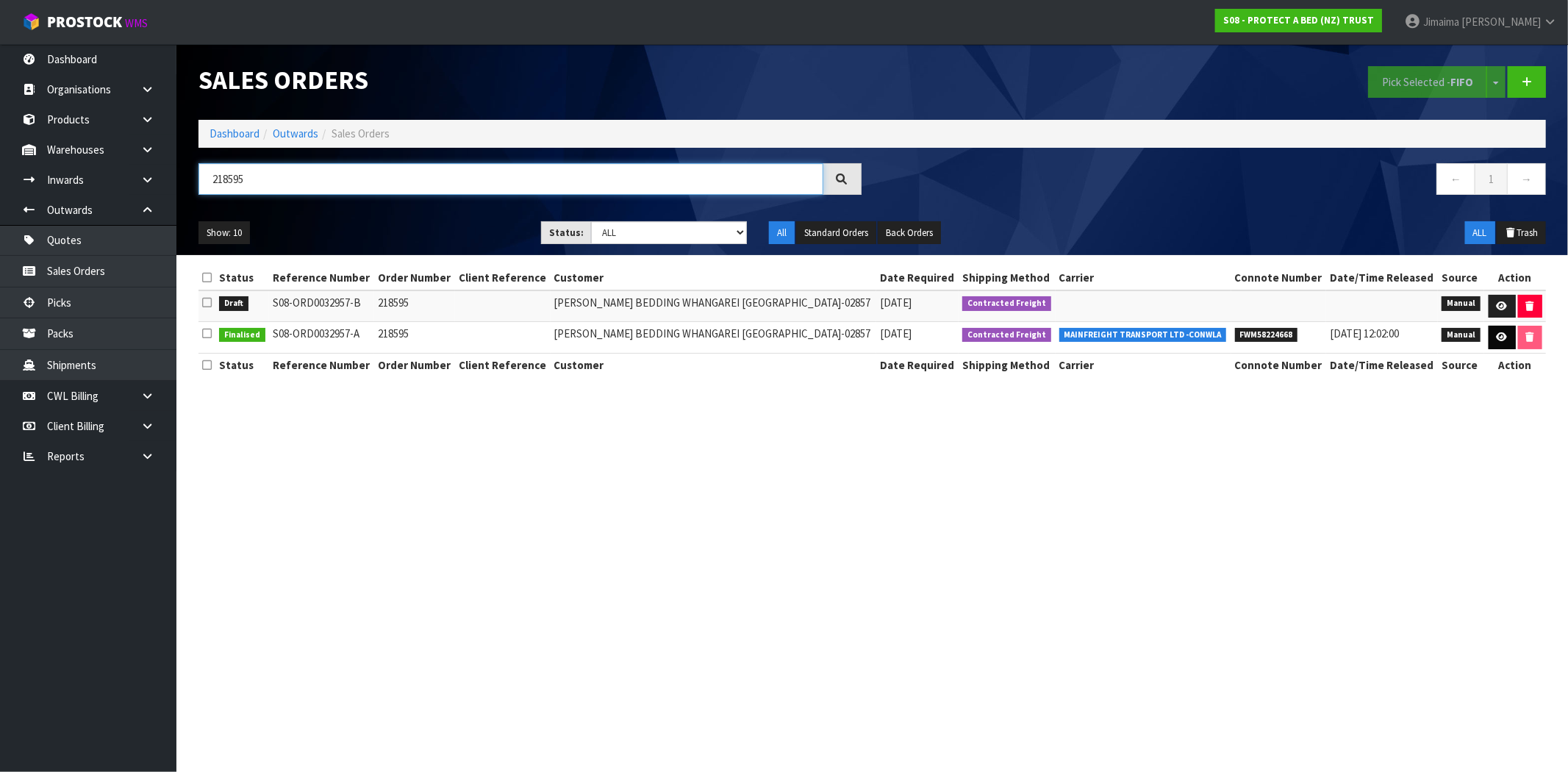
type input "218595"
click at [1497, 340] on icon at bounding box center [1502, 336] width 11 height 10
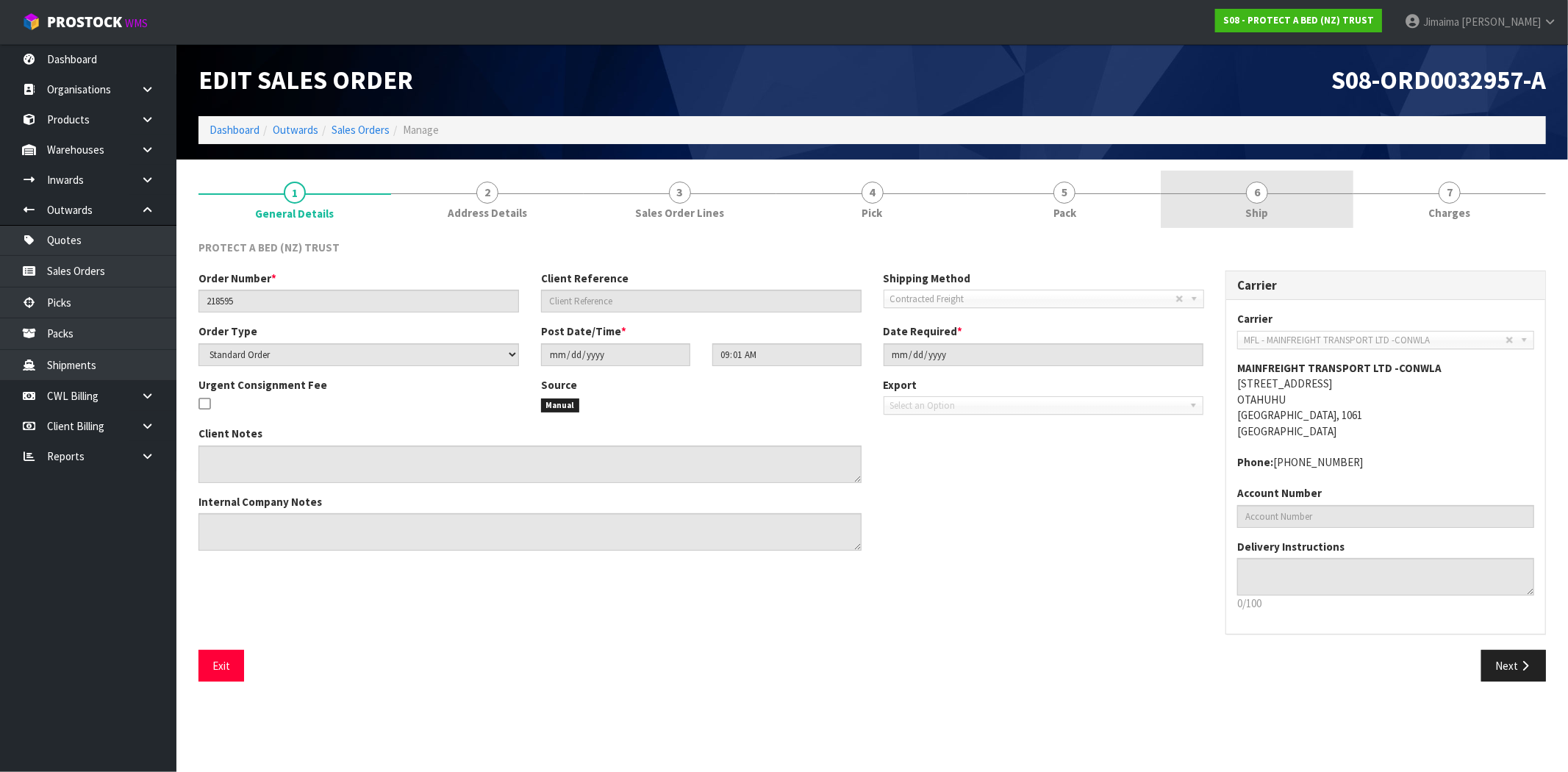
click at [1248, 214] on span "Ship" at bounding box center [1257, 212] width 23 height 15
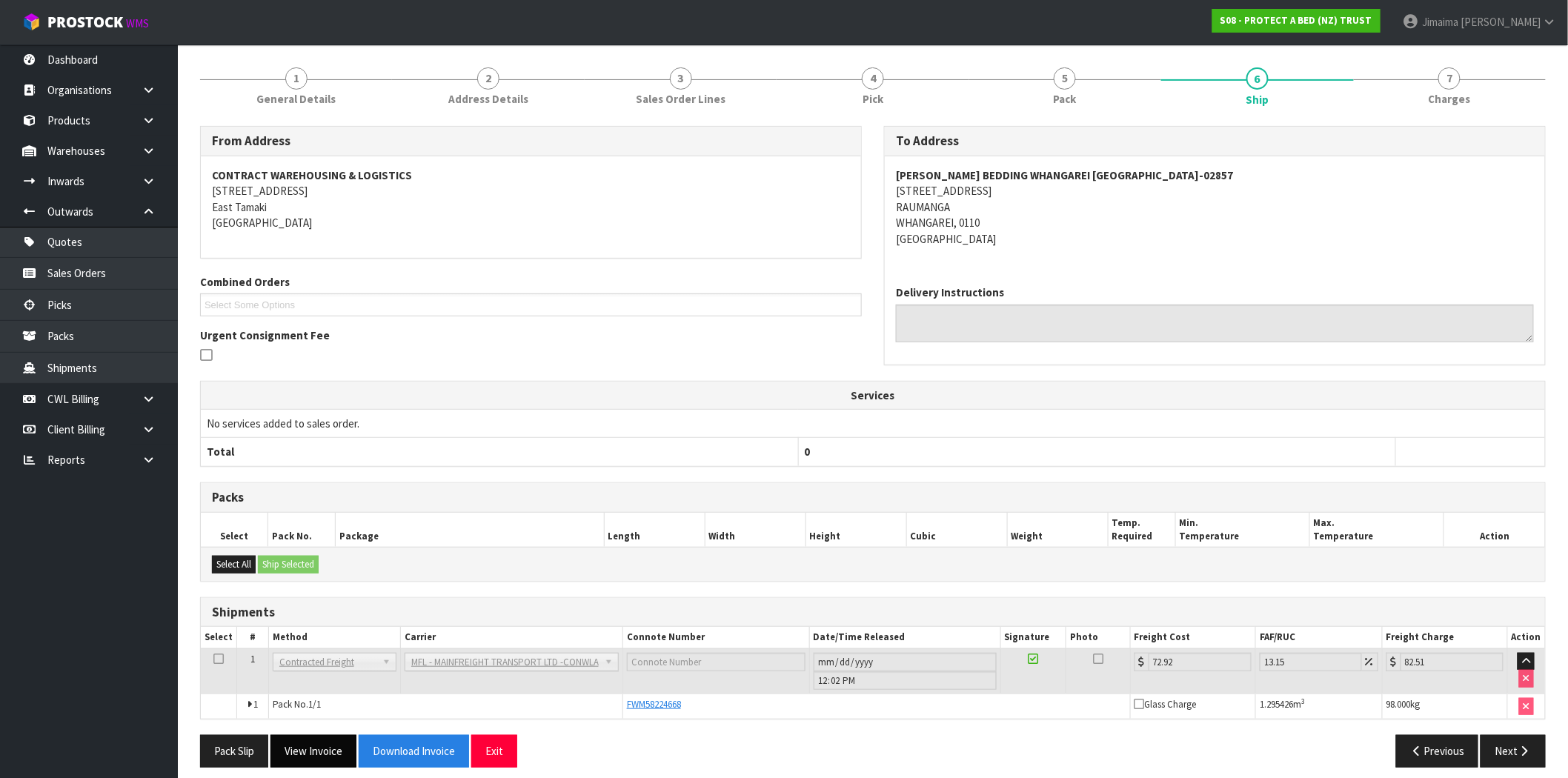
scroll to position [127, 0]
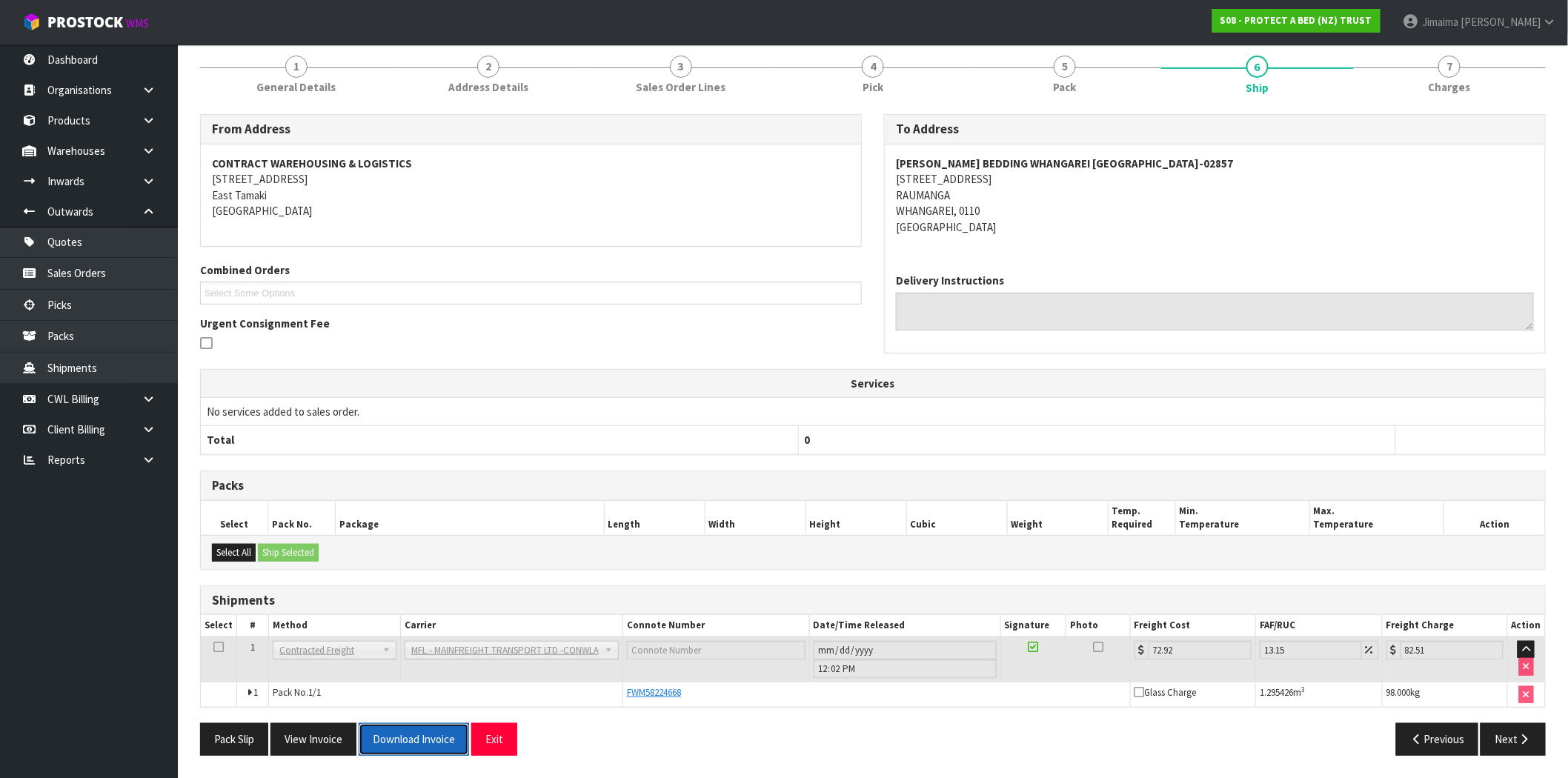
click at [411, 734] on button "Download Invoice" at bounding box center [414, 739] width 110 height 32
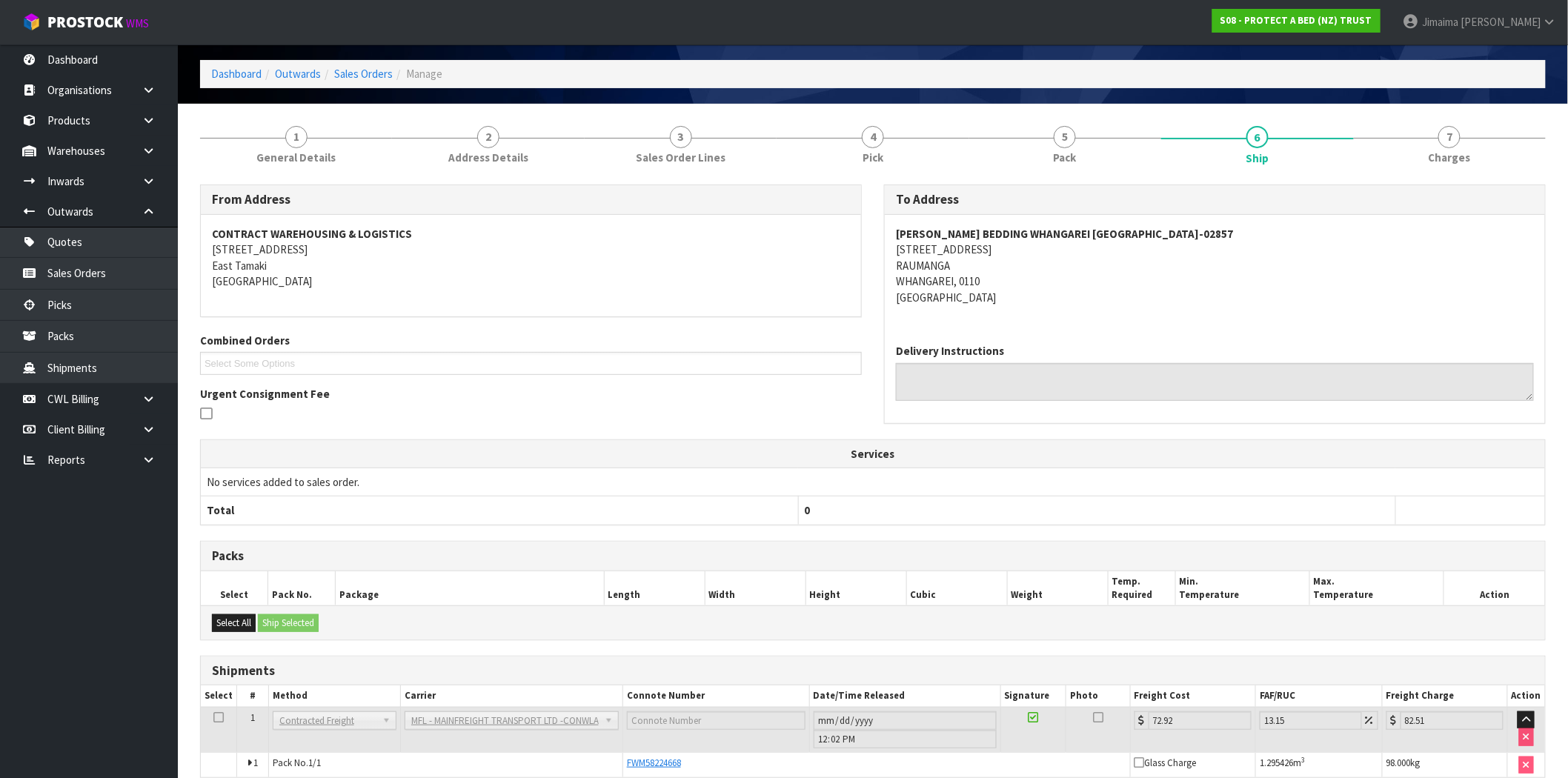
scroll to position [0, 0]
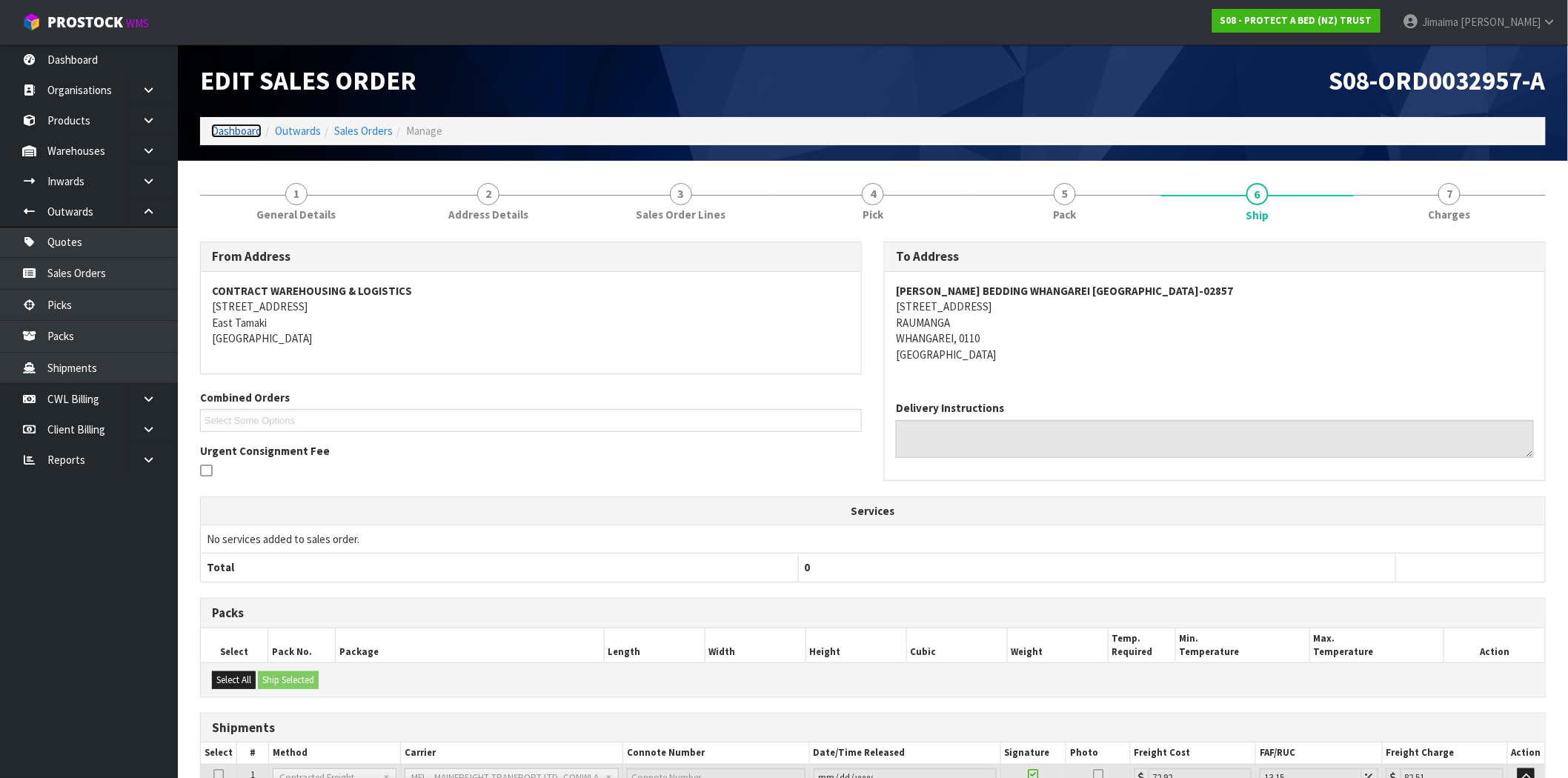
click at [246, 126] on link "Dashboard" at bounding box center [236, 131] width 51 height 14
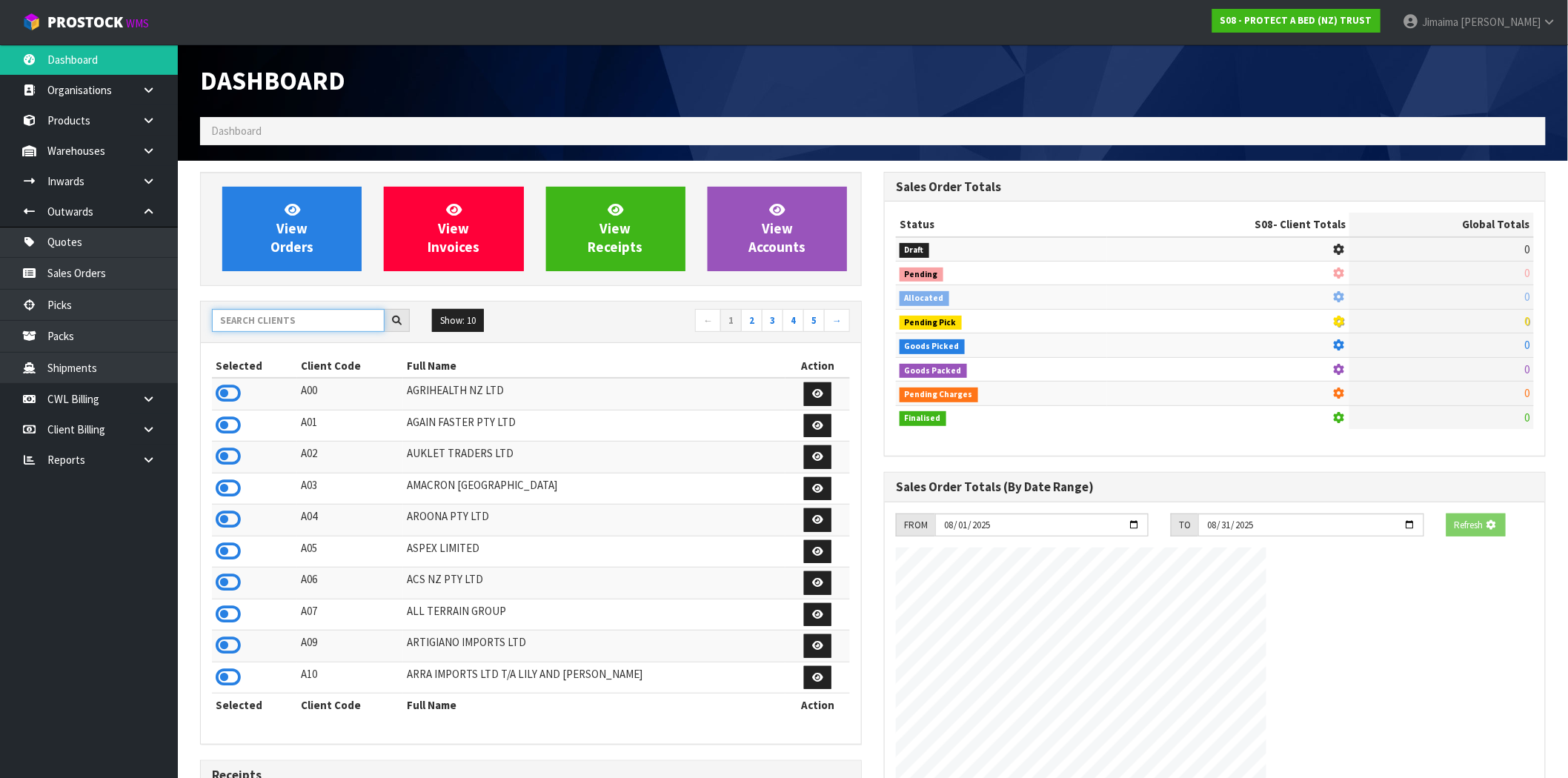
click at [278, 320] on input "text" at bounding box center [298, 320] width 173 height 23
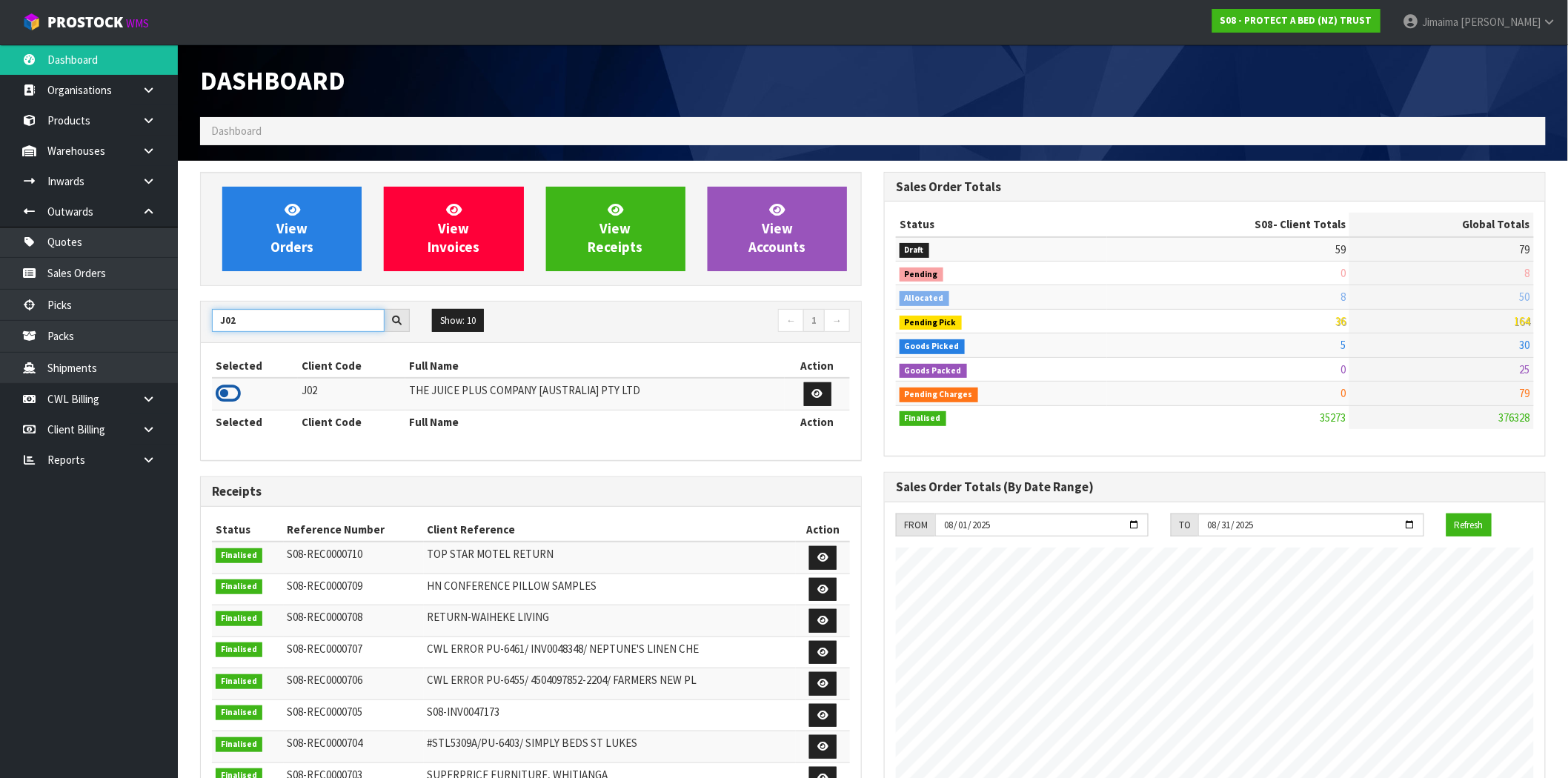
type input "J02"
click at [223, 403] on icon at bounding box center [228, 393] width 25 height 22
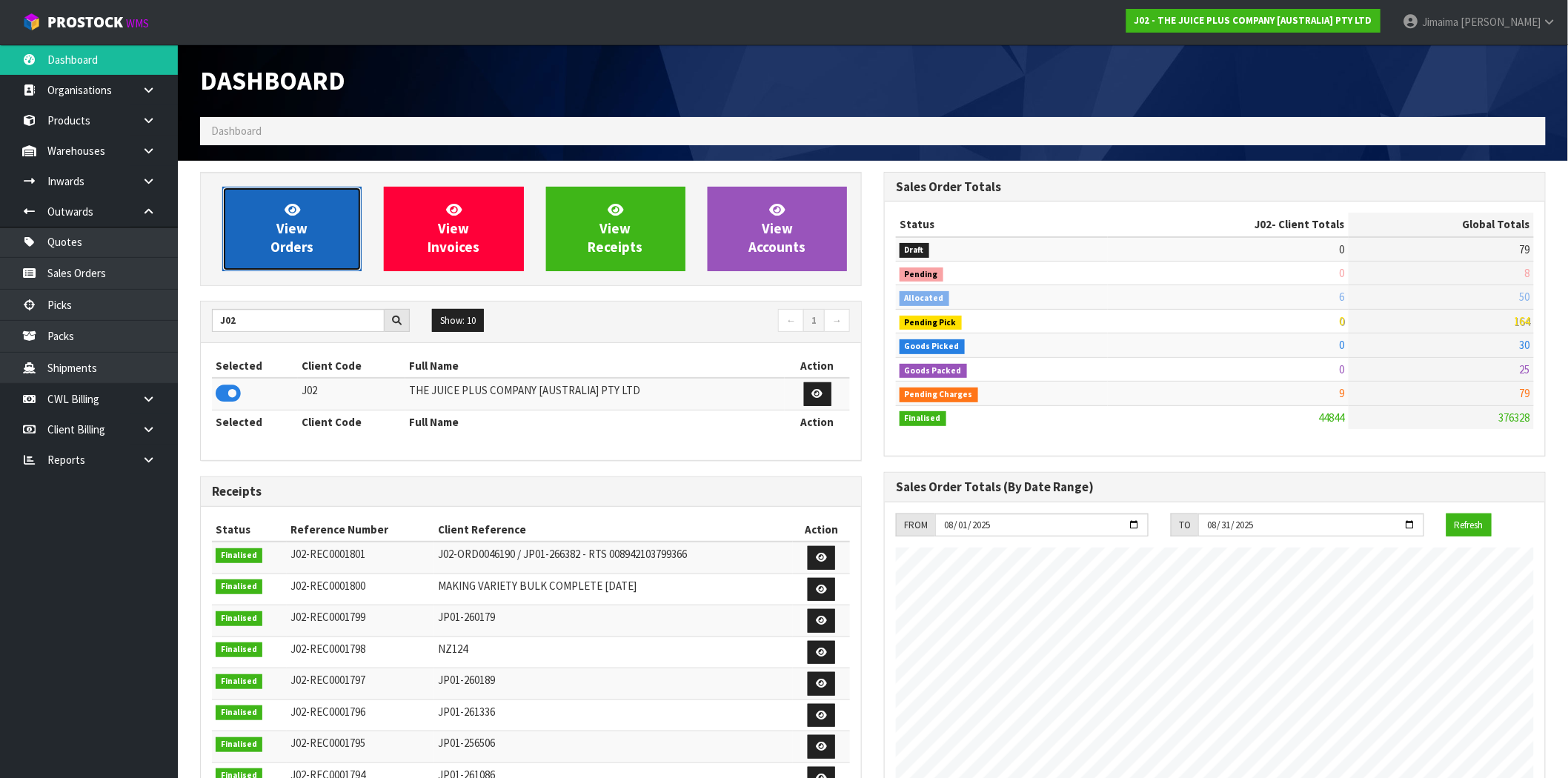
click at [277, 232] on span "View Orders" at bounding box center [292, 229] width 43 height 55
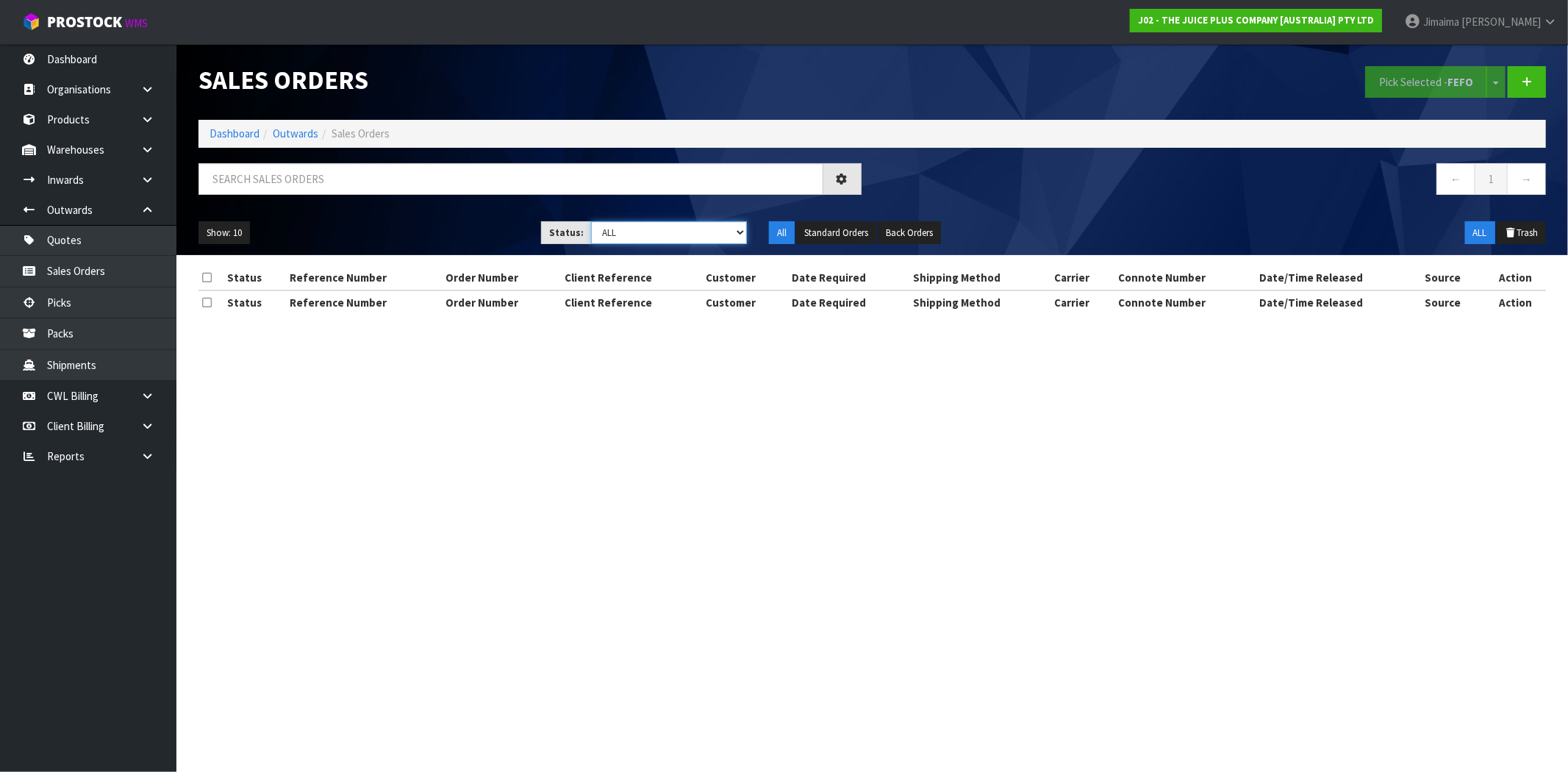
click at [612, 222] on select "Draft Pending Allocated Pending Pick Goods Picked Goods Packed Pending Charges …" at bounding box center [669, 233] width 156 height 23
select select "string:6"
click at [591, 221] on select "Draft Pending Allocated Pending Pick Goods Picked Goods Packed Pending Charges …" at bounding box center [669, 233] width 156 height 23
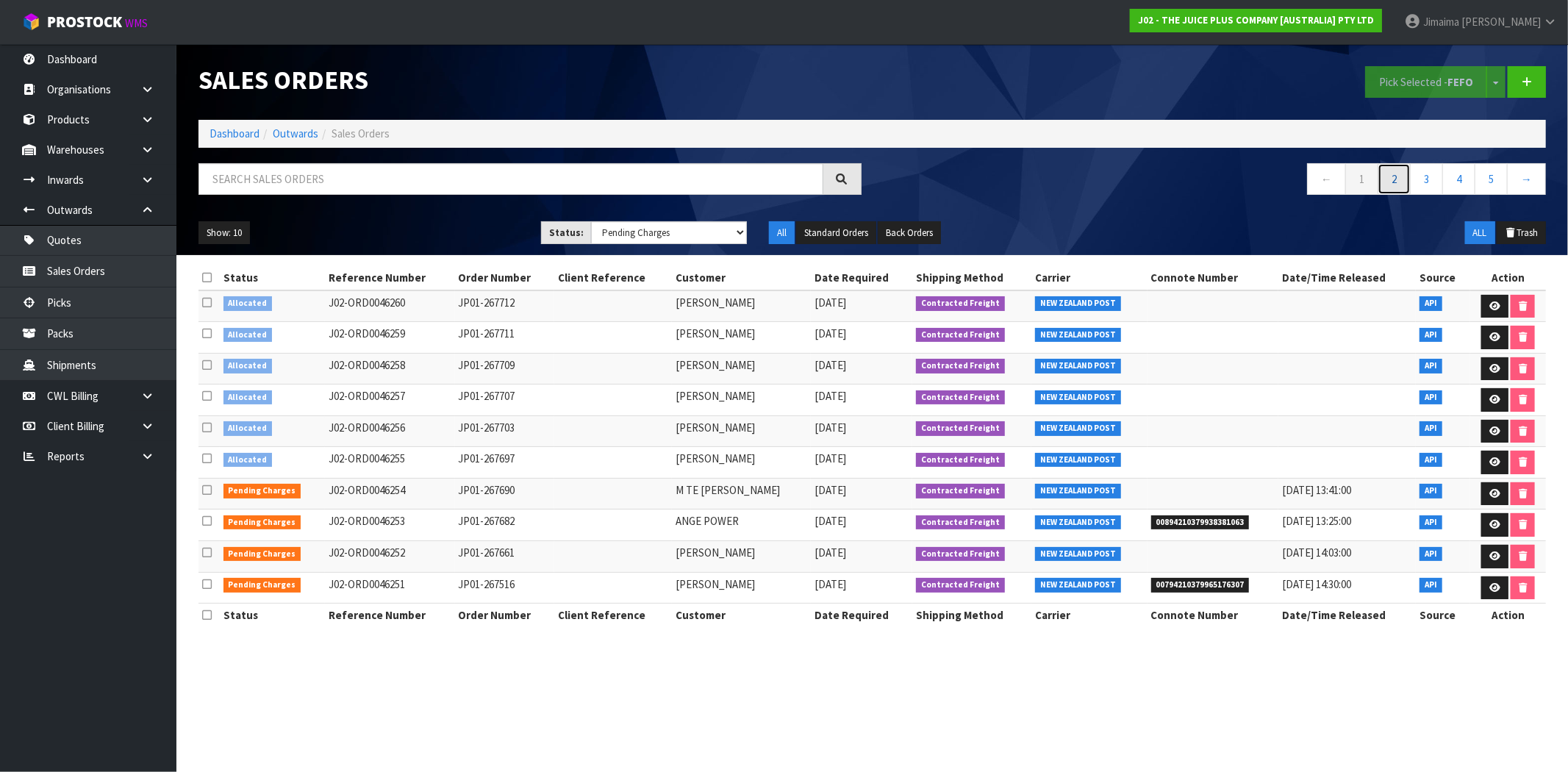
click at [1391, 179] on link "2" at bounding box center [1393, 179] width 33 height 32
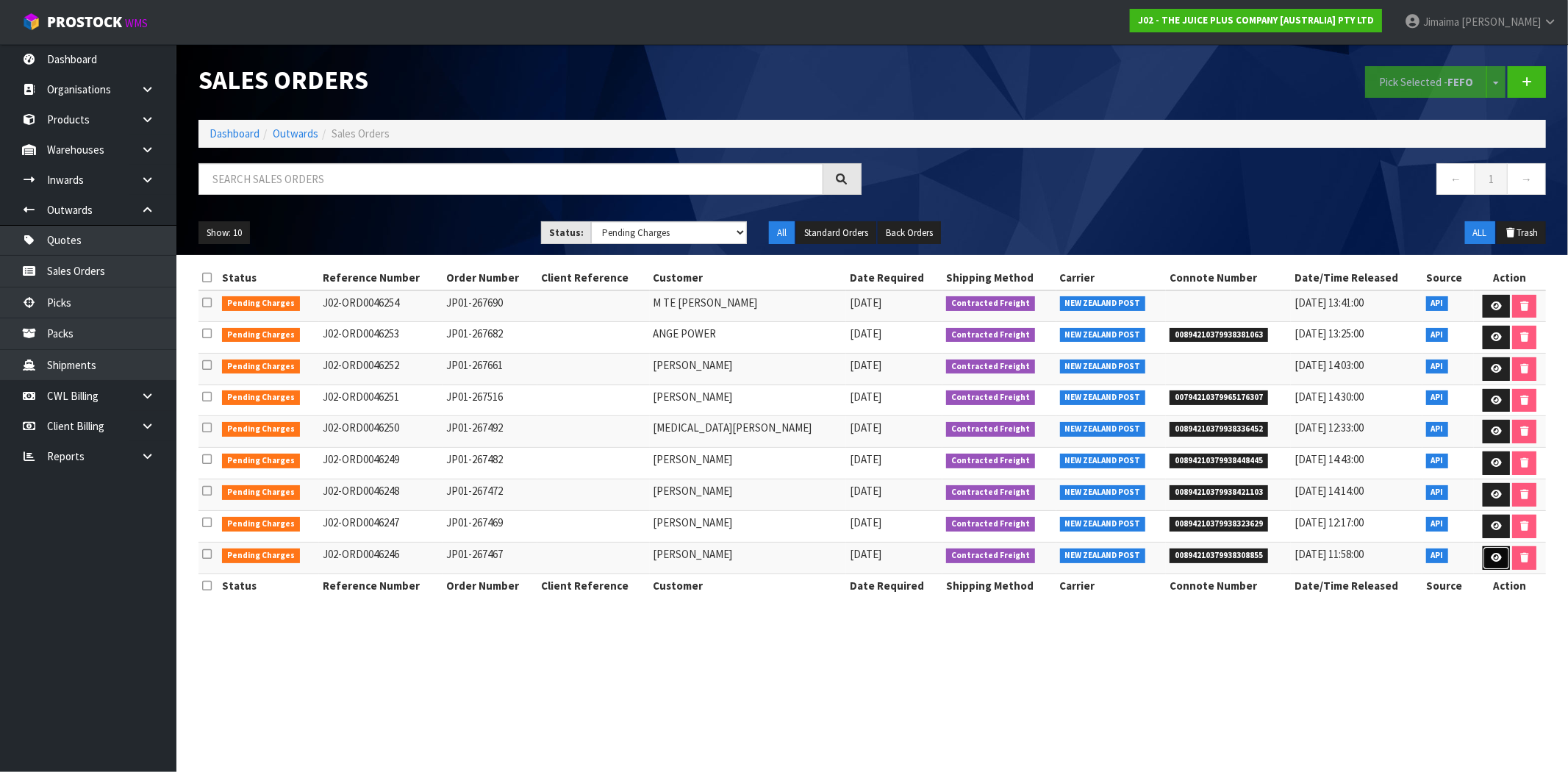
click at [1486, 557] on link at bounding box center [1496, 558] width 27 height 24
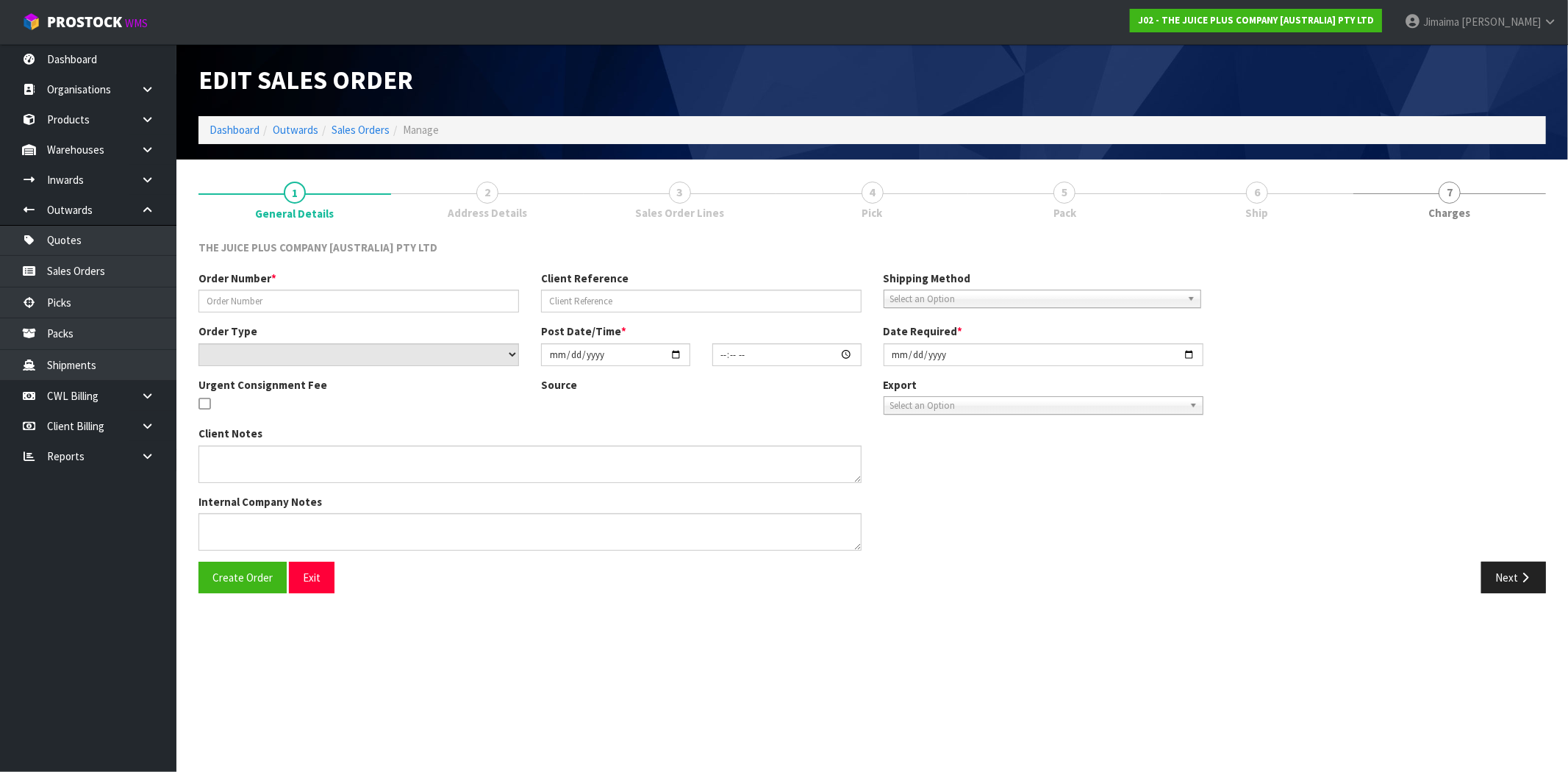
type input "JP01-267467"
select select "number:0"
type input "[DATE]"
type input "13:50:53.000"
type input "[DATE]"
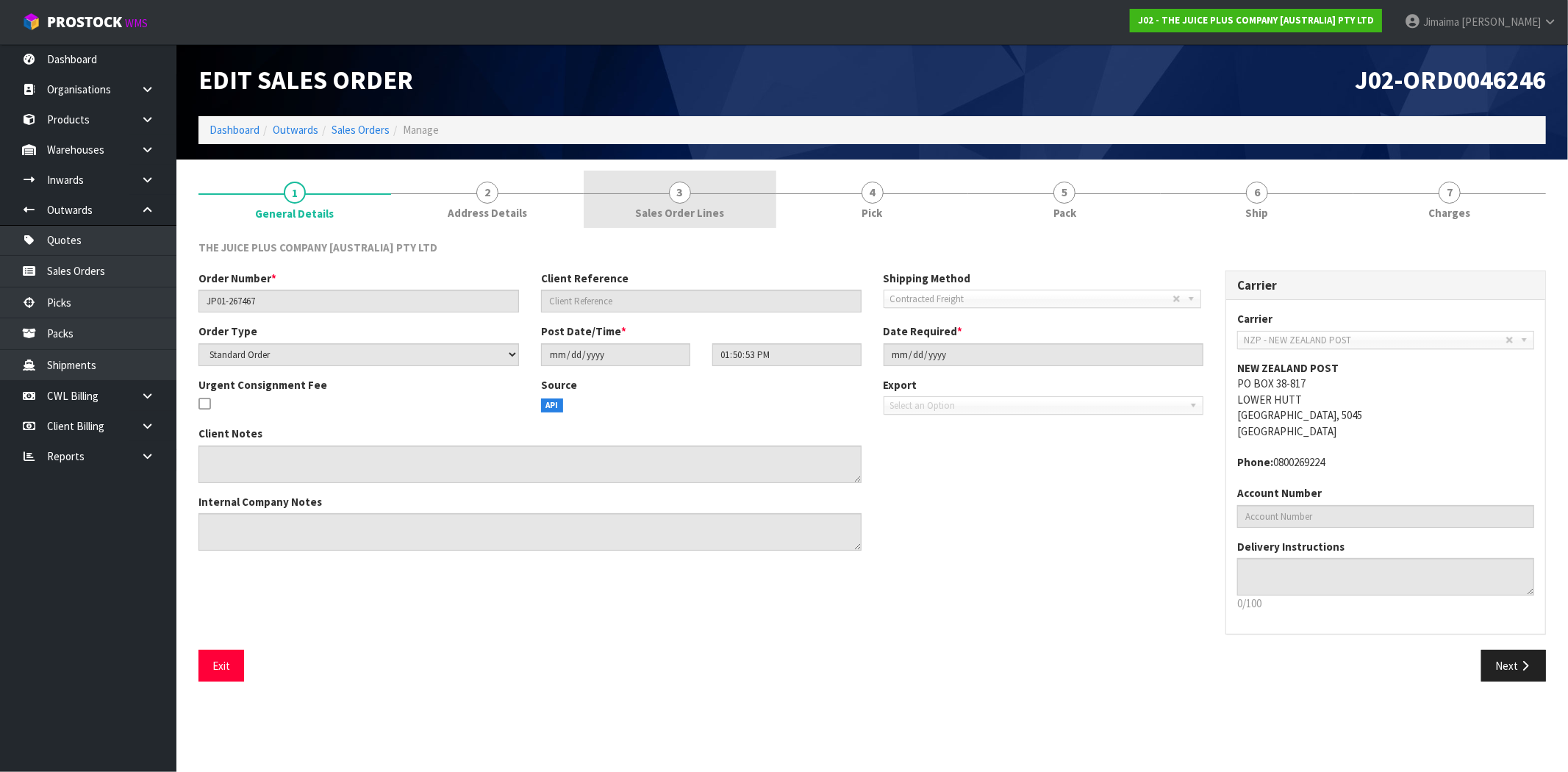
click at [677, 204] on link "3 Sales Order Lines" at bounding box center [679, 199] width 192 height 58
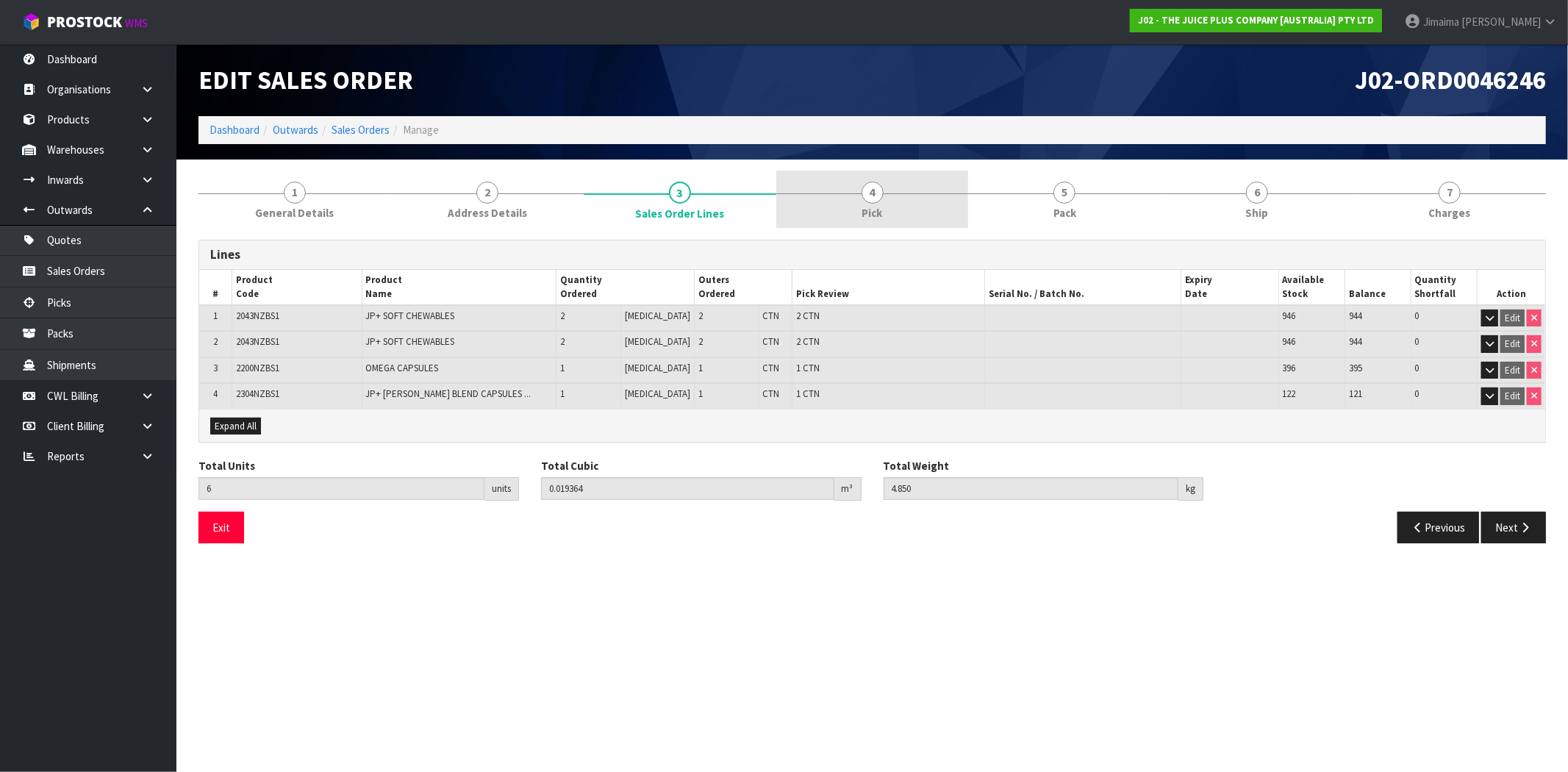
click at [860, 203] on link "4 Pick" at bounding box center [873, 199] width 192 height 58
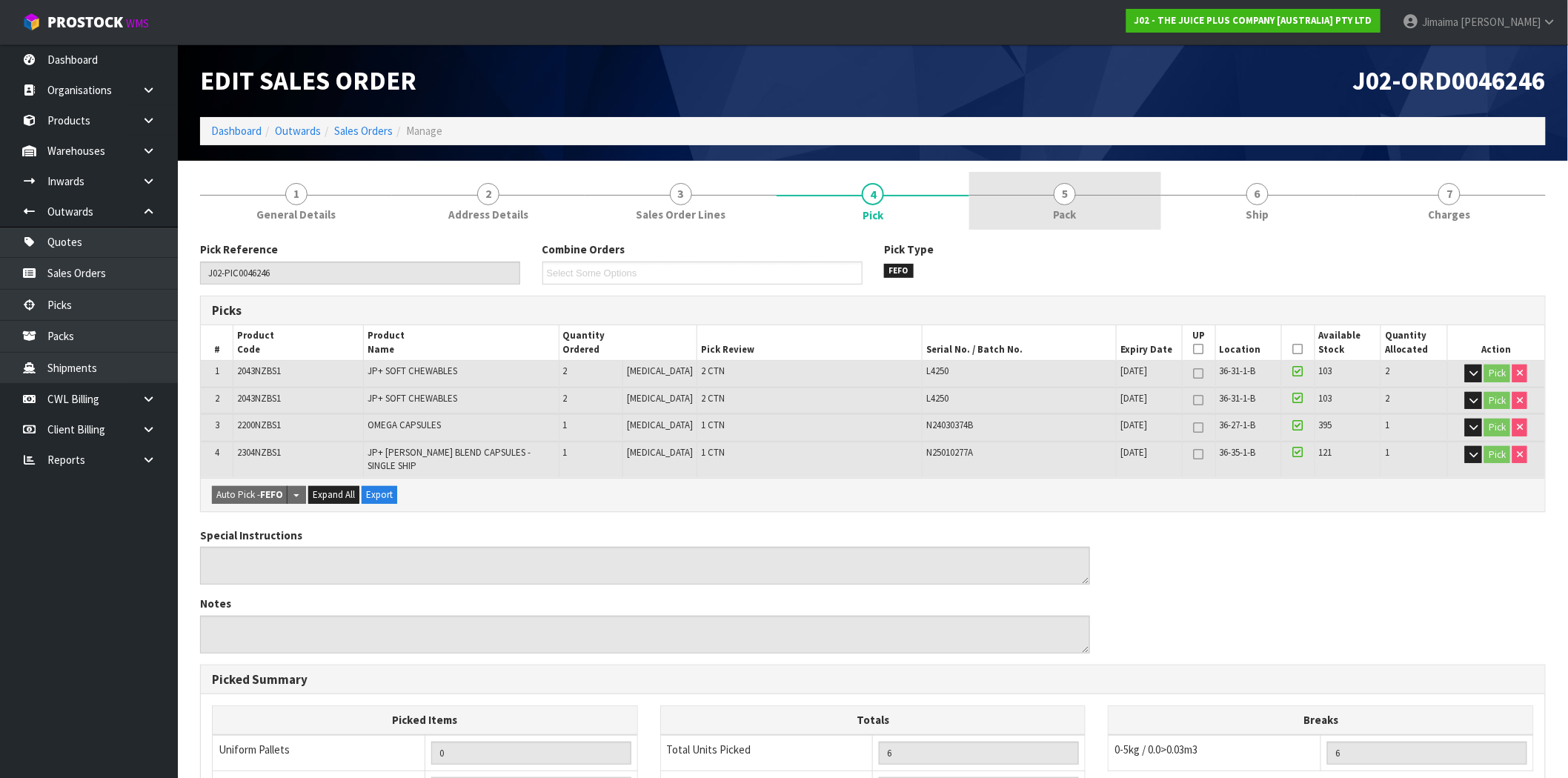
click at [1026, 193] on link "5 Pack" at bounding box center [1065, 201] width 192 height 59
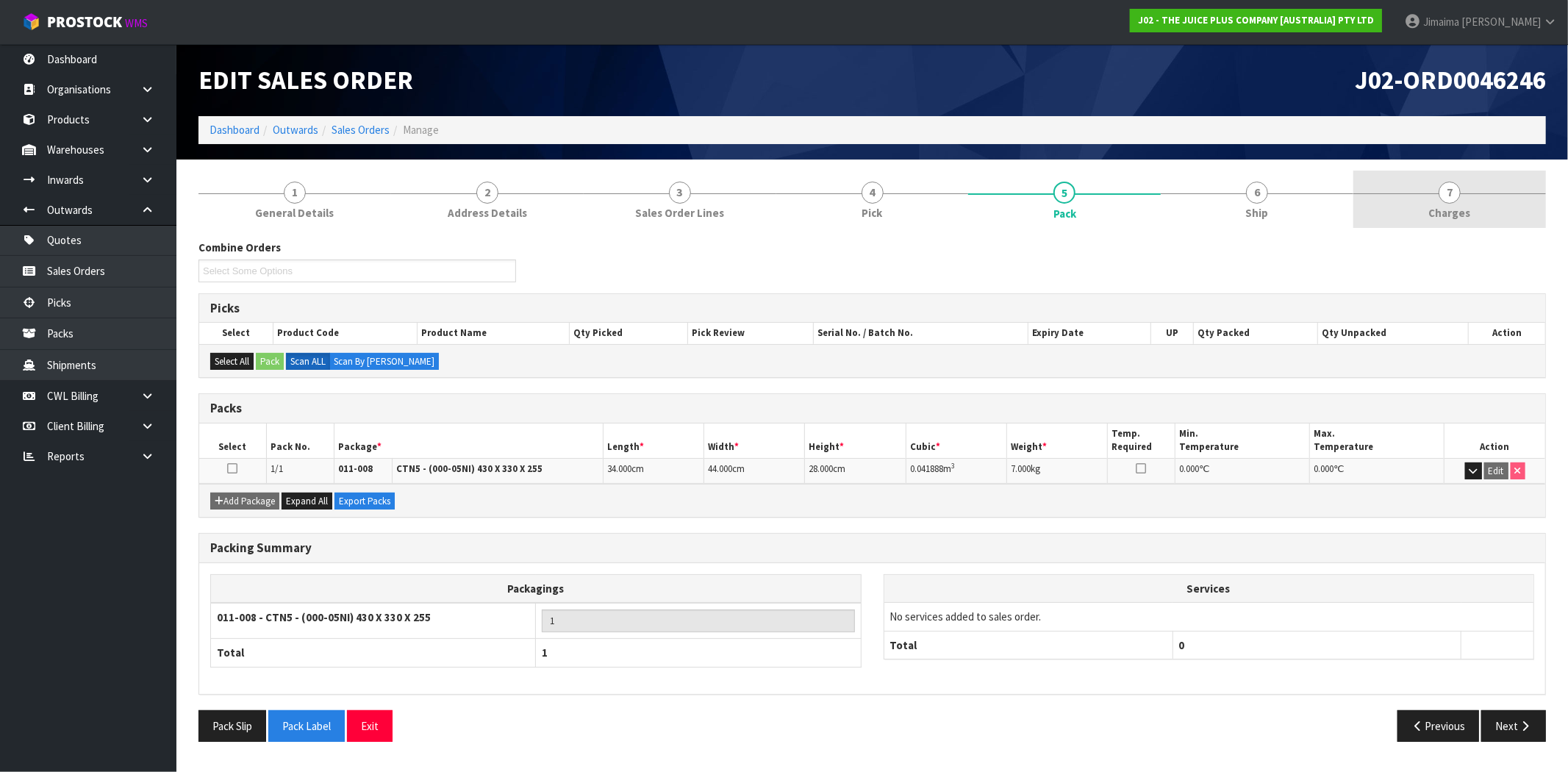
click at [1482, 199] on link "7 [GEOGRAPHIC_DATA]" at bounding box center [1449, 199] width 192 height 58
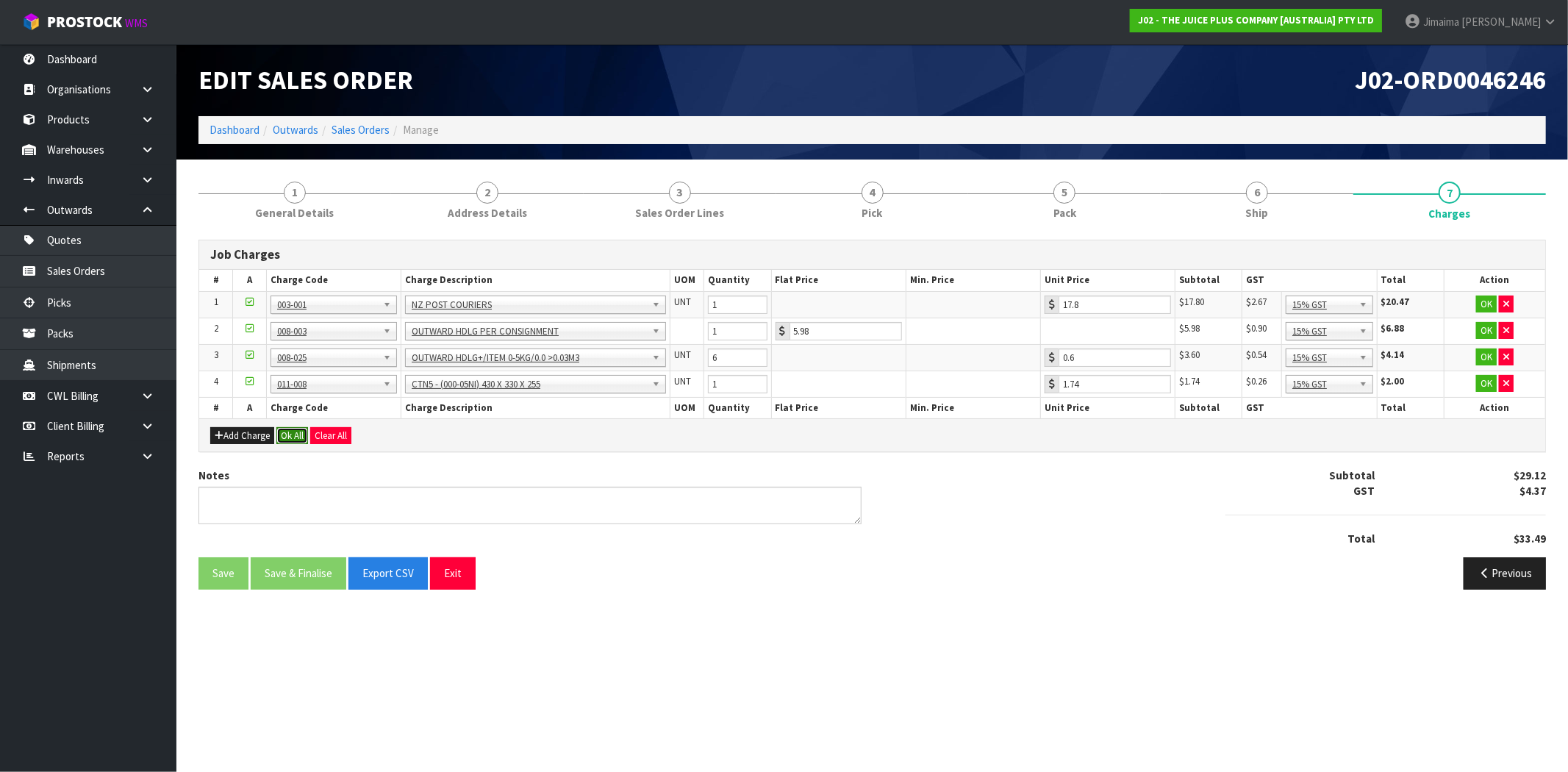
click at [292, 435] on button "Ok All" at bounding box center [292, 436] width 32 height 18
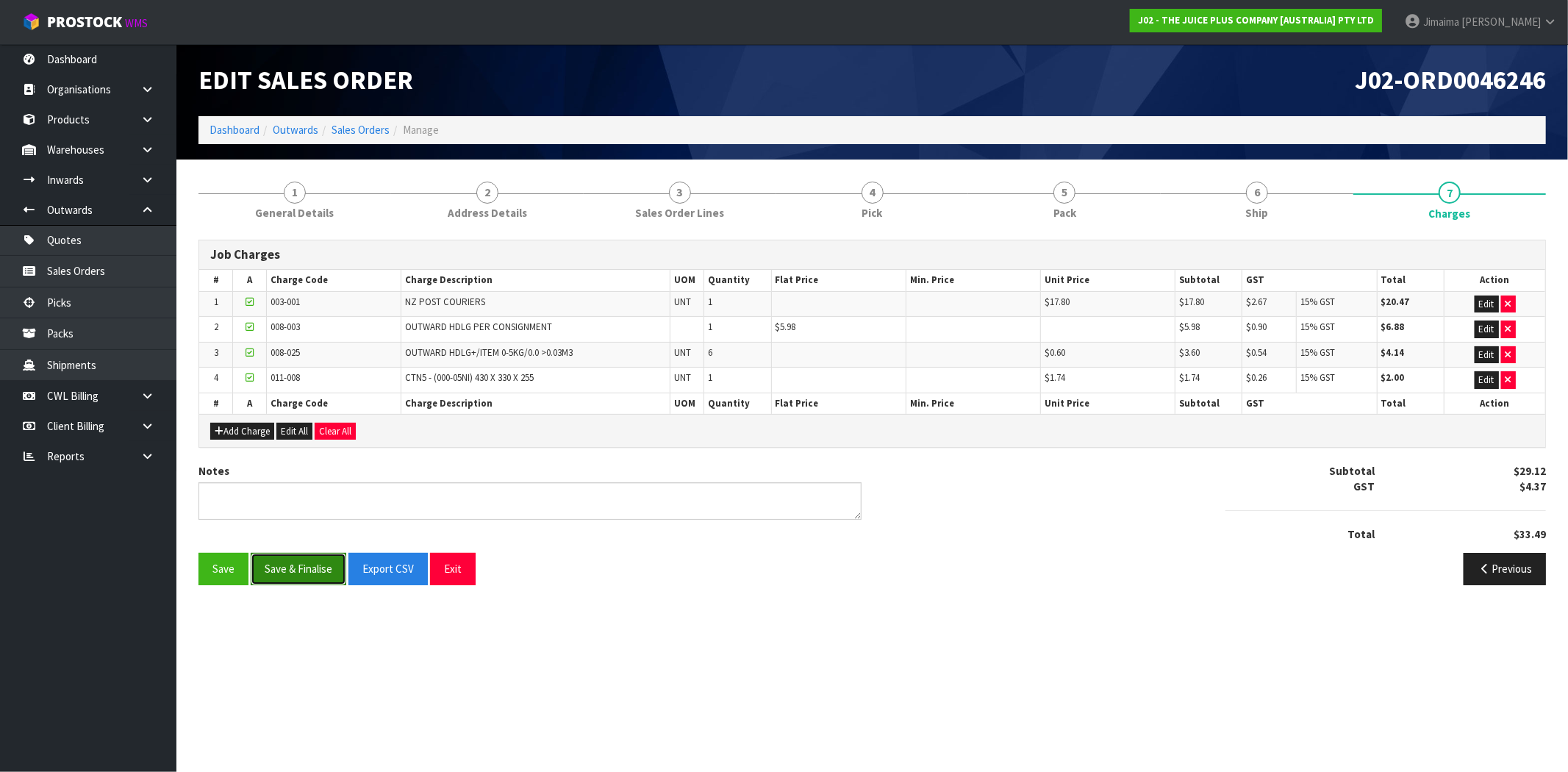
drag, startPoint x: 304, startPoint y: 563, endPoint x: 326, endPoint y: 545, distance: 28.4
click at [304, 563] on button "Save & Finalise" at bounding box center [298, 568] width 95 height 32
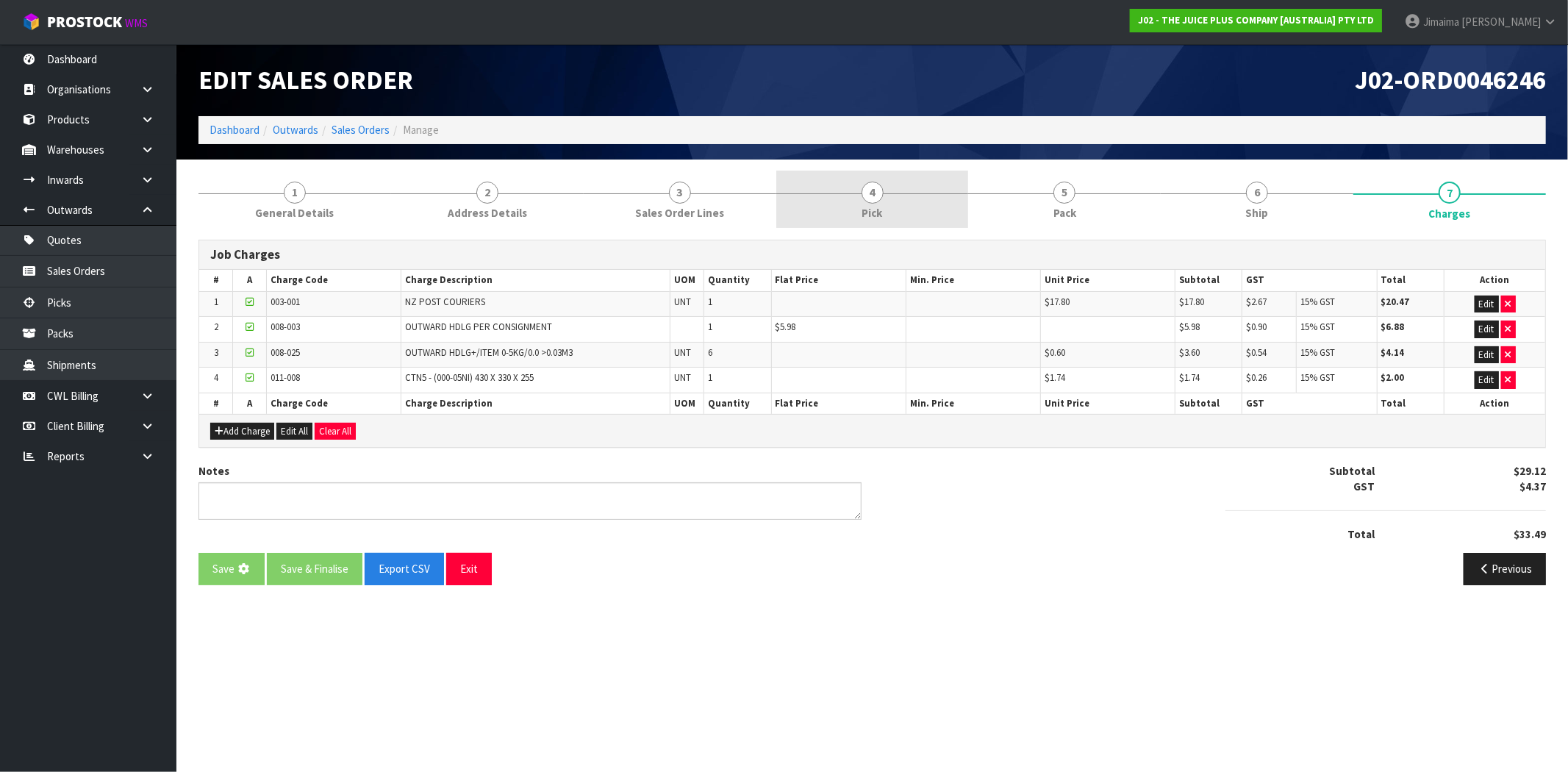
click at [882, 222] on link "4 Pick" at bounding box center [873, 199] width 192 height 58
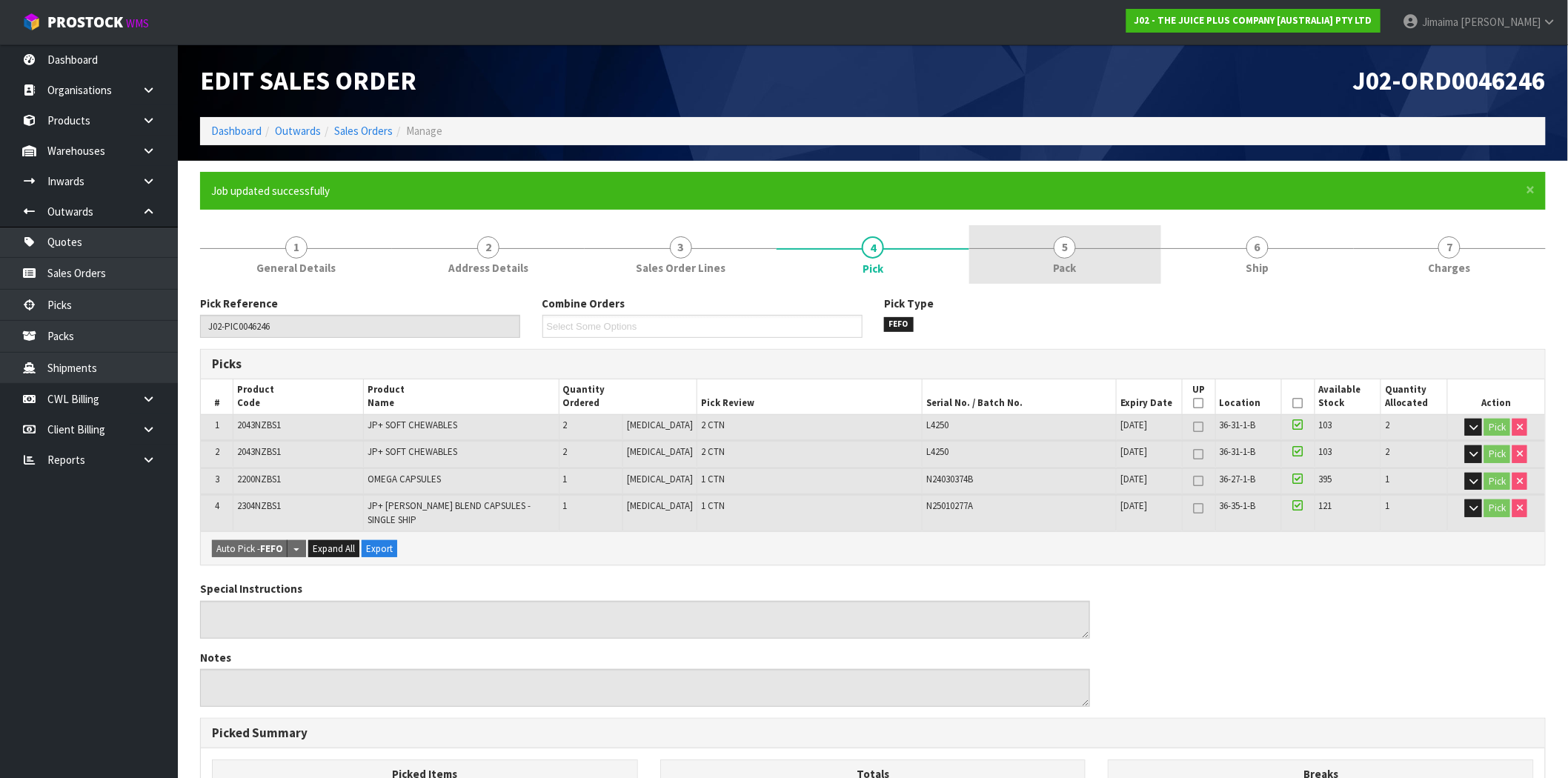
click at [1068, 229] on link "5 Pack" at bounding box center [1065, 254] width 192 height 59
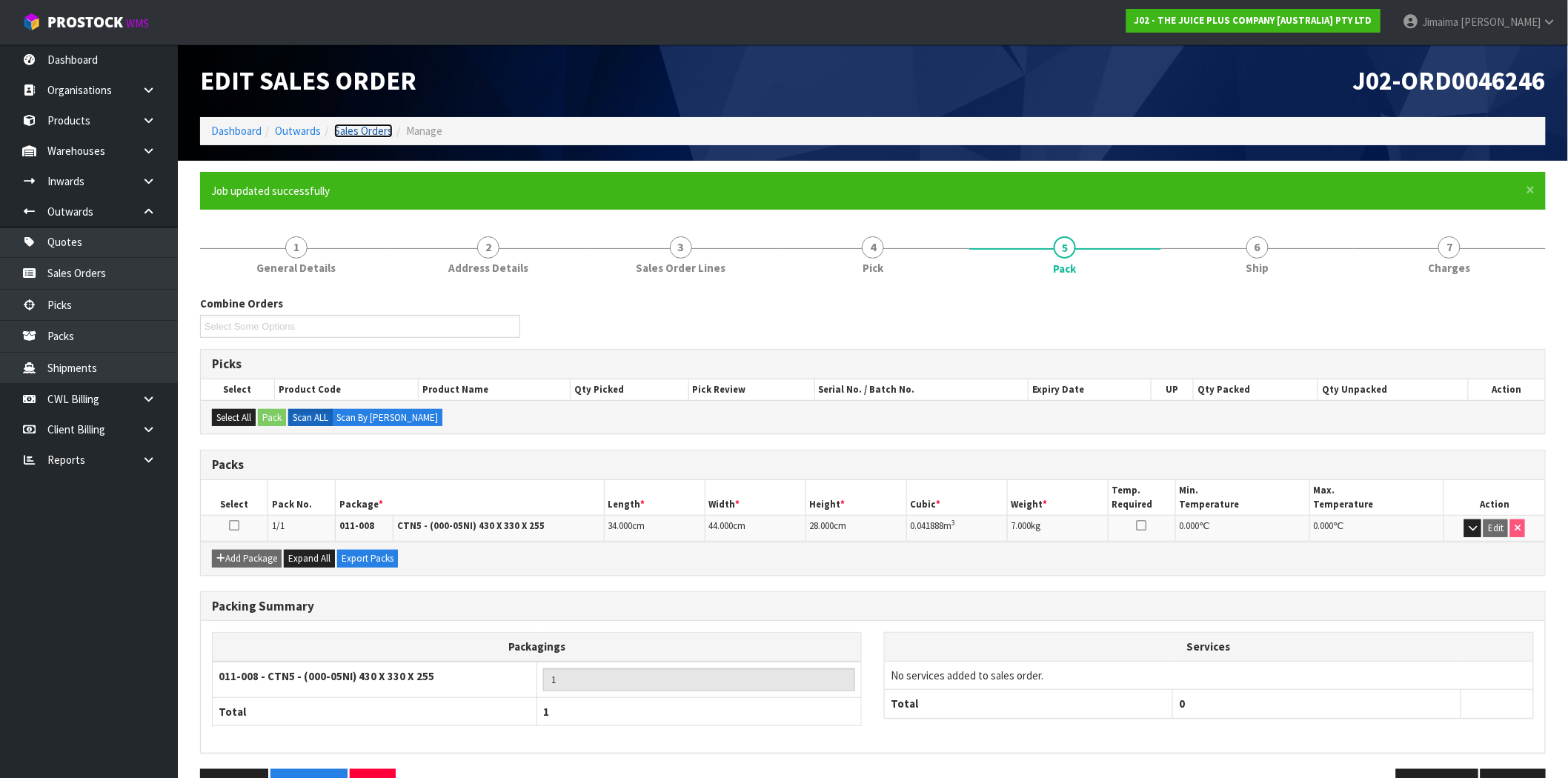
drag, startPoint x: 367, startPoint y: 137, endPoint x: 460, endPoint y: 165, distance: 97.1
click at [366, 137] on link "Sales Orders" at bounding box center [364, 131] width 59 height 14
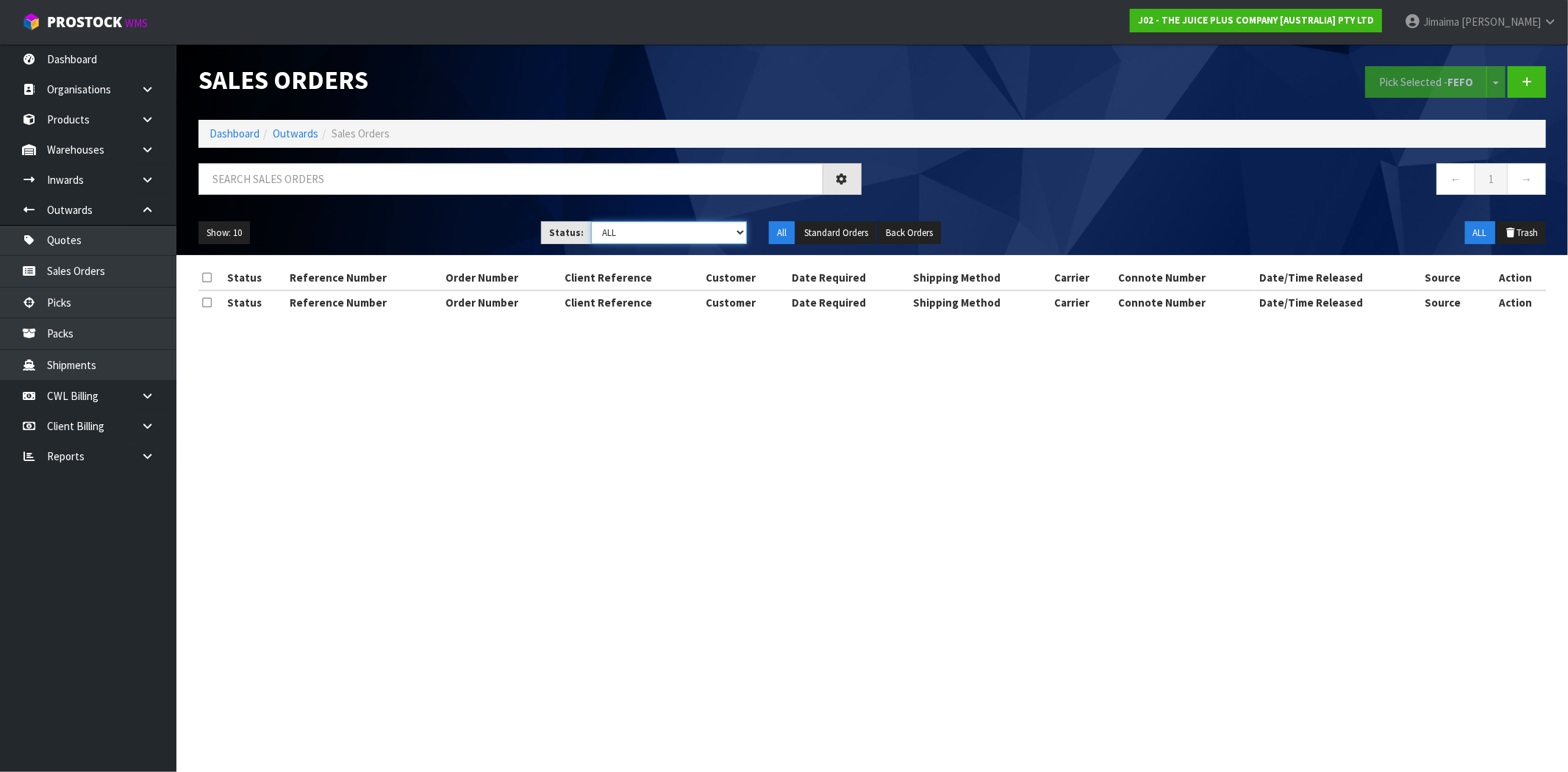
click at [667, 237] on select "Draft Pending Allocated Pending Pick Goods Picked Goods Packed Pending Charges …" at bounding box center [669, 233] width 156 height 23
select select "string:6"
click at [591, 221] on select "Draft Pending Allocated Pending Pick Goods Picked Goods Packed Pending Charges …" at bounding box center [669, 233] width 156 height 23
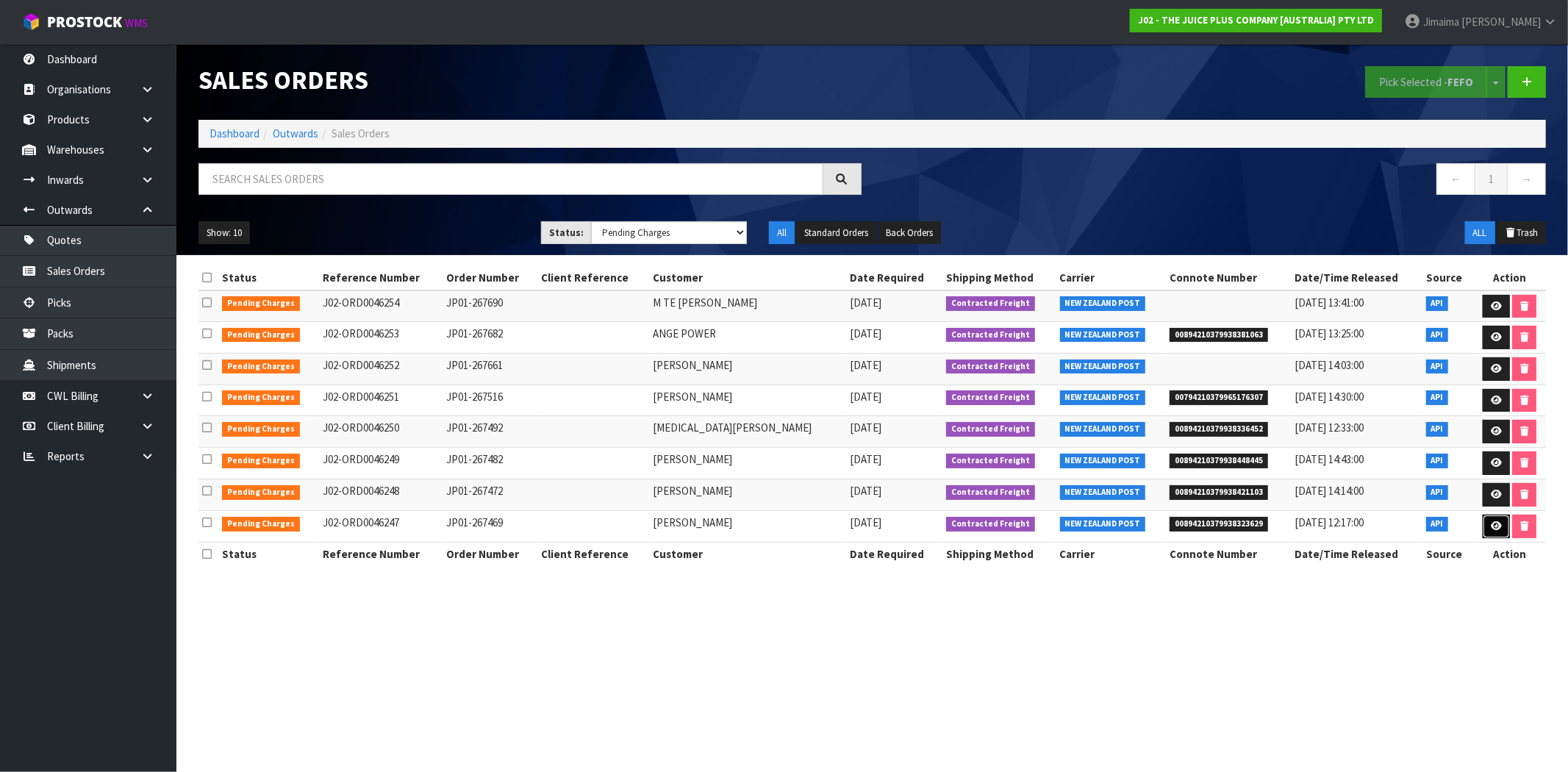
click at [1482, 517] on link at bounding box center [1496, 526] width 27 height 24
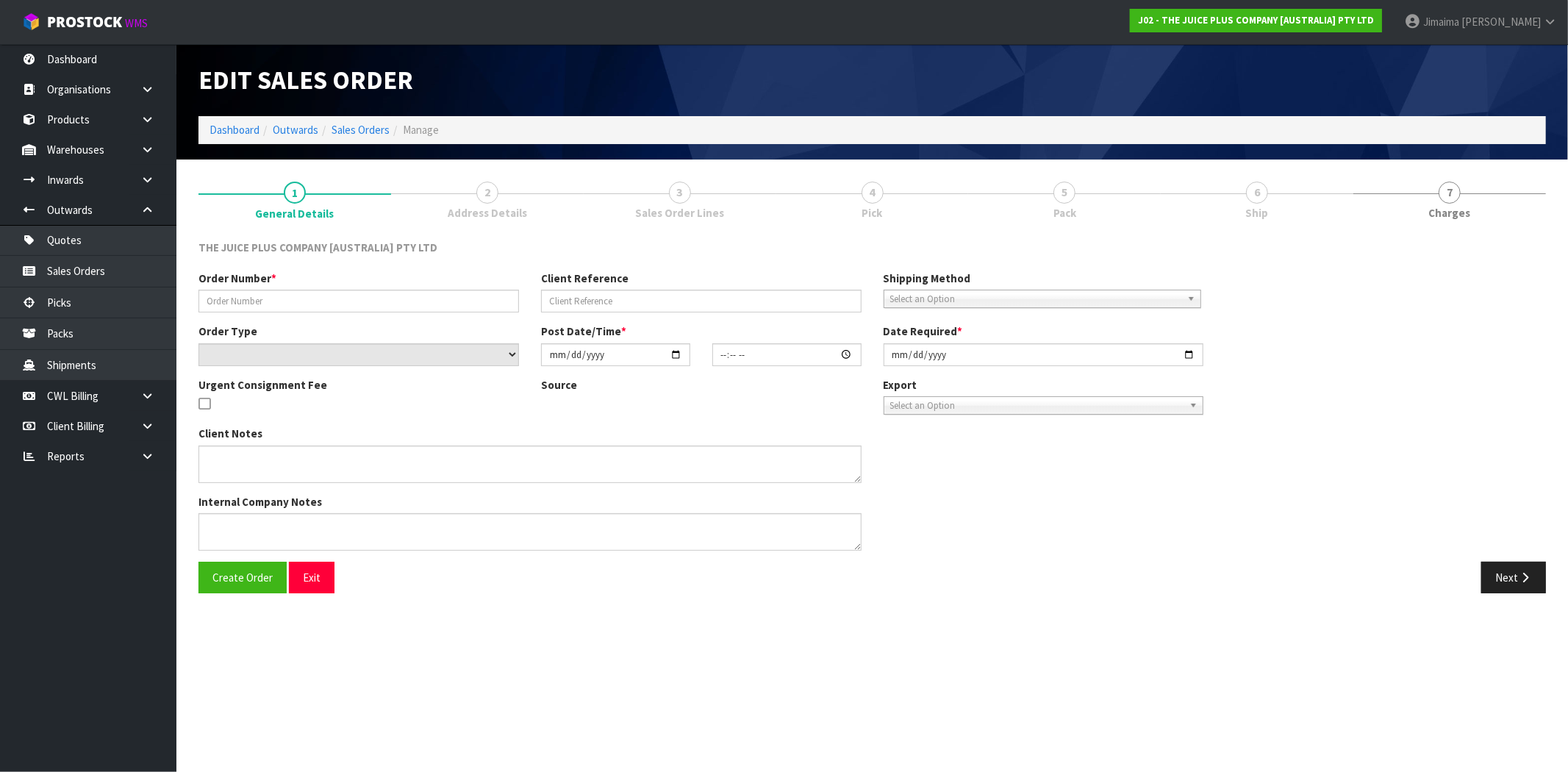
type input "JP01-267469"
select select "number:0"
type input "[DATE]"
type input "13:59:02.000"
type input "[DATE]"
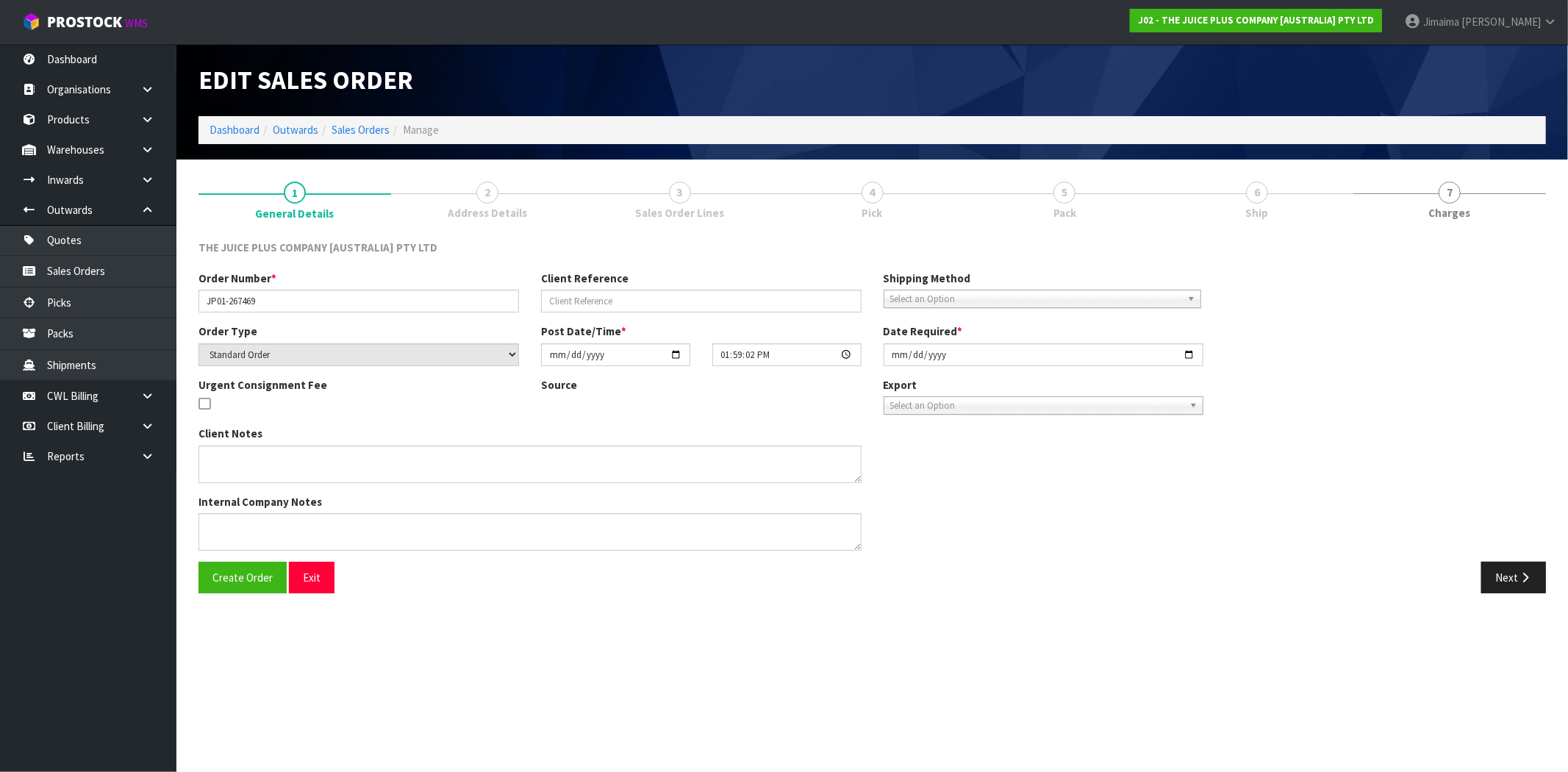
click at [697, 208] on span "Sales Order Lines" at bounding box center [679, 212] width 89 height 15
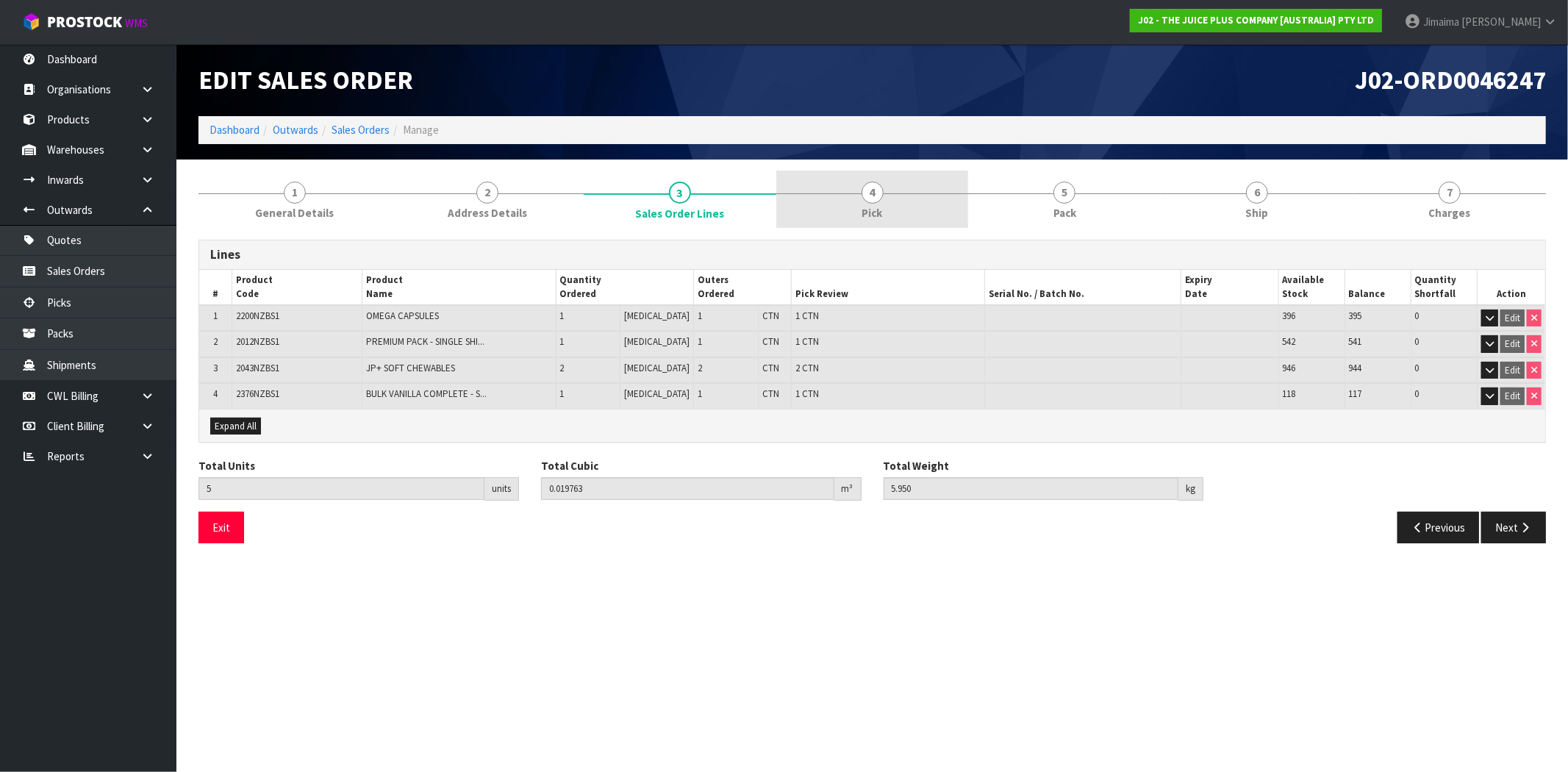
click at [869, 196] on span "4" at bounding box center [872, 192] width 22 height 22
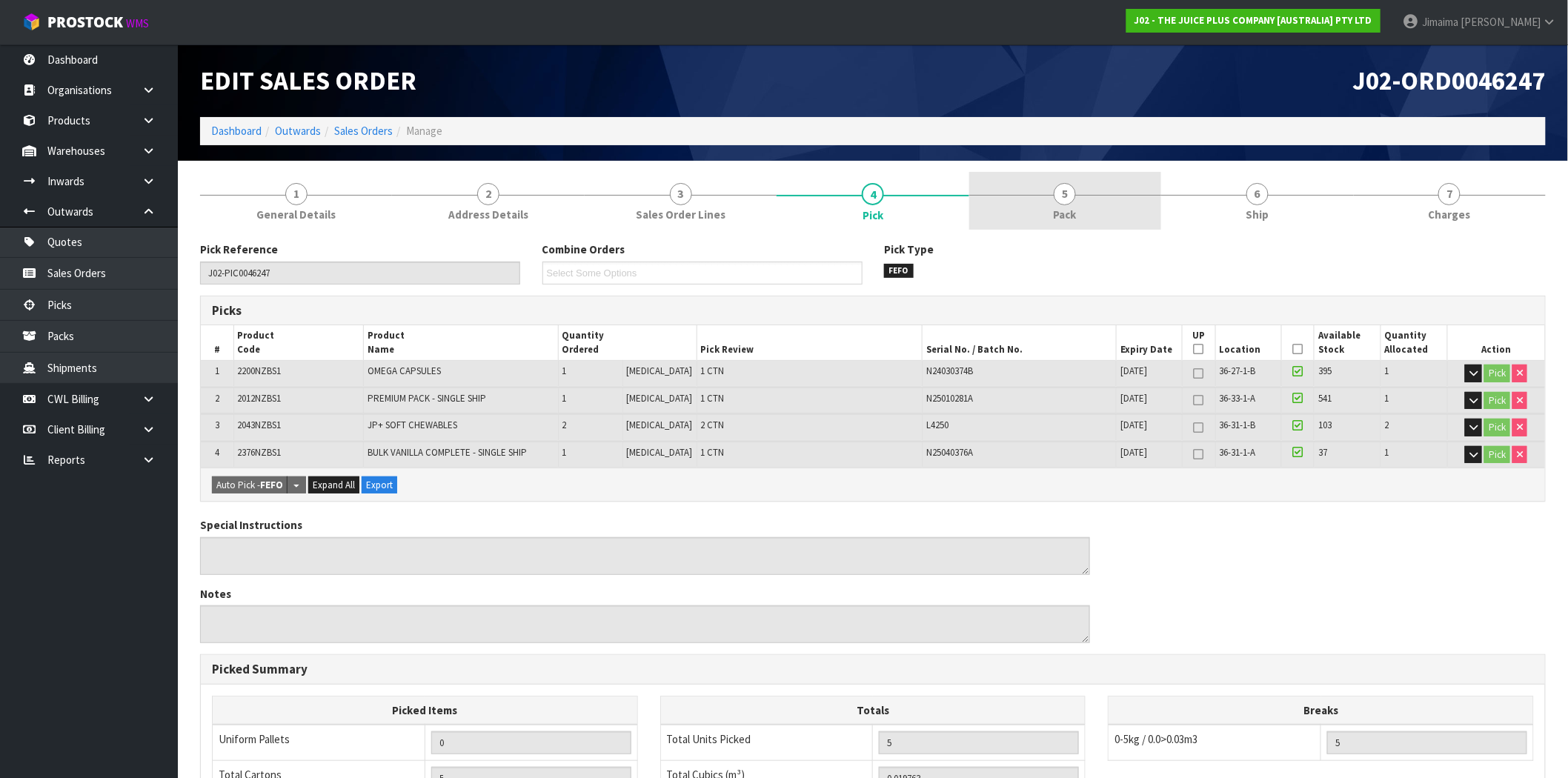
click at [993, 188] on link "5 Pack" at bounding box center [1065, 201] width 192 height 59
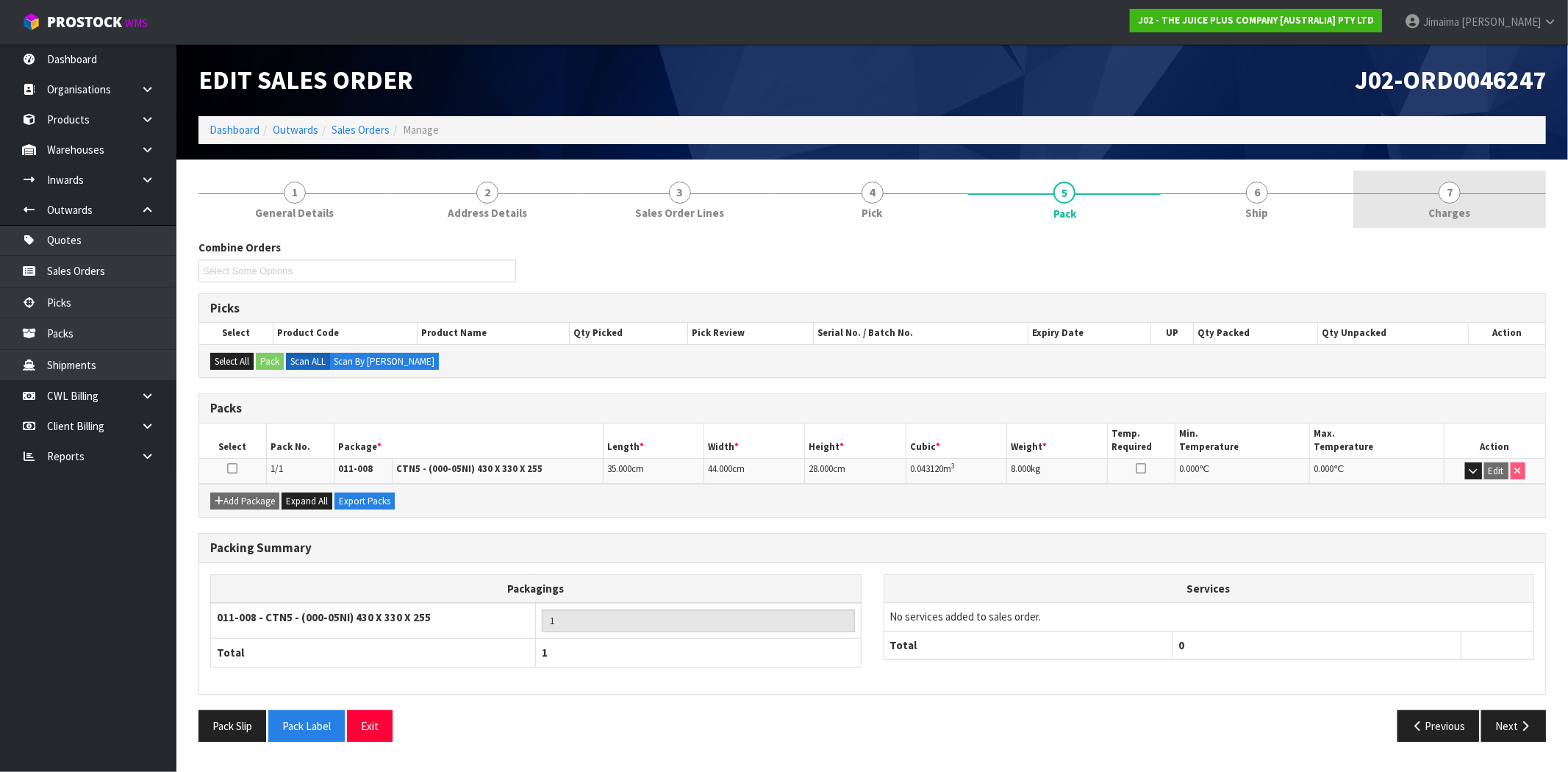
click at [1448, 199] on span "7" at bounding box center [1449, 192] width 22 height 22
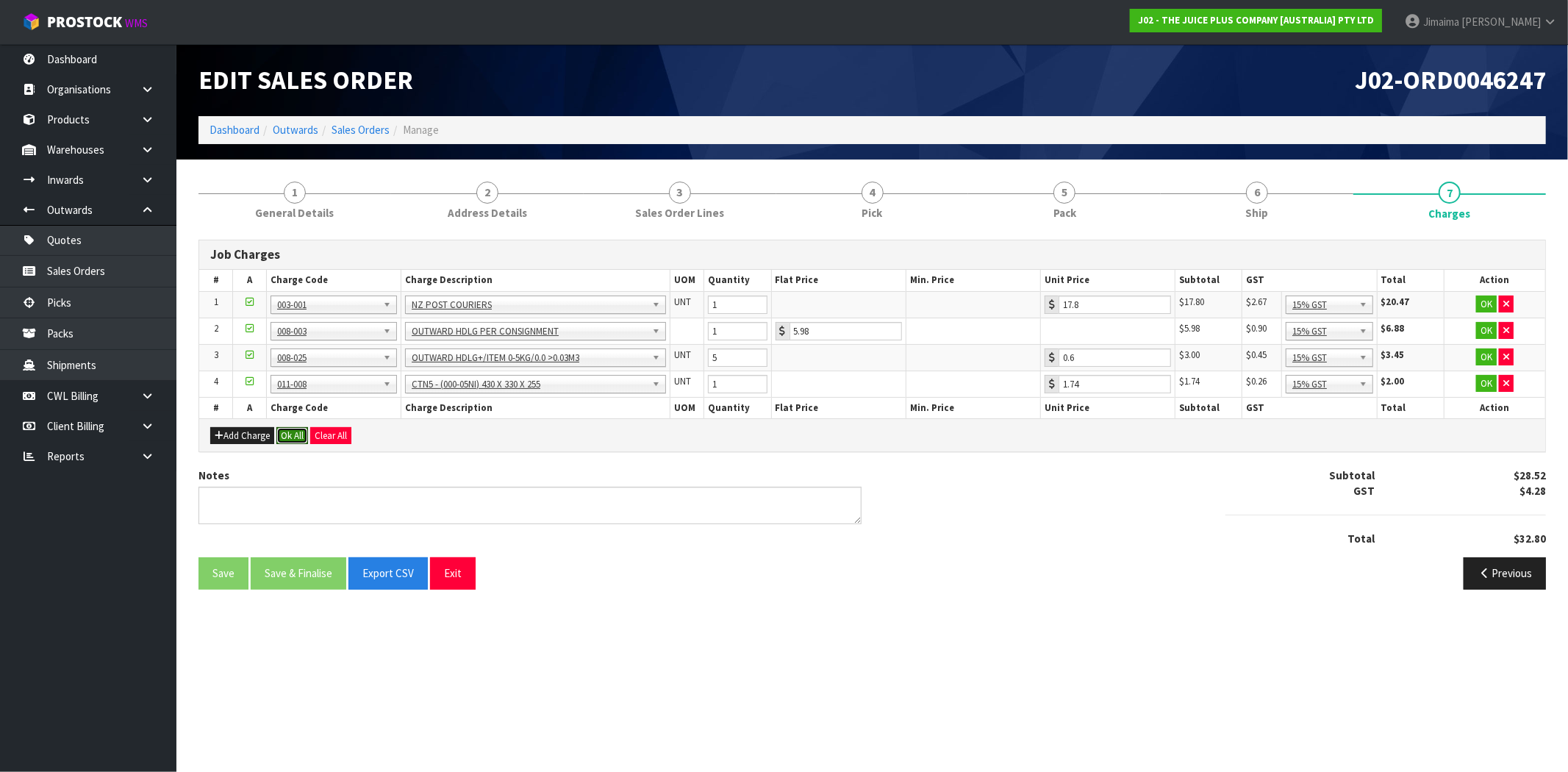
click at [298, 429] on button "Ok All" at bounding box center [292, 436] width 32 height 18
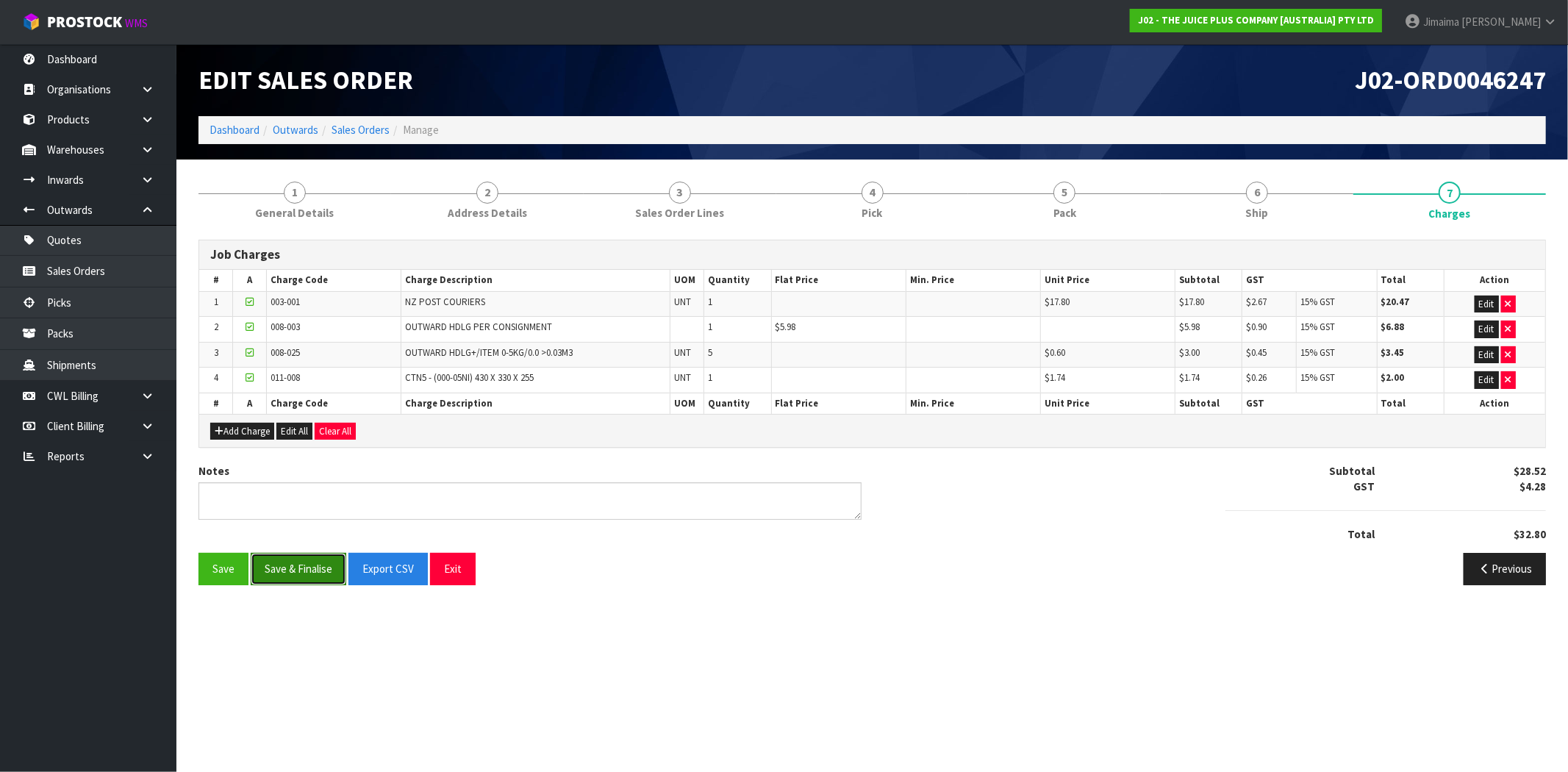
click at [303, 568] on button "Save & Finalise" at bounding box center [298, 568] width 95 height 32
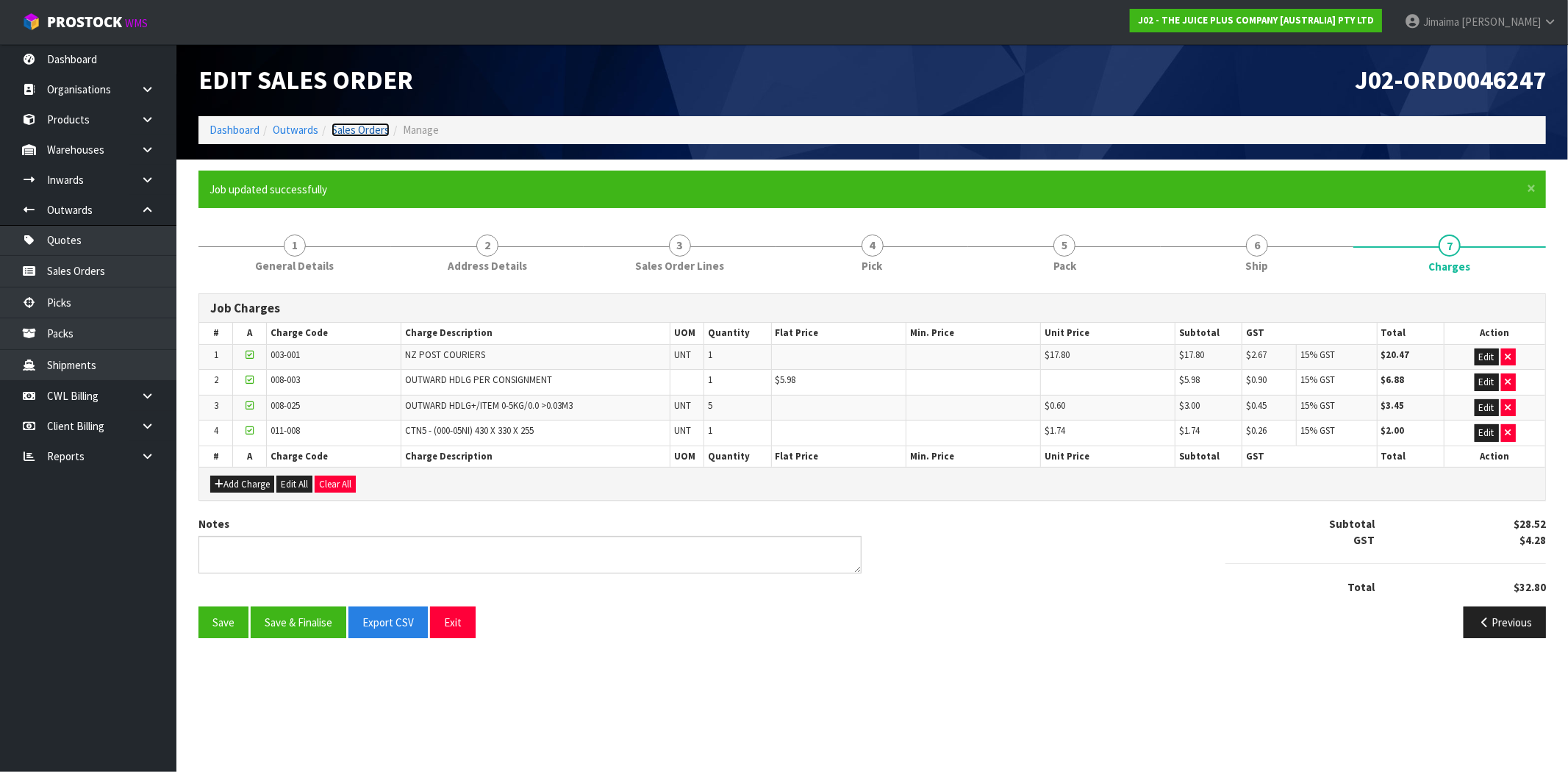
click at [355, 131] on link "Sales Orders" at bounding box center [361, 130] width 58 height 14
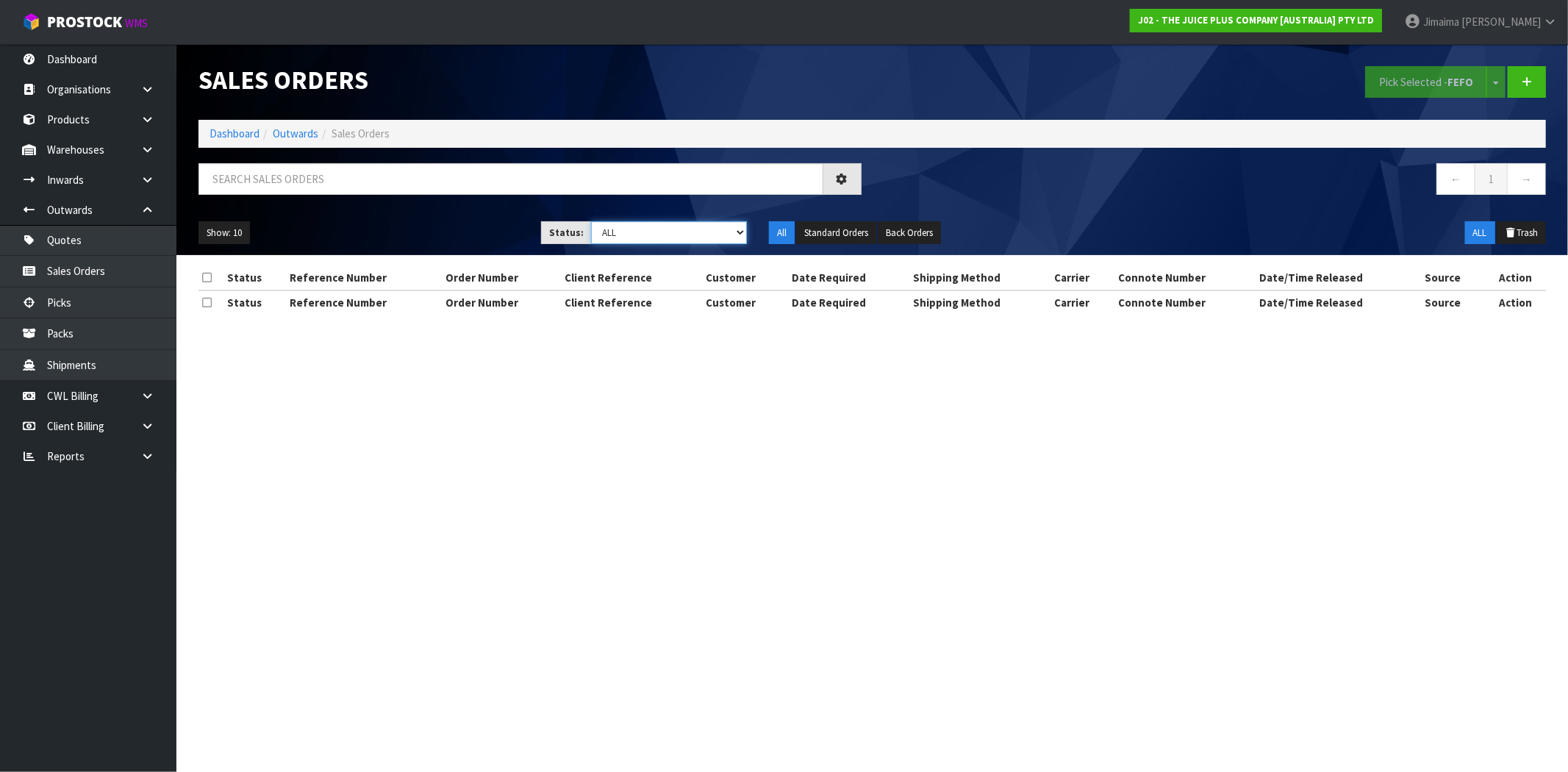
click at [613, 234] on select "Draft Pending Allocated Pending Pick Goods Picked Goods Packed Pending Charges …" at bounding box center [669, 233] width 156 height 23
select select "string:6"
click at [591, 221] on select "Draft Pending Allocated Pending Pick Goods Picked Goods Packed Pending Charges …" at bounding box center [669, 233] width 156 height 23
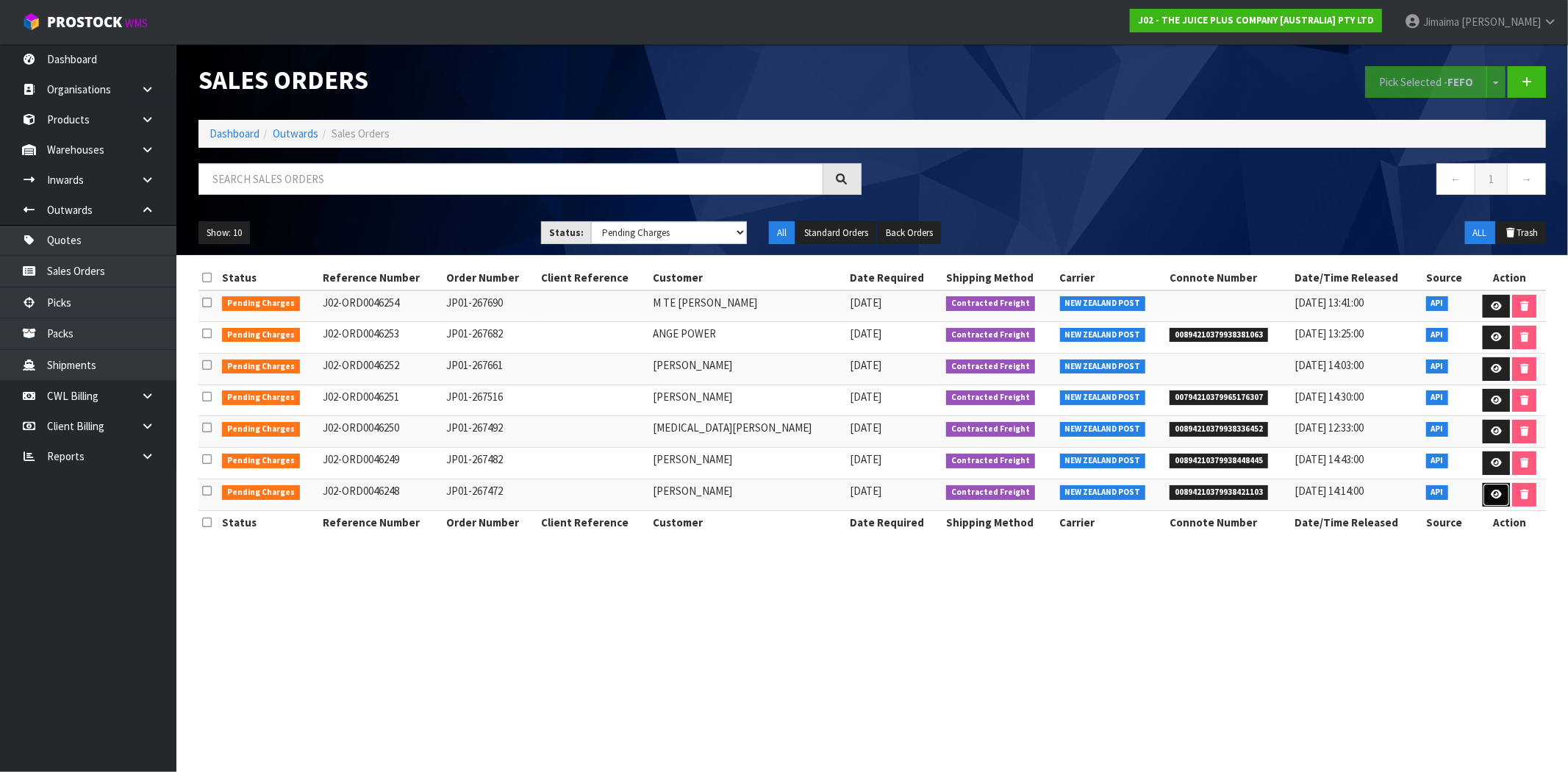
click at [1501, 492] on link at bounding box center [1496, 494] width 27 height 24
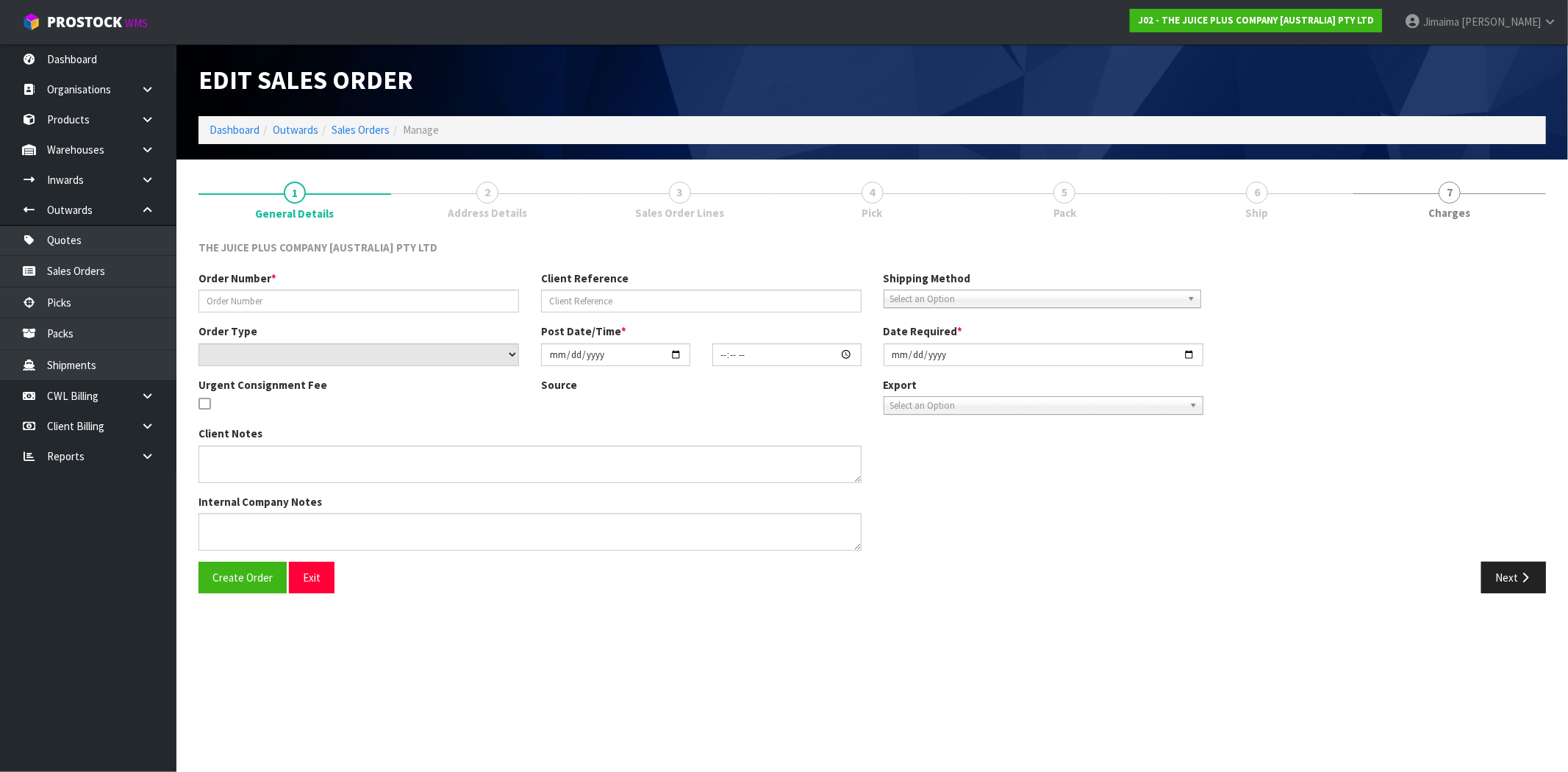
type input "JP01-267472"
select select "number:0"
type input "2025-08-11"
type input "14:51:27.000"
type input "2025-08-11"
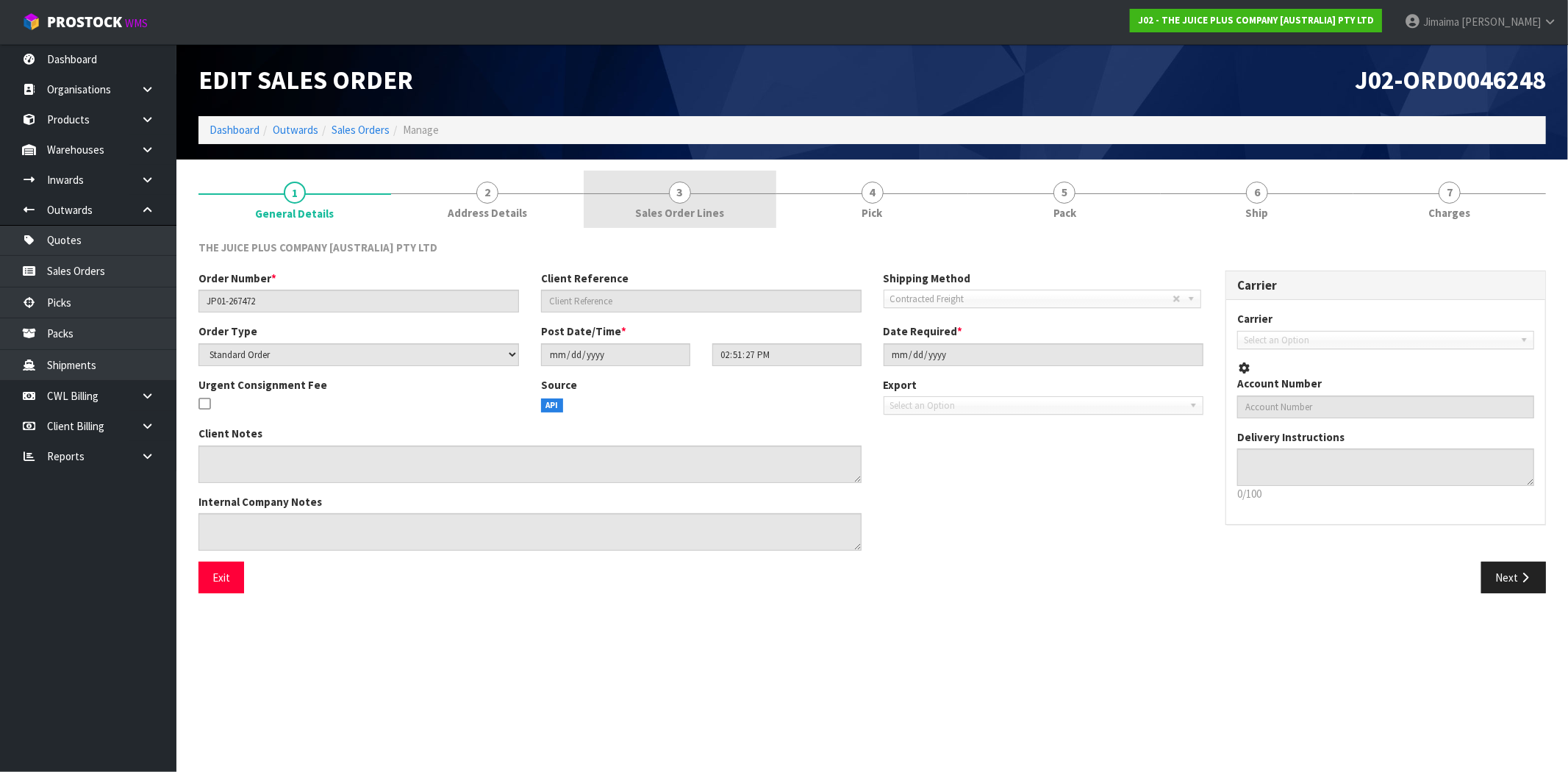
click at [686, 194] on span "3" at bounding box center [679, 192] width 22 height 22
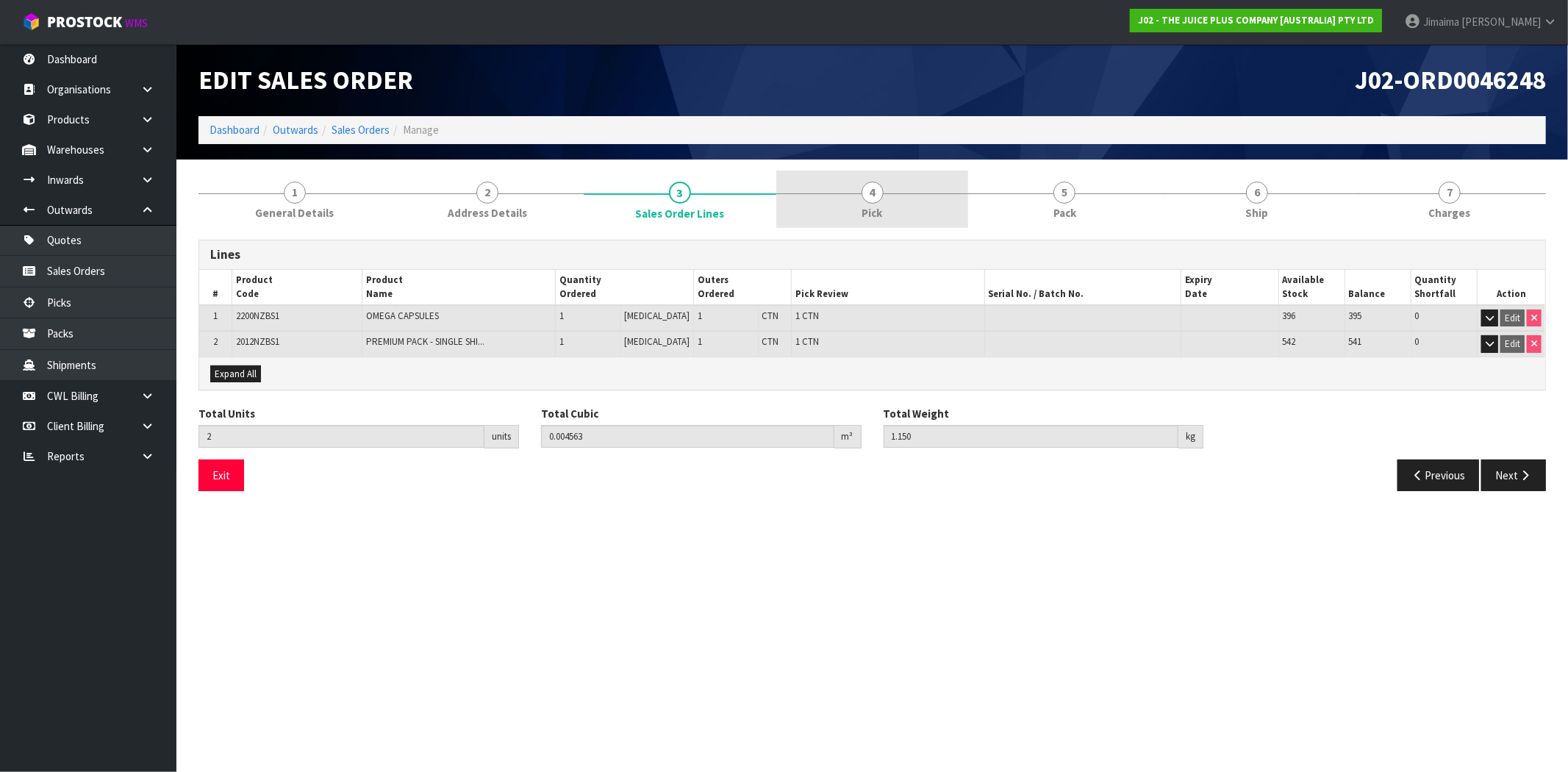
click at [925, 199] on link "4 Pick" at bounding box center [873, 199] width 192 height 58
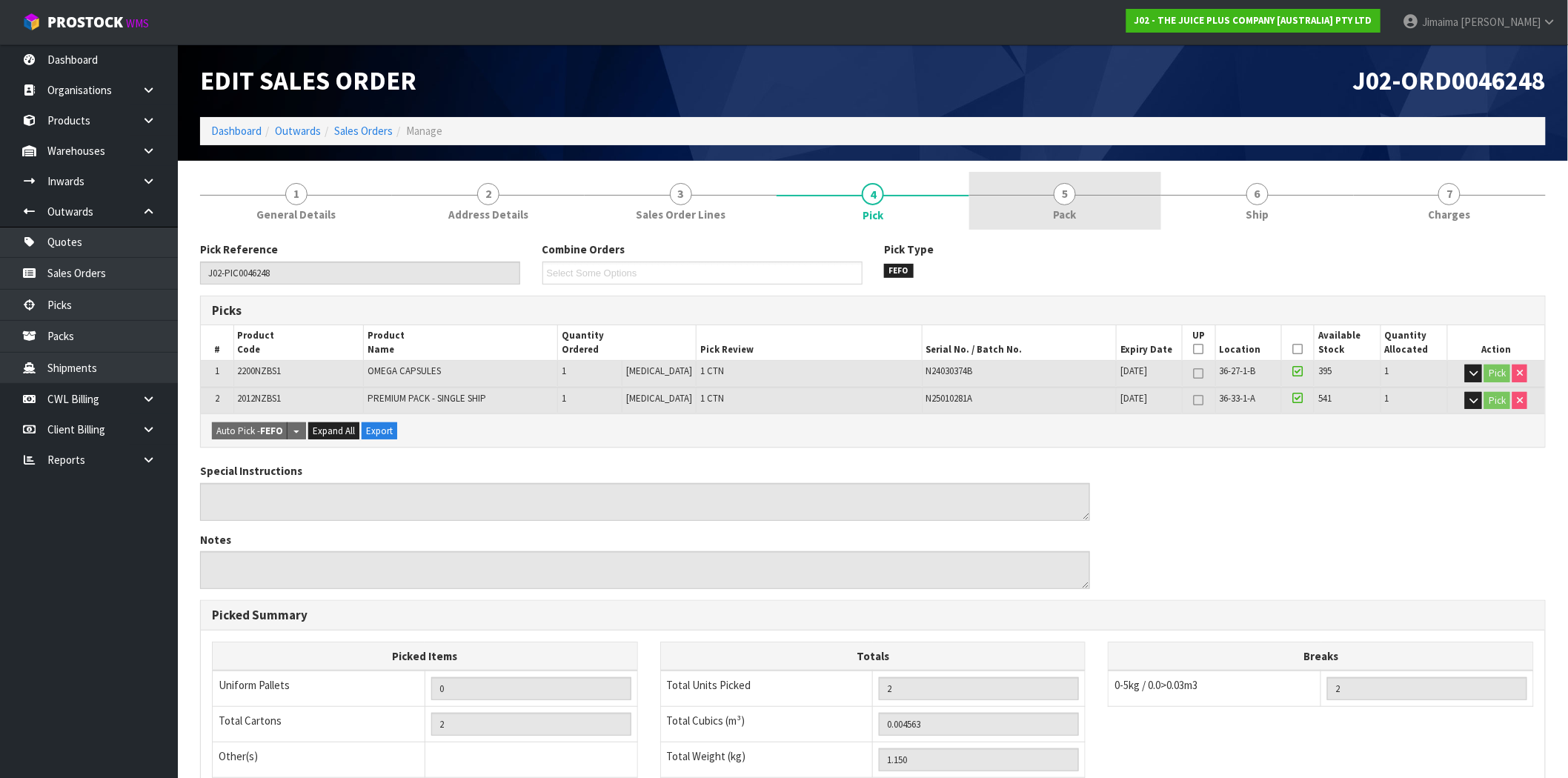
click at [1080, 193] on link "5 Pack" at bounding box center [1065, 201] width 192 height 59
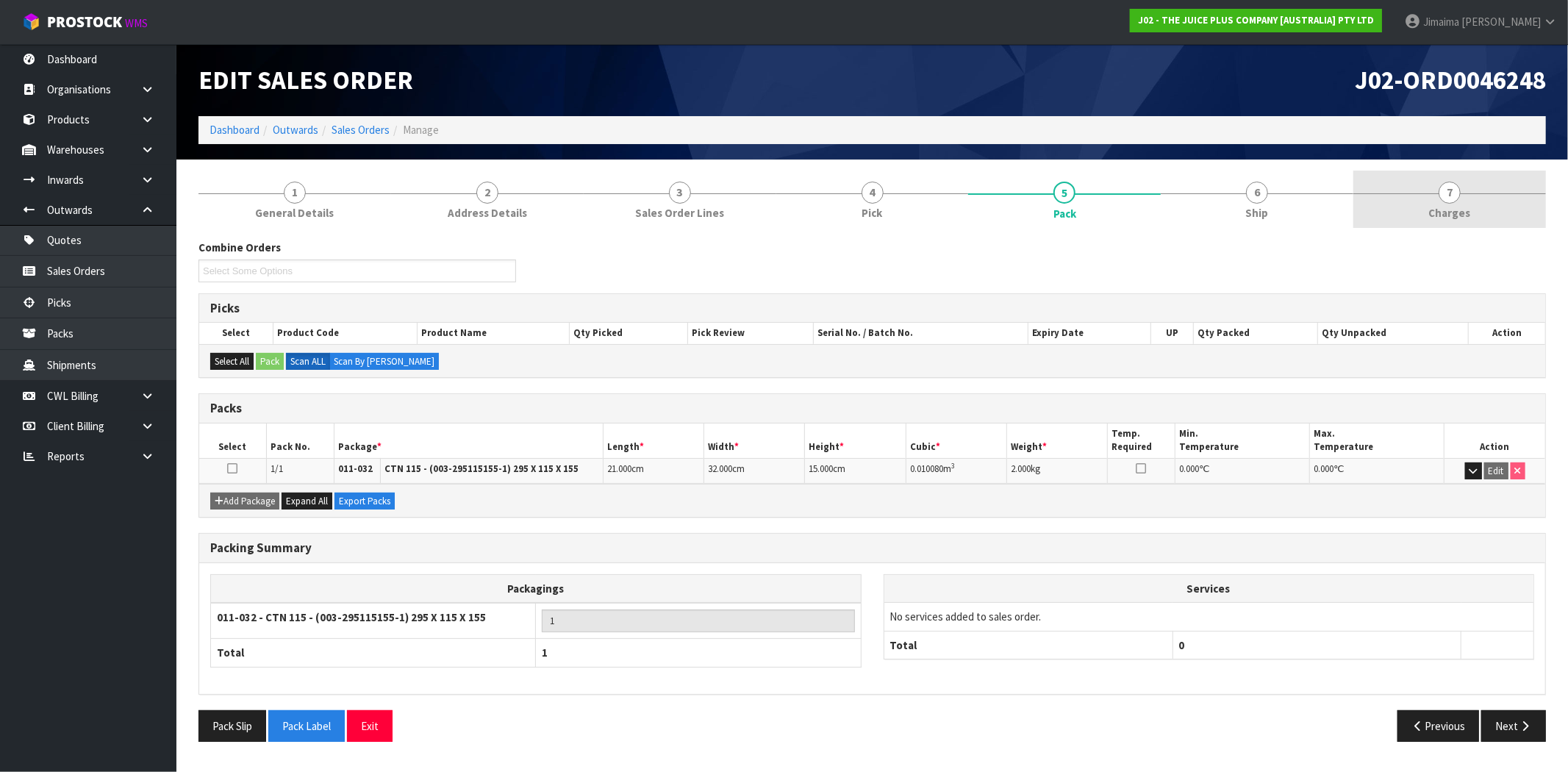
click at [1468, 208] on span "Charges" at bounding box center [1449, 212] width 41 height 15
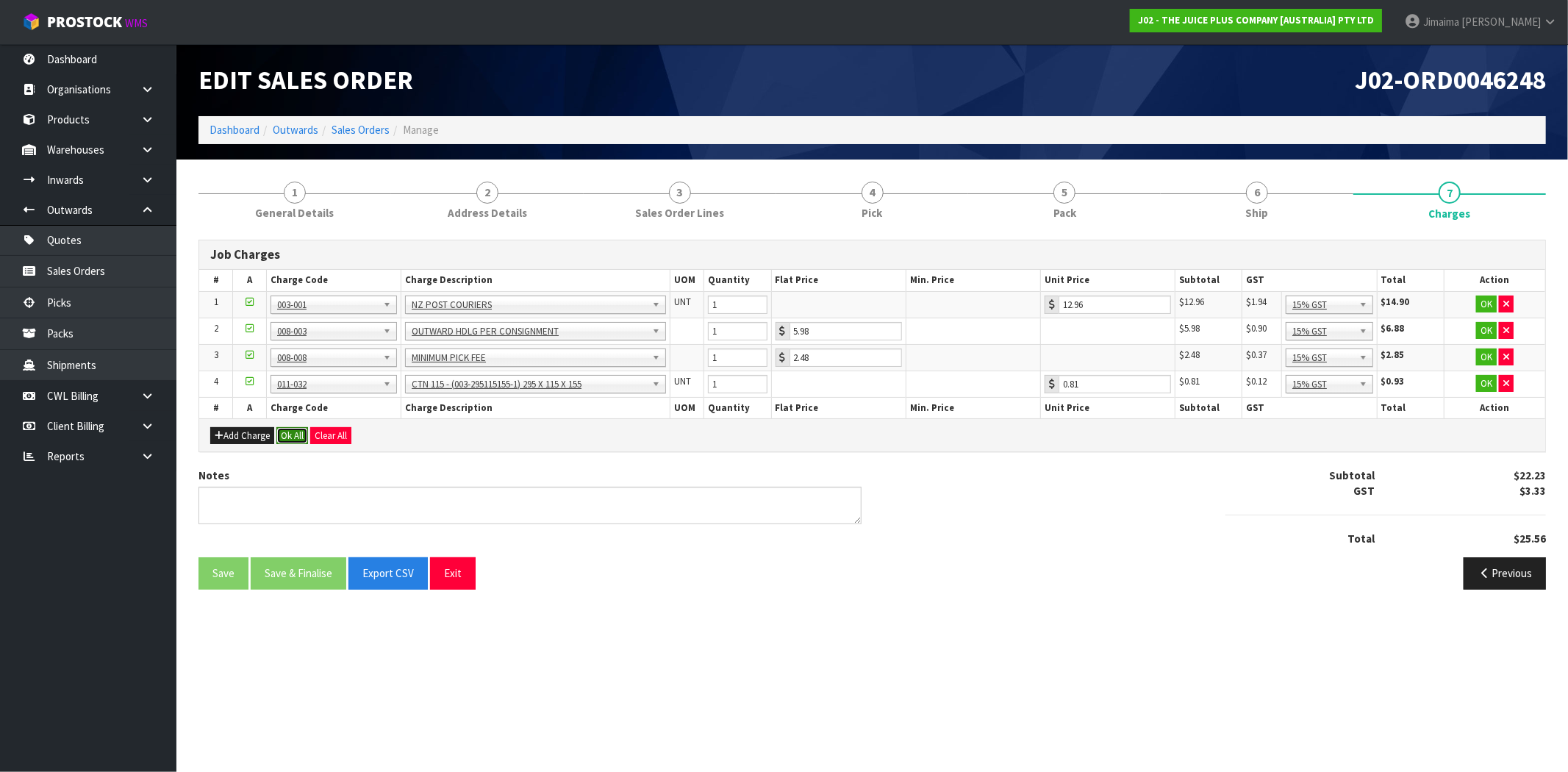
click at [296, 429] on button "Ok All" at bounding box center [292, 436] width 32 height 18
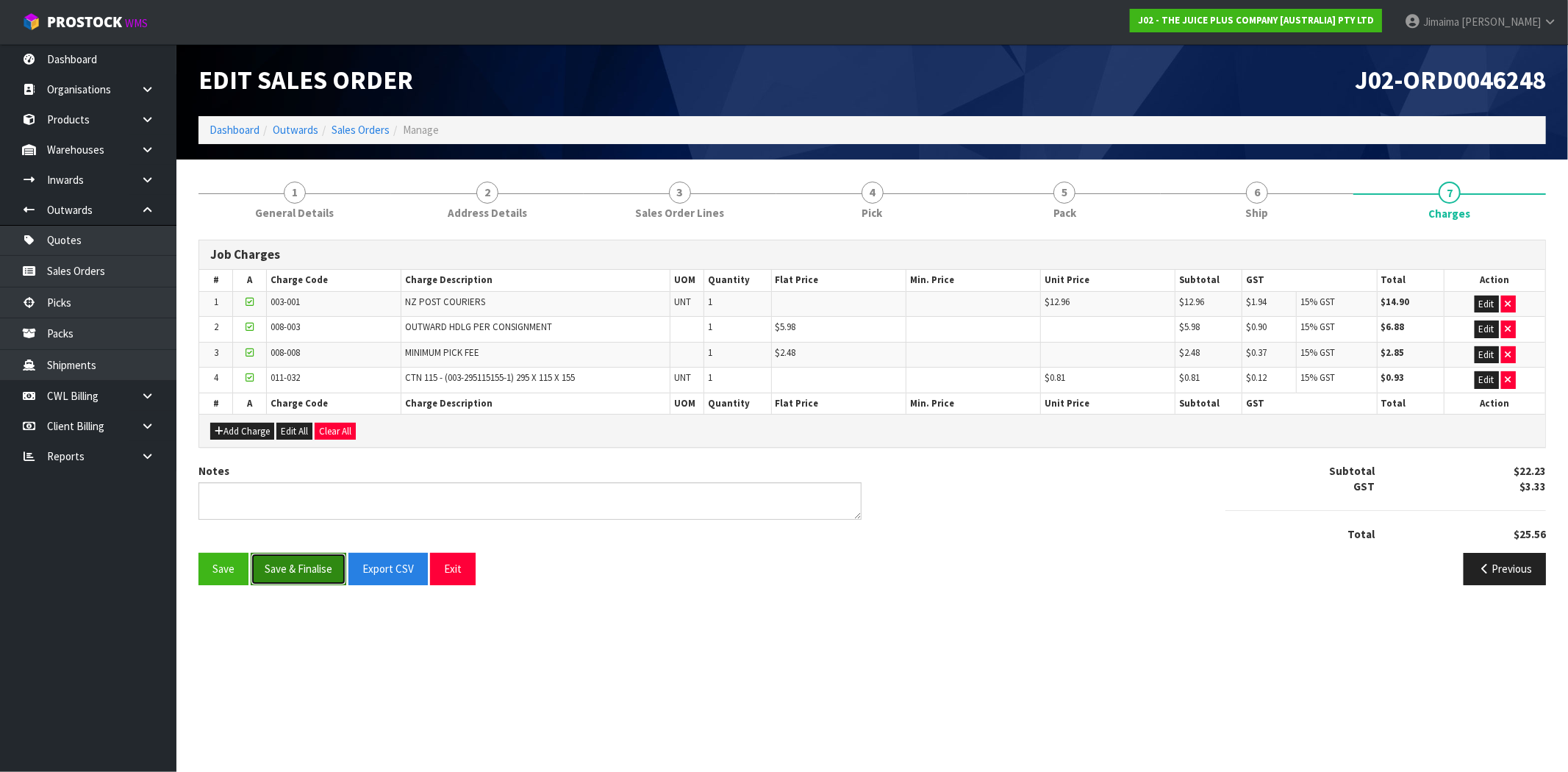
click at [312, 570] on button "Save & Finalise" at bounding box center [298, 568] width 95 height 32
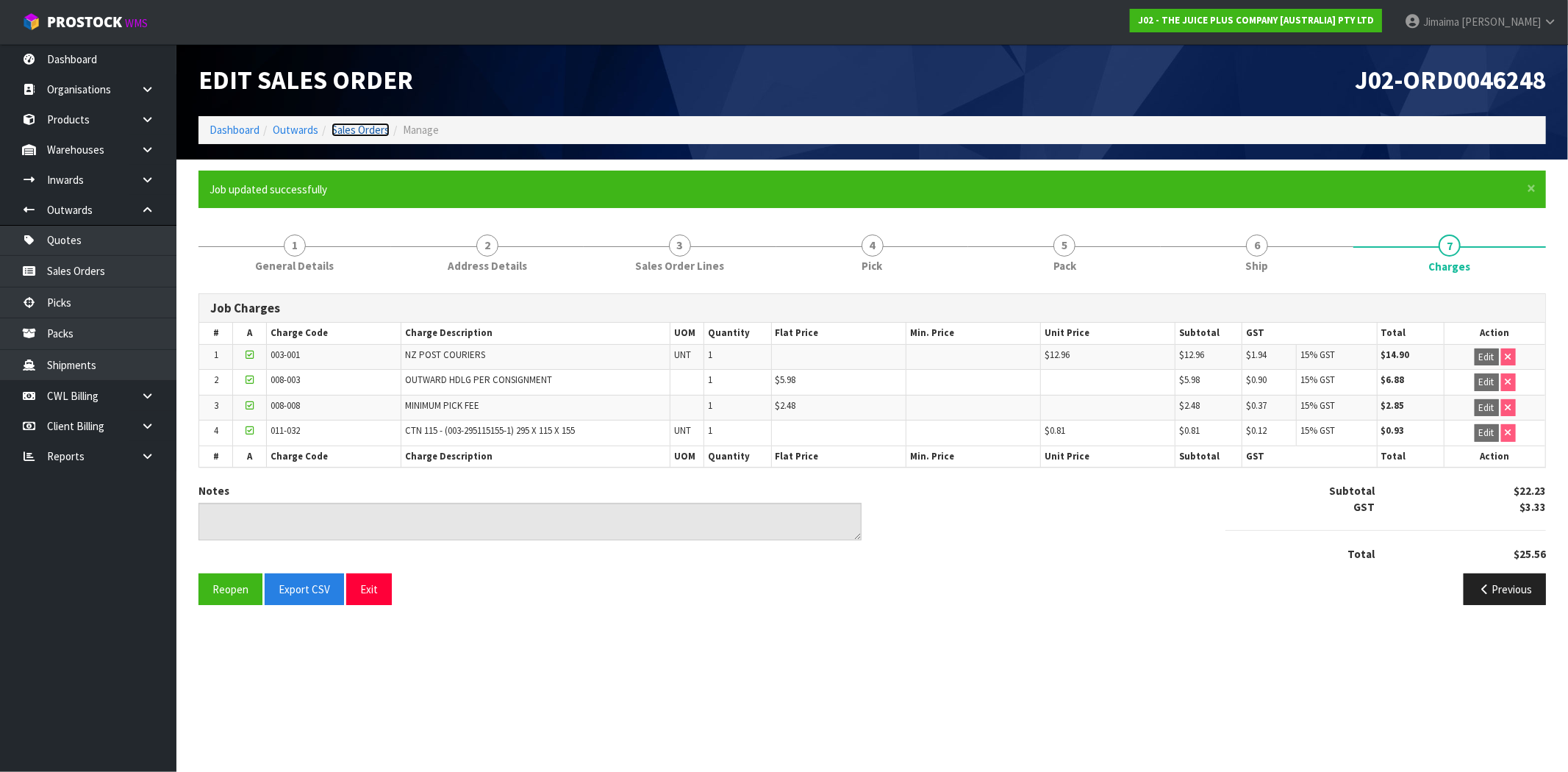
click at [356, 125] on link "Sales Orders" at bounding box center [361, 130] width 58 height 14
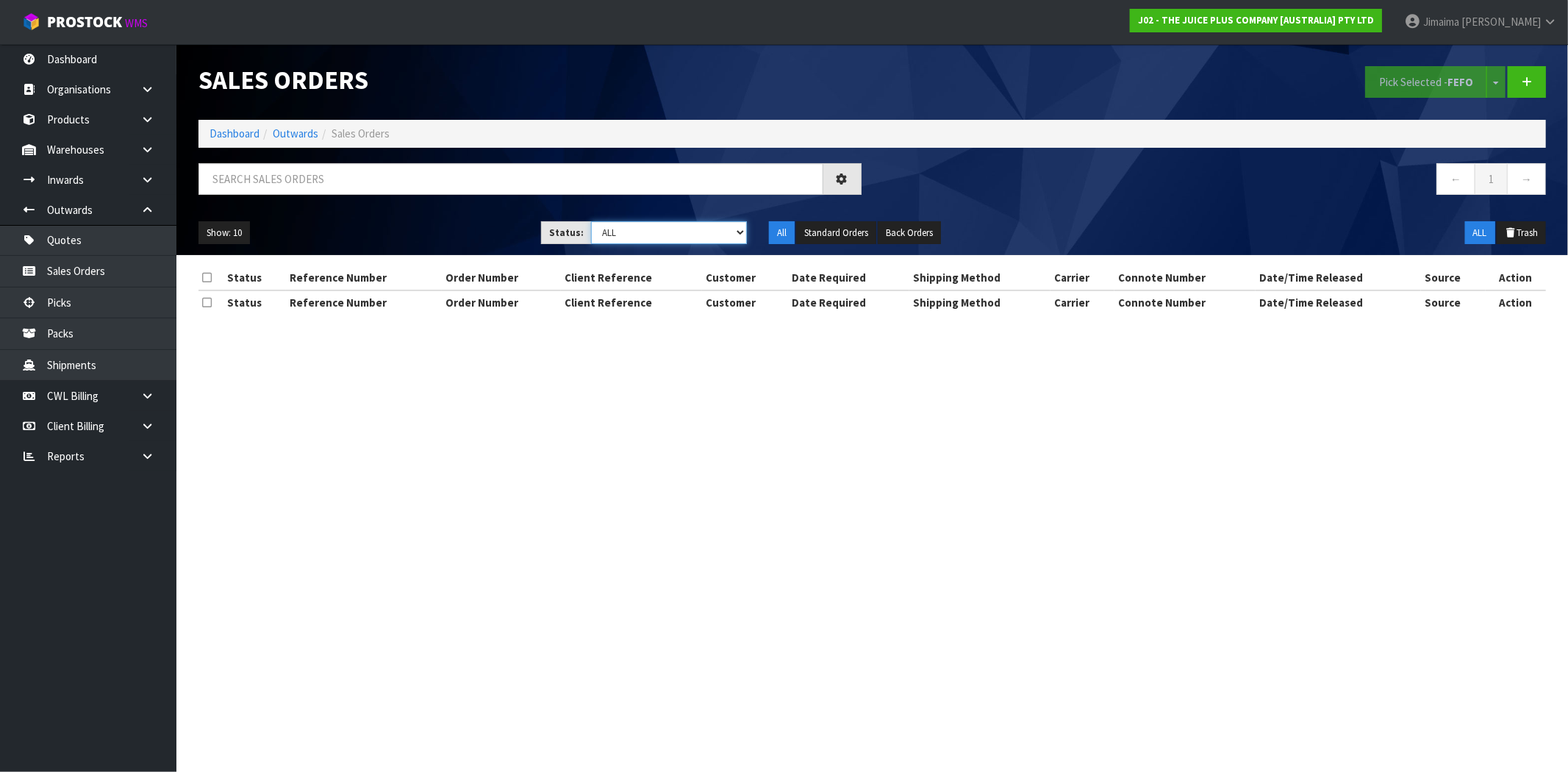
click at [629, 231] on select "Draft Pending Allocated Pending Pick Goods Picked Goods Packed Pending Charges …" at bounding box center [669, 233] width 156 height 23
select select "string:6"
click at [591, 221] on select "Draft Pending Allocated Pending Pick Goods Picked Goods Packed Pending Charges …" at bounding box center [669, 233] width 156 height 23
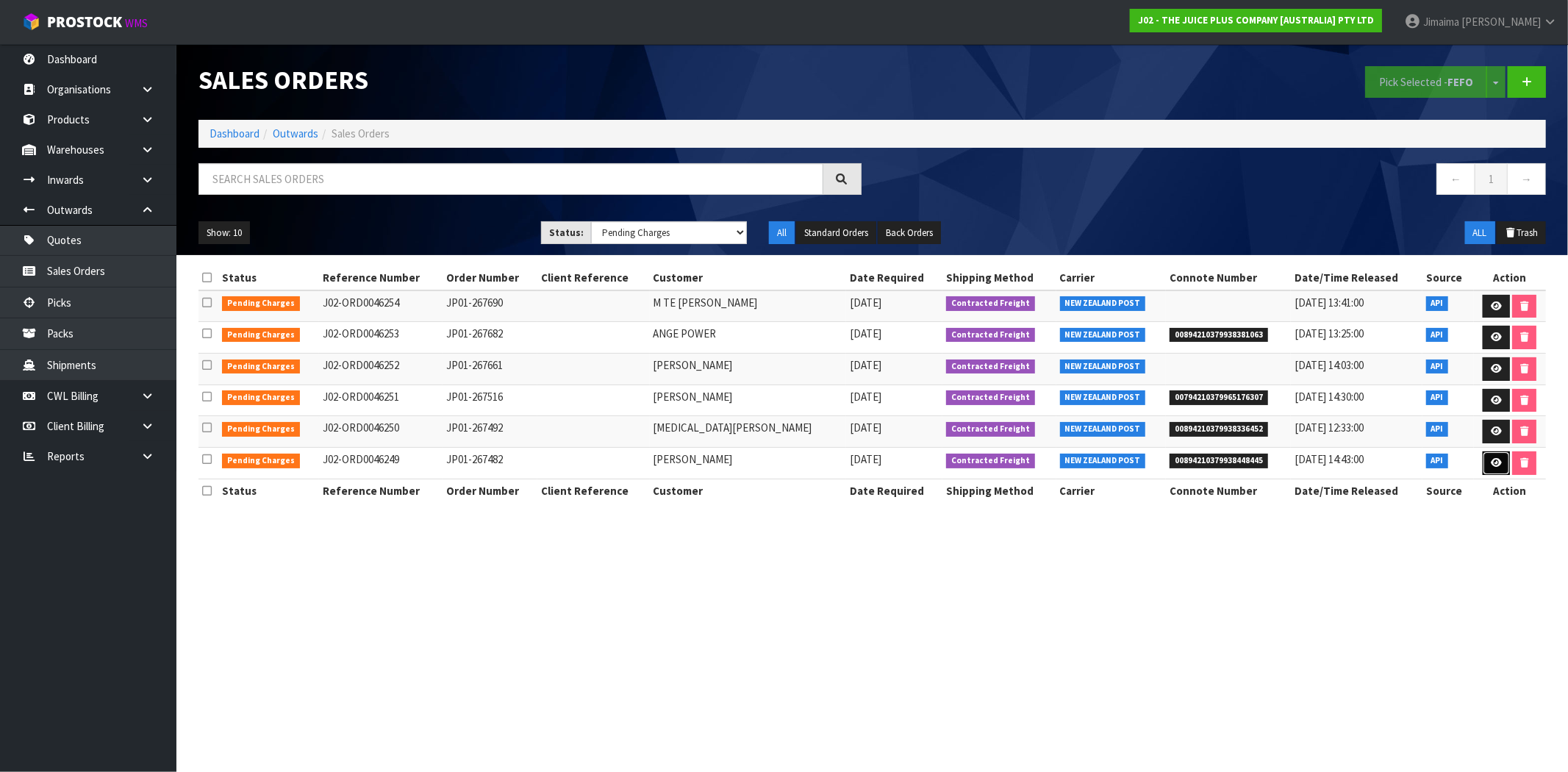
click at [1490, 463] on icon at bounding box center [1496, 462] width 11 height 10
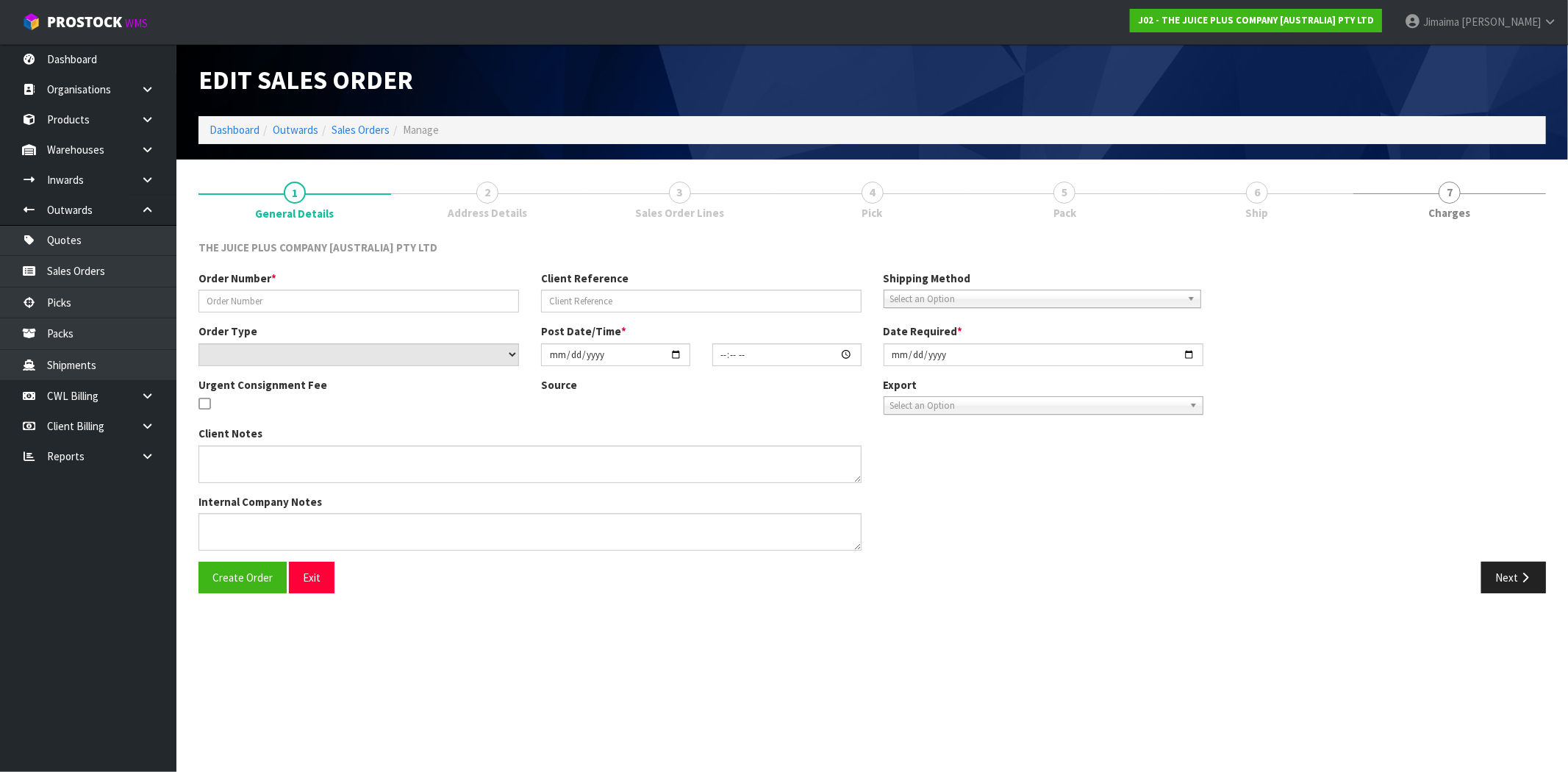
type input "JP01-267482"
select select "number:0"
type input "2025-08-11"
type input "18:47:06.000"
type input "2025-08-11"
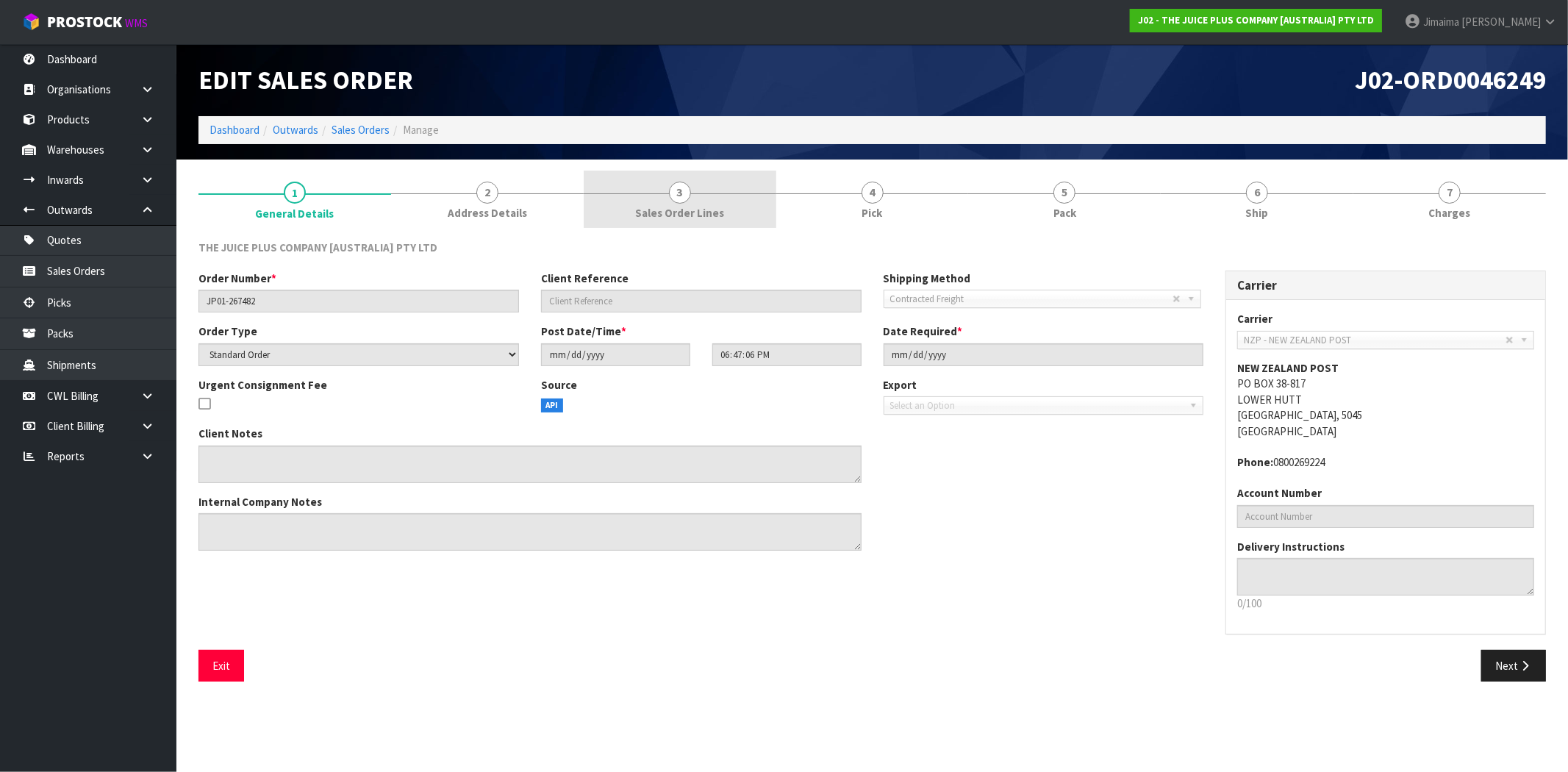
click at [699, 202] on link "3 Sales Order Lines" at bounding box center [679, 199] width 192 height 58
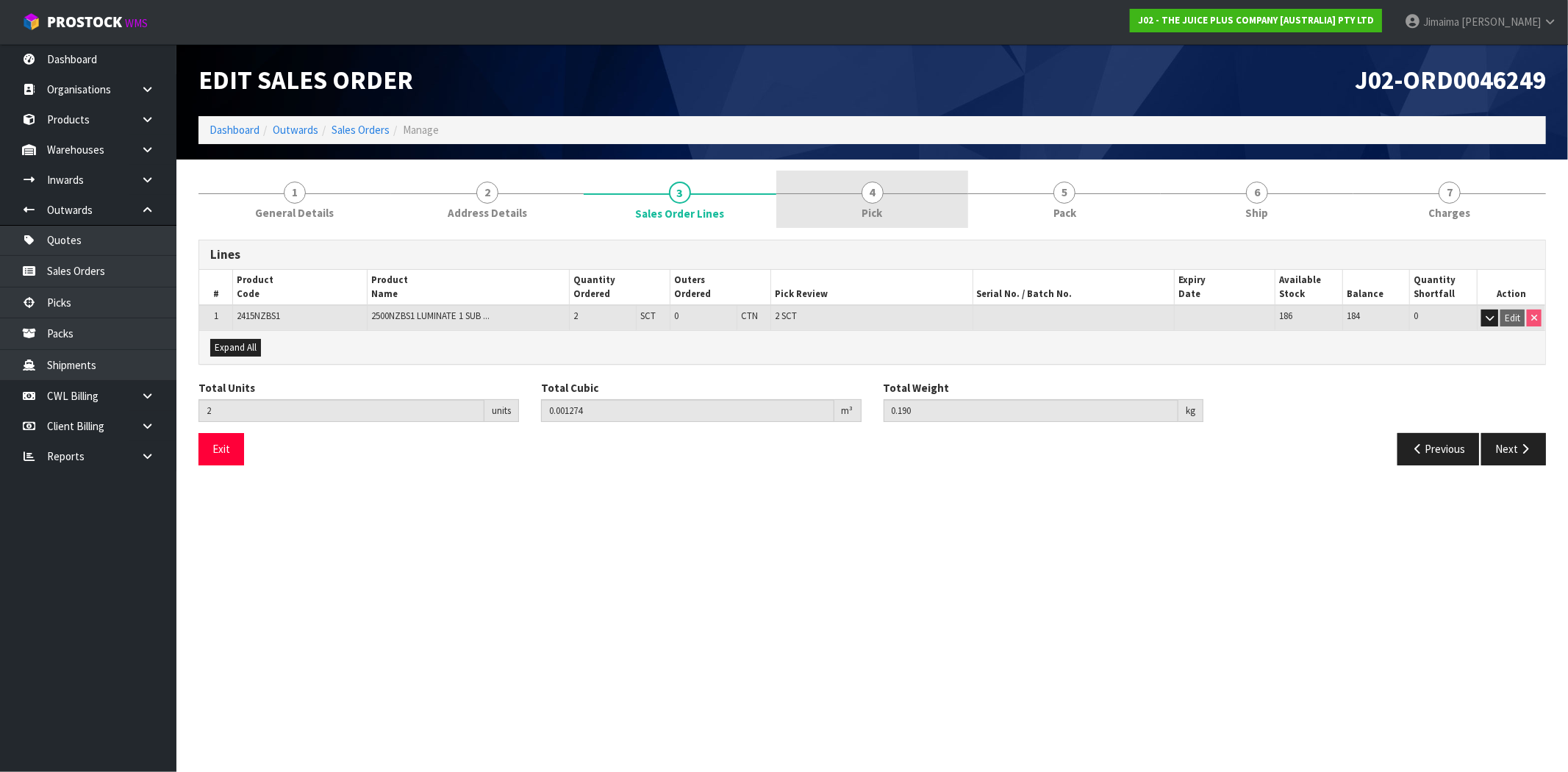
click at [857, 209] on link "4 Pick" at bounding box center [873, 199] width 192 height 58
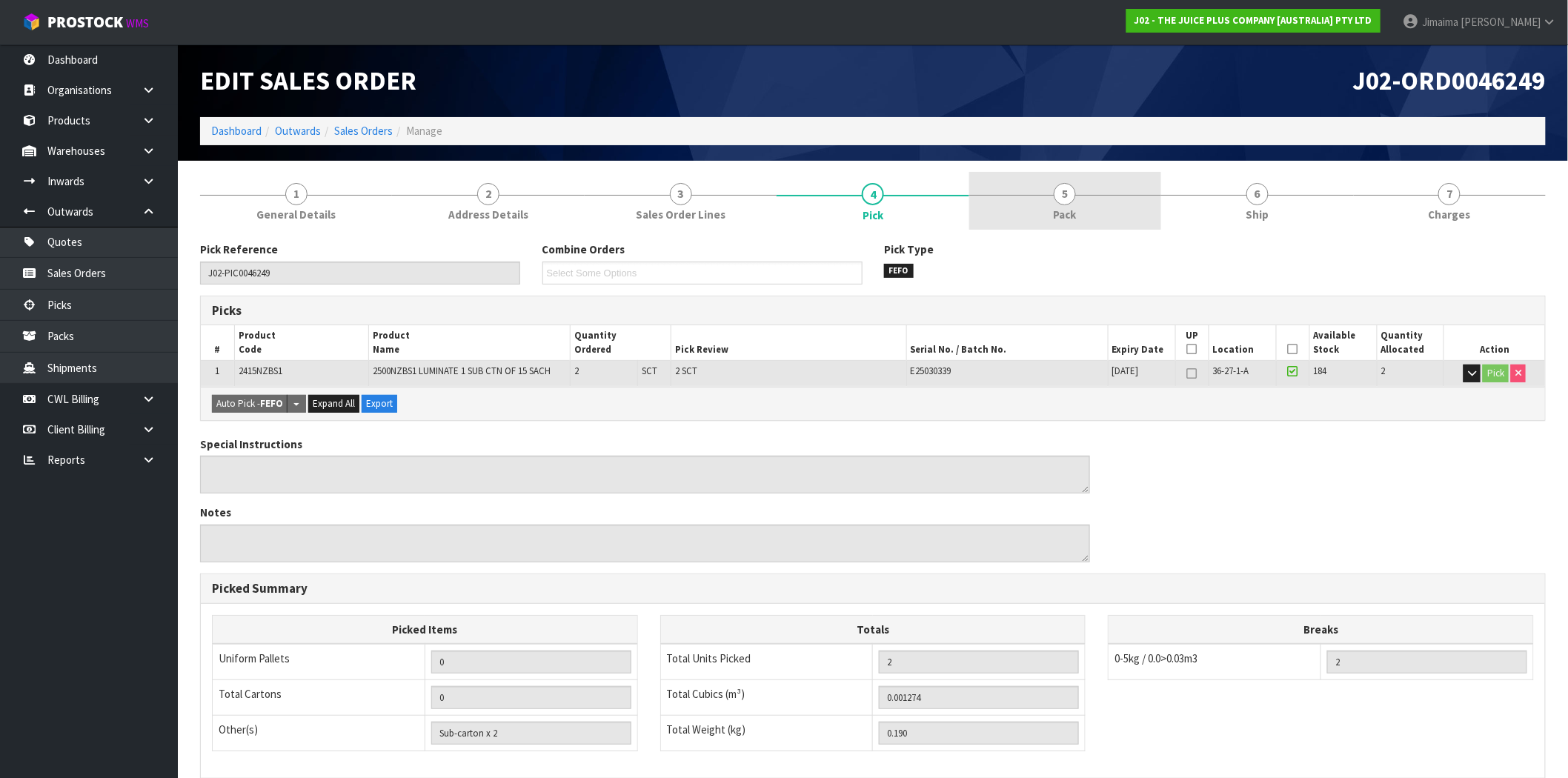
click at [1099, 204] on link "5 Pack" at bounding box center [1065, 201] width 192 height 59
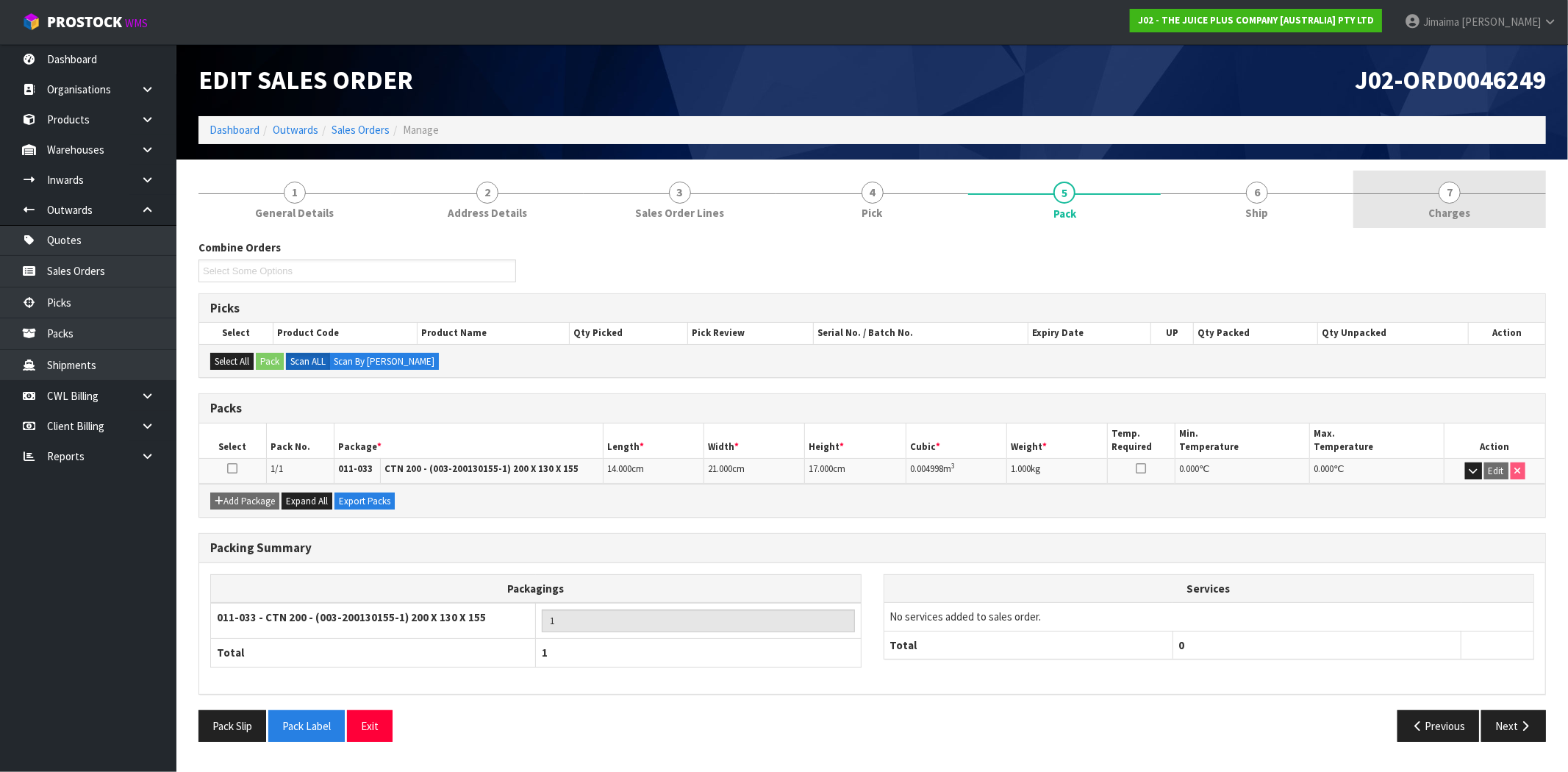
click at [1417, 204] on link "7 Charges" at bounding box center [1449, 199] width 192 height 58
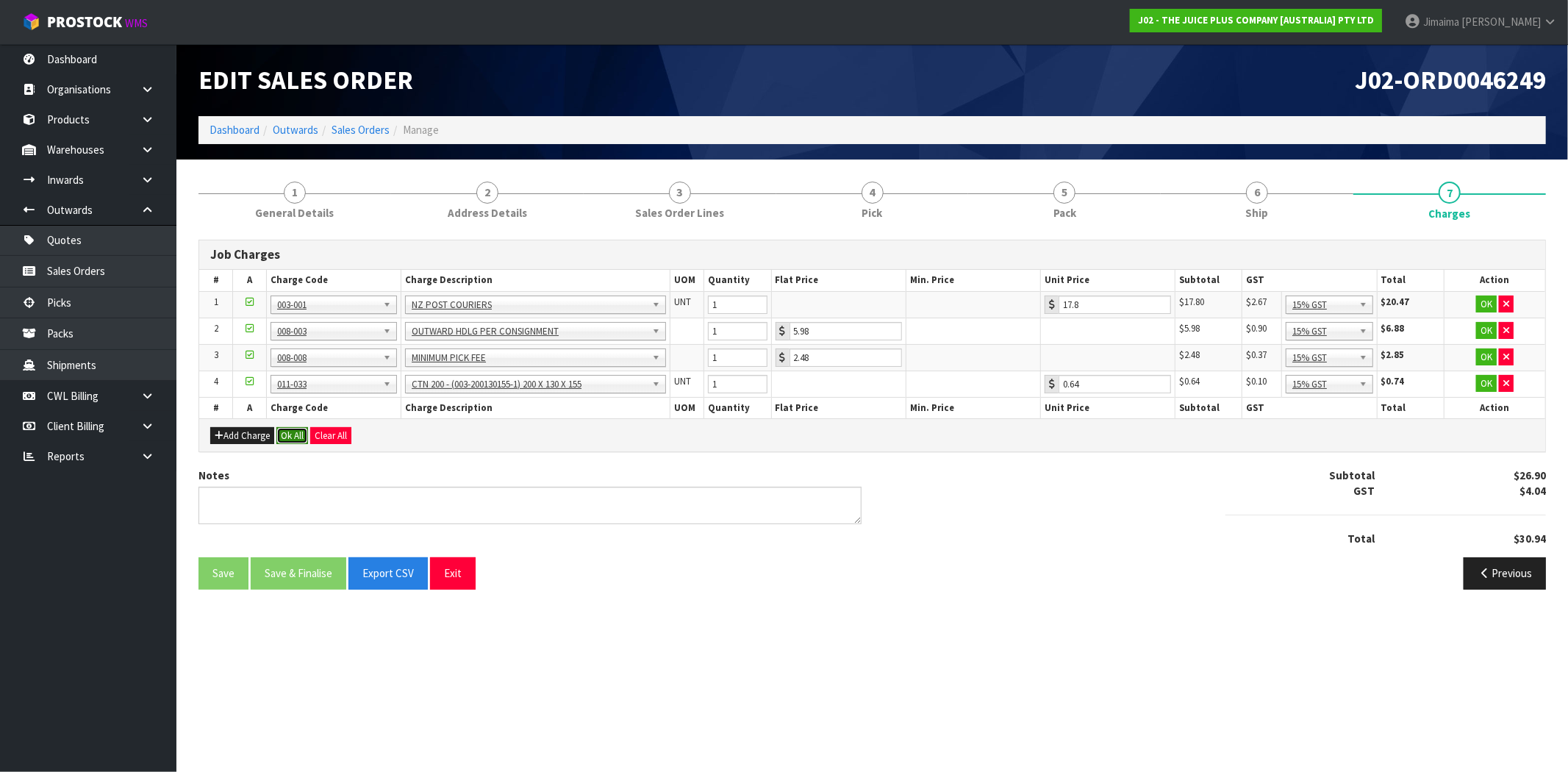
click at [289, 432] on button "Ok All" at bounding box center [292, 436] width 32 height 18
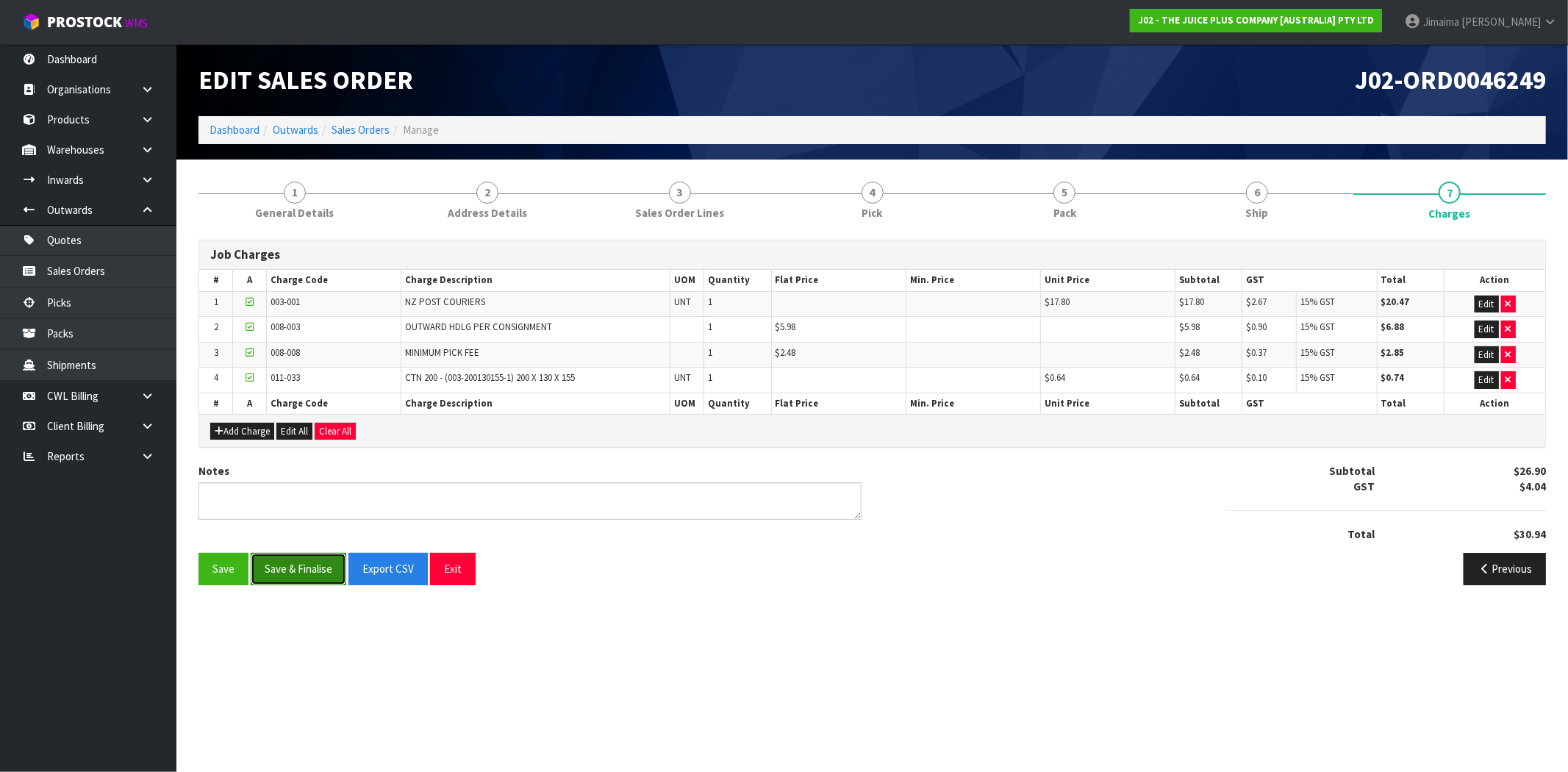
click at [300, 556] on button "Save & Finalise" at bounding box center [298, 568] width 95 height 32
click at [376, 124] on link "Sales Orders" at bounding box center [361, 130] width 58 height 14
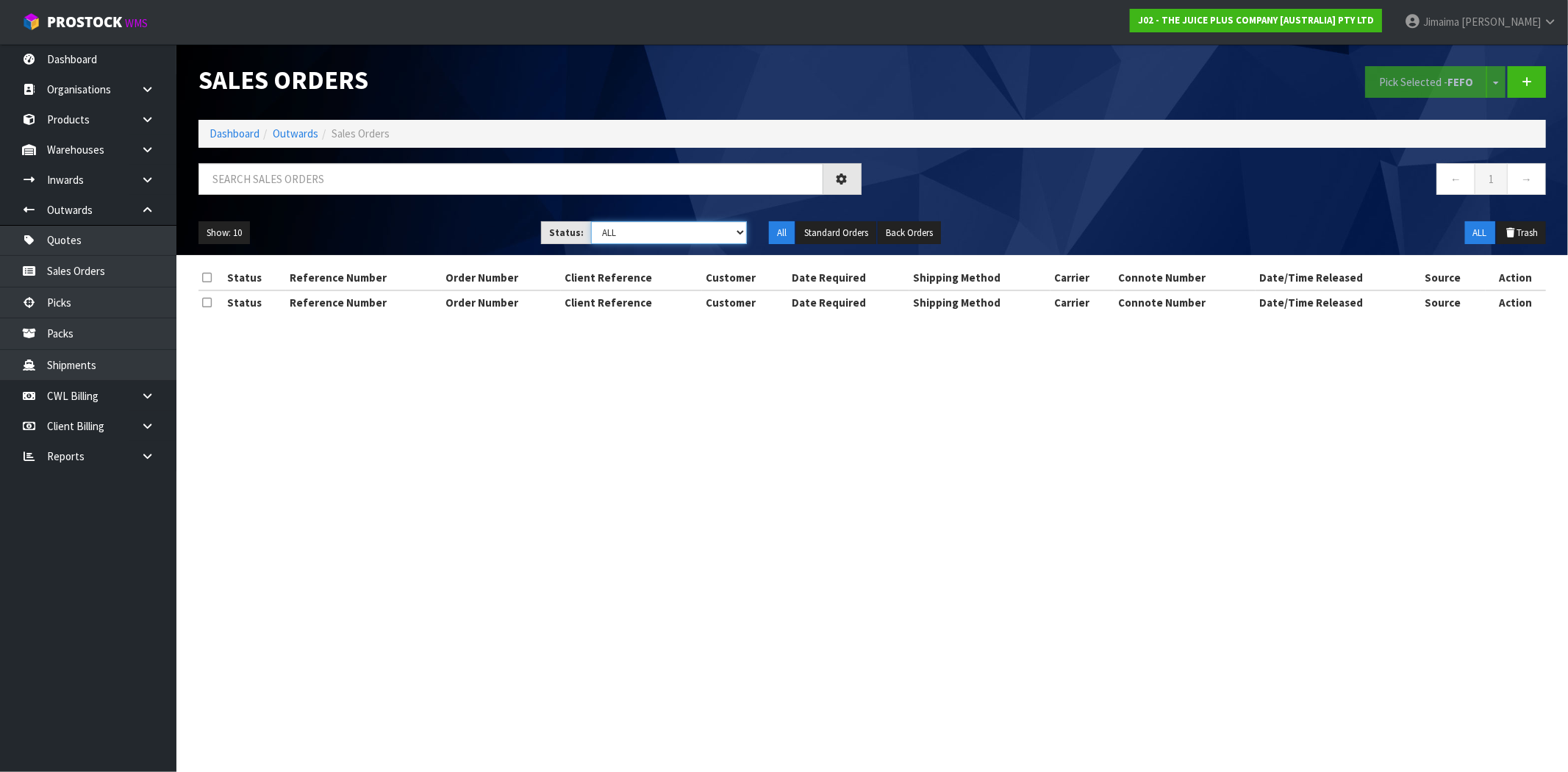
click at [641, 238] on select "Draft Pending Allocated Pending Pick Goods Picked Goods Packed Pending Charges …" at bounding box center [669, 233] width 156 height 23
select select "string:6"
click at [591, 221] on select "Draft Pending Allocated Pending Pick Goods Picked Goods Packed Pending Charges …" at bounding box center [669, 233] width 156 height 23
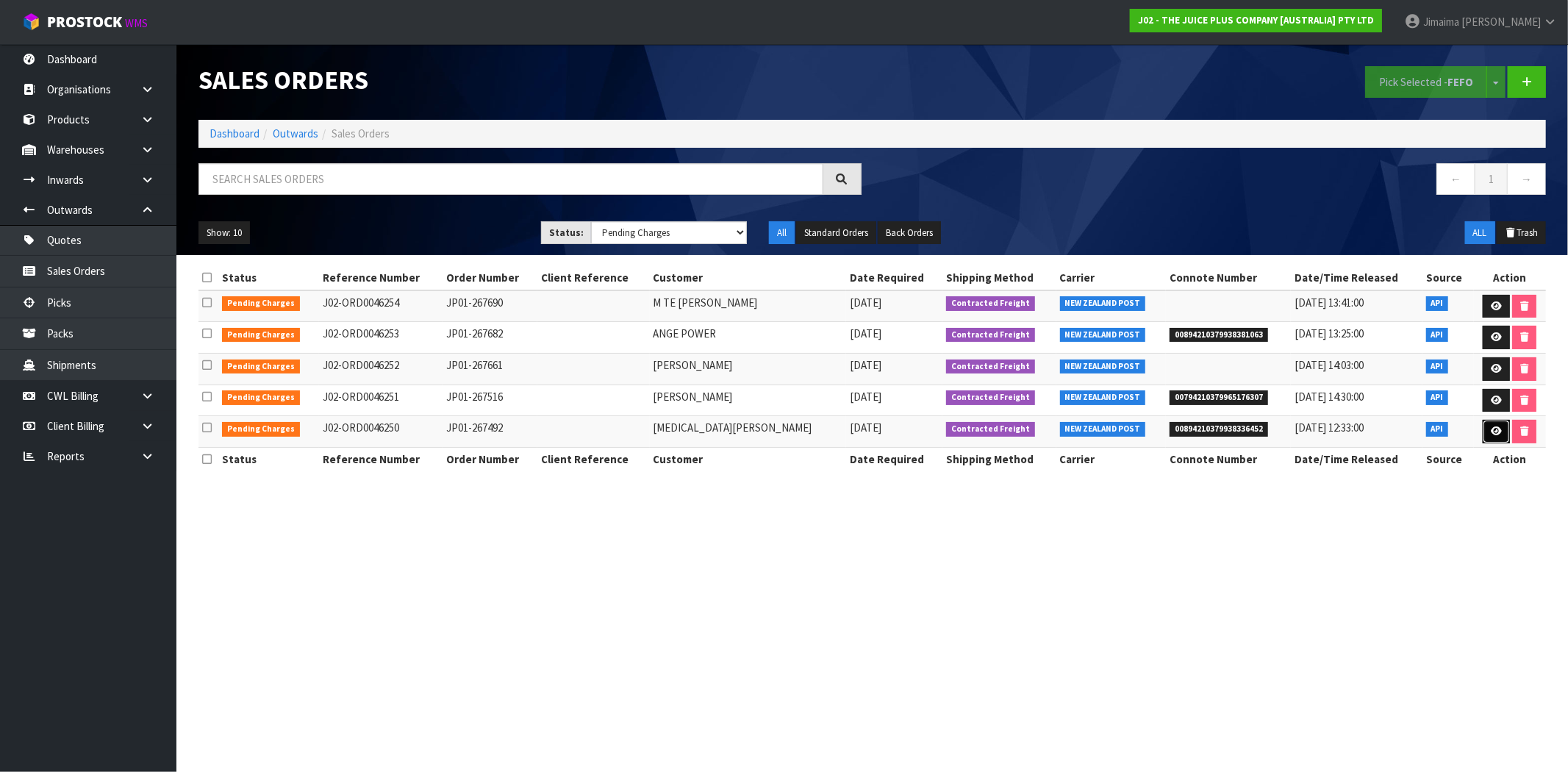
drag, startPoint x: 1502, startPoint y: 434, endPoint x: 1358, endPoint y: 361, distance: 161.4
click at [1501, 434] on link at bounding box center [1496, 431] width 27 height 24
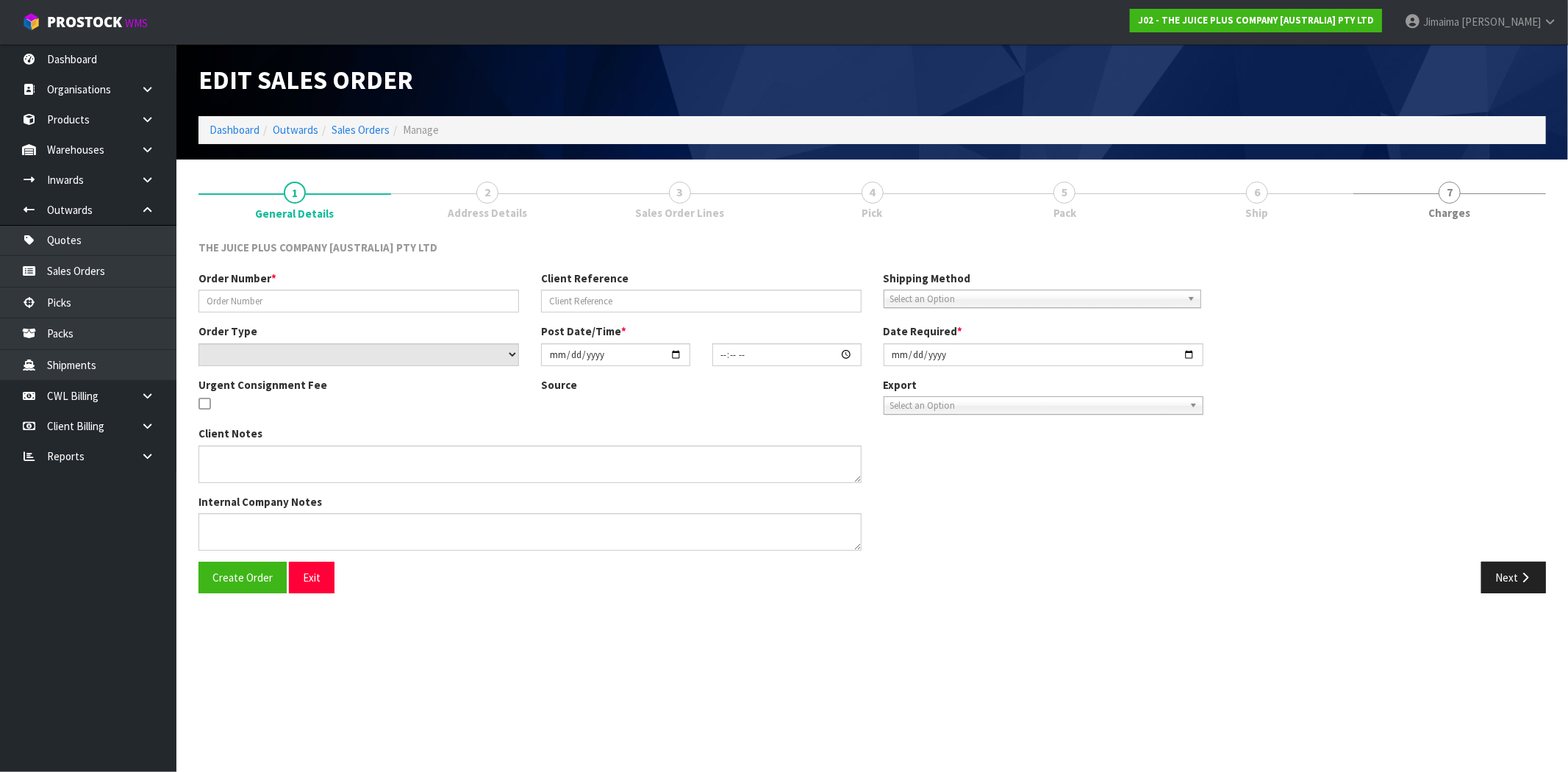
type input "JP01-267492"
select select "number:0"
type input "2025-08-11"
type input "21:35:36.000"
type input "2025-08-11"
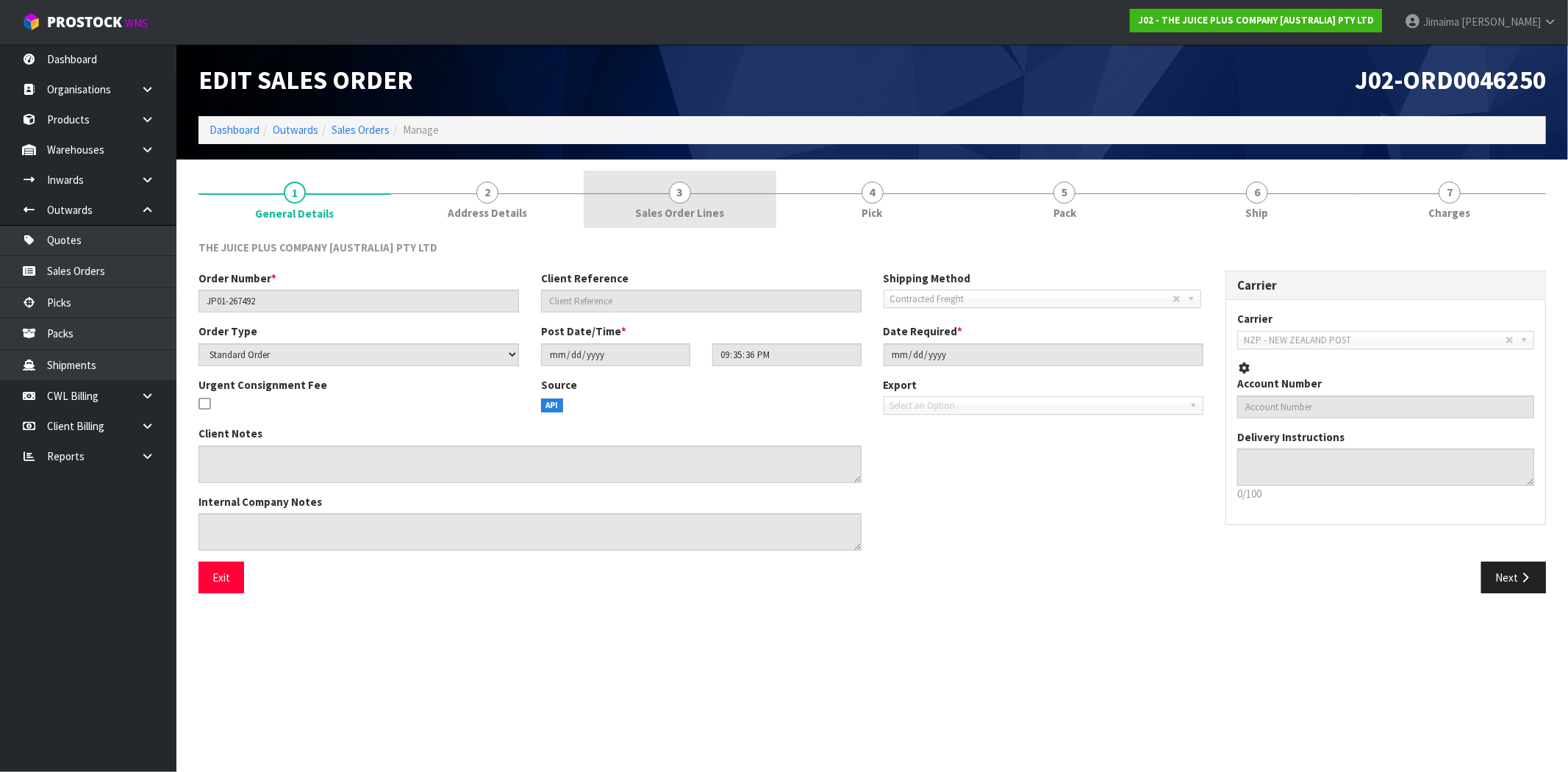
drag, startPoint x: 671, startPoint y: 207, endPoint x: 834, endPoint y: 196, distance: 163.4
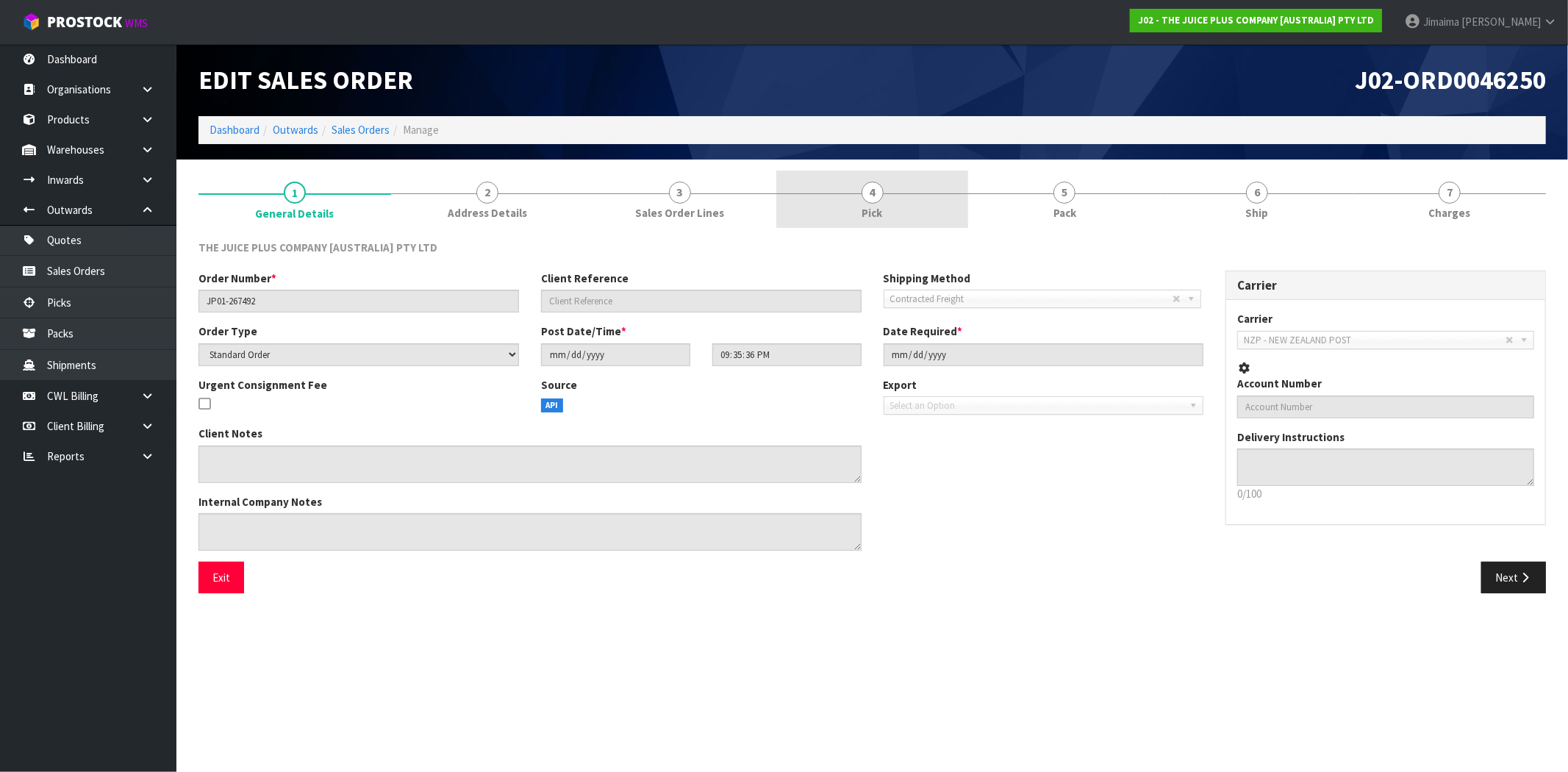
click at [672, 207] on span "Sales Order Lines" at bounding box center [679, 212] width 89 height 15
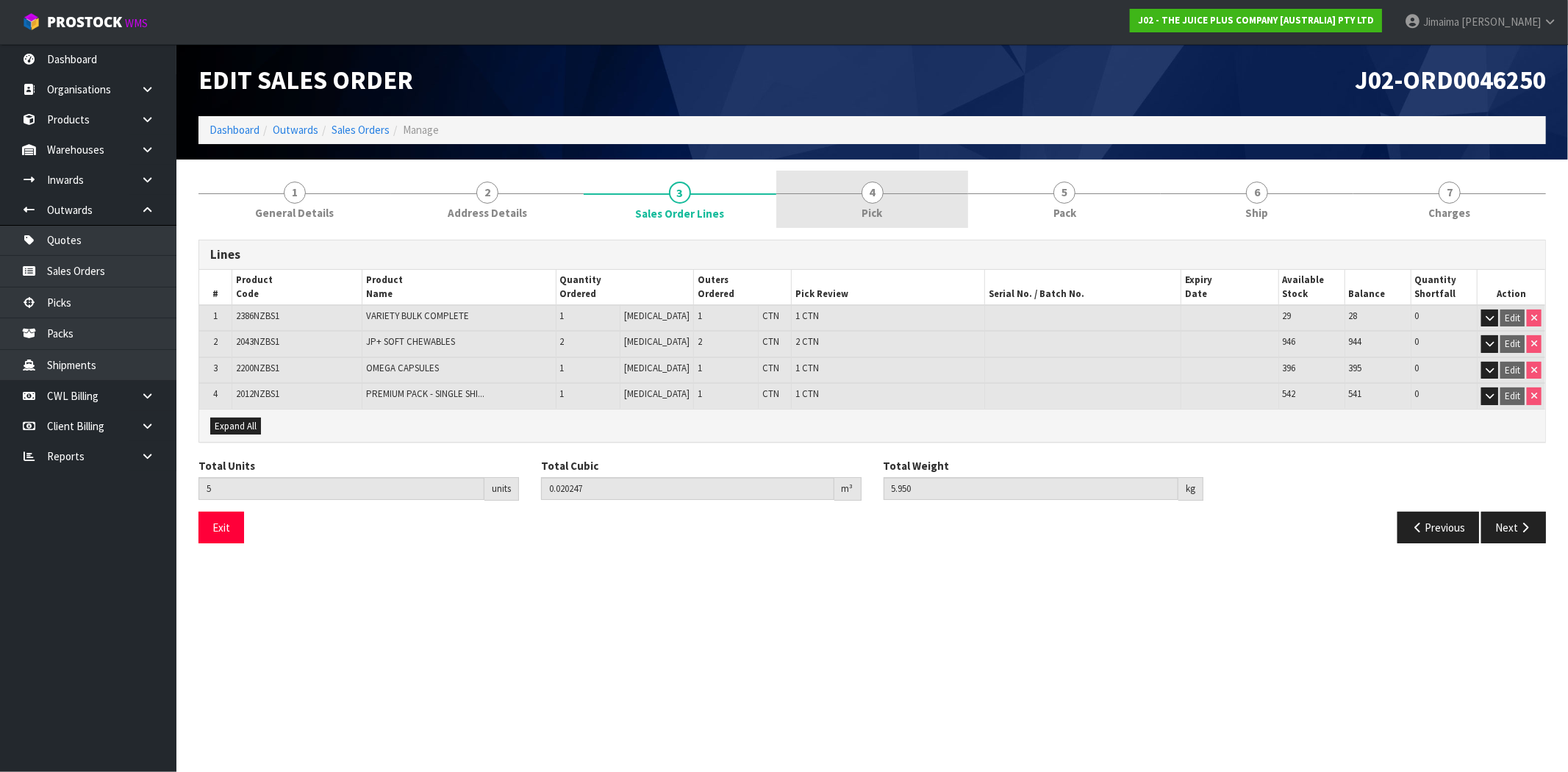
drag, startPoint x: 868, startPoint y: 200, endPoint x: 981, endPoint y: 197, distance: 113.0
click at [869, 200] on span "4" at bounding box center [872, 192] width 22 height 22
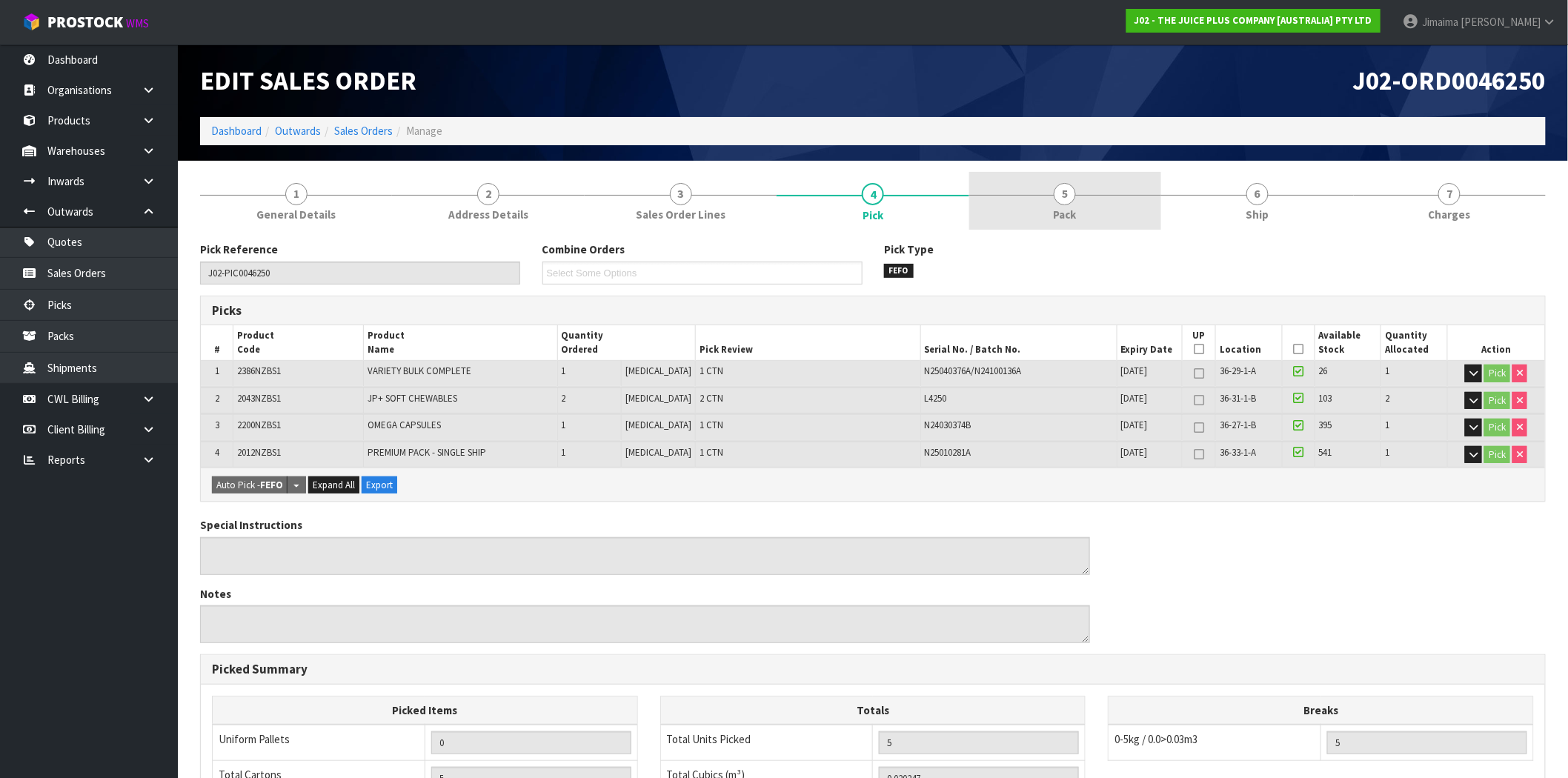
drag, startPoint x: 1006, startPoint y: 198, endPoint x: 1069, endPoint y: 200, distance: 63.0
click at [1008, 198] on link "5 Pack" at bounding box center [1065, 201] width 192 height 59
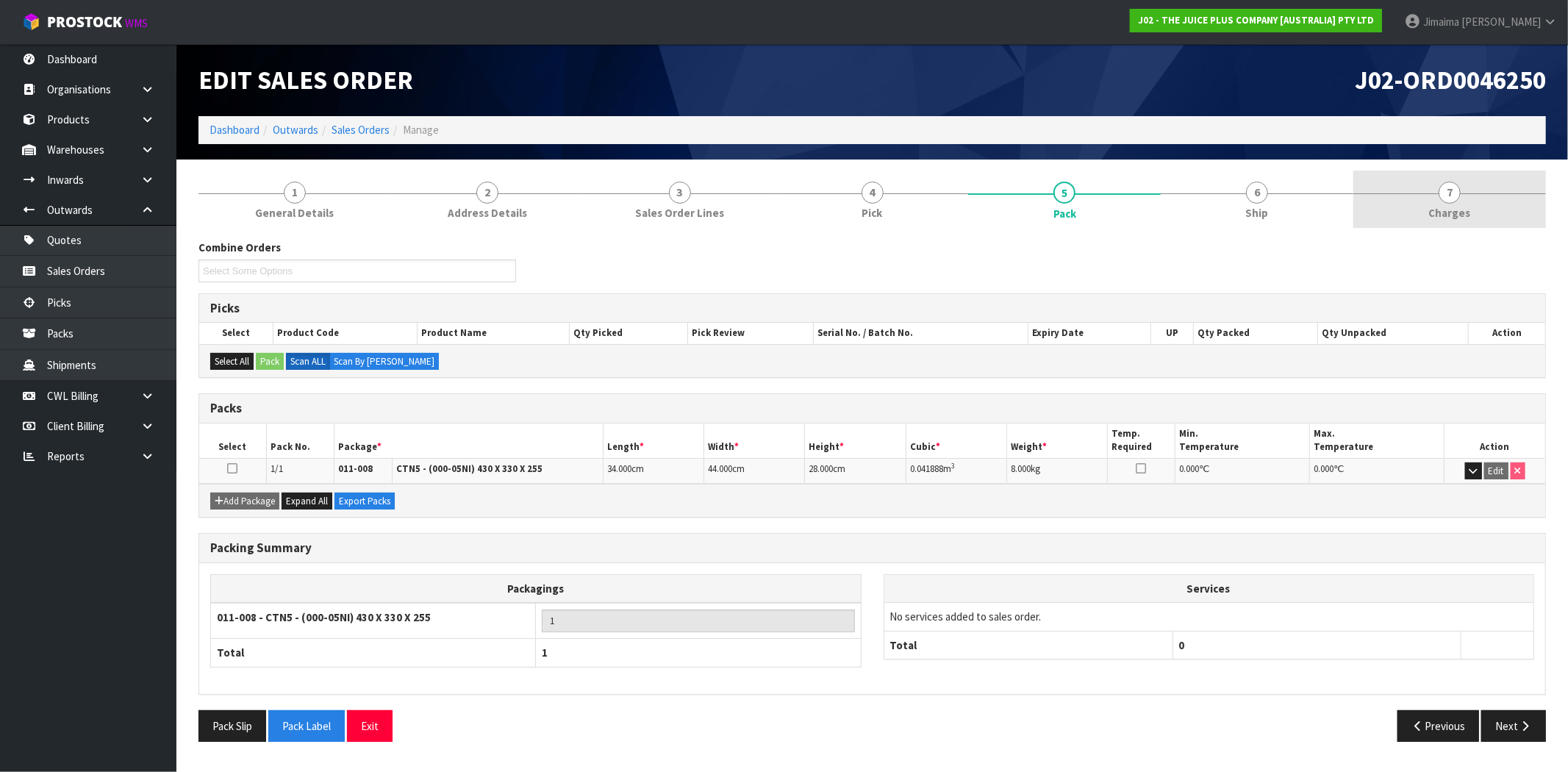
click at [1529, 206] on link "7 Charges" at bounding box center [1449, 199] width 192 height 58
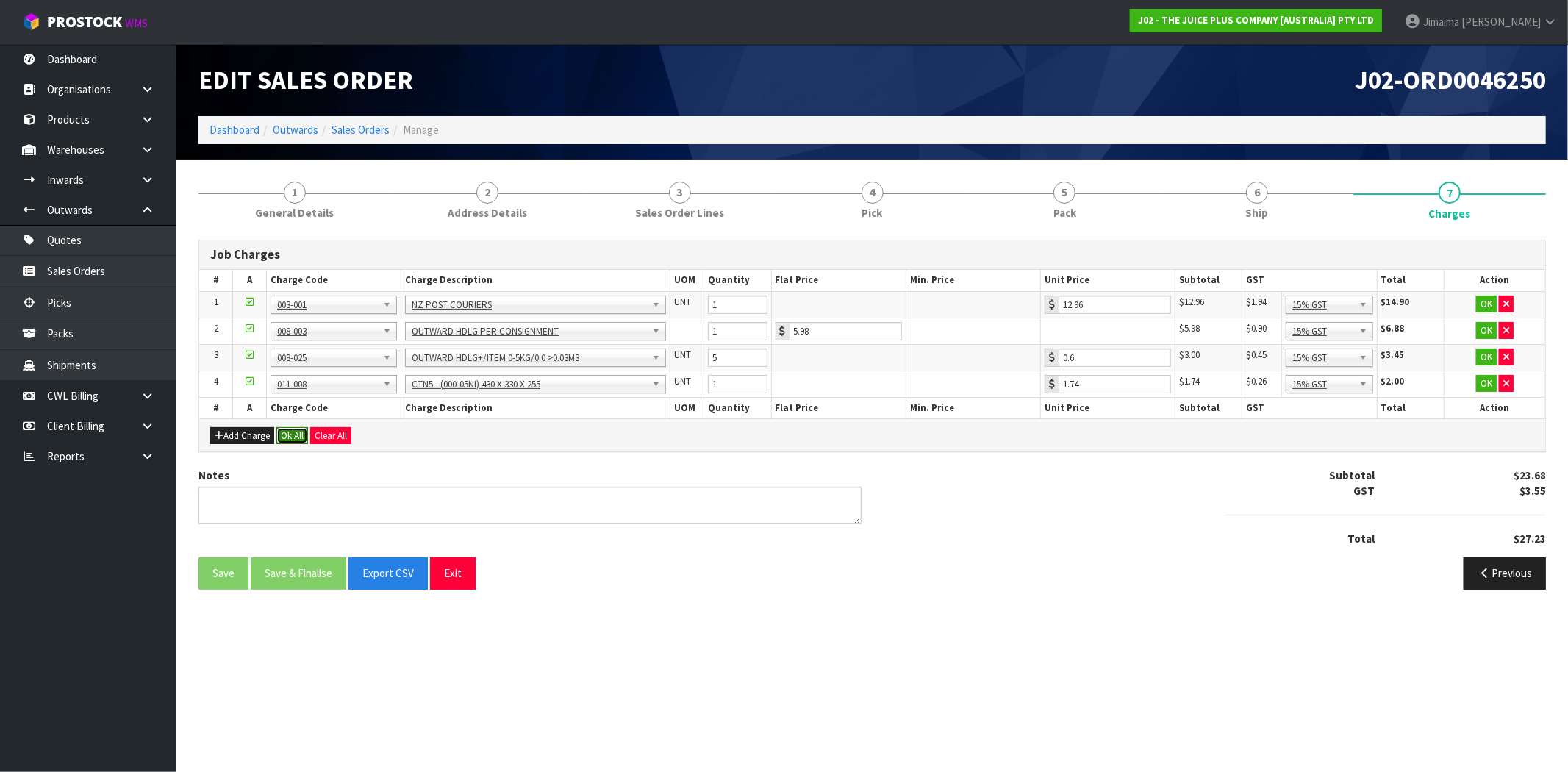
click at [289, 433] on button "Ok All" at bounding box center [292, 436] width 32 height 18
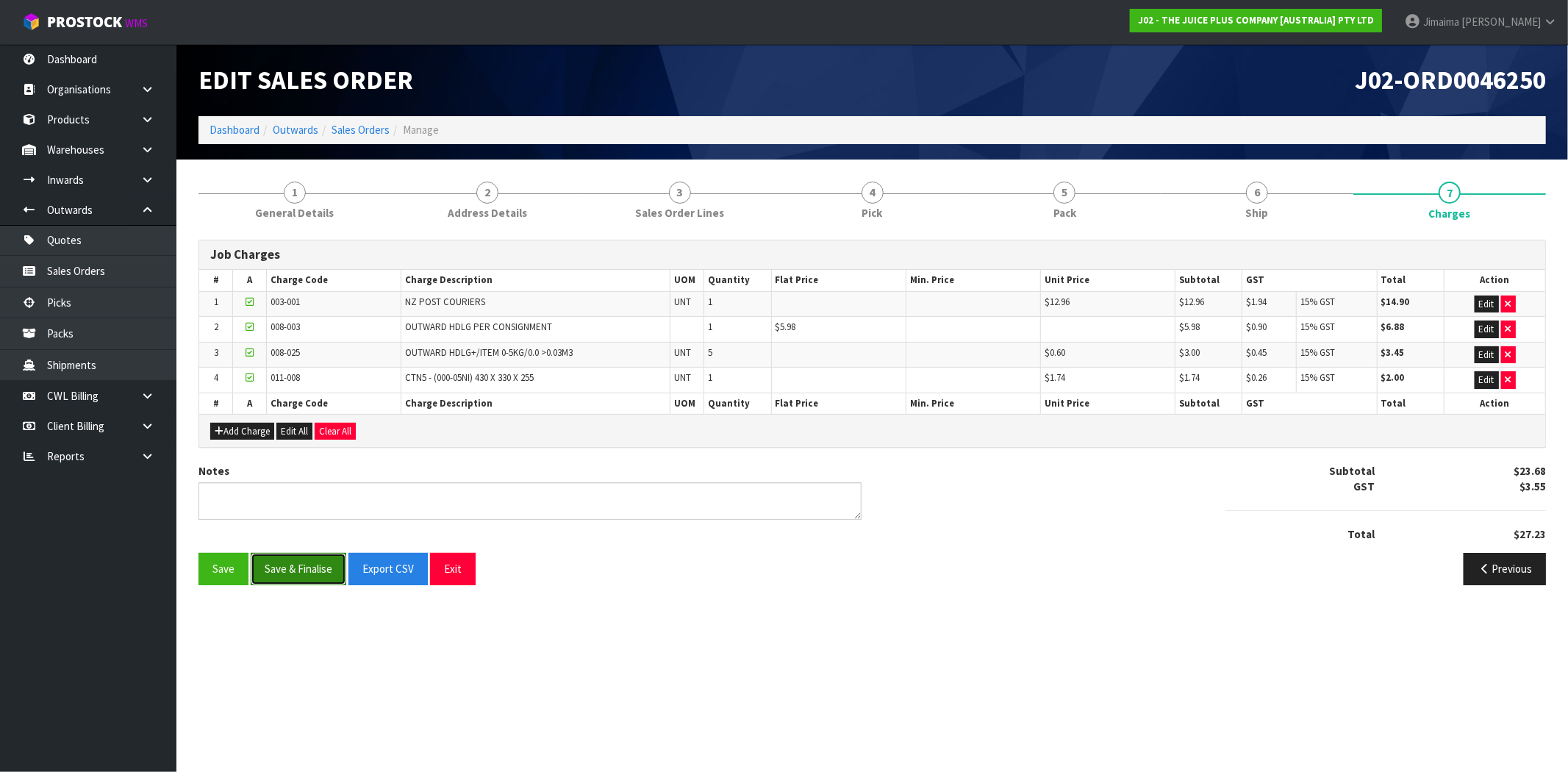
click at [303, 555] on button "Save & Finalise" at bounding box center [298, 568] width 95 height 32
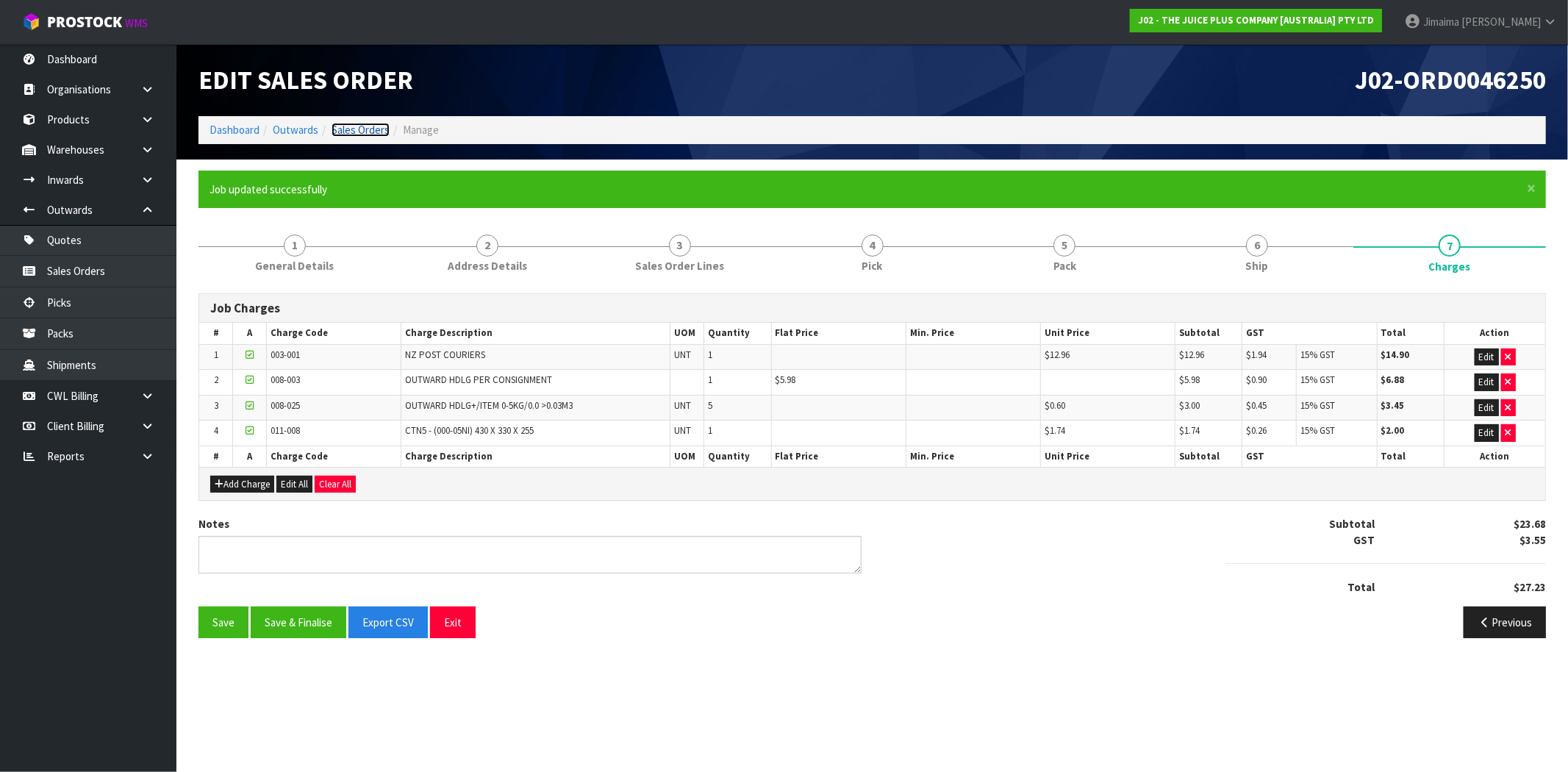
click at [366, 133] on link "Sales Orders" at bounding box center [361, 130] width 58 height 14
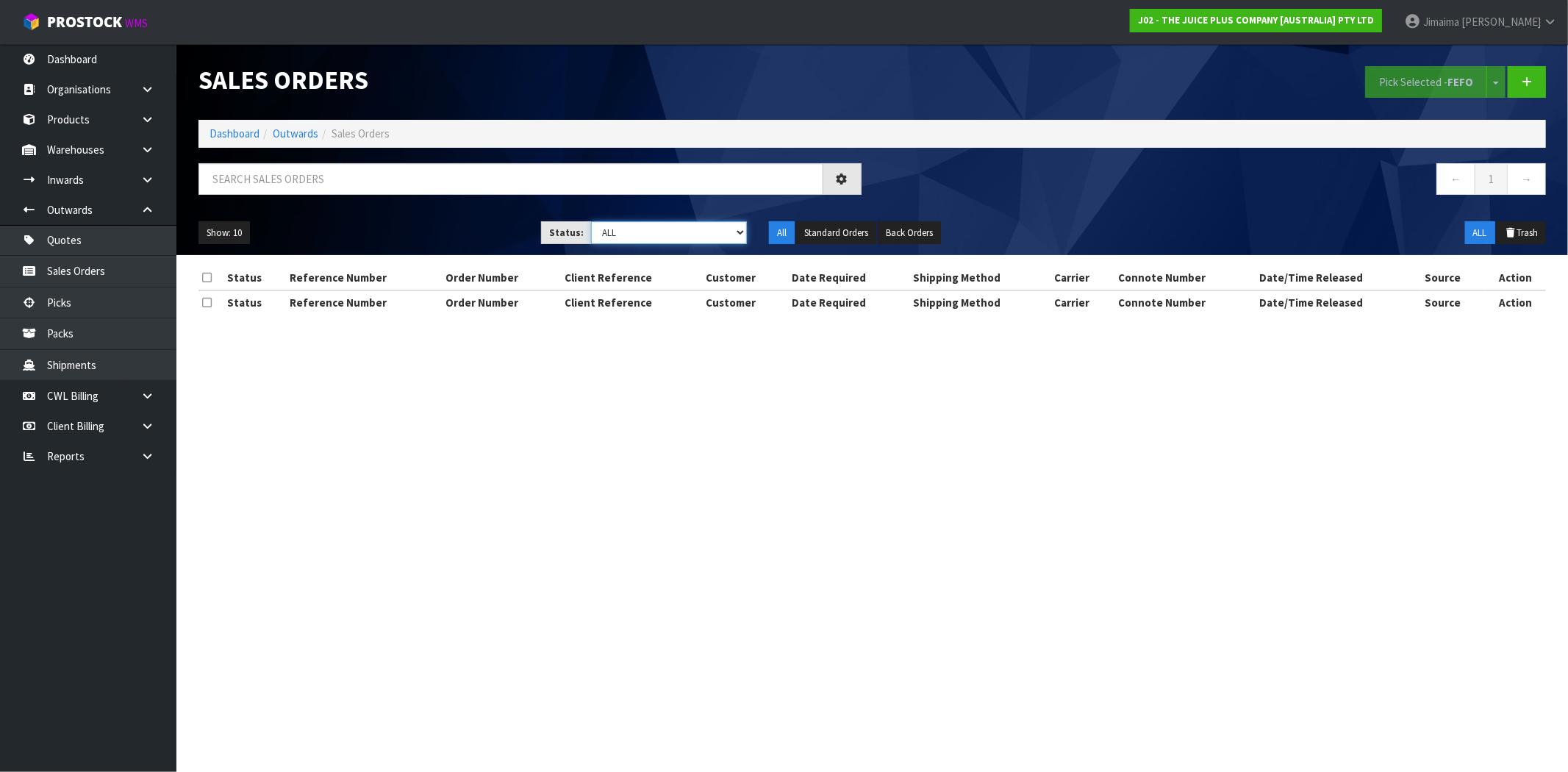
drag, startPoint x: 649, startPoint y: 229, endPoint x: 649, endPoint y: 240, distance: 11.0
click at [649, 229] on select "Draft Pending Allocated Pending Pick Goods Picked Goods Packed Pending Charges …" at bounding box center [669, 233] width 156 height 23
select select "string:6"
click at [591, 221] on select "Draft Pending Allocated Pending Pick Goods Picked Goods Packed Pending Charges …" at bounding box center [669, 233] width 156 height 23
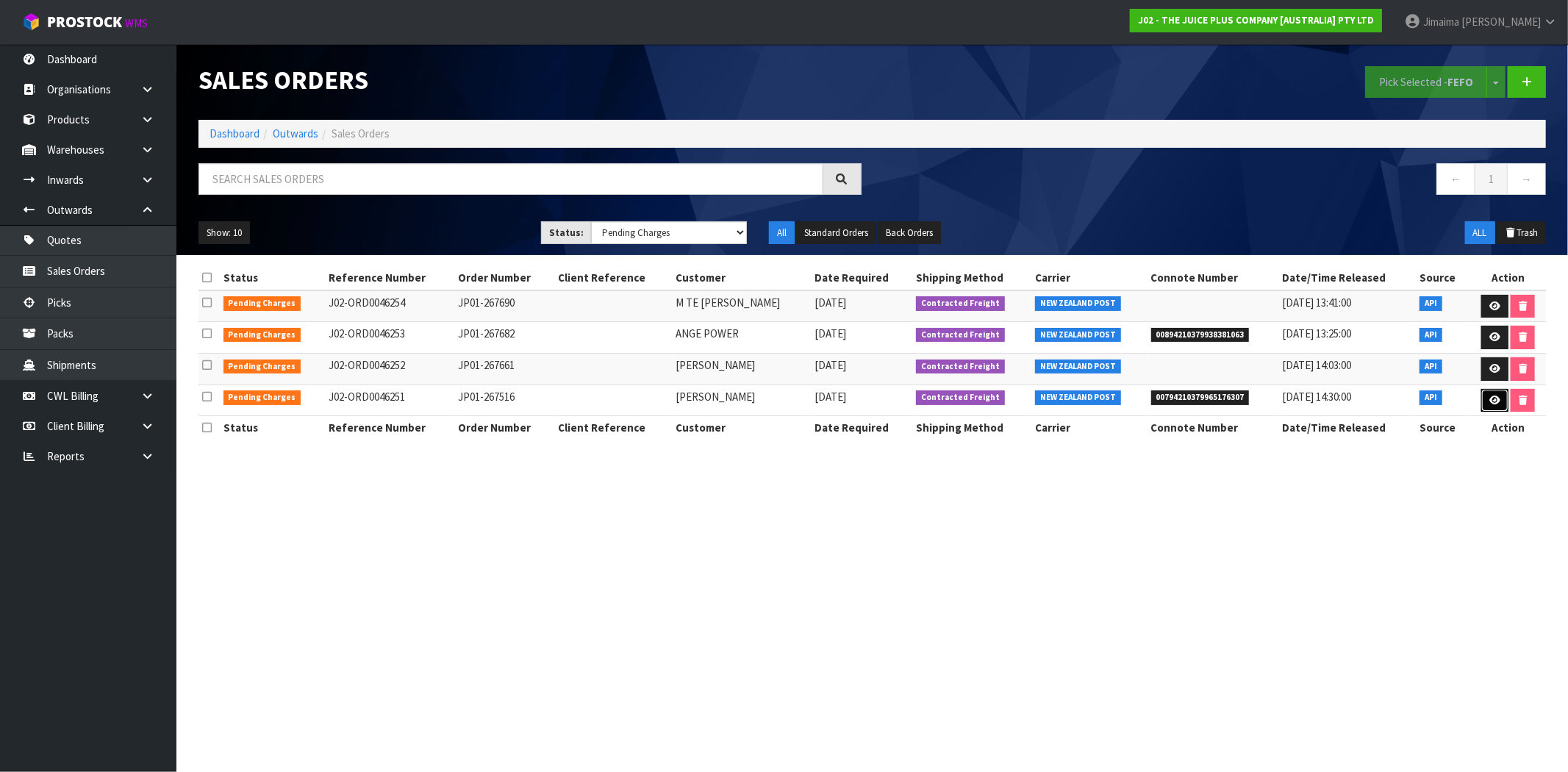
click at [1489, 405] on icon at bounding box center [1495, 400] width 11 height 10
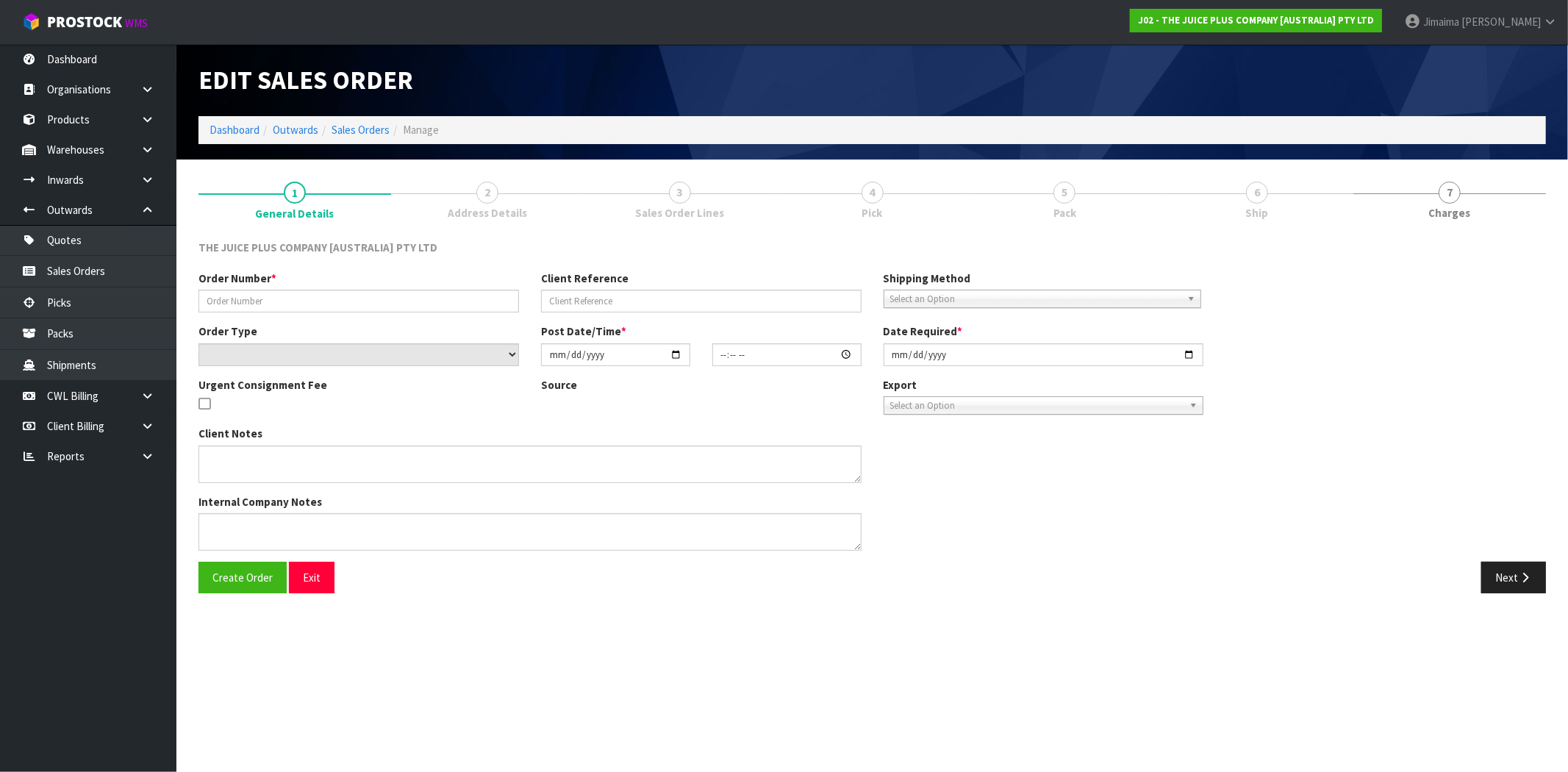
type input "JP01-267516"
select select "number:0"
type input "2025-08-12"
type input "03:01:00.000"
type input "2025-08-12"
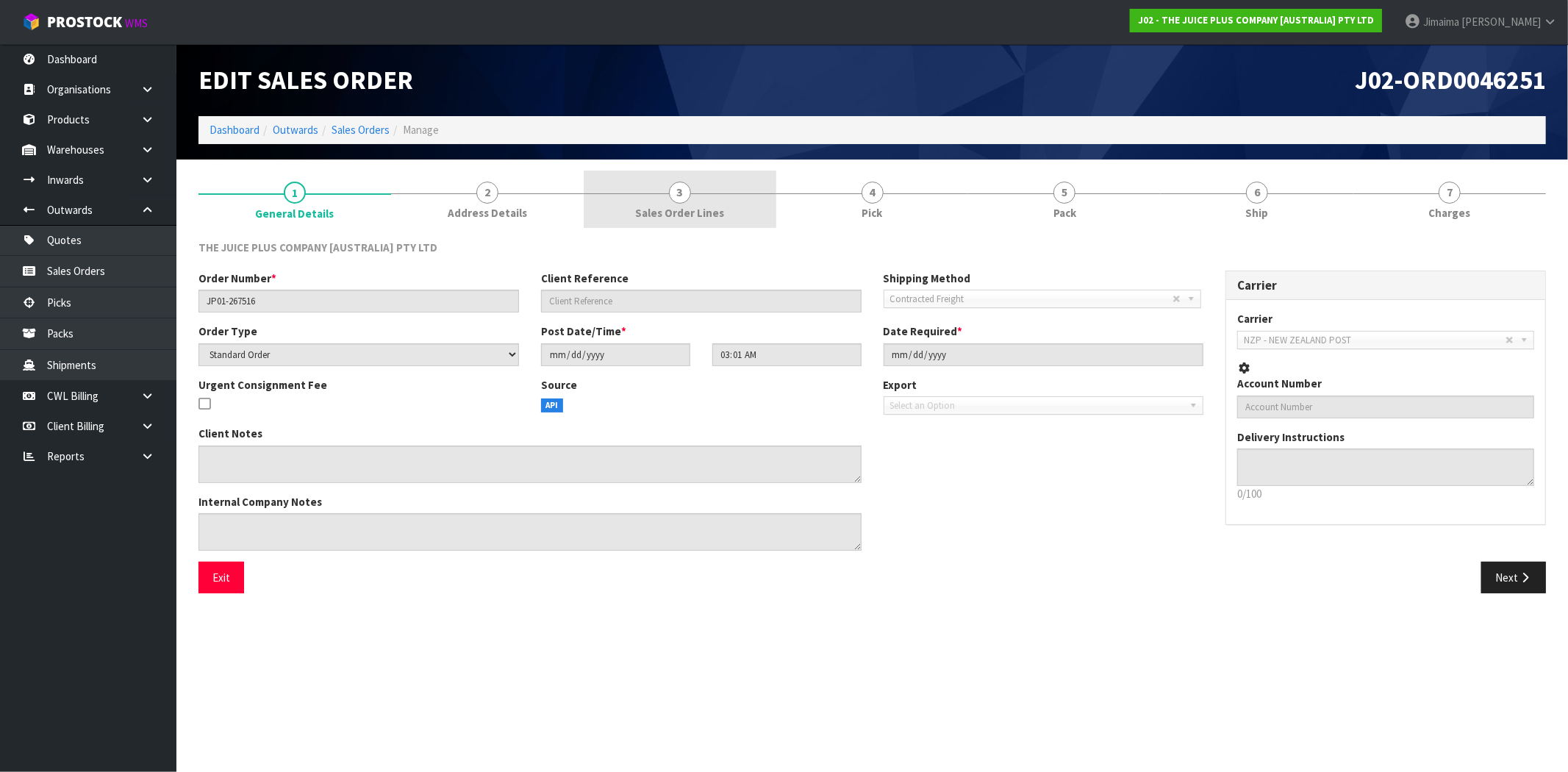
click at [672, 205] on span "Sales Order Lines" at bounding box center [679, 212] width 89 height 15
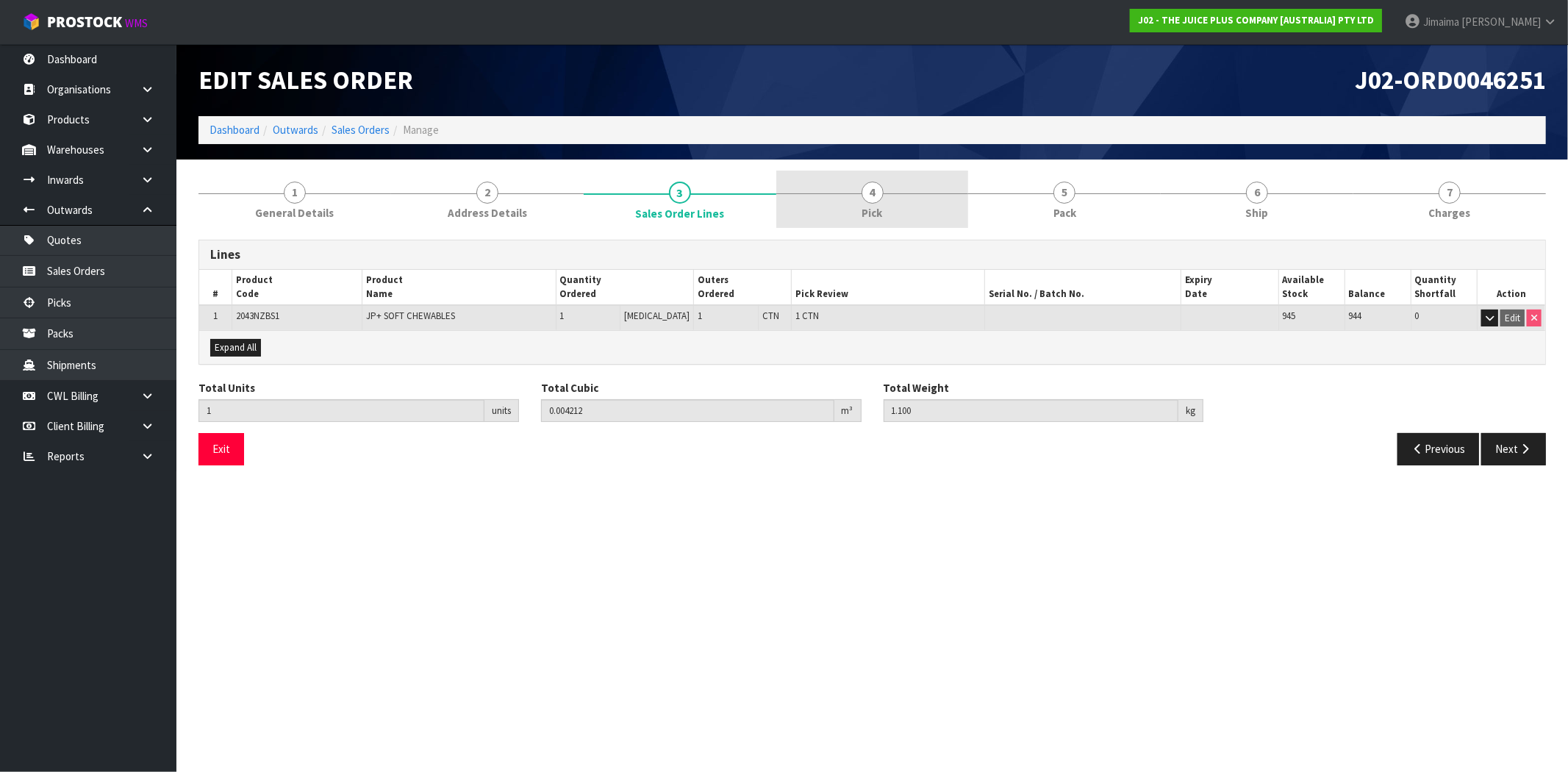
click at [939, 206] on link "4 Pick" at bounding box center [873, 199] width 192 height 58
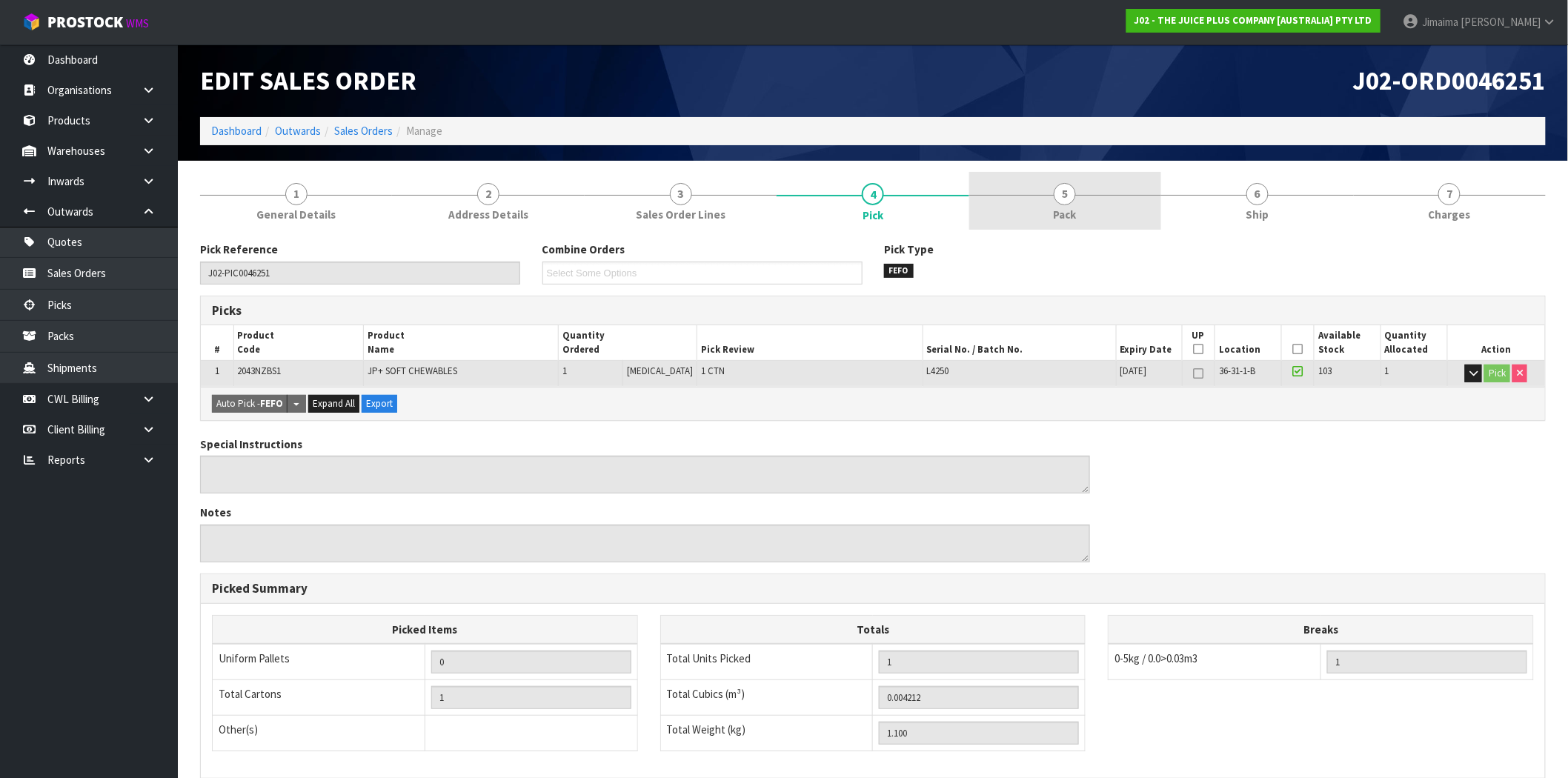
click at [1056, 202] on link "5 Pack" at bounding box center [1065, 201] width 192 height 59
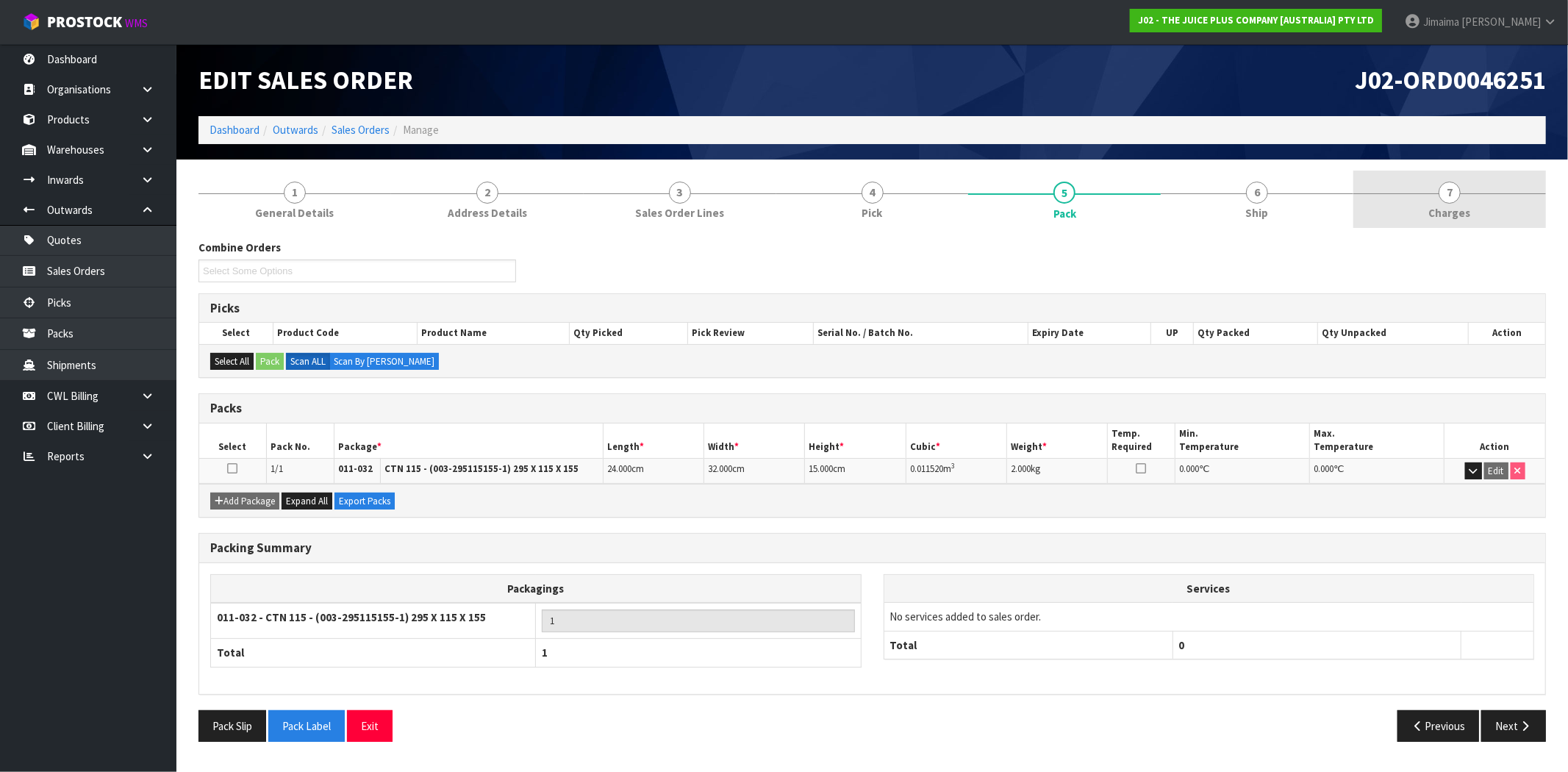
click at [1444, 203] on link "7 Charges" at bounding box center [1449, 199] width 192 height 58
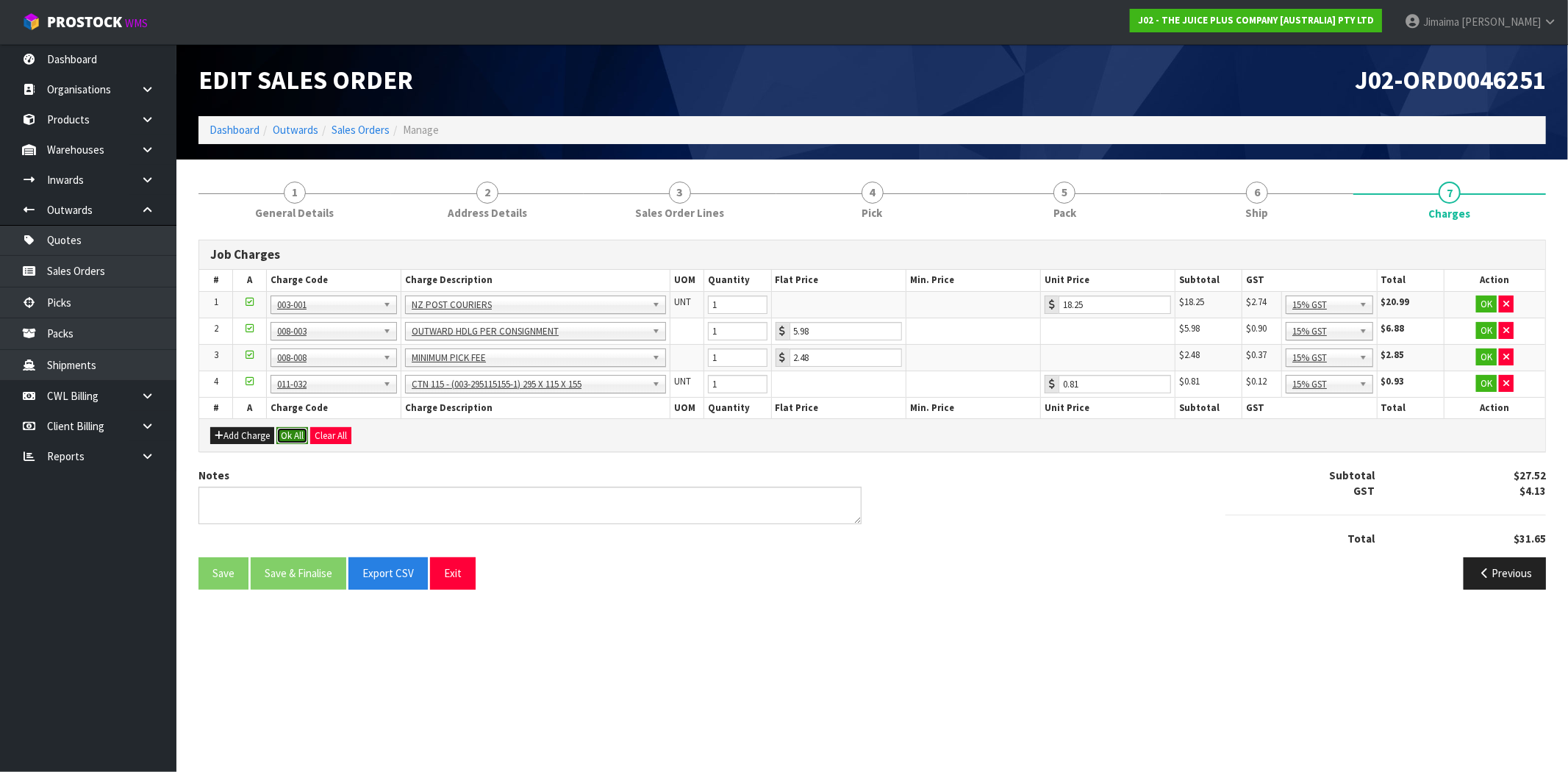
click at [292, 432] on button "Ok All" at bounding box center [292, 436] width 32 height 18
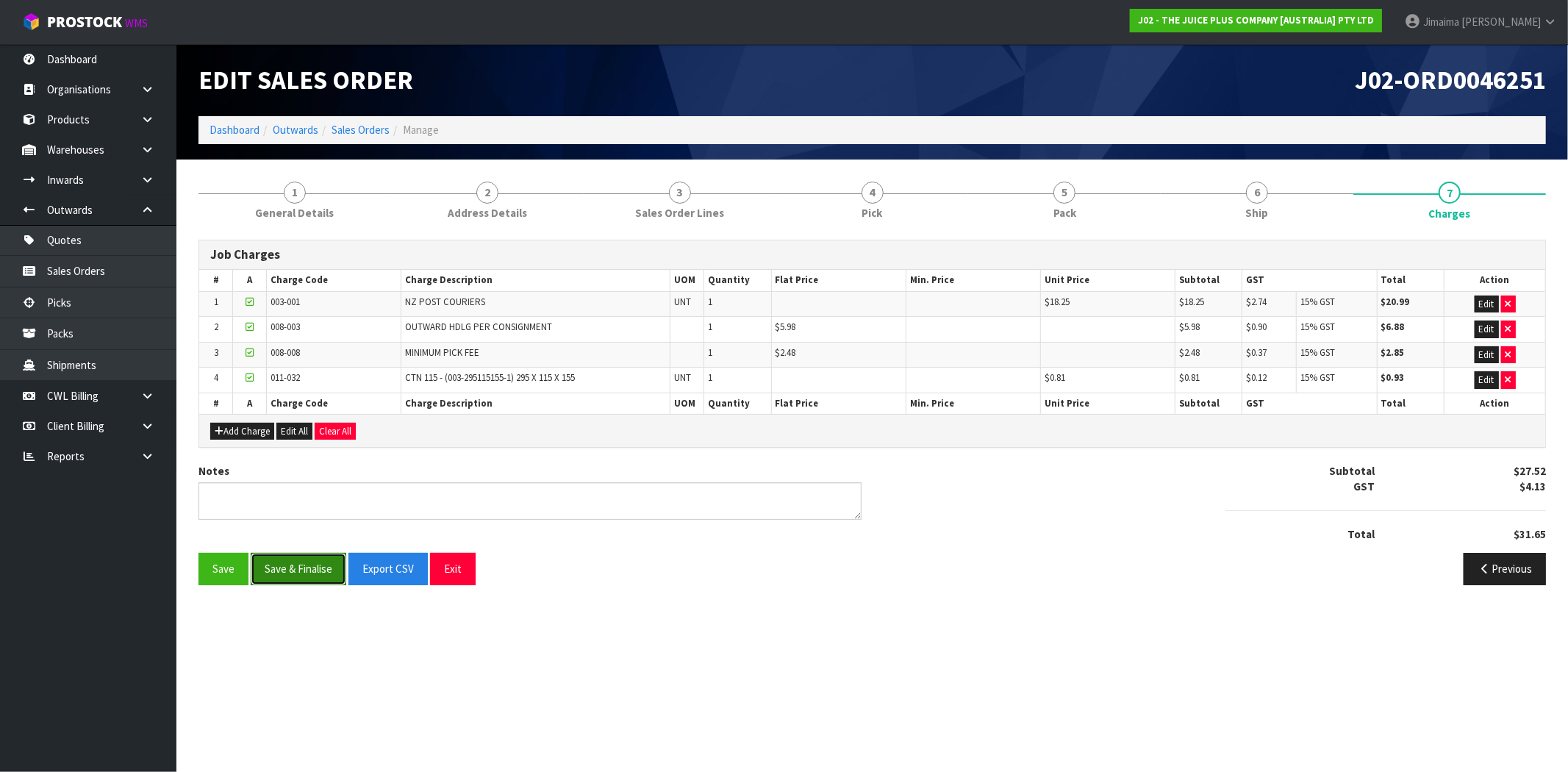
click at [312, 565] on button "Save & Finalise" at bounding box center [298, 568] width 95 height 32
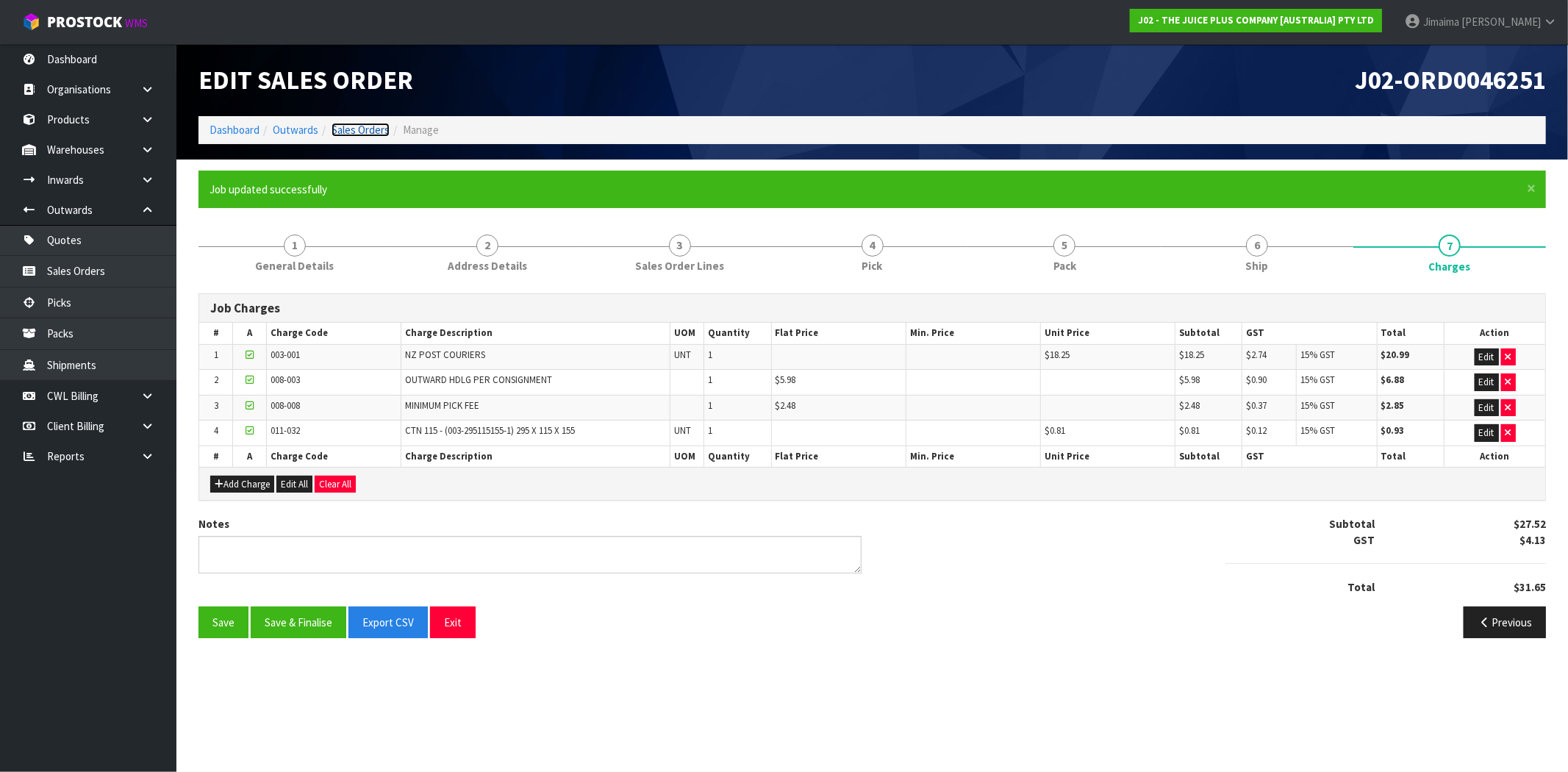
click at [376, 134] on link "Sales Orders" at bounding box center [361, 130] width 58 height 14
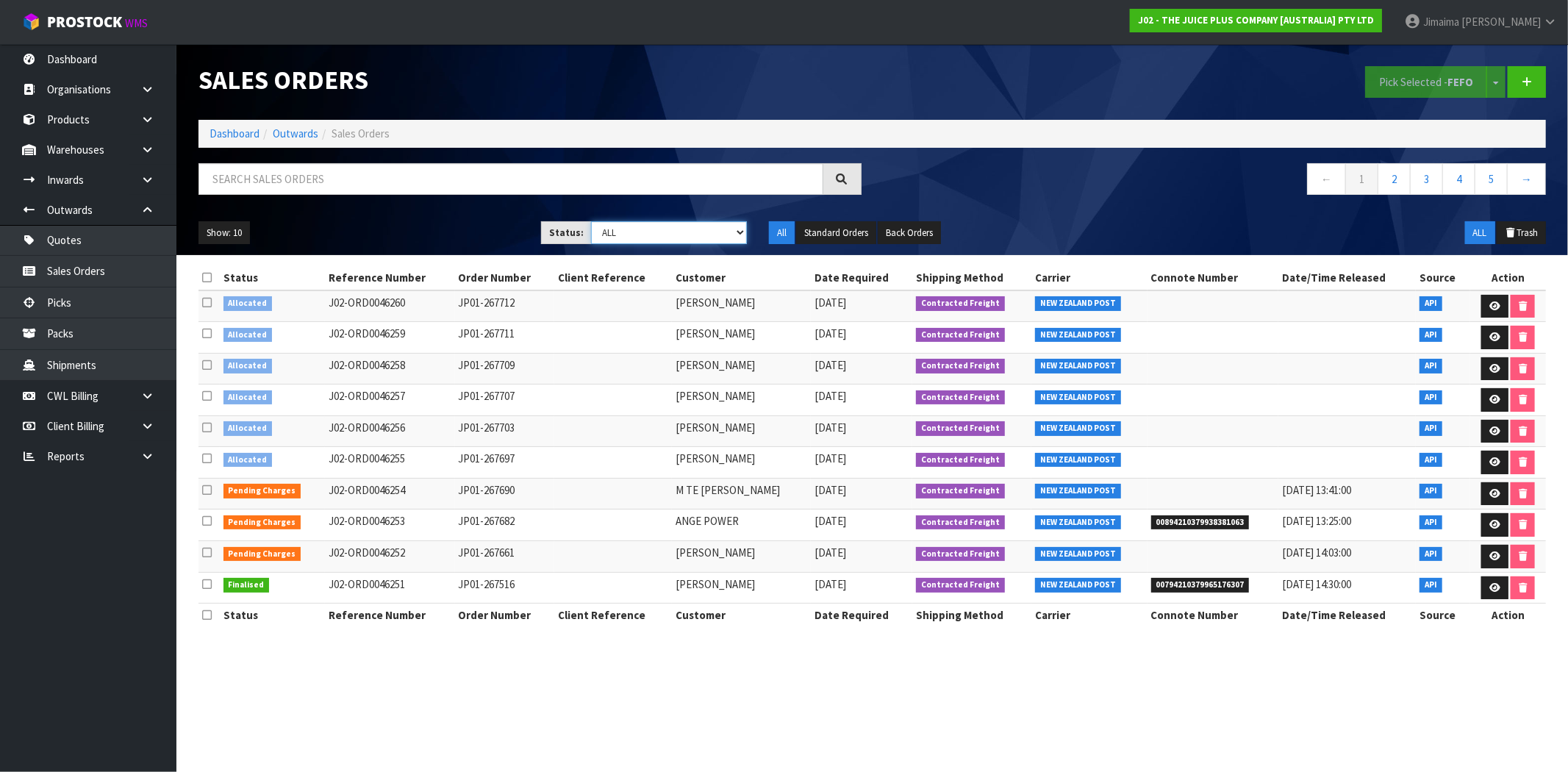
click at [644, 243] on select "Draft Pending Allocated Pending Pick Goods Picked Goods Packed Pending Charges …" at bounding box center [669, 233] width 156 height 23
select select "string:6"
click at [591, 221] on select "Draft Pending Allocated Pending Pick Goods Picked Goods Packed Pending Charges …" at bounding box center [669, 233] width 156 height 23
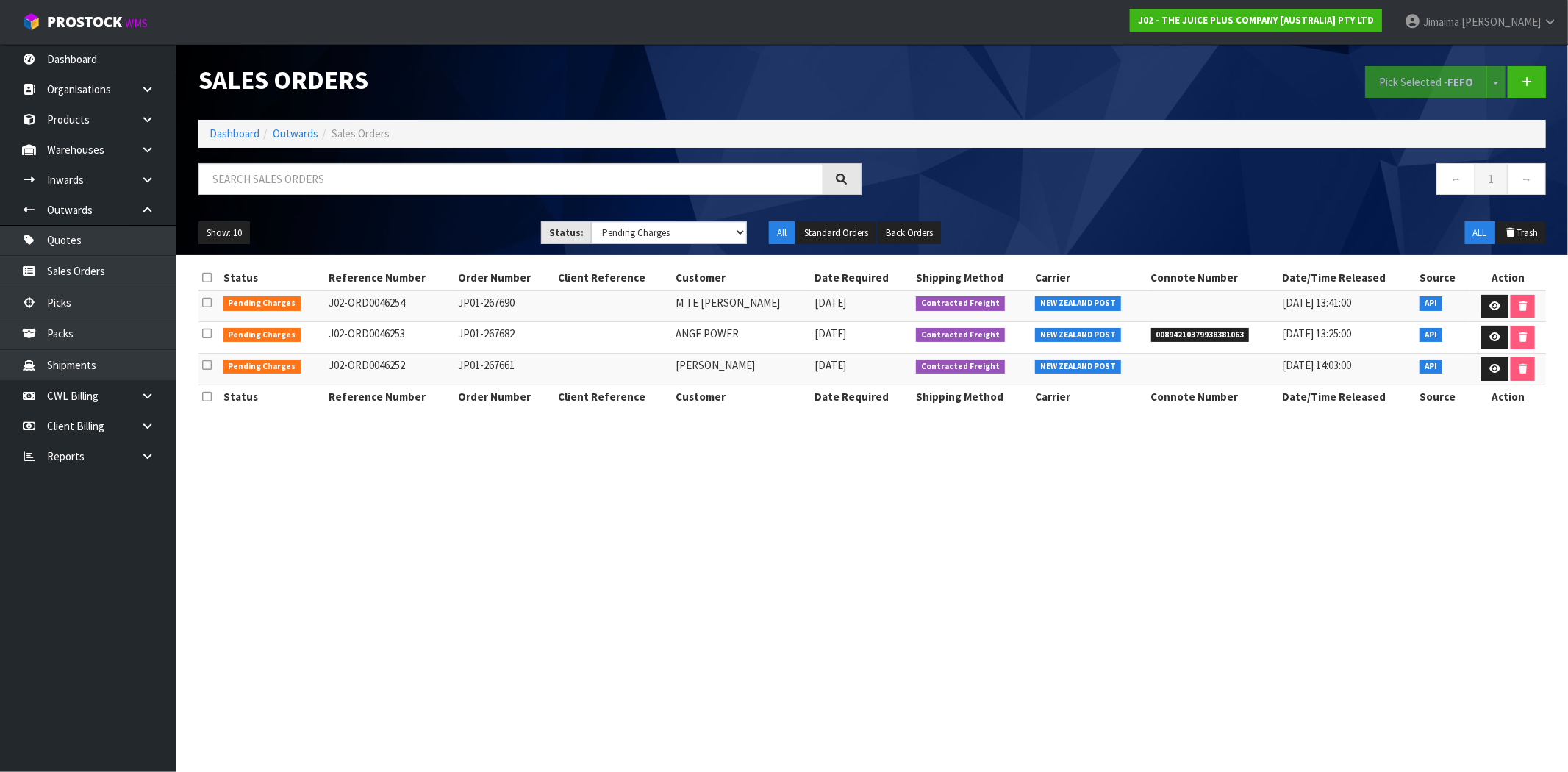
click at [379, 369] on td "J02-ORD0046252" at bounding box center [389, 370] width 130 height 32
drag, startPoint x: 378, startPoint y: 369, endPoint x: 389, endPoint y: 368, distance: 11.0
click at [379, 369] on td "J02-ORD0046252" at bounding box center [389, 370] width 130 height 32
click at [485, 360] on td "JP01-267661" at bounding box center [505, 370] width 99 height 32
drag, startPoint x: 528, startPoint y: 367, endPoint x: 443, endPoint y: 370, distance: 85.1
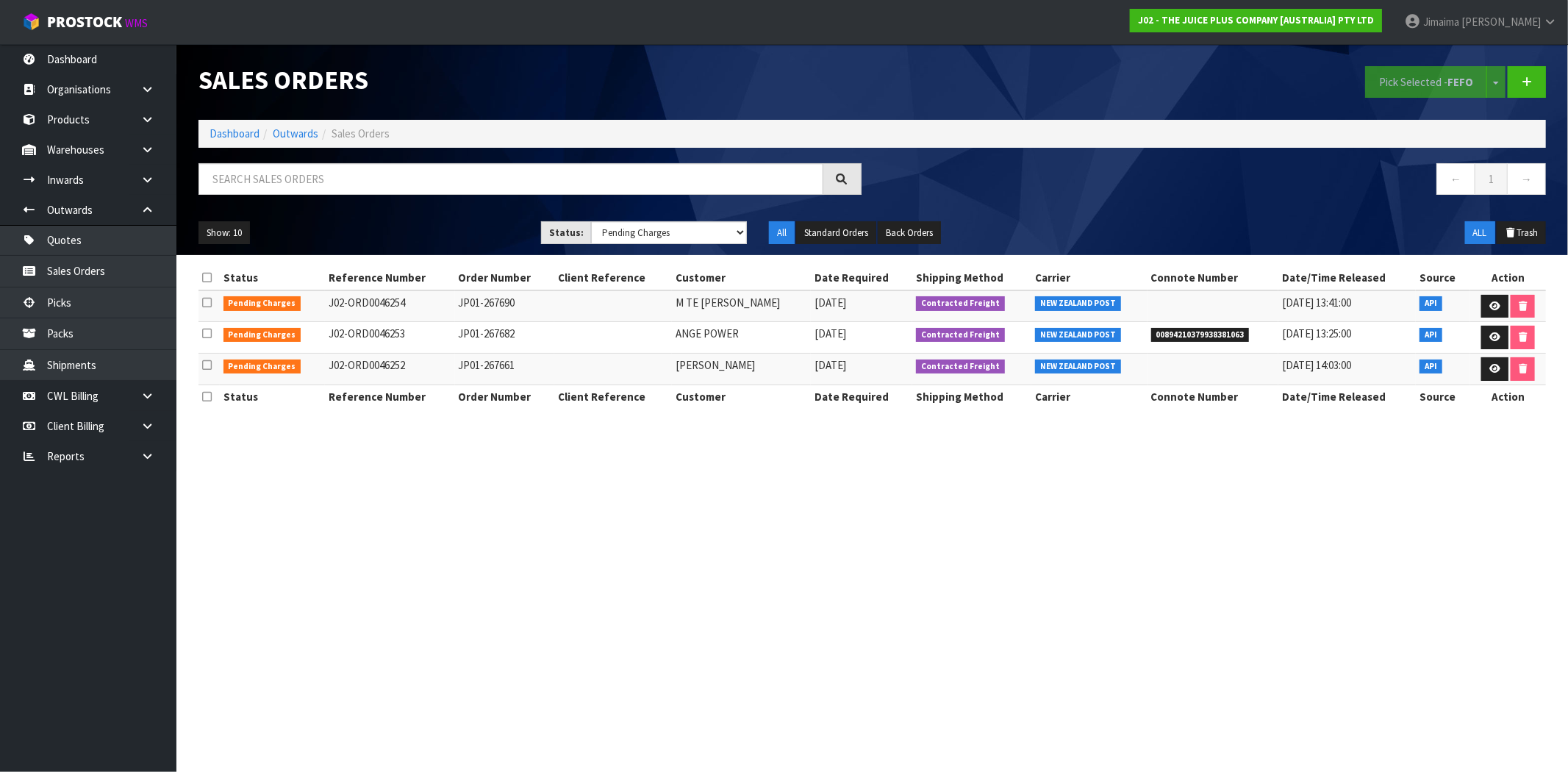
click at [443, 370] on tr "Pending Charges J02-ORD0046252 JP01-267661 LOU OCHSNER 12/08/2025 Contracted Fr…" at bounding box center [872, 370] width 1347 height 32
click at [491, 358] on td "JP01-267661" at bounding box center [505, 370] width 99 height 32
click at [490, 358] on td "JP01-267661" at bounding box center [505, 370] width 99 height 32
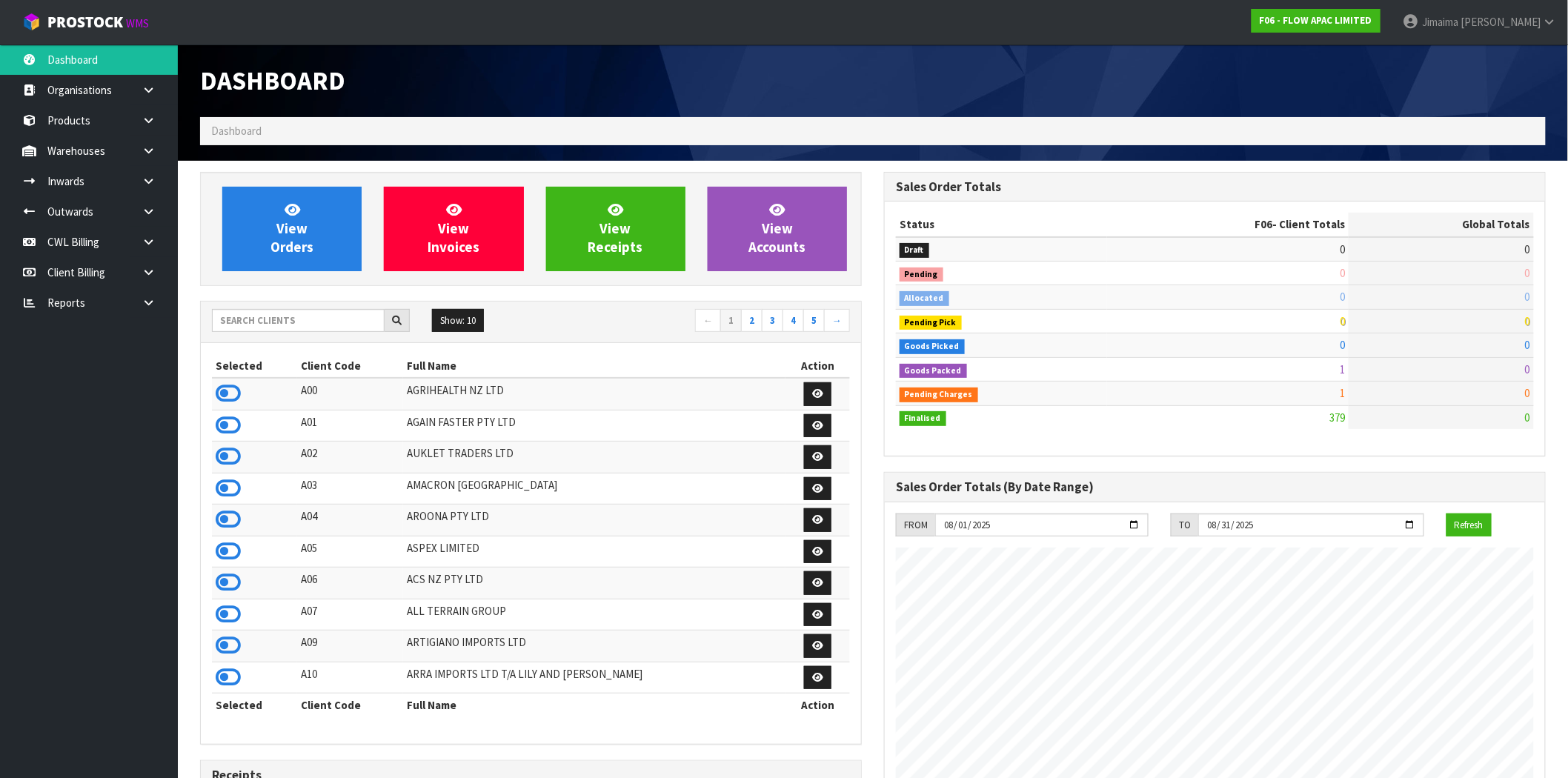
scroll to position [1122, 684]
click at [238, 323] on input "text" at bounding box center [298, 320] width 173 height 23
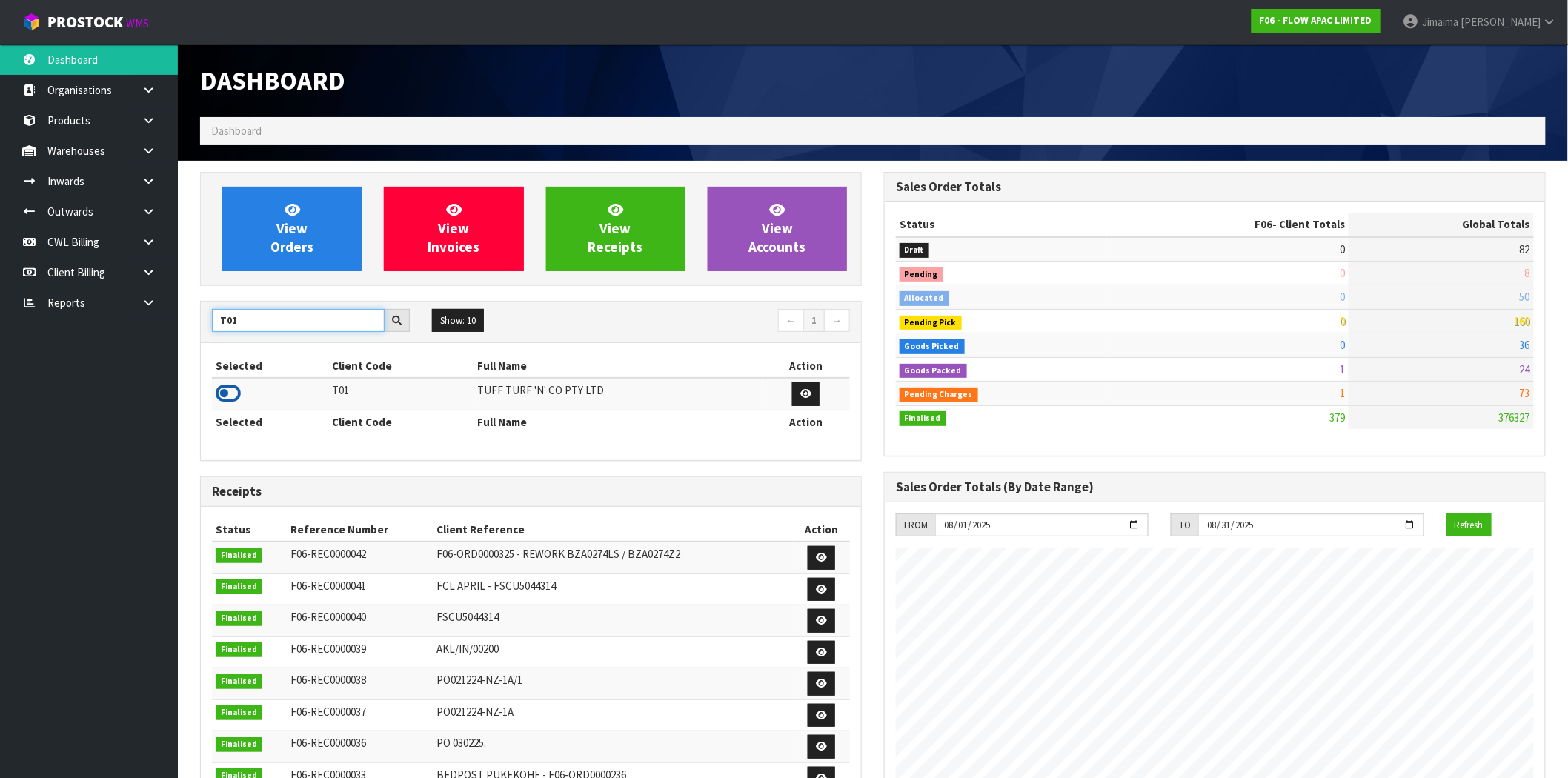
type input "T01"
click at [231, 394] on icon at bounding box center [228, 393] width 25 height 22
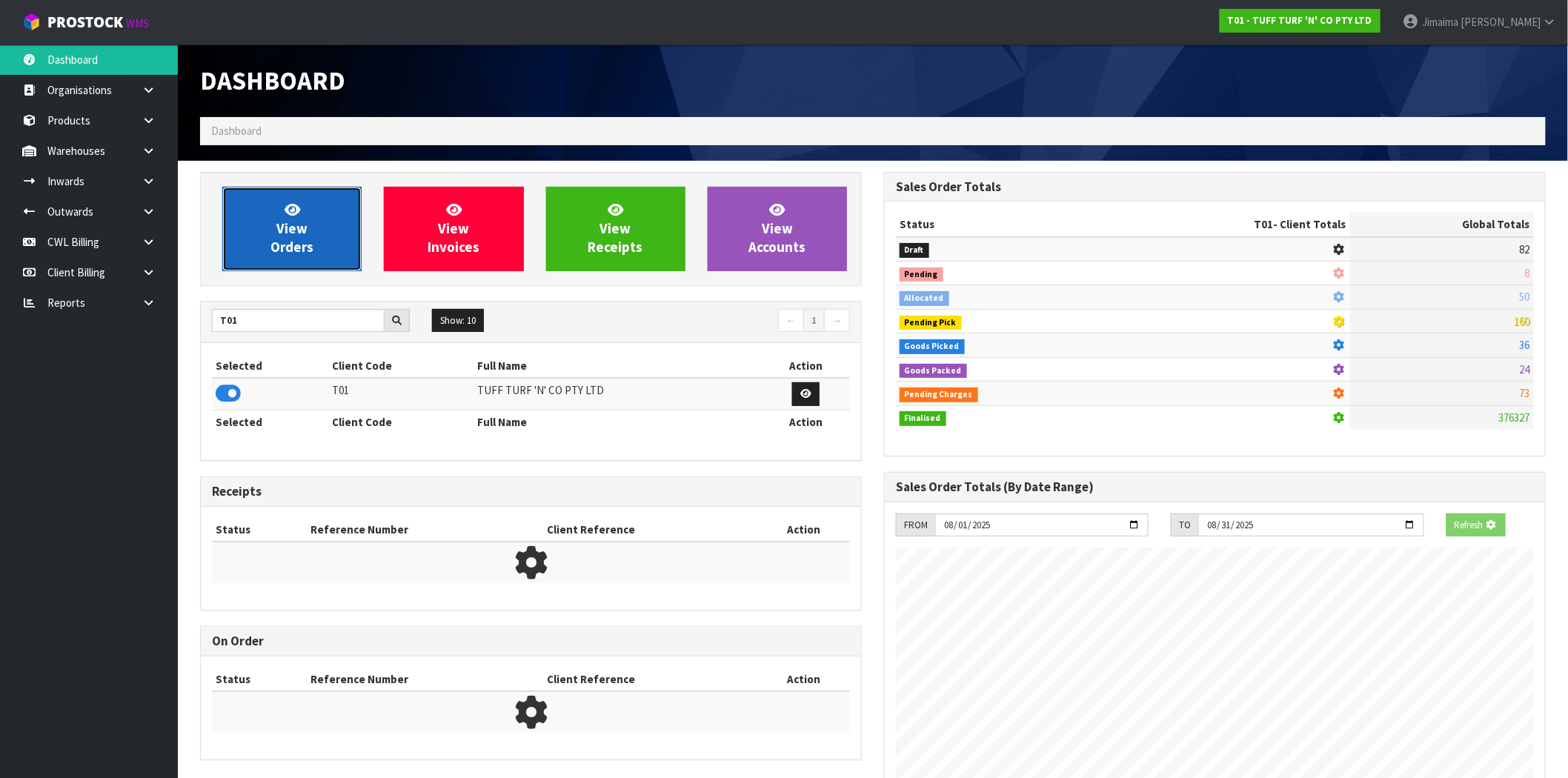
click at [298, 246] on span "View Orders" at bounding box center [292, 229] width 43 height 55
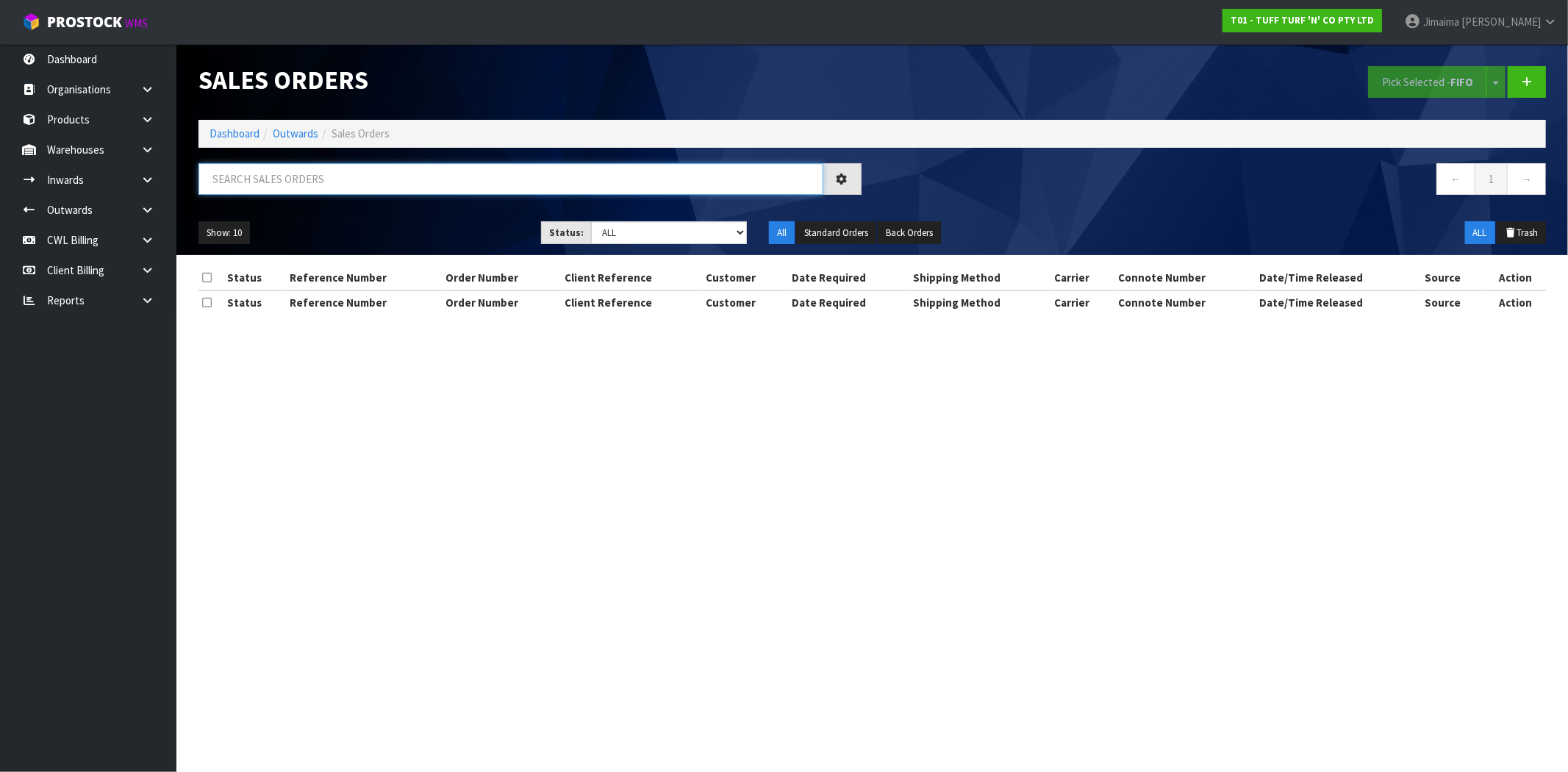
click at [294, 184] on input "text" at bounding box center [511, 179] width 625 height 32
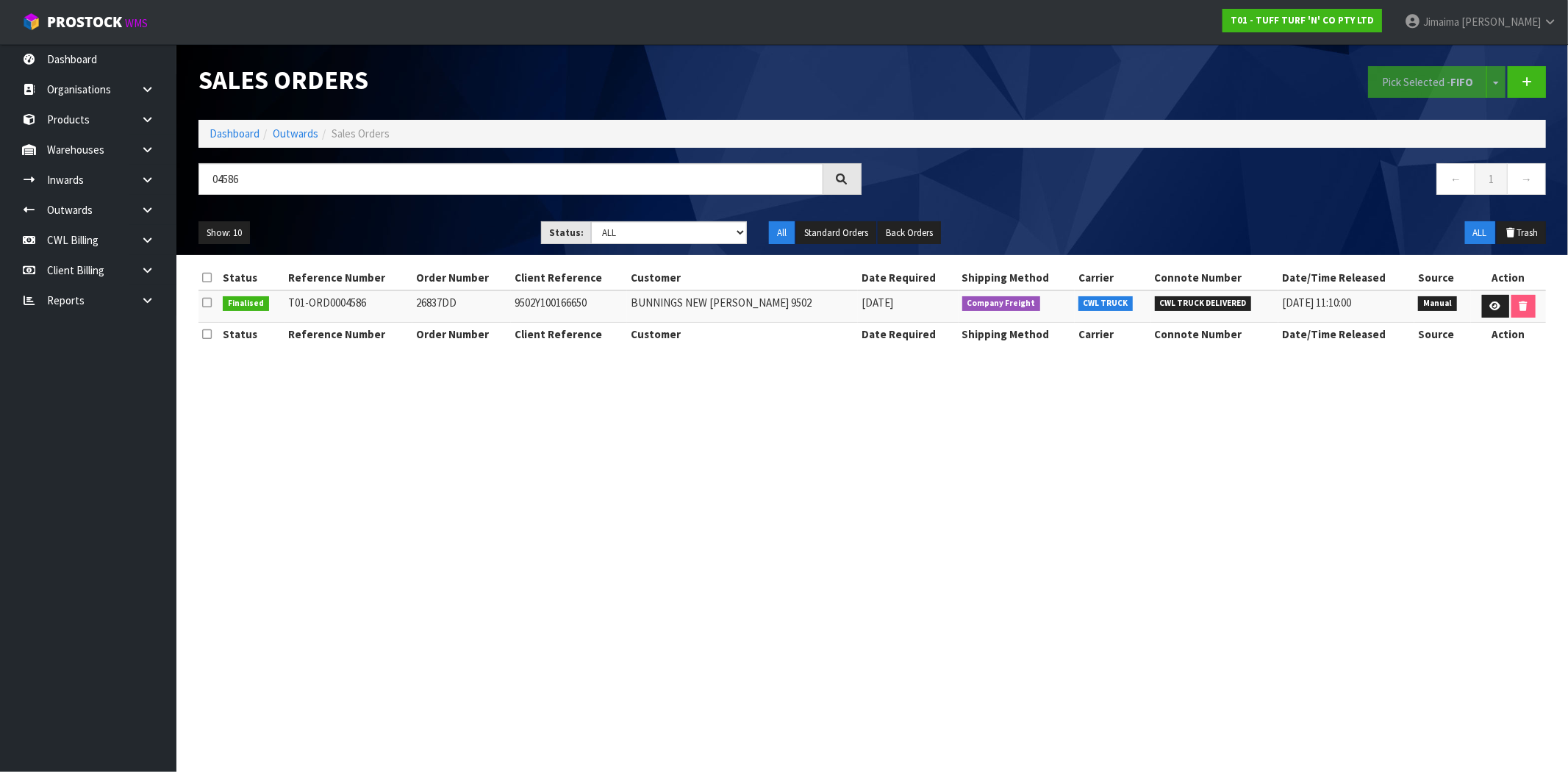
click at [451, 304] on td "26837DD" at bounding box center [461, 306] width 99 height 32
copy td "26837DD"
click at [356, 168] on input "04586" at bounding box center [511, 179] width 625 height 32
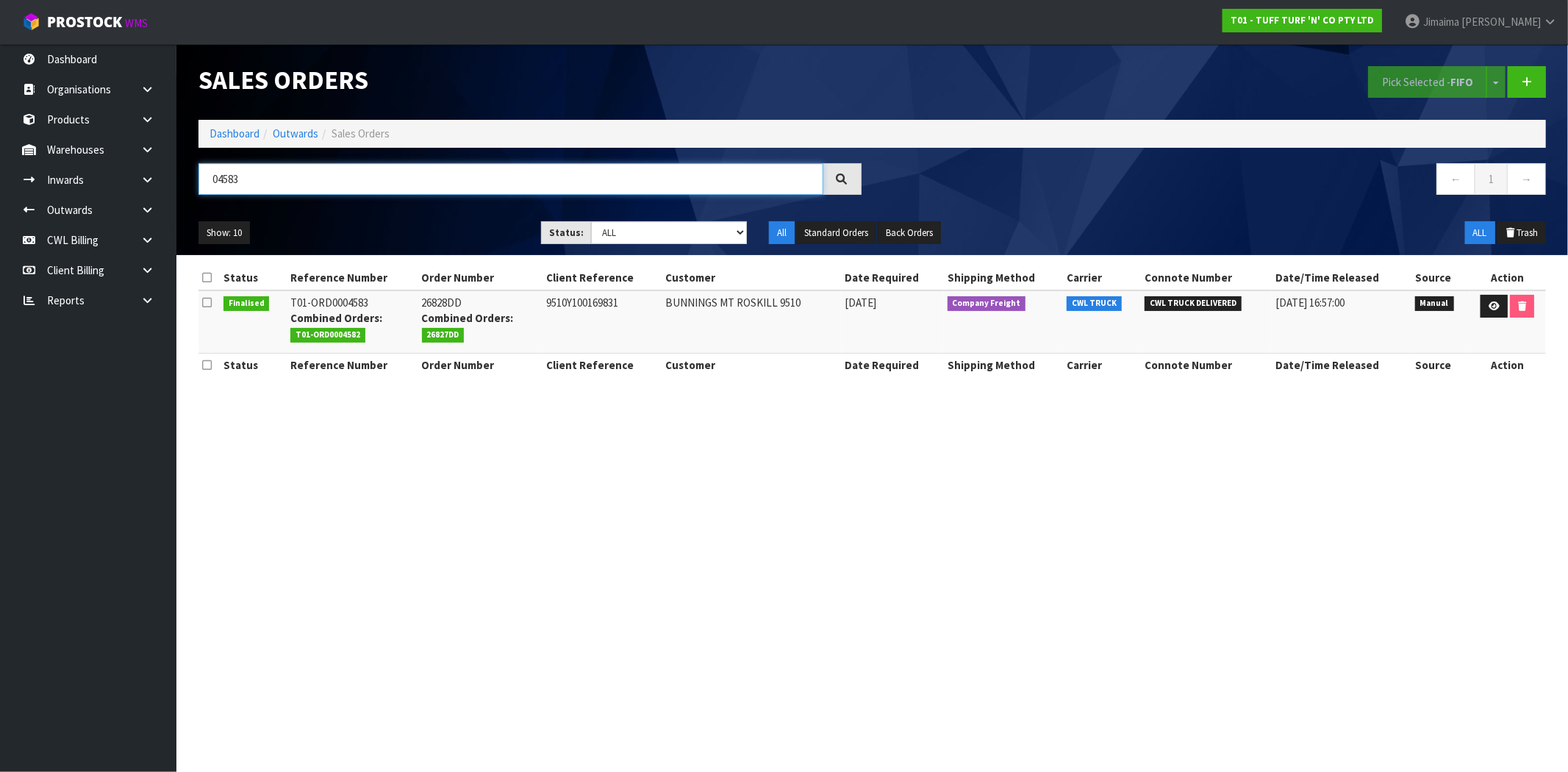
type input "04583"
click at [461, 306] on td "26828DD Combined Orders: 26827DD" at bounding box center [481, 322] width 125 height 64
click at [460, 305] on td "26828DD Combined Orders: 26827DD" at bounding box center [481, 322] width 125 height 64
click at [451, 302] on td "26828DD Combined Orders: 26827DD" at bounding box center [481, 322] width 125 height 64
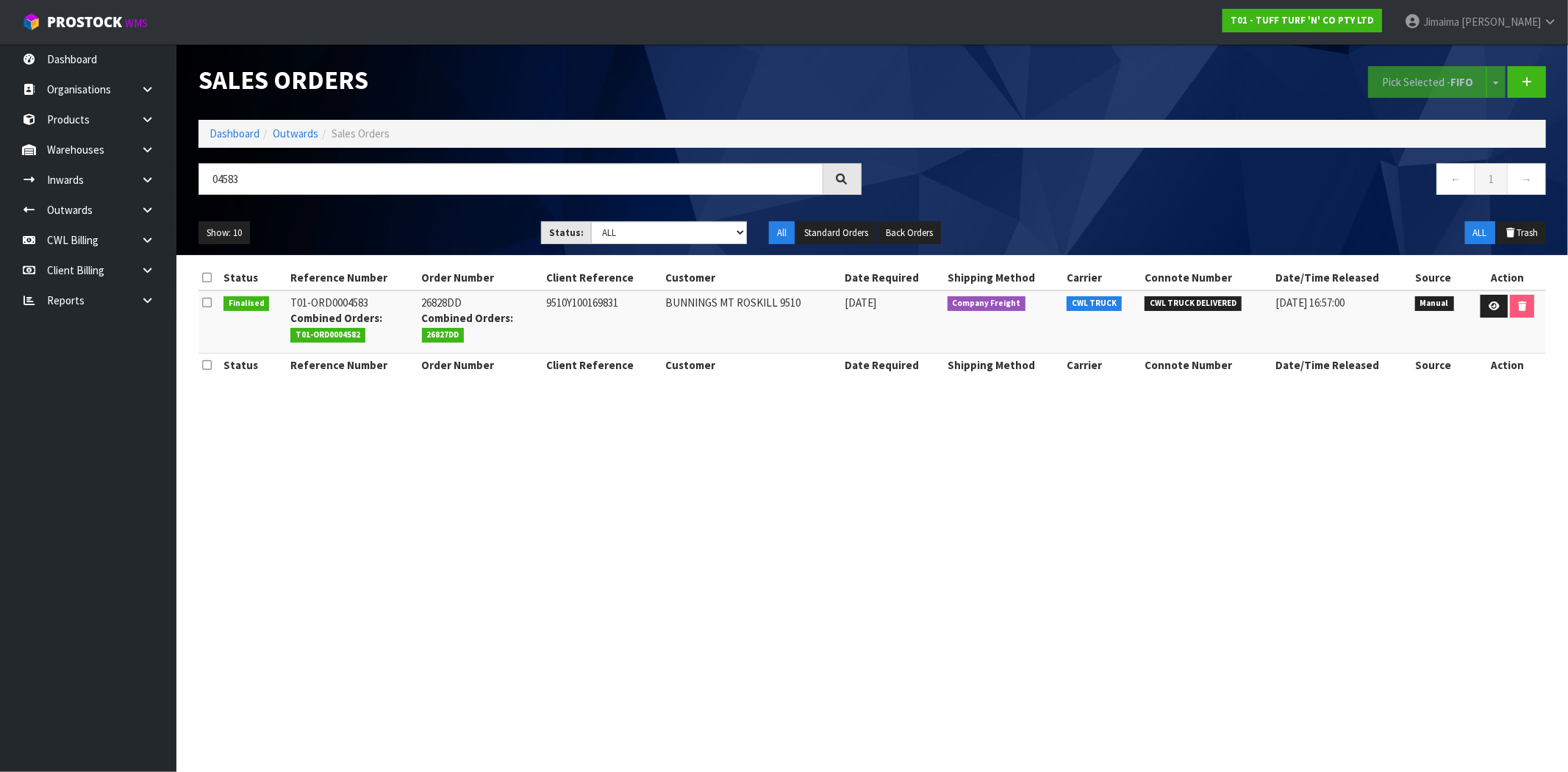
copy td "26828DD"
click at [433, 335] on span "26827DD" at bounding box center [443, 334] width 42 height 15
copy span "26827DD"
drag, startPoint x: 215, startPoint y: 133, endPoint x: 276, endPoint y: 202, distance: 92.1
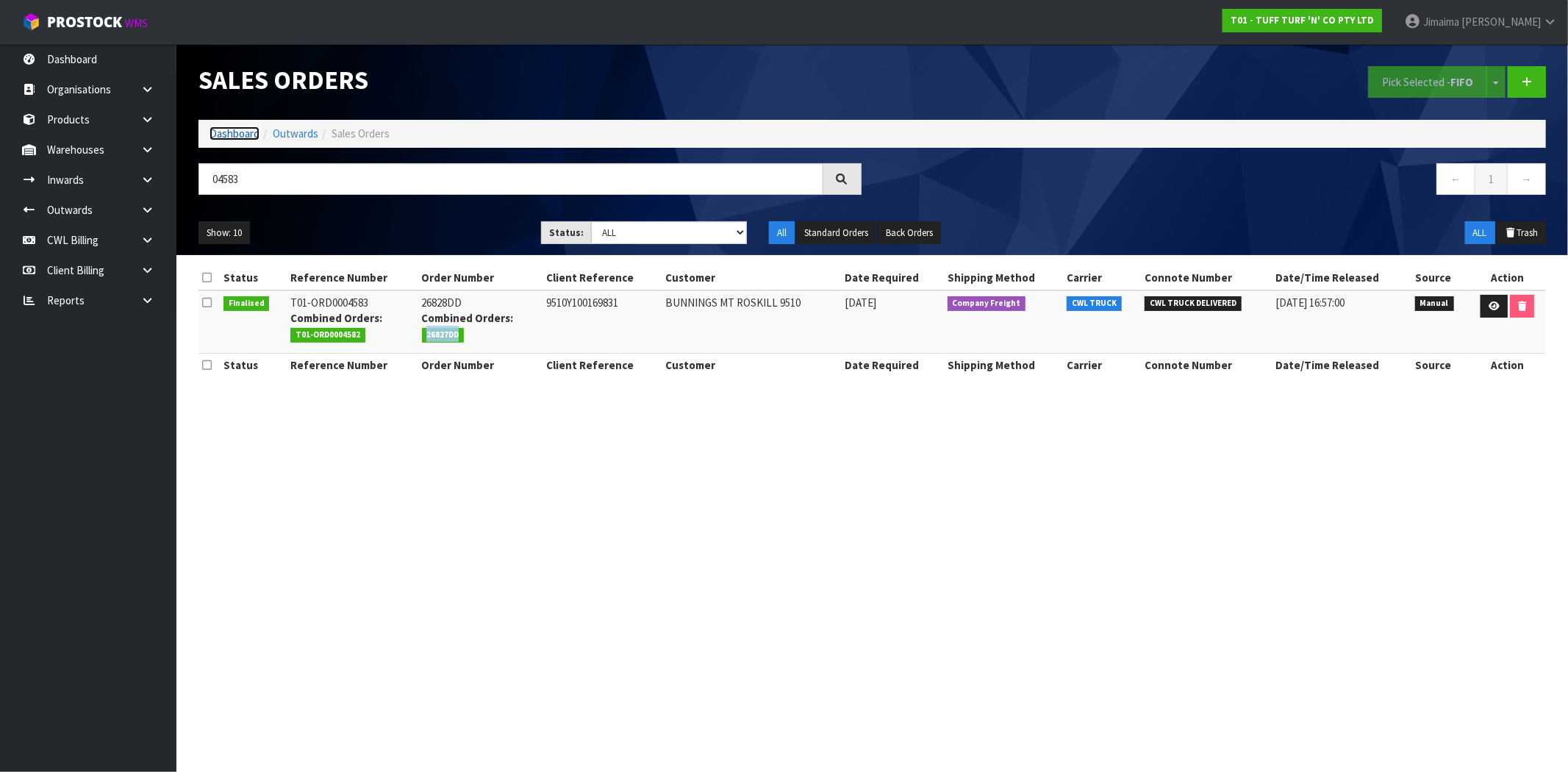
click at [215, 133] on link "Dashboard" at bounding box center [234, 133] width 50 height 14
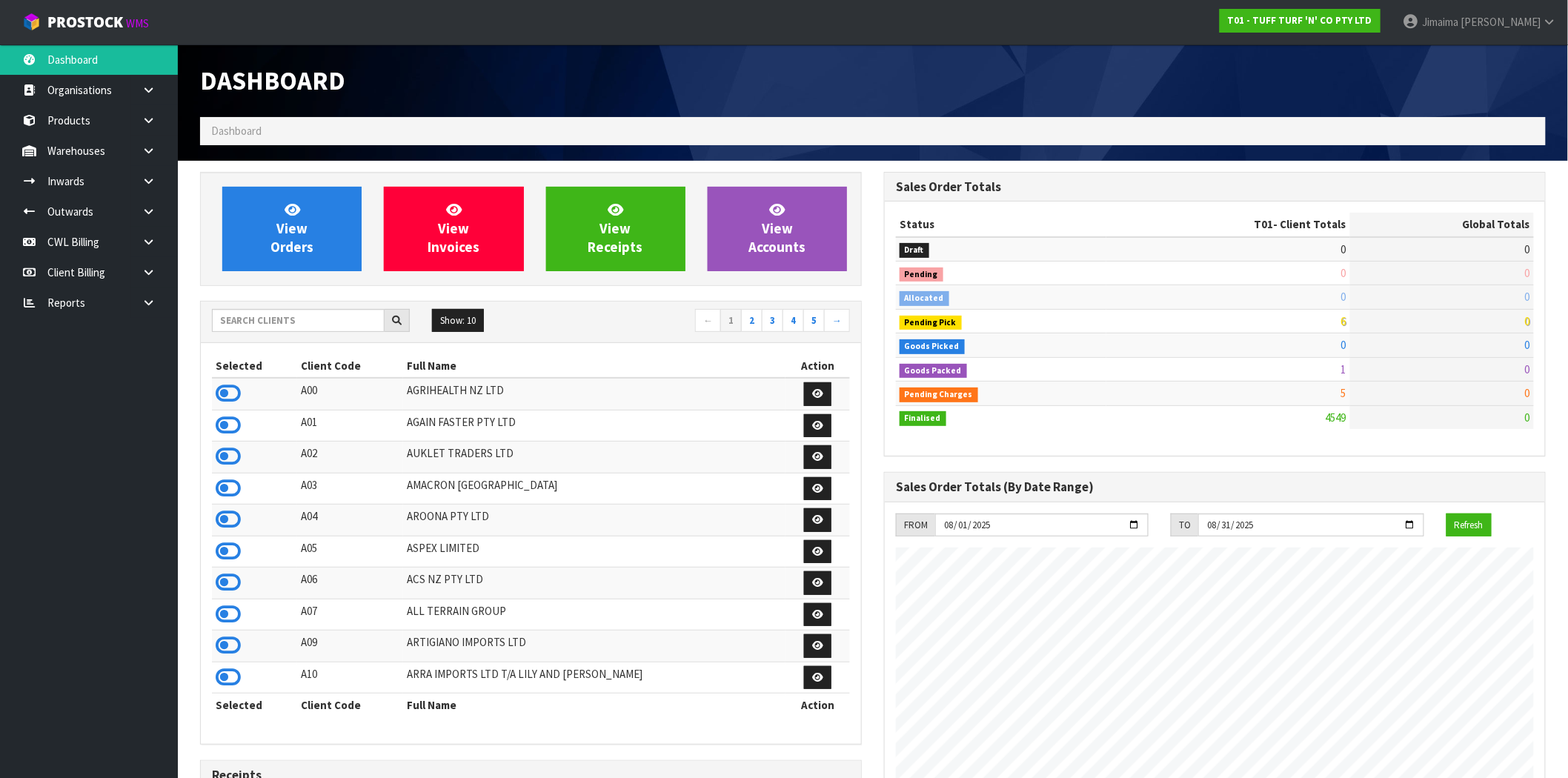
click at [270, 304] on div "Show: 10 5 10 25 50 ← 1 2 3 4 5 →" at bounding box center [531, 322] width 660 height 42
click at [268, 309] on input "text" at bounding box center [298, 320] width 173 height 23
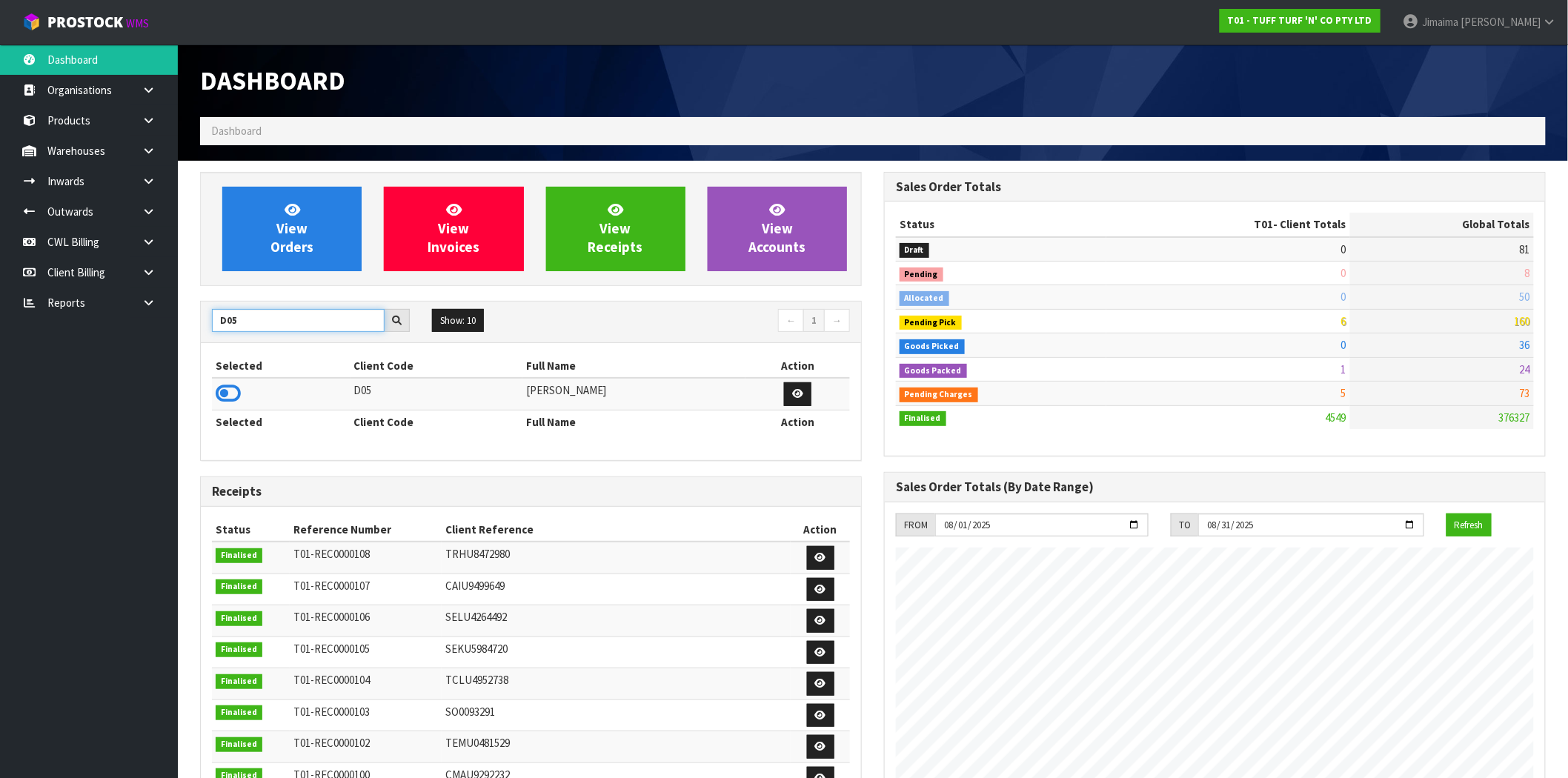
type input "D05"
click at [227, 393] on icon at bounding box center [228, 393] width 25 height 22
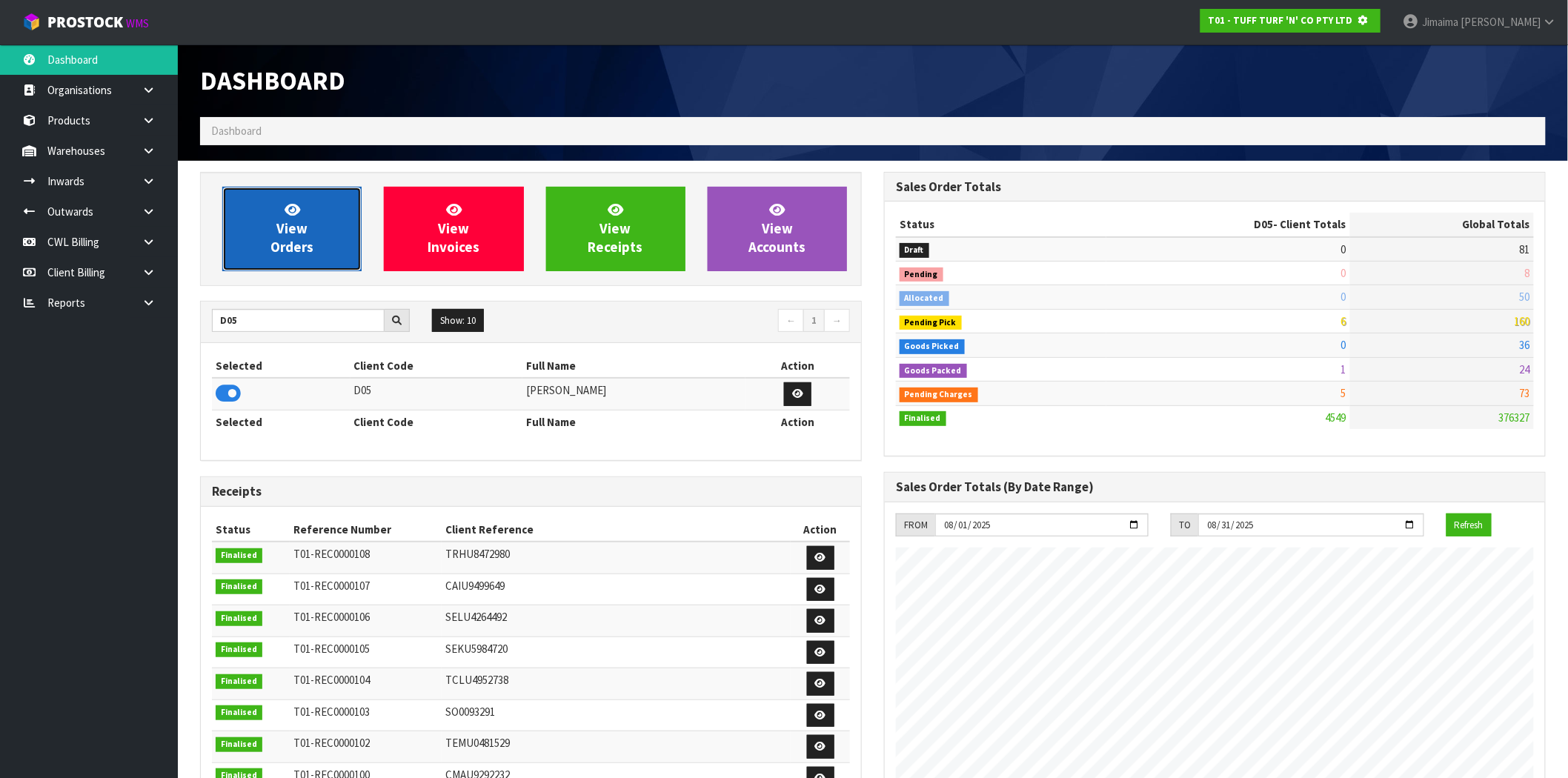
scroll to position [739690, 740138]
click at [291, 230] on span "View Orders" at bounding box center [292, 229] width 43 height 55
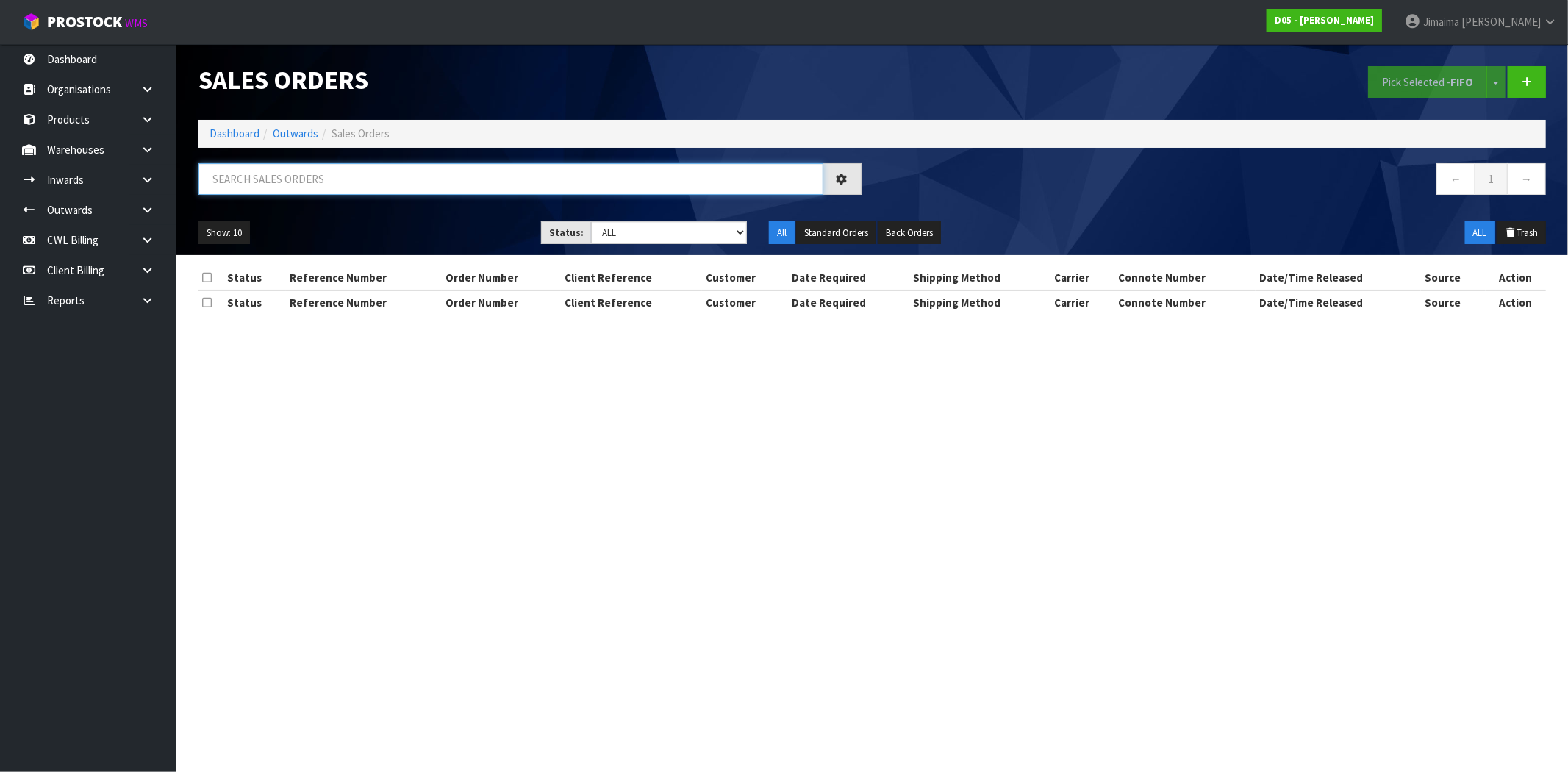
click at [316, 178] on input "text" at bounding box center [511, 179] width 625 height 32
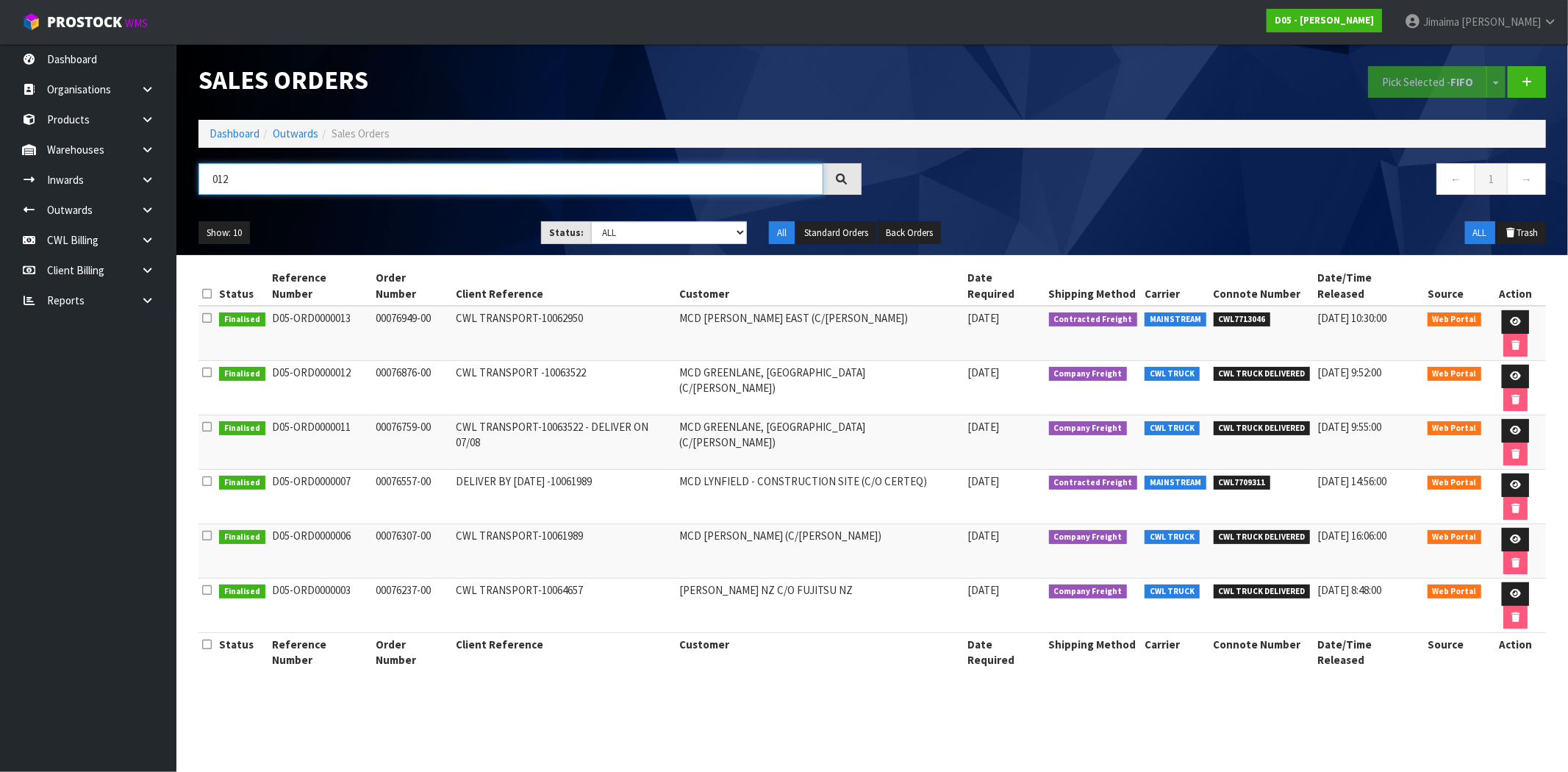
type input "012"
drag, startPoint x: 436, startPoint y: 336, endPoint x: 373, endPoint y: 328, distance: 63.5
click at [373, 361] on td "00076876-00" at bounding box center [412, 388] width 79 height 55
copy td "00076876-00"
click at [251, 133] on link "Dashboard" at bounding box center [234, 133] width 50 height 14
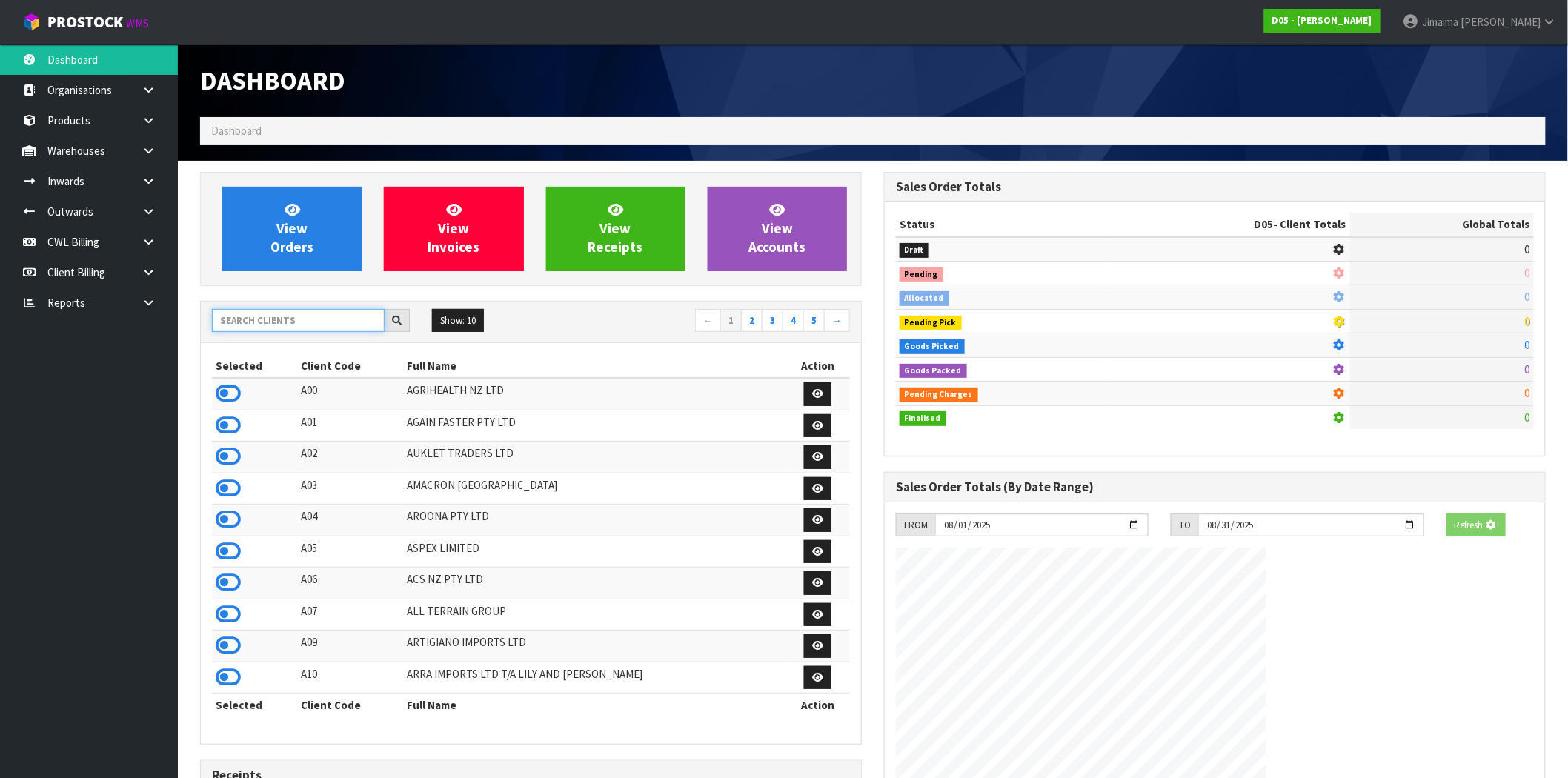
click at [261, 324] on input "text" at bounding box center [298, 320] width 173 height 23
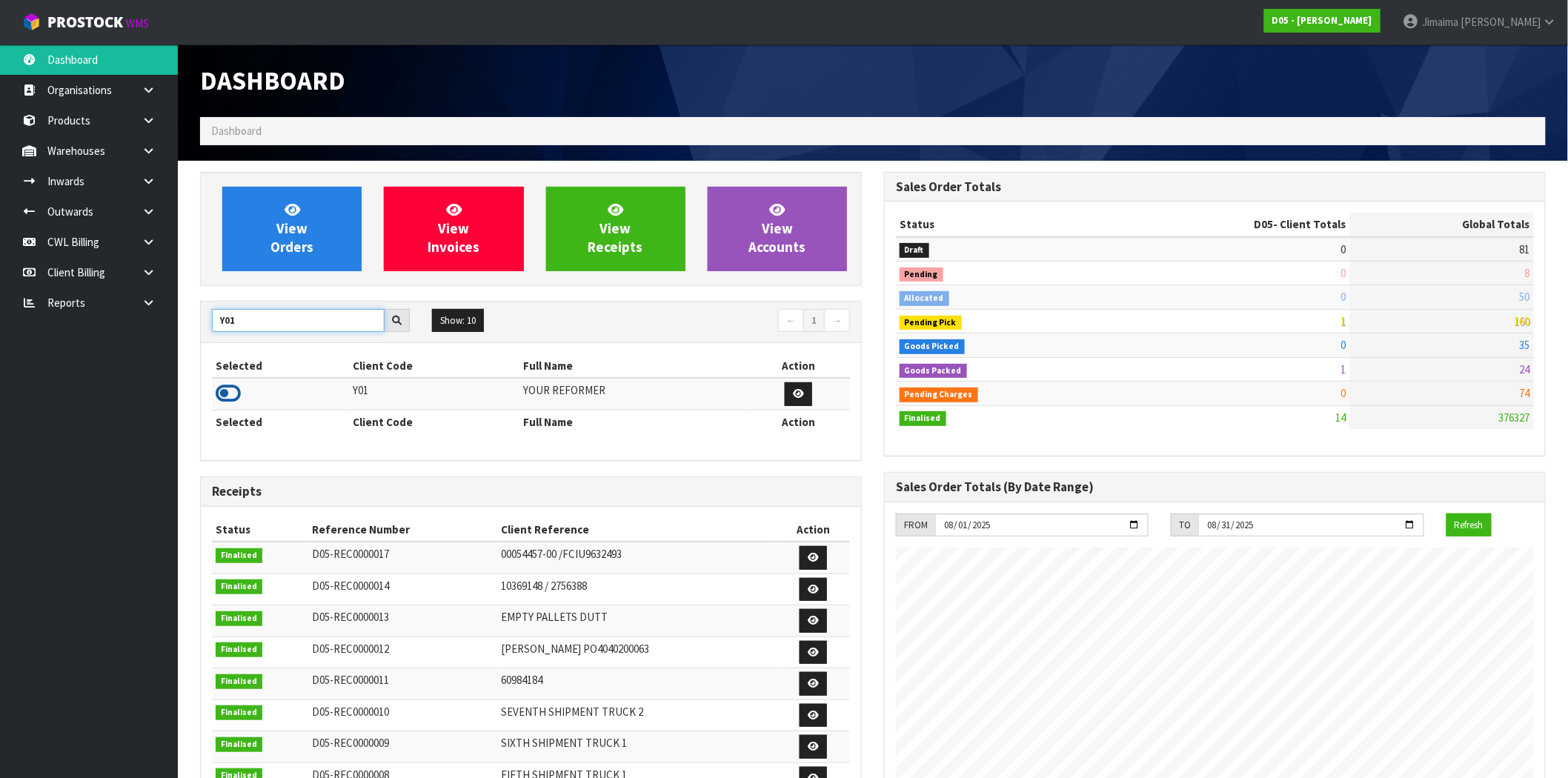
type input "Y01"
drag, startPoint x: 224, startPoint y: 393, endPoint x: 242, endPoint y: 371, distance: 28.4
click at [227, 389] on icon at bounding box center [228, 393] width 25 height 22
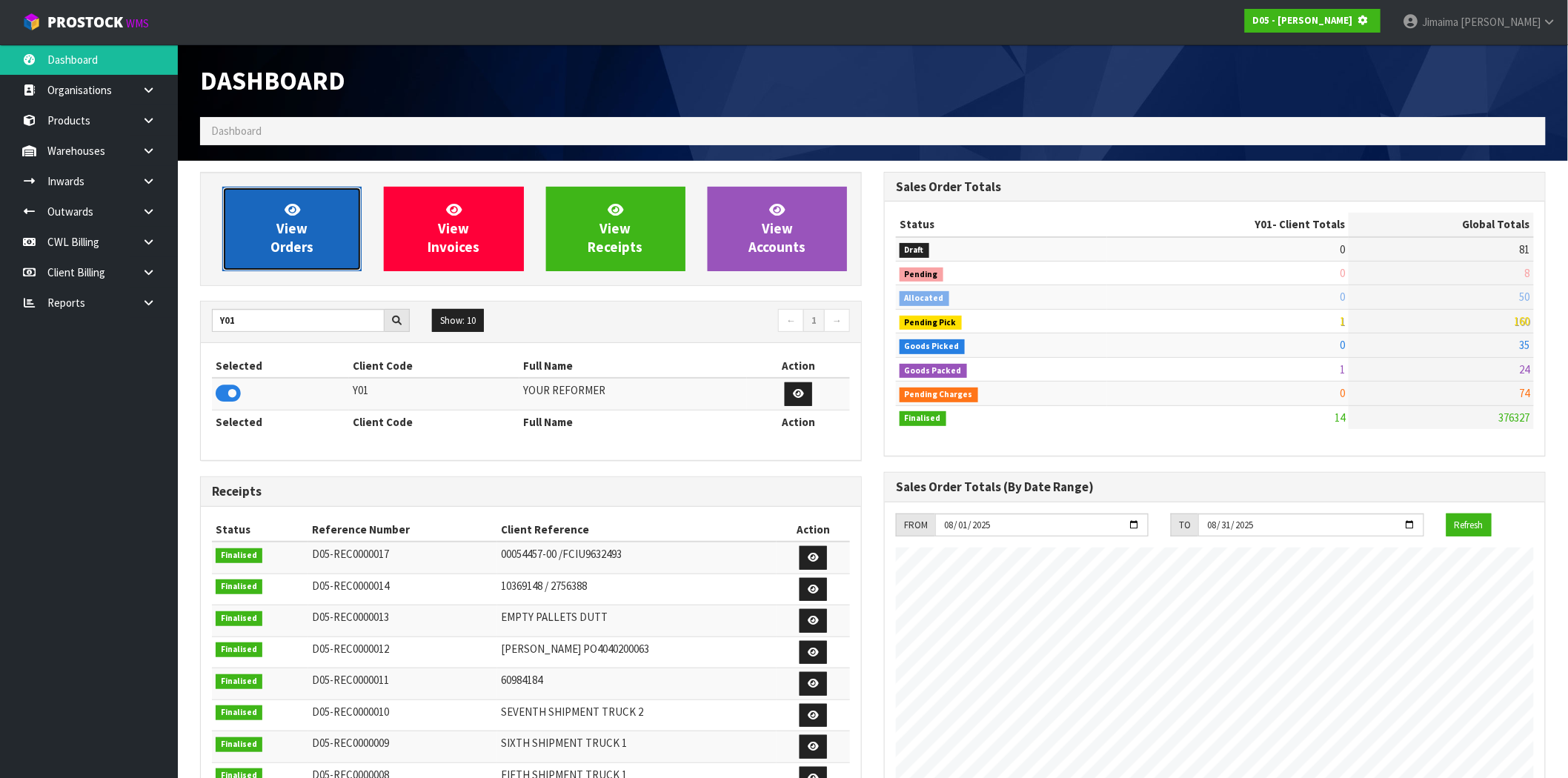
click at [331, 197] on link "View Orders" at bounding box center [292, 229] width 140 height 84
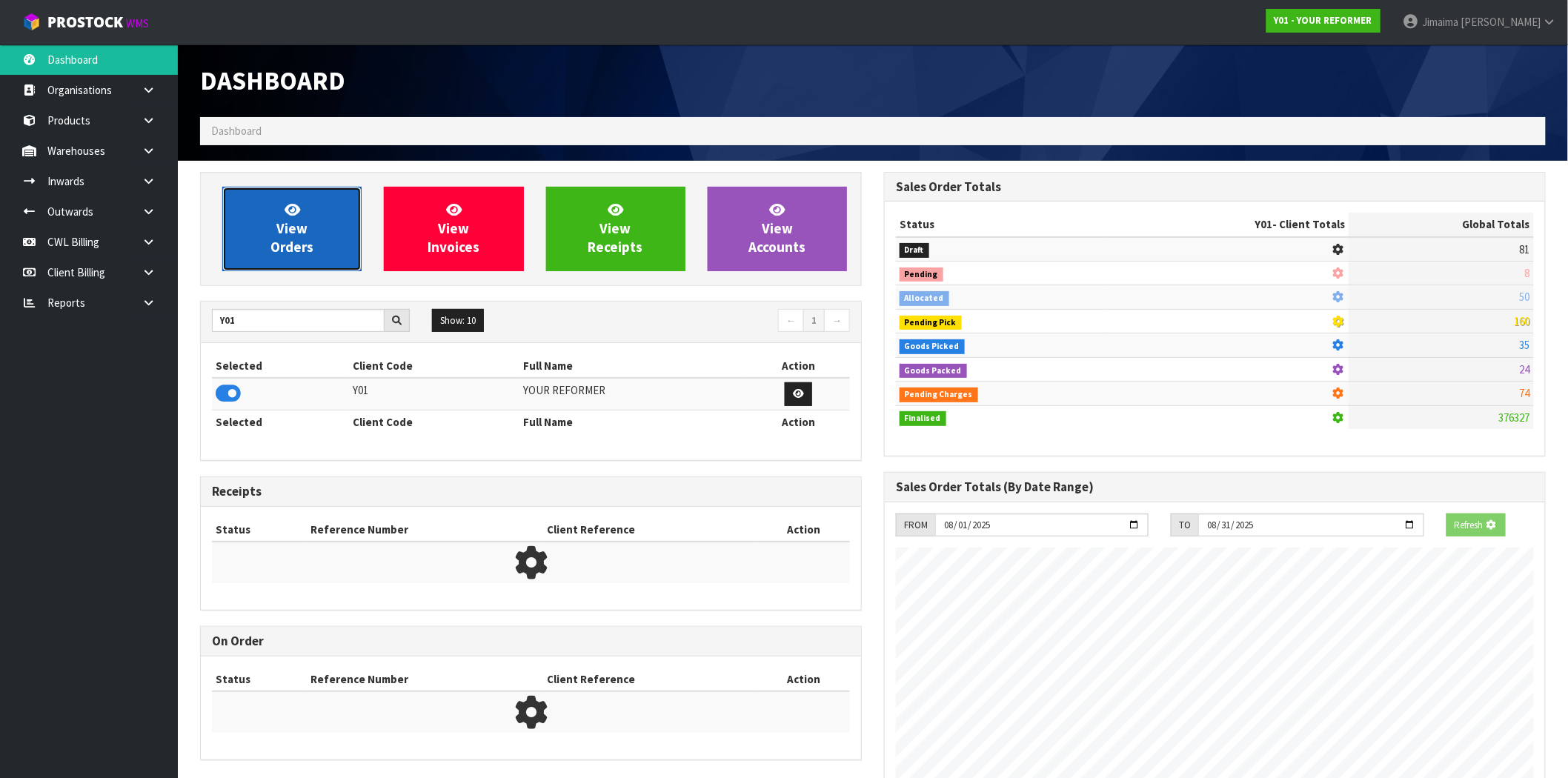
scroll to position [739690, 740138]
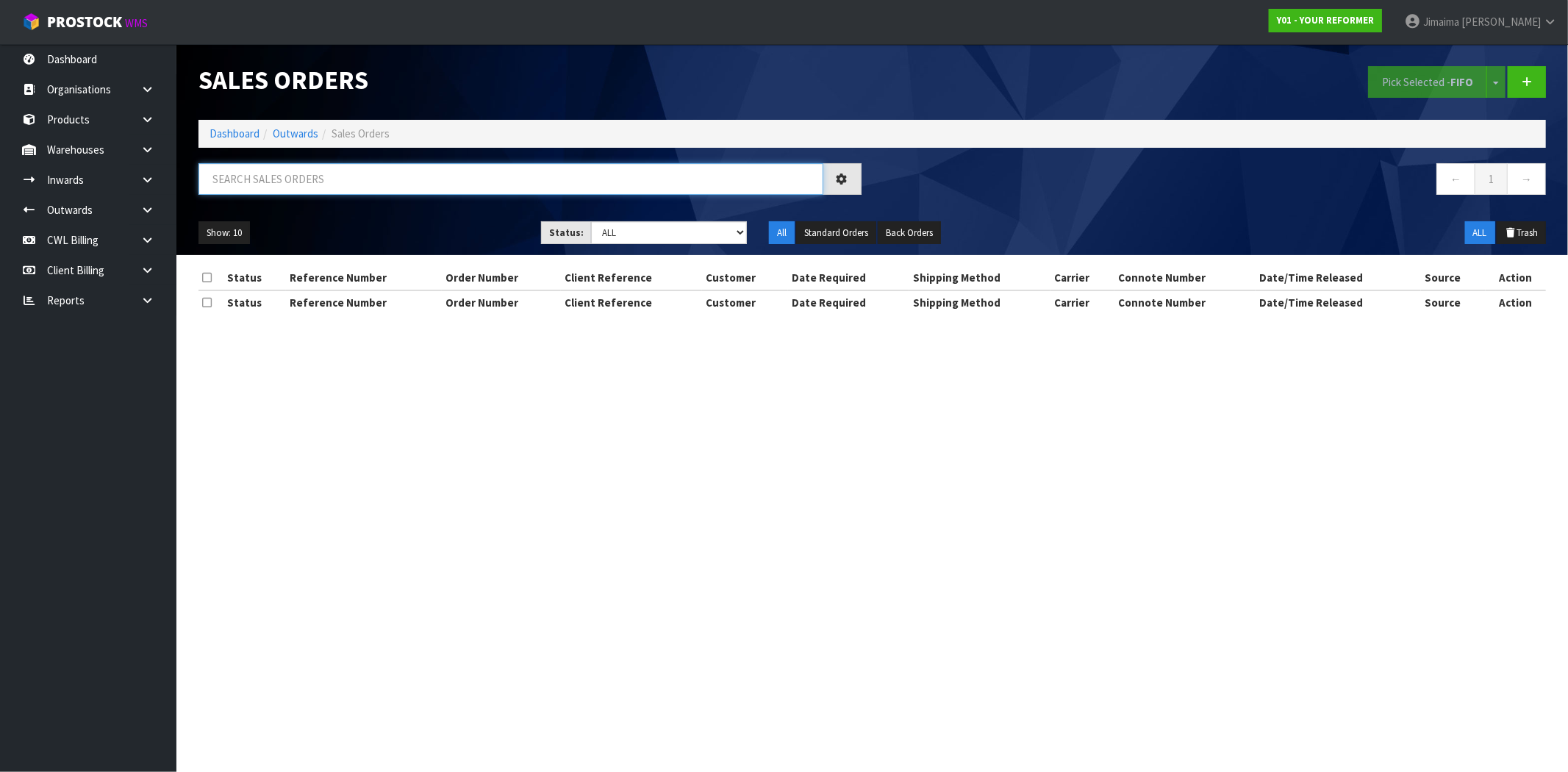
click at [302, 187] on input "text" at bounding box center [511, 179] width 625 height 32
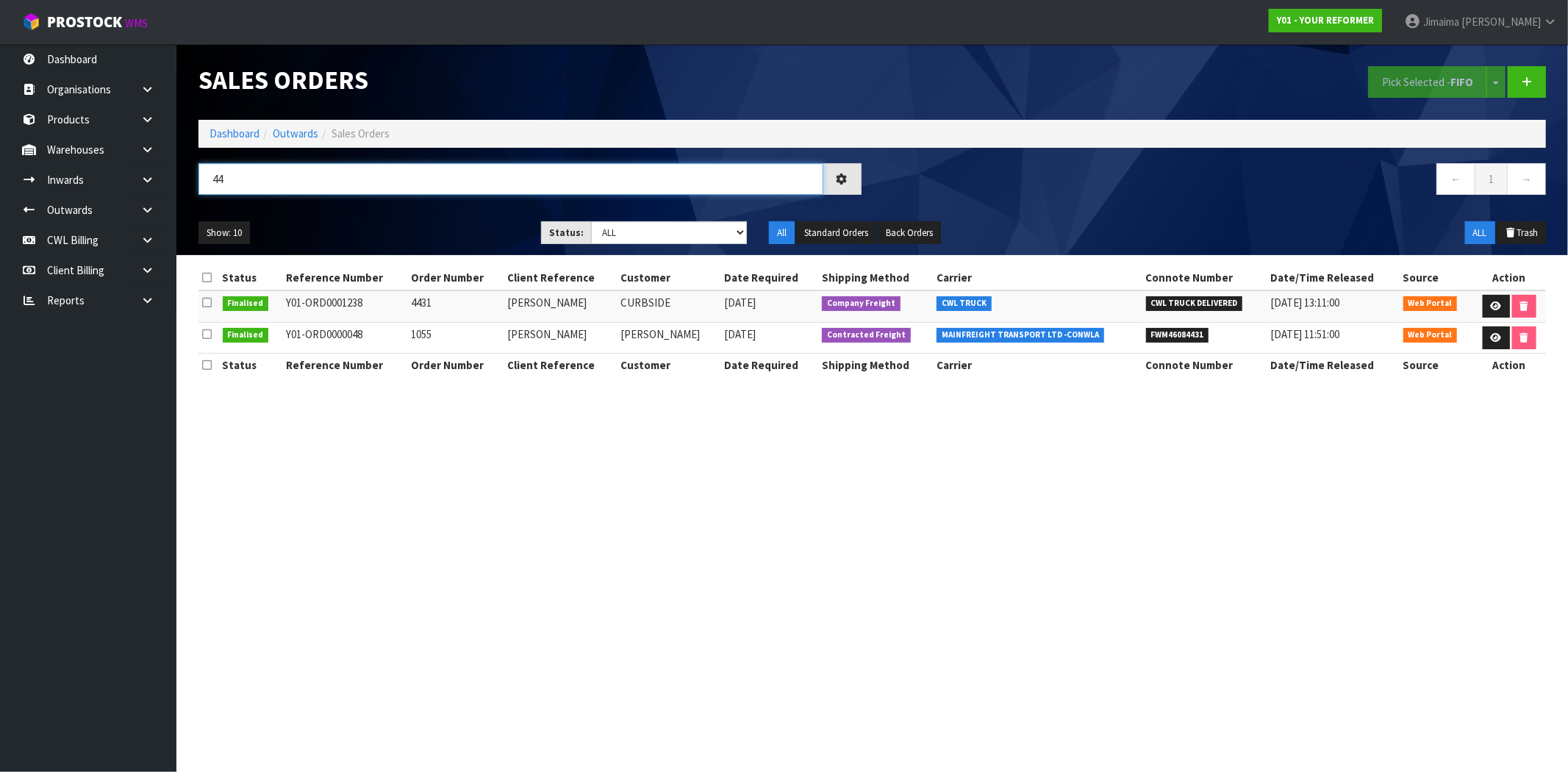
type input "4"
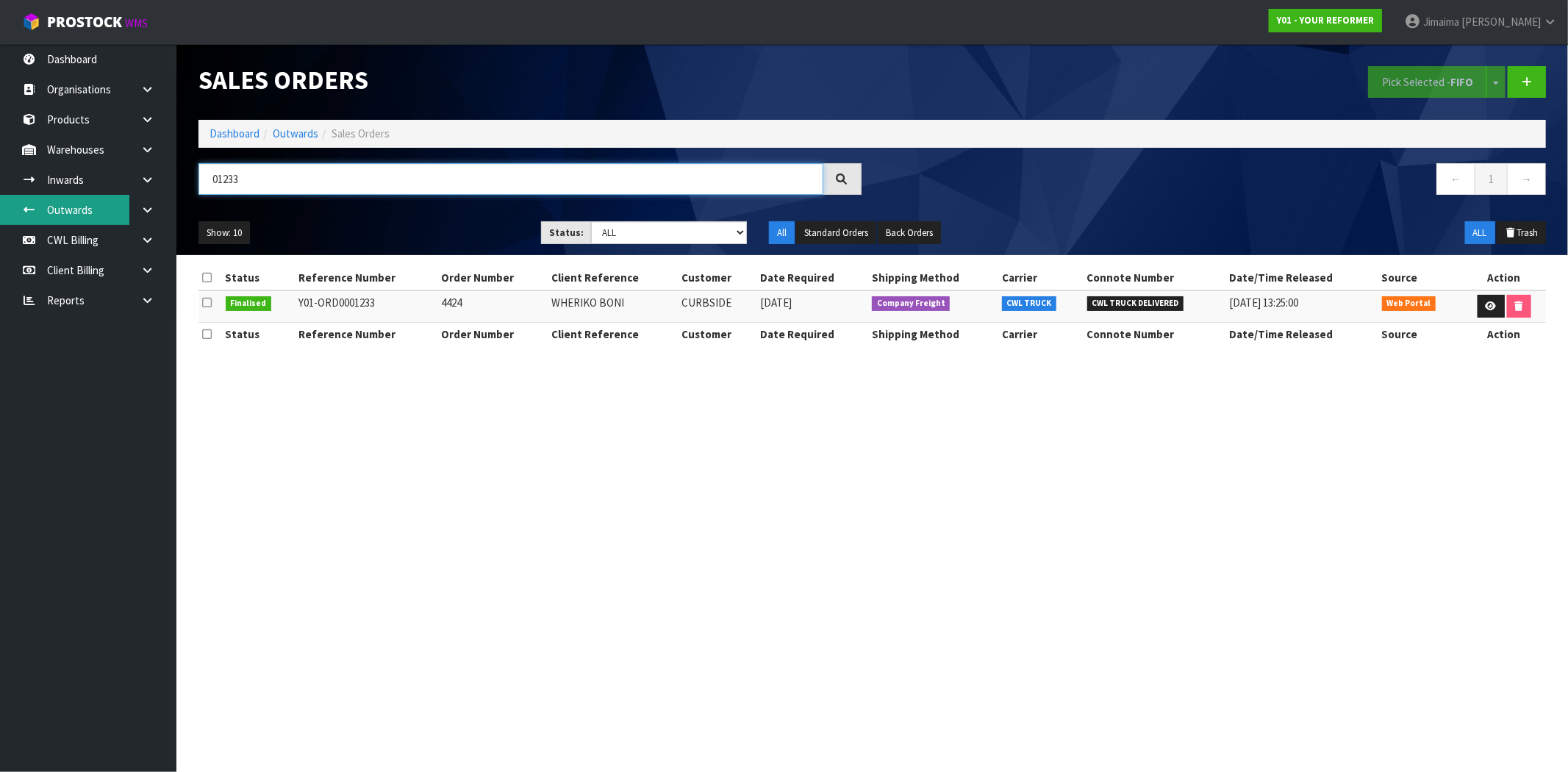
type input "01233"
click at [231, 137] on link "Dashboard" at bounding box center [234, 133] width 50 height 14
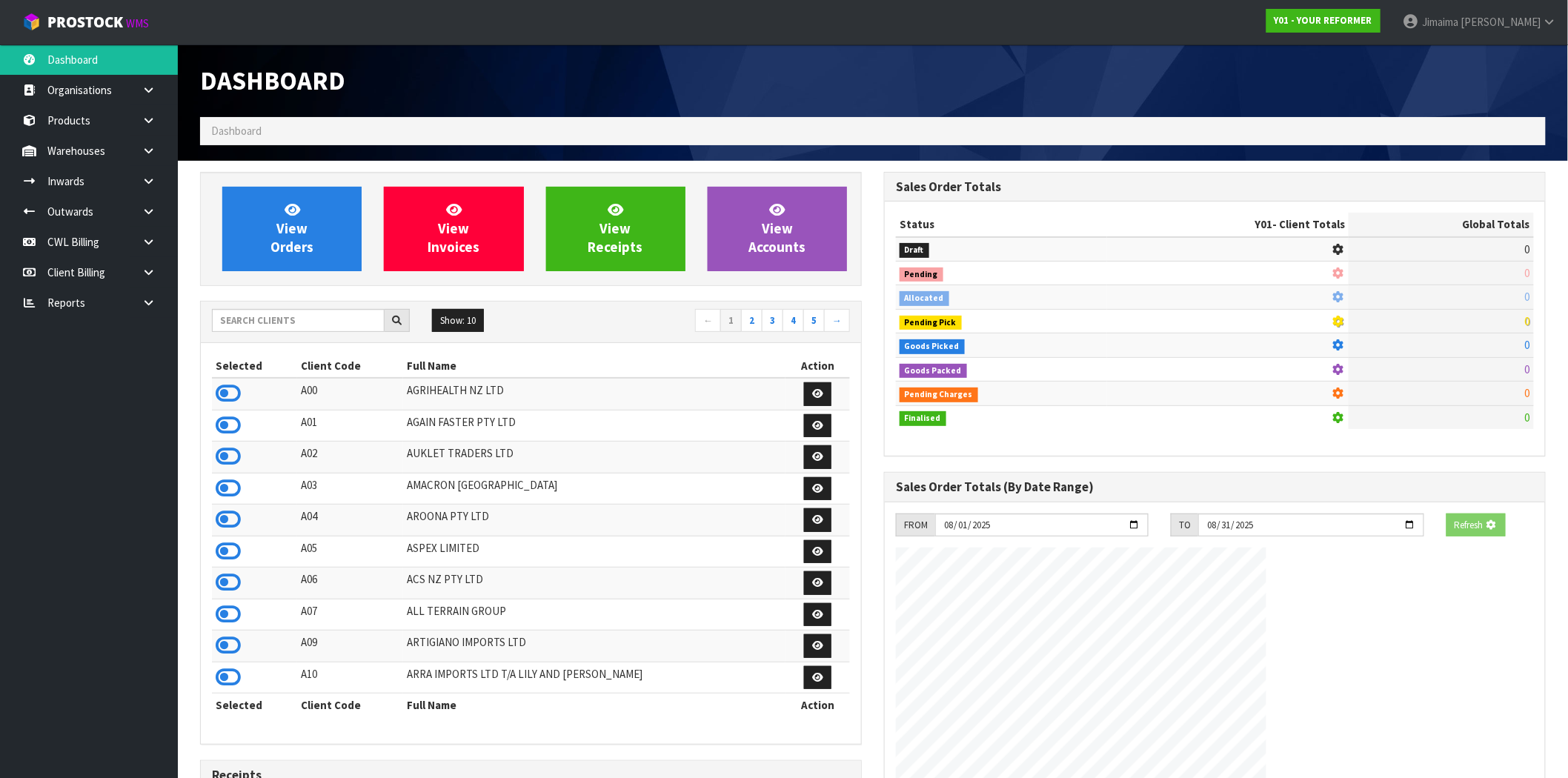
click at [277, 308] on div "Show: 10 5 10 25 50 ← 1 2 3 4 5 →" at bounding box center [531, 322] width 660 height 42
click at [274, 317] on input "text" at bounding box center [298, 320] width 173 height 23
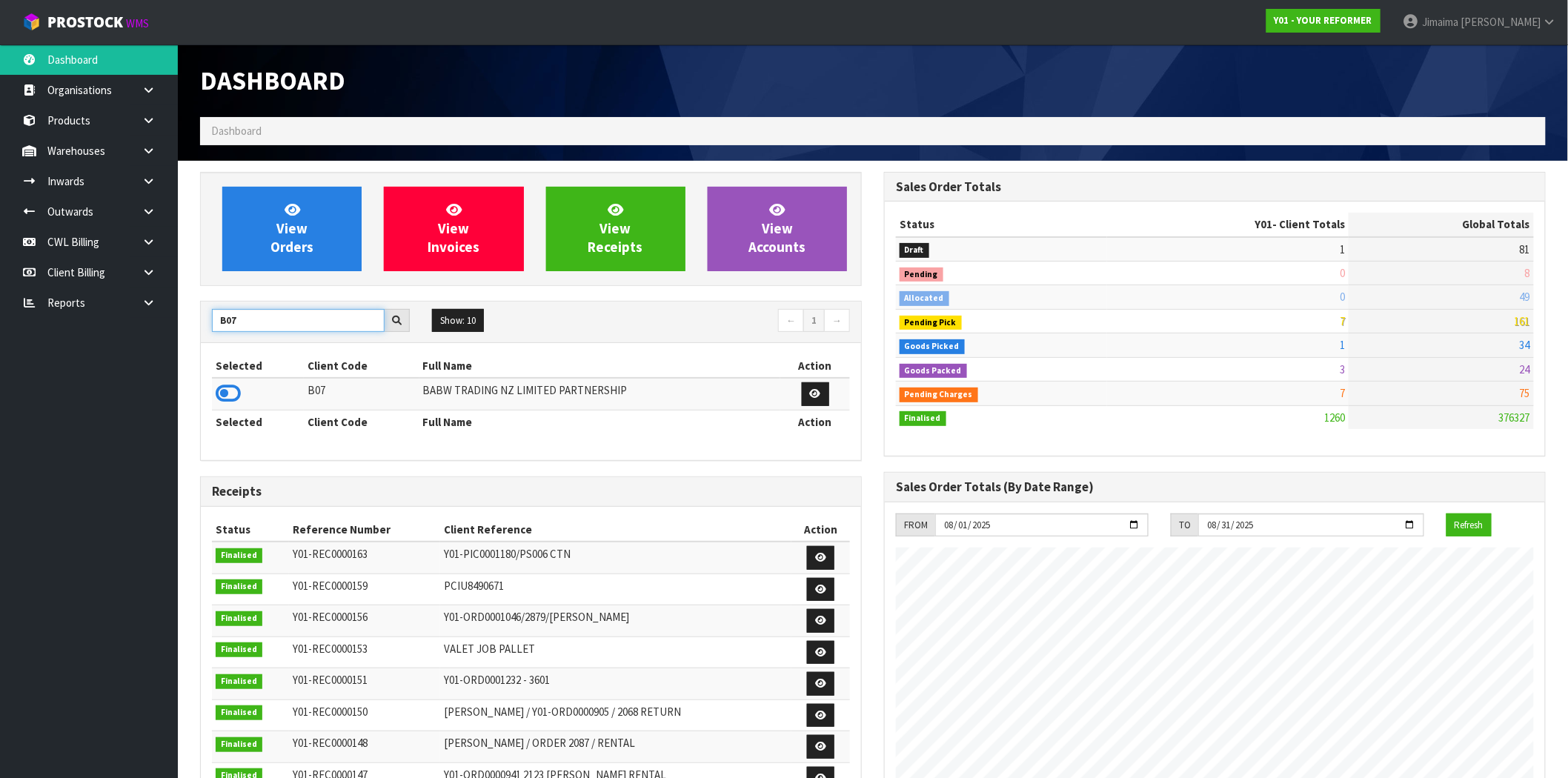
type input "B07"
click at [245, 383] on td at bounding box center [257, 394] width 92 height 32
click at [233, 386] on icon at bounding box center [228, 393] width 25 height 22
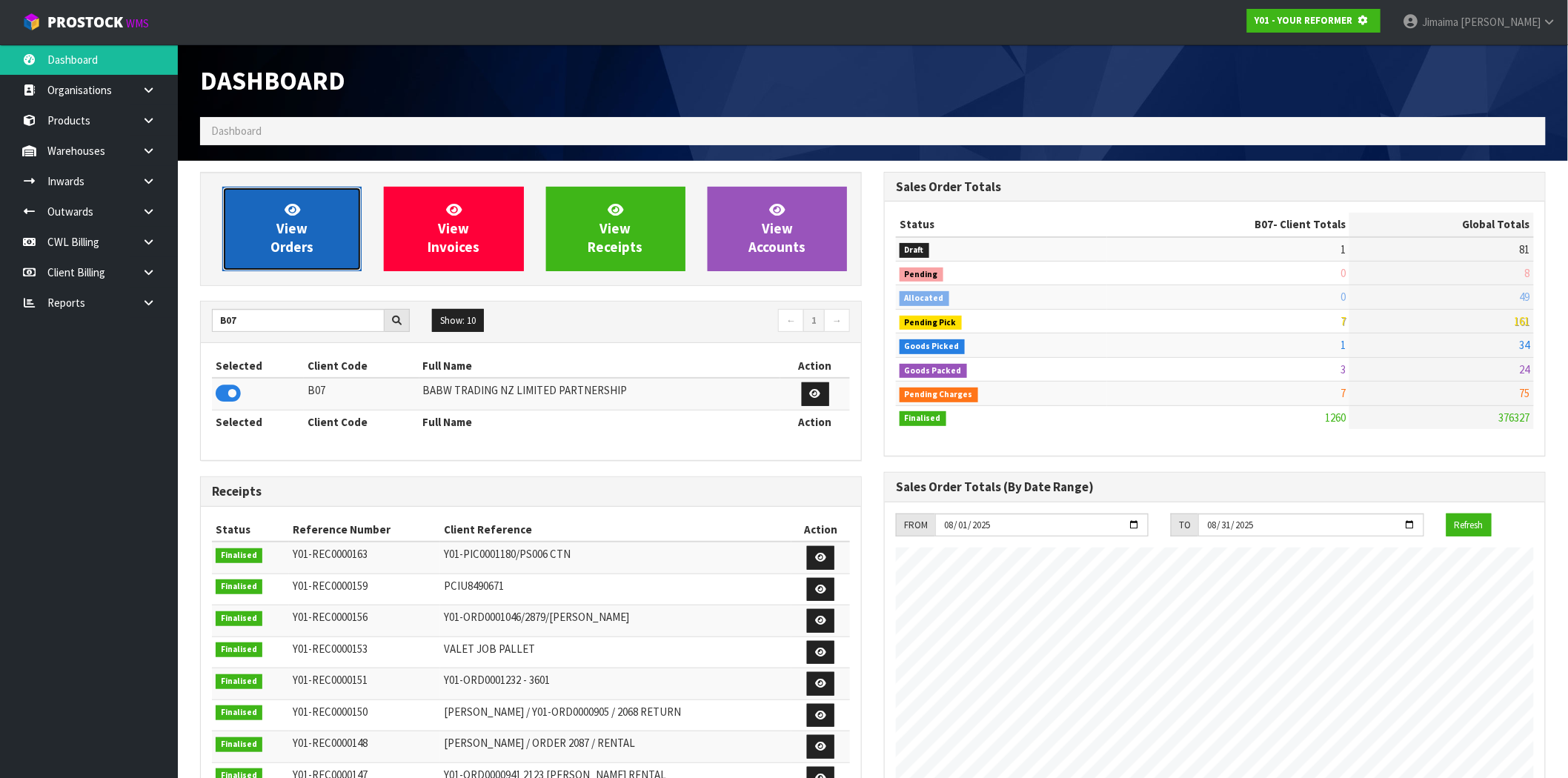
click at [291, 230] on span "View Orders" at bounding box center [292, 229] width 43 height 55
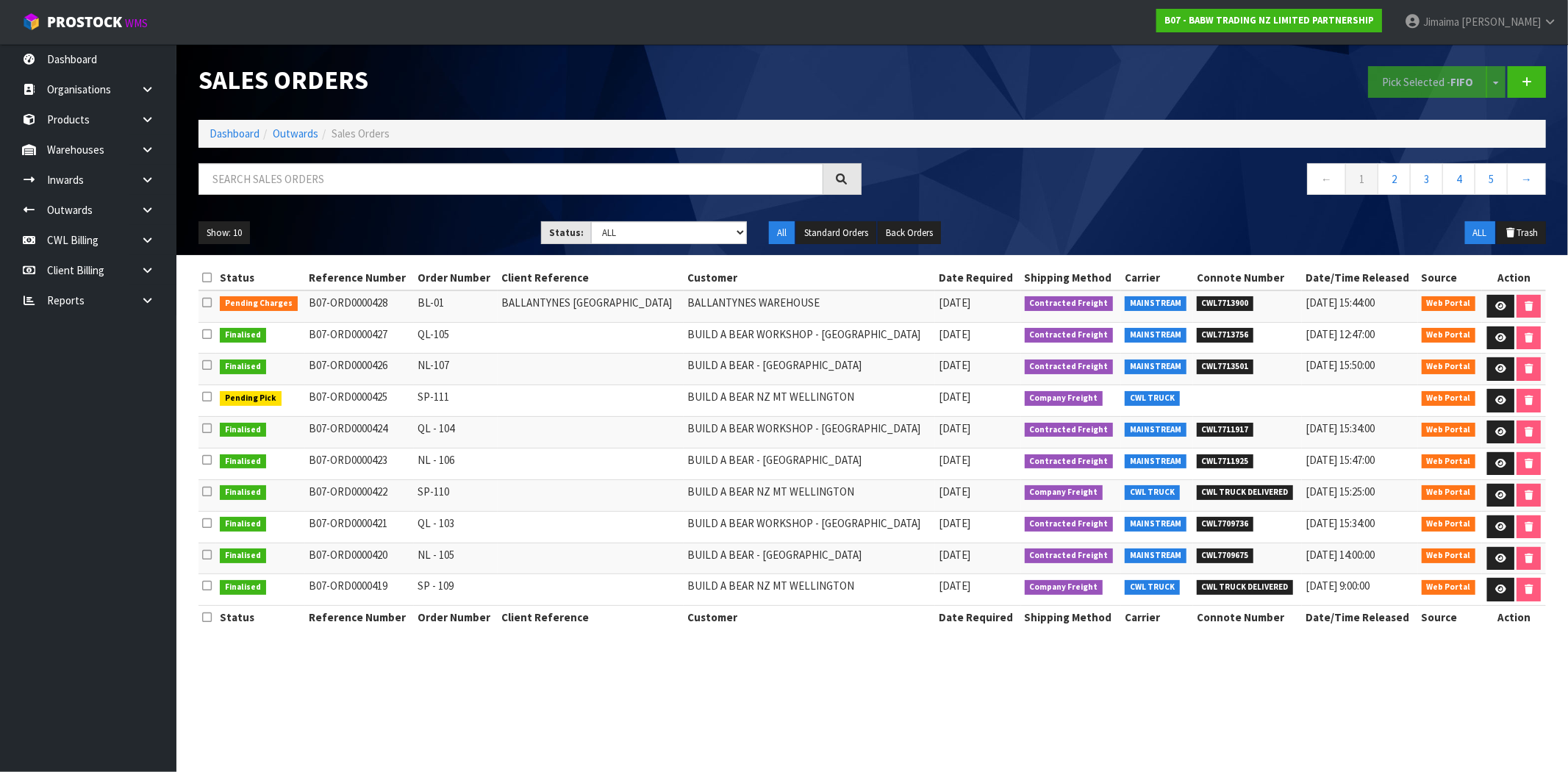
drag, startPoint x: 441, startPoint y: 487, endPoint x: 424, endPoint y: 483, distance: 17.5
click at [424, 483] on td "SP-110" at bounding box center [455, 495] width 84 height 32
copy td "SP-110"
click at [1487, 302] on link at bounding box center [1500, 306] width 27 height 24
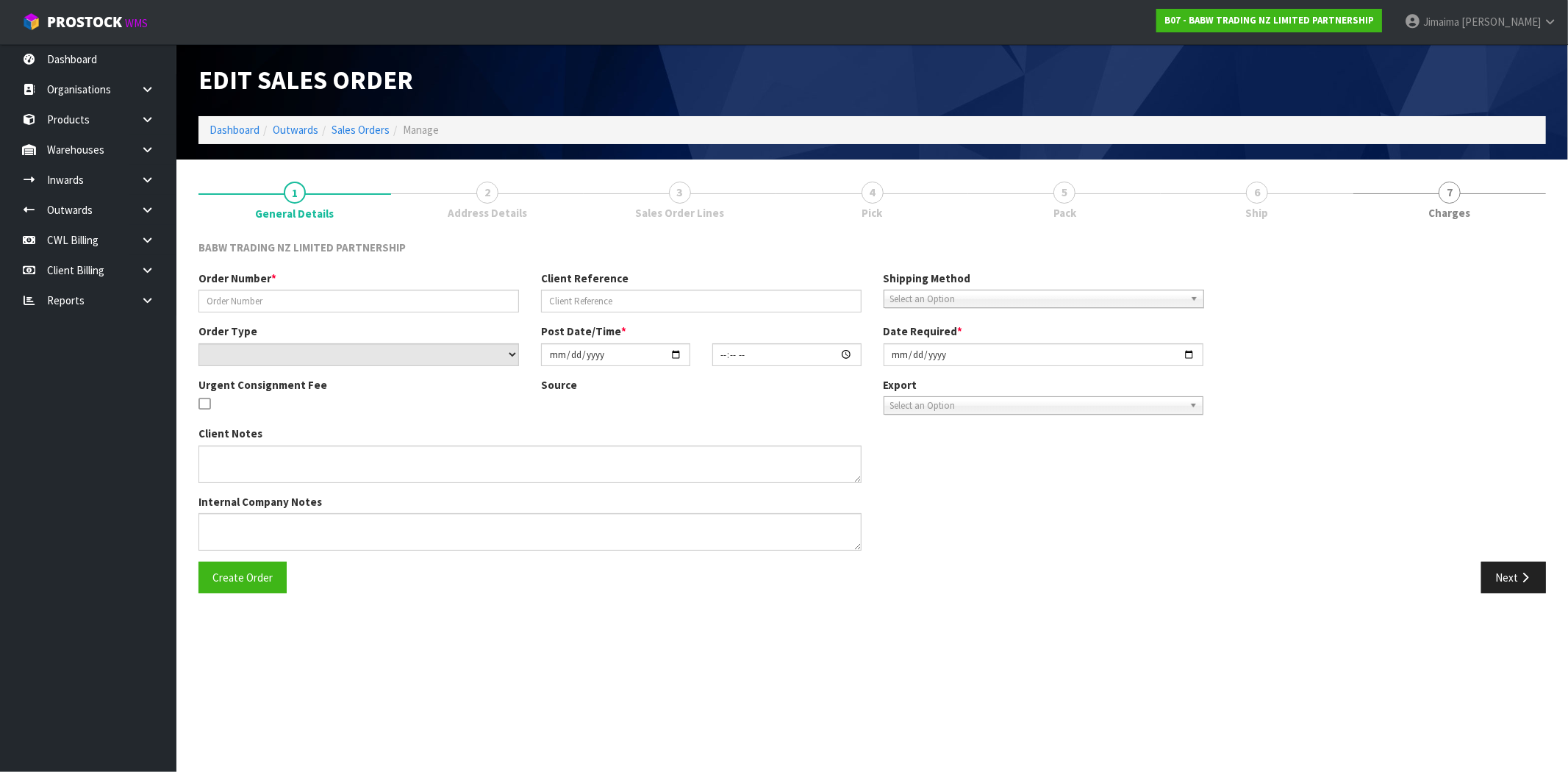
type input "BL-01"
type input "BALLANTYNES [GEOGRAPHIC_DATA]"
select select "number:0"
type input "[DATE]"
type input "14:25:00.000"
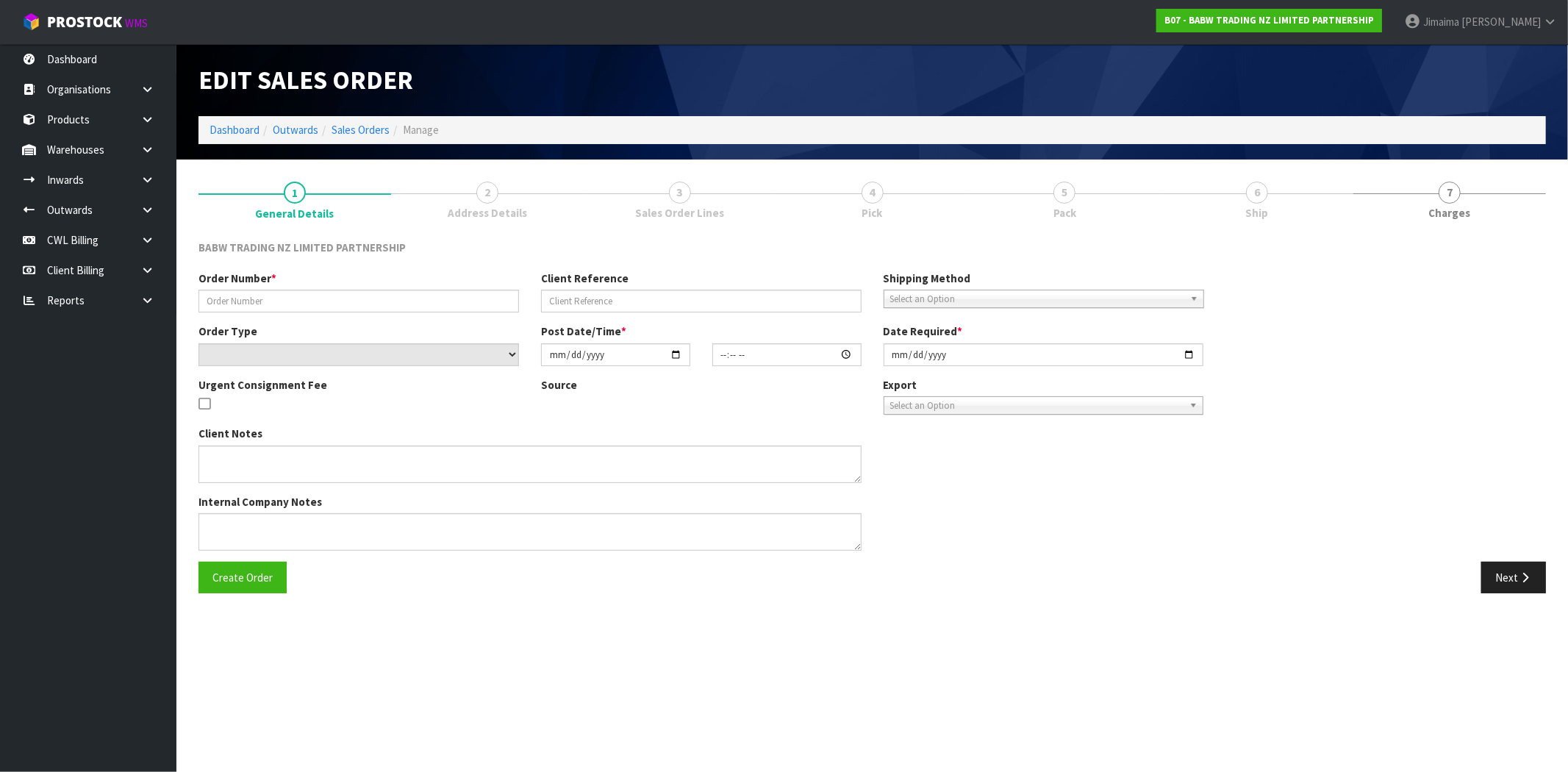
type input "[DATE]"
type textarea "PLEASE PROCEED WITH THE ORDER WITHOUT TATTY TEDDY FOR NOW 1. ALL CARTONS DELIVE…"
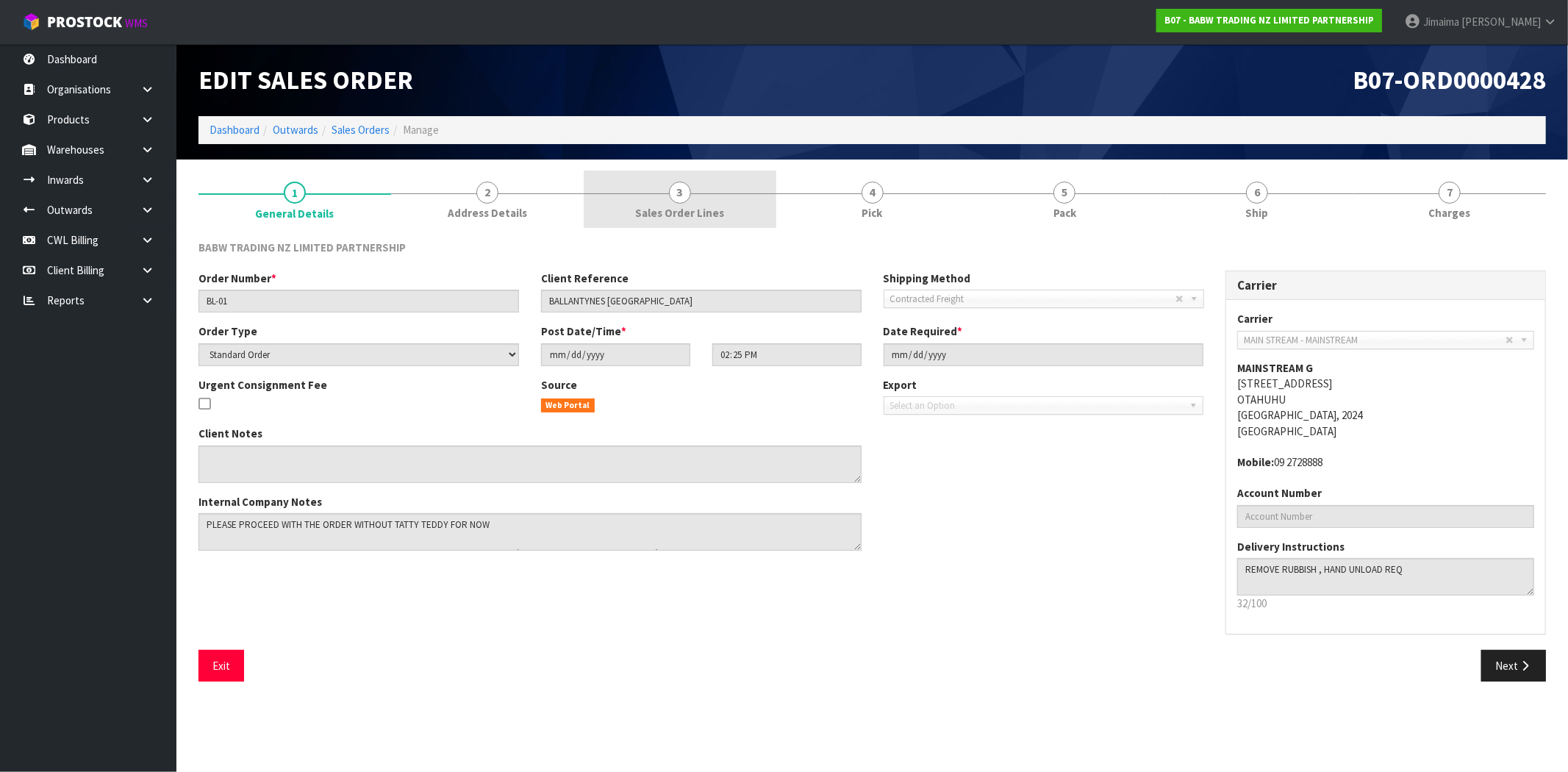
click at [658, 202] on link "3 Sales Order Lines" at bounding box center [679, 199] width 192 height 58
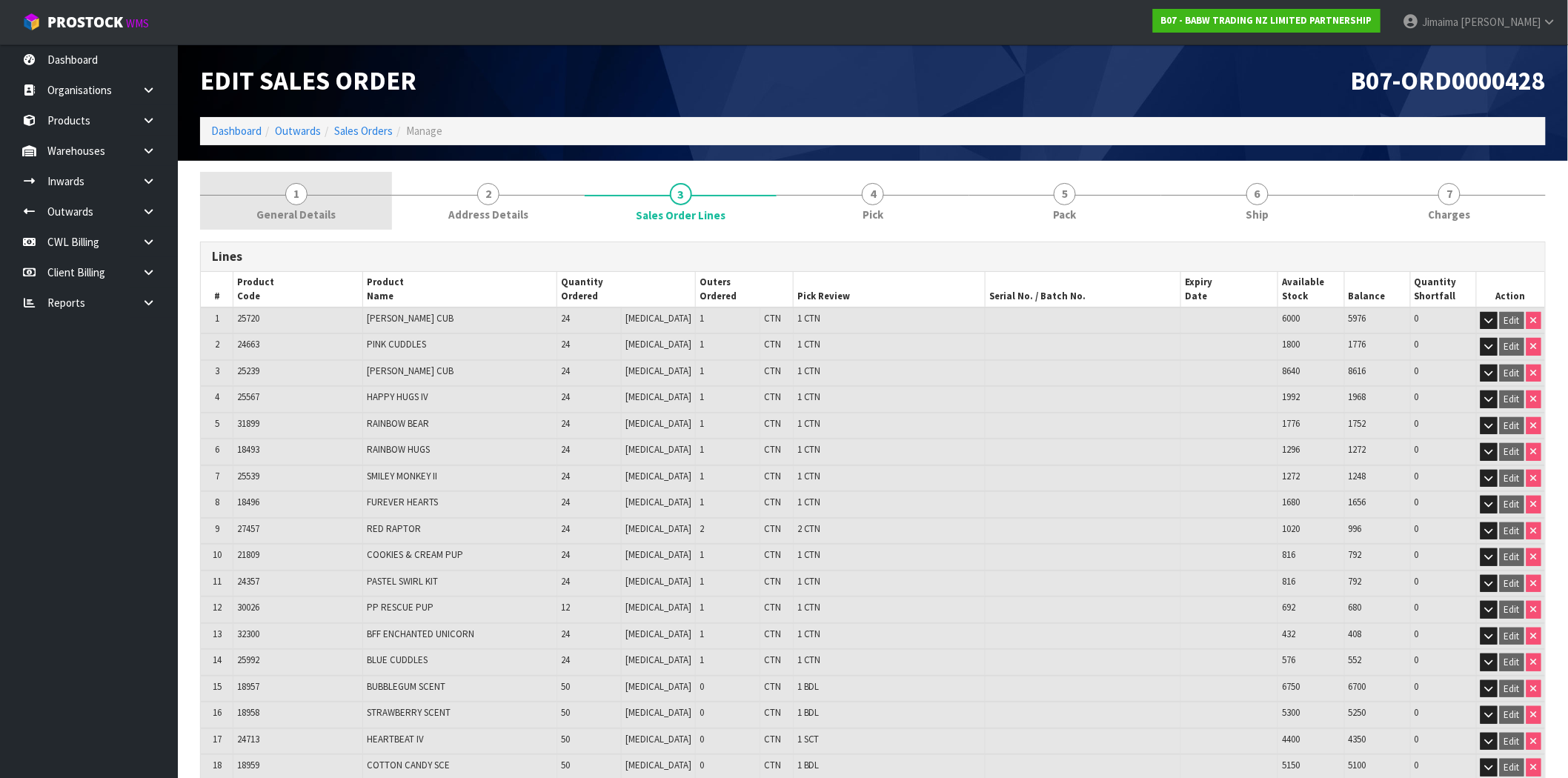
drag, startPoint x: 328, startPoint y: 201, endPoint x: 728, endPoint y: 203, distance: 400.0
click at [330, 201] on link "1 General Details" at bounding box center [296, 201] width 192 height 59
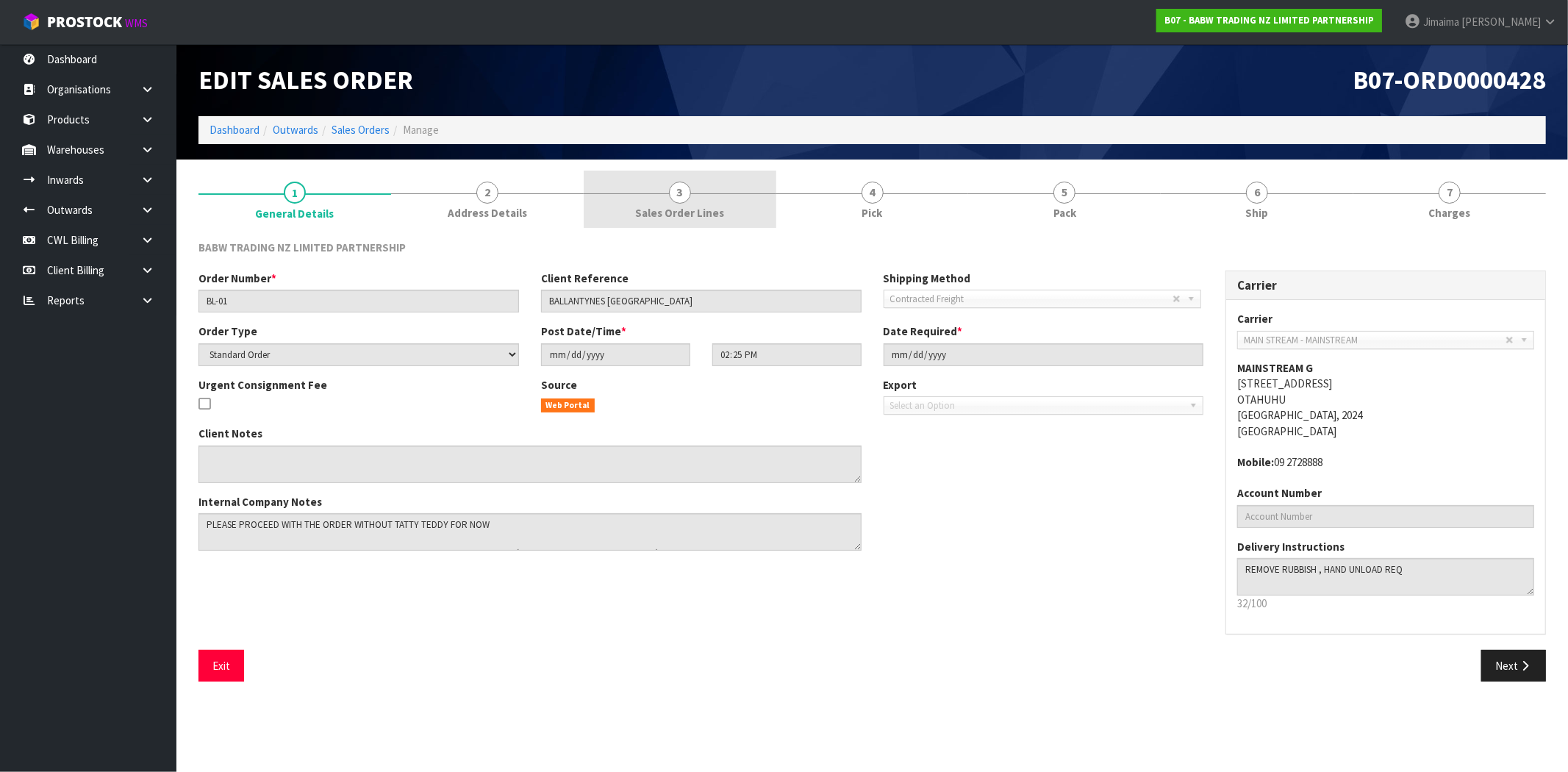
click at [701, 184] on link "3 Sales Order Lines" at bounding box center [679, 199] width 192 height 58
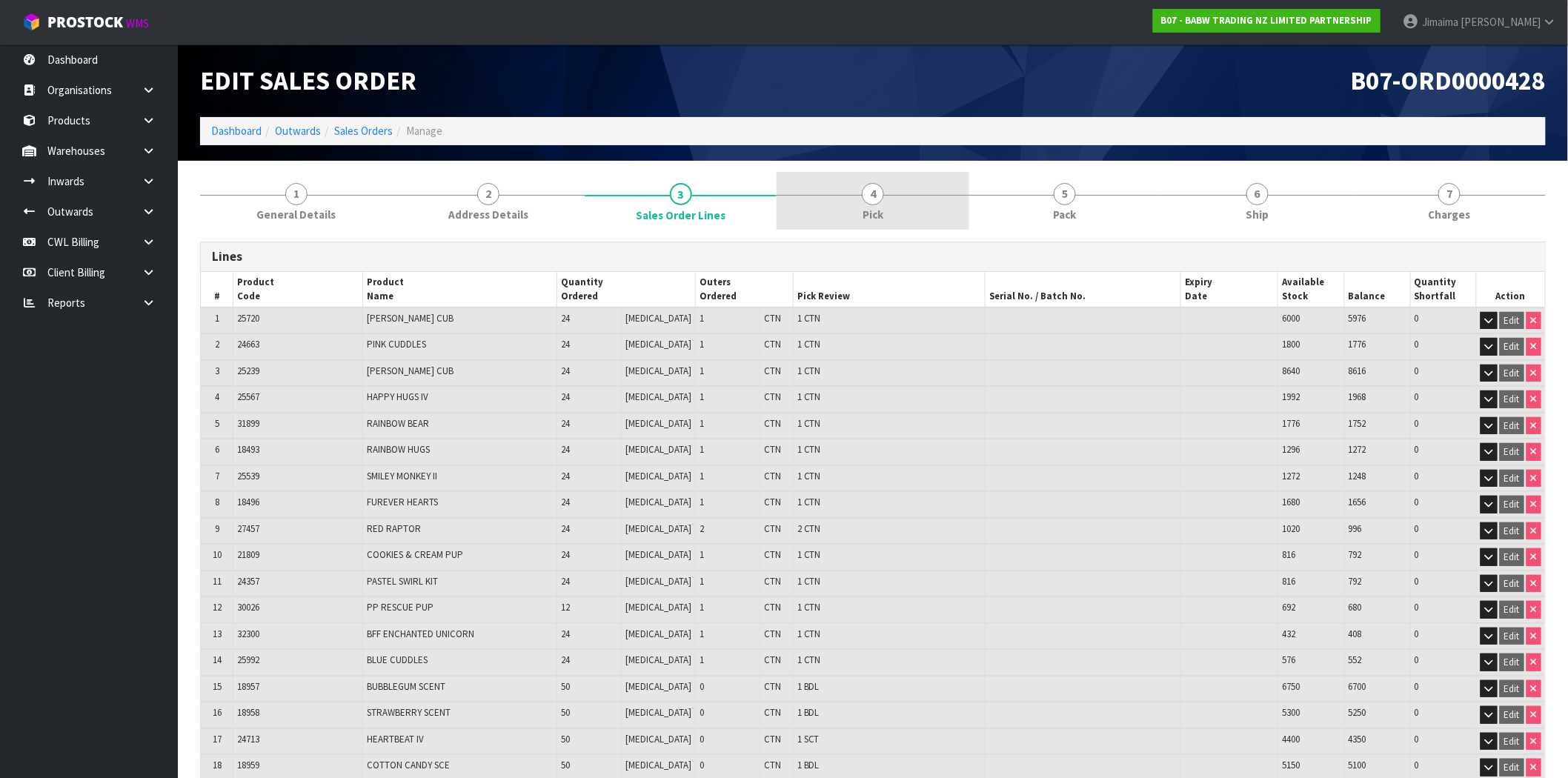
click at [880, 180] on link "4 Pick" at bounding box center [872, 201] width 192 height 59
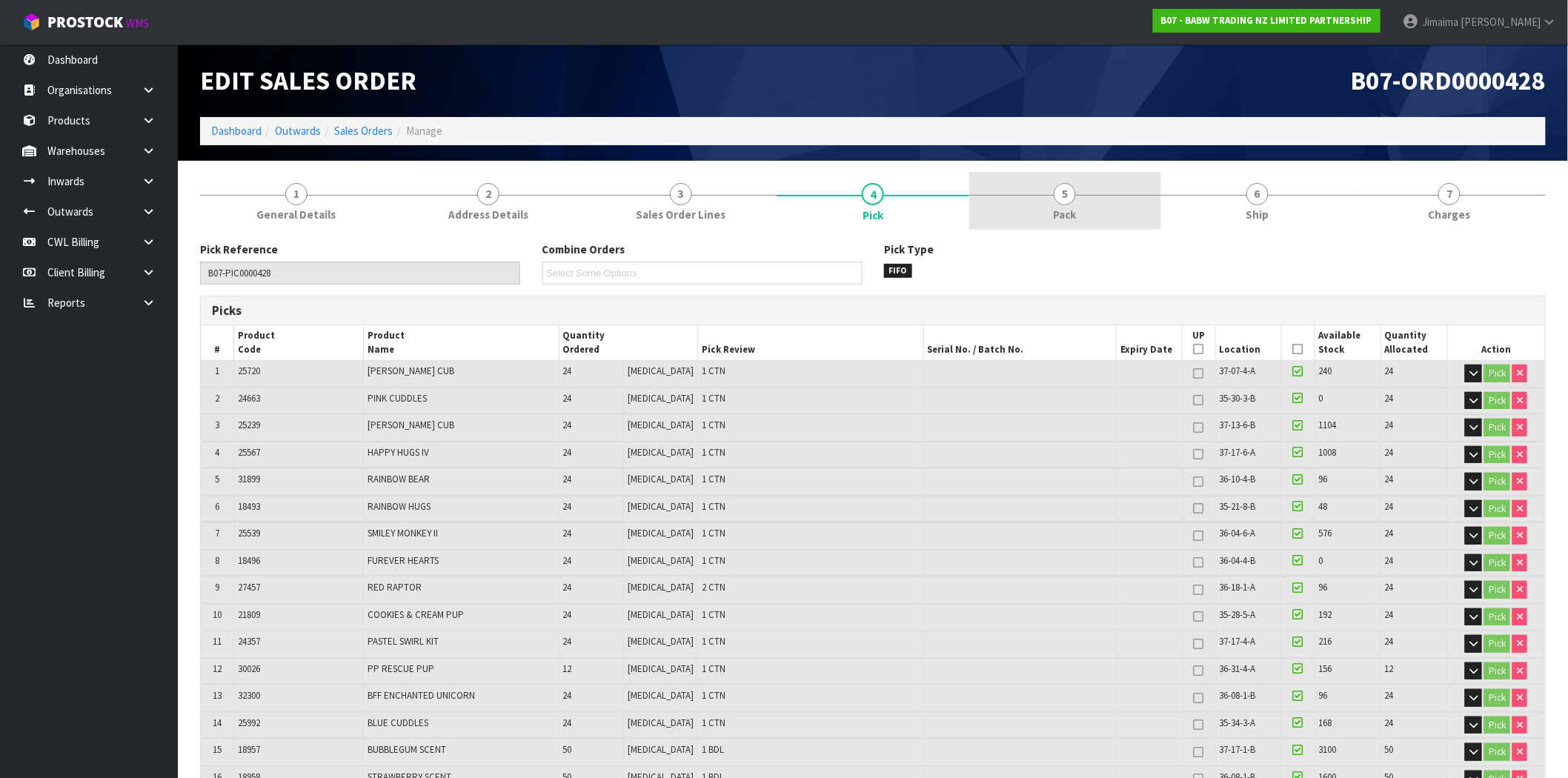
click at [1088, 206] on link "5 Pack" at bounding box center [1065, 201] width 192 height 59
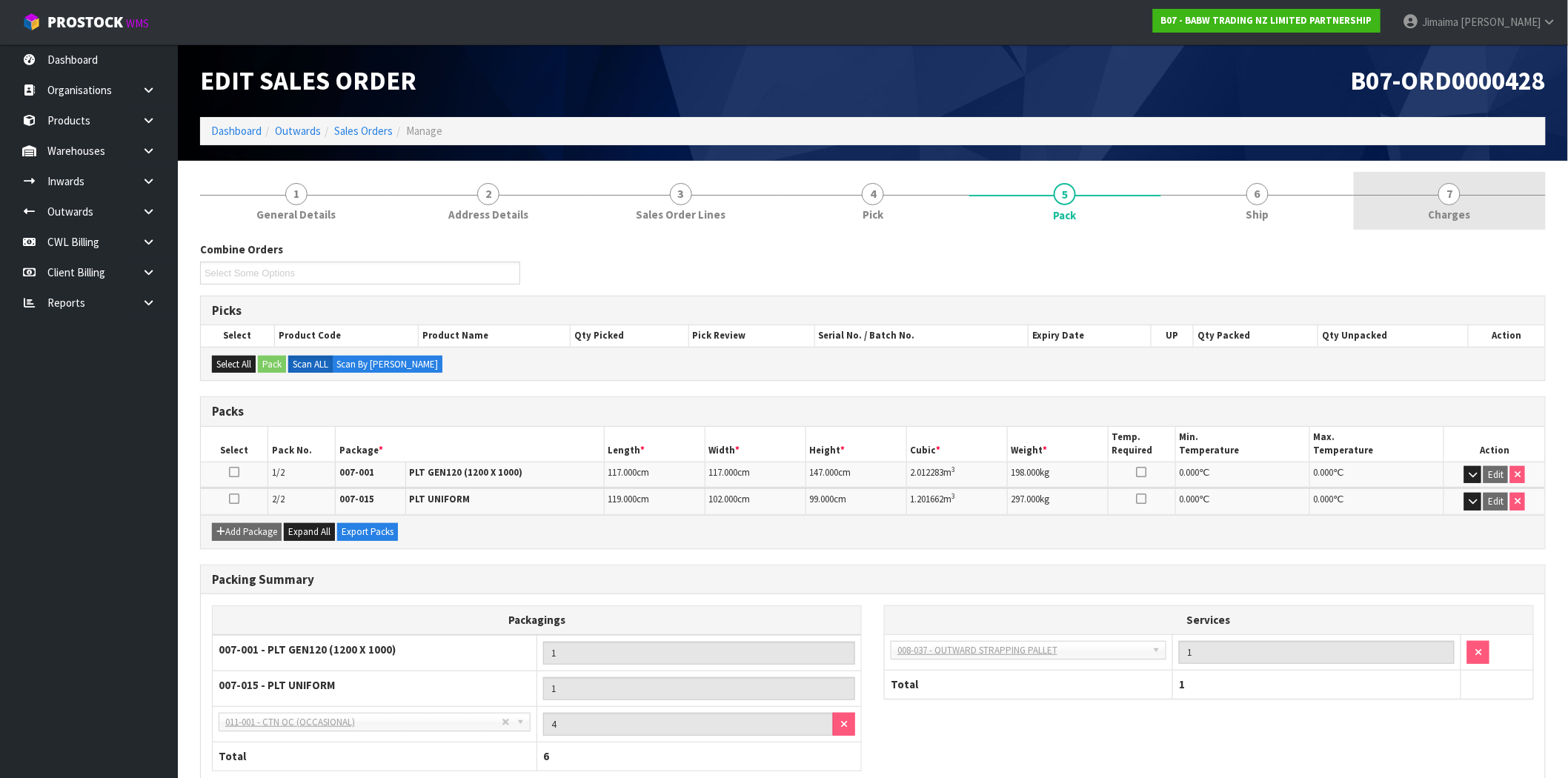
click at [1507, 185] on link "7 [GEOGRAPHIC_DATA]" at bounding box center [1450, 201] width 192 height 59
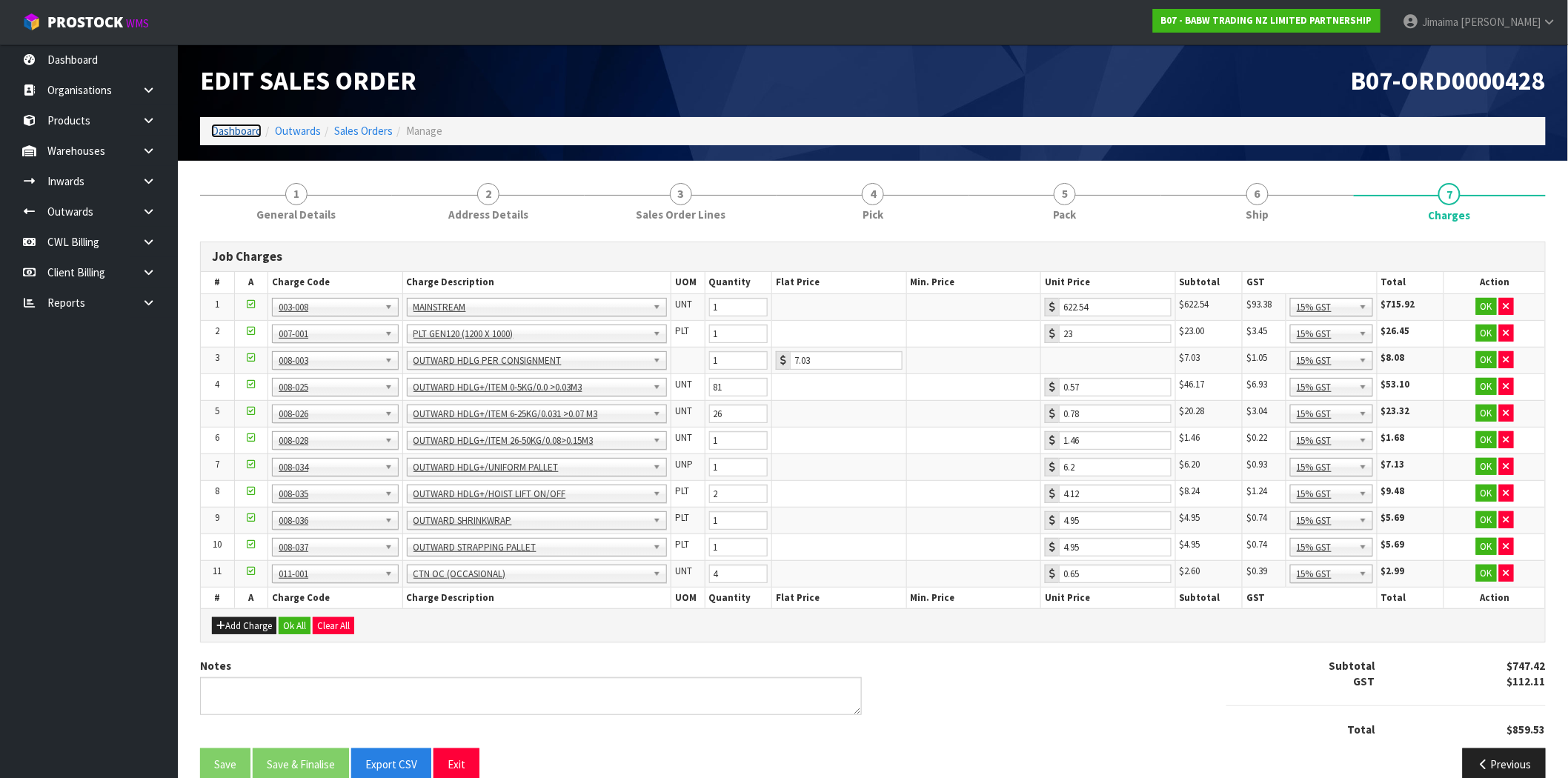
click at [223, 135] on link "Dashboard" at bounding box center [236, 131] width 51 height 14
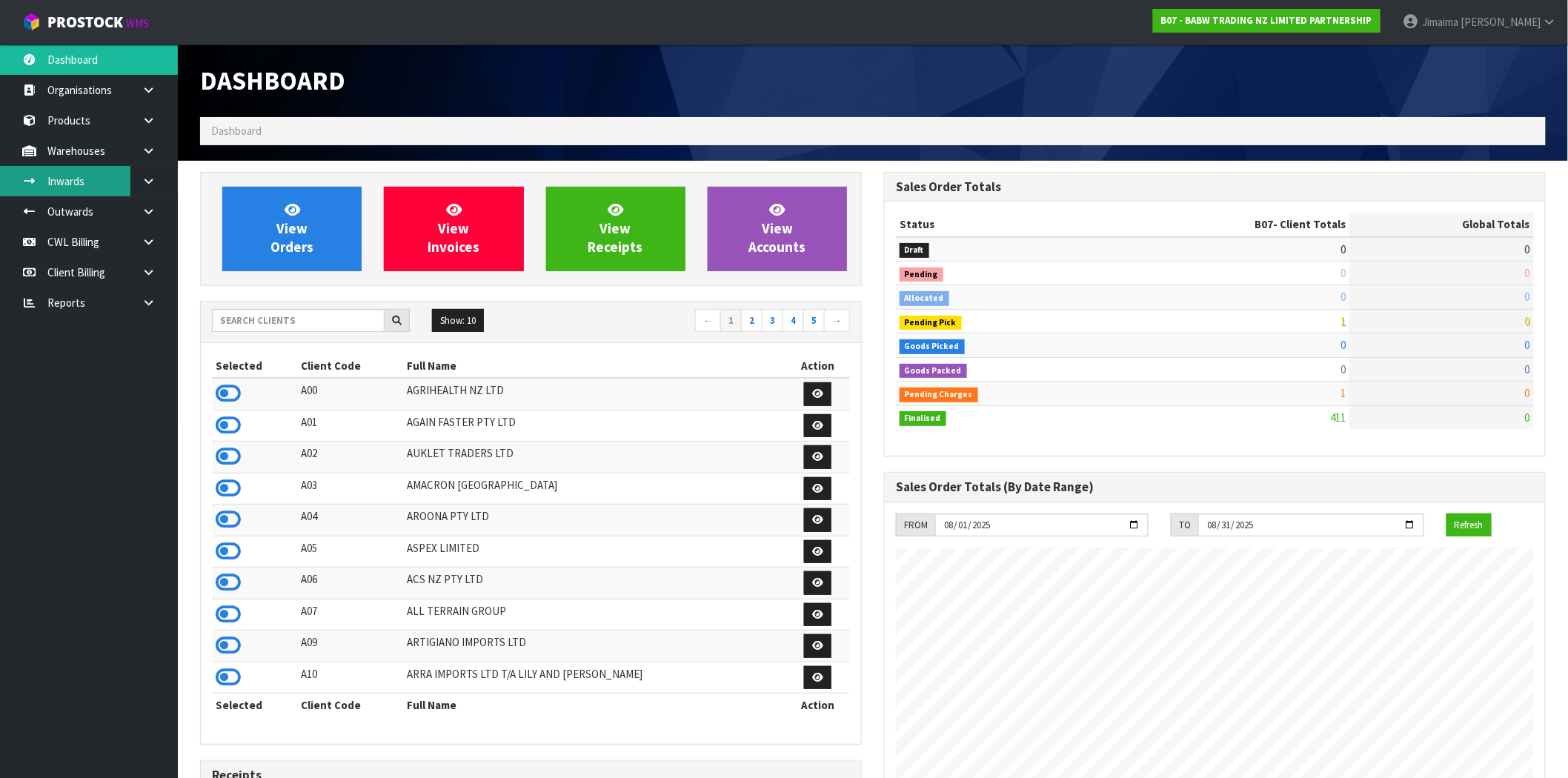
scroll to position [1122, 684]
drag, startPoint x: 227, startPoint y: 392, endPoint x: 232, endPoint y: 381, distance: 12.1
click at [228, 389] on icon at bounding box center [228, 393] width 25 height 22
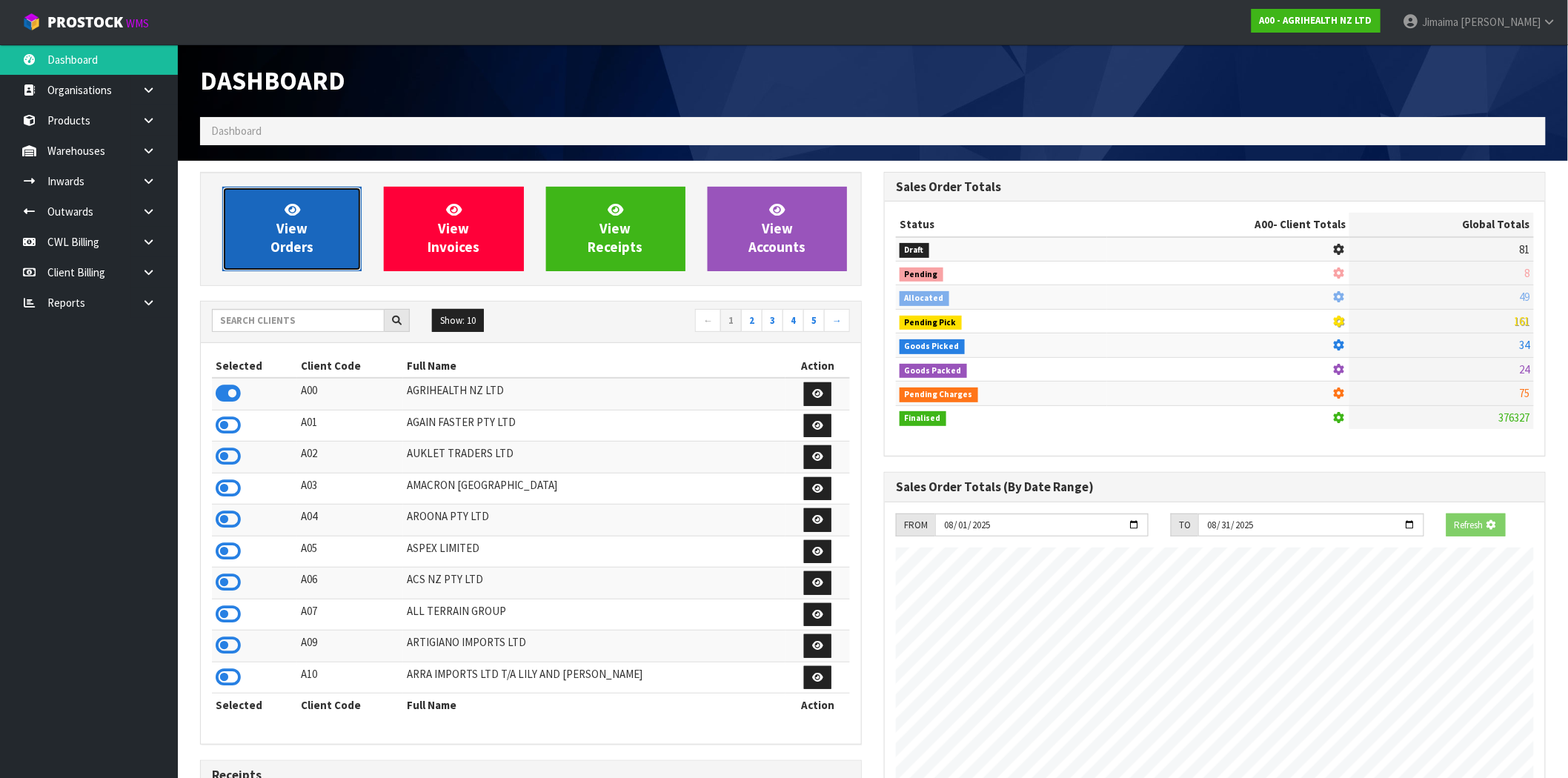
click at [286, 211] on icon at bounding box center [292, 209] width 15 height 14
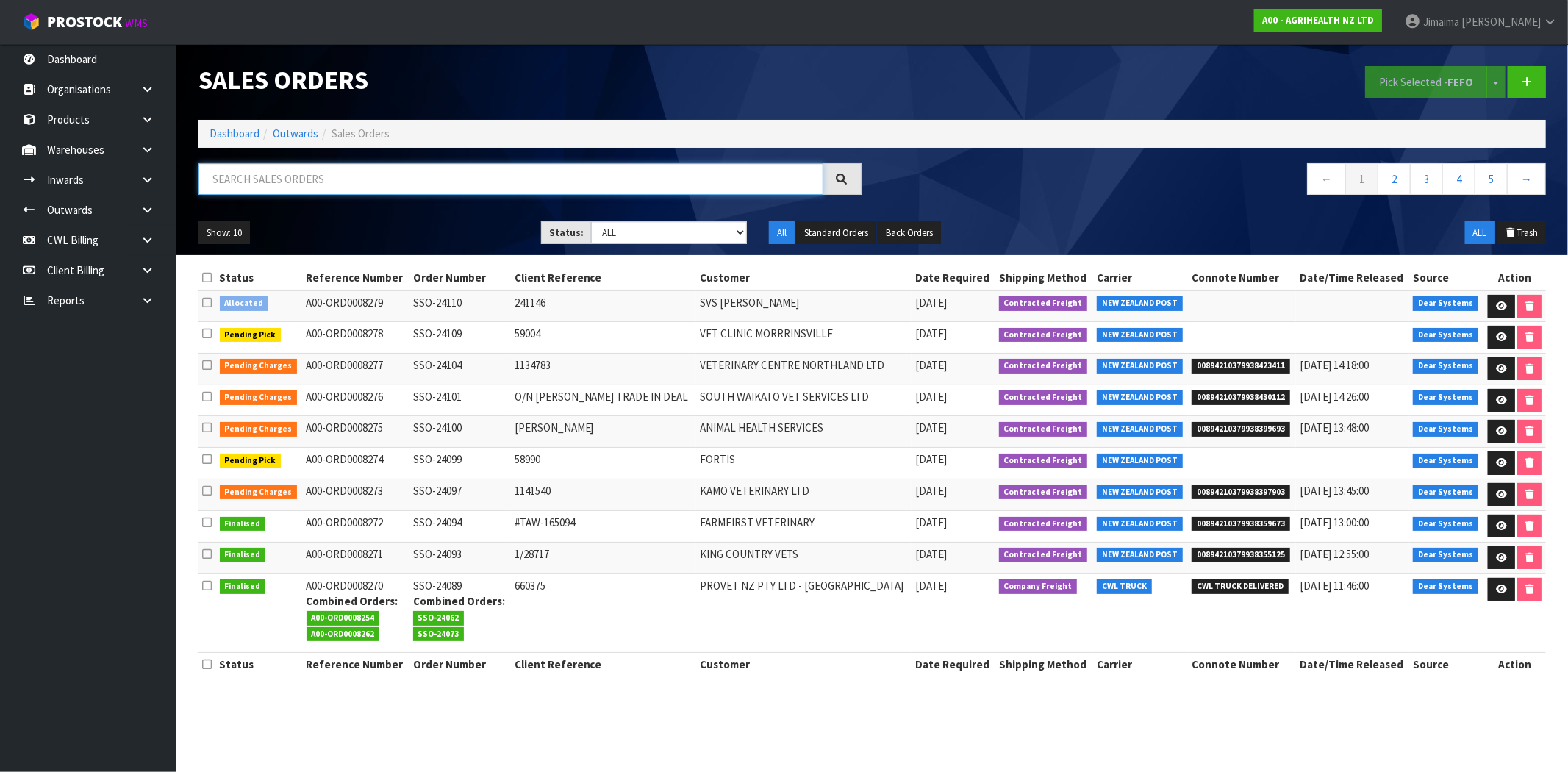
click at [344, 192] on input "text" at bounding box center [511, 179] width 625 height 32
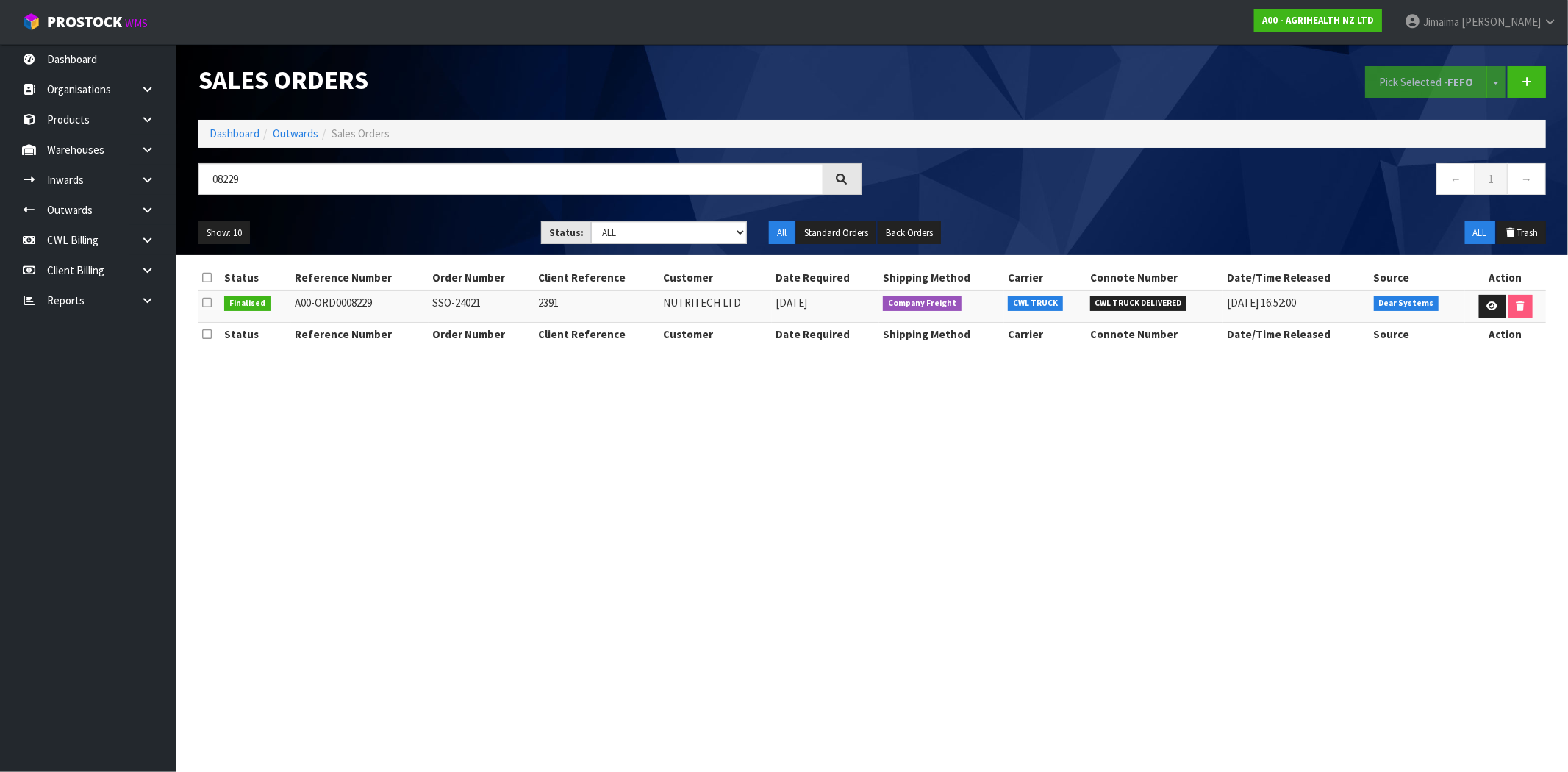
drag, startPoint x: 484, startPoint y: 298, endPoint x: 429, endPoint y: 293, distance: 55.2
click at [429, 293] on td "SSO-24021" at bounding box center [482, 306] width 106 height 32
copy td "SSO-24021"
click at [295, 174] on input "08229" at bounding box center [511, 179] width 625 height 32
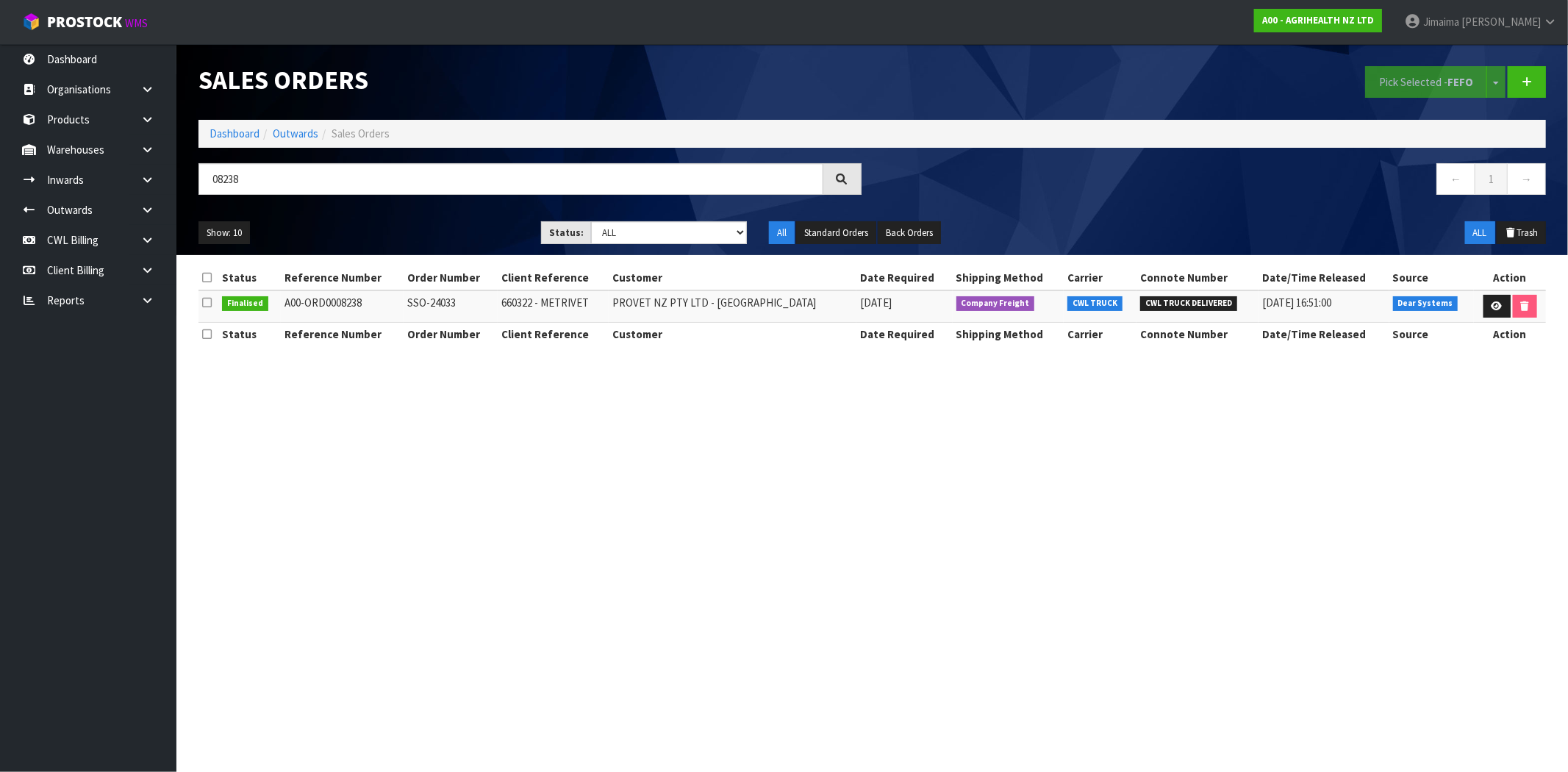
drag, startPoint x: 457, startPoint y: 298, endPoint x: 412, endPoint y: 302, distance: 45.2
click at [412, 302] on td "SSO-24033" at bounding box center [450, 306] width 94 height 32
copy td "SSO-24033"
drag, startPoint x: 349, startPoint y: 176, endPoint x: 341, endPoint y: 167, distance: 12.0
click at [349, 176] on input "08238" at bounding box center [511, 179] width 625 height 32
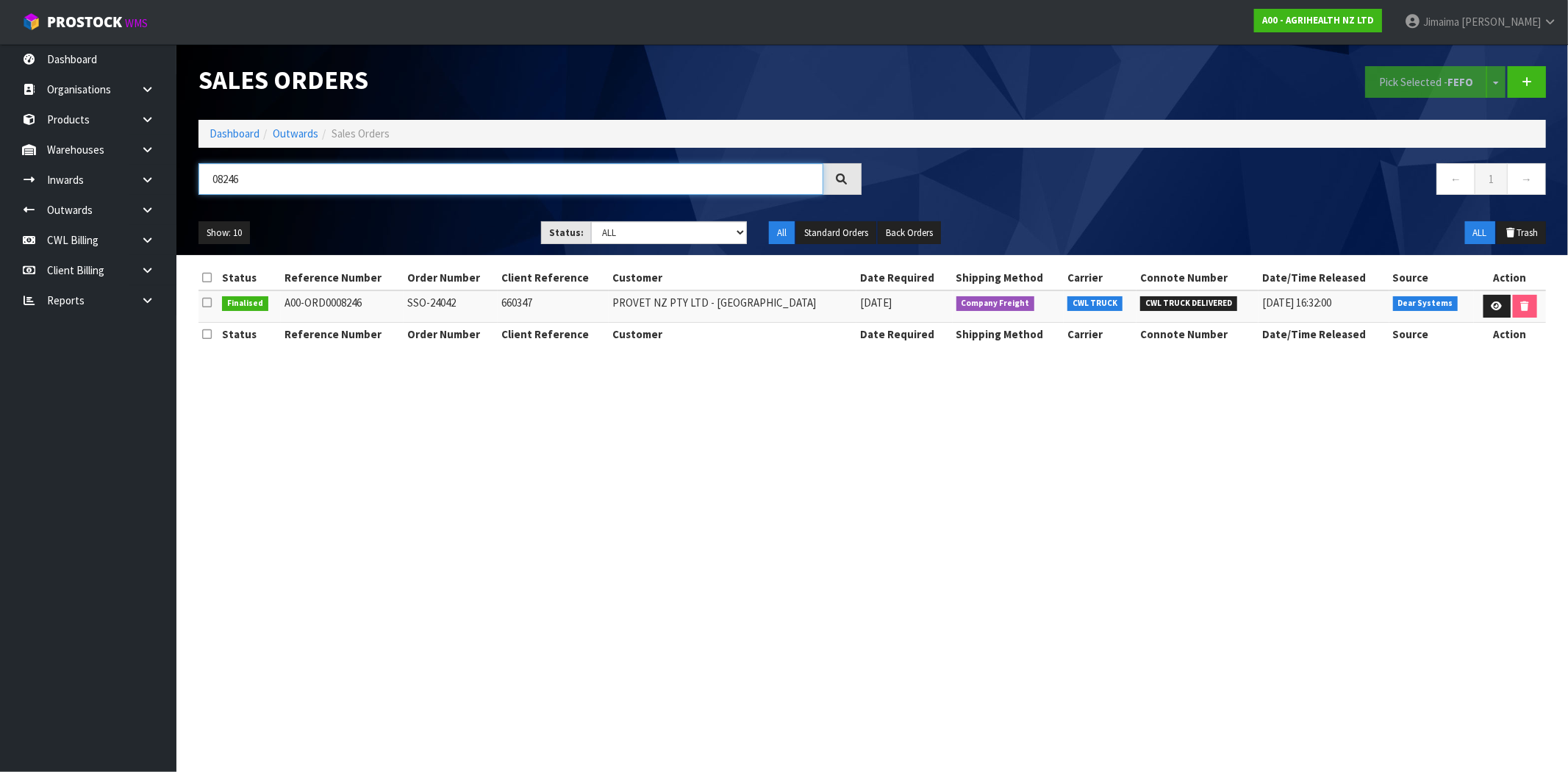
type input "08246"
click at [457, 297] on td "SSO-24042" at bounding box center [450, 306] width 94 height 32
drag, startPoint x: 476, startPoint y: 303, endPoint x: 416, endPoint y: 303, distance: 60.0
click at [416, 303] on td "SSO-24042" at bounding box center [450, 306] width 94 height 32
copy td "SSO-24042"
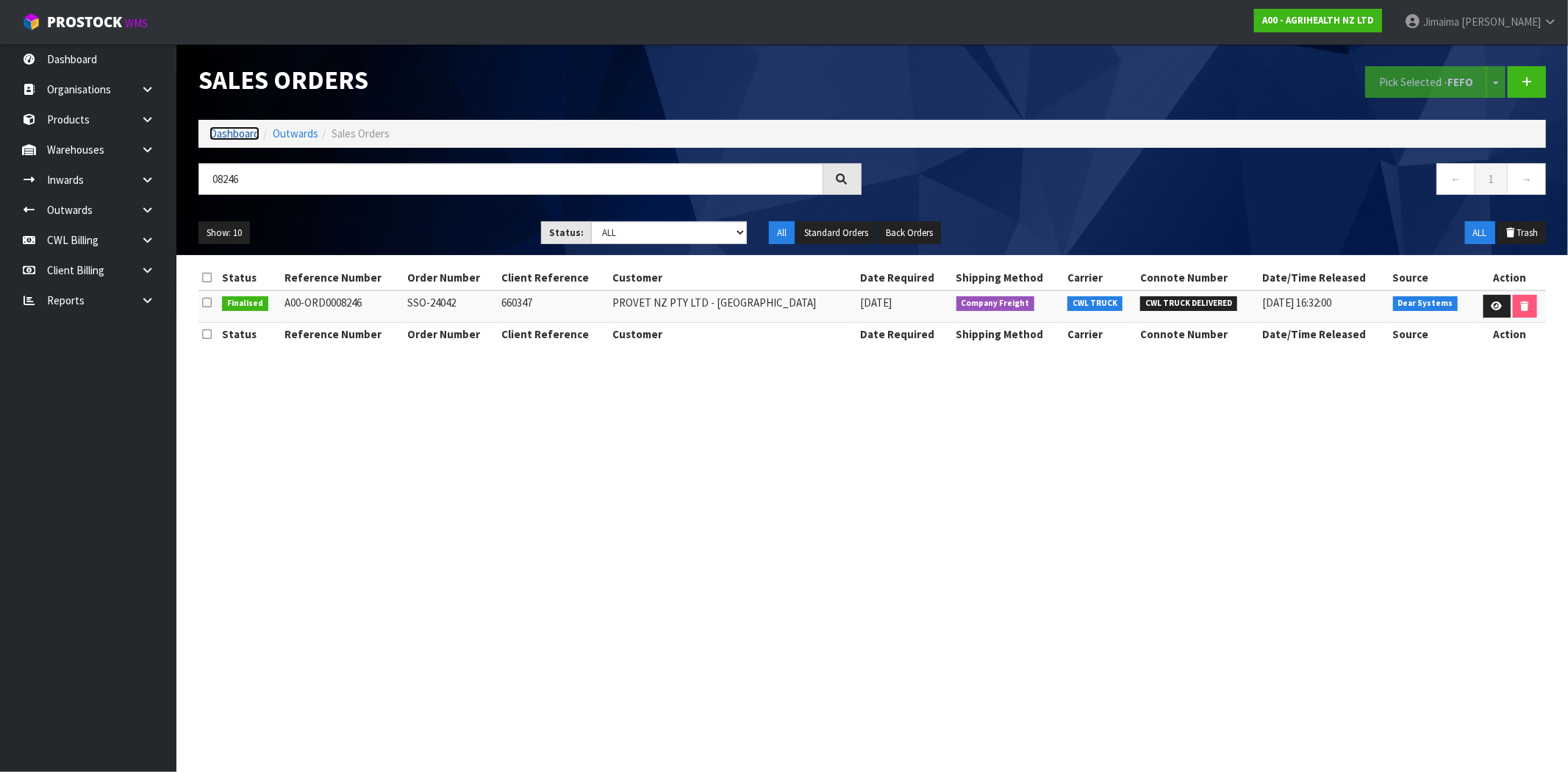
click at [232, 129] on link "Dashboard" at bounding box center [234, 133] width 50 height 14
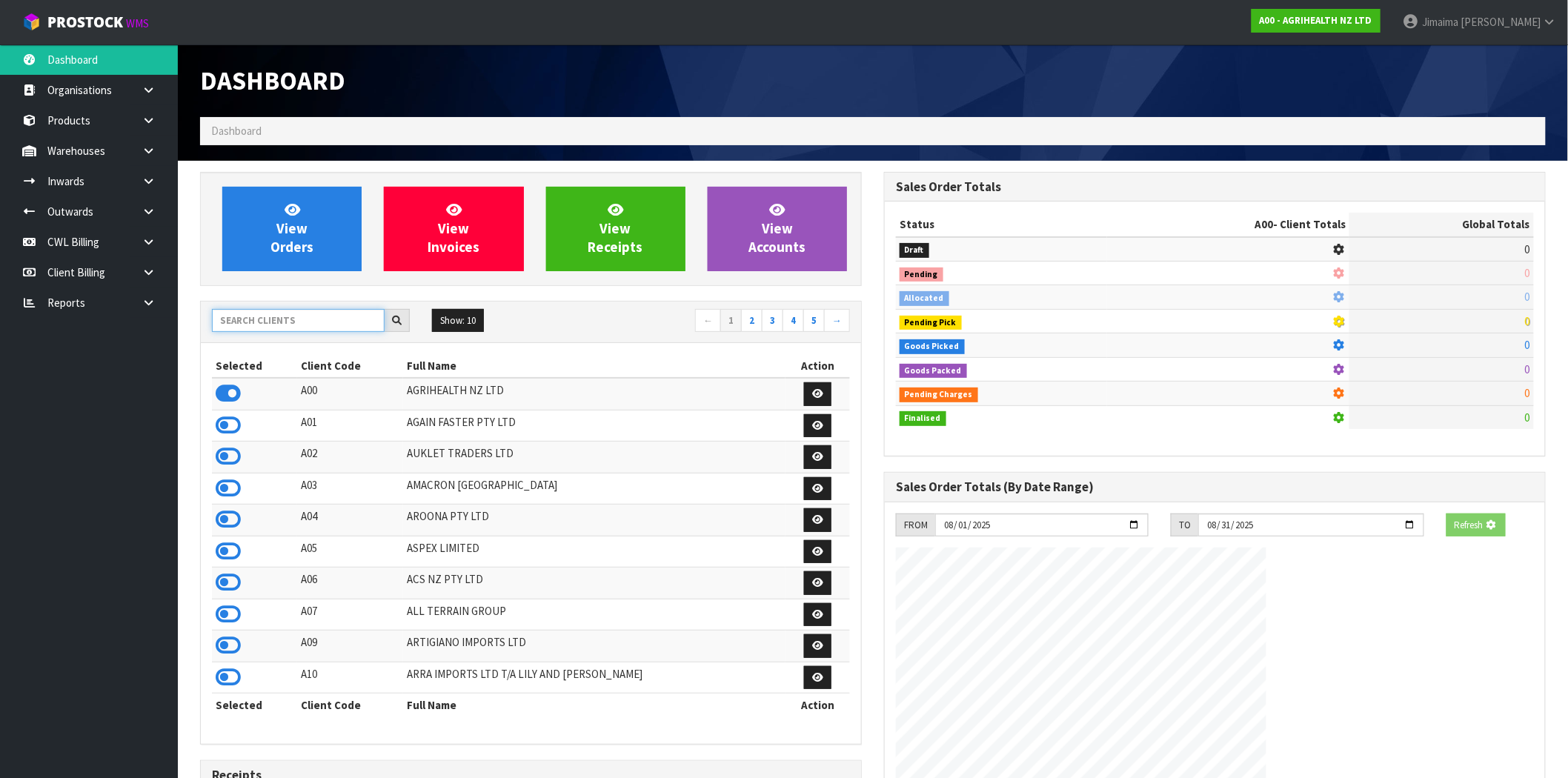
click at [287, 324] on input "text" at bounding box center [298, 320] width 173 height 23
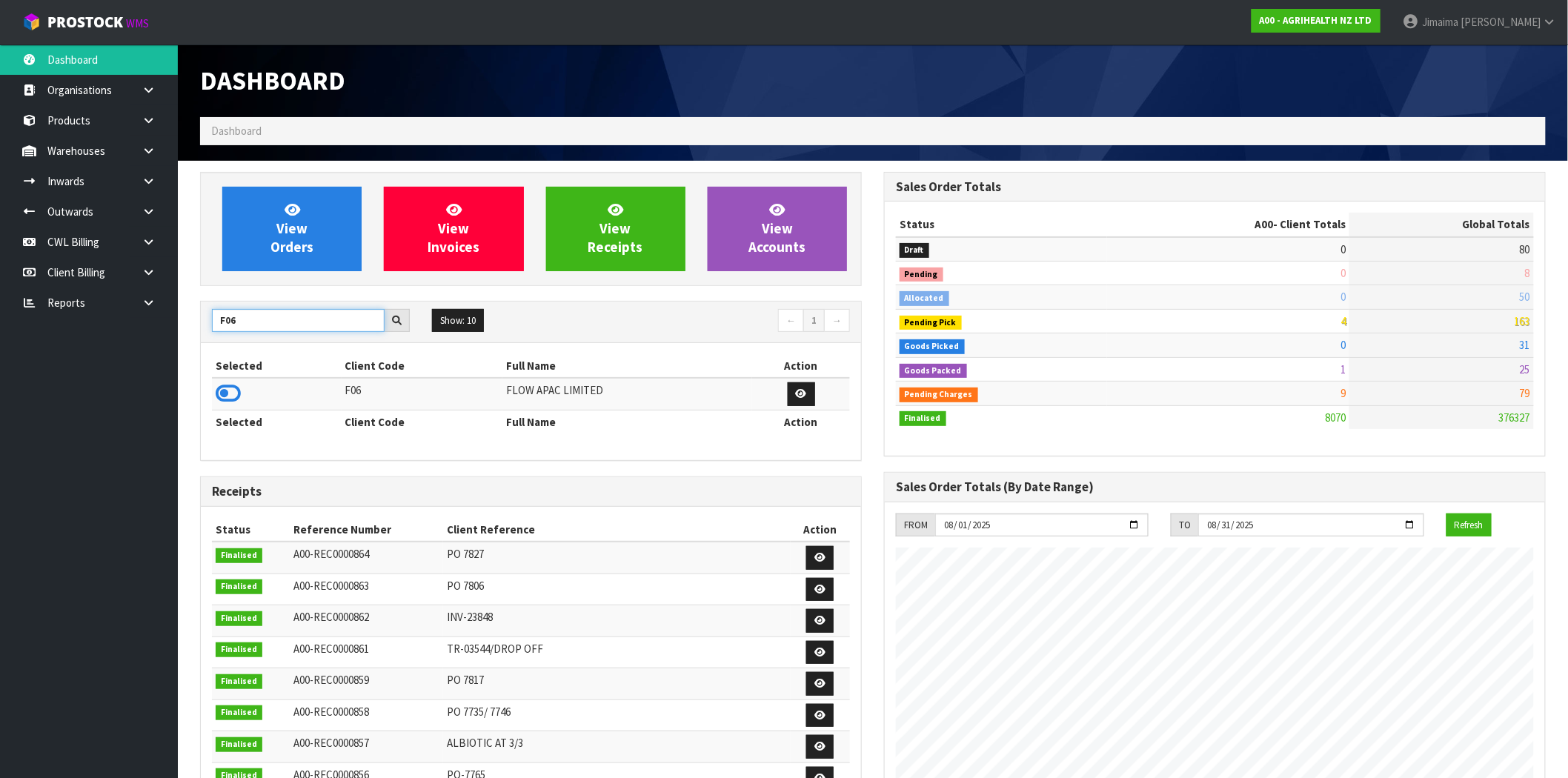
type input "F06"
click at [235, 390] on icon at bounding box center [228, 393] width 25 height 22
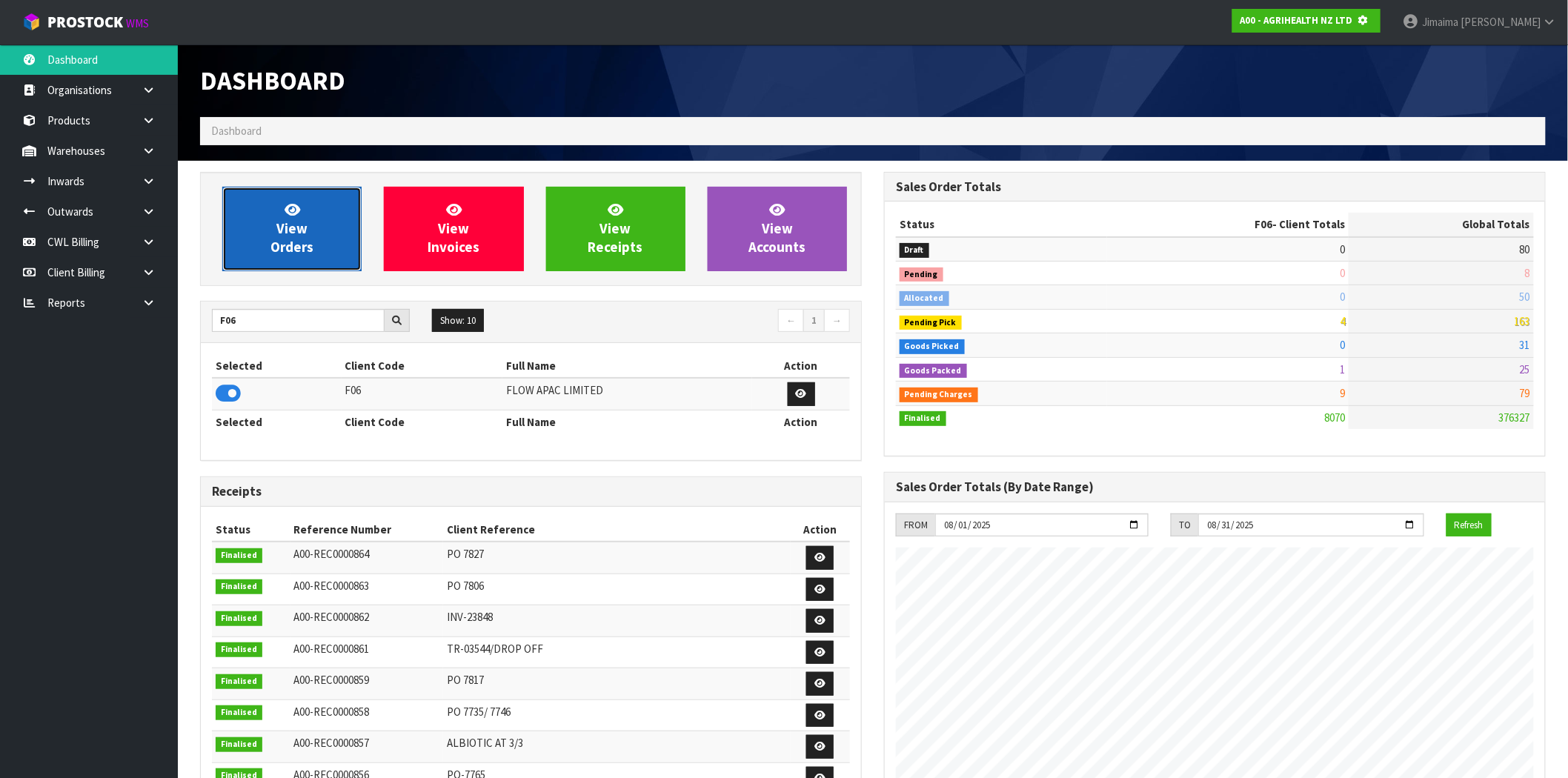
click at [305, 238] on span "View Orders" at bounding box center [292, 229] width 43 height 55
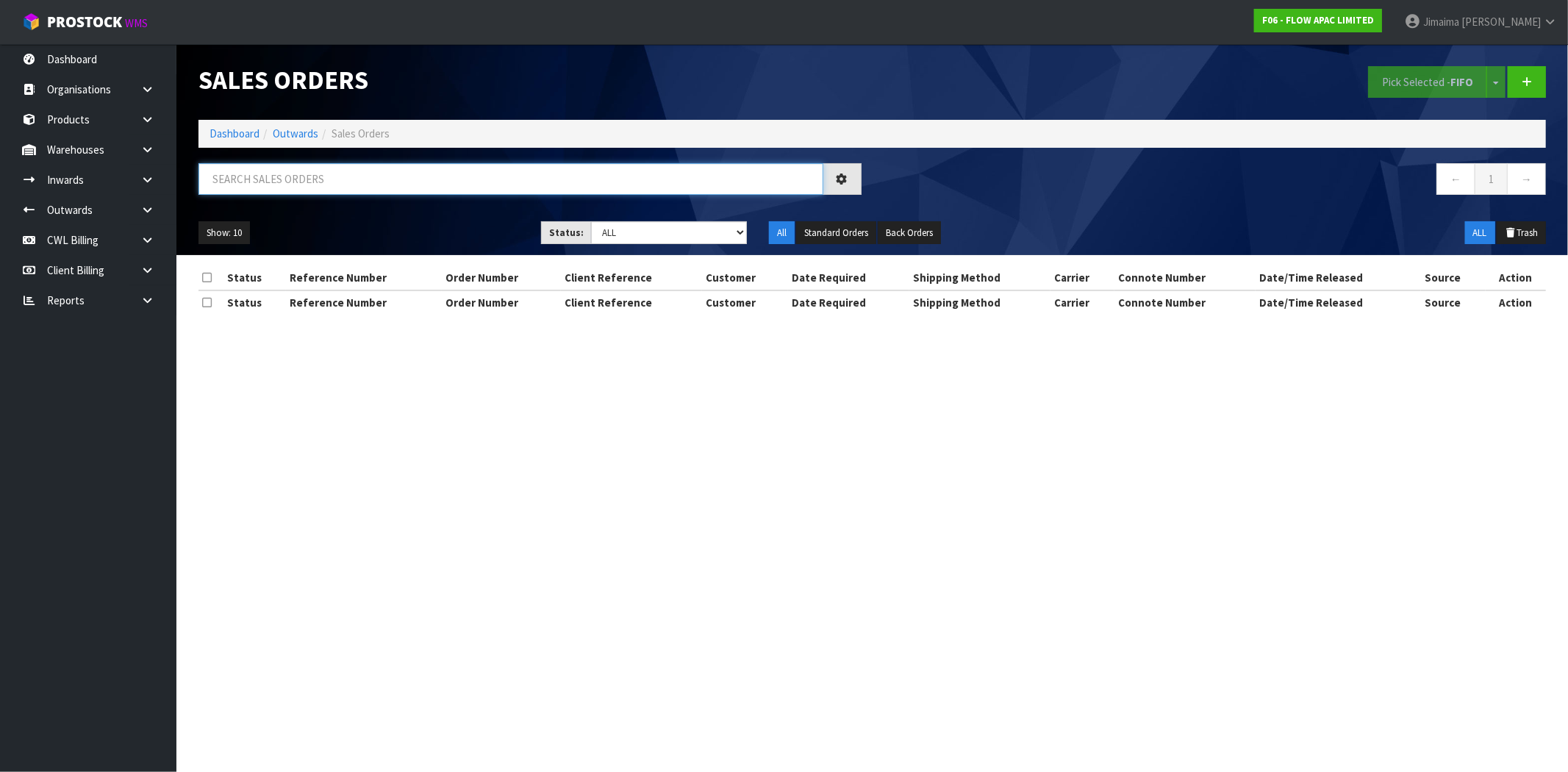
click at [323, 183] on input "text" at bounding box center [511, 179] width 625 height 32
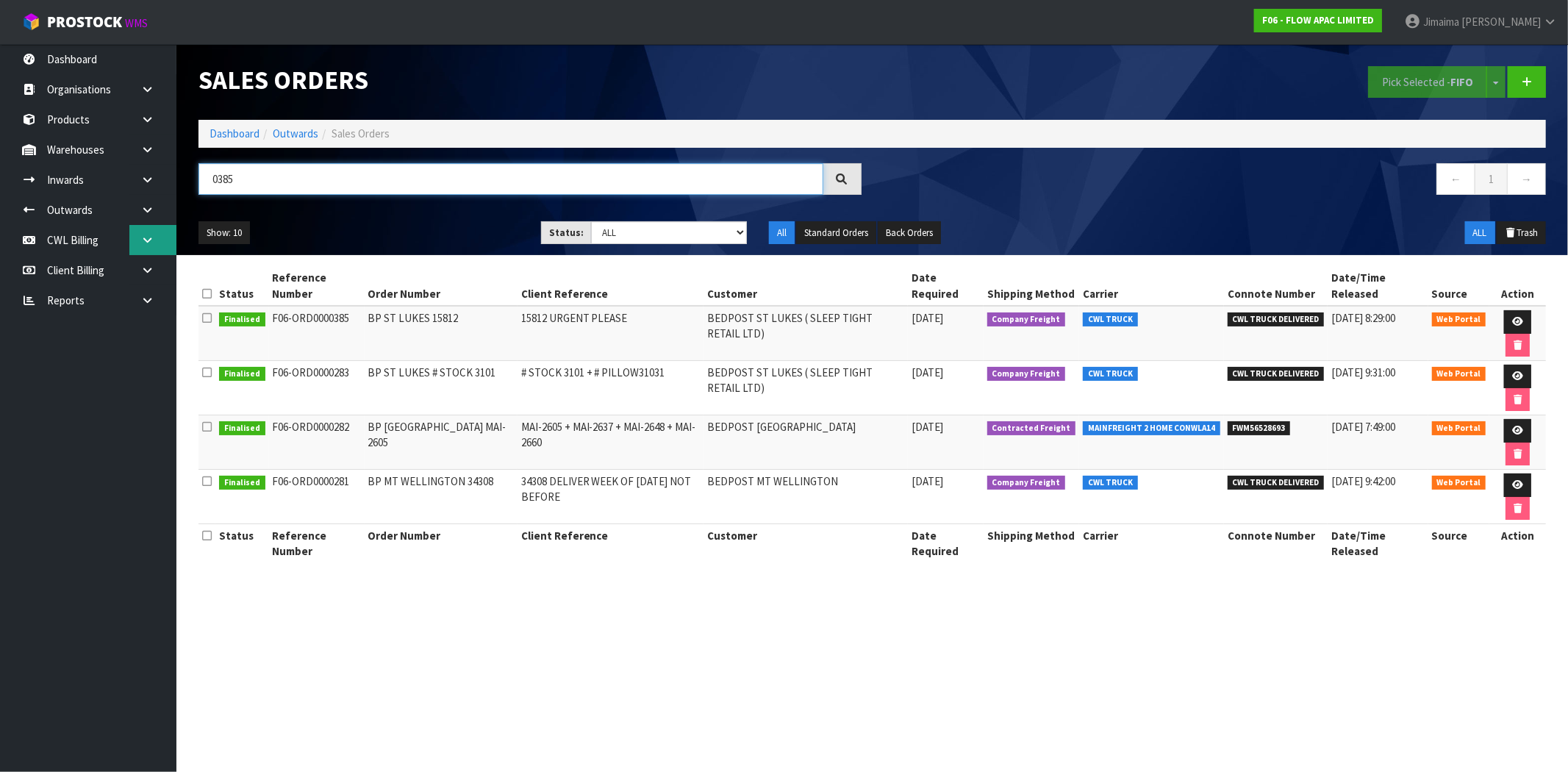
type input "0385"
click at [250, 132] on link "Dashboard" at bounding box center [234, 133] width 50 height 14
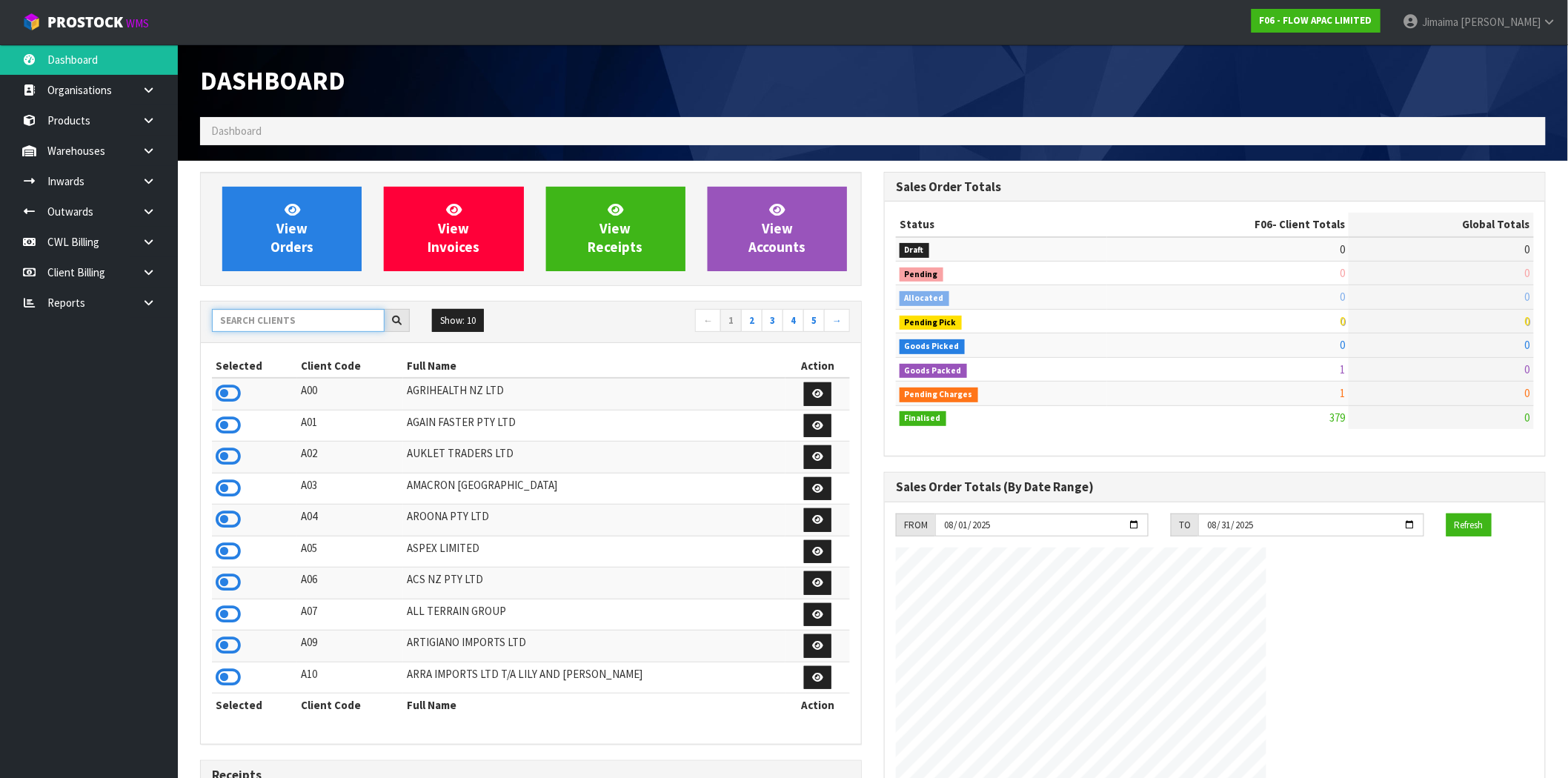
click at [311, 325] on input "text" at bounding box center [298, 320] width 173 height 23
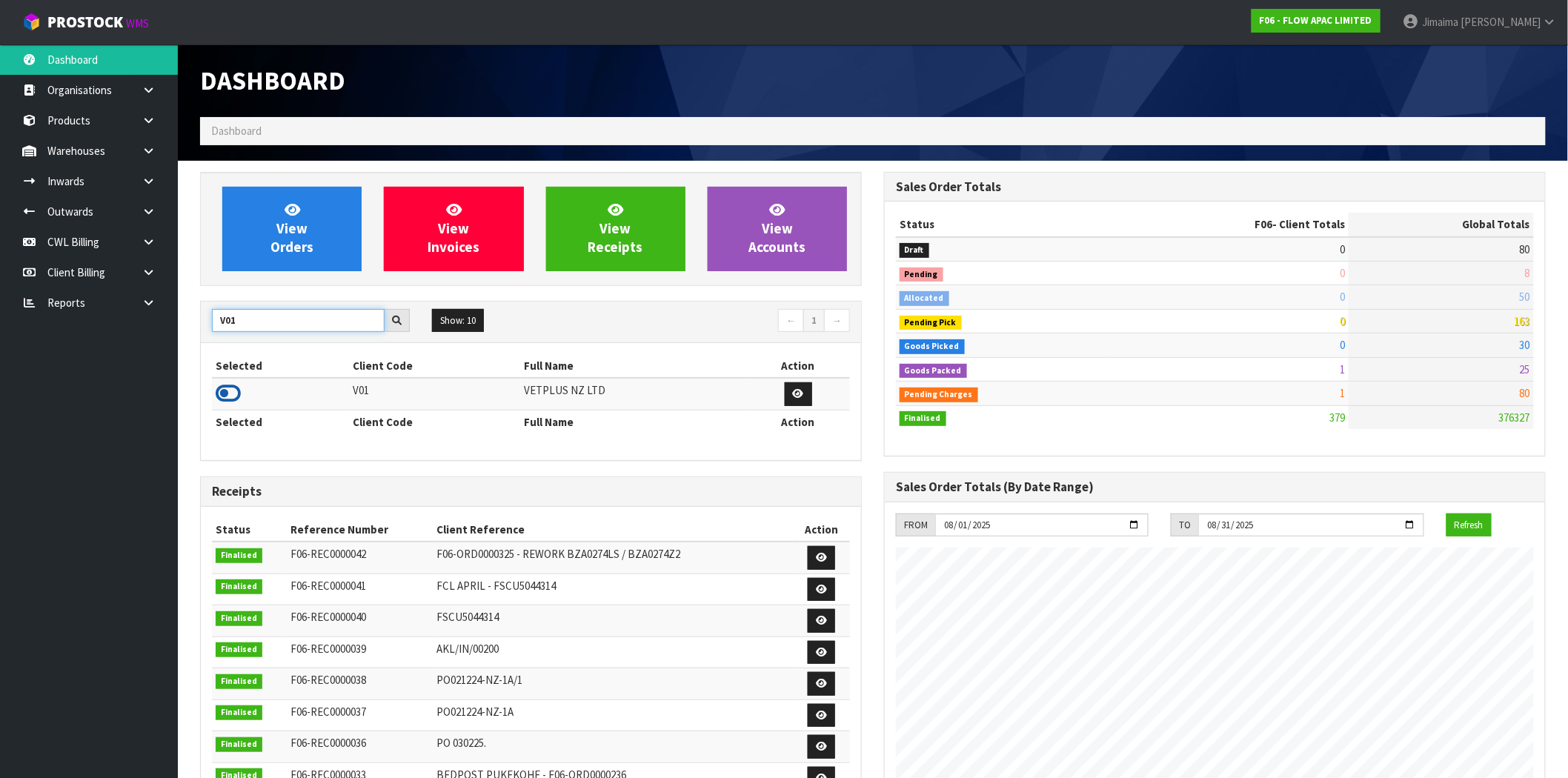
type input "V01"
click at [236, 393] on icon at bounding box center [228, 393] width 25 height 22
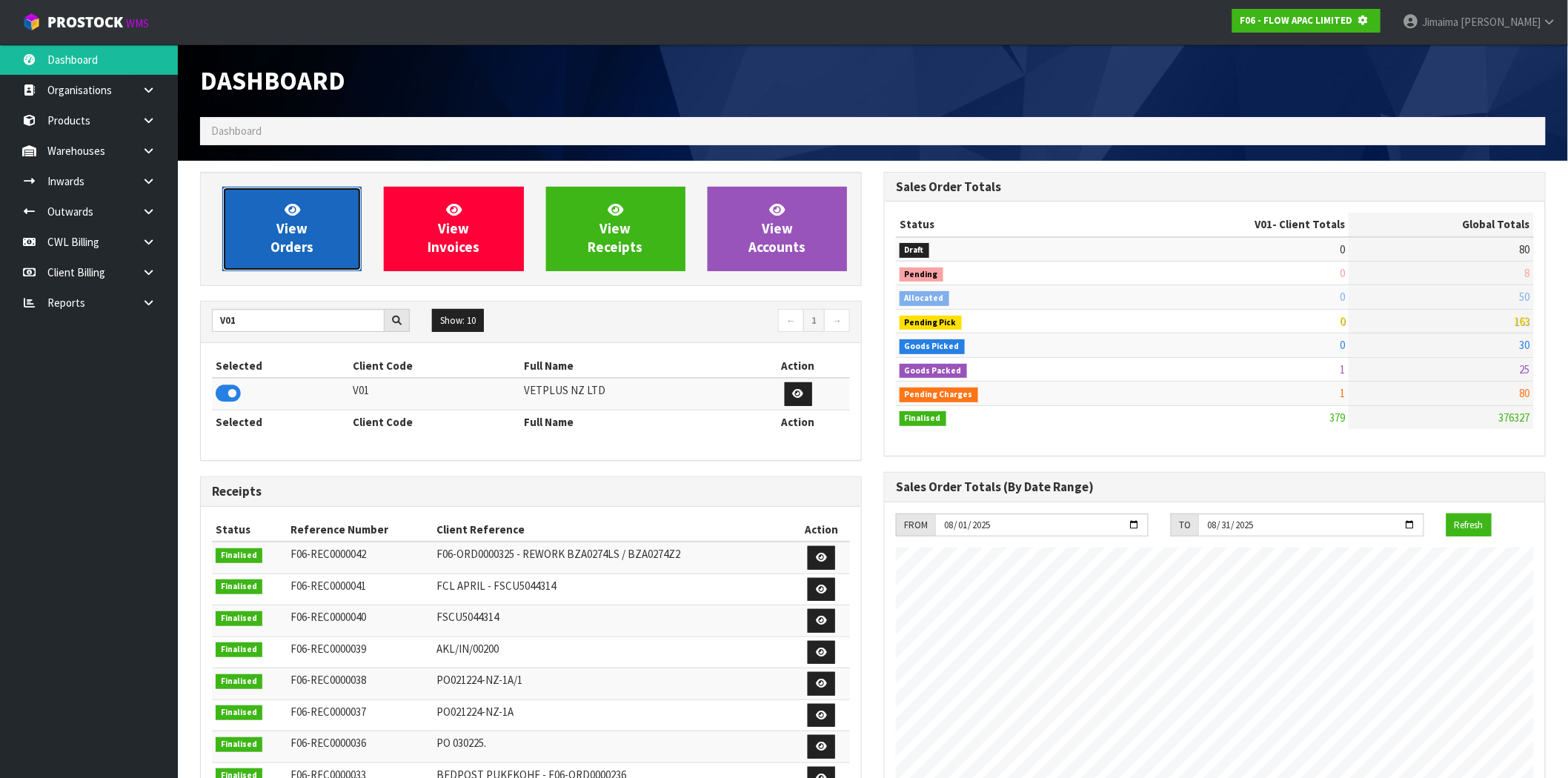
scroll to position [739690, 740138]
click at [269, 239] on link "View Orders" at bounding box center [292, 229] width 140 height 84
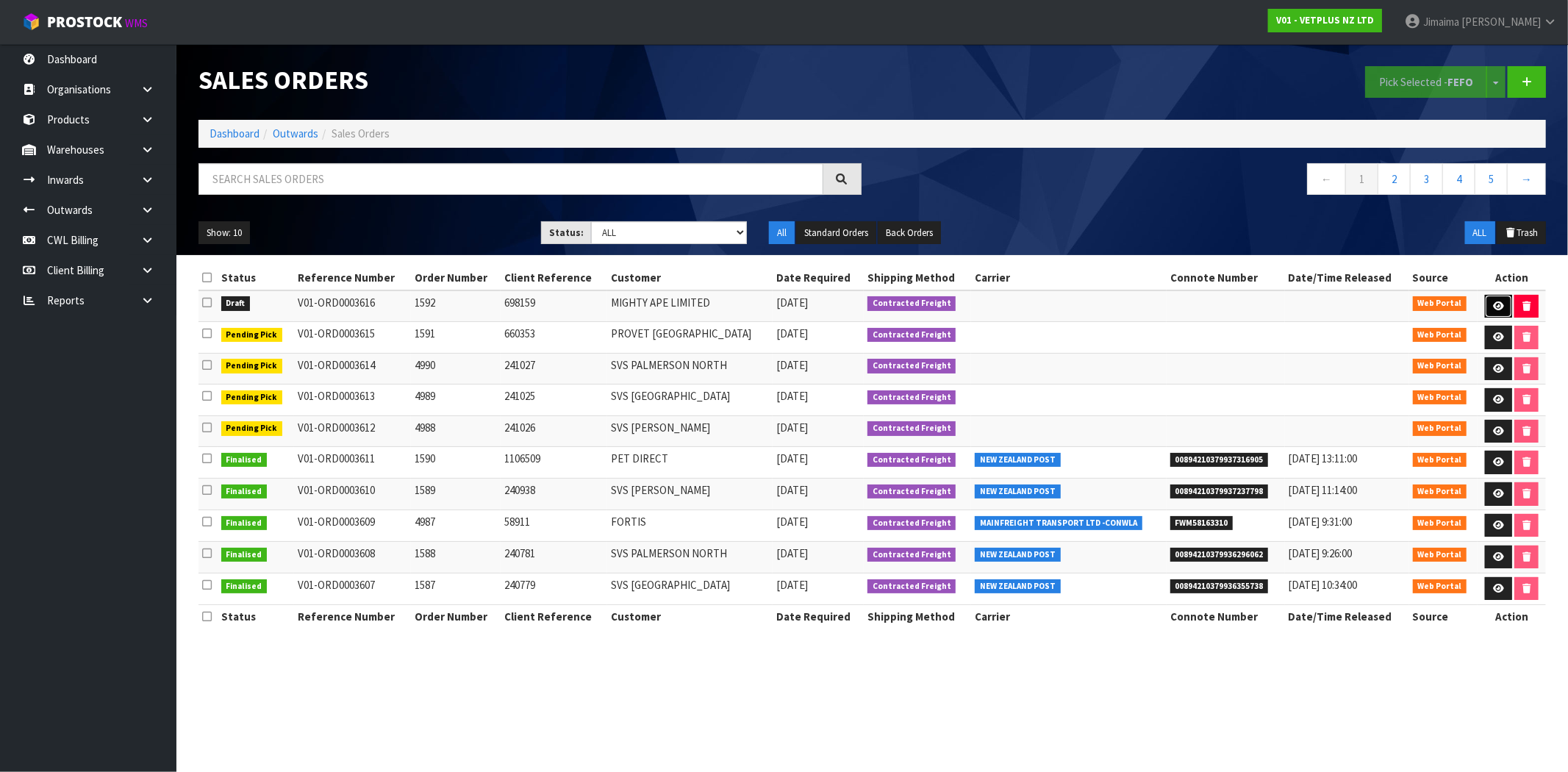
click at [1493, 306] on icon at bounding box center [1498, 306] width 11 height 10
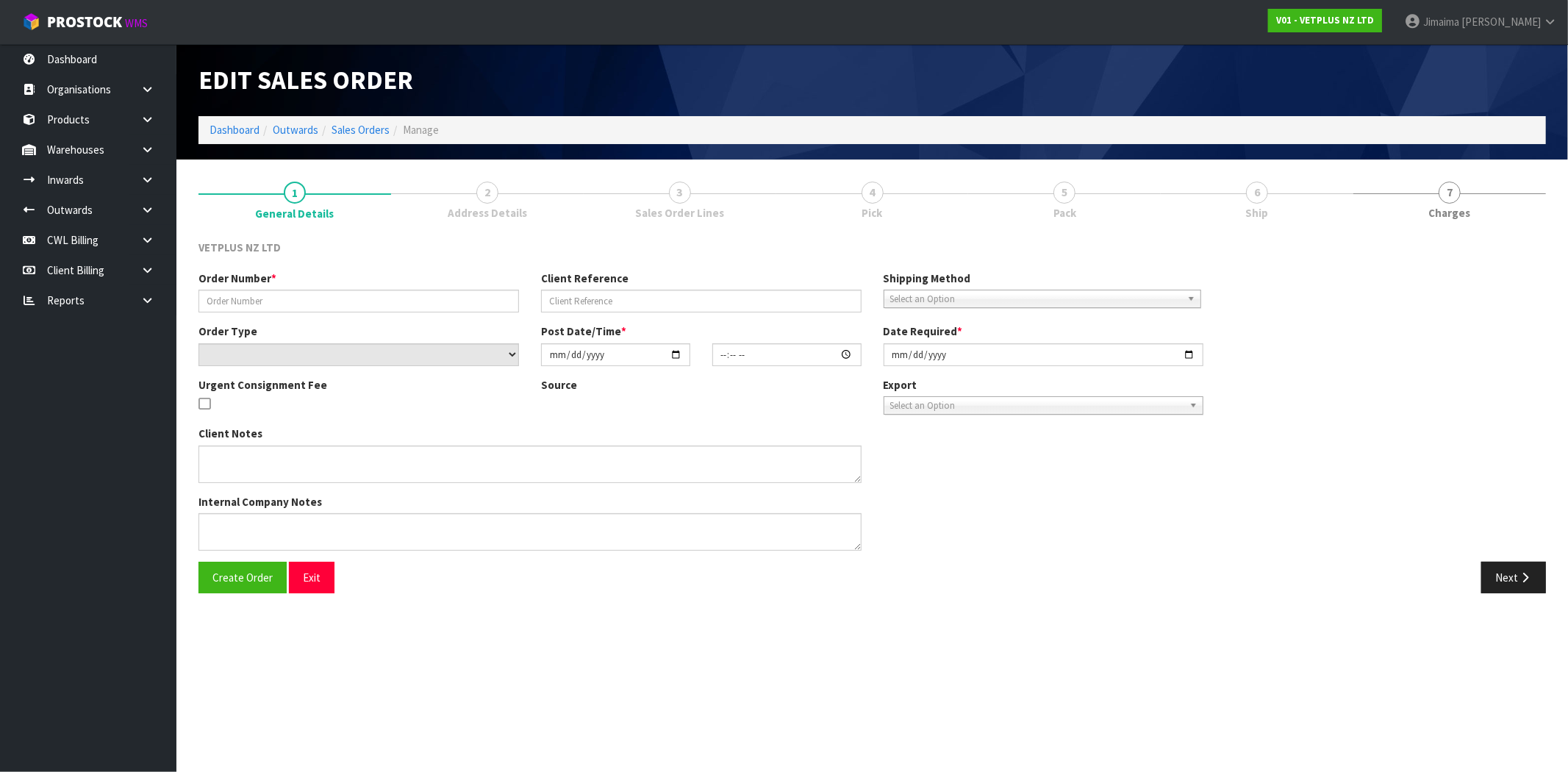
type input "1592"
type input "698159"
select select "number:0"
type input "[DATE]"
type input "15:32:00.000"
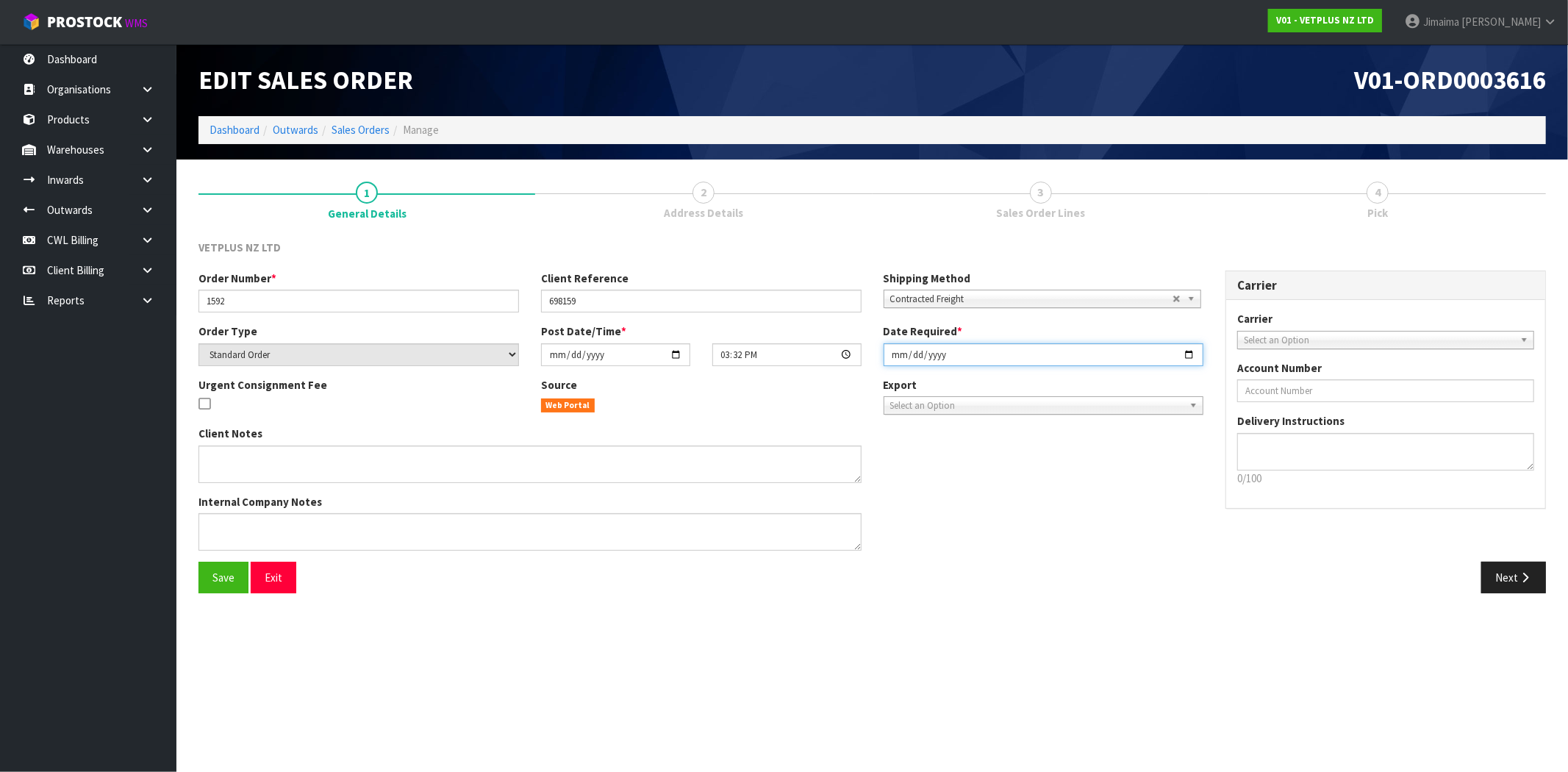
click at [1195, 354] on input "[DATE]" at bounding box center [1043, 355] width 320 height 23
click at [1186, 349] on input "[DATE]" at bounding box center [1043, 355] width 320 height 23
type input "[DATE]"
click at [1533, 576] on button "Next" at bounding box center [1512, 577] width 64 height 32
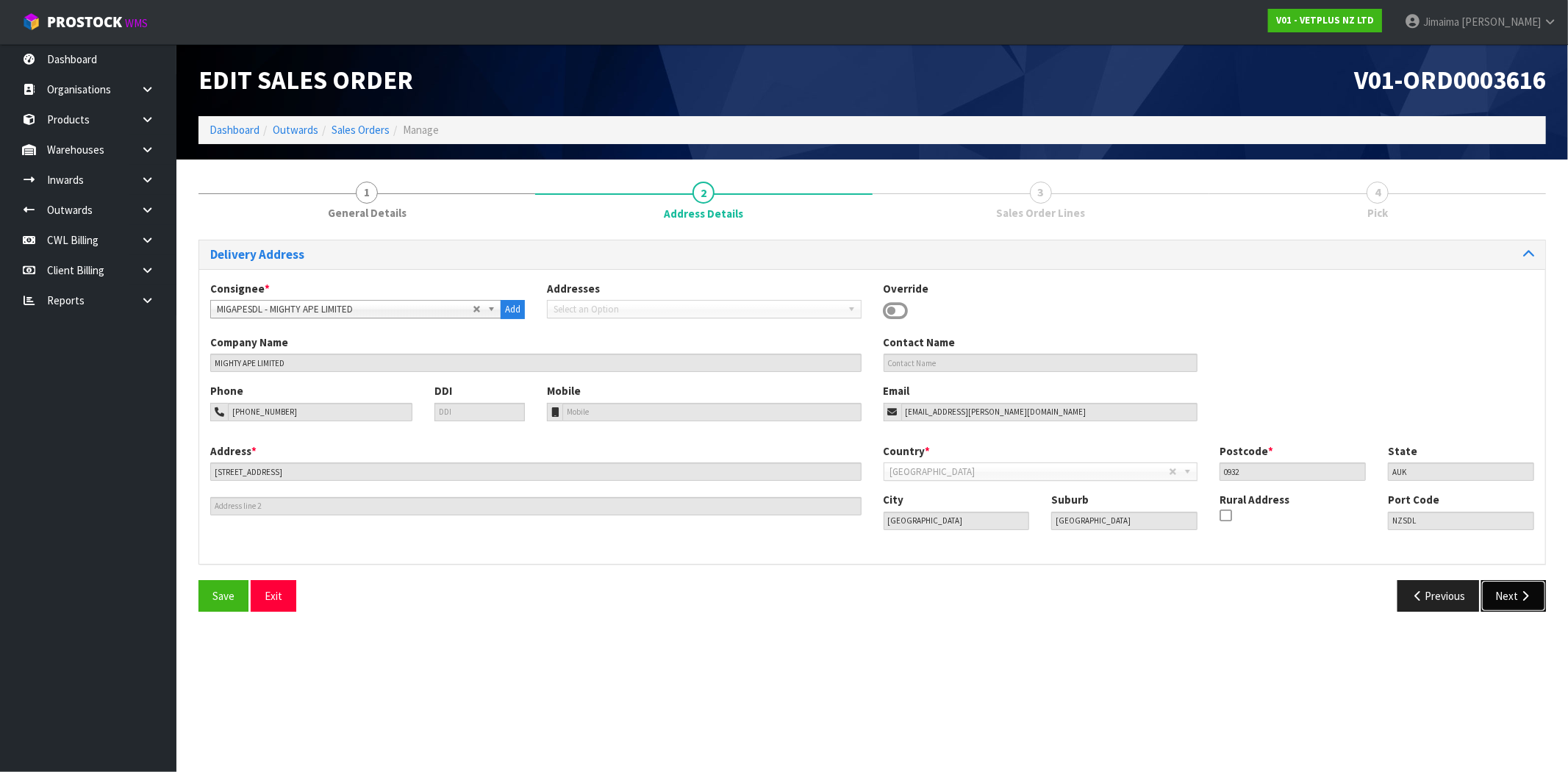
click at [1520, 593] on icon "button" at bounding box center [1525, 596] width 14 height 11
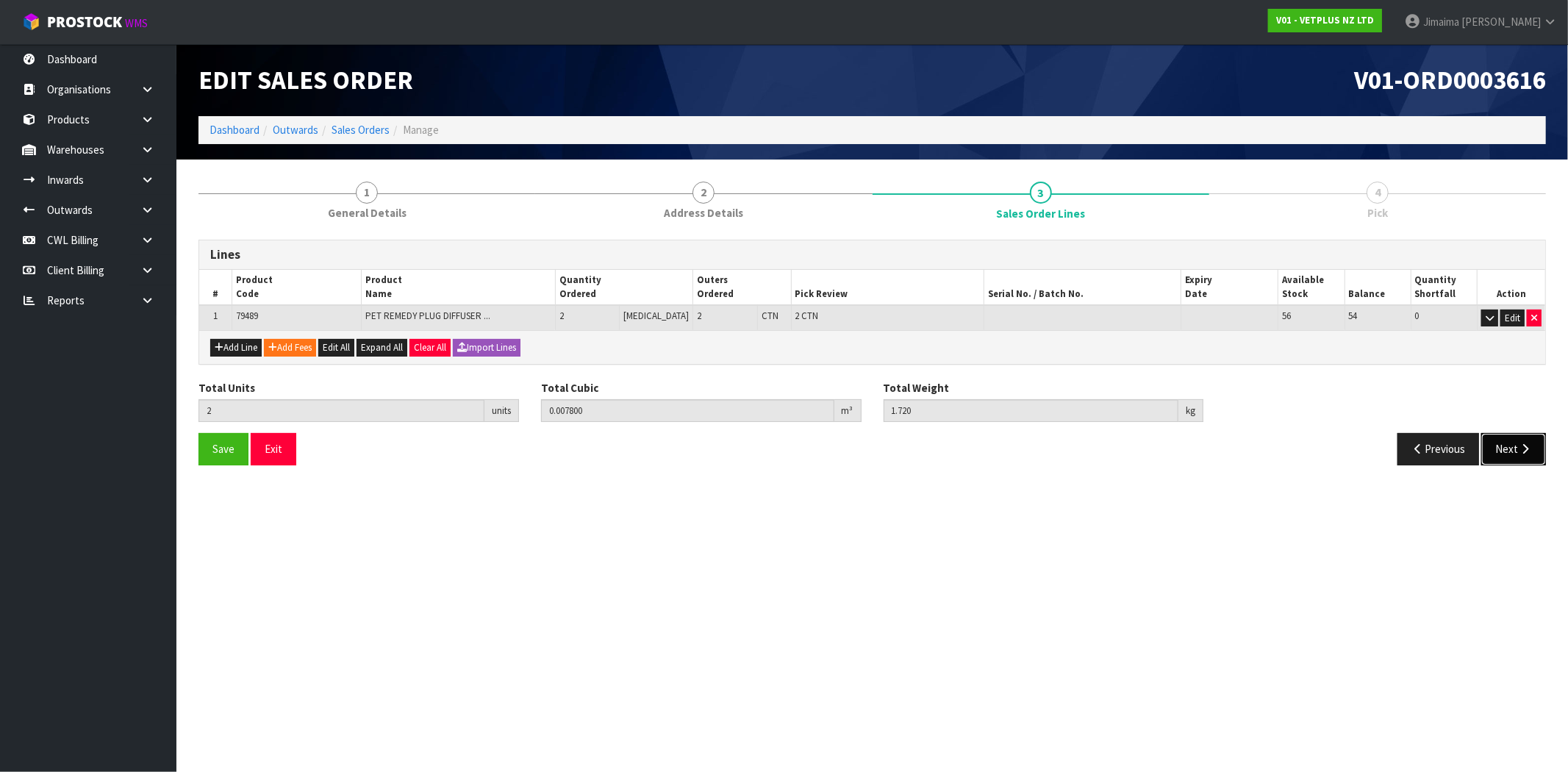
click at [1509, 453] on button "Next" at bounding box center [1512, 449] width 64 height 32
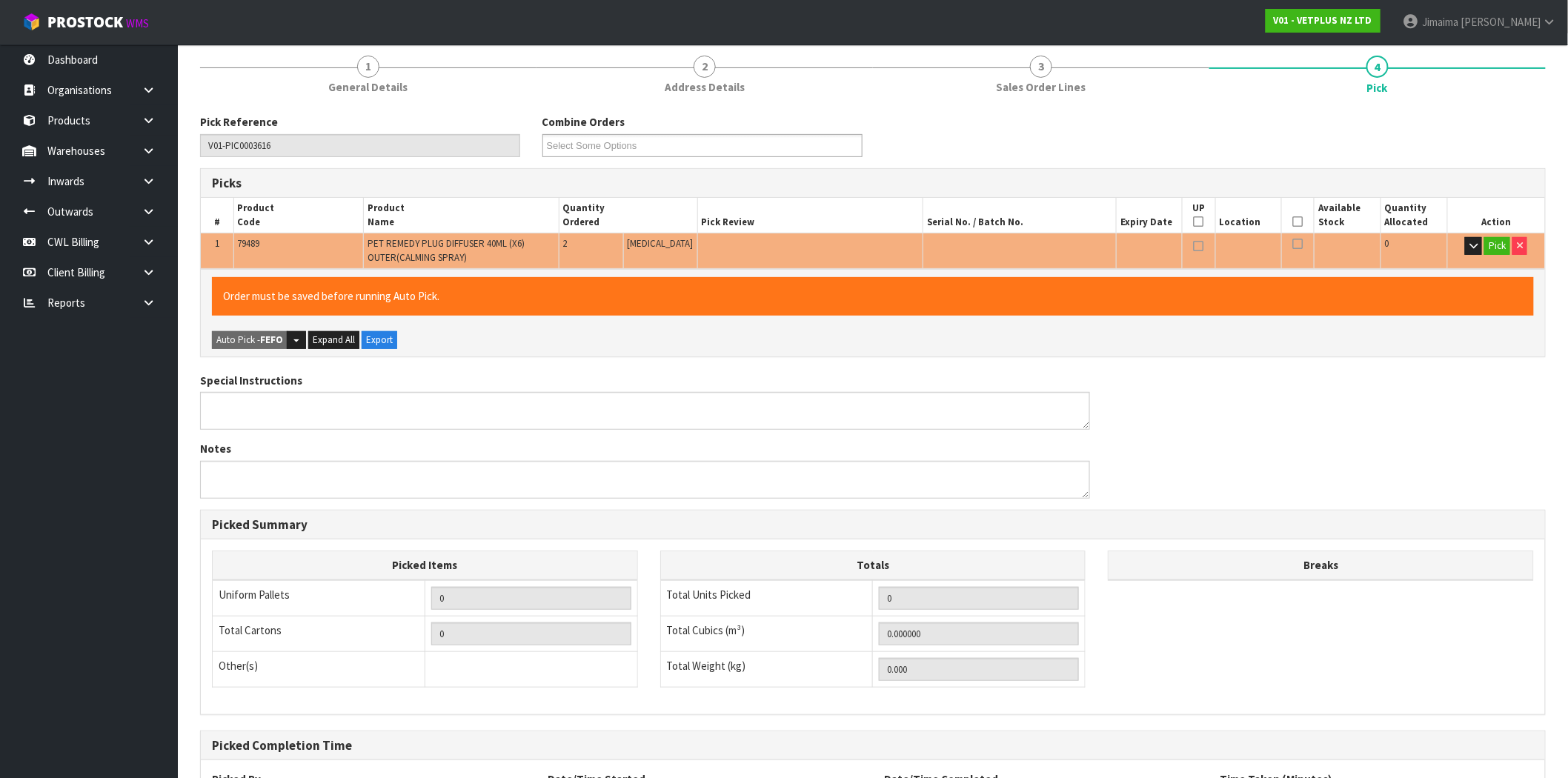
scroll to position [268, 0]
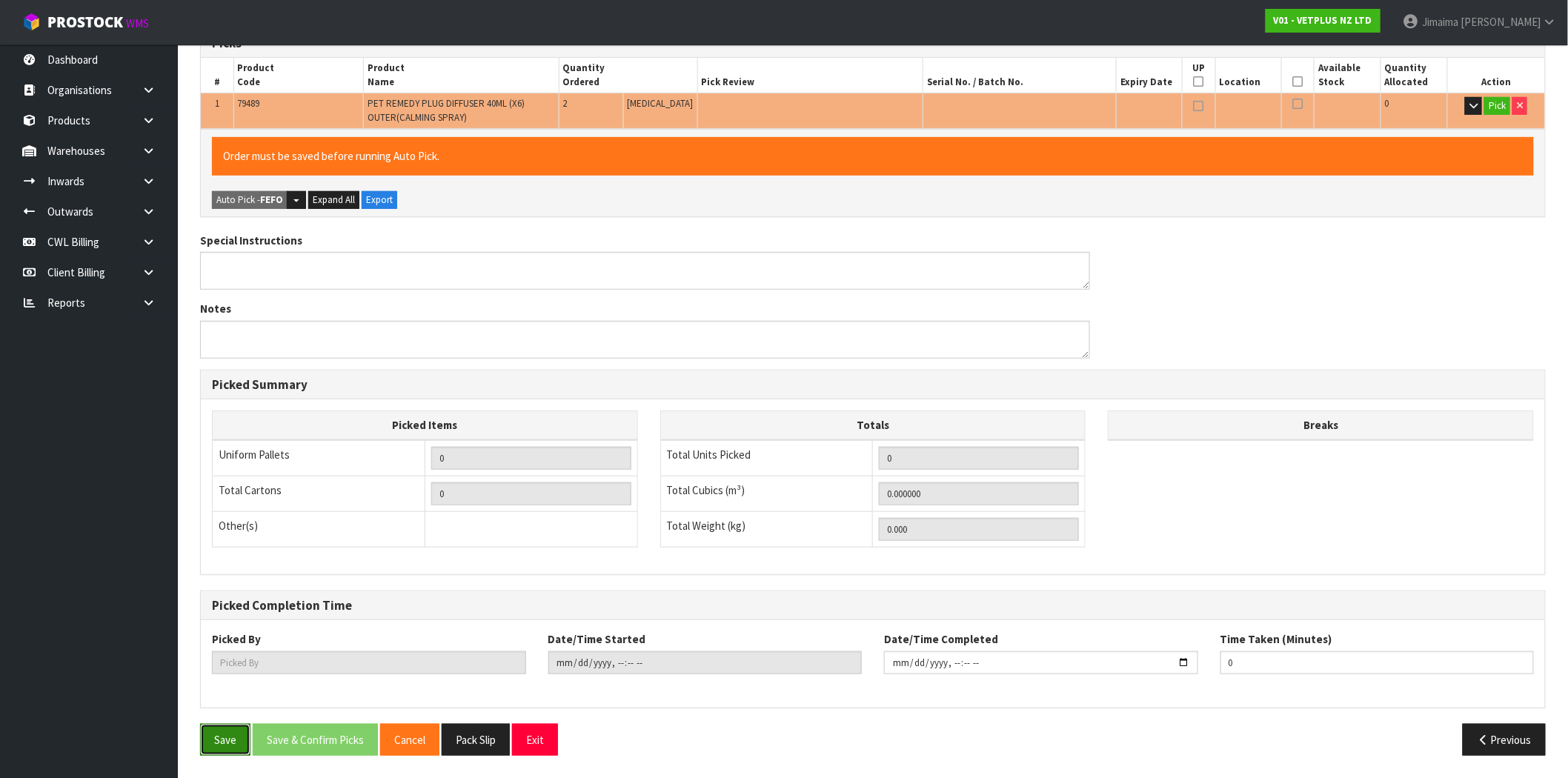
click at [224, 734] on button "Save" at bounding box center [225, 740] width 51 height 32
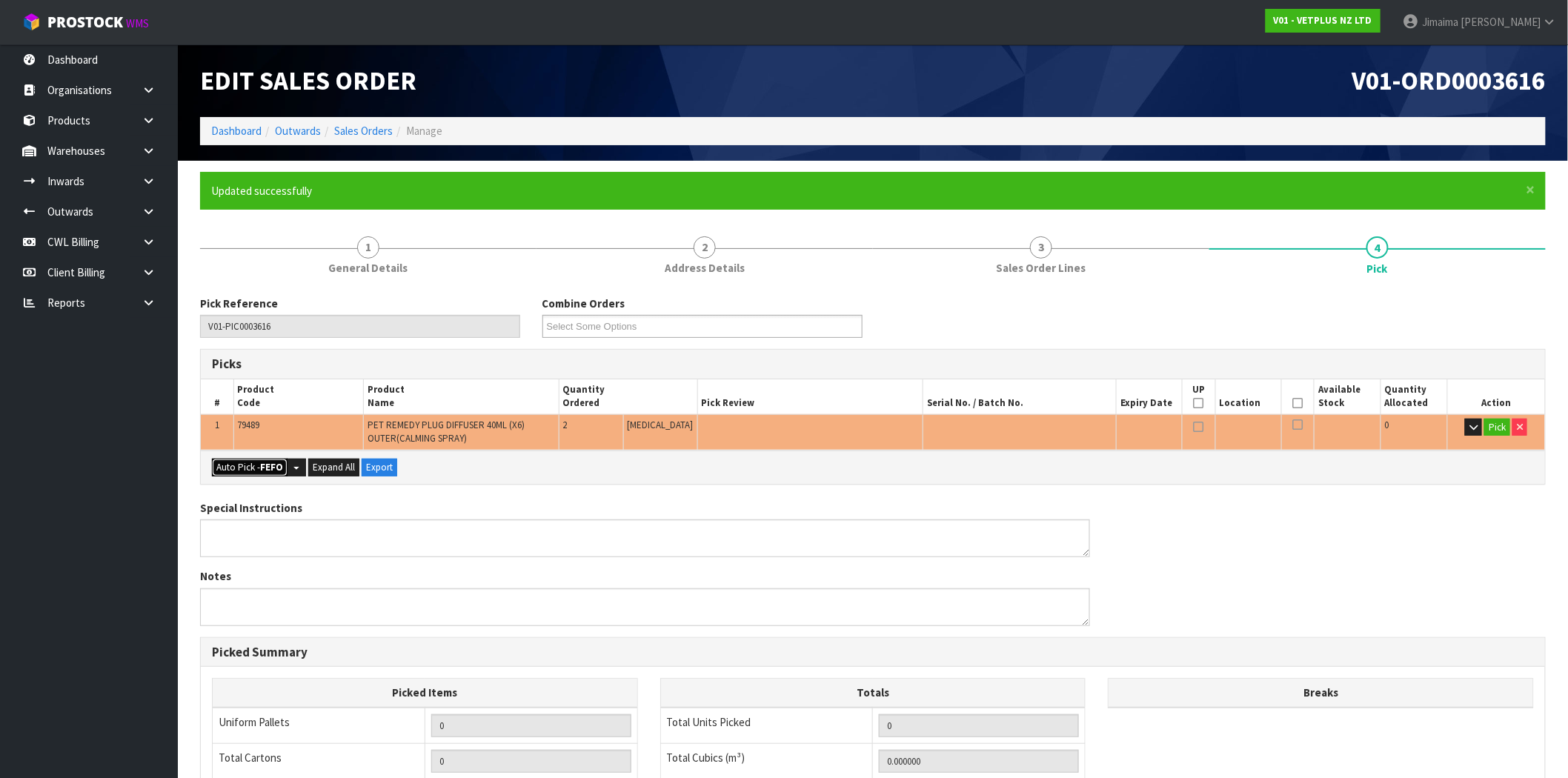
click at [245, 468] on button "Auto Pick - FEFO" at bounding box center [249, 468] width 76 height 18
type input "2"
type input "0.007800"
type input "1.720"
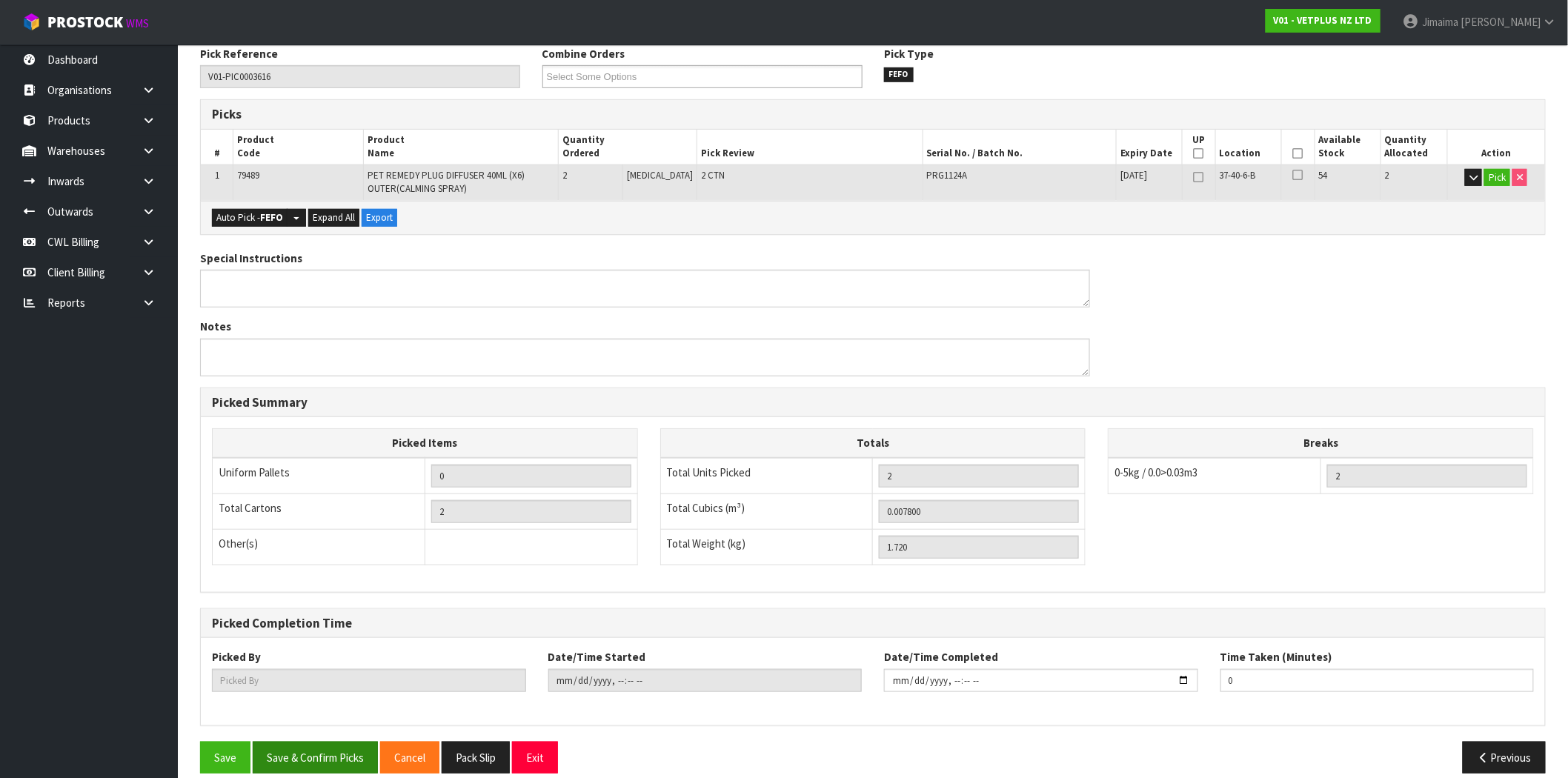
scroll to position [268, 0]
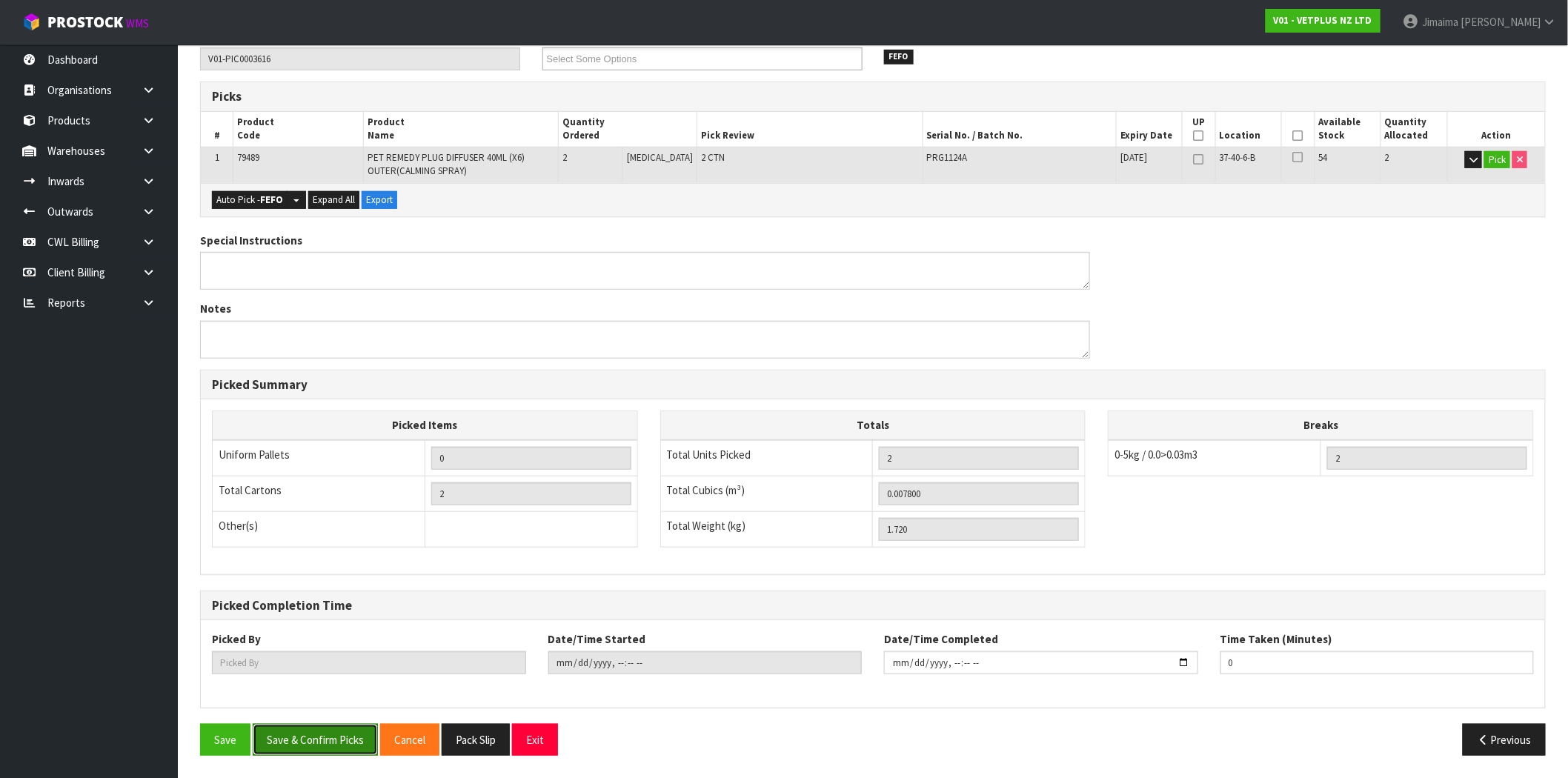
click at [360, 738] on button "Save & Confirm Picks" at bounding box center [315, 740] width 125 height 32
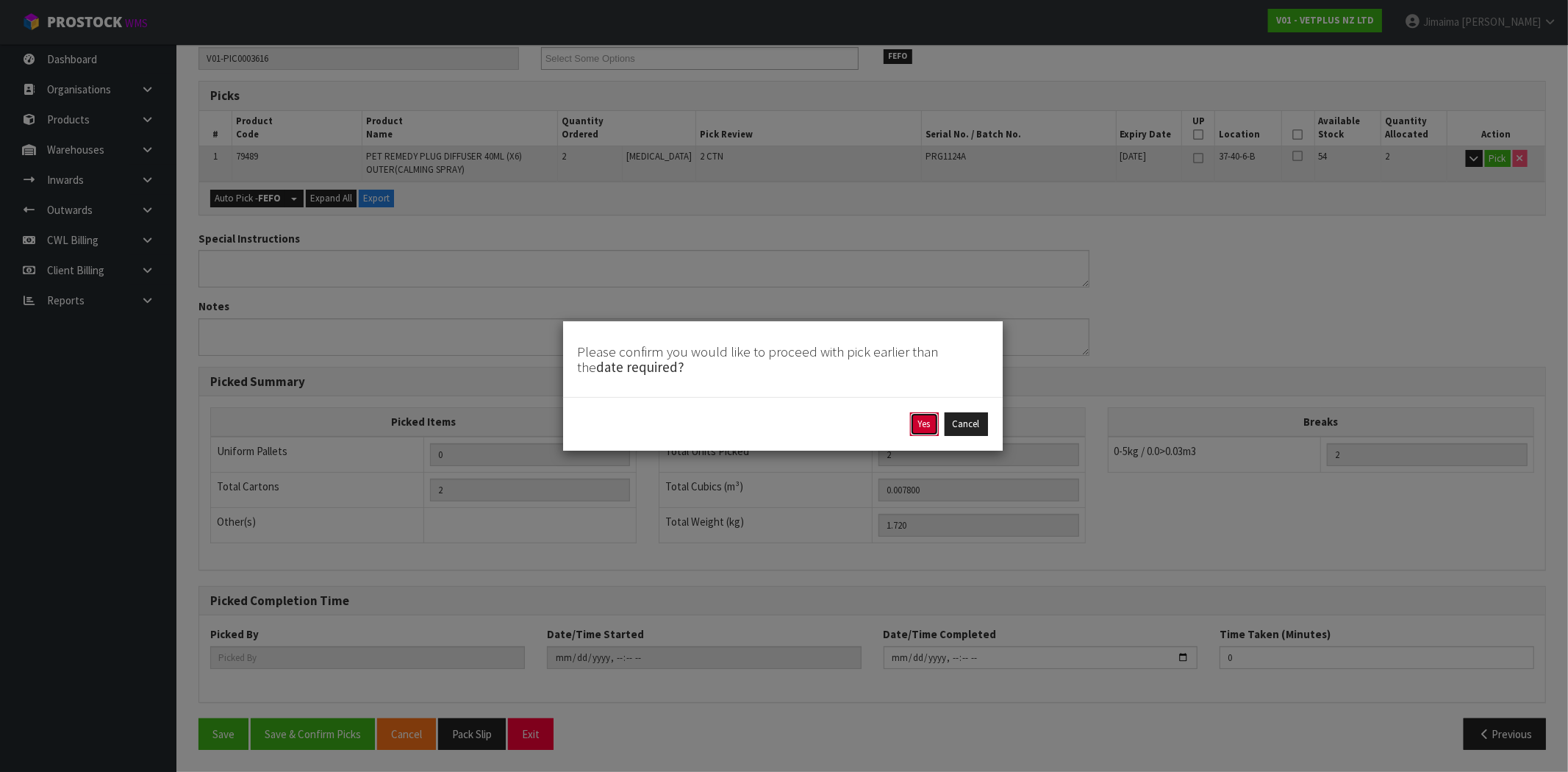
click at [927, 415] on button "Yes" at bounding box center [924, 423] width 28 height 24
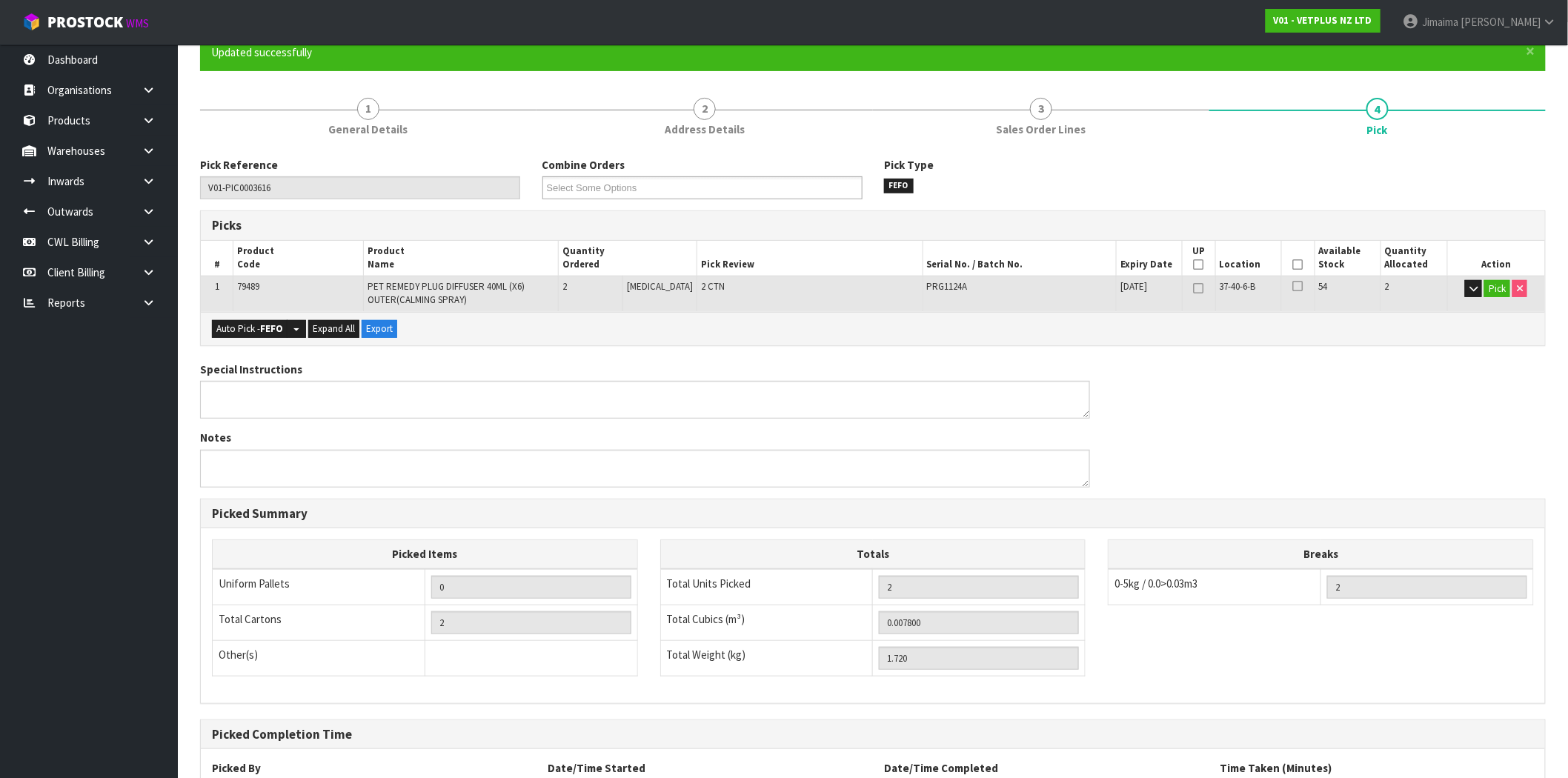
type input "Jimaima [PERSON_NAME]"
type input "[DATE]T16:28:59"
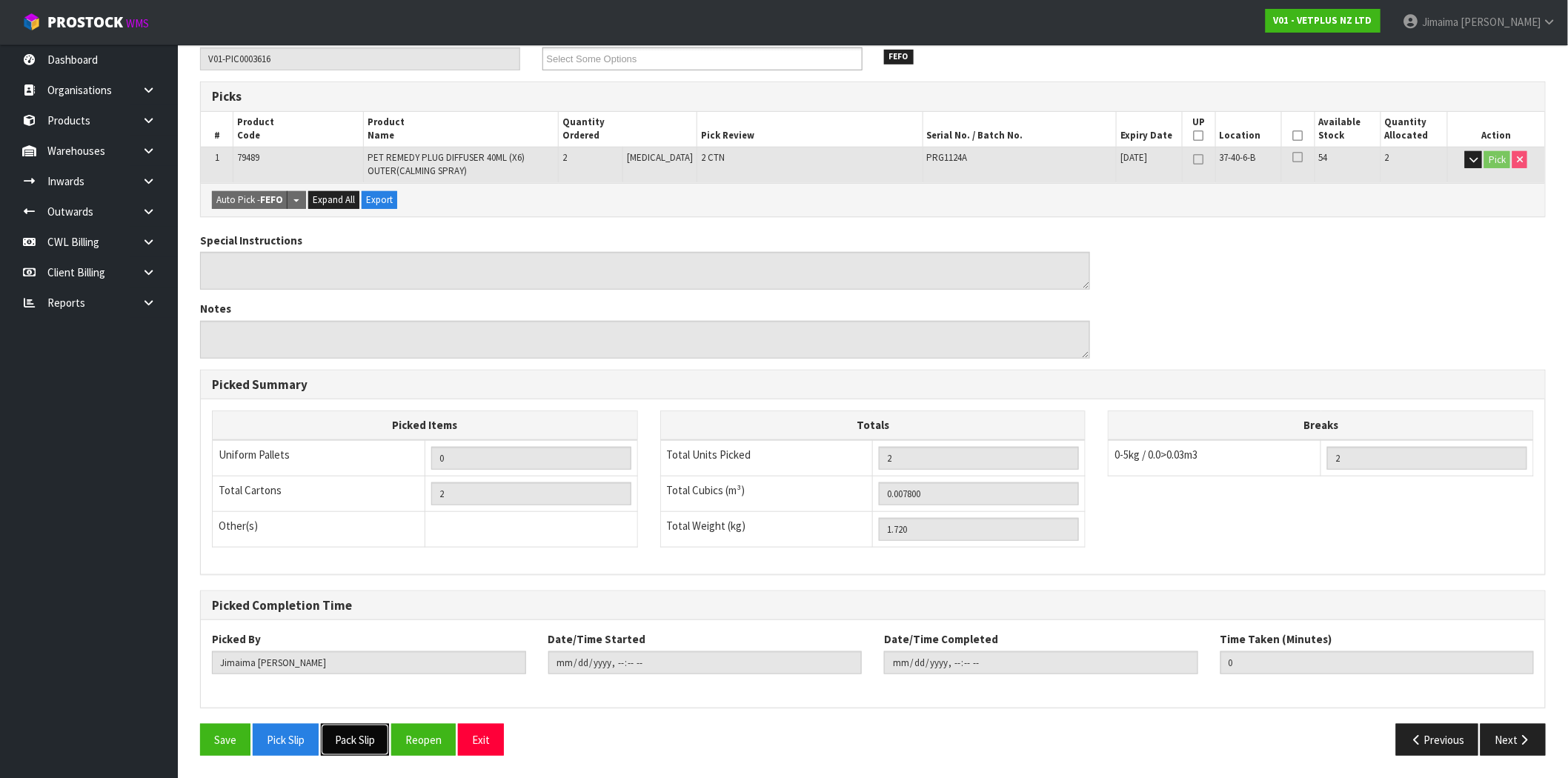
click at [376, 741] on button "Pack Slip" at bounding box center [355, 740] width 68 height 32
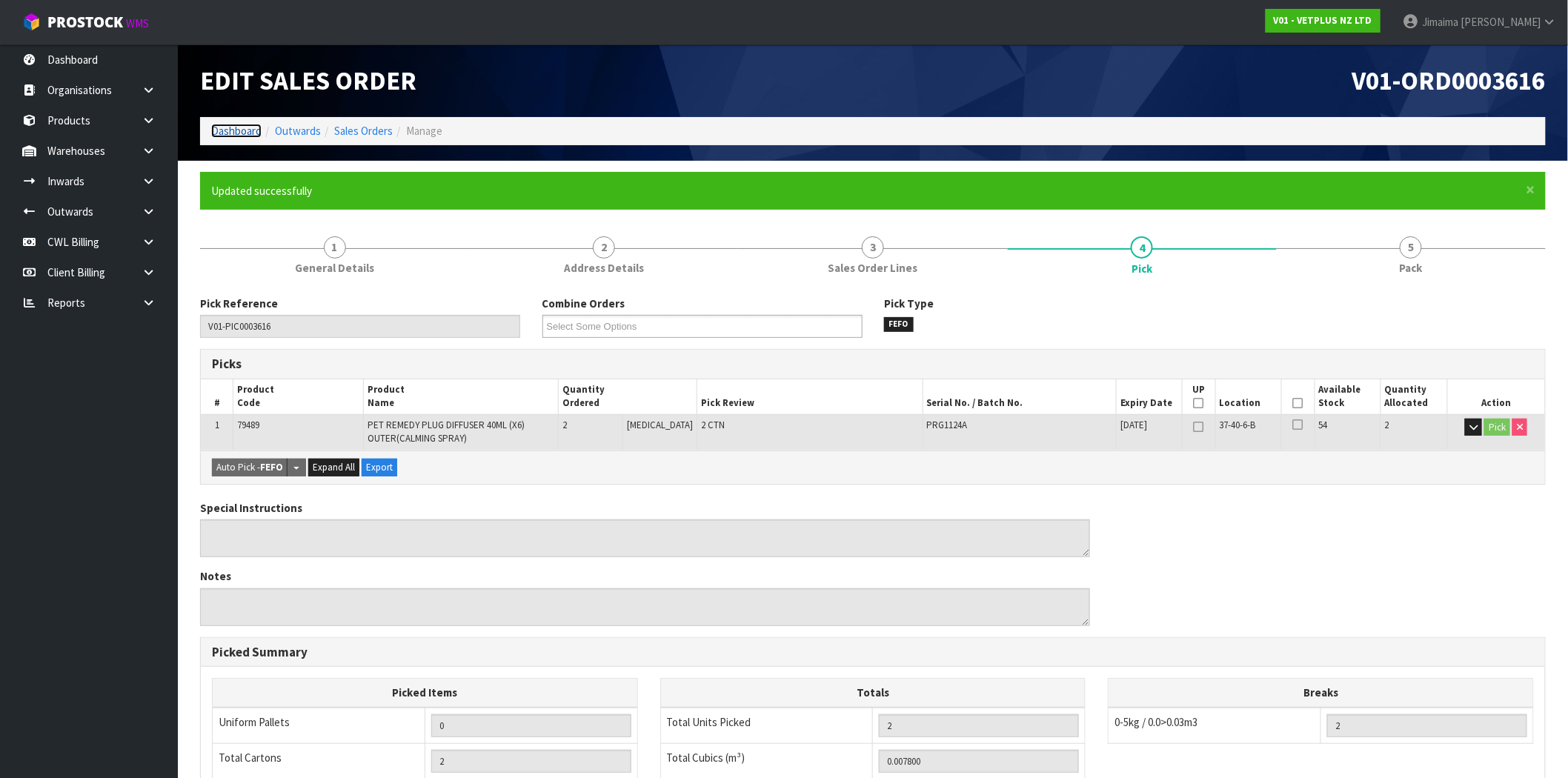
click at [234, 135] on link "Dashboard" at bounding box center [236, 131] width 51 height 14
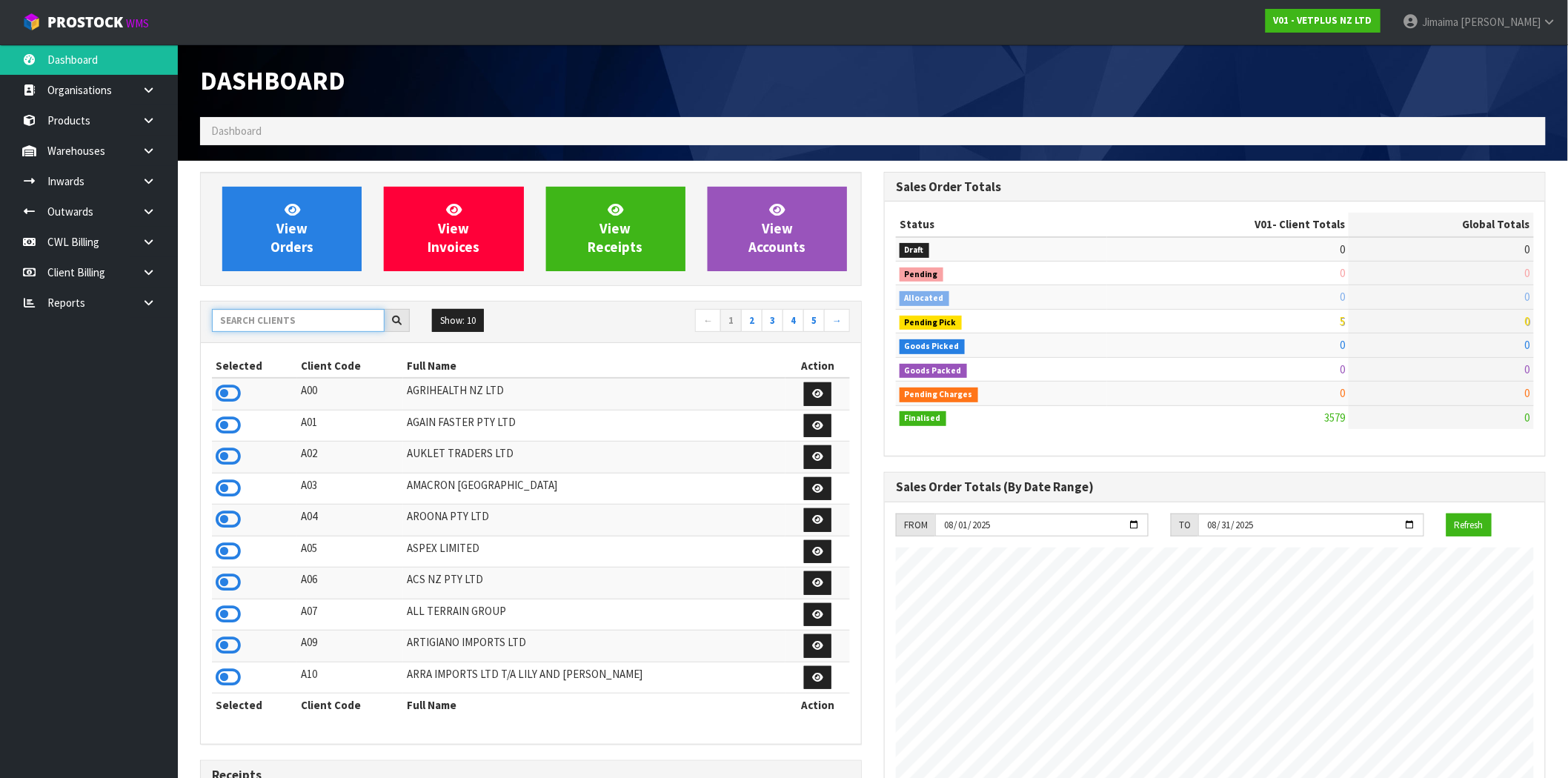
click at [255, 319] on input "text" at bounding box center [298, 320] width 173 height 23
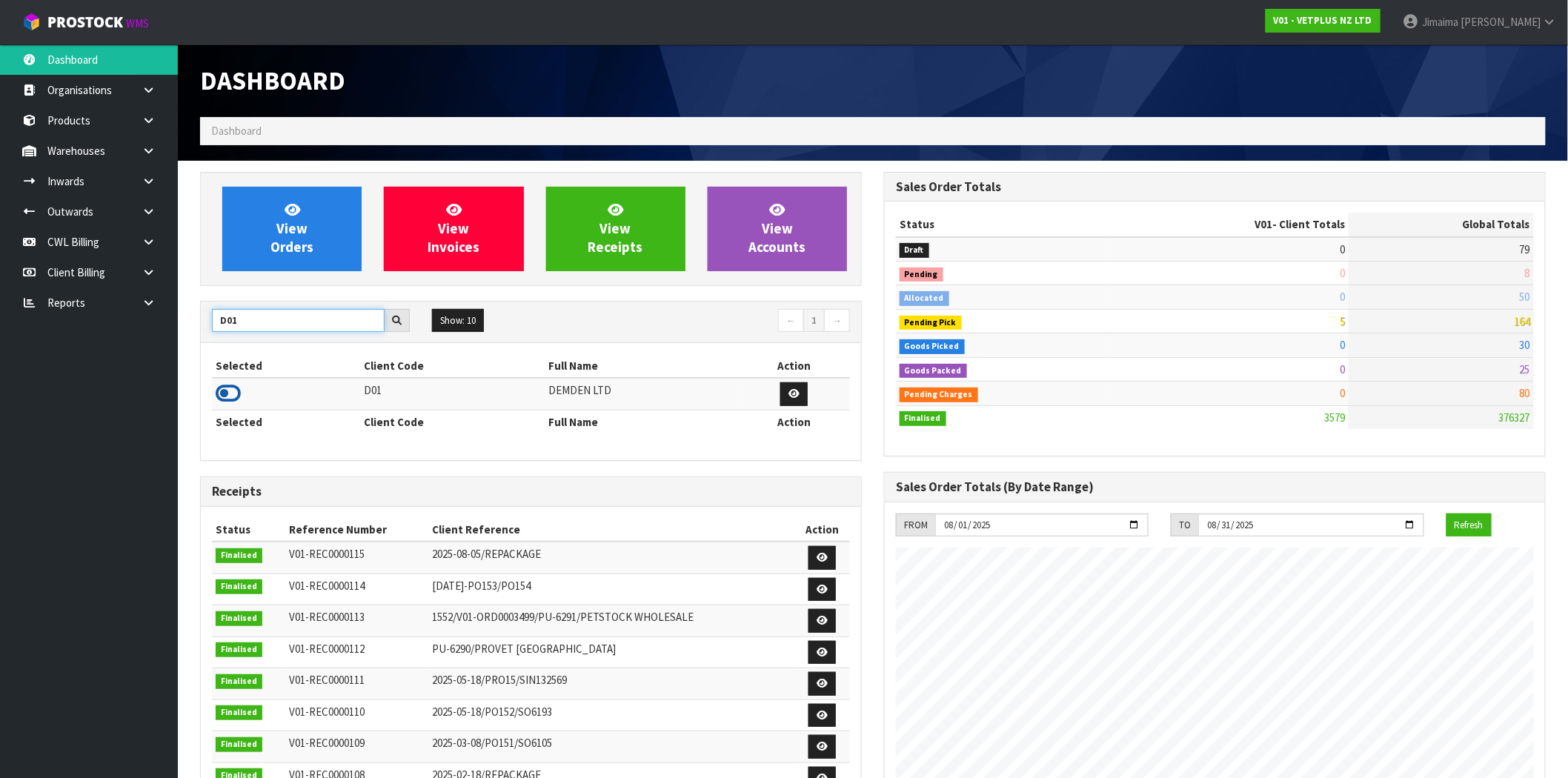
type input "D01"
click at [240, 395] on icon at bounding box center [228, 393] width 25 height 22
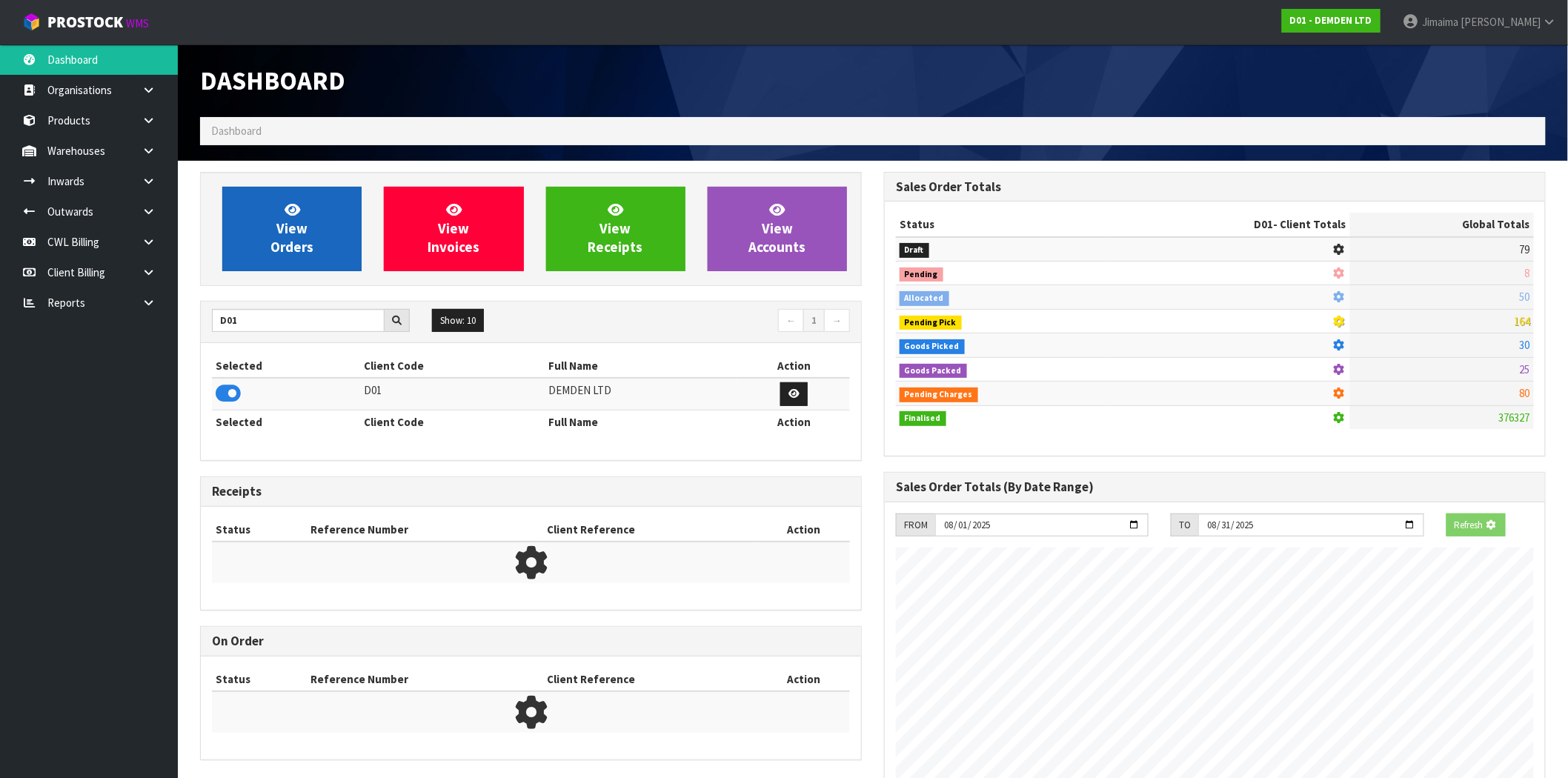
scroll to position [930, 684]
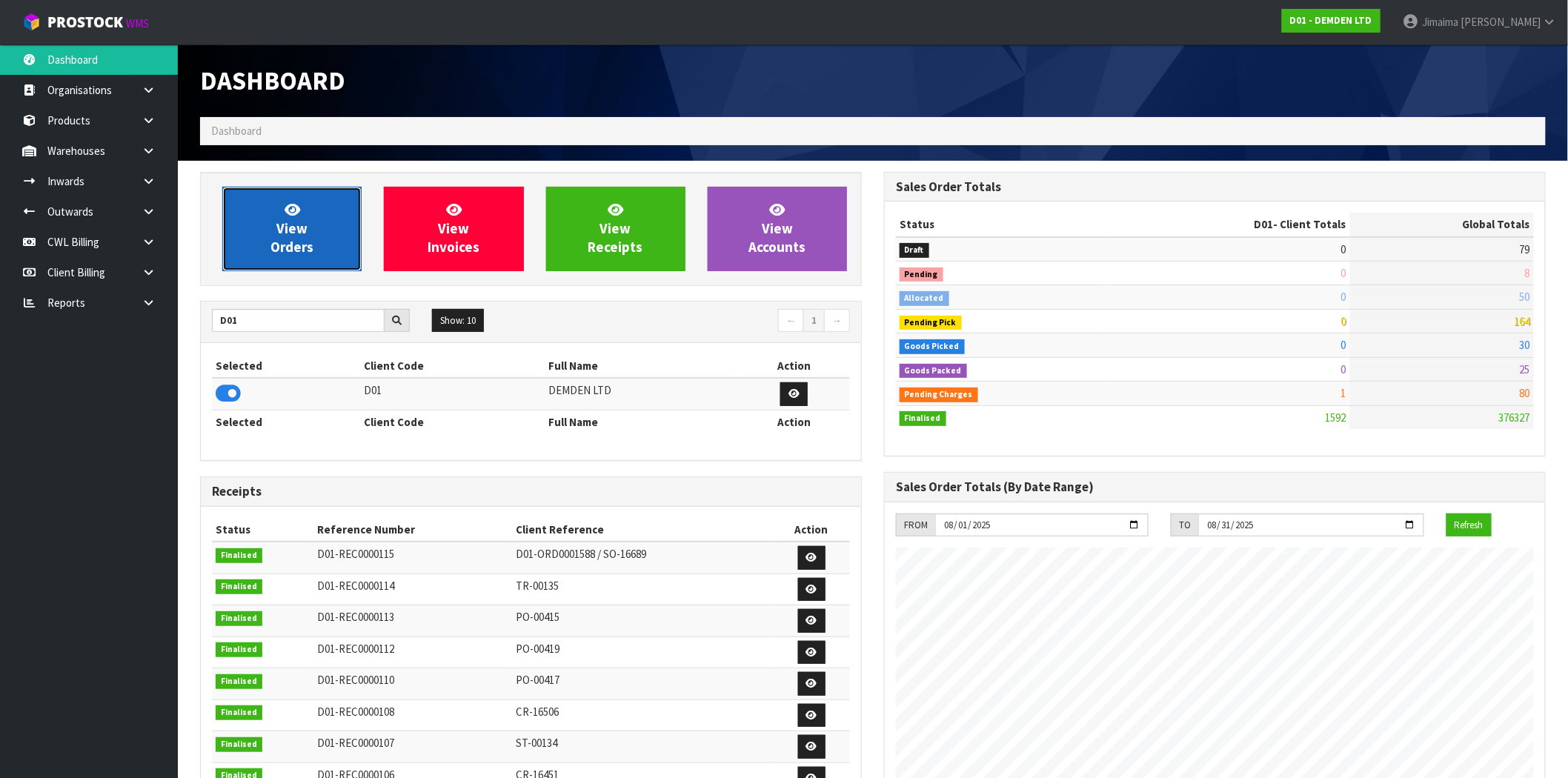
click at [307, 220] on link "View Orders" at bounding box center [292, 229] width 140 height 84
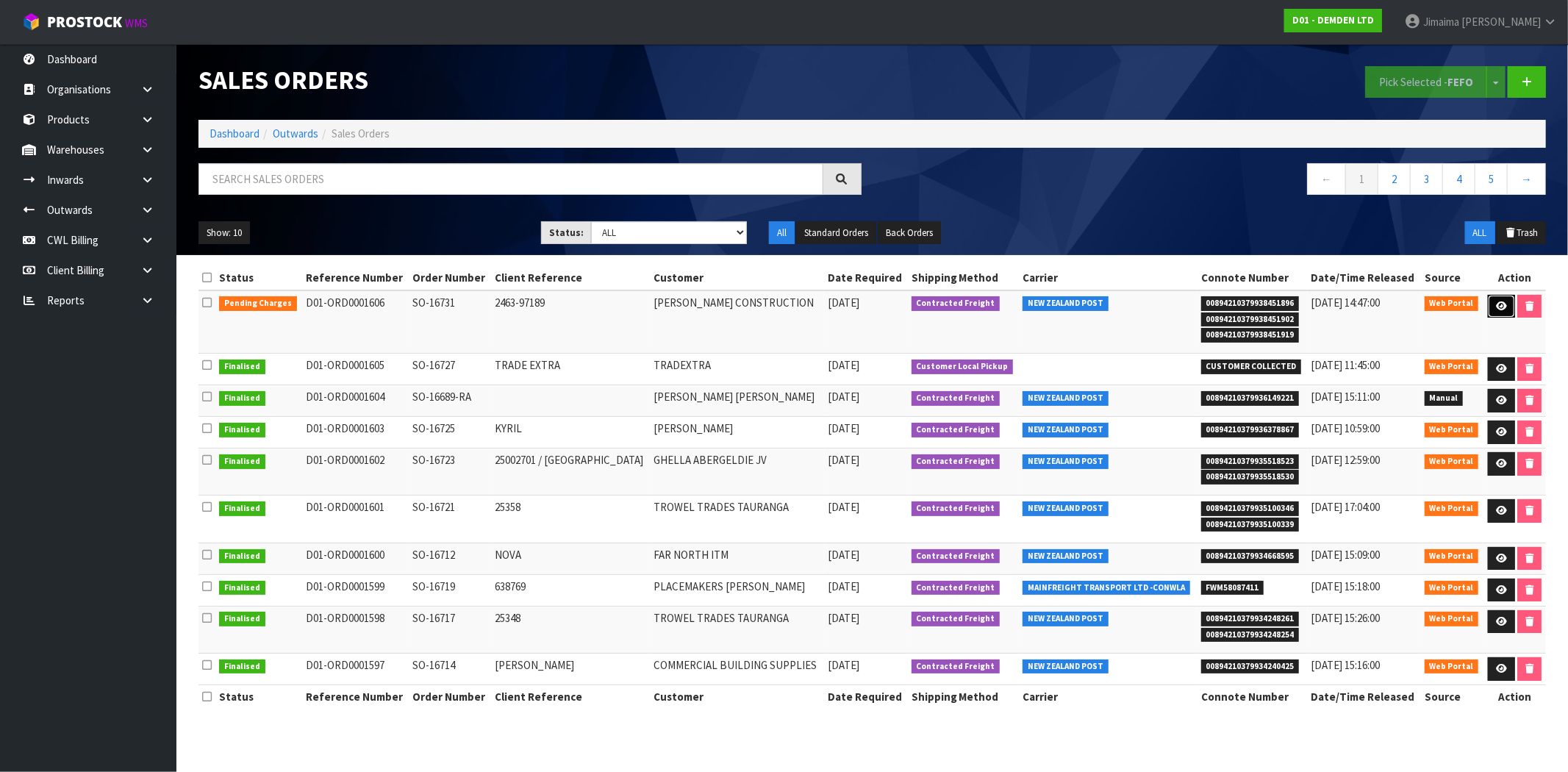
drag, startPoint x: 1495, startPoint y: 310, endPoint x: 1411, endPoint y: 309, distance: 84.0
click at [1496, 310] on icon at bounding box center [1501, 306] width 11 height 10
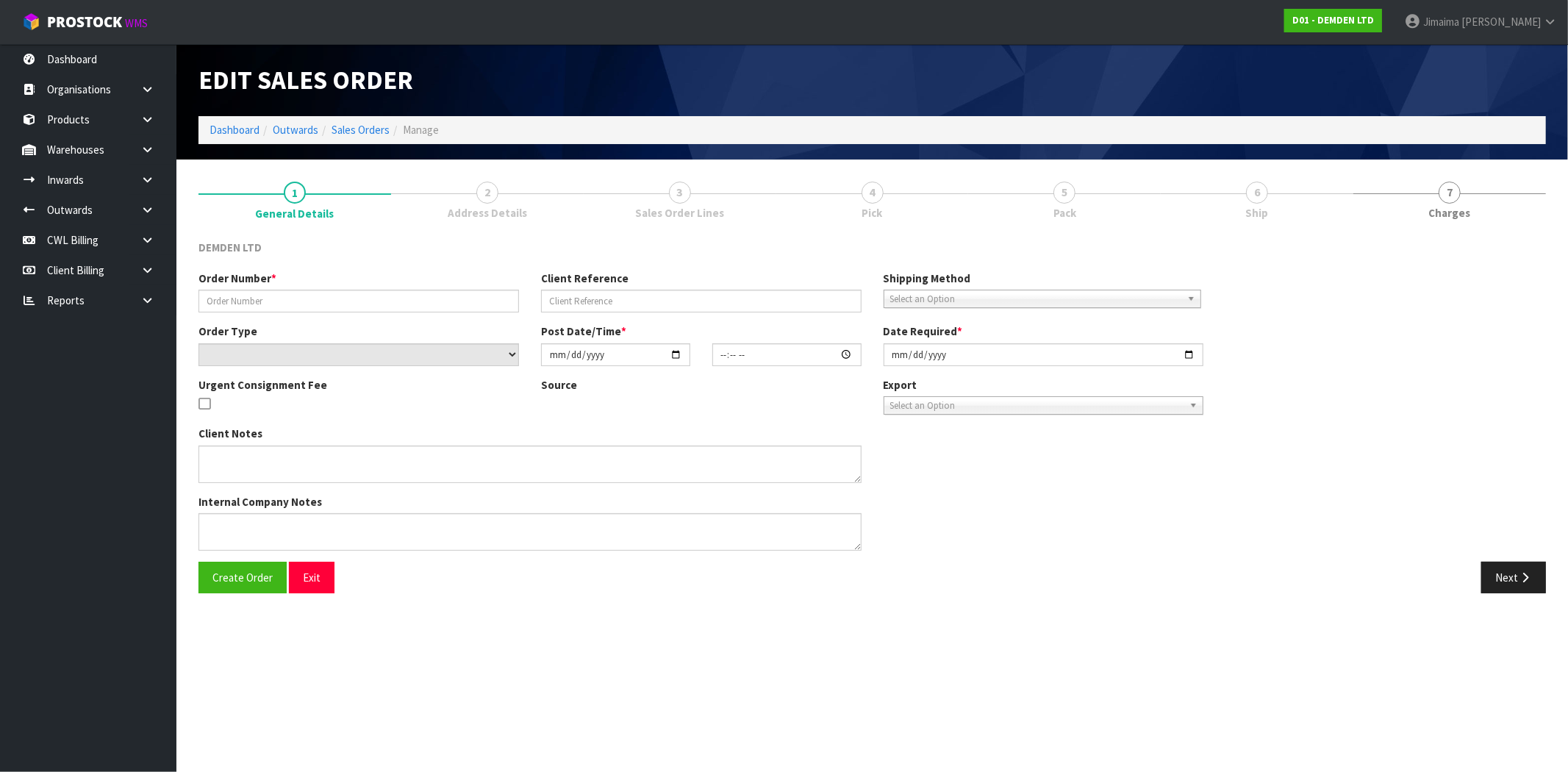
type input "SO-16731"
type input "2463-97189"
select select "number:0"
type input "[DATE]"
type input "11:08:00.000"
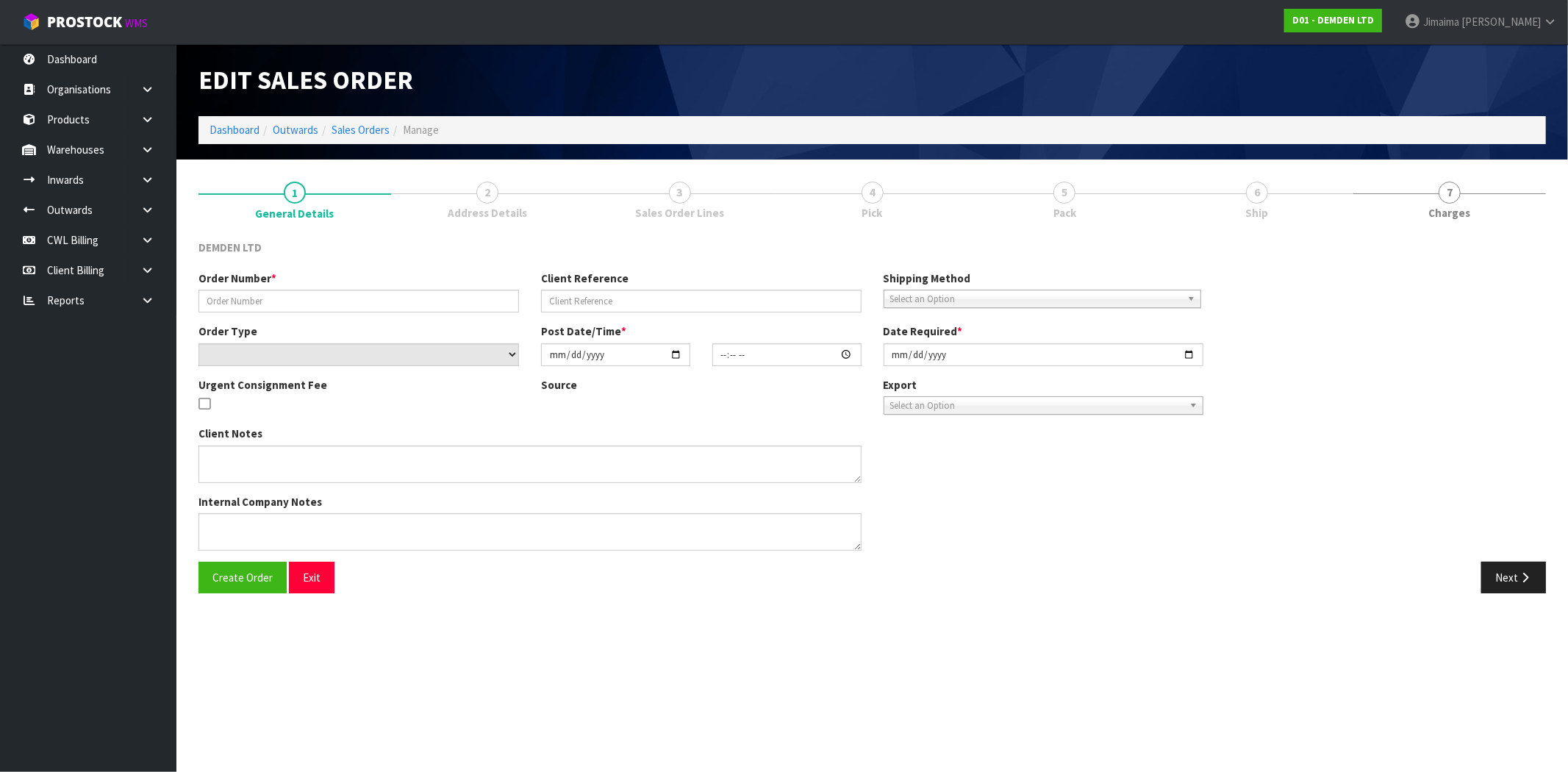
type input "[DATE]"
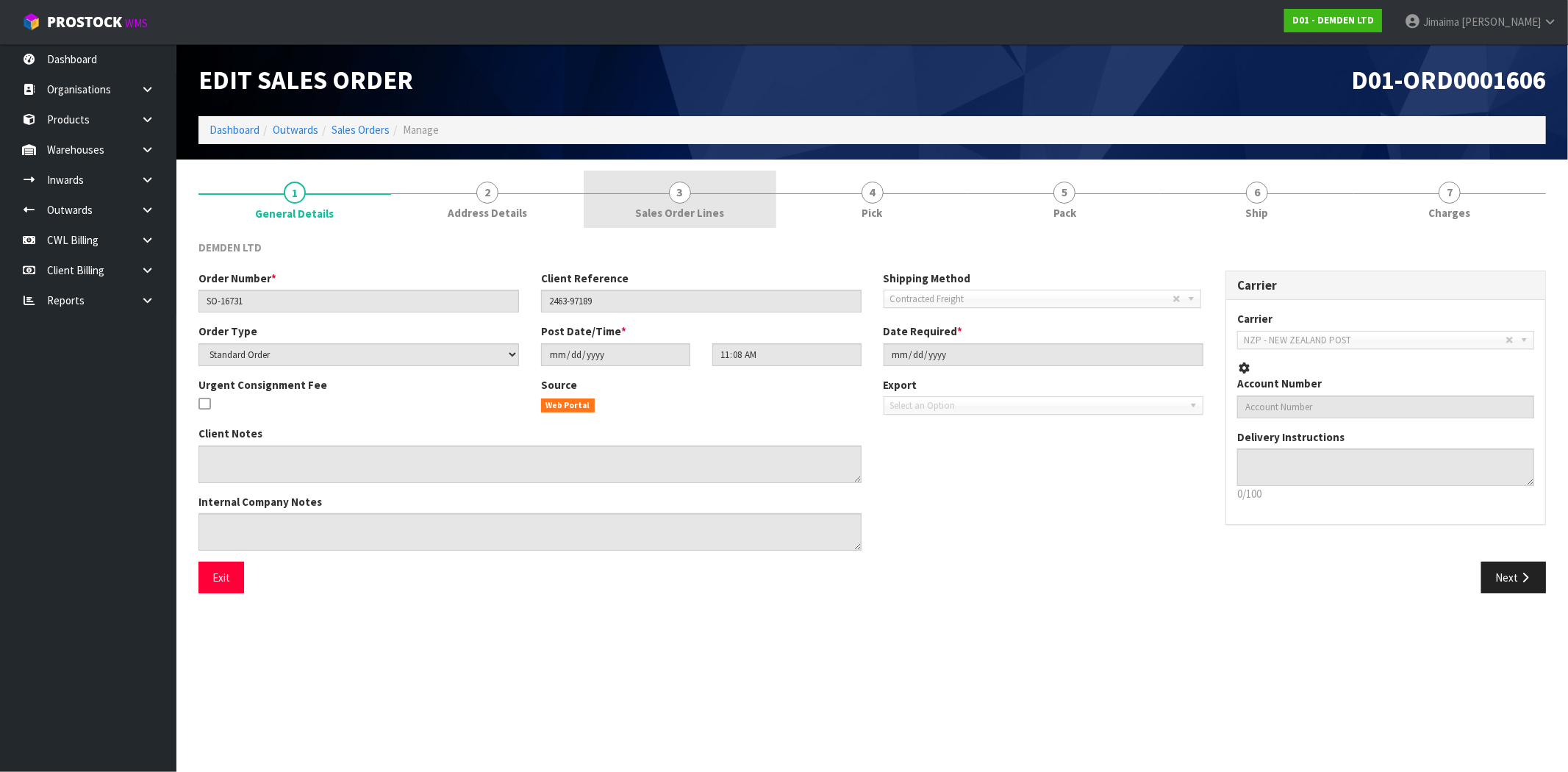
click at [709, 200] on link "3 Sales Order Lines" at bounding box center [679, 199] width 192 height 58
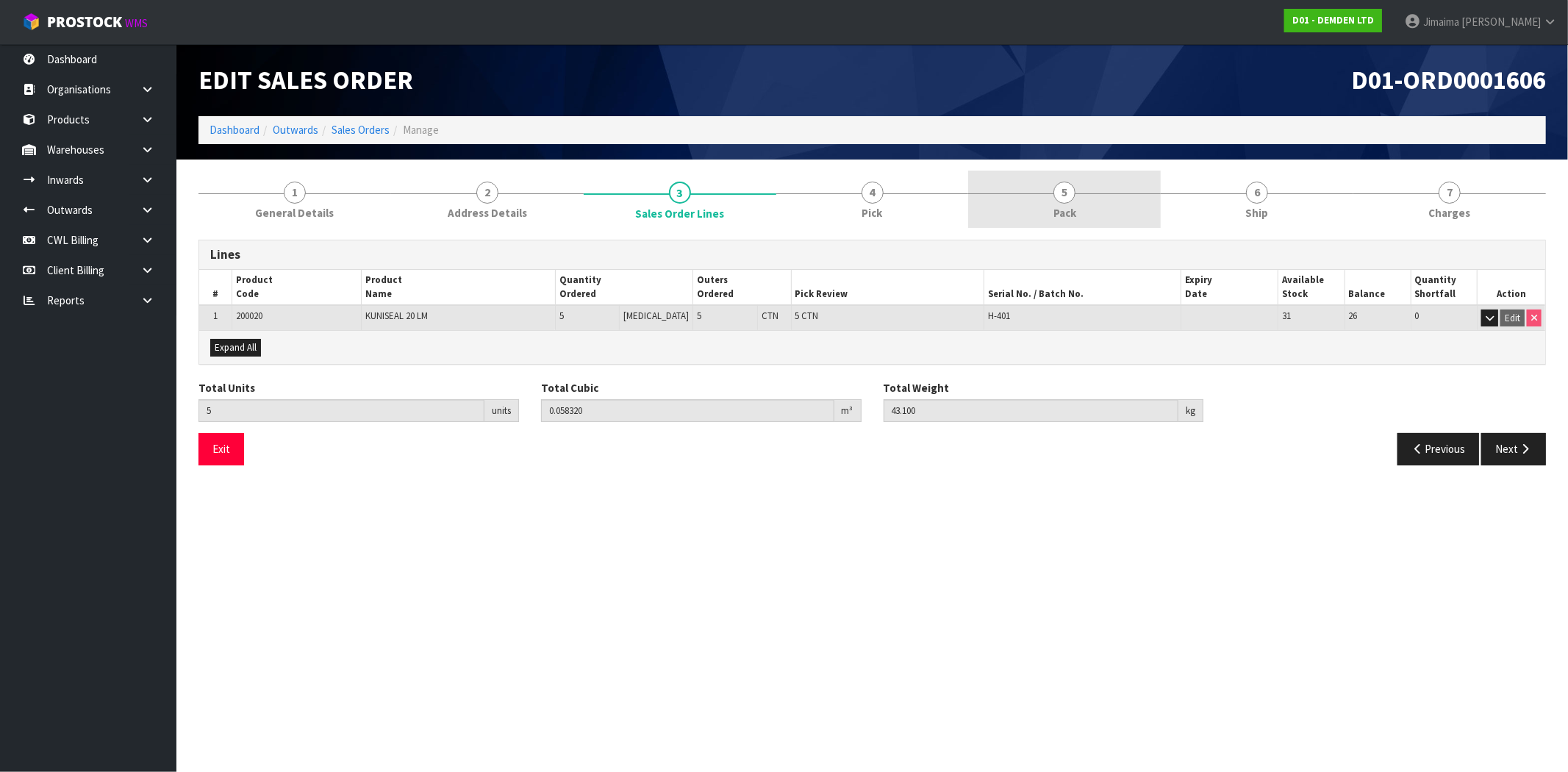
drag, startPoint x: 856, startPoint y: 192, endPoint x: 1030, endPoint y: 224, distance: 176.9
click at [860, 193] on link "4 Pick" at bounding box center [873, 199] width 192 height 58
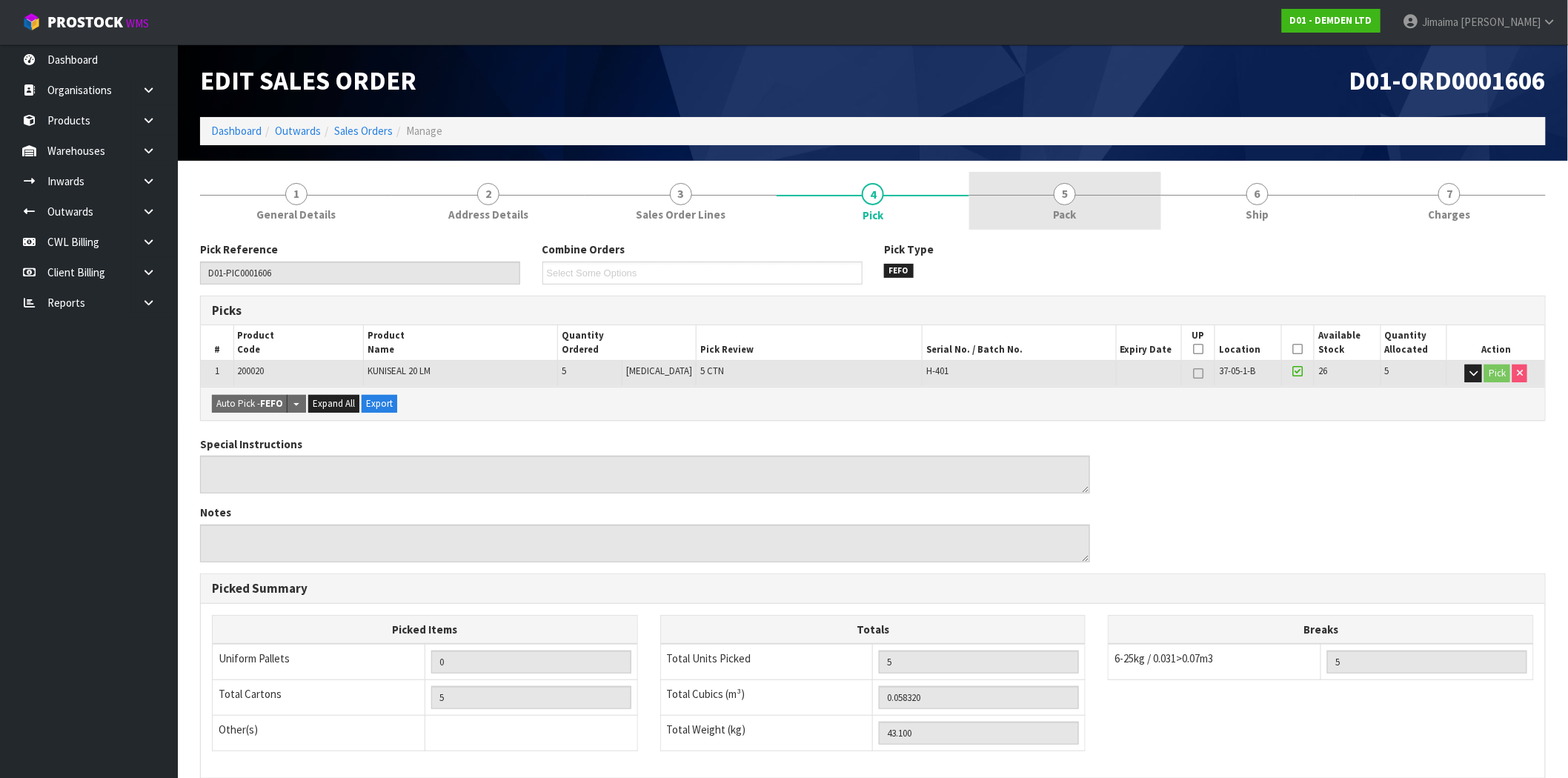
click at [1048, 215] on link "5 Pack" at bounding box center [1065, 201] width 192 height 59
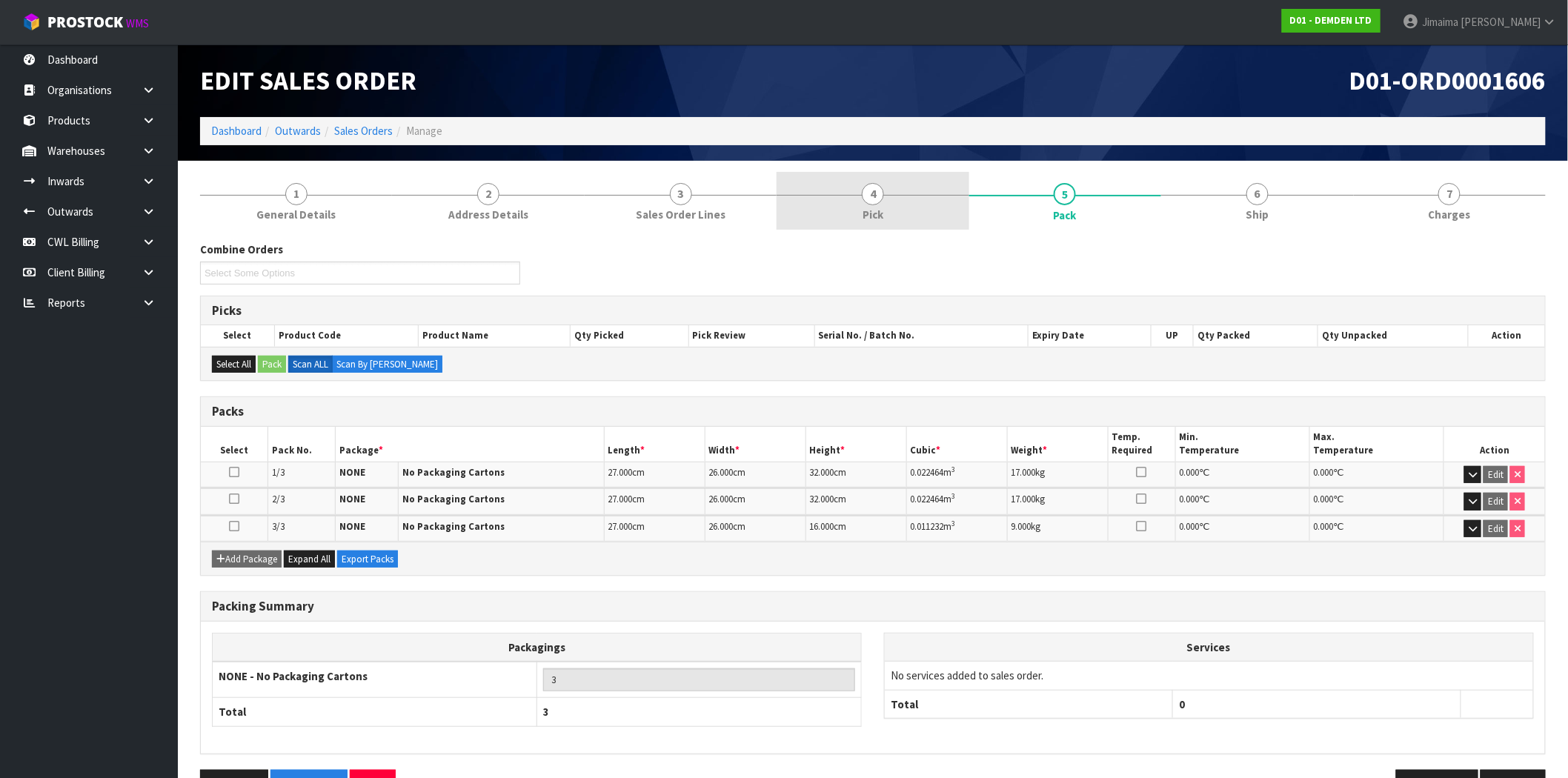
click at [864, 206] on span "Pick" at bounding box center [872, 213] width 20 height 15
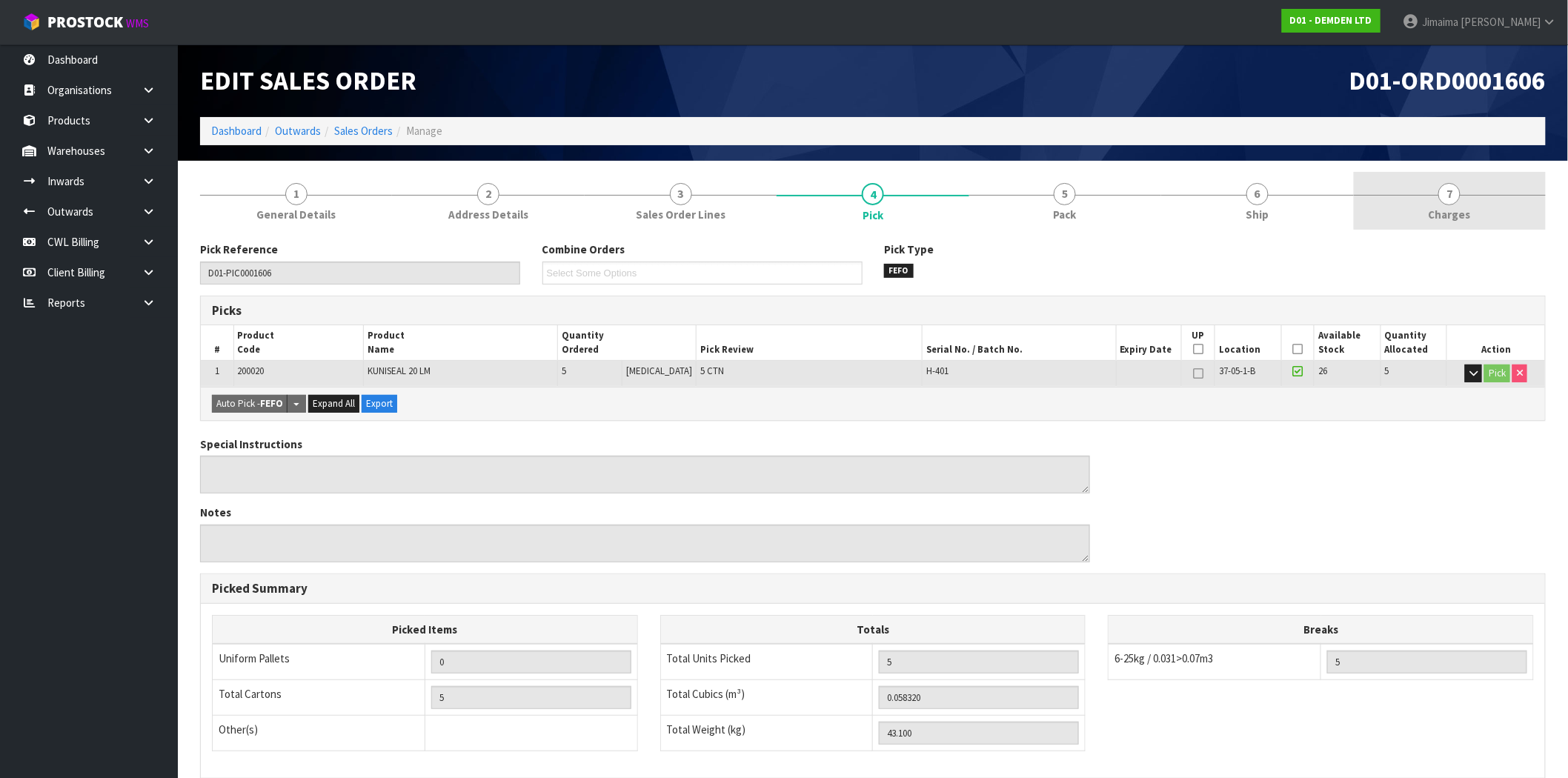
click at [1461, 209] on span "Charges" at bounding box center [1449, 213] width 42 height 15
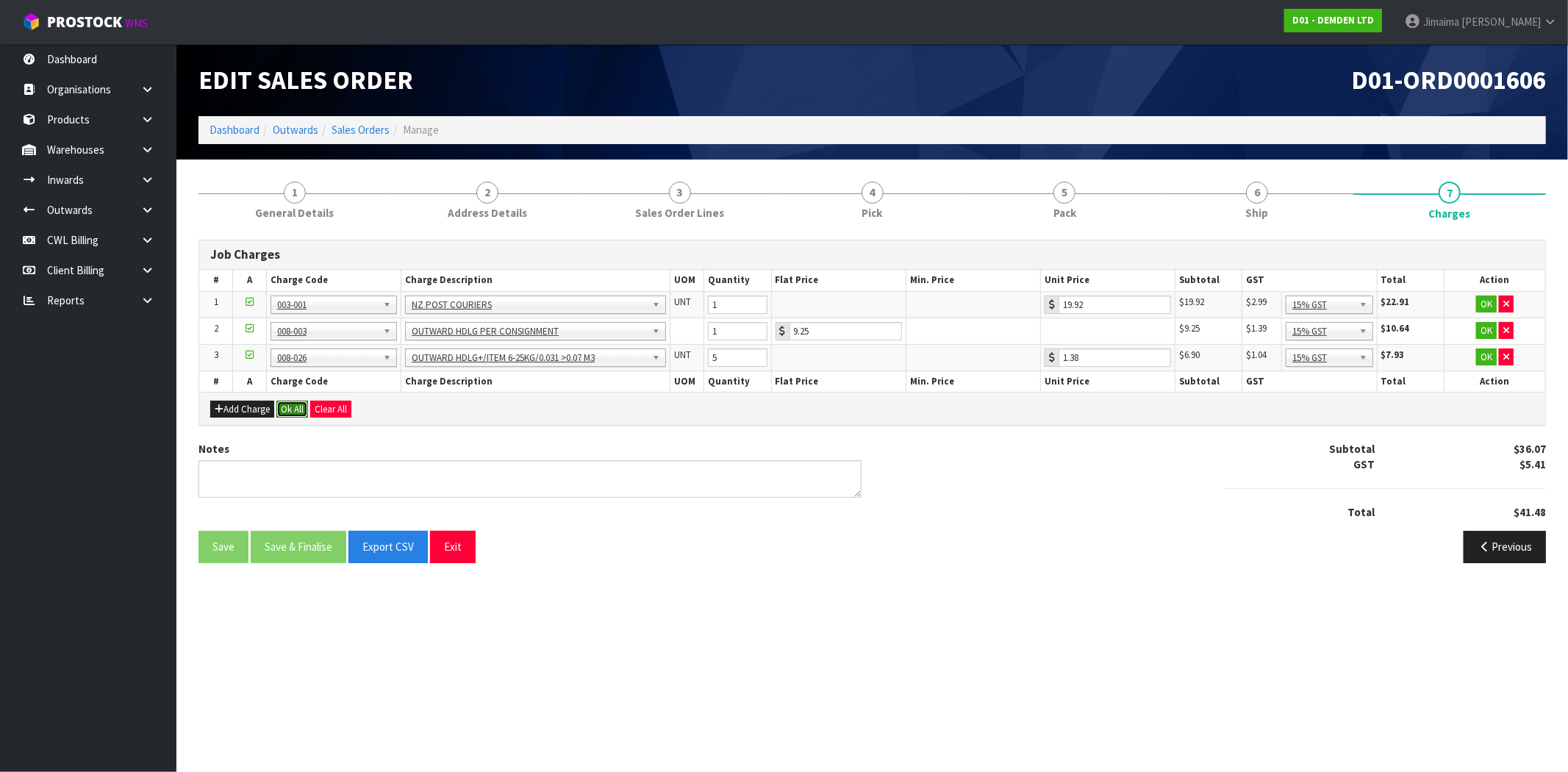
click at [294, 407] on button "Ok All" at bounding box center [292, 409] width 32 height 18
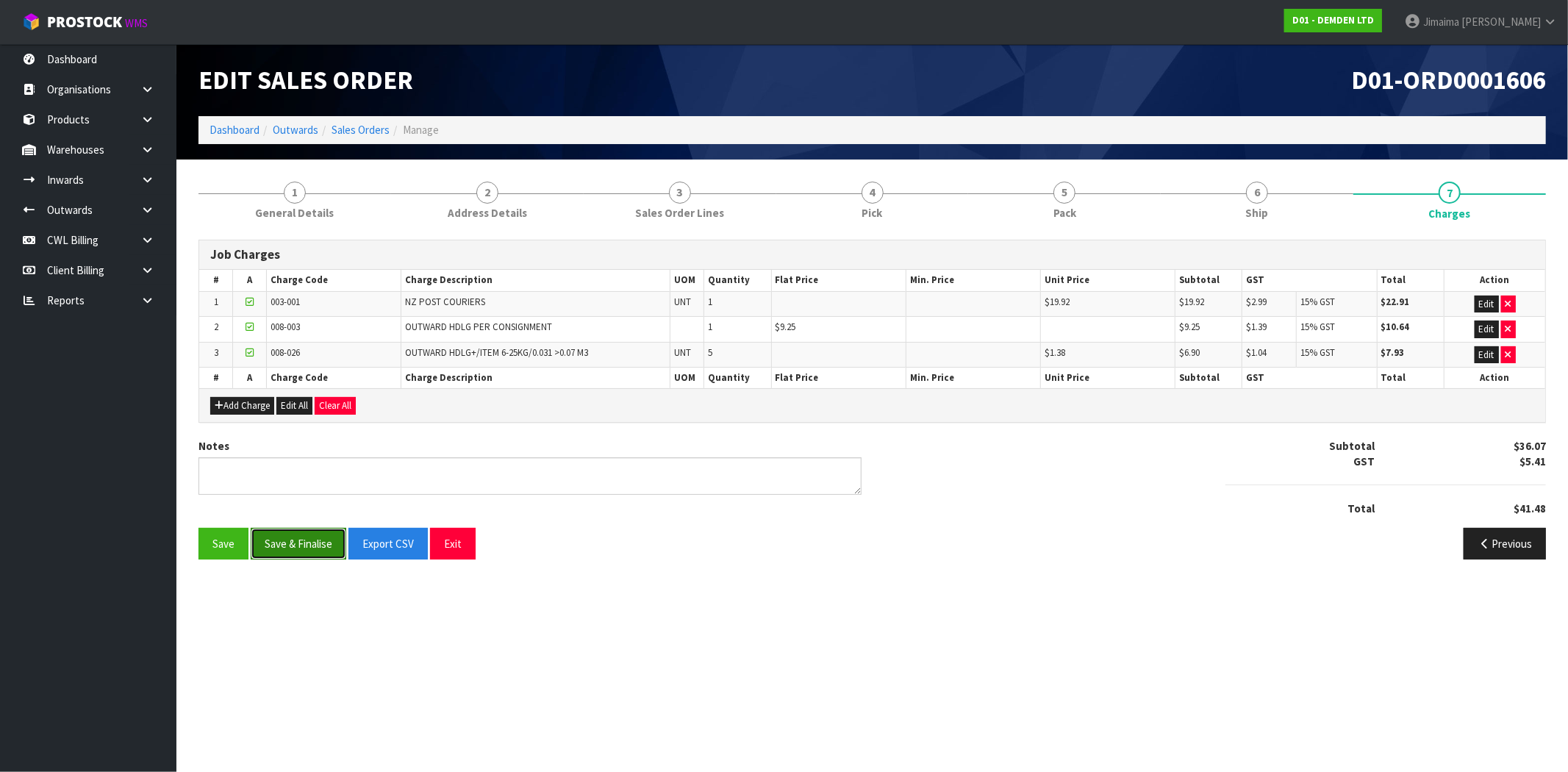
click at [295, 534] on button "Save & Finalise" at bounding box center [298, 543] width 95 height 32
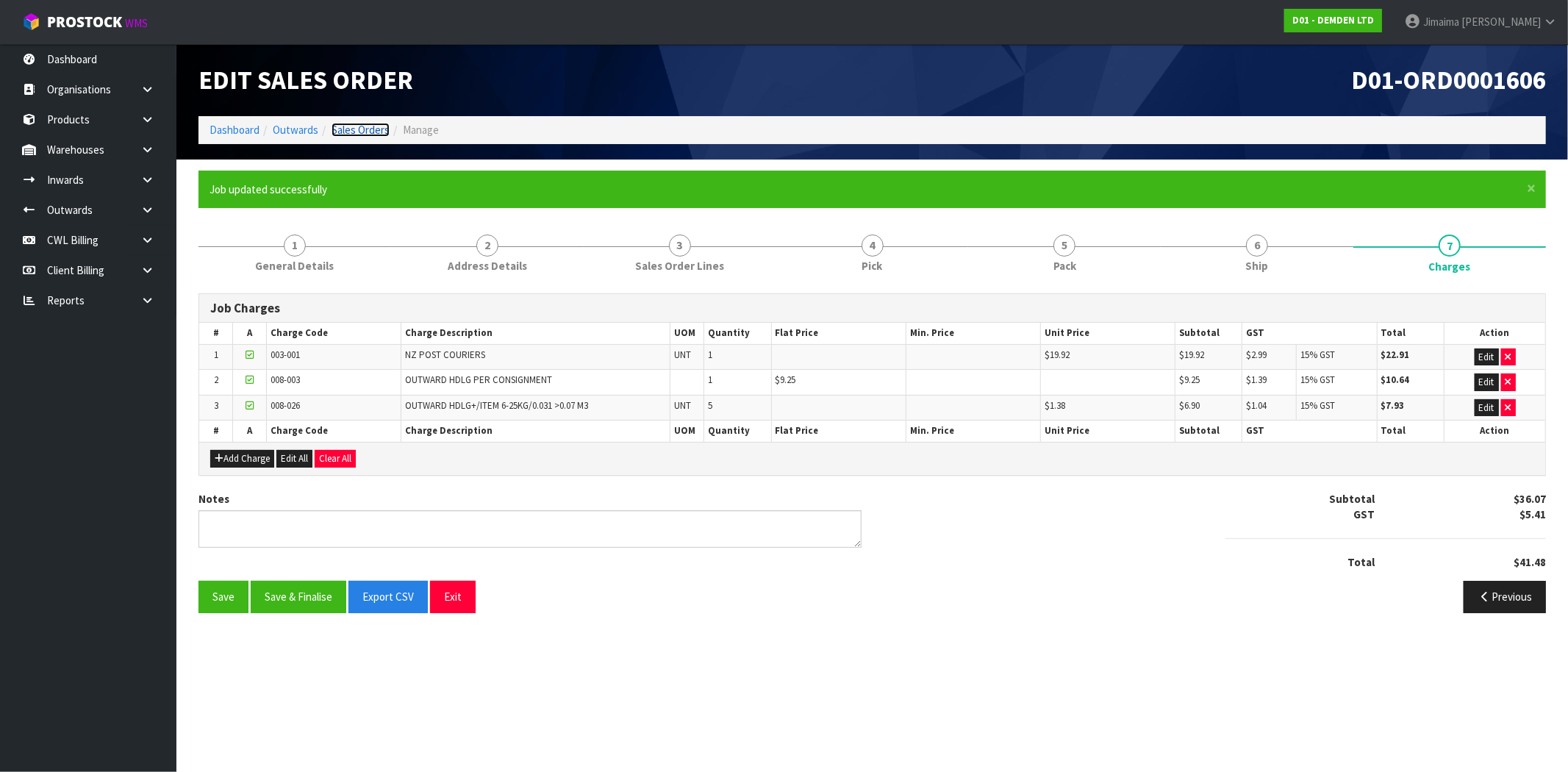
click at [371, 130] on link "Sales Orders" at bounding box center [361, 130] width 58 height 14
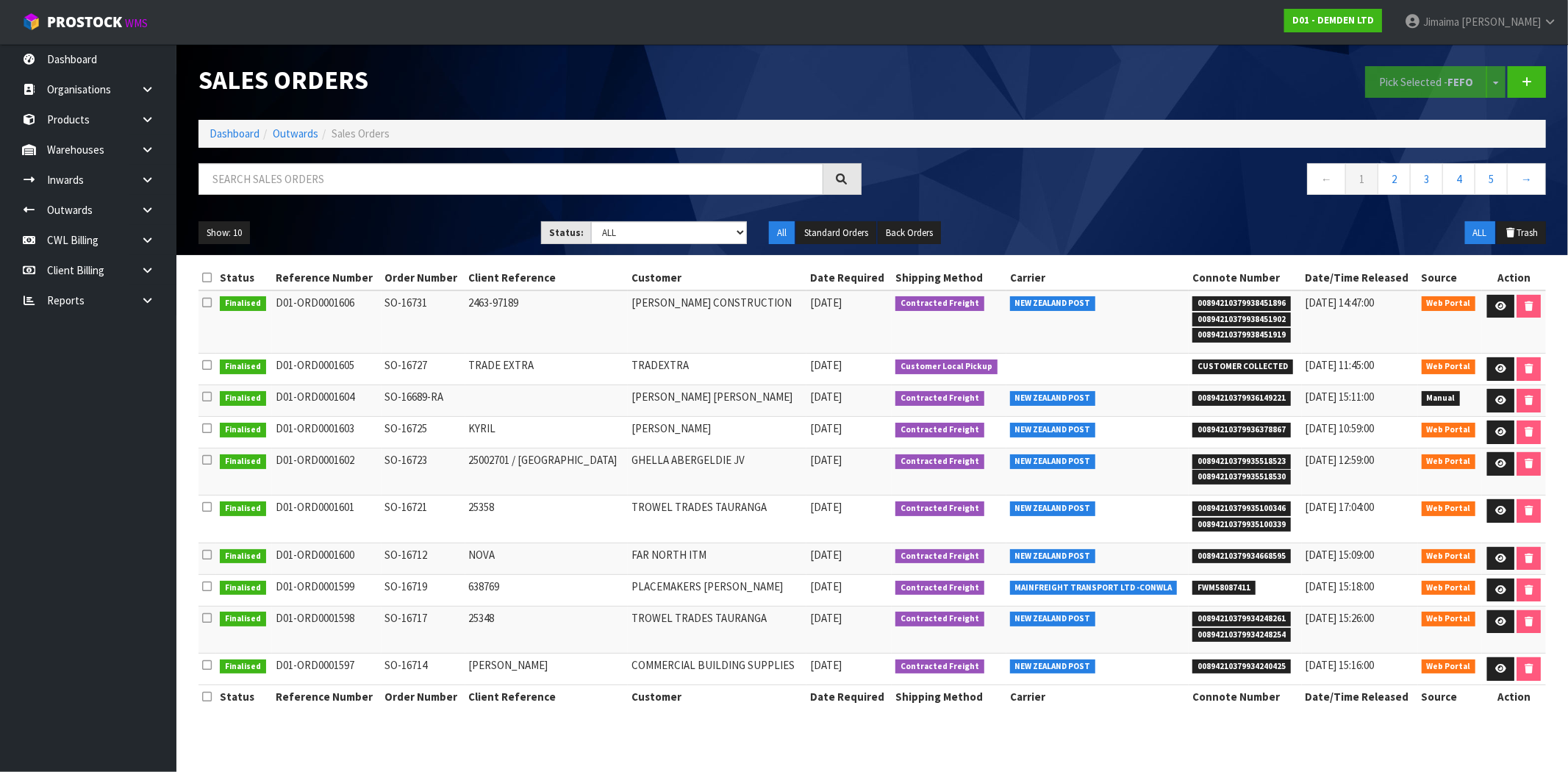
click at [224, 125] on ol "Dashboard Outwards Sales Orders" at bounding box center [872, 133] width 1347 height 27
click at [222, 133] on link "Dashboard" at bounding box center [234, 133] width 50 height 14
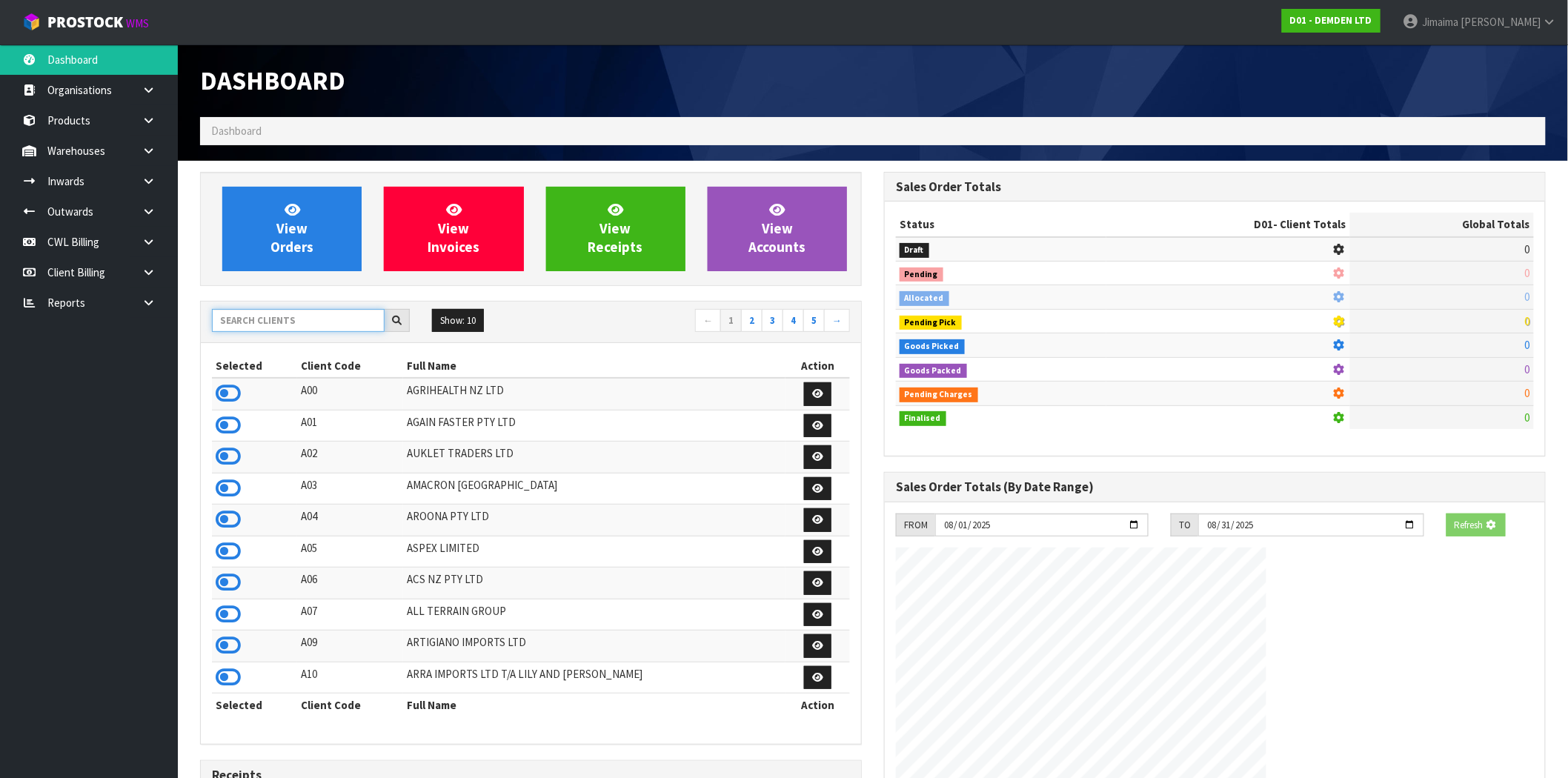
click at [265, 316] on input "text" at bounding box center [298, 320] width 173 height 23
type input "0"
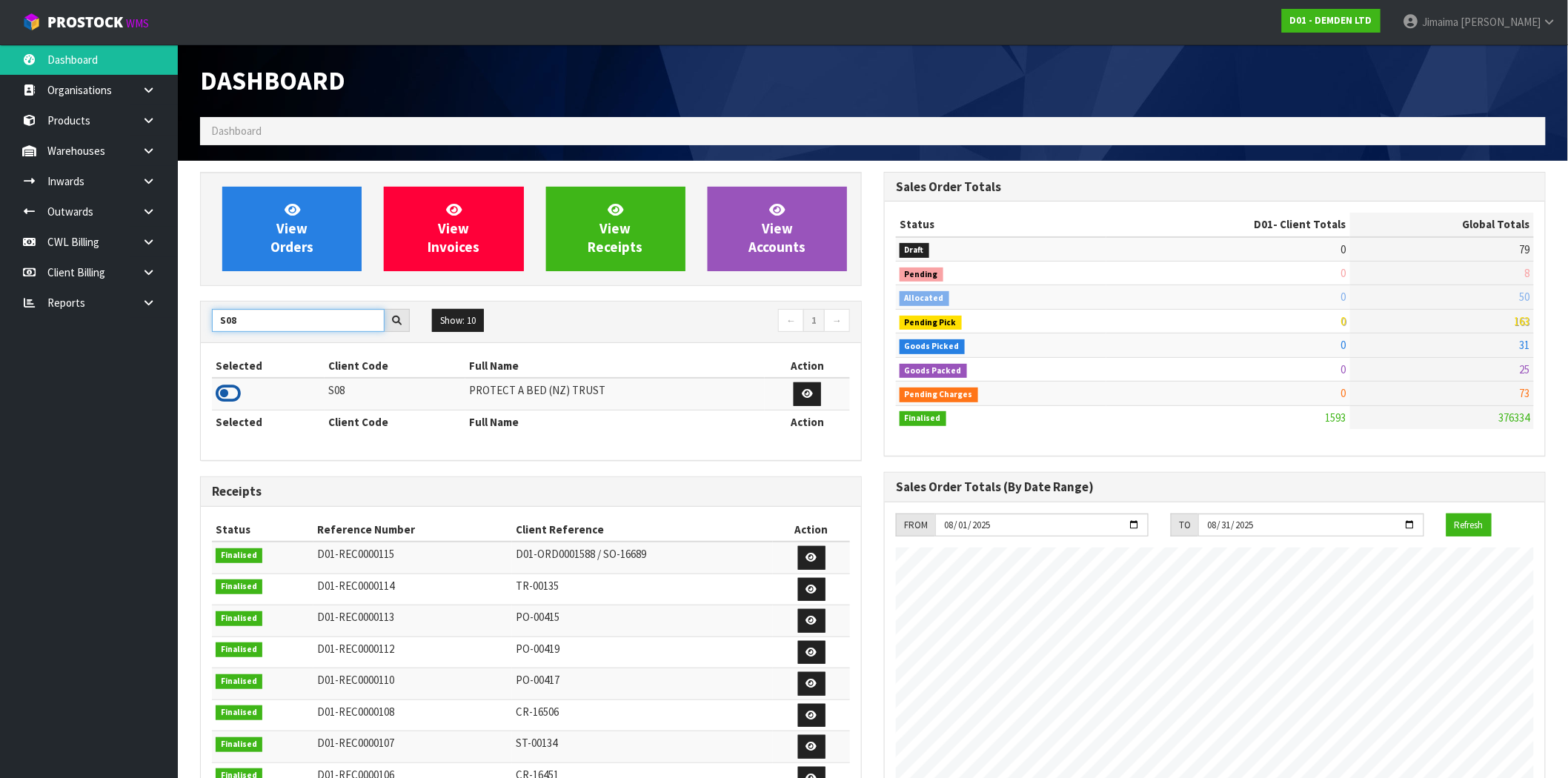
type input "S08"
click at [235, 401] on icon at bounding box center [228, 393] width 25 height 22
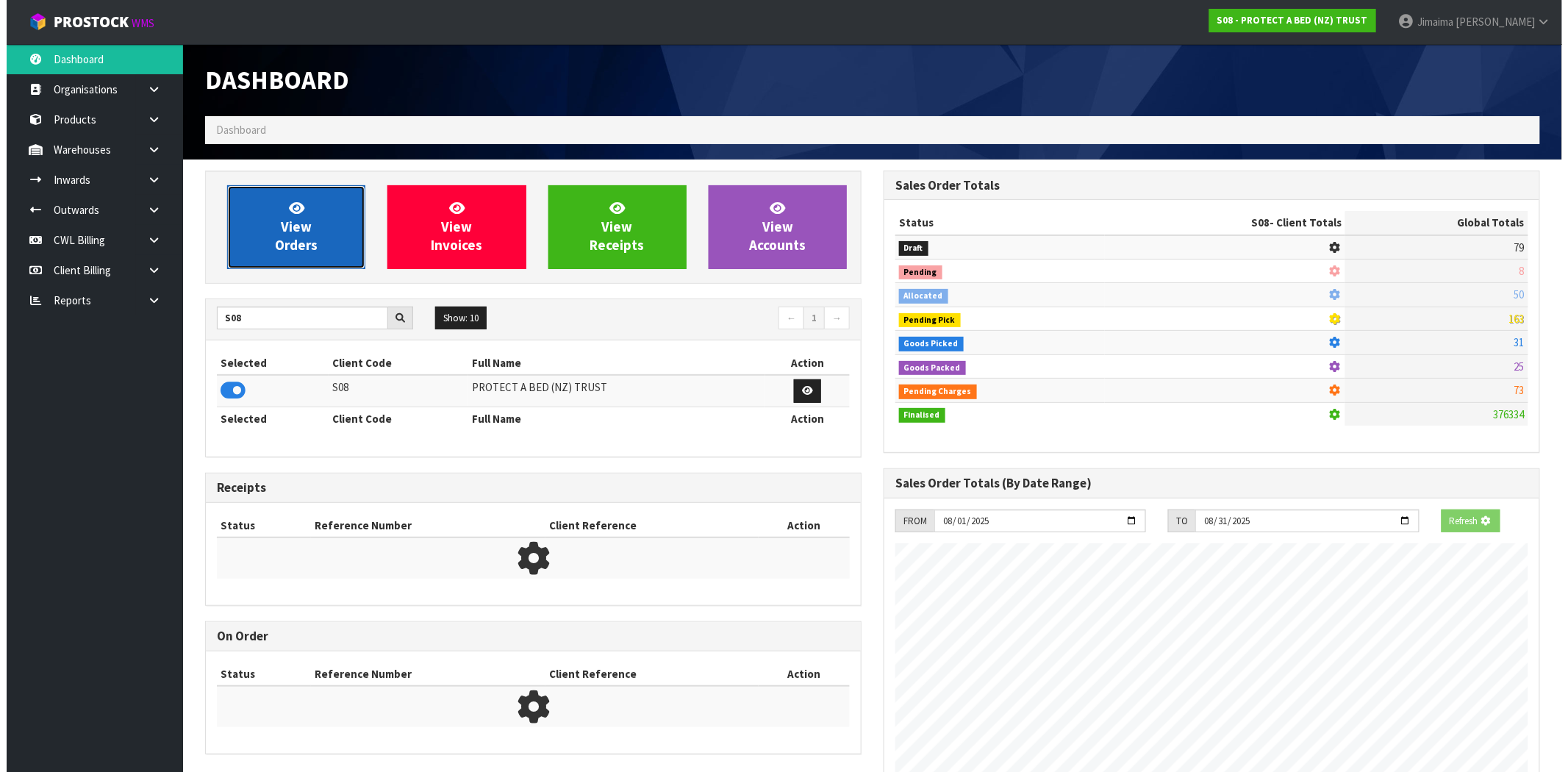
scroll to position [733986, 734307]
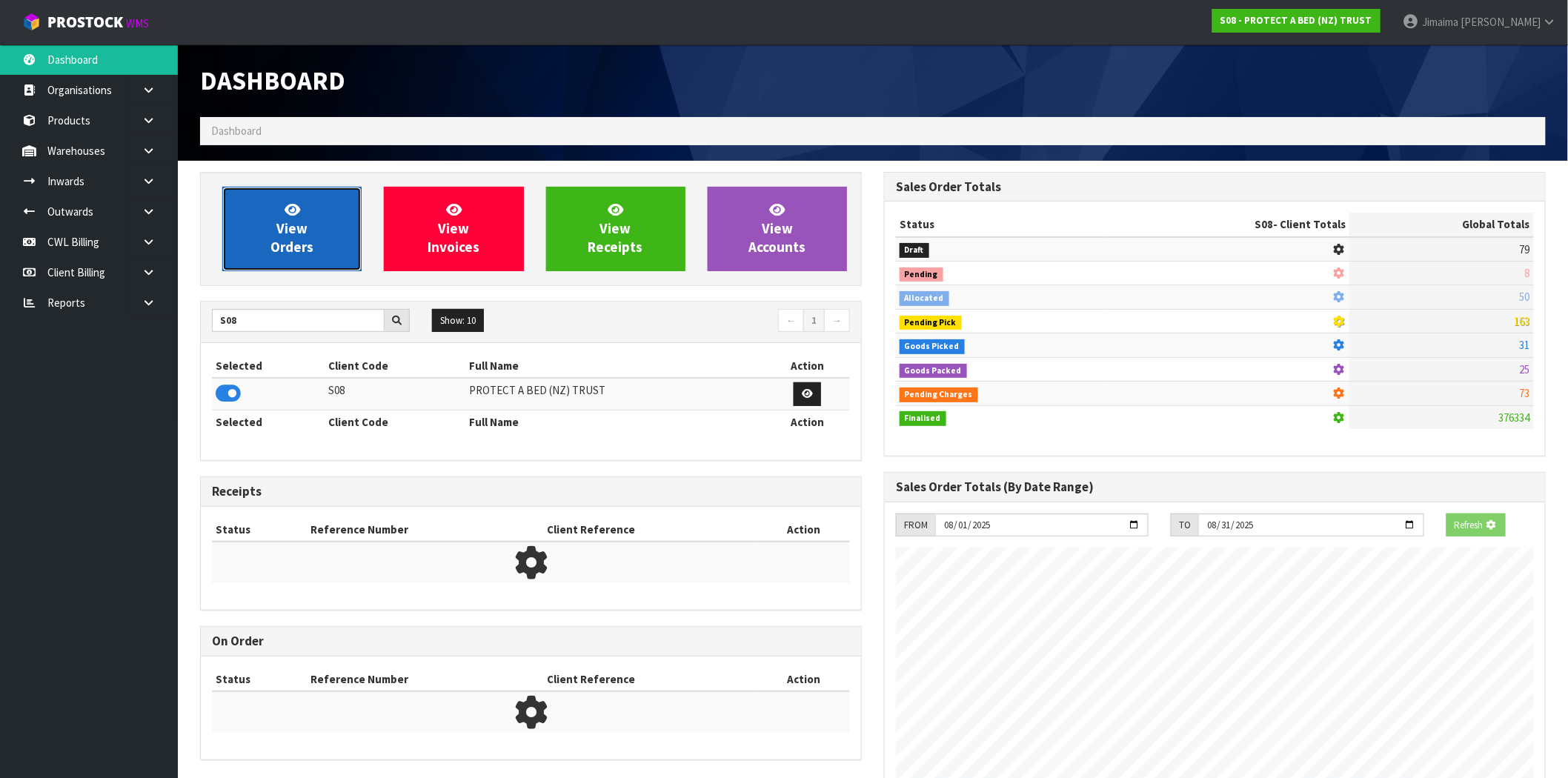
click at [279, 231] on span "View Orders" at bounding box center [292, 229] width 43 height 55
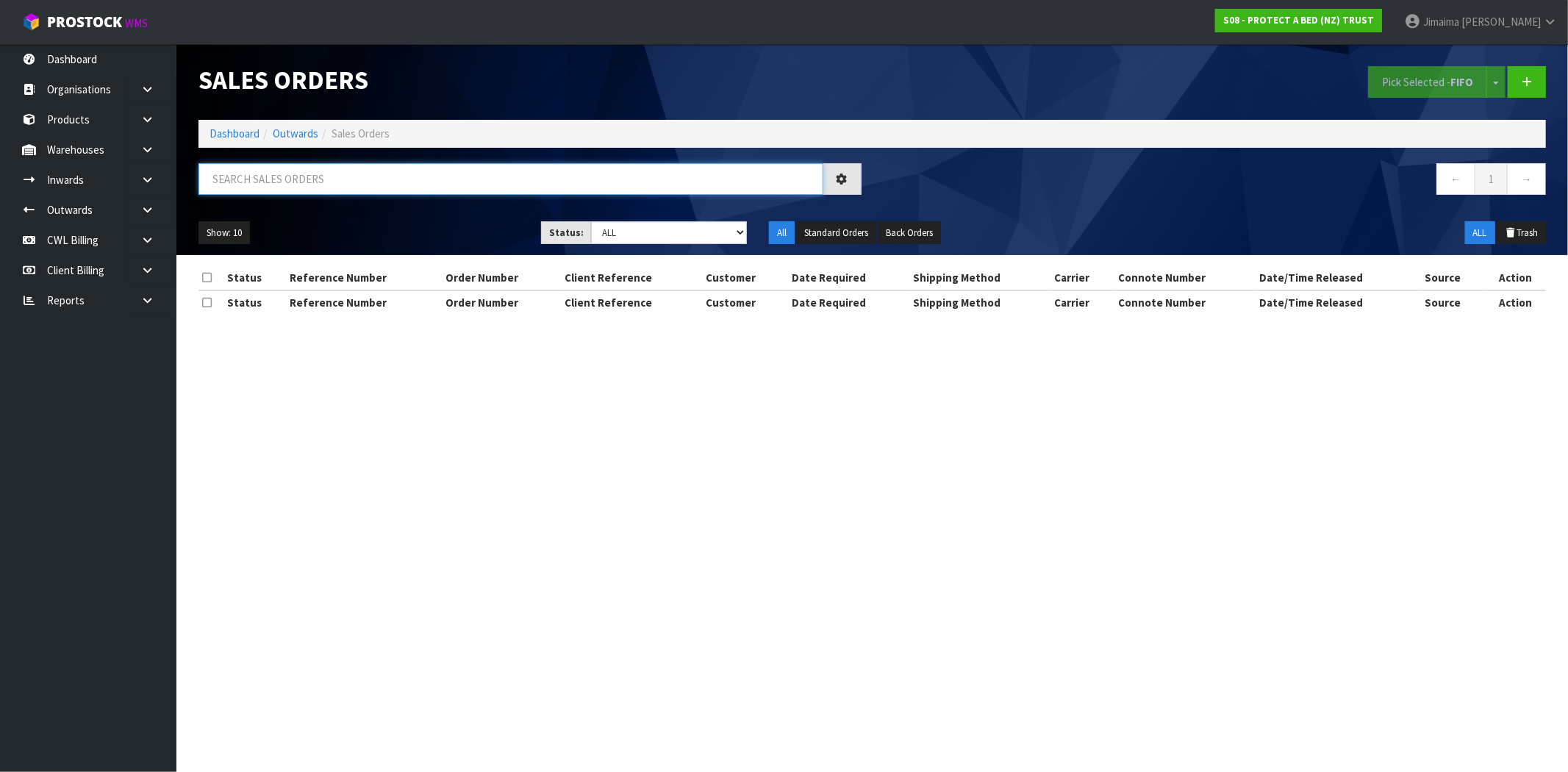
click at [300, 170] on input "text" at bounding box center [511, 179] width 625 height 32
paste input "rder for Neptunes Linen Chest & Gifts Ltd"
drag, startPoint x: 211, startPoint y: 174, endPoint x: 240, endPoint y: 167, distance: 29.8
click at [212, 174] on input "rder for Neptunes Linen Chest & Gifts Ltd" at bounding box center [511, 179] width 625 height 32
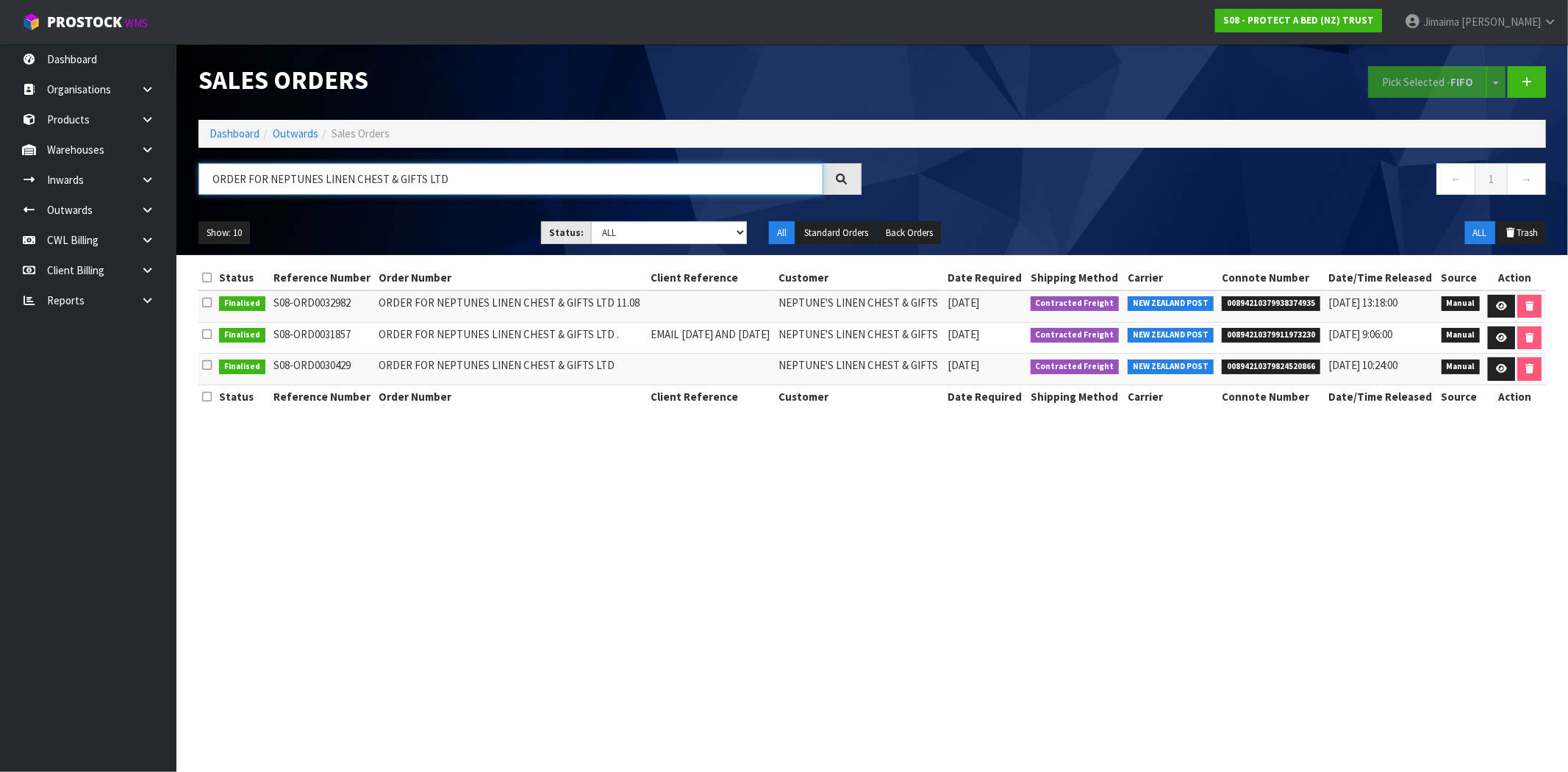
type input "ORDER FOR NEPTUNES LINEN CHEST & GIFTS LTD"
click at [1289, 309] on span "00894210379938374935" at bounding box center [1271, 304] width 99 height 15
copy span "00894210379938374935"
click at [1503, 306] on icon at bounding box center [1501, 306] width 11 height 10
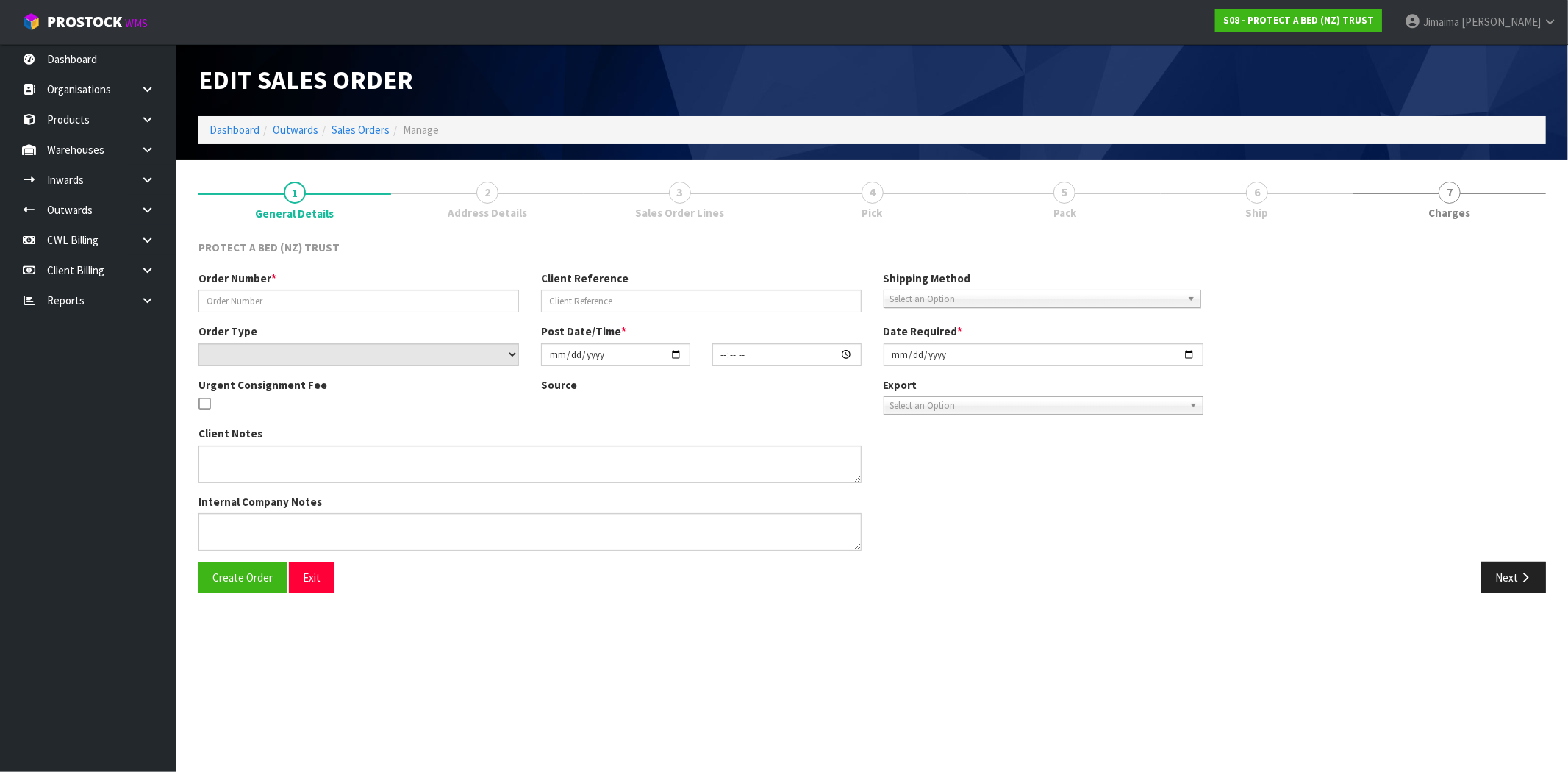
type input "ORDER FOR NEPTUNES LINEN CHEST & GIFTS LTD 11.08"
select select "number:0"
type input "[DATE]"
type input "11:46:00.000"
type input "[DATE]"
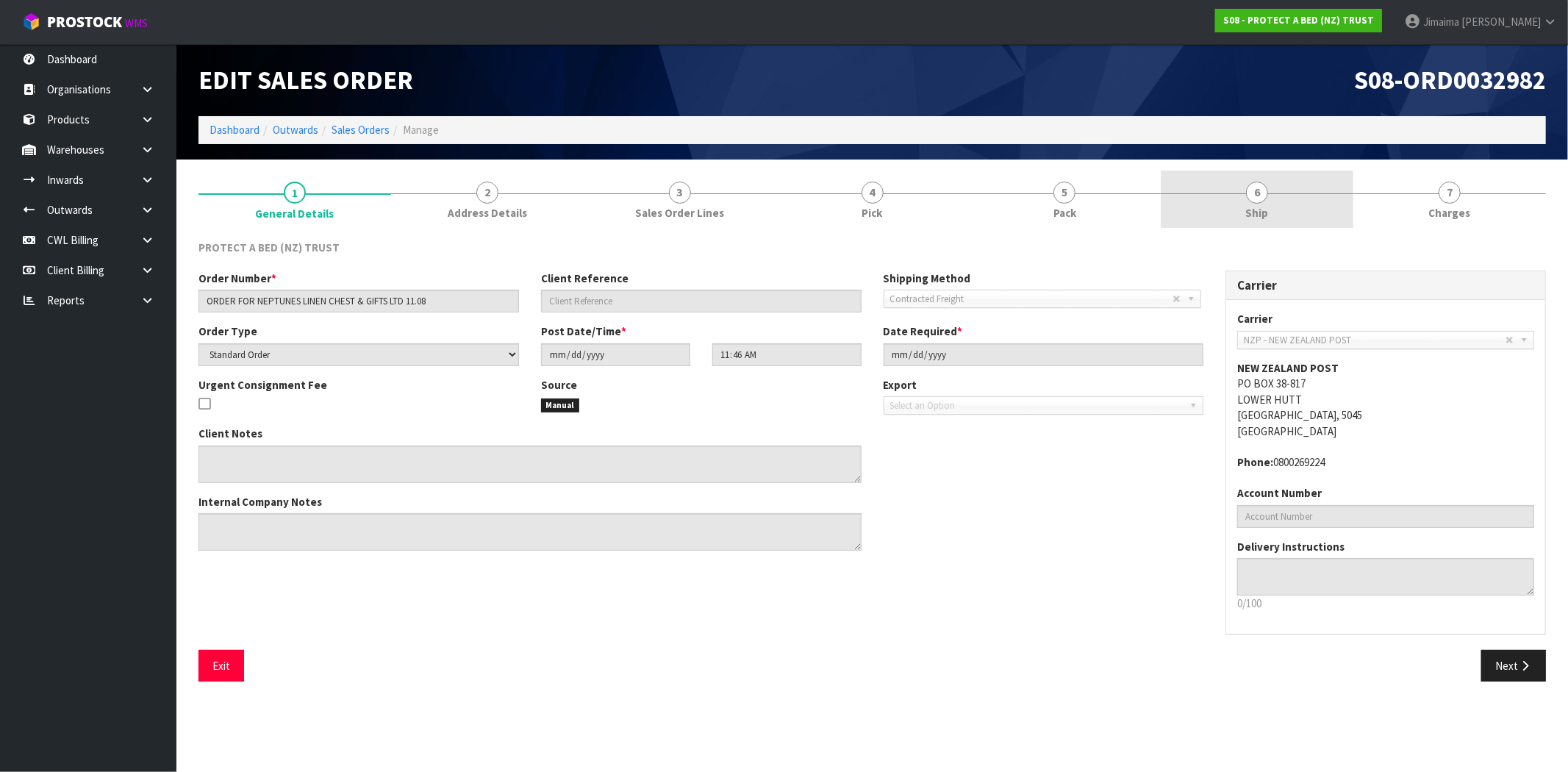
click at [1258, 210] on span "Ship" at bounding box center [1257, 212] width 23 height 15
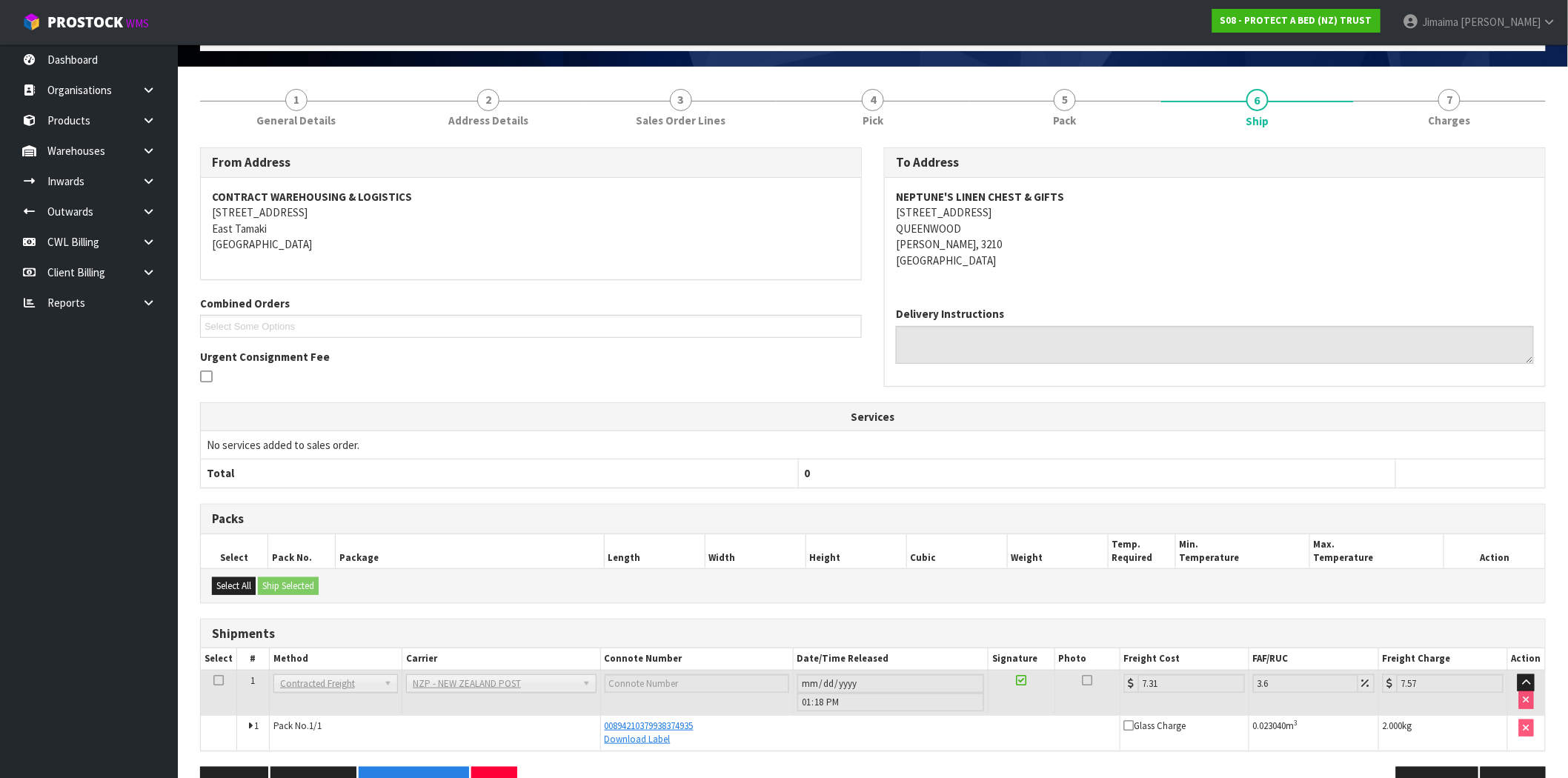
scroll to position [137, 0]
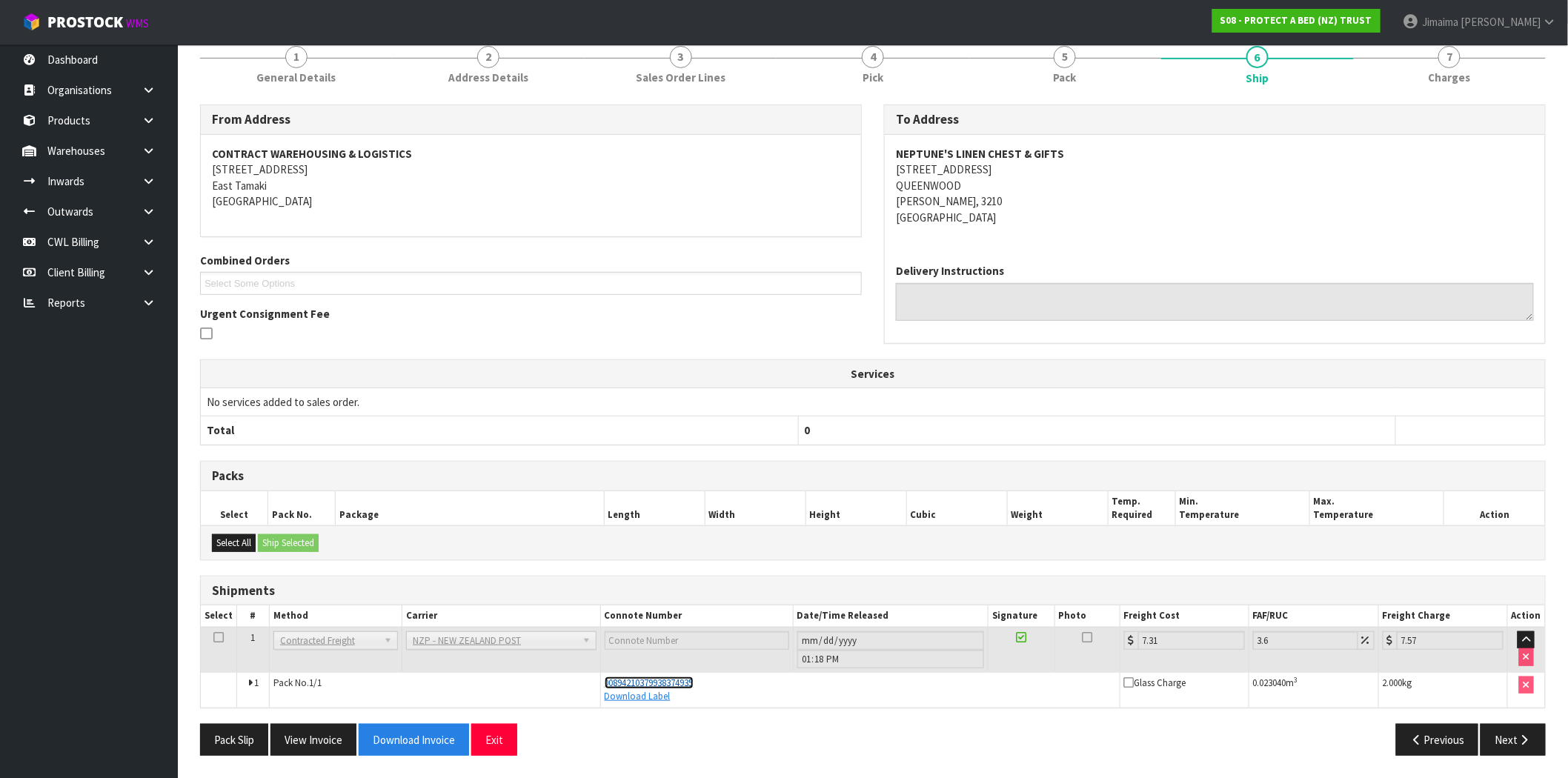
click at [684, 683] on span "00894210379938374935" at bounding box center [649, 682] width 89 height 12
drag, startPoint x: 729, startPoint y: 689, endPoint x: 607, endPoint y: 681, distance: 122.3
click at [607, 681] on td "00894210379938374935 Download Label" at bounding box center [860, 688] width 519 height 35
drag, startPoint x: 736, startPoint y: 711, endPoint x: 727, endPoint y: 686, distance: 26.6
click at [737, 711] on div "From Address CONTRACT WAREHOUSING & LOGISTICS [STREET_ADDRESS] Combined Orders …" at bounding box center [872, 435] width 1346 height 662
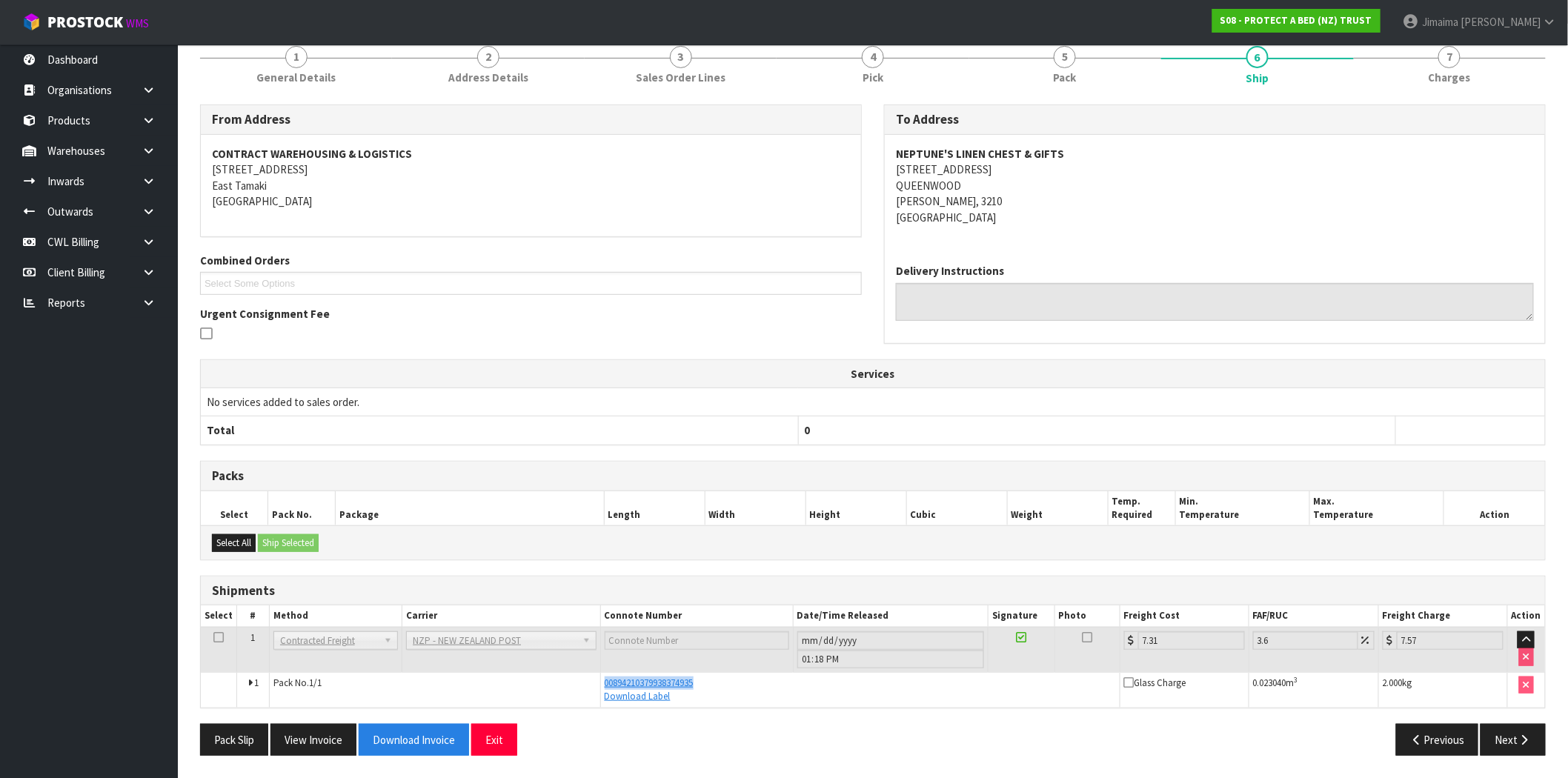
drag, startPoint x: 710, startPoint y: 684, endPoint x: 596, endPoint y: 684, distance: 114.0
click at [596, 684] on tr "1 Pack No. 1/1 00894210379938374935 Download Label Glass Charge 0.023040 m 3 2.…" at bounding box center [872, 688] width 1344 height 35
click at [648, 681] on span "00894210379938374935" at bounding box center [649, 682] width 89 height 12
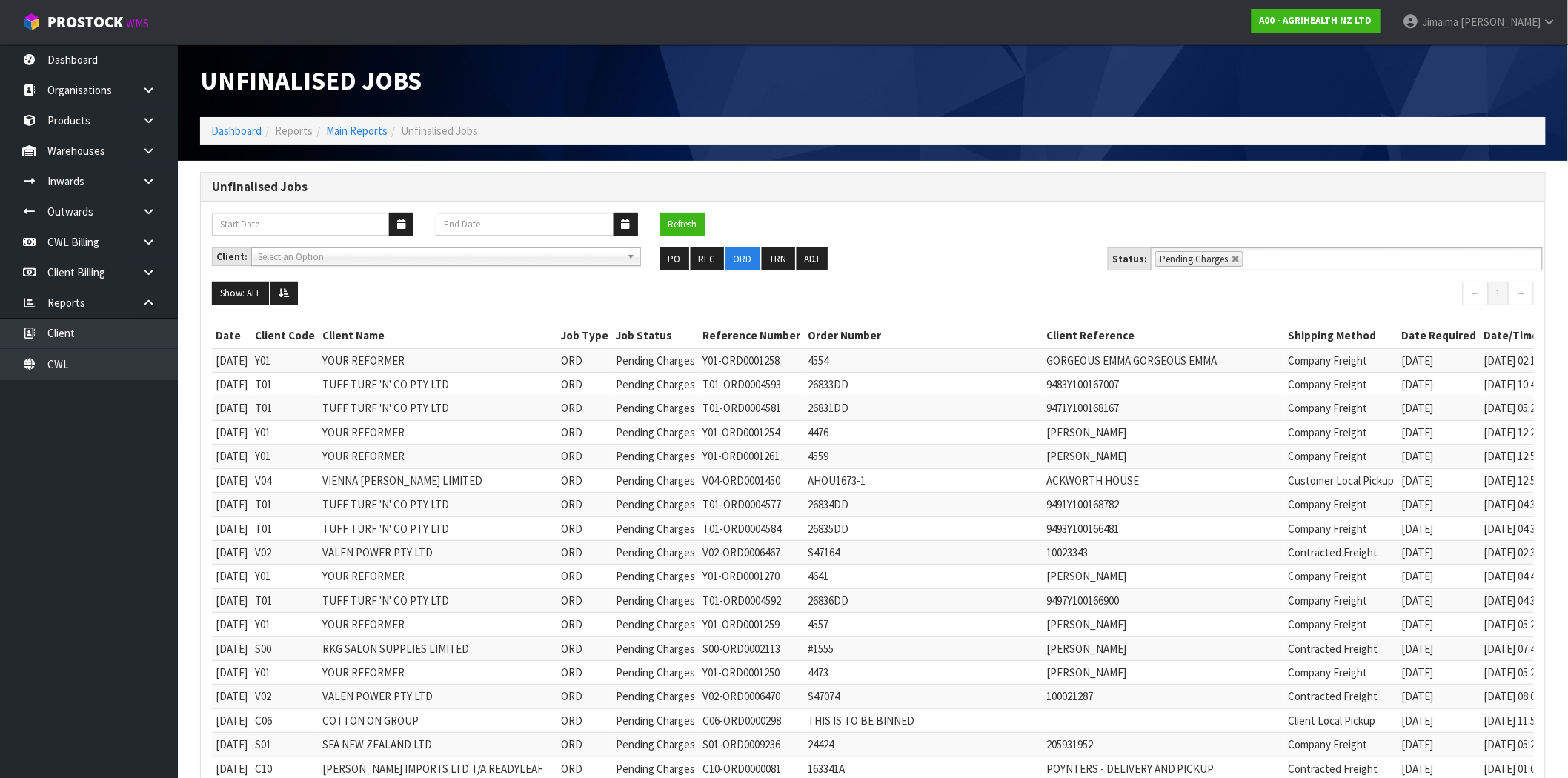
click at [686, 219] on button "Refresh" at bounding box center [682, 224] width 45 height 24
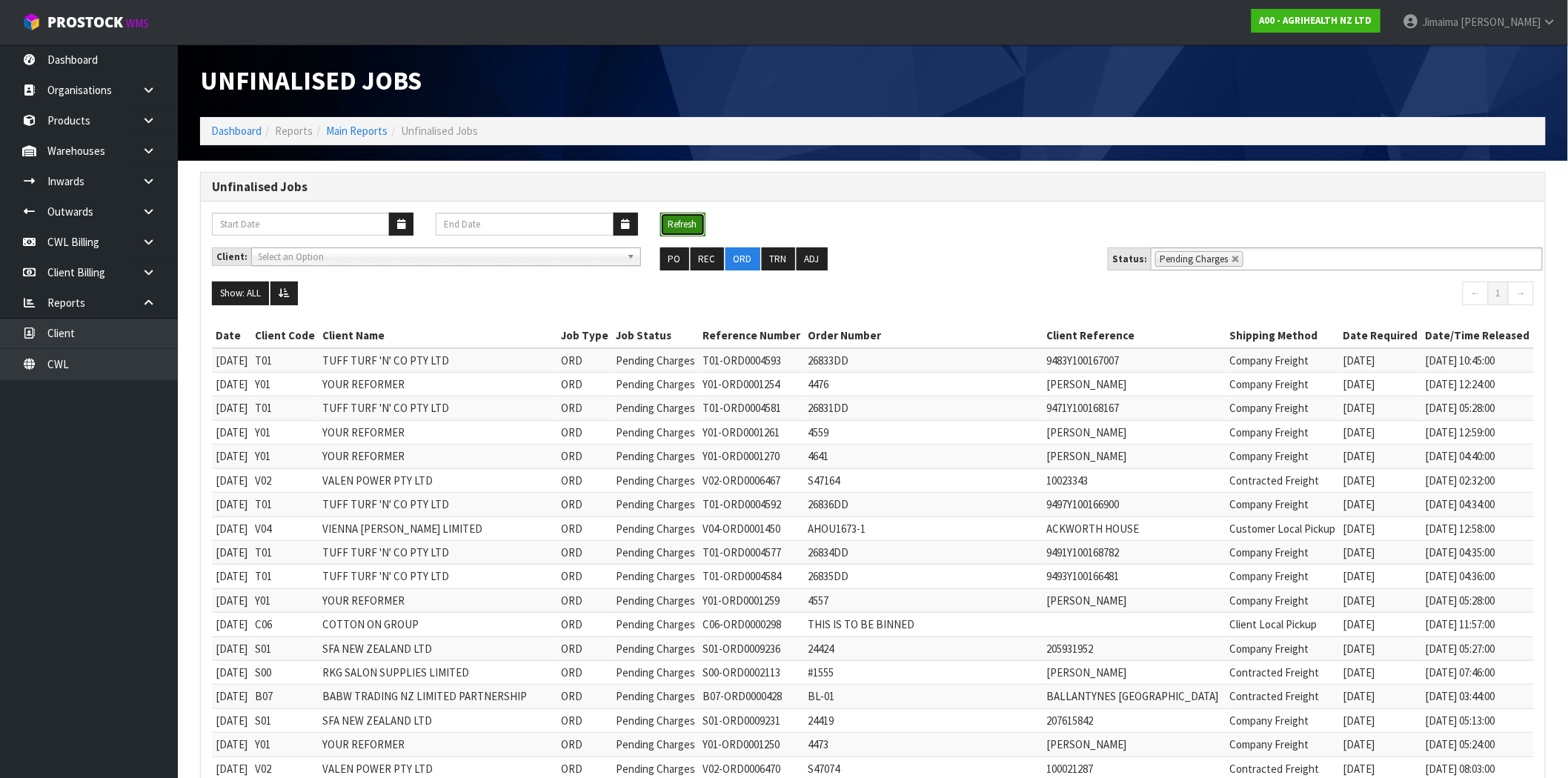
click at [674, 217] on button "Refresh" at bounding box center [682, 224] width 45 height 24
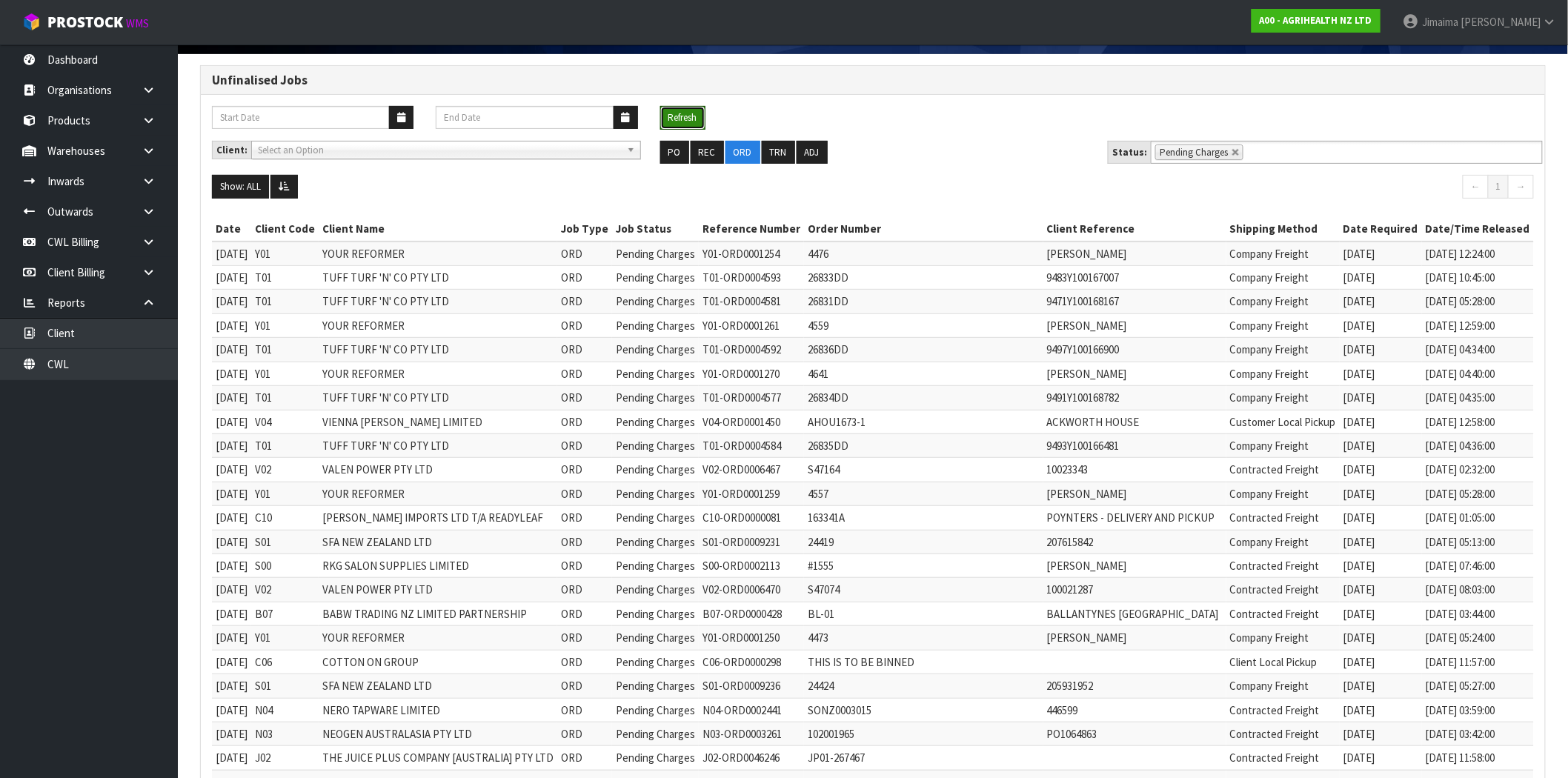
scroll to position [243, 0]
